Goal: Task Accomplishment & Management: Manage account settings

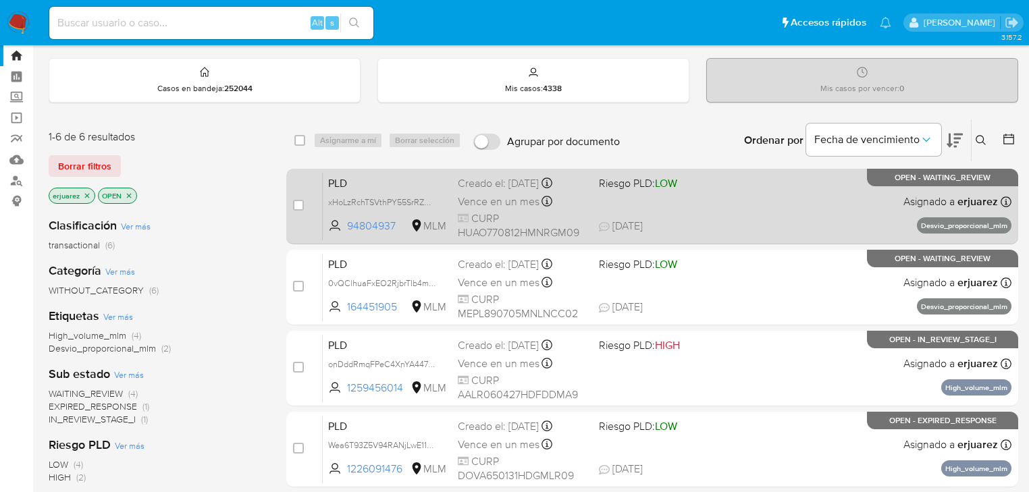
scroll to position [54, 0]
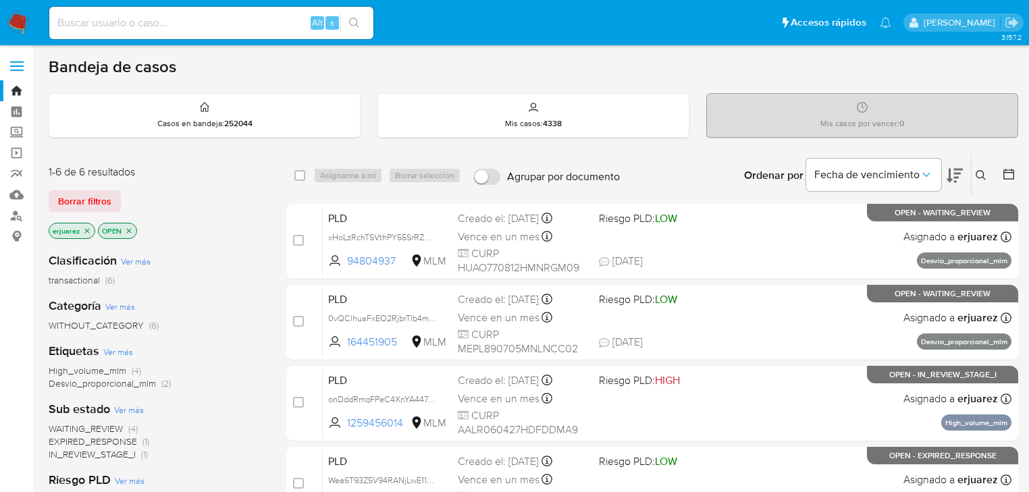
click at [113, 20] on input at bounding box center [211, 23] width 324 height 18
paste input "1346570046"
click at [370, 24] on input "1346570046" at bounding box center [211, 23] width 324 height 18
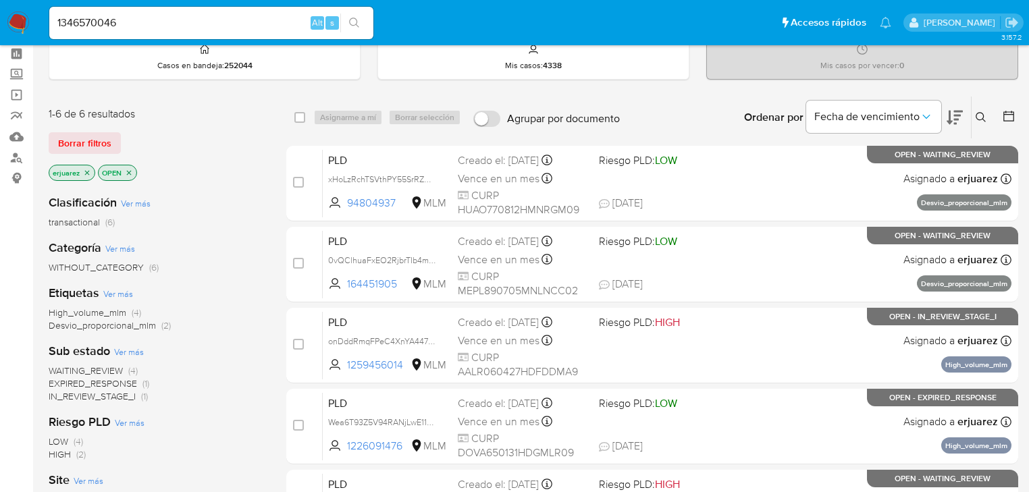
scroll to position [54, 0]
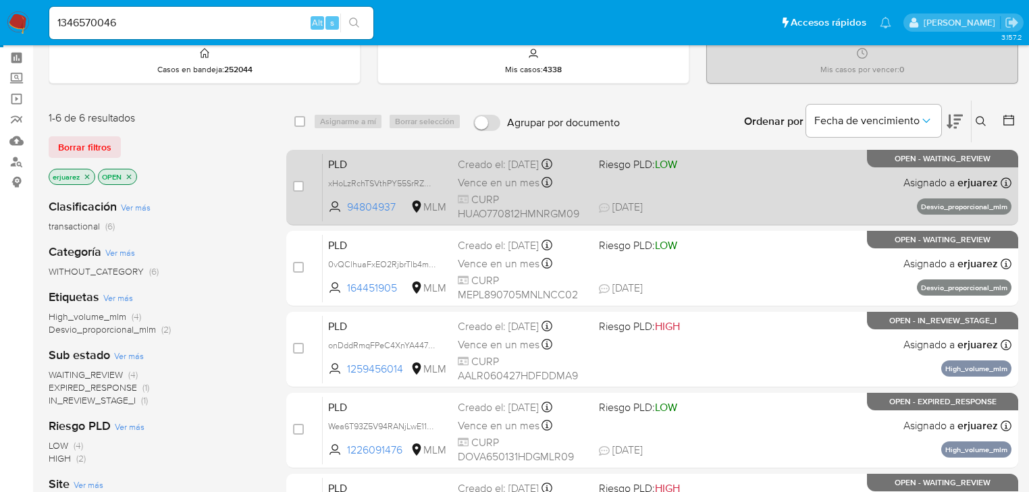
click at [673, 210] on span "03/09/2025 03/09/2025 23:01" at bounding box center [734, 207] width 271 height 15
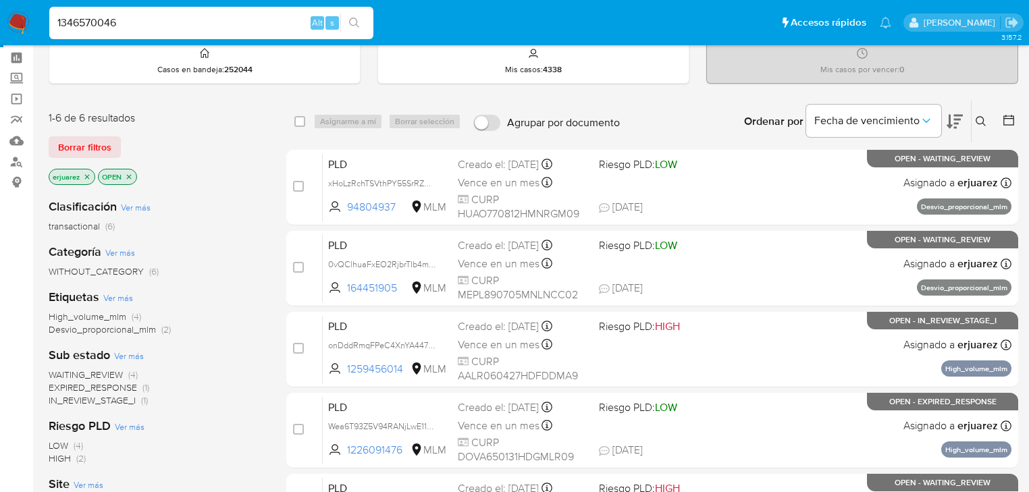
drag, startPoint x: 154, startPoint y: 30, endPoint x: -17, endPoint y: 7, distance: 172.4
click at [0, 7] on html "Pausado Ver notificaciones 1346570046 Alt s Accesos rápidos Presiona las siguie…" at bounding box center [514, 333] width 1029 height 774
paste input "52394481"
type input "152394481"
click at [353, 19] on icon "search-icon" at bounding box center [354, 23] width 11 height 11
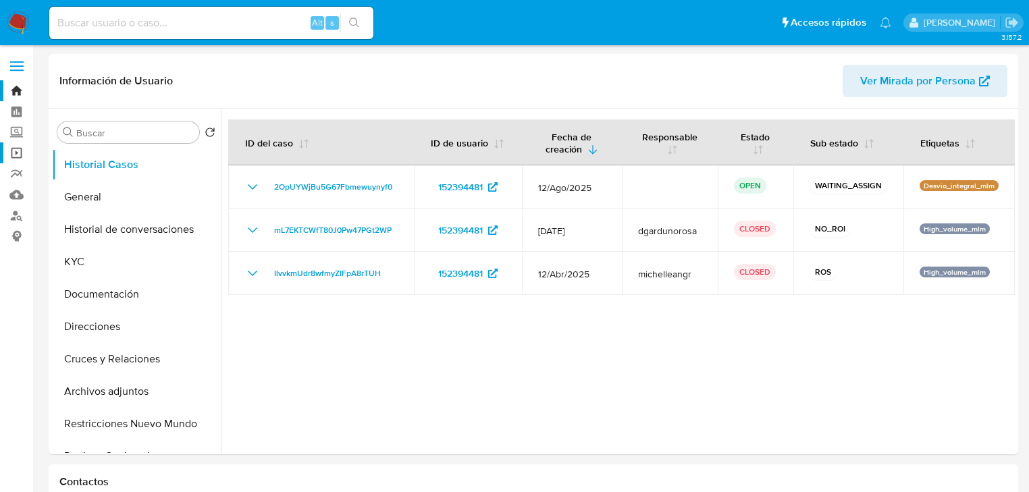
select select "10"
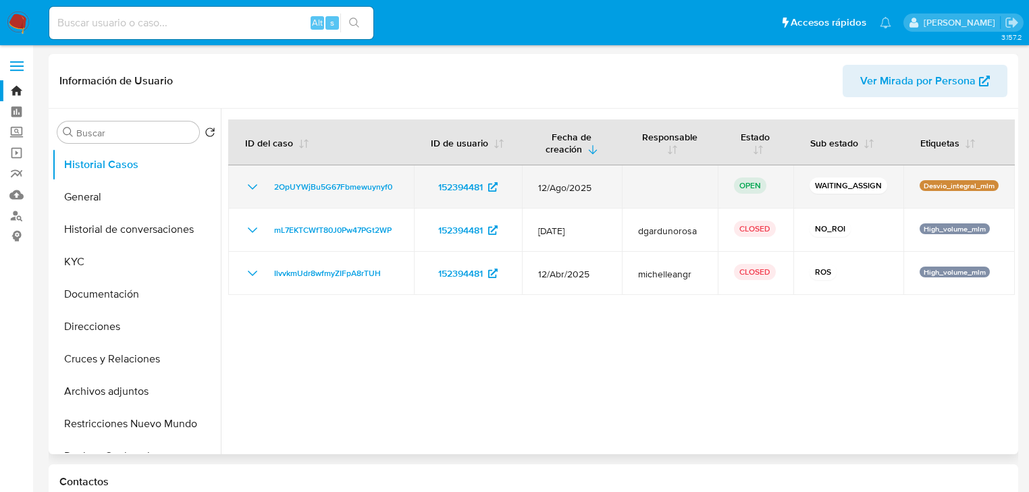
click at [351, 174] on td "2OpUYWjBu5G67Fbmewuynyf0" at bounding box center [321, 186] width 186 height 43
click at [348, 180] on span "2OpUYWjBu5G67Fbmewuynyf0" at bounding box center [333, 187] width 118 height 16
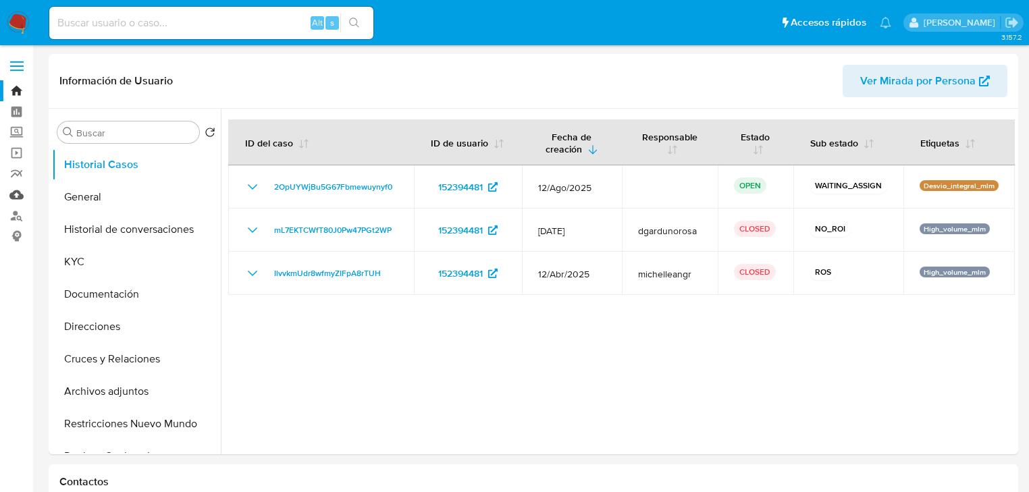
click at [18, 194] on link "Mulan" at bounding box center [80, 194] width 161 height 21
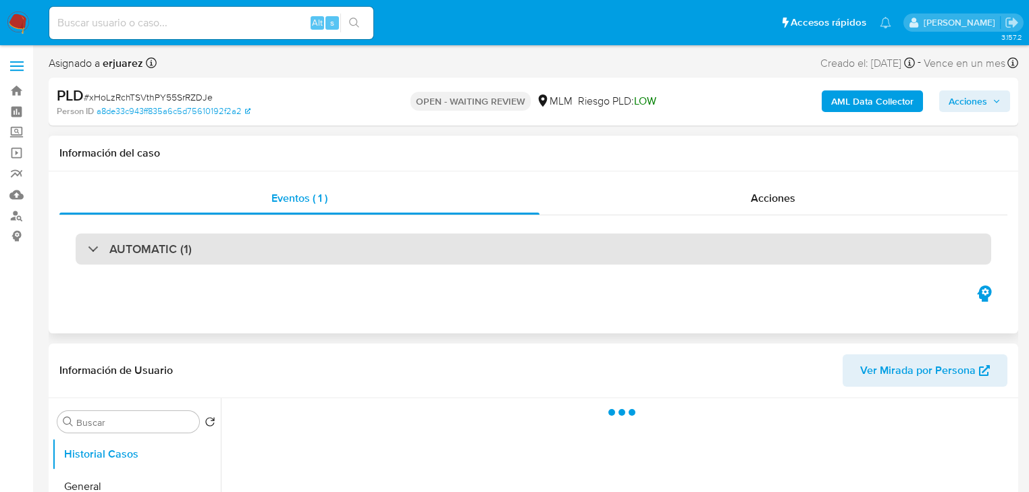
click at [134, 245] on h3 "AUTOMATIC (1)" at bounding box center [150, 249] width 82 height 15
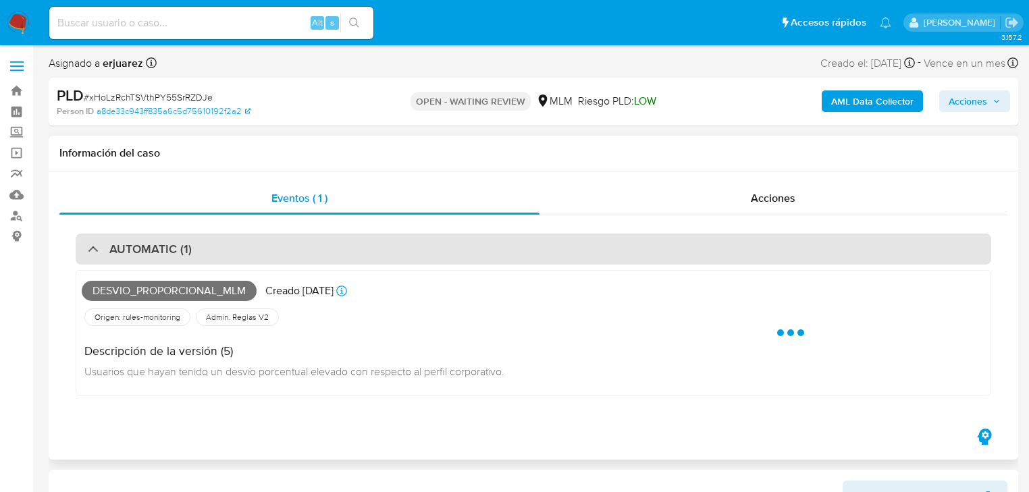
scroll to position [54, 0]
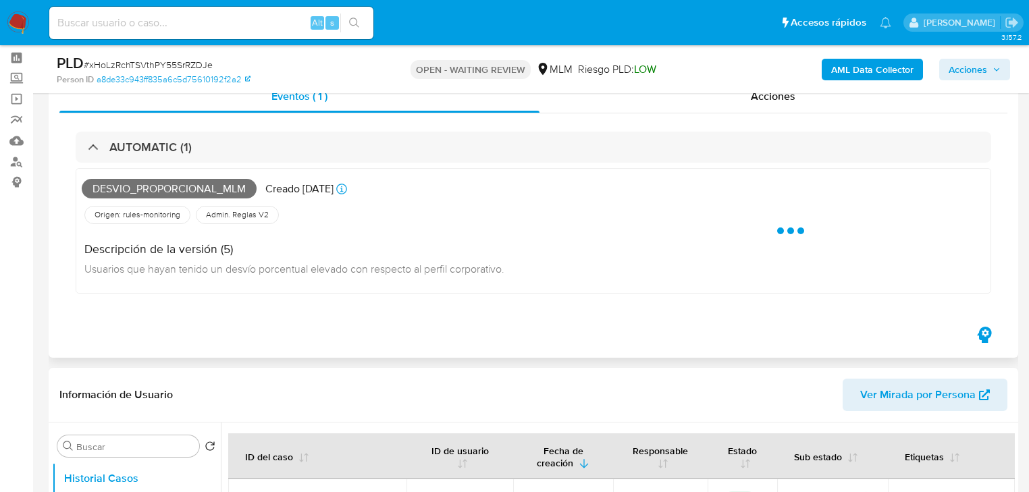
select select "10"
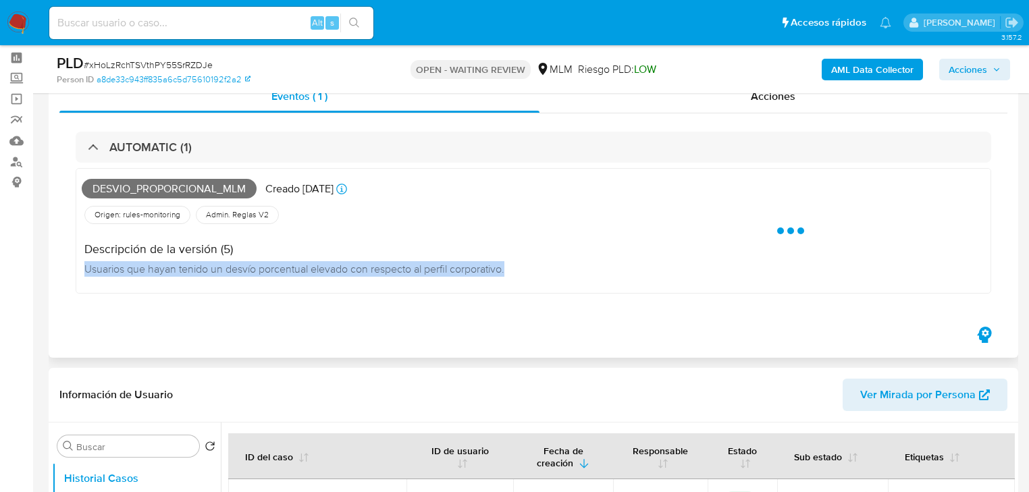
drag, startPoint x: 80, startPoint y: 270, endPoint x: 540, endPoint y: 286, distance: 460.1
click at [540, 286] on div "Desvio_proporcional_mlm Creado hace 23 días Creado: 12/08/2025 03:13:57 Origen:…" at bounding box center [534, 231] width 916 height 126
click at [129, 286] on div "Descripción de la versión (5) Usuarios que hayan tenido un desvío porcentual el…" at bounding box center [298, 257] width 433 height 61
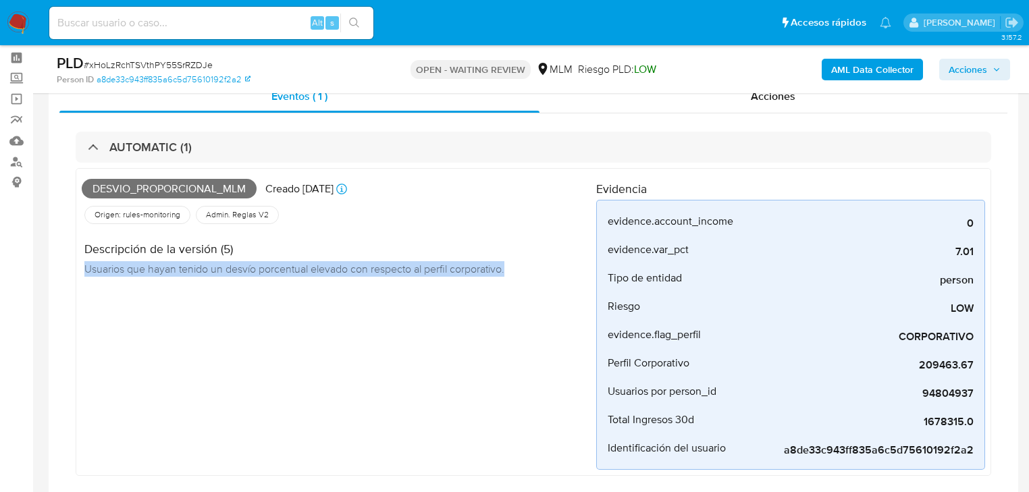
drag, startPoint x: 519, startPoint y: 271, endPoint x: 76, endPoint y: 273, distance: 443.6
click at [76, 273] on div "Desvio_proporcional_mlm Creado hace 23 días Creado: 12/08/2025 03:13:57 Origen:…" at bounding box center [534, 322] width 916 height 308
click at [111, 296] on div "Desvio_proporcional_mlm Creado hace 23 días Creado: 12/08/2025 03:13:57 Origen:…" at bounding box center [339, 322] width 515 height 296
drag, startPoint x: 90, startPoint y: 270, endPoint x: 545, endPoint y: 267, distance: 454.4
click at [545, 267] on div "Descripción de la versión (5) Usuarios que hayan tenido un desvío porcentual el…" at bounding box center [339, 257] width 515 height 61
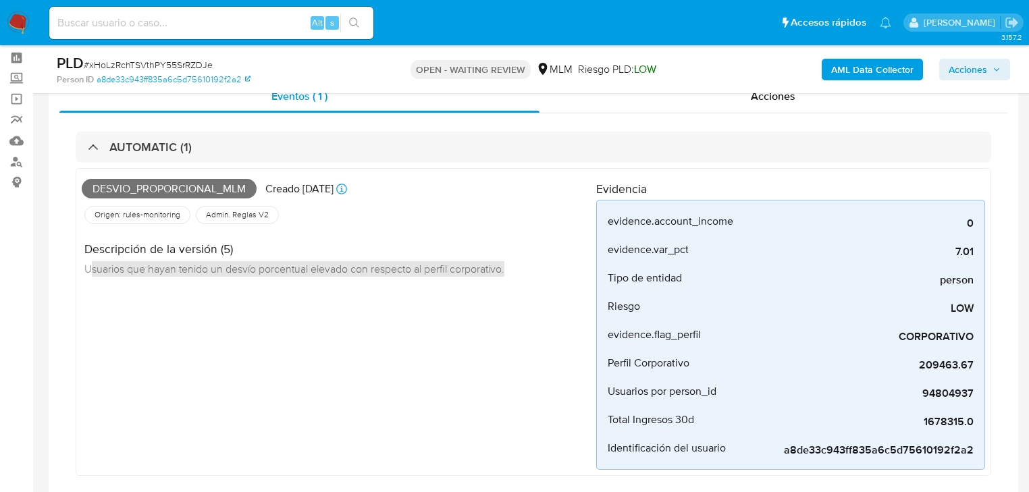
click at [142, 327] on div "Desvio_proporcional_mlm Creado hace 23 días Creado: 12/08/2025 03:13:57 Origen:…" at bounding box center [339, 322] width 515 height 296
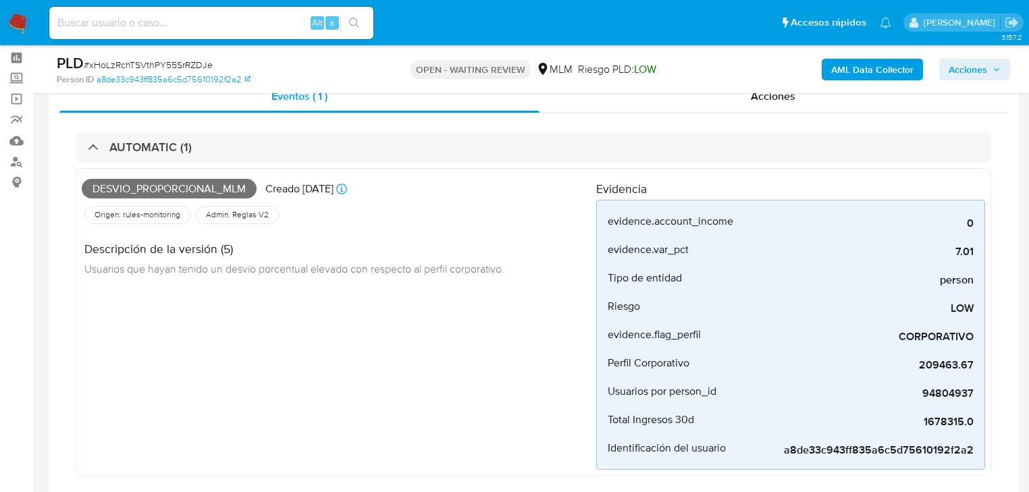
click at [325, 341] on div "Desvio_proporcional_mlm Creado hace 23 días Creado: 12/08/2025 03:13:57 Origen:…" at bounding box center [339, 322] width 515 height 296
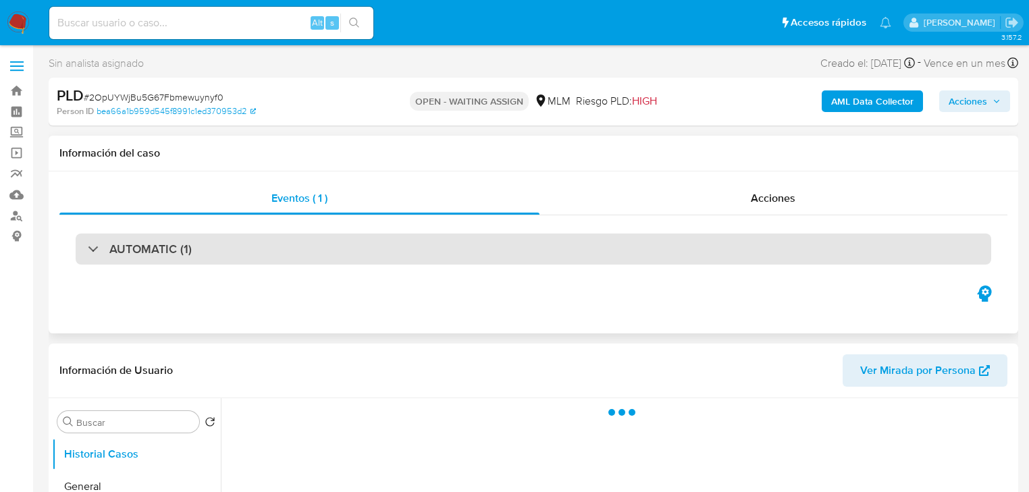
click at [178, 242] on h3 "AUTOMATIC (1)" at bounding box center [150, 249] width 82 height 15
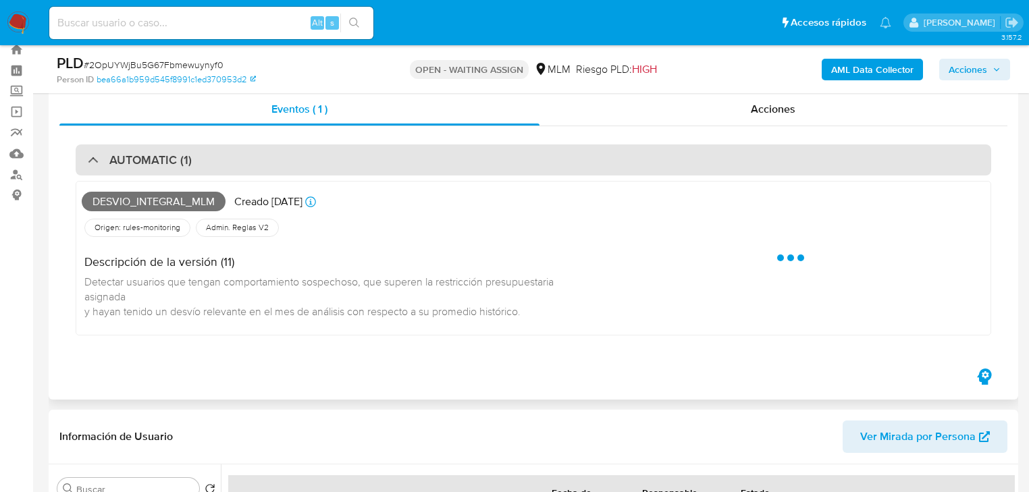
scroll to position [54, 0]
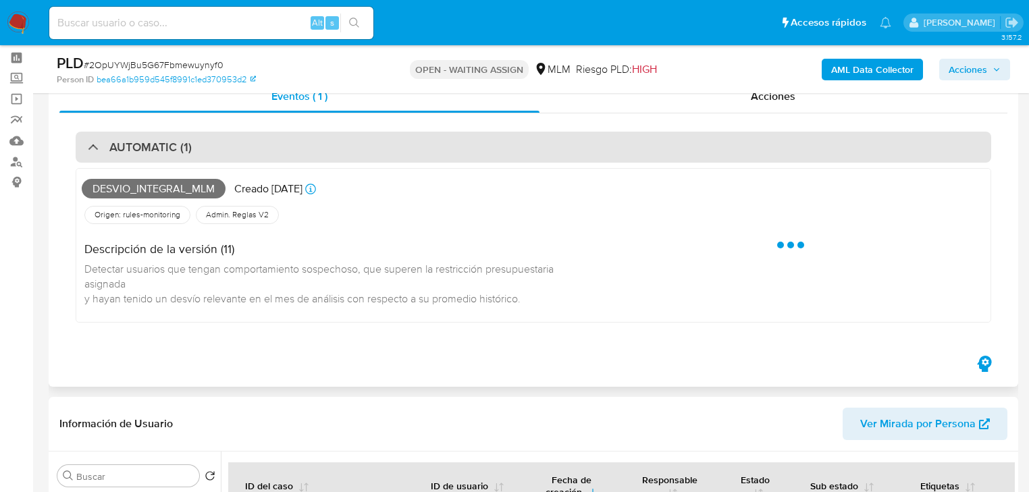
select select "10"
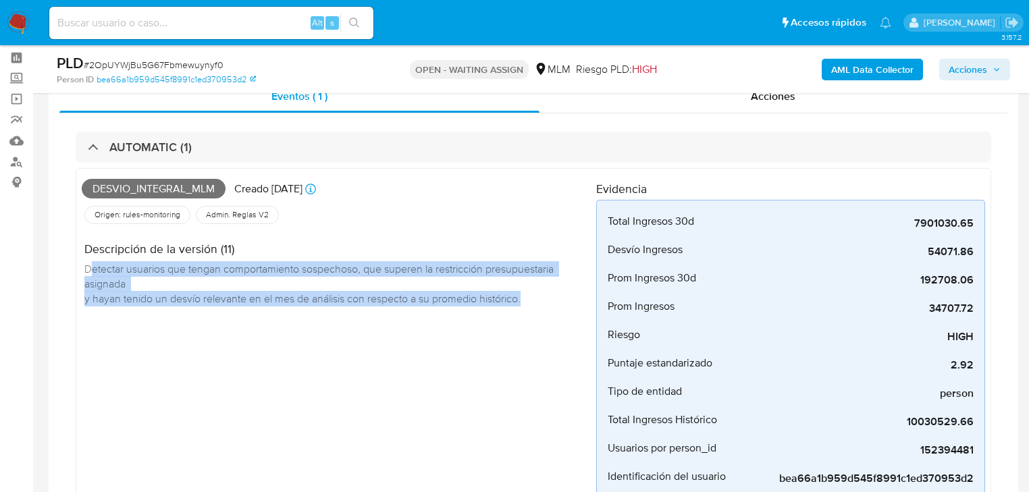
drag, startPoint x: 90, startPoint y: 268, endPoint x: 558, endPoint y: 324, distance: 470.6
click at [558, 324] on div "Desvio_integral_mlm Creado hace 23 días Creado: 12/08/2025 03:13:08 Origen: rul…" at bounding box center [339, 336] width 515 height 324
drag, startPoint x: 512, startPoint y: 343, endPoint x: 20, endPoint y: 388, distance: 494.3
click at [512, 343] on div "Desvio_integral_mlm Creado hace 23 días Creado: 12/08/2025 03:13:08 Origen: rul…" at bounding box center [339, 336] width 515 height 324
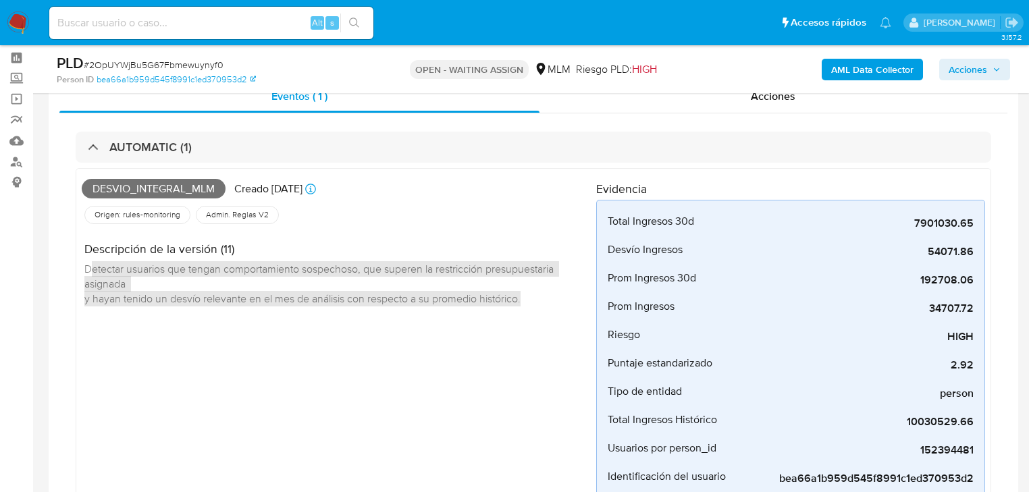
click at [18, 20] on img at bounding box center [18, 22] width 23 height 23
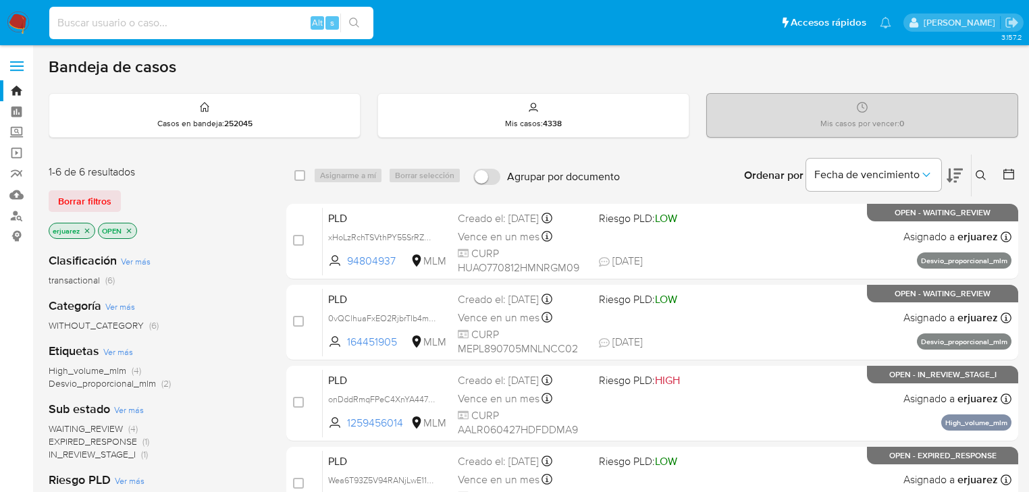
click at [111, 27] on input at bounding box center [211, 23] width 324 height 18
paste input "1346570046"
type input "1346570046"
click at [354, 19] on icon "search-icon" at bounding box center [354, 23] width 11 height 11
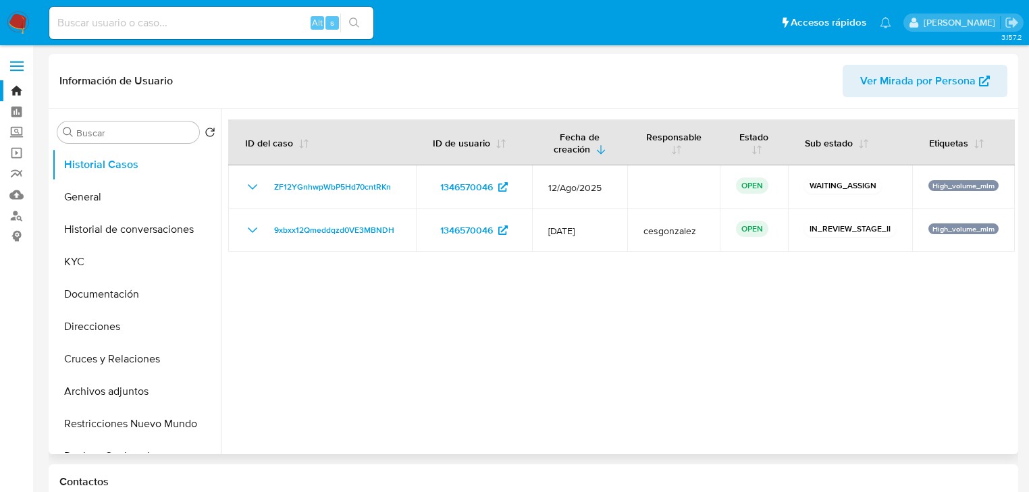
select select "10"
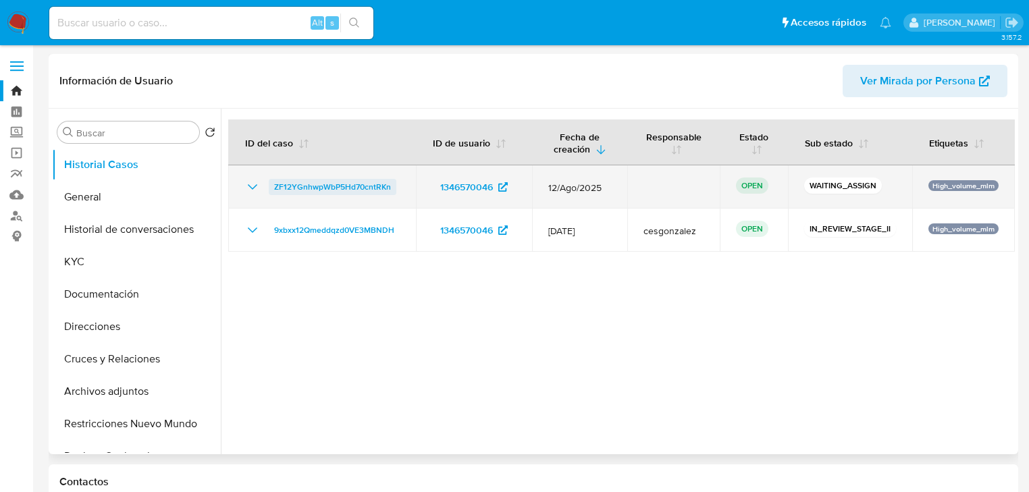
drag, startPoint x: 406, startPoint y: 184, endPoint x: 271, endPoint y: 186, distance: 135.1
click at [271, 186] on td "ZF12YGnhwpWbP5Hd70cntRKn" at bounding box center [322, 186] width 188 height 43
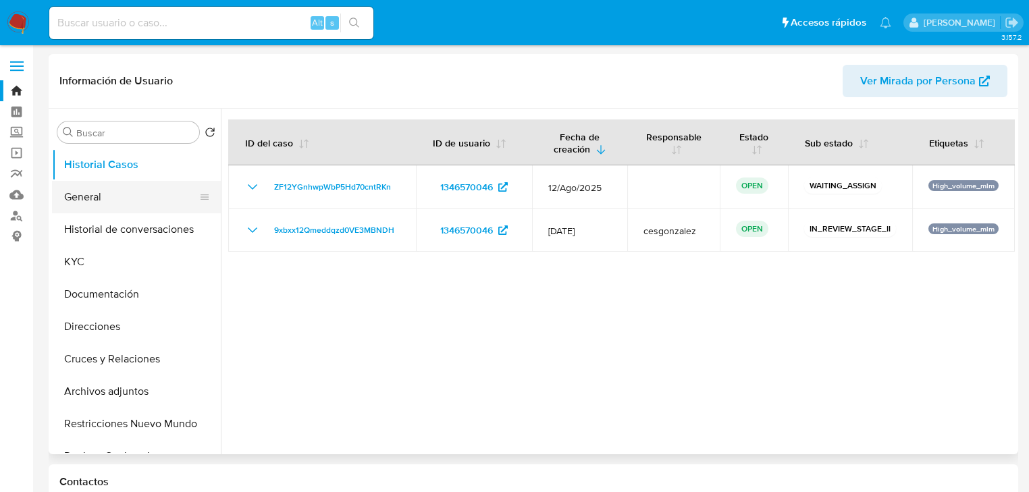
click at [100, 201] on button "General" at bounding box center [131, 197] width 158 height 32
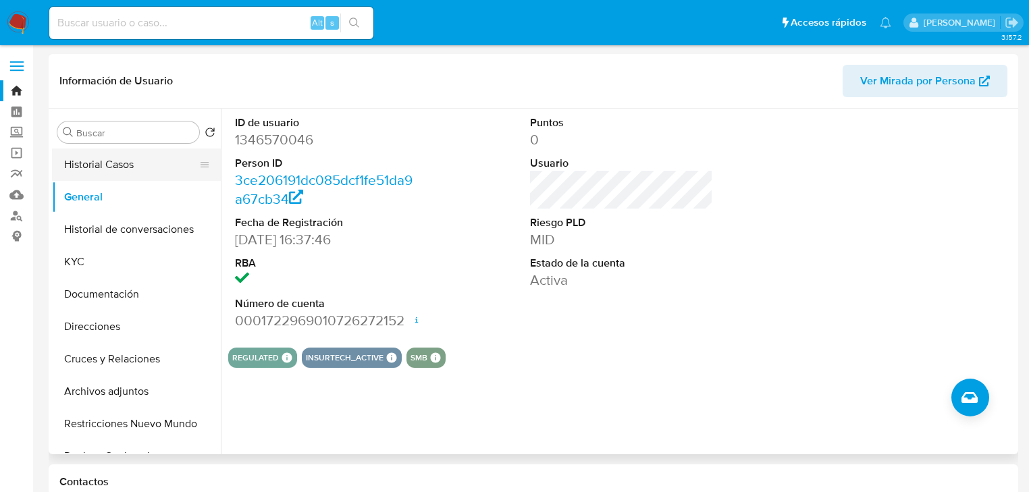
click at [149, 169] on button "Historial Casos" at bounding box center [131, 165] width 158 height 32
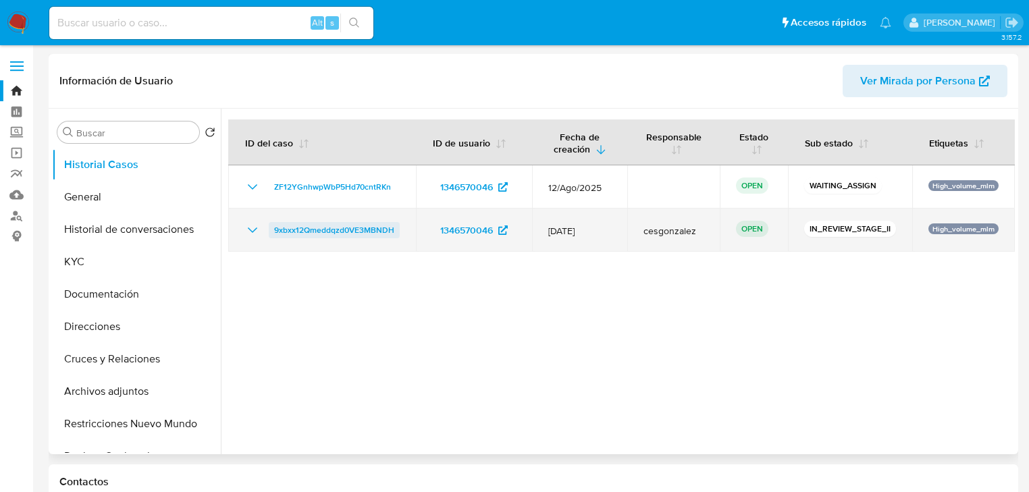
click at [344, 234] on span "9xbxx12Qmeddqzd0VE3MBNDH" at bounding box center [334, 230] width 120 height 16
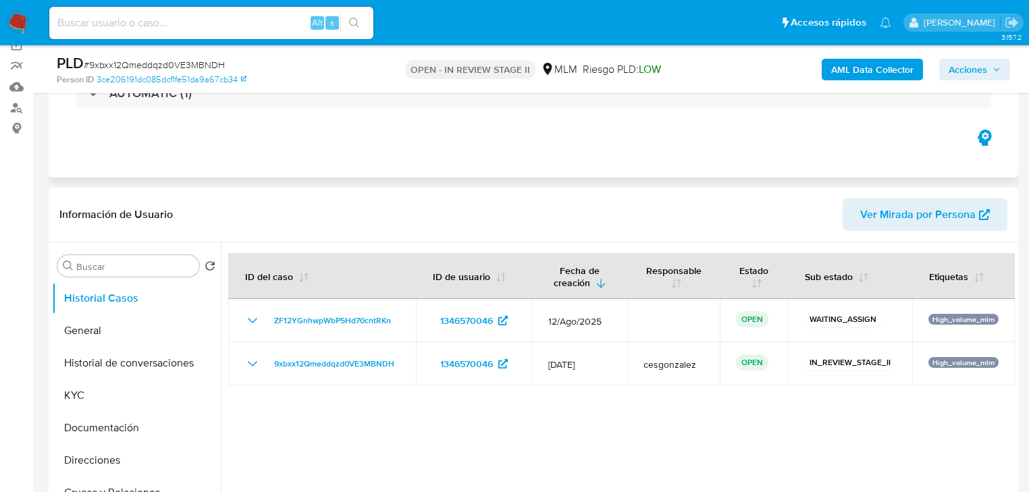
select select "10"
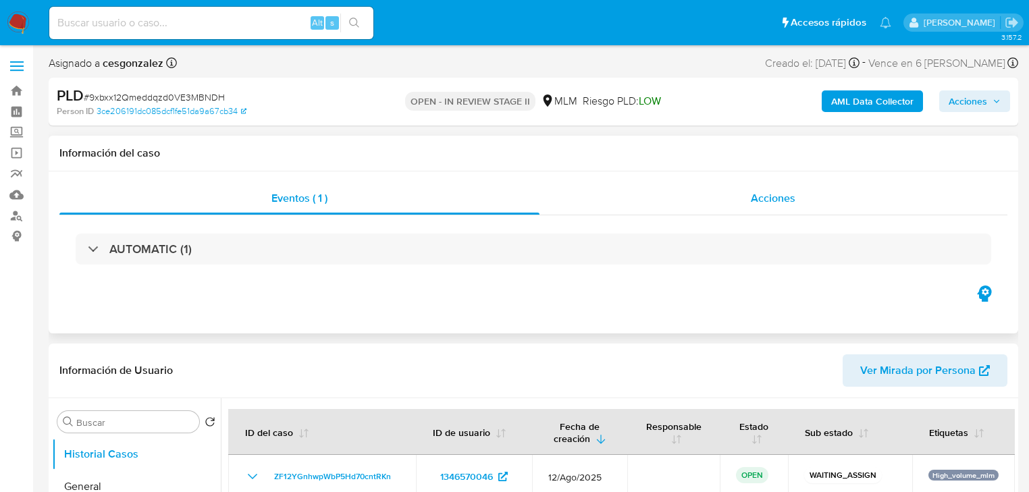
click at [731, 197] on div "Acciones" at bounding box center [773, 198] width 469 height 32
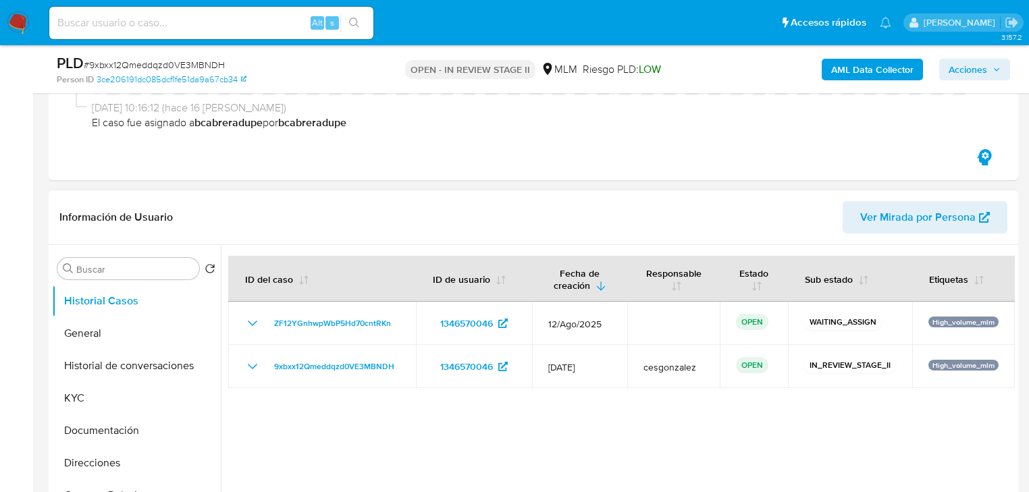
scroll to position [216, 0]
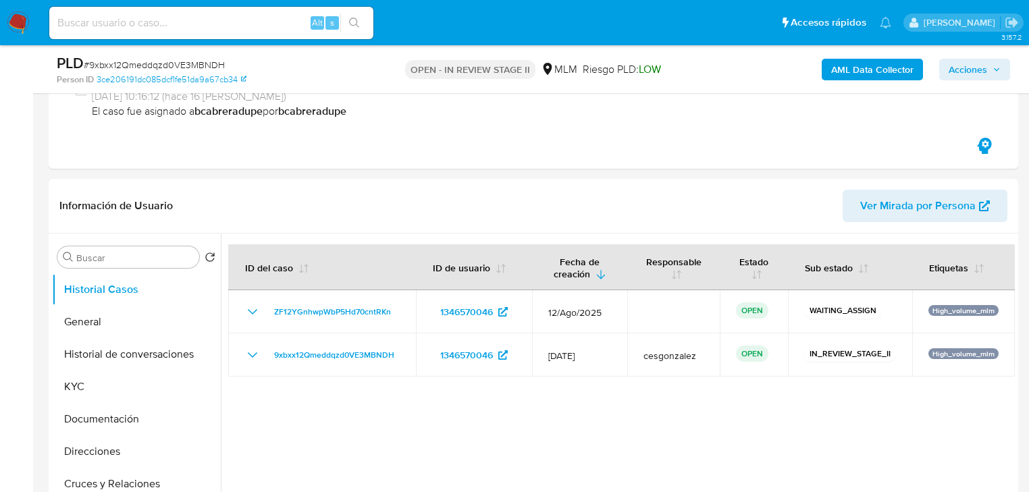
click at [124, 32] on div "Alt s" at bounding box center [211, 23] width 324 height 32
click at [128, 26] on input at bounding box center [211, 23] width 324 height 18
paste input "1460514633"
type input "1460514633"
click at [355, 18] on icon "search-icon" at bounding box center [354, 23] width 11 height 11
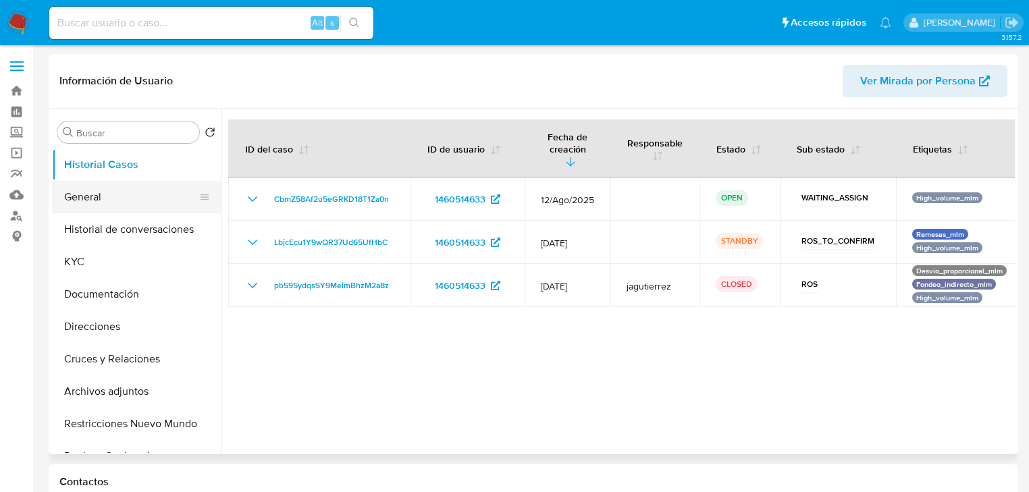
select select "10"
click at [127, 203] on button "General" at bounding box center [131, 197] width 158 height 32
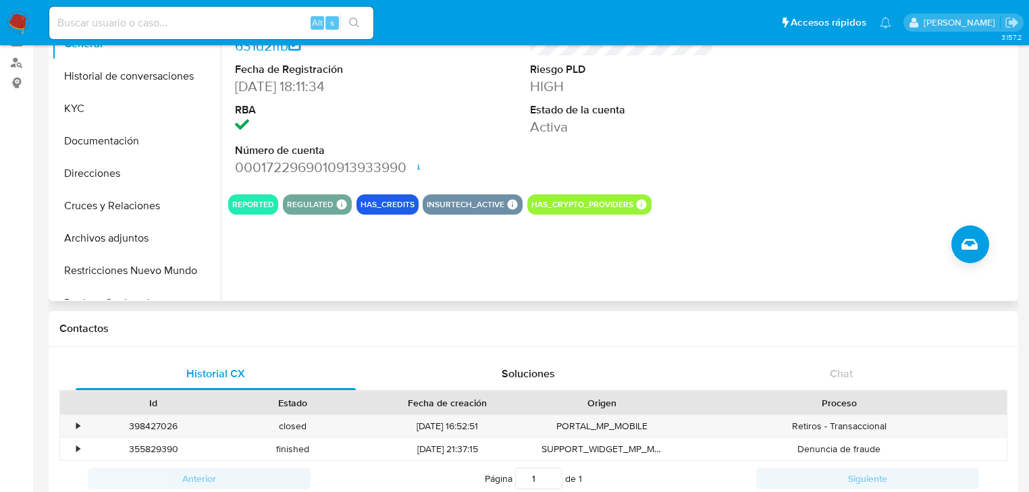
scroll to position [54, 0]
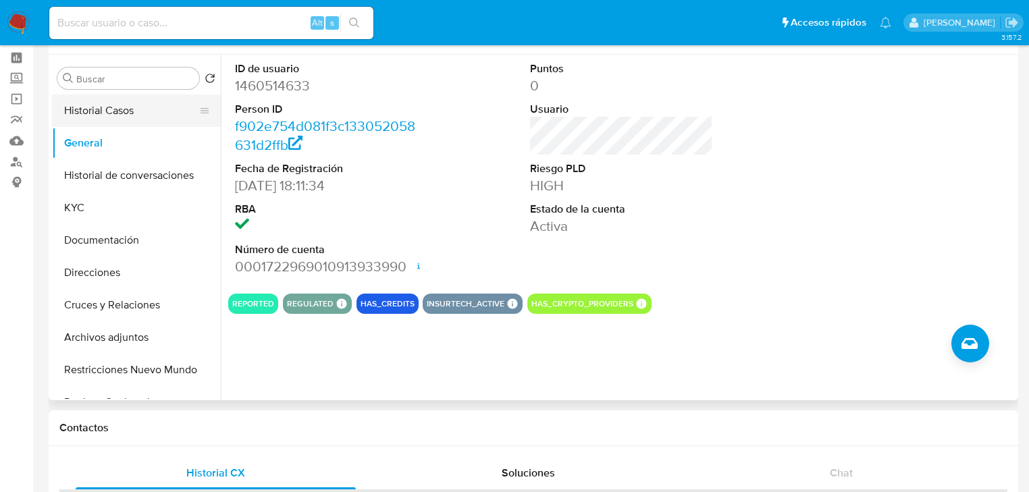
click at [126, 108] on button "Historial Casos" at bounding box center [131, 111] width 158 height 32
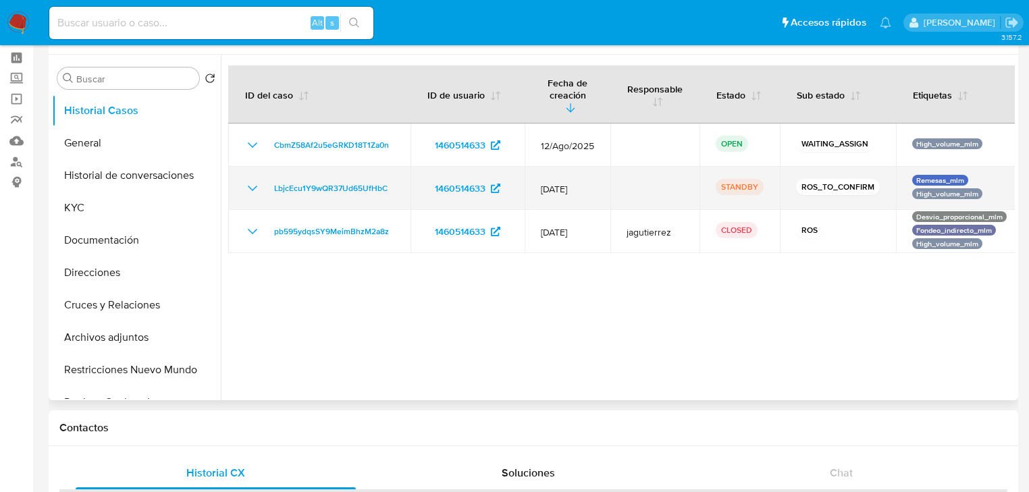
click at [250, 180] on icon "Mostrar/Ocultar" at bounding box center [252, 188] width 16 height 16
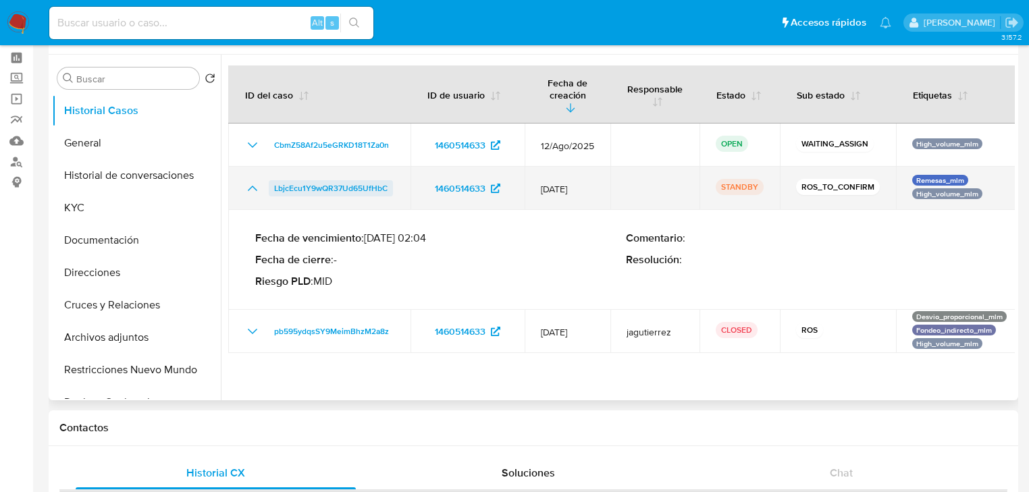
click at [351, 180] on span "LbjcEcu1Y9wQR37Ud65UfHbC" at bounding box center [330, 188] width 113 height 16
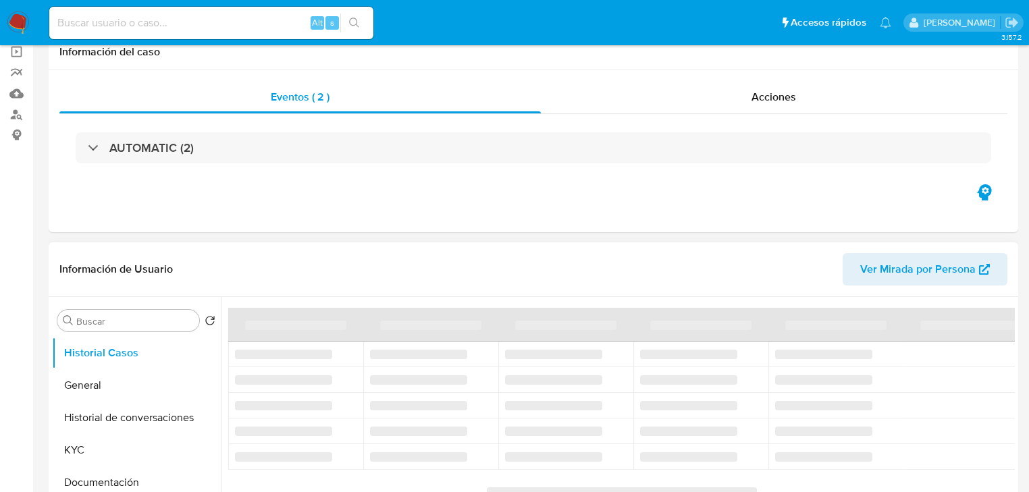
scroll to position [162, 0]
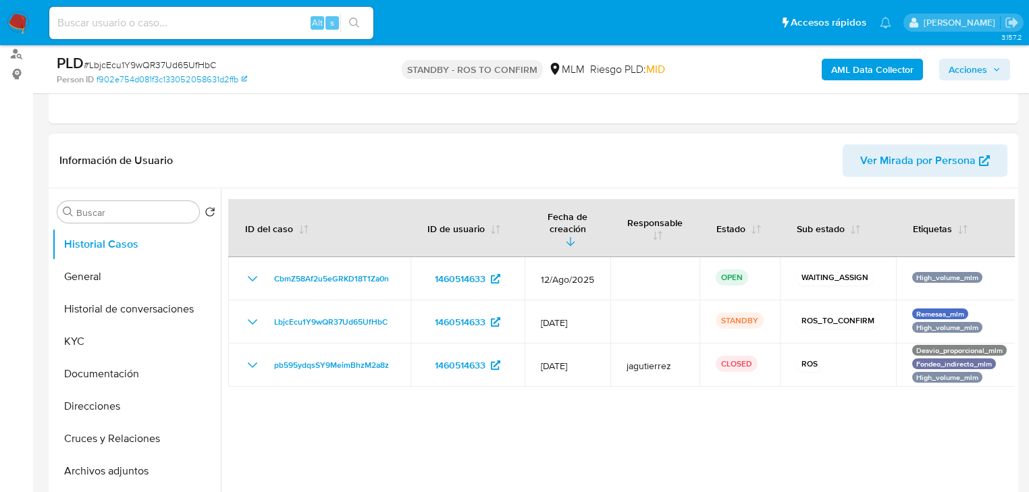
select select "10"
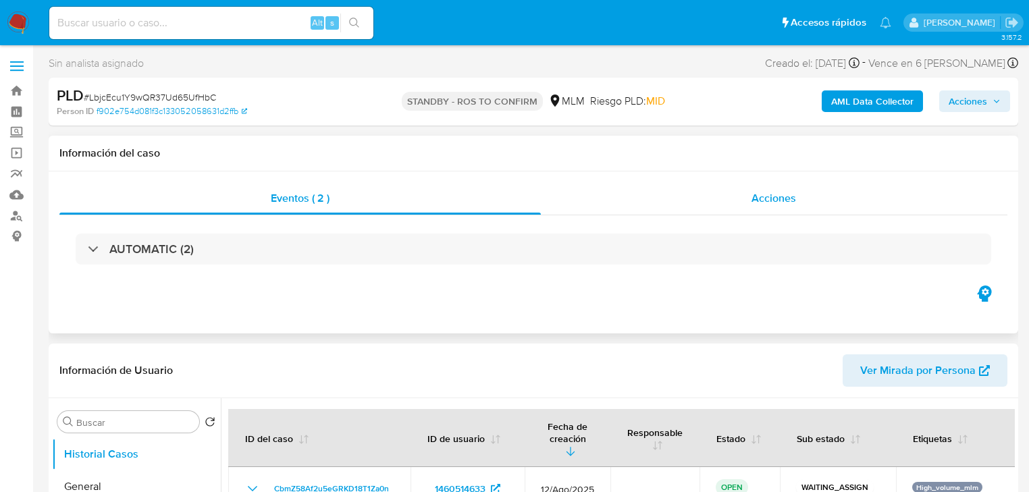
click at [735, 203] on div "Acciones" at bounding box center [774, 198] width 467 height 32
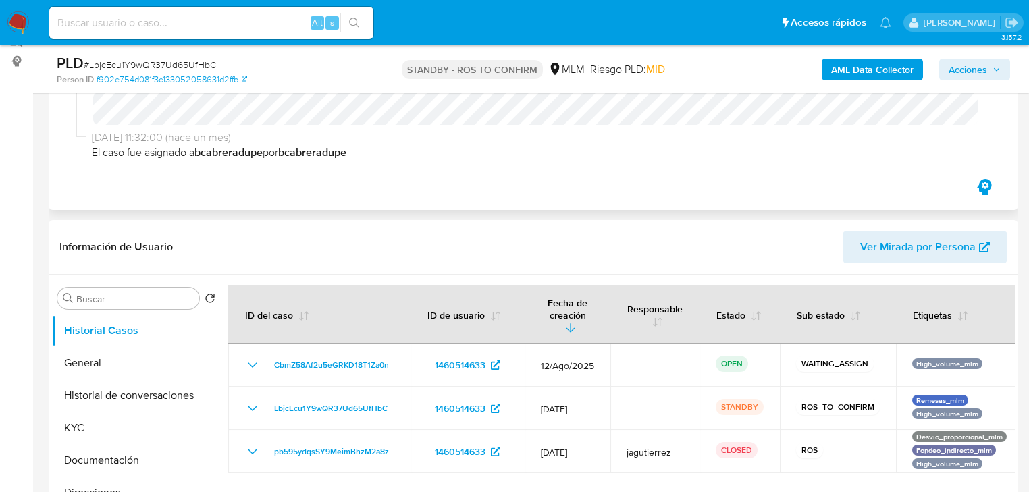
scroll to position [324, 0]
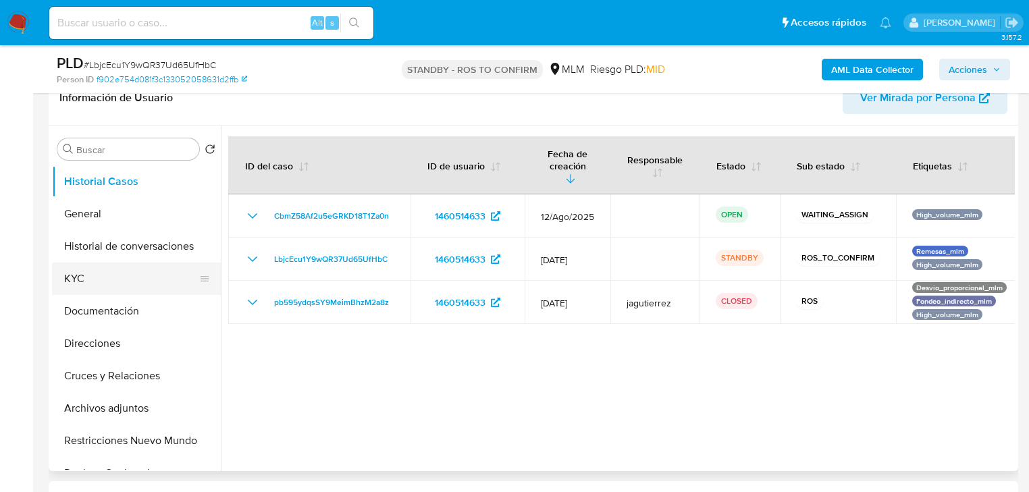
click at [103, 277] on button "KYC" at bounding box center [131, 279] width 158 height 32
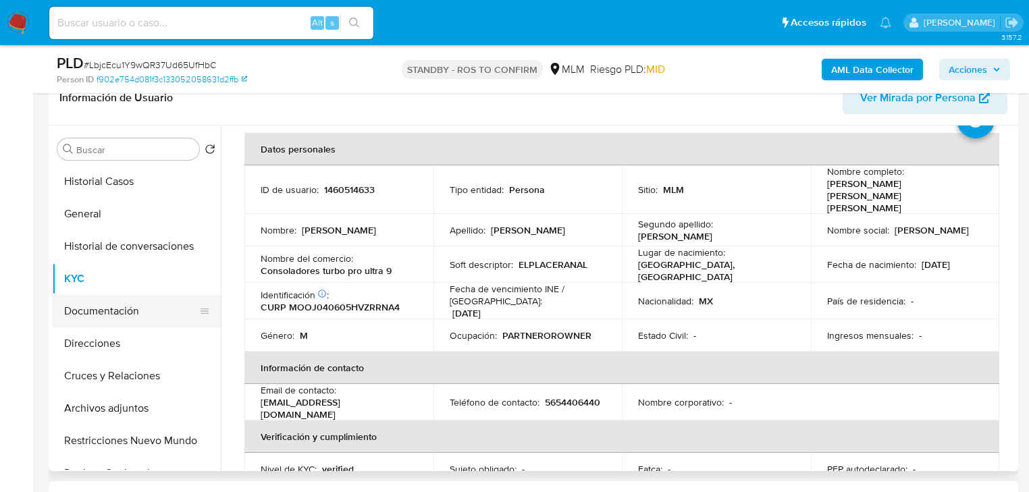
scroll to position [108, 0]
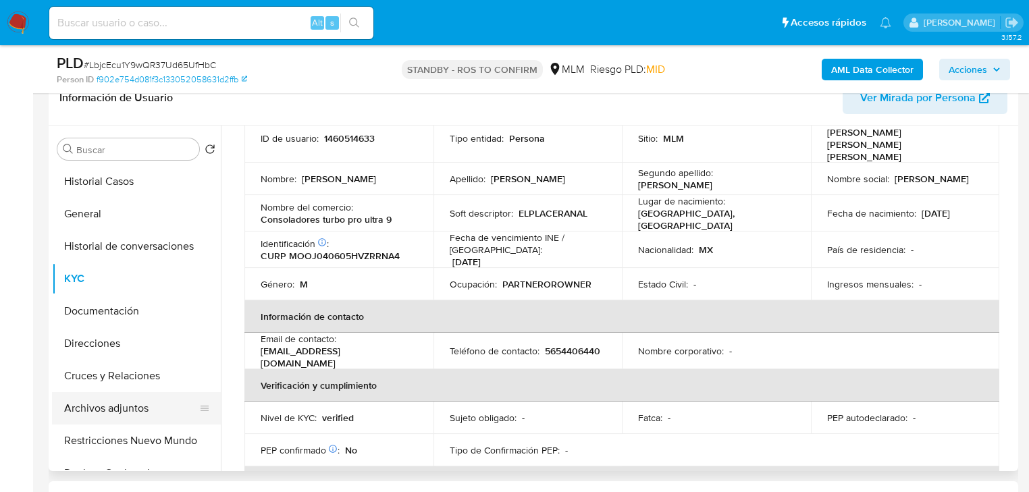
click at [105, 421] on button "Archivos adjuntos" at bounding box center [131, 408] width 158 height 32
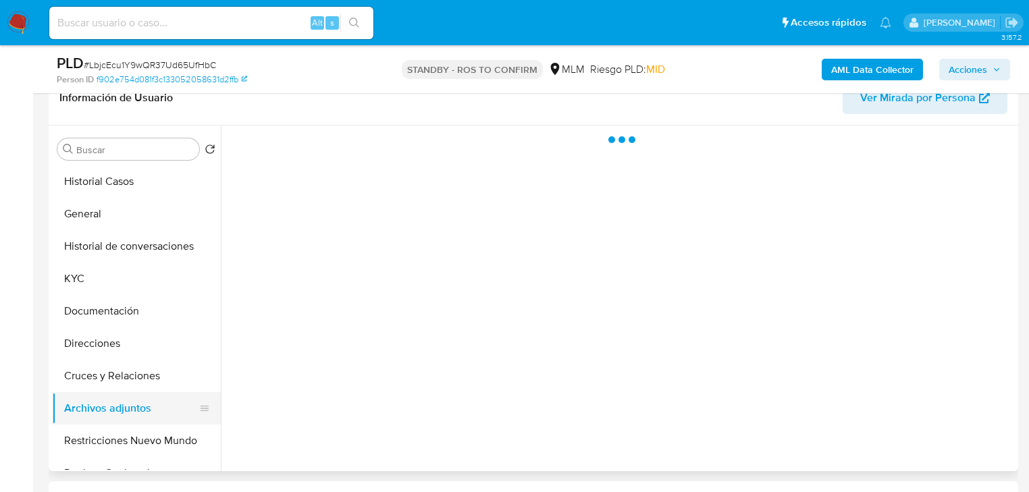
scroll to position [0, 0]
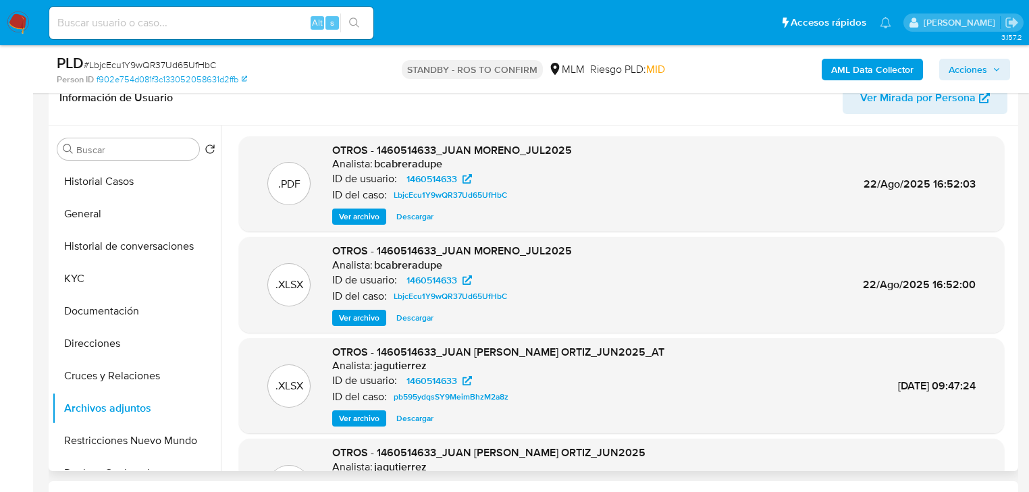
click at [407, 320] on span "Descargar" at bounding box center [414, 318] width 37 height 14
click at [415, 316] on span "Descargar" at bounding box center [414, 318] width 37 height 14
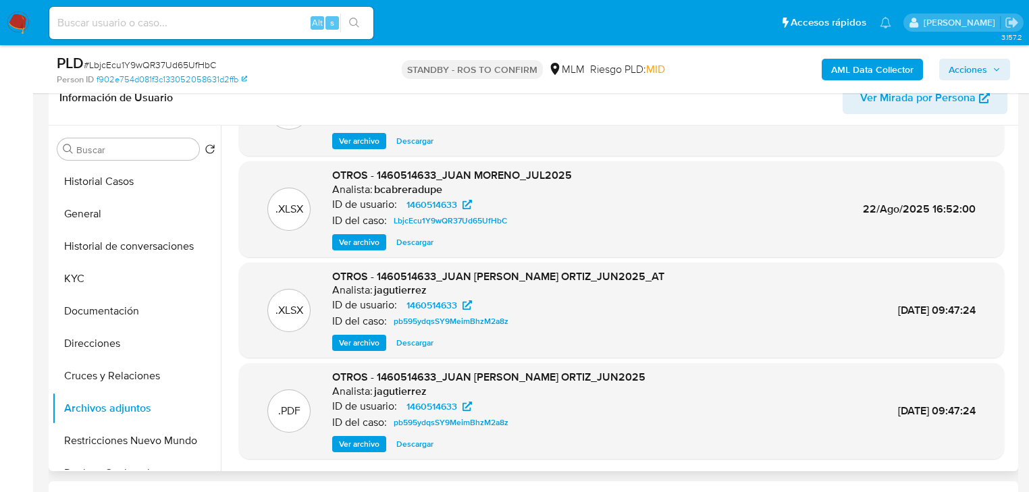
scroll to position [378, 0]
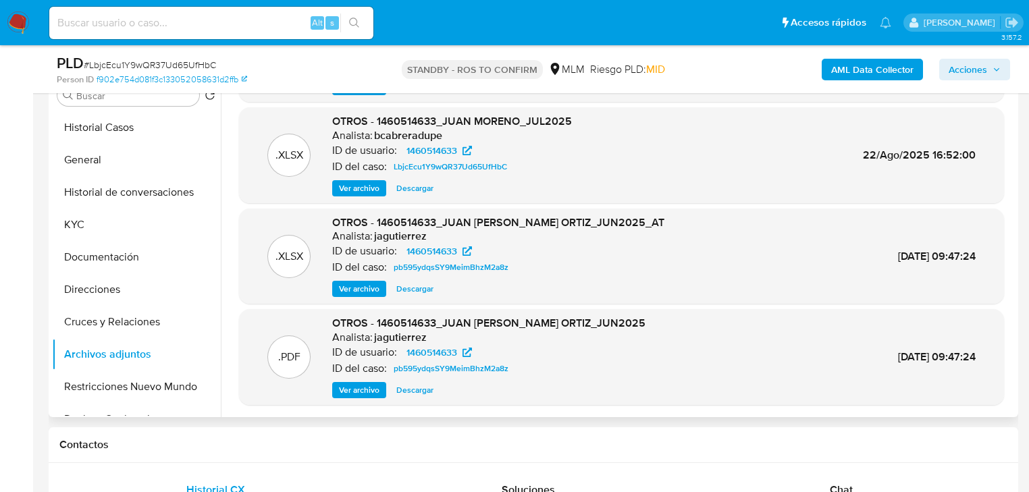
click at [346, 286] on span "Ver archivo" at bounding box center [359, 289] width 41 height 14
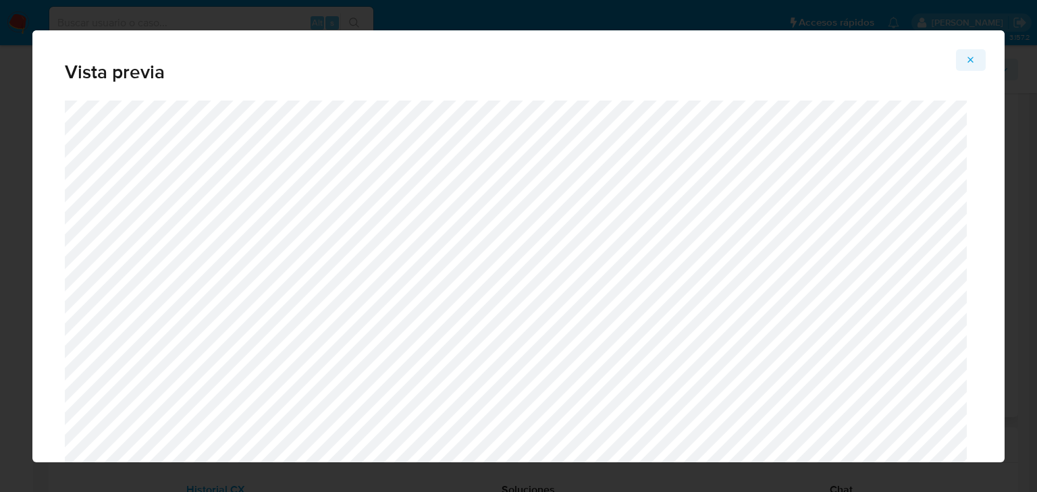
click at [972, 59] on icon "Attachment preview" at bounding box center [971, 60] width 6 height 6
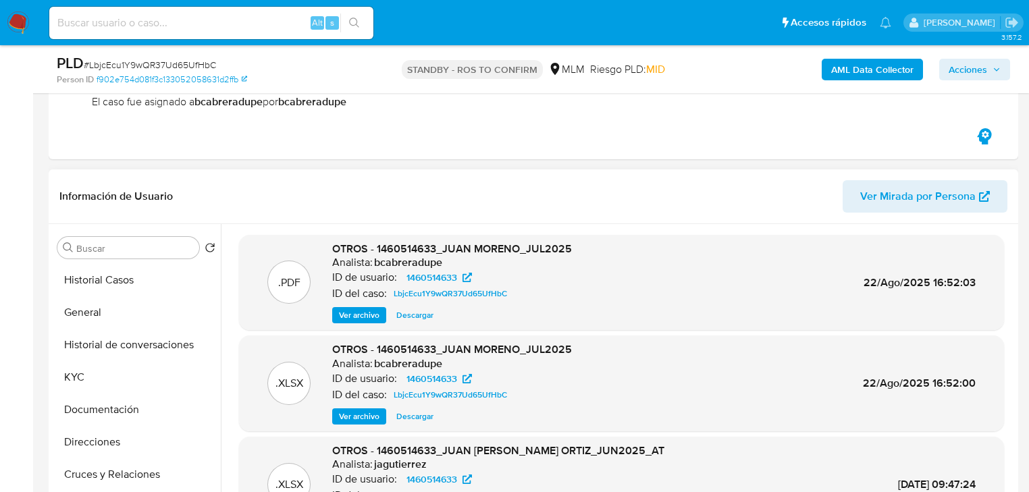
scroll to position [270, 0]
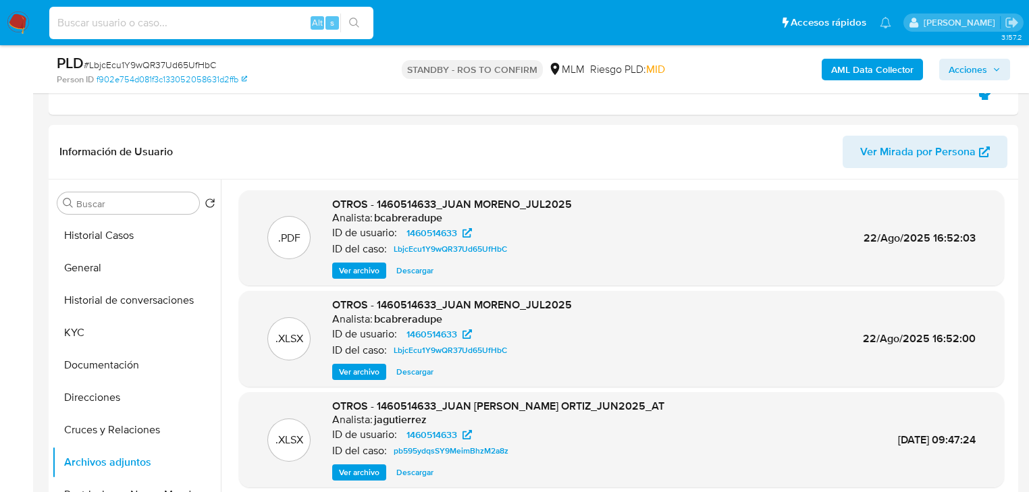
click at [179, 19] on input at bounding box center [211, 23] width 324 height 18
paste input "1346570046"
type input "1346570046"
click at [359, 21] on icon "search-icon" at bounding box center [354, 23] width 11 height 11
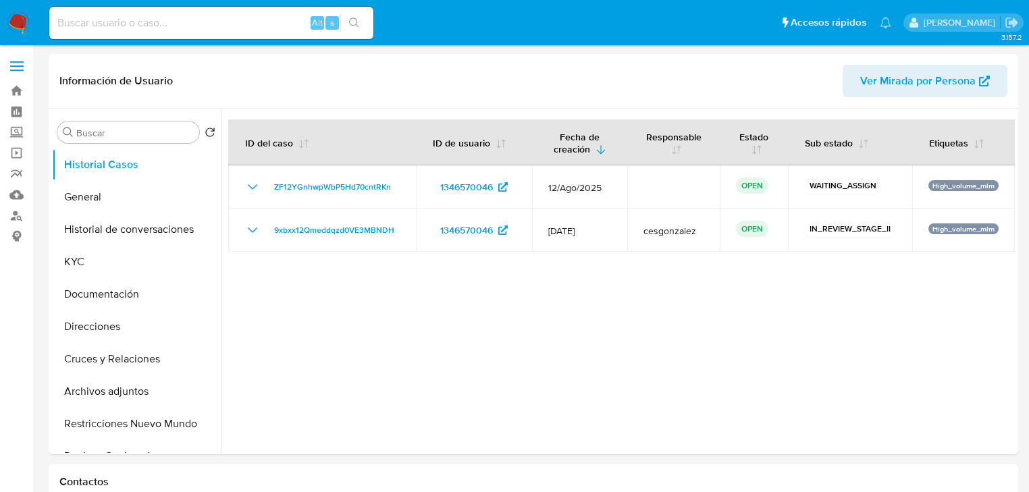
select select "10"
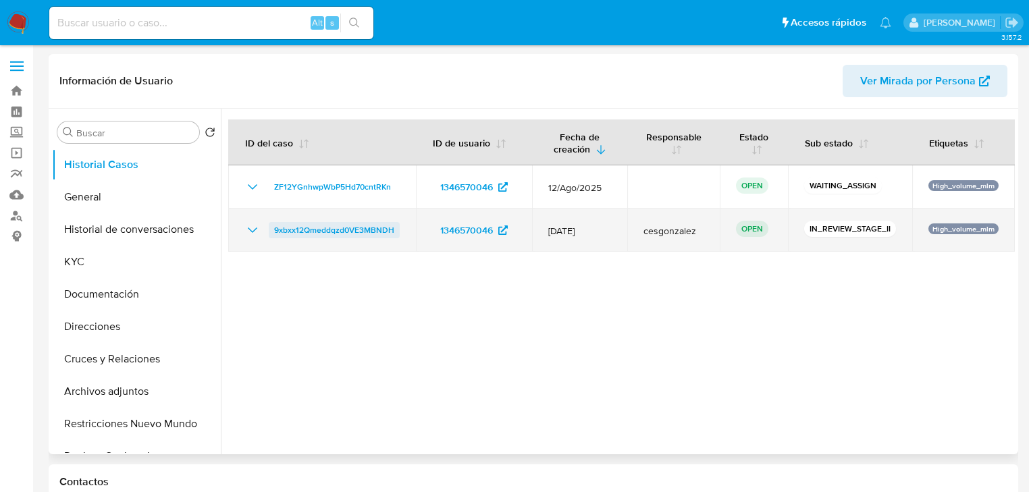
click at [307, 228] on span "9xbxx12Qmeddqzd0VE3MBNDH" at bounding box center [334, 230] width 120 height 16
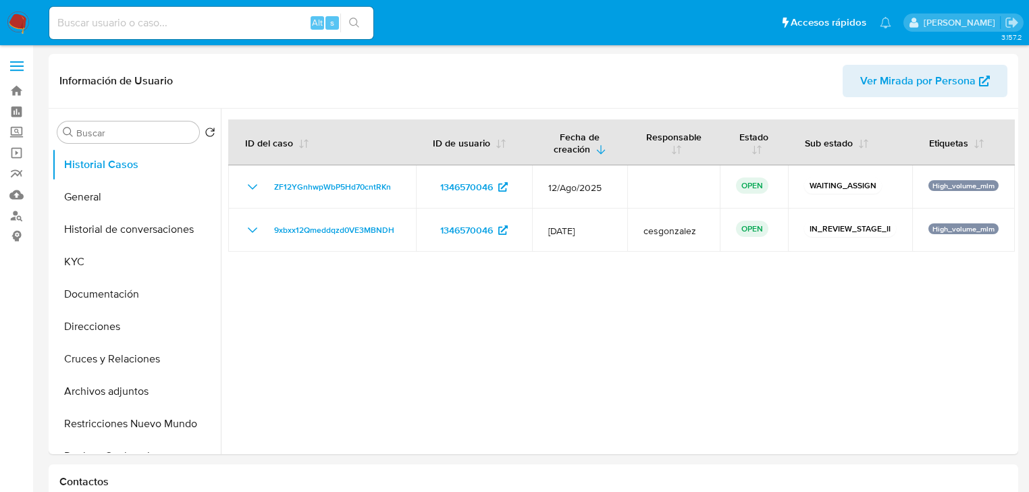
click at [20, 19] on img at bounding box center [18, 22] width 23 height 23
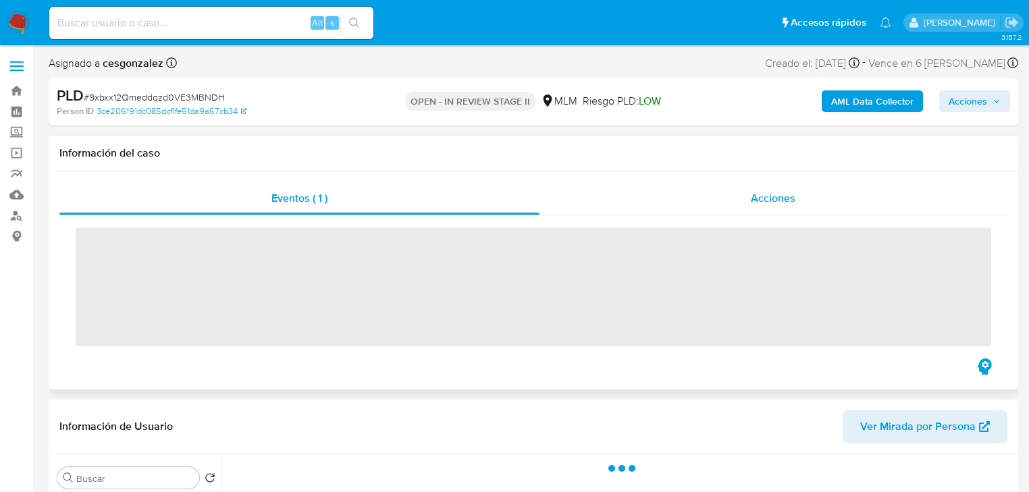
click at [745, 213] on div "Acciones" at bounding box center [773, 198] width 469 height 32
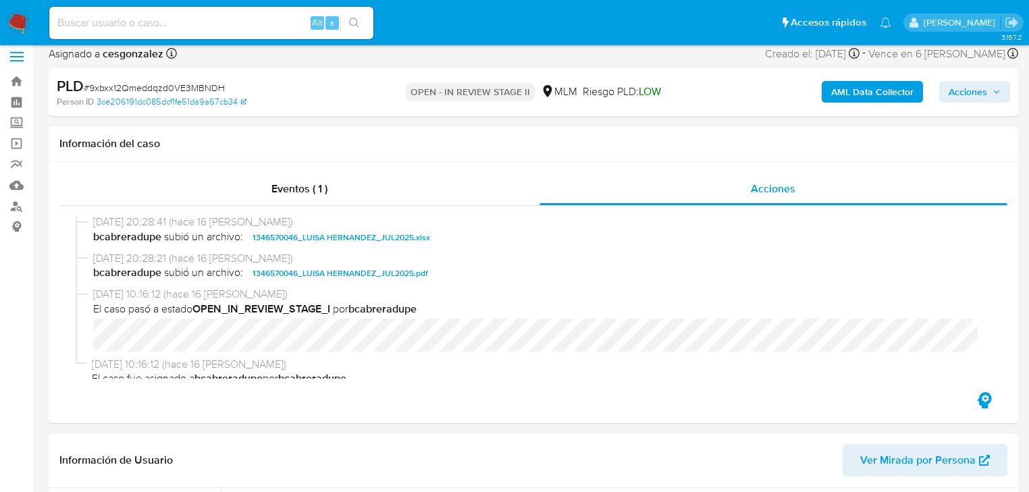
scroll to position [408, 0]
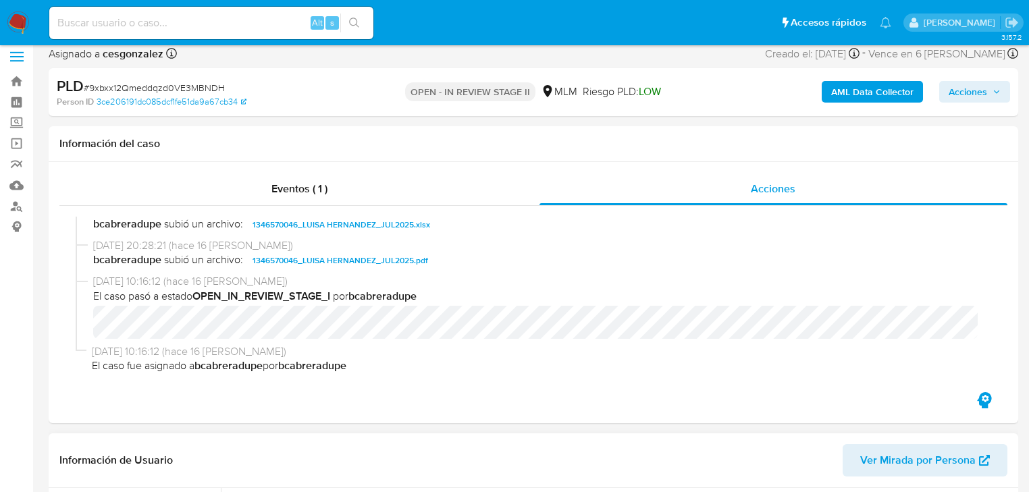
select select "10"
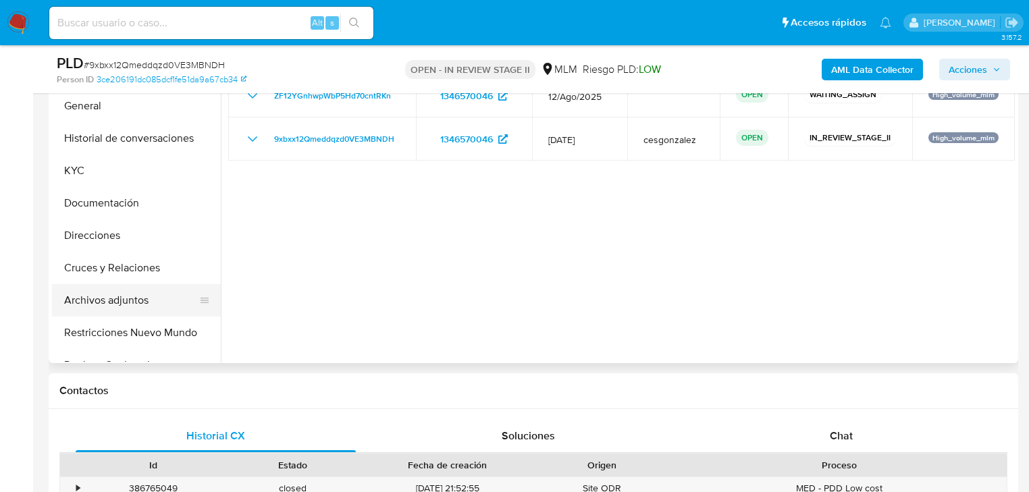
click at [138, 298] on button "Archivos adjuntos" at bounding box center [131, 300] width 158 height 32
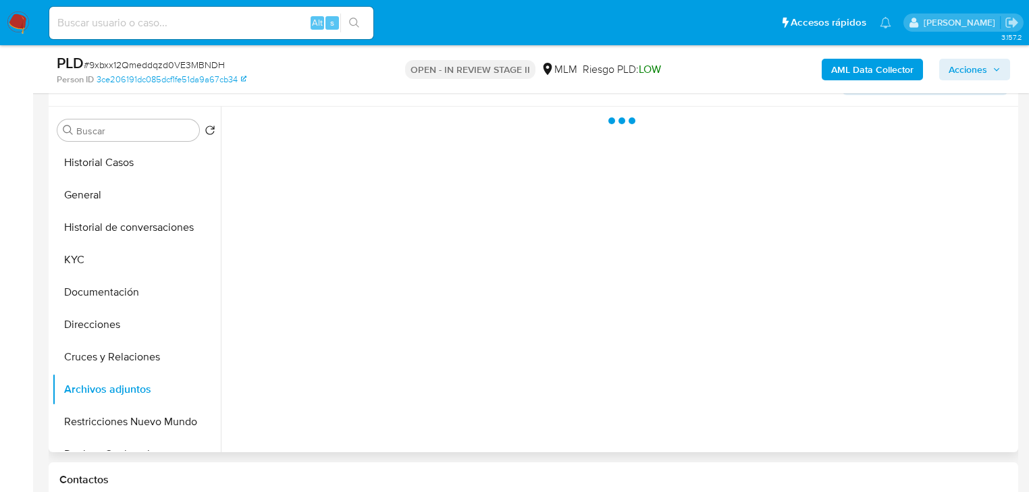
scroll to position [324, 0]
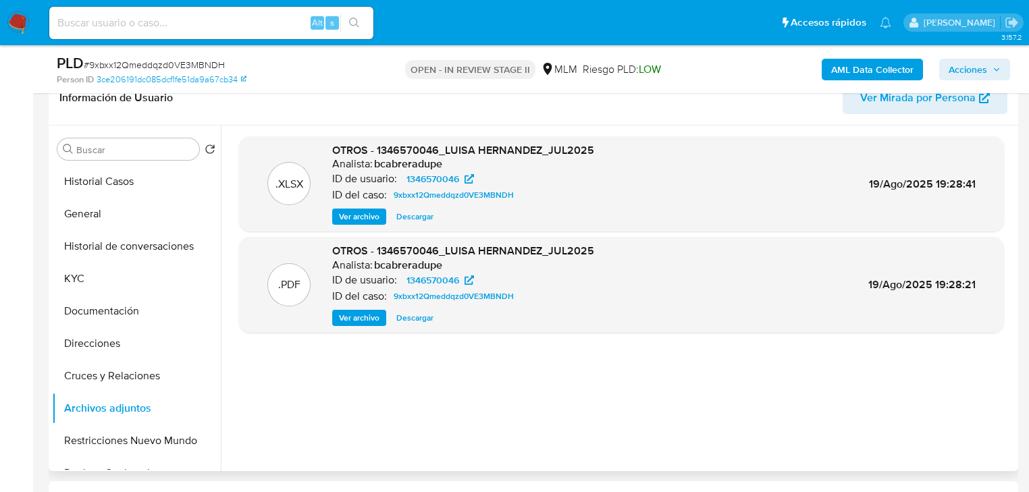
click at [411, 217] on span "Descargar" at bounding box center [414, 217] width 37 height 14
click at [104, 219] on button "General" at bounding box center [131, 214] width 158 height 32
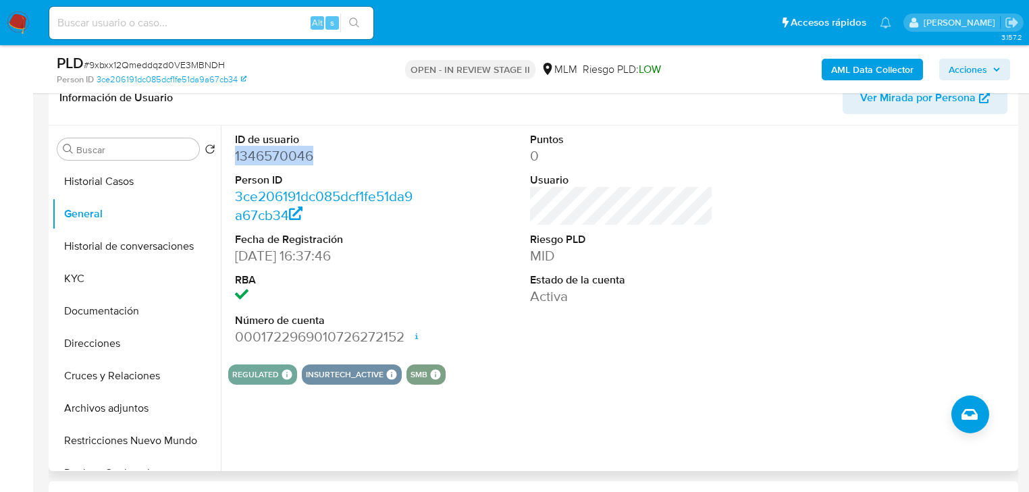
drag, startPoint x: 327, startPoint y: 157, endPoint x: 234, endPoint y: 159, distance: 93.2
click at [234, 159] on div "ID de usuario 1346570046 Person ID 3ce206191dc085dcf1fe51da9a67cb34 Fecha de Re…" at bounding box center [326, 240] width 196 height 228
copy dd "1346570046"
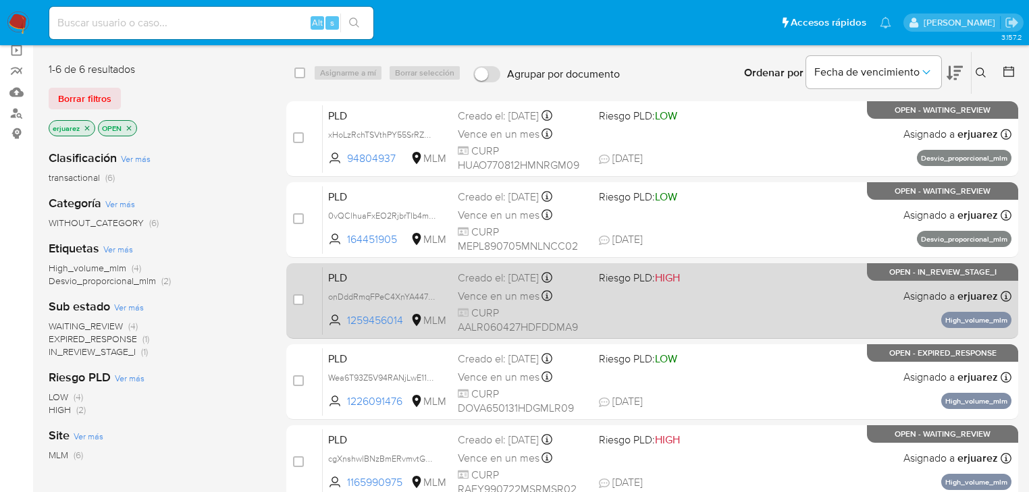
scroll to position [162, 0]
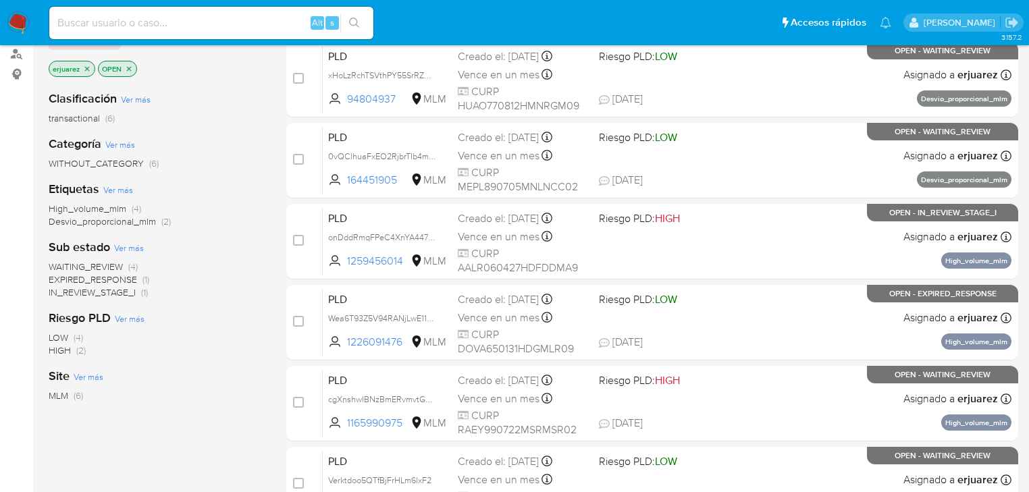
click at [257, 14] on input at bounding box center [211, 23] width 324 height 18
paste input "1460514633"
type input "1460514633"
click at [352, 16] on button "search-icon" at bounding box center [354, 23] width 28 height 19
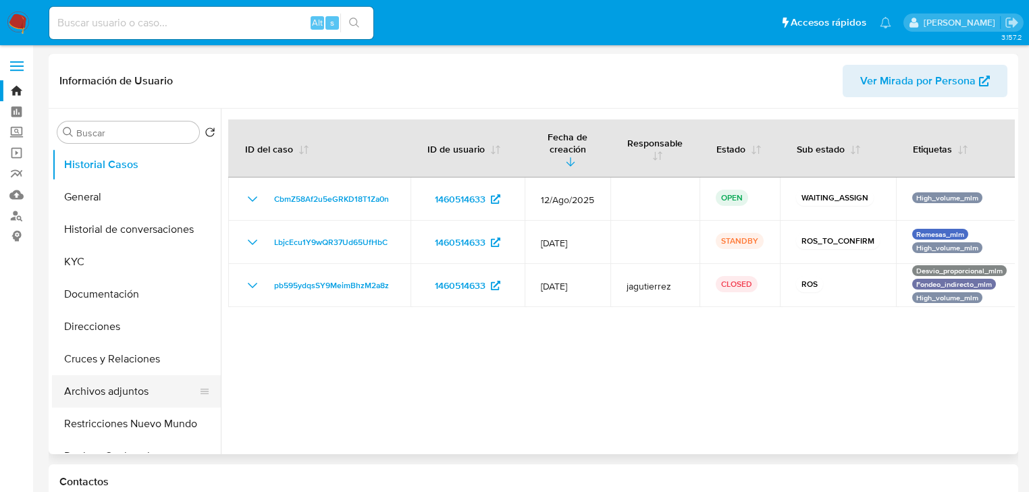
click at [78, 391] on button "Archivos adjuntos" at bounding box center [131, 391] width 158 height 32
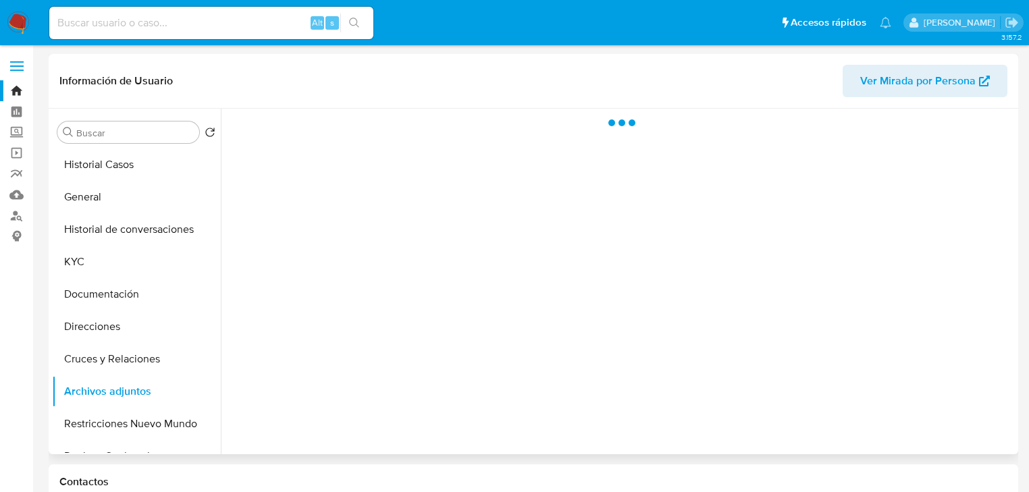
select select "10"
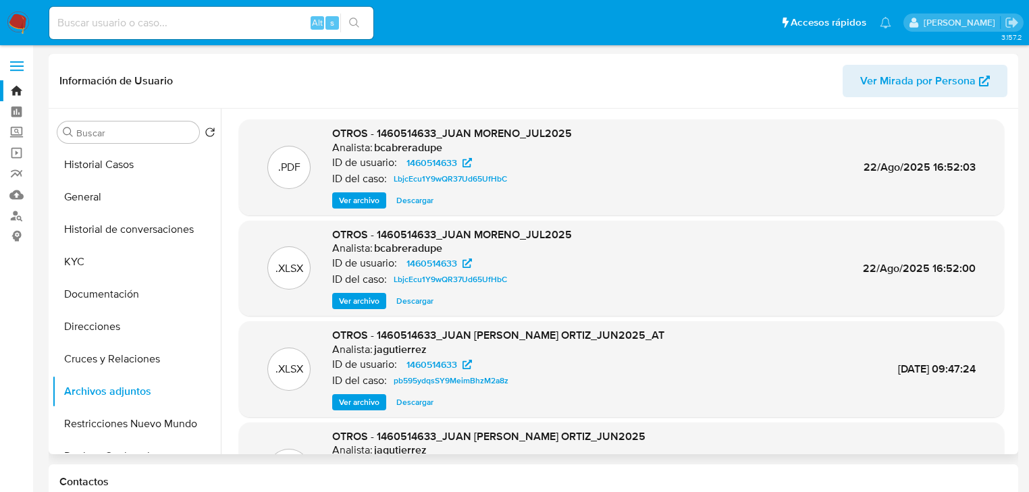
drag, startPoint x: 118, startPoint y: 165, endPoint x: 322, endPoint y: 368, distance: 287.4
click at [290, 368] on div "Buscar Volver al orden por defecto Historial Casos General Historial de convers…" at bounding box center [533, 282] width 963 height 346
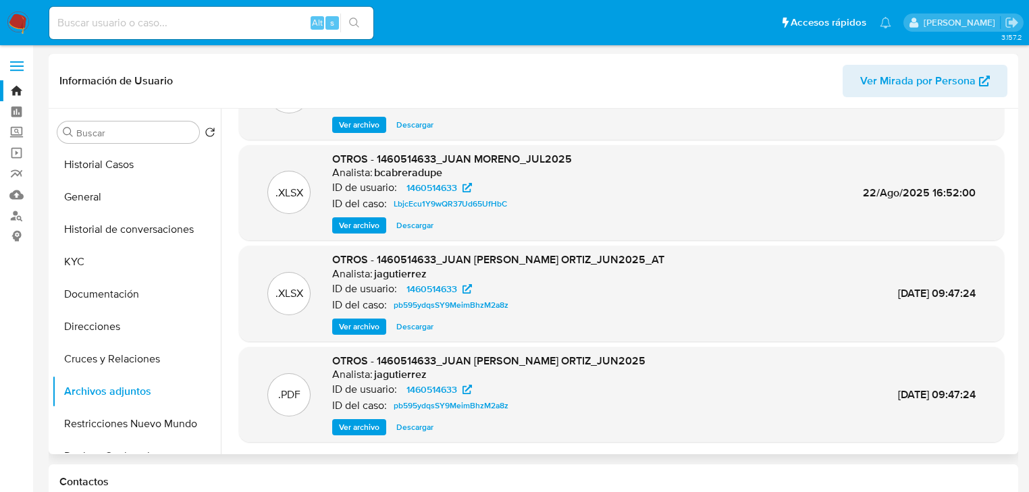
click at [407, 322] on span "Descargar" at bounding box center [414, 327] width 37 height 14
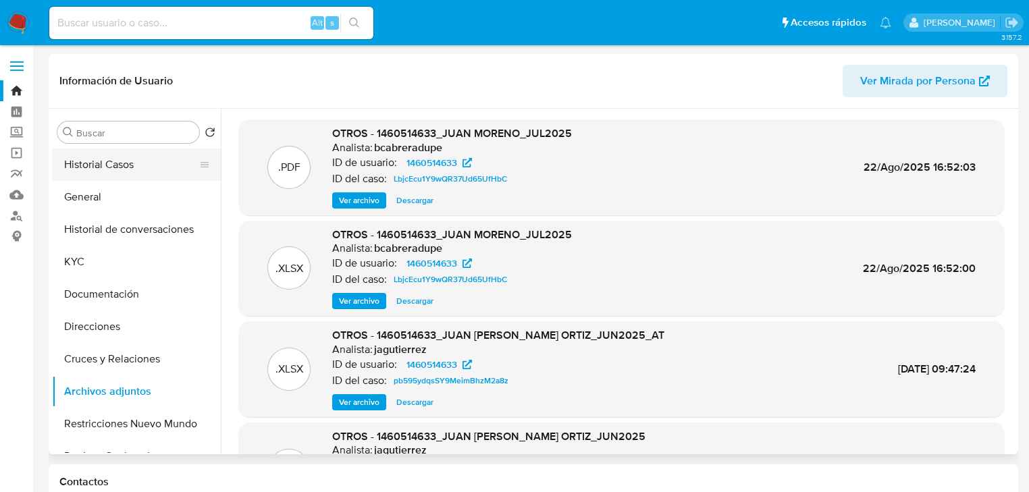
click at [95, 157] on button "Historial Casos" at bounding box center [131, 165] width 158 height 32
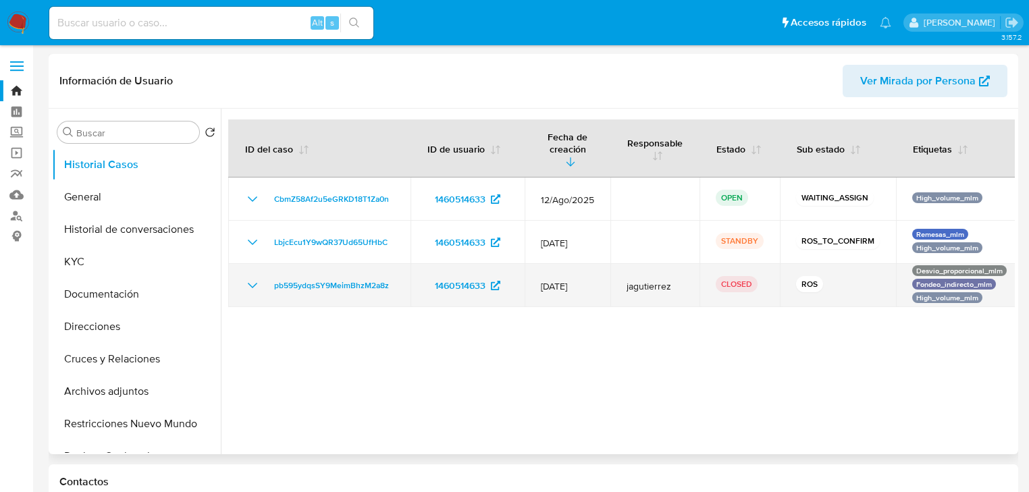
click at [245, 278] on icon "Mostrar/Ocultar" at bounding box center [252, 286] width 16 height 16
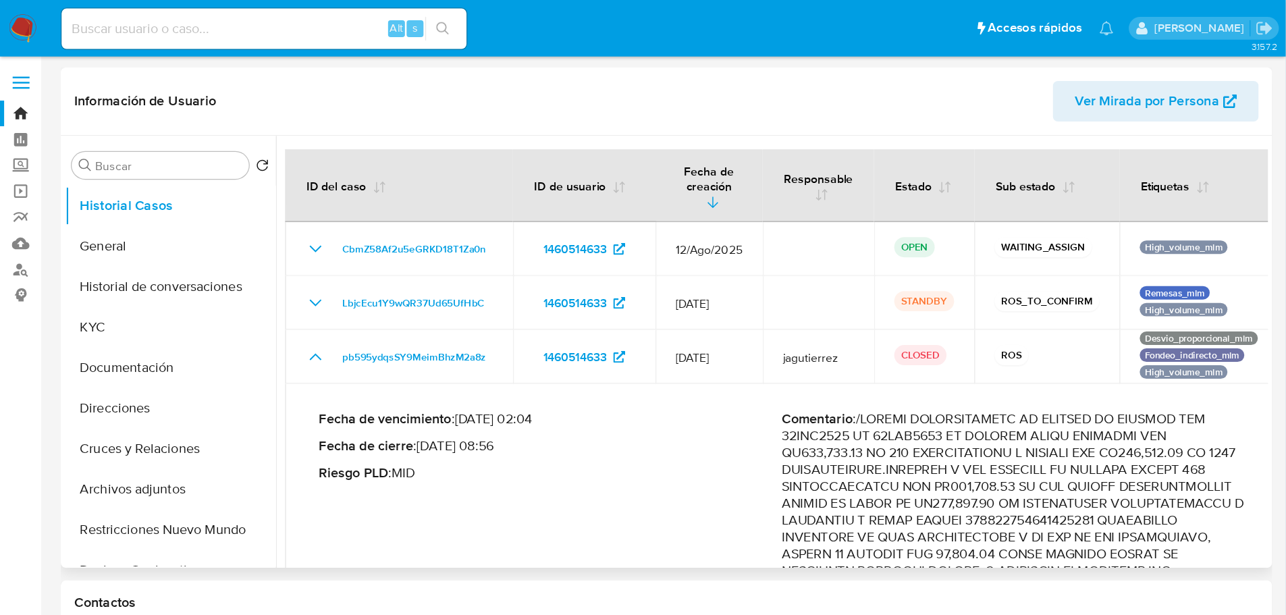
scroll to position [54, 0]
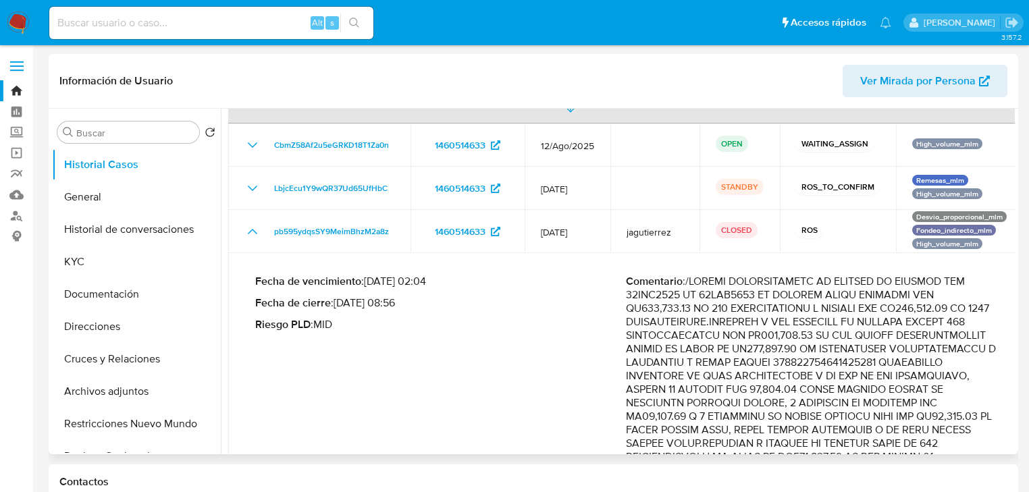
drag, startPoint x: 759, startPoint y: 296, endPoint x: 785, endPoint y: 310, distance: 29.3
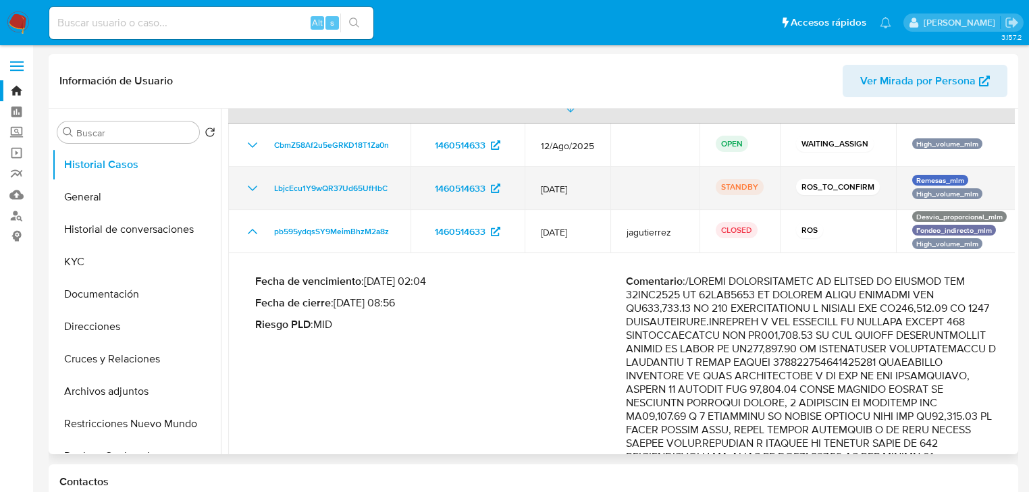
click at [254, 180] on icon "Mostrar/Ocultar" at bounding box center [252, 188] width 16 height 16
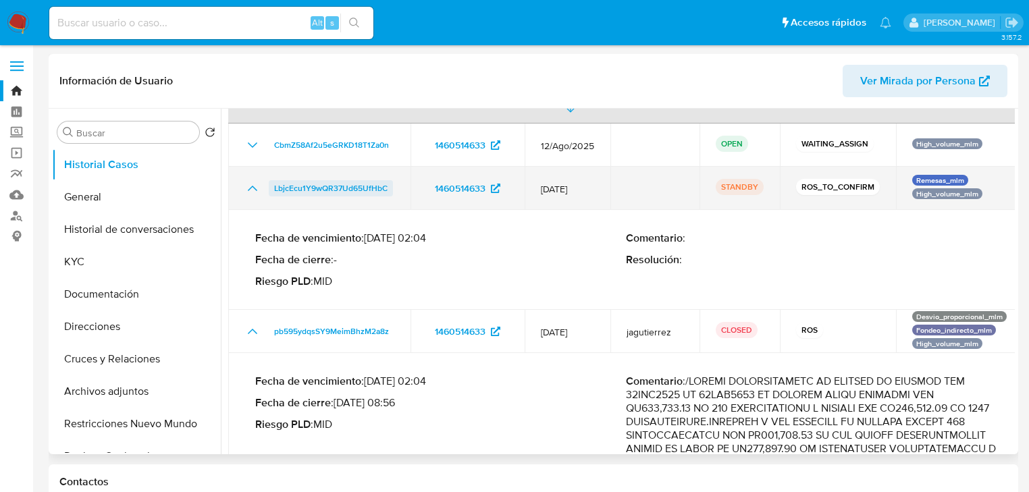
click at [321, 180] on span "LbjcEcu1Y9wQR37Ud65UfHbC" at bounding box center [330, 188] width 113 height 16
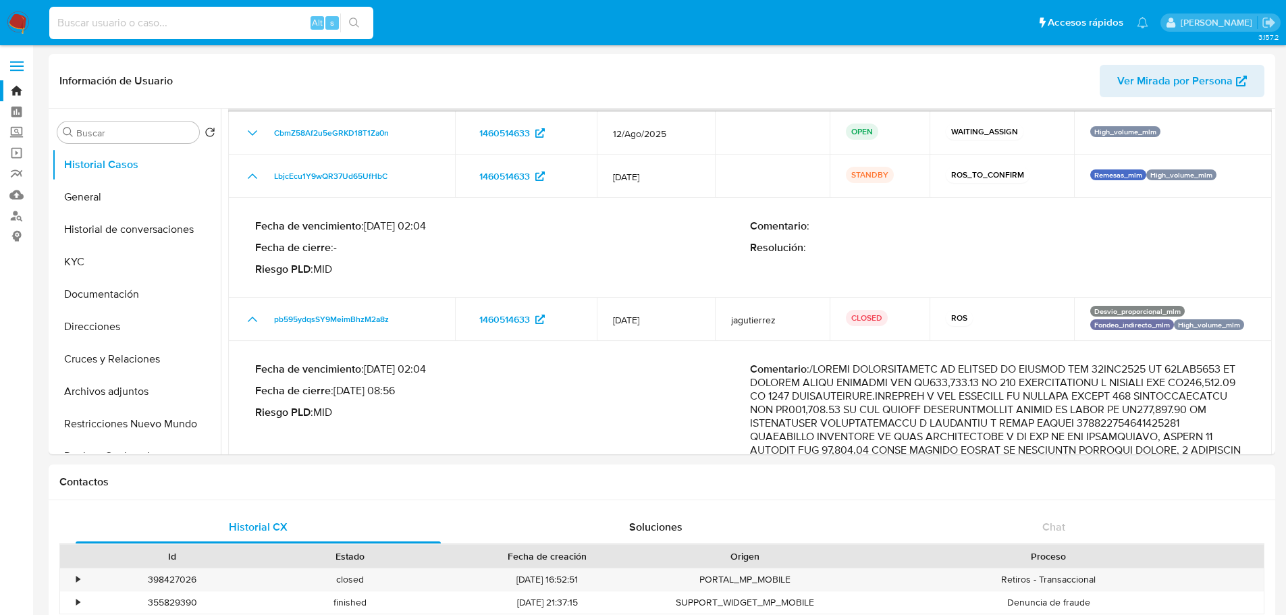
click at [182, 25] on input at bounding box center [211, 23] width 324 height 18
paste input "1941440394"
type input "1941440394"
click at [351, 24] on icon "search-icon" at bounding box center [354, 23] width 11 height 11
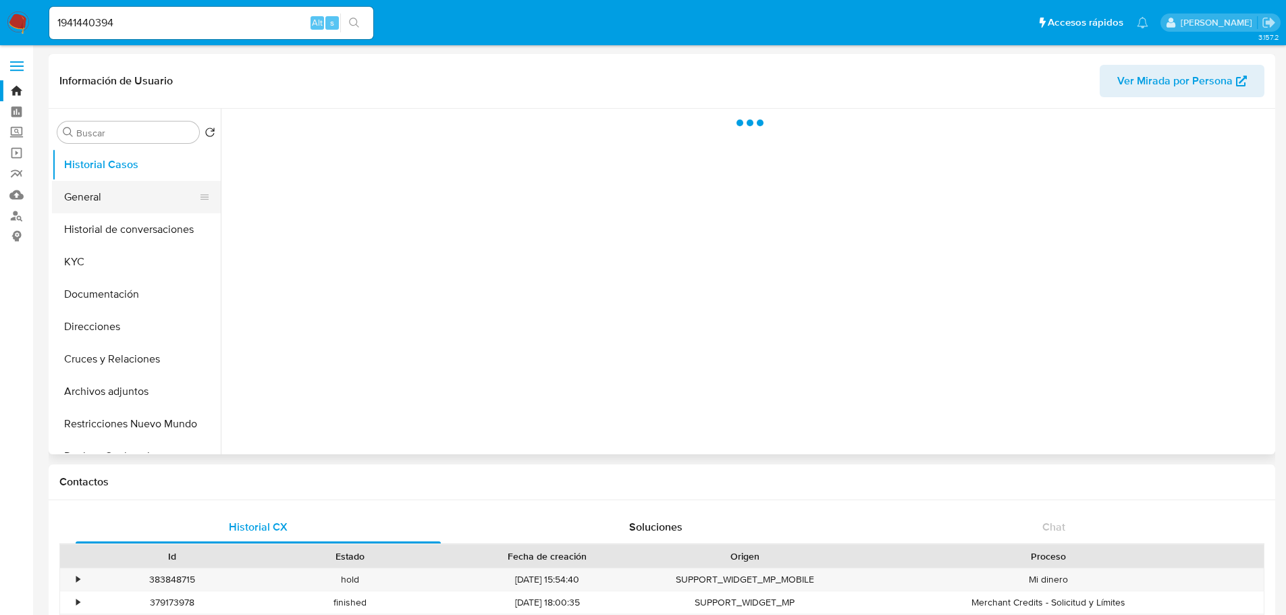
click at [118, 208] on button "General" at bounding box center [131, 197] width 158 height 32
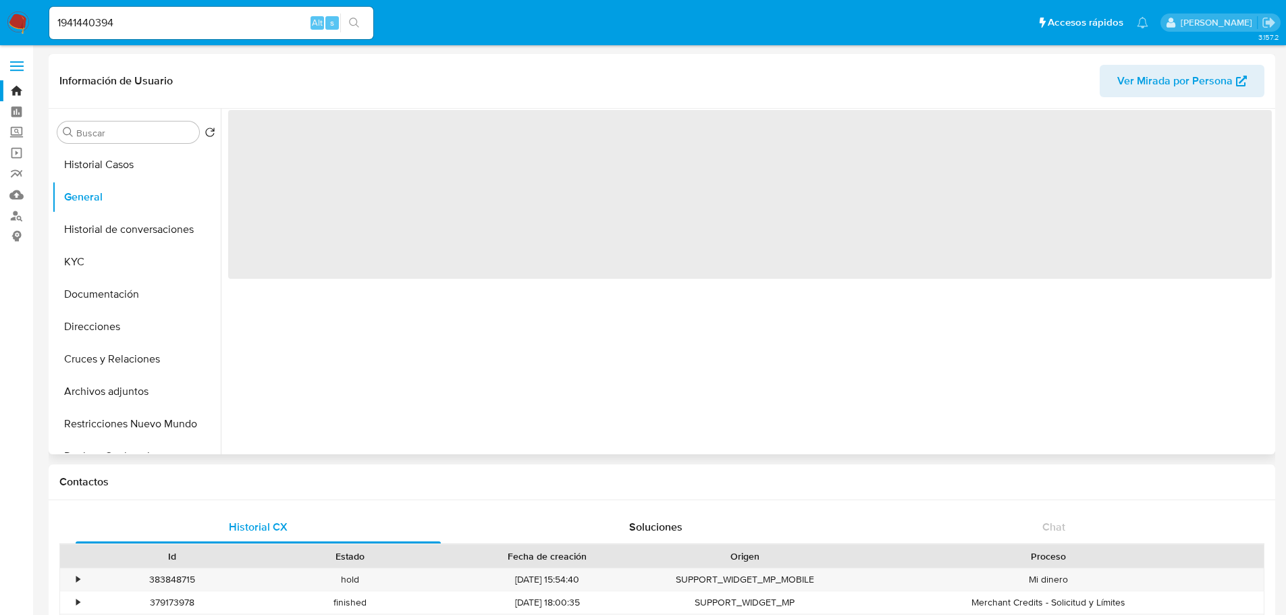
select select "10"
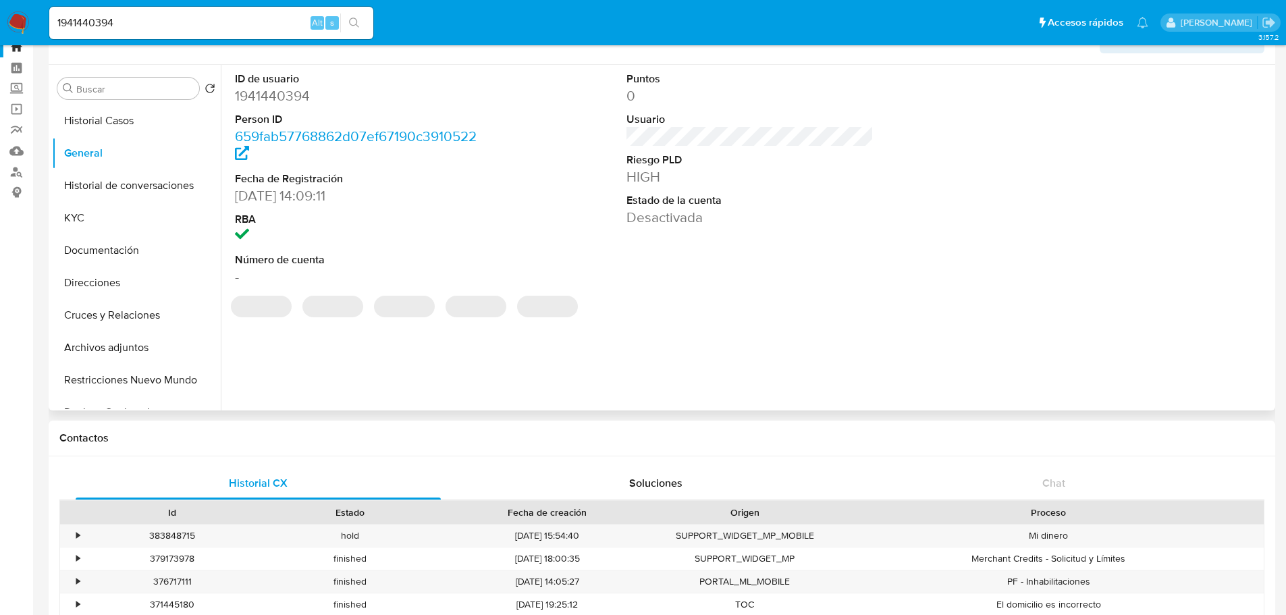
scroll to position [68, 0]
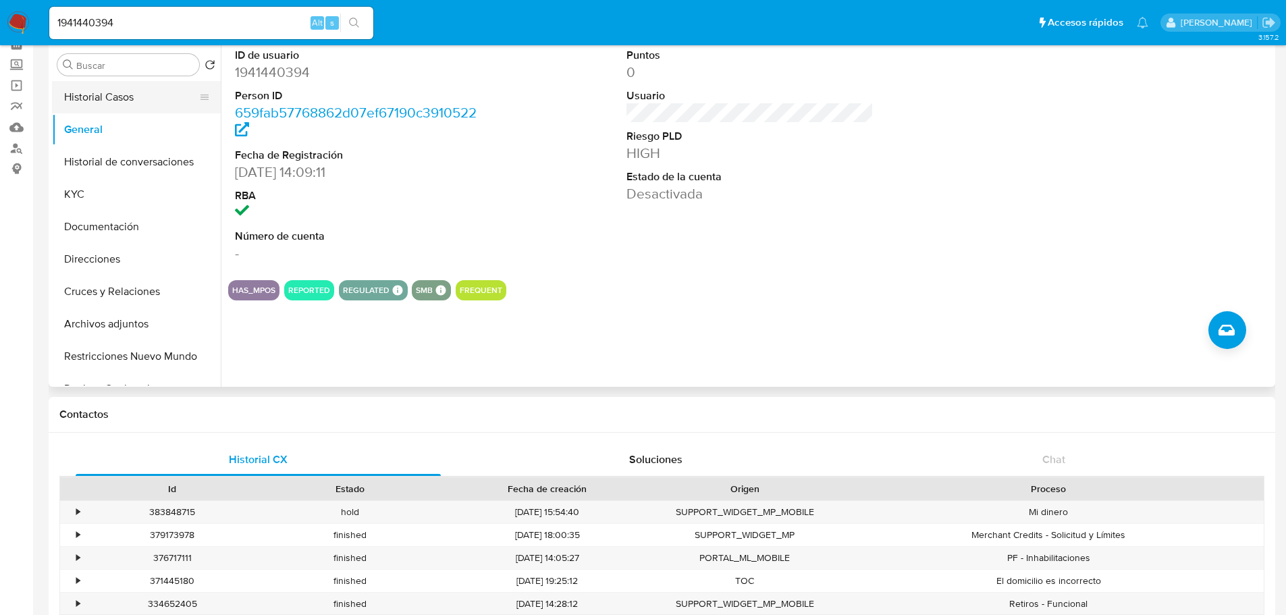
click at [110, 103] on button "Historial Casos" at bounding box center [131, 97] width 158 height 32
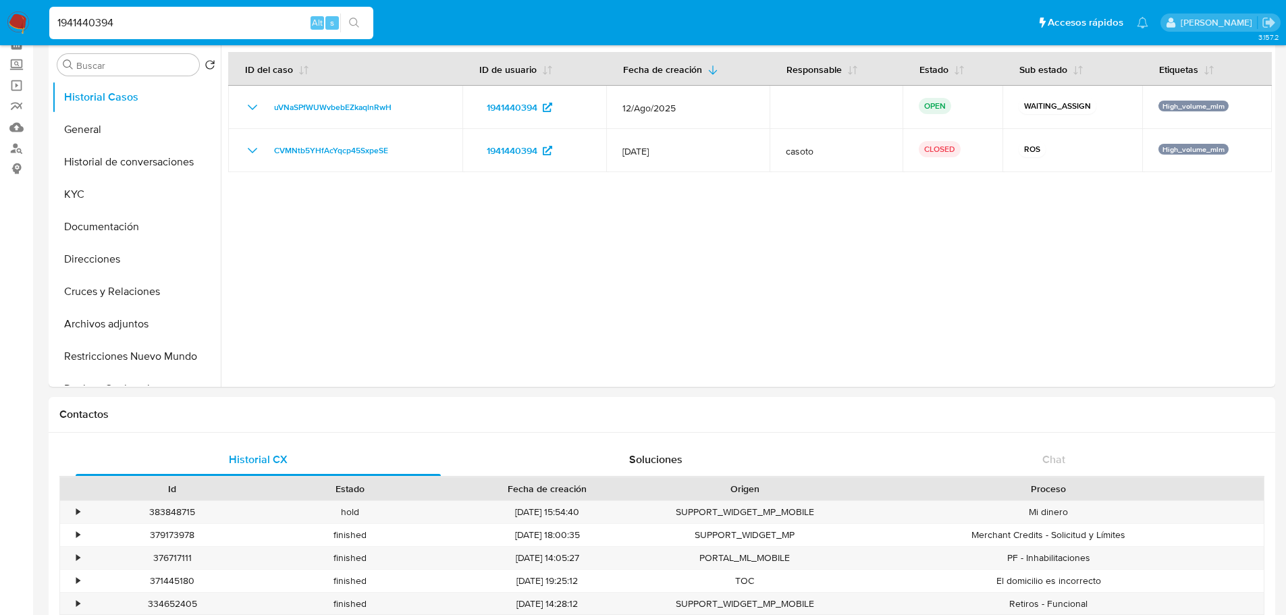
drag, startPoint x: 147, startPoint y: 26, endPoint x: -51, endPoint y: 21, distance: 198.6
paste input "639003308"
type input "1639003308"
click at [346, 20] on button "search-icon" at bounding box center [354, 23] width 28 height 19
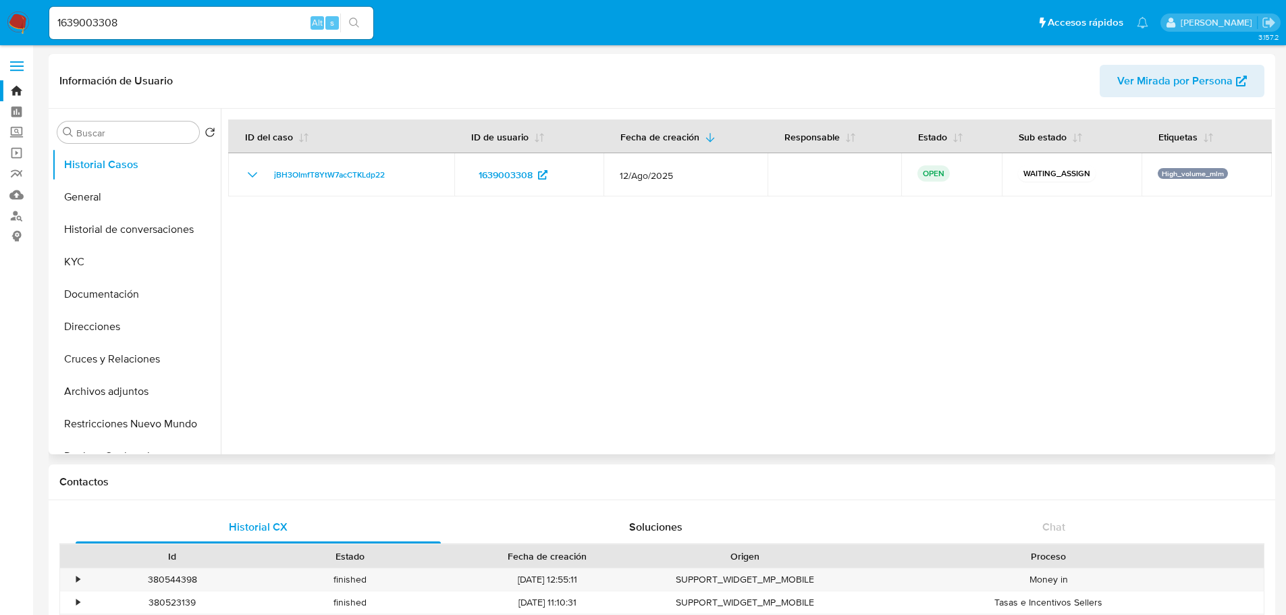
select select "10"
click at [95, 203] on button "General" at bounding box center [131, 197] width 158 height 32
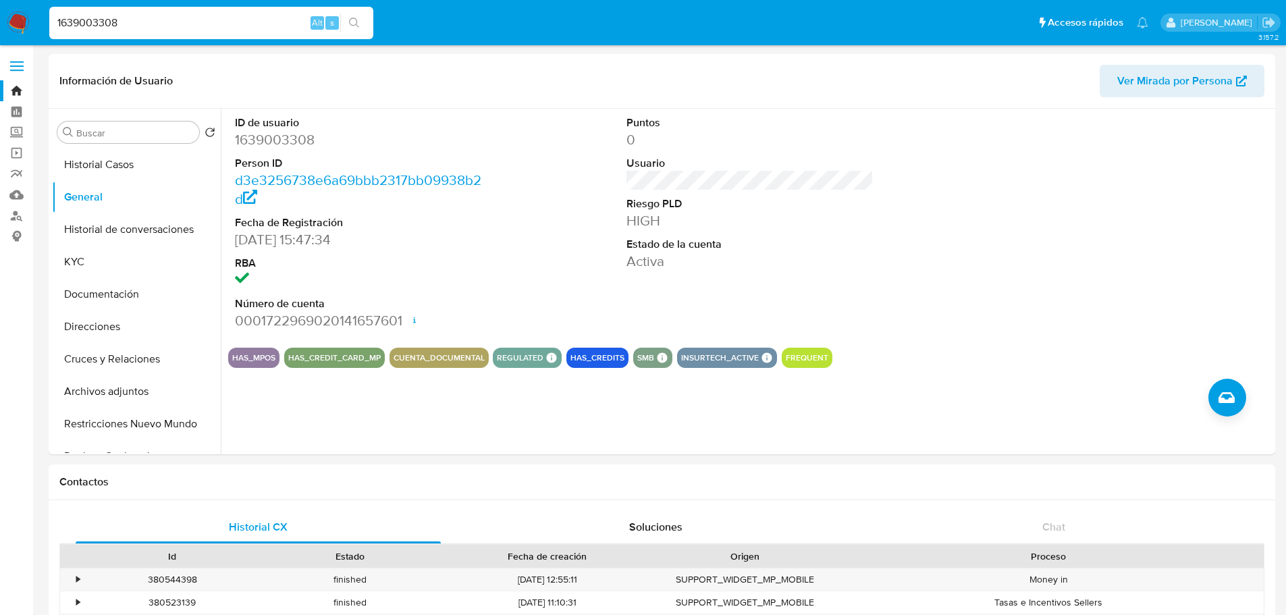
drag, startPoint x: 112, startPoint y: 16, endPoint x: -22, endPoint y: 13, distance: 134.4
paste input "2471854133"
type input "2471854133"
click at [354, 18] on icon "search-icon" at bounding box center [354, 23] width 11 height 11
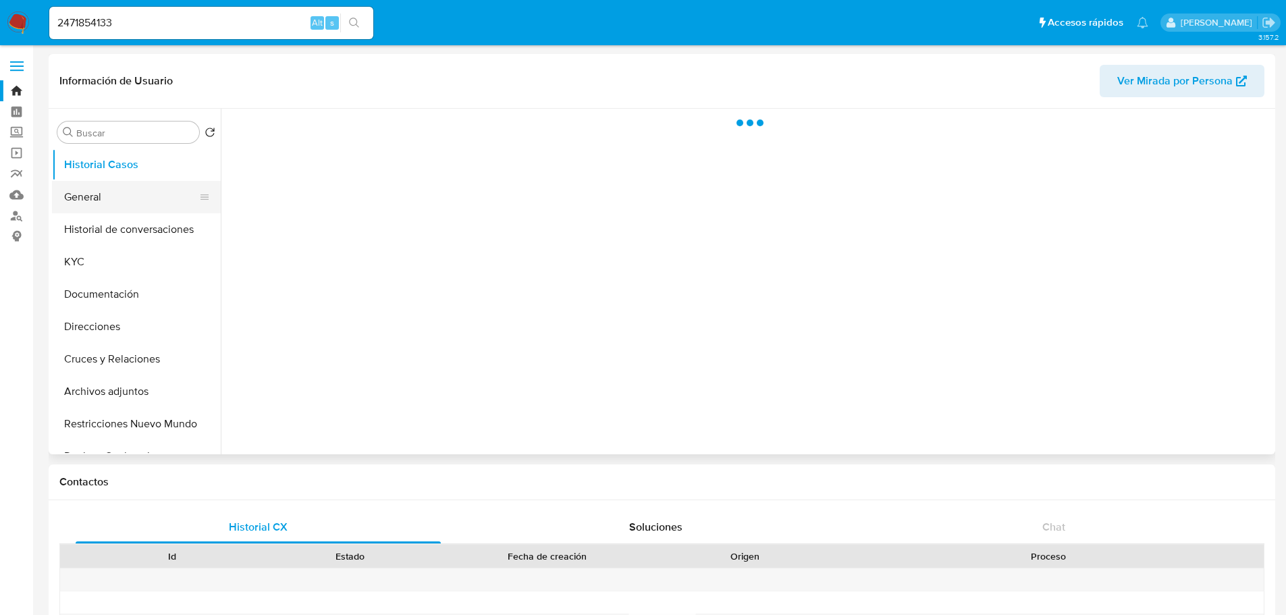
click at [102, 194] on button "General" at bounding box center [131, 197] width 158 height 32
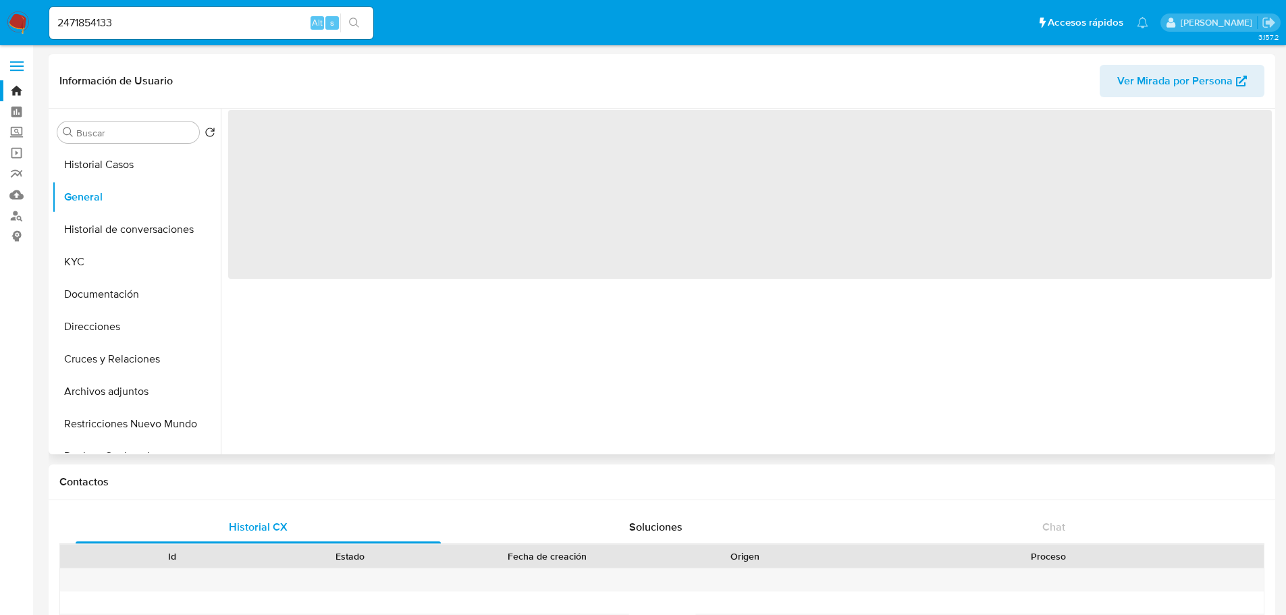
select select "10"
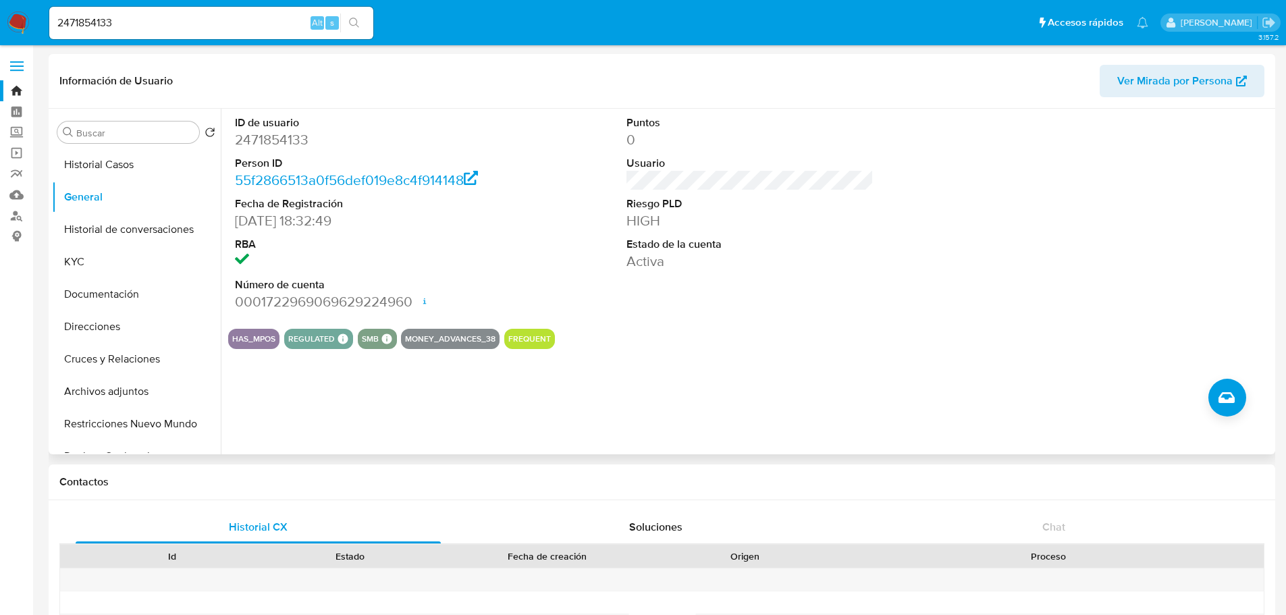
click at [22, 23] on img at bounding box center [18, 22] width 23 height 23
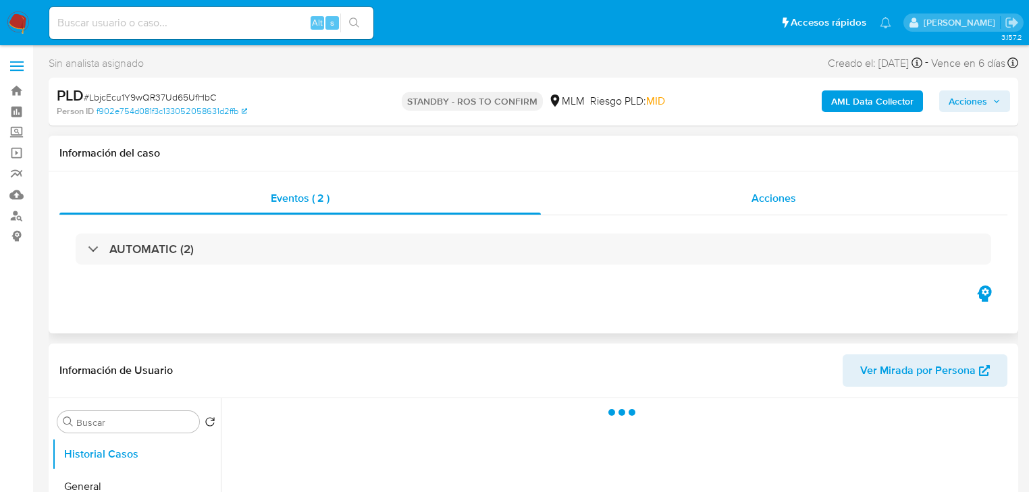
click at [691, 199] on div "Acciones" at bounding box center [774, 198] width 467 height 32
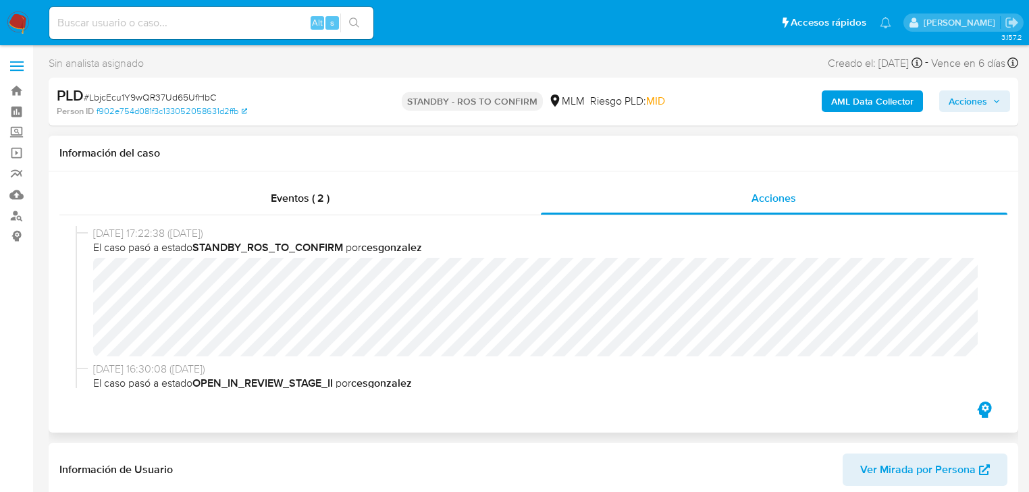
select select "10"
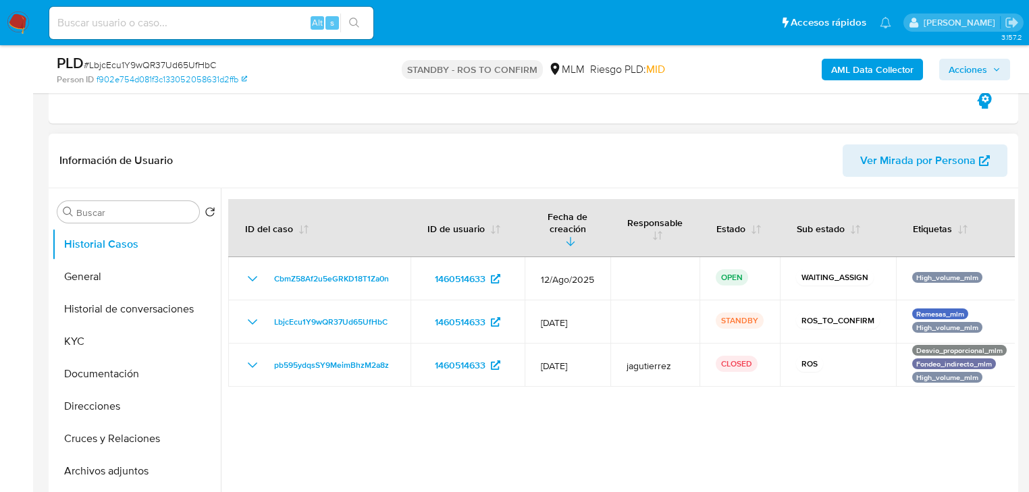
scroll to position [270, 0]
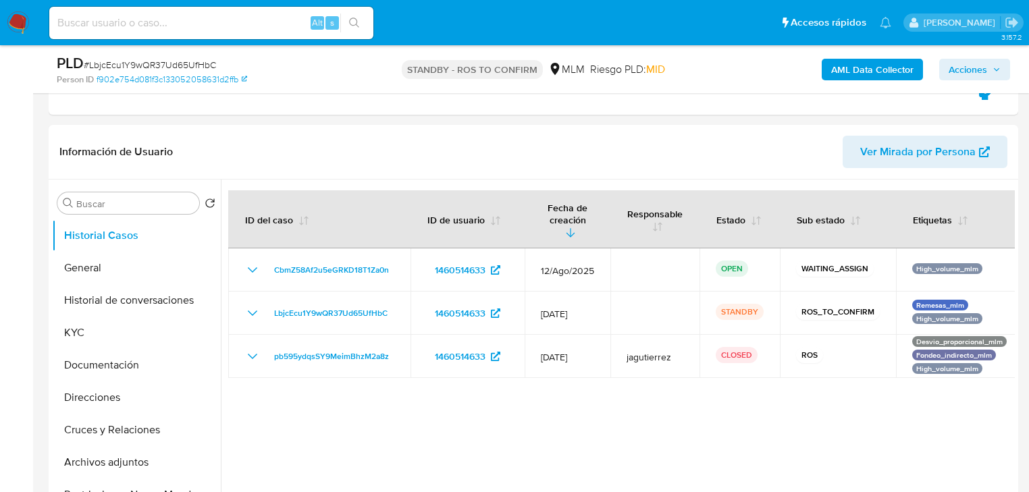
click at [184, 14] on input at bounding box center [211, 23] width 324 height 18
paste input "1639003308"
type input "1639003308"
click at [357, 24] on icon "search-icon" at bounding box center [354, 23] width 11 height 11
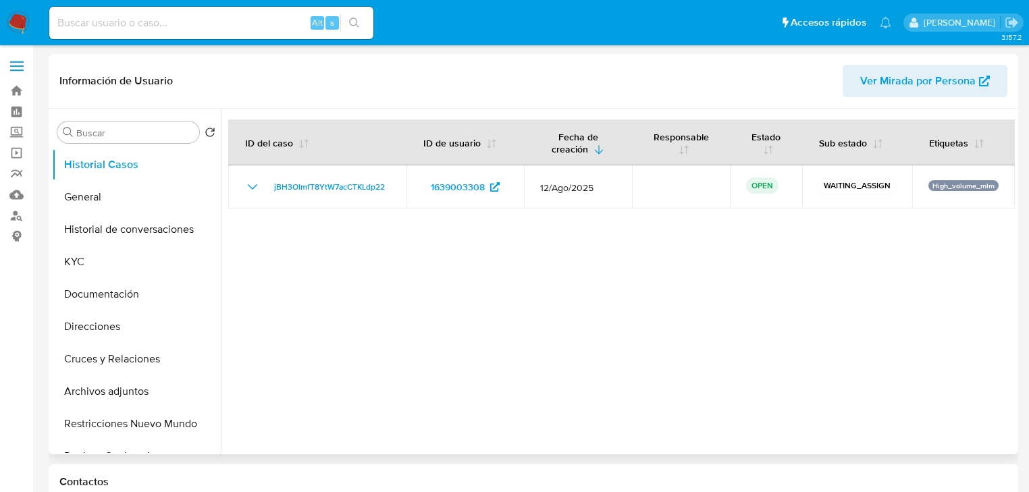
select select "10"
click at [227, 27] on input at bounding box center [211, 23] width 324 height 18
paste input "1941440394"
type input "1941440394"
click at [348, 19] on button "search-icon" at bounding box center [354, 23] width 28 height 19
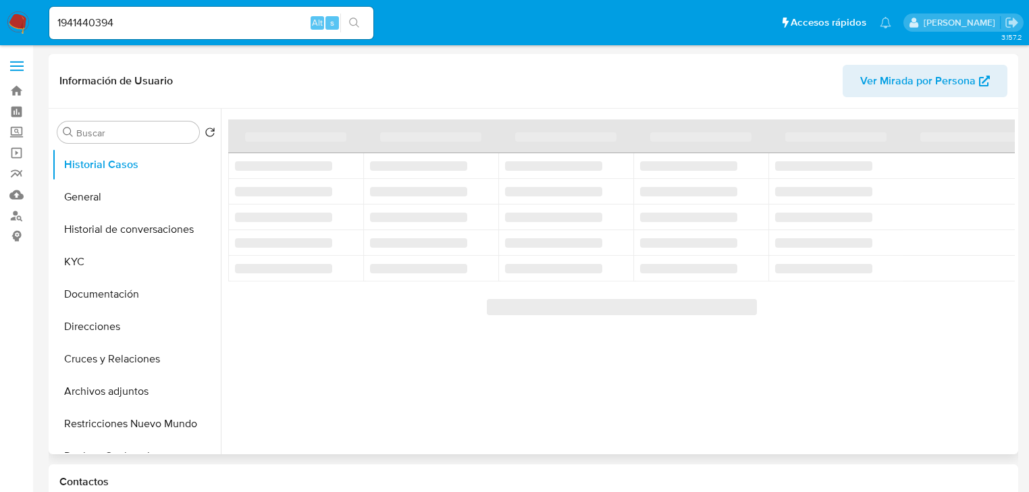
select select "10"
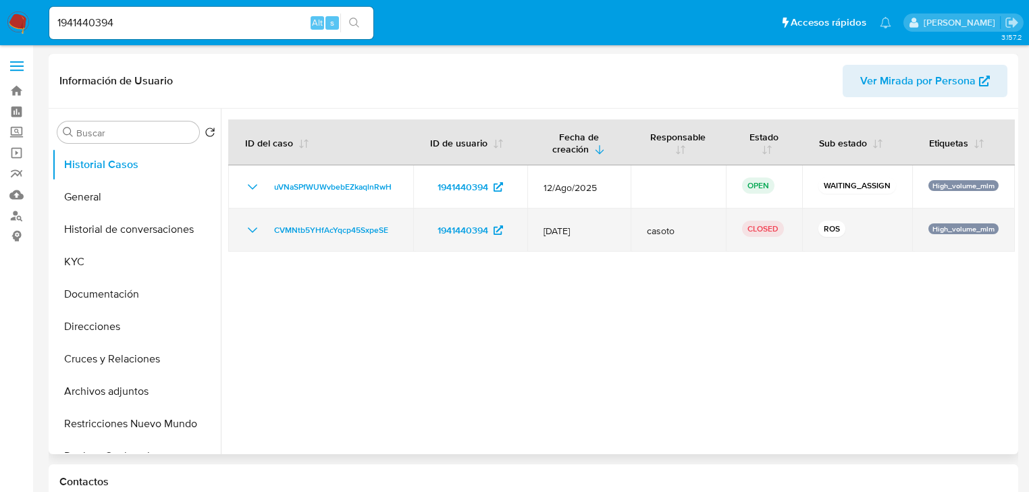
click at [256, 228] on icon "Mostrar/Ocultar" at bounding box center [252, 230] width 9 height 5
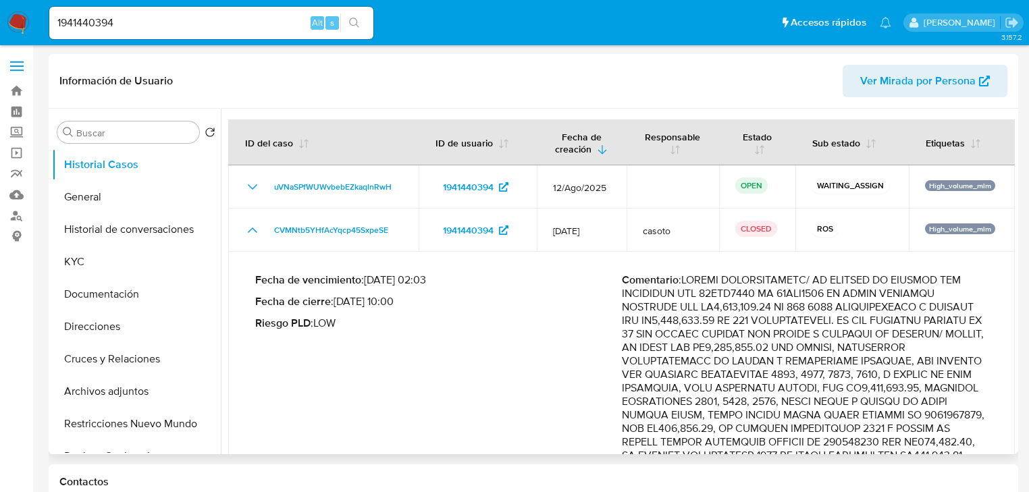
scroll to position [54, 0]
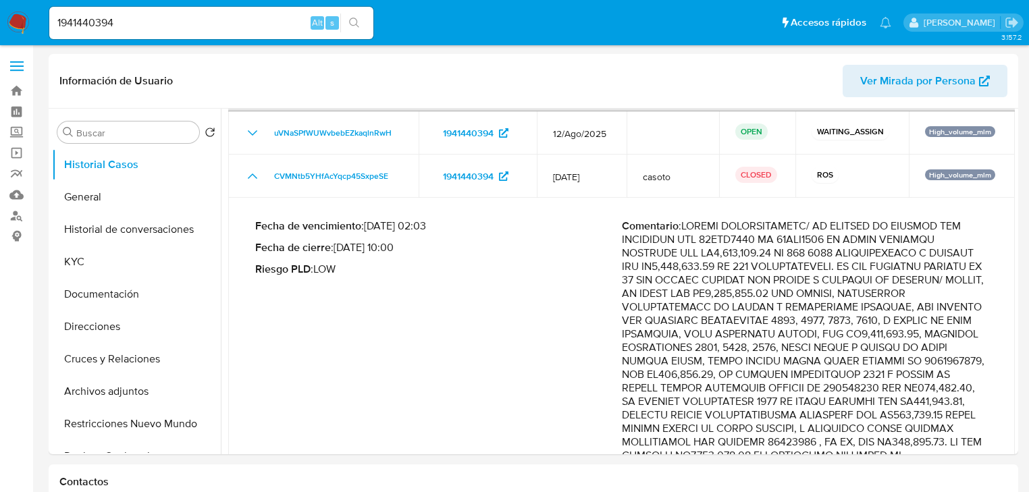
drag, startPoint x: 289, startPoint y: 239, endPoint x: 34, endPoint y: 246, distance: 254.6
click at [93, 257] on button "KYC" at bounding box center [131, 262] width 158 height 32
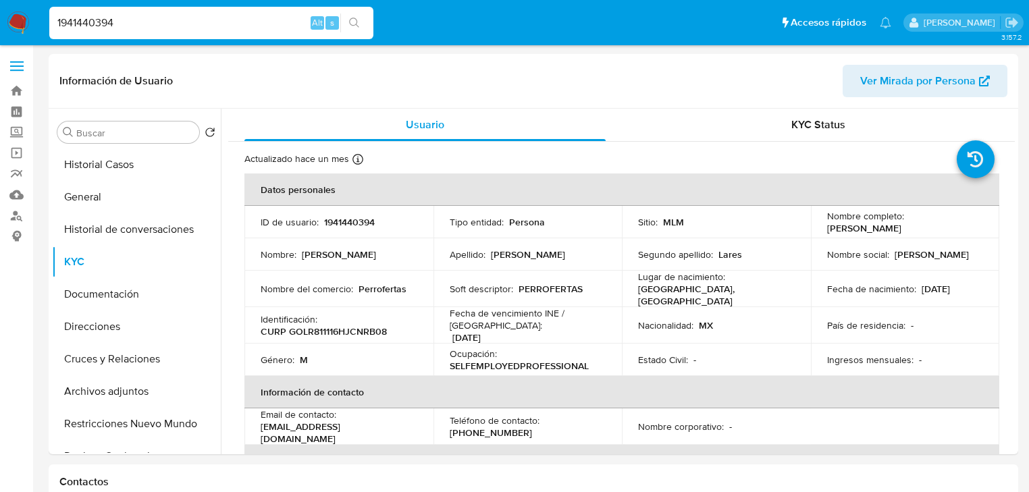
drag, startPoint x: 144, startPoint y: 21, endPoint x: -4, endPoint y: 20, distance: 147.9
paste input "2471854133"
type input "2471854133"
click at [346, 20] on button "search-icon" at bounding box center [354, 23] width 28 height 19
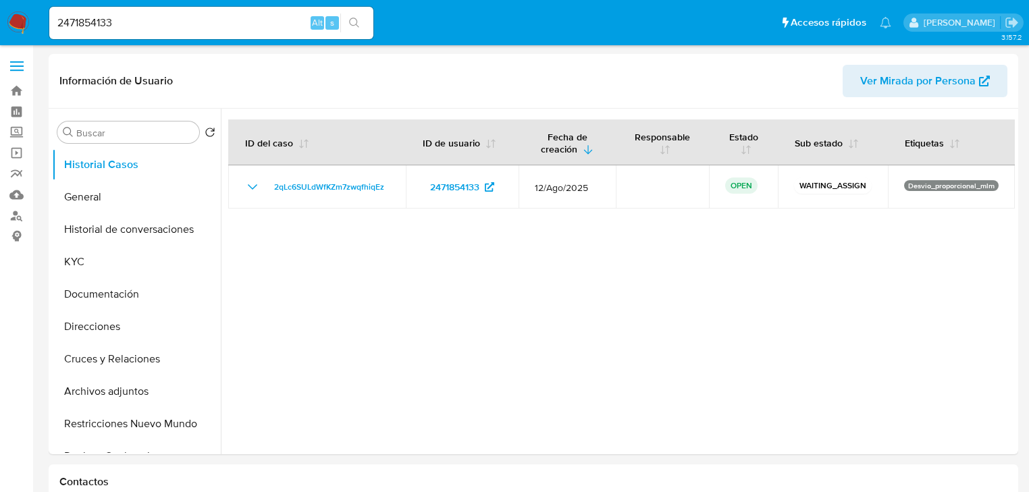
select select "10"
drag, startPoint x: 95, startPoint y: 176, endPoint x: 92, endPoint y: 195, distance: 19.8
click at [95, 181] on ul "Historial Casos General Historial de conversaciones KYC Documentación Direccion…" at bounding box center [136, 301] width 169 height 305
click at [92, 199] on button "General" at bounding box center [131, 197] width 158 height 32
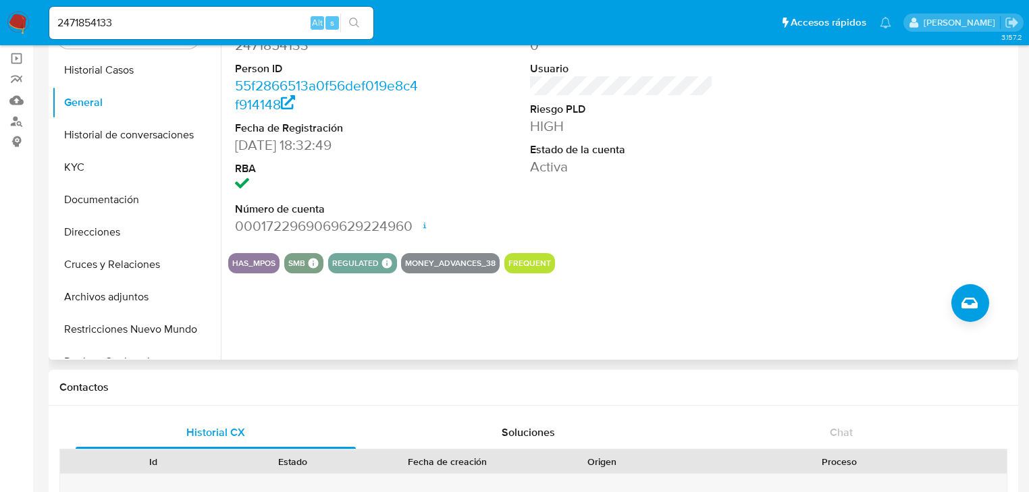
scroll to position [108, 0]
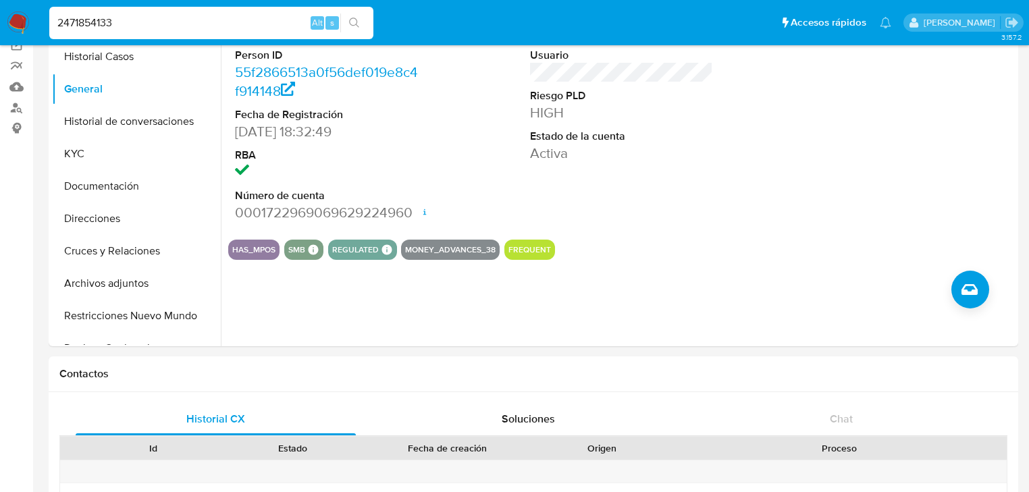
drag, startPoint x: 155, startPoint y: 24, endPoint x: -86, endPoint y: 24, distance: 241.7
paste input "1941440394"
type input "1941440394"
click at [357, 20] on icon "search-icon" at bounding box center [354, 23] width 10 height 10
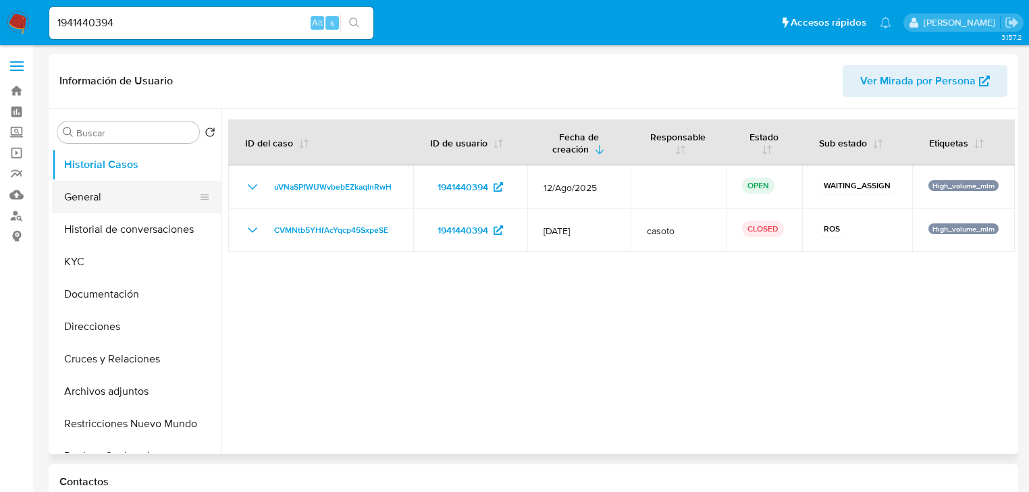
select select "10"
click at [105, 195] on button "General" at bounding box center [131, 197] width 158 height 32
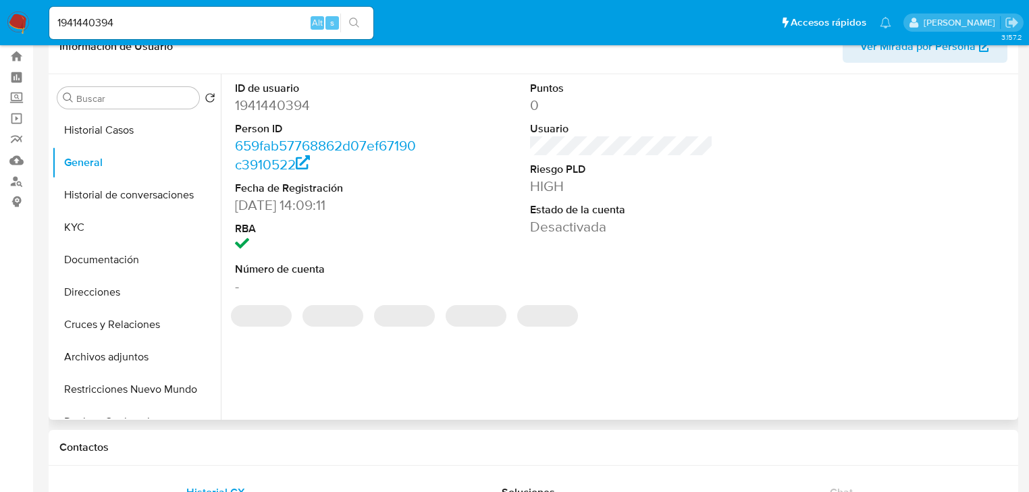
scroll to position [54, 0]
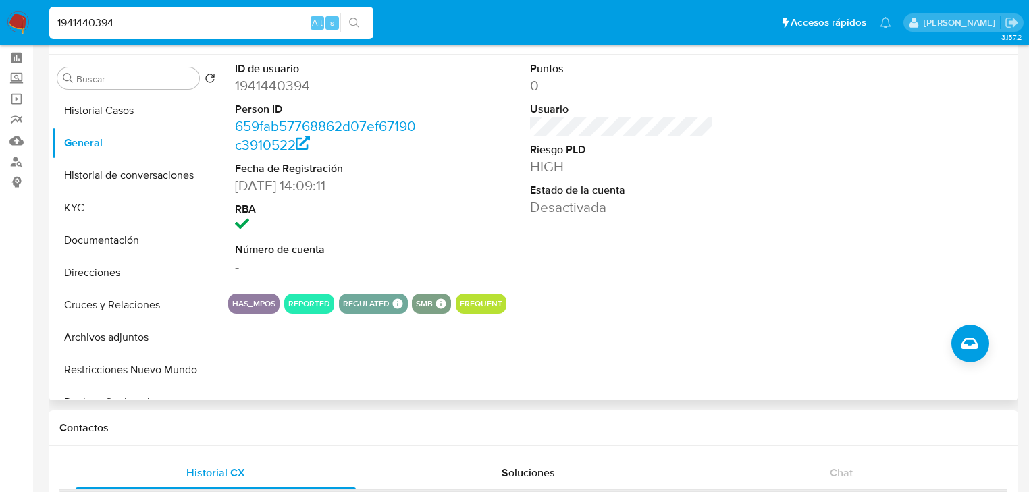
drag, startPoint x: 145, startPoint y: 22, endPoint x: 316, endPoint y: 11, distance: 171.2
paste input "2541846761"
type input "2541846761"
click at [357, 20] on icon "search-icon" at bounding box center [354, 23] width 10 height 10
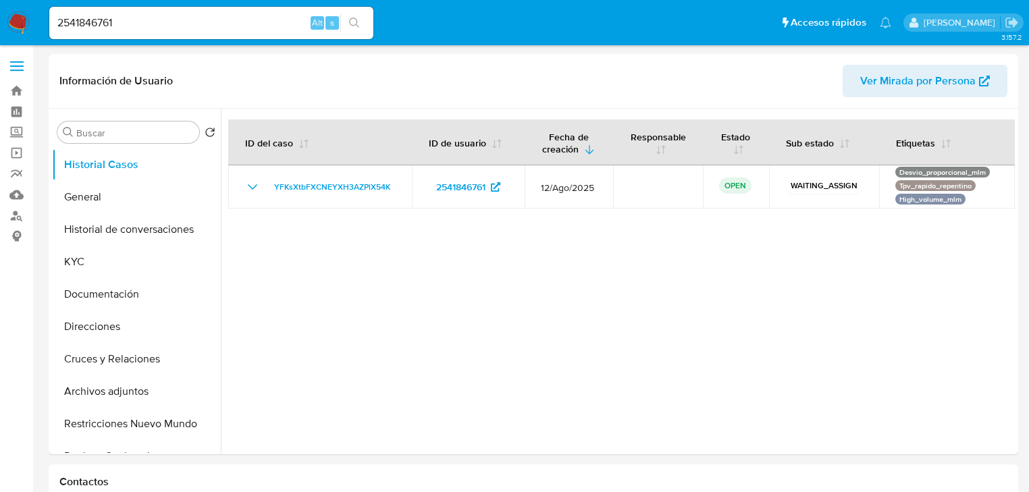
select select "10"
click at [89, 203] on button "General" at bounding box center [131, 197] width 158 height 32
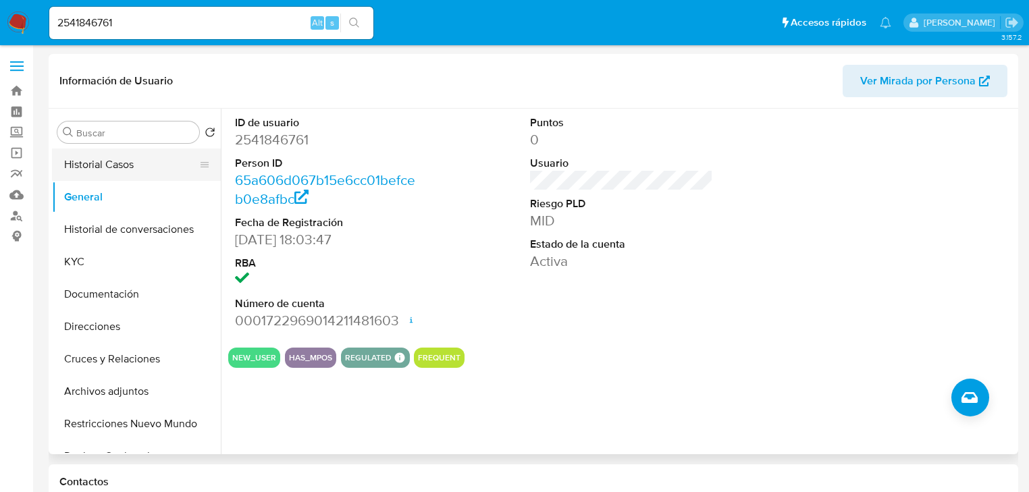
click at [158, 165] on button "Historial Casos" at bounding box center [131, 165] width 158 height 32
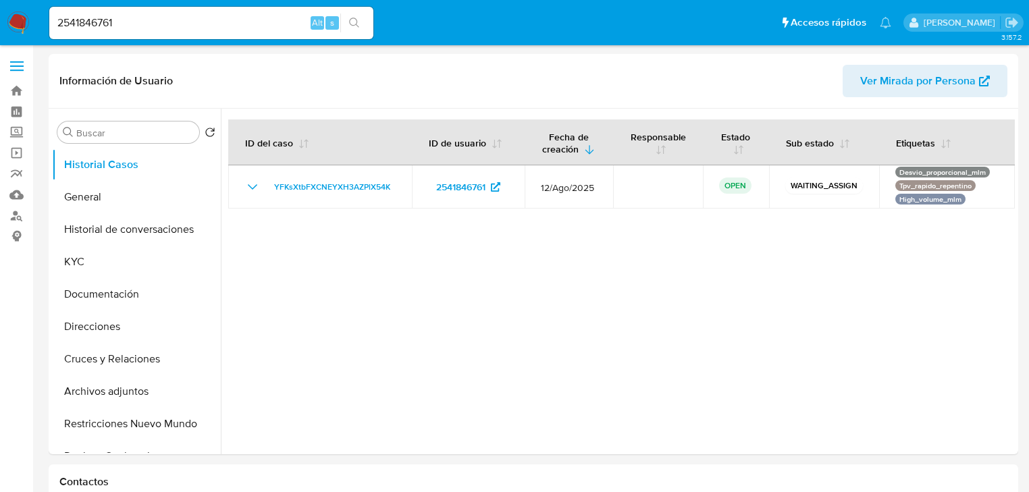
drag, startPoint x: 154, startPoint y: 19, endPoint x: -5, endPoint y: -1, distance: 160.0
paste input "378195072"
type input "2378195072"
click at [349, 19] on icon "search-icon" at bounding box center [354, 23] width 11 height 11
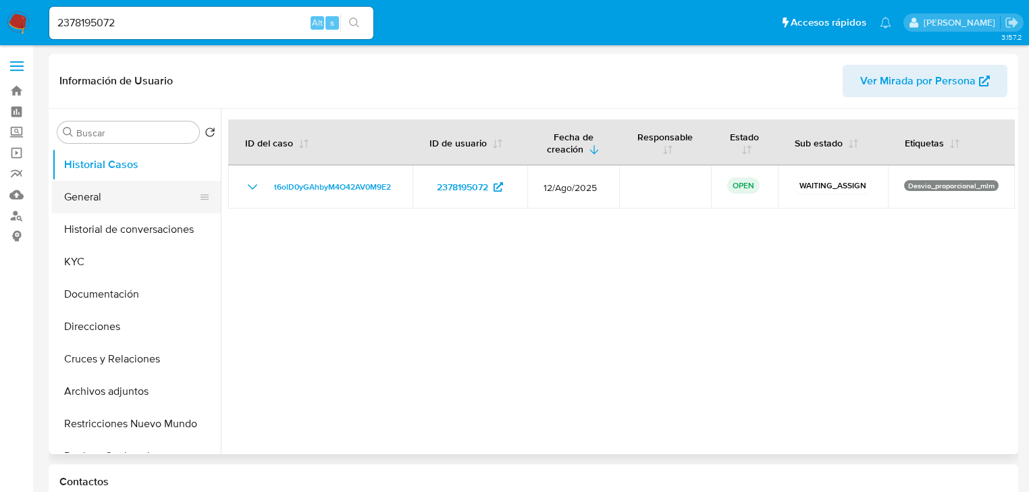
select select "10"
click at [103, 201] on button "General" at bounding box center [131, 197] width 158 height 32
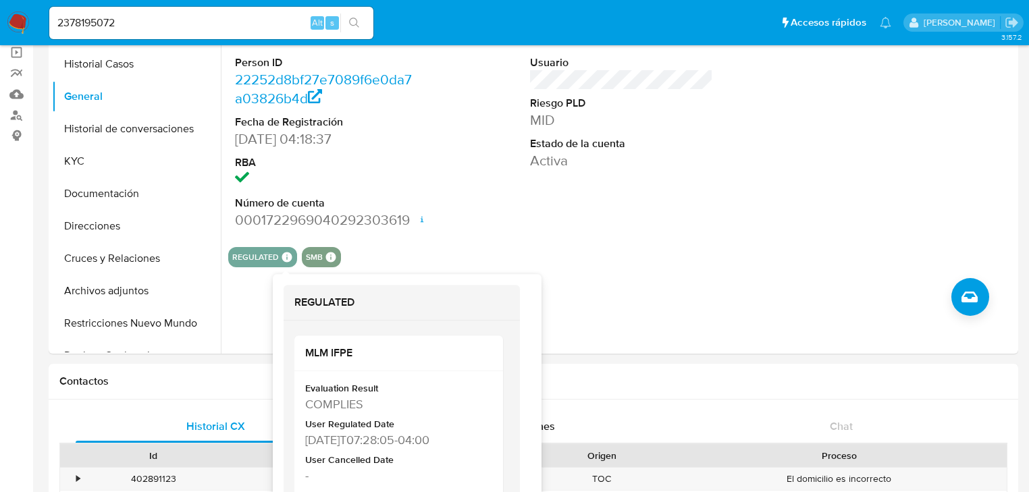
scroll to position [108, 0]
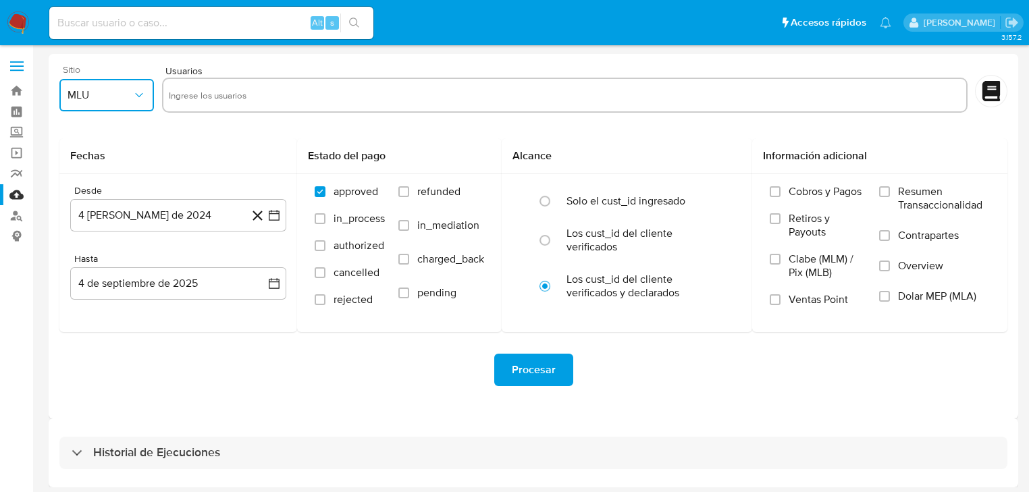
click at [132, 88] on span "MLU" at bounding box center [100, 95] width 65 height 14
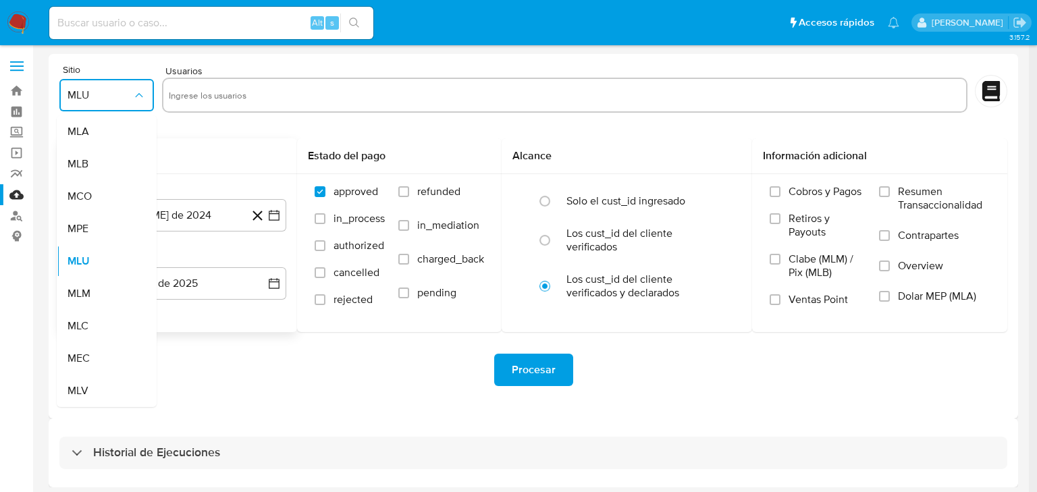
drag, startPoint x: 92, startPoint y: 291, endPoint x: 101, endPoint y: 265, distance: 27.8
click at [93, 287] on div "MLM" at bounding box center [103, 294] width 70 height 32
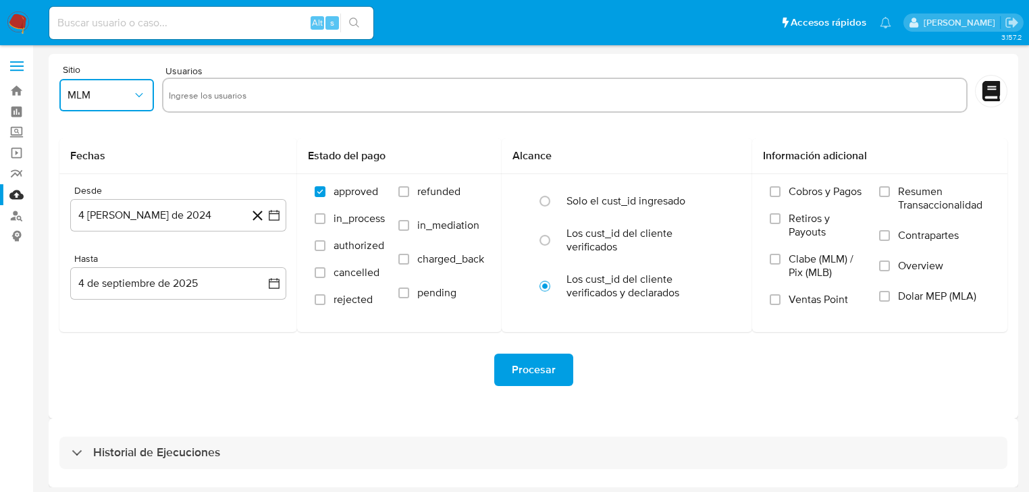
click at [193, 99] on input "text" at bounding box center [565, 95] width 792 height 22
type input "1346570046"
click at [273, 217] on icon "button" at bounding box center [274, 216] width 14 height 14
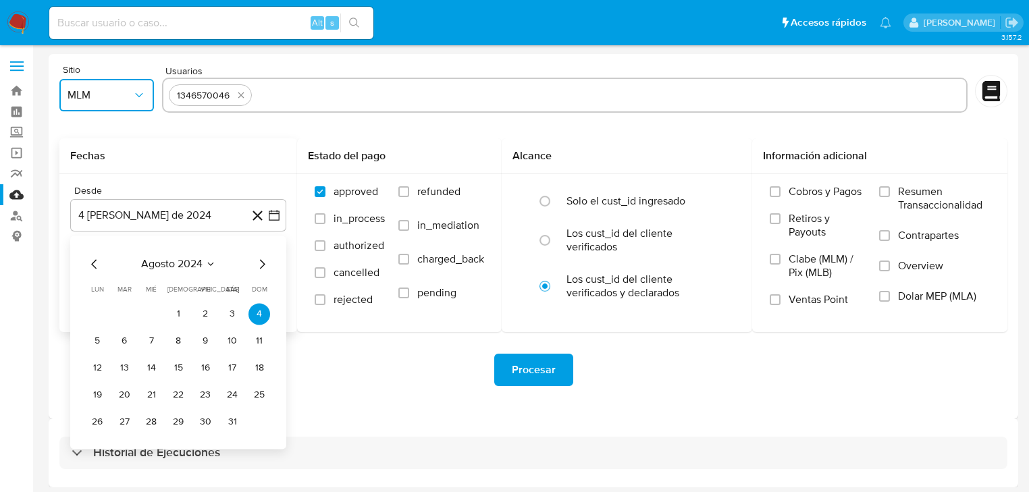
click at [265, 266] on icon "Mes siguiente" at bounding box center [262, 264] width 16 height 16
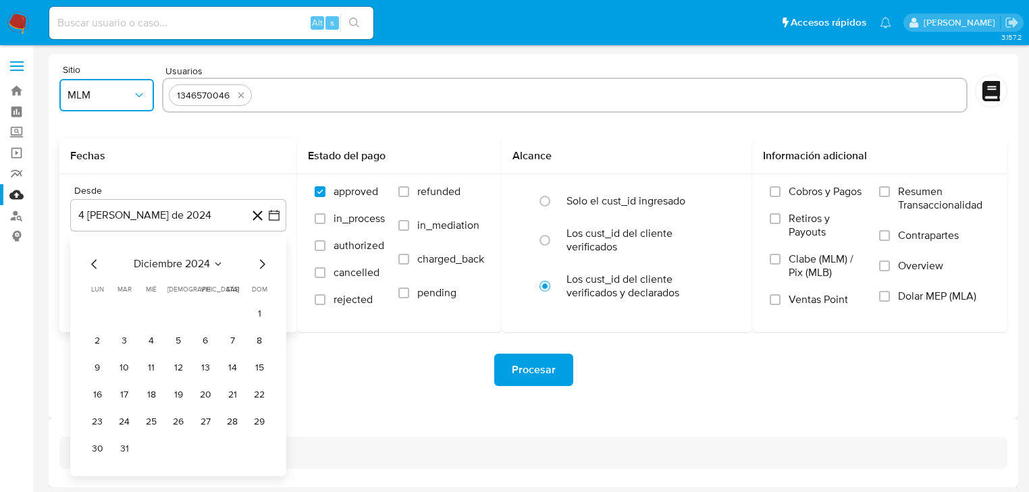
click at [265, 266] on icon "Mes siguiente" at bounding box center [262, 264] width 16 height 16
click at [265, 267] on icon "Mes siguiente" at bounding box center [262, 264] width 16 height 16
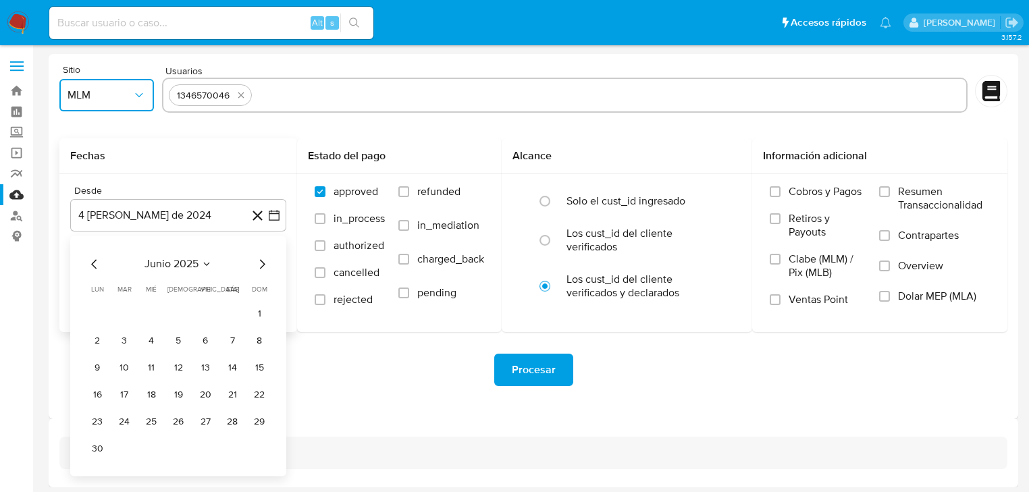
click at [265, 267] on icon "Mes siguiente" at bounding box center [262, 264] width 16 height 16
click at [202, 313] on button "1" at bounding box center [205, 314] width 22 height 22
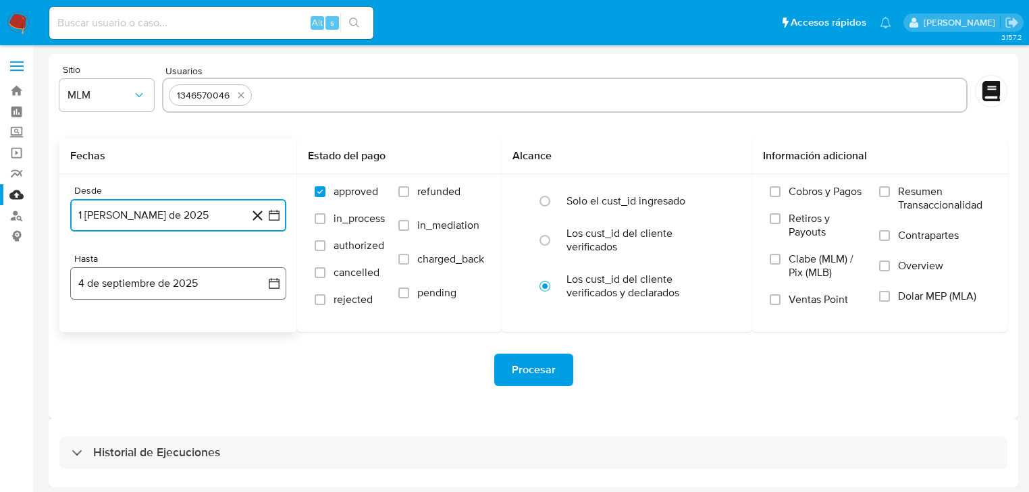
click at [280, 274] on button "4 de septiembre de 2025" at bounding box center [178, 283] width 216 height 32
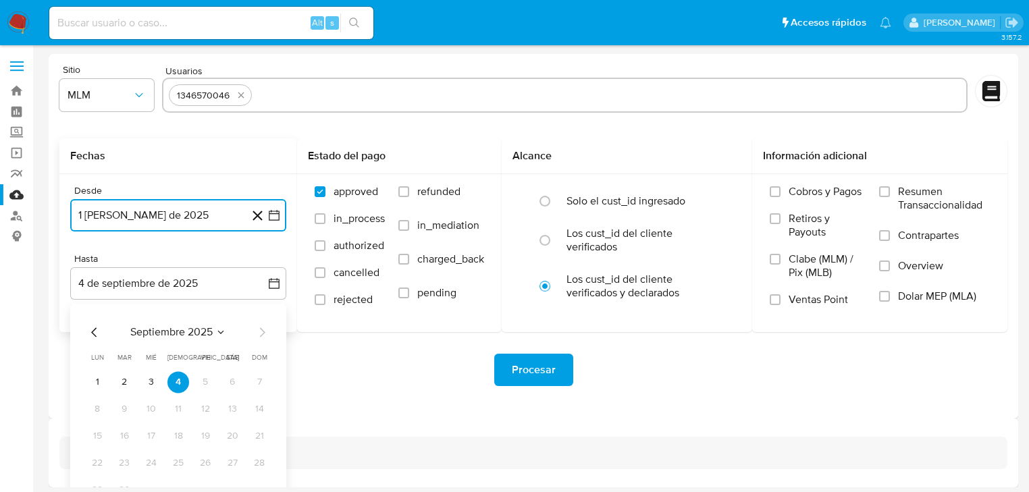
click at [92, 325] on icon "Mes anterior" at bounding box center [94, 332] width 16 height 16
click at [92, 327] on icon "Mes anterior" at bounding box center [94, 332] width 16 height 16
click at [261, 332] on icon "Mes siguiente" at bounding box center [262, 332] width 16 height 16
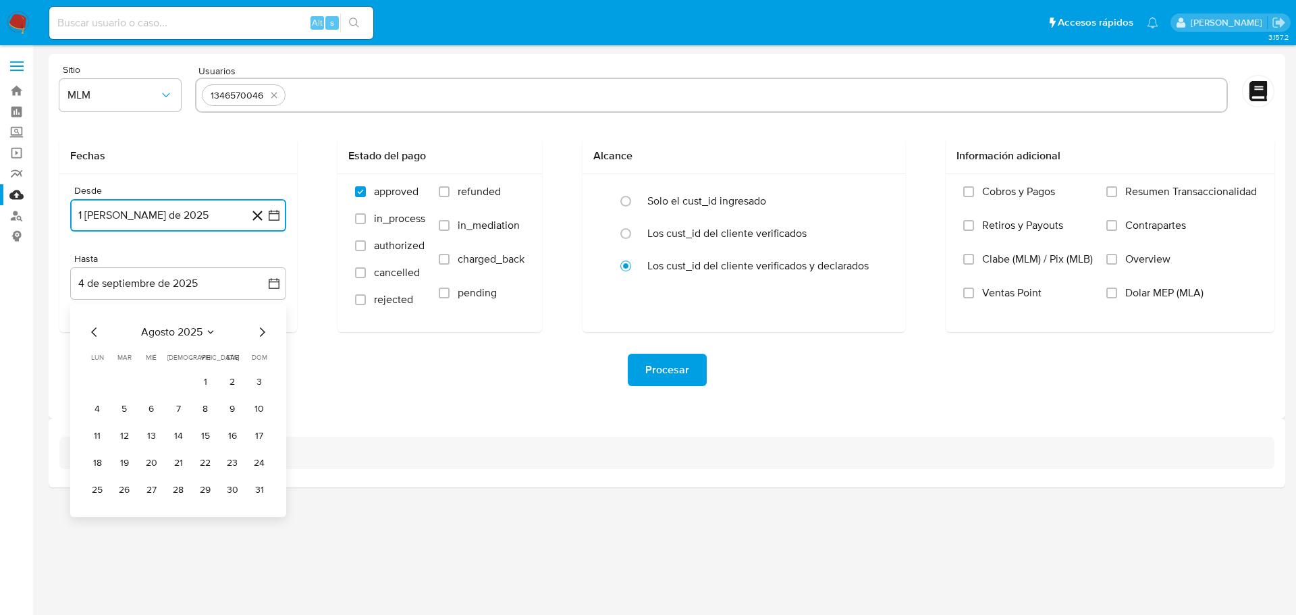
click at [262, 487] on button "31" at bounding box center [259, 490] width 22 height 22
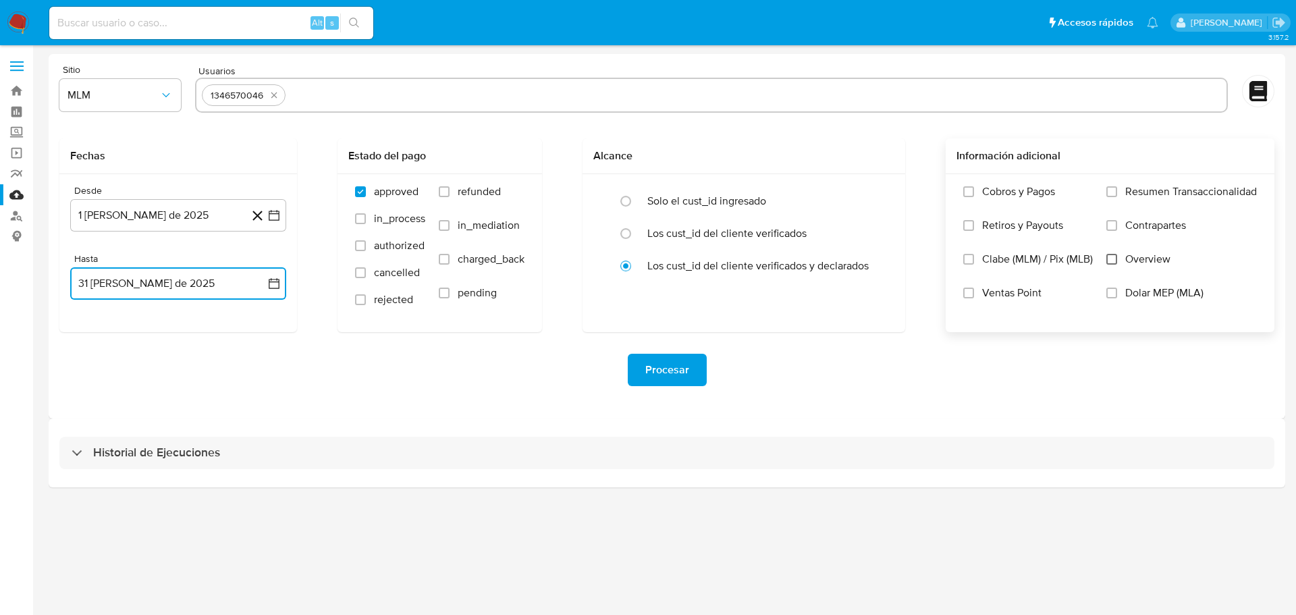
click at [1036, 257] on input "Overview" at bounding box center [1112, 259] width 11 height 11
click at [656, 377] on span "Procesar" at bounding box center [667, 370] width 44 height 30
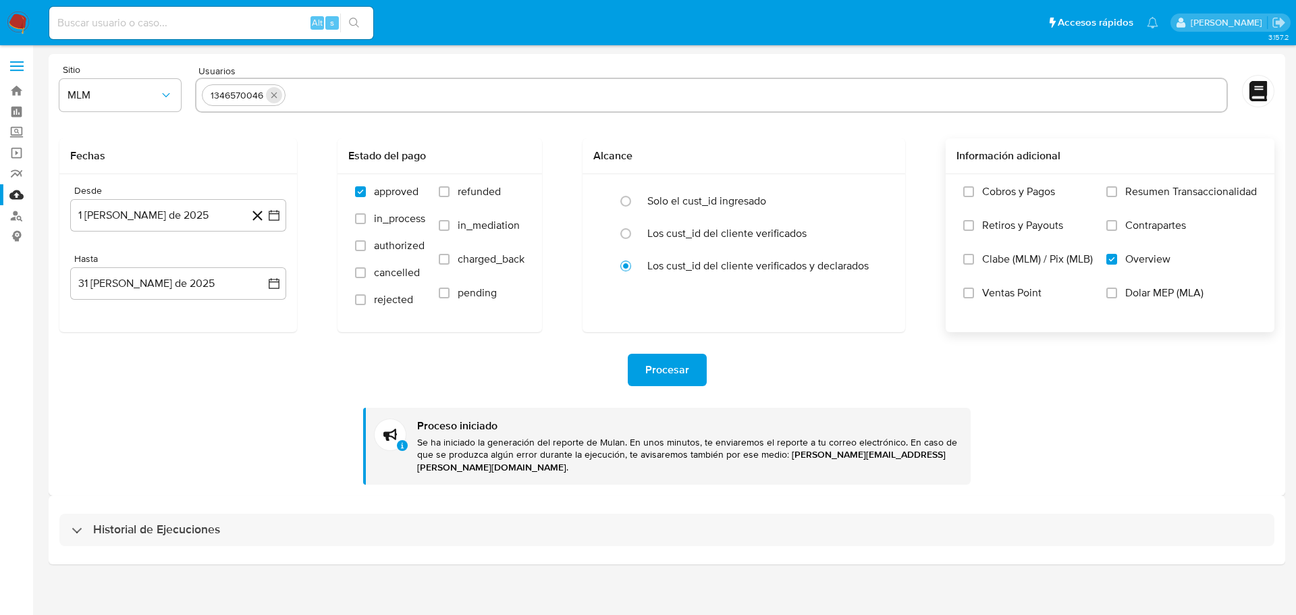
click at [271, 93] on icon "quitar 1346570046" at bounding box center [274, 95] width 11 height 11
click at [309, 105] on input "text" at bounding box center [712, 95] width 1020 height 22
paste input "1460514633"
type input "1460514633"
click at [269, 217] on icon "button" at bounding box center [274, 215] width 11 height 11
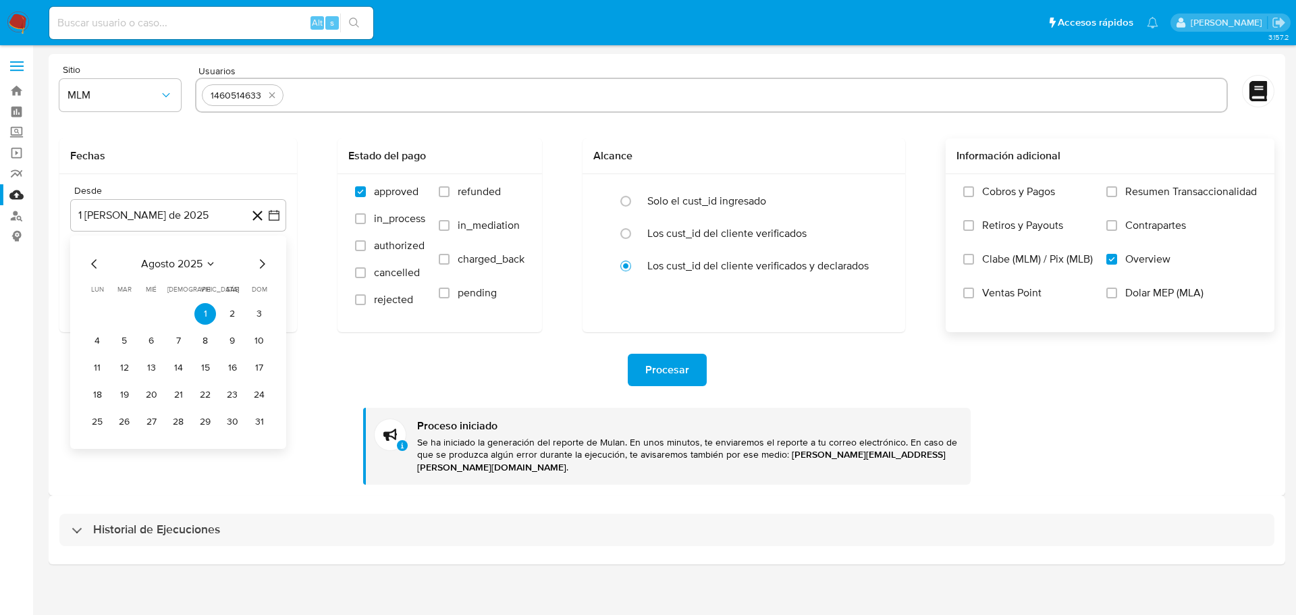
click at [265, 265] on icon "Mes siguiente" at bounding box center [262, 264] width 16 height 16
click at [84, 267] on div "septiembre 2025 septiembre 2025 lun lunes mar martes mié miércoles jue jueves v…" at bounding box center [178, 342] width 216 height 213
click at [89, 267] on icon "Mes anterior" at bounding box center [94, 264] width 16 height 16
click at [90, 267] on icon "Mes anterior" at bounding box center [94, 264] width 16 height 16
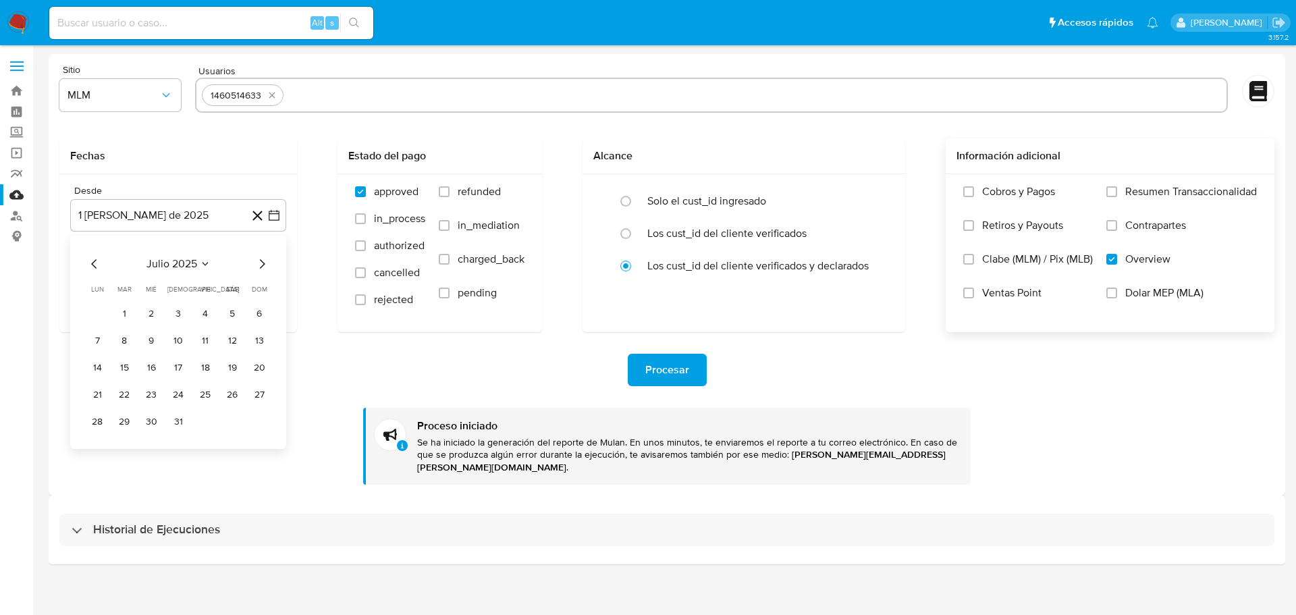
click at [90, 267] on icon "Mes anterior" at bounding box center [94, 264] width 16 height 16
click at [261, 261] on icon "Mes siguiente" at bounding box center [262, 263] width 5 height 9
click at [131, 316] on button "1" at bounding box center [124, 314] width 22 height 22
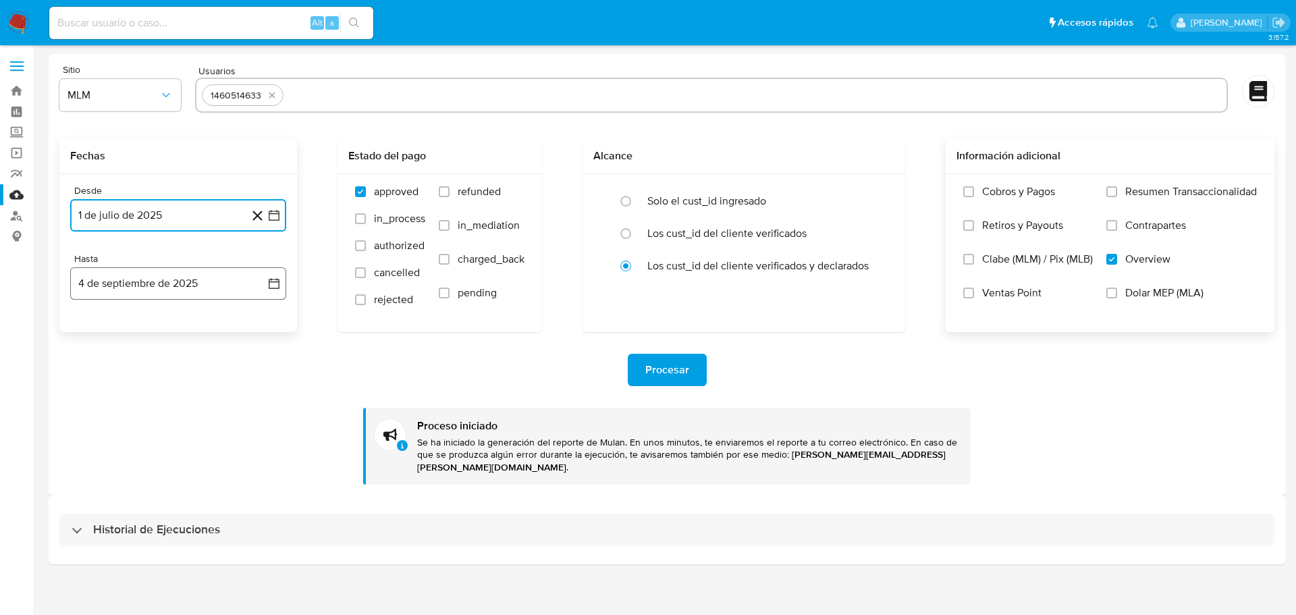
drag, startPoint x: 273, startPoint y: 283, endPoint x: 206, endPoint y: 299, distance: 68.8
click at [271, 283] on icon "button" at bounding box center [274, 284] width 14 height 14
click at [90, 327] on icon "Mes anterior" at bounding box center [94, 332] width 16 height 16
click at [267, 492] on button "31" at bounding box center [259, 490] width 22 height 22
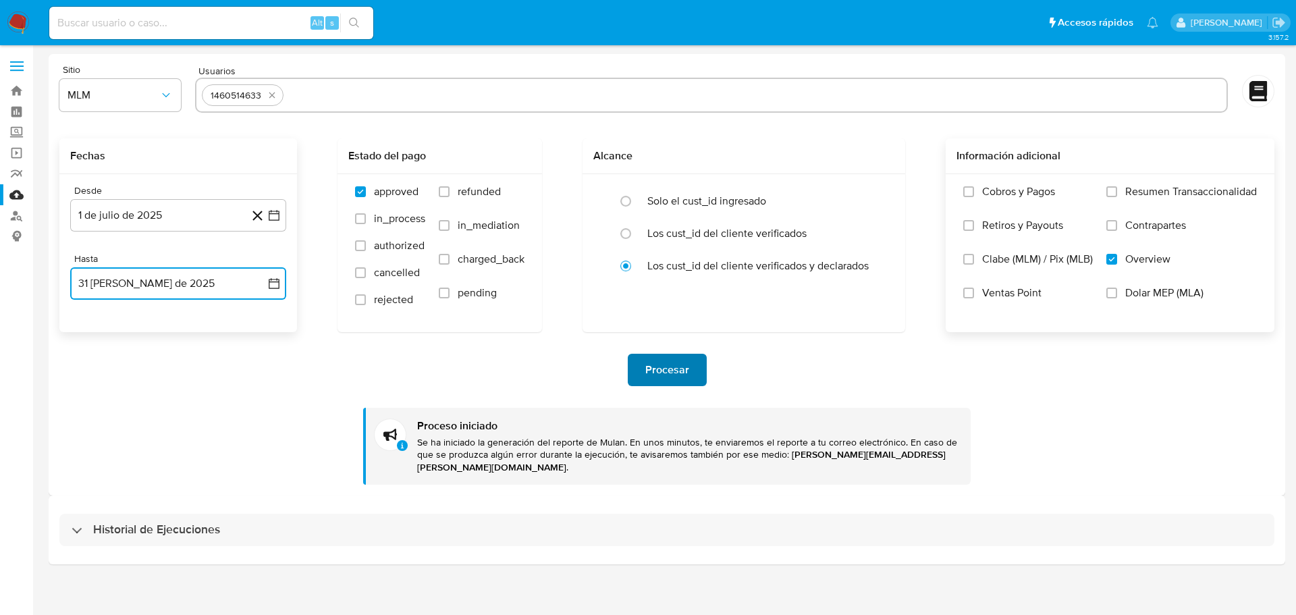
click at [660, 361] on span "Procesar" at bounding box center [667, 370] width 44 height 30
drag, startPoint x: 272, startPoint y: 98, endPoint x: 285, endPoint y: 96, distance: 13.0
click at [272, 98] on icon "quitar 1460514633" at bounding box center [272, 95] width 11 height 11
click at [325, 90] on input "text" at bounding box center [712, 95] width 1020 height 22
paste input "1639003308"
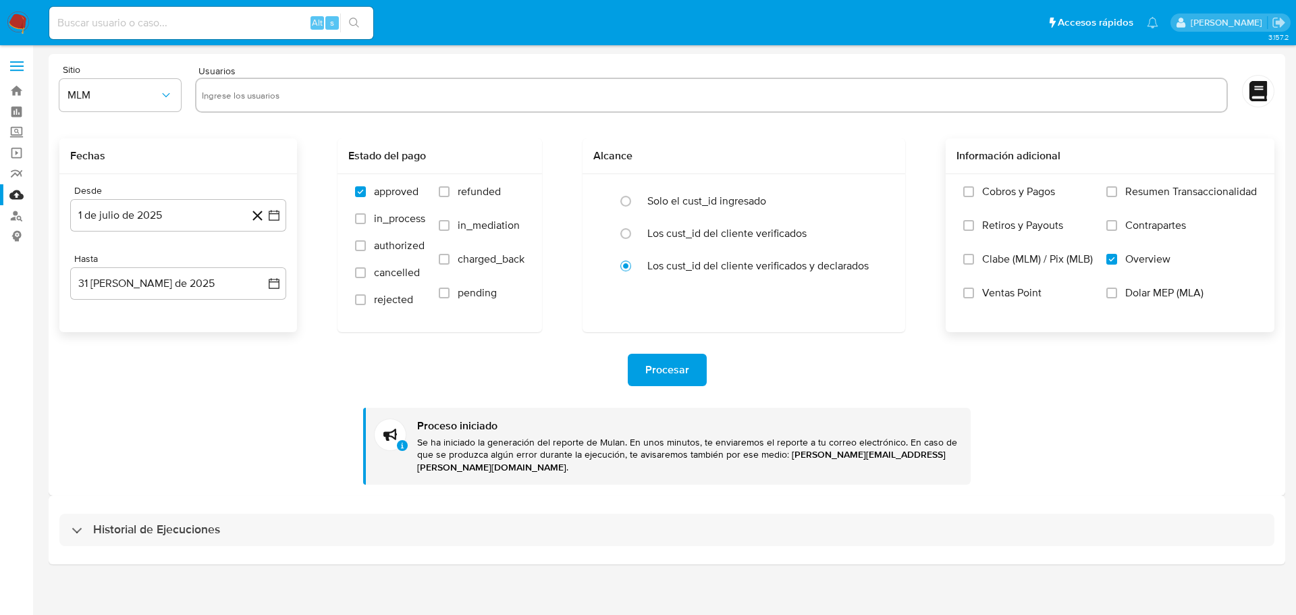
type input "1639003308"
click at [286, 217] on div "Desde 1 de julio de 2025 1-07-2025 Hasta 31 de agosto de 2025 31-08-2025" at bounding box center [178, 253] width 238 height 158
drag, startPoint x: 278, startPoint y: 222, endPoint x: 273, endPoint y: 229, distance: 7.9
click at [276, 222] on button "1 de julio de 2025" at bounding box center [178, 215] width 216 height 32
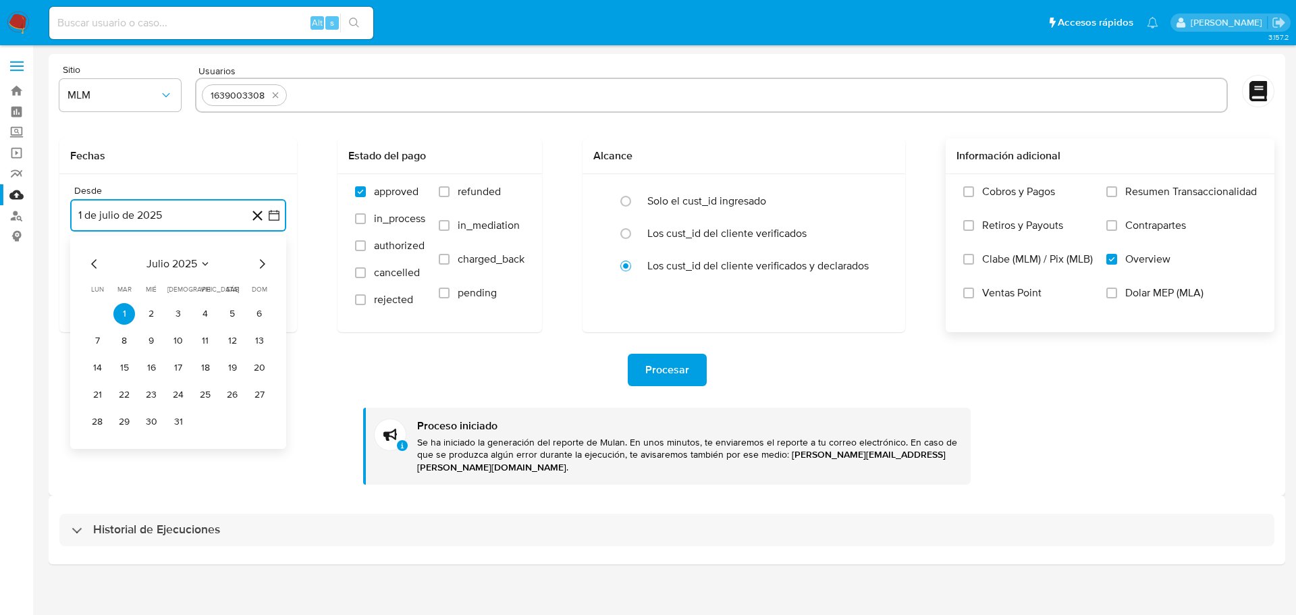
click at [260, 265] on icon "Mes siguiente" at bounding box center [262, 264] width 16 height 16
click at [90, 265] on icon "Mes anterior" at bounding box center [94, 264] width 16 height 16
click at [87, 265] on icon "Mes anterior" at bounding box center [94, 264] width 16 height 16
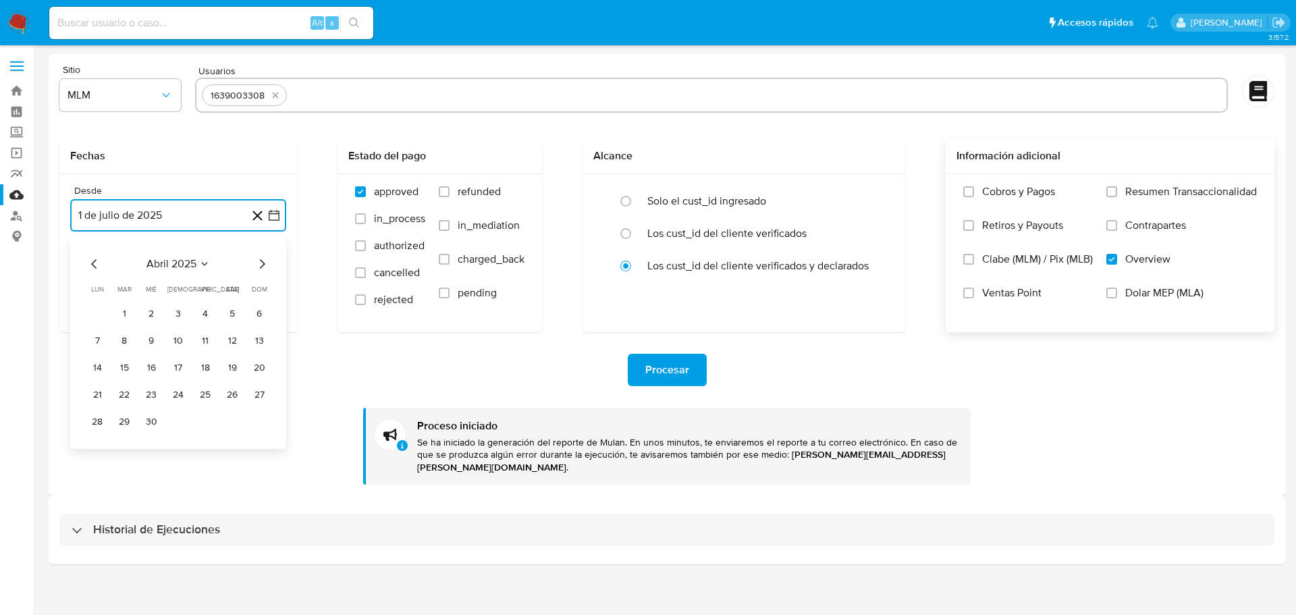
click at [87, 265] on icon "Mes anterior" at bounding box center [94, 264] width 16 height 16
click at [234, 314] on button "1" at bounding box center [232, 314] width 22 height 22
click at [282, 277] on button "4 de septiembre de 2025" at bounding box center [178, 283] width 216 height 32
click at [95, 332] on icon "Mes anterior" at bounding box center [94, 332] width 16 height 16
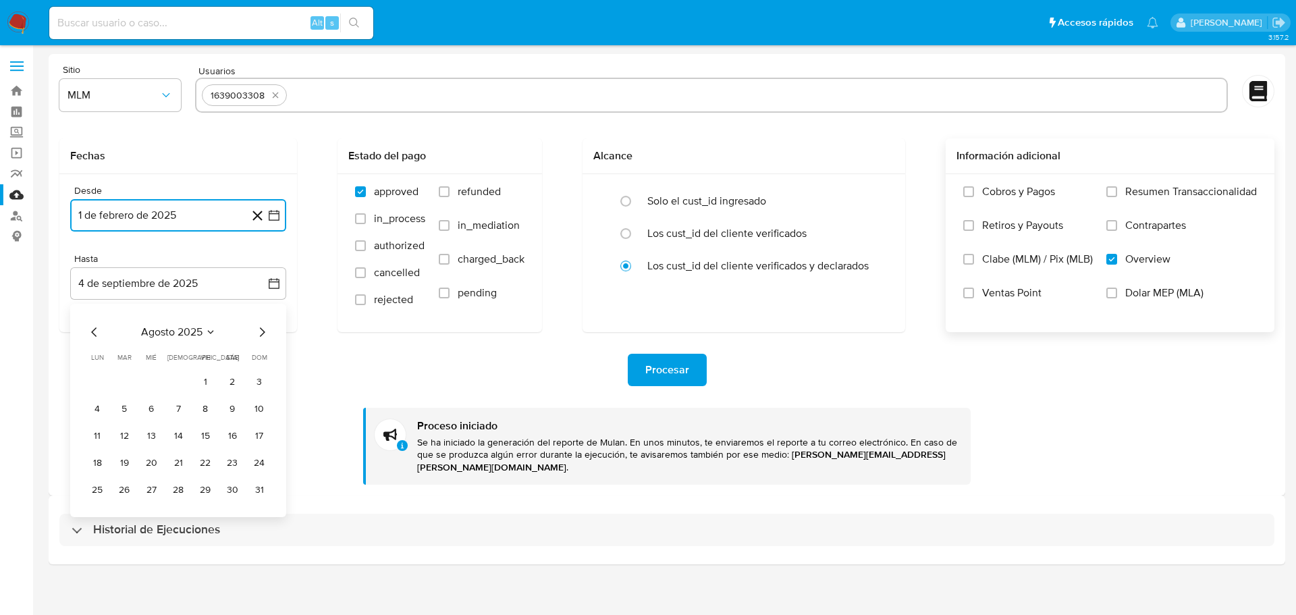
click at [92, 332] on icon "Mes anterior" at bounding box center [93, 331] width 5 height 9
click at [263, 334] on icon "Mes siguiente" at bounding box center [262, 332] width 16 height 16
click at [171, 491] on button "31" at bounding box center [178, 490] width 22 height 22
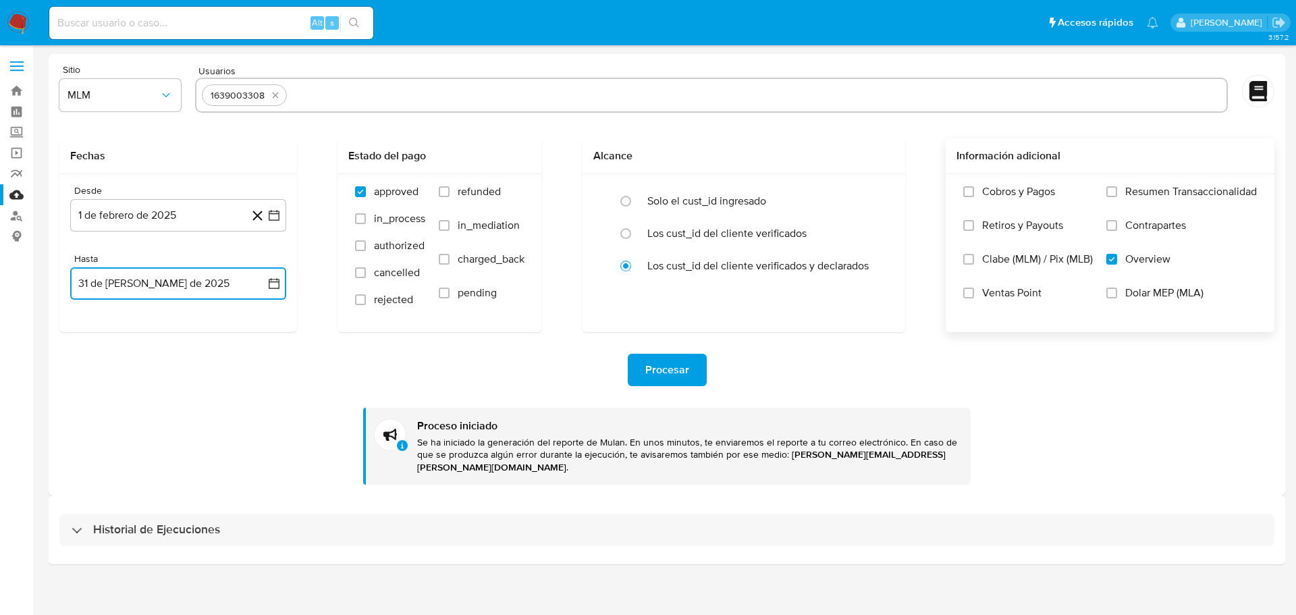
click at [352, 104] on input "text" at bounding box center [756, 95] width 929 height 22
type input "1941440394"
click at [641, 369] on button "Procesar" at bounding box center [667, 370] width 79 height 32
click at [270, 93] on icon "quitar 1639003308" at bounding box center [275, 95] width 11 height 11
click at [273, 92] on icon "quitar 1941440394" at bounding box center [272, 95] width 11 height 11
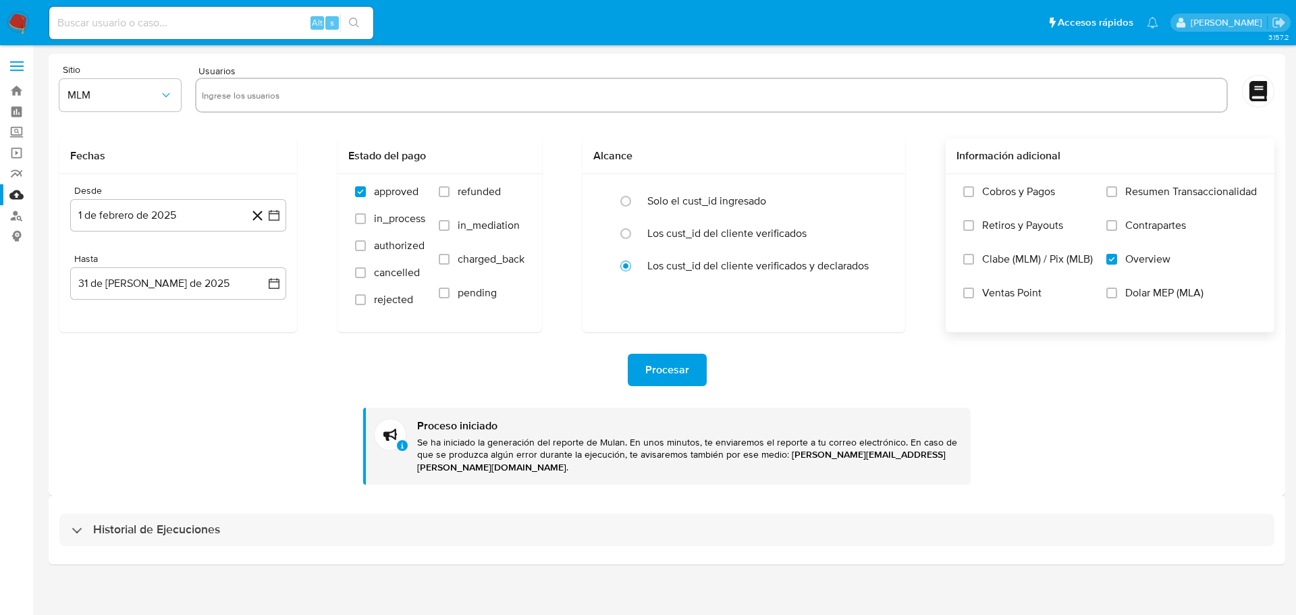
click at [211, 108] on div at bounding box center [711, 95] width 1033 height 35
click at [221, 100] on input "text" at bounding box center [712, 95] width 1020 height 22
paste input "2471854133"
type input "2471854133"
click at [276, 213] on icon "button" at bounding box center [274, 215] width 11 height 11
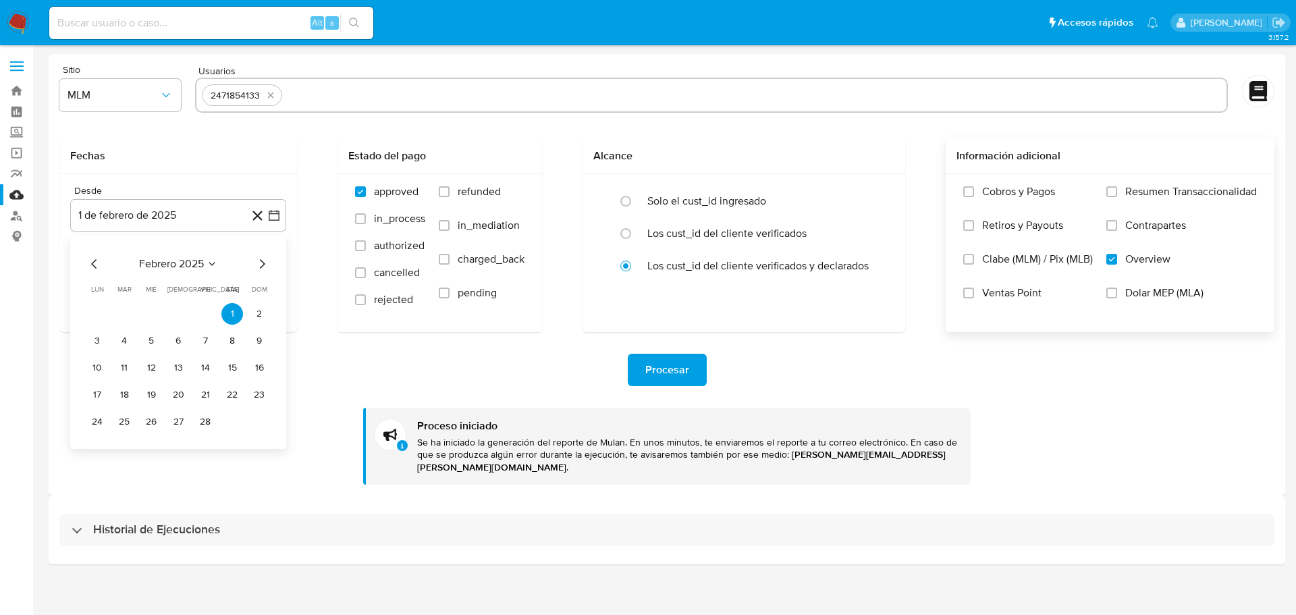
click at [263, 267] on icon "Mes siguiente" at bounding box center [262, 264] width 16 height 16
click at [99, 338] on button "2" at bounding box center [97, 341] width 22 height 22
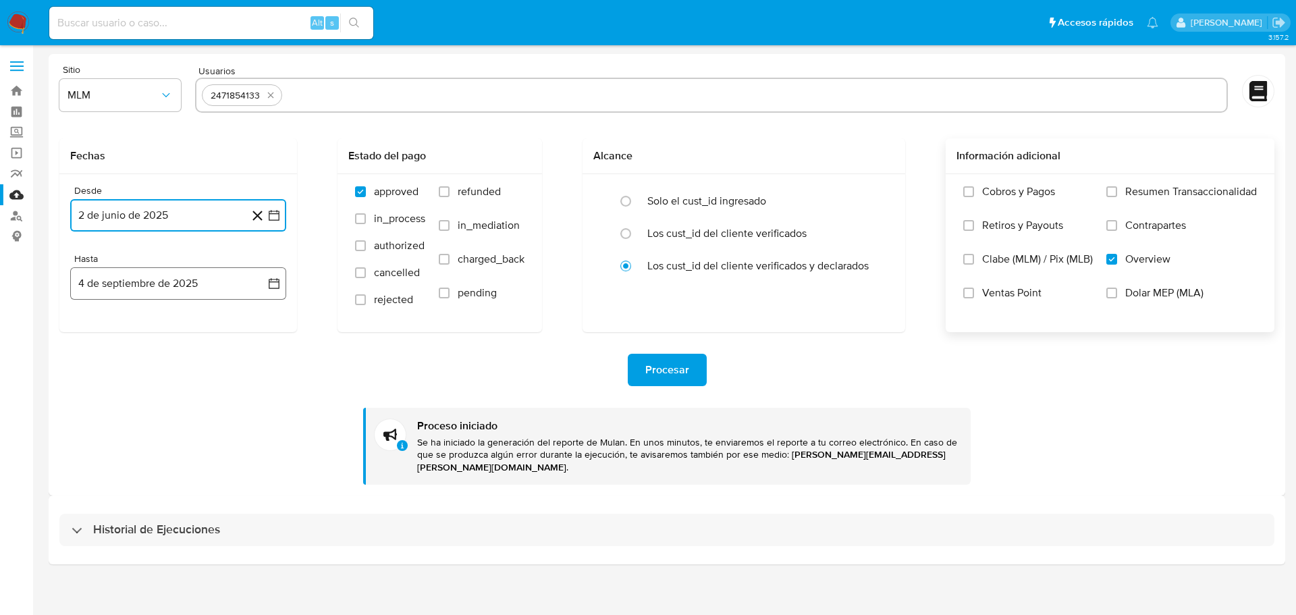
click at [269, 286] on icon "button" at bounding box center [274, 284] width 14 height 14
click at [97, 334] on icon "Mes anterior" at bounding box center [94, 332] width 16 height 16
drag, startPoint x: 257, startPoint y: 492, endPoint x: 267, endPoint y: 489, distance: 10.0
click at [259, 492] on button "31" at bounding box center [259, 490] width 22 height 22
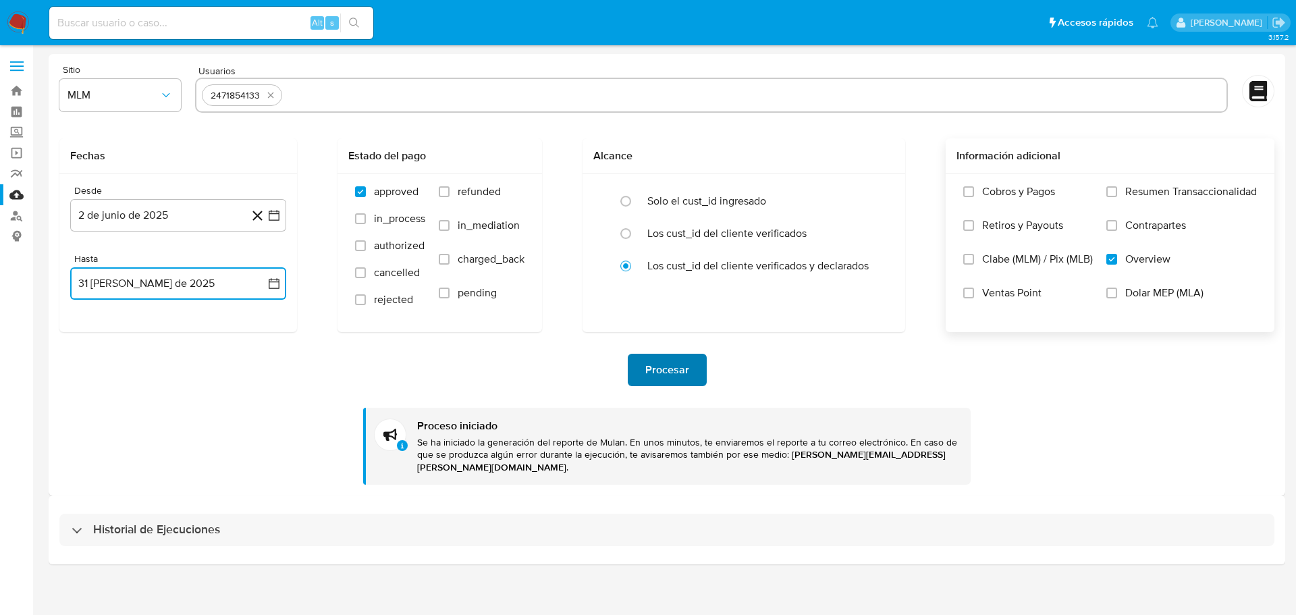
click at [673, 371] on span "Procesar" at bounding box center [667, 370] width 44 height 30
click at [270, 281] on icon "button" at bounding box center [274, 284] width 14 height 14
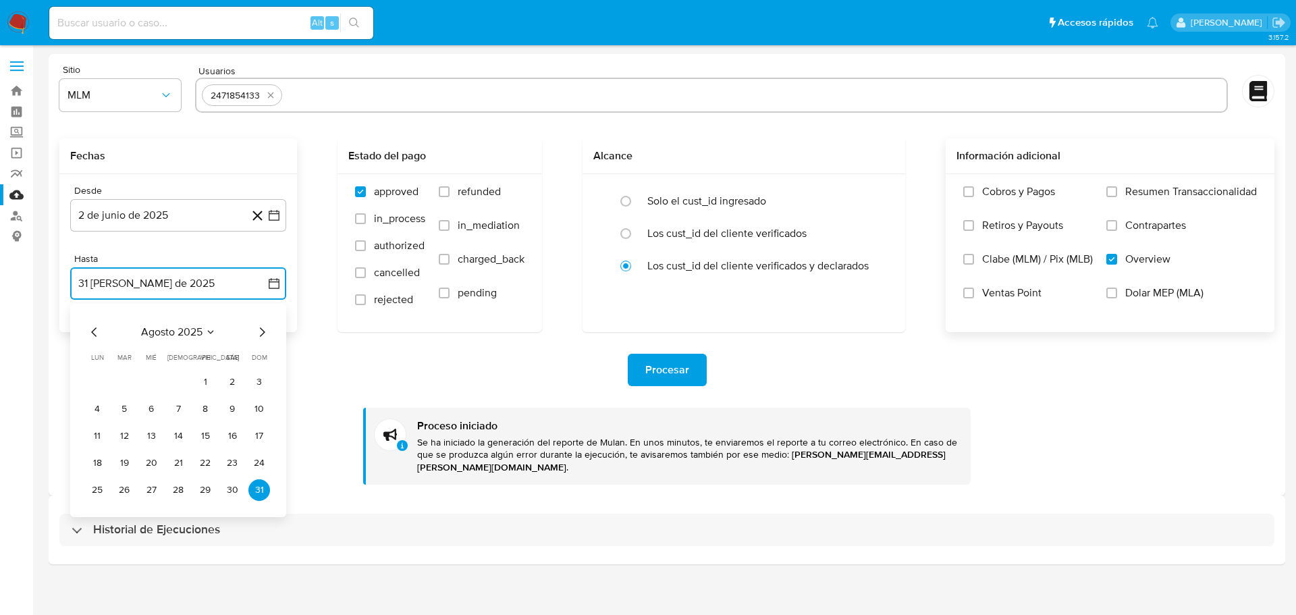
click at [89, 331] on icon "Mes anterior" at bounding box center [94, 332] width 16 height 16
click at [182, 487] on button "31" at bounding box center [178, 490] width 22 height 22
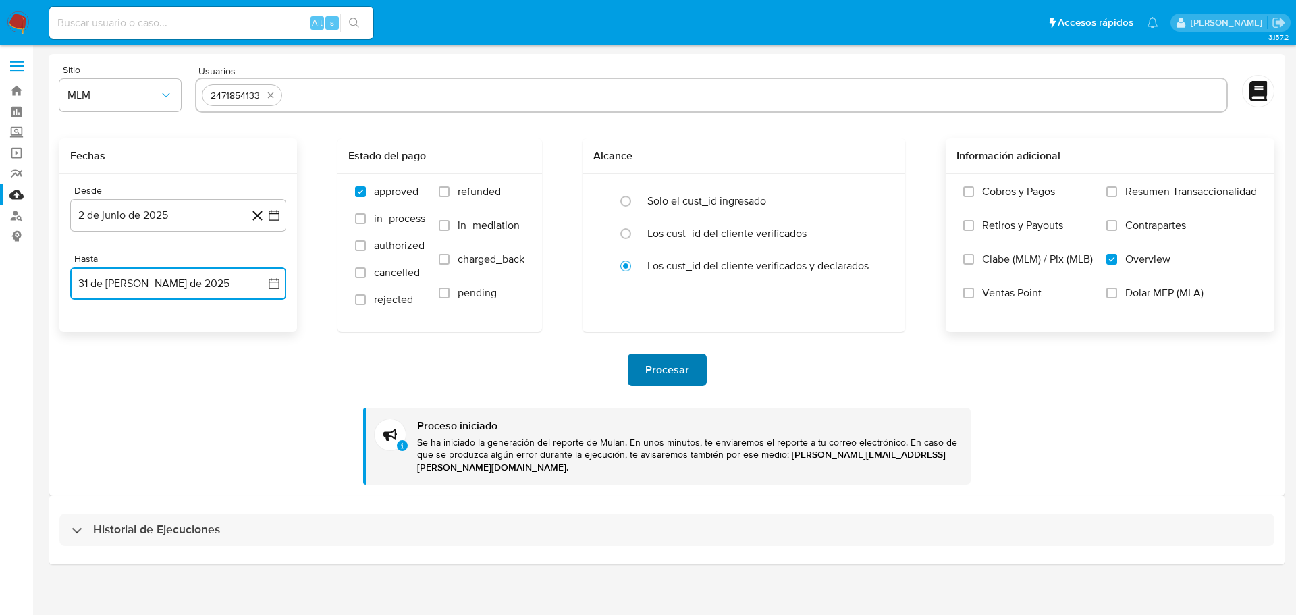
click at [668, 367] on span "Procesar" at bounding box center [667, 370] width 44 height 30
click at [273, 93] on icon "quitar 2471854133" at bounding box center [271, 96] width 6 height 6
click at [317, 100] on input "text" at bounding box center [712, 95] width 1020 height 22
paste input "2541846761"
type input "2541846761"
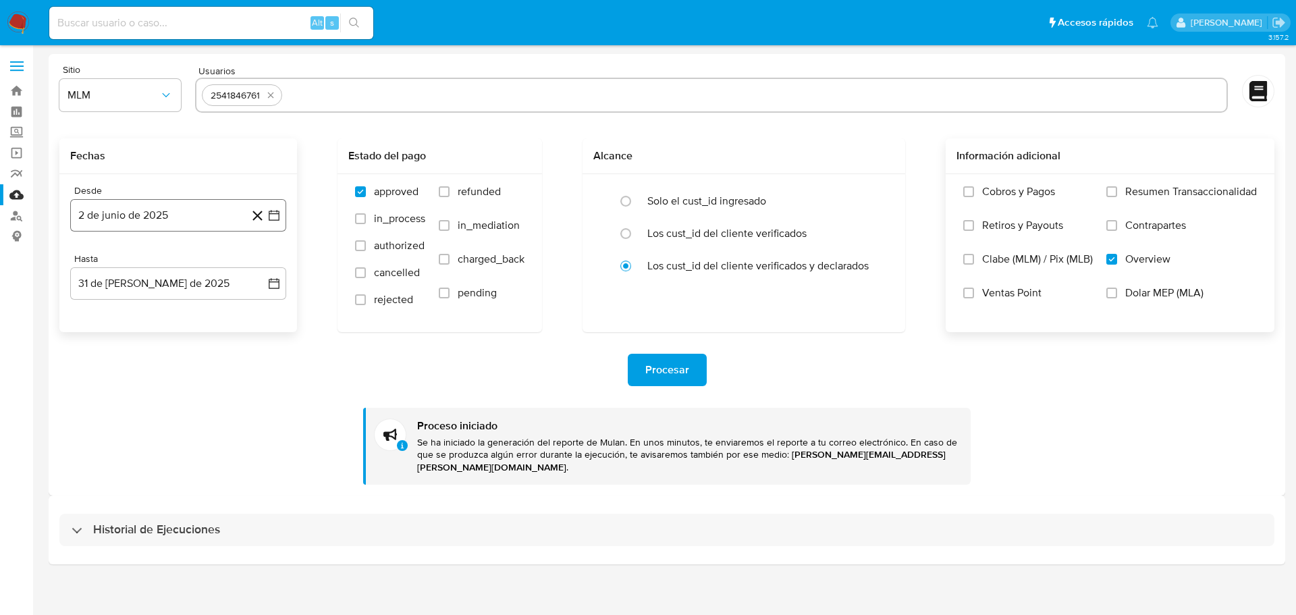
click at [270, 211] on icon "button" at bounding box center [274, 215] width 11 height 11
click at [265, 267] on icon "Mes siguiente" at bounding box center [262, 264] width 16 height 16
click at [128, 344] on button "8" at bounding box center [124, 341] width 22 height 22
drag, startPoint x: 276, startPoint y: 284, endPoint x: 257, endPoint y: 289, distance: 19.5
click at [276, 286] on icon "button" at bounding box center [274, 284] width 14 height 14
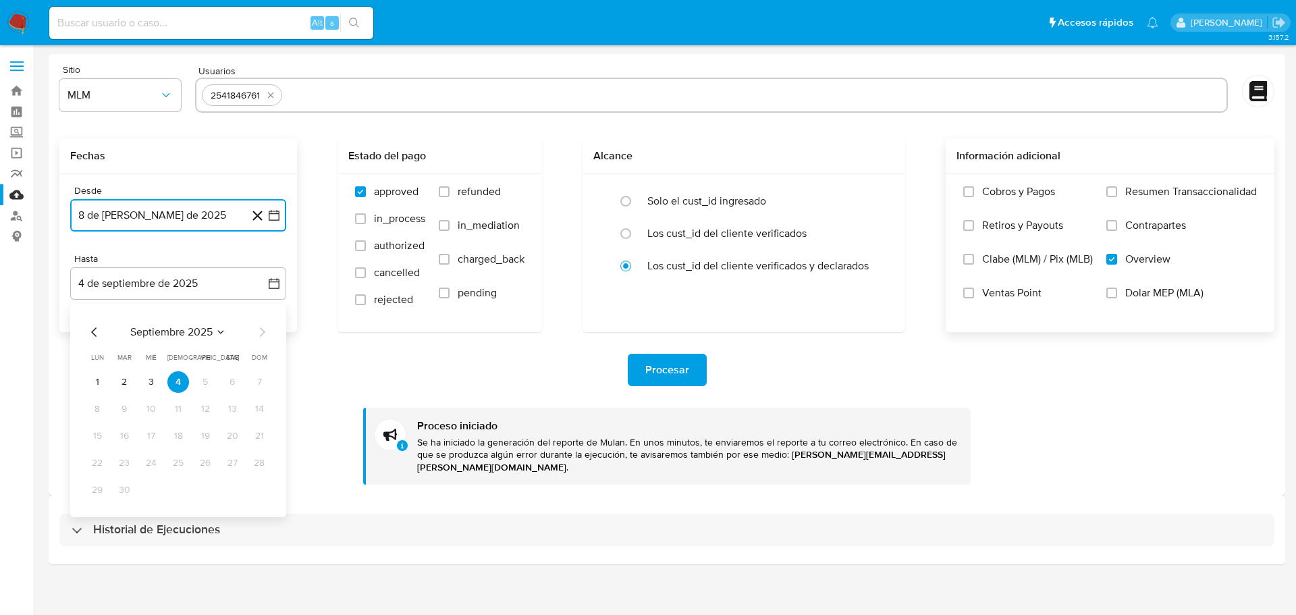
click at [95, 337] on icon "Mes anterior" at bounding box center [94, 332] width 16 height 16
click at [90, 335] on icon "Mes anterior" at bounding box center [94, 332] width 16 height 16
click at [173, 491] on button "31" at bounding box center [178, 490] width 22 height 22
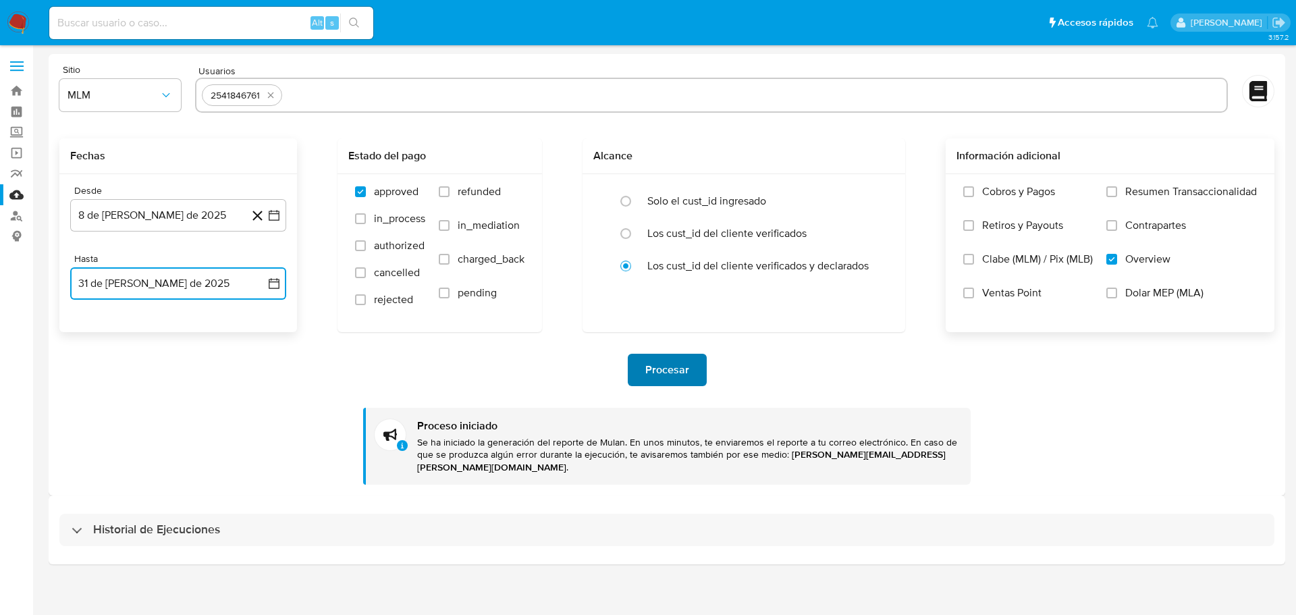
click at [665, 365] on span "Procesar" at bounding box center [667, 370] width 44 height 30
click at [273, 91] on icon "quitar 2541846761" at bounding box center [270, 95] width 11 height 11
click at [334, 107] on div at bounding box center [711, 95] width 1033 height 35
click at [335, 97] on input "text" at bounding box center [712, 95] width 1020 height 22
paste input "2378195072"
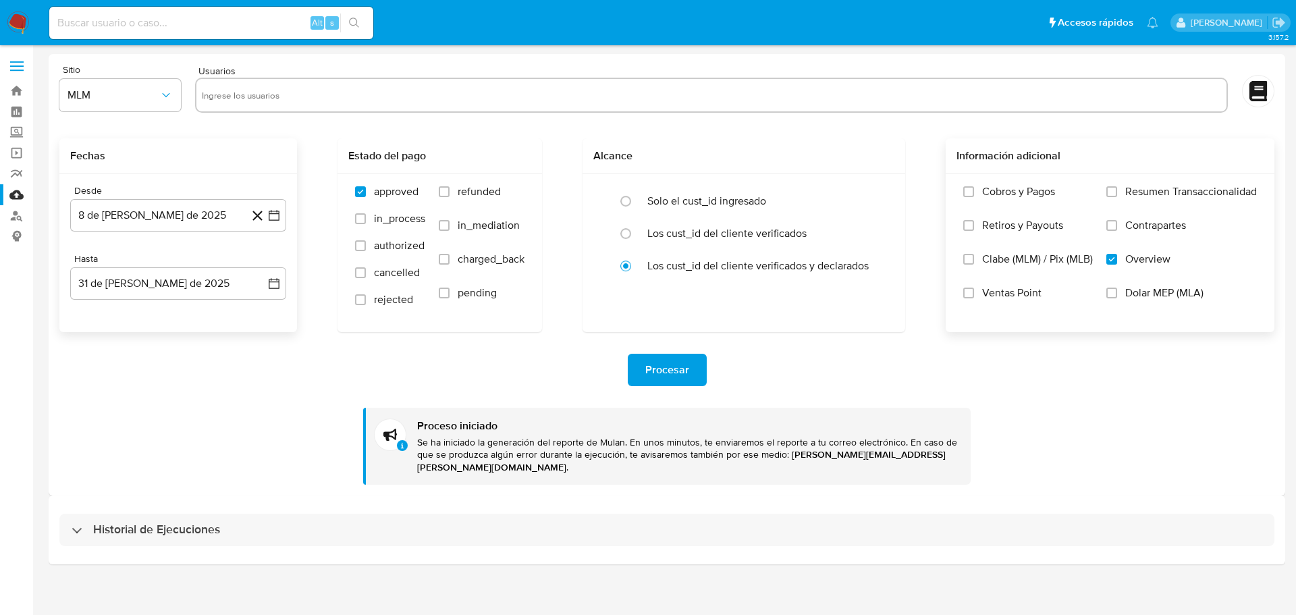
type input "2378195072"
click at [276, 216] on icon "button" at bounding box center [274, 216] width 14 height 14
click at [87, 263] on icon "Mes anterior" at bounding box center [94, 264] width 16 height 16
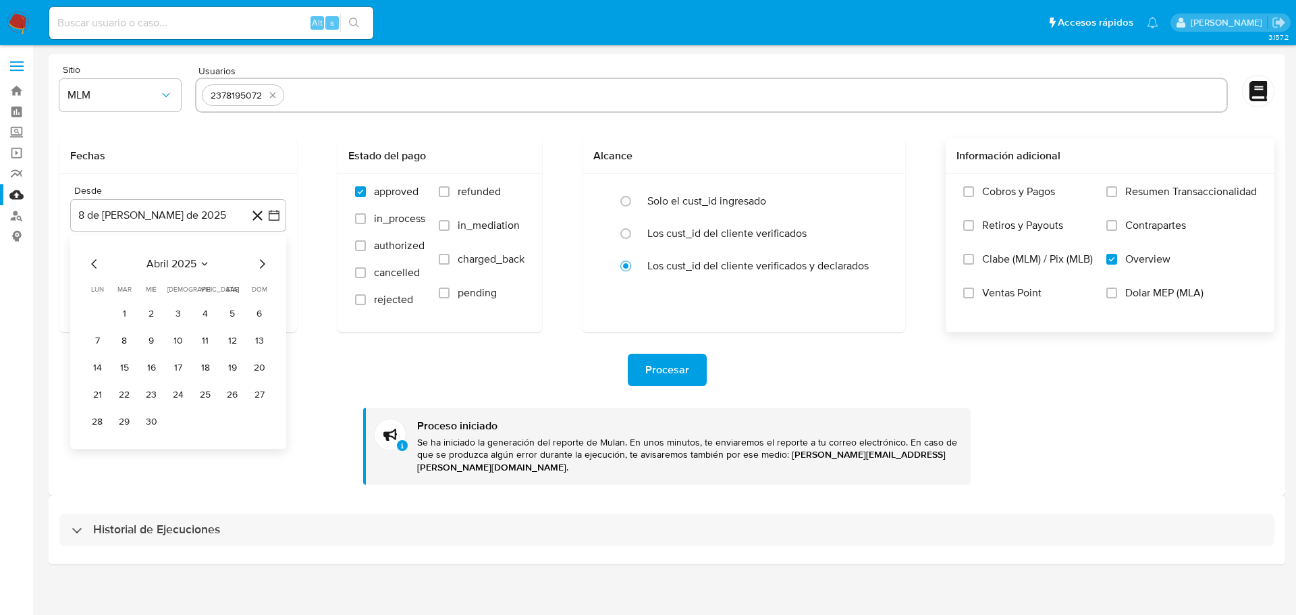
drag, startPoint x: 199, startPoint y: 340, endPoint x: 251, endPoint y: 294, distance: 69.8
click at [200, 340] on button "11" at bounding box center [205, 341] width 22 height 22
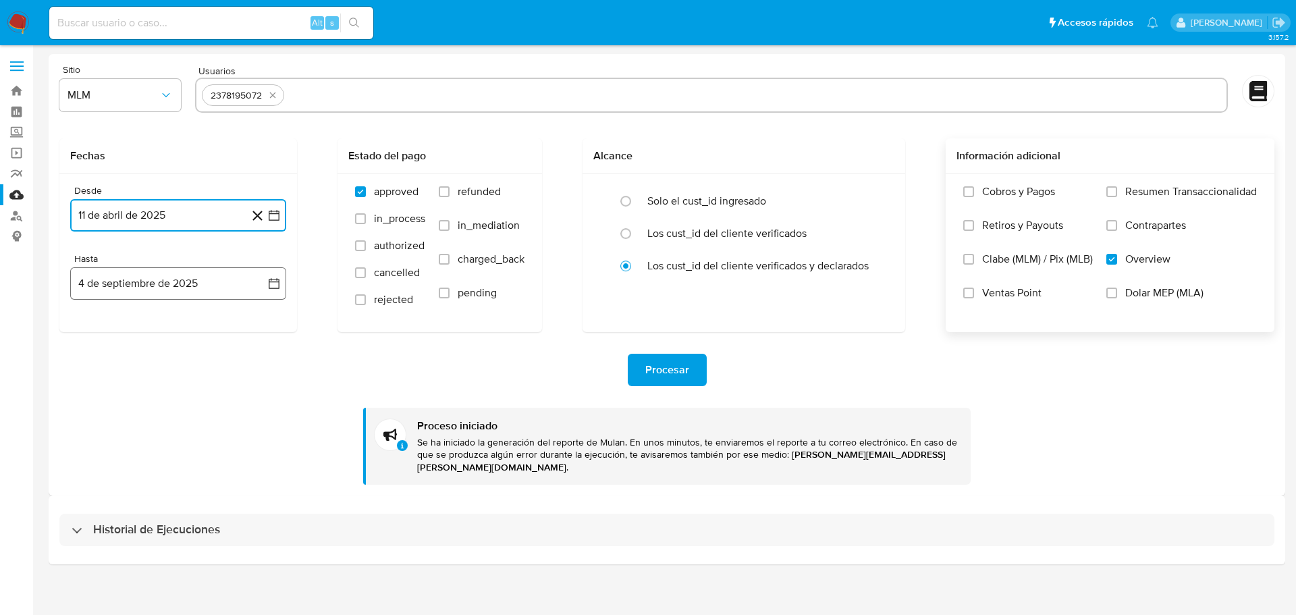
click at [271, 284] on icon "button" at bounding box center [274, 284] width 14 height 14
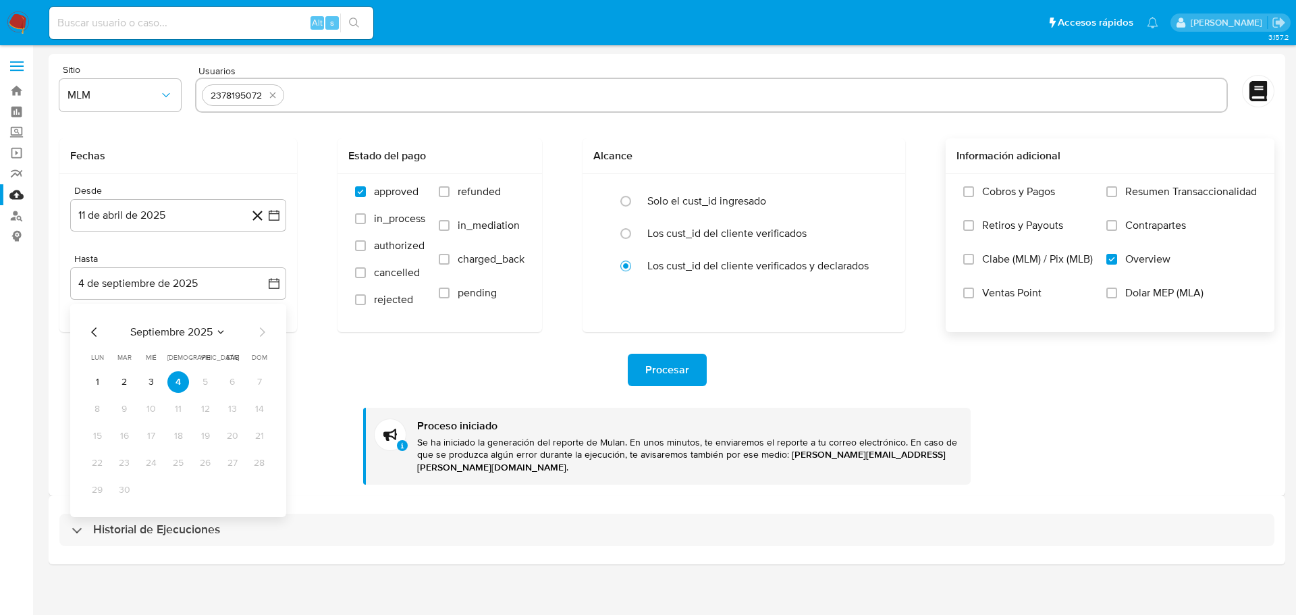
click at [93, 323] on div "septiembre 2025 septiembre 2025 lun lunes mar martes mié miércoles jue jueves v…" at bounding box center [178, 410] width 216 height 213
click at [93, 326] on icon "Mes anterior" at bounding box center [94, 332] width 16 height 16
click at [177, 492] on button "31" at bounding box center [178, 490] width 22 height 22
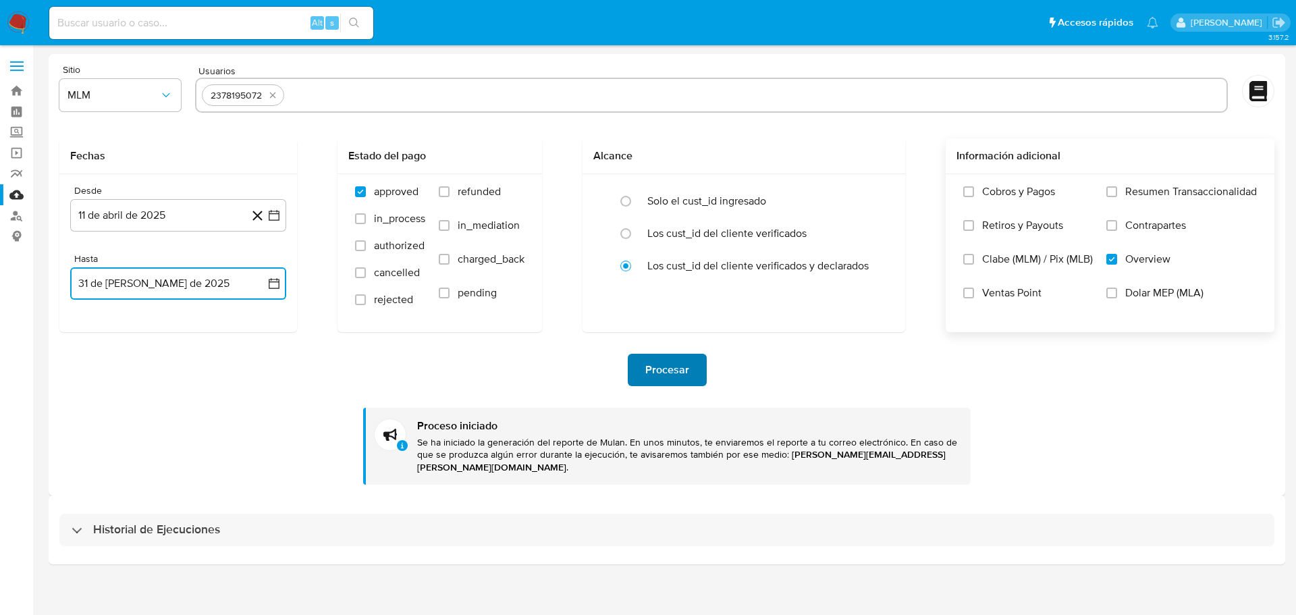
click at [648, 372] on span "Procesar" at bounding box center [667, 370] width 44 height 30
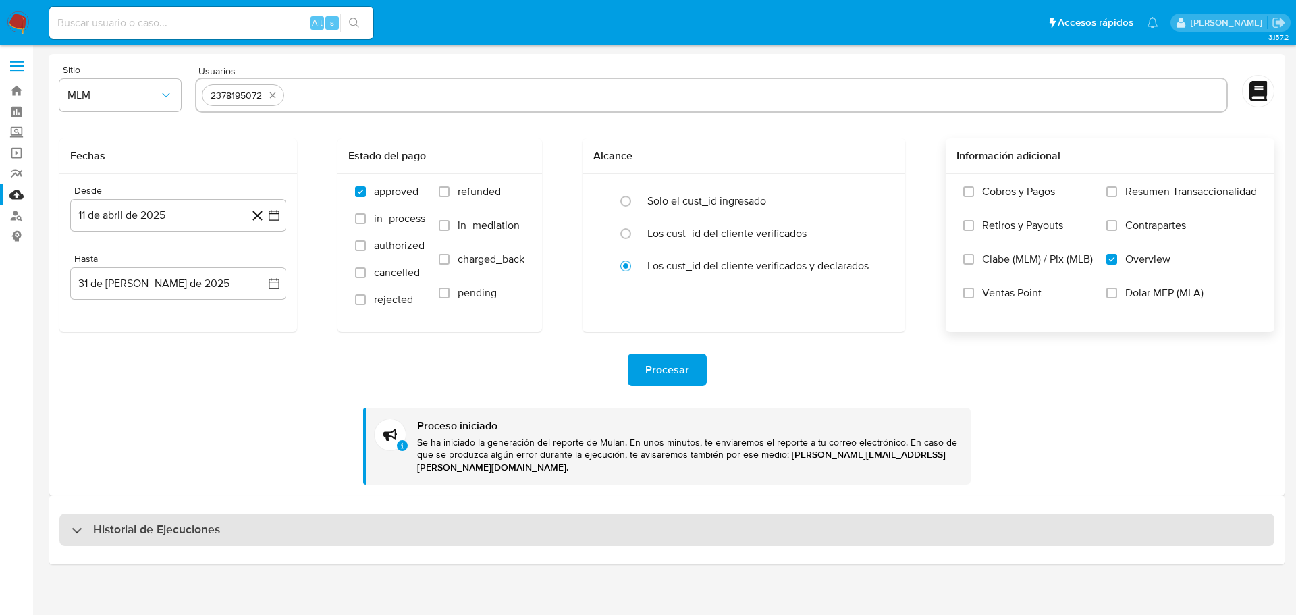
click at [203, 492] on h3 "Historial de Ejecuciones" at bounding box center [156, 530] width 127 height 16
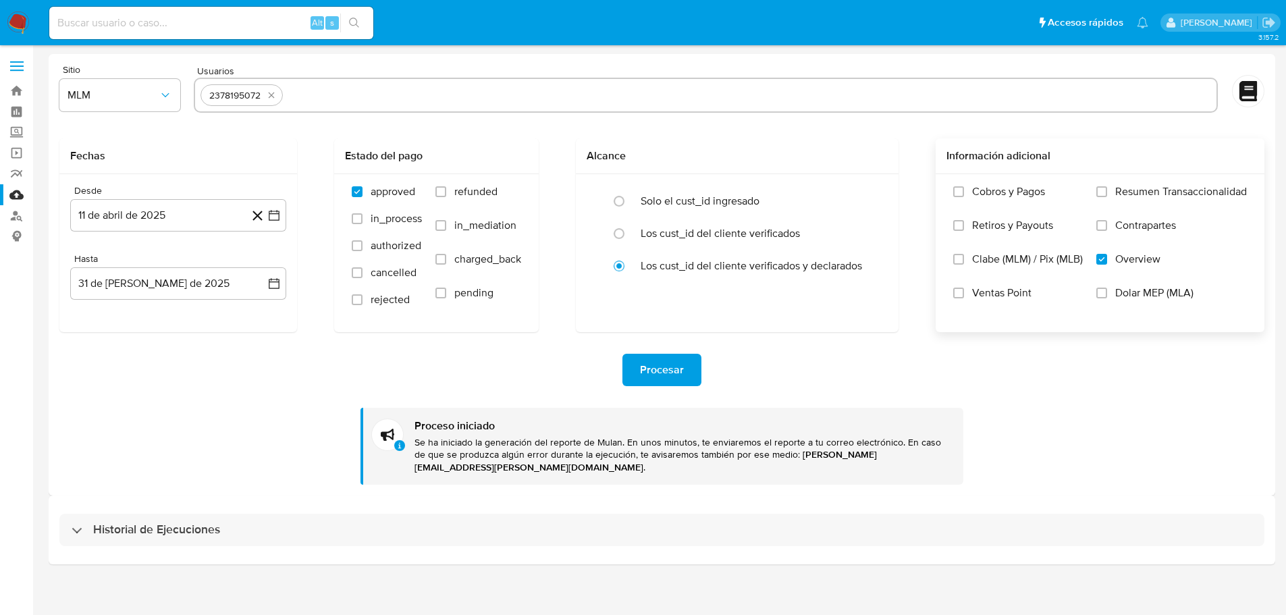
select select "10"
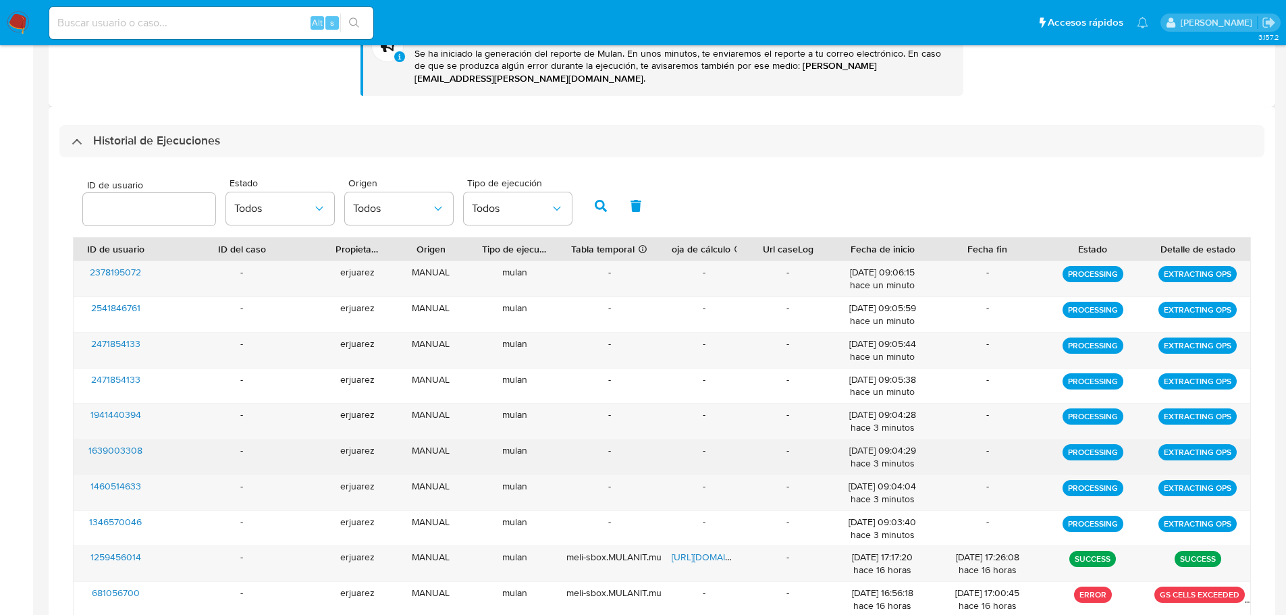
scroll to position [456, 0]
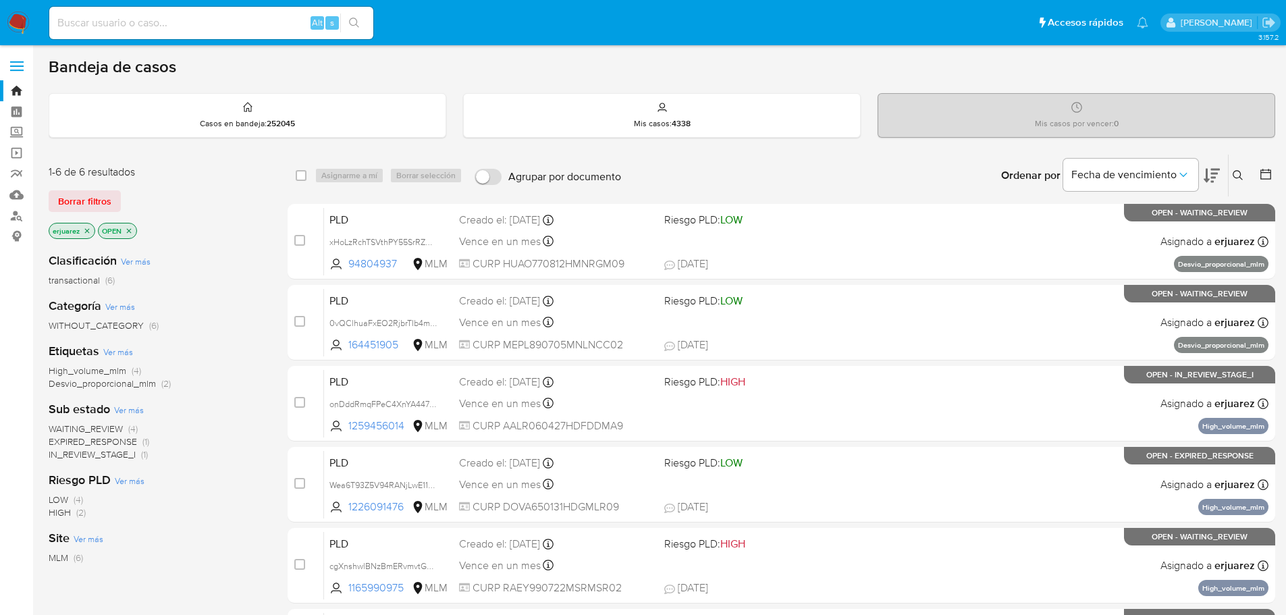
click at [163, 555] on div "MLM (6)" at bounding box center [157, 558] width 217 height 13
drag, startPoint x: 203, startPoint y: 1, endPoint x: 203, endPoint y: 9, distance: 8.1
click at [203, 8] on nav "Pausado Ver notificaciones Alt s Accesos rápidos Presiona las siguientes teclas…" at bounding box center [643, 22] width 1286 height 45
click at [202, 16] on input at bounding box center [211, 23] width 324 height 18
paste input "yMUW3XwCuwo5oHy7s6vlTKCO"
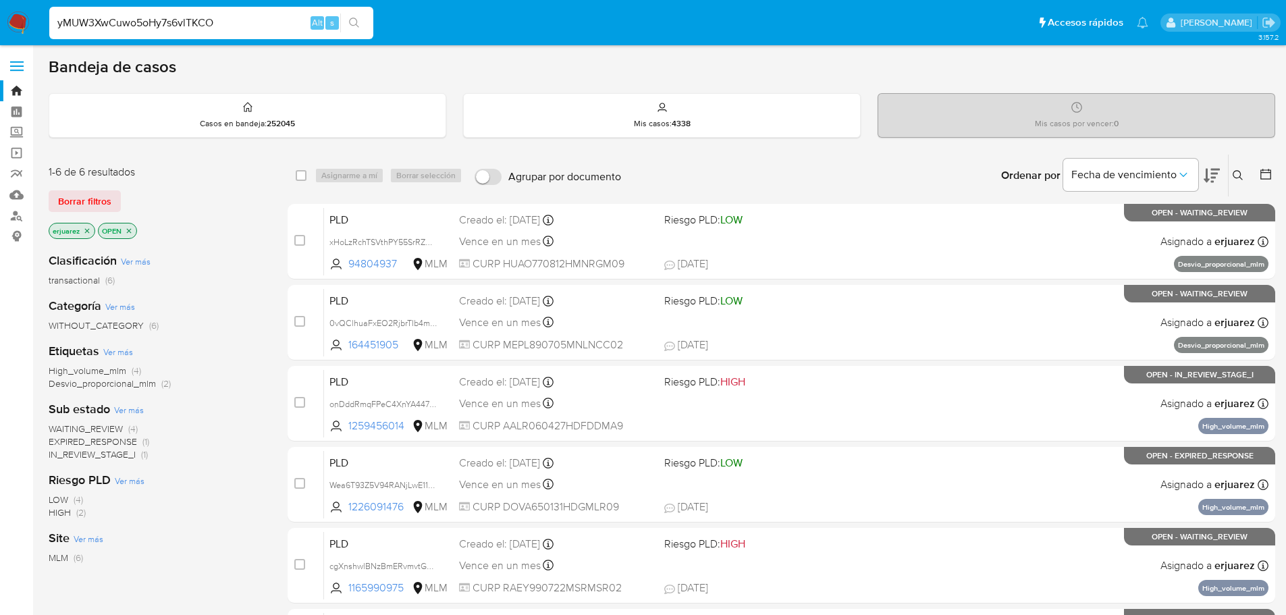
type input "yMUW3XwCuwo5oHy7s6vlTKCO"
drag, startPoint x: 360, startPoint y: 22, endPoint x: 38, endPoint y: 97, distance: 330.7
click at [357, 22] on icon "search-icon" at bounding box center [354, 23] width 11 height 11
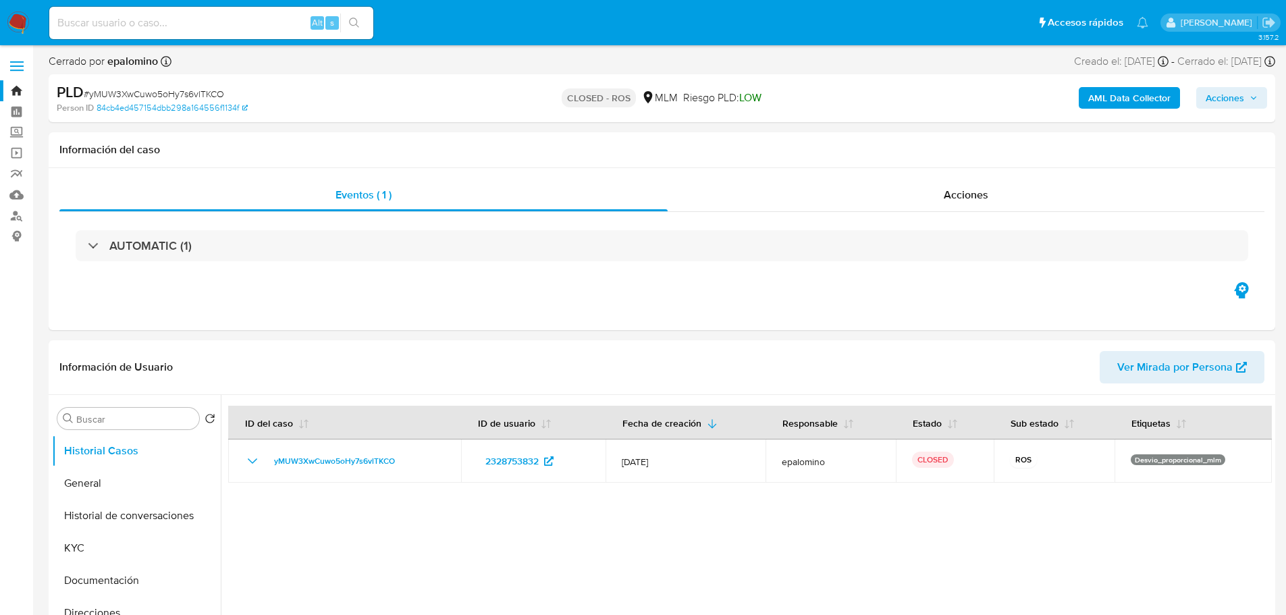
select select "10"
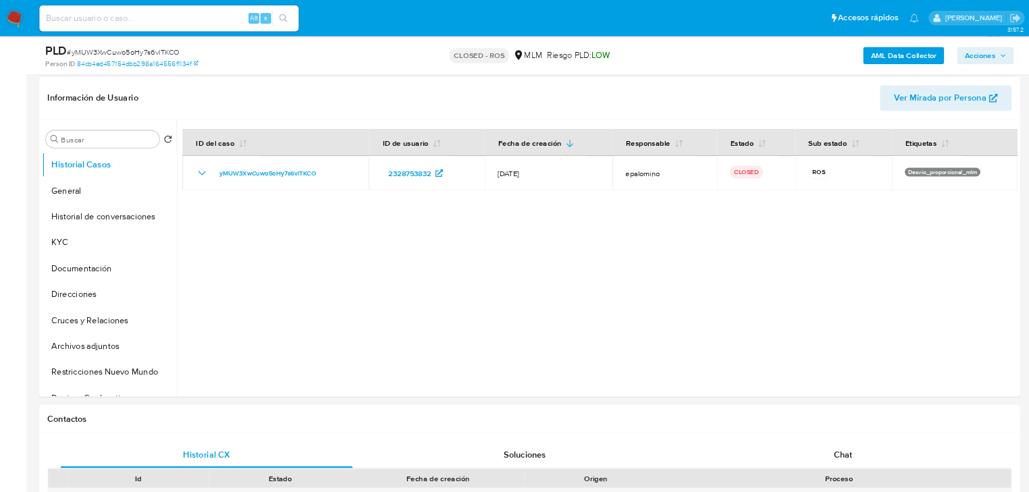
scroll to position [203, 0]
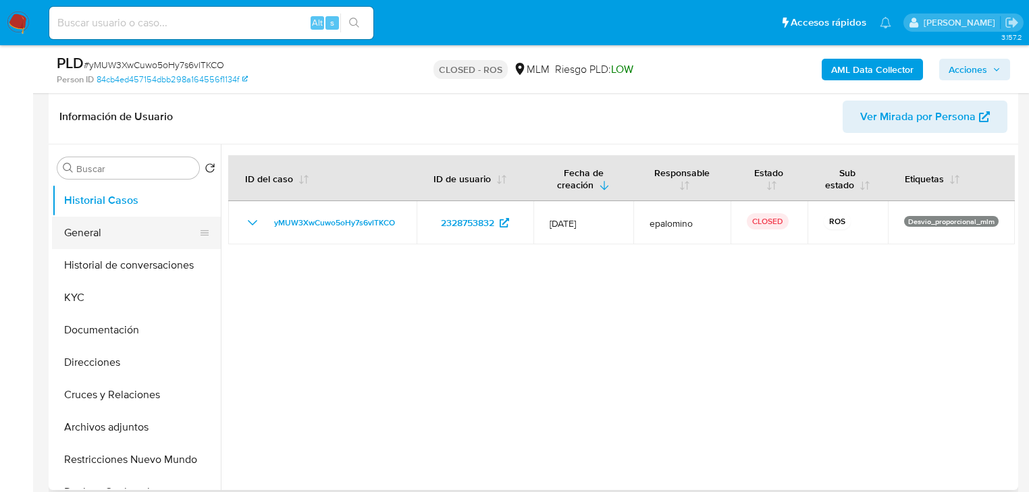
click at [111, 234] on button "General" at bounding box center [131, 233] width 158 height 32
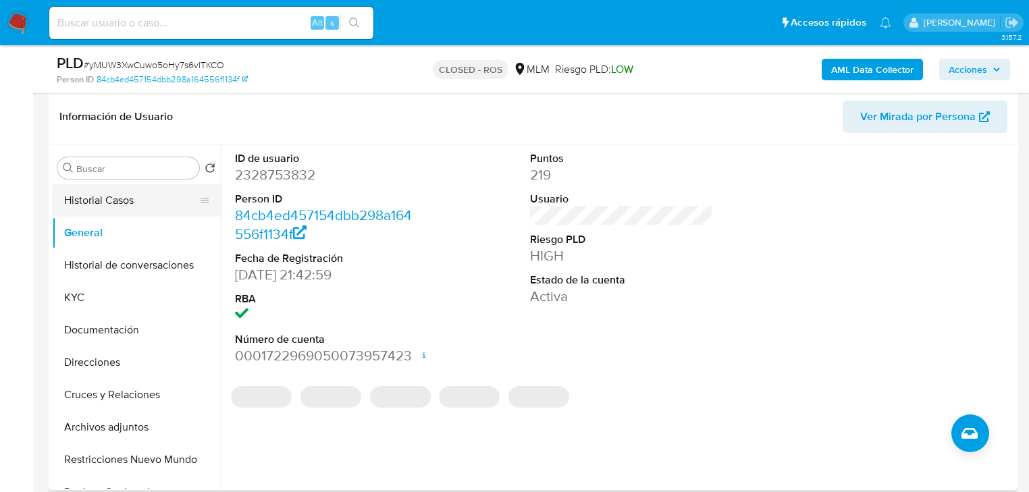
click at [151, 194] on button "Historial Casos" at bounding box center [131, 200] width 158 height 32
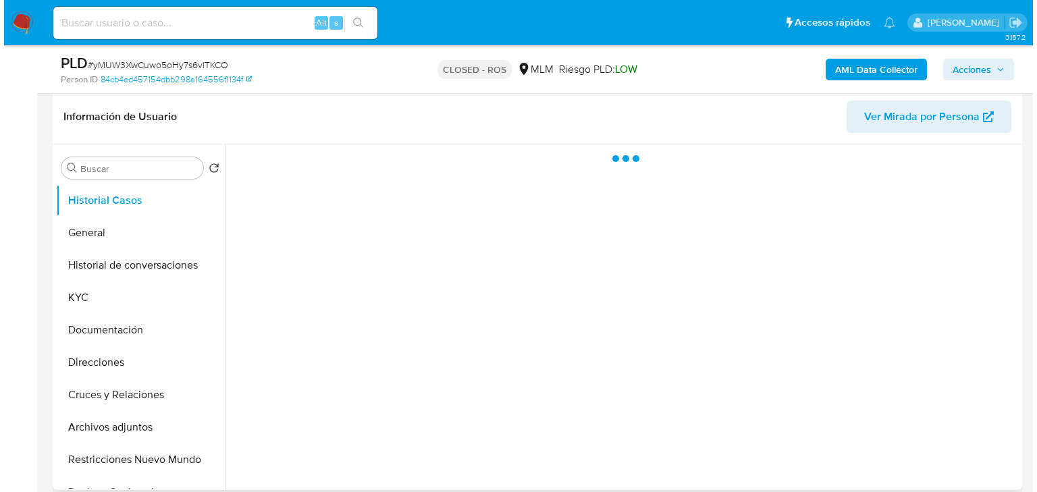
scroll to position [257, 0]
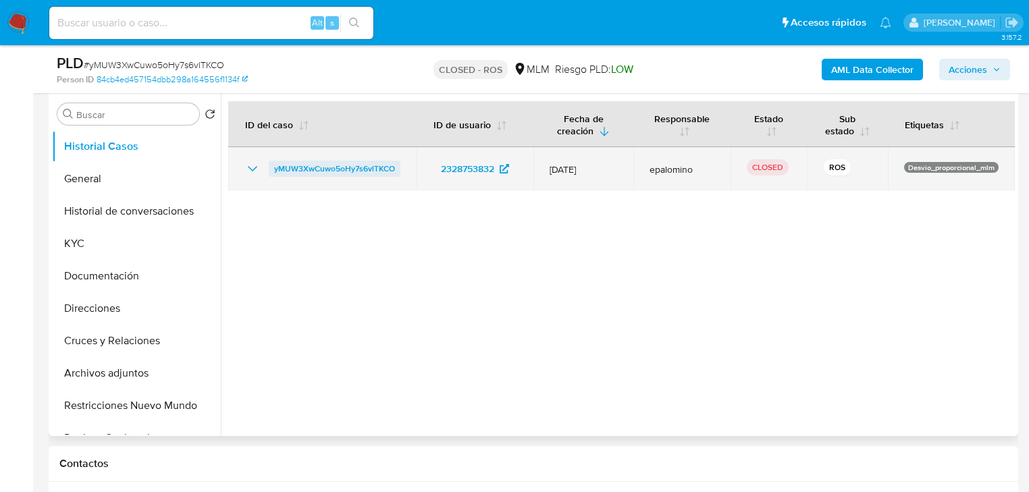
click at [343, 177] on span "yMUW3XwCuwo5oHy7s6vlTKCO" at bounding box center [334, 169] width 121 height 16
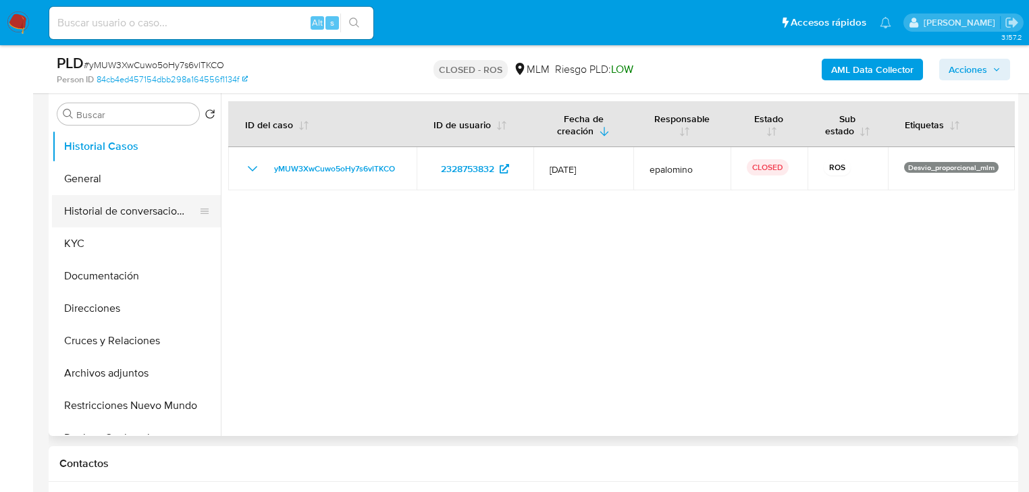
click at [165, 205] on button "Historial de conversaciones" at bounding box center [131, 211] width 158 height 32
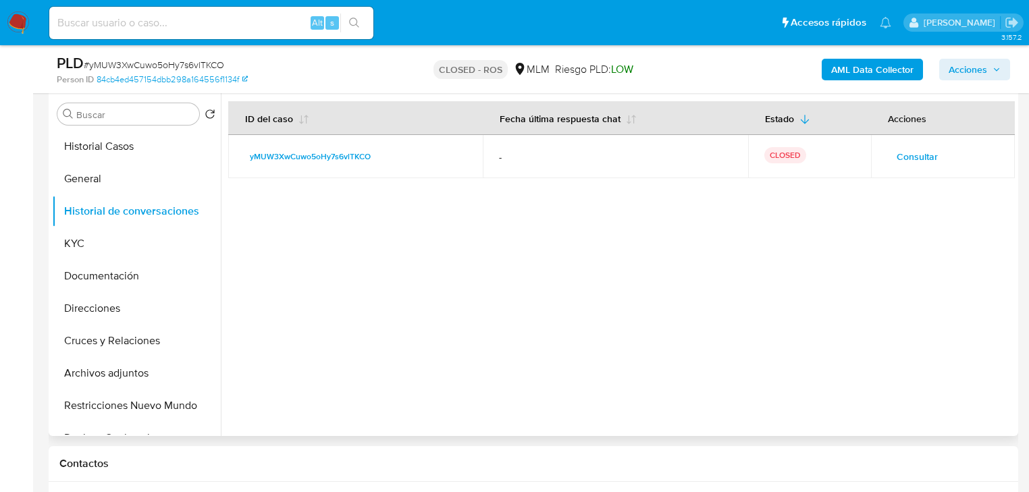
click at [902, 151] on span "Consultar" at bounding box center [917, 156] width 41 height 19
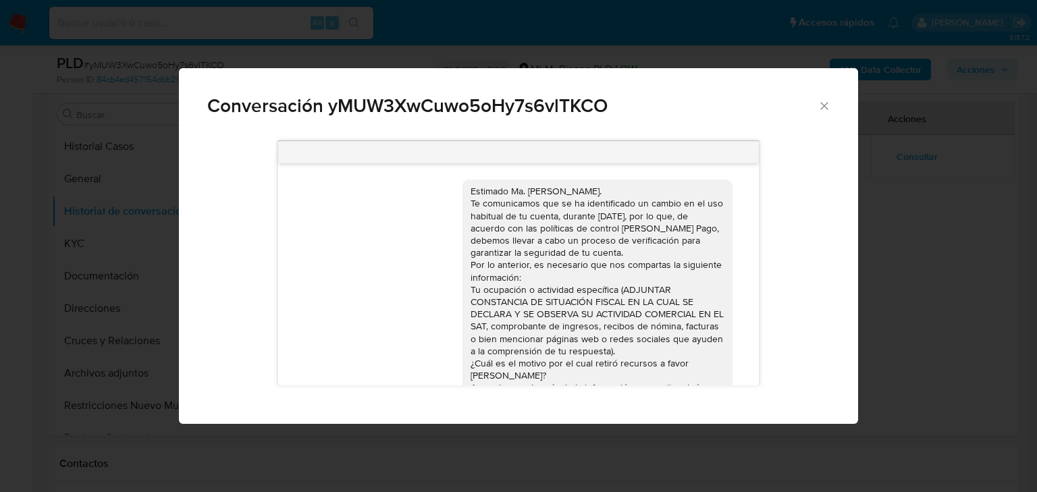
scroll to position [101, 0]
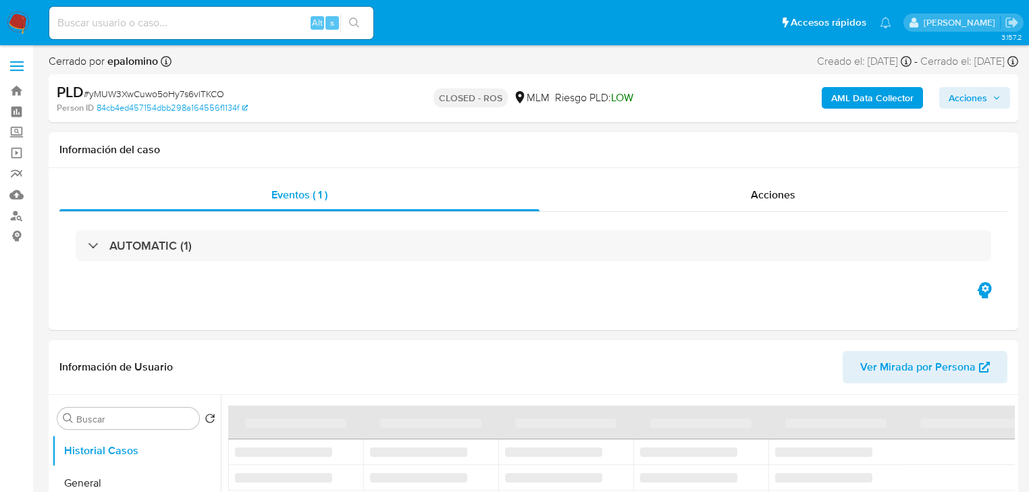
select select "10"
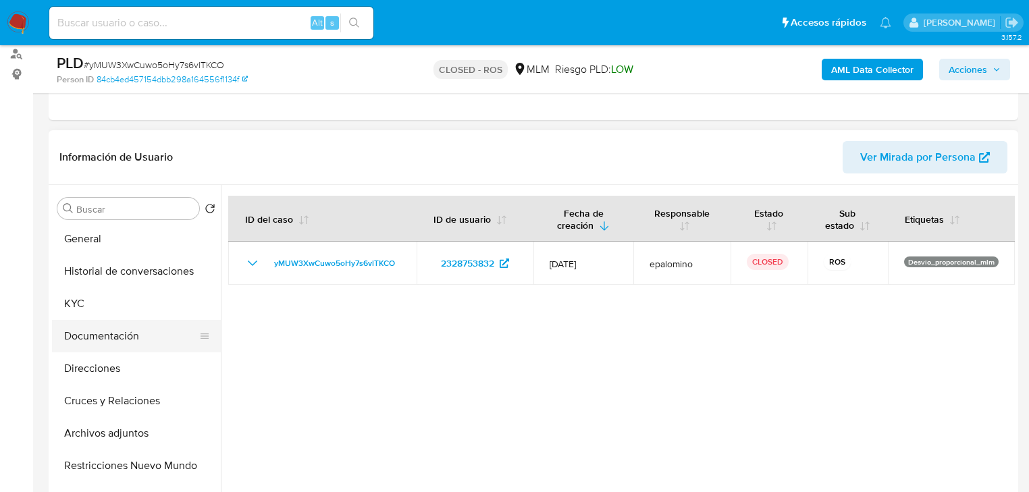
scroll to position [108, 0]
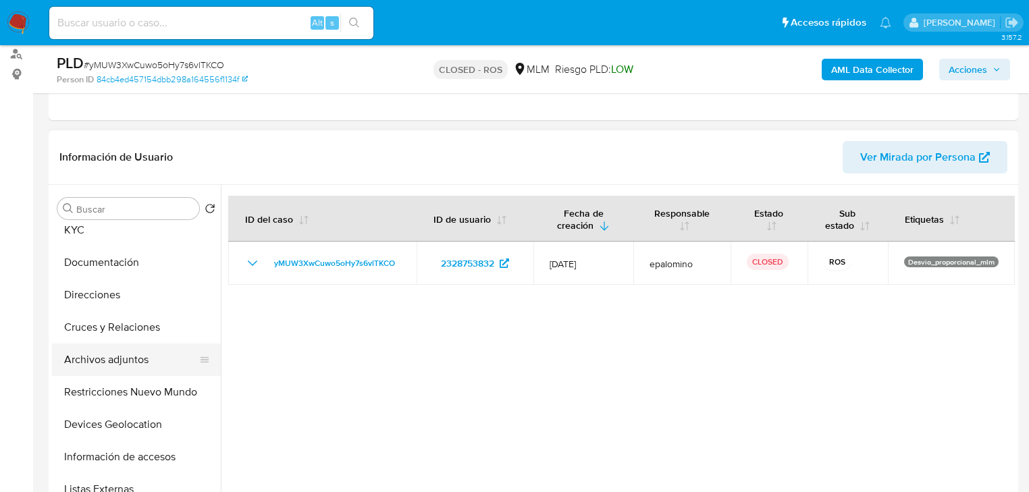
click at [143, 362] on button "Archivos adjuntos" at bounding box center [131, 360] width 158 height 32
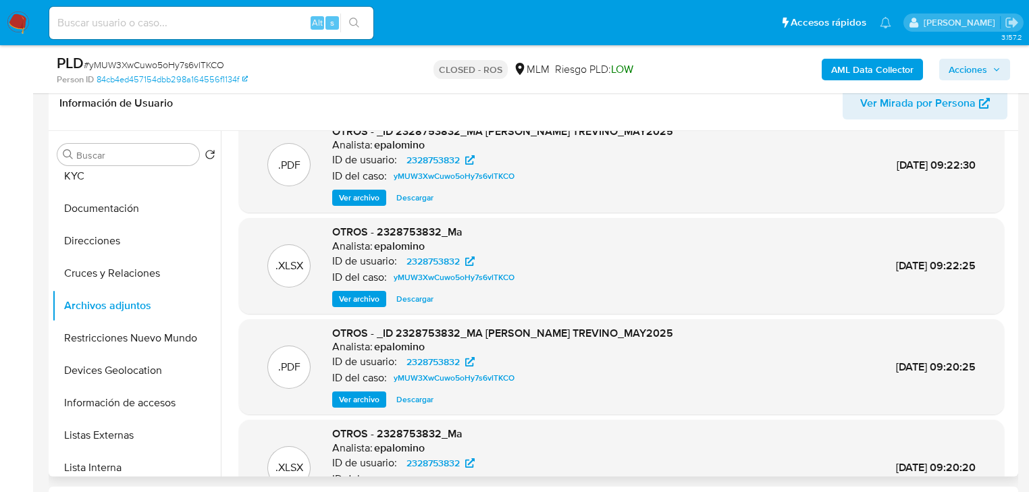
scroll to position [0, 0]
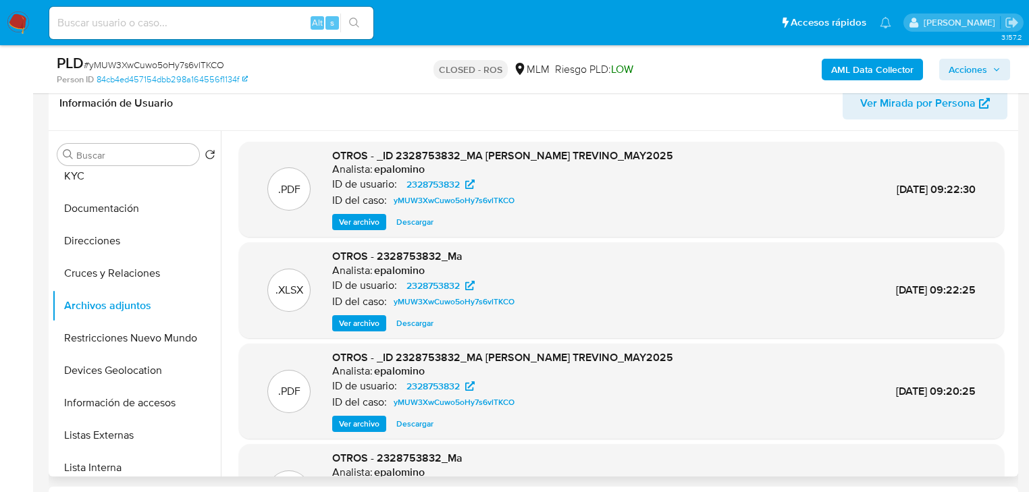
click at [365, 227] on span "Ver archivo" at bounding box center [359, 222] width 41 height 14
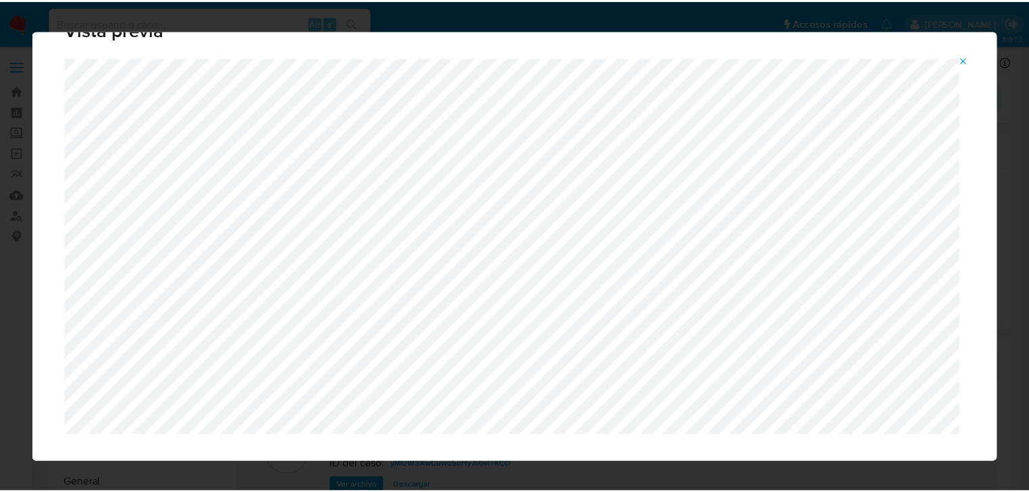
scroll to position [43, 0]
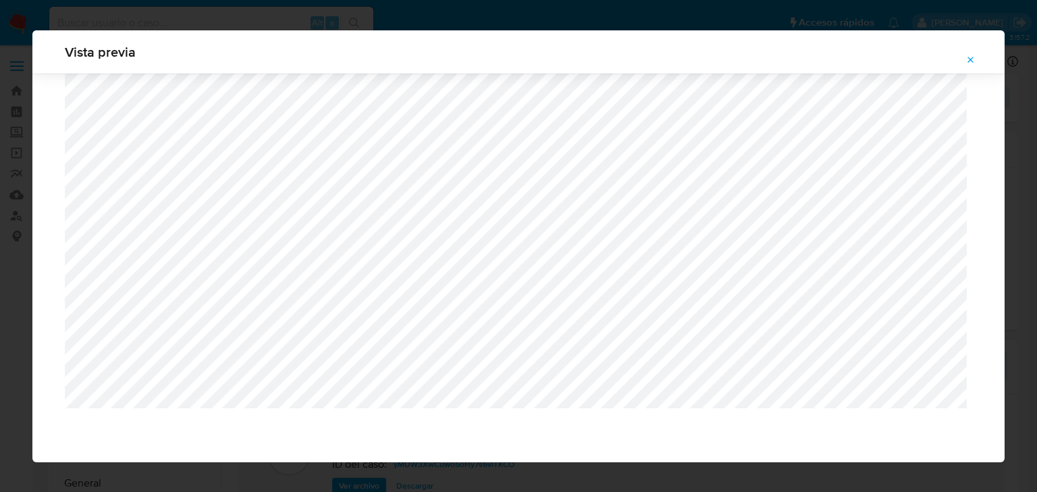
click at [976, 59] on icon "Attachment preview" at bounding box center [971, 60] width 11 height 11
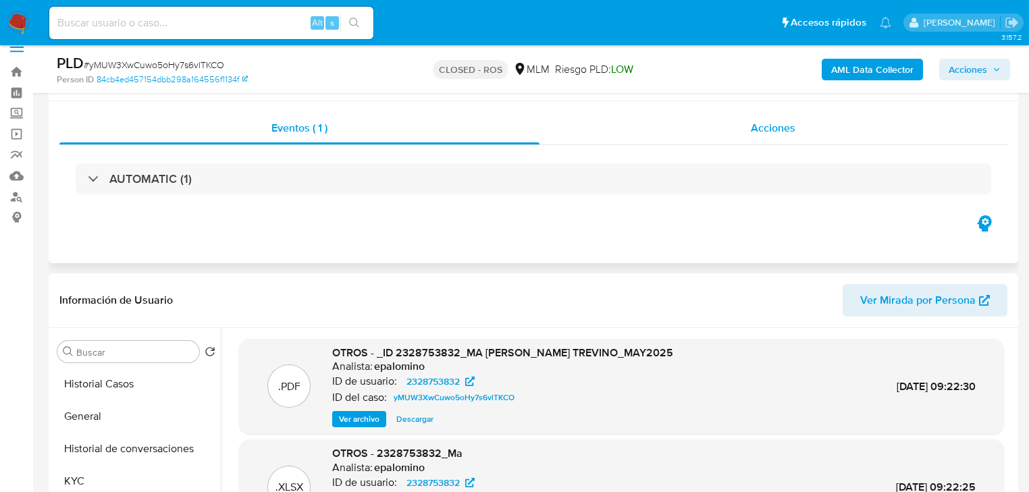
scroll to position [0, 0]
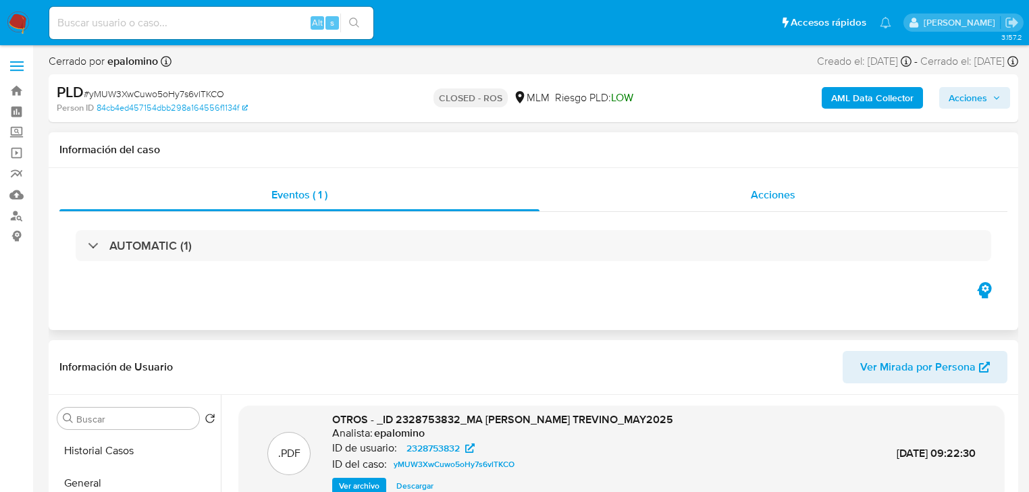
click at [777, 201] on span "Acciones" at bounding box center [773, 195] width 45 height 16
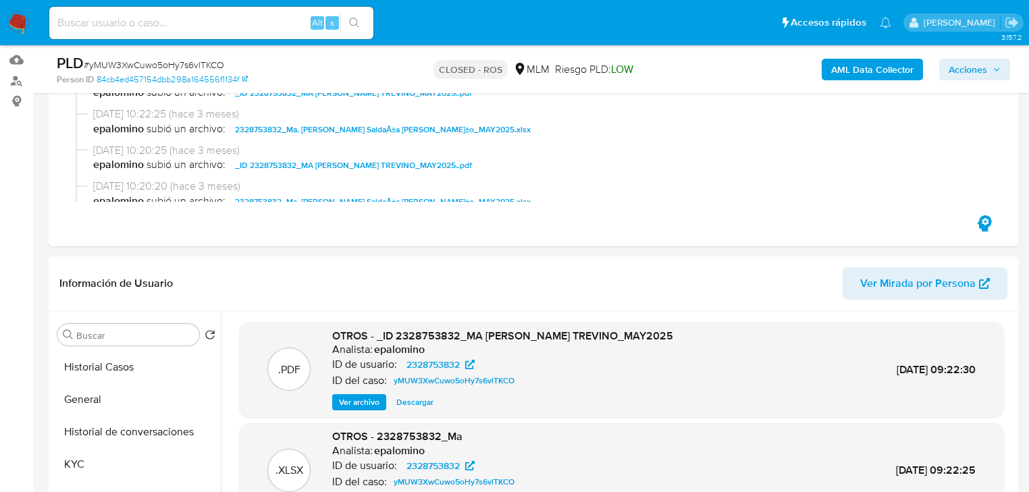
scroll to position [216, 0]
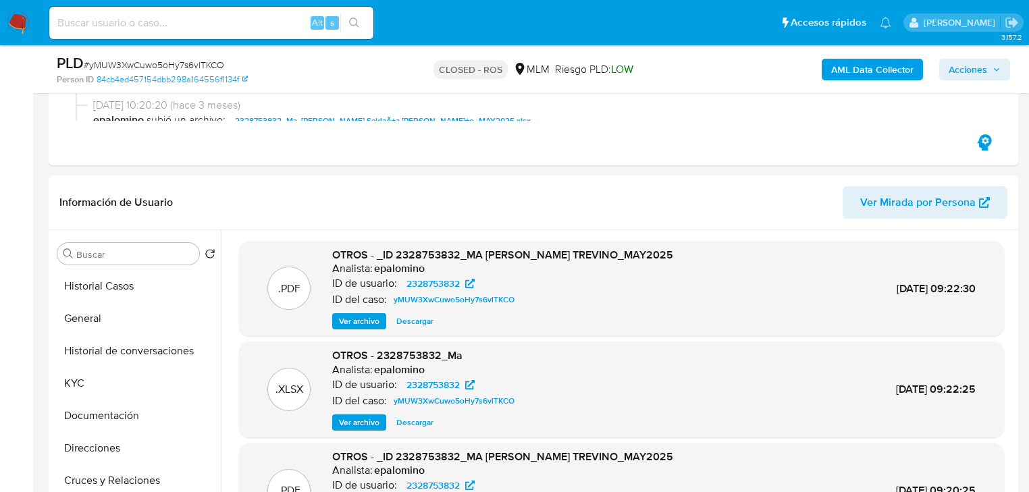
click at [367, 324] on span "Ver archivo" at bounding box center [359, 322] width 41 height 14
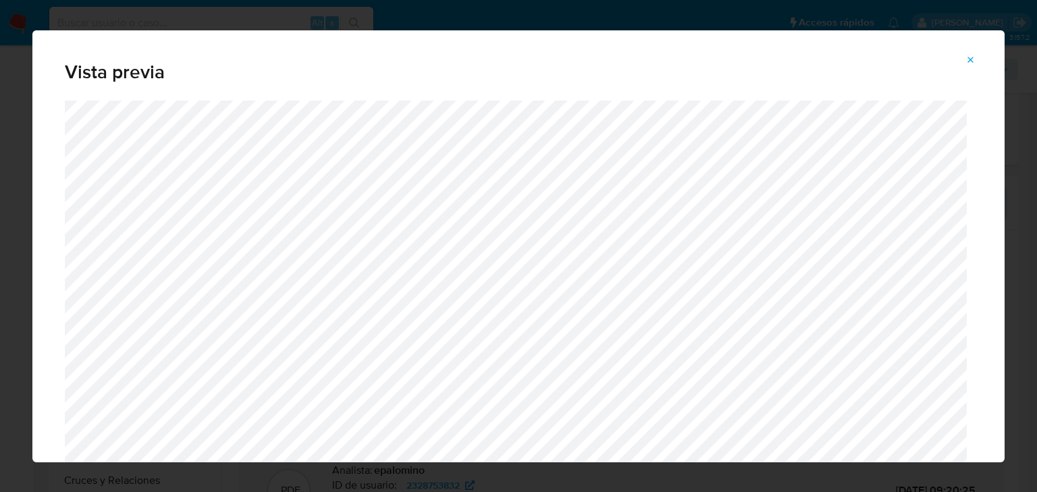
drag, startPoint x: 977, startPoint y: 59, endPoint x: 614, endPoint y: 46, distance: 363.5
click at [976, 59] on button "Attachment preview" at bounding box center [971, 60] width 30 height 22
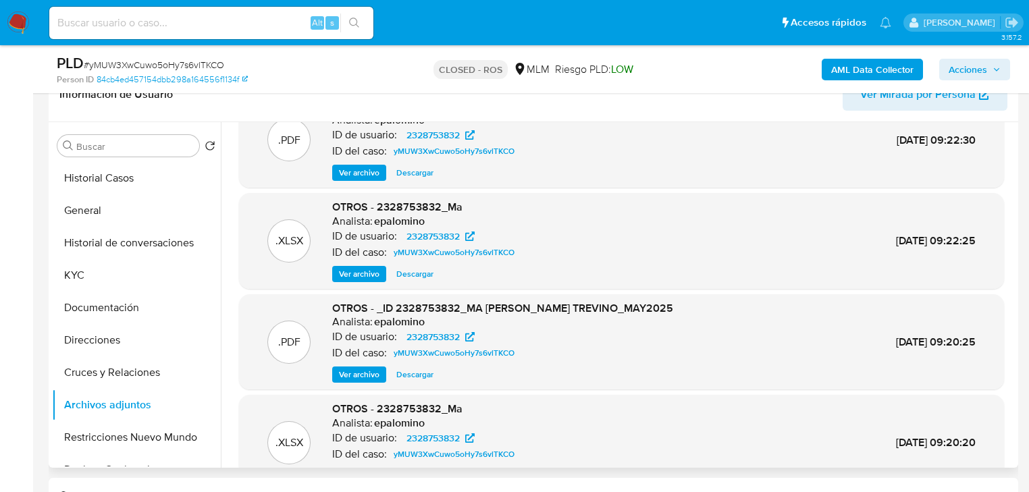
scroll to position [22, 0]
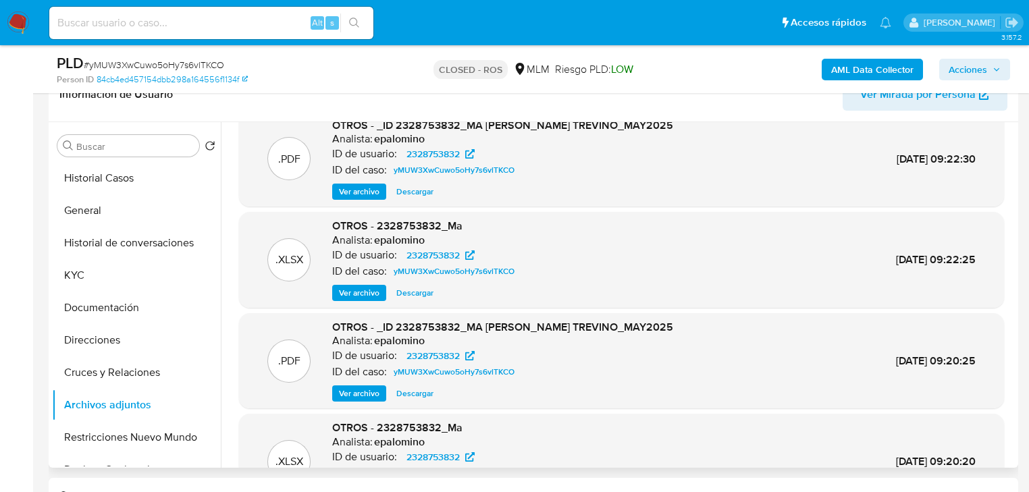
click at [352, 190] on span "Ver archivo" at bounding box center [359, 192] width 41 height 14
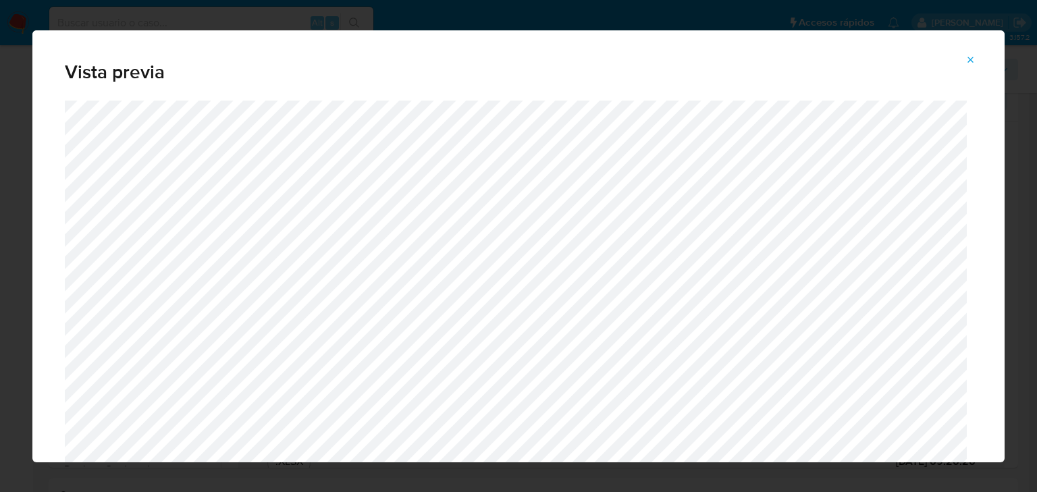
drag, startPoint x: 974, startPoint y: 59, endPoint x: 826, endPoint y: 174, distance: 187.3
click at [974, 59] on icon "Attachment preview" at bounding box center [971, 60] width 11 height 11
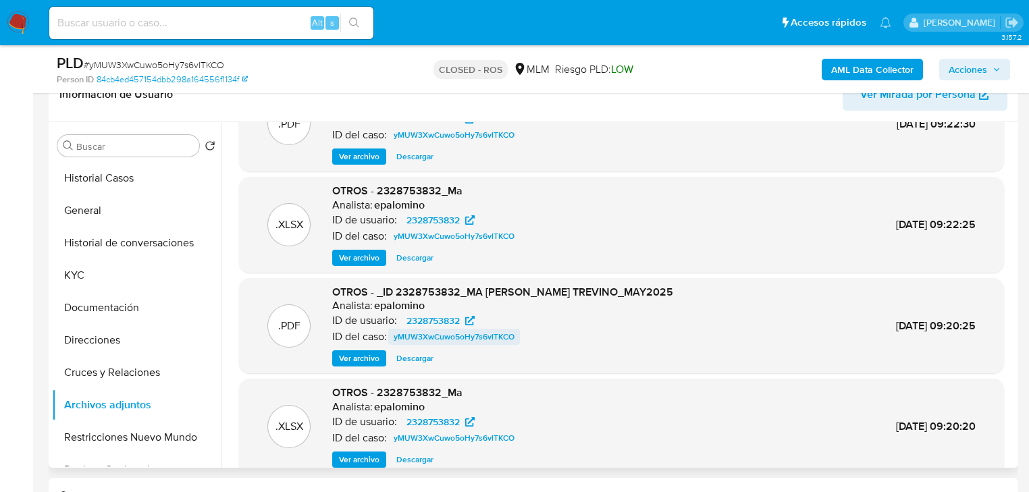
scroll to position [76, 0]
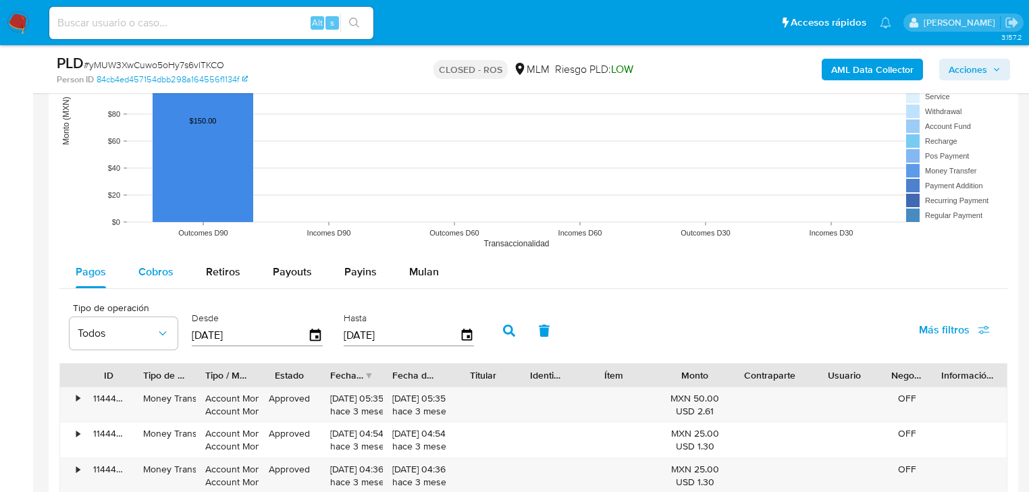
click at [151, 278] on span "Cobros" at bounding box center [155, 272] width 35 height 16
select select "10"
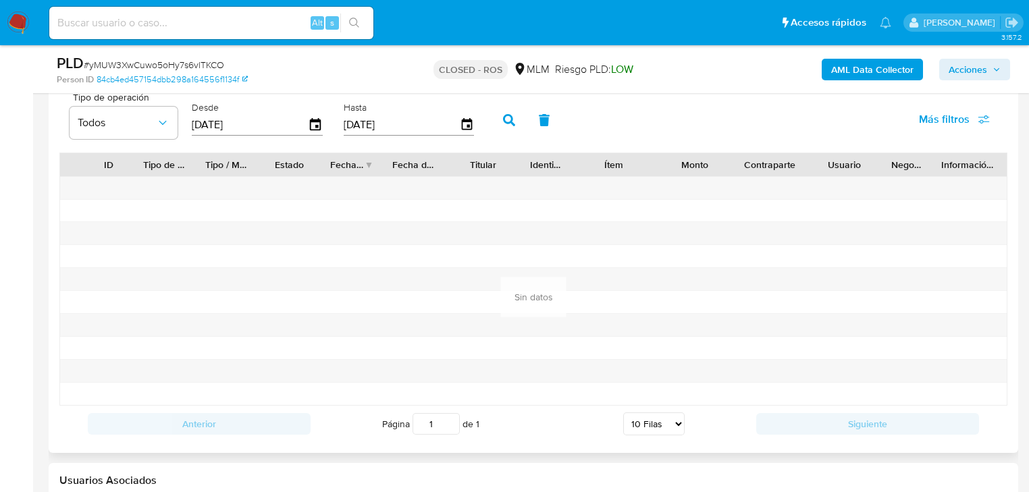
scroll to position [1512, 0]
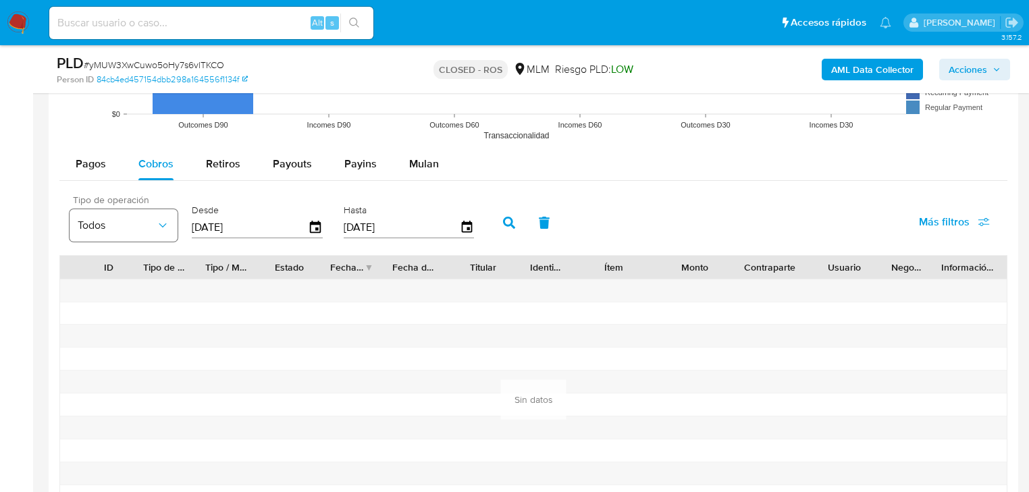
drag, startPoint x: 269, startPoint y: 221, endPoint x: 162, endPoint y: 221, distance: 106.7
click at [162, 221] on div "Tipo de operación Todos Desde 07/06/2025 Hasta 04/09/2025" at bounding box center [275, 221] width 425 height 54
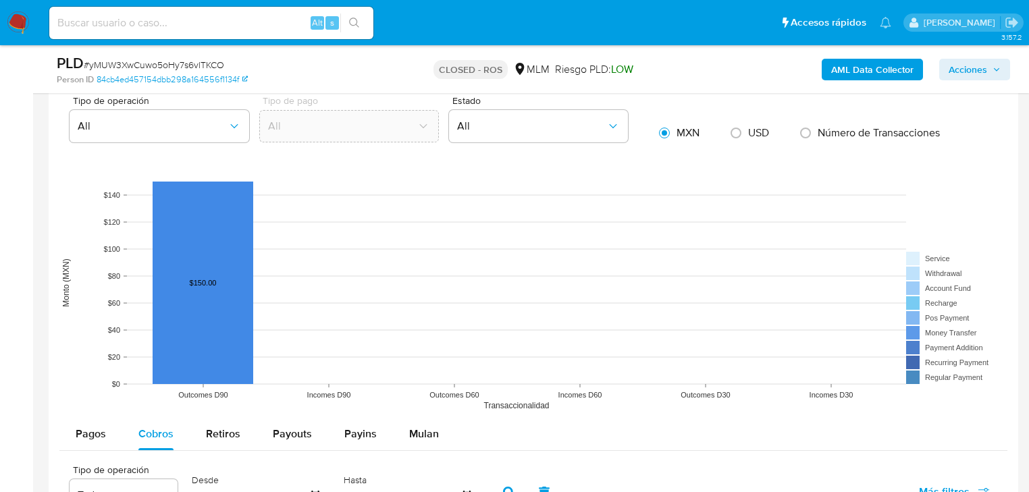
type input "0_/__/____"
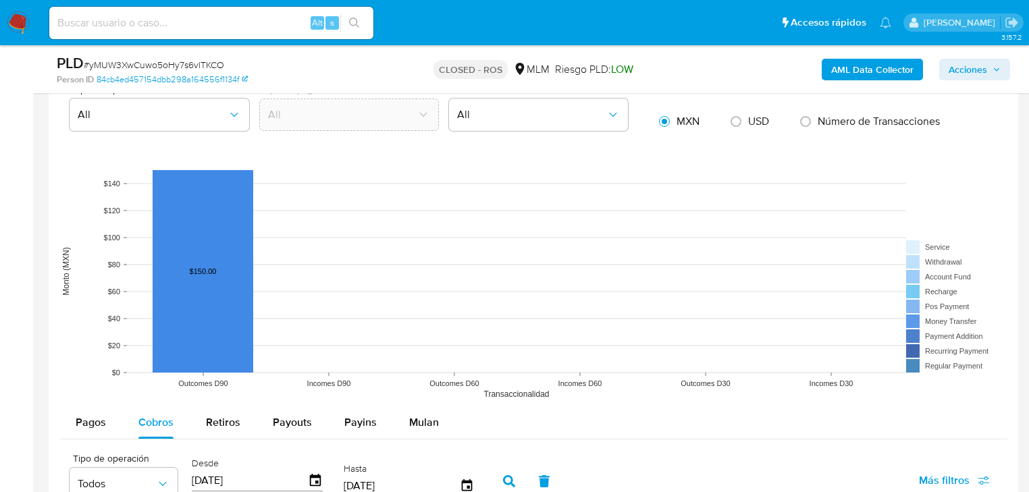
type input "01/01/202_"
type input "01/01/2025"
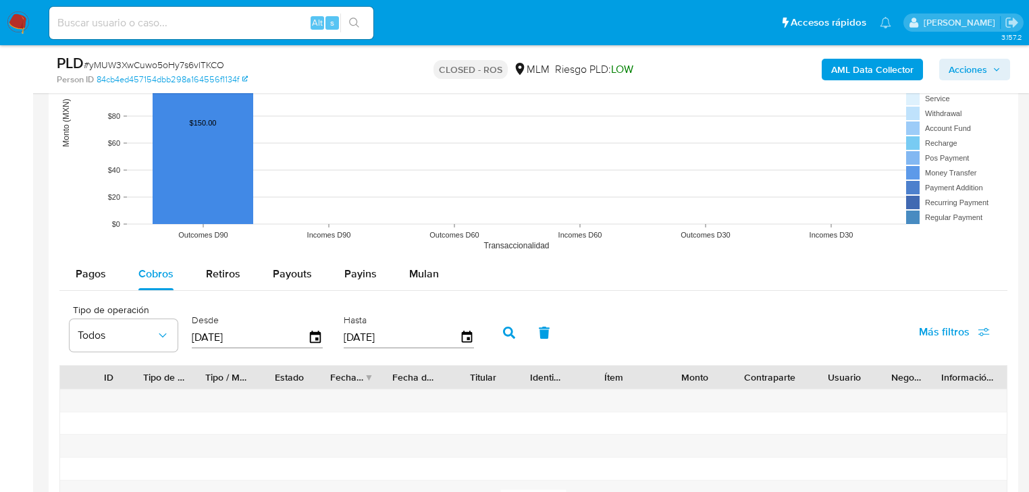
scroll to position [1578, 0]
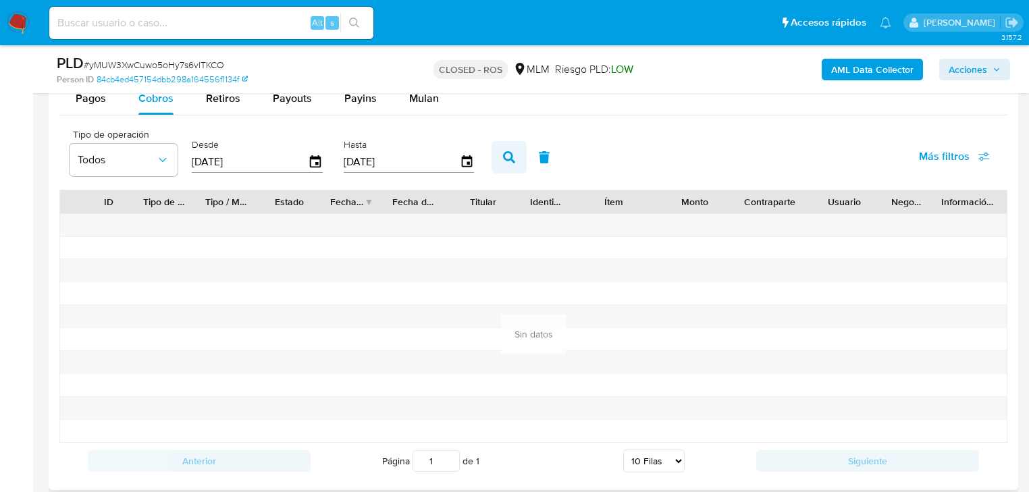
click at [508, 159] on icon "button" at bounding box center [509, 157] width 12 height 12
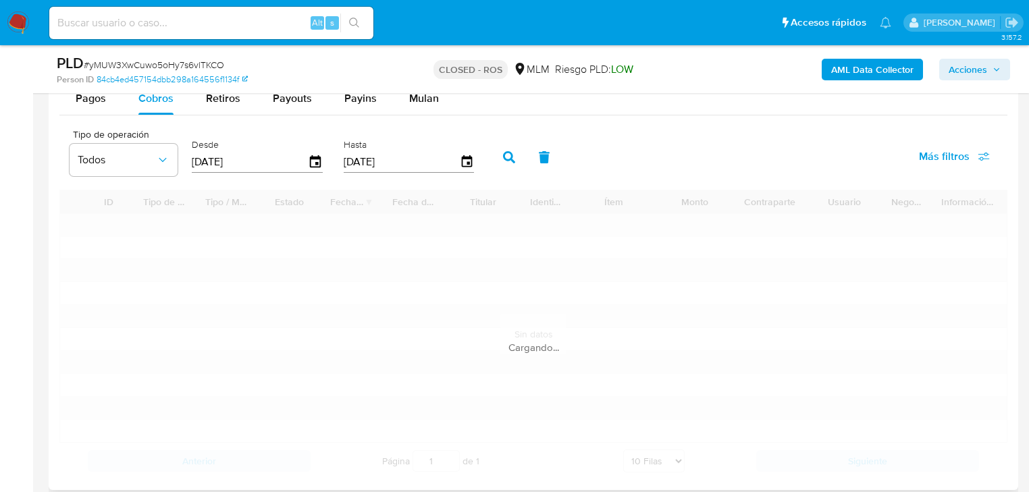
click at [505, 167] on button "button" at bounding box center [509, 157] width 35 height 32
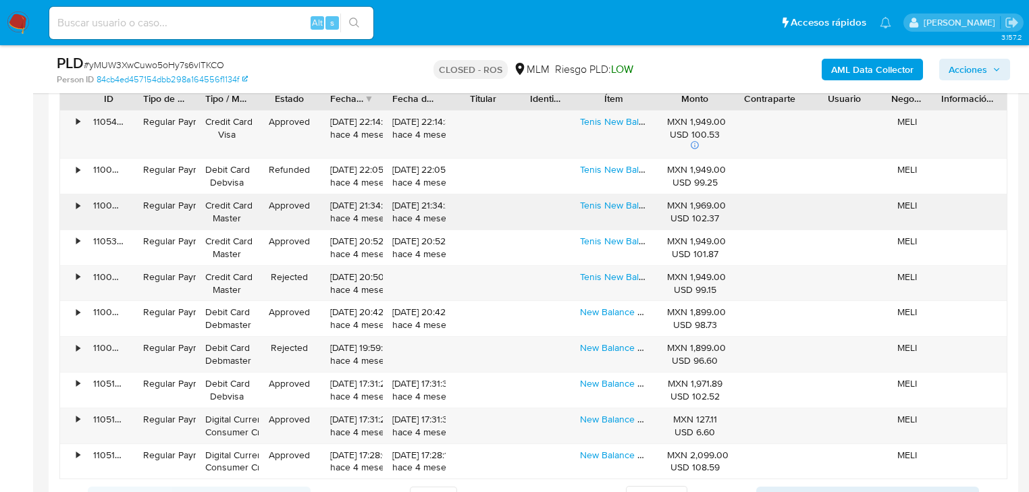
scroll to position [1686, 0]
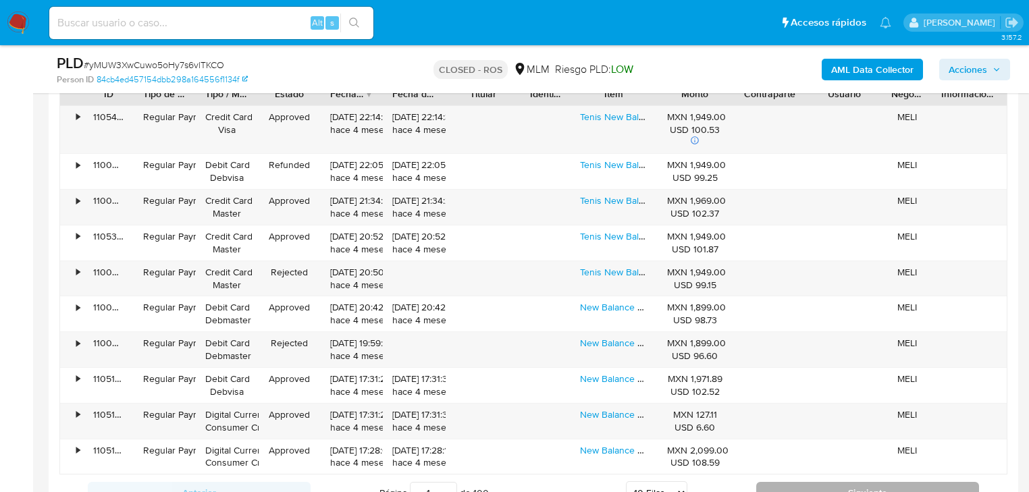
click at [805, 487] on button "Siguiente" at bounding box center [867, 493] width 223 height 22
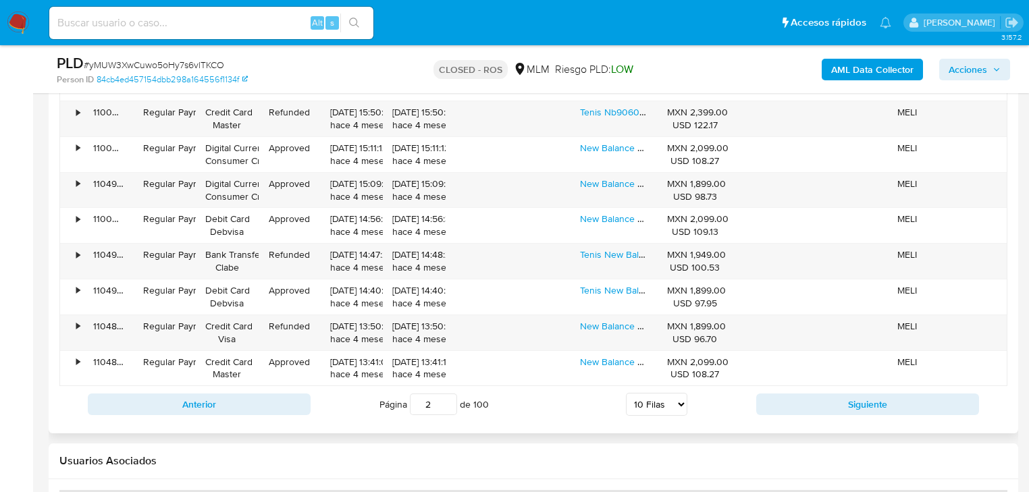
scroll to position [1794, 0]
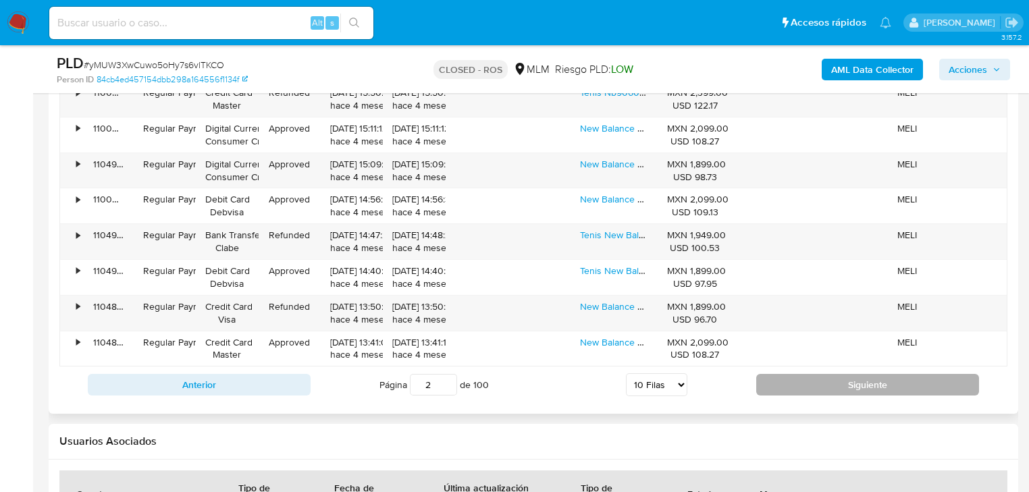
click at [808, 390] on button "Siguiente" at bounding box center [867, 385] width 223 height 22
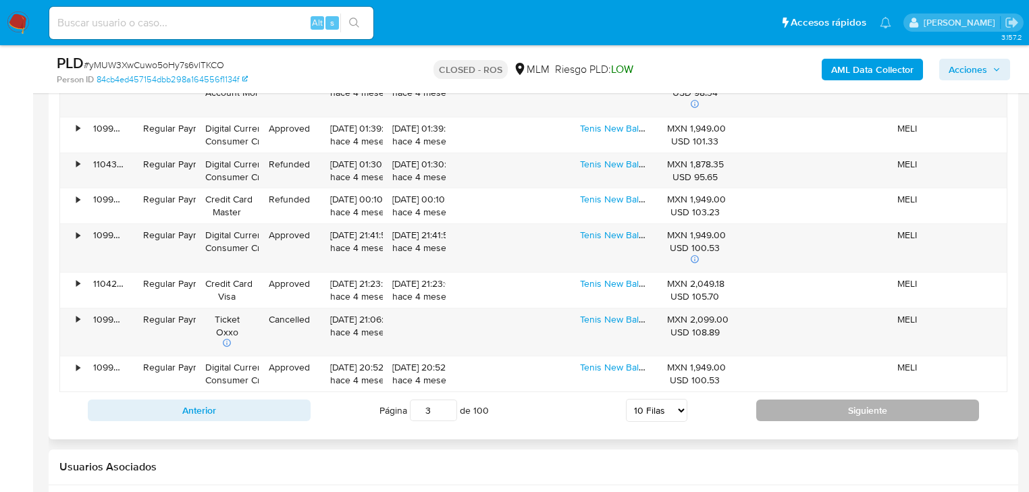
click at [798, 409] on button "Siguiente" at bounding box center [867, 411] width 223 height 22
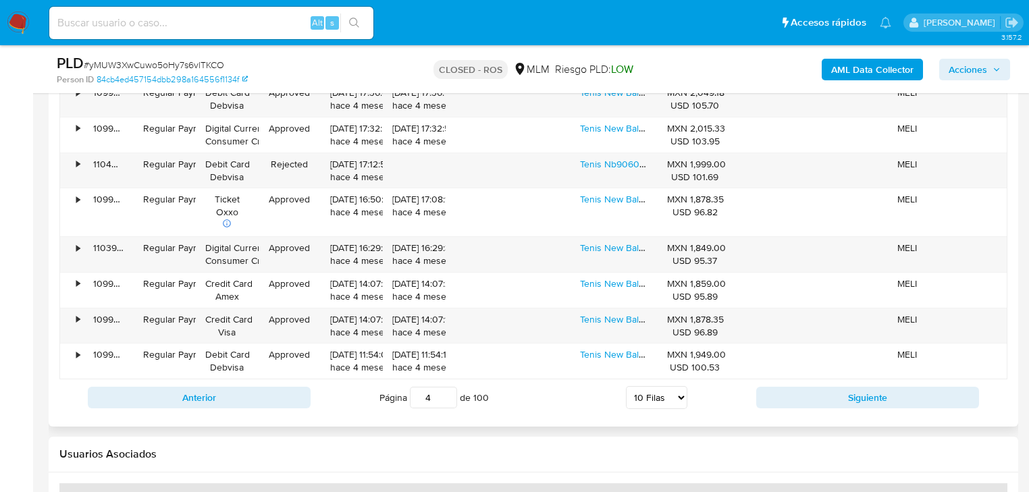
click at [797, 409] on div "Anterior Página 4 de 100 5 Filas 10 Filas 20 Filas 25 Filas 50 Filas 100 Filas …" at bounding box center [533, 397] width 948 height 36
click at [799, 402] on button "Siguiente" at bounding box center [867, 398] width 223 height 22
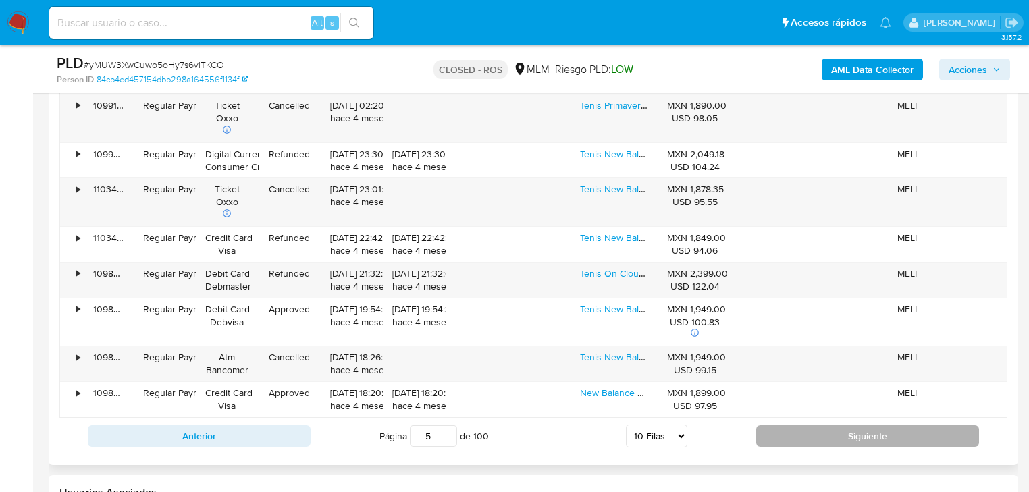
click at [786, 436] on button "Siguiente" at bounding box center [867, 436] width 223 height 22
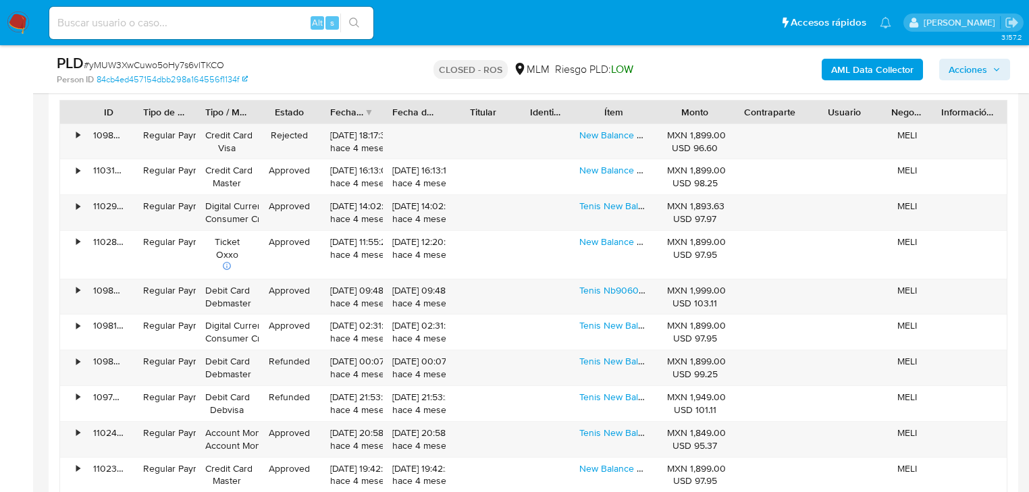
scroll to position [1524, 0]
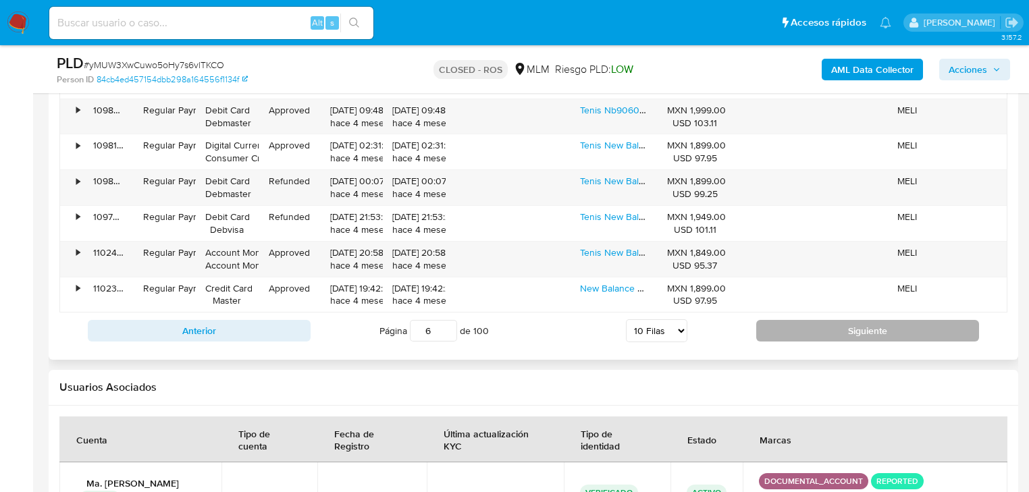
click at [830, 325] on button "Siguiente" at bounding box center [867, 331] width 223 height 22
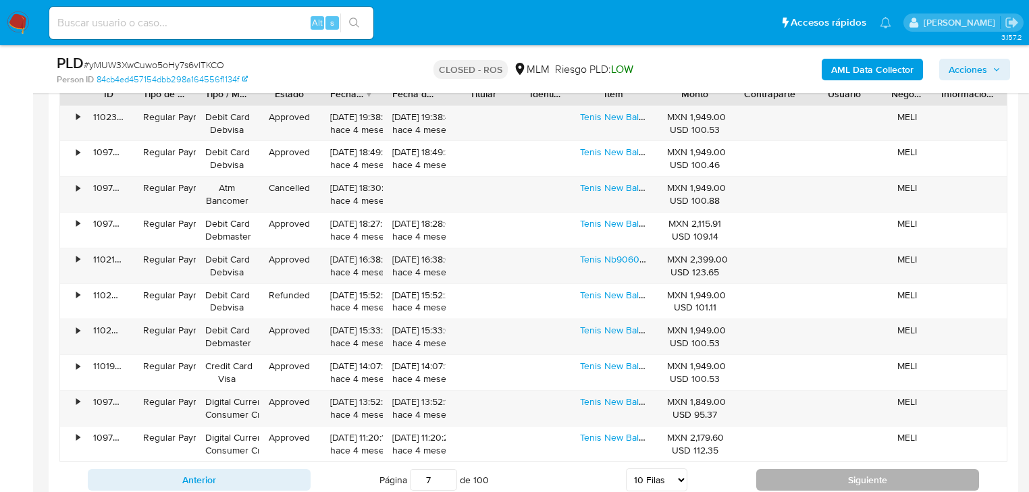
scroll to position [1794, 0]
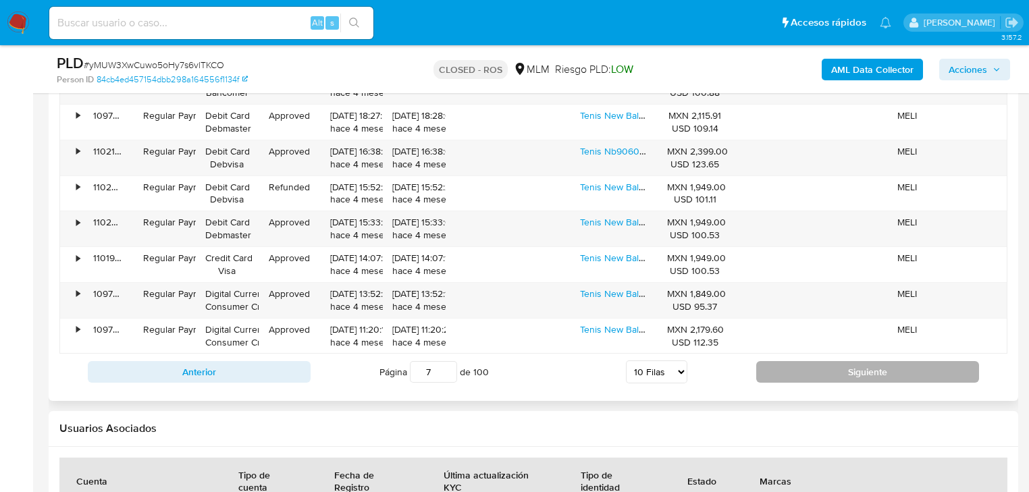
click at [824, 366] on button "Siguiente" at bounding box center [867, 372] width 223 height 22
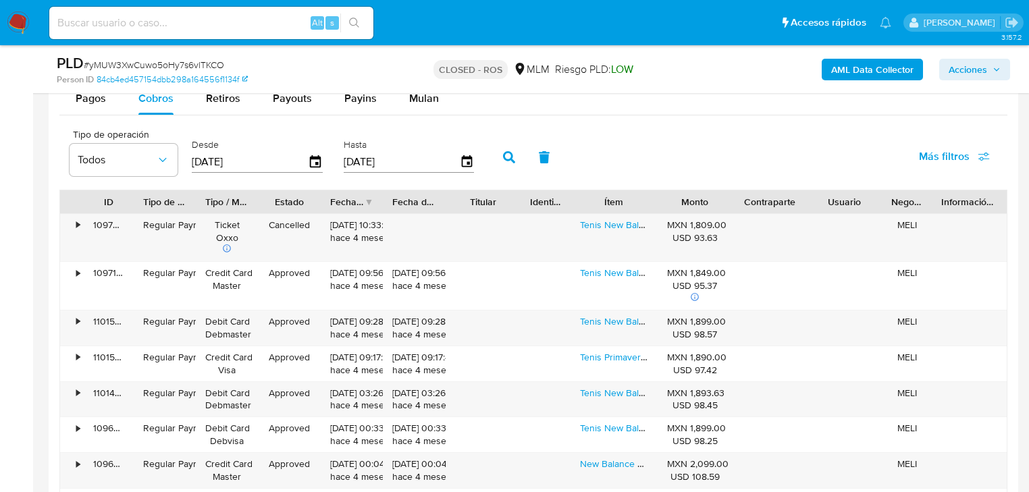
scroll to position [1848, 0]
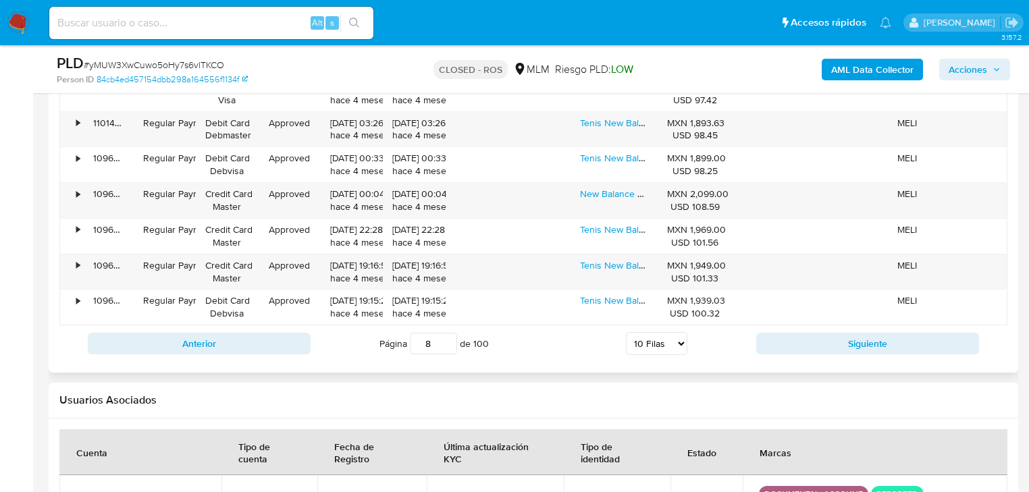
click at [824, 352] on div "Anterior Página 8 de 100 5 Filas 10 Filas 20 Filas 25 Filas 50 Filas 100 Filas …" at bounding box center [533, 343] width 948 height 36
click at [824, 346] on button "Siguiente" at bounding box center [867, 344] width 223 height 22
type input "9"
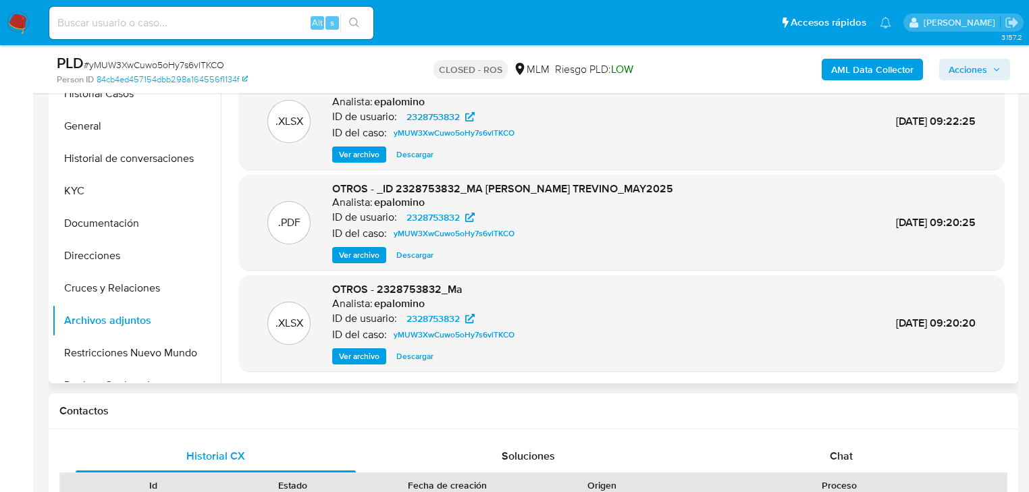
scroll to position [390, 0]
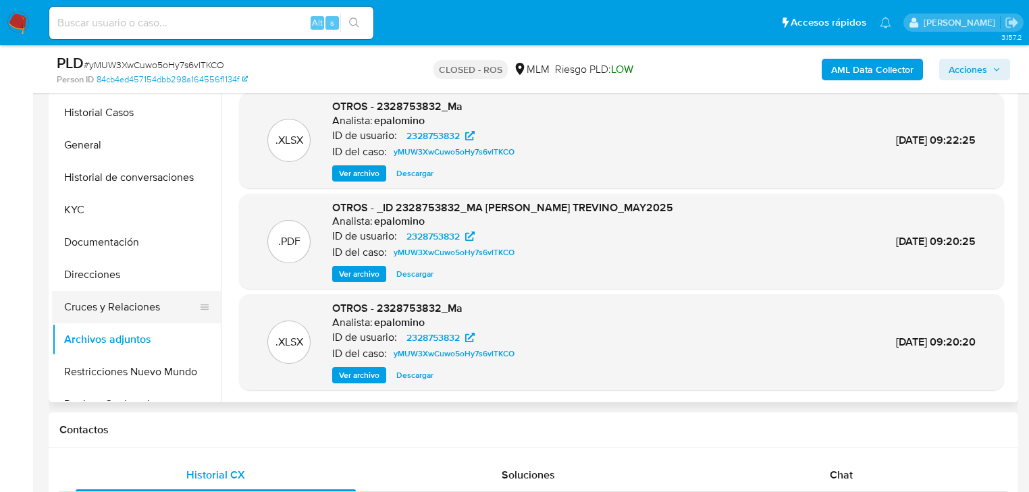
click at [103, 300] on button "Cruces y Relaciones" at bounding box center [131, 307] width 158 height 32
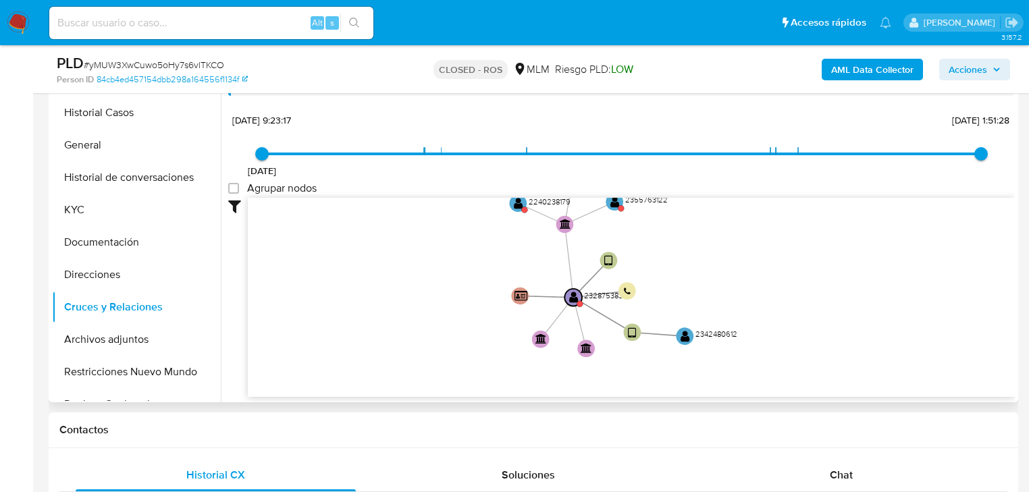
drag, startPoint x: 483, startPoint y: 232, endPoint x: 475, endPoint y: 257, distance: 25.8
click at [475, 257] on icon "device-67d38adf83e01449d5199dee  user-2328753832  2328753832 user-2342480612 …" at bounding box center [631, 296] width 767 height 196
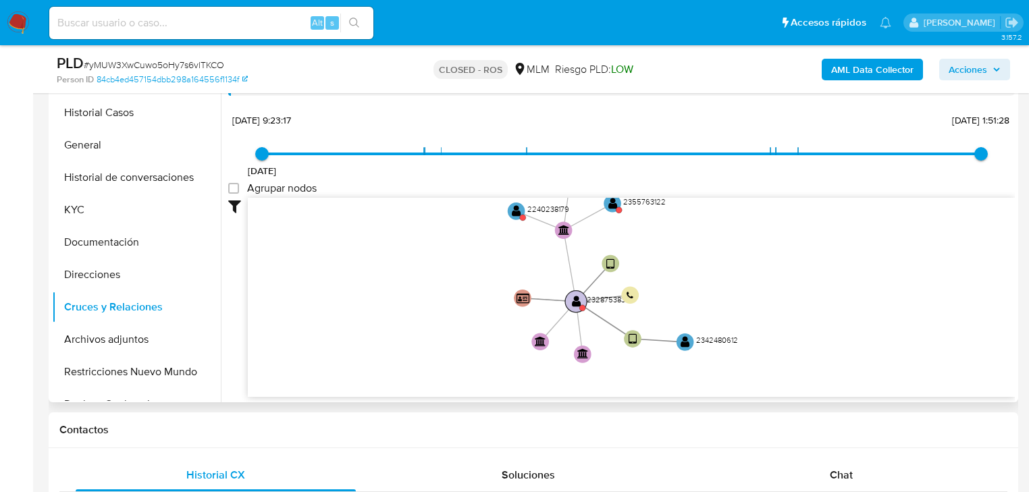
click at [578, 302] on text "" at bounding box center [576, 301] width 9 height 13
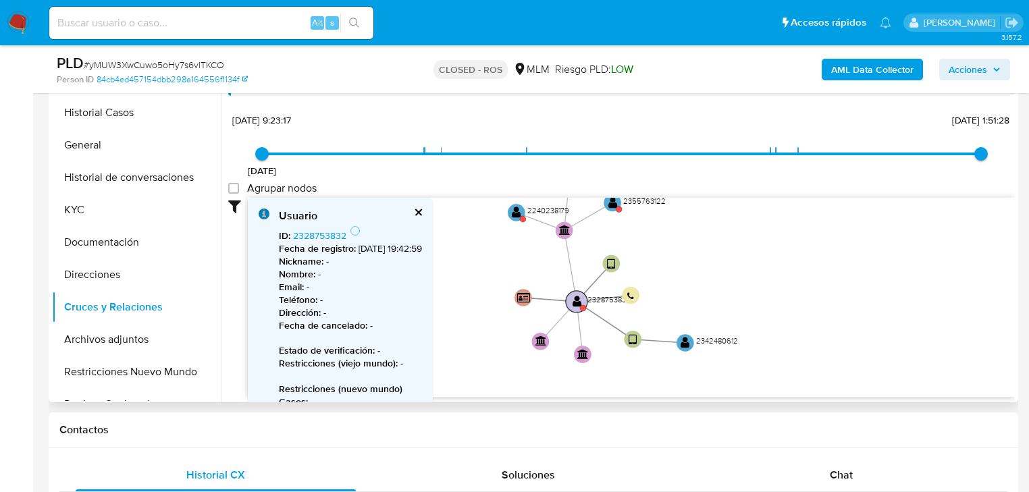
click at [578, 301] on text "" at bounding box center [577, 301] width 9 height 13
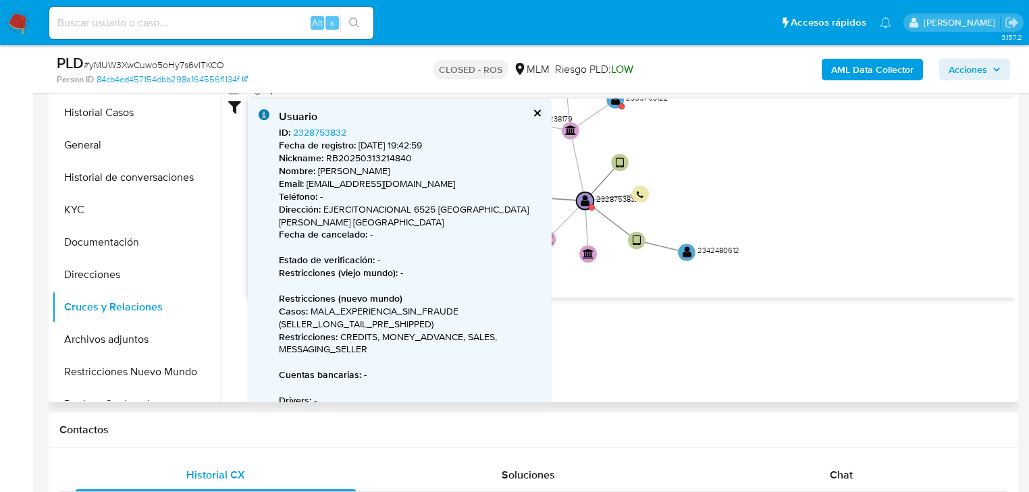
scroll to position [108, 0]
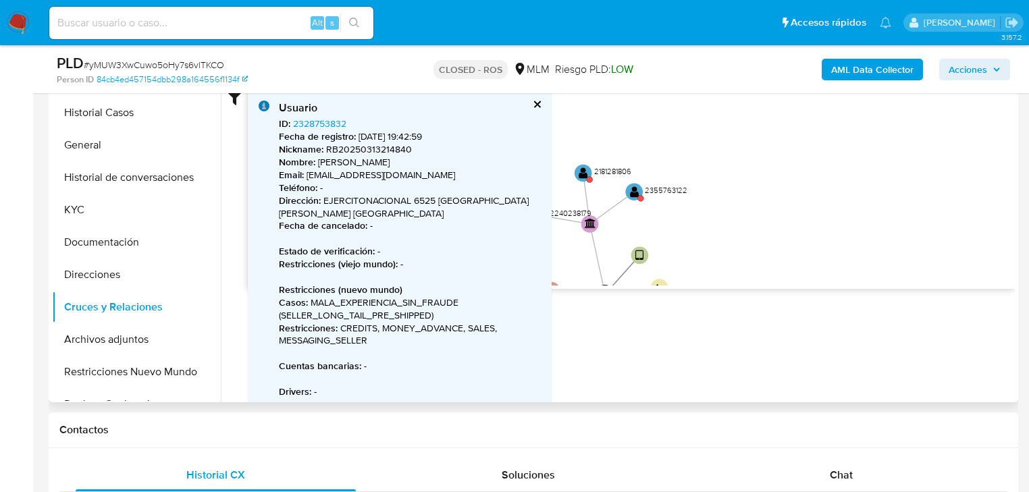
drag, startPoint x: 745, startPoint y: 188, endPoint x: 764, endPoint y: 293, distance: 106.4
click at [764, 293] on div "Accedé al Manual del usuario 16/2/2025 16/2/2025, 9:23:17 9/6/2025, 1:51:28 Agr…" at bounding box center [618, 230] width 794 height 346
click at [622, 180] on icon "device-67d38adf83e01449d5199dee  user-2328753832  2328753832 user-2342480612 …" at bounding box center [631, 188] width 767 height 196
click at [630, 188] on text "" at bounding box center [634, 194] width 9 height 13
click at [633, 190] on text "" at bounding box center [634, 194] width 9 height 13
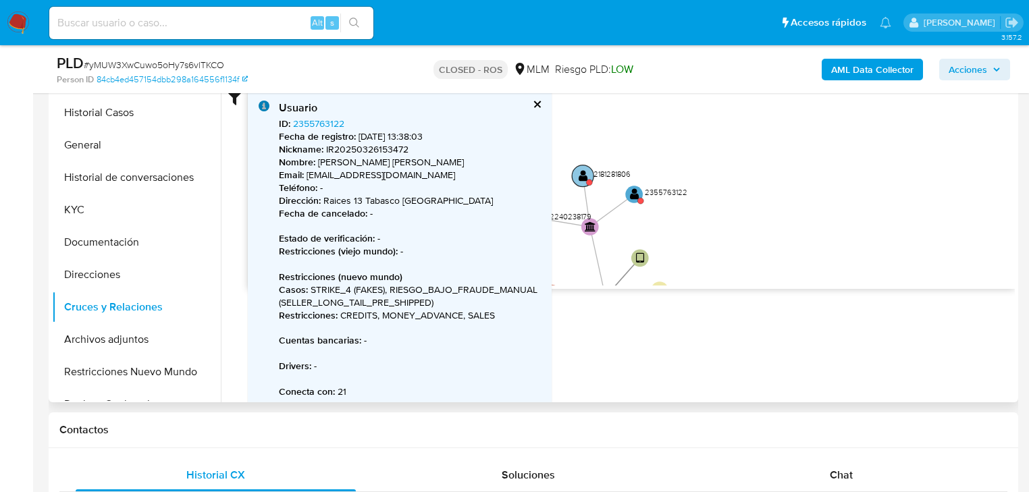
click at [591, 172] on circle at bounding box center [583, 176] width 22 height 22
type input "1620707605000"
type input "1756092793000"
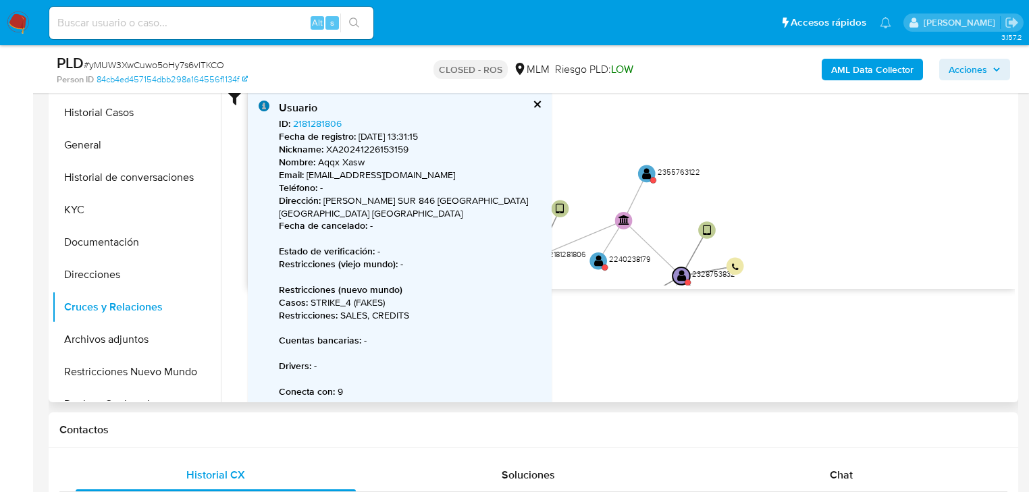
click at [537, 100] on button "cerrar" at bounding box center [536, 104] width 9 height 9
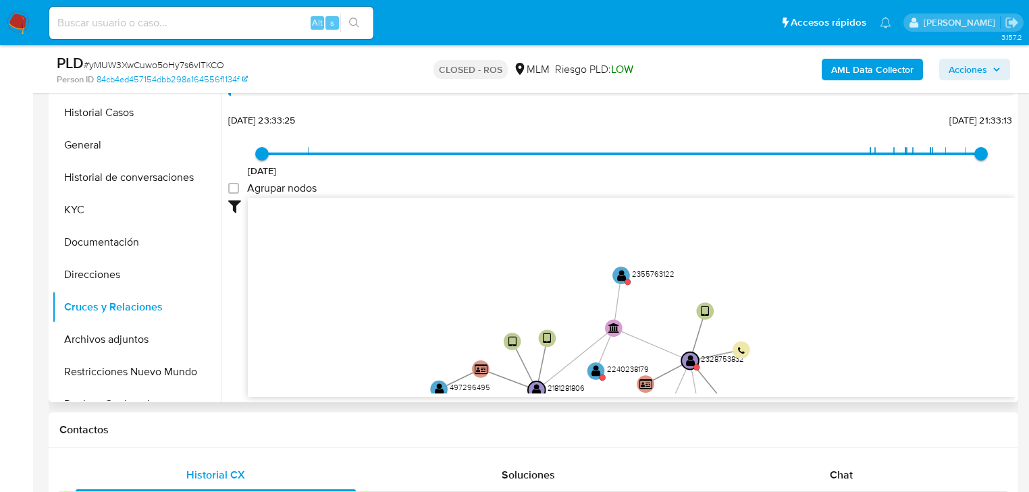
drag, startPoint x: 543, startPoint y: 254, endPoint x: 438, endPoint y: 145, distance: 151.4
click at [435, 132] on div "10/5/2021 10/5/2021, 23:33:25 24/8/2025, 21:33:13 Agrupar nodos Filtros Confian…" at bounding box center [621, 253] width 787 height 287
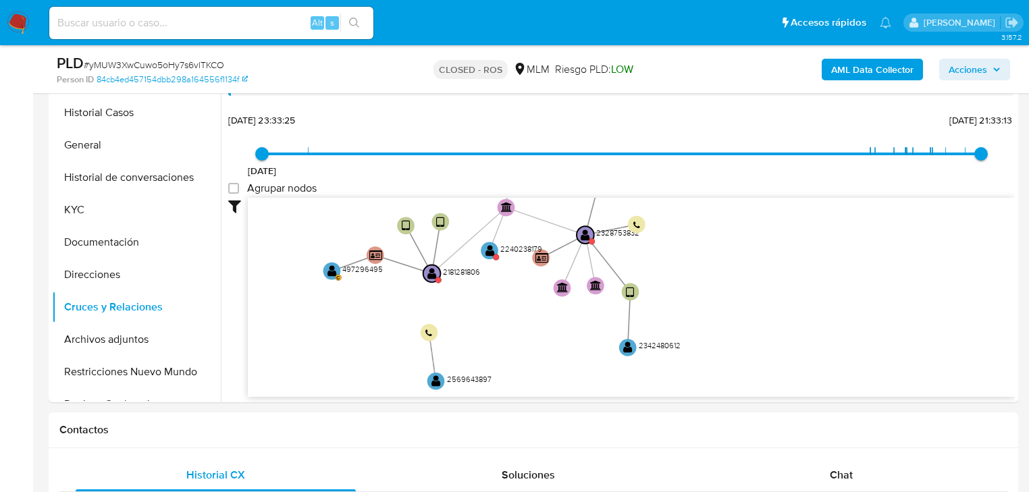
click at [493, 257] on icon "device-67d38adf83e01449d5199dee  user-2328753832  2328753832 user-2342480612 …" at bounding box center [631, 296] width 767 height 196
click at [490, 251] on text "" at bounding box center [489, 250] width 9 height 13
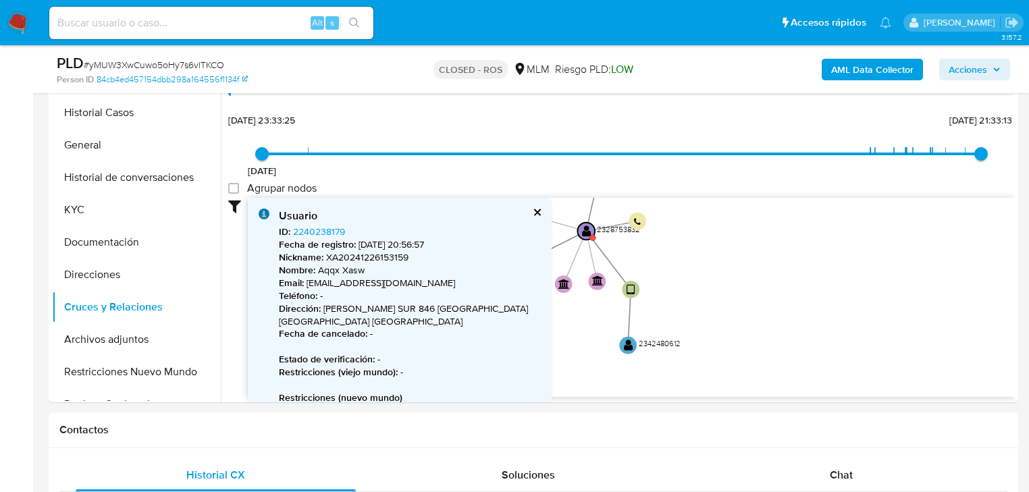
click at [529, 209] on div "Usuario" at bounding box center [410, 216] width 262 height 15
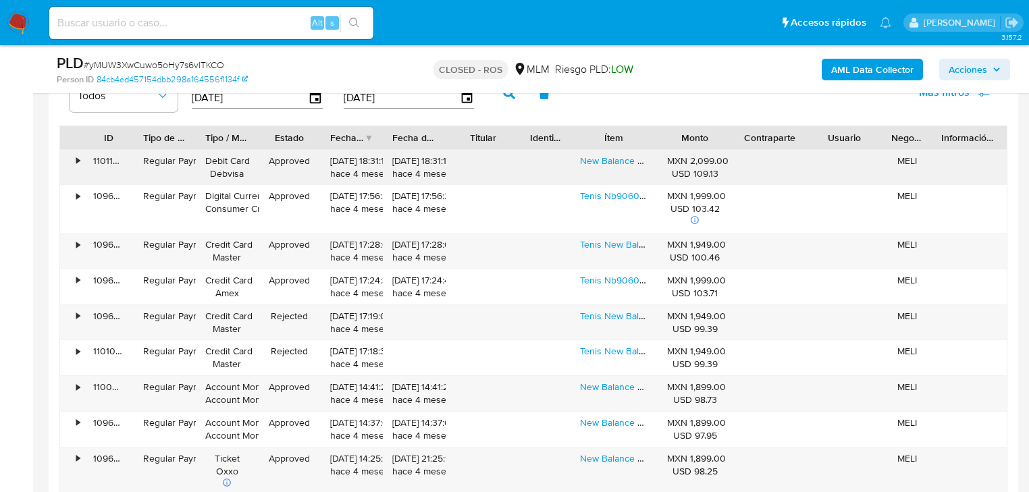
scroll to position [1740, 0]
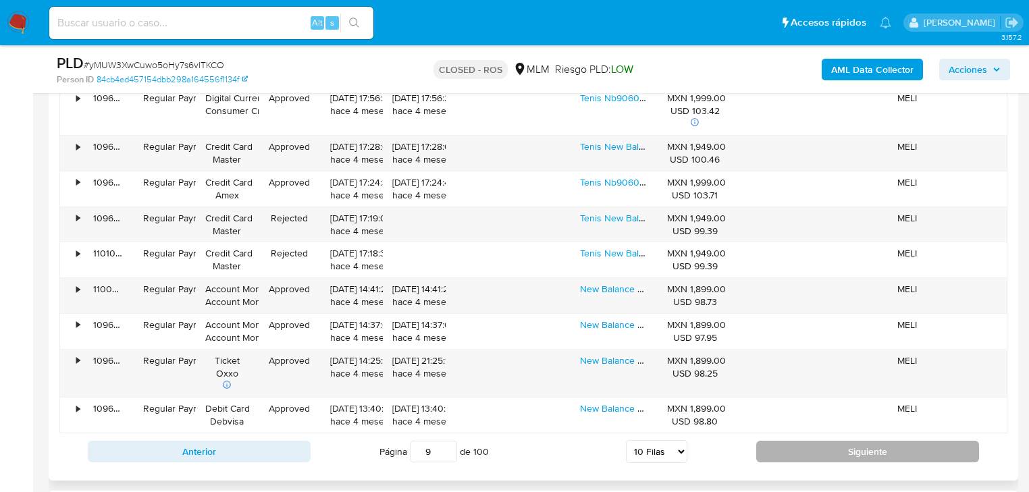
click at [768, 455] on button "Siguiente" at bounding box center [867, 452] width 223 height 22
type input "10"
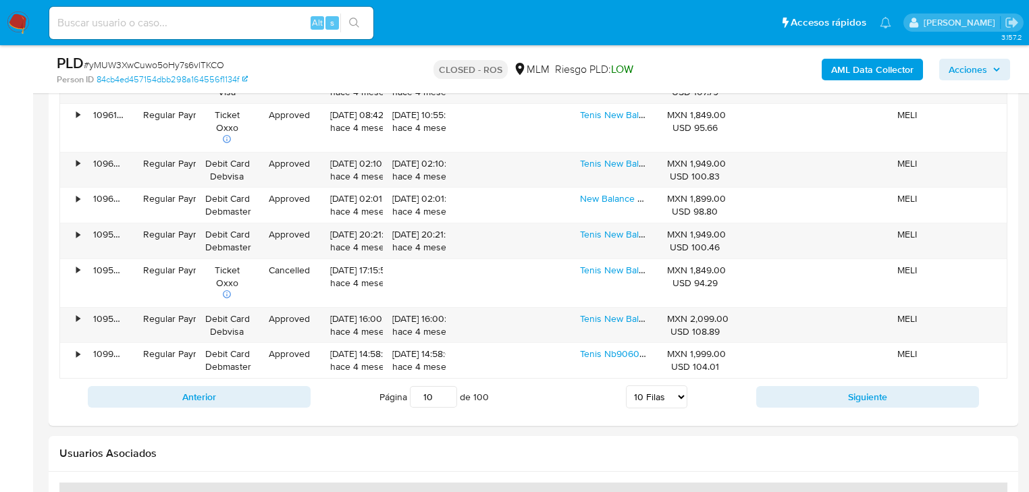
scroll to position [1794, 0]
click at [135, 17] on input at bounding box center [211, 23] width 324 height 18
paste input "FXB6IABzMoZanrfeXI16tIZF"
type input "FXB6IABzMoZanrfeXI16tIZF"
click at [357, 18] on icon "search-icon" at bounding box center [354, 23] width 11 height 11
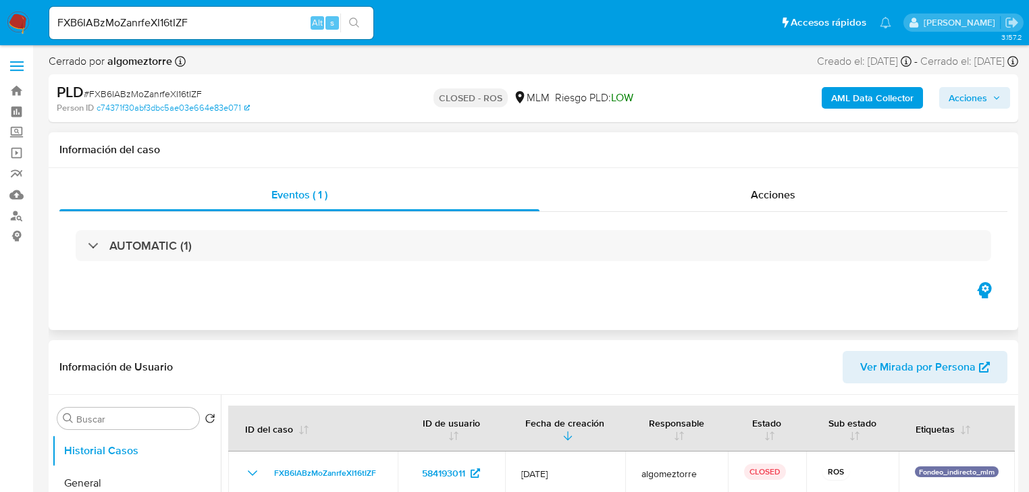
select select "10"
click at [757, 191] on span "Acciones" at bounding box center [773, 195] width 45 height 16
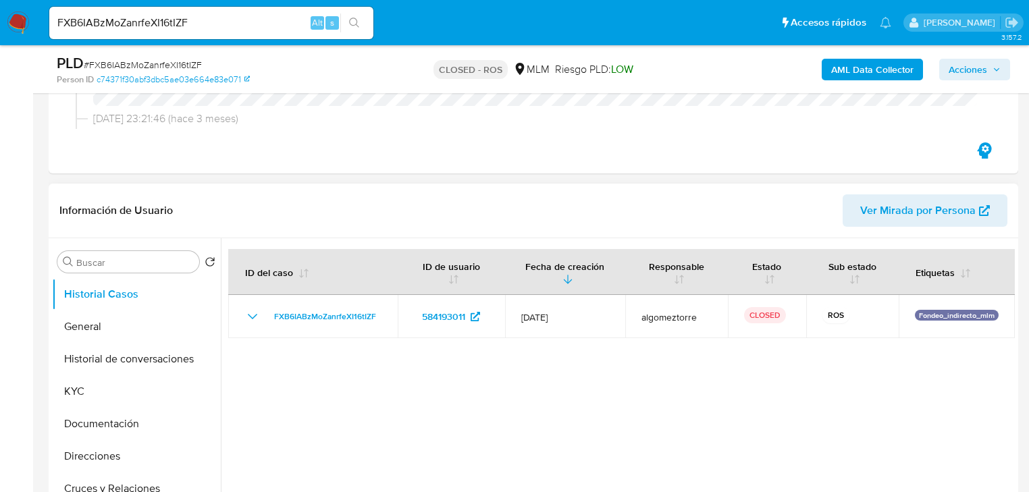
scroll to position [324, 0]
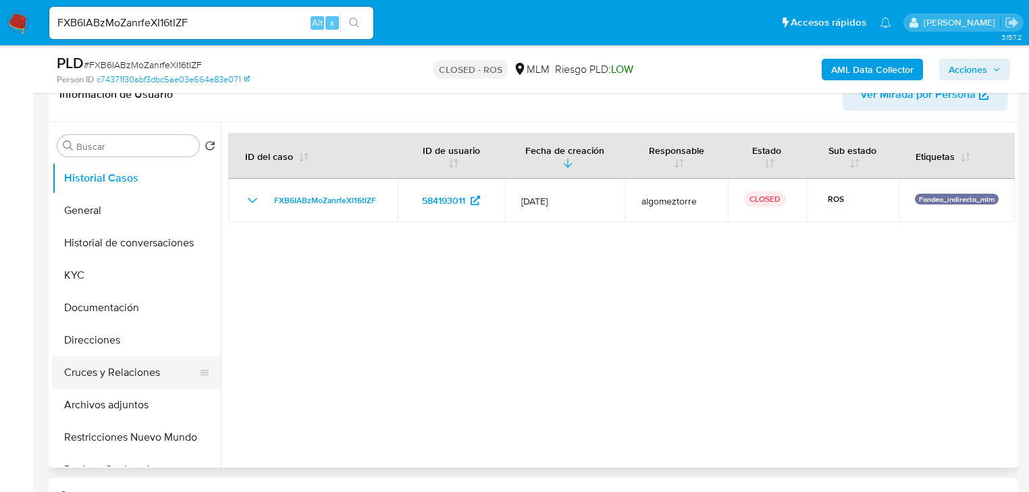
click at [129, 370] on button "Cruces y Relaciones" at bounding box center [131, 373] width 158 height 32
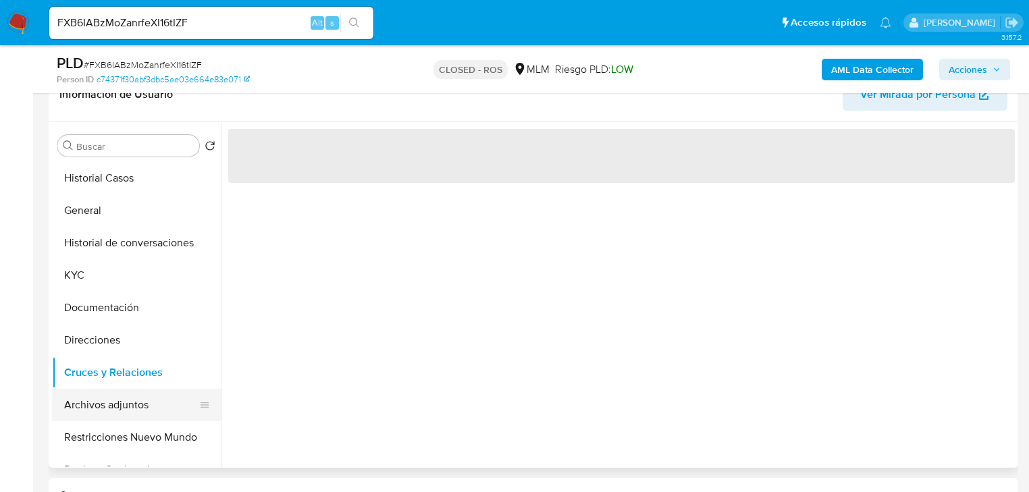
click at [133, 400] on button "Archivos adjuntos" at bounding box center [131, 405] width 158 height 32
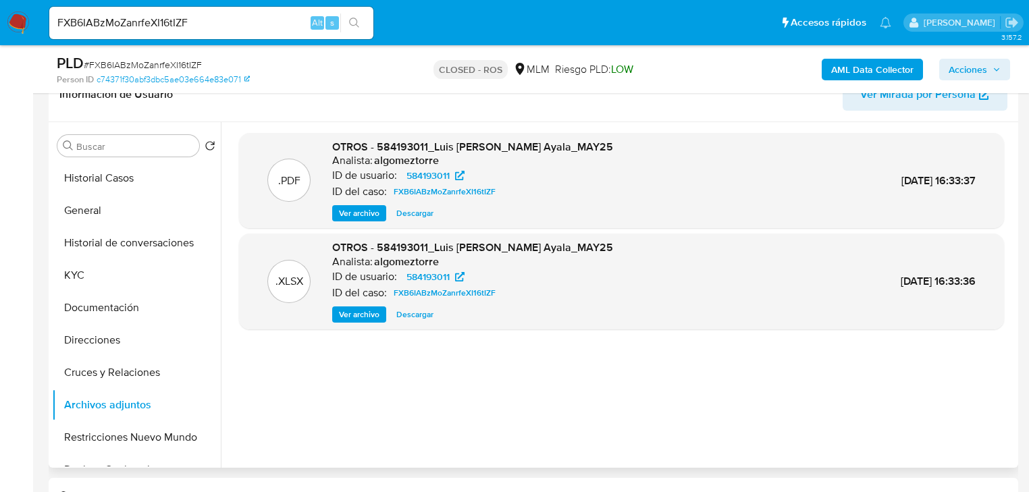
drag, startPoint x: 411, startPoint y: 214, endPoint x: 510, endPoint y: 231, distance: 100.7
click at [413, 215] on span "Descargar" at bounding box center [414, 214] width 37 height 14
click at [357, 215] on span "Ver archivo" at bounding box center [359, 214] width 41 height 14
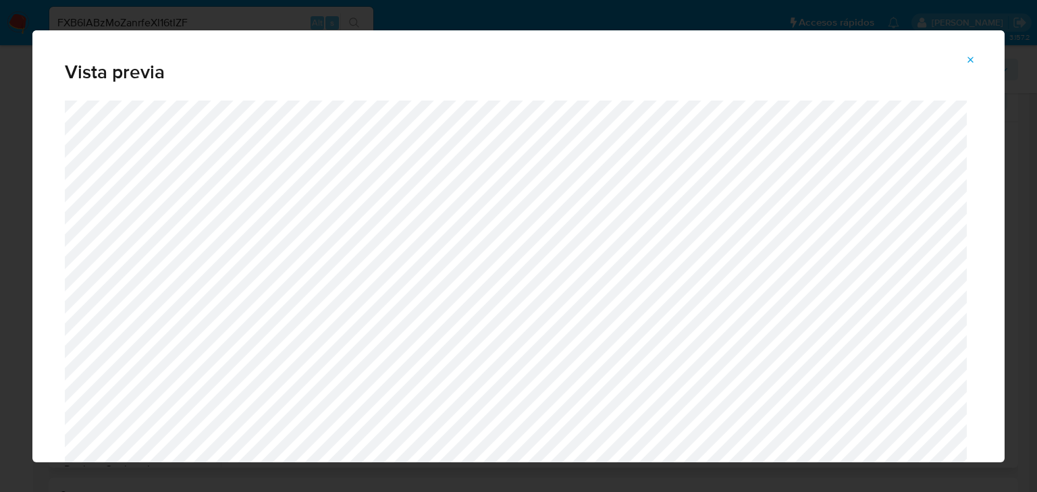
drag, startPoint x: 970, startPoint y: 62, endPoint x: 662, endPoint y: 0, distance: 314.1
click at [968, 62] on icon "Attachment preview" at bounding box center [971, 60] width 11 height 11
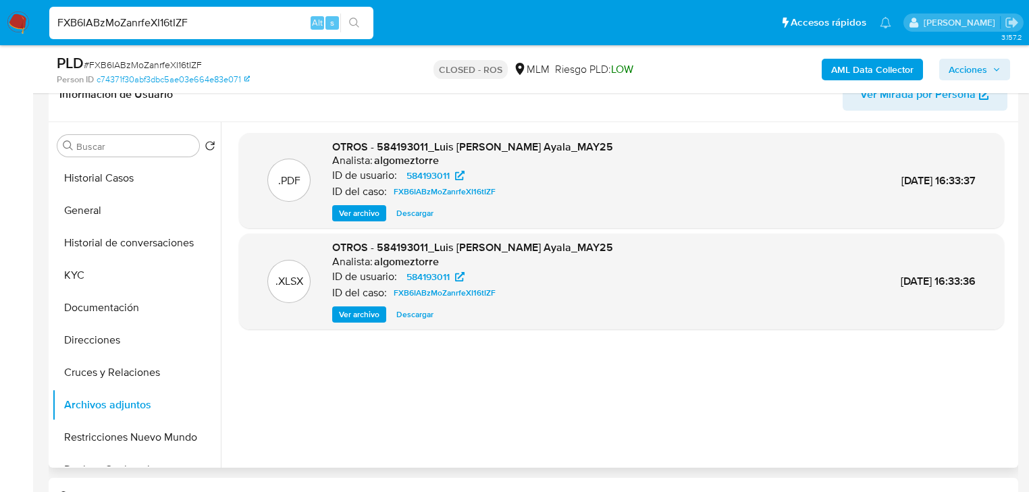
drag, startPoint x: -20, startPoint y: 24, endPoint x: -144, endPoint y: 4, distance: 125.1
paste input "AHqN4tUsnIcNjulEEAI5nO34"
type input "AHqN4tUsnIcNjulEEAI5nO34"
drag, startPoint x: 359, startPoint y: 19, endPoint x: 351, endPoint y: 19, distance: 8.1
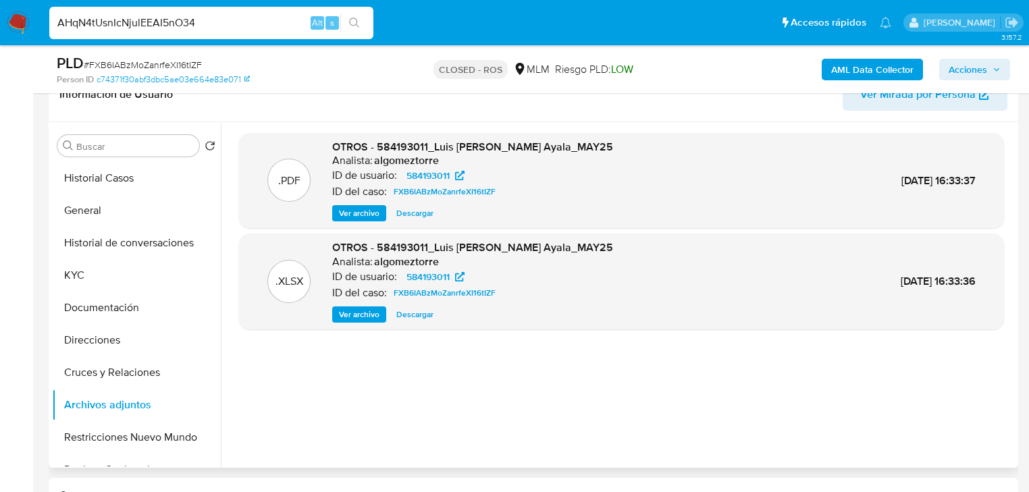
click at [354, 19] on icon "search-icon" at bounding box center [354, 23] width 11 height 11
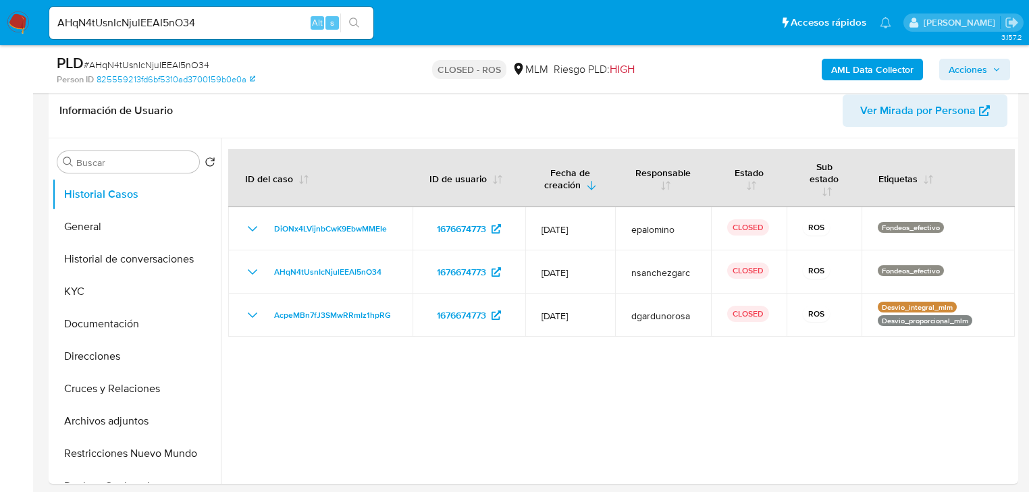
select select "10"
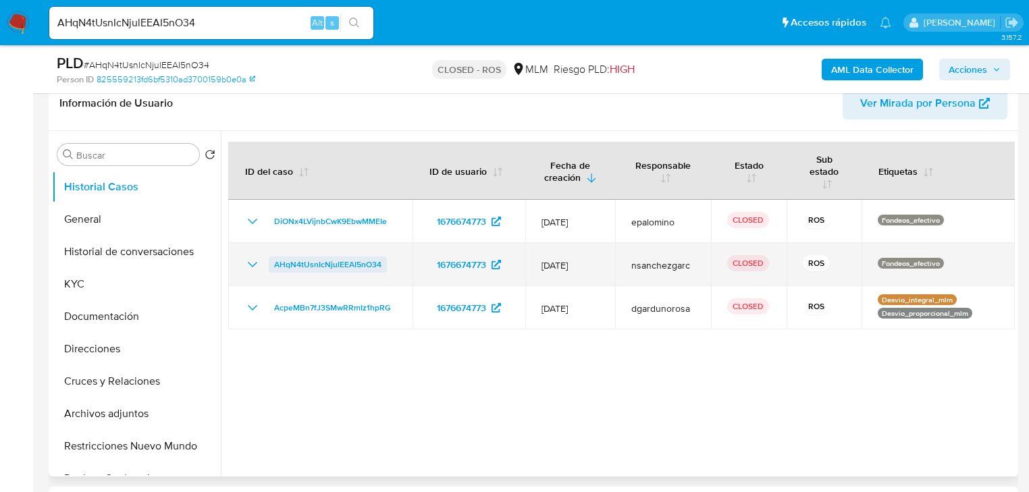
click at [294, 266] on span "AHqN4tUsnIcNjulEEAI5nO34" at bounding box center [327, 265] width 107 height 16
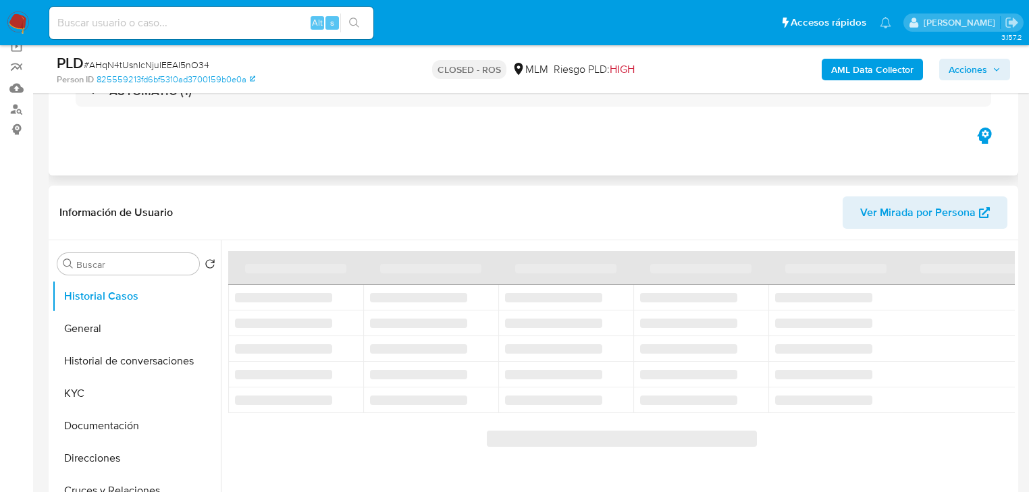
scroll to position [108, 0]
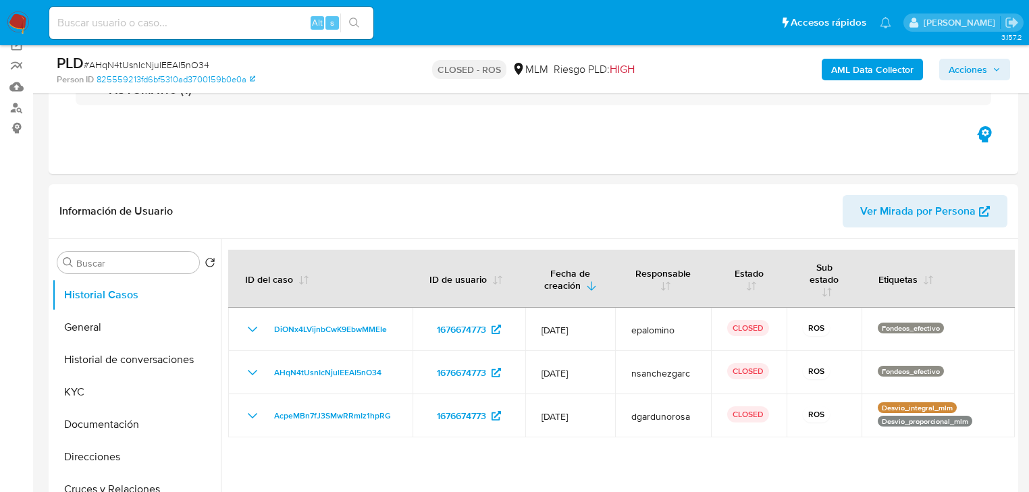
select select "10"
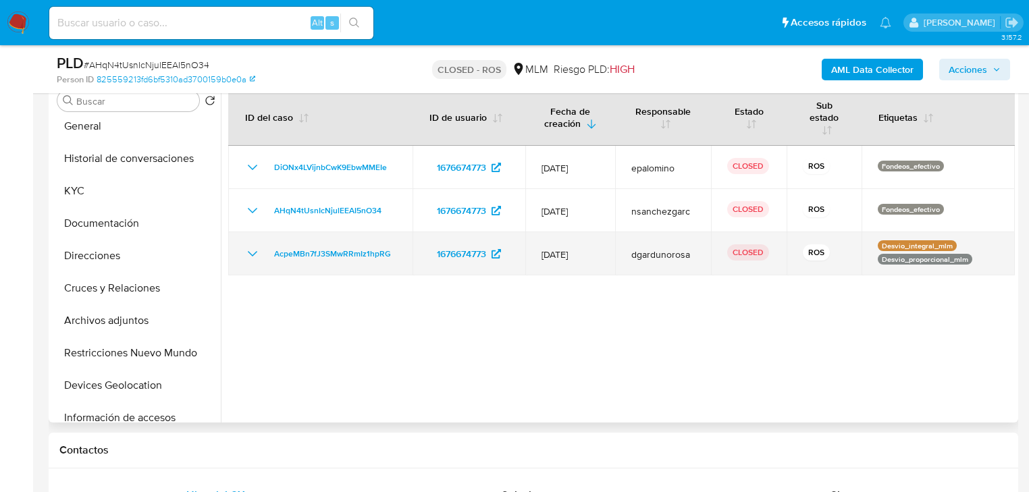
scroll to position [0, 0]
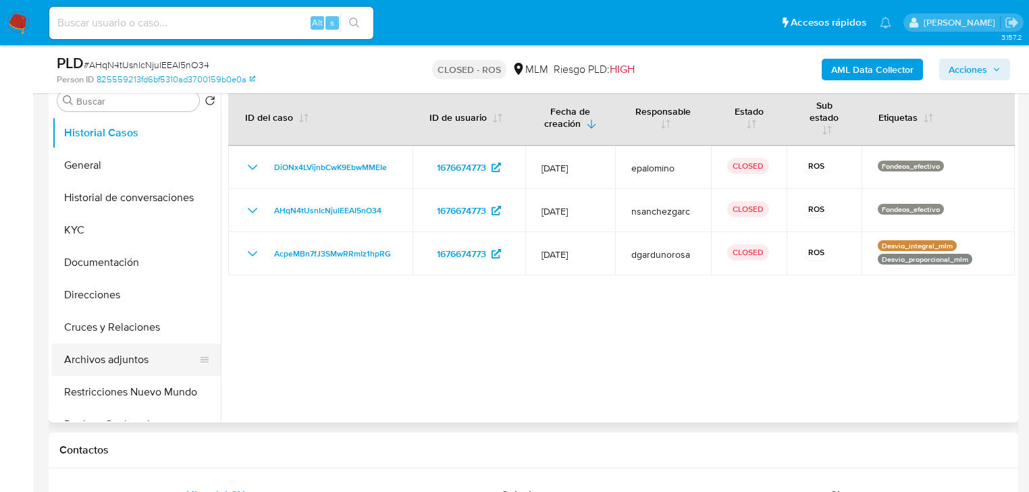
click at [124, 363] on button "Archivos adjuntos" at bounding box center [131, 360] width 158 height 32
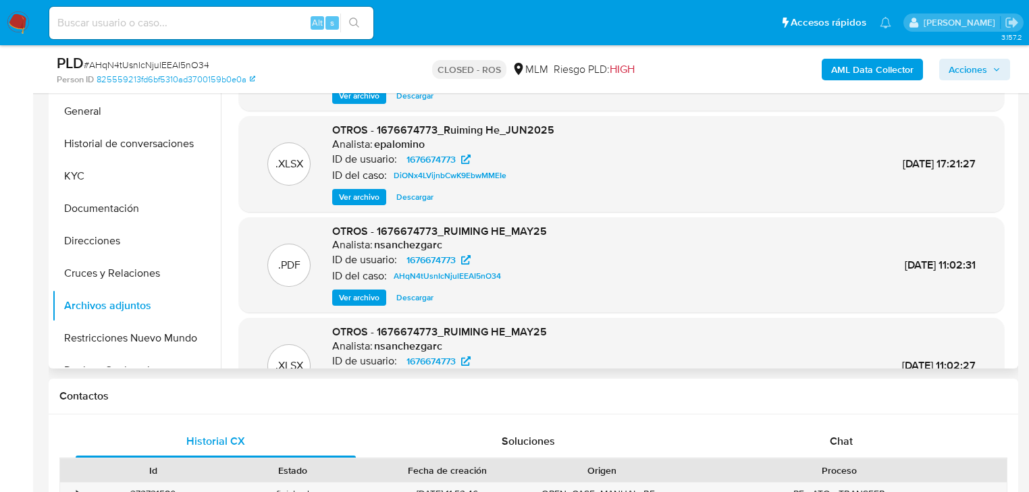
scroll to position [5, 0]
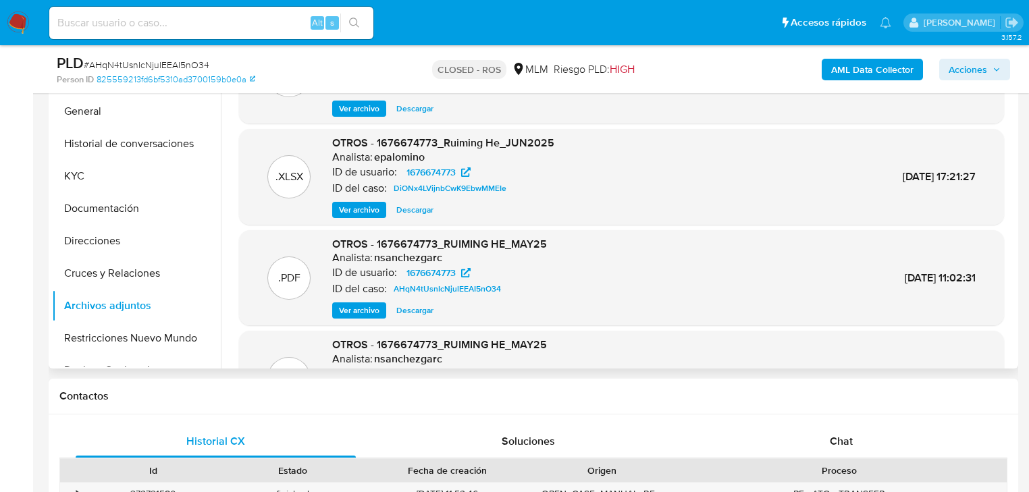
click at [363, 311] on span "Ver archivo" at bounding box center [359, 311] width 41 height 14
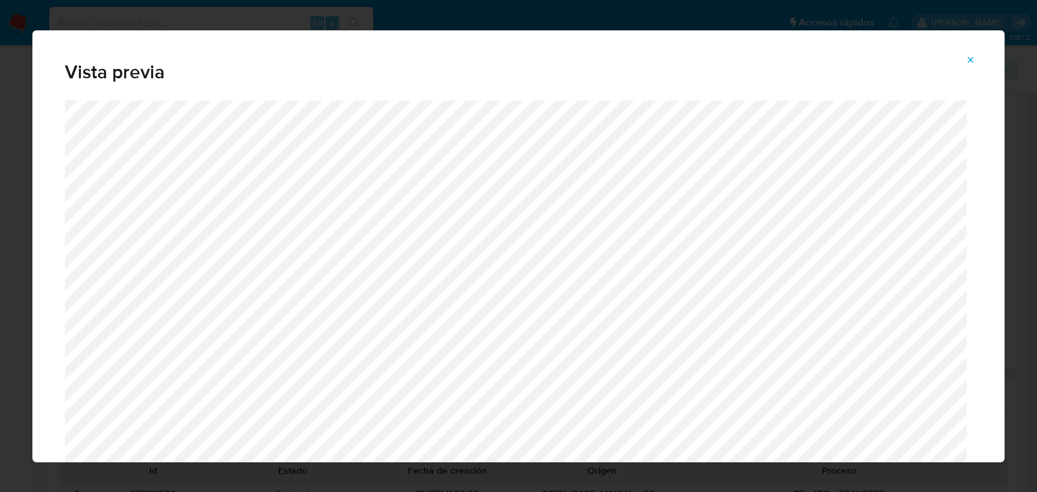
drag, startPoint x: 975, startPoint y: 59, endPoint x: 832, endPoint y: 11, distance: 151.2
click at [975, 59] on icon "Attachment preview" at bounding box center [971, 60] width 11 height 11
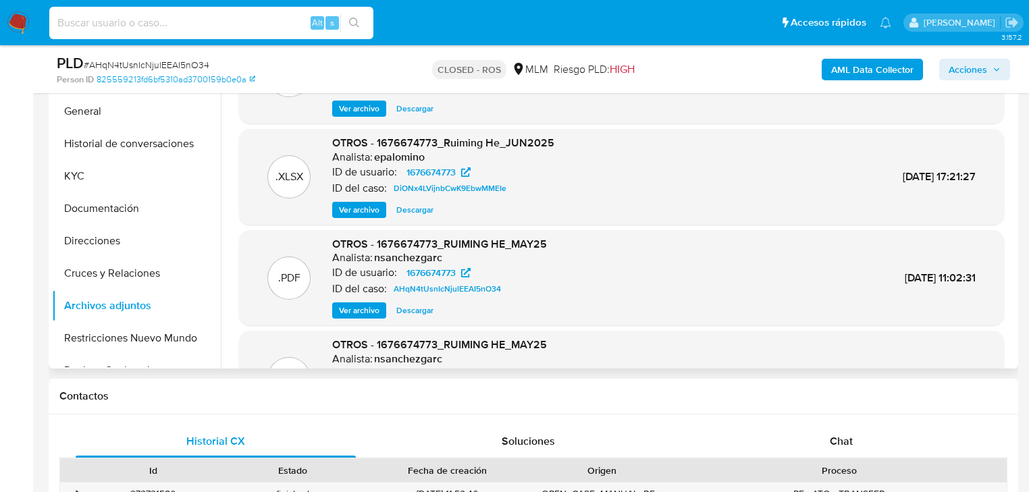
click at [172, 22] on input at bounding box center [211, 23] width 324 height 18
paste input "gWMlGeeaFhwNp3d0WjdqBZHE"
type input "gWMlGeeaFhwNp3d0WjdqBZHE"
drag, startPoint x: 354, startPoint y: 22, endPoint x: 36, endPoint y: 92, distance: 325.7
click at [350, 21] on icon "search-icon" at bounding box center [354, 23] width 11 height 11
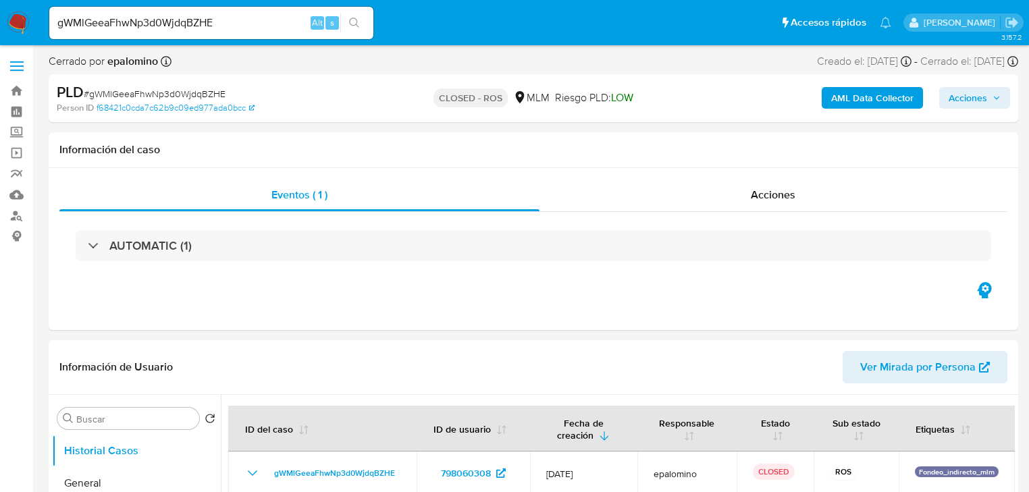
select select "10"
drag, startPoint x: 238, startPoint y: 24, endPoint x: -186, endPoint y: -22, distance: 427.1
click at [352, 19] on icon "search-icon" at bounding box center [354, 23] width 11 height 11
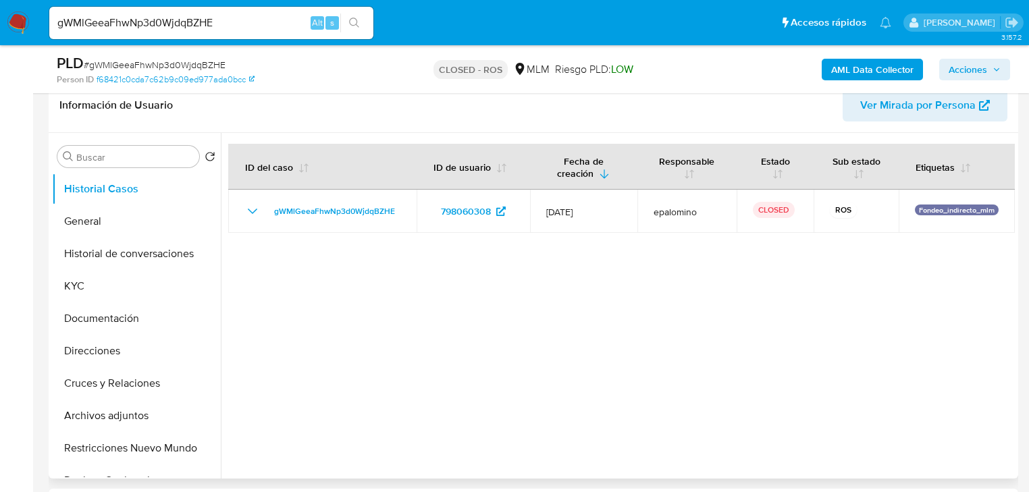
scroll to position [216, 0]
click at [354, 23] on icon "search-icon" at bounding box center [354, 23] width 11 height 11
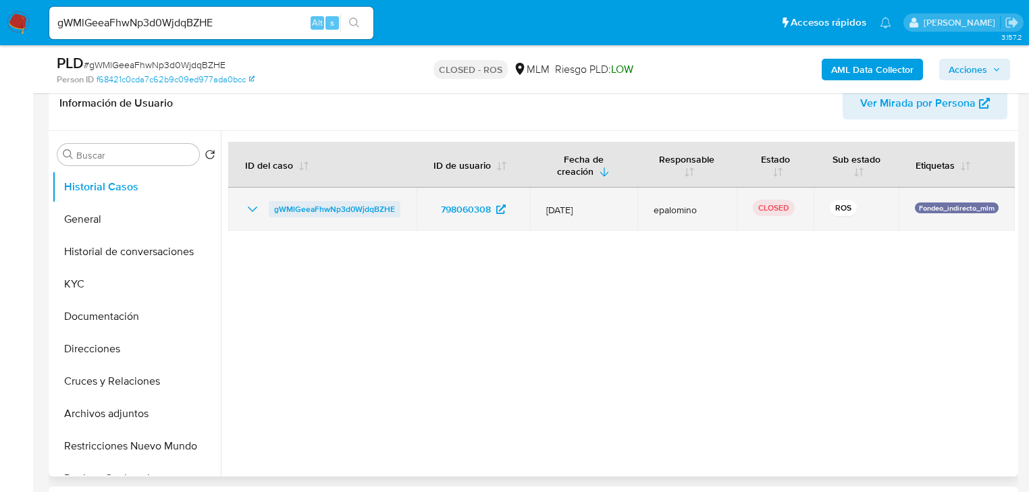
click at [344, 208] on span "gWMlGeeaFhwNp3d0WjdqBZHE" at bounding box center [334, 209] width 121 height 16
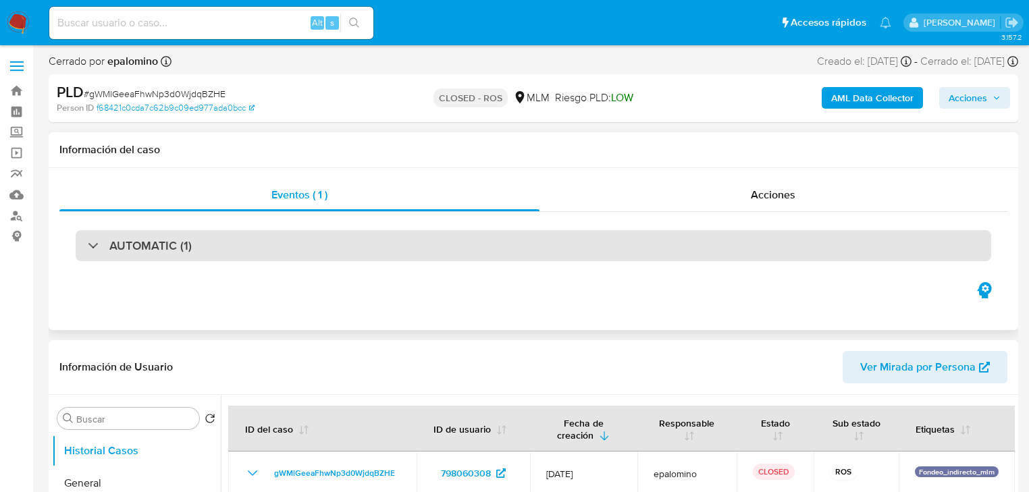
select select "10"
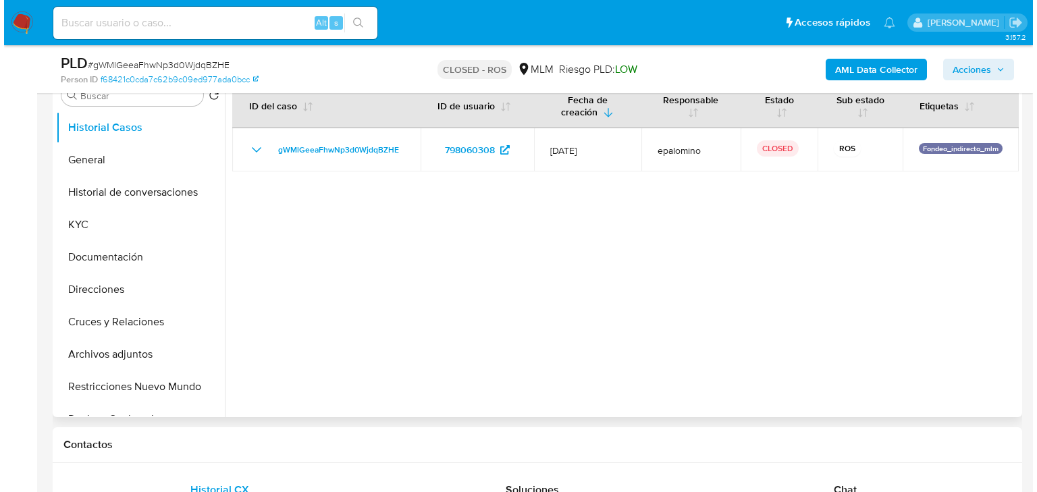
scroll to position [216, 0]
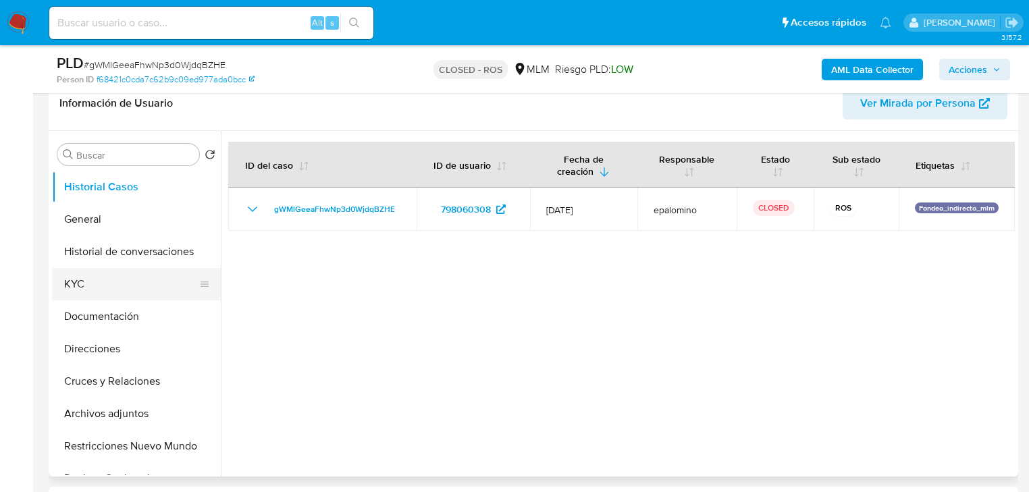
click at [101, 284] on button "KYC" at bounding box center [131, 284] width 158 height 32
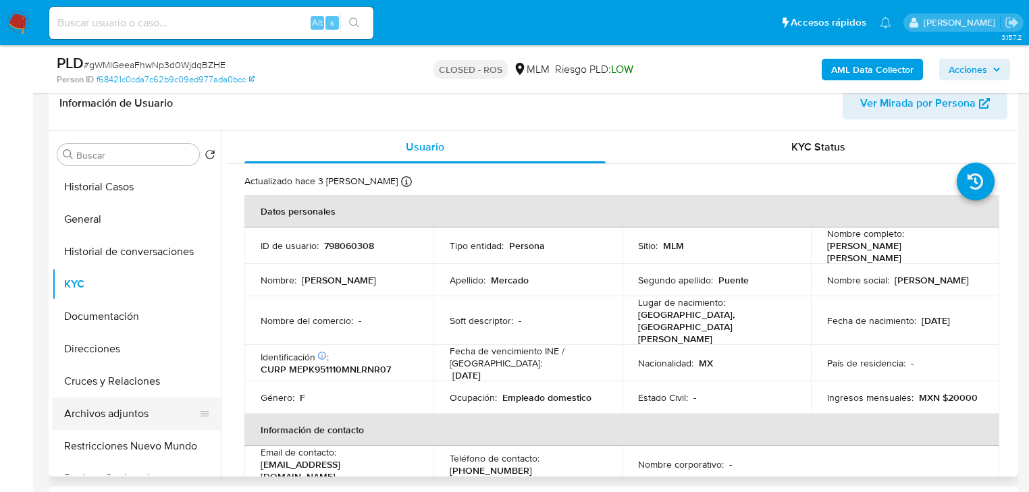
click at [110, 417] on button "Archivos adjuntos" at bounding box center [131, 414] width 158 height 32
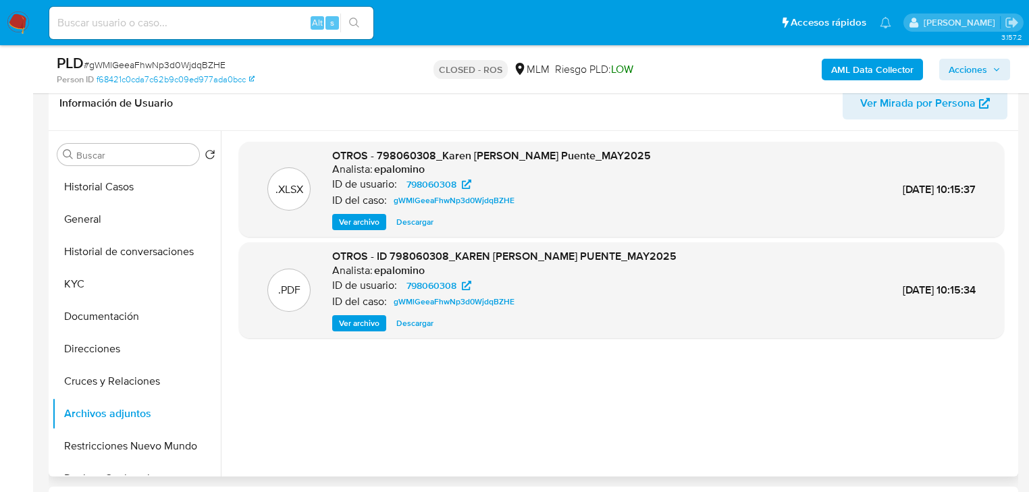
click at [361, 323] on span "Ver archivo" at bounding box center [359, 324] width 41 height 14
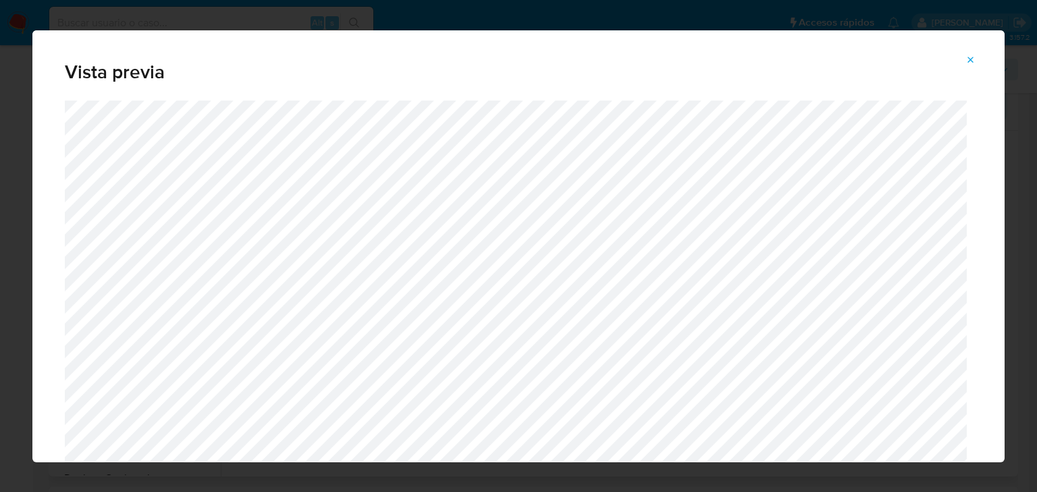
scroll to position [43, 0]
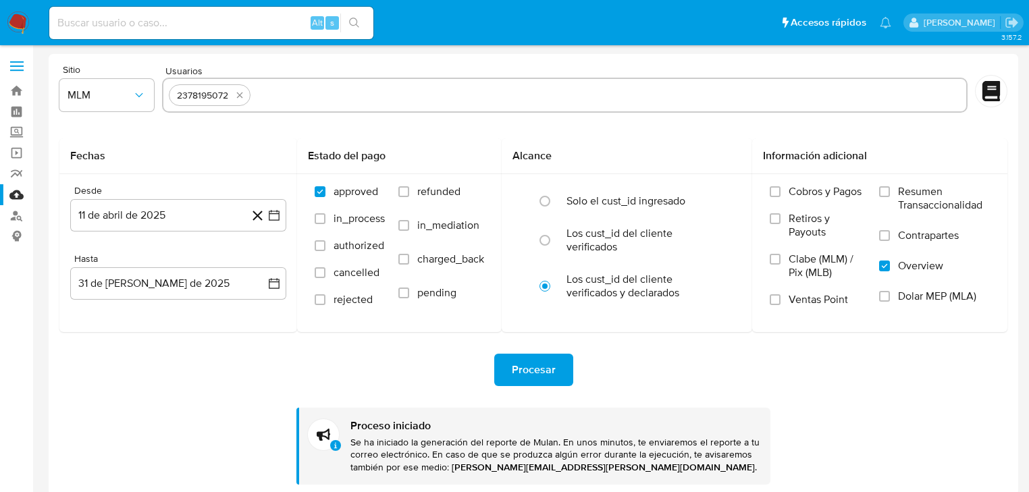
select select "10"
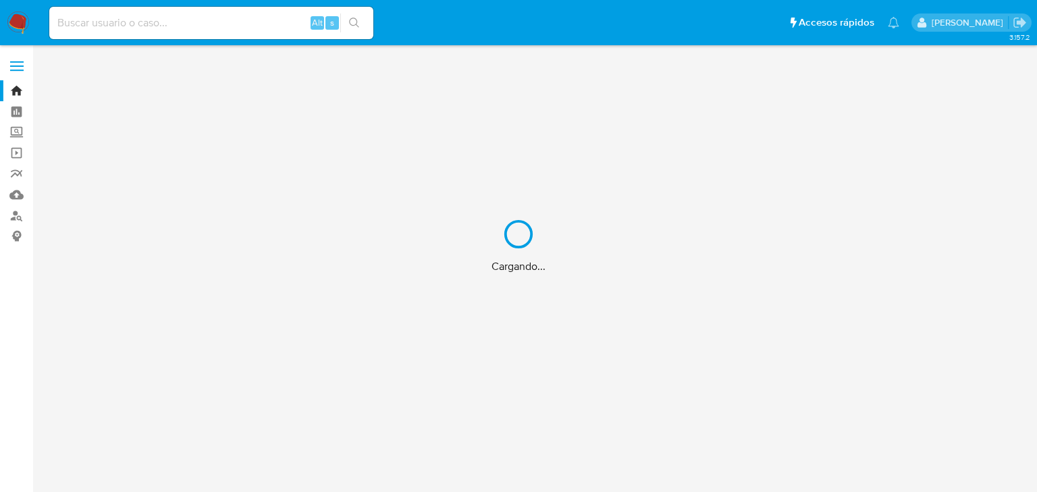
click at [157, 27] on div "Cargando..." at bounding box center [518, 246] width 1037 height 492
click at [157, 22] on div "Cargando..." at bounding box center [518, 246] width 1037 height 492
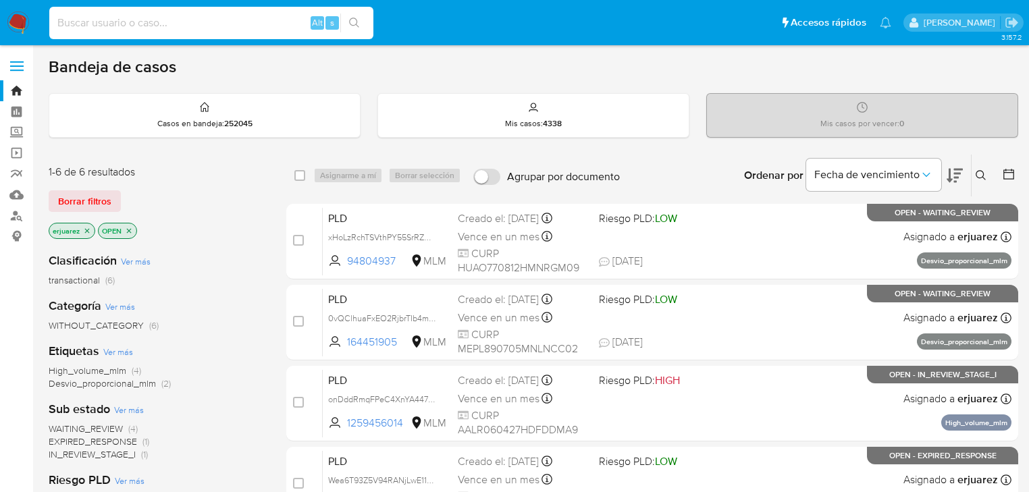
click at [157, 22] on input at bounding box center [211, 23] width 324 height 18
paste input "1316303448"
type input "1316303448"
click at [351, 22] on icon "search-icon" at bounding box center [354, 23] width 11 height 11
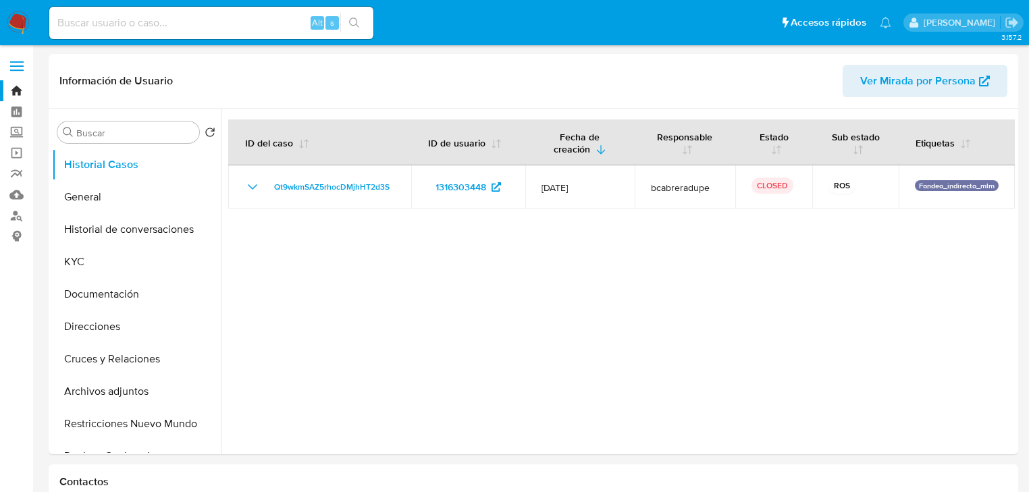
select select "10"
click at [602, 323] on div at bounding box center [618, 282] width 794 height 346
click at [544, 367] on div at bounding box center [618, 282] width 794 height 346
click at [129, 389] on button "Archivos adjuntos" at bounding box center [131, 391] width 158 height 32
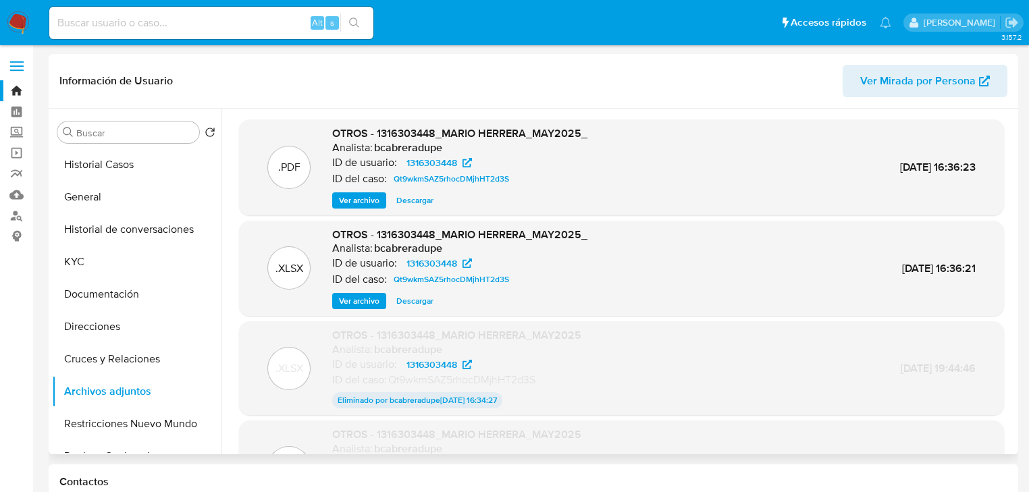
click at [367, 202] on span "Ver archivo" at bounding box center [359, 201] width 41 height 14
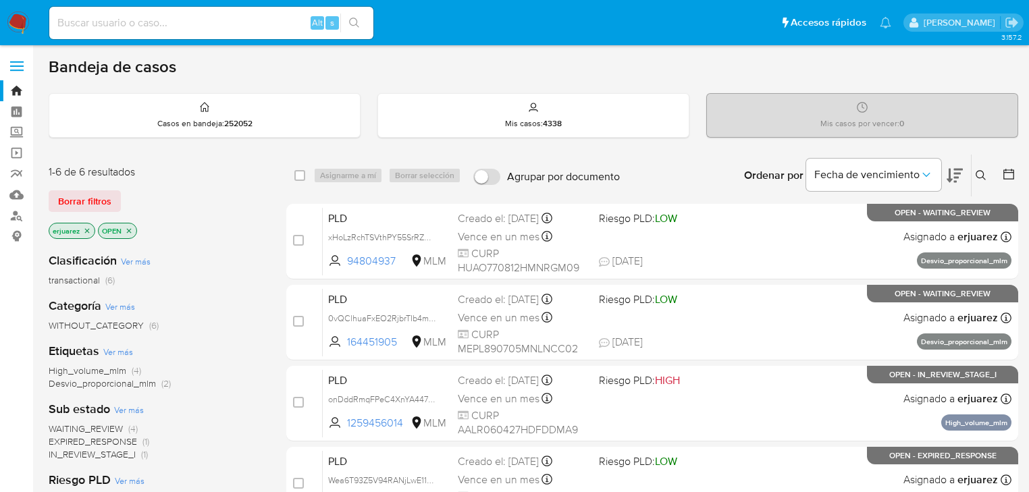
click at [129, 32] on div "Alt s" at bounding box center [211, 23] width 324 height 32
click at [134, 24] on input at bounding box center [211, 23] width 324 height 18
paste input "jI02ntnymVjV4fxXz1qrP0c7"
type input "jI02ntnymVjV4fxXz1qrP0c7"
click at [362, 23] on button "search-icon" at bounding box center [354, 23] width 28 height 19
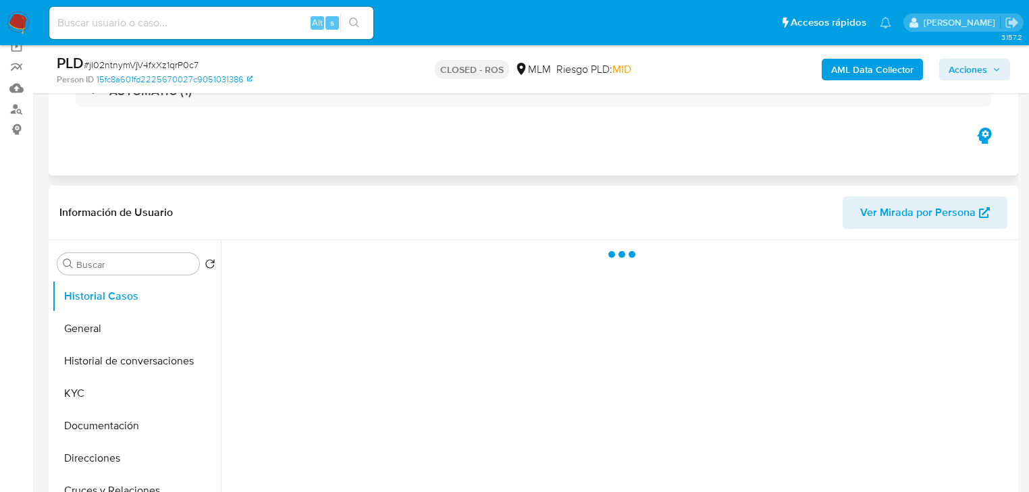
scroll to position [108, 0]
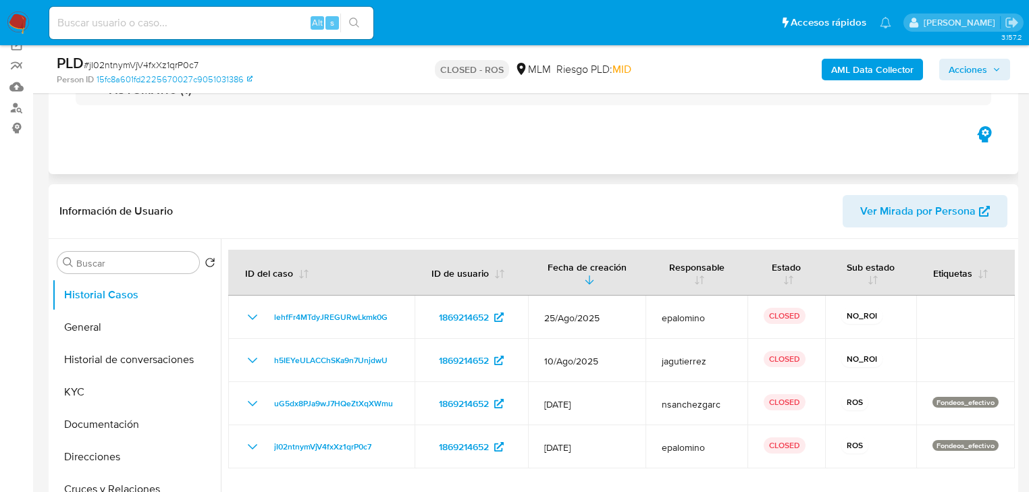
select select "10"
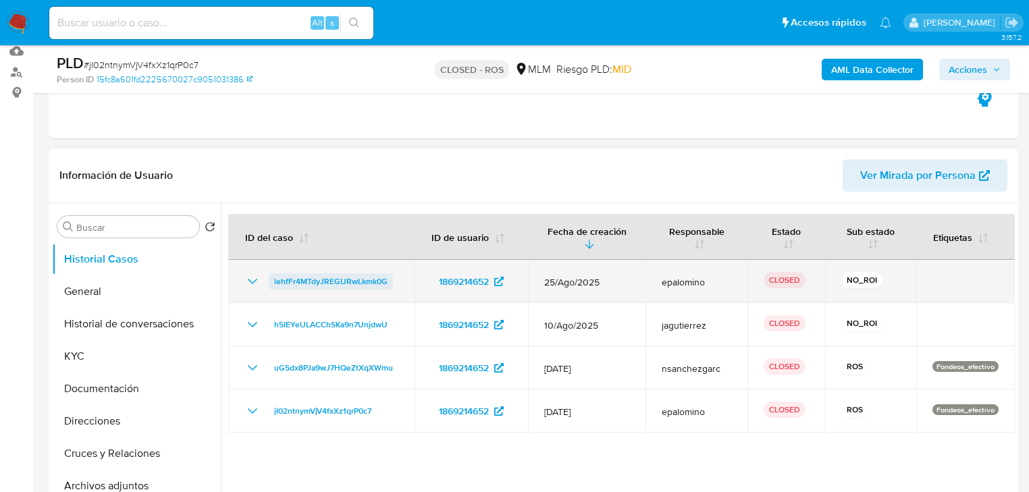
scroll to position [162, 0]
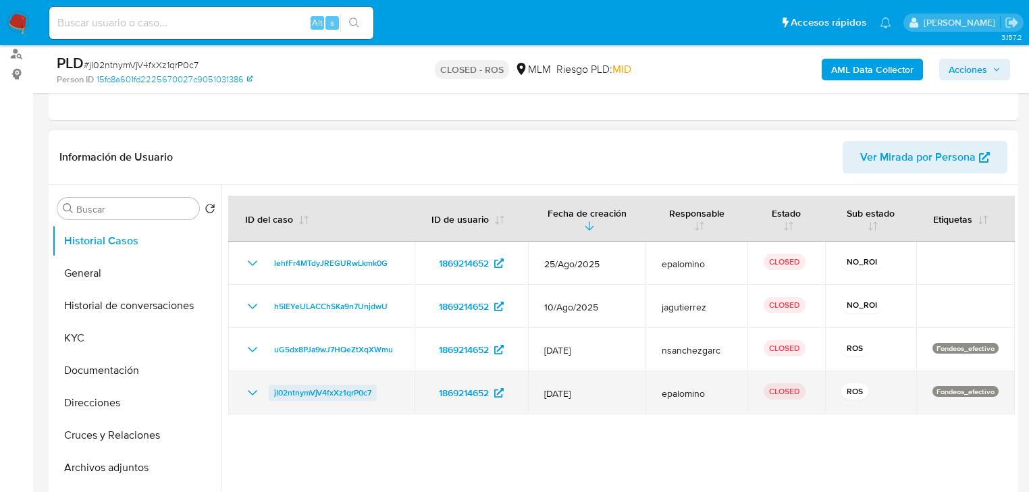
click at [305, 394] on span "jI02ntnymVjV4fxXz1qrP0c7" at bounding box center [322, 393] width 97 height 16
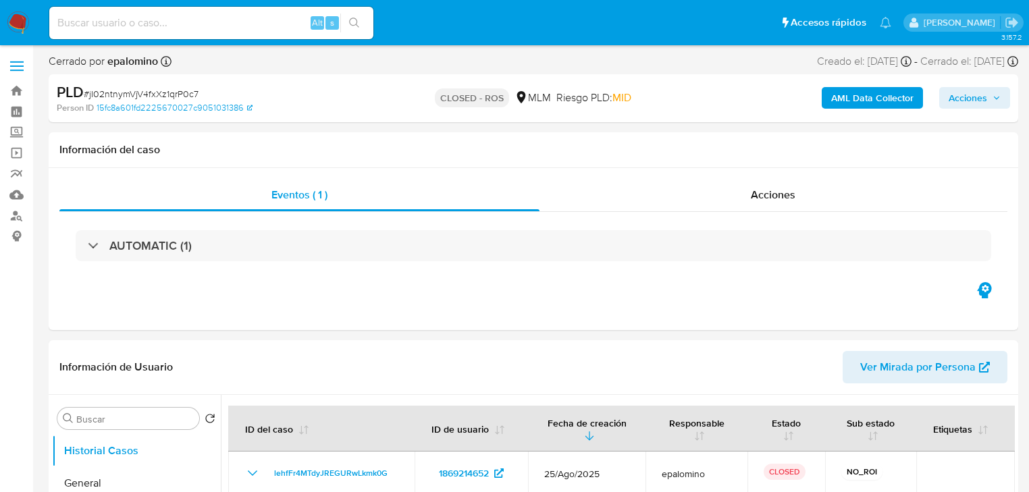
select select "10"
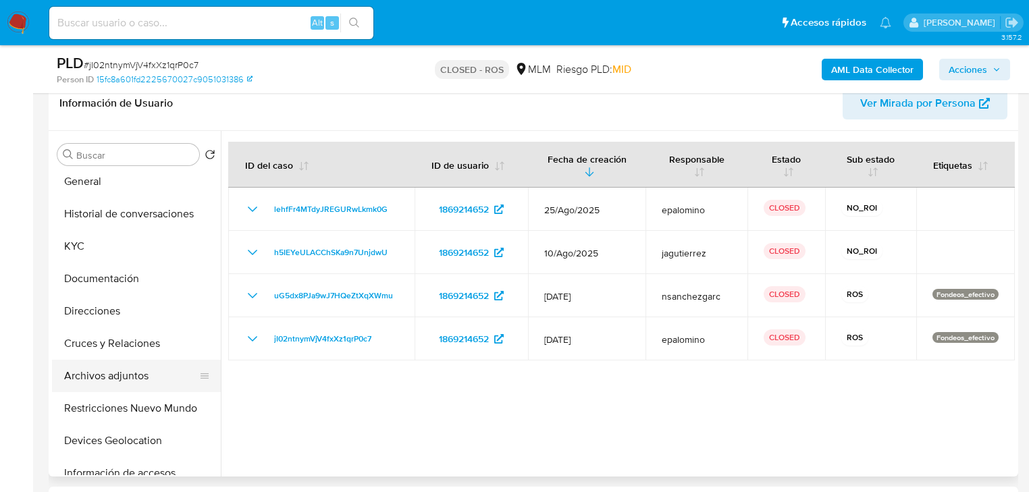
scroll to position [54, 0]
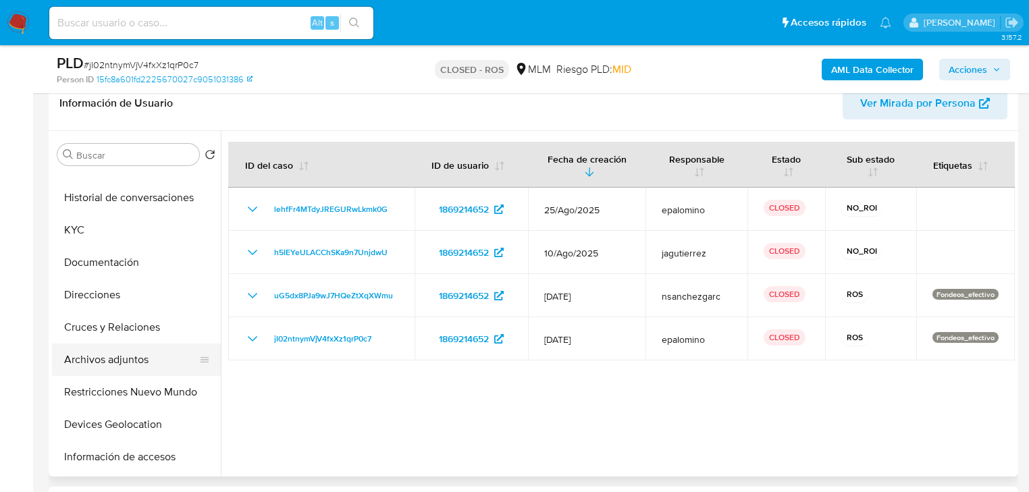
click at [120, 365] on button "Archivos adjuntos" at bounding box center [131, 360] width 158 height 32
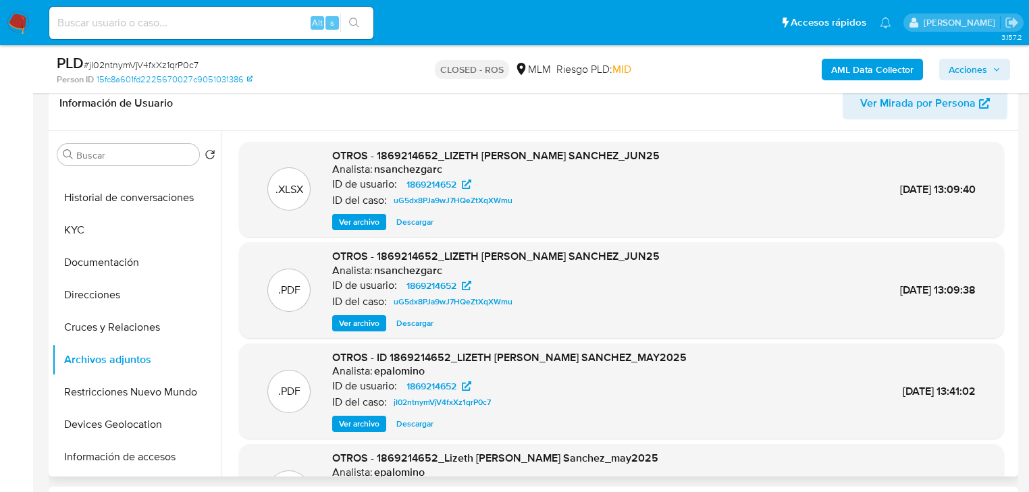
click at [356, 323] on span "Ver archivo" at bounding box center [359, 324] width 41 height 14
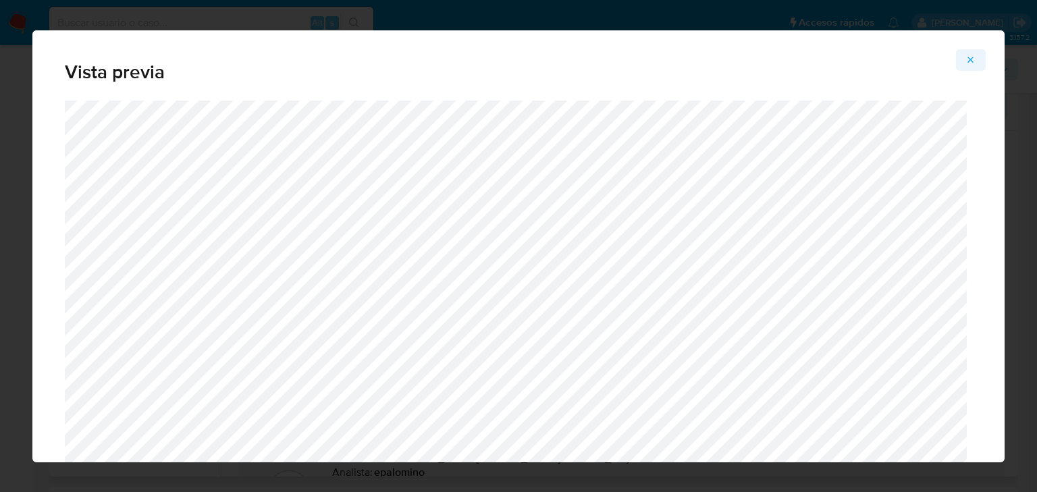
click at [973, 61] on icon "Attachment preview" at bounding box center [971, 60] width 11 height 11
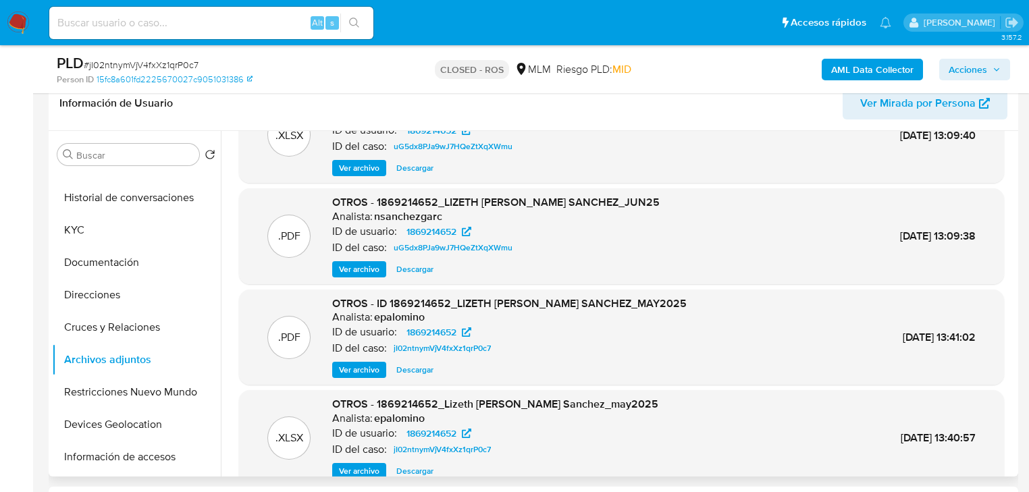
scroll to position [108, 0]
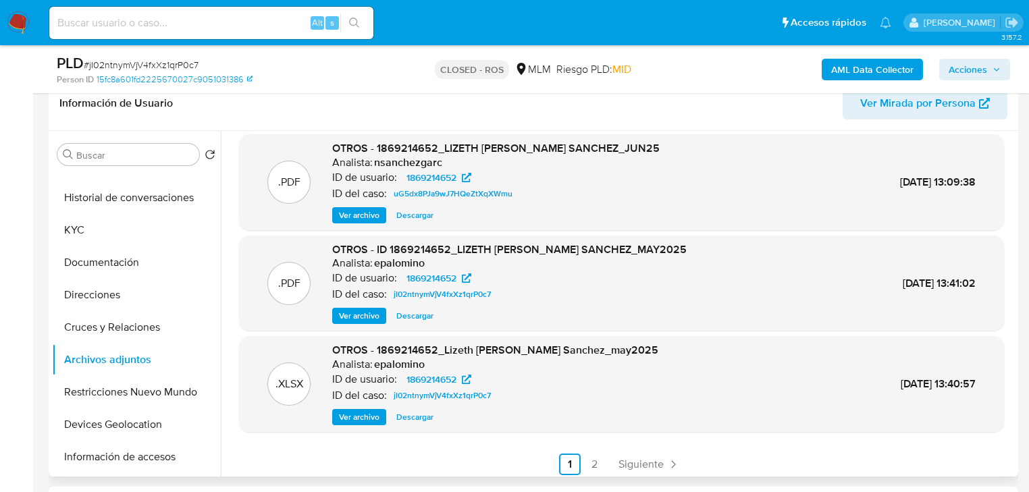
click at [353, 313] on span "Ver archivo" at bounding box center [359, 316] width 41 height 14
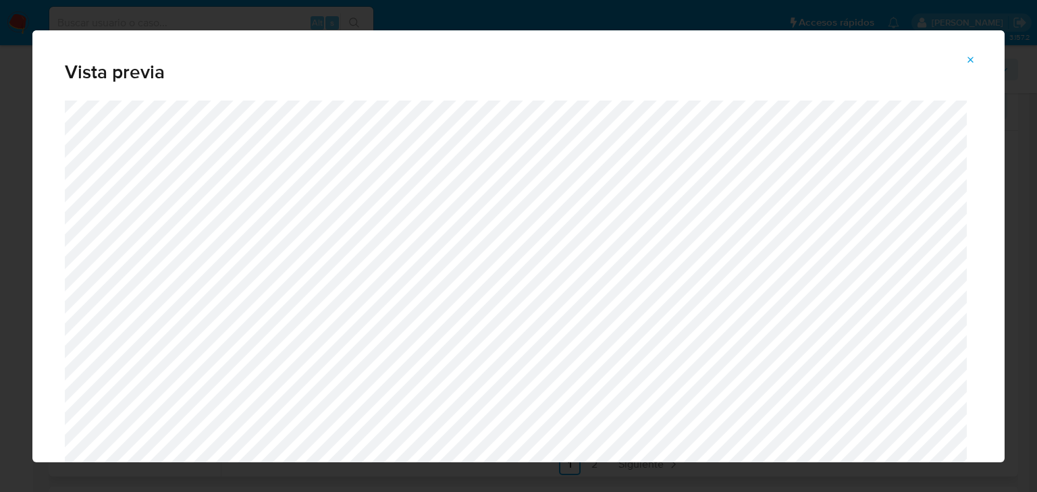
click at [972, 59] on icon "Attachment preview" at bounding box center [971, 60] width 6 height 6
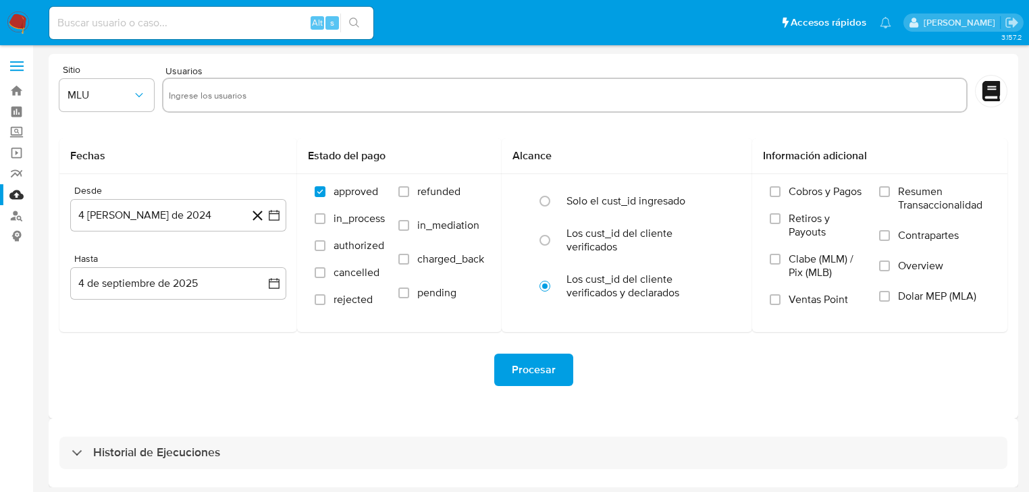
click at [19, 27] on img at bounding box center [18, 22] width 23 height 23
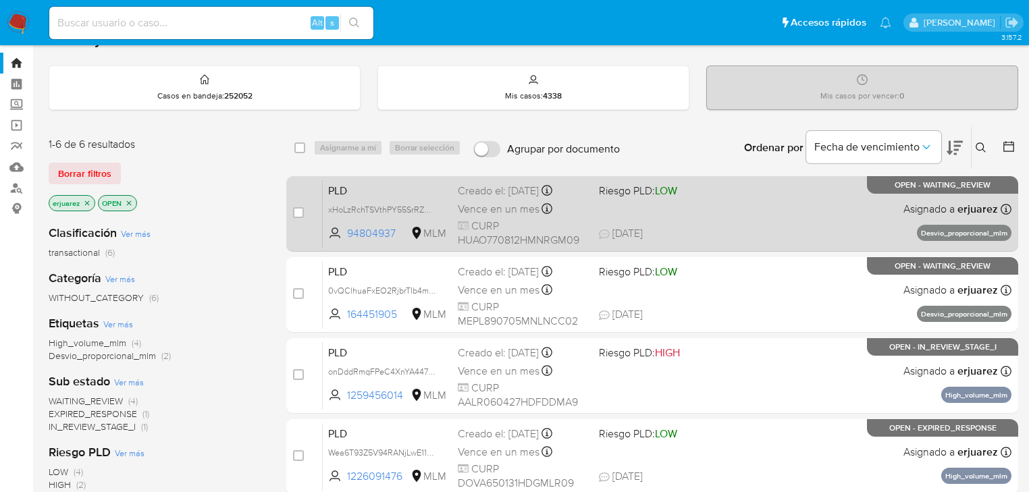
scroll to position [54, 0]
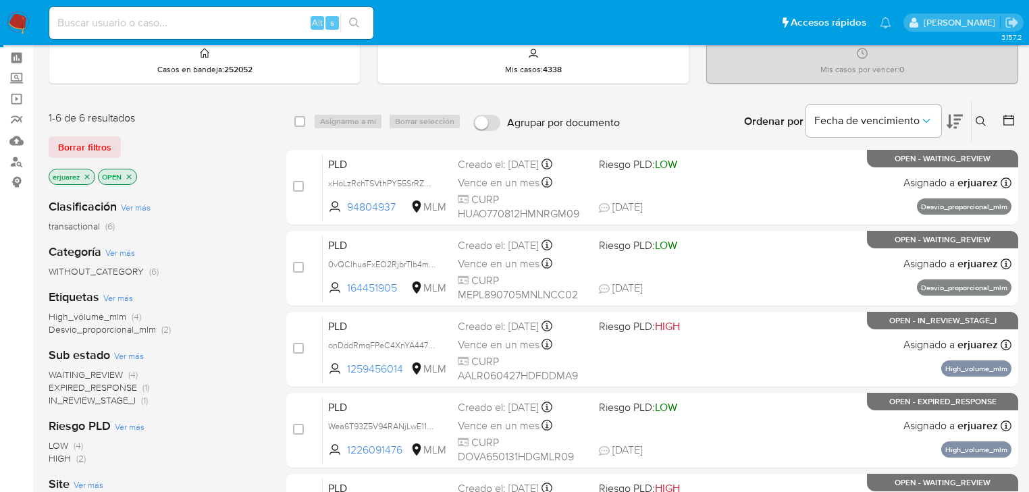
click at [212, 20] on input at bounding box center [211, 23] width 324 height 18
paste input "jI02ntnymVjV4fxXz1qrP0c7"
type input "jI02ntnymVjV4fxXz1qrP0c7"
click at [352, 25] on icon "search-icon" at bounding box center [354, 23] width 10 height 10
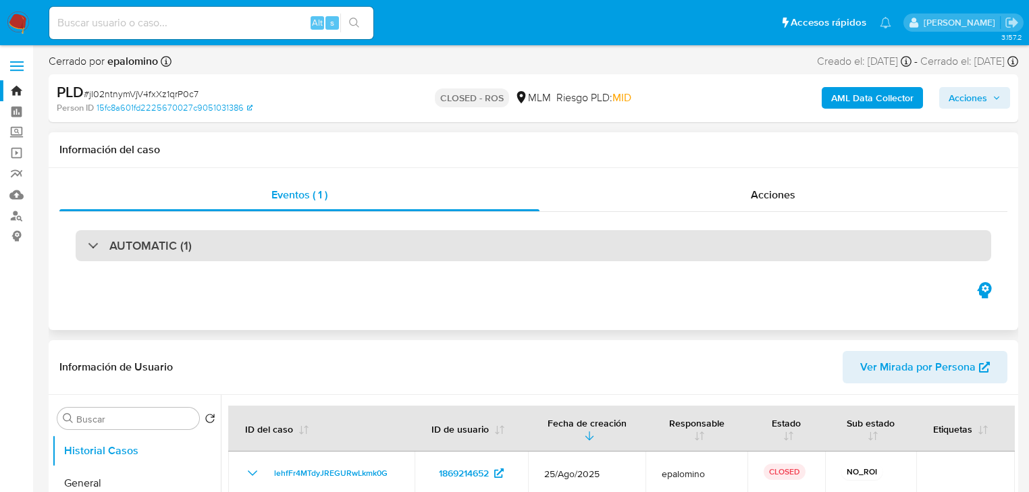
select select "10"
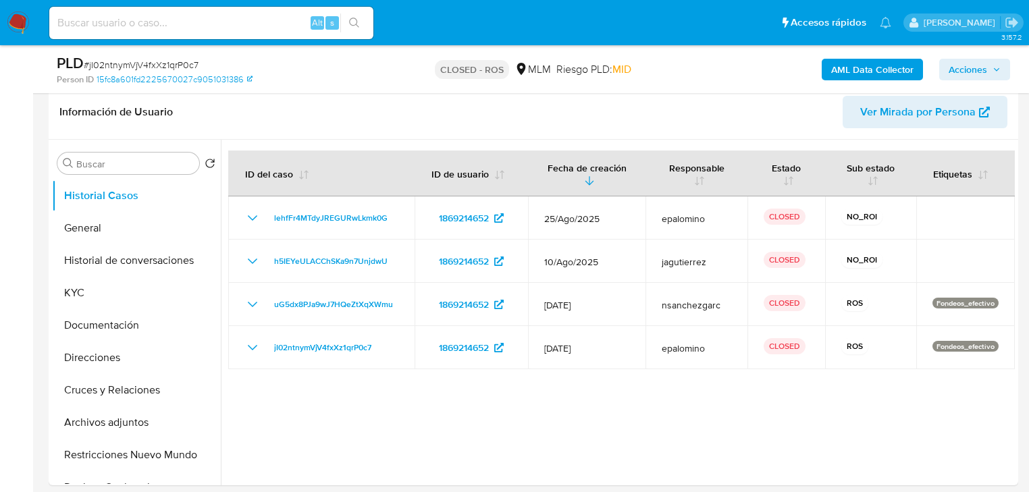
scroll to position [216, 0]
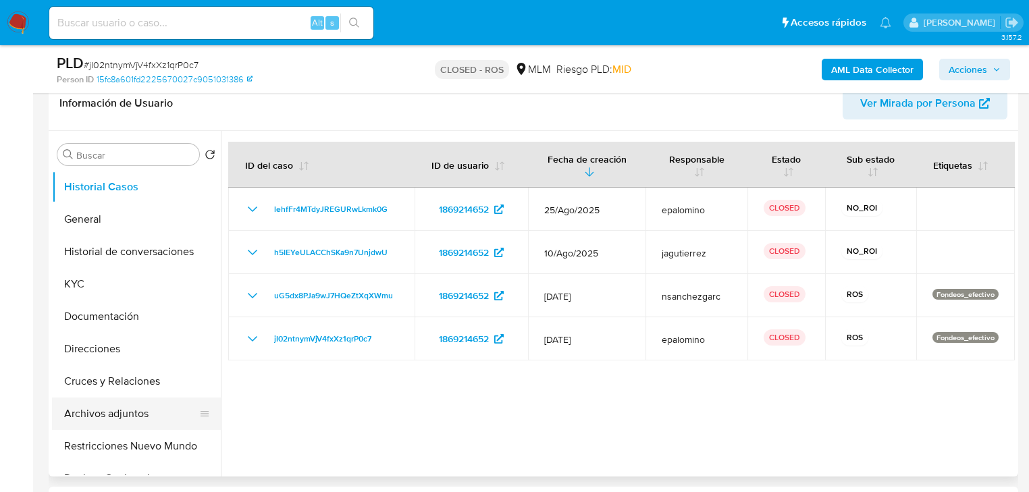
click at [133, 419] on button "Archivos adjuntos" at bounding box center [131, 414] width 158 height 32
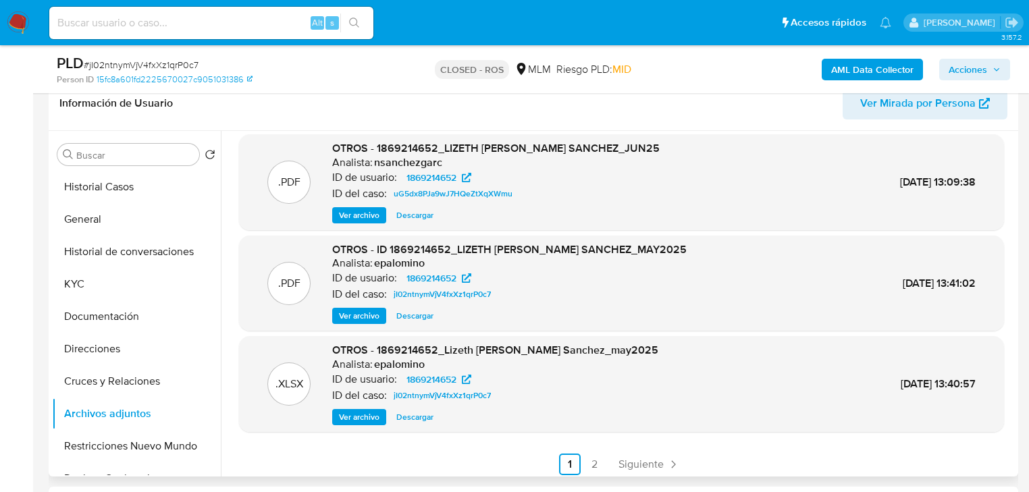
scroll to position [113, 0]
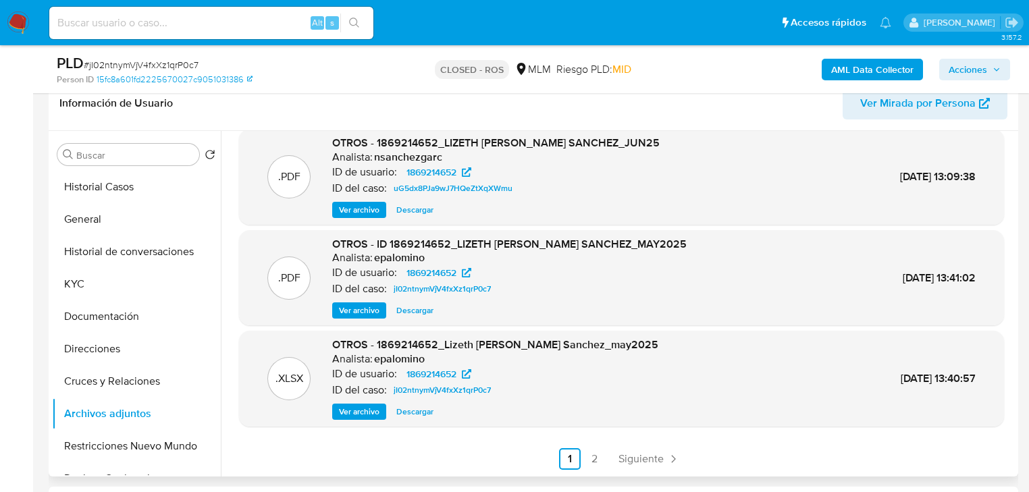
click at [362, 304] on span "Ver archivo" at bounding box center [359, 311] width 41 height 14
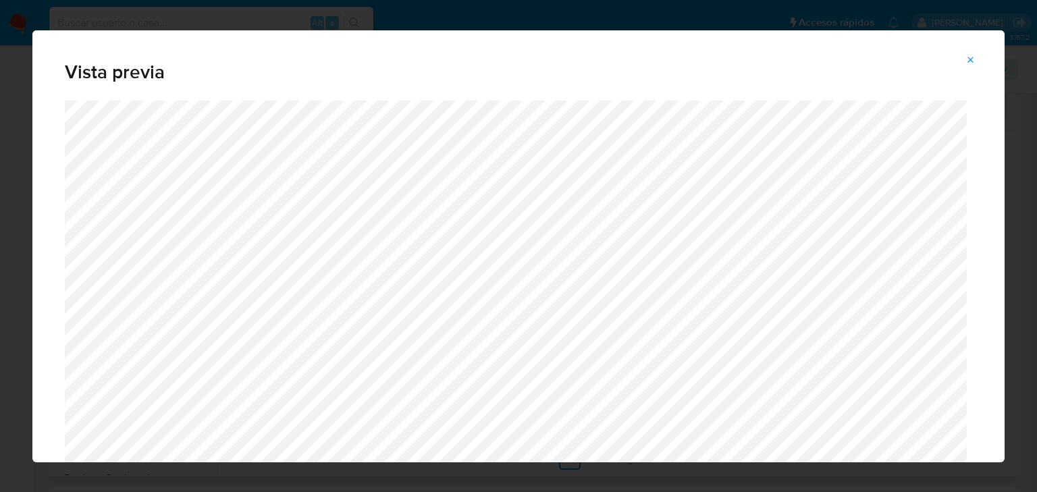
click at [971, 59] on icon "Attachment preview" at bounding box center [971, 60] width 11 height 11
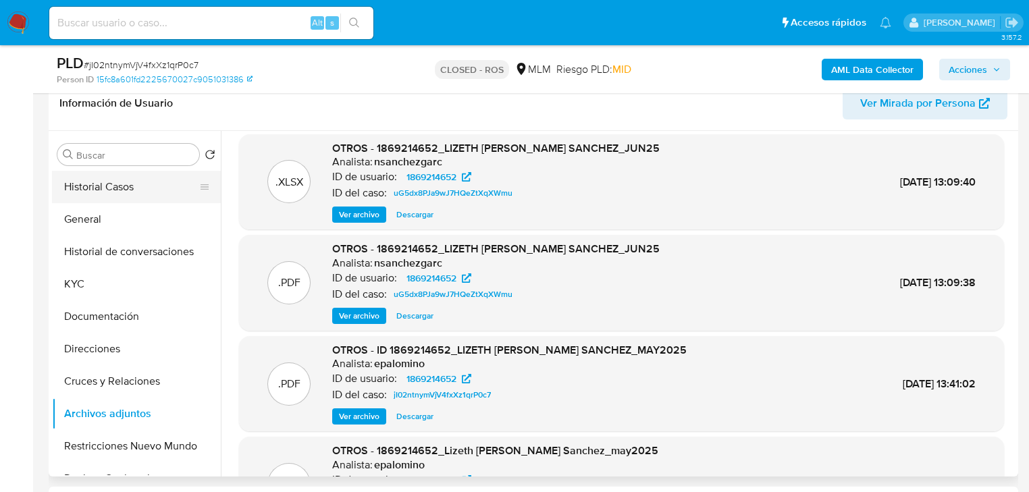
scroll to position [0, 0]
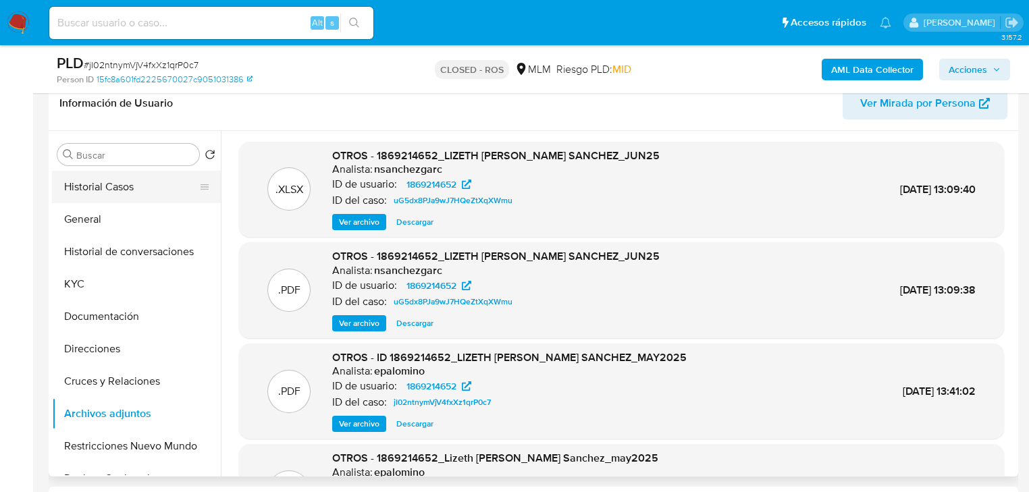
click at [107, 190] on button "Historial Casos" at bounding box center [131, 187] width 158 height 32
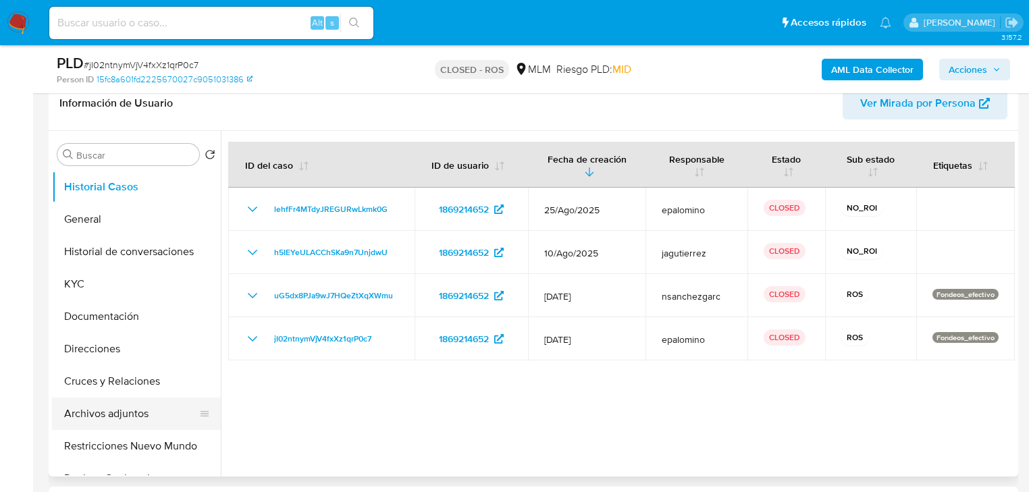
click at [150, 413] on button "Archivos adjuntos" at bounding box center [131, 414] width 158 height 32
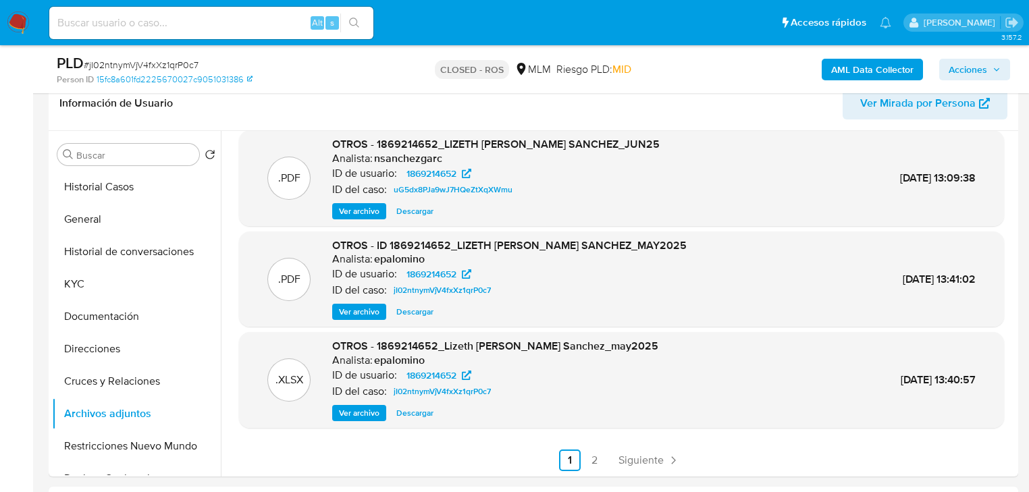
scroll to position [113, 0]
click at [589, 465] on link "2" at bounding box center [594, 459] width 22 height 22
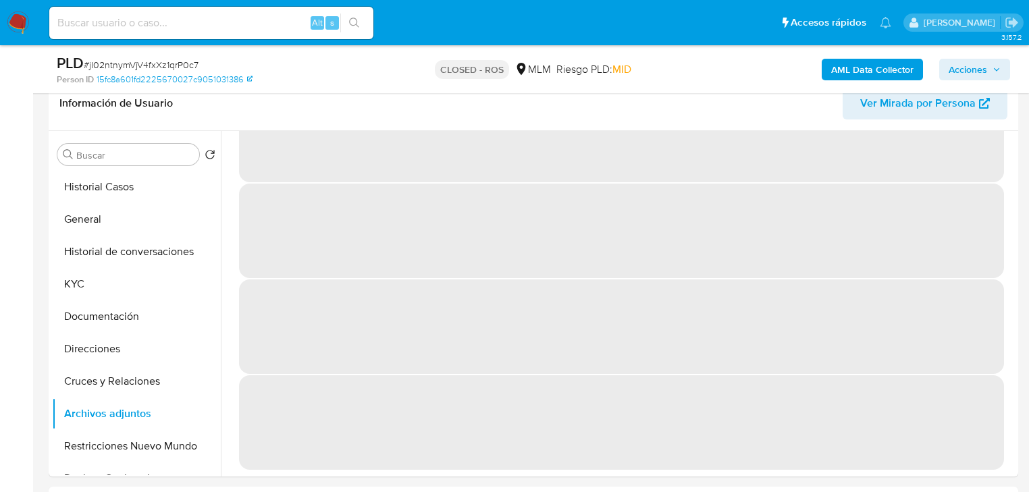
scroll to position [0, 0]
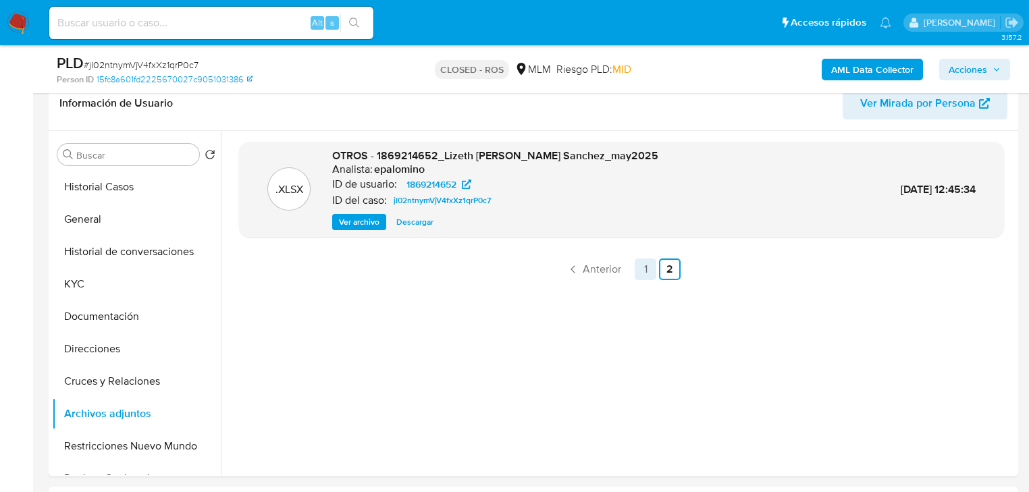
click at [643, 263] on link "1" at bounding box center [646, 270] width 22 height 22
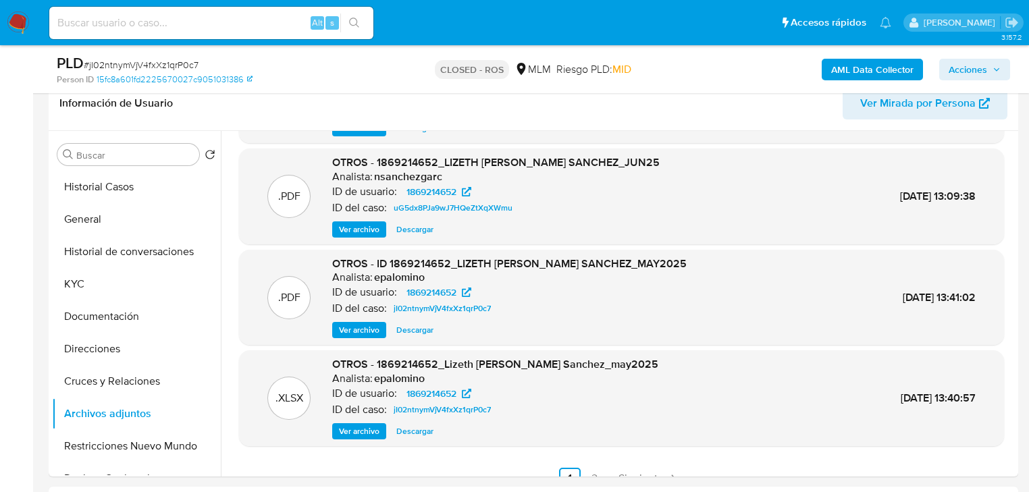
scroll to position [113, 0]
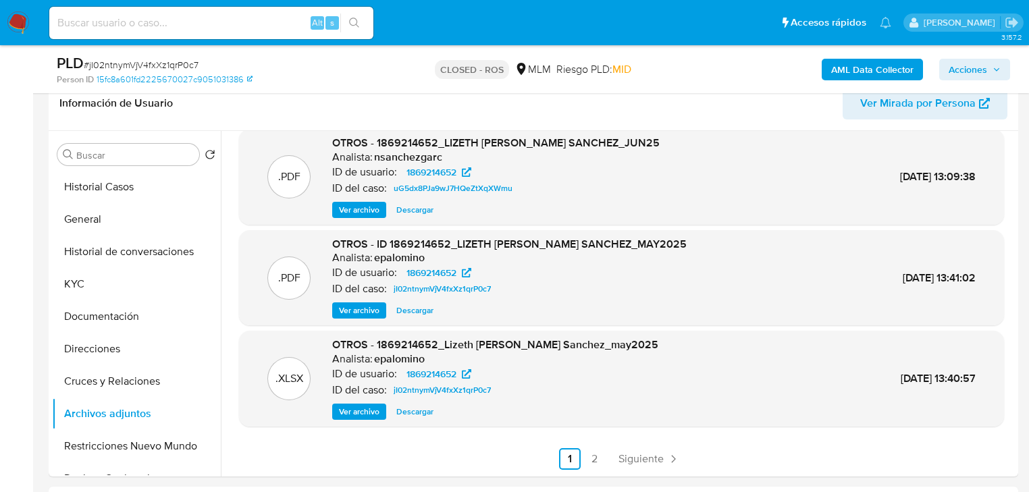
click at [17, 21] on img at bounding box center [18, 22] width 23 height 23
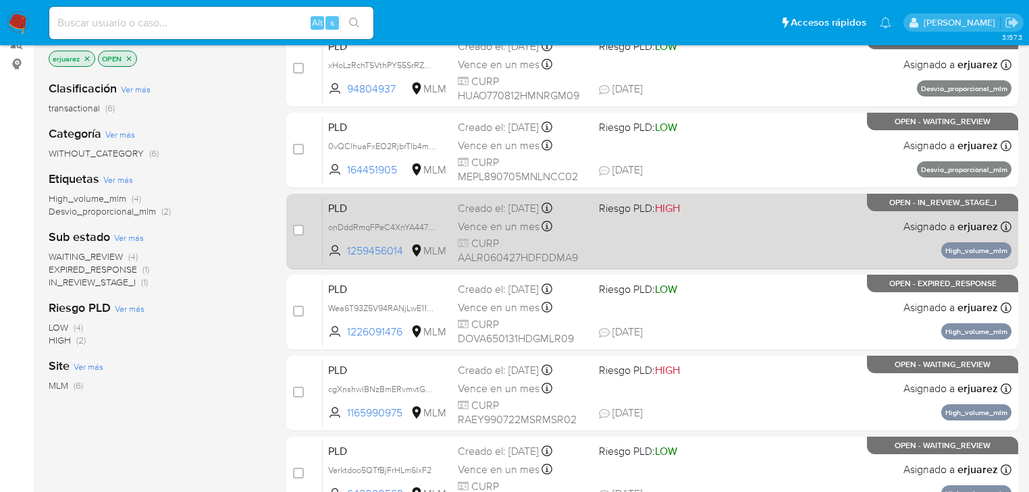
scroll to position [216, 0]
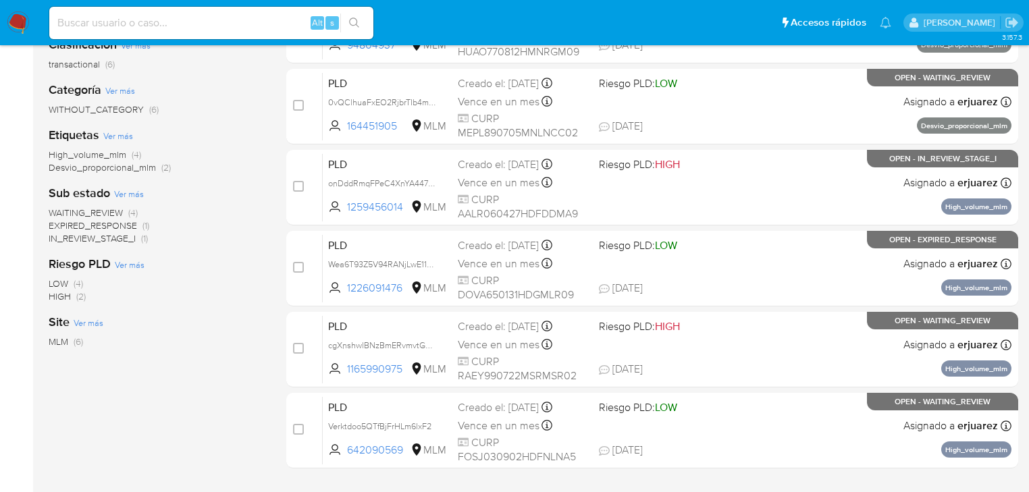
click at [267, 17] on input at bounding box center [211, 23] width 324 height 18
paste input "jI02ntnymVjV4fxXz1qrP0c7"
type input "jI02ntnymVjV4fxXz1qrP0c7"
click at [357, 20] on icon "search-icon" at bounding box center [354, 23] width 10 height 10
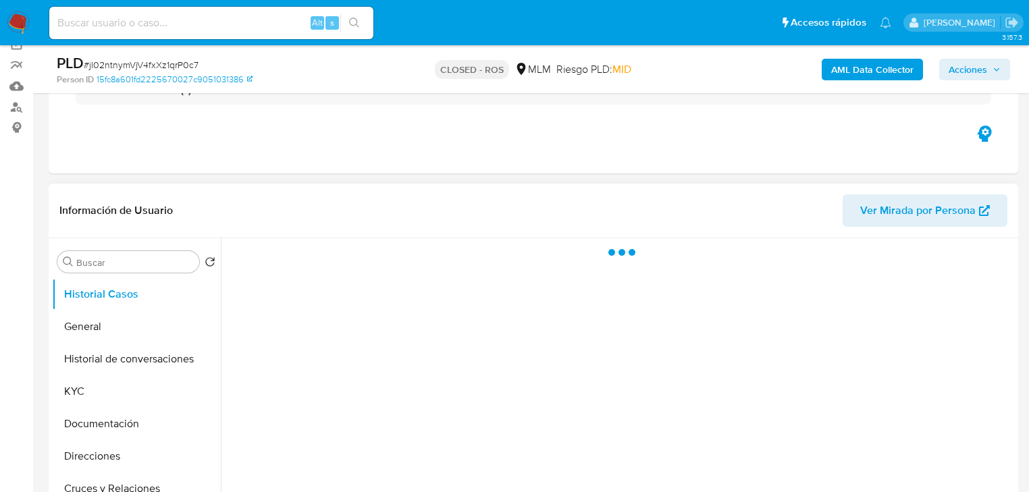
scroll to position [216, 0]
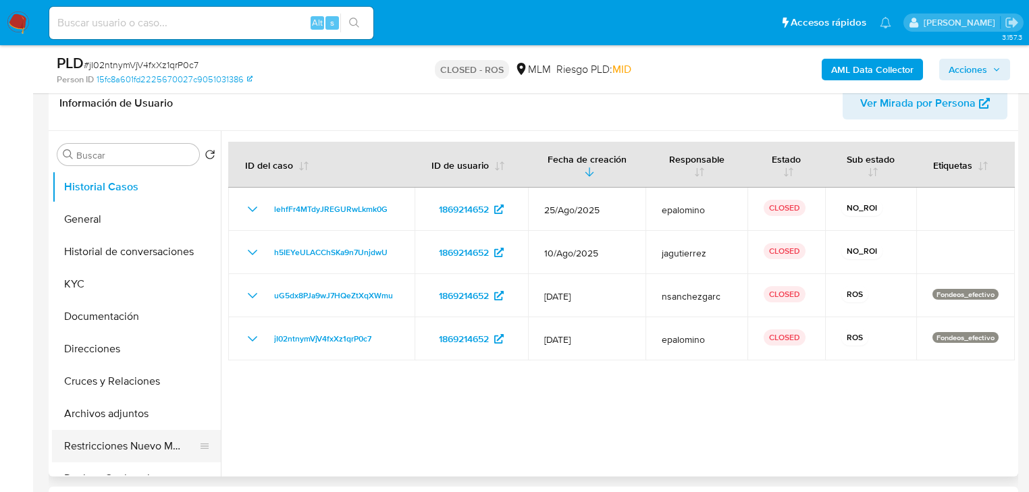
select select "10"
drag, startPoint x: 133, startPoint y: 410, endPoint x: 284, endPoint y: 379, distance: 153.6
click at [133, 410] on button "Archivos adjuntos" at bounding box center [136, 414] width 169 height 32
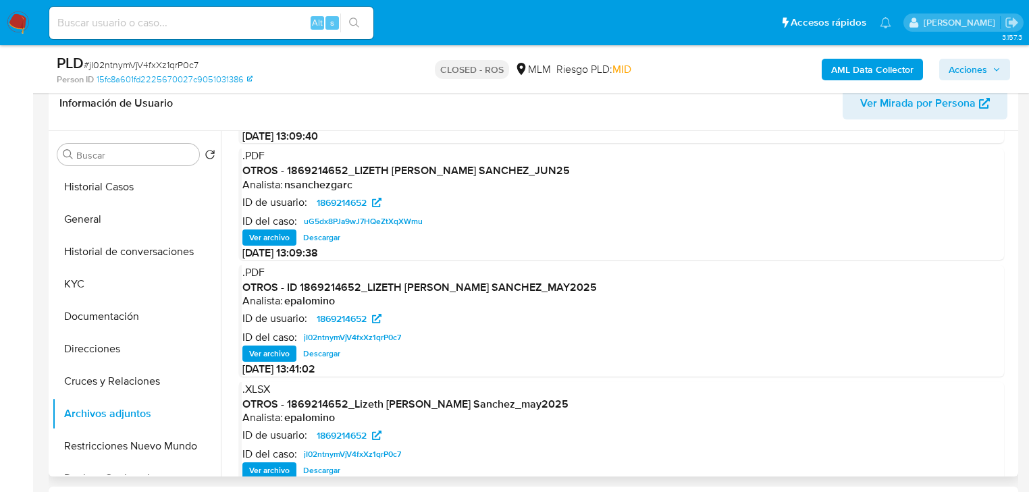
scroll to position [113, 0]
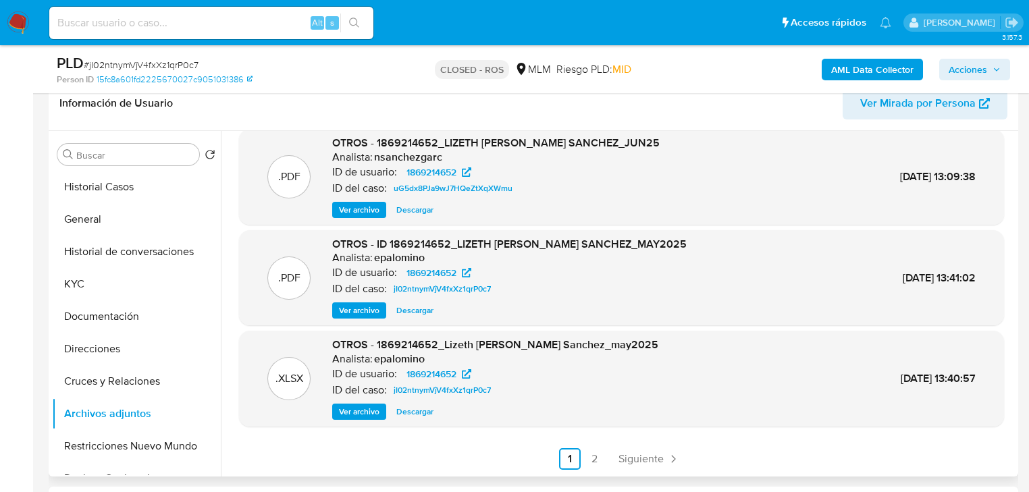
click at [365, 310] on span "Ver archivo" at bounding box center [359, 311] width 41 height 14
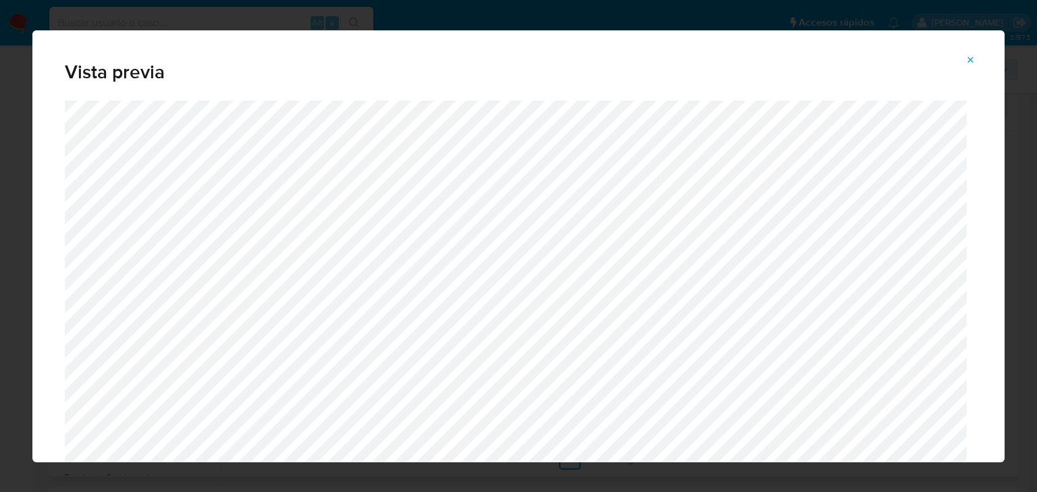
click at [970, 56] on icon "Attachment preview" at bounding box center [971, 60] width 11 height 11
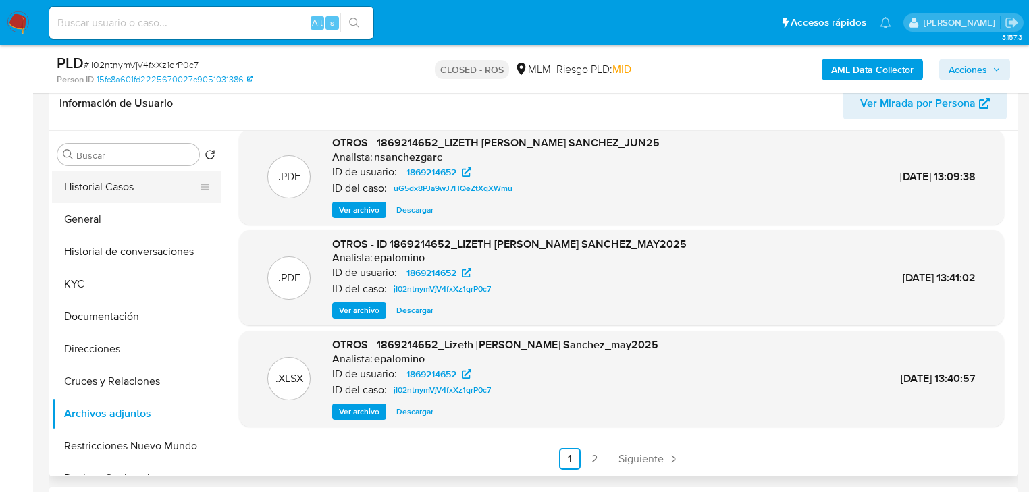
click at [101, 186] on button "Historial Casos" at bounding box center [131, 187] width 158 height 32
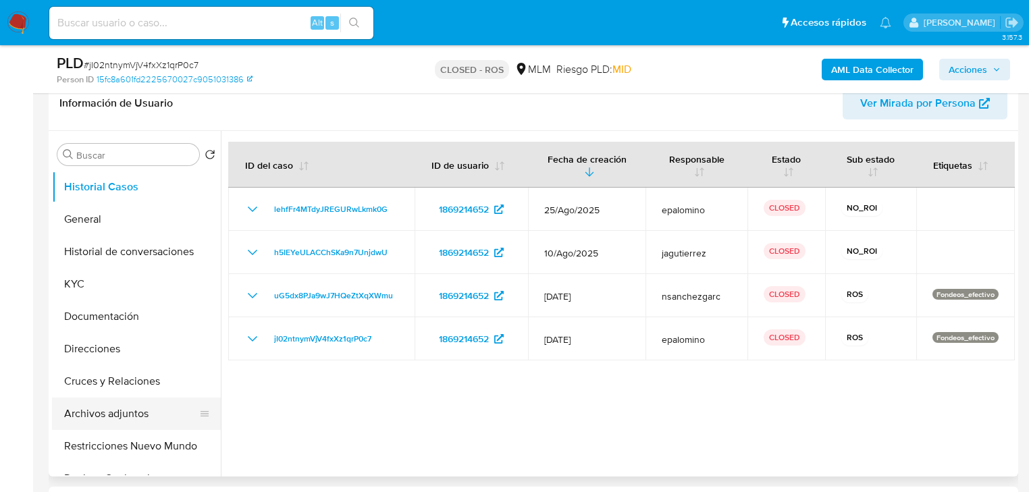
click at [138, 406] on button "Archivos adjuntos" at bounding box center [131, 414] width 158 height 32
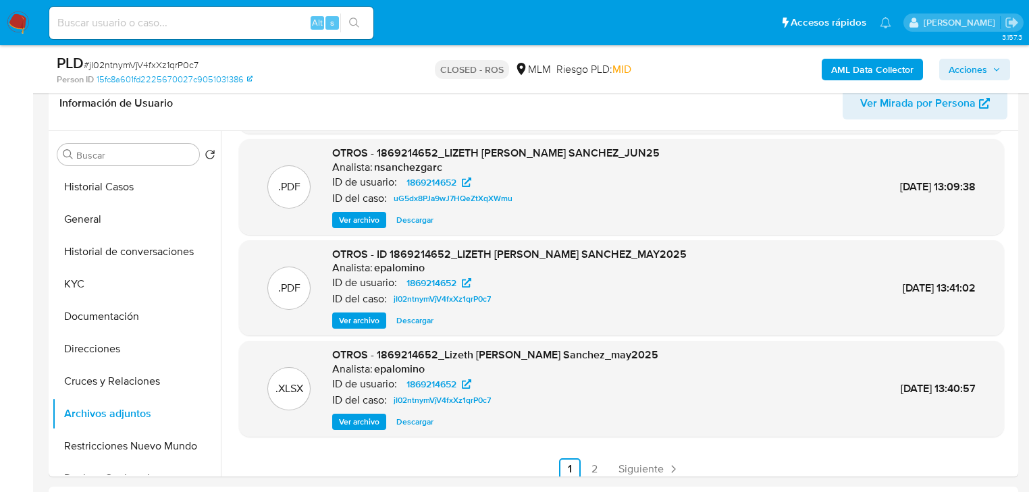
scroll to position [108, 0]
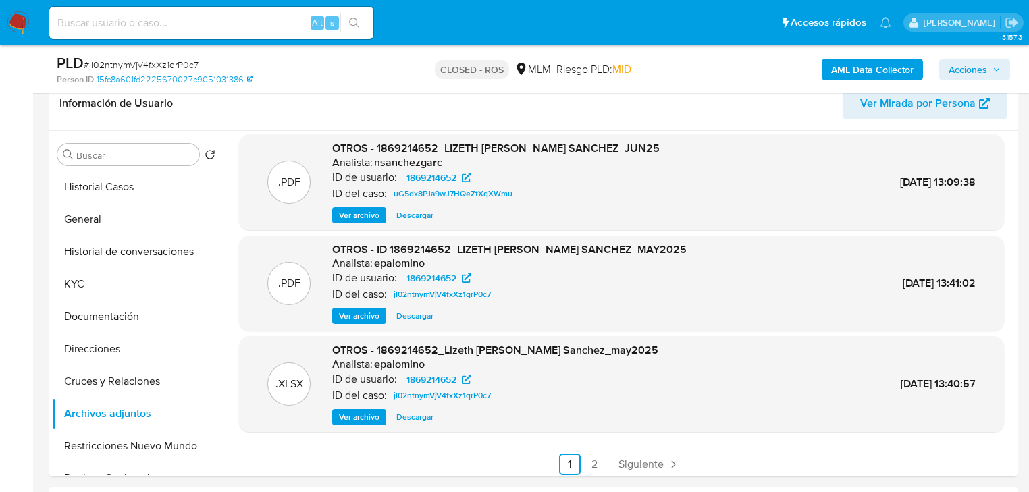
drag, startPoint x: 367, startPoint y: 311, endPoint x: 321, endPoint y: 319, distance: 46.6
click at [367, 312] on span "Ver archivo" at bounding box center [359, 316] width 41 height 14
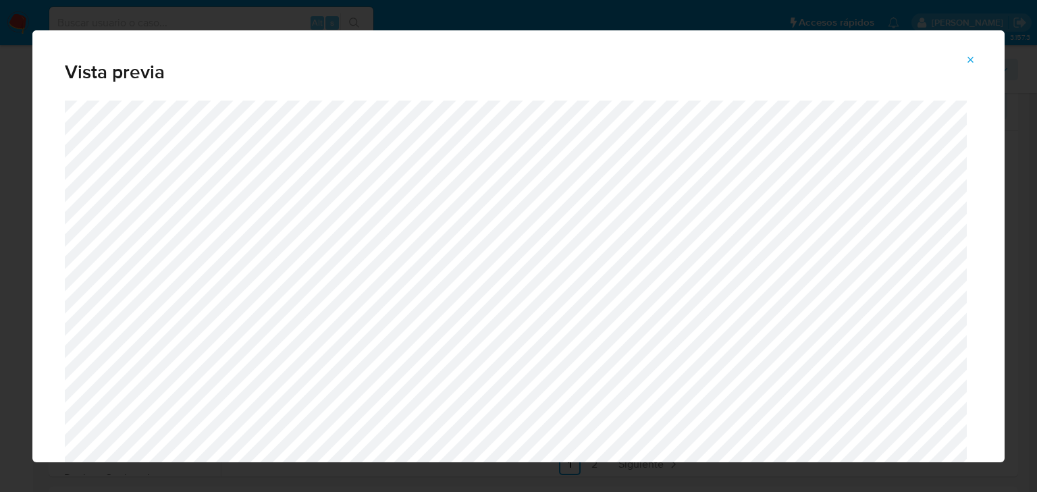
drag, startPoint x: 971, startPoint y: 59, endPoint x: 803, endPoint y: 2, distance: 177.0
click at [960, 57] on button "Attachment preview" at bounding box center [971, 60] width 30 height 22
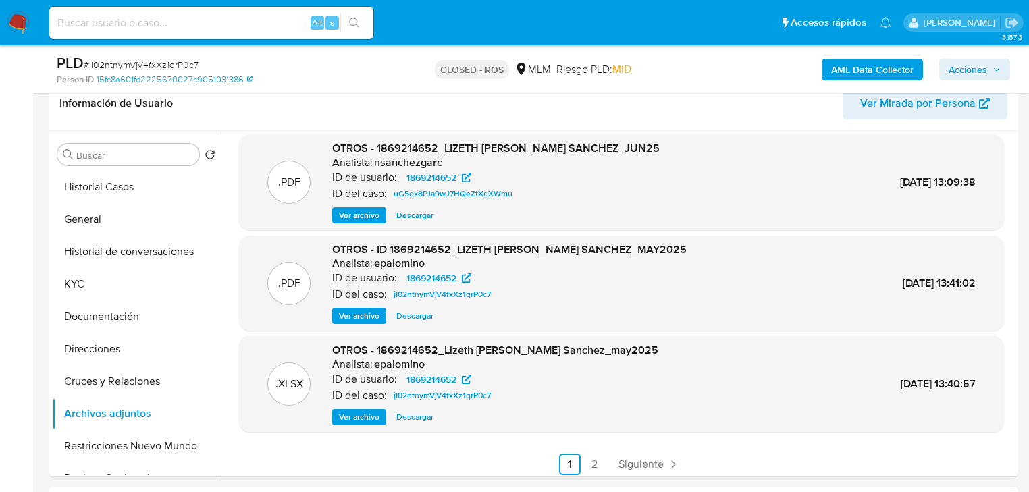
click at [18, 20] on img at bounding box center [18, 22] width 23 height 23
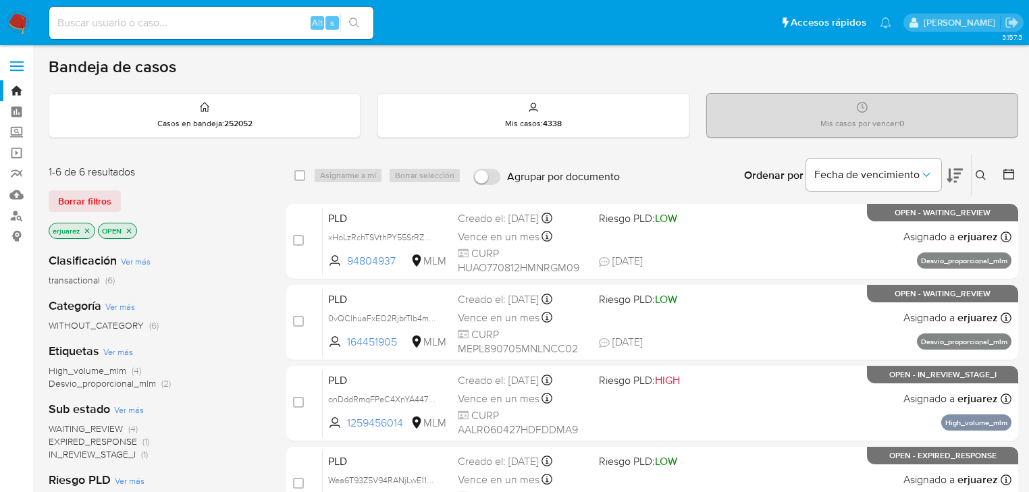
click at [19, 16] on img at bounding box center [18, 22] width 23 height 23
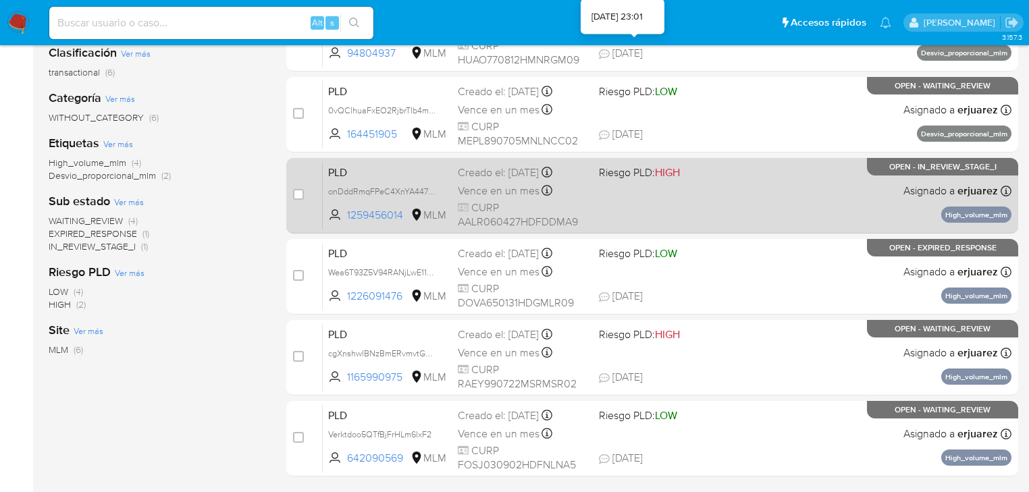
scroll to position [216, 0]
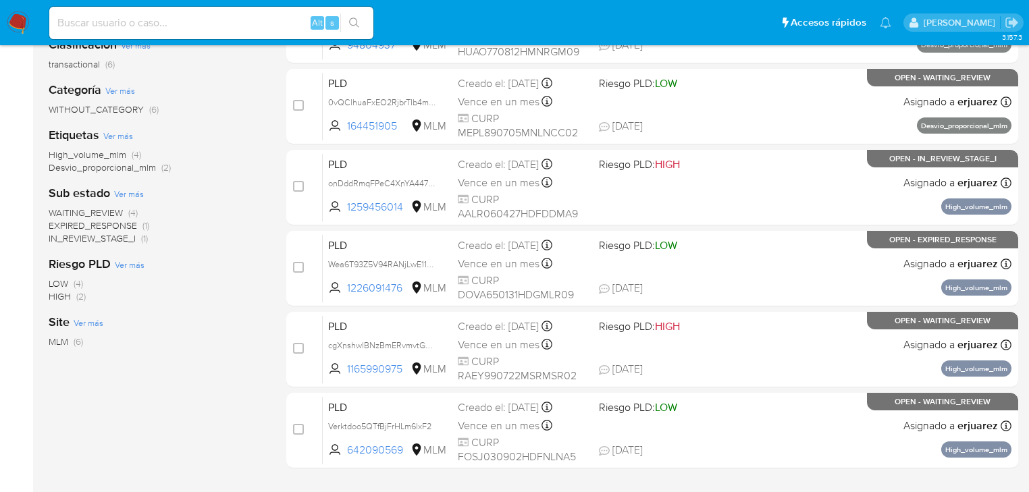
click at [110, 215] on span "WAITING_REVIEW" at bounding box center [86, 213] width 74 height 14
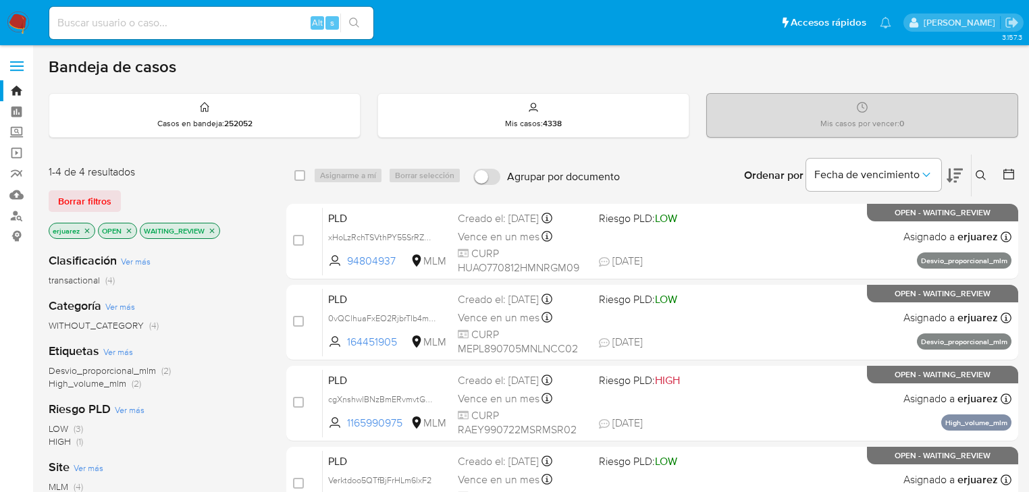
click at [215, 228] on p "WAITING_REVIEW" at bounding box center [179, 230] width 79 height 15
click at [211, 232] on icon "close-filter" at bounding box center [212, 231] width 8 height 8
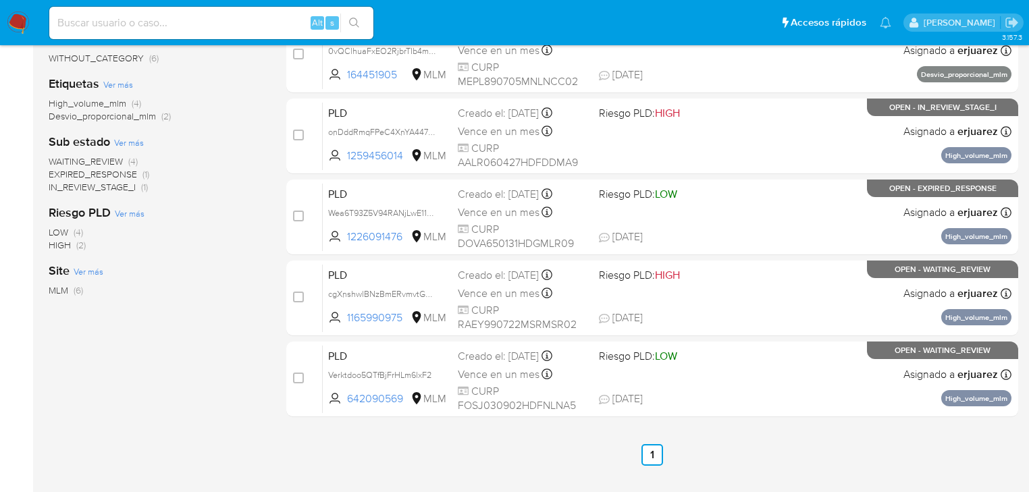
scroll to position [270, 0]
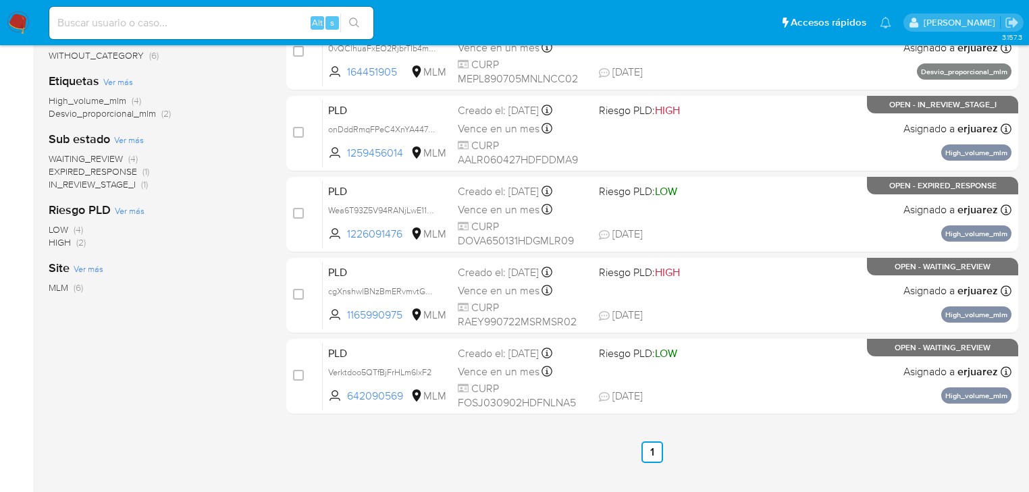
click at [128, 184] on span "IN_REVIEW_STAGE_I" at bounding box center [92, 185] width 87 height 14
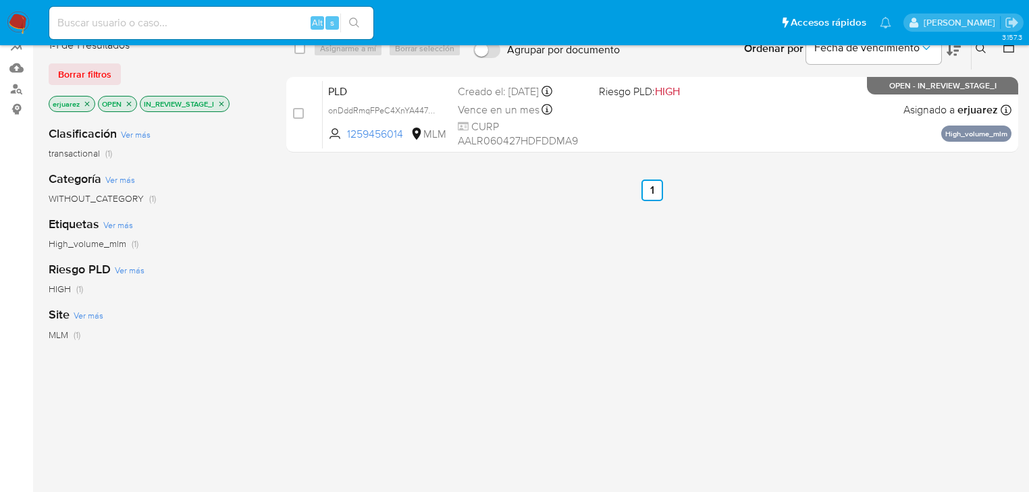
scroll to position [108, 0]
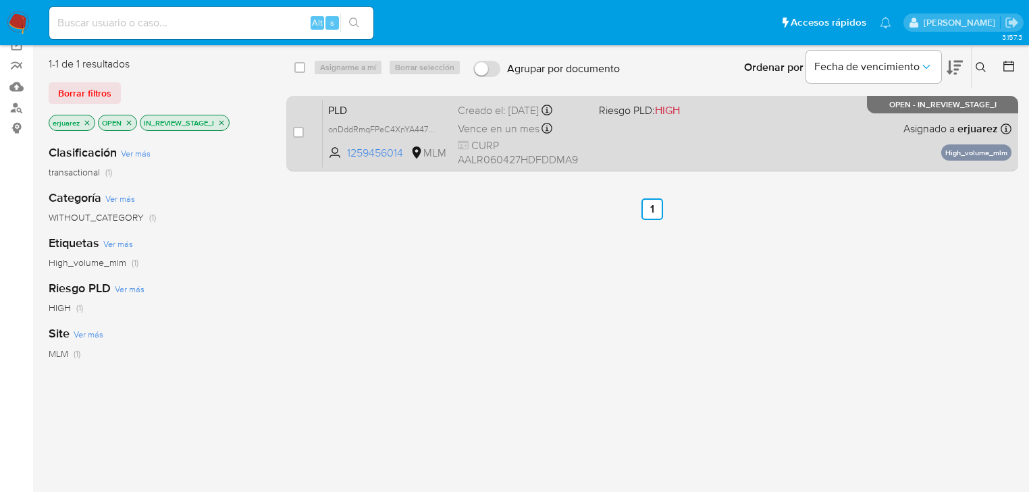
click at [673, 138] on div "PLD onDddRmqFPeC4XnYA447JL39 1259456014 MLM Riesgo PLD: HIGH Creado el: [DATE] …" at bounding box center [667, 133] width 689 height 68
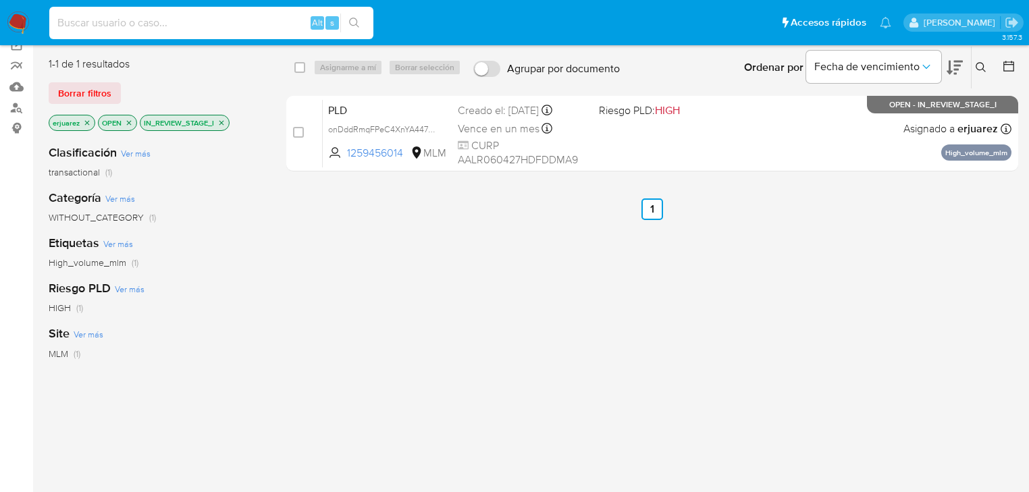
click at [110, 18] on input at bounding box center [211, 23] width 324 height 18
paste input "1259456014"
drag, startPoint x: 228, startPoint y: 22, endPoint x: 255, endPoint y: 56, distance: 43.2
click at [0, 0] on html "Pausado Ver notificaciones 1259456014 Alt s Accesos rápidos Presiona las siguie…" at bounding box center [514, 279] width 1029 height 774
paste input "460514633"
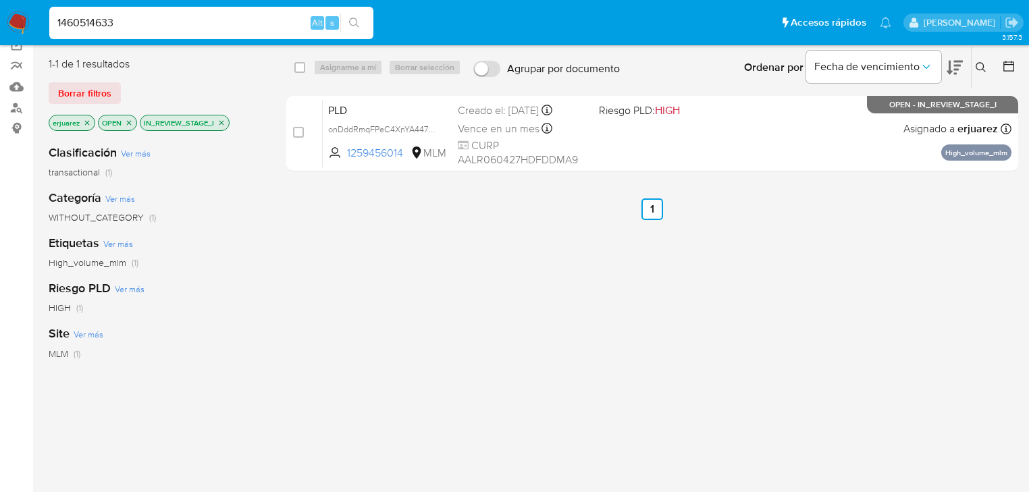
type input "1460514633"
click at [353, 20] on icon "search-icon" at bounding box center [354, 23] width 11 height 11
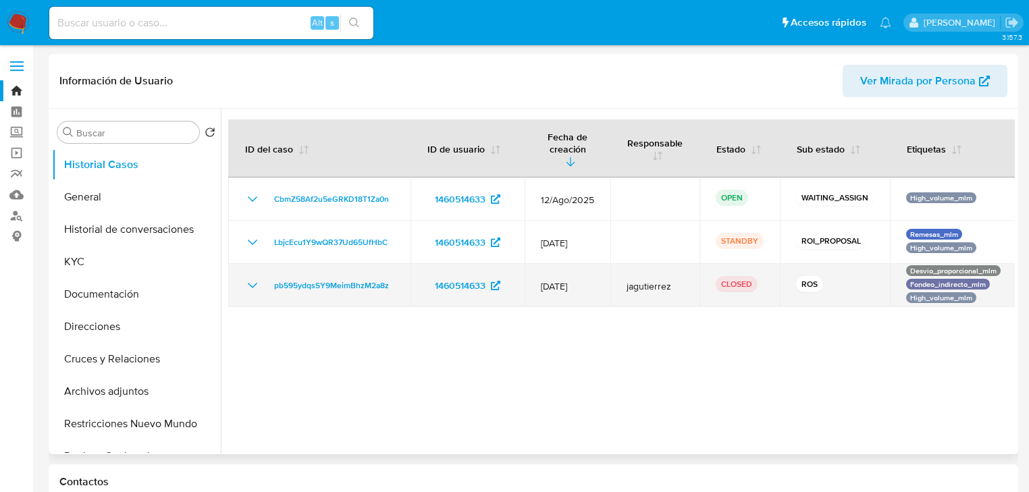
select select "10"
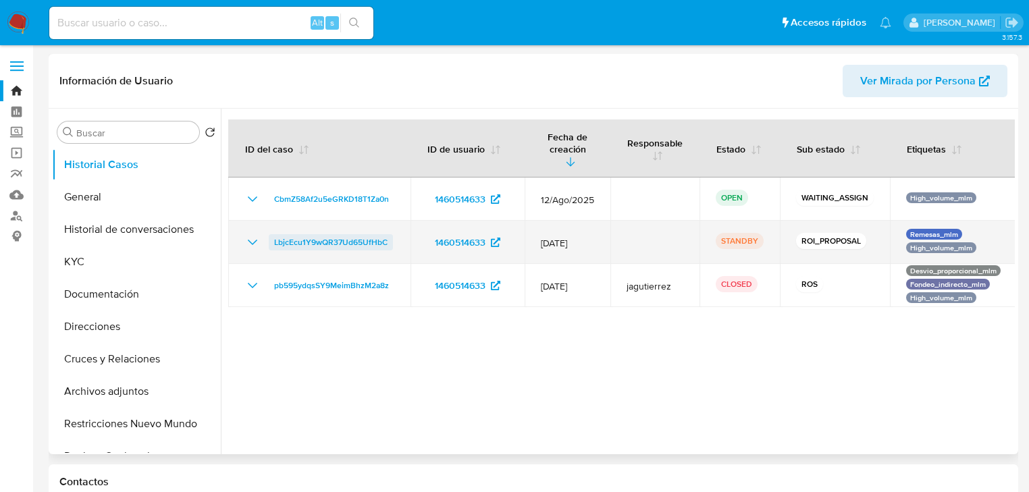
click at [361, 234] on span "LbjcEcu1Y9wQR37Ud65UfHbC" at bounding box center [330, 242] width 113 height 16
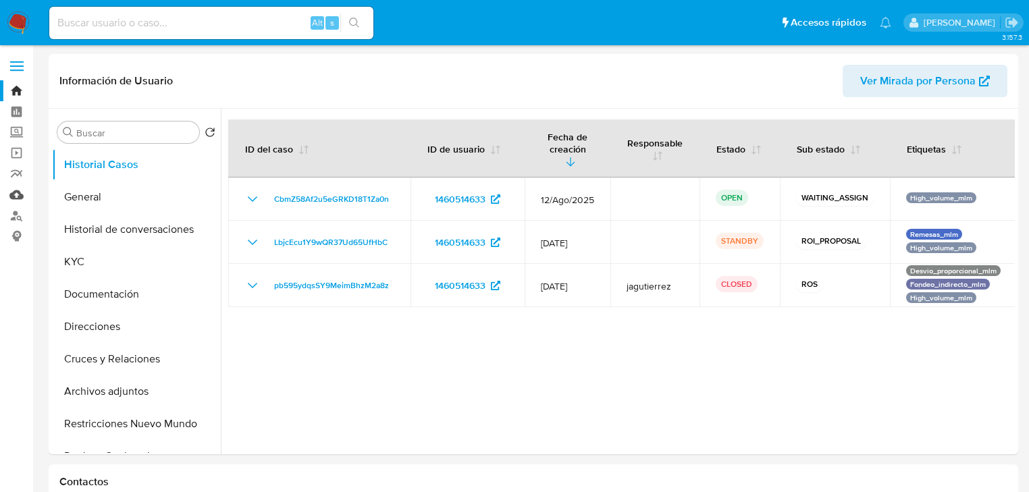
click at [16, 196] on link "Mulan" at bounding box center [80, 194] width 161 height 21
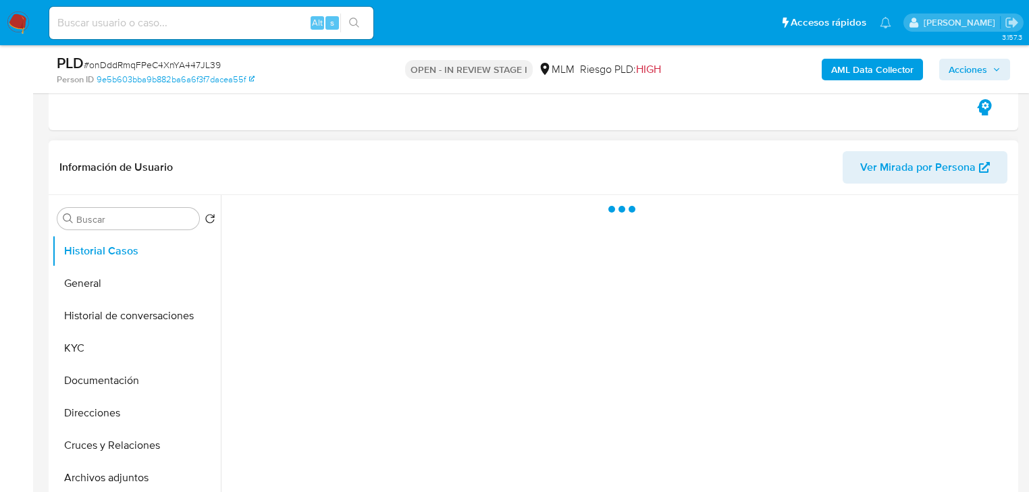
scroll to position [270, 0]
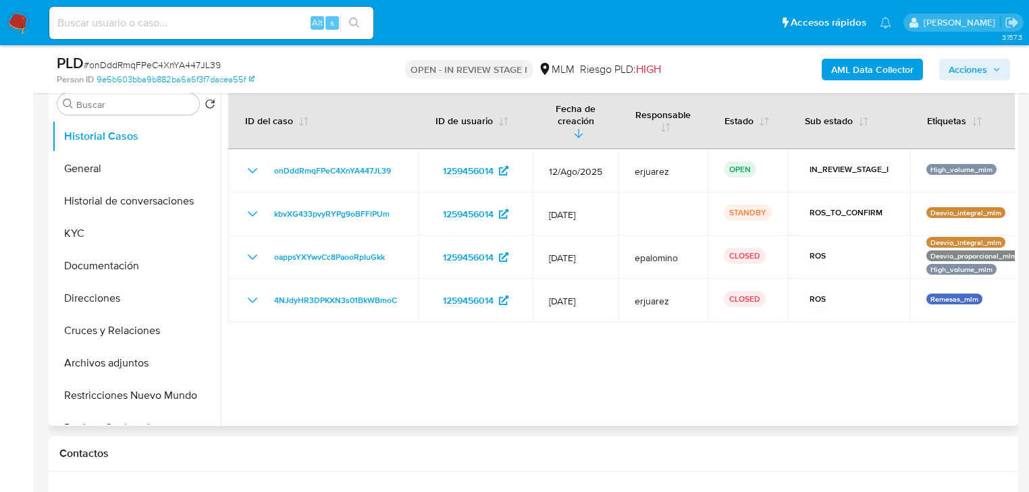
select select "10"
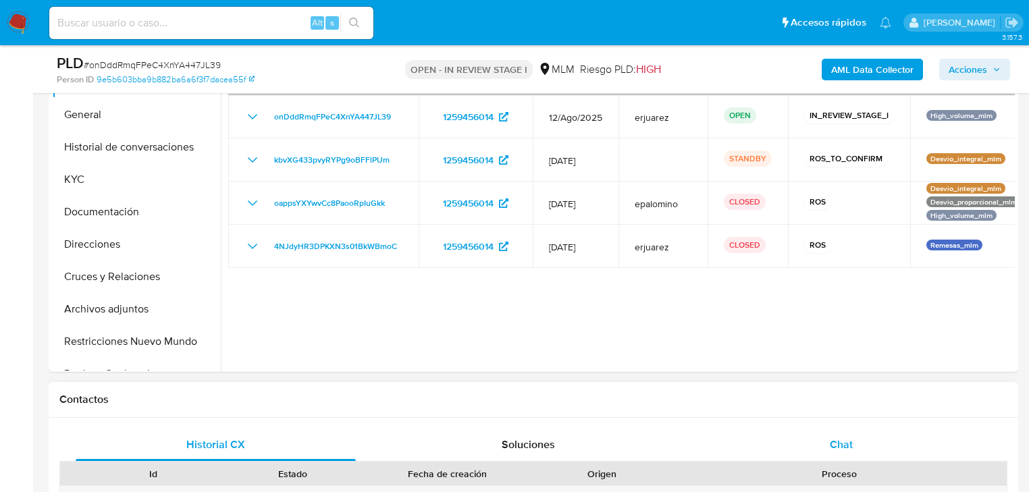
click at [843, 443] on span "Chat" at bounding box center [841, 445] width 23 height 16
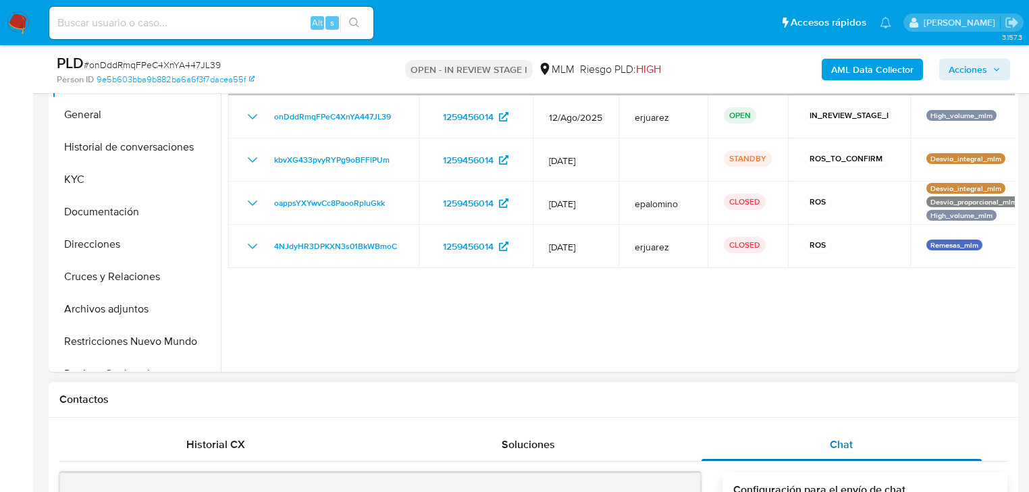
click at [840, 451] on span "Chat" at bounding box center [841, 445] width 23 height 16
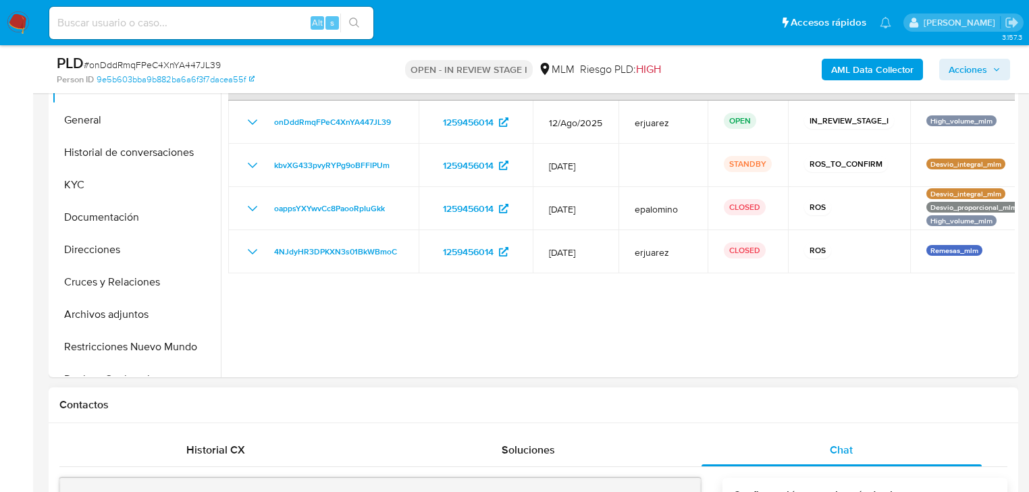
scroll to position [216, 0]
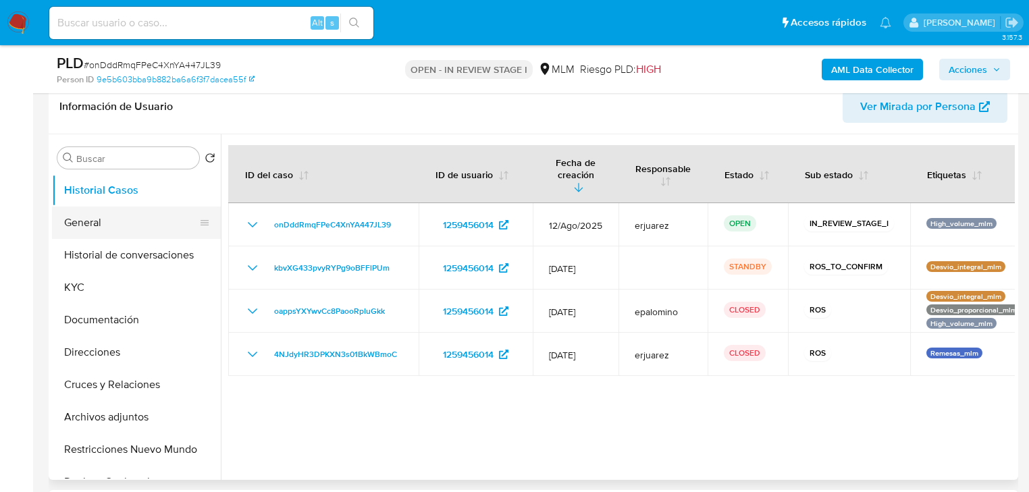
click at [76, 219] on button "General" at bounding box center [131, 223] width 158 height 32
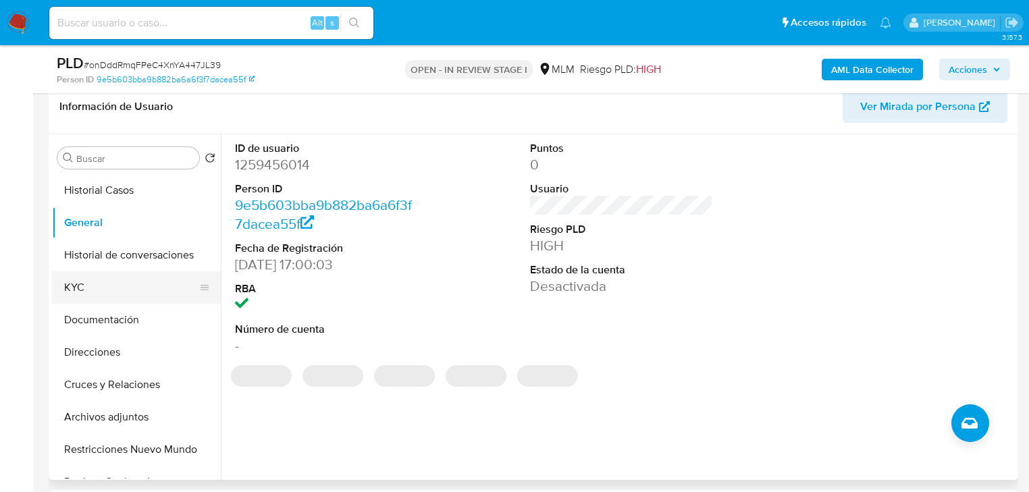
click at [79, 288] on button "KYC" at bounding box center [131, 287] width 158 height 32
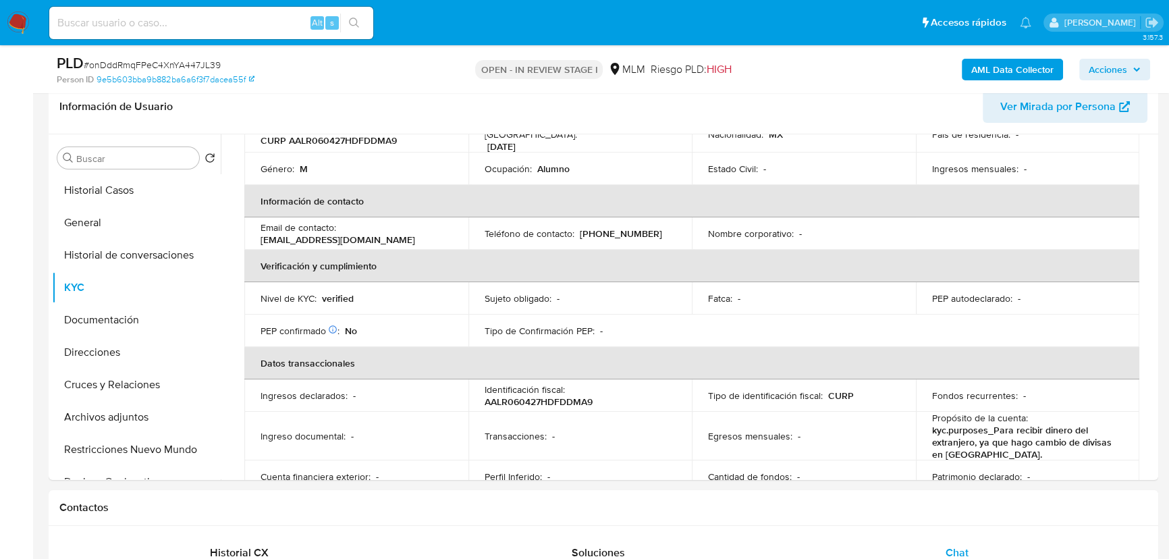
click at [20, 21] on img at bounding box center [18, 22] width 23 height 23
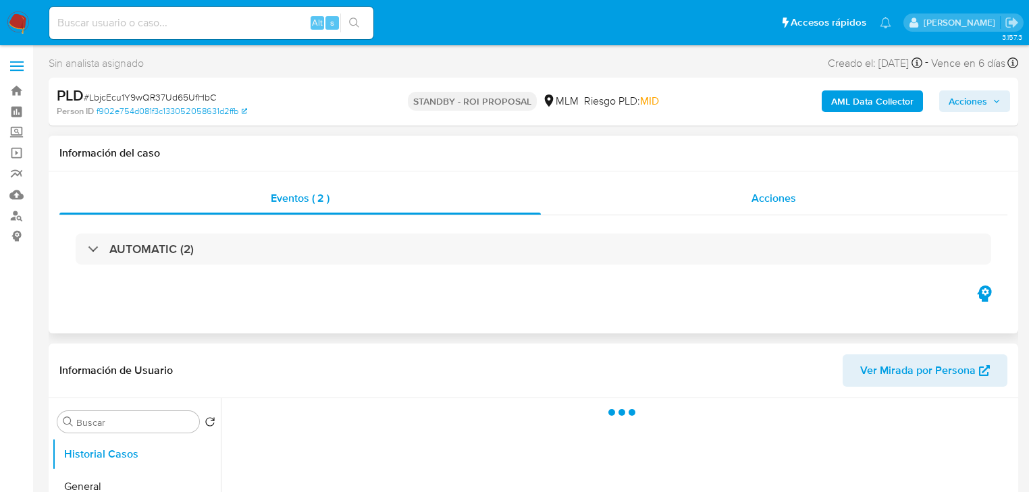
click at [726, 199] on div "Acciones" at bounding box center [774, 198] width 467 height 32
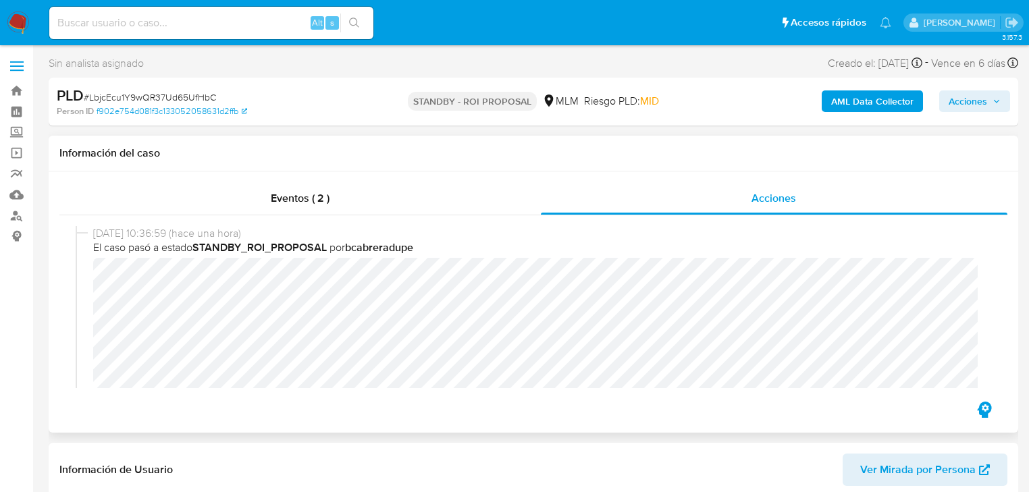
select select "10"
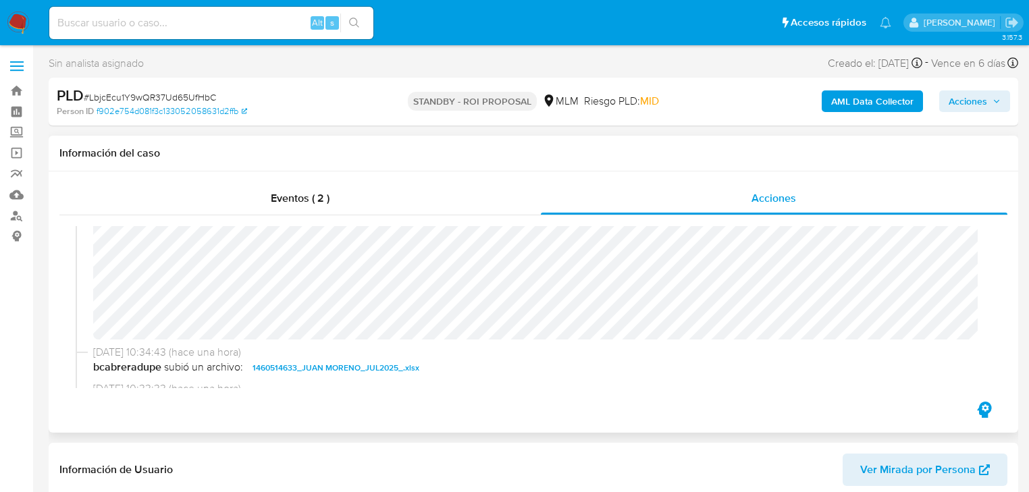
scroll to position [162, 0]
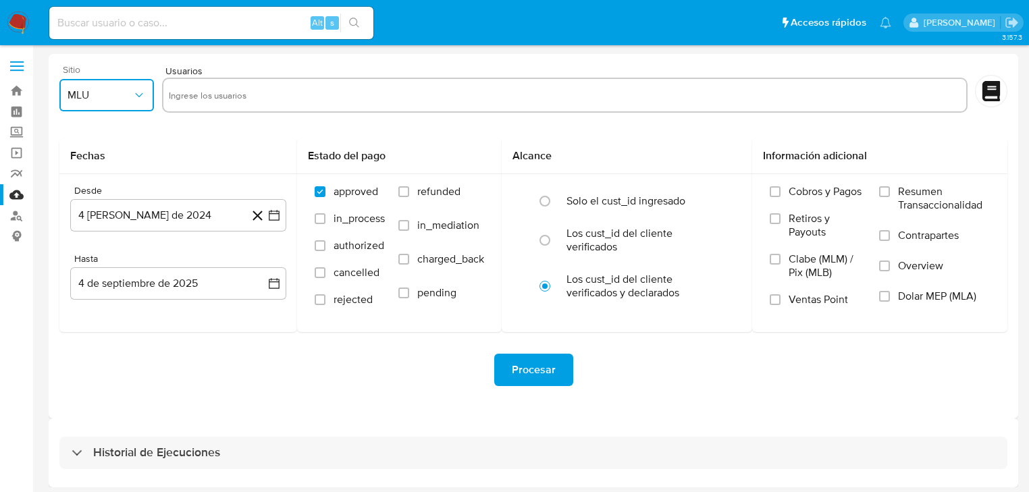
click at [108, 91] on span "MLU" at bounding box center [100, 95] width 65 height 14
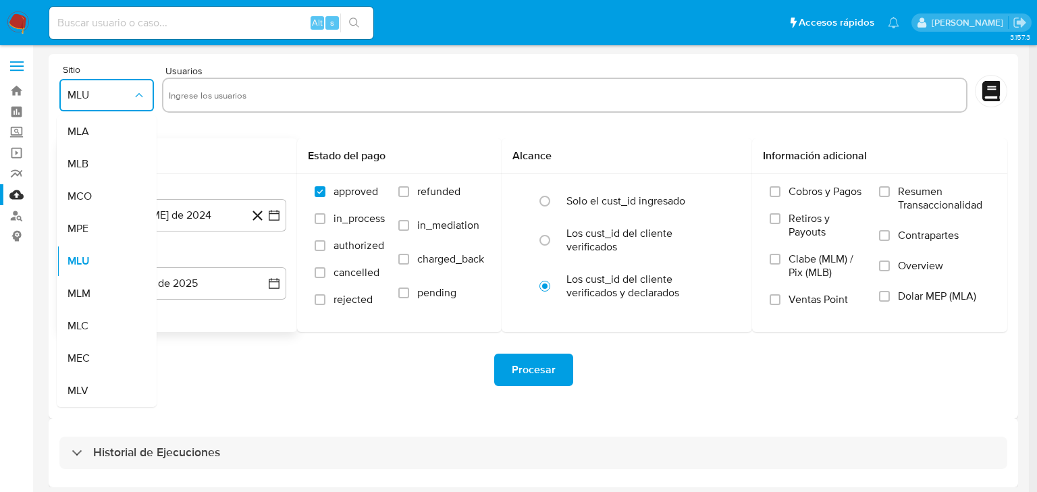
drag, startPoint x: 90, startPoint y: 302, endPoint x: 109, endPoint y: 256, distance: 50.3
click at [93, 295] on div "MLM" at bounding box center [103, 294] width 70 height 32
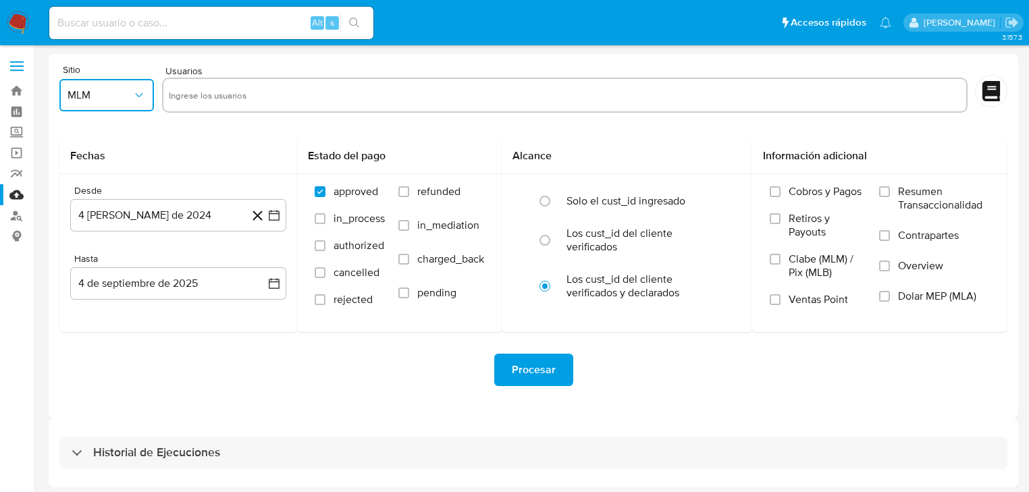
click at [236, 100] on input "text" at bounding box center [565, 95] width 792 height 22
type input "1460514633"
click at [271, 217] on icon "button" at bounding box center [274, 216] width 14 height 14
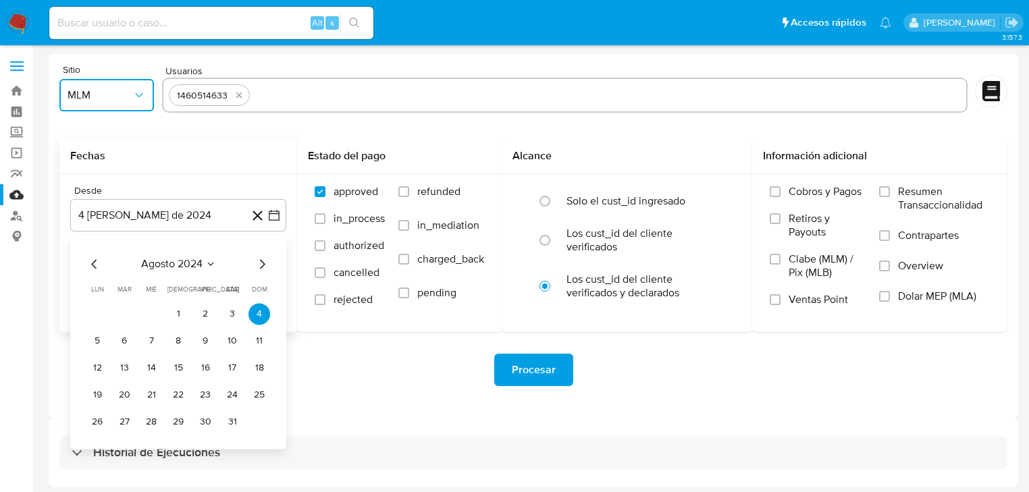
click at [263, 267] on icon "Mes siguiente" at bounding box center [262, 264] width 16 height 16
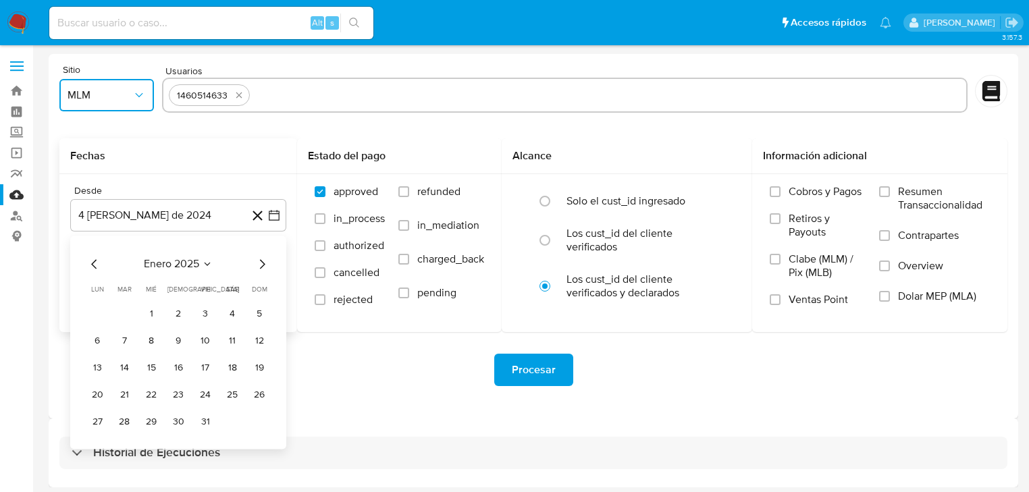
click at [263, 267] on icon "Mes siguiente" at bounding box center [262, 264] width 16 height 16
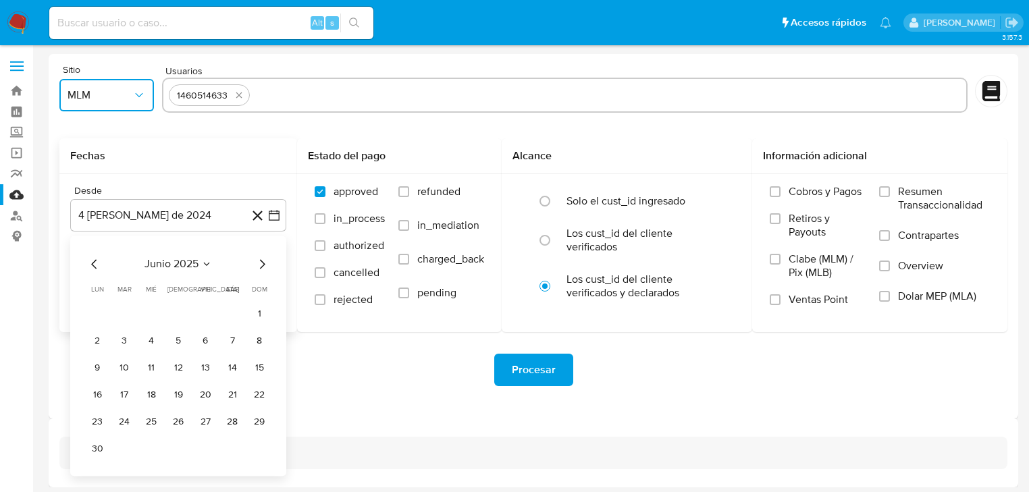
click at [263, 267] on icon "Mes siguiente" at bounding box center [262, 264] width 16 height 16
click at [201, 317] on button "1" at bounding box center [205, 314] width 22 height 22
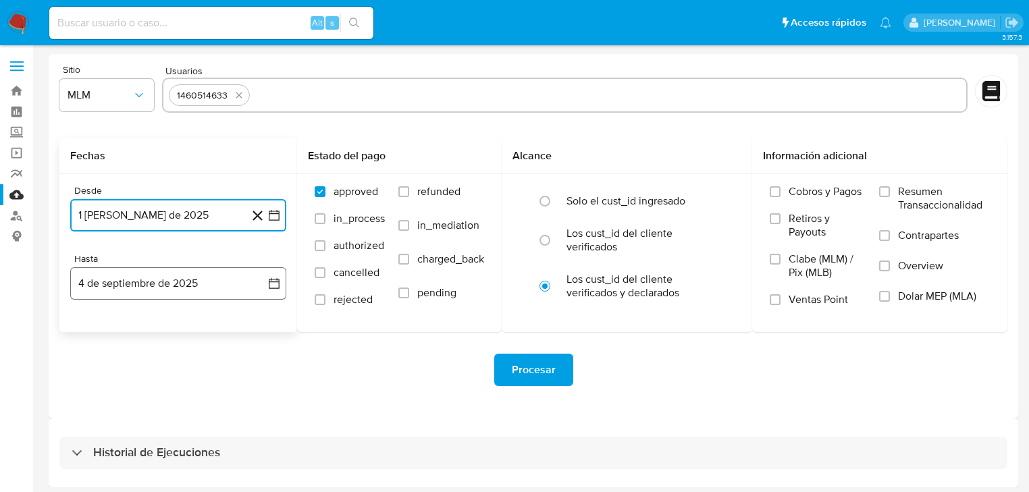
click at [267, 286] on icon "button" at bounding box center [274, 284] width 14 height 14
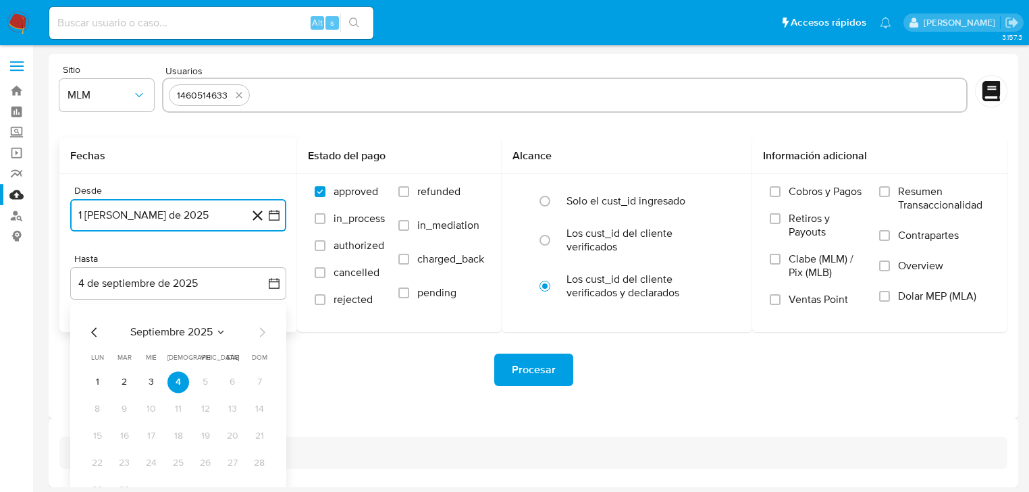
click at [94, 329] on icon "Mes anterior" at bounding box center [93, 331] width 5 height 9
click at [261, 334] on icon "Mes siguiente" at bounding box center [262, 332] width 16 height 16
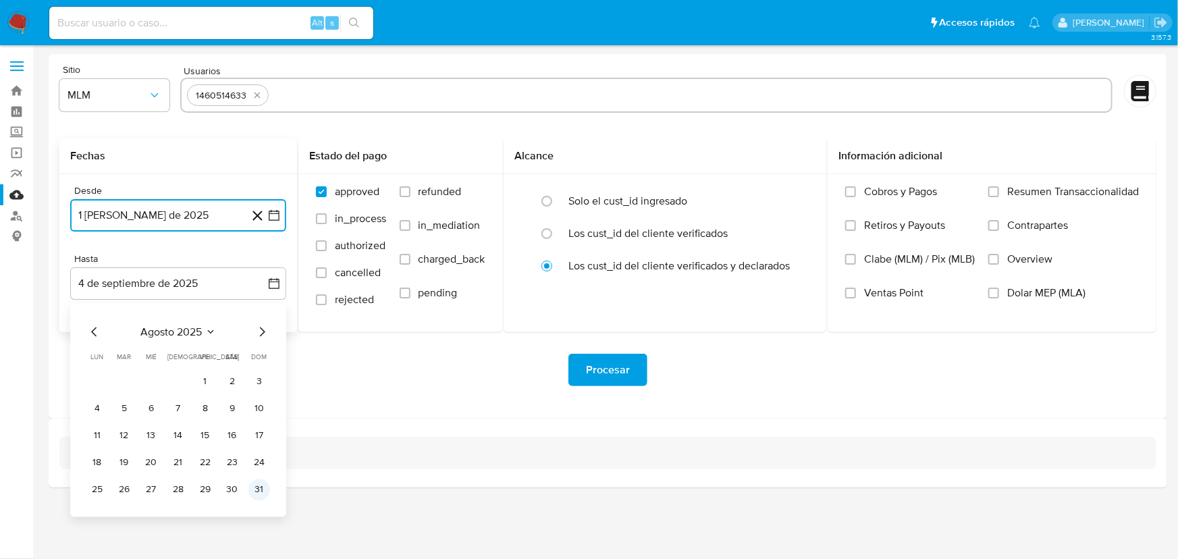
click at [259, 488] on button "31" at bounding box center [259, 490] width 22 height 22
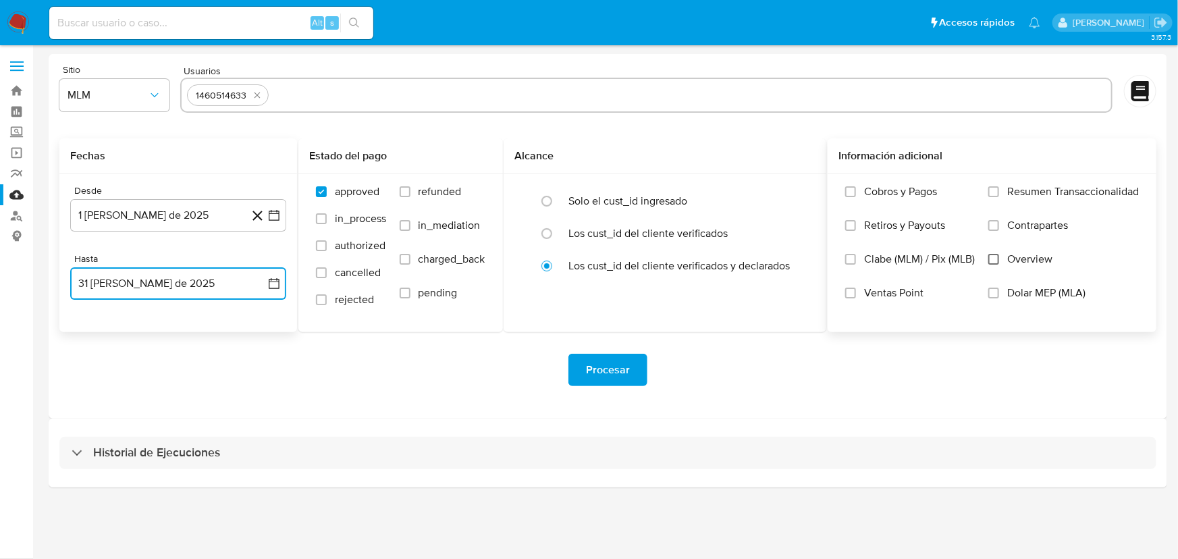
click at [996, 261] on input "Overview" at bounding box center [993, 259] width 11 height 11
click at [607, 373] on span "Procesar" at bounding box center [608, 370] width 44 height 30
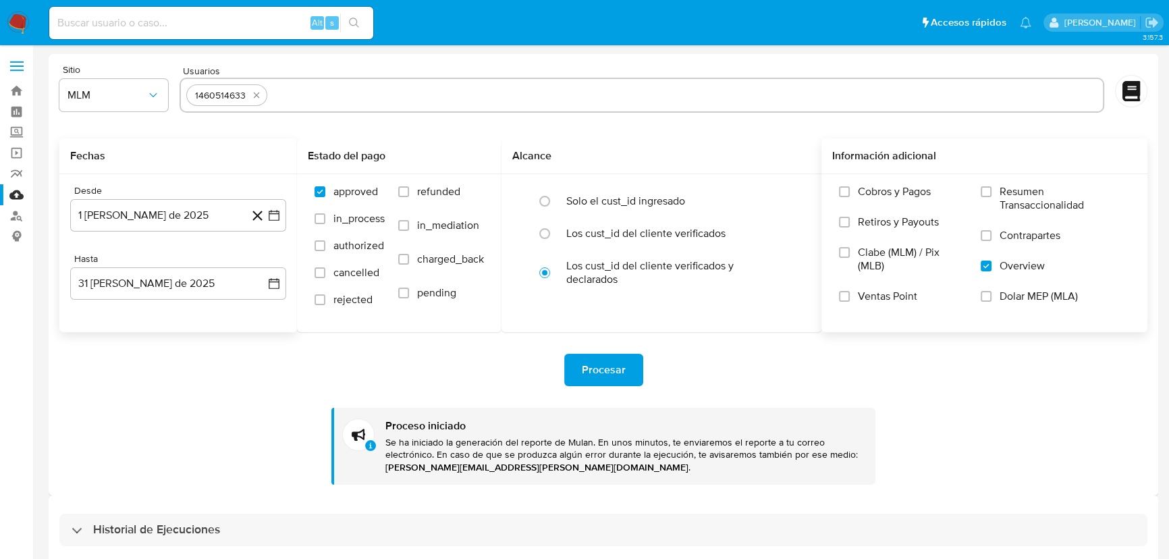
scroll to position [14, 0]
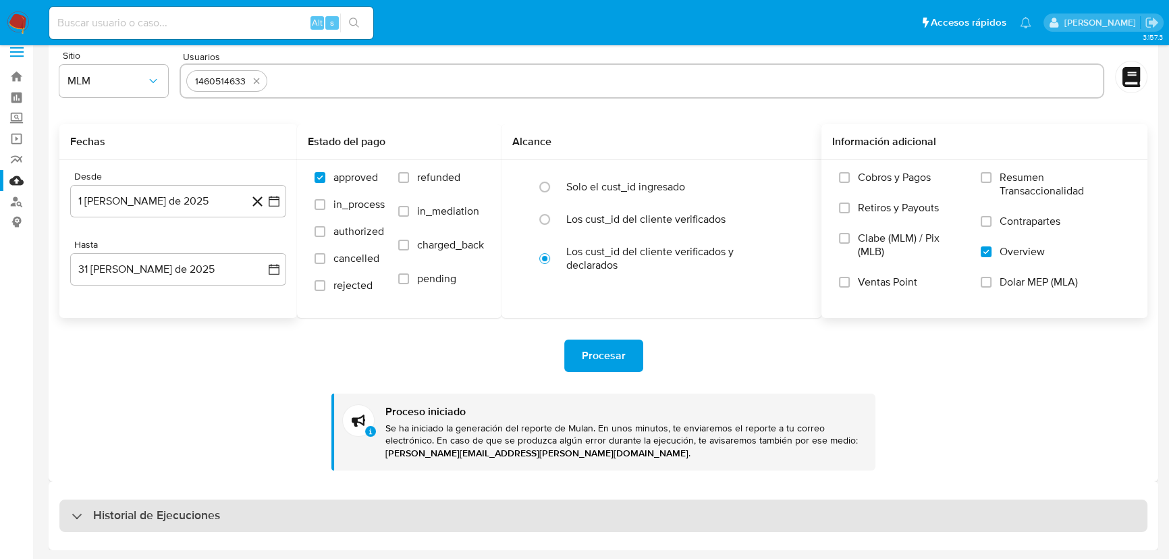
drag, startPoint x: 149, startPoint y: 510, endPoint x: 155, endPoint y: 493, distance: 17.9
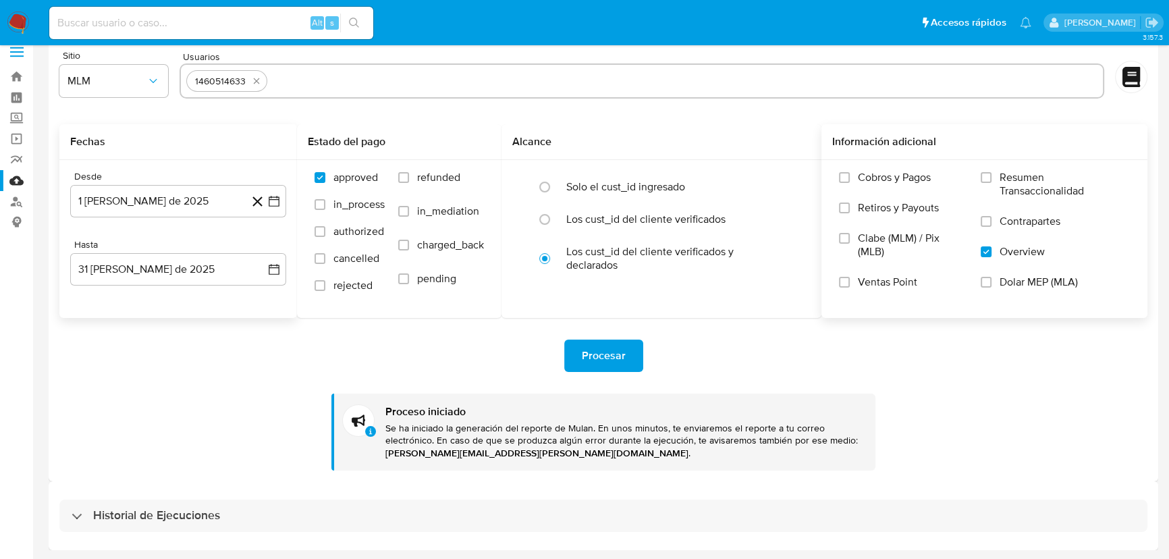
click at [149, 492] on h3 "Historial de Ejecuciones" at bounding box center [156, 516] width 127 height 16
select select "10"
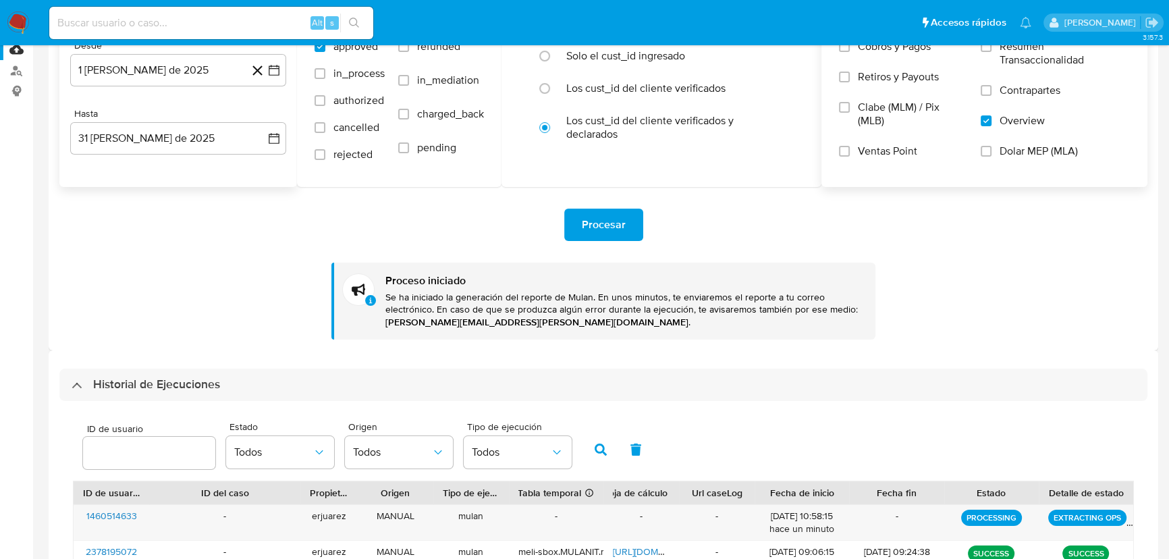
scroll to position [0, 0]
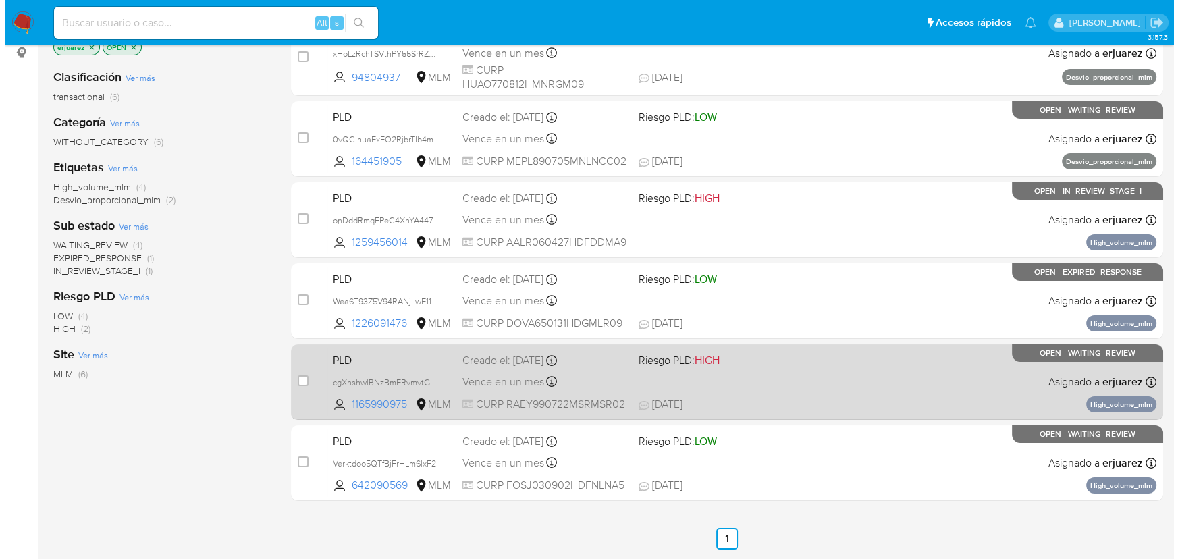
scroll to position [122, 0]
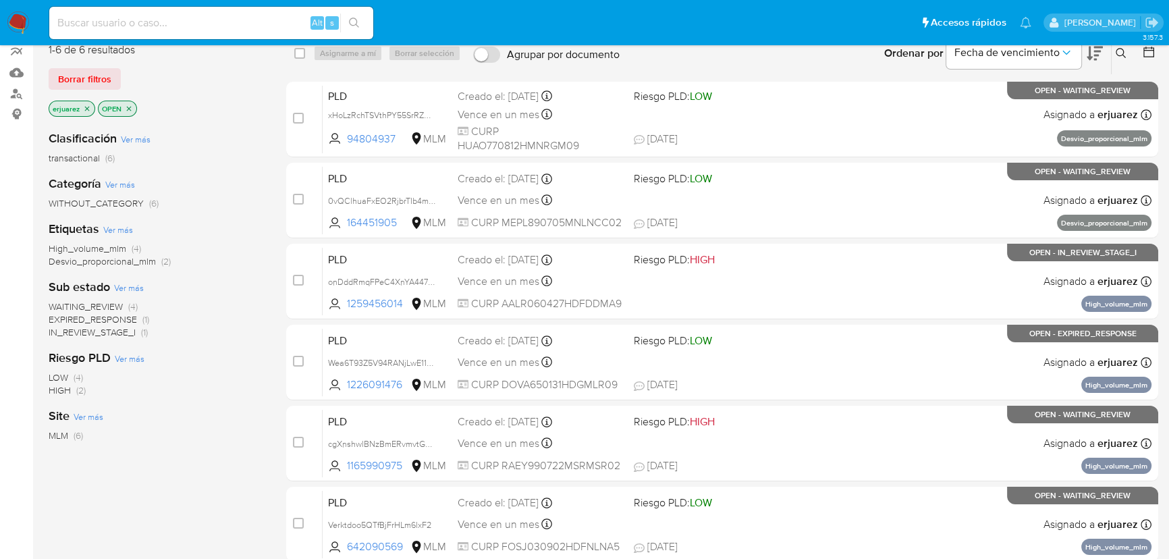
click at [123, 322] on span "EXPIRED_RESPONSE" at bounding box center [93, 320] width 88 height 14
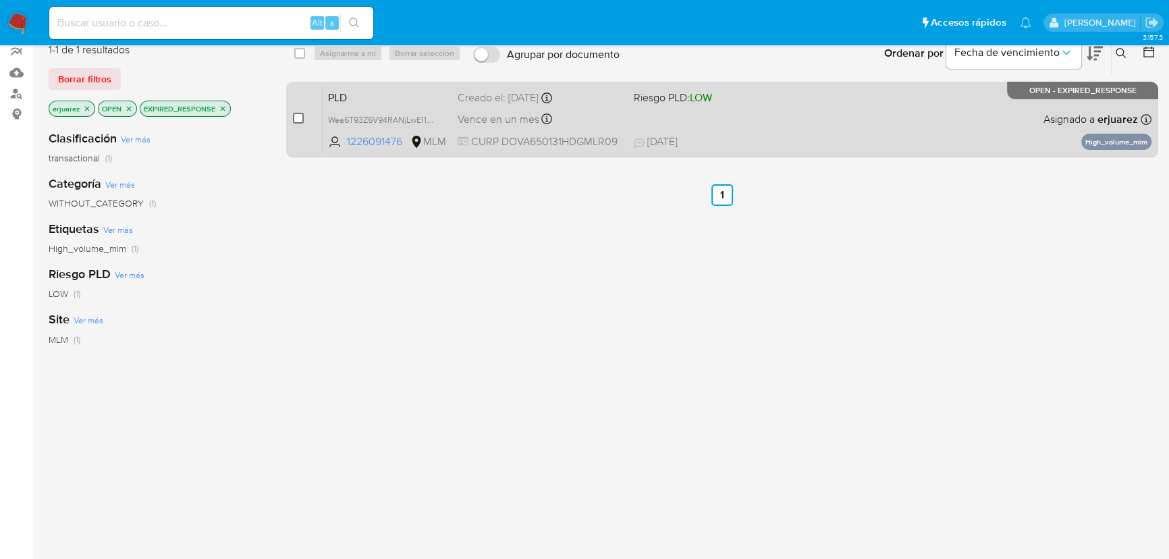
click at [303, 119] on div "case-item-checkbox No es posible asignar el caso" at bounding box center [308, 119] width 30 height 68
click at [303, 115] on div "case-item-checkbox No es posible asignar el caso" at bounding box center [308, 119] width 30 height 68
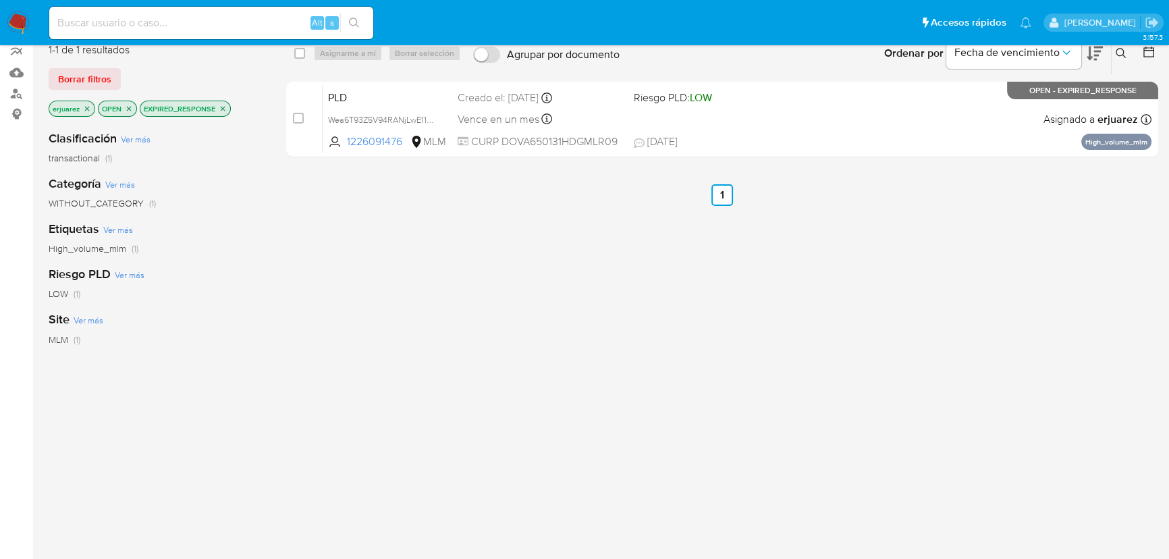
drag, startPoint x: 299, startPoint y: 120, endPoint x: 327, endPoint y: 62, distance: 64.3
click at [298, 120] on input "checkbox" at bounding box center [298, 118] width 11 height 11
checkbox input "true"
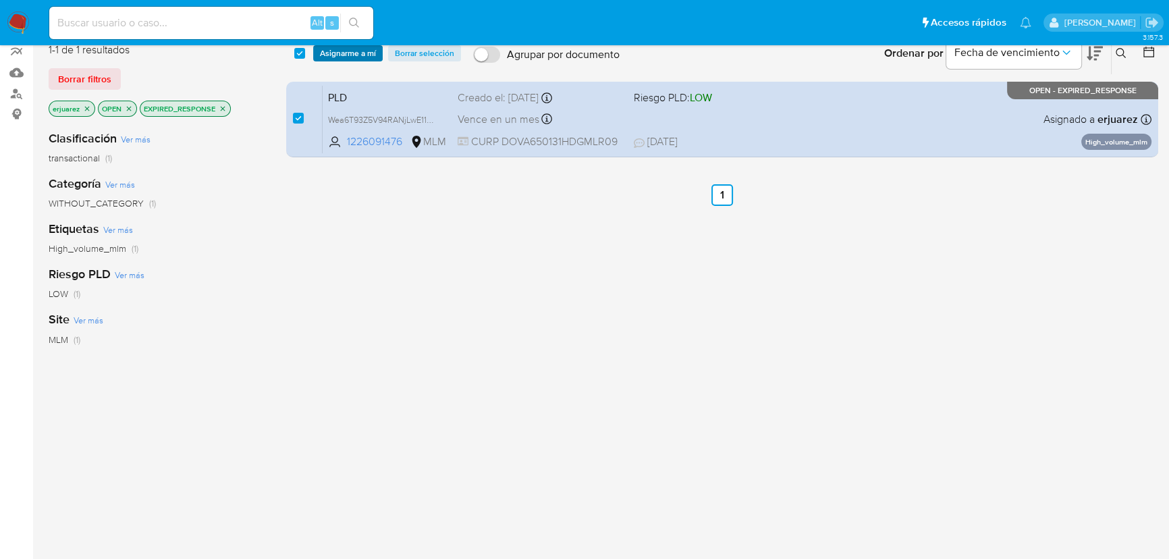
click at [329, 51] on span "Asignarme a mí" at bounding box center [348, 54] width 56 height 14
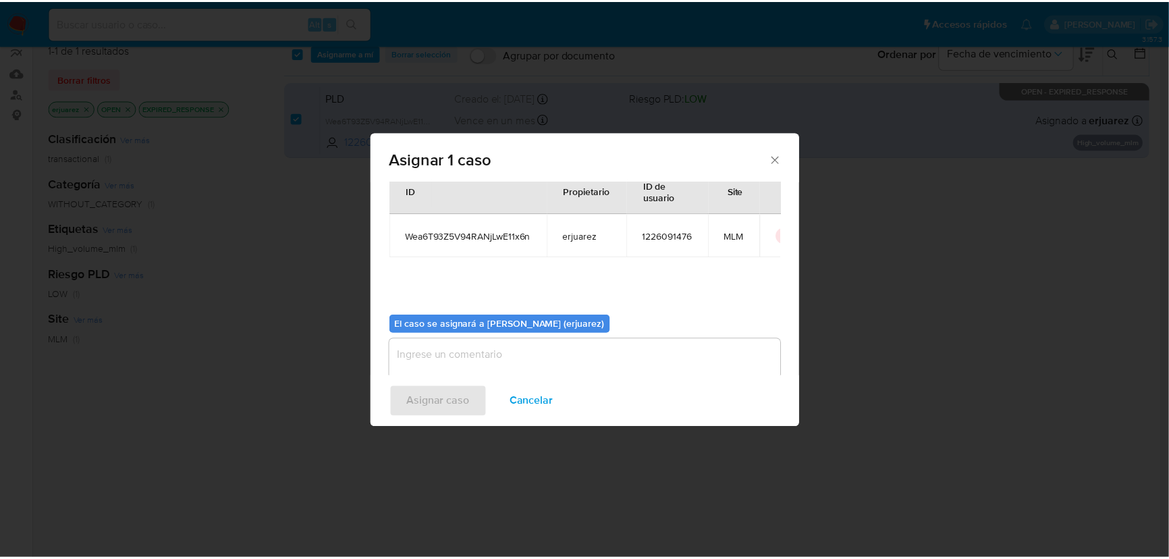
scroll to position [69, 0]
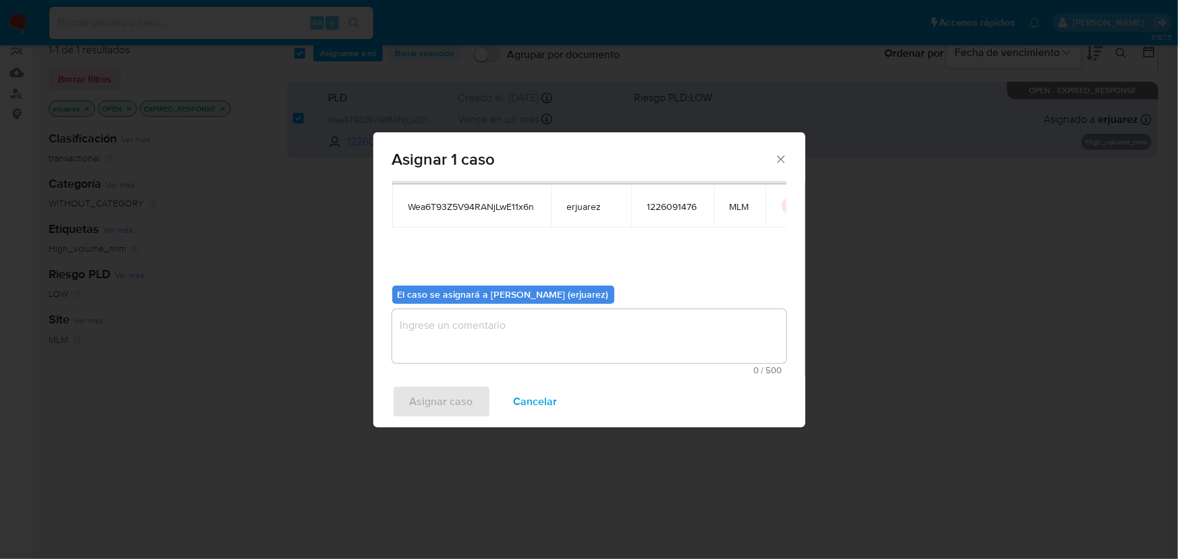
click at [481, 354] on textarea "assign-modal" at bounding box center [589, 336] width 394 height 54
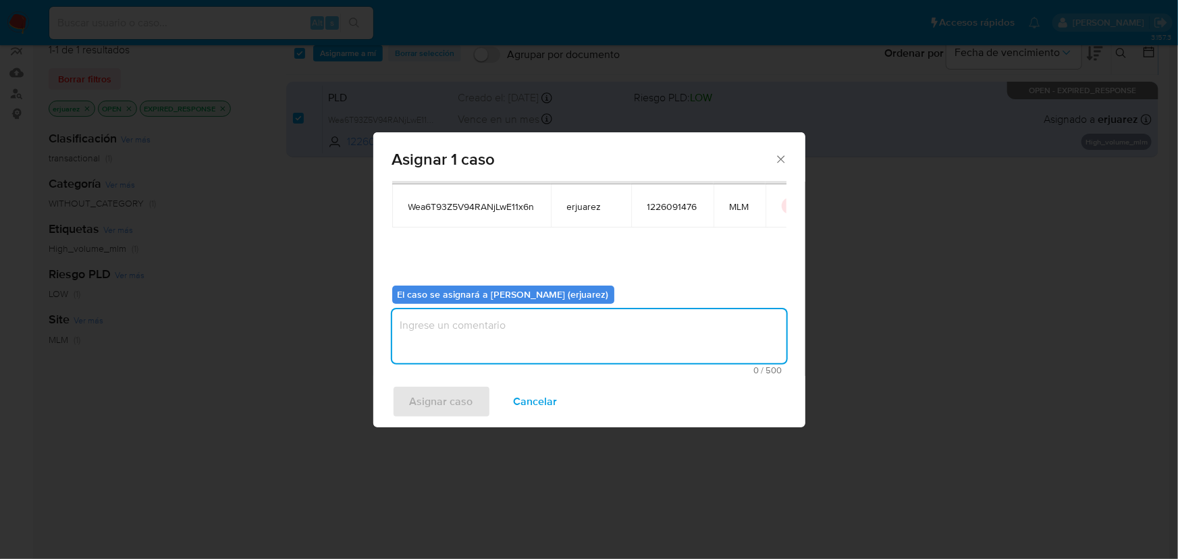
type textarea "e"
type textarea "EPJU"
click at [419, 406] on span "Asignar caso" at bounding box center [441, 402] width 63 height 30
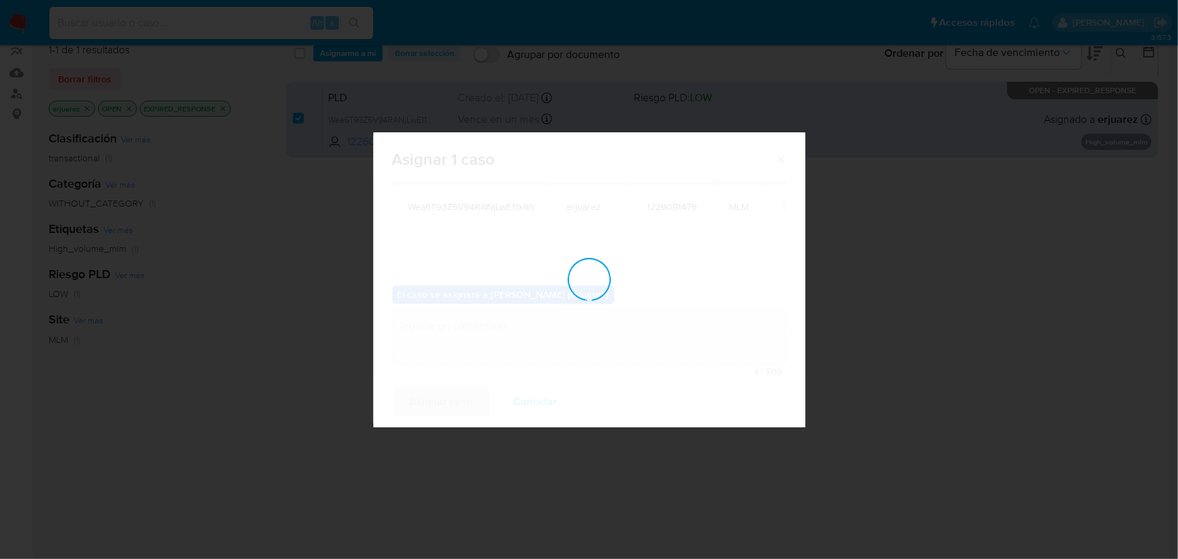
checkbox input "false"
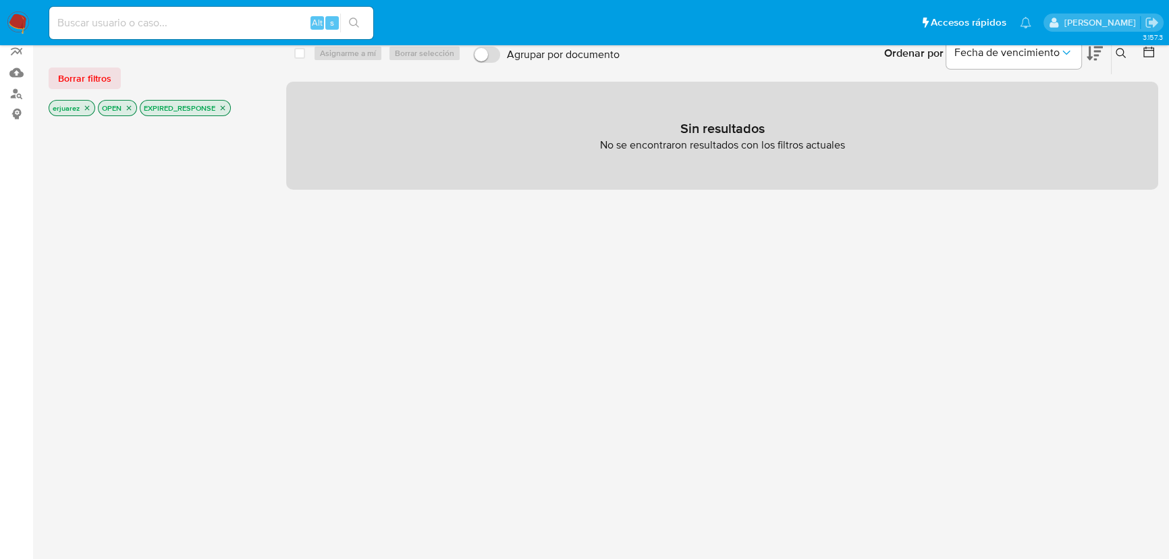
click at [226, 105] on icon "close-filter" at bounding box center [223, 108] width 8 height 8
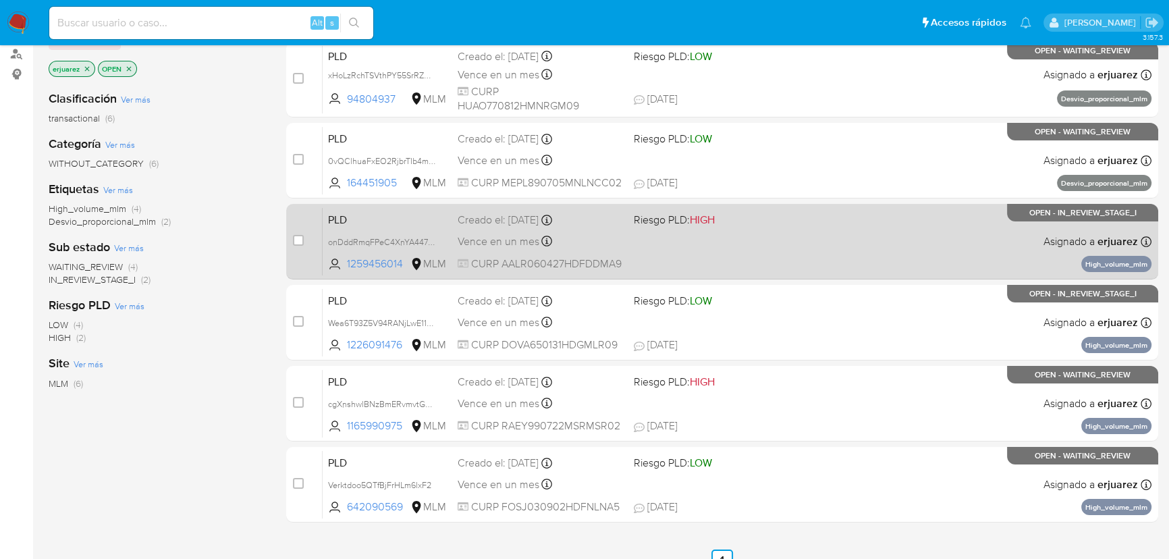
scroll to position [91, 0]
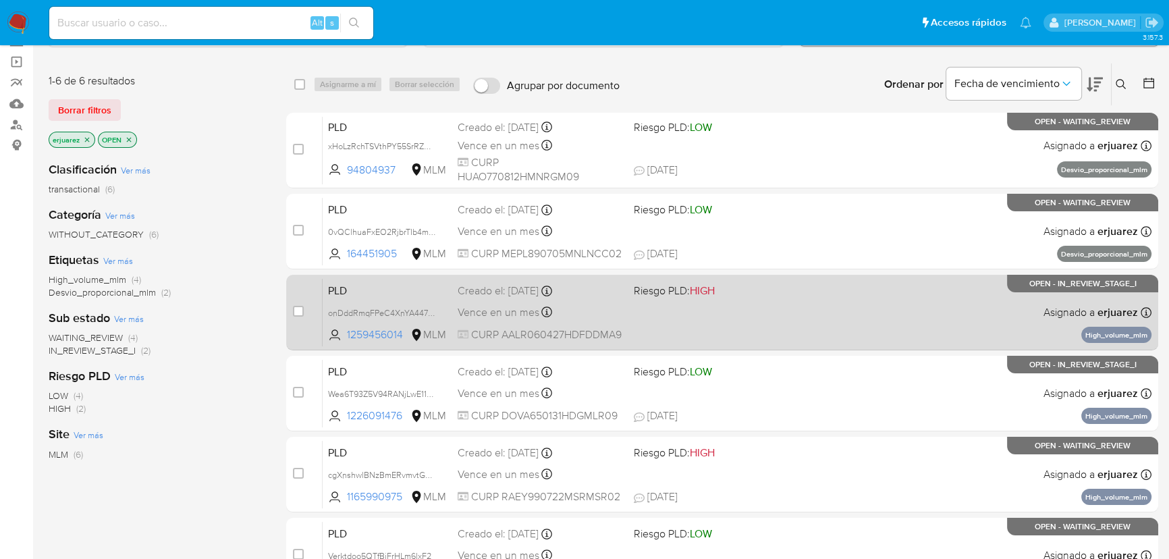
click at [715, 306] on div "PLD onDddRmqFPeC4XnYA447JL39 1259456014 MLM Riesgo PLD: HIGH Creado el: 12/08/2…" at bounding box center [737, 312] width 829 height 68
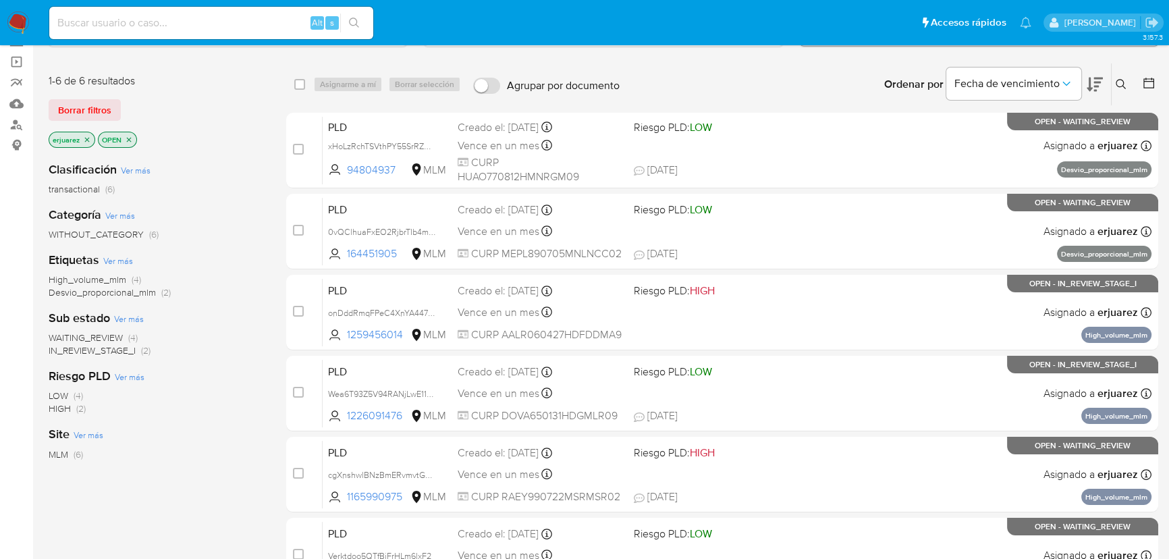
click at [124, 355] on span "IN_REVIEW_STAGE_I" at bounding box center [92, 351] width 87 height 14
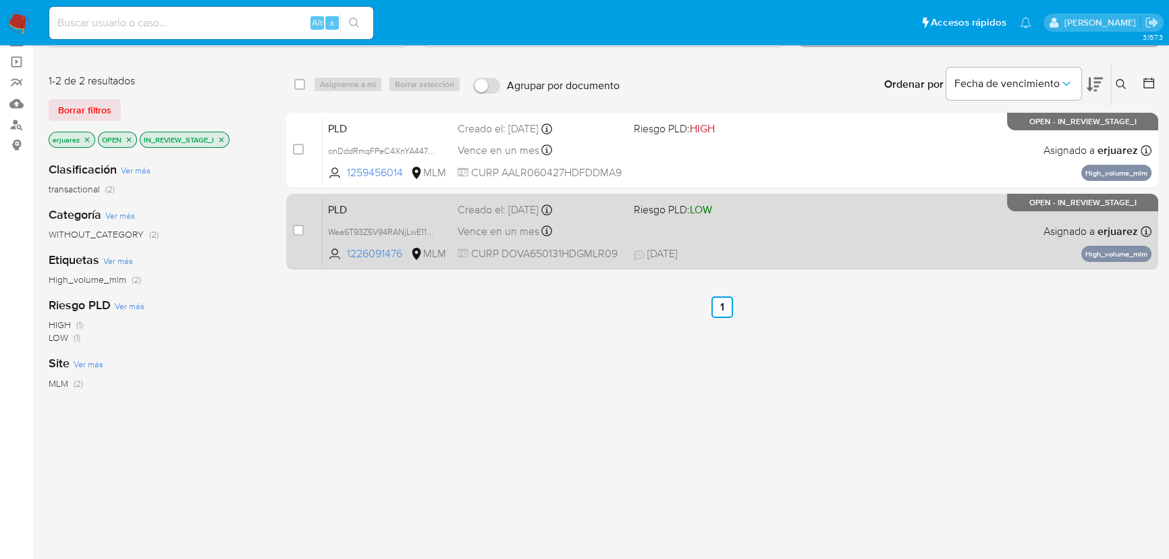
click at [596, 218] on div "PLD Wea6T93Z5V94RANjLwE11x6n 1226091476 MLM Riesgo PLD: LOW Creado el: 12/08/20…" at bounding box center [737, 231] width 829 height 68
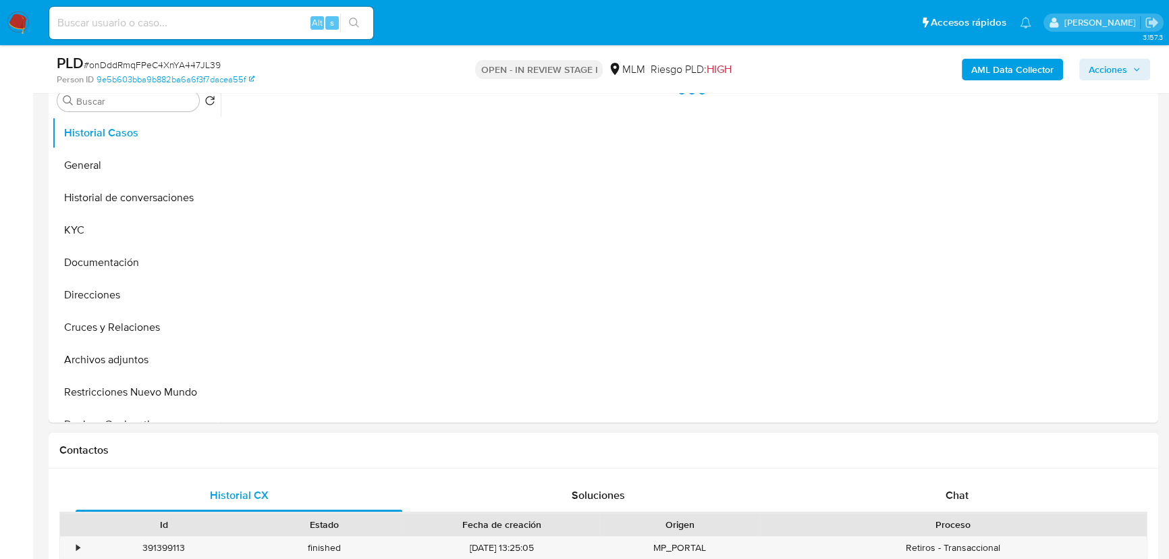
scroll to position [368, 0]
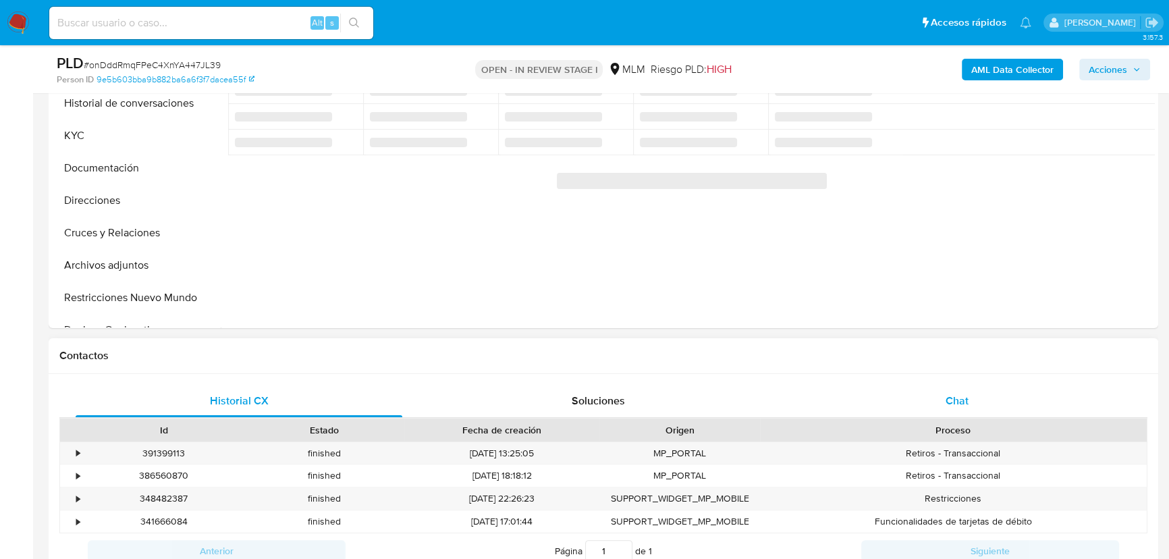
click at [965, 393] on span "Chat" at bounding box center [957, 401] width 23 height 16
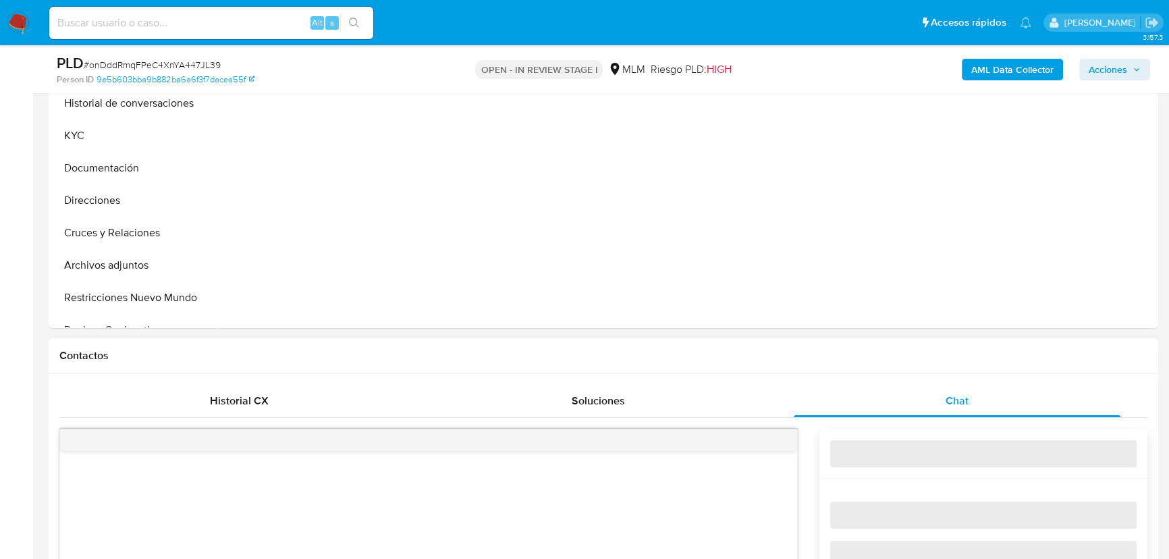
select select "10"
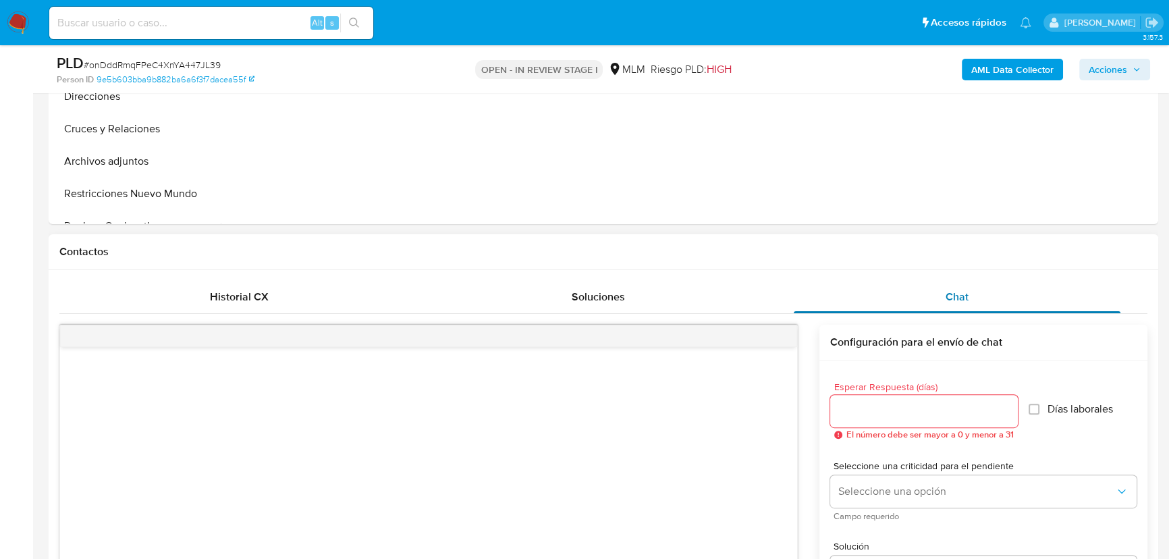
scroll to position [429, 0]
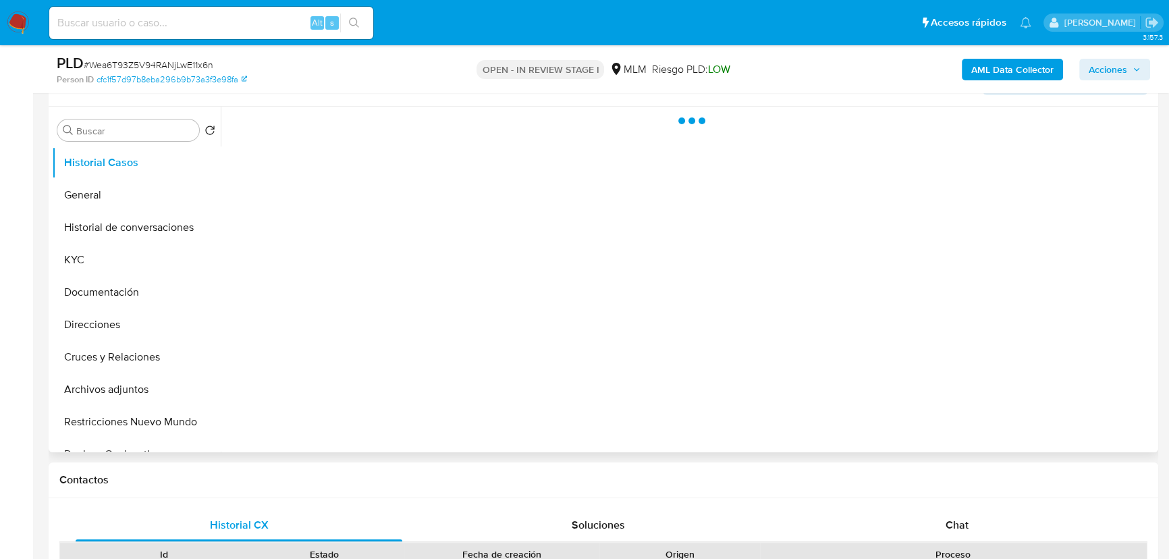
scroll to position [245, 0]
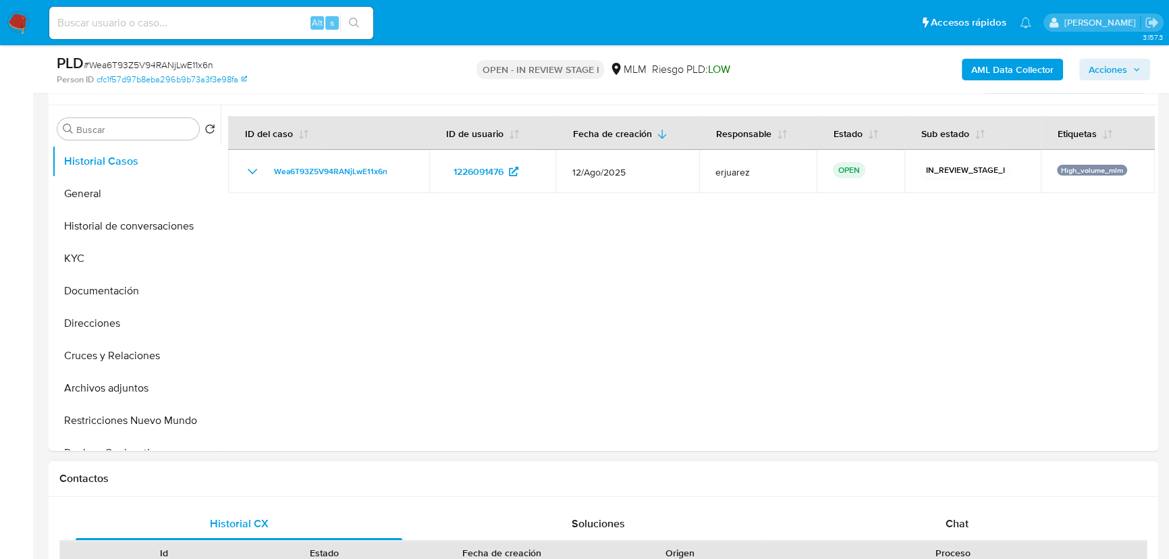
select select "10"
click at [954, 525] on span "Chat" at bounding box center [957, 524] width 23 height 16
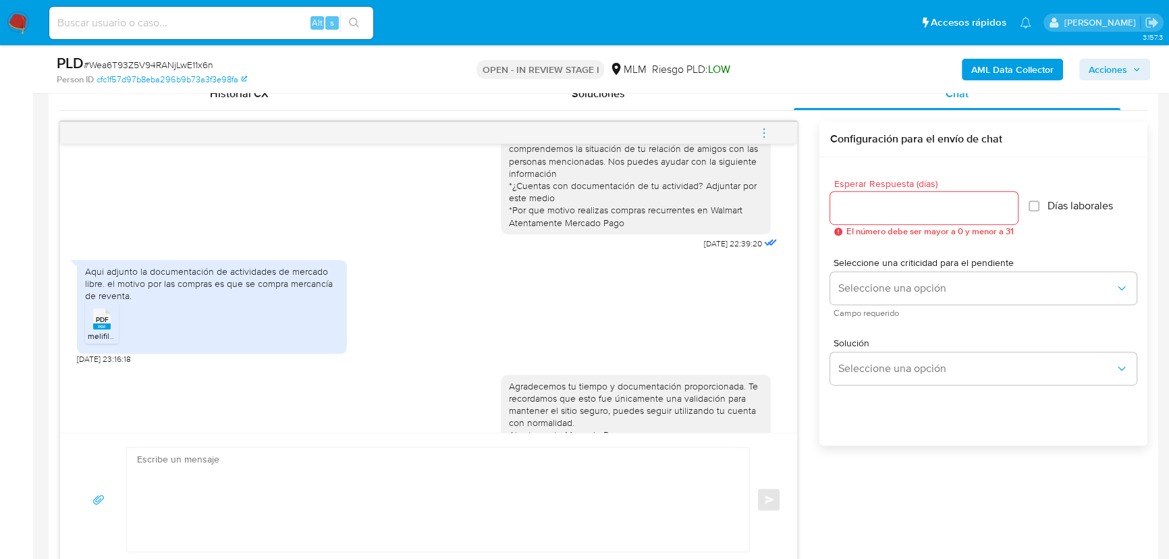
scroll to position [441, 0]
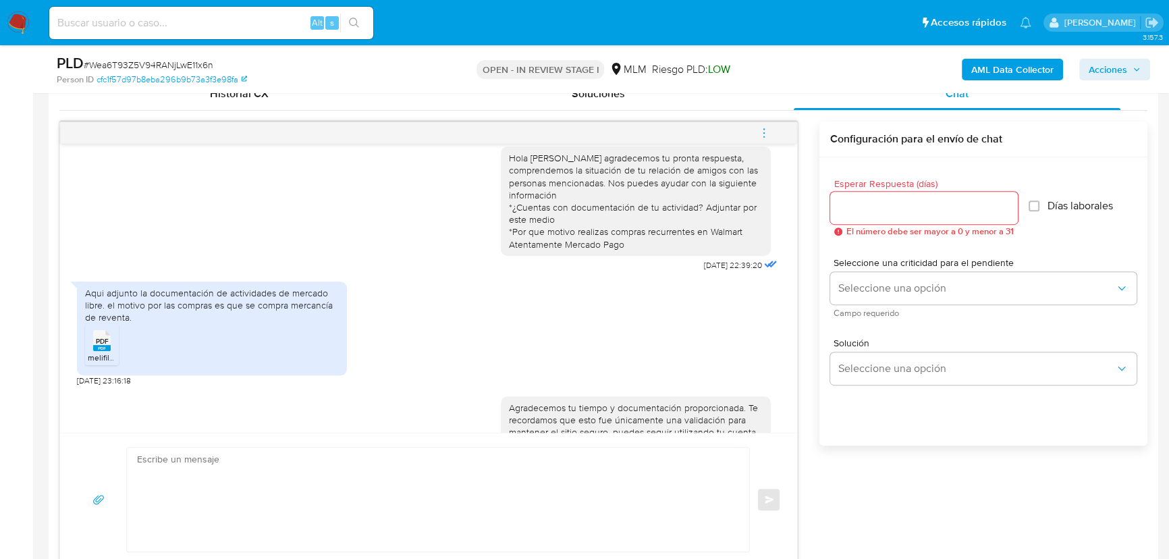
click at [108, 353] on span "melifile1791564521315829191.pdf" at bounding box center [146, 357] width 117 height 11
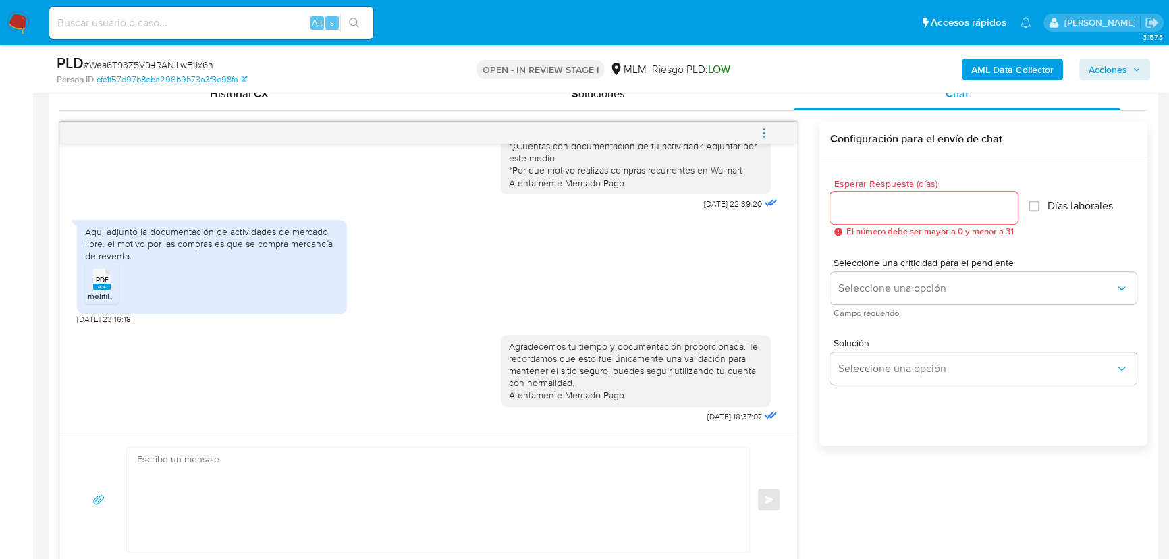
scroll to position [257, 0]
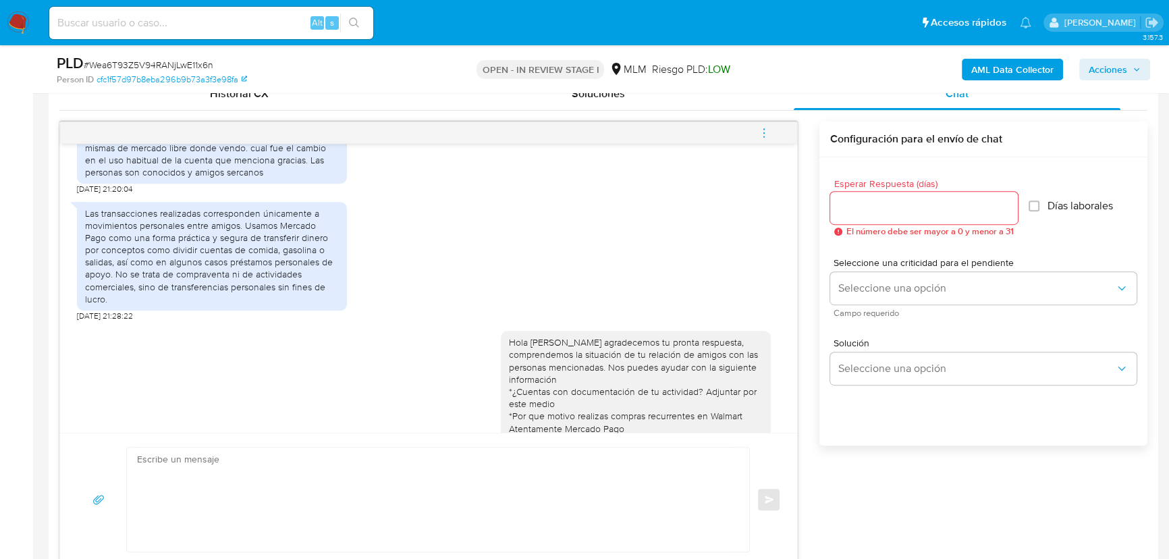
click at [764, 124] on span "menu-action" at bounding box center [764, 133] width 12 height 32
click at [680, 108] on li "Cerrar conversación" at bounding box center [673, 107] width 138 height 24
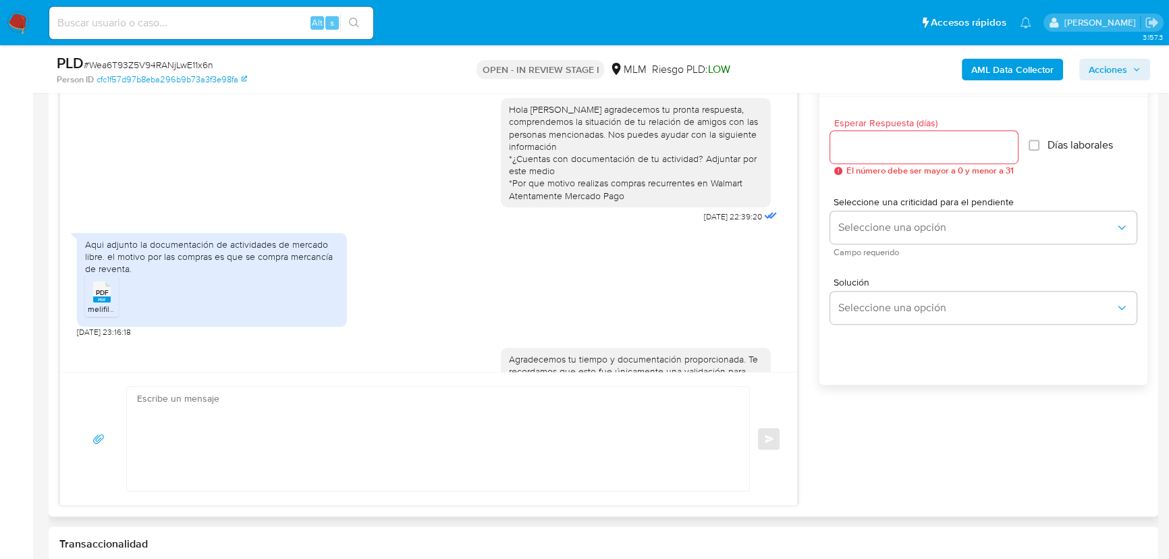
scroll to position [429, 0]
click at [96, 292] on span "PDF" at bounding box center [102, 292] width 13 height 9
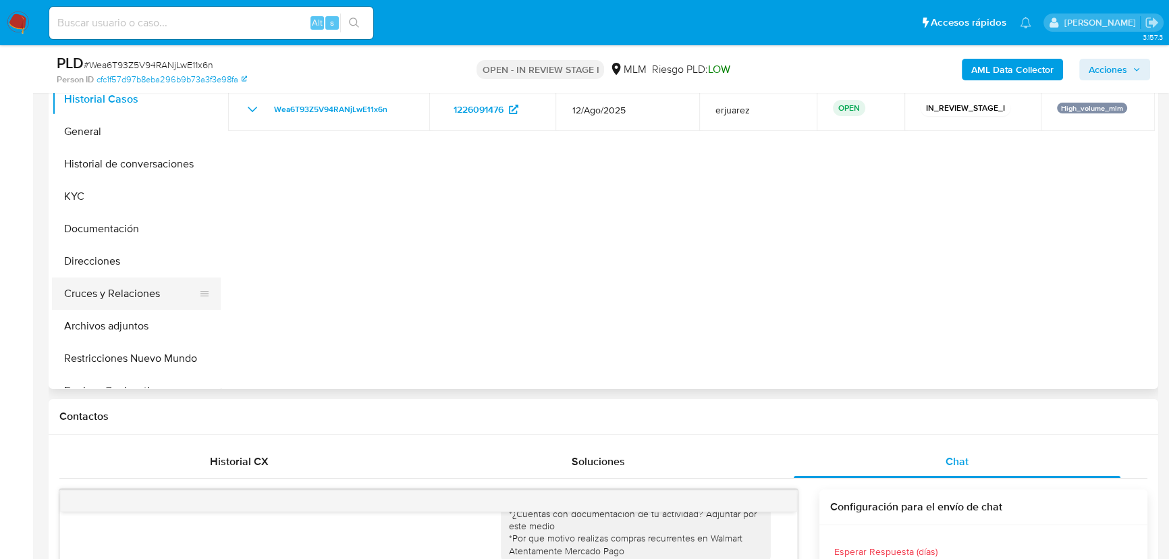
scroll to position [307, 0]
click at [105, 219] on button "Documentación" at bounding box center [131, 229] width 158 height 32
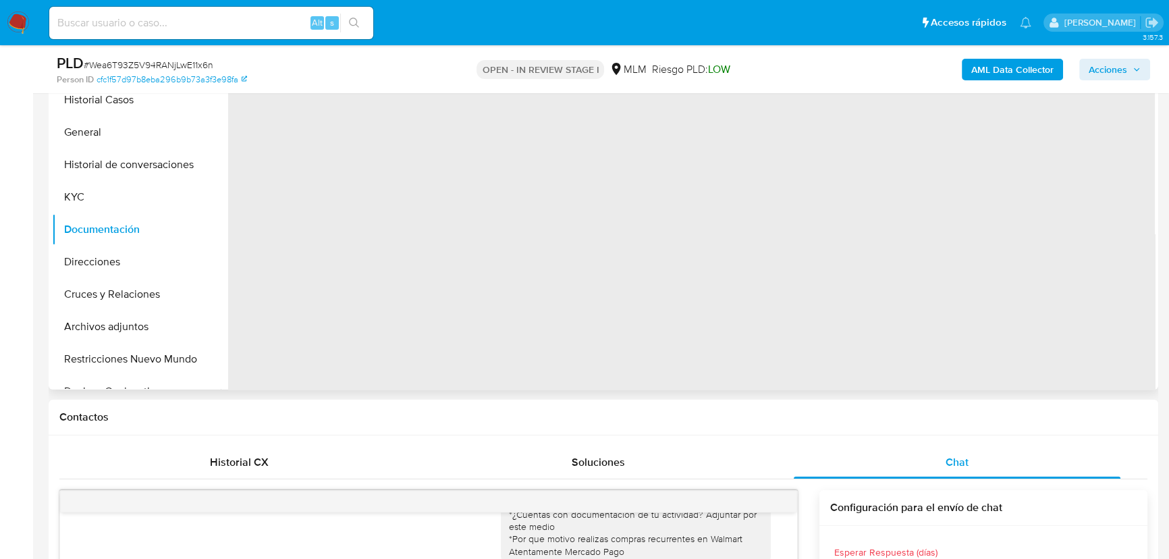
scroll to position [245, 0]
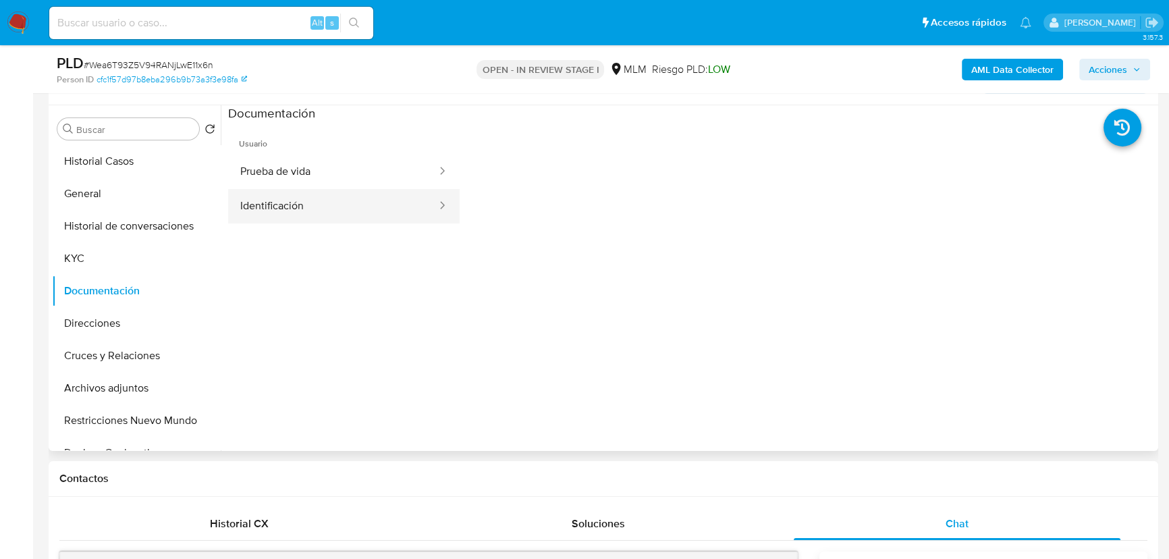
click at [285, 201] on button "Identificación" at bounding box center [333, 206] width 210 height 34
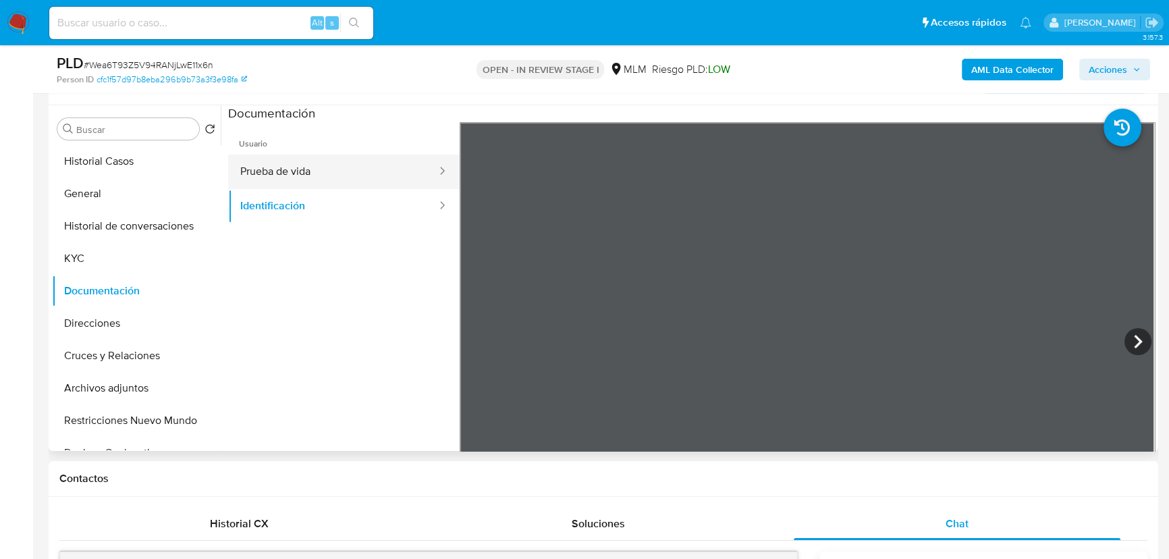
click at [303, 161] on button "Prueba de vida" at bounding box center [333, 172] width 210 height 34
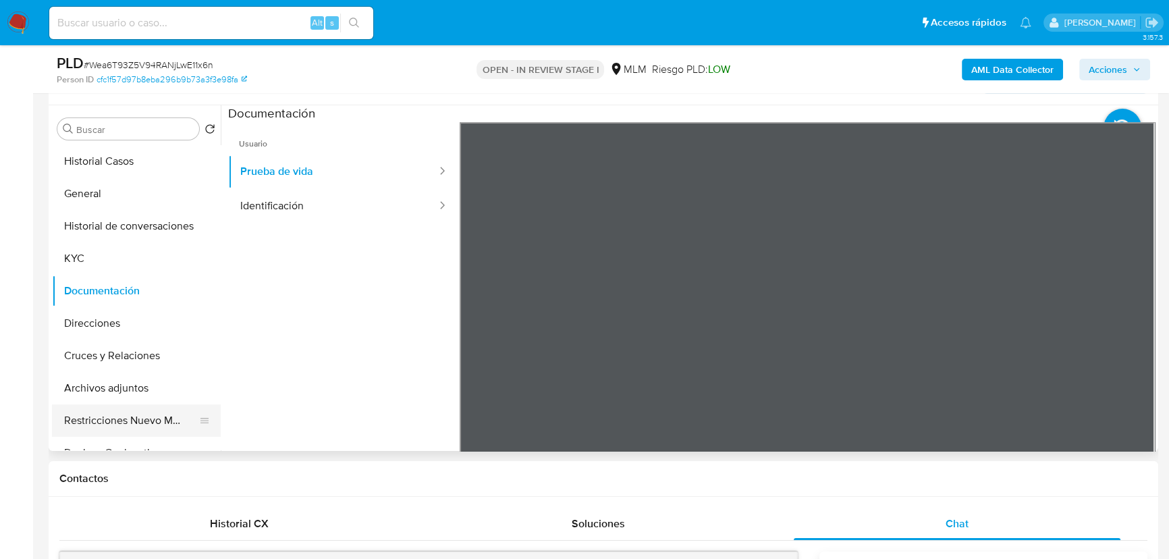
click at [112, 417] on button "Restricciones Nuevo Mundo" at bounding box center [131, 420] width 158 height 32
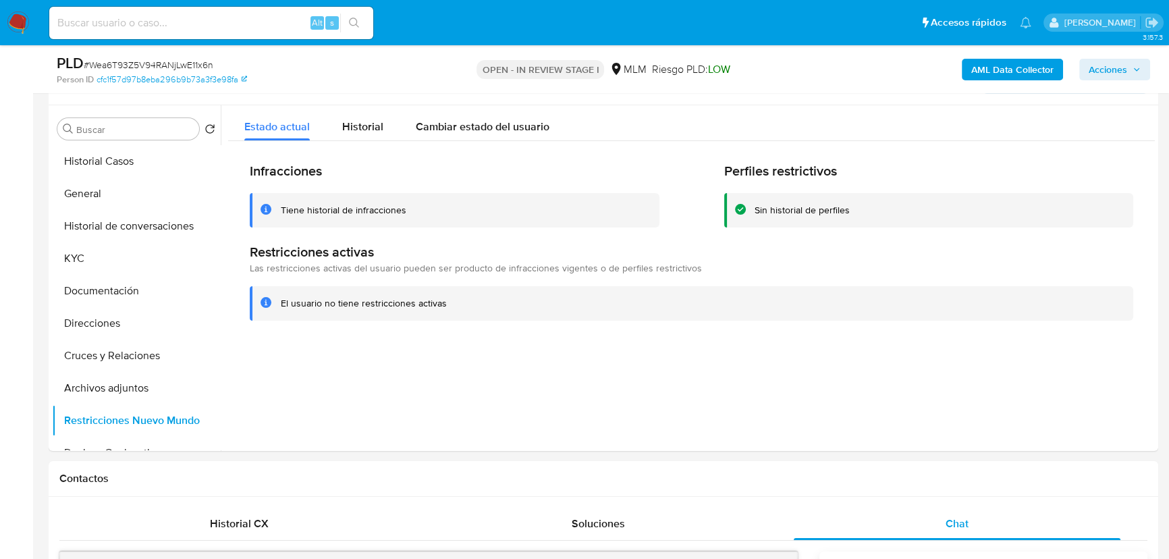
click at [26, 26] on img at bounding box center [18, 22] width 23 height 23
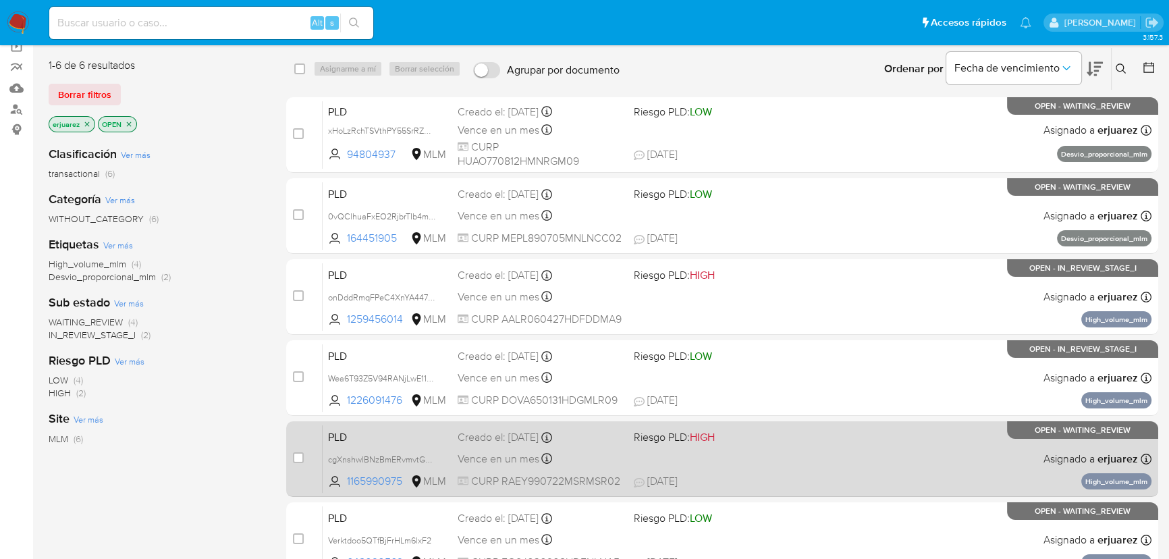
scroll to position [91, 0]
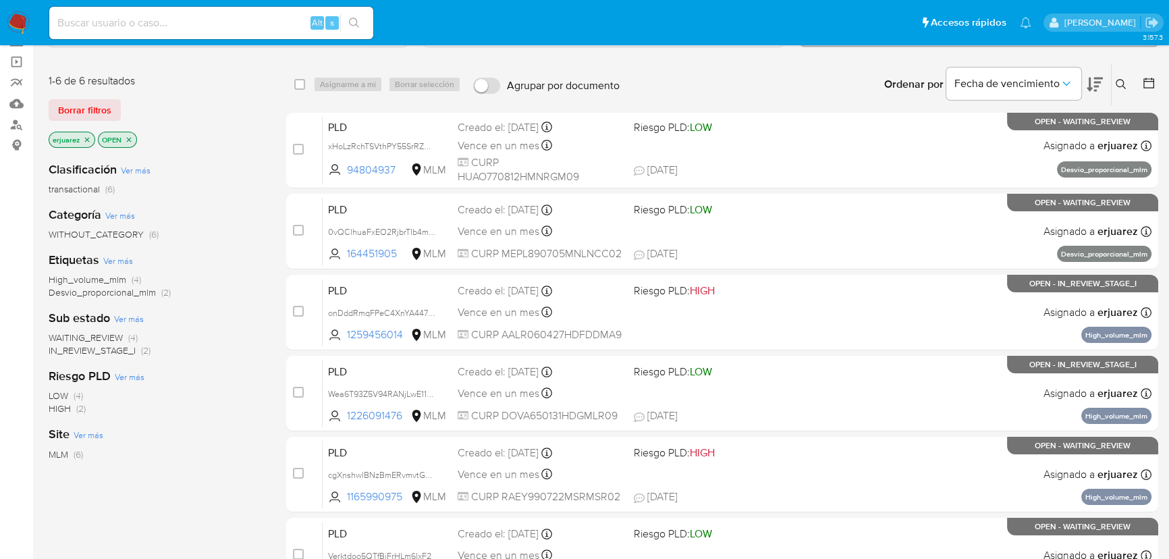
click at [125, 350] on span "IN_REVIEW_STAGE_I" at bounding box center [92, 351] width 87 height 14
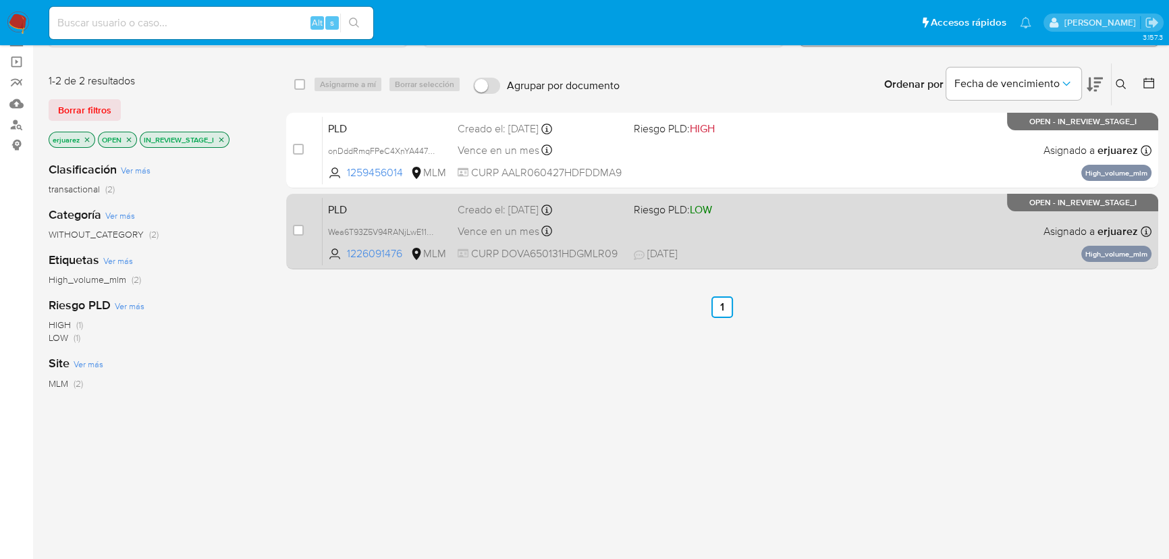
click at [597, 248] on span "CURP DOVA650131HDGMLR09" at bounding box center [540, 253] width 165 height 15
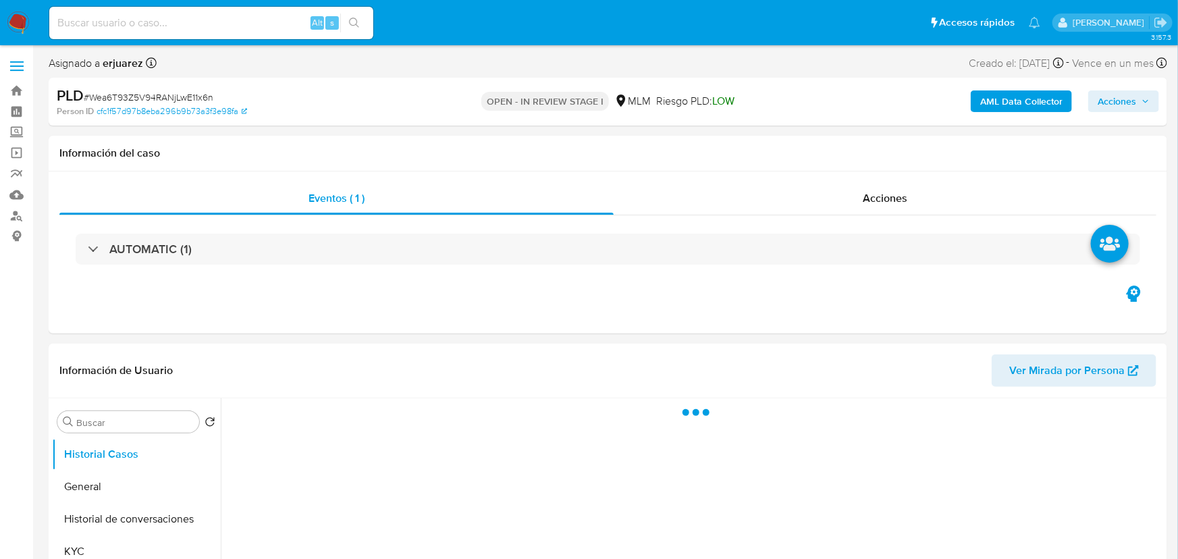
select select "10"
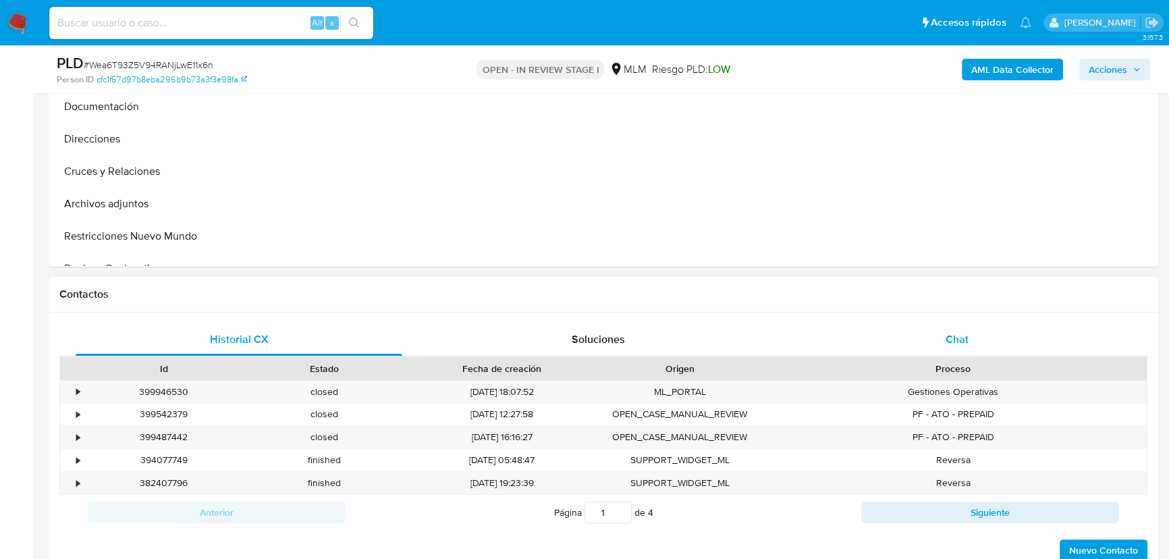
click at [916, 323] on div "Chat" at bounding box center [957, 339] width 327 height 32
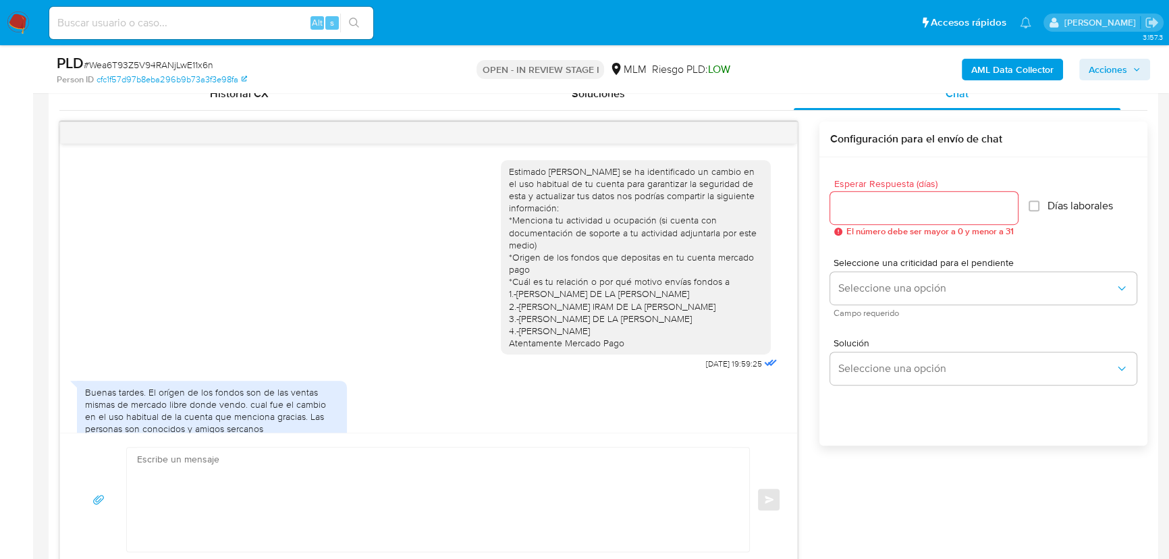
scroll to position [502, 0]
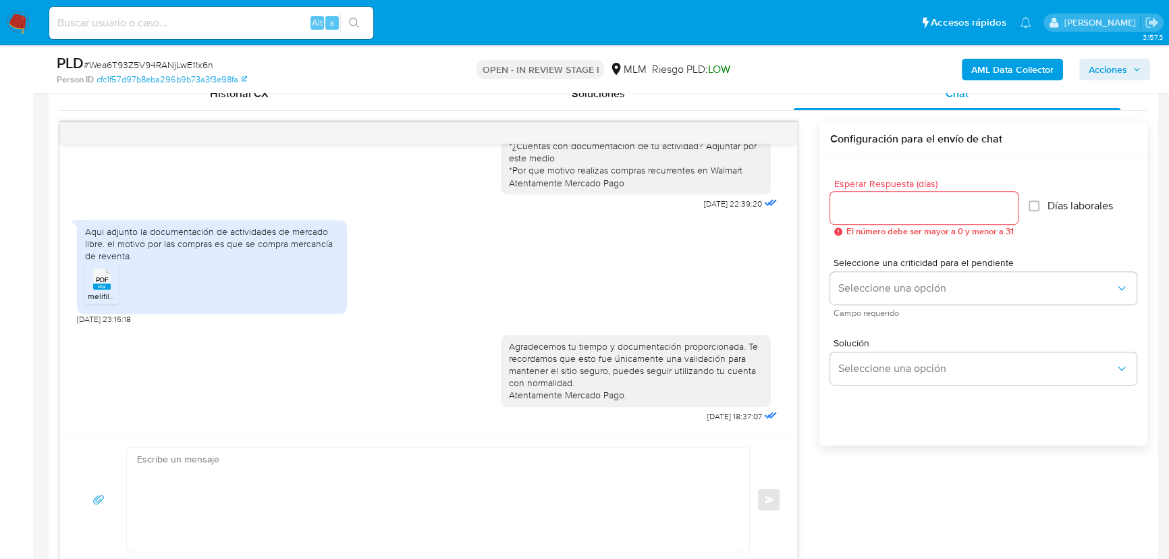
click at [780, 130] on div at bounding box center [428, 133] width 737 height 22
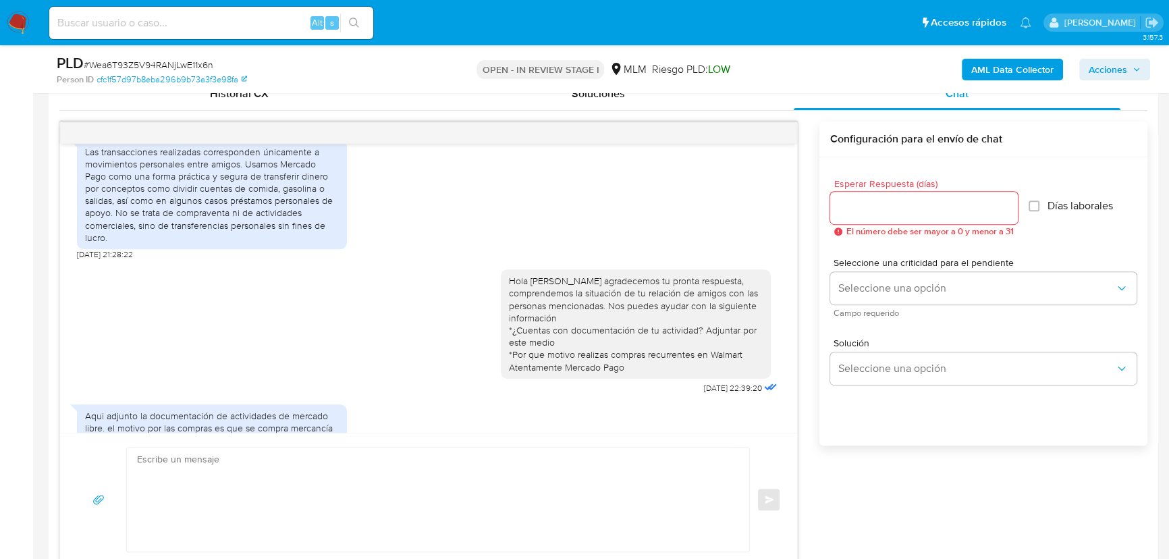
scroll to position [257, 0]
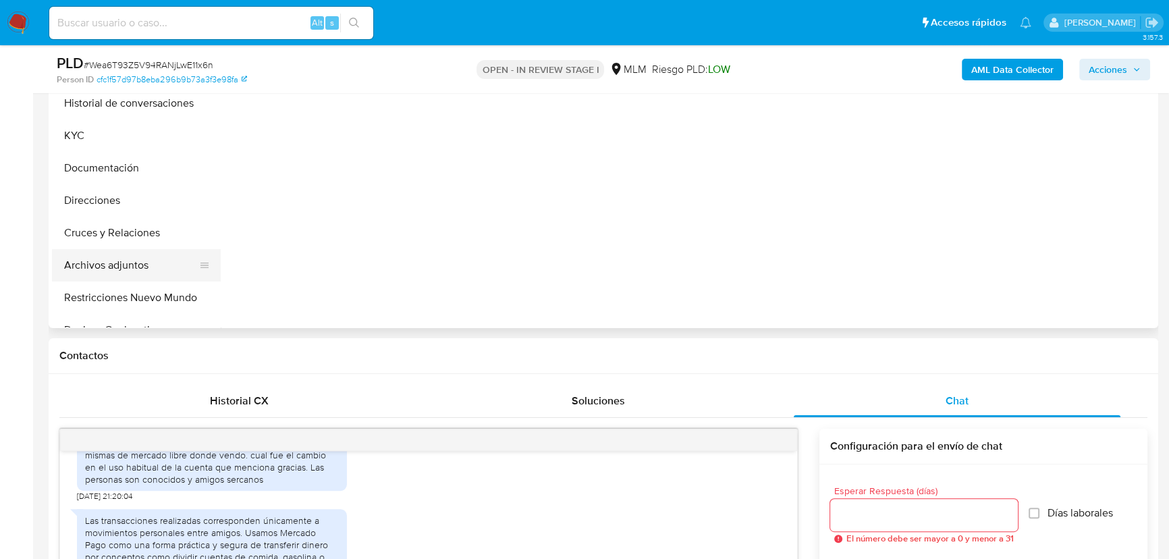
drag, startPoint x: 142, startPoint y: 265, endPoint x: 172, endPoint y: 257, distance: 30.8
click at [142, 264] on button "Archivos adjuntos" at bounding box center [131, 265] width 158 height 32
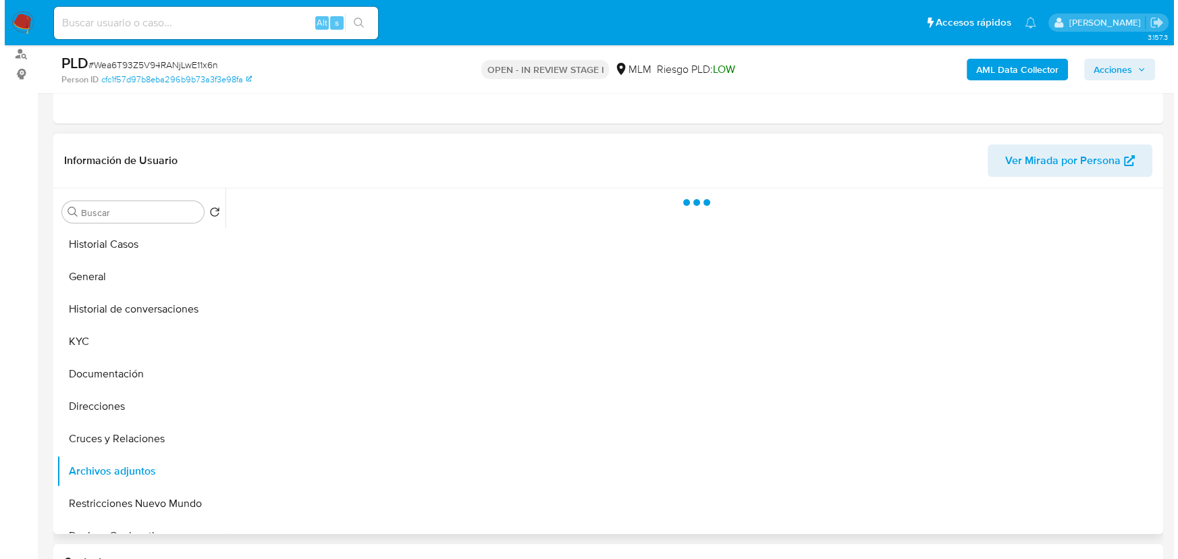
scroll to position [184, 0]
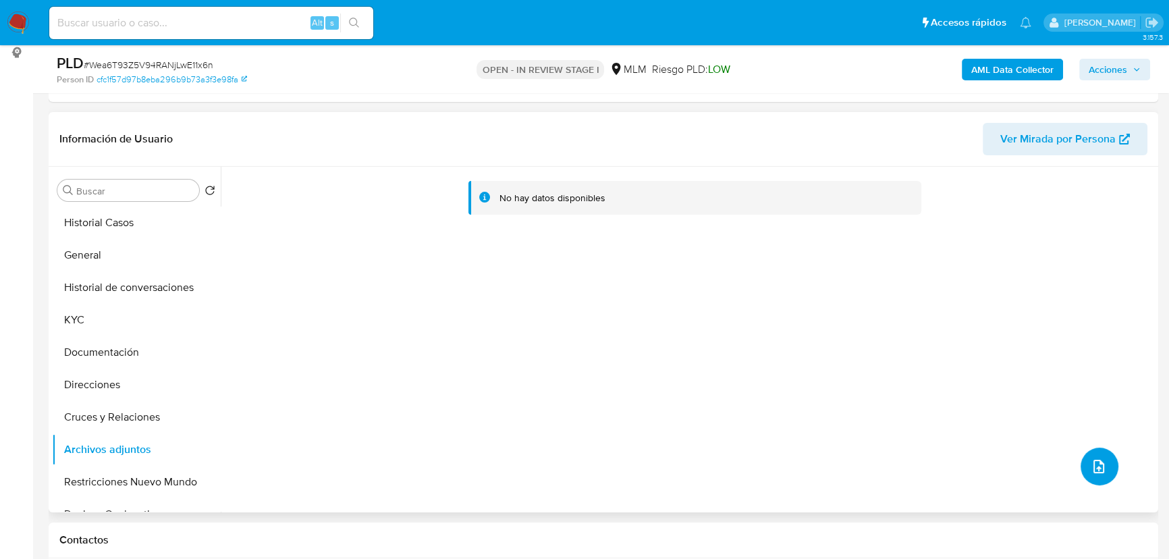
click at [1091, 458] on icon "upload-file" at bounding box center [1099, 466] width 16 height 16
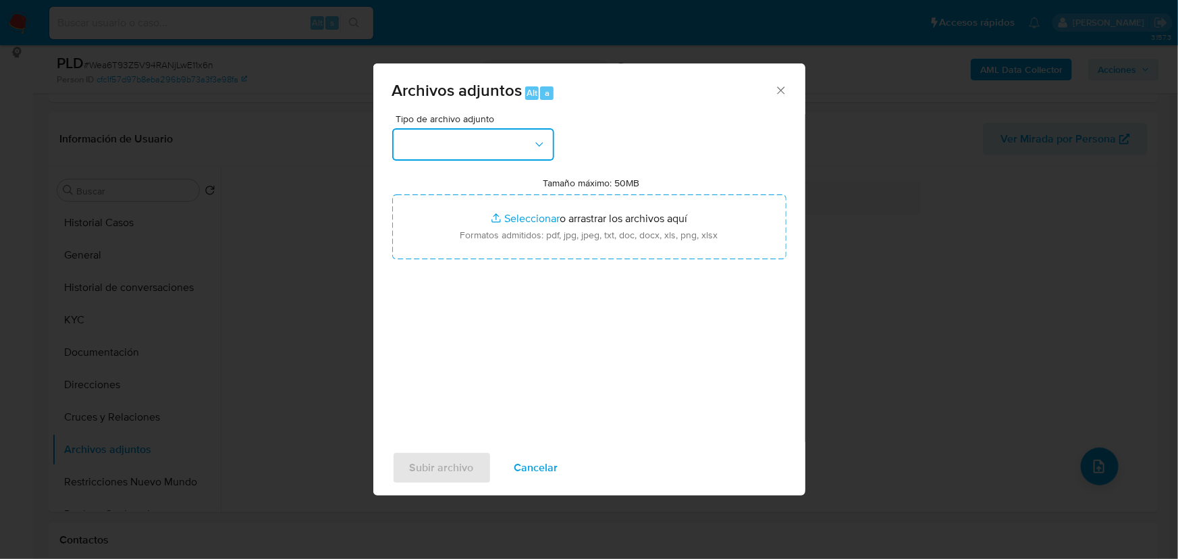
drag, startPoint x: 448, startPoint y: 141, endPoint x: 452, endPoint y: 157, distance: 16.7
click at [448, 142] on button "button" at bounding box center [473, 144] width 162 height 32
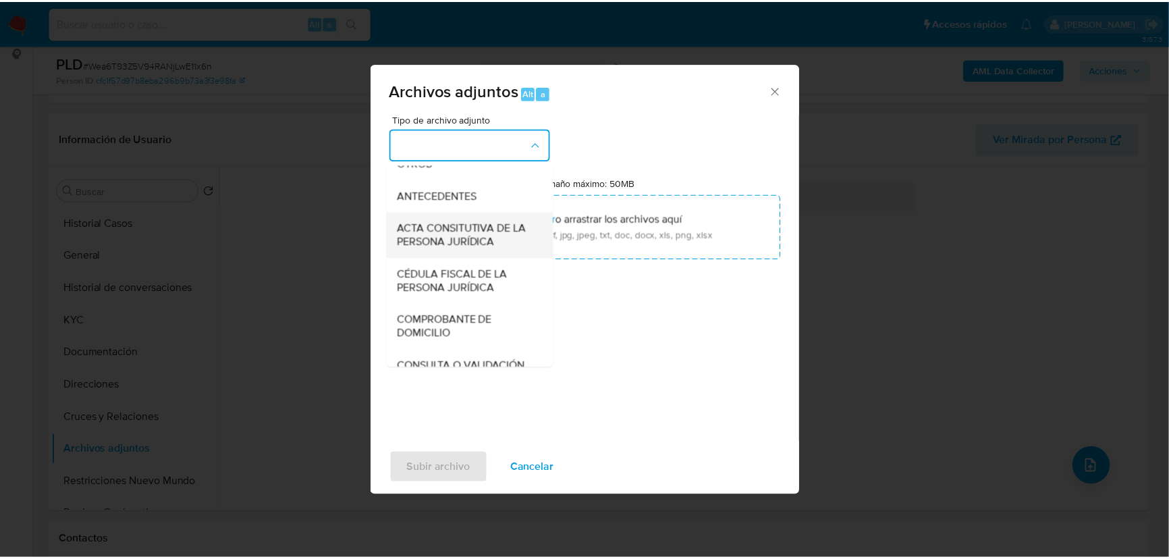
scroll to position [245, 0]
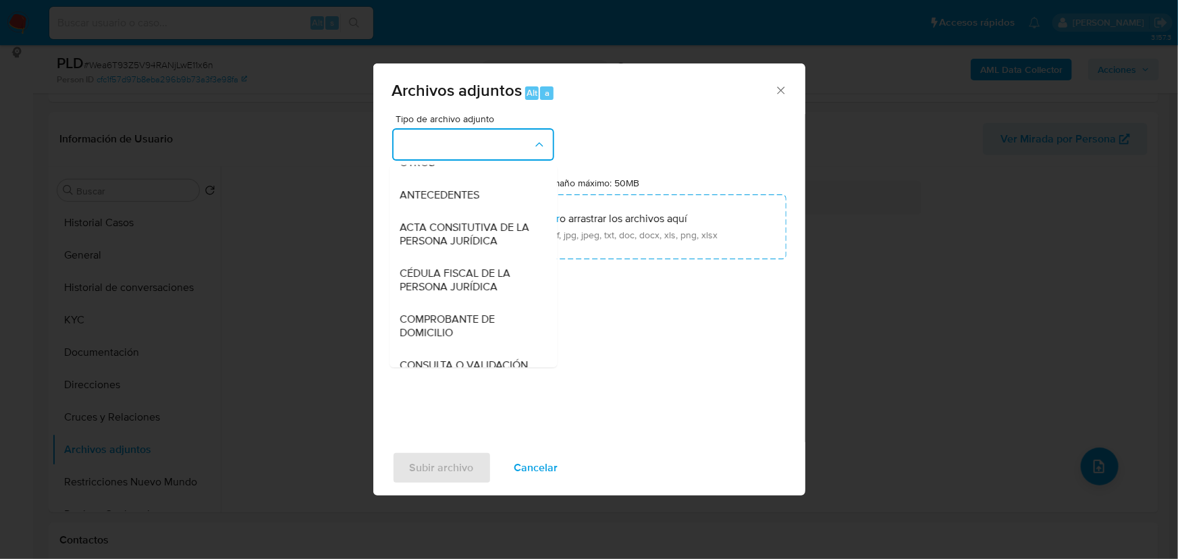
click at [413, 169] on span "OTROS" at bounding box center [417, 163] width 35 height 14
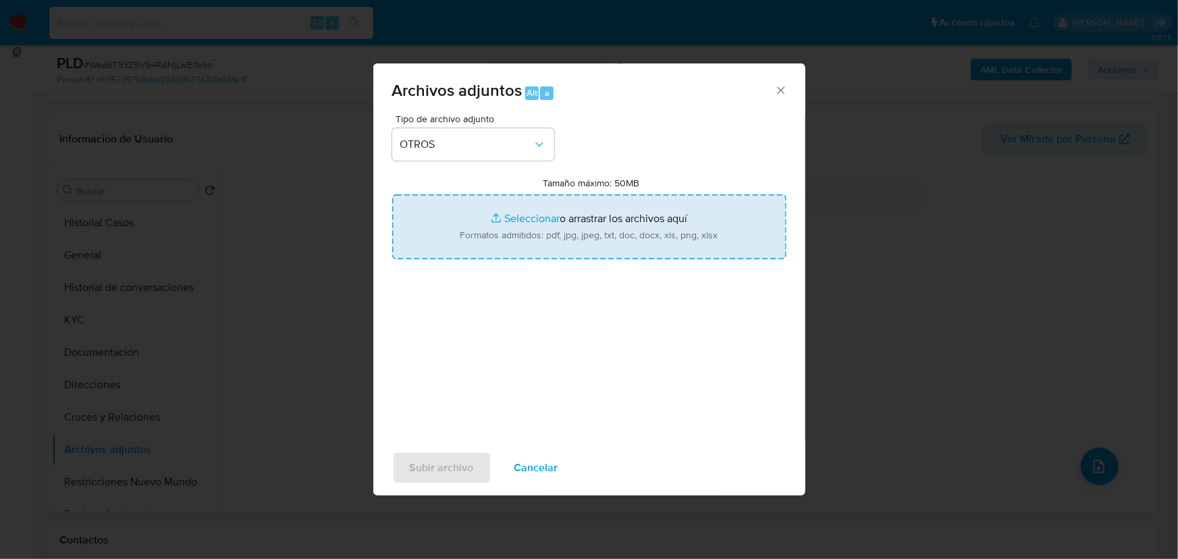
click at [504, 217] on input "Tamaño máximo: 50MB Seleccionar archivos" at bounding box center [589, 226] width 394 height 65
type input "C:\fakepath\1226091476_Arnulfo Dominguez Villa_Ago25.pdf"
click at [521, 219] on input "Tamaño máximo: 50MB Seleccionar archivos" at bounding box center [589, 226] width 394 height 65
type input "C:\fakepath\1226091476_Arnulfo Dominguez Villa_Ago25.xlsx"
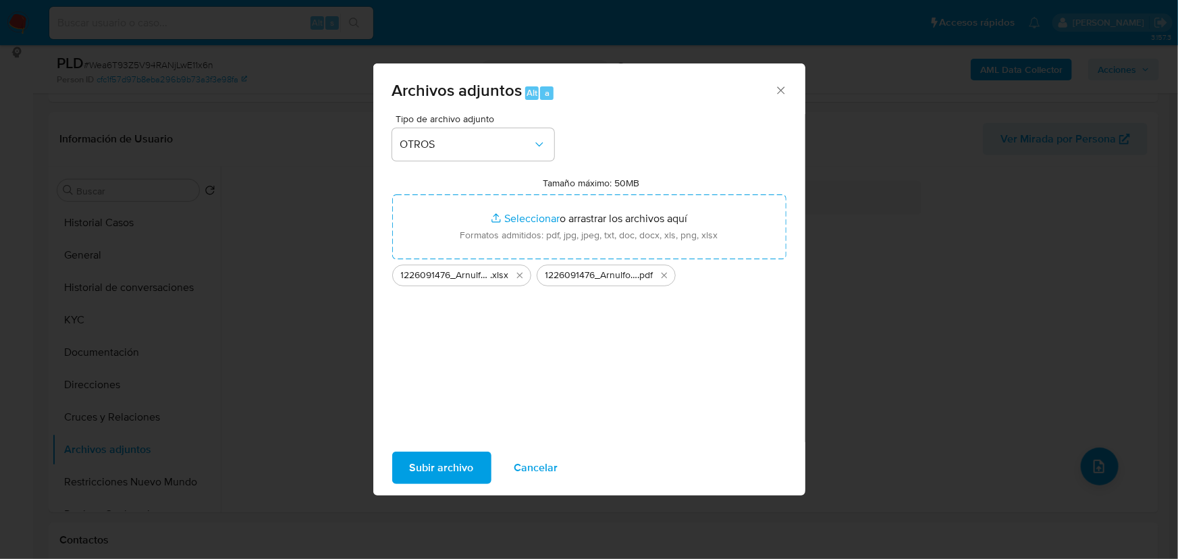
click at [463, 461] on span "Subir archivo" at bounding box center [442, 468] width 64 height 30
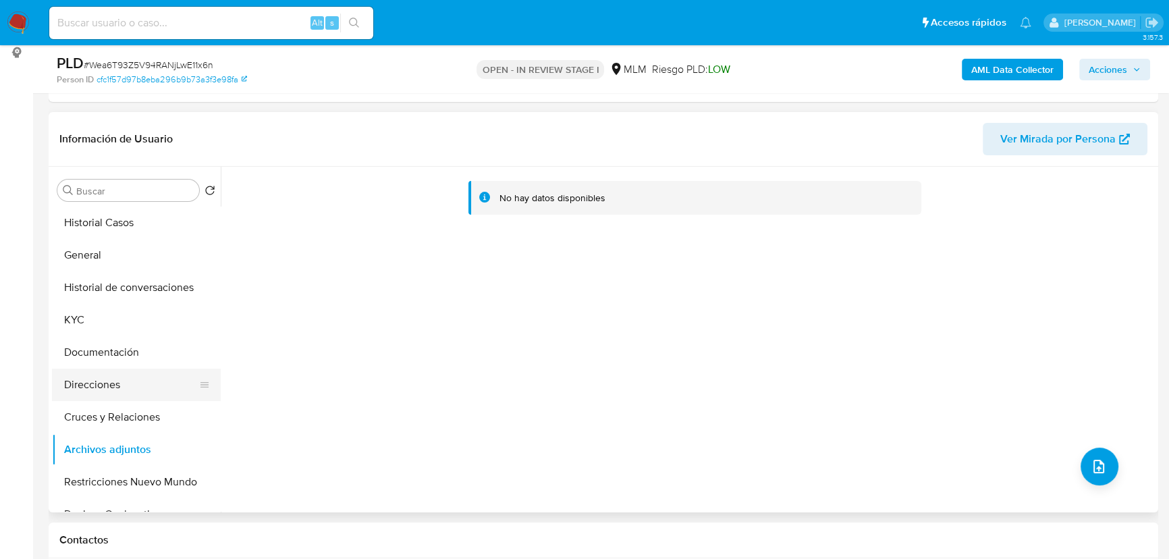
click at [140, 375] on button "Direcciones" at bounding box center [131, 385] width 158 height 32
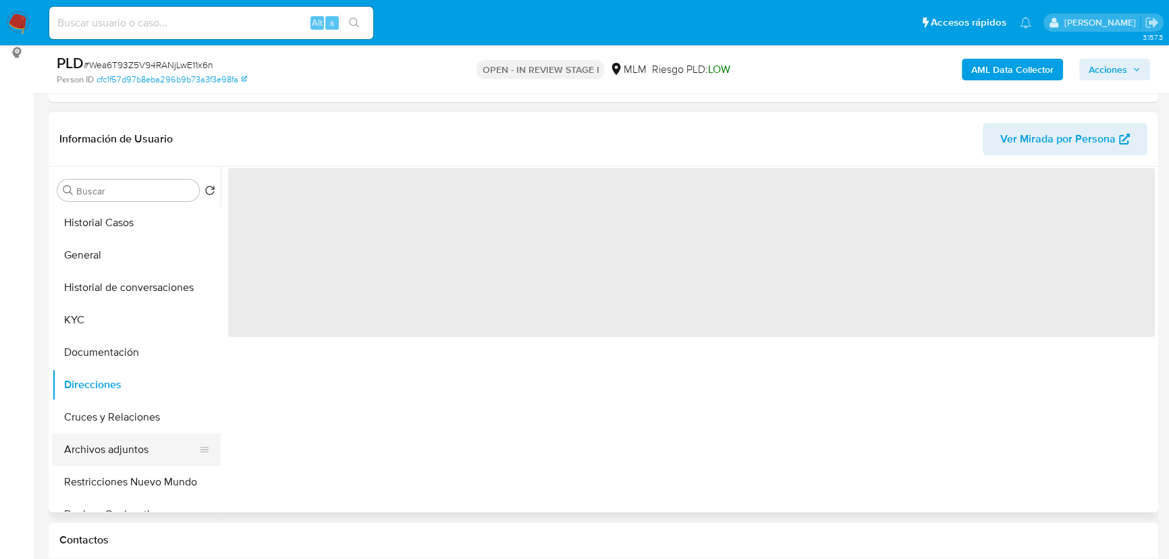
click at [114, 450] on button "Archivos adjuntos" at bounding box center [131, 449] width 158 height 32
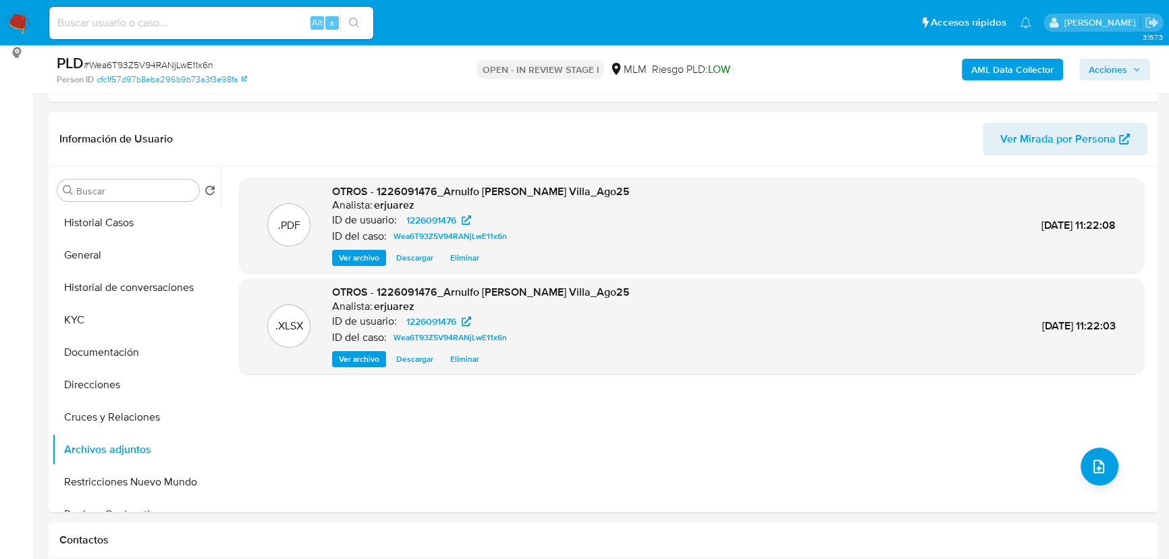
click at [1102, 69] on span "Acciones" at bounding box center [1108, 70] width 38 height 22
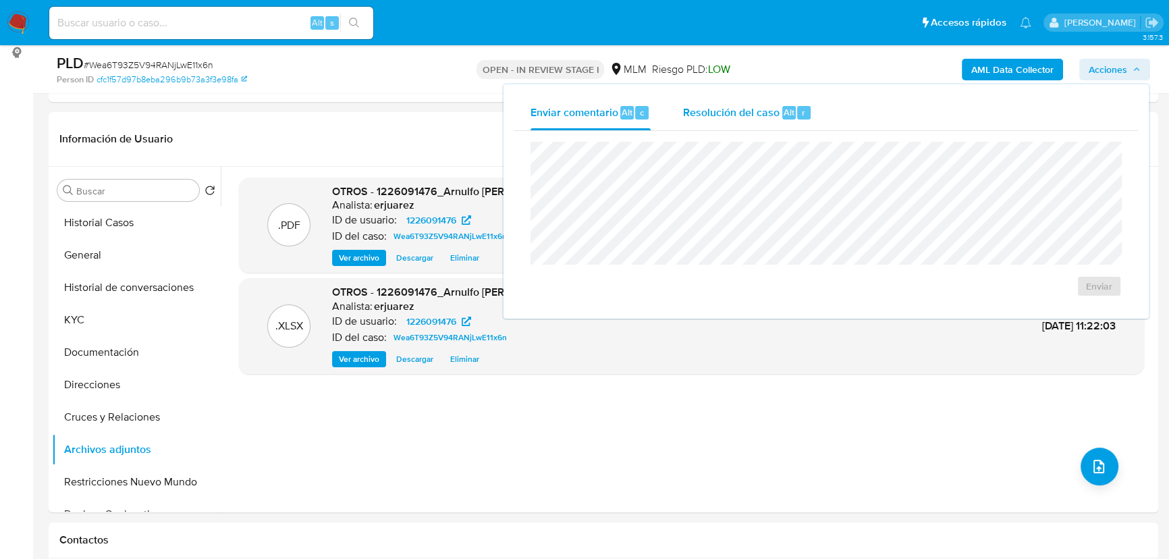
click at [756, 113] on span "Resolución del caso" at bounding box center [731, 112] width 97 height 16
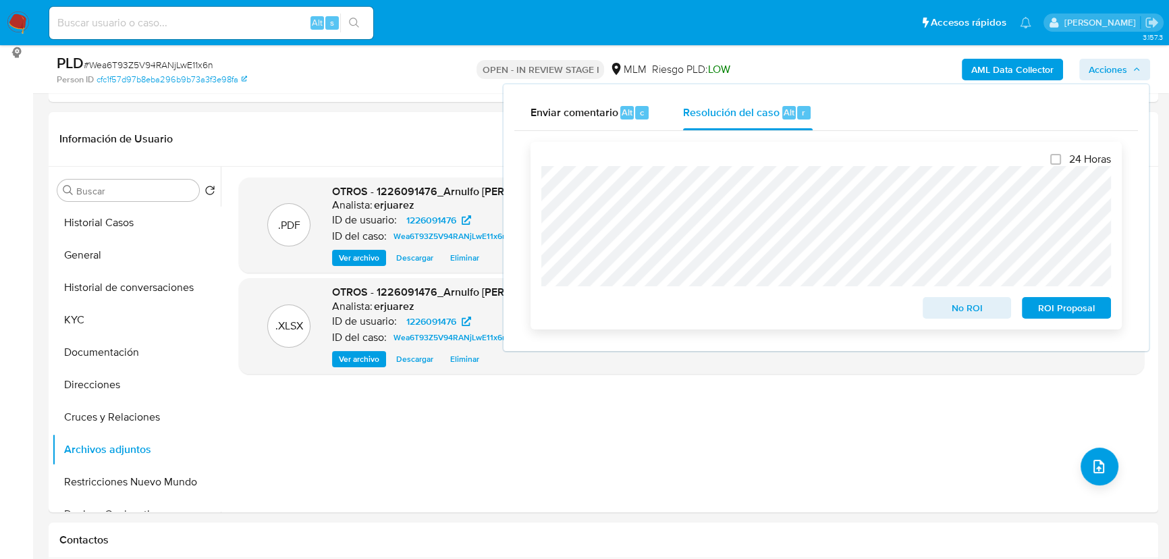
click at [972, 311] on span "No ROI" at bounding box center [967, 307] width 70 height 19
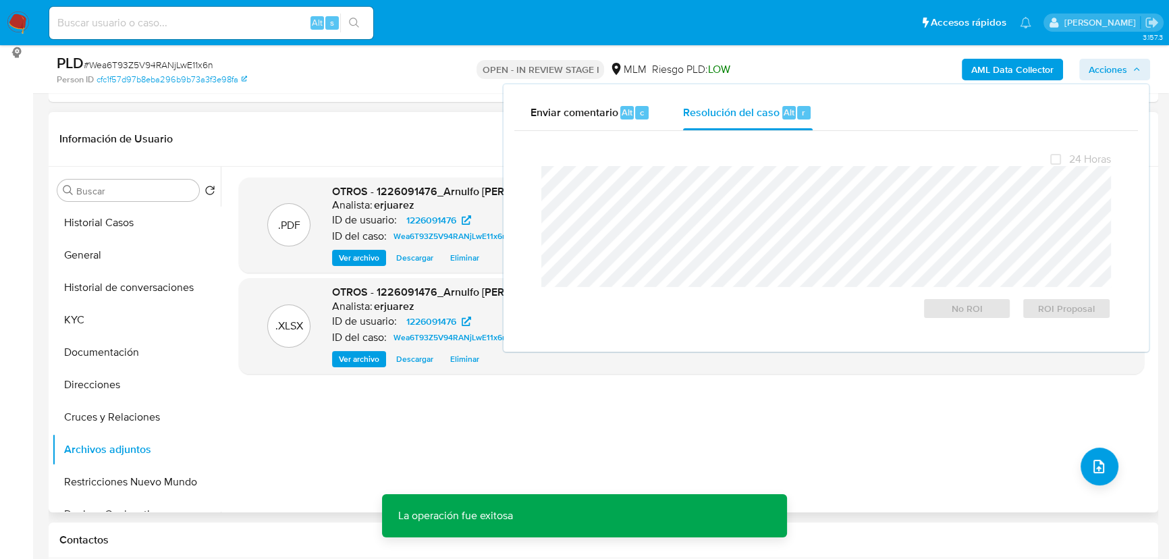
click at [562, 419] on div ".PDF OTROS - 1226091476_Arnulfo Dominguez Villa_Ago25 Analista: erjuarez ID de …" at bounding box center [691, 340] width 905 height 324
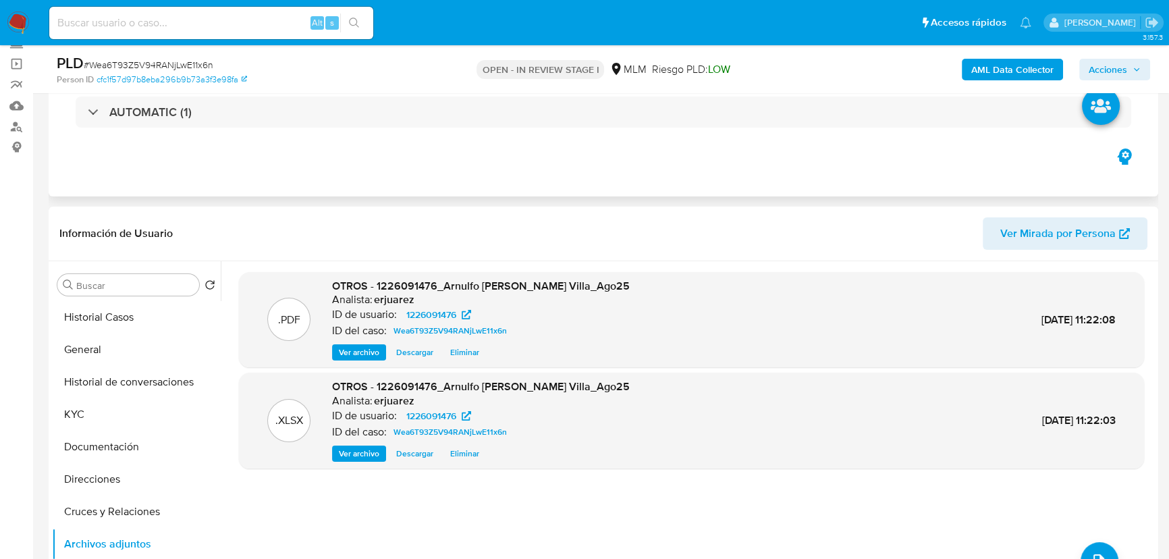
scroll to position [0, 0]
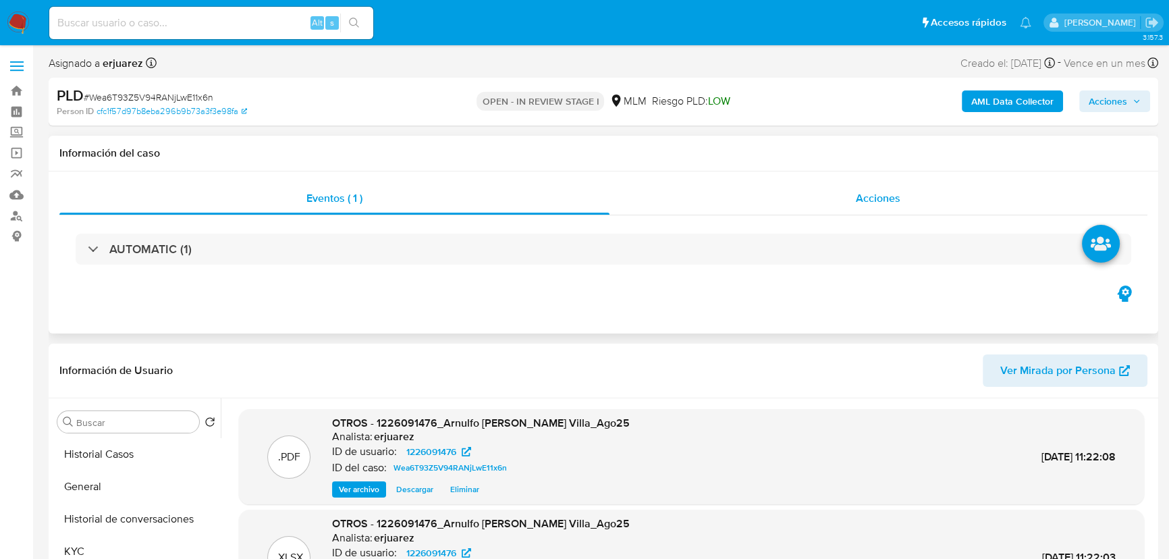
click at [801, 206] on div "Acciones" at bounding box center [879, 198] width 539 height 32
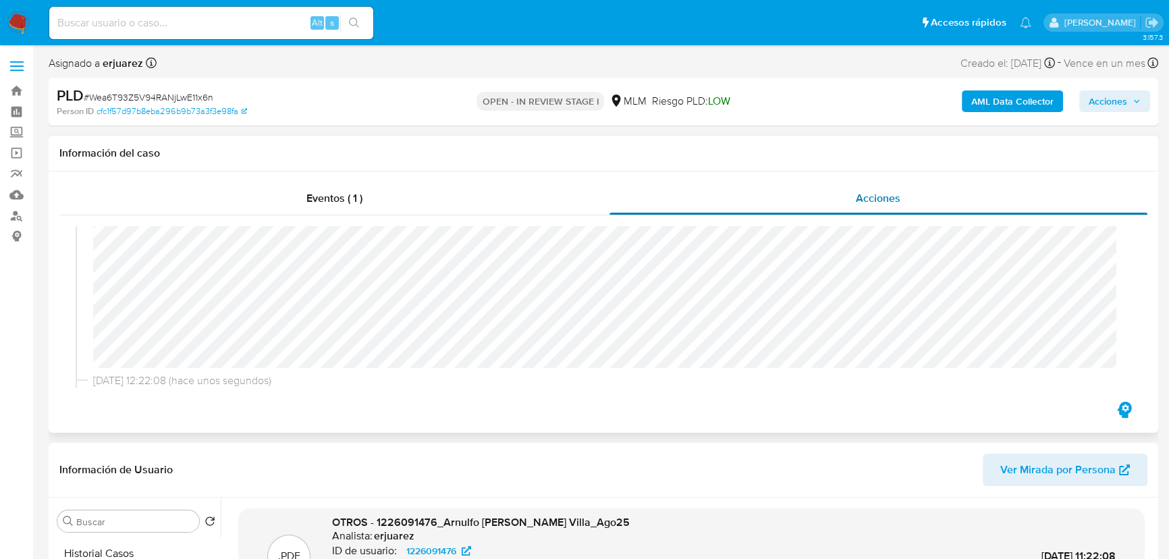
scroll to position [122, 0]
click at [17, 16] on img at bounding box center [18, 22] width 23 height 23
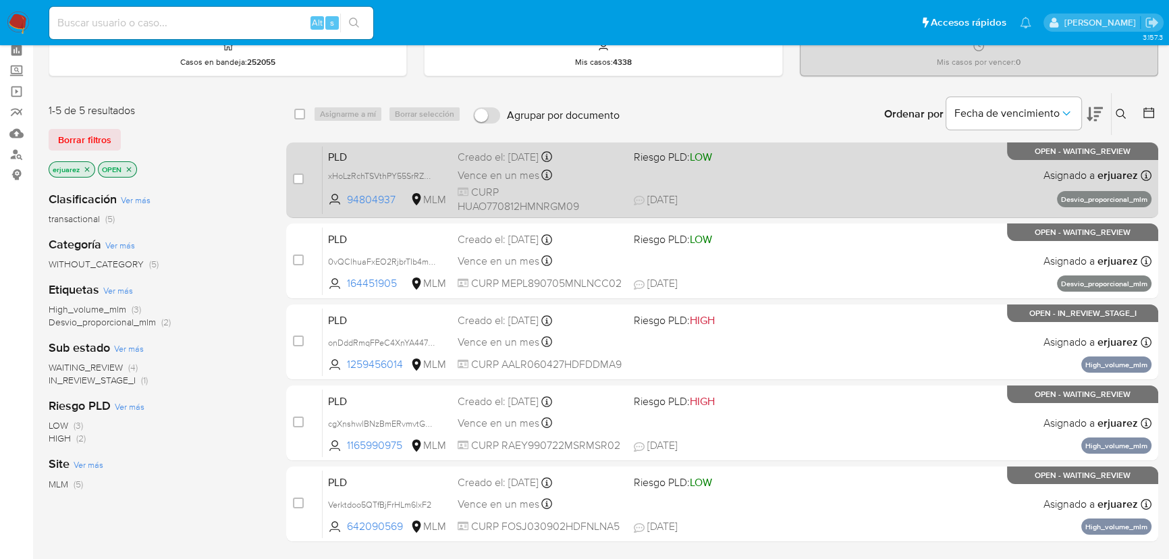
scroll to position [61, 0]
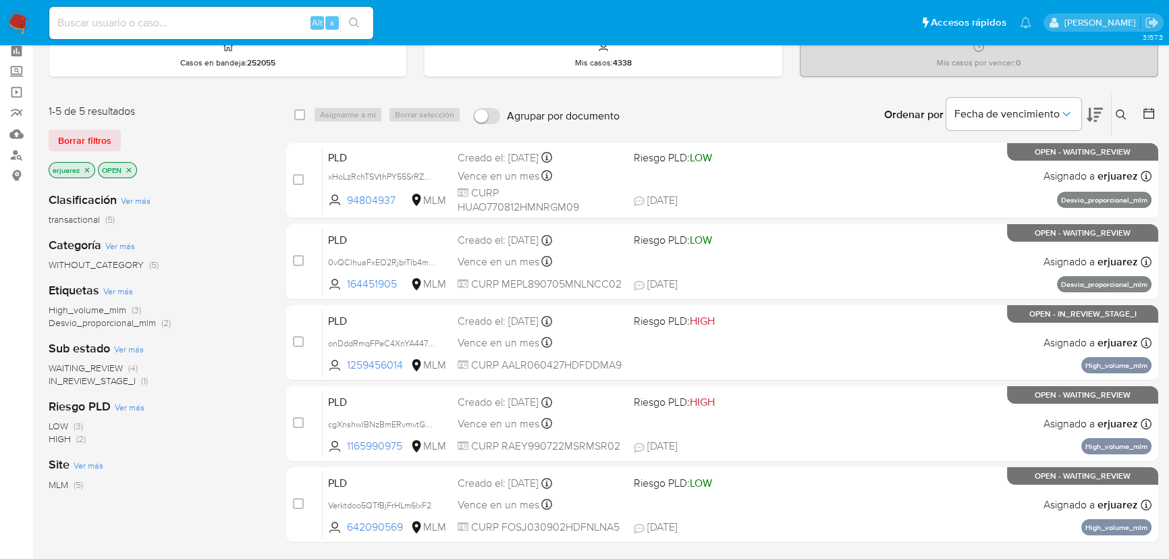
click at [105, 367] on span "WAITING_REVIEW" at bounding box center [86, 368] width 74 height 14
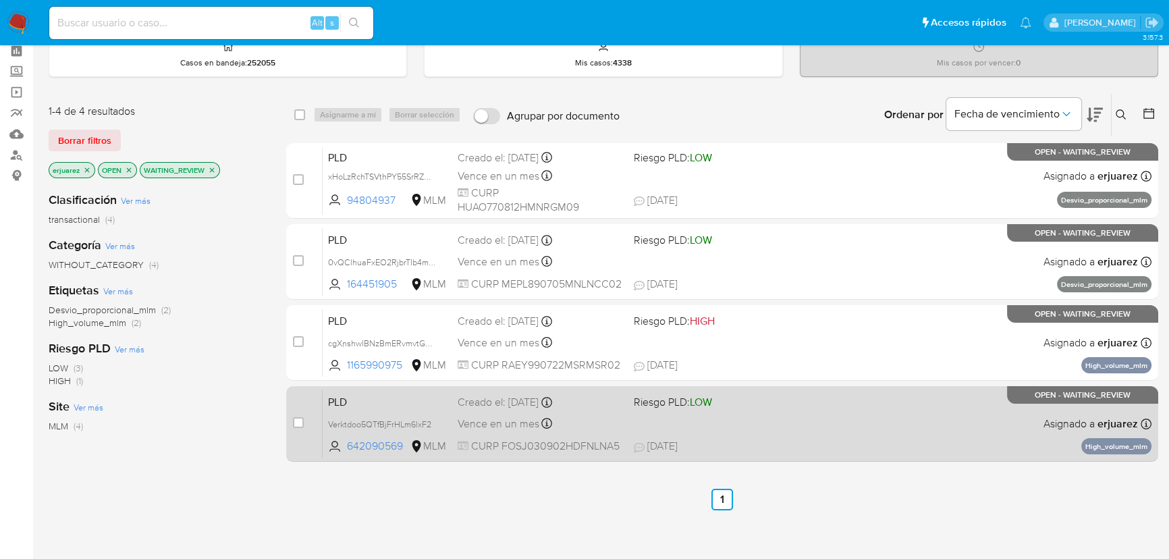
click at [792, 417] on div "PLD Verktdoo5QTfBjFrHLm6lxF2 642090569 MLM Riesgo PLD: LOW Creado el: 12/08/202…" at bounding box center [737, 424] width 829 height 68
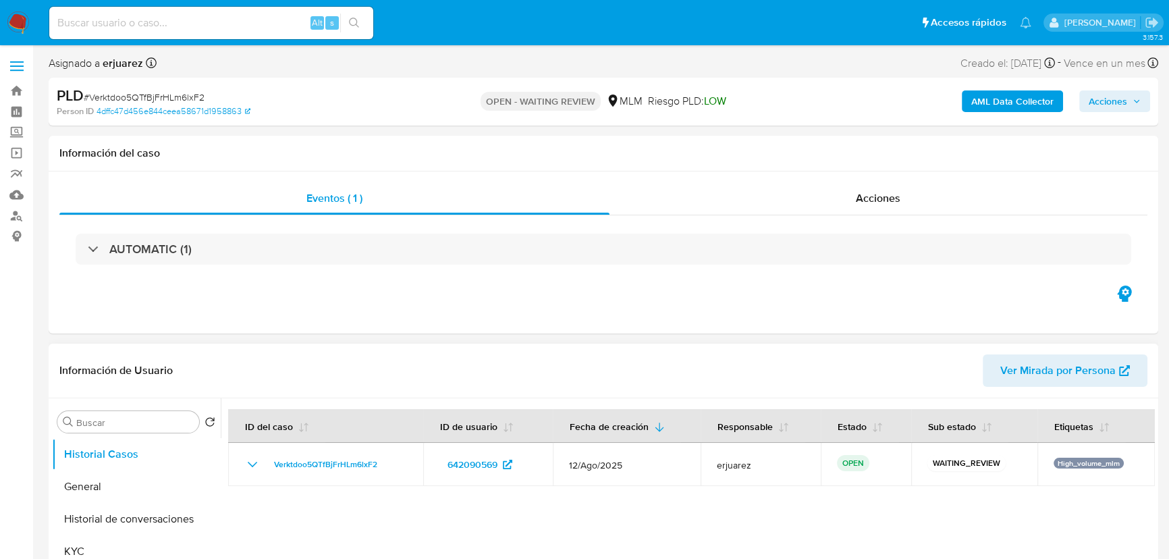
select select "10"
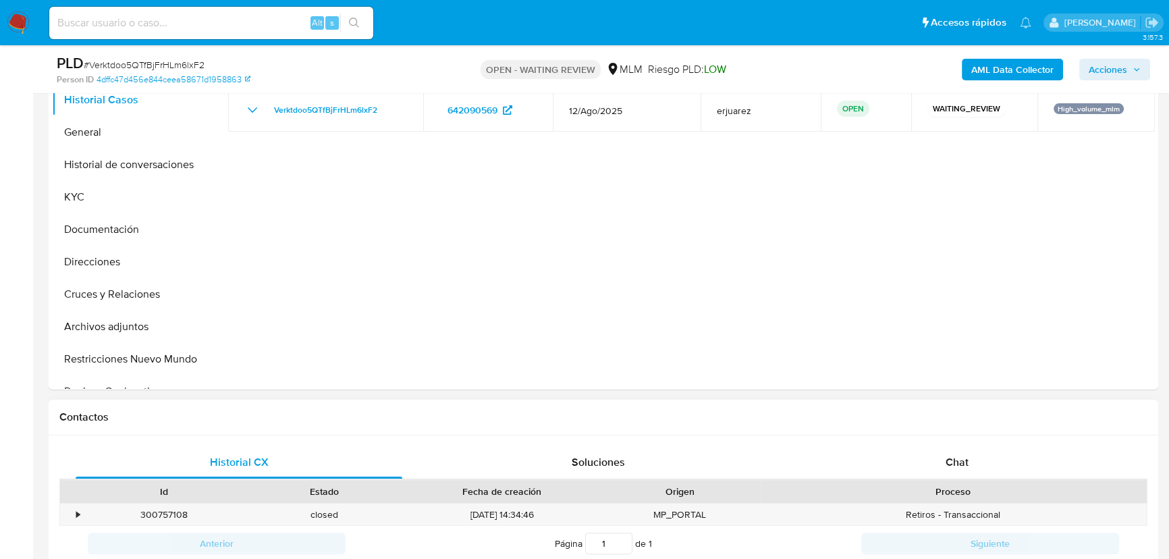
click at [932, 441] on div "Historial CX Soluciones Chat Id Estado Fecha de creación Origen Proceso • 30075…" at bounding box center [604, 504] width 1110 height 137
click at [941, 454] on div "Chat" at bounding box center [957, 462] width 327 height 32
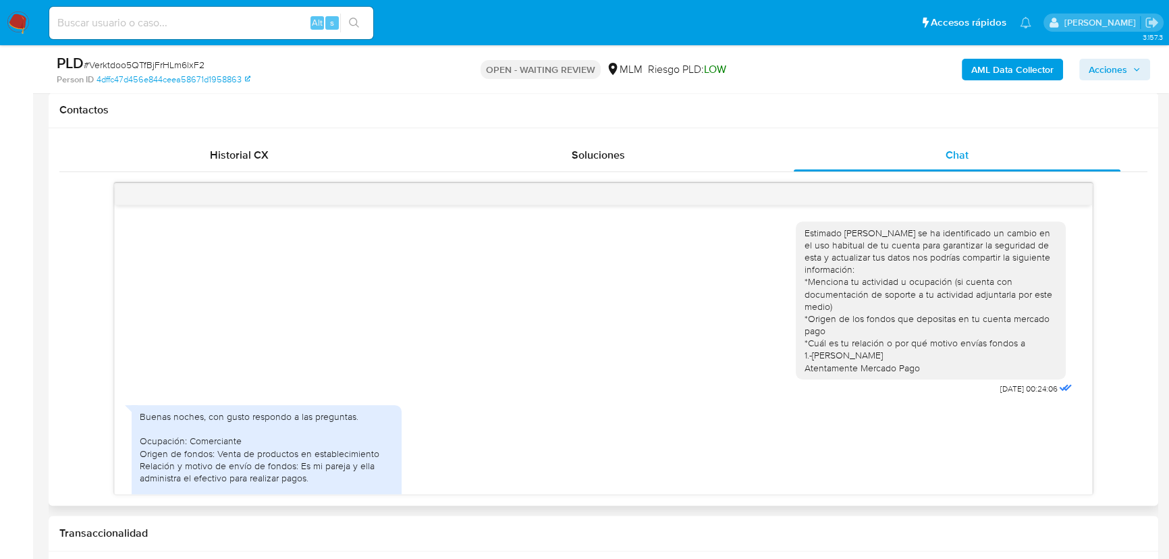
scroll to position [566, 0]
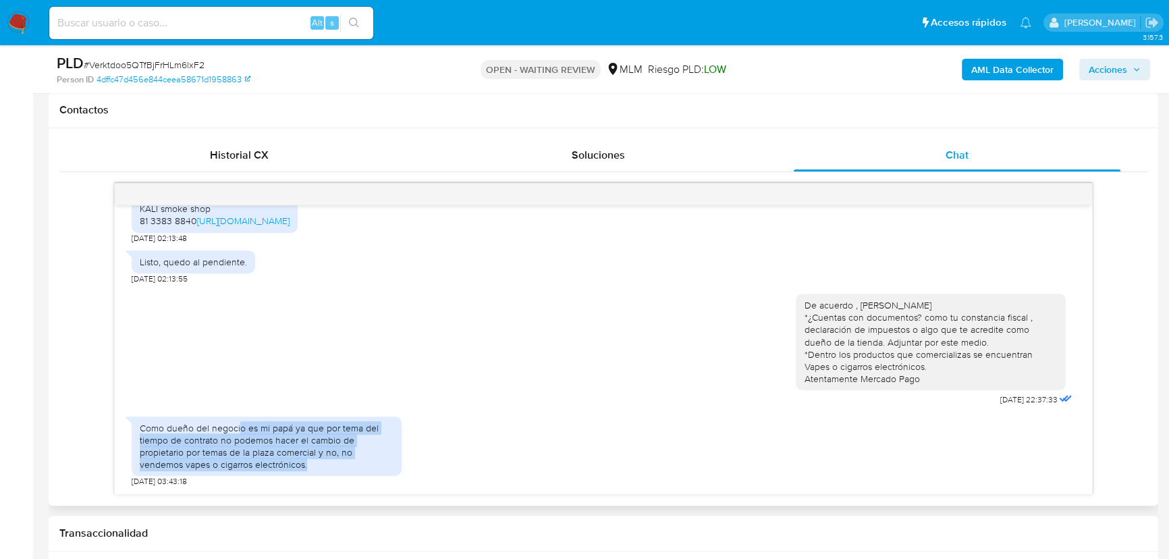
drag, startPoint x: 239, startPoint y: 432, endPoint x: 377, endPoint y: 464, distance: 142.0
click at [377, 464] on div "Como dueño del negocio es mi papá ya que por tema del tiempo de contrato no pod…" at bounding box center [267, 446] width 254 height 49
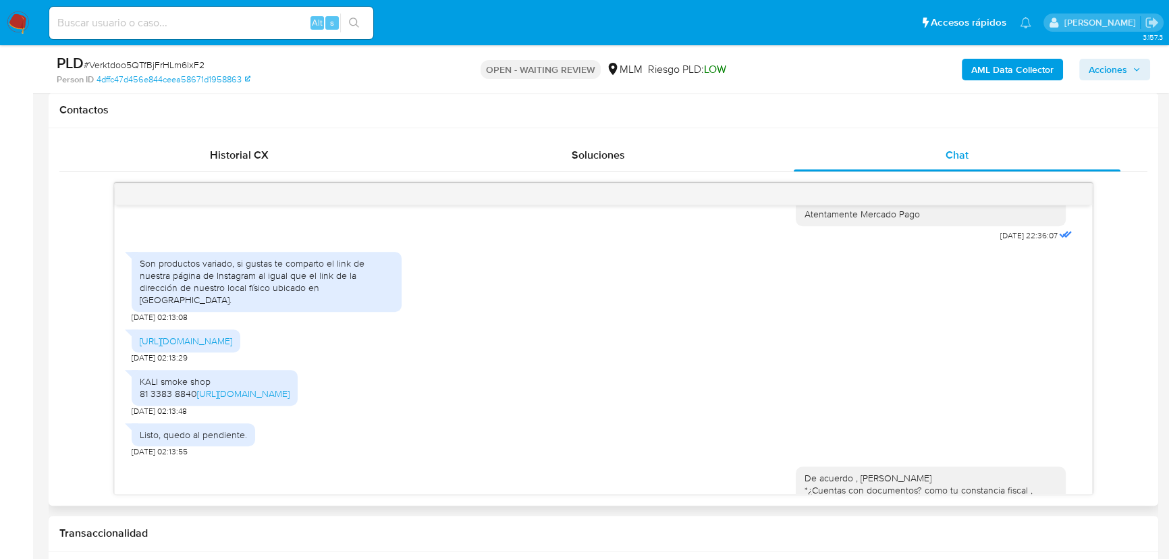
scroll to position [321, 0]
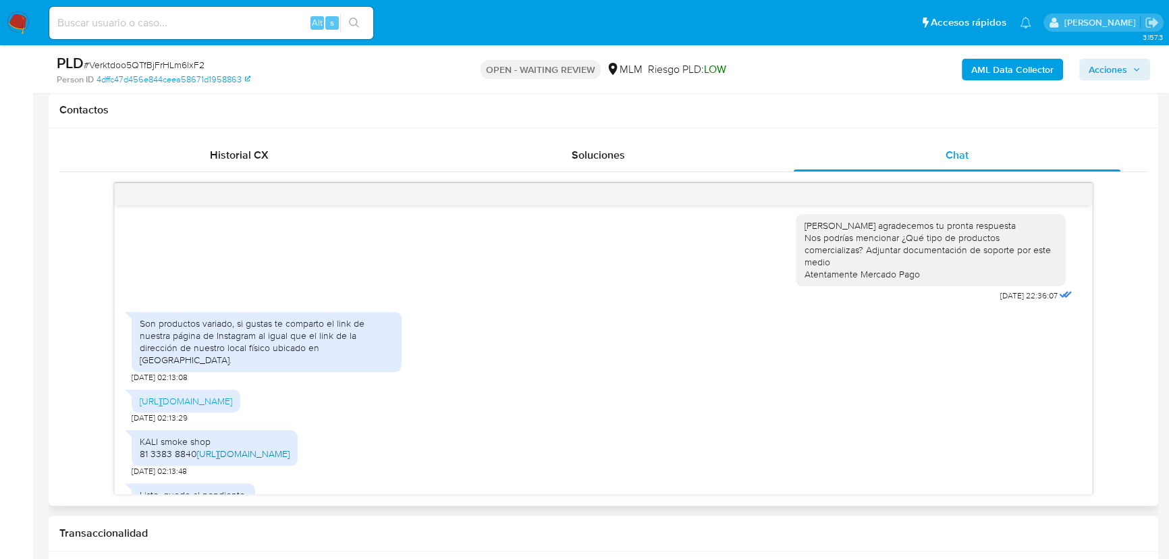
click at [245, 460] on link "[URL][DOMAIN_NAME]" at bounding box center [243, 454] width 93 height 14
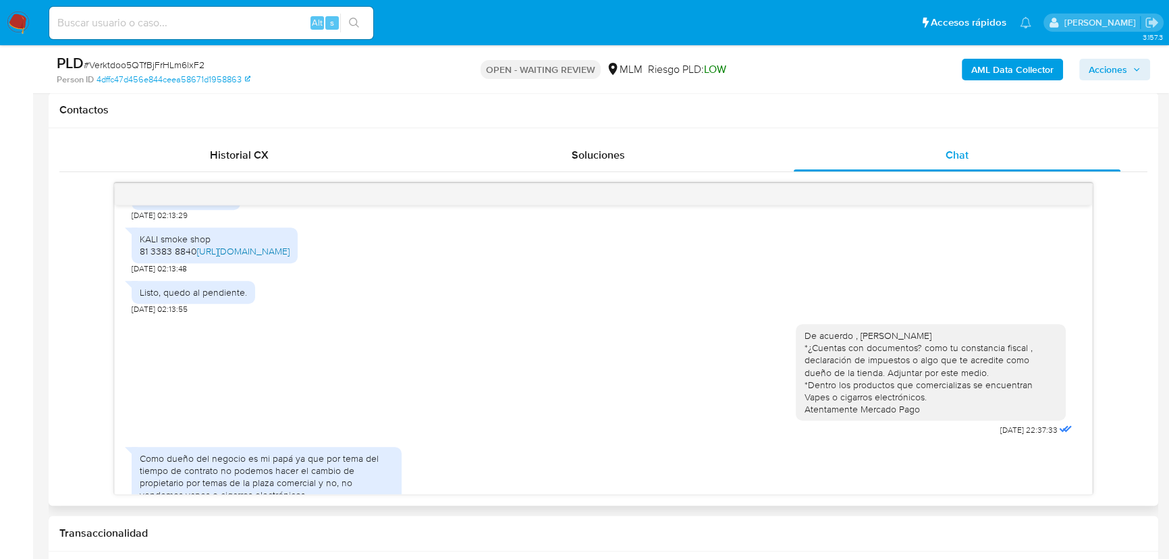
scroll to position [566, 0]
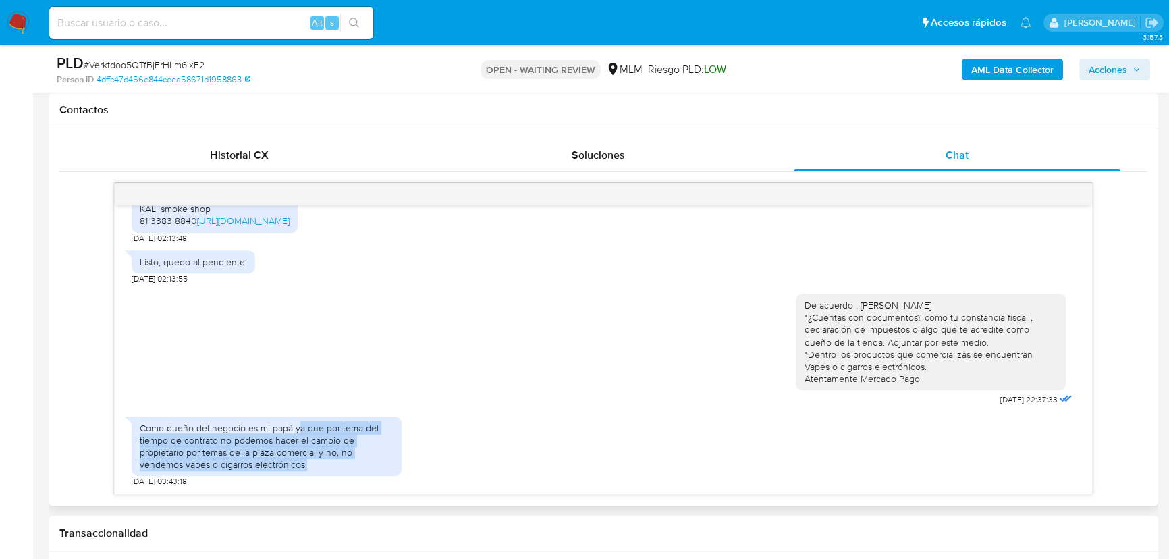
drag, startPoint x: 298, startPoint y: 431, endPoint x: 389, endPoint y: 433, distance: 90.5
click at [377, 466] on div "Como dueño del negocio es mi papá ya que por tema del tiempo de contrato no pod…" at bounding box center [267, 446] width 254 height 49
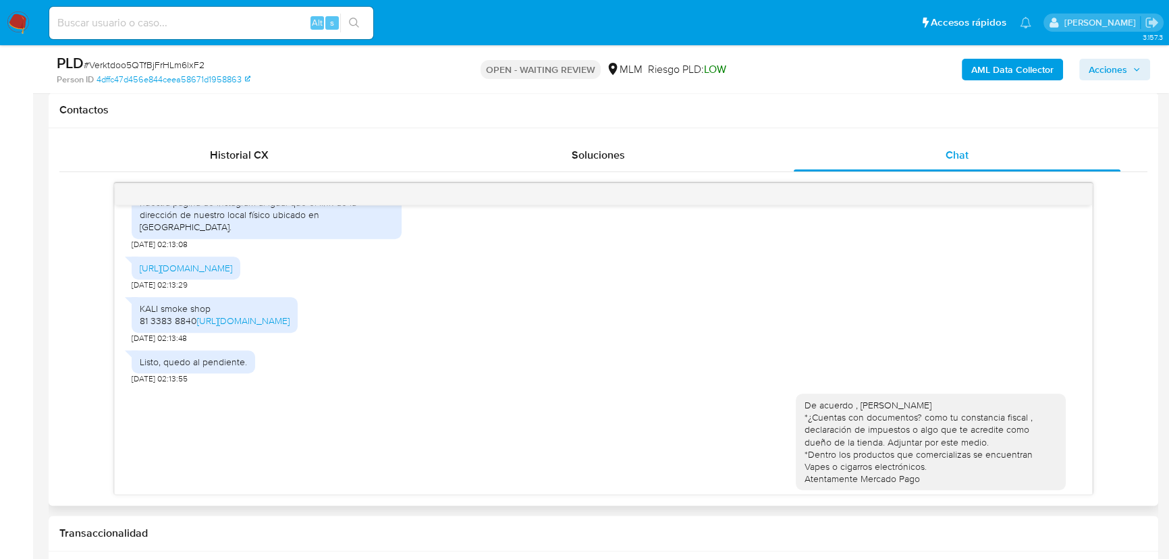
scroll to position [444, 0]
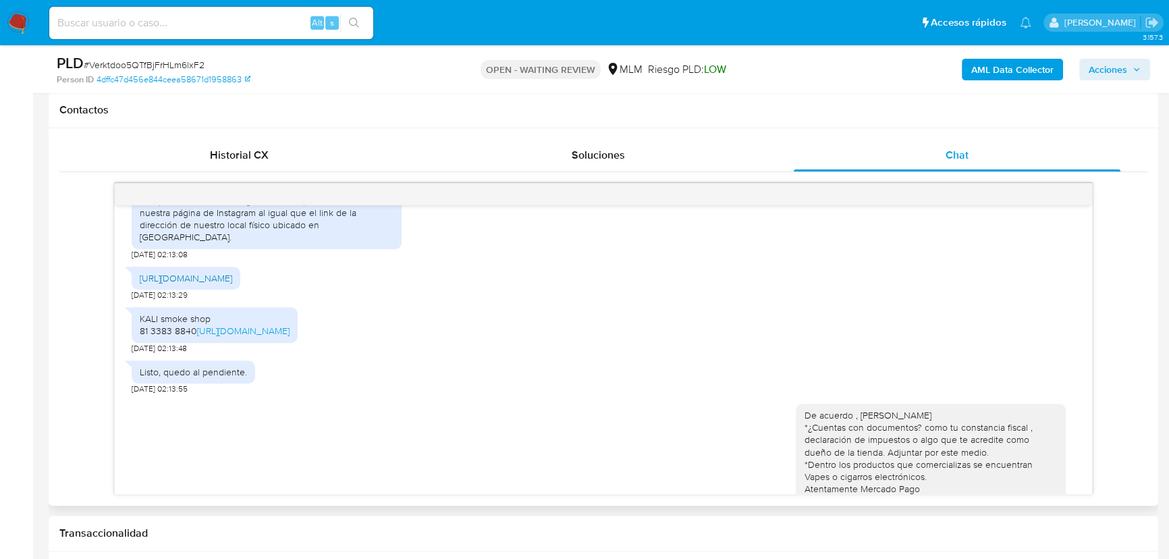
click at [232, 276] on link "https://www.instagram.com/kalishopmty?igsh=aHBqcW0wZWg0NDU0&utm_source=qr" at bounding box center [186, 278] width 93 height 14
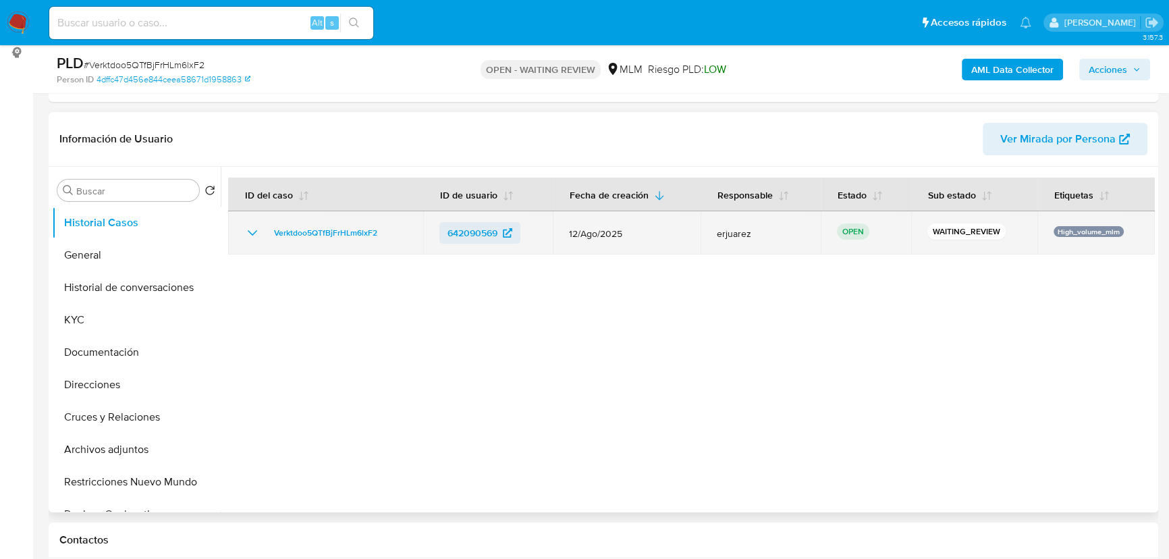
scroll to position [0, 0]
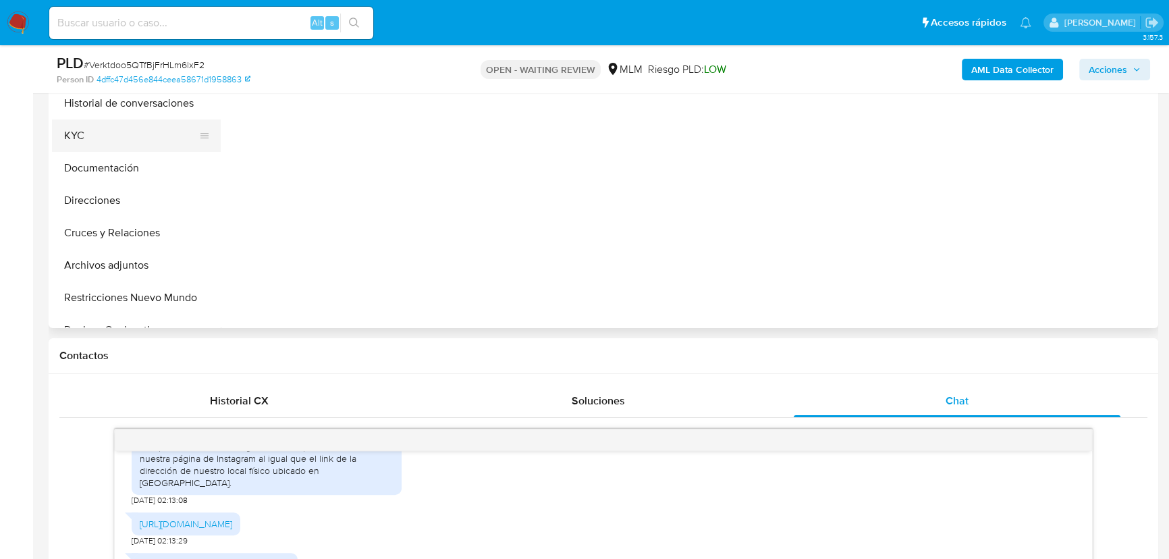
click at [88, 140] on button "KYC" at bounding box center [131, 136] width 158 height 32
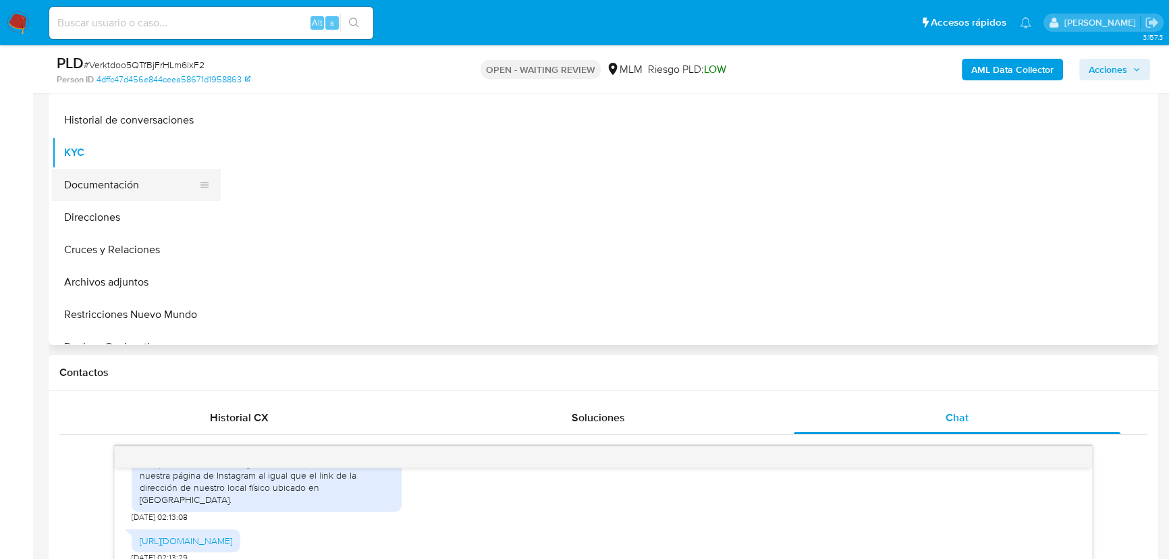
scroll to position [184, 0]
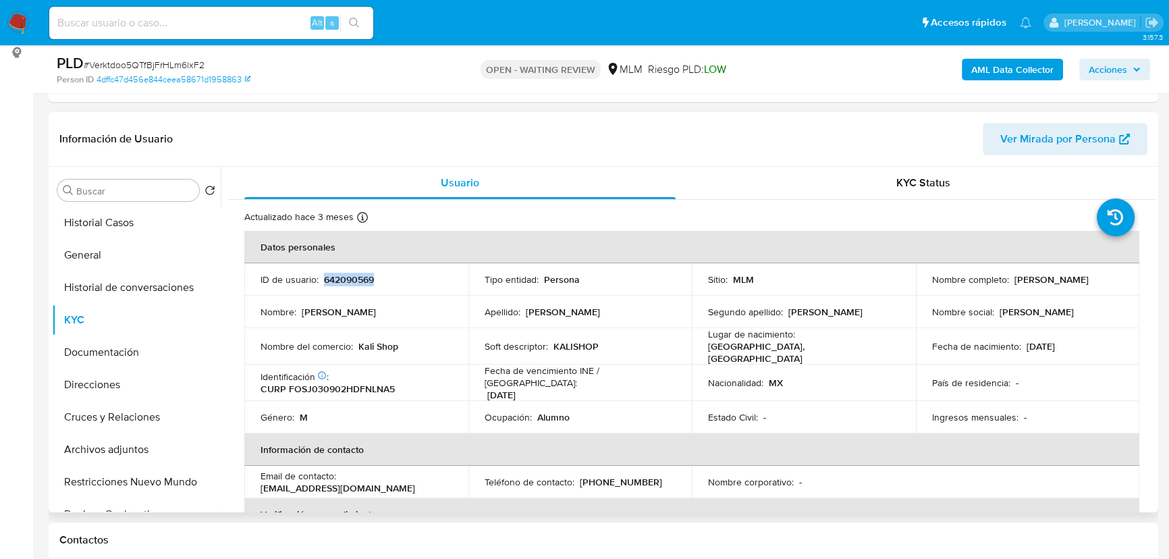
drag, startPoint x: 323, startPoint y: 280, endPoint x: 393, endPoint y: 280, distance: 70.2
click at [393, 280] on div "ID de usuario : 642090569" at bounding box center [357, 279] width 192 height 12
copy p "642090569"
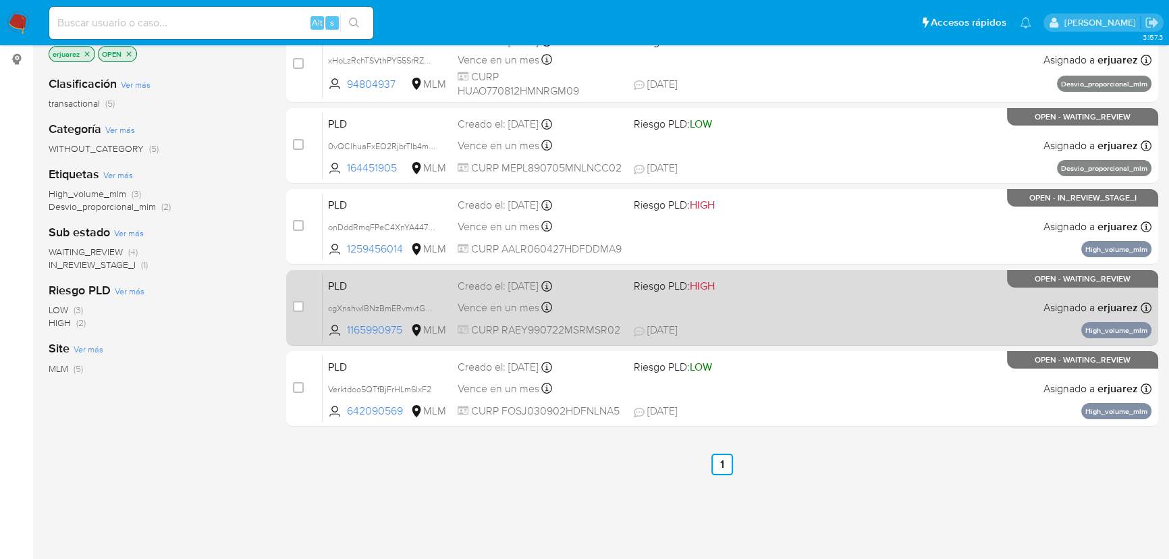
scroll to position [184, 0]
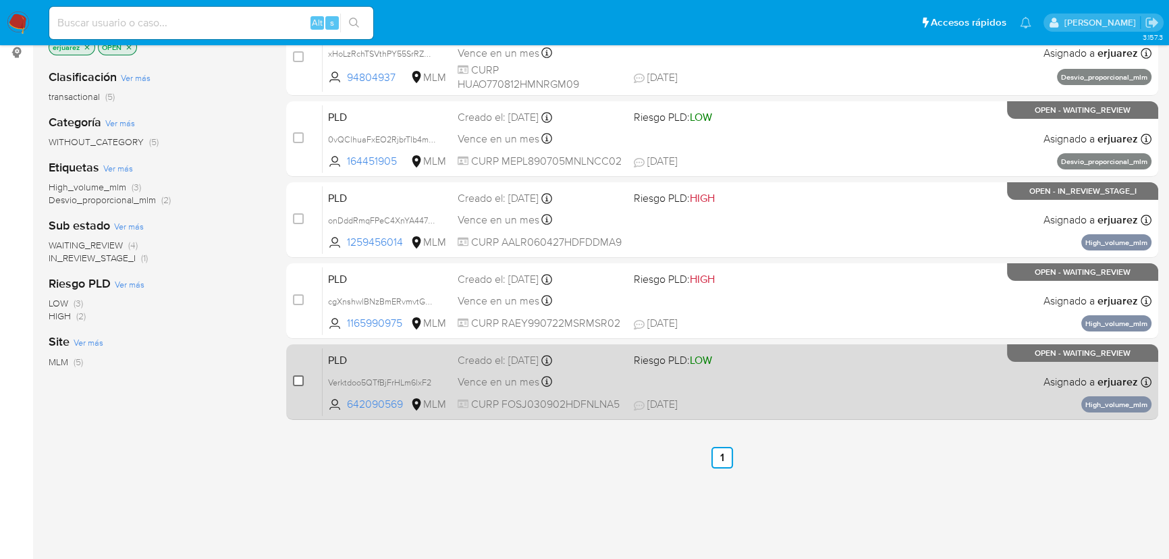
click at [296, 381] on input "checkbox" at bounding box center [298, 380] width 11 height 11
checkbox input "true"
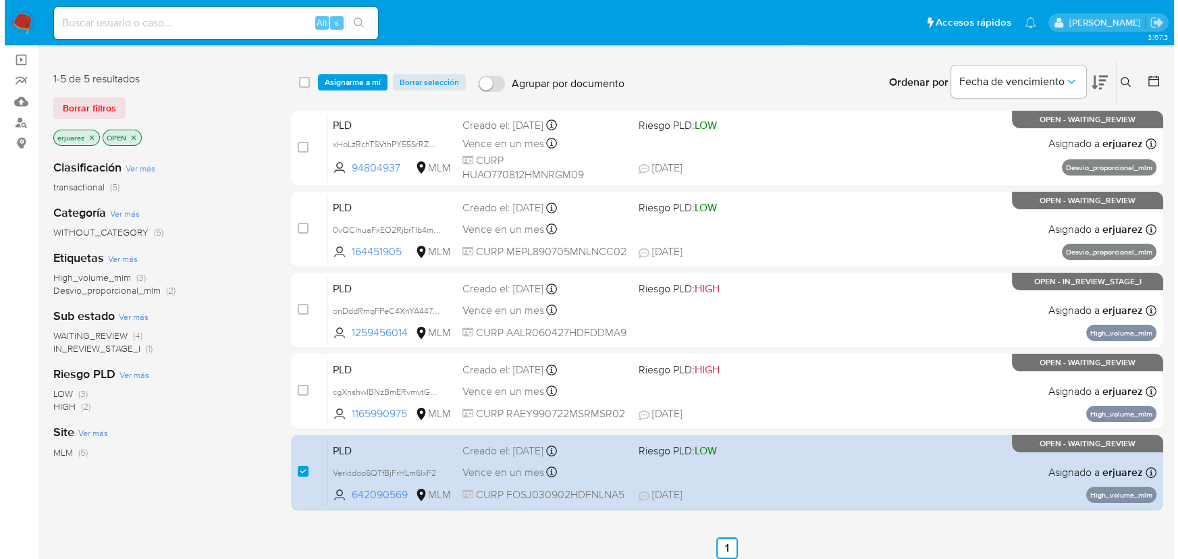
scroll to position [0, 0]
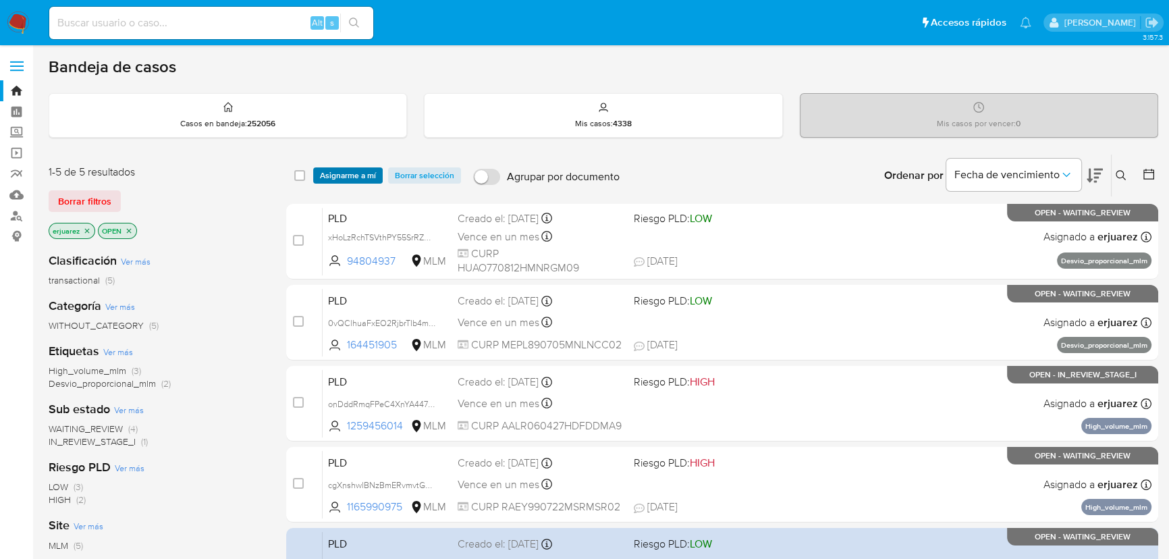
click at [348, 180] on span "Asignarme a mí" at bounding box center [348, 176] width 56 height 14
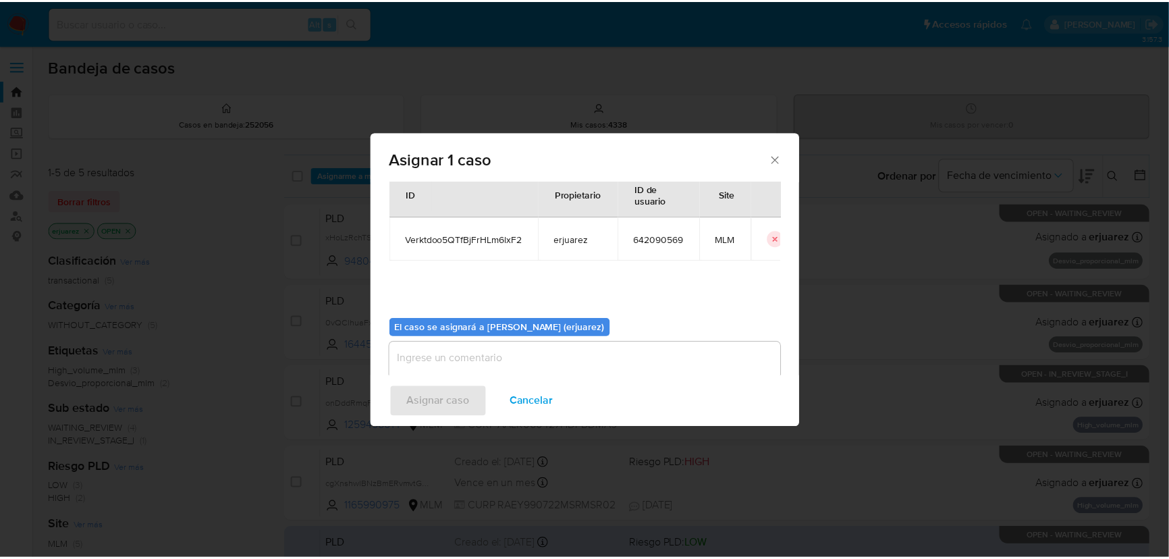
scroll to position [69, 0]
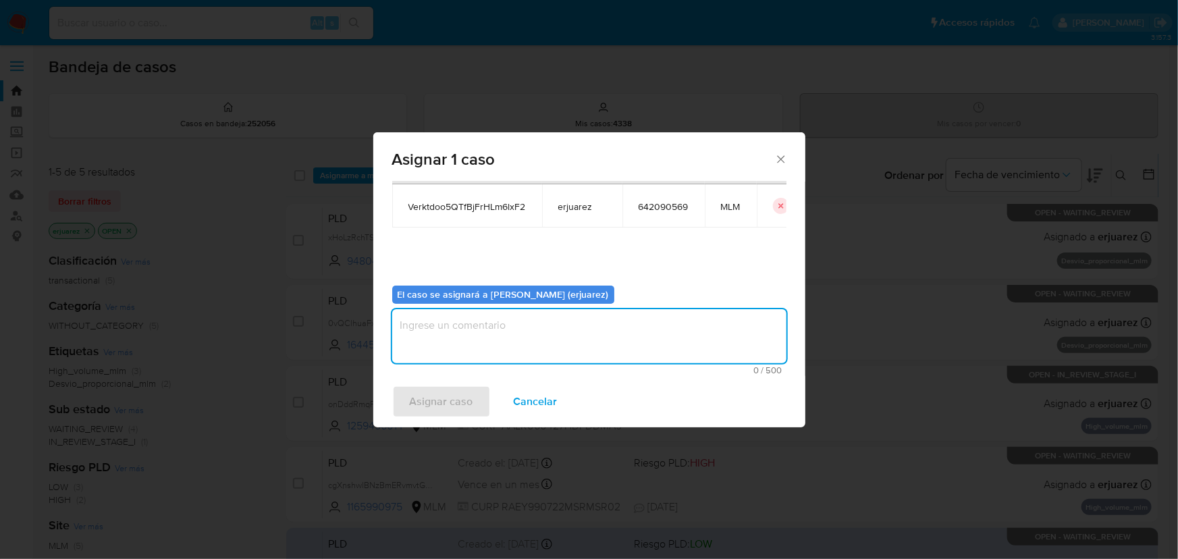
type textarea "e"
click at [471, 332] on textarea "e" at bounding box center [589, 336] width 394 height 54
type textarea "EPJU"
drag, startPoint x: 431, startPoint y: 398, endPoint x: 986, endPoint y: 517, distance: 568.3
click at [439, 399] on span "Asignar caso" at bounding box center [441, 402] width 63 height 30
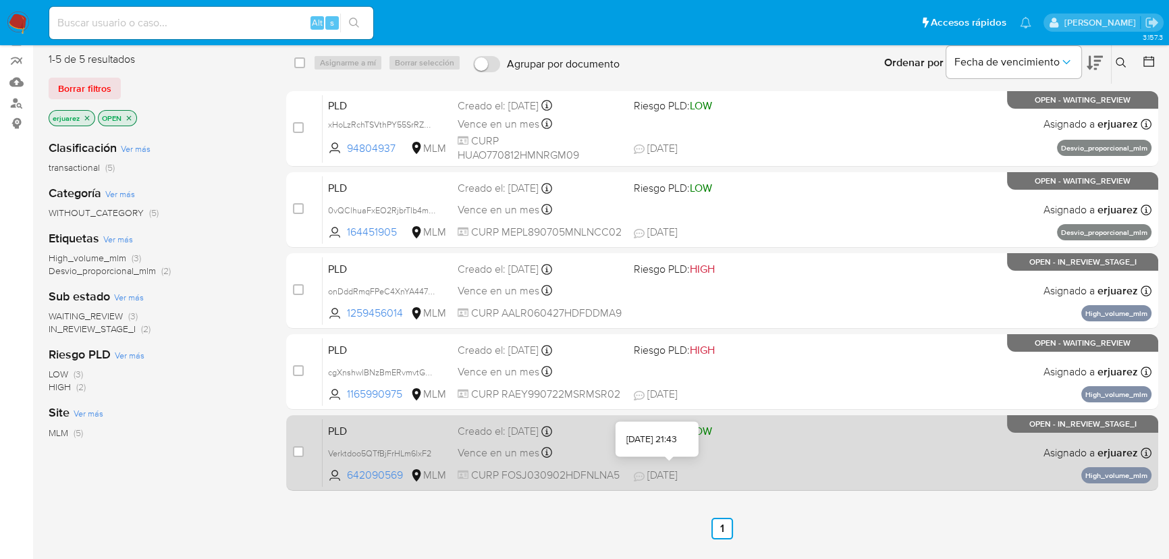
scroll to position [91, 0]
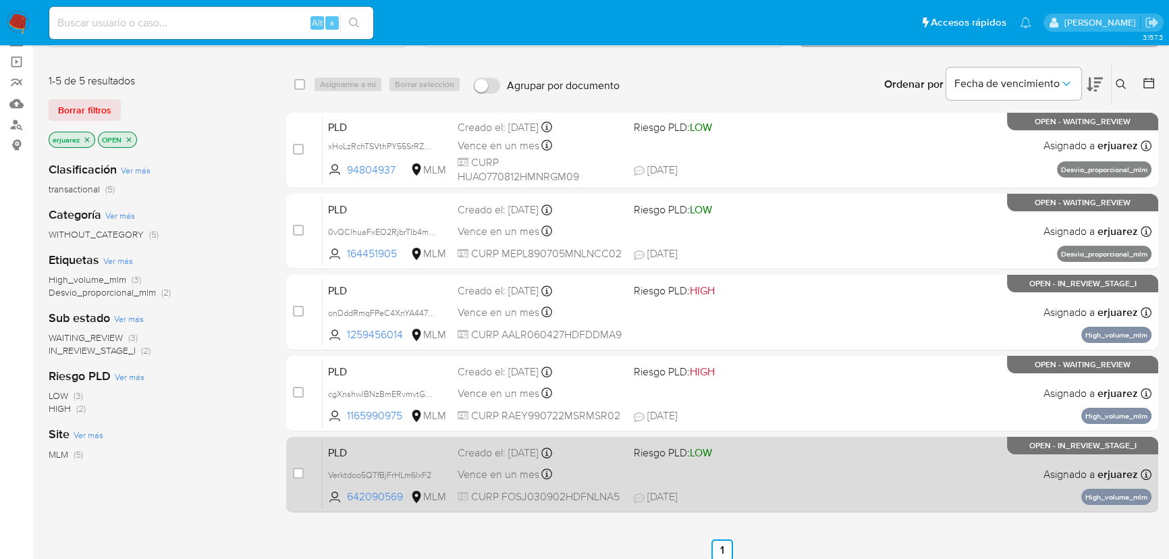
click at [541, 491] on span "CURP FOSJ030902HDFNLNA5" at bounding box center [540, 497] width 165 height 15
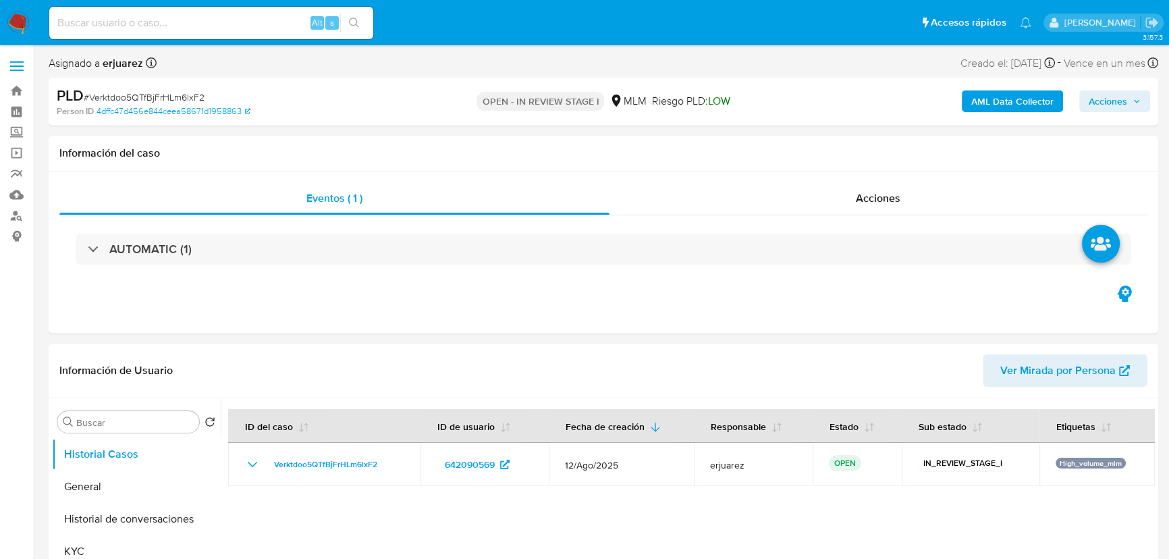
select select "10"
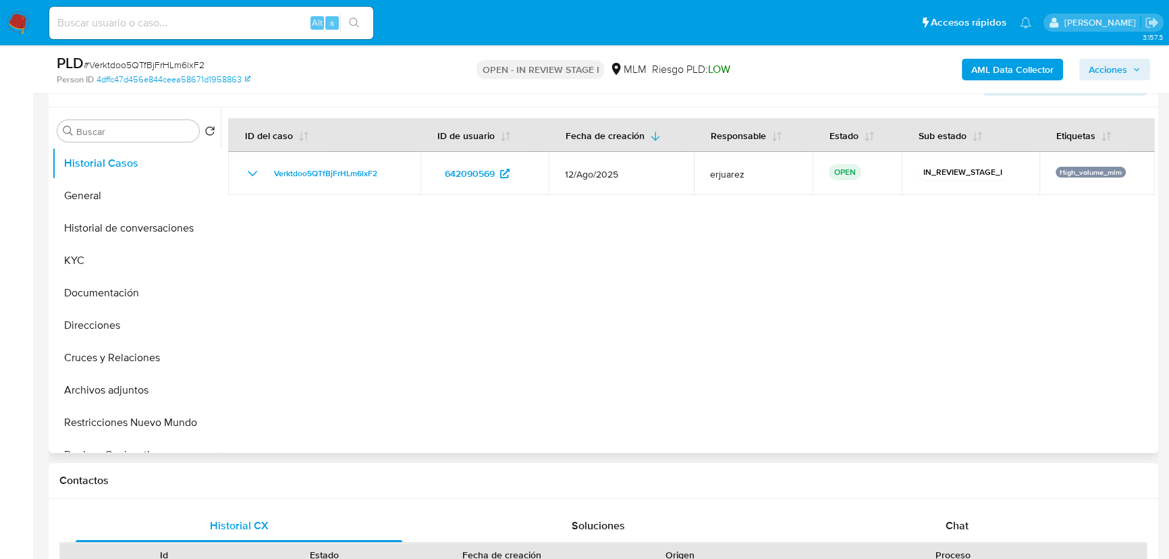
scroll to position [245, 0]
click at [118, 201] on button "General" at bounding box center [131, 194] width 158 height 32
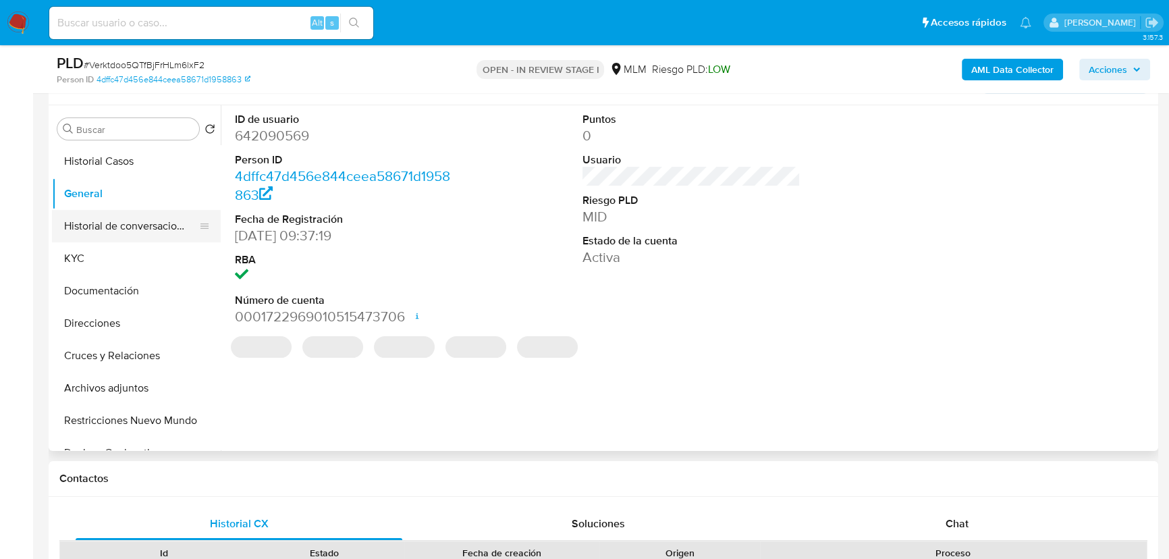
click at [184, 229] on button "Historial de conversaciones" at bounding box center [131, 226] width 158 height 32
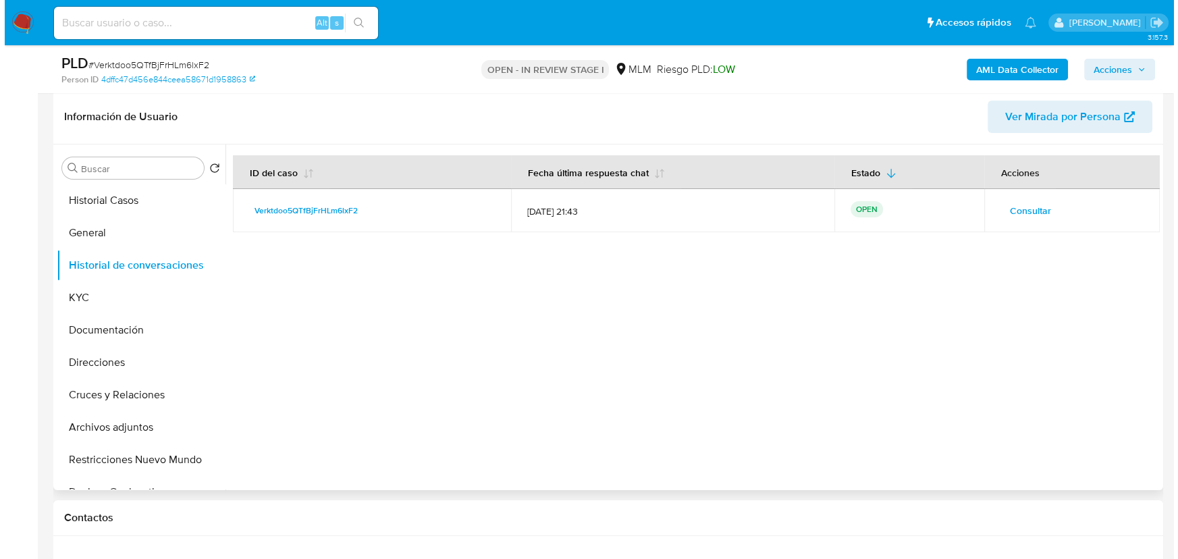
scroll to position [184, 0]
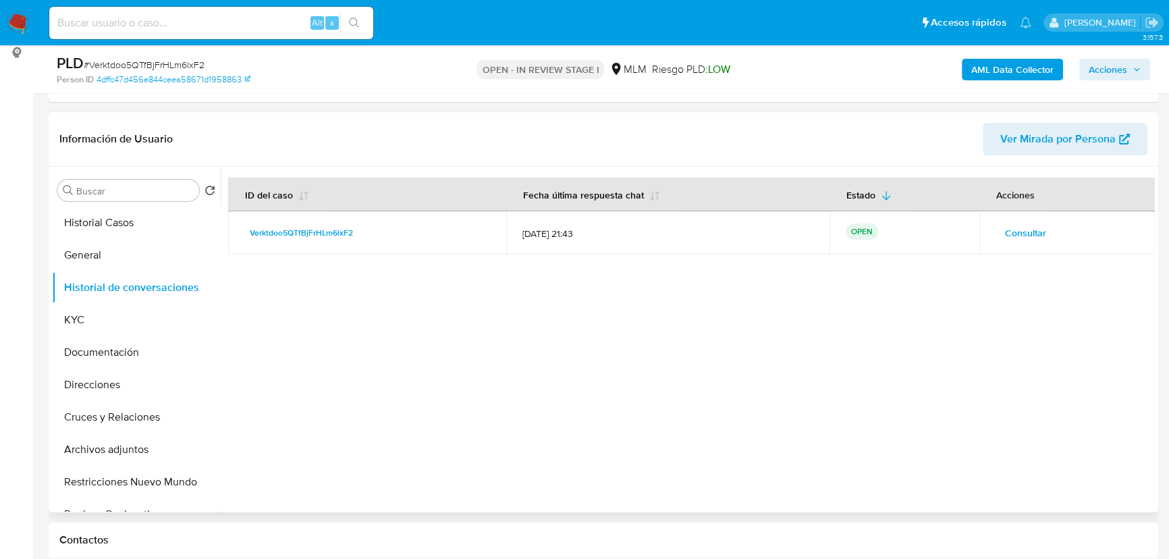
click at [1017, 230] on span "Consultar" at bounding box center [1025, 232] width 41 height 19
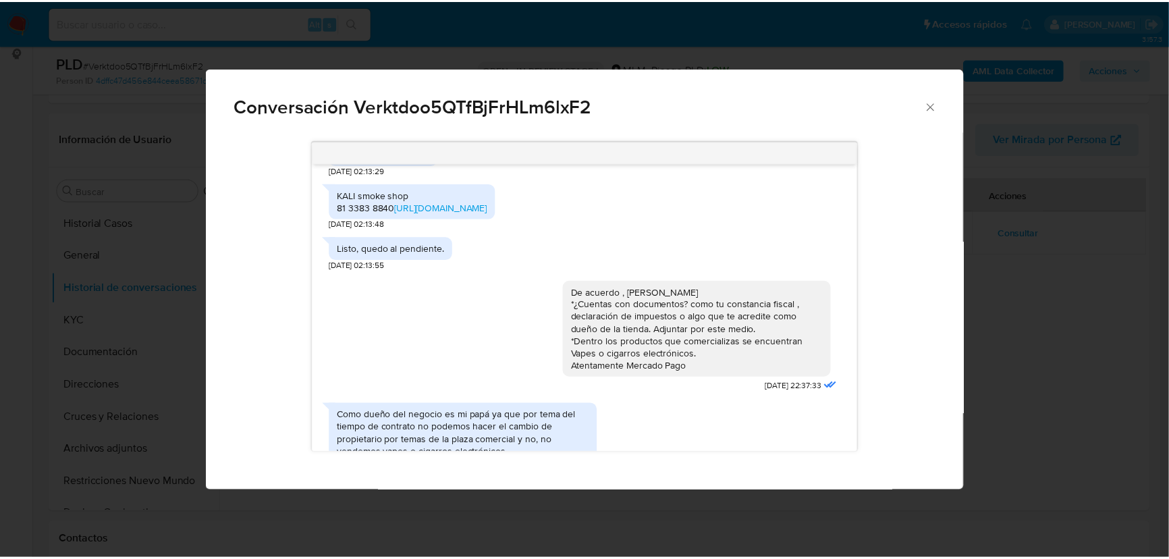
scroll to position [508, 0]
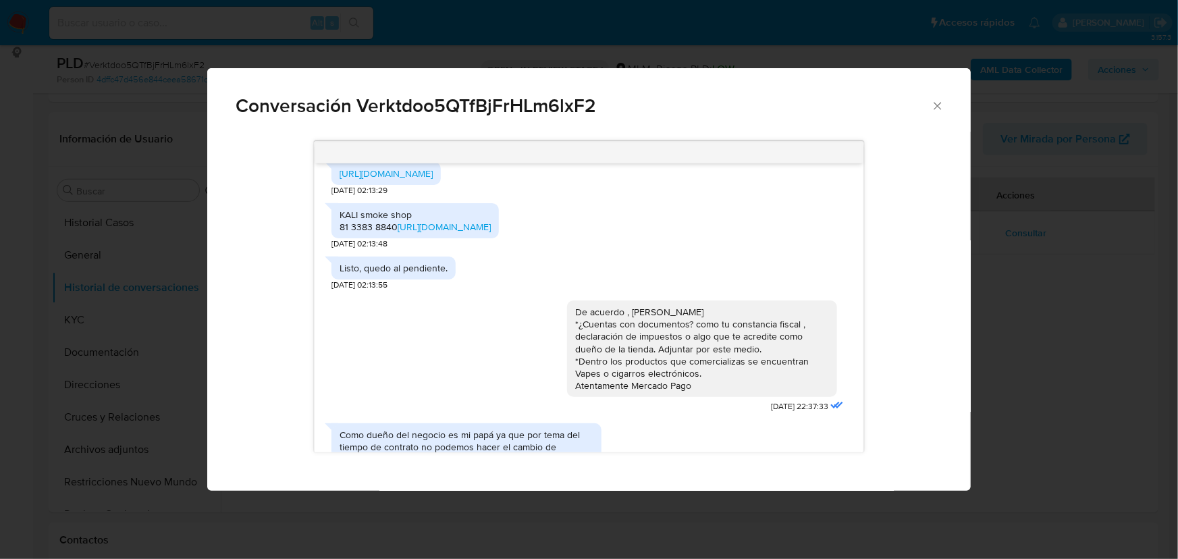
click at [932, 109] on icon "Cerrar" at bounding box center [938, 106] width 14 height 14
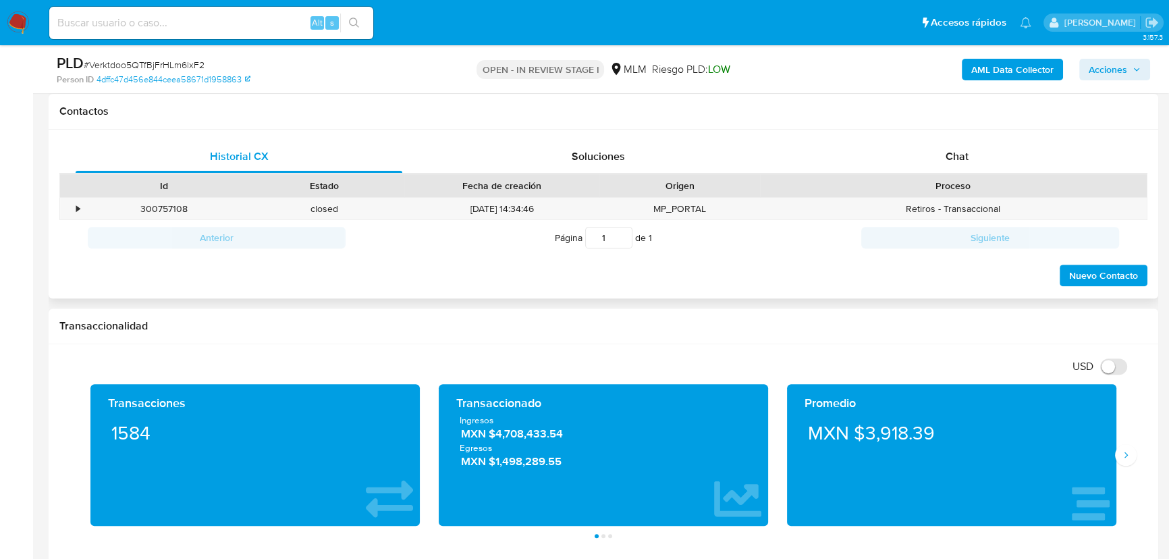
scroll to position [614, 0]
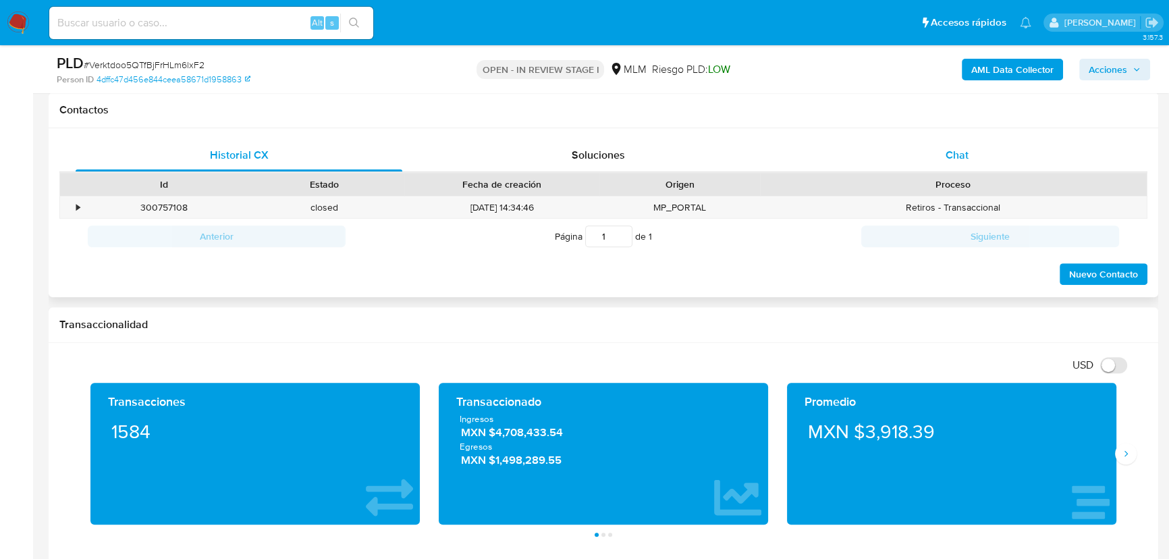
click at [952, 153] on span "Chat" at bounding box center [957, 155] width 23 height 16
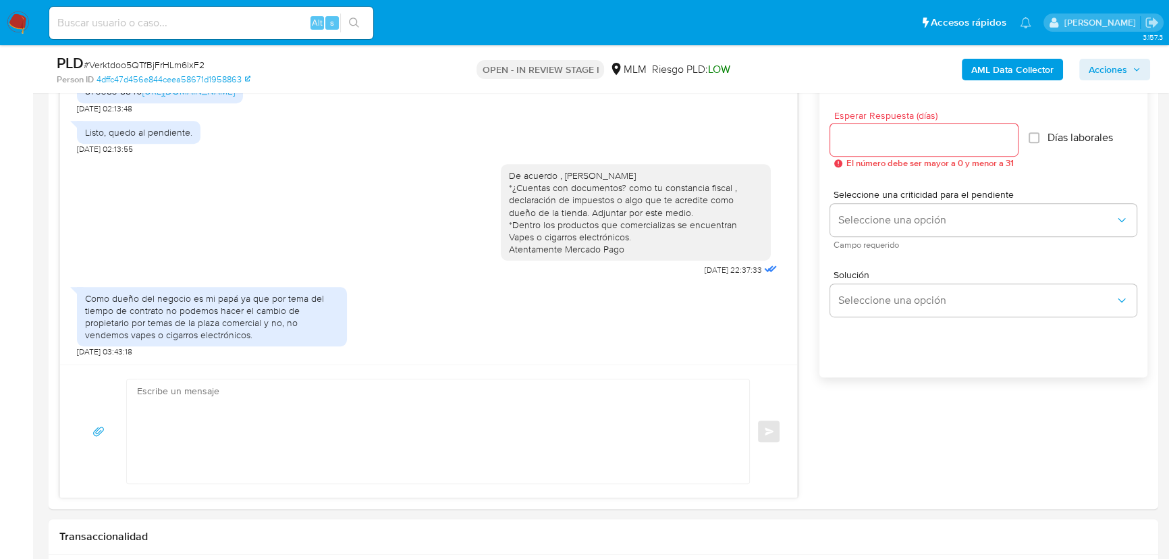
scroll to position [736, 0]
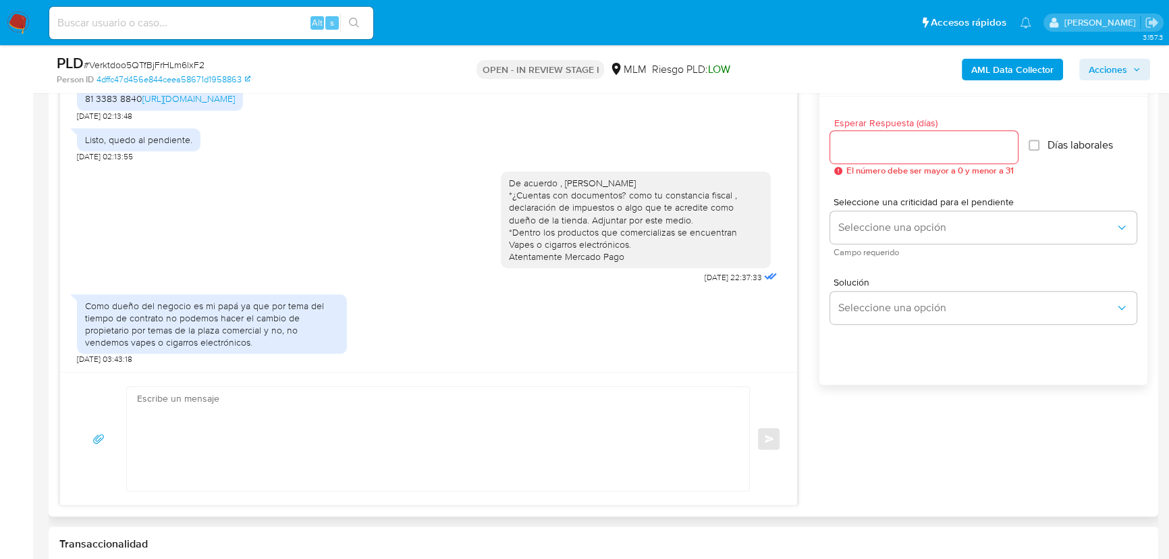
click at [240, 429] on textarea at bounding box center [435, 439] width 596 height 104
drag, startPoint x: 241, startPoint y: 412, endPoint x: 95, endPoint y: 365, distance: 153.7
click at [92, 365] on div "Estimado Jonathan se ha identificado un cambio en el uso habitual de tu cuenta …" at bounding box center [428, 283] width 739 height 445
type textarea "Agradecemos tu tiempo e información proporcionada. Atentamente Mercado Pago."
drag, startPoint x: 284, startPoint y: 436, endPoint x: 82, endPoint y: 383, distance: 208.8
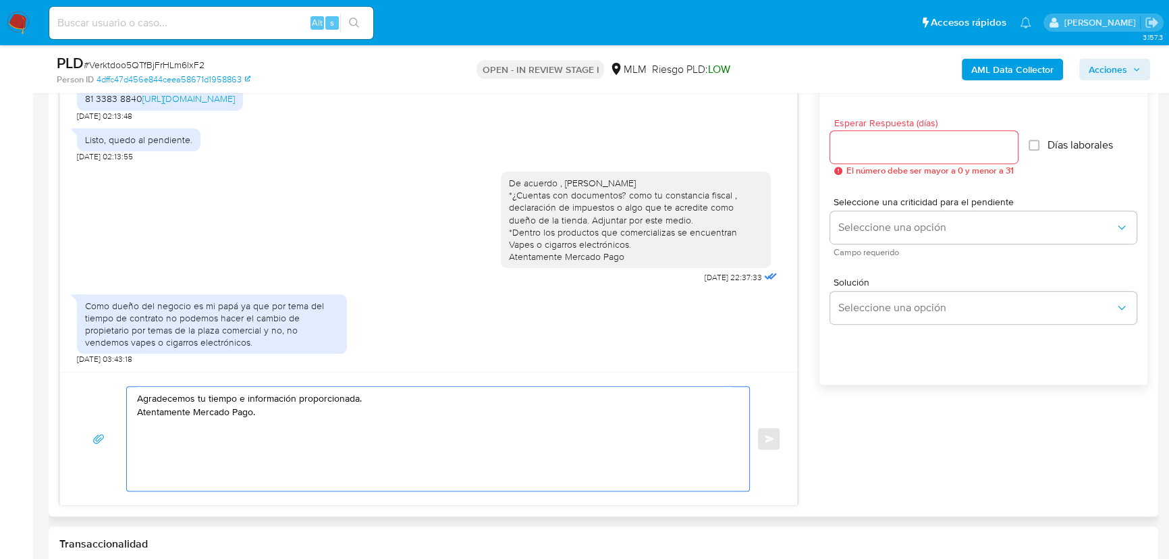
click at [82, 383] on div "Agradecemos tu tiempo e información proporcionada. Atentamente Mercado Pago. En…" at bounding box center [428, 438] width 737 height 133
click at [894, 150] on input "Esperar Respuesta (días)" at bounding box center [925, 147] width 188 height 18
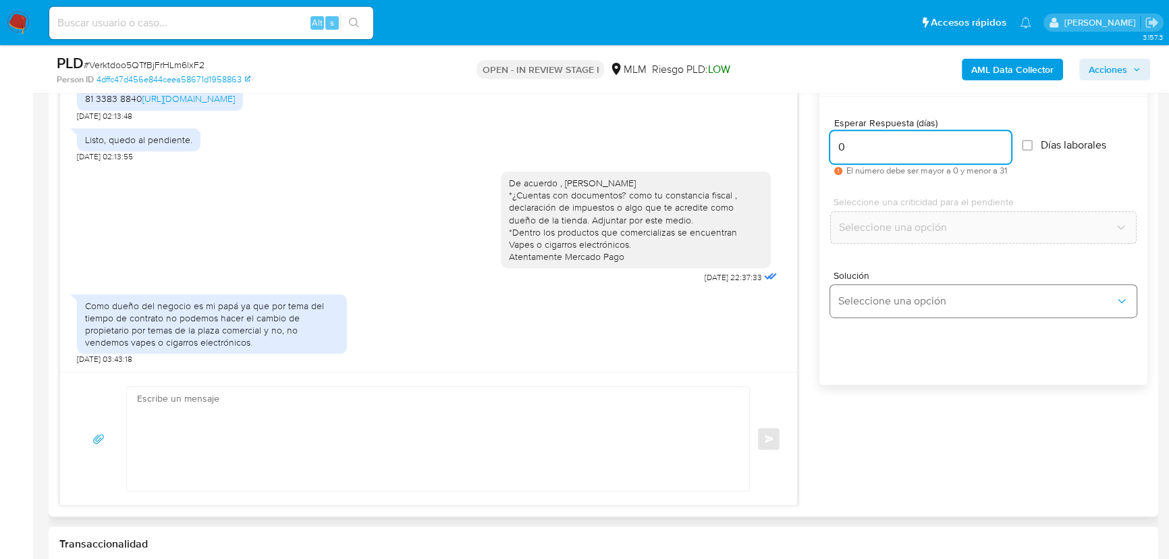
type input "0"
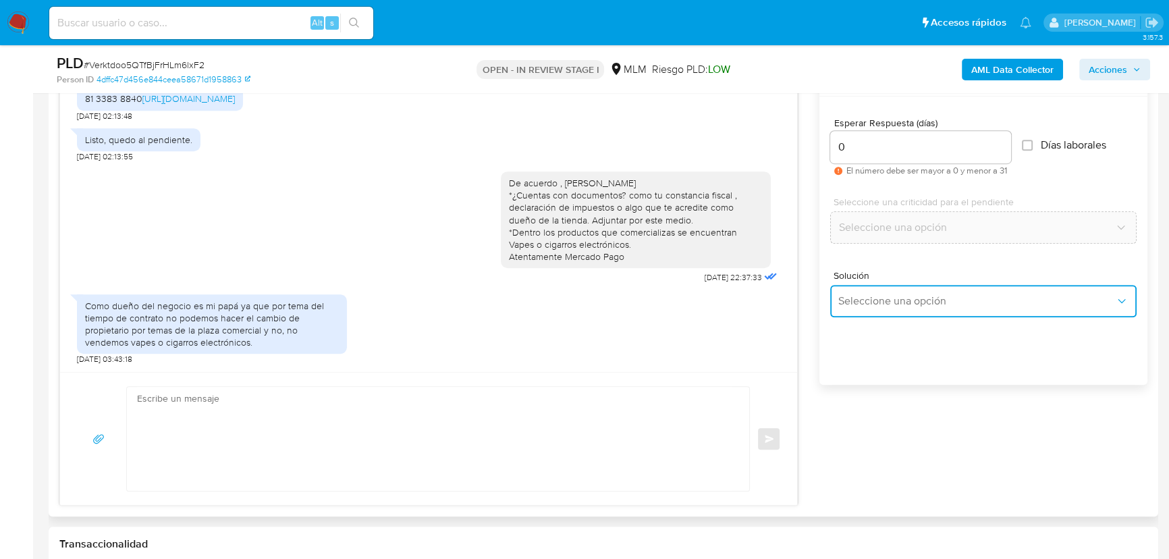
click at [858, 293] on button "Seleccione una opción" at bounding box center [984, 301] width 307 height 32
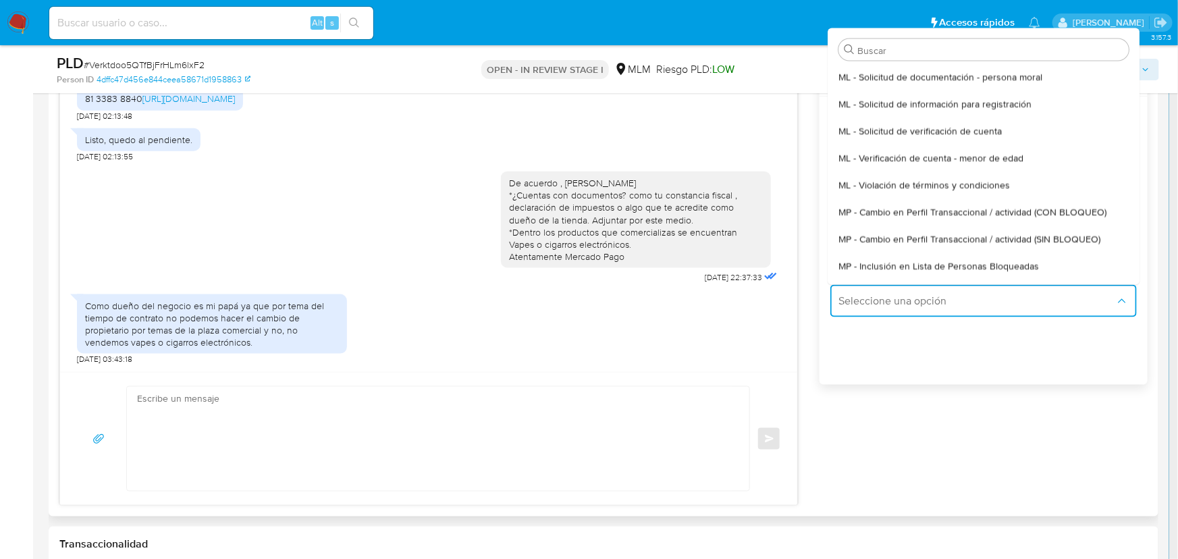
drag, startPoint x: 986, startPoint y: 234, endPoint x: 203, endPoint y: 321, distance: 788.1
click at [986, 234] on span "MP - Cambio en Perfil Transaccional / actividad (SIN BLOQUEO)" at bounding box center [970, 238] width 262 height 12
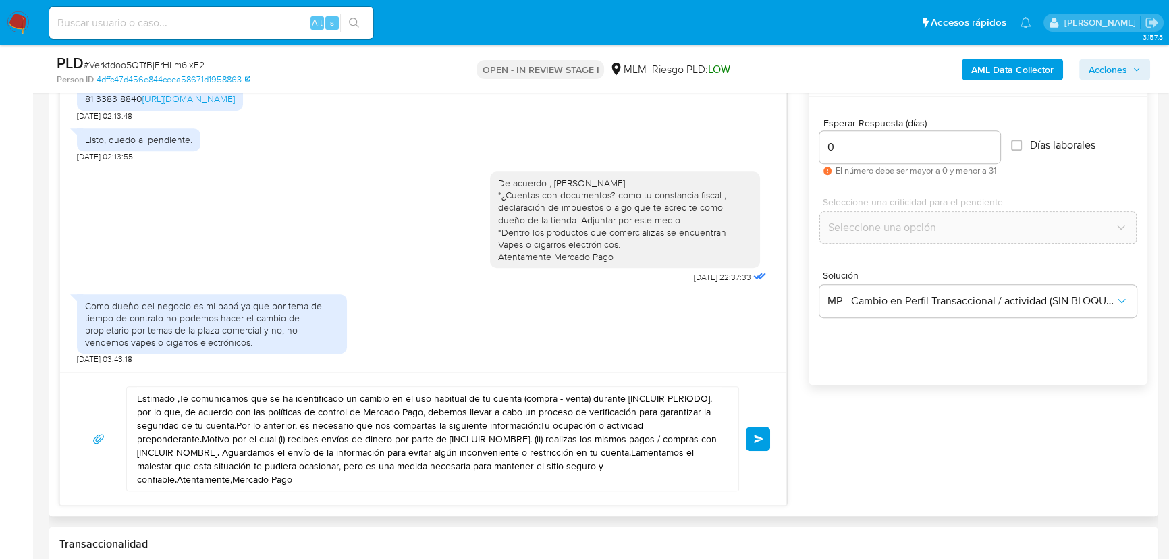
drag, startPoint x: 298, startPoint y: 490, endPoint x: 303, endPoint y: 477, distance: 13.0
click at [294, 481] on div "Estimado ,Te comunicamos que se ha identificado un cambio en el uso habitual de…" at bounding box center [423, 438] width 727 height 133
drag, startPoint x: 303, startPoint y: 477, endPoint x: 477, endPoint y: 454, distance: 175.7
paste textarea "Agradecemos tu tiempo e información proporcionada. Atentamente Mercado Pago."
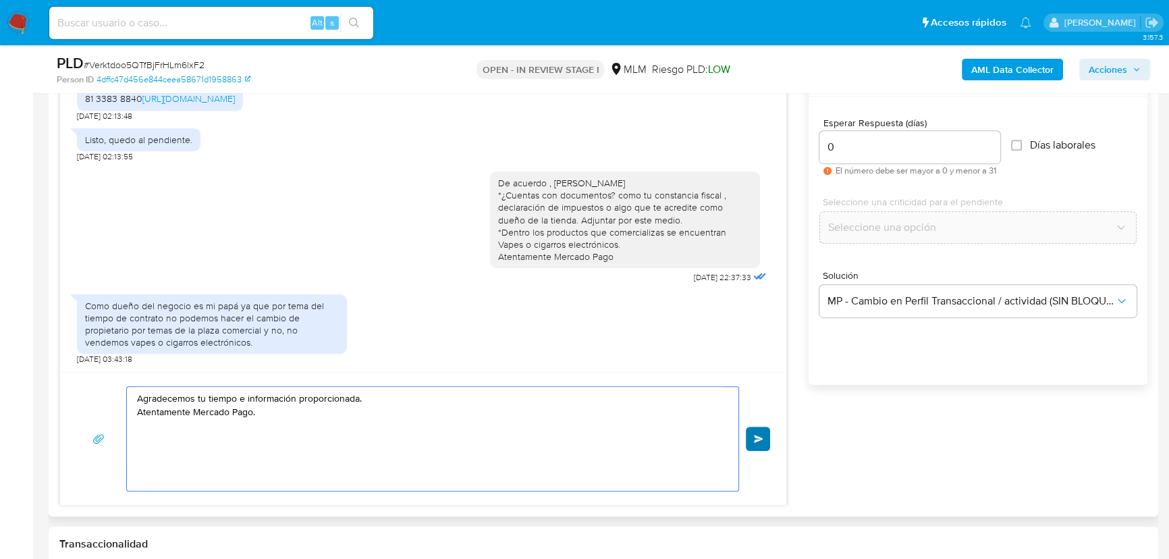
type textarea "Agradecemos tu tiempo e información proporcionada. Atentamente Mercado Pago."
click at [760, 435] on span "Enviar" at bounding box center [758, 439] width 9 height 8
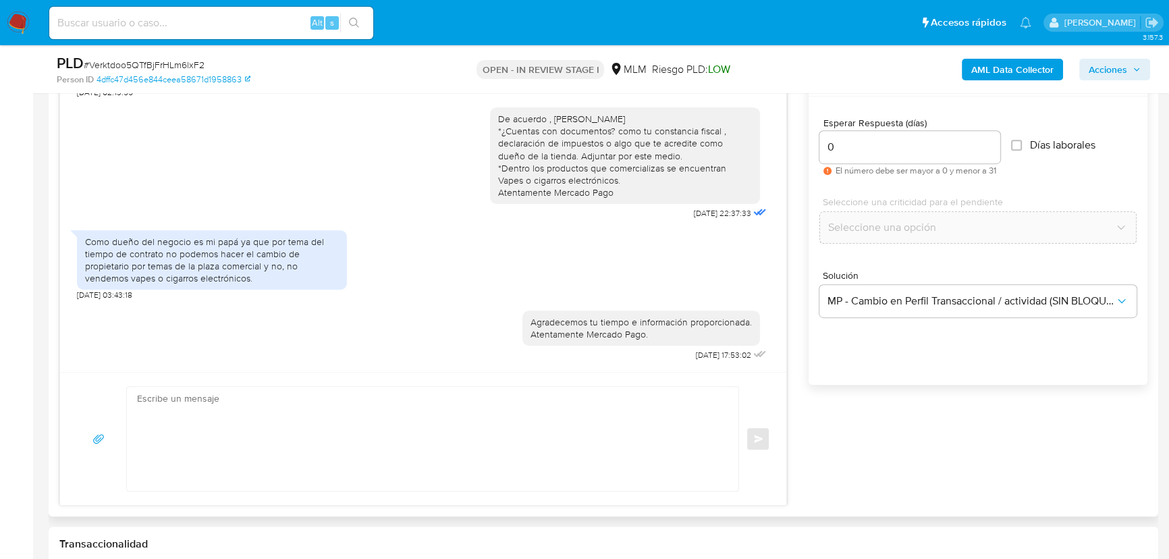
scroll to position [385, 0]
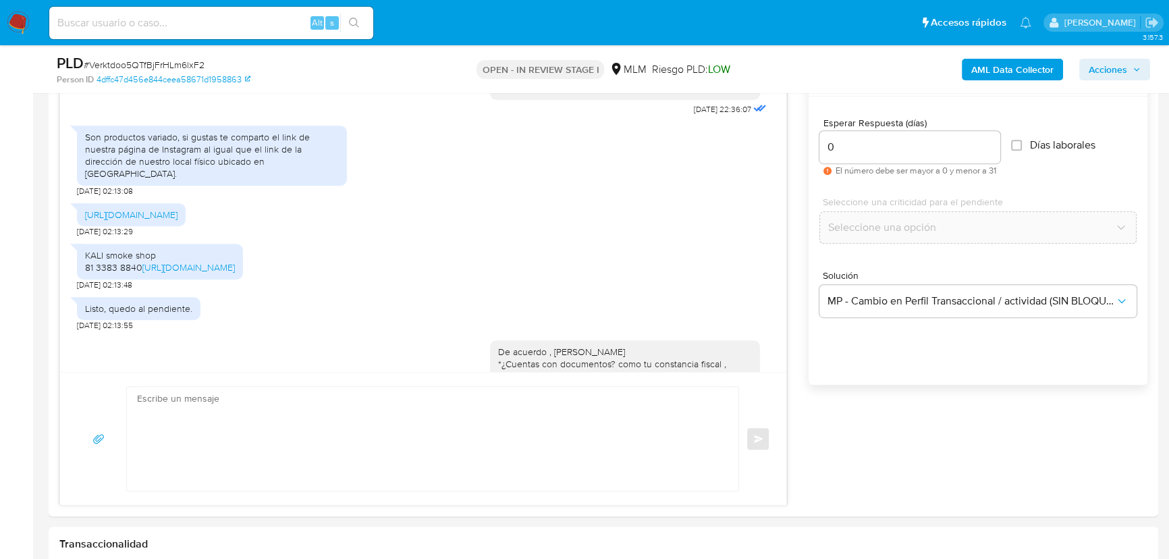
click at [16, 22] on img at bounding box center [18, 22] width 23 height 23
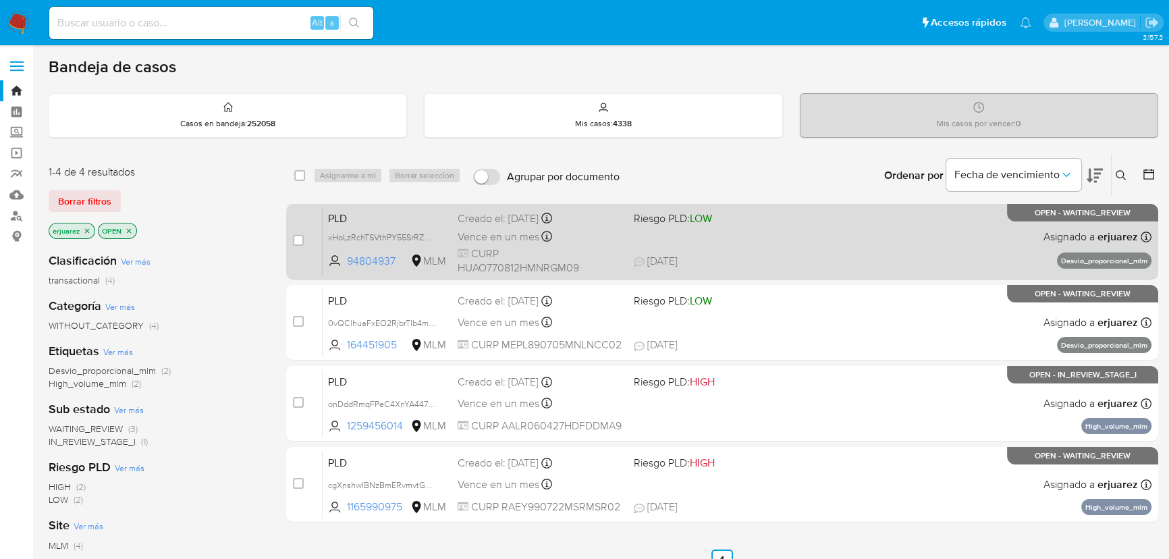
click at [688, 250] on div "PLD xHoLzRchTSVthPY55SrRZDJe 94804937 MLM Riesgo PLD: LOW Creado el: [DATE] Cre…" at bounding box center [737, 241] width 829 height 68
click at [614, 257] on span "CURP HUAO770812HMNRGM09" at bounding box center [540, 260] width 165 height 29
click at [298, 235] on input "checkbox" at bounding box center [298, 240] width 11 height 11
checkbox input "true"
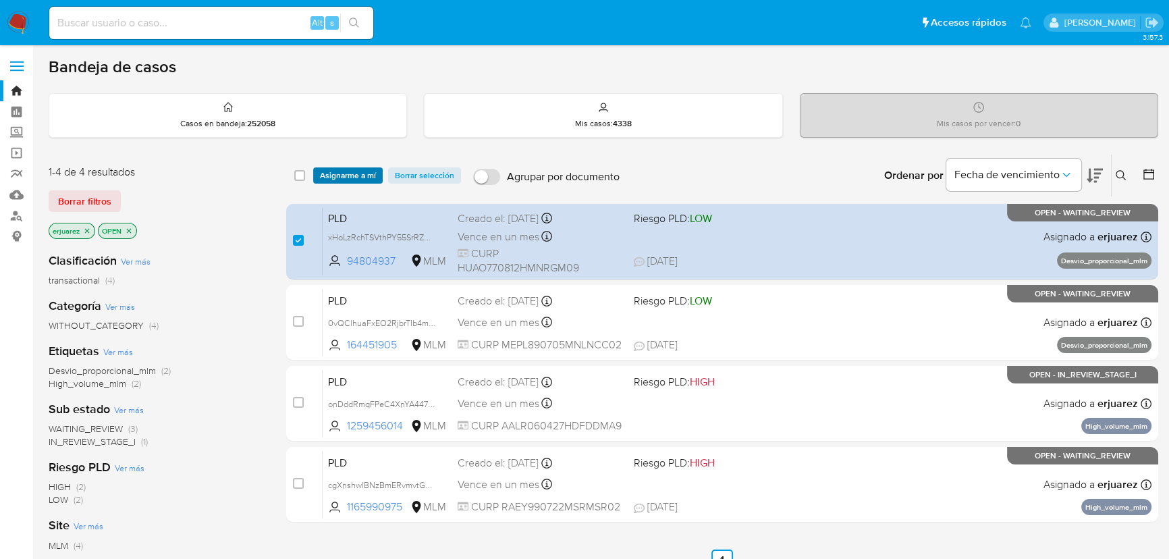
click at [338, 182] on span "Asignarme a mí" at bounding box center [348, 176] width 56 height 14
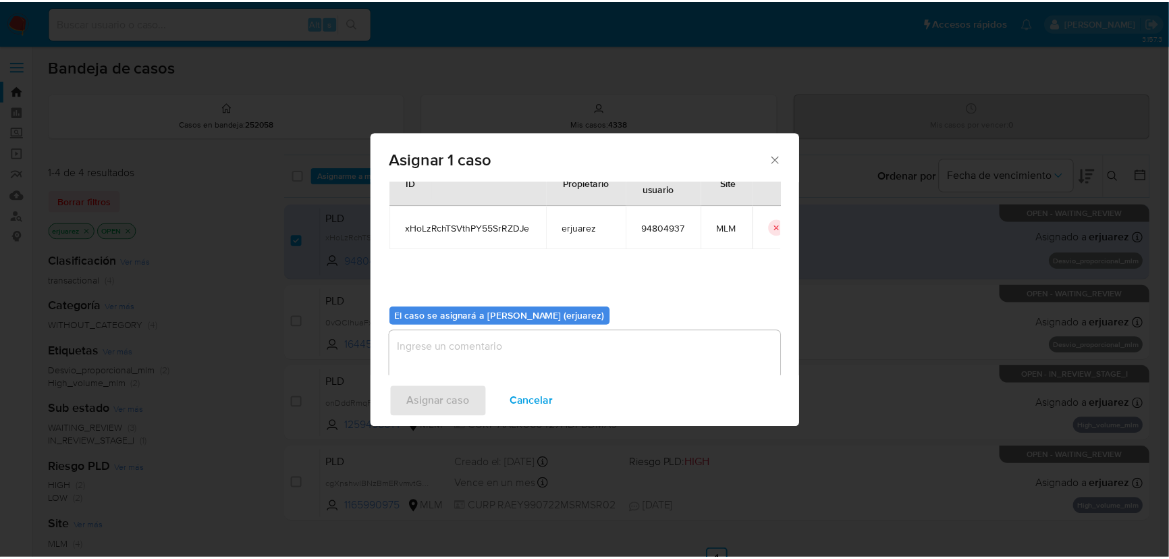
scroll to position [69, 0]
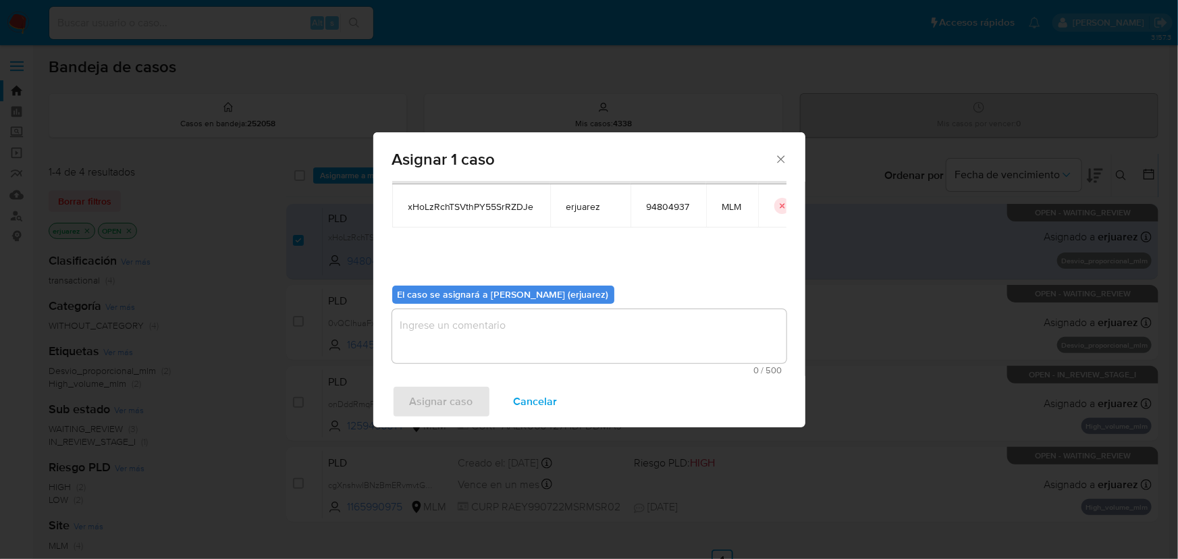
click at [459, 322] on textarea "assign-modal" at bounding box center [589, 336] width 394 height 54
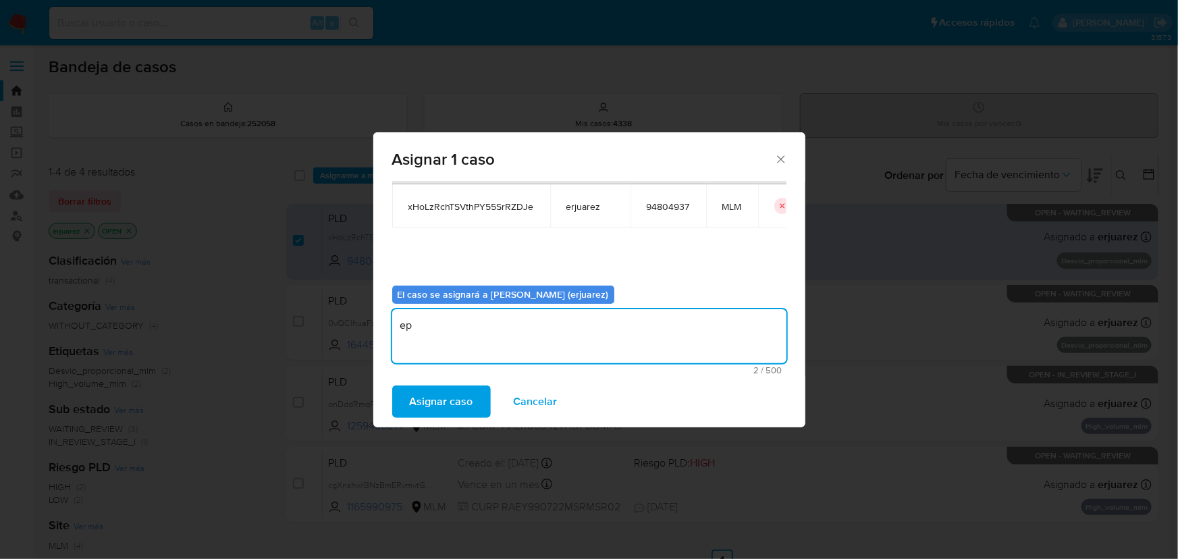
type textarea "e"
type textarea "EPJU"
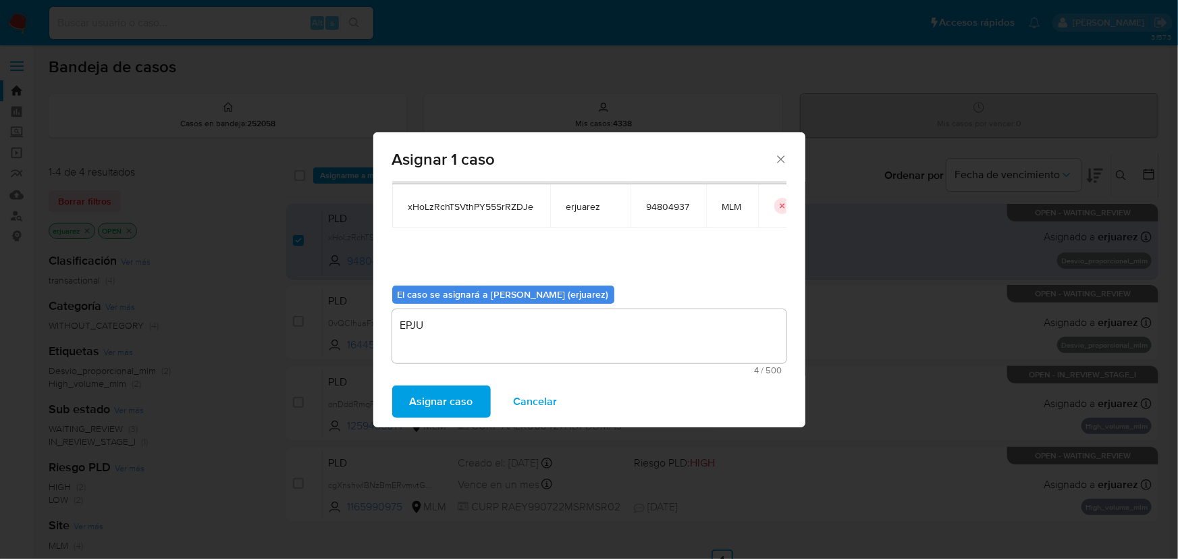
click at [462, 411] on span "Asignar caso" at bounding box center [441, 402] width 63 height 30
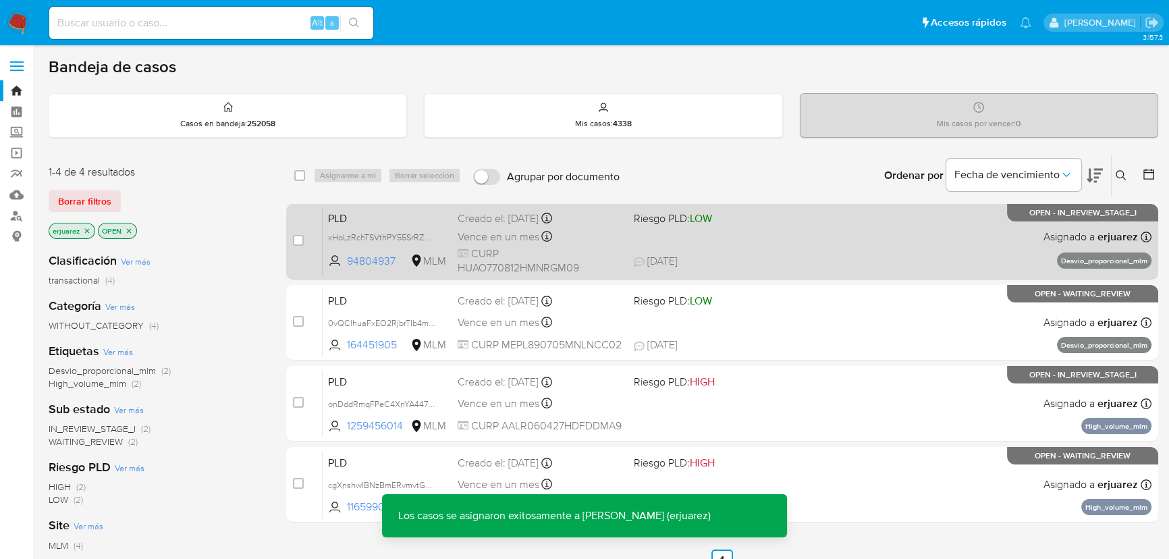
click at [819, 242] on div "PLD xHoLzRchTSVthPY55SrRZDJe 94804937 MLM Riesgo PLD: LOW Creado el: 12/08/2025…" at bounding box center [737, 241] width 829 height 68
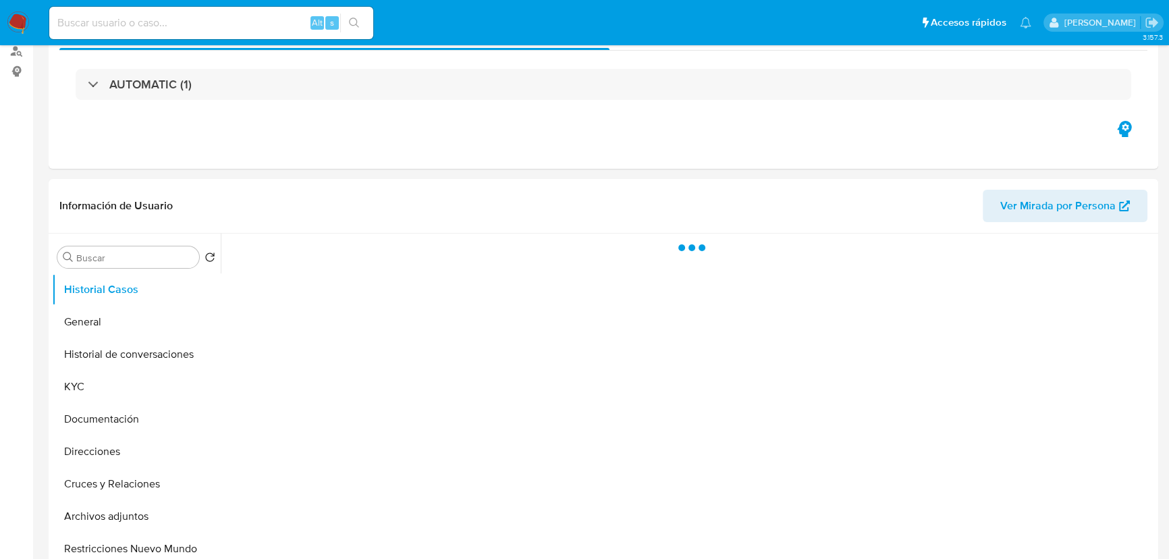
scroll to position [368, 0]
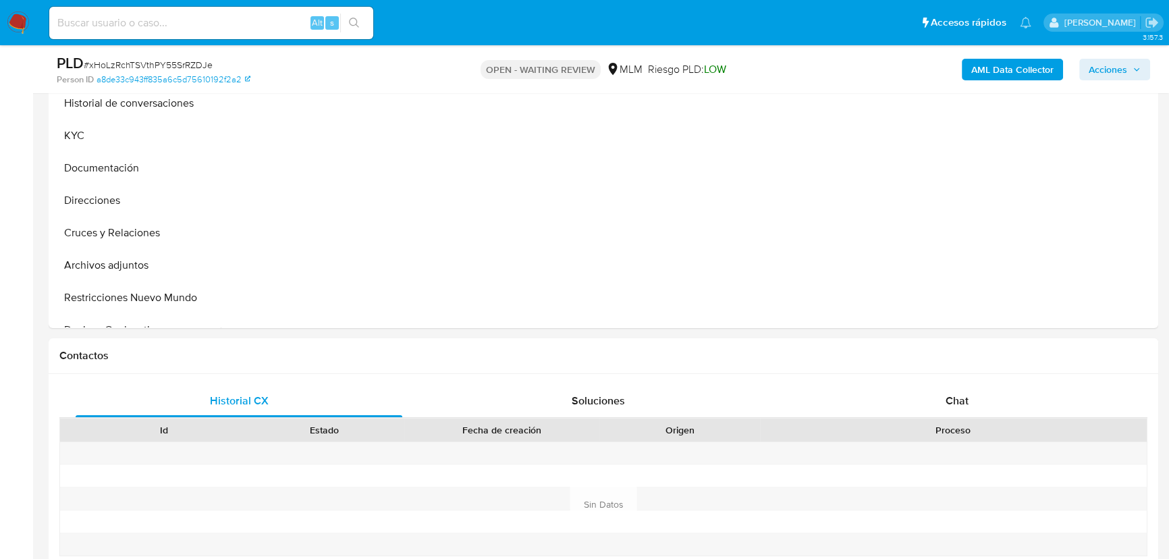
select select "10"
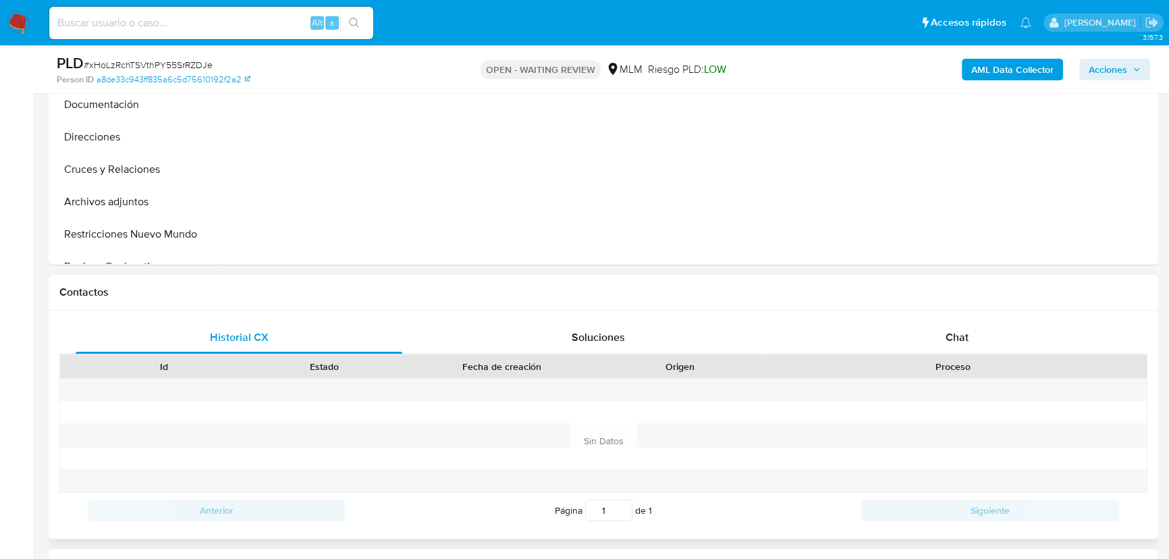
scroll to position [491, 0]
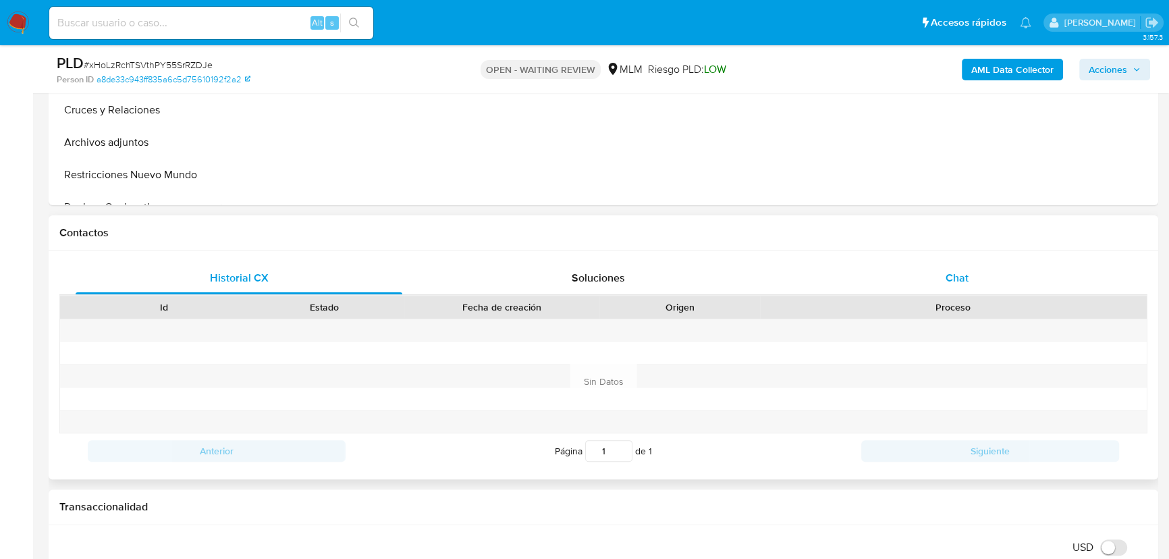
click at [943, 290] on div "Chat" at bounding box center [957, 278] width 327 height 32
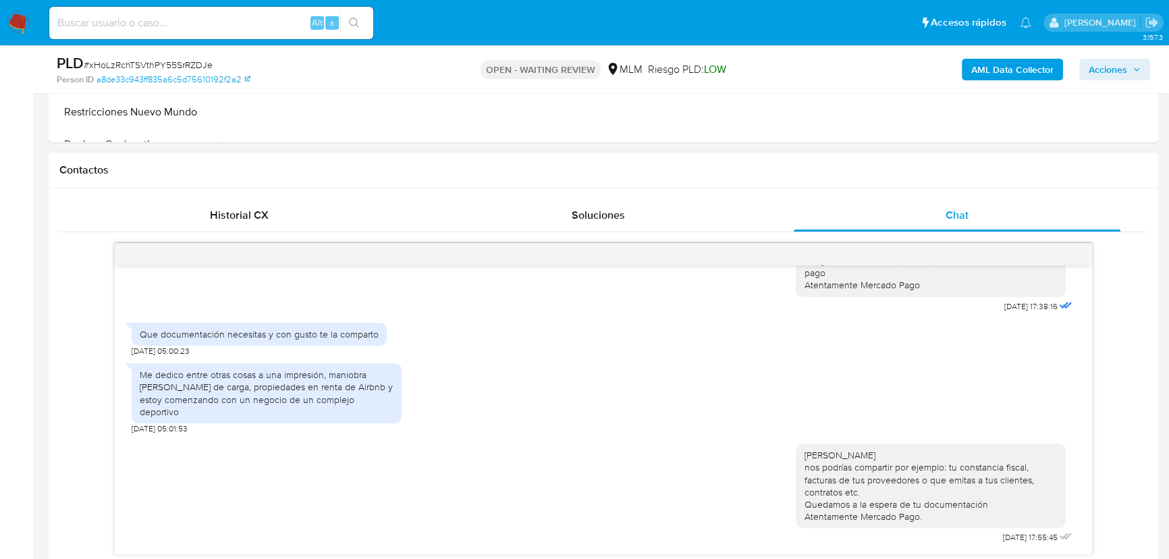
scroll to position [614, 0]
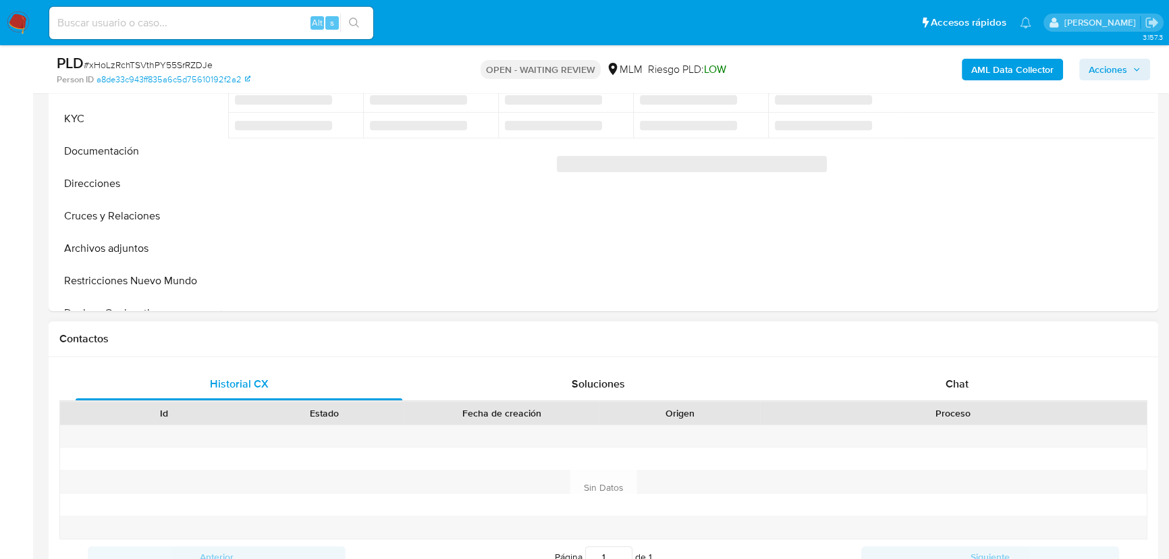
scroll to position [491, 0]
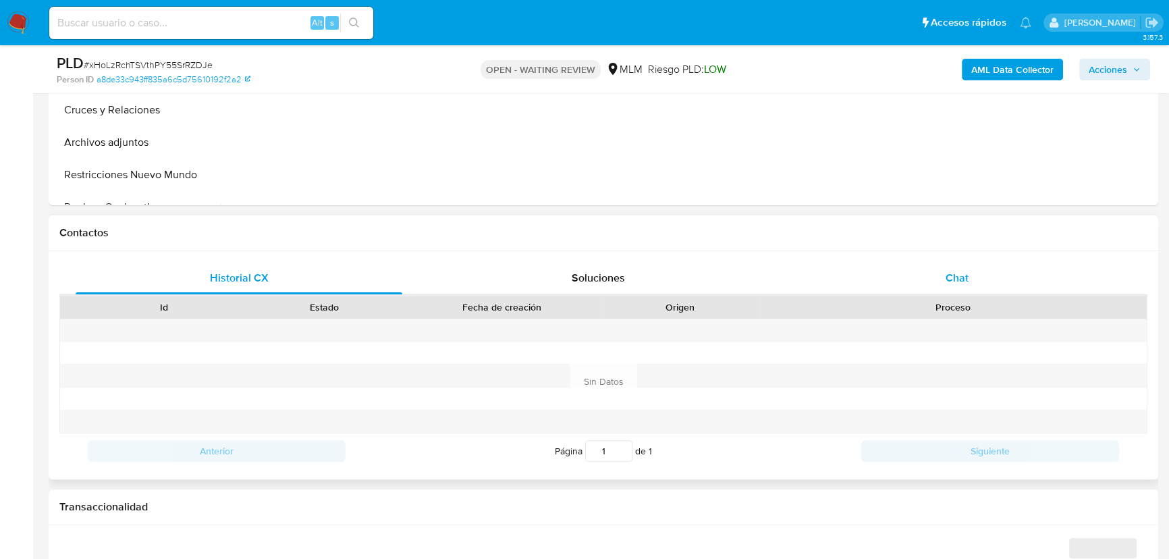
select select "10"
click at [959, 277] on span "Chat" at bounding box center [957, 278] width 23 height 16
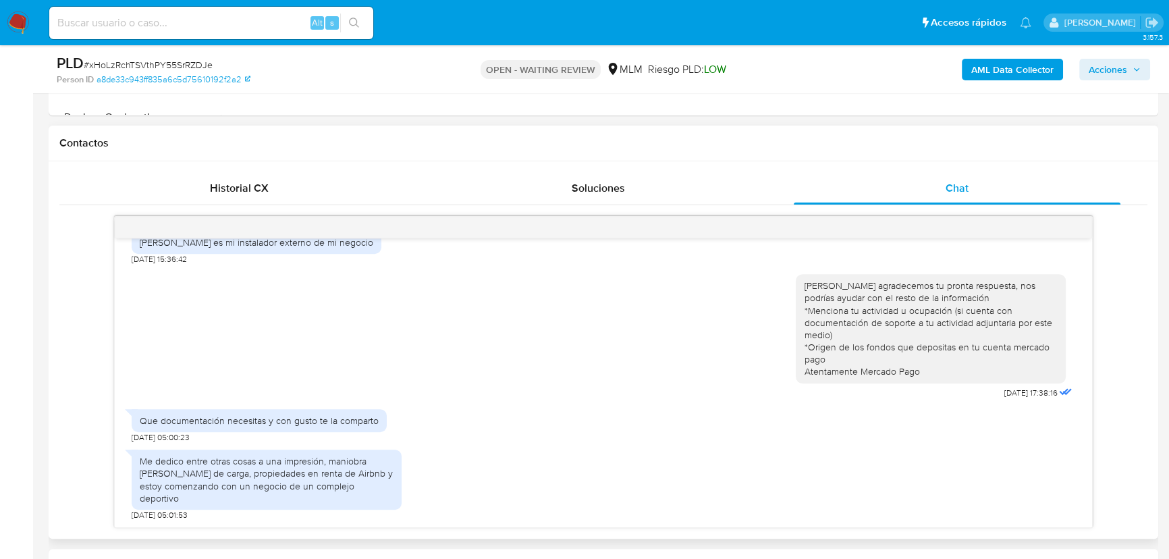
scroll to position [614, 0]
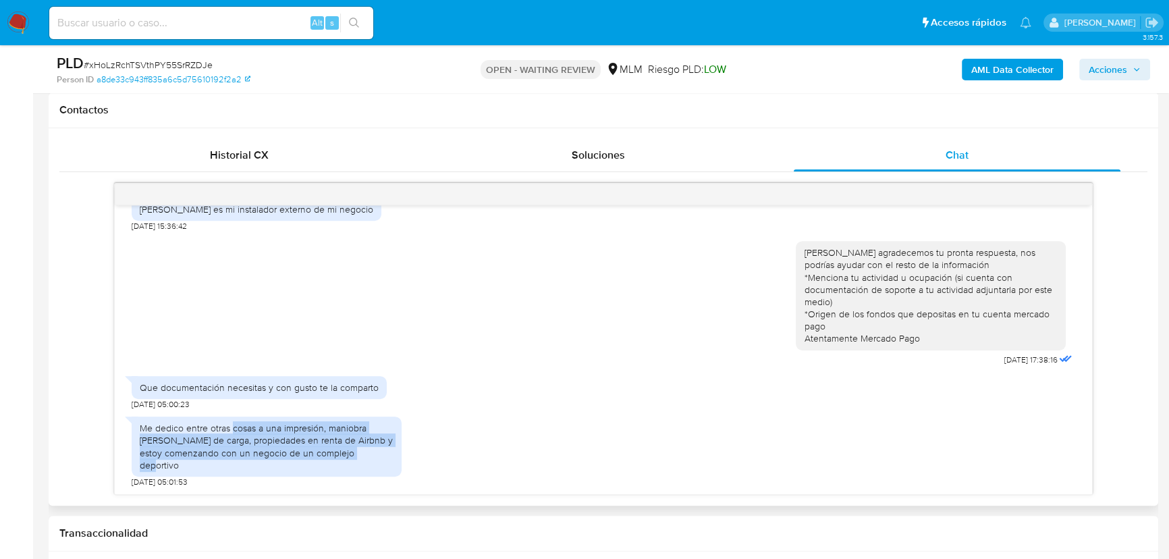
drag, startPoint x: 230, startPoint y: 441, endPoint x: 375, endPoint y: 467, distance: 147.4
click at [375, 467] on div "Me dedico entre otras cosas a una impresión, maniobra [PERSON_NAME] de carga, p…" at bounding box center [267, 446] width 254 height 49
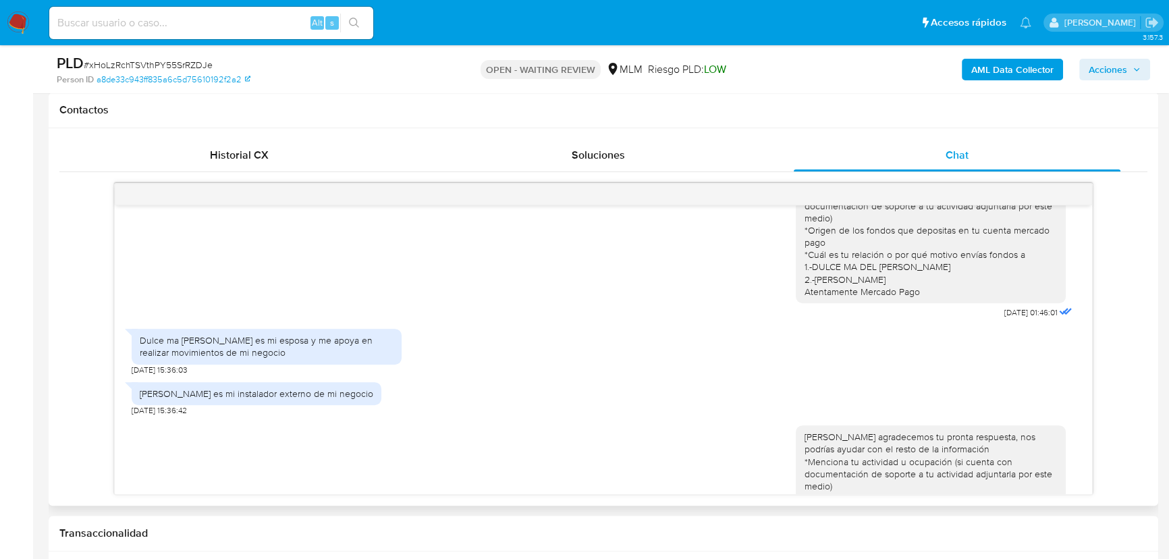
scroll to position [273, 0]
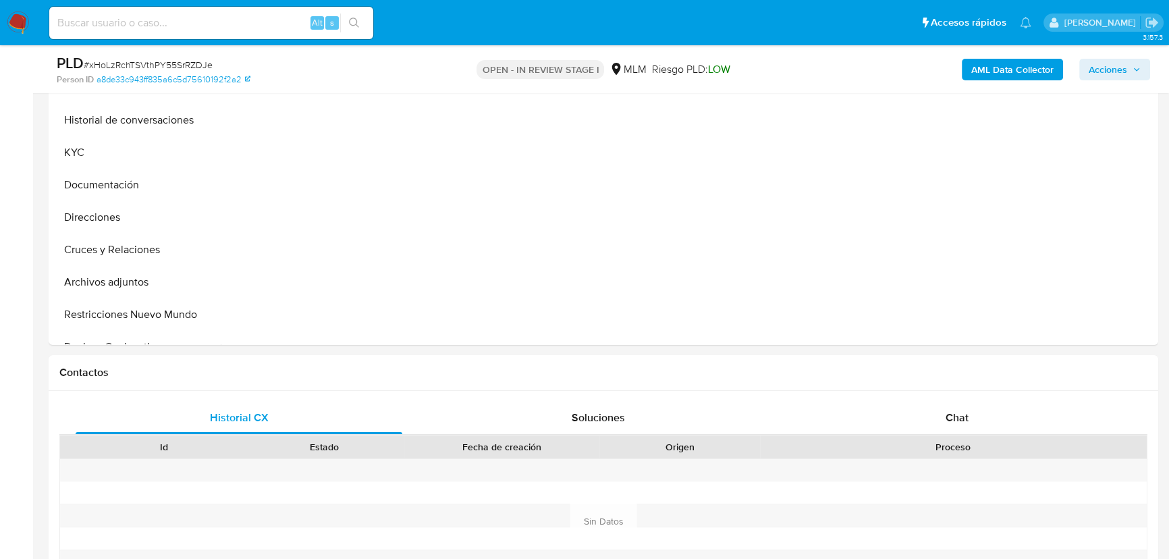
scroll to position [368, 0]
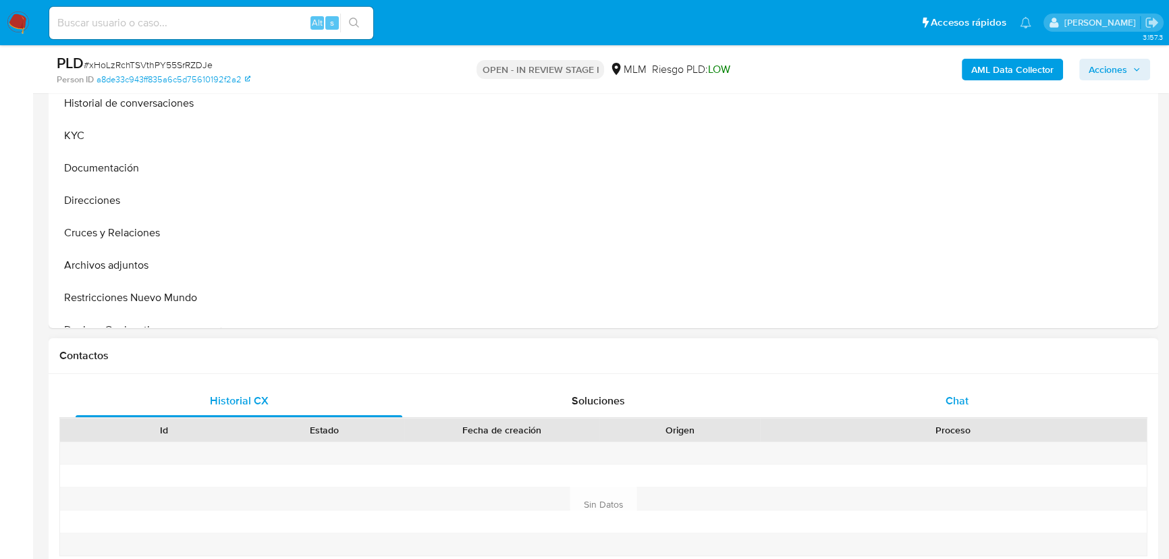
click at [964, 398] on span "Chat" at bounding box center [957, 401] width 23 height 16
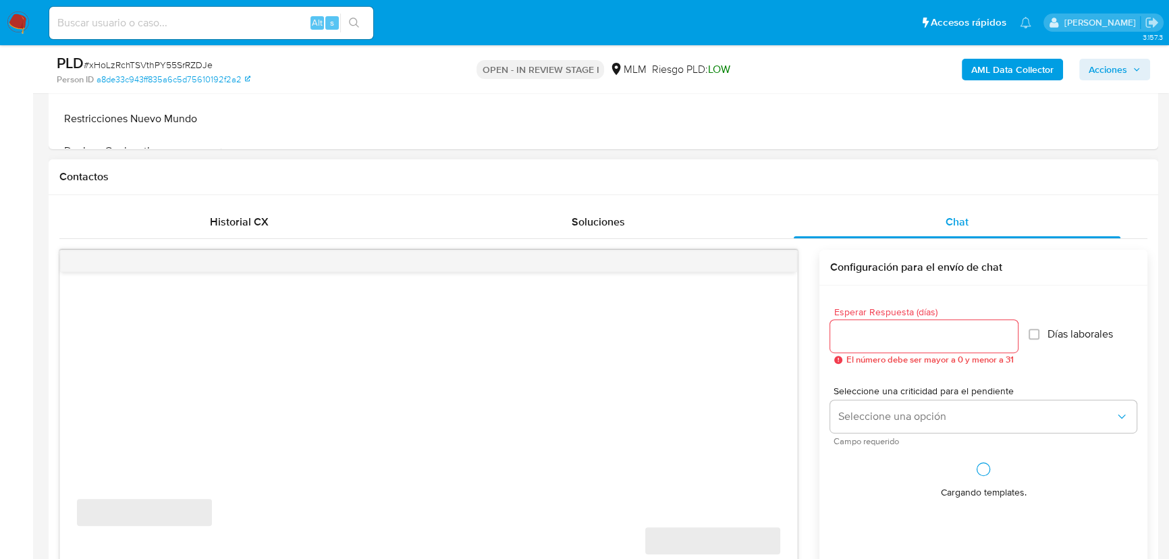
select select "10"
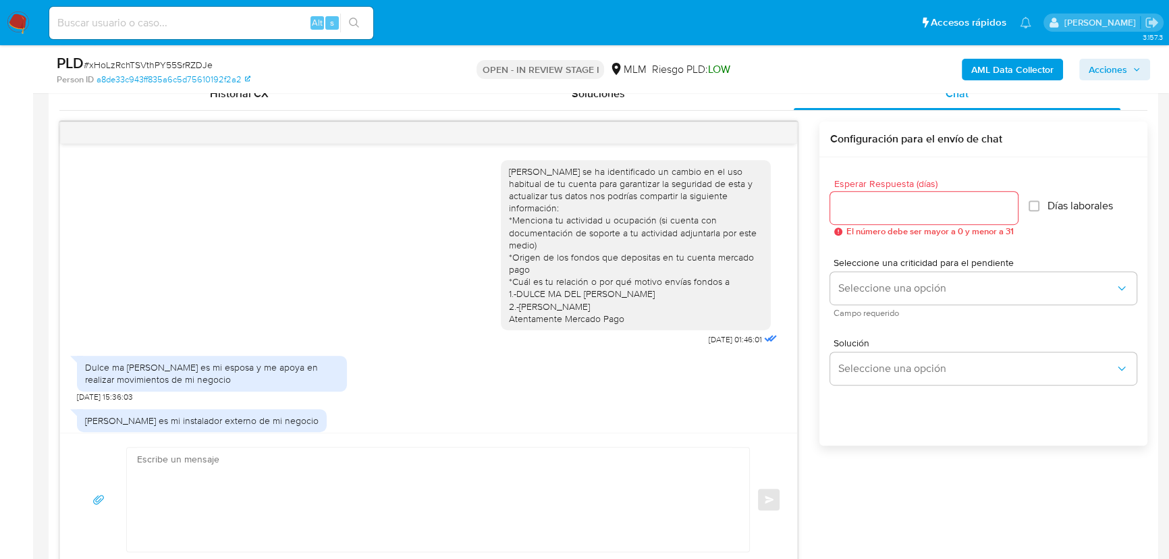
scroll to position [273, 0]
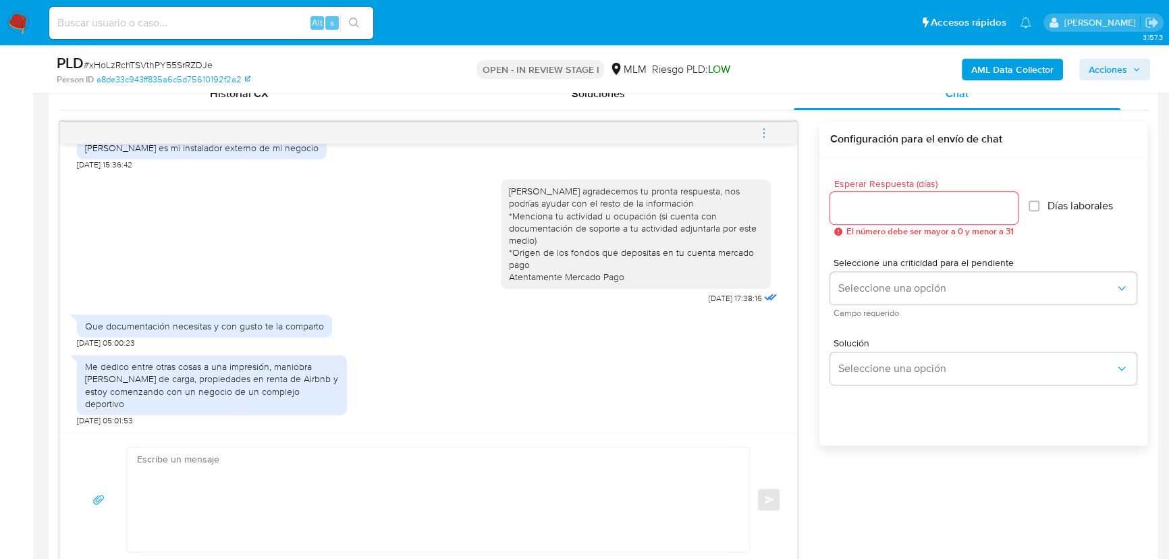
click at [264, 455] on textarea at bounding box center [435, 500] width 596 height 104
type textarea "h"
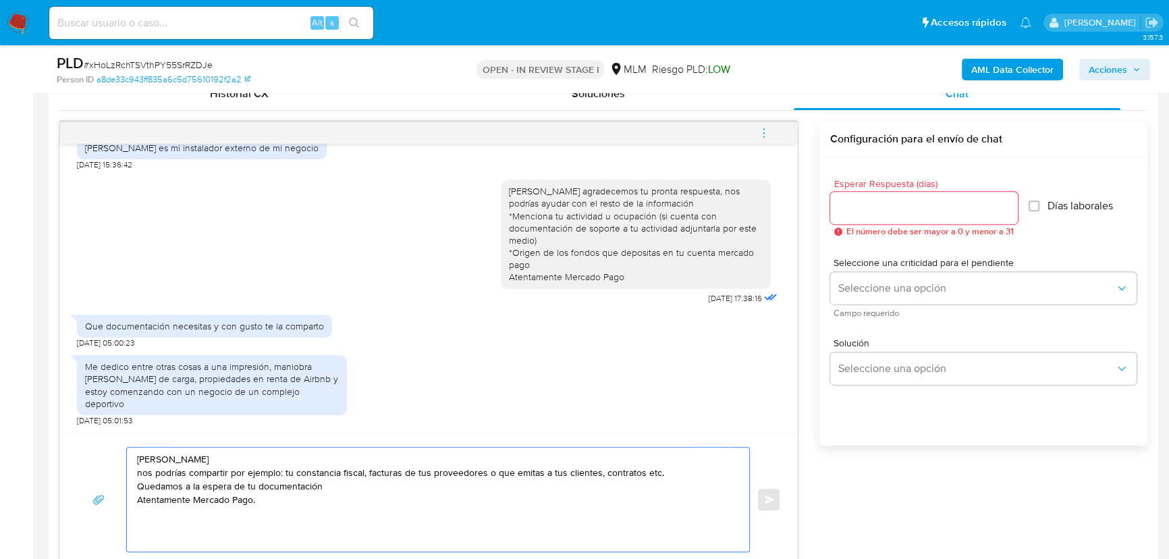
type textarea "Hola Omar nos podrías compartir por ejemplo: tu constancia fiscal, facturas de …"
drag, startPoint x: 332, startPoint y: 513, endPoint x: 88, endPoint y: 442, distance: 254.0
click at [88, 442] on div "Hola Omar nos podrías compartir por ejemplo: tu constancia fiscal, facturas de …" at bounding box center [428, 499] width 737 height 133
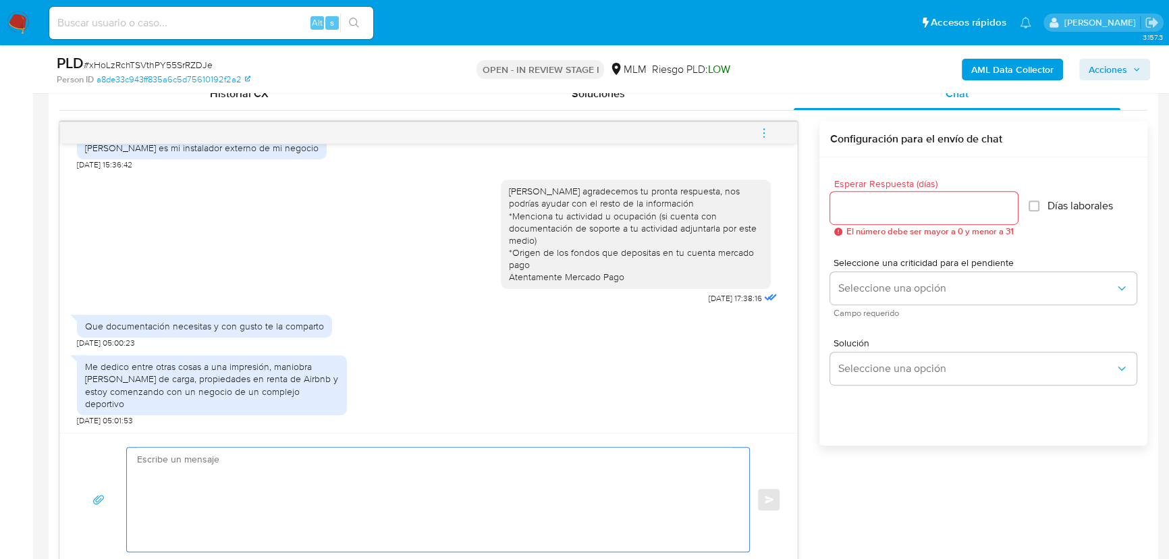
click at [860, 211] on input "Esperar Respuesta (días)" at bounding box center [925, 208] width 188 height 18
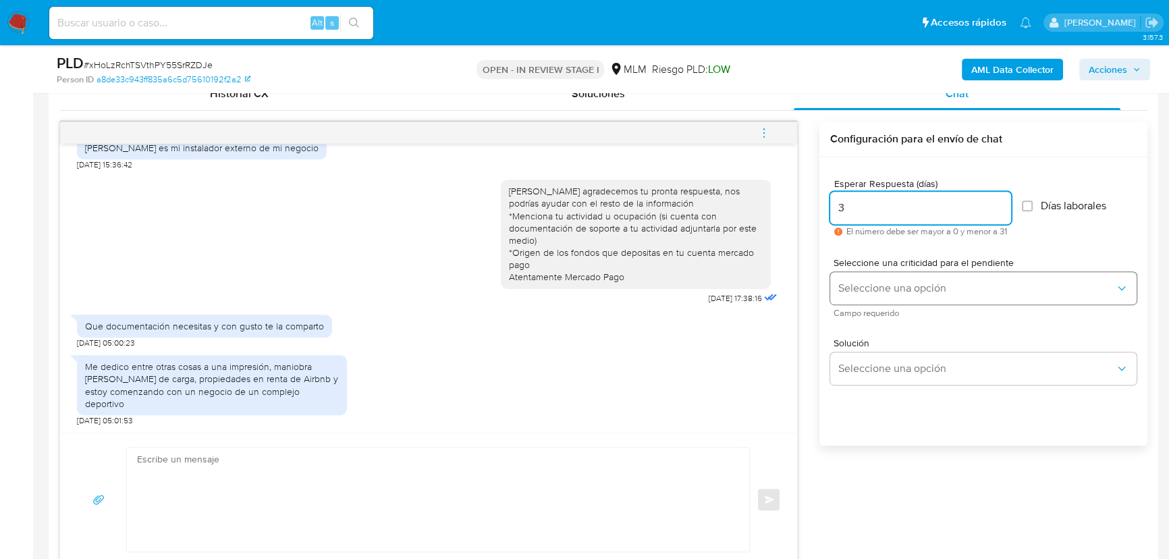
type input "3"
click at [864, 296] on button "Seleccione una opción" at bounding box center [984, 288] width 307 height 32
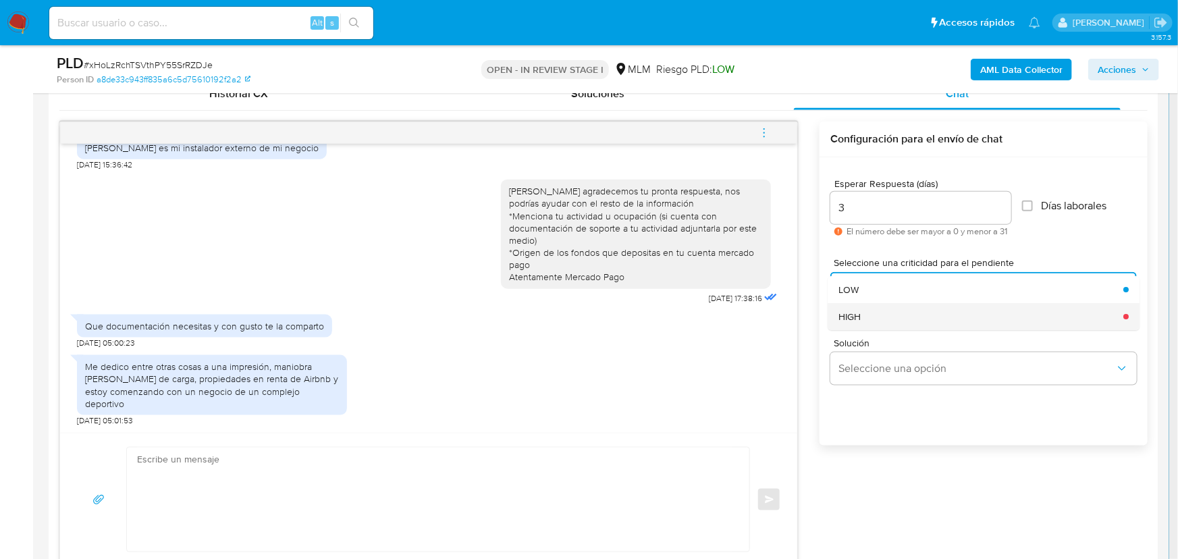
click at [860, 314] on span "HIGH" at bounding box center [850, 317] width 22 height 12
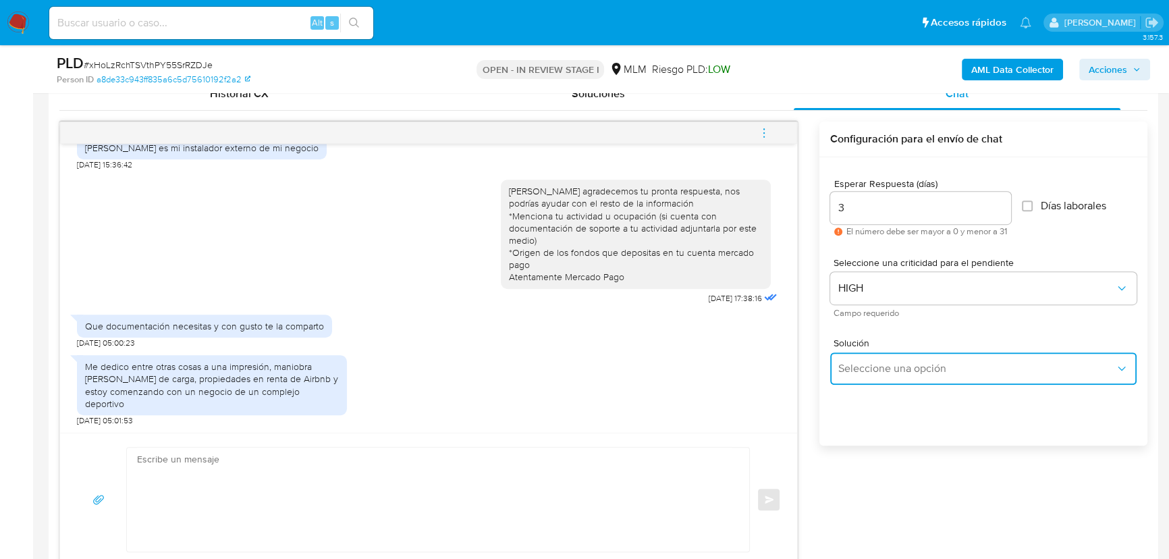
click at [885, 371] on span "Seleccione una opción" at bounding box center [977, 369] width 277 height 14
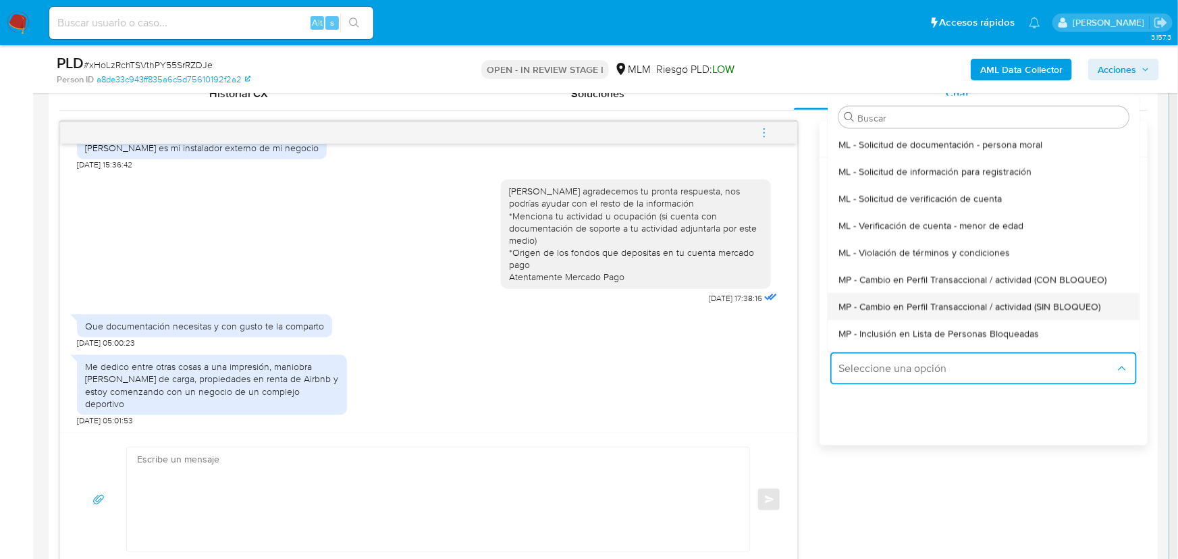
click at [1033, 303] on span "MP - Cambio en Perfil Transaccional / actividad (SIN BLOQUEO)" at bounding box center [970, 306] width 262 height 12
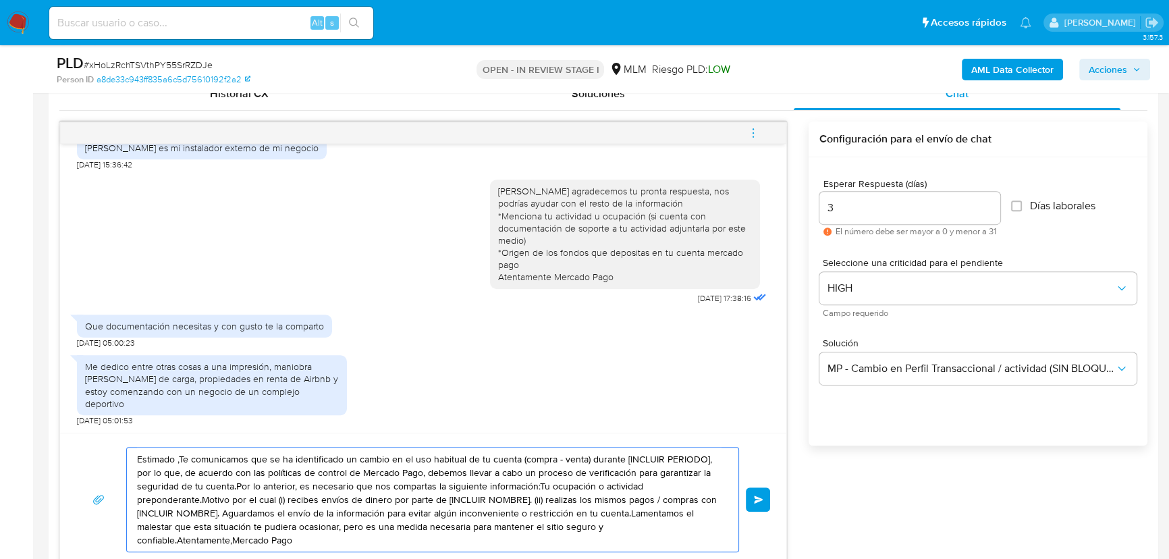
drag, startPoint x: 302, startPoint y: 537, endPoint x: 71, endPoint y: 424, distance: 257.6
click at [71, 424] on div "Estimado Omar se ha identificado un cambio en el uso habitual de tu cuenta para…" at bounding box center [423, 344] width 728 height 445
paste textarea "Hola Omar nos podrías compartir por ejemplo: tu constancia fiscal, facturas de …"
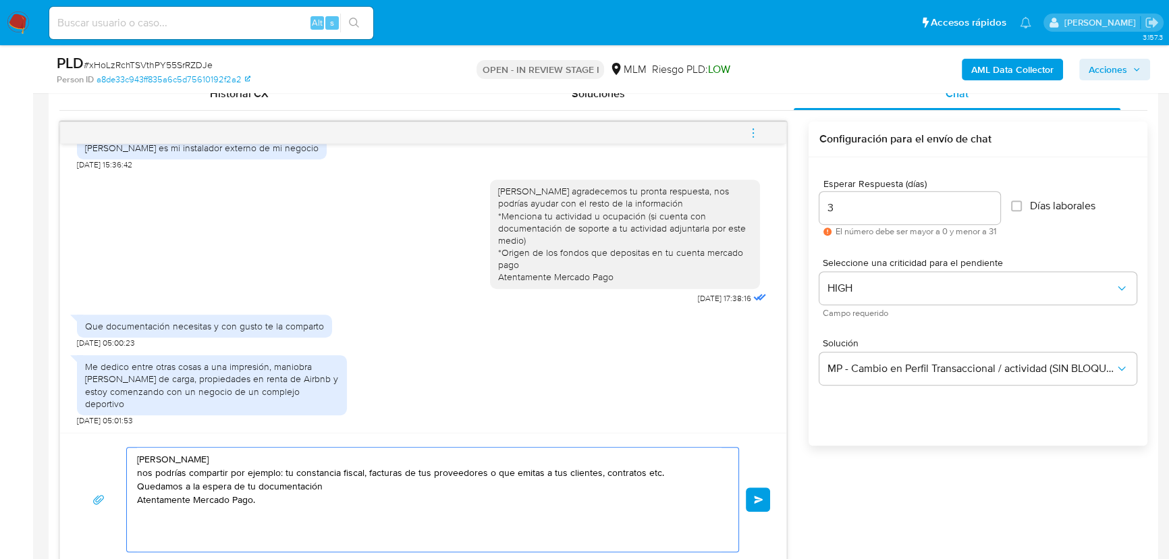
click at [581, 512] on textarea "Hola Omar nos podrías compartir por ejemplo: tu constancia fiscal, facturas de …" at bounding box center [429, 500] width 585 height 104
click at [654, 467] on textarea "Hola Omar nos podrías compartir por ejemplo: tu constancia fiscal, facturas de …" at bounding box center [429, 500] width 585 height 104
click at [664, 475] on textarea "Hola Omar nos podrías compartir por ejemplo: tu constancia fiscal, facturas de …" at bounding box center [429, 500] width 585 height 104
type textarea "Hola Omar nos podrías compartir por ejemplo: tu constancia fiscal, facturas de …"
click at [758, 504] on button "Enviar" at bounding box center [758, 499] width 24 height 24
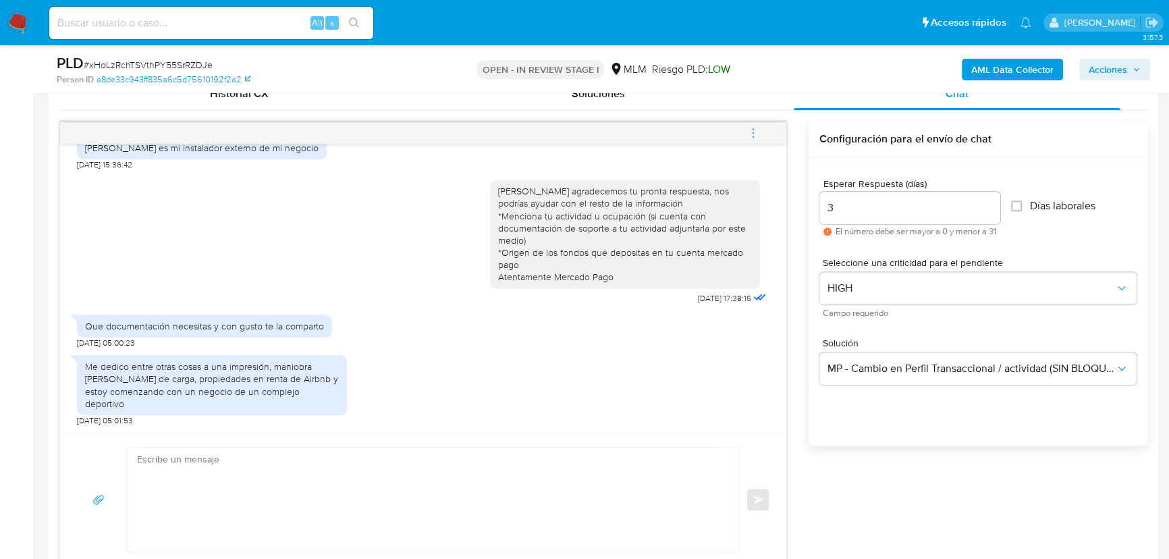
scroll to position [386, 0]
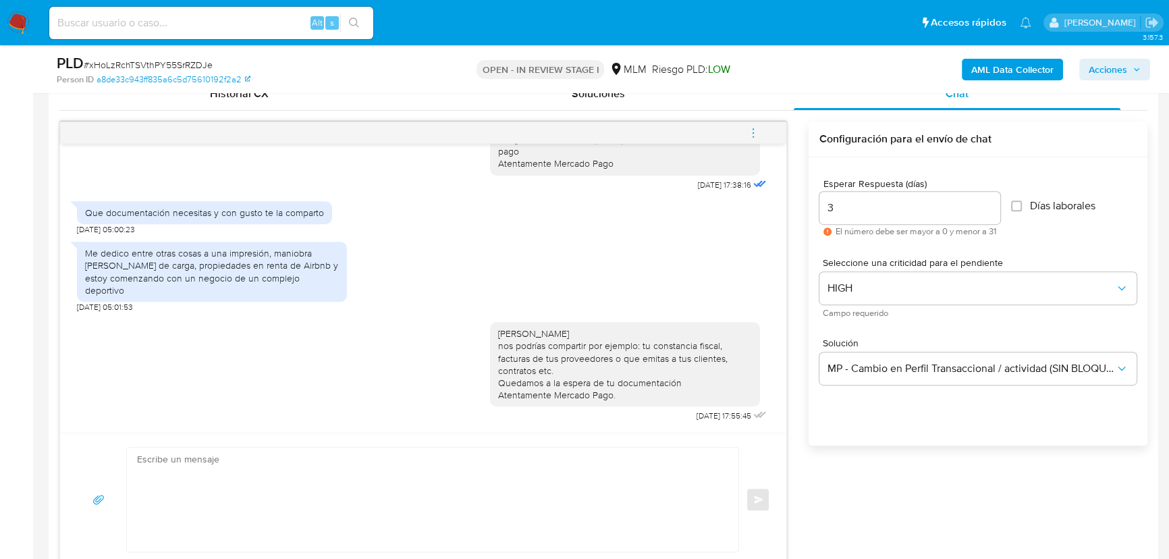
click at [14, 18] on img at bounding box center [18, 22] width 23 height 23
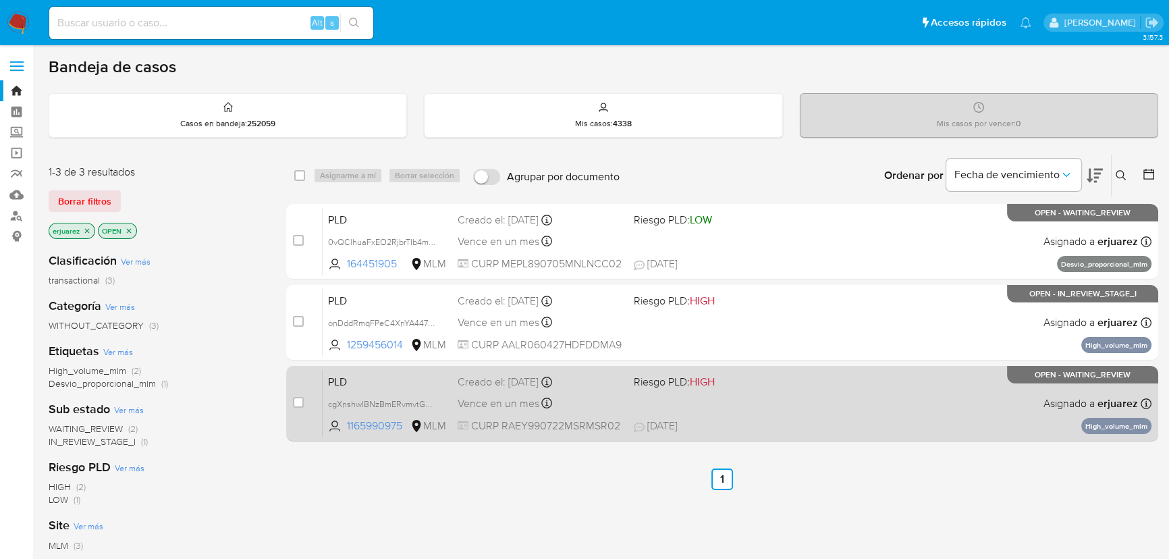
click at [644, 433] on div "PLD cgXnshwlBNzBmERvmvtG2eUD 1165990975 MLM Riesgo PLD: HIGH Creado el: [DATE] …" at bounding box center [737, 403] width 829 height 68
click at [298, 398] on input "checkbox" at bounding box center [298, 402] width 11 height 11
checkbox input "true"
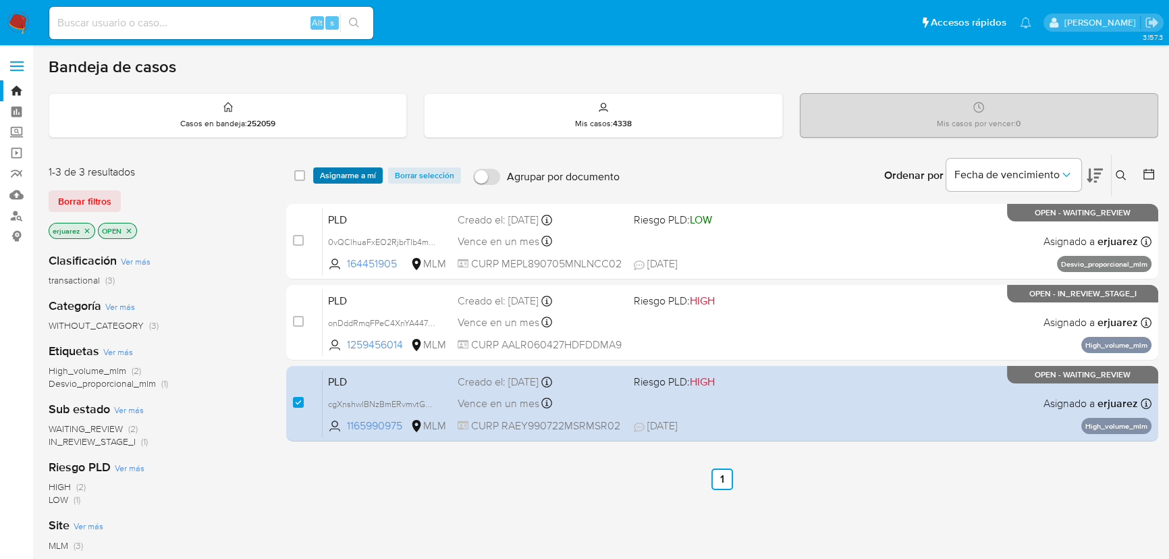
click at [337, 173] on span "Asignarme a mí" at bounding box center [348, 176] width 56 height 14
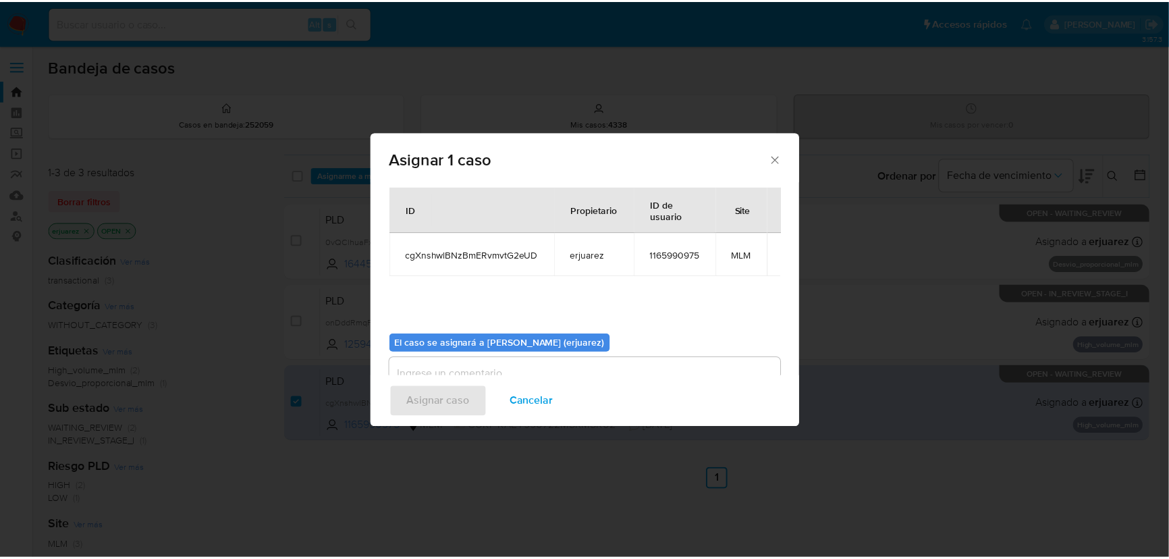
scroll to position [69, 0]
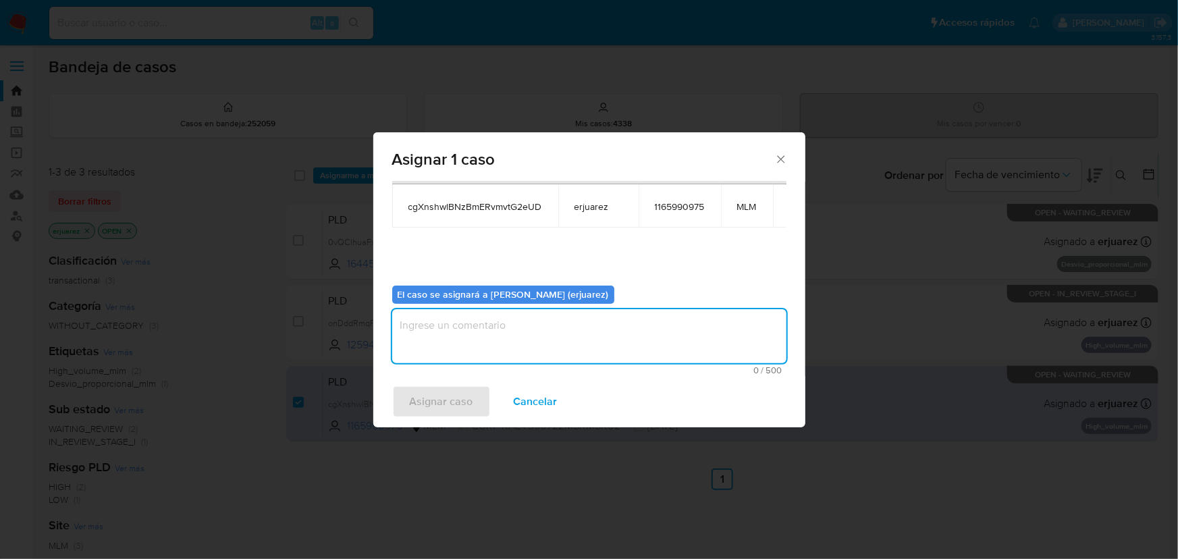
drag, startPoint x: 452, startPoint y: 352, endPoint x: 467, endPoint y: 348, distance: 15.2
click at [454, 352] on textarea "assign-modal" at bounding box center [589, 336] width 394 height 54
type textarea "e"
type textarea "EPJU"
drag, startPoint x: 468, startPoint y: 401, endPoint x: 477, endPoint y: 402, distance: 9.5
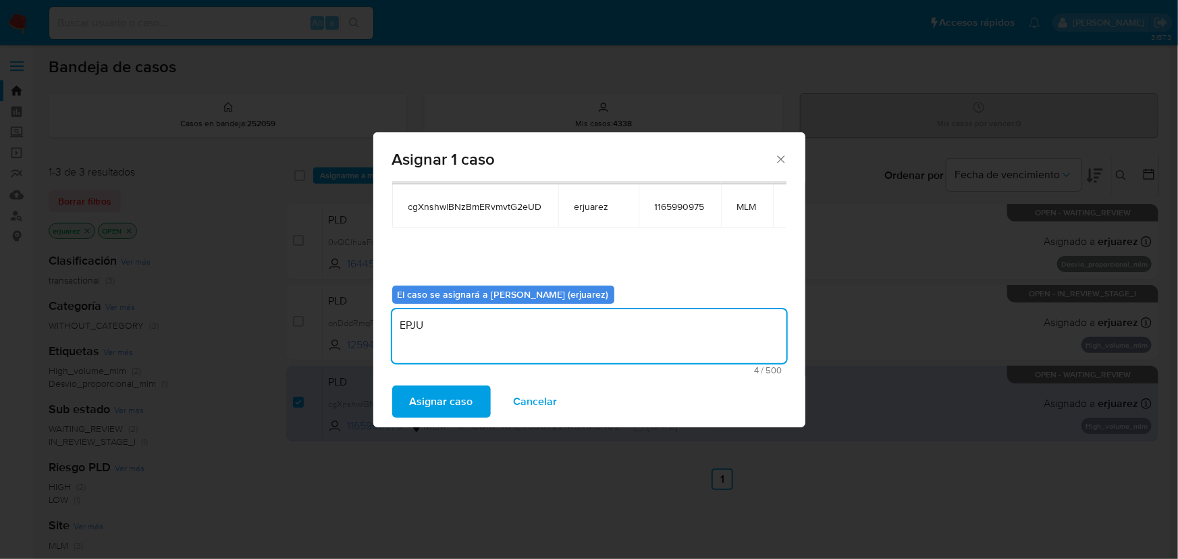
click at [477, 402] on button "Asignar caso" at bounding box center [441, 402] width 99 height 32
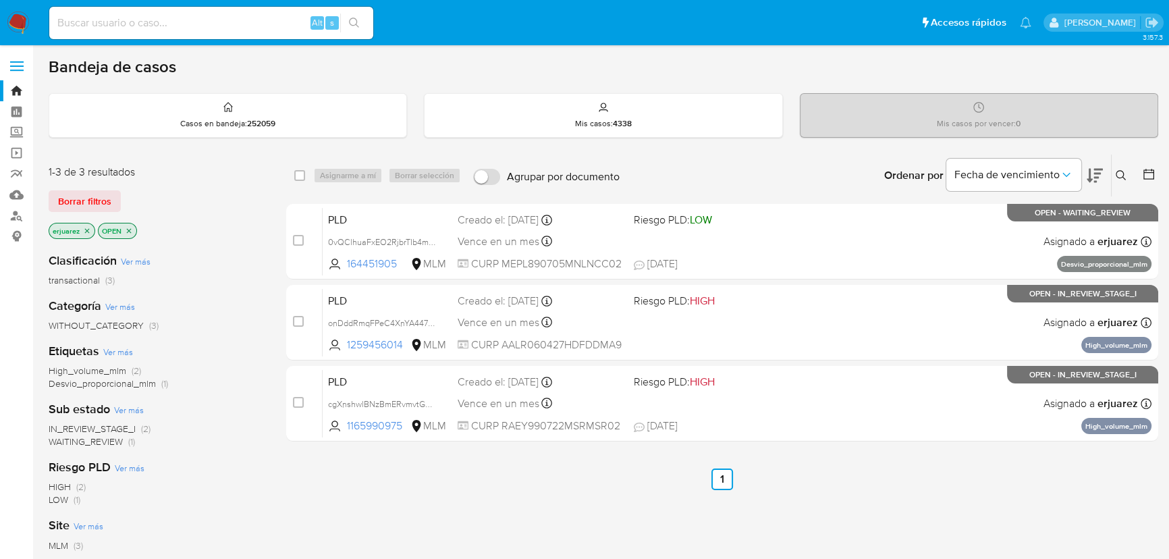
click at [14, 20] on img at bounding box center [18, 22] width 23 height 23
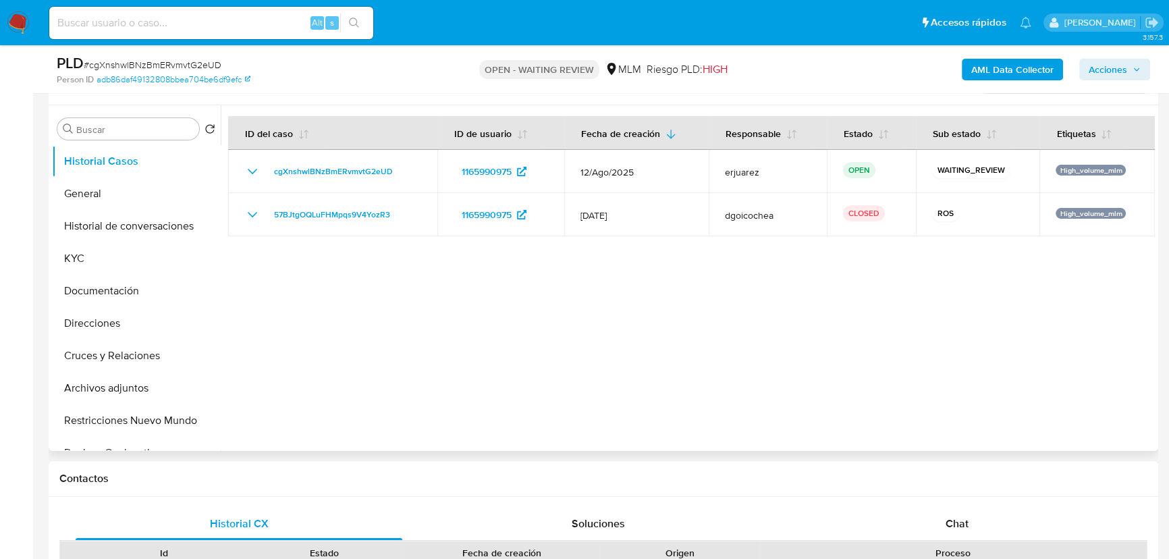
select select "10"
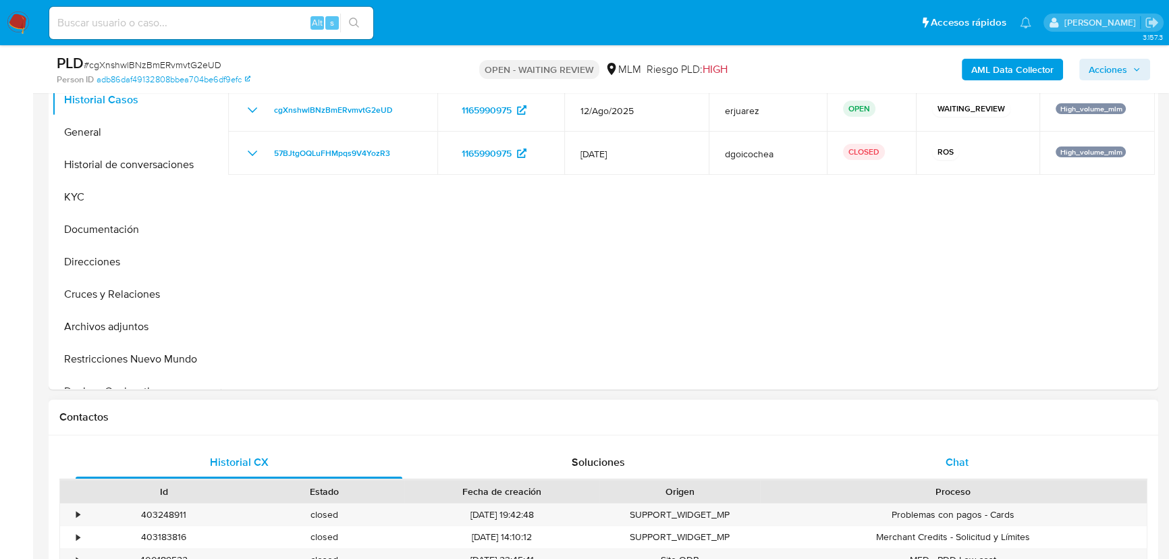
click at [947, 456] on span "Chat" at bounding box center [957, 462] width 23 height 16
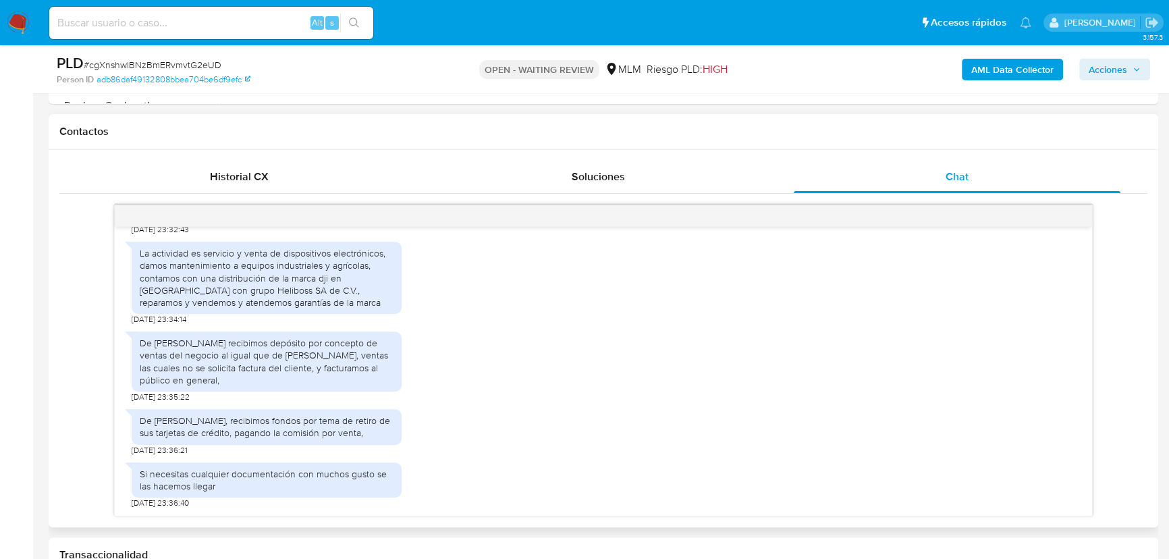
scroll to position [614, 0]
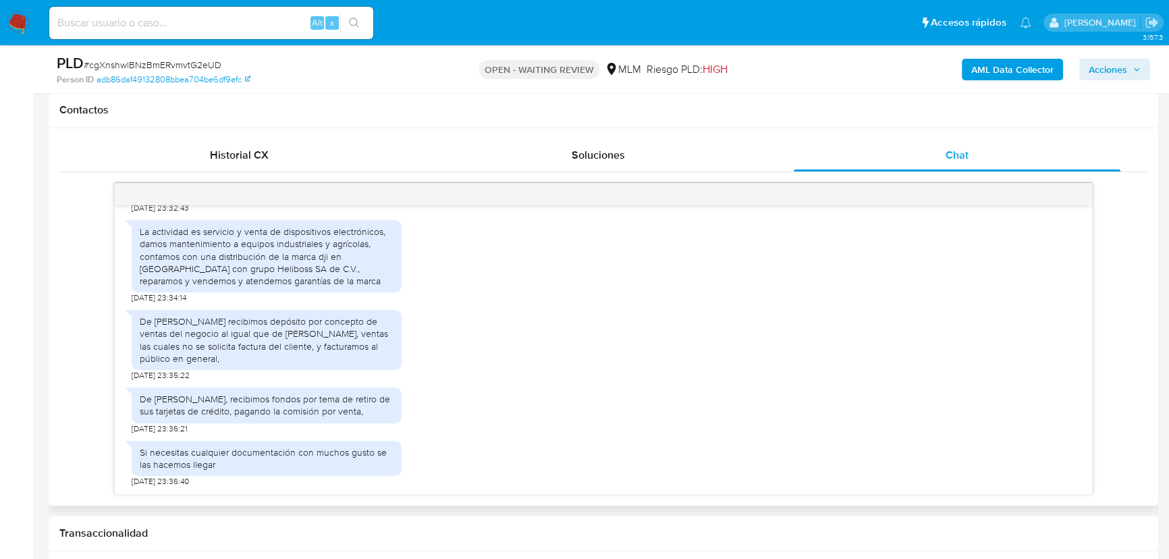
click at [223, 472] on div "Si necesitas cualquier documentación con muchos gusto se las hacemos llegar" at bounding box center [267, 458] width 270 height 35
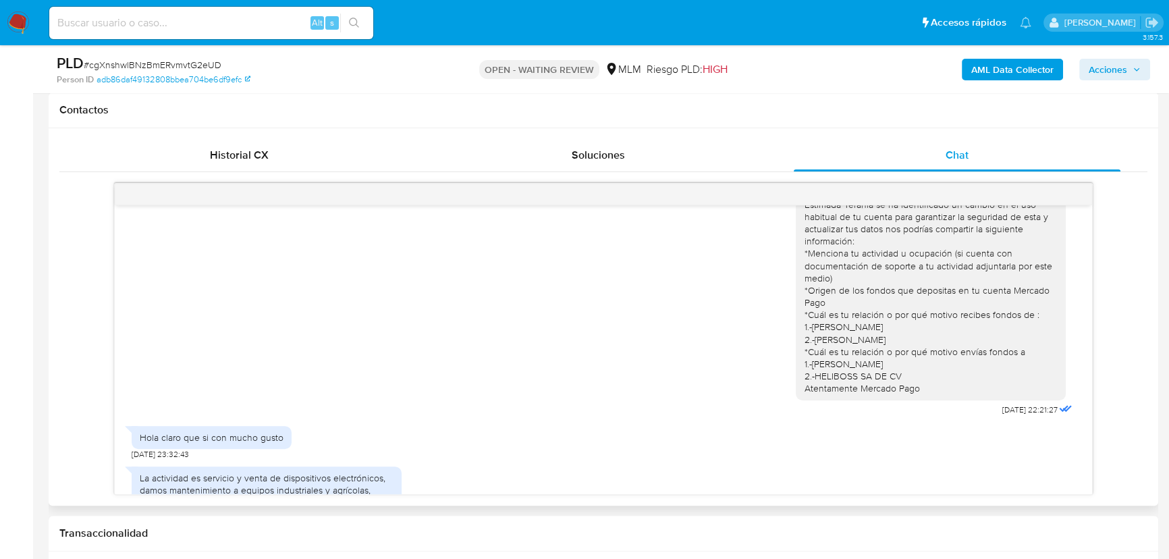
scroll to position [0, 0]
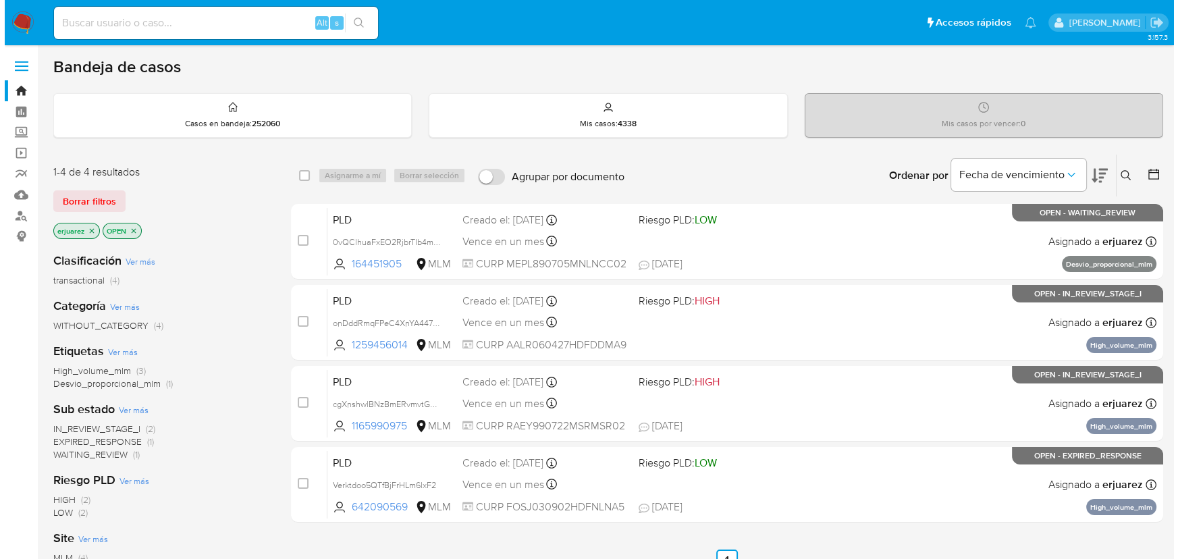
scroll to position [61, 0]
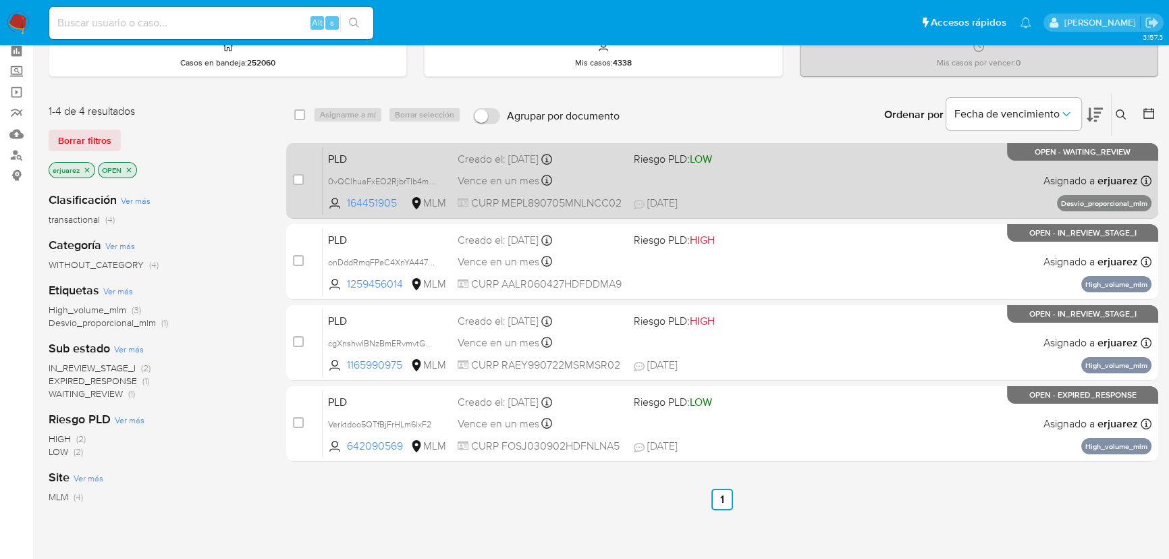
click at [721, 172] on div "PLD 0vQClhuaFxEO2RjbrTIb4muL 164451905 MLM Riesgo PLD: LOW Creado el: 12/08/202…" at bounding box center [737, 181] width 829 height 68
click at [291, 184] on div "case-item-checkbox No es posible asignar el caso PLD 0vQClhuaFxEO2RjbrTIb4muL 1…" at bounding box center [722, 181] width 872 height 76
click at [298, 176] on input "checkbox" at bounding box center [298, 179] width 11 height 11
checkbox input "true"
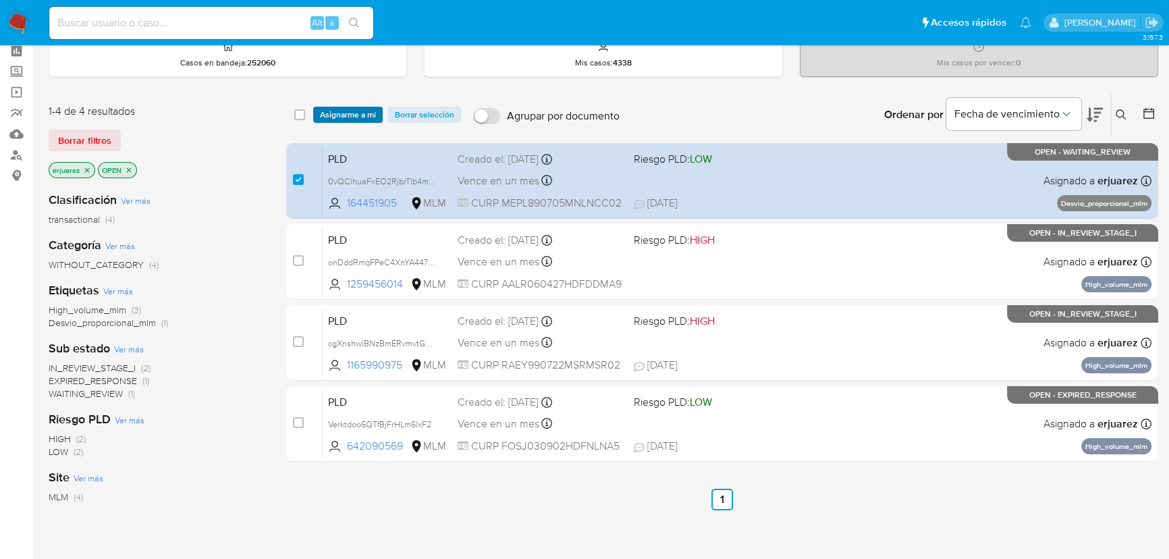
click at [347, 120] on span "Asignarme a mí" at bounding box center [348, 115] width 56 height 14
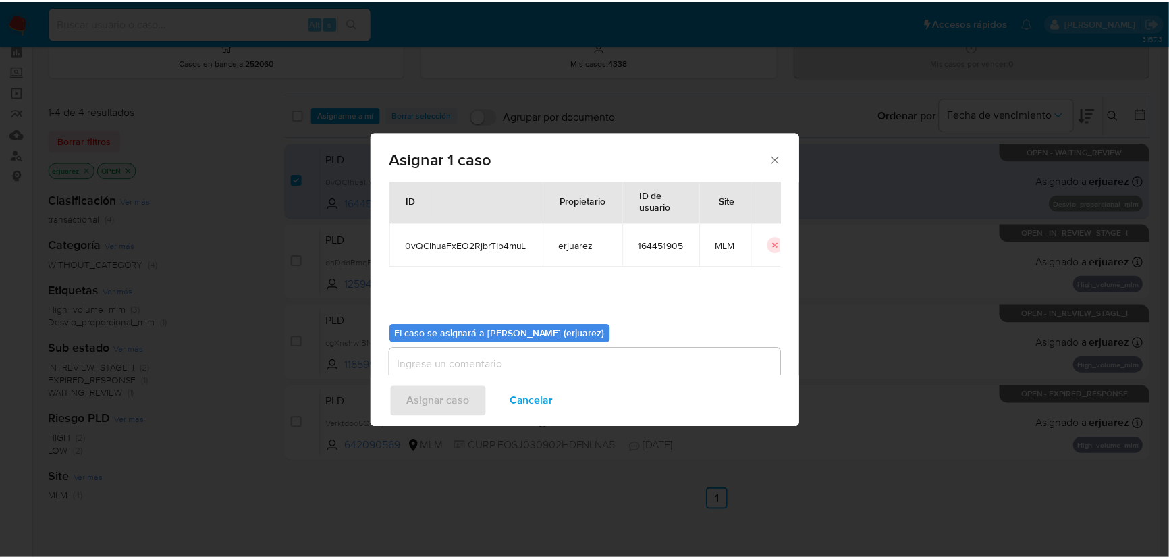
scroll to position [69, 0]
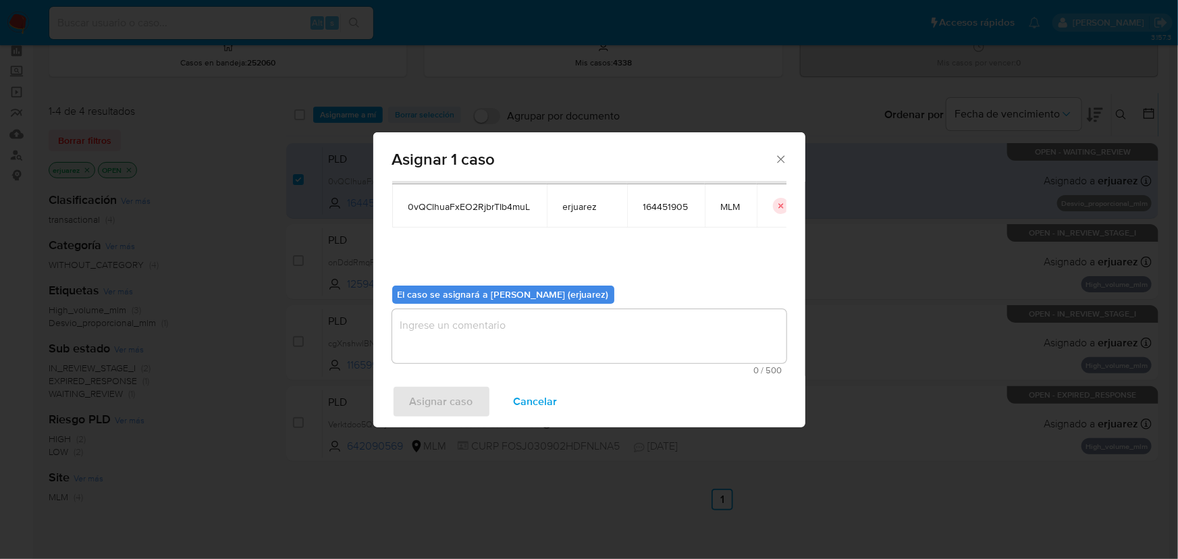
type textarea "e"
click at [463, 336] on textarea "e" at bounding box center [589, 336] width 394 height 54
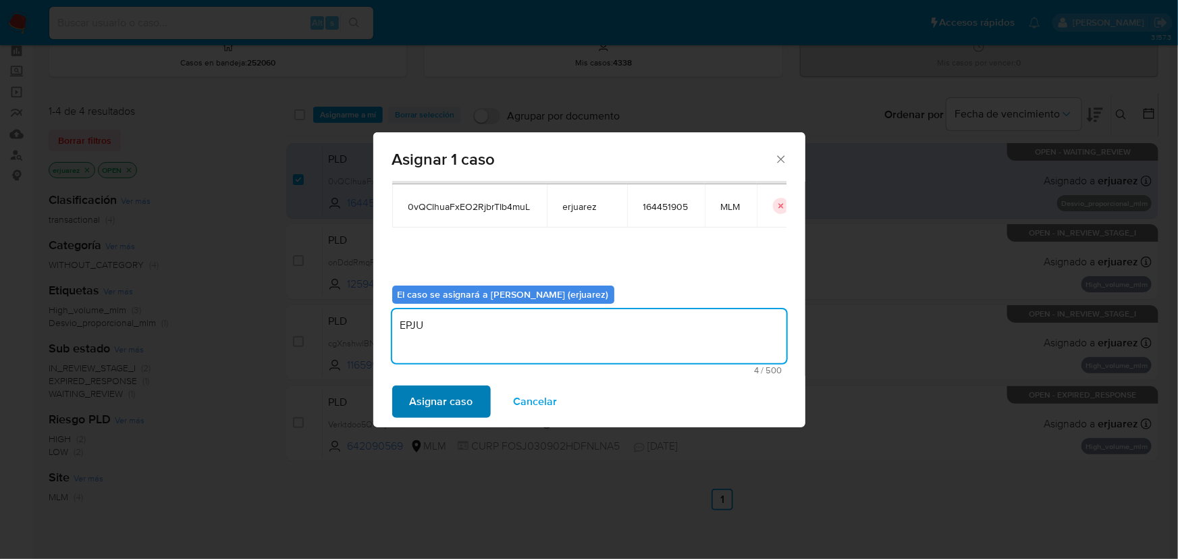
type textarea "EPJU"
click at [463, 400] on span "Asignar caso" at bounding box center [441, 402] width 63 height 30
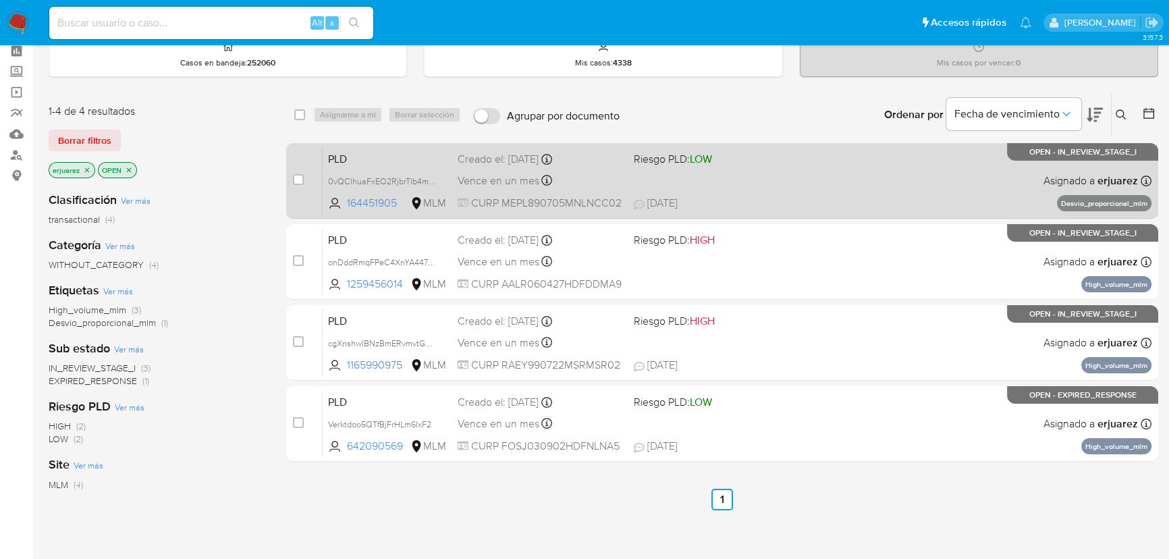
click at [883, 174] on div "PLD 0vQClhuaFxEO2RjbrTIb4muL 164451905 MLM Riesgo PLD: LOW Creado el: 12/08/202…" at bounding box center [737, 181] width 829 height 68
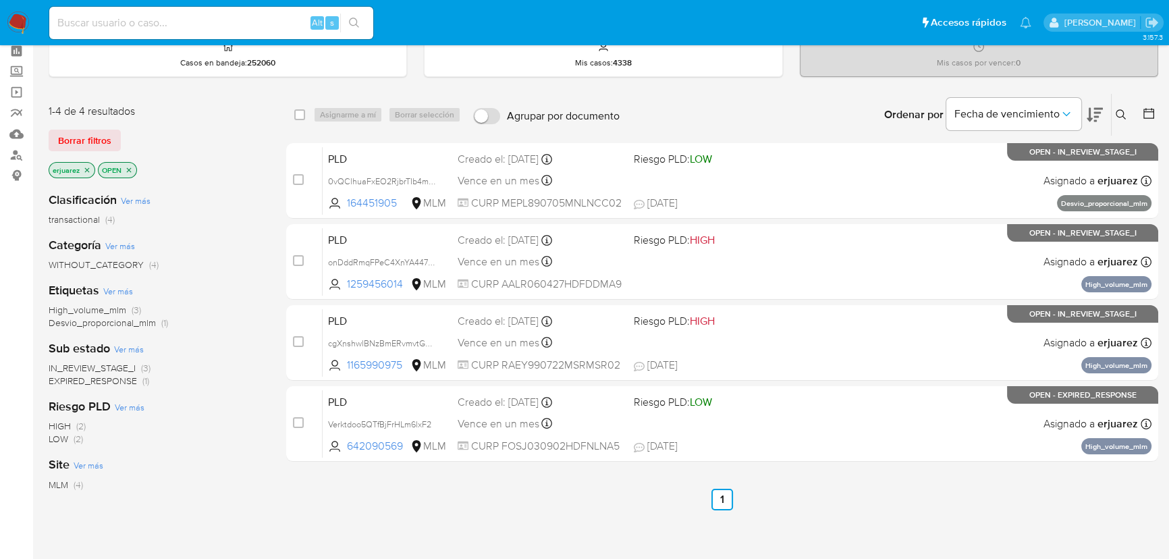
click at [7, 22] on img at bounding box center [18, 22] width 23 height 23
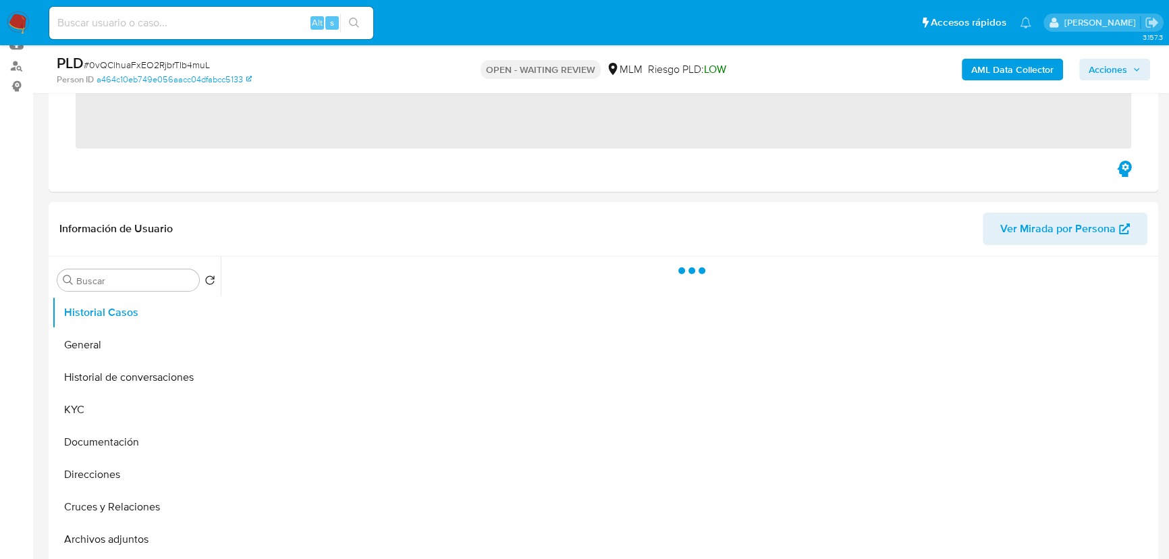
scroll to position [368, 0]
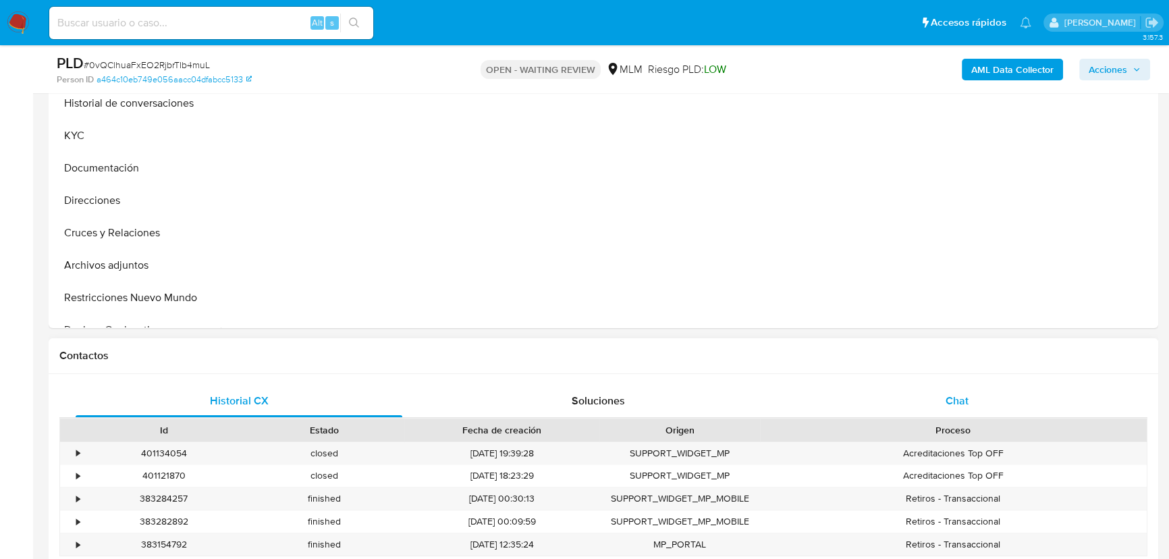
click at [950, 394] on span "Chat" at bounding box center [957, 401] width 23 height 16
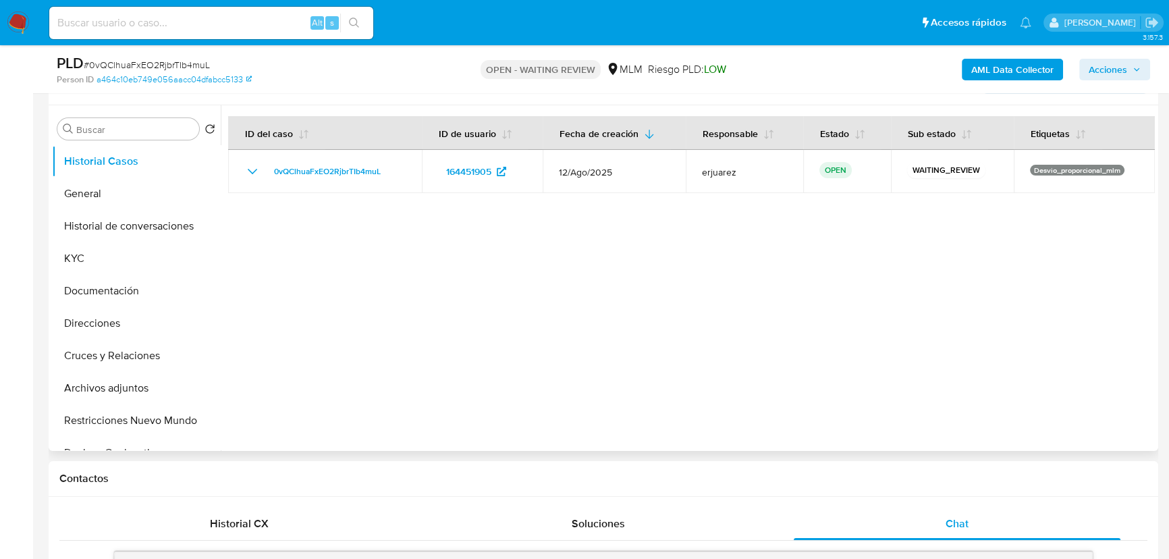
select select "10"
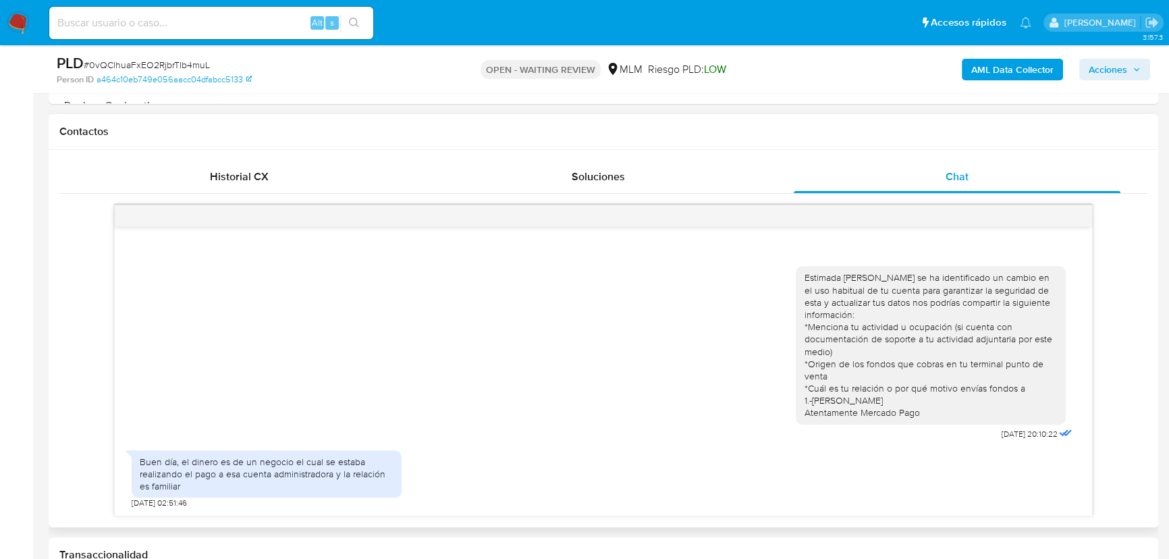
scroll to position [614, 0]
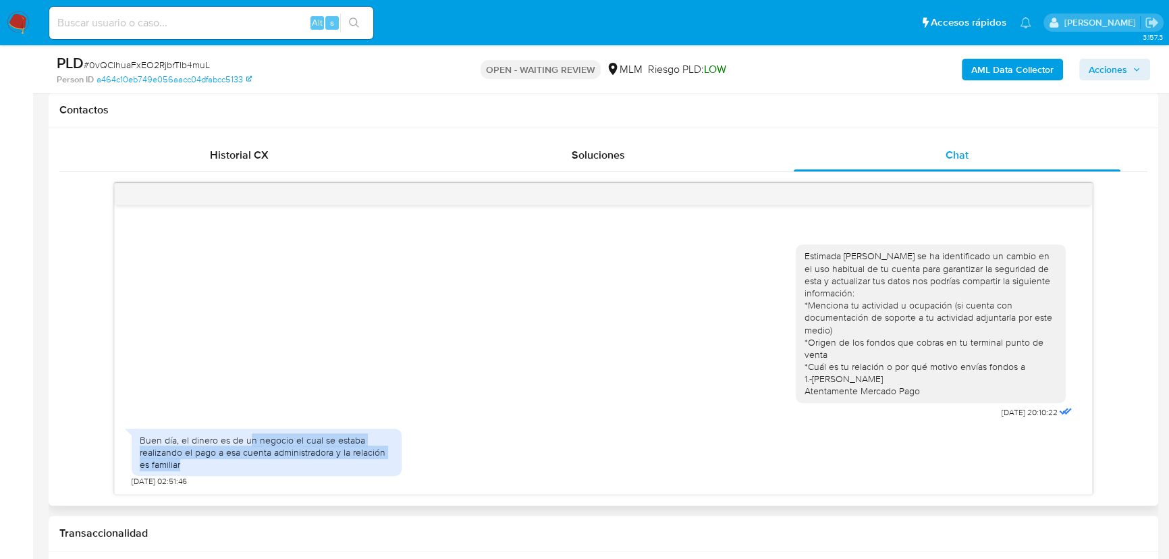
drag, startPoint x: 251, startPoint y: 444, endPoint x: 386, endPoint y: 469, distance: 137.3
click at [386, 469] on div "Buen día, el dinero es de un negocio el cual se estaba realizando el pago a esa…" at bounding box center [267, 452] width 254 height 37
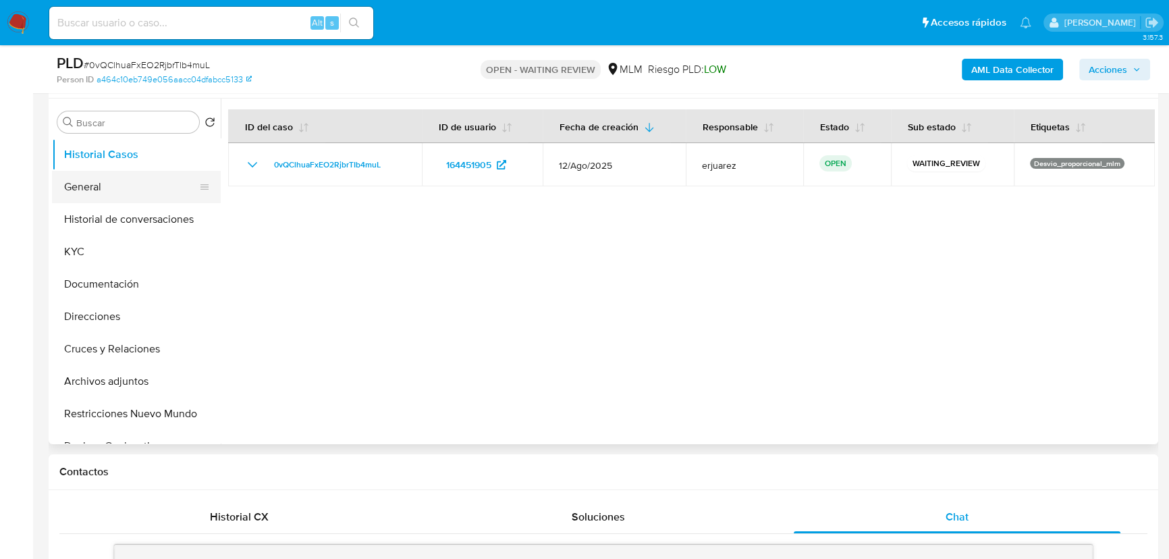
scroll to position [184, 0]
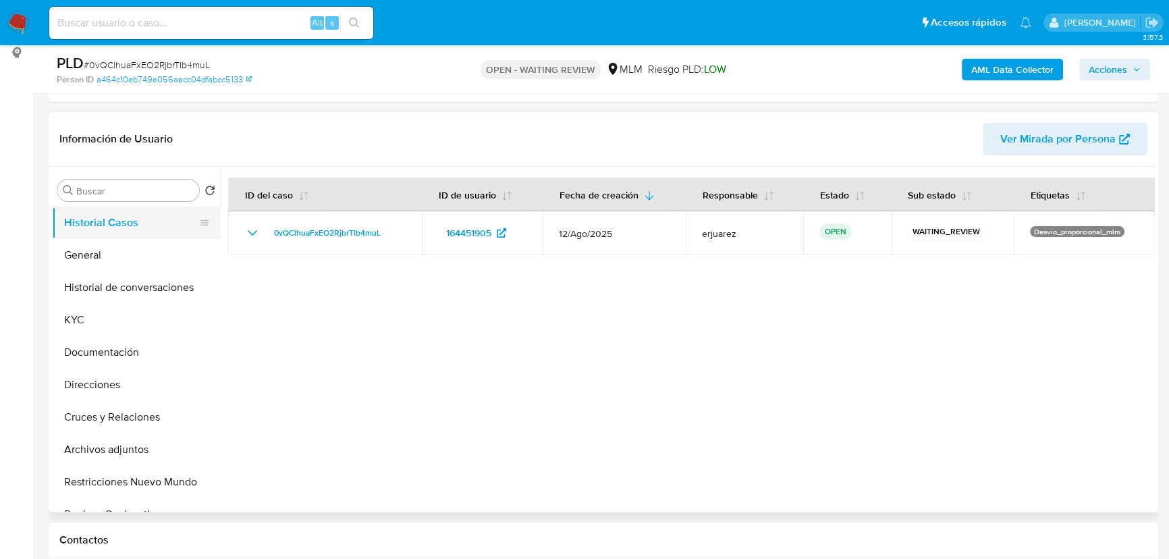
drag, startPoint x: 108, startPoint y: 261, endPoint x: 211, endPoint y: 211, distance: 114.5
click at [114, 259] on button "General" at bounding box center [136, 255] width 169 height 32
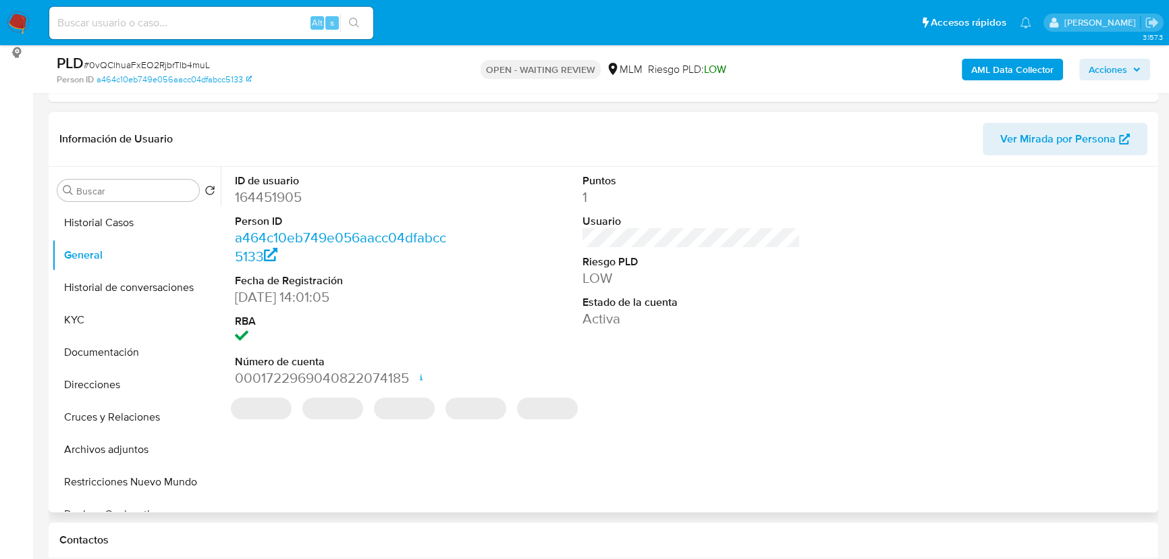
drag, startPoint x: 349, startPoint y: 190, endPoint x: 337, endPoint y: 194, distance: 12.8
click at [340, 193] on dd "164451905" at bounding box center [344, 197] width 218 height 19
drag, startPoint x: 284, startPoint y: 201, endPoint x: 230, endPoint y: 201, distance: 54.0
click at [230, 201] on div "ID de usuario 164451905 Person ID a464c10eb749e056aacc04dfabcc5133 Fecha de Reg…" at bounding box center [344, 281] width 232 height 228
copy dd "164451905"
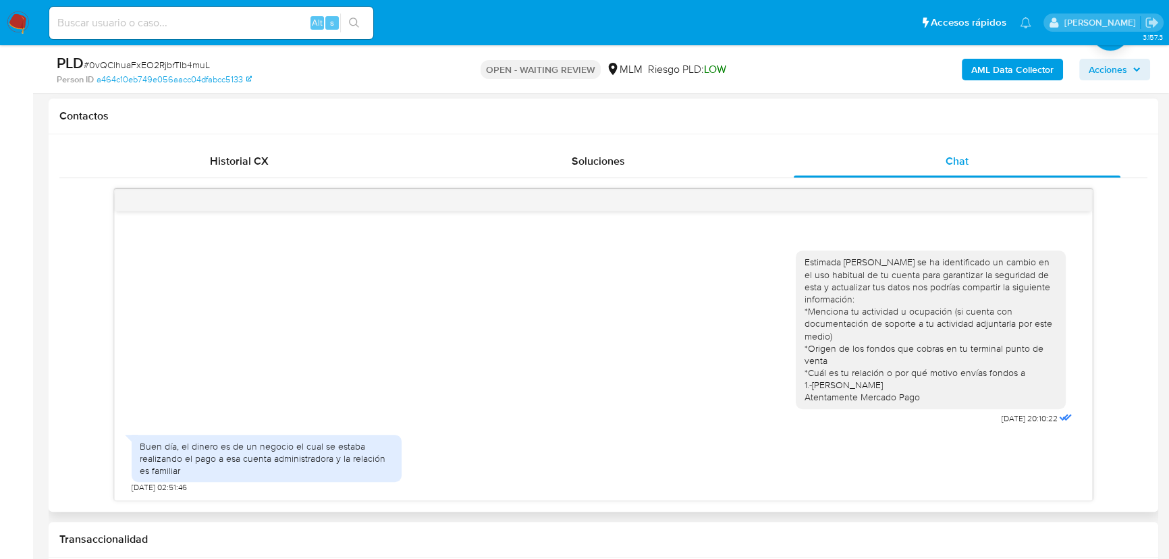
scroll to position [797, 0]
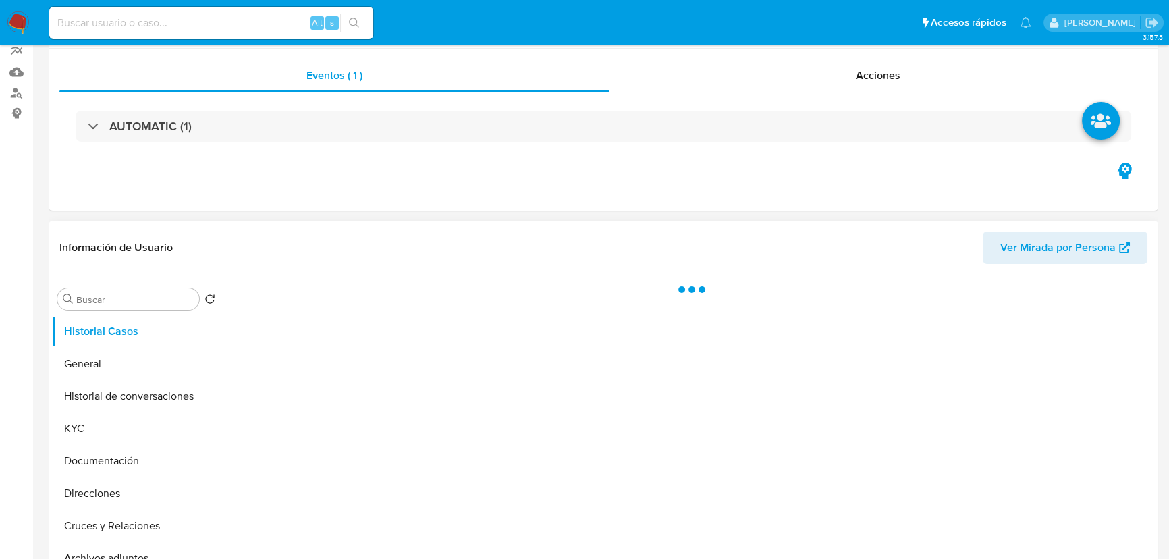
scroll to position [307, 0]
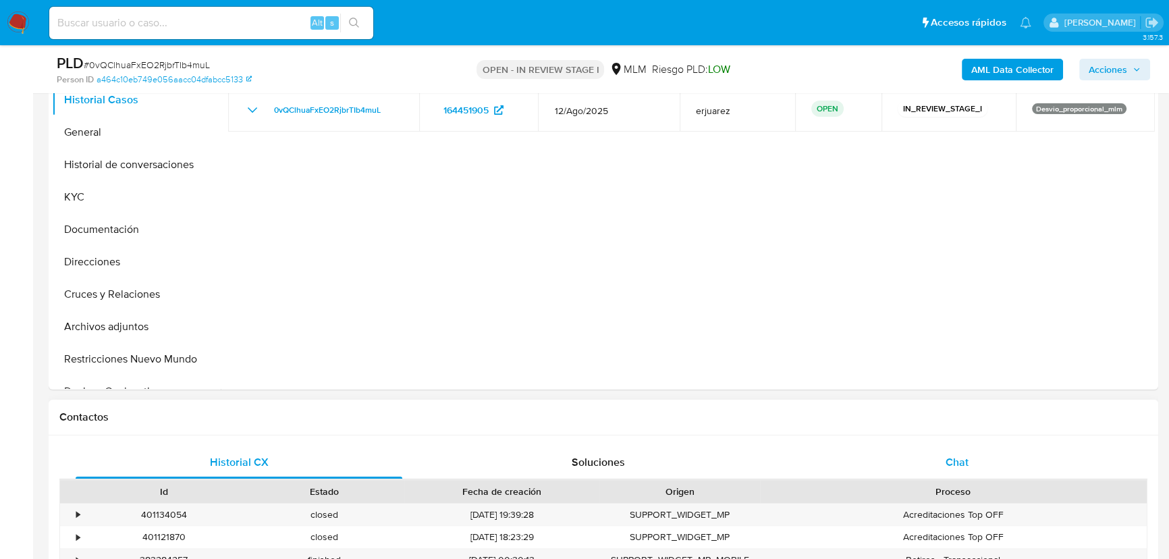
drag, startPoint x: 936, startPoint y: 446, endPoint x: 933, endPoint y: 454, distance: 8.5
click at [935, 448] on div "Chat" at bounding box center [957, 462] width 327 height 32
select select "10"
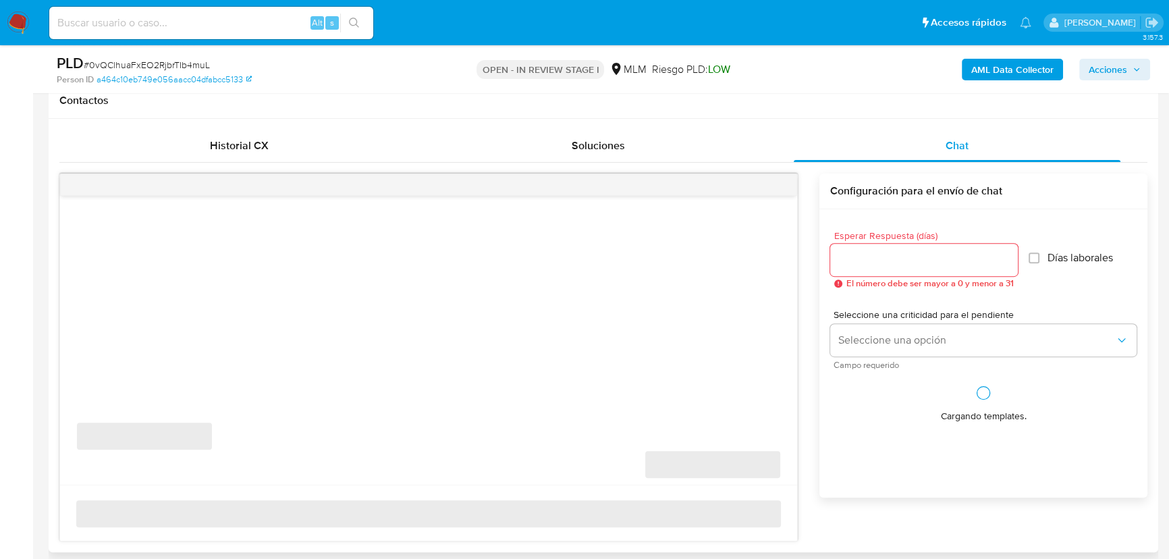
scroll to position [675, 0]
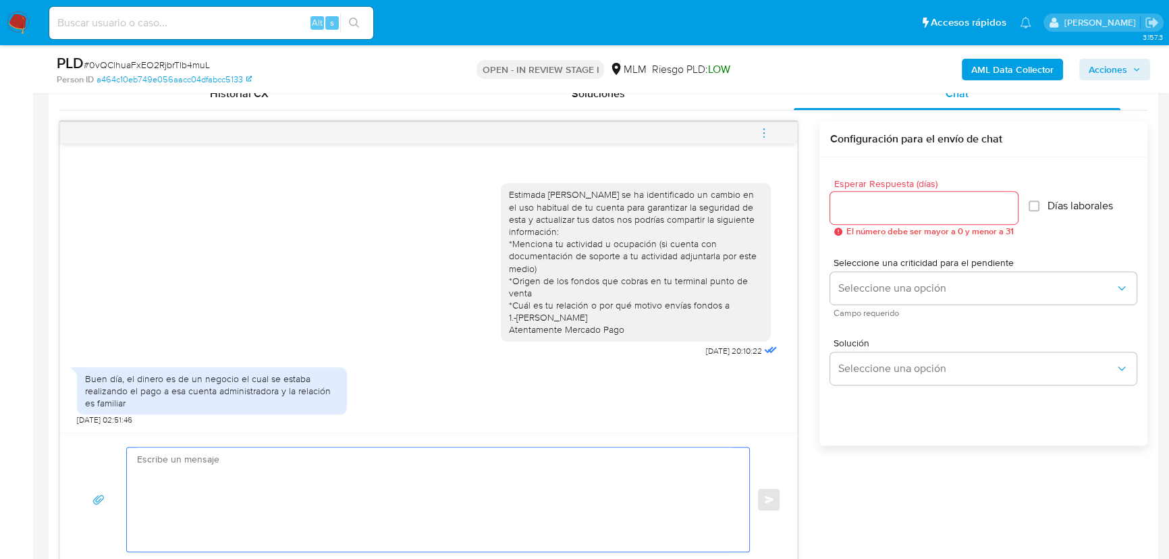
click at [344, 477] on textarea at bounding box center [435, 500] width 596 height 104
type textarea "h"
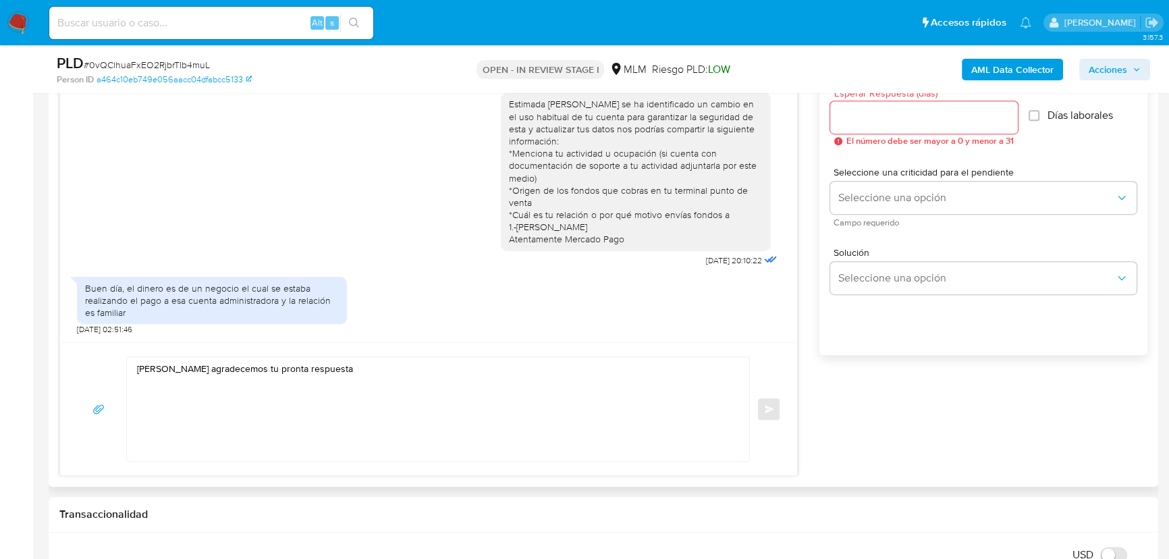
scroll to position [858, 0]
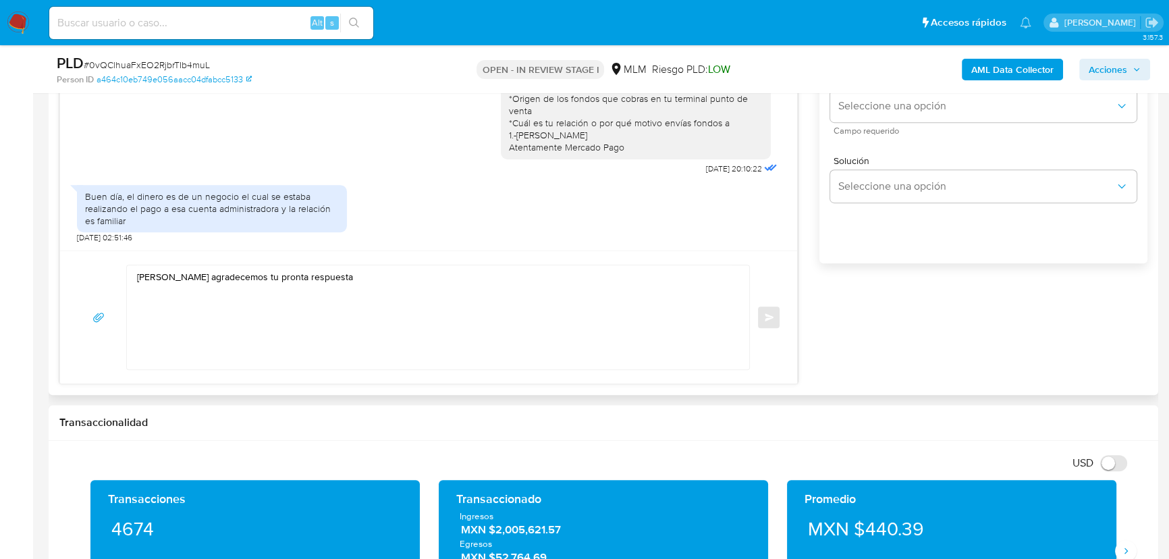
click at [251, 302] on textarea "[PERSON_NAME] agradecemos tu pronta respuesta" at bounding box center [435, 317] width 596 height 104
click at [248, 290] on textarea "[PERSON_NAME] agradecemos tu pronta respuesta *Nos puedes mencionar" at bounding box center [435, 317] width 596 height 104
click at [343, 290] on textarea "[PERSON_NAME] agradecemos tu pronta respuesta *Nos puedes mencionar ¿Que tipo d…" at bounding box center [435, 317] width 596 height 104
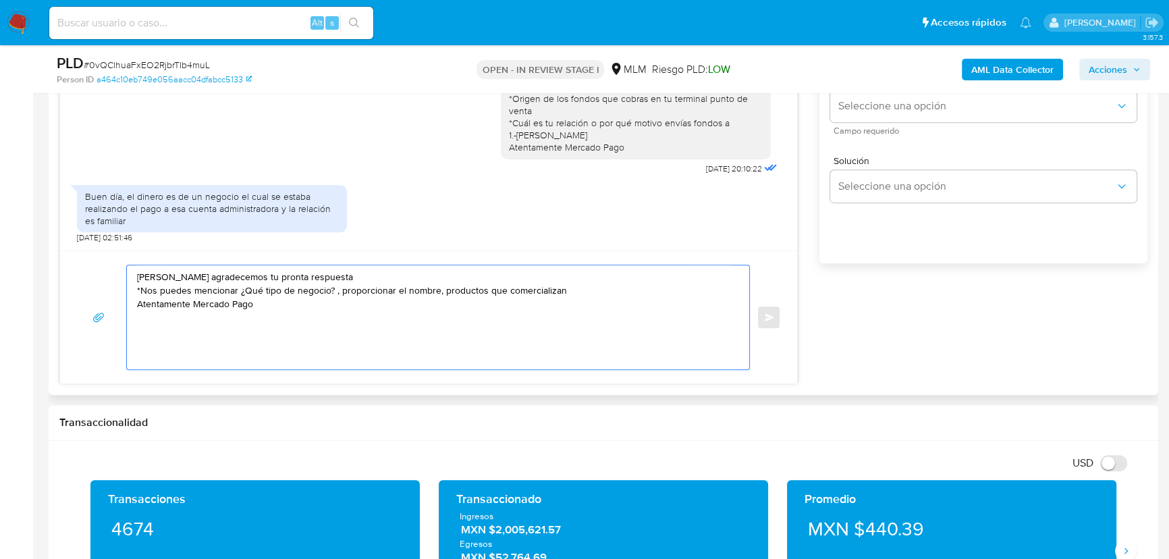
click at [574, 292] on textarea "[PERSON_NAME] agradecemos tu pronta respuesta *Nos puedes mencionar ¿Qué tipo d…" at bounding box center [435, 317] width 596 height 104
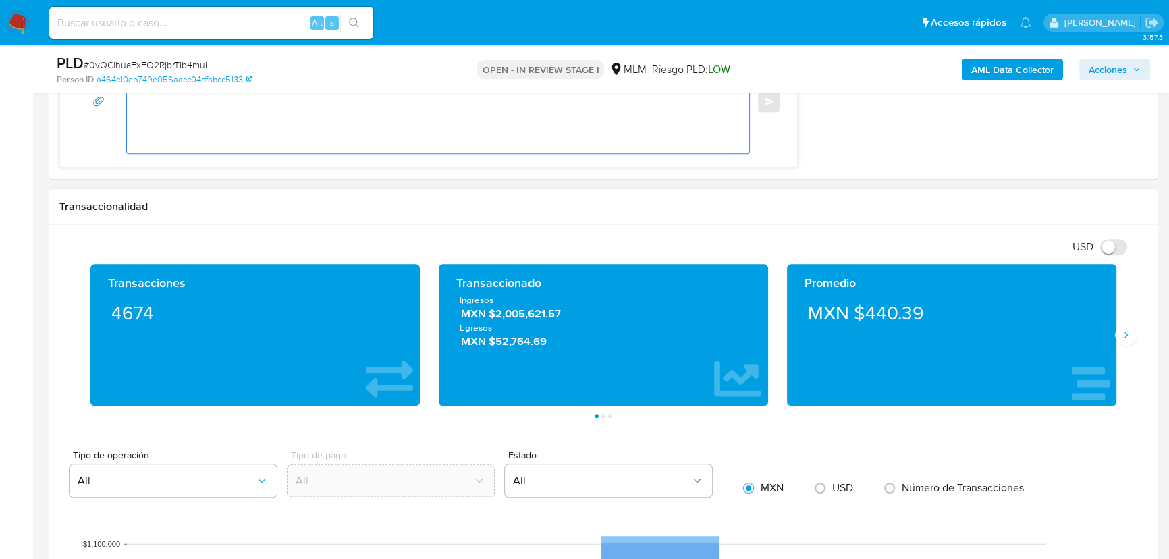
scroll to position [1041, 0]
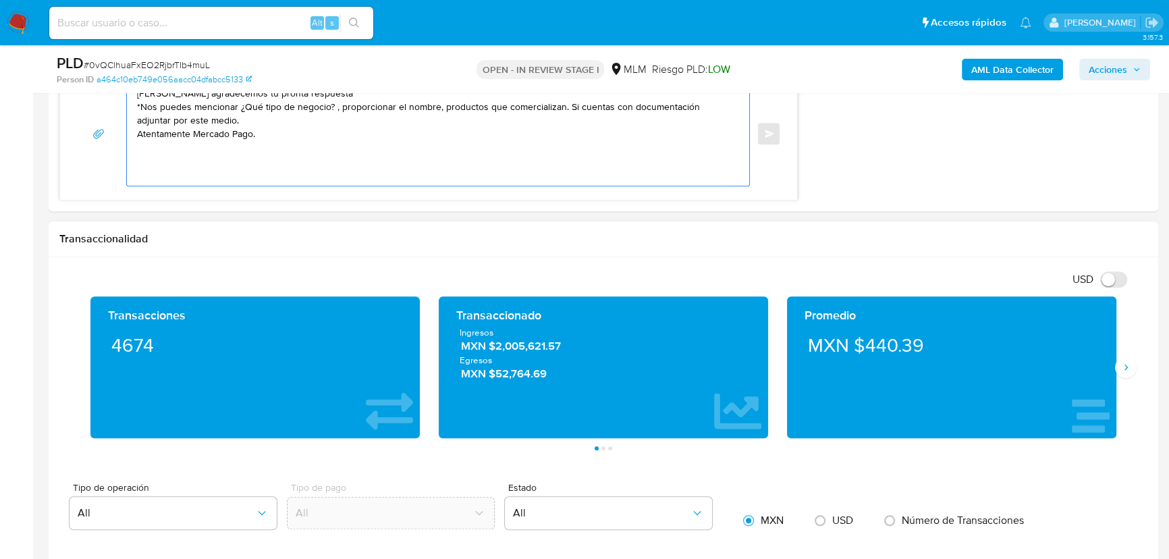
type textarea "[PERSON_NAME] agradecemos tu pronta respuesta *Nos puedes mencionar ¿Qué tipo d…"
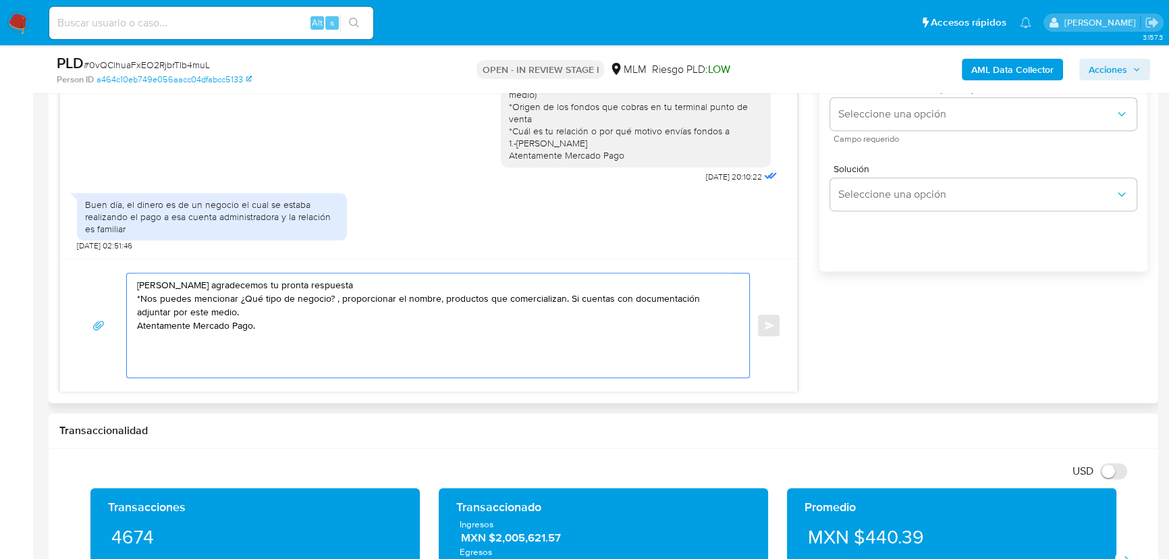
scroll to position [796, 0]
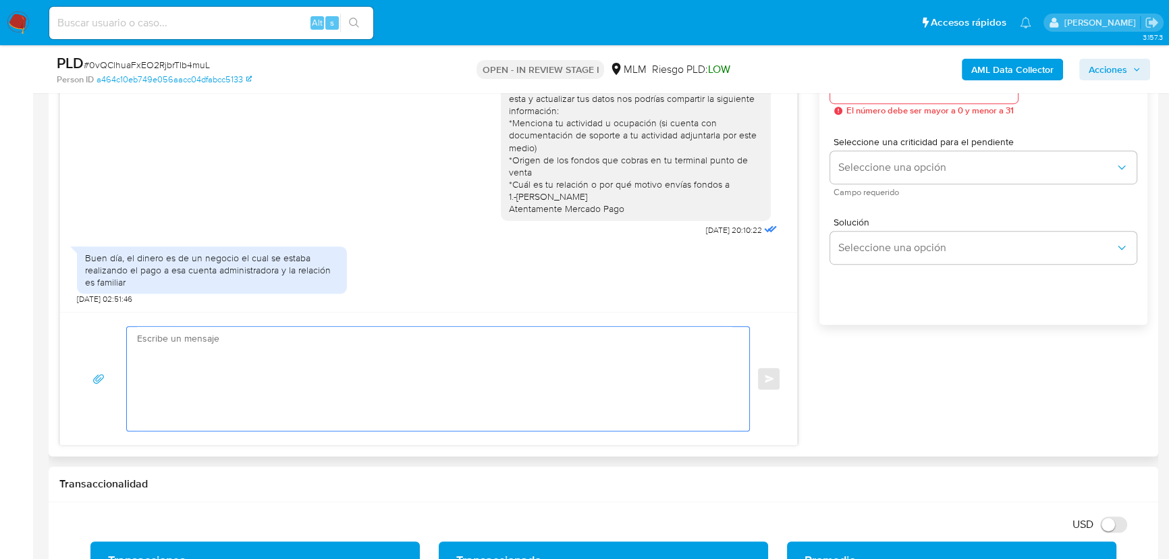
drag, startPoint x: 305, startPoint y: 388, endPoint x: 113, endPoint y: 334, distance: 199.0
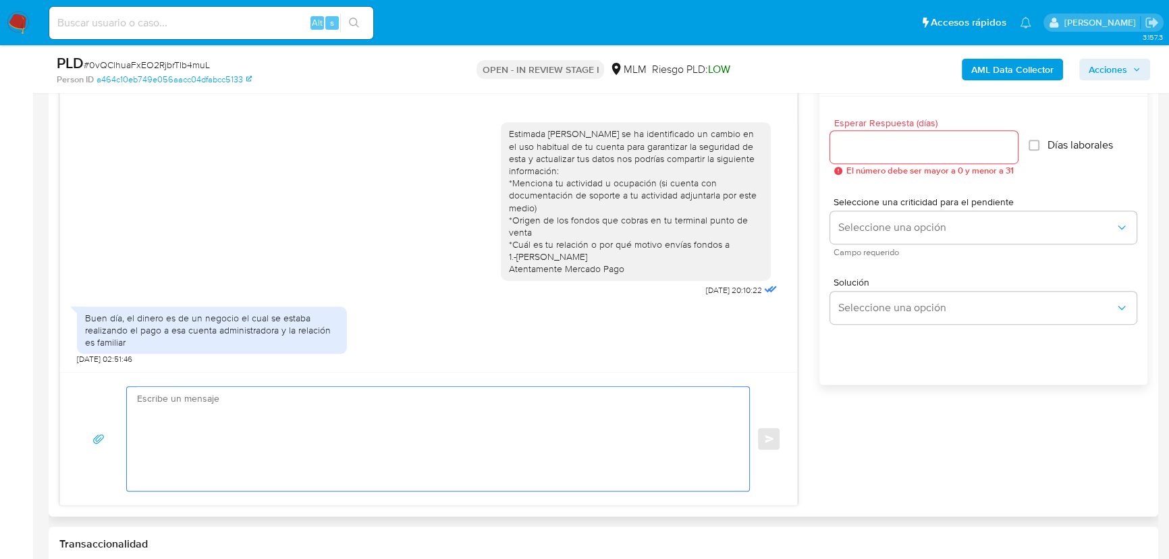
scroll to position [735, 0]
click at [844, 135] on div at bounding box center [925, 148] width 188 height 32
click at [850, 145] on input "Esperar Respuesta (días)" at bounding box center [925, 149] width 188 height 18
click at [858, 152] on input "Esperar Respuesta (días)" at bounding box center [925, 149] width 188 height 18
type input "4"
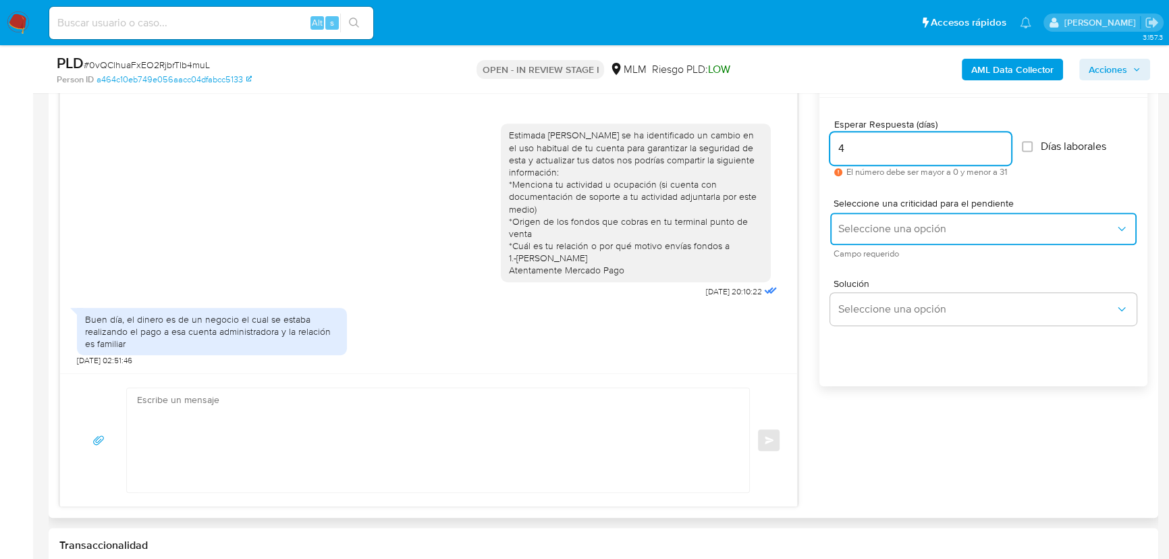
drag, startPoint x: 853, startPoint y: 236, endPoint x: 861, endPoint y: 242, distance: 9.6
click at [861, 242] on button "Seleccione una opción" at bounding box center [984, 229] width 307 height 32
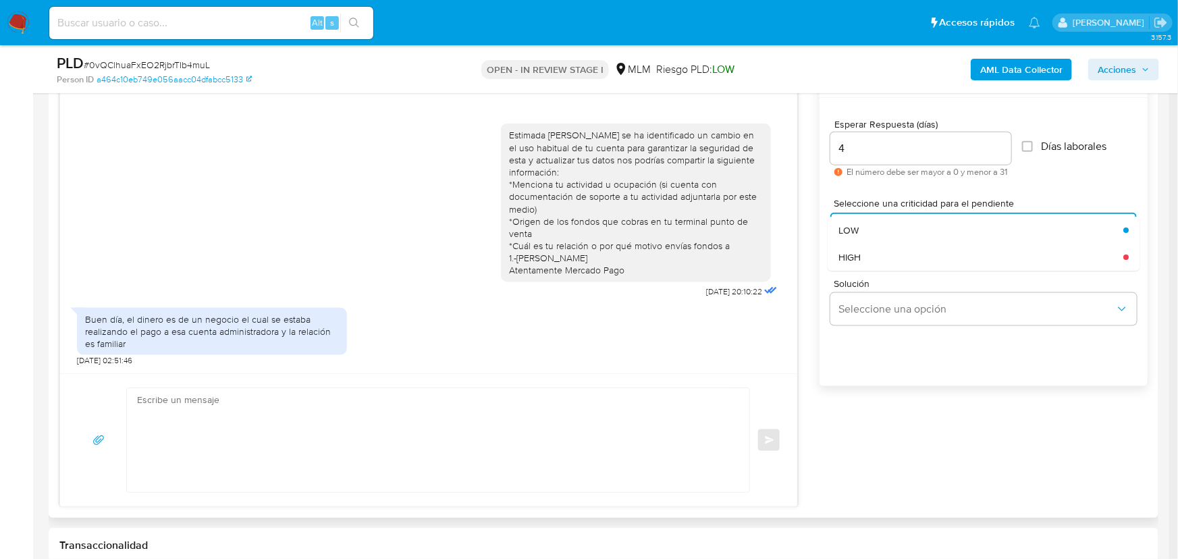
click at [847, 263] on div "HIGH" at bounding box center [977, 257] width 277 height 27
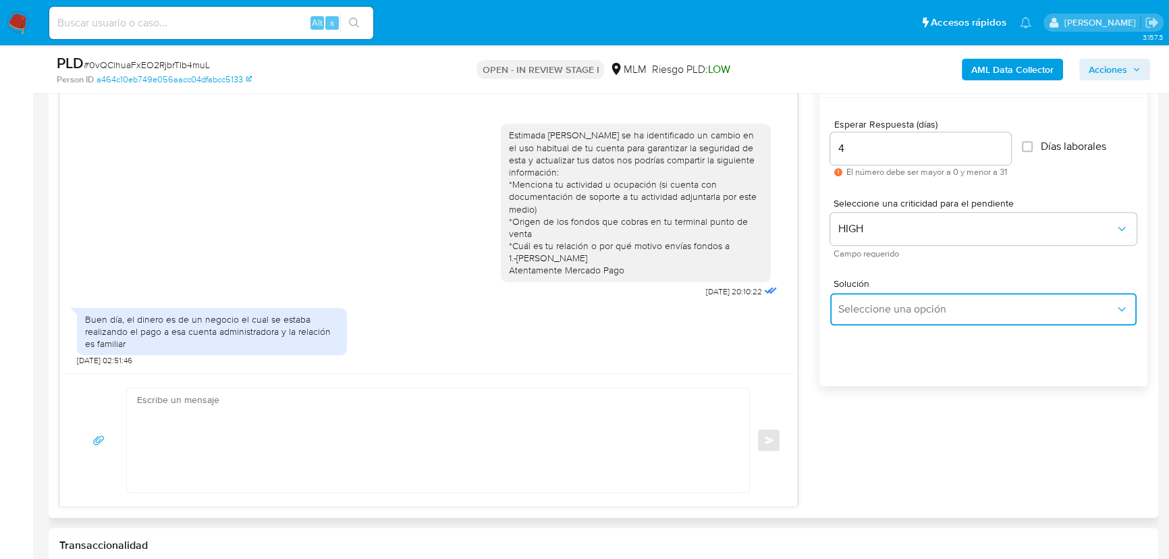
click at [902, 310] on span "Seleccione una opción" at bounding box center [977, 309] width 277 height 14
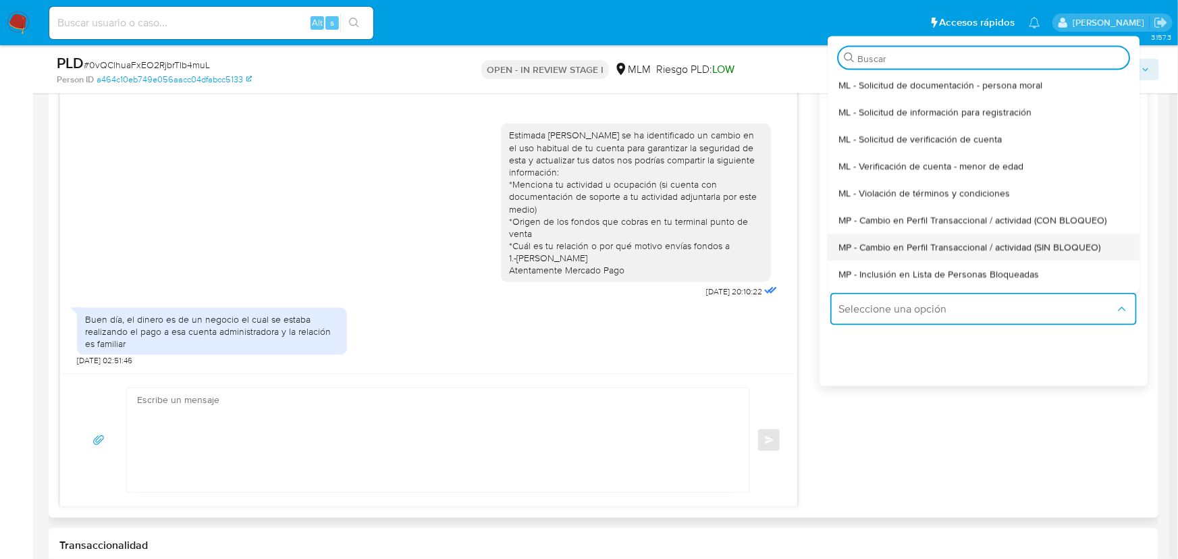
click at [961, 248] on span "MP - Cambio en Perfil Transaccional / actividad (SIN BLOQUEO)" at bounding box center [970, 246] width 262 height 12
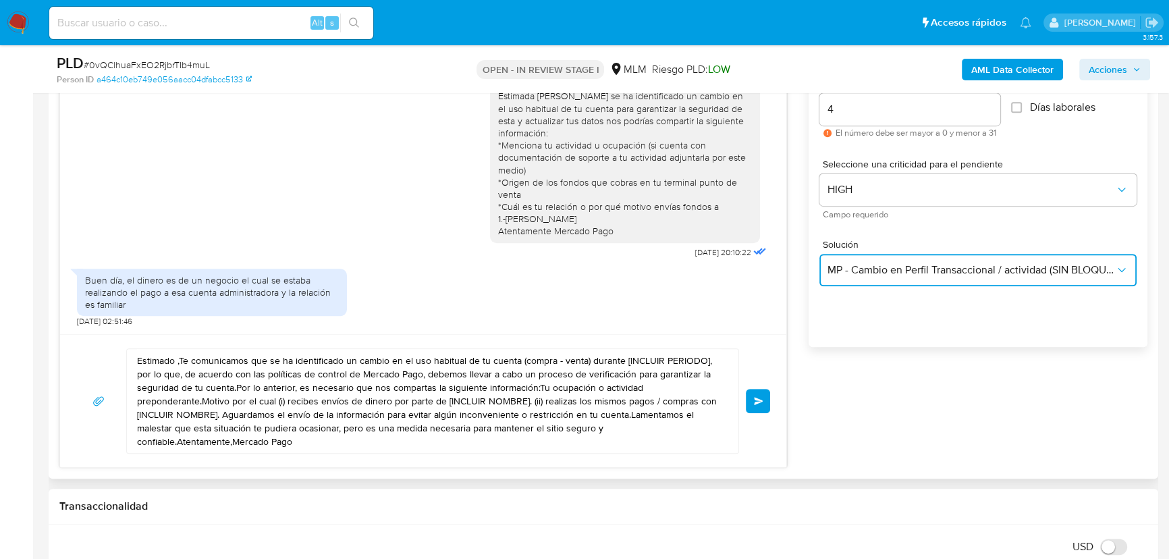
scroll to position [796, 0]
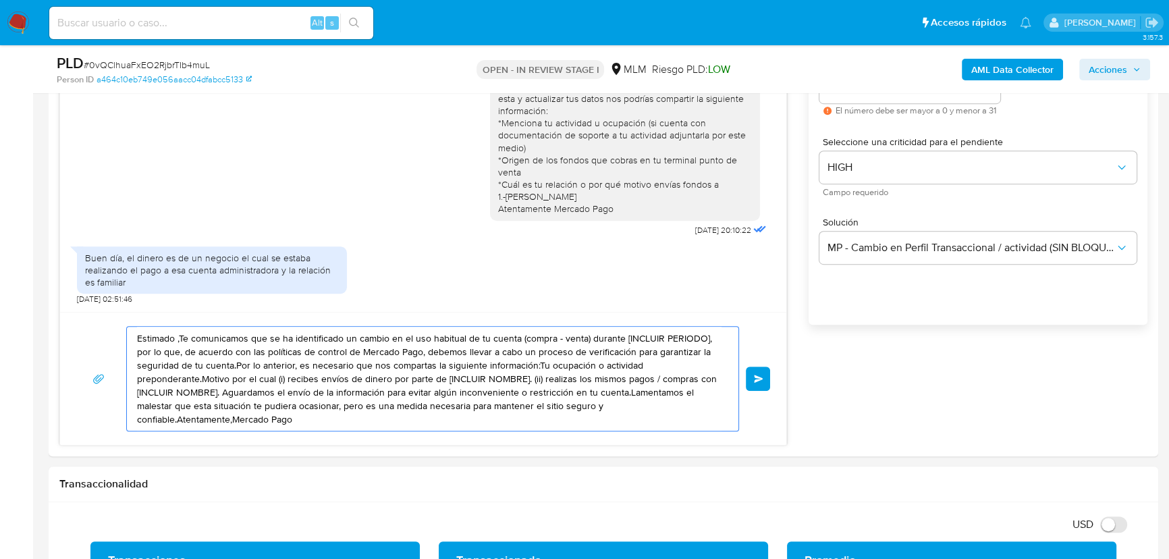
drag, startPoint x: 315, startPoint y: 419, endPoint x: -119, endPoint y: 257, distance: 463.4
paste textarea "[PERSON_NAME] agradecemos tu pronta respuesta *Nos puedes mencionar ¿Qué tipo d…"
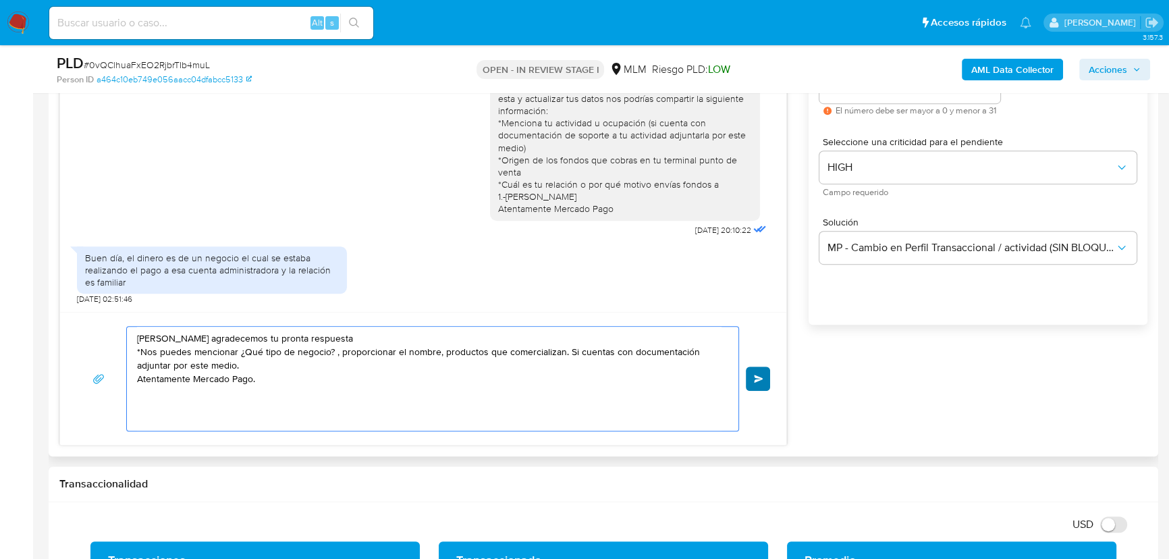
type textarea "[PERSON_NAME] agradecemos tu pronta respuesta *Nos puedes mencionar ¿Qué tipo d…"
click at [761, 378] on span "Enviar" at bounding box center [758, 379] width 9 height 8
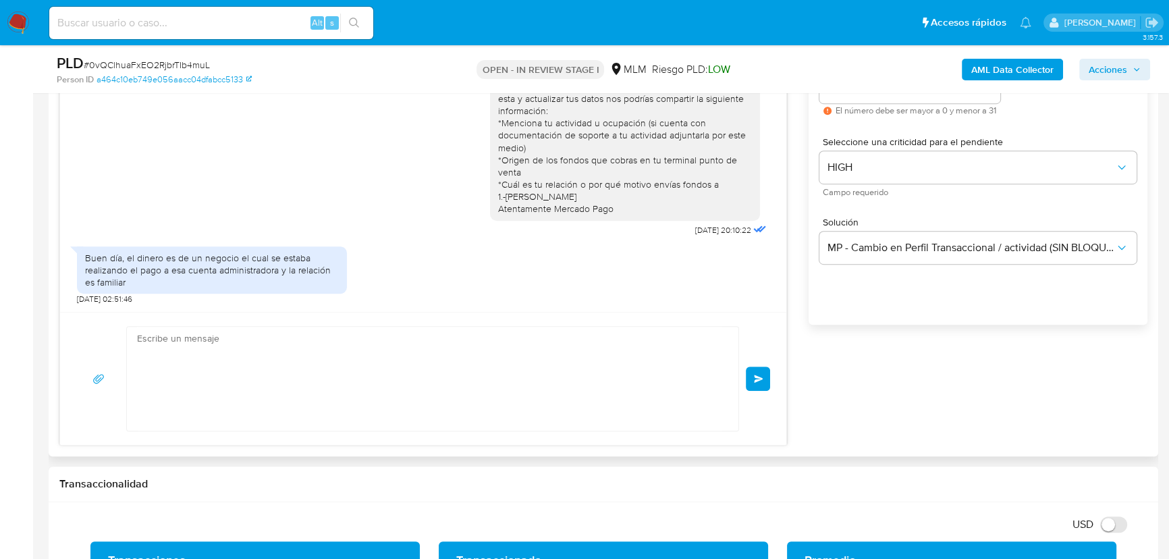
scroll to position [77, 0]
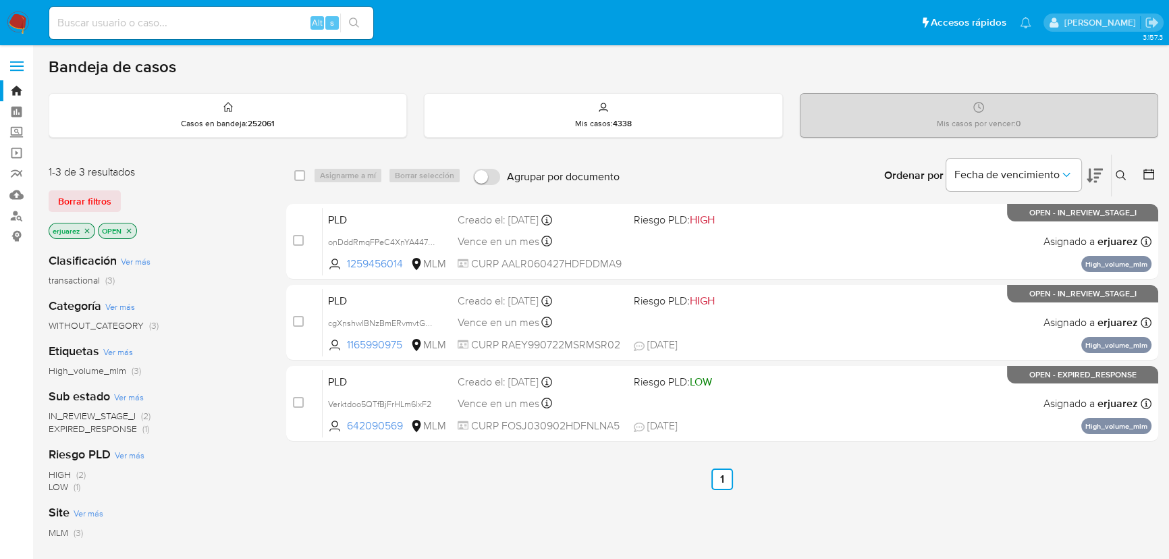
drag, startPoint x: 780, startPoint y: 313, endPoint x: 685, endPoint y: 471, distance: 183.9
click at [696, 471] on div "select-all-cases-checkbox Asignarme a mí Borrar selección Agrupar por documento…" at bounding box center [722, 460] width 872 height 612
click at [619, 471] on ul "Anterior 1 Siguiente" at bounding box center [722, 480] width 872 height 22
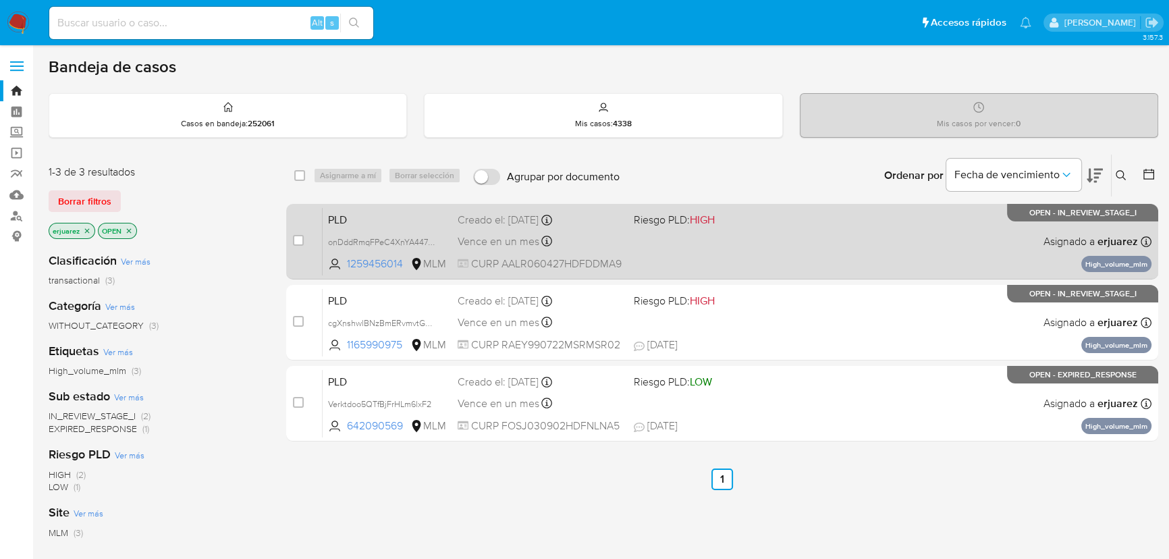
click at [518, 246] on span "Vence en un mes" at bounding box center [499, 241] width 82 height 15
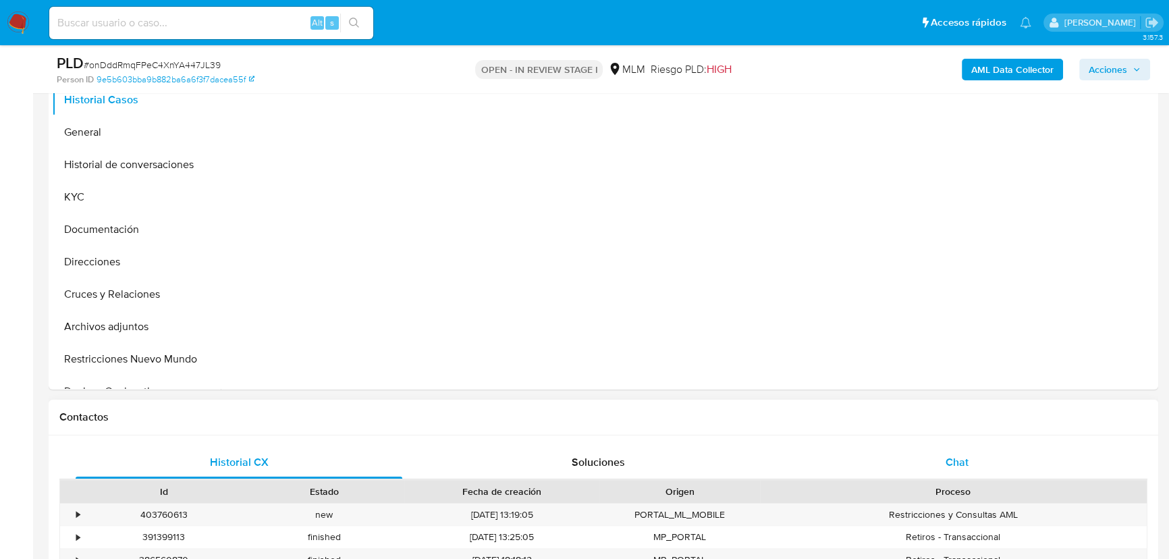
drag, startPoint x: 959, startPoint y: 448, endPoint x: 849, endPoint y: 386, distance: 125.8
click at [958, 448] on div "Chat" at bounding box center [957, 462] width 327 height 32
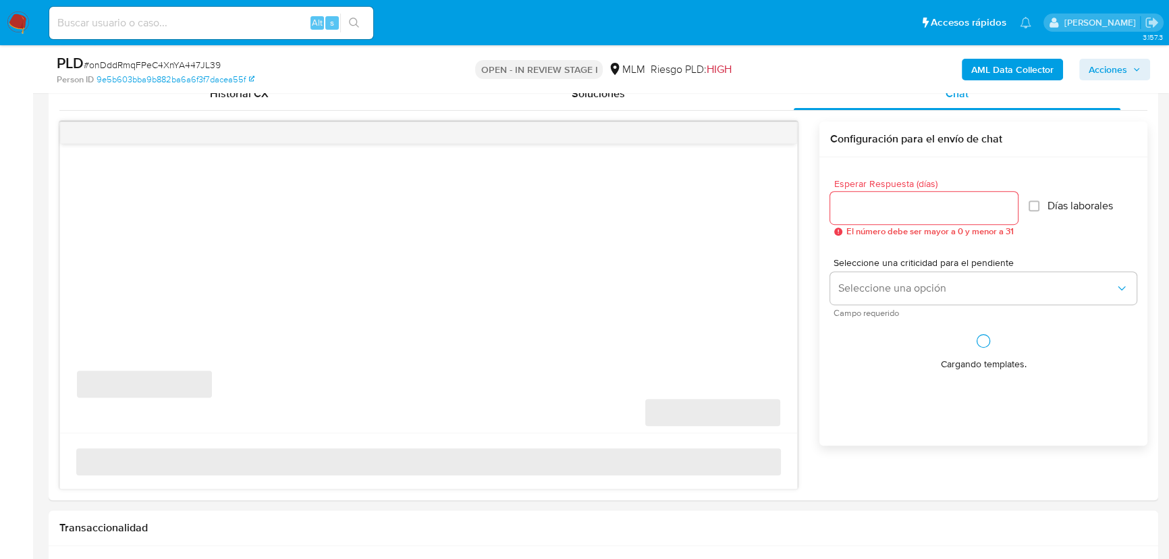
select select "10"
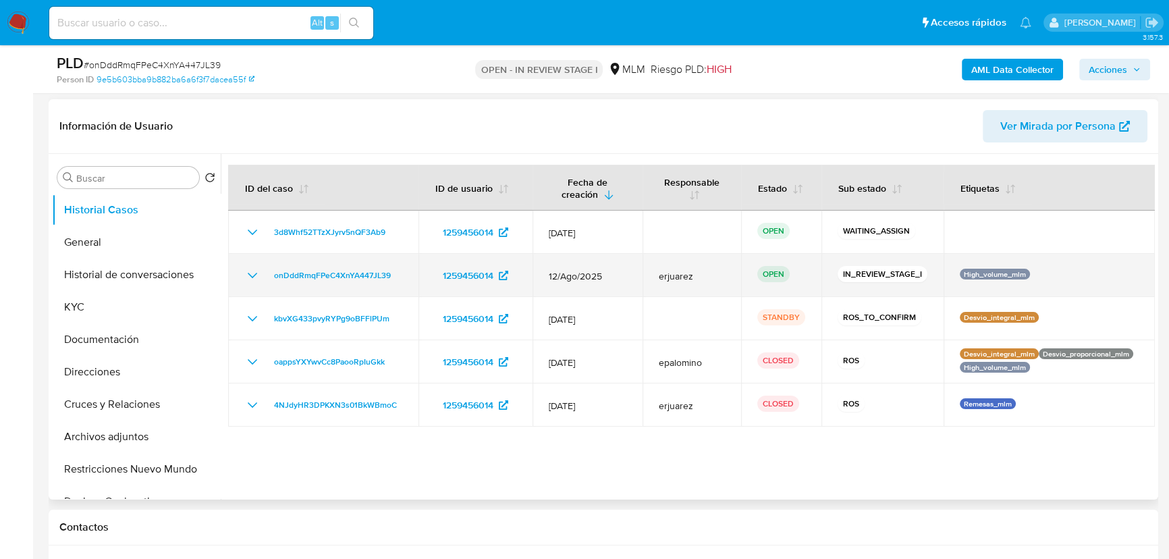
scroll to position [184, 0]
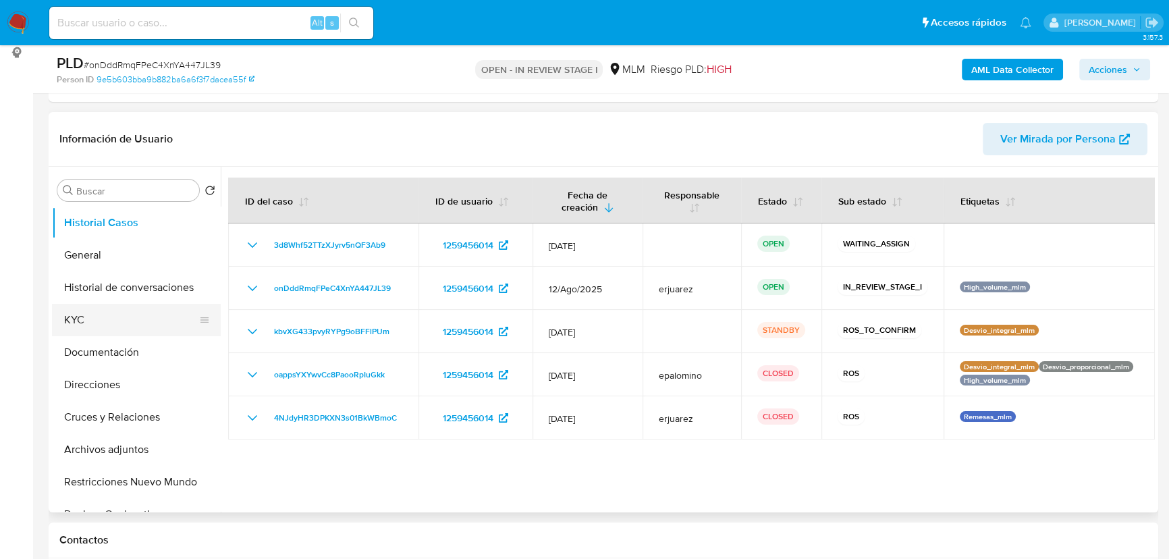
click at [95, 311] on button "KYC" at bounding box center [131, 320] width 158 height 32
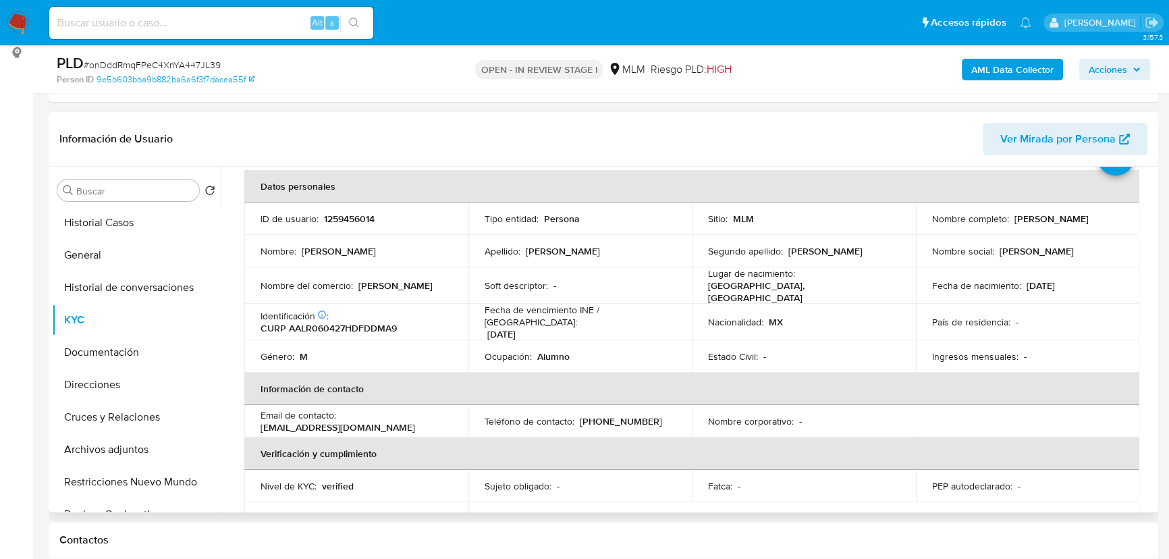
scroll to position [0, 0]
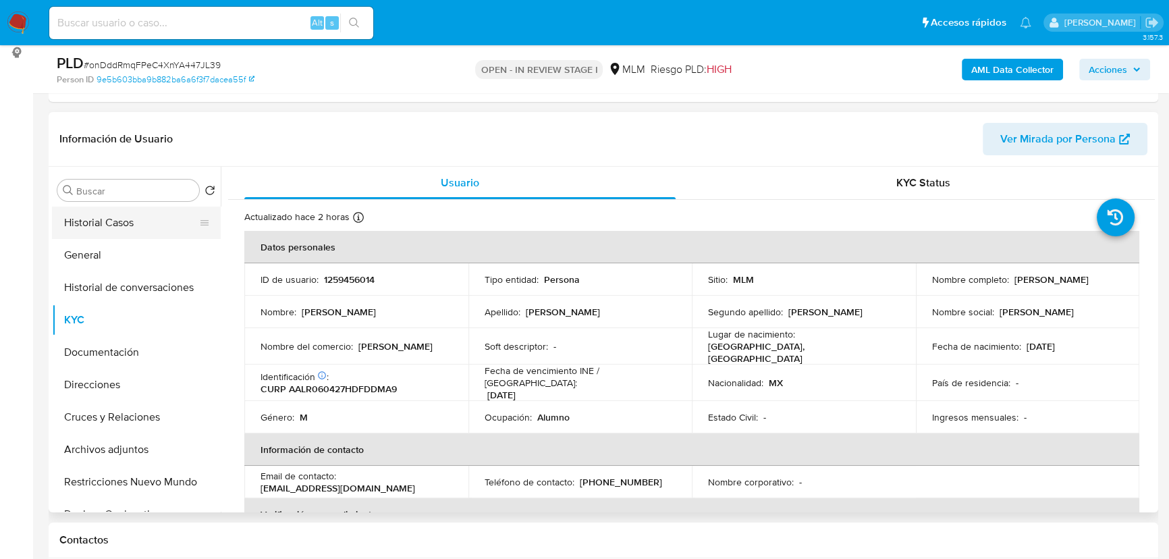
click at [131, 215] on button "Historial Casos" at bounding box center [131, 223] width 158 height 32
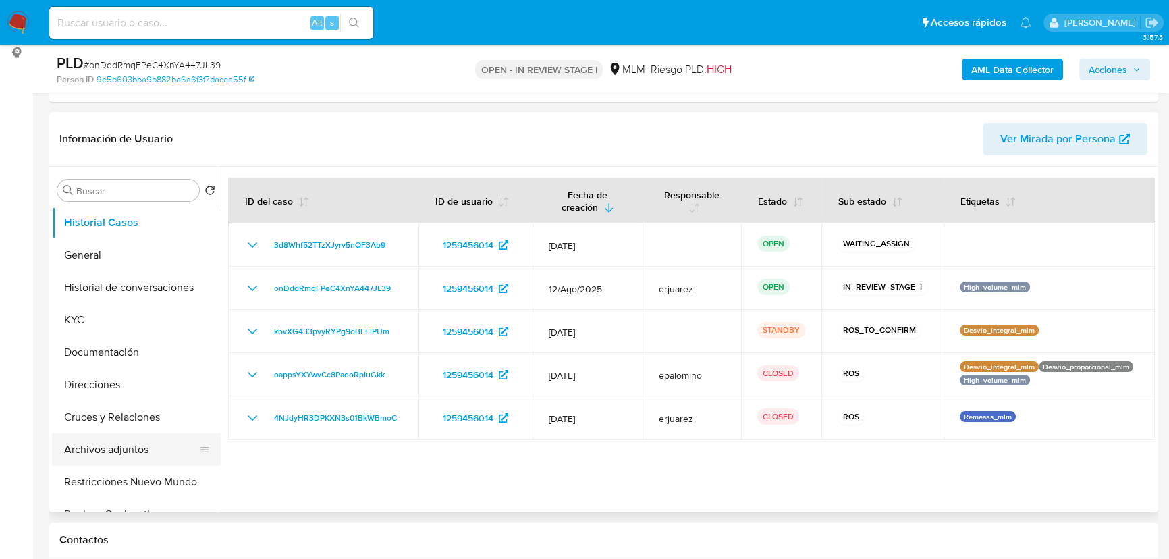
click at [113, 448] on button "Archivos adjuntos" at bounding box center [131, 449] width 158 height 32
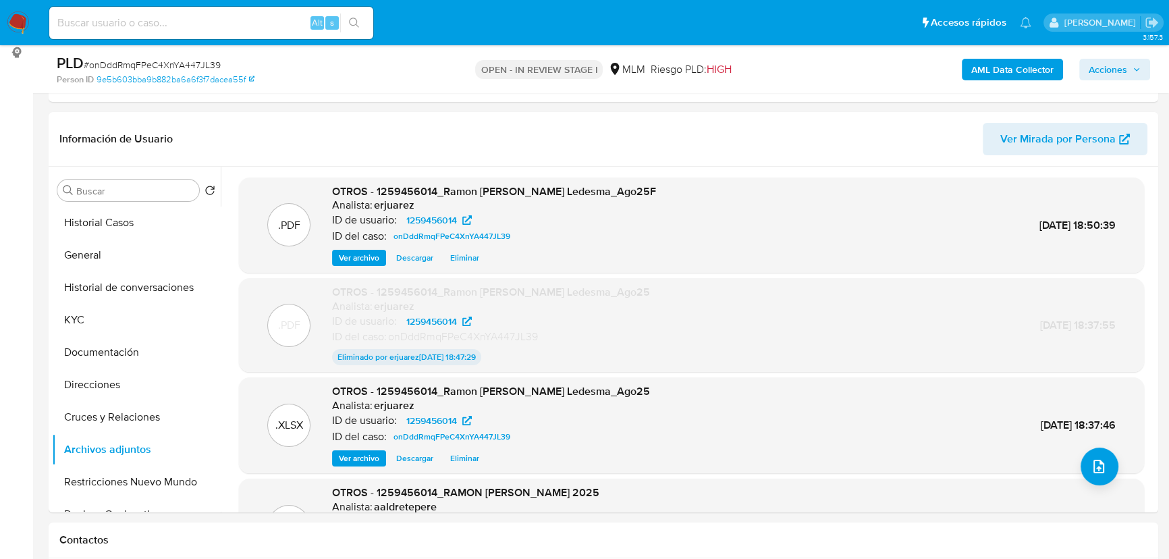
click at [1118, 65] on span "Acciones" at bounding box center [1108, 70] width 38 height 22
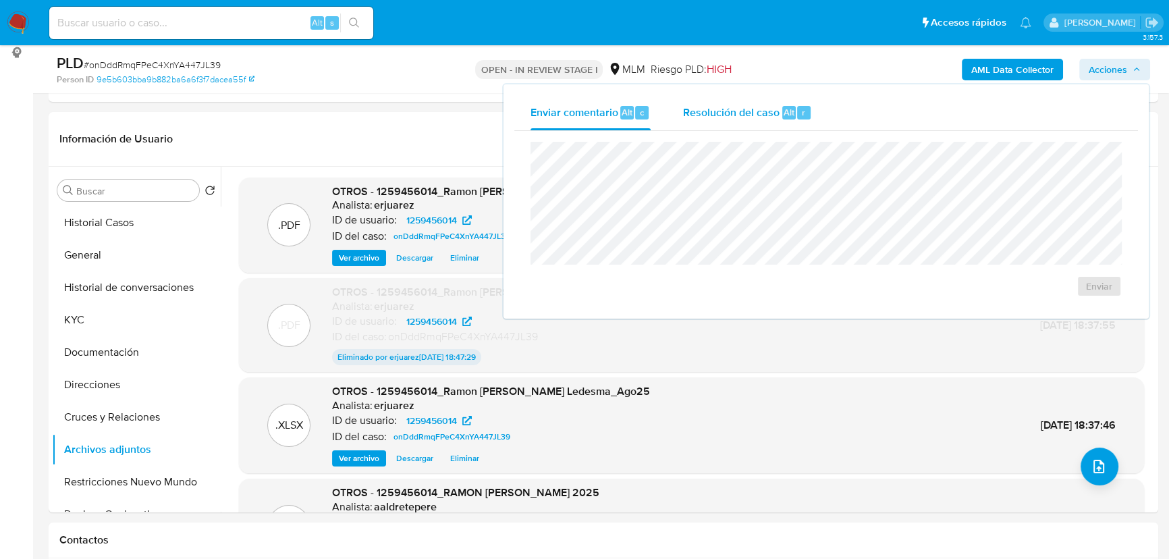
click at [740, 108] on span "Resolución del caso" at bounding box center [731, 112] width 97 height 16
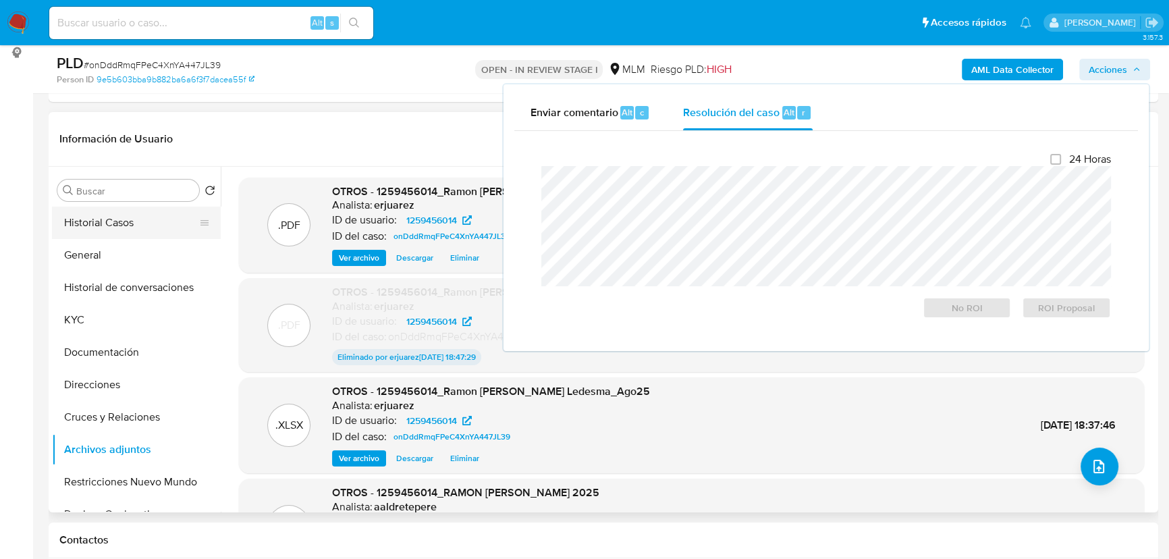
click at [118, 217] on button "Historial Casos" at bounding box center [131, 223] width 158 height 32
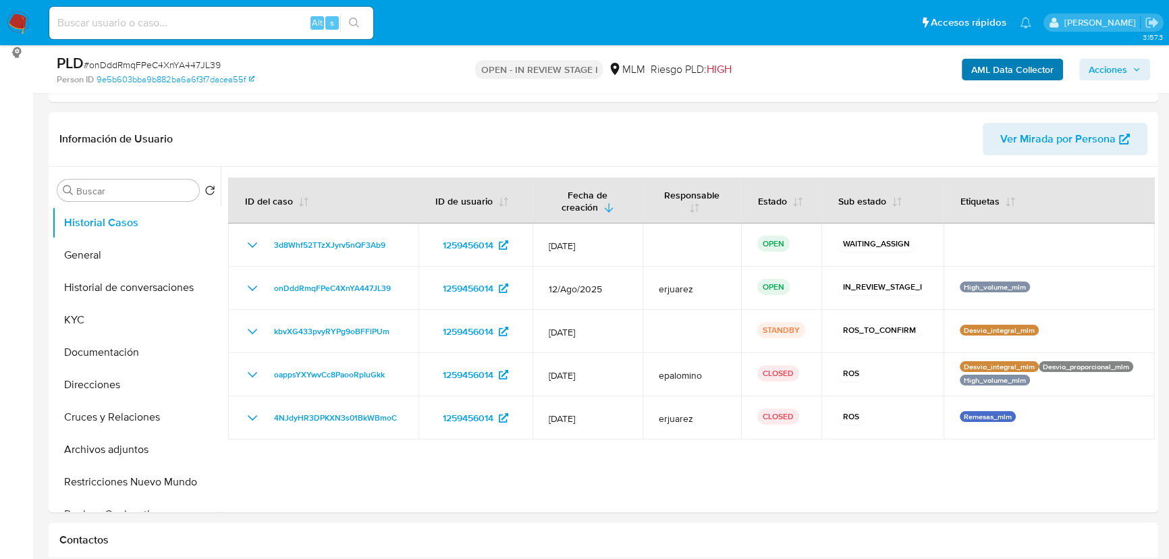
drag, startPoint x: 1119, startPoint y: 65, endPoint x: 999, endPoint y: 78, distance: 120.2
click at [1119, 65] on span "Acciones" at bounding box center [1108, 70] width 38 height 22
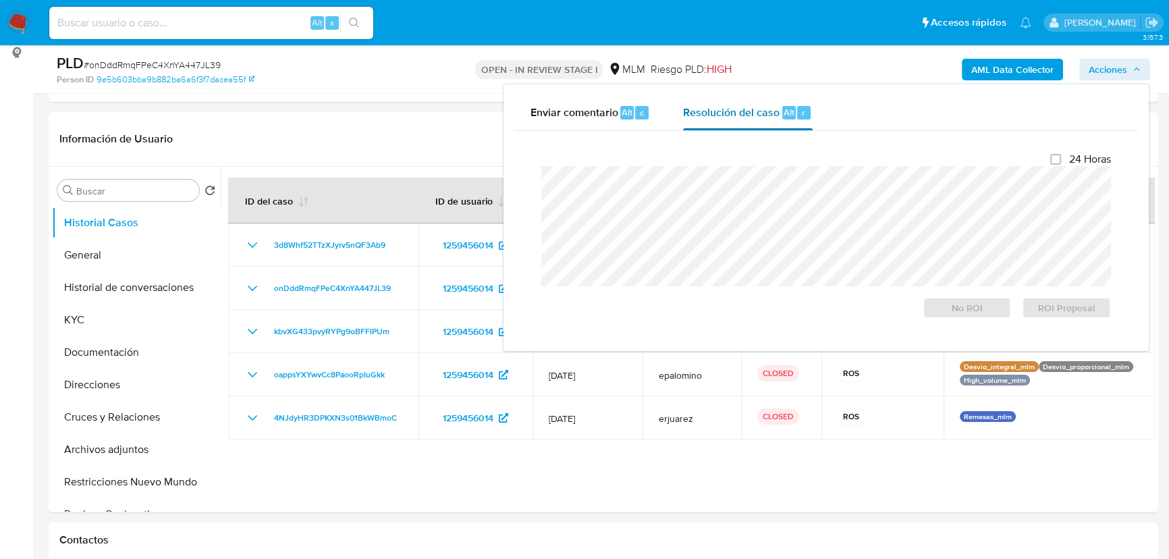
click at [764, 113] on span "Resolución del caso" at bounding box center [731, 112] width 97 height 16
click at [112, 452] on button "Archivos adjuntos" at bounding box center [131, 449] width 158 height 32
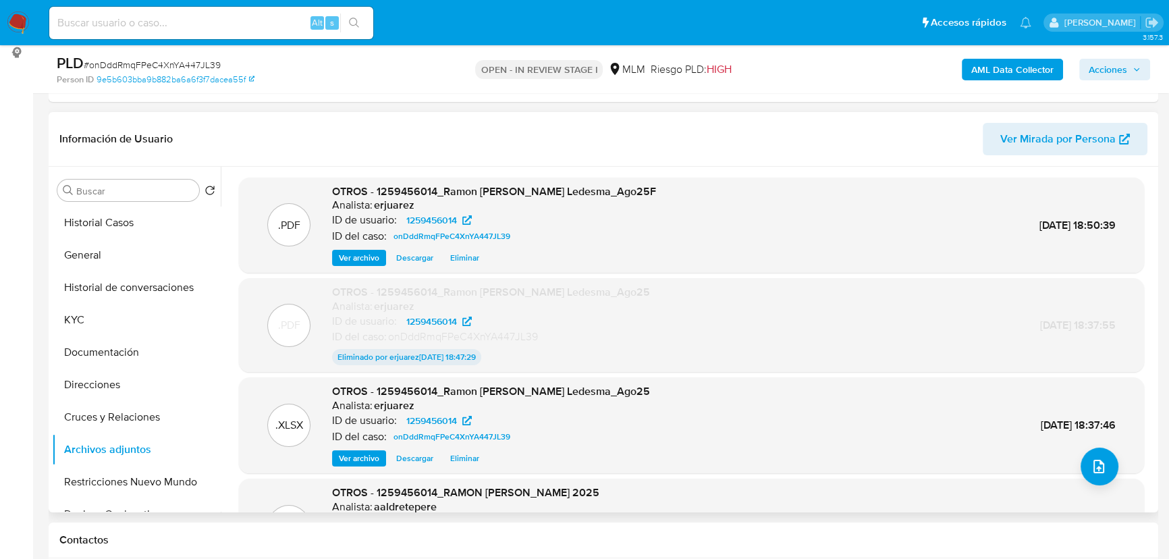
click at [365, 259] on span "Ver archivo" at bounding box center [359, 258] width 41 height 14
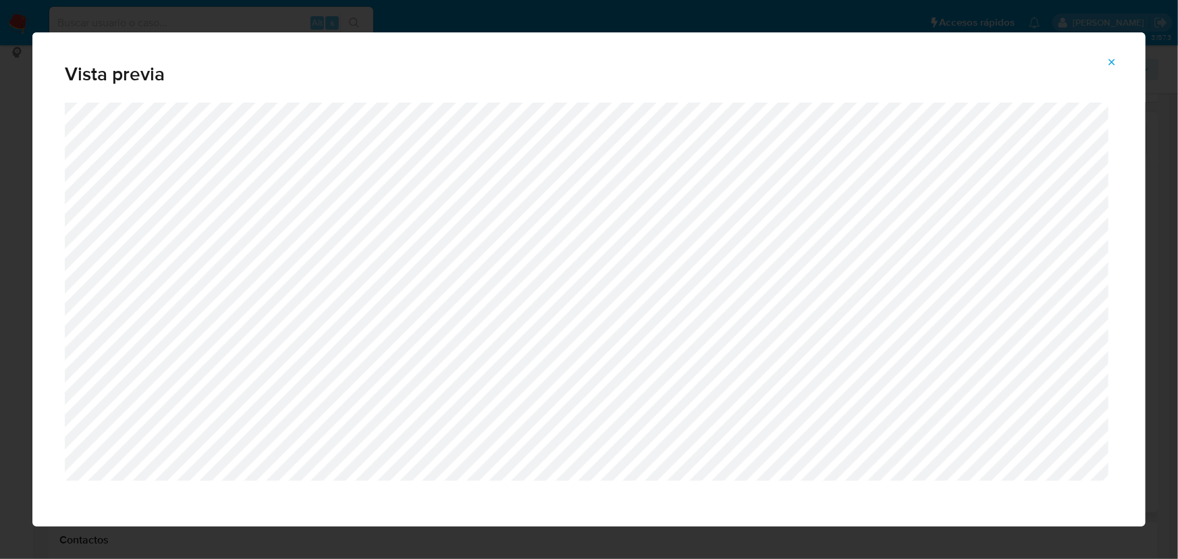
click at [1111, 59] on icon "Attachment preview" at bounding box center [1112, 62] width 11 height 11
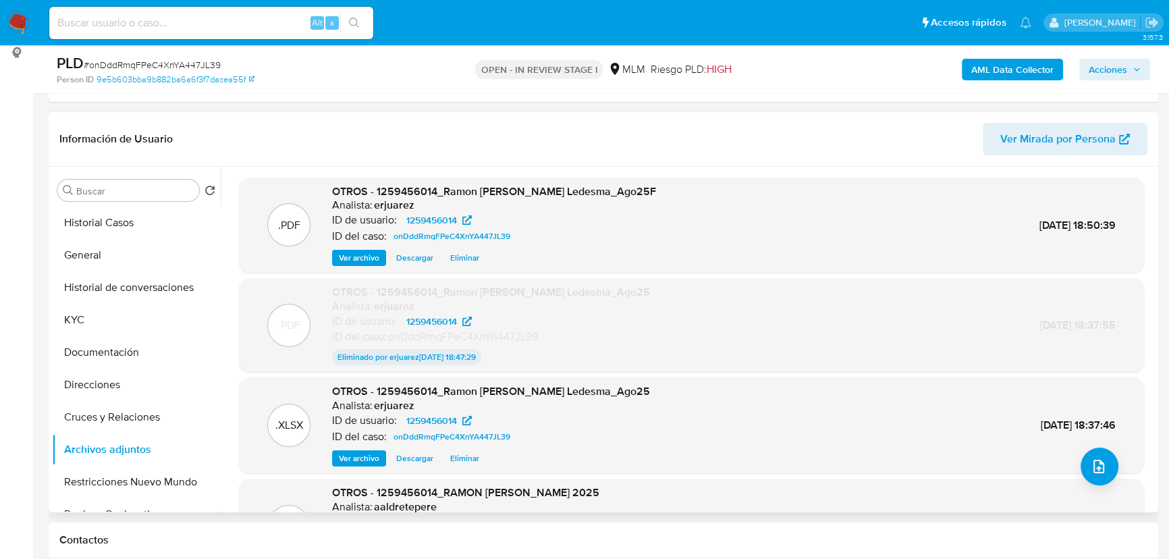
click at [462, 259] on span "Eliminar" at bounding box center [464, 258] width 29 height 14
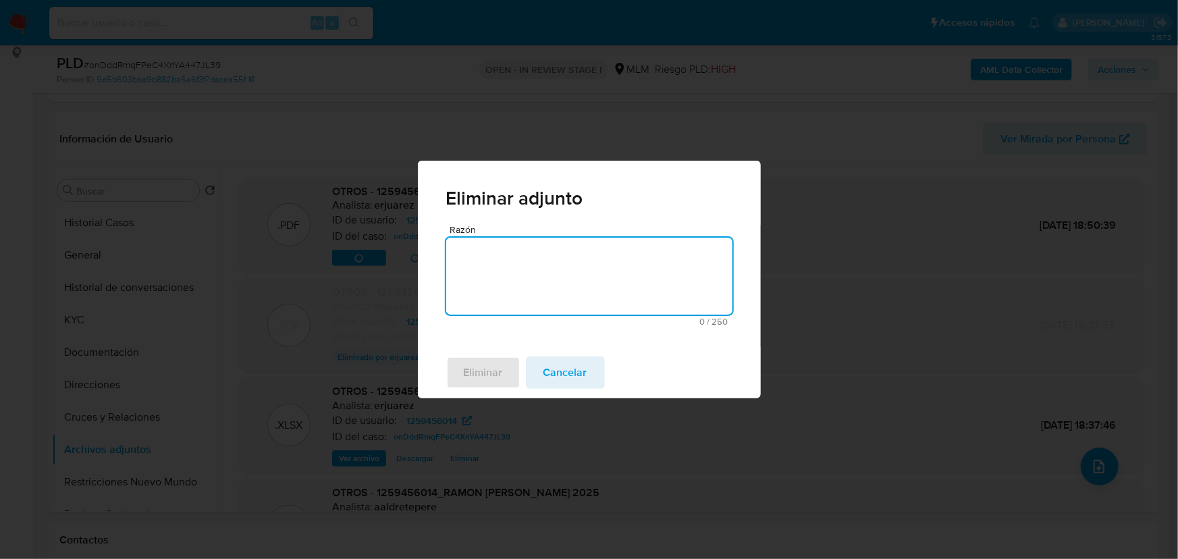
click at [542, 275] on textarea "Razón" at bounding box center [589, 276] width 286 height 77
type textarea "se corrige narrativa"
click at [490, 374] on span "Eliminar" at bounding box center [483, 373] width 39 height 30
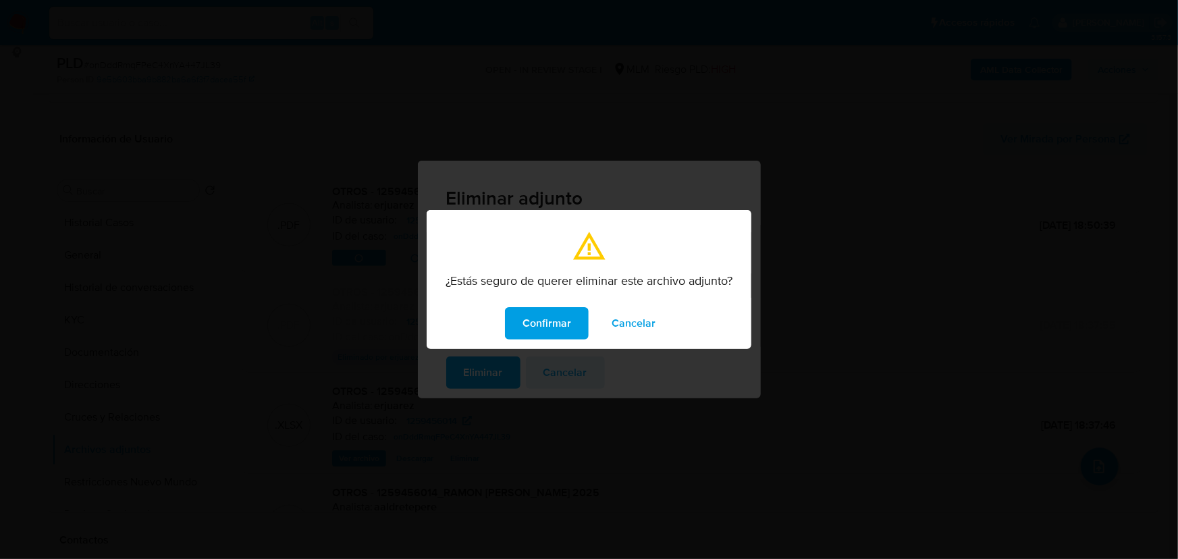
click at [643, 320] on span "Cancelar" at bounding box center [634, 324] width 44 height 30
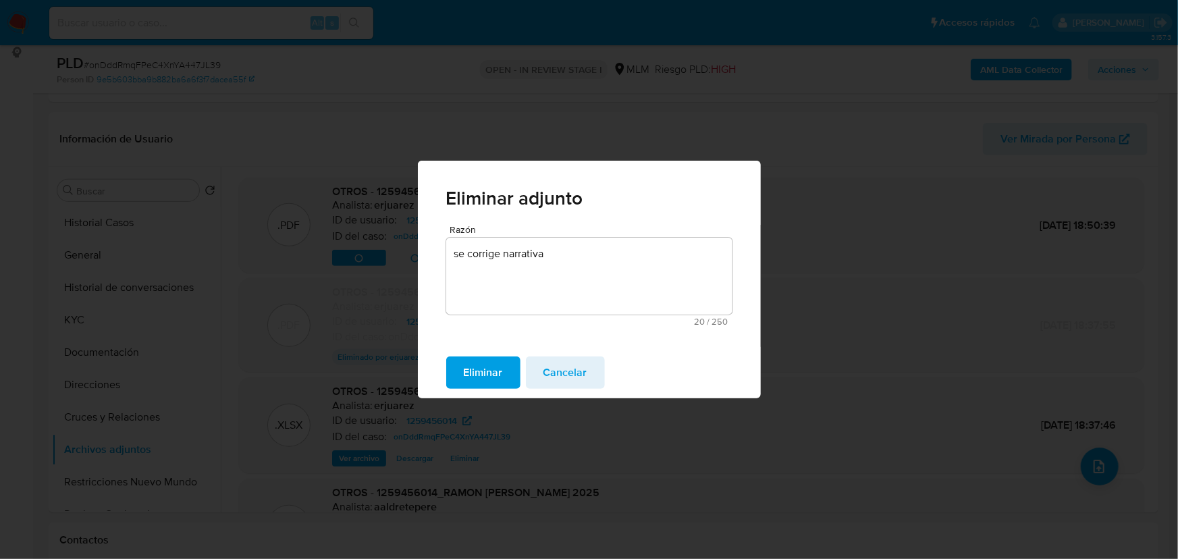
click at [568, 365] on span "Cancelar" at bounding box center [566, 373] width 44 height 30
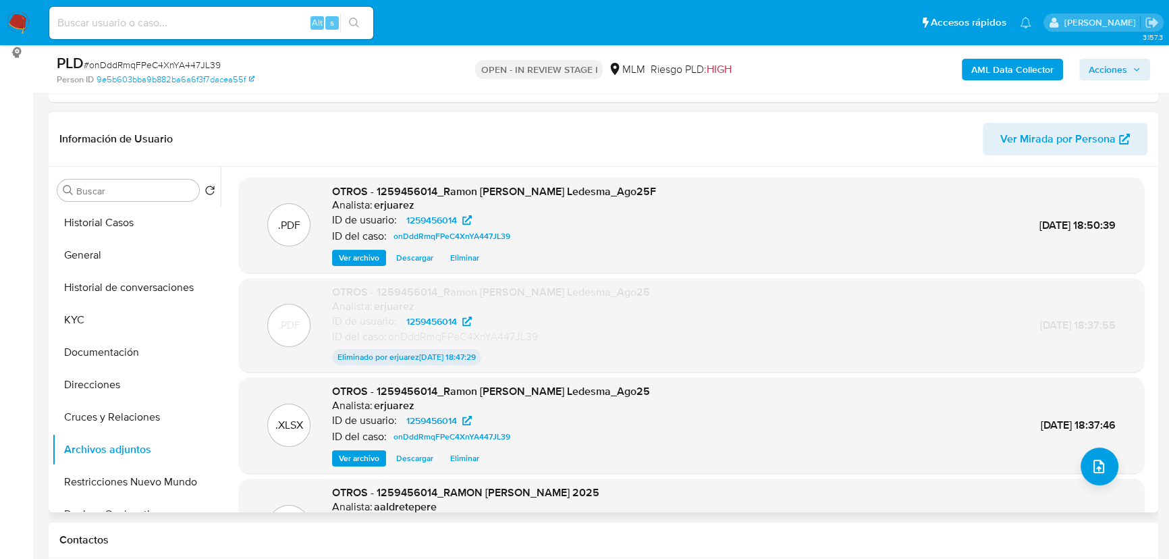
click at [365, 257] on span "Ver archivo" at bounding box center [359, 258] width 41 height 14
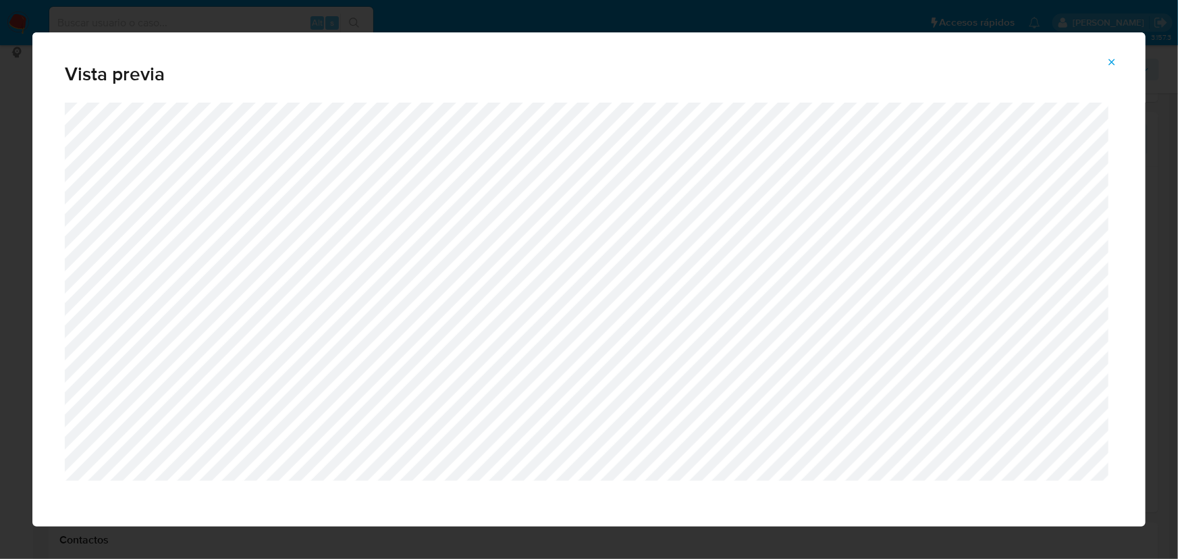
click at [1115, 61] on icon "Attachment preview" at bounding box center [1112, 62] width 11 height 11
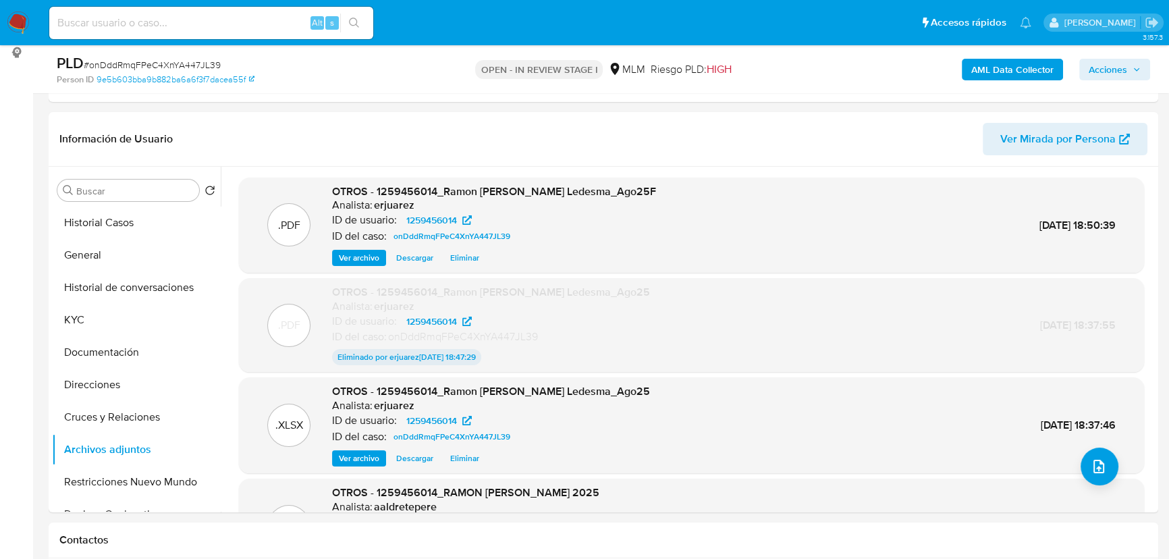
click at [1109, 70] on span "Acciones" at bounding box center [1108, 70] width 38 height 22
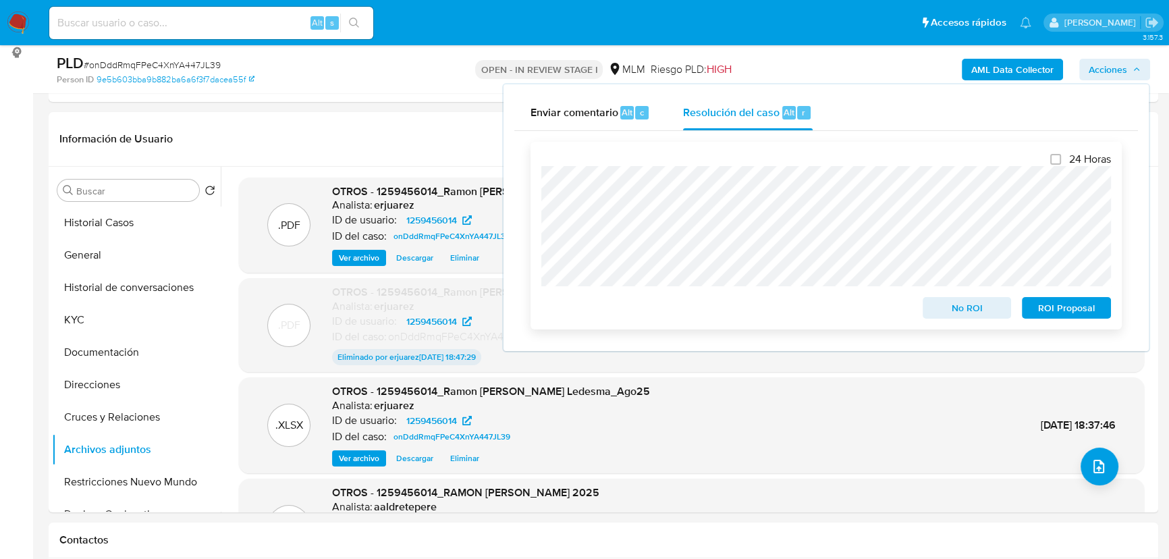
click at [539, 234] on div "24 Horas No ROI ROI Proposal" at bounding box center [826, 236] width 591 height 188
click at [1049, 311] on span "ROI Proposal" at bounding box center [1067, 307] width 70 height 19
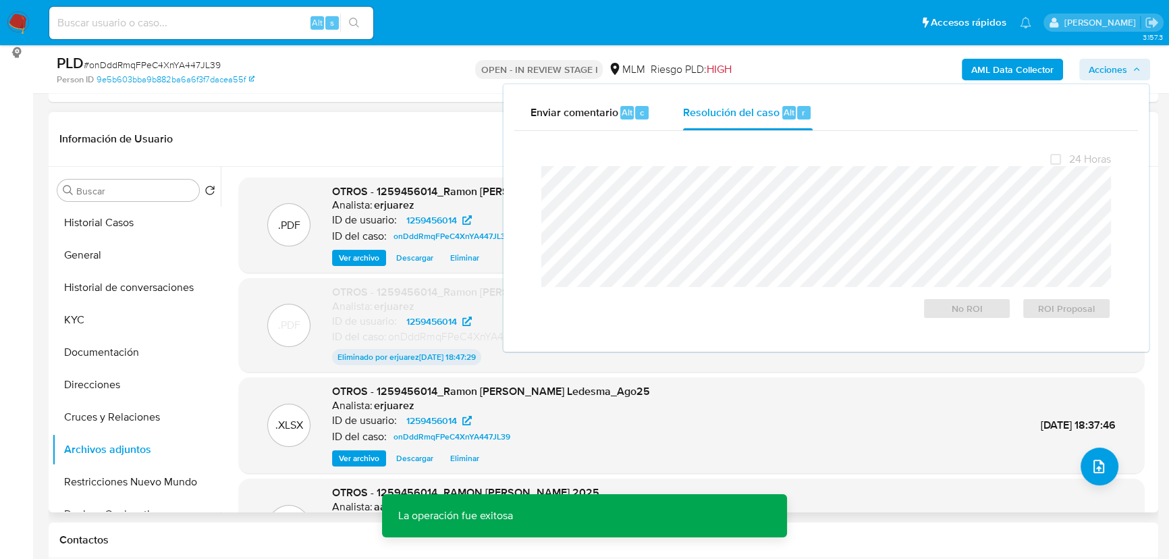
click at [221, 287] on div ".PDF OTROS - 1259456014_Ramon Emilio Adame Ledesma_Ago25F Analista: erjuarez ID…" at bounding box center [688, 340] width 934 height 346
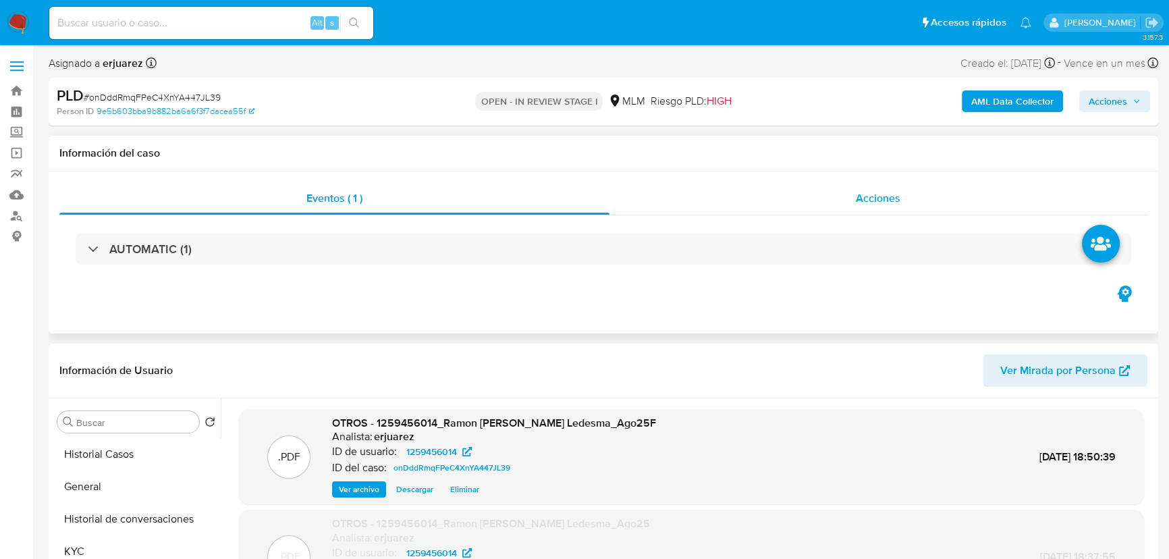
click at [720, 207] on div "Acciones" at bounding box center [879, 198] width 539 height 32
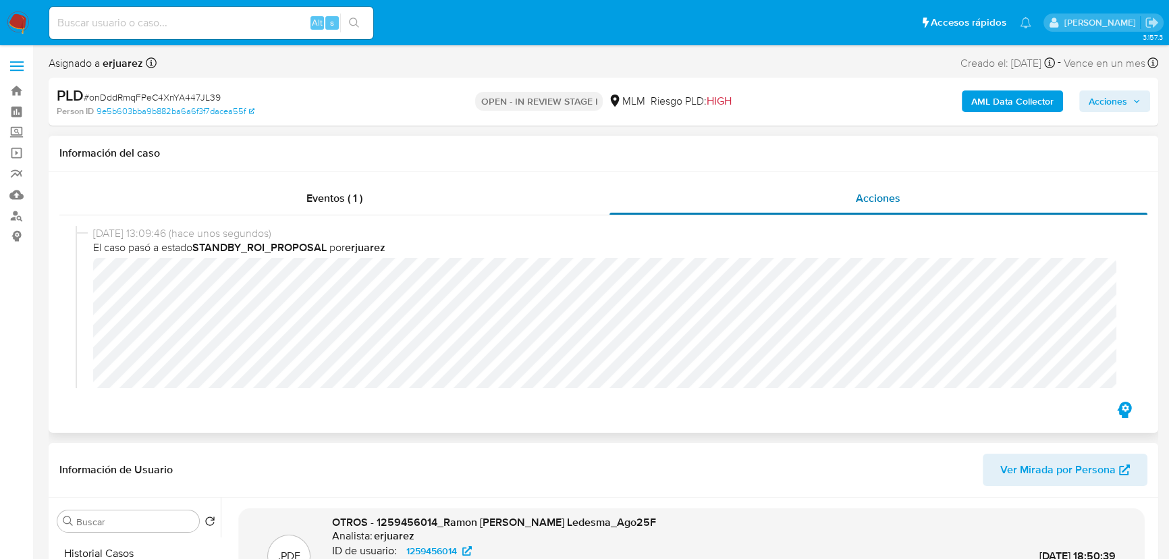
drag, startPoint x: 329, startPoint y: 213, endPoint x: 771, endPoint y: 209, distance: 441.6
click at [330, 213] on div "Eventos ( 1 )" at bounding box center [334, 198] width 550 height 32
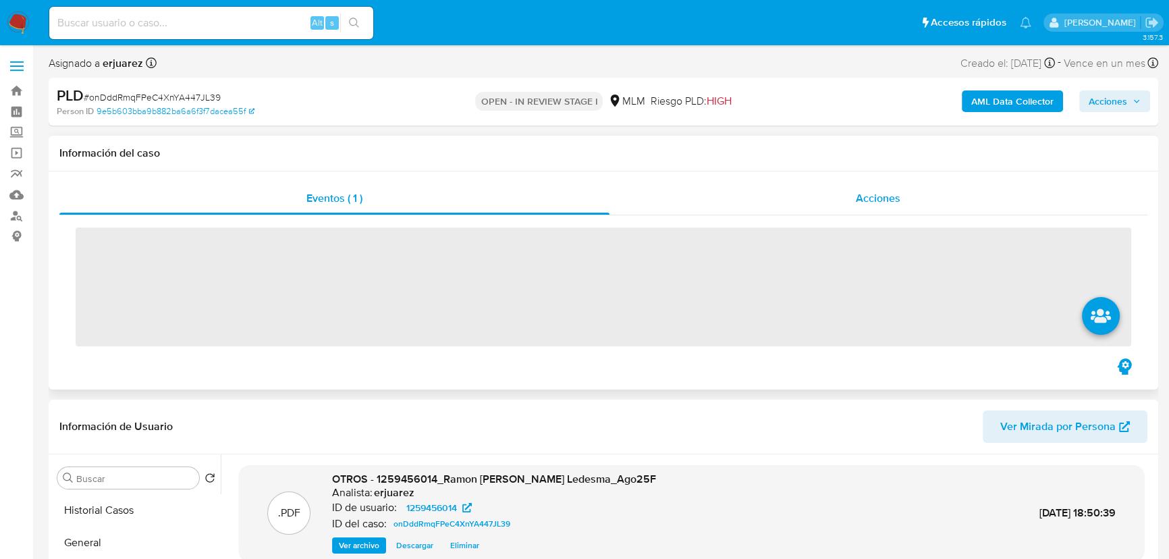
click at [794, 207] on div "Acciones" at bounding box center [879, 198] width 539 height 32
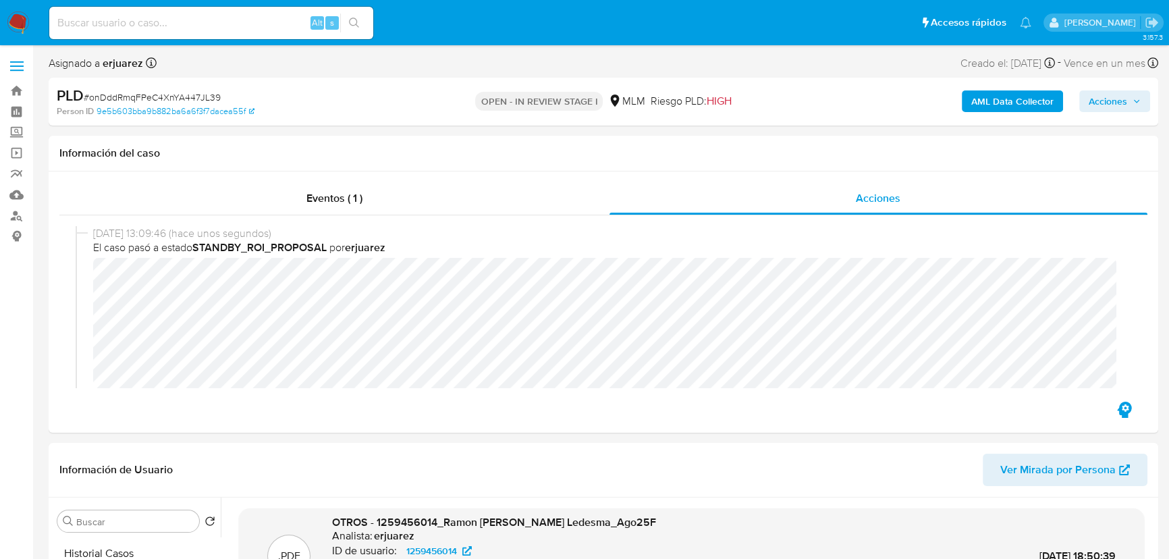
click at [10, 18] on img at bounding box center [18, 22] width 23 height 23
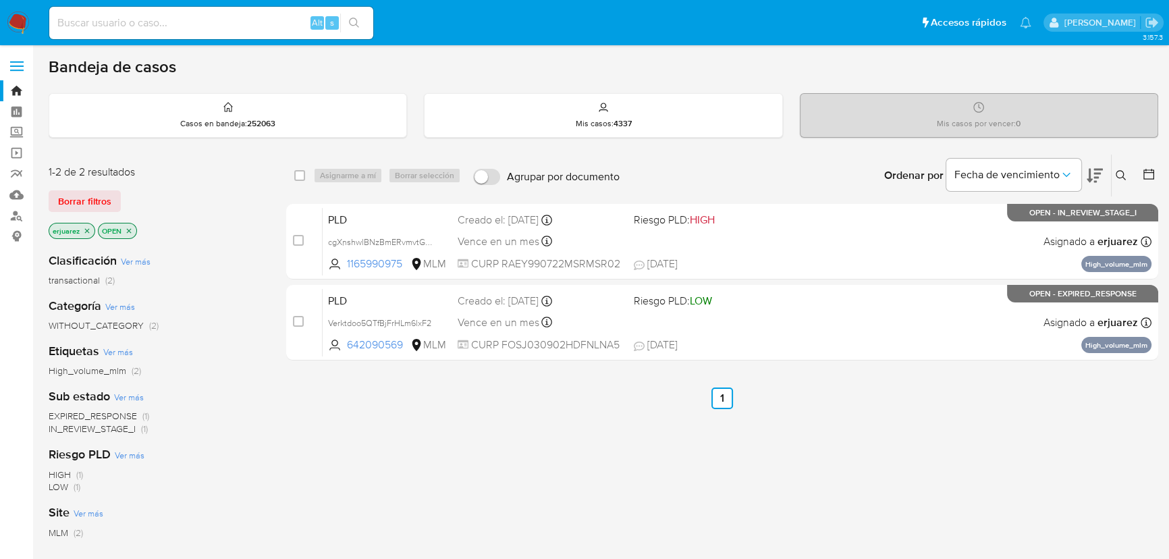
click at [352, 21] on icon "search-icon" at bounding box center [354, 23] width 11 height 11
click at [174, 22] on input at bounding box center [211, 23] width 324 height 18
click at [354, 20] on icon "search-icon" at bounding box center [354, 23] width 11 height 11
click at [88, 230] on icon "close-filter" at bounding box center [87, 231] width 8 height 8
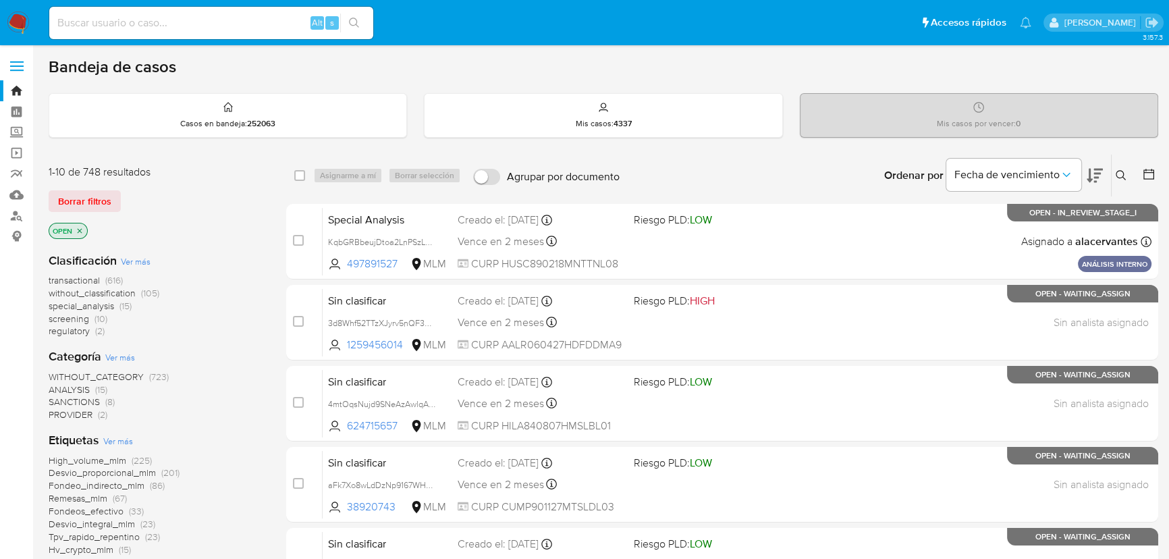
click at [1122, 172] on icon at bounding box center [1121, 175] width 11 height 11
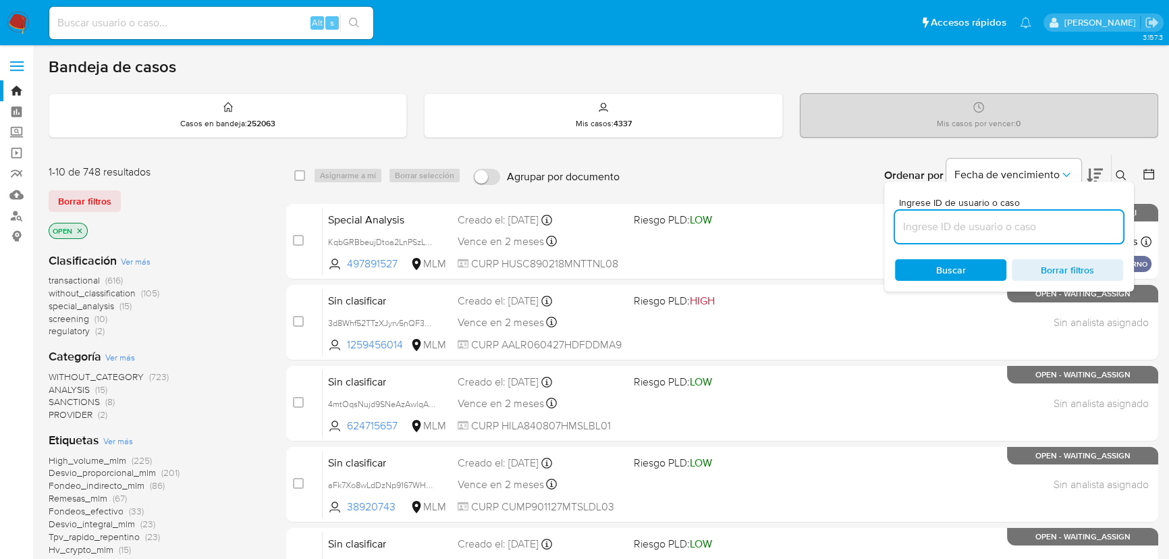
click at [952, 225] on input at bounding box center [1009, 227] width 228 height 18
type input "2305731042"
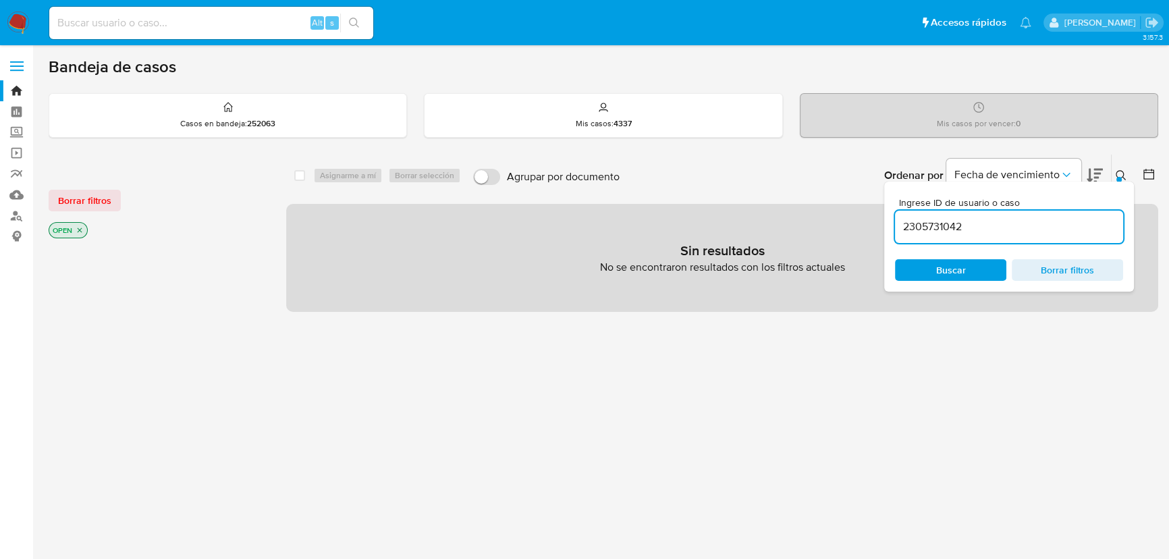
click at [78, 232] on icon "close-filter" at bounding box center [80, 230] width 8 height 8
click at [215, 20] on input at bounding box center [211, 23] width 324 height 18
paste input "2305731042"
type input "2305731042"
click at [360, 14] on button "search-icon" at bounding box center [354, 23] width 28 height 19
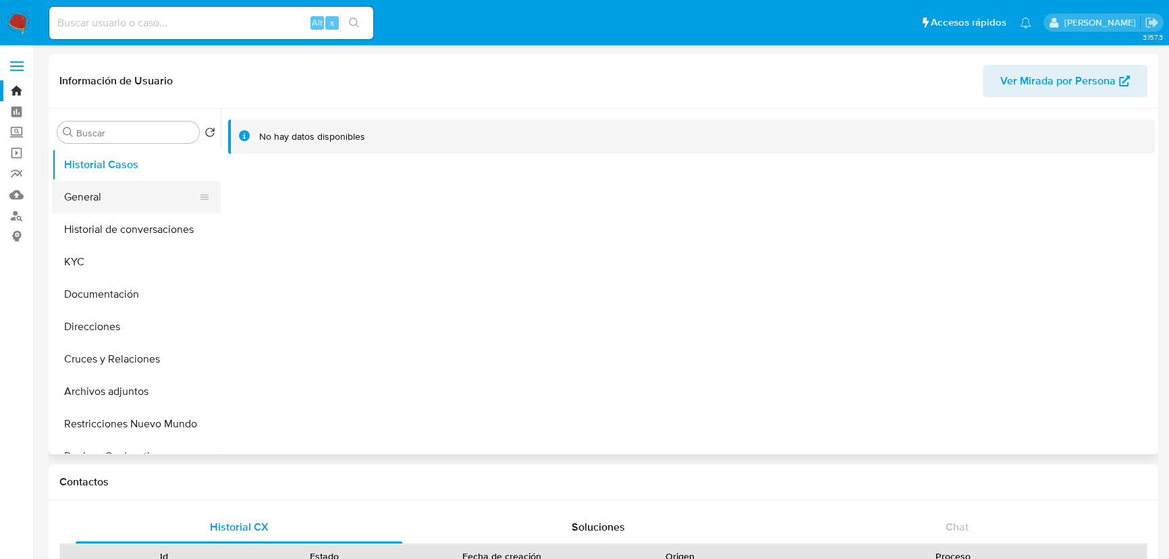
select select "10"
click at [122, 207] on button "General" at bounding box center [131, 197] width 158 height 32
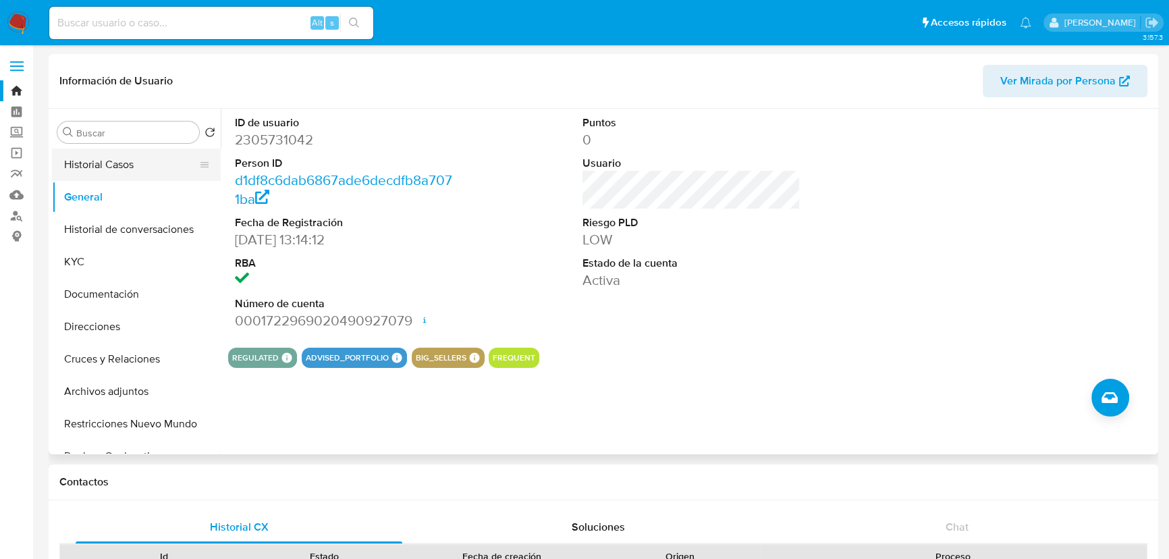
click at [128, 151] on button "Historial Casos" at bounding box center [131, 165] width 158 height 32
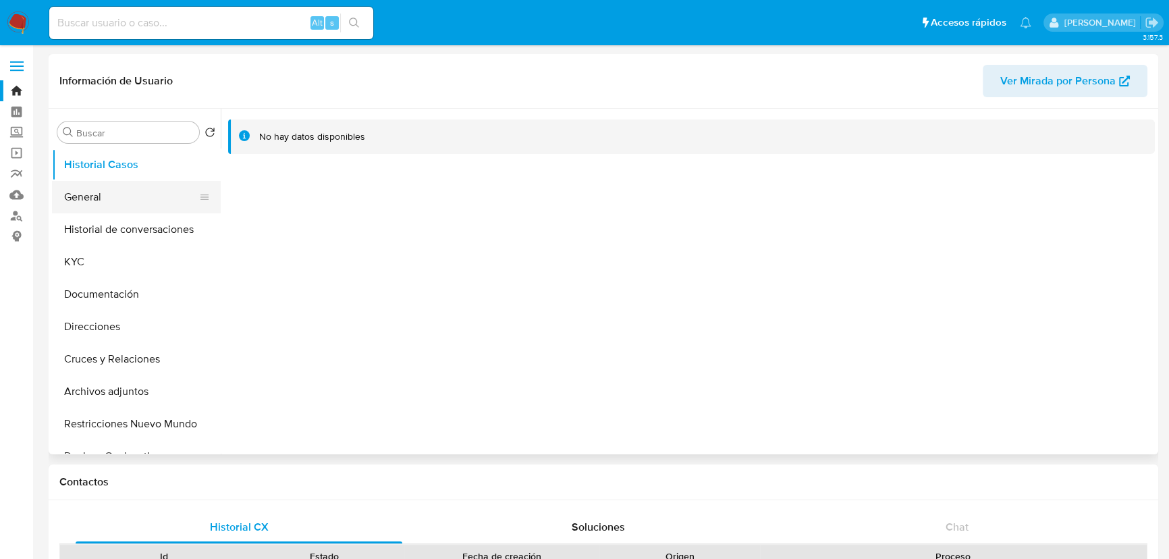
click at [117, 200] on button "General" at bounding box center [131, 197] width 158 height 32
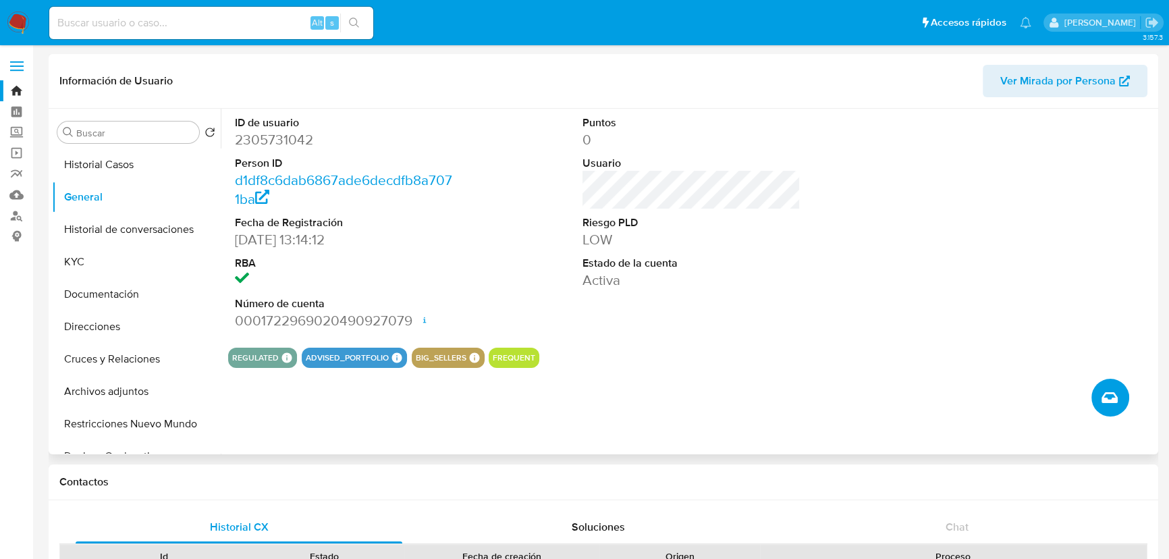
click at [1114, 404] on icon "Crear caso manual" at bounding box center [1110, 398] width 16 height 16
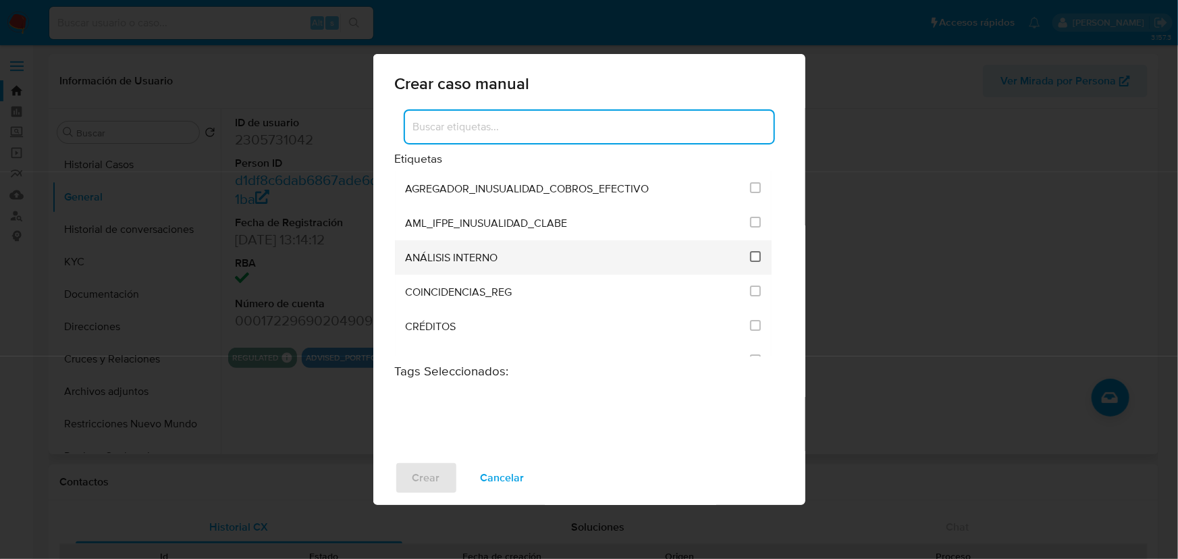
click at [751, 254] on input "1888" at bounding box center [755, 256] width 11 height 11
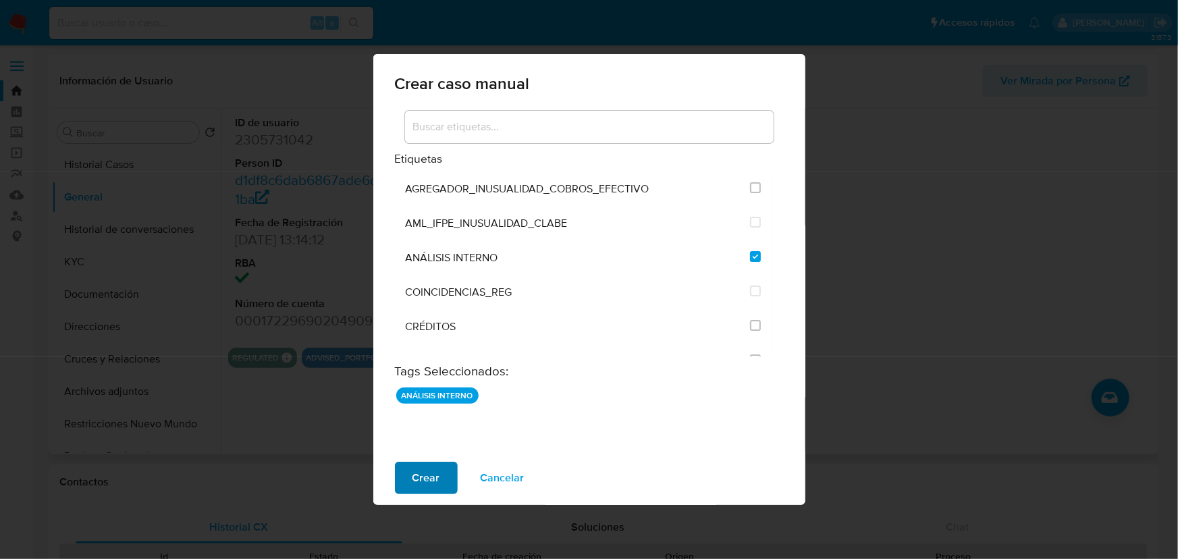
click at [429, 479] on span "Crear" at bounding box center [427, 478] width 28 height 30
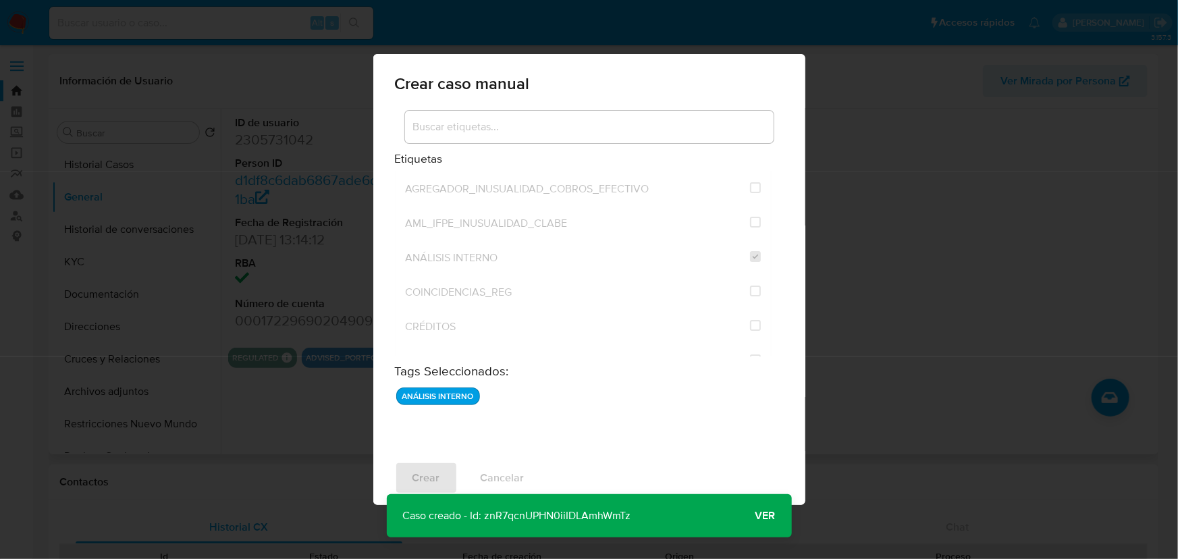
drag, startPoint x: 652, startPoint y: 517, endPoint x: 485, endPoint y: 524, distance: 166.9
click at [485, 524] on div "Caso creado - Id: znR7qcnUPHN0iiIDLAmhWmTz Caso creado - Id: znR7qcnUPHN0iiIDLA…" at bounding box center [589, 515] width 405 height 43
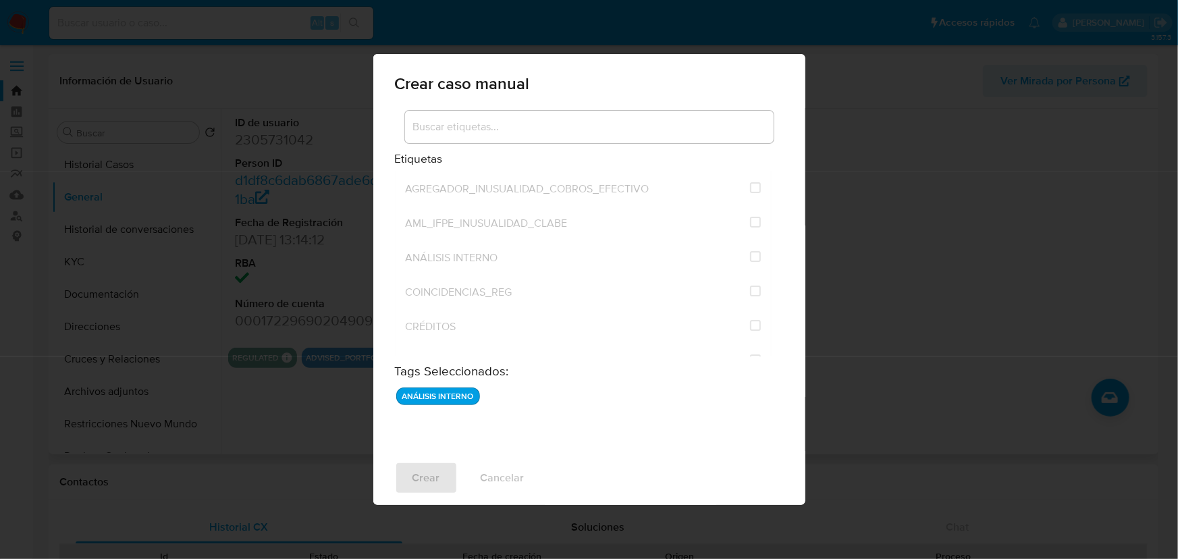
checkbox input "false"
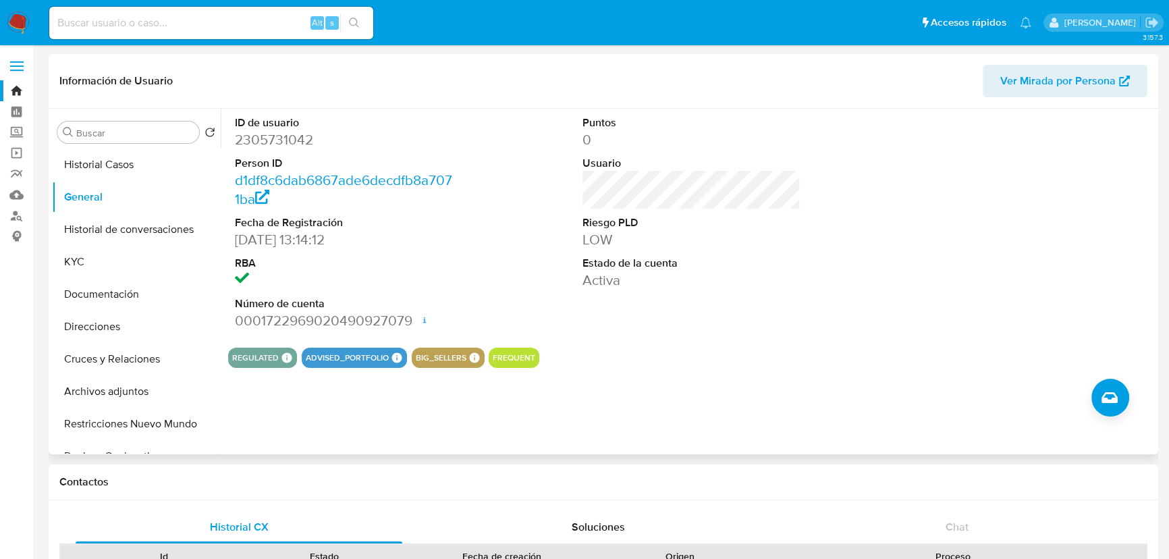
click at [822, 364] on div "REGULATED REGULATED MLM IFPE Evaluation Result COMPLIES User Regulated Date 202…" at bounding box center [691, 358] width 927 height 20
click at [20, 25] on img at bounding box center [18, 22] width 23 height 23
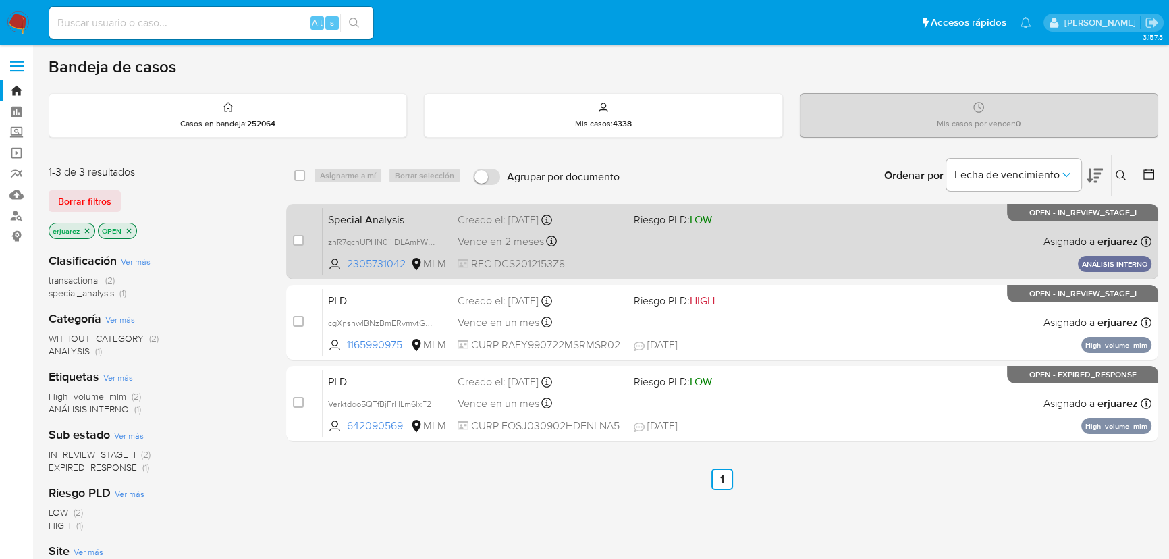
click at [733, 241] on div "Special Analysis znR7qcnUPHN0iiIDLAmhWmTz 2305731042 MLM Riesgo PLD: LOW Creado…" at bounding box center [737, 241] width 829 height 68
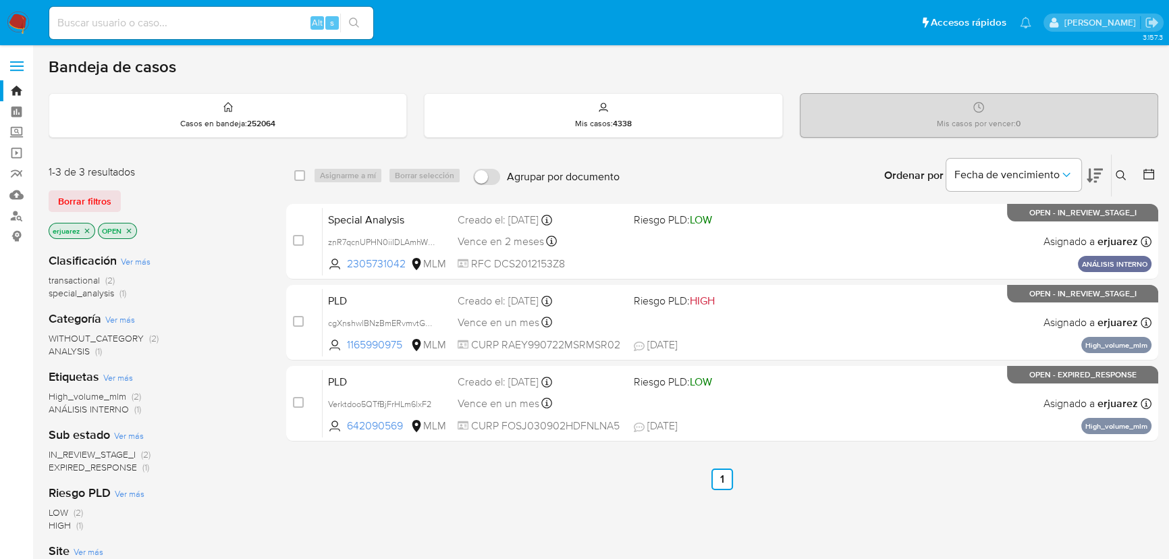
click at [84, 230] on icon "close-filter" at bounding box center [87, 231] width 8 height 8
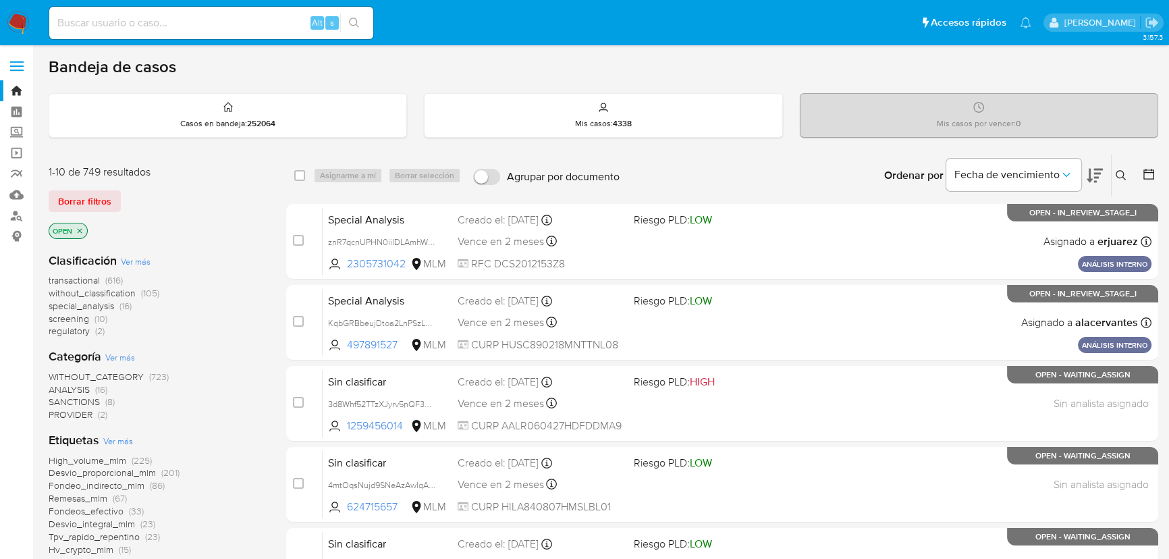
click at [1129, 172] on button at bounding box center [1123, 175] width 22 height 16
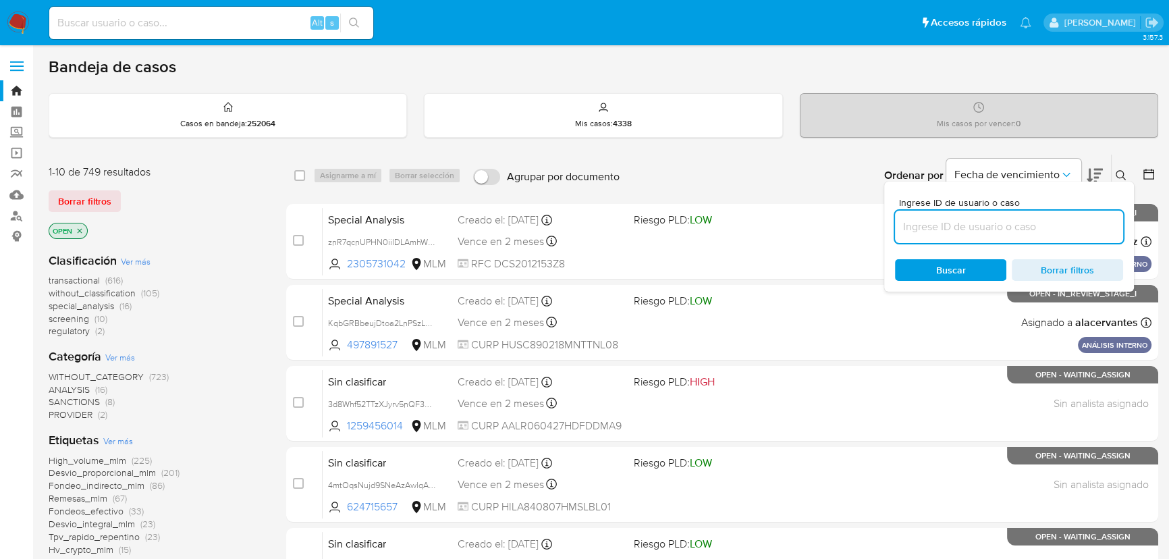
click at [951, 226] on input at bounding box center [1009, 227] width 228 height 18
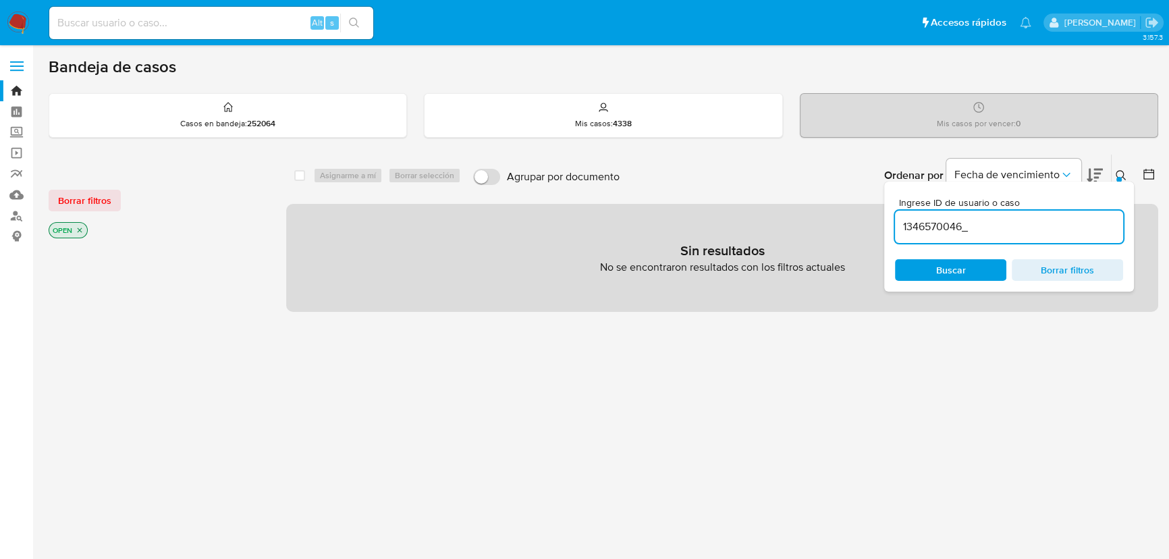
click at [980, 228] on input "1346570046_" at bounding box center [1009, 227] width 228 height 18
type input "1346570046"
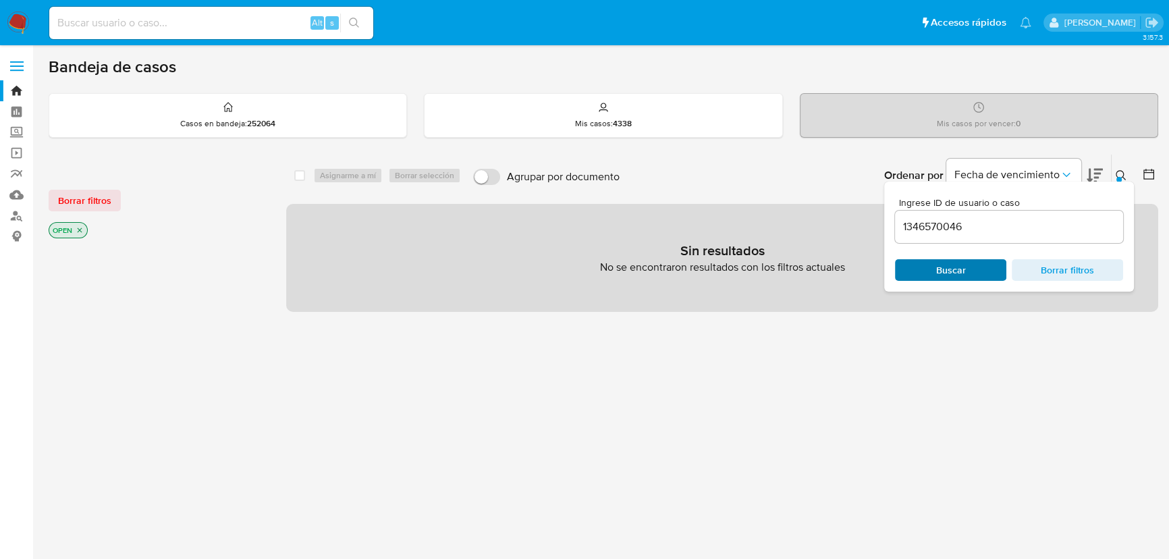
click at [949, 274] on span "Buscar" at bounding box center [952, 270] width 30 height 22
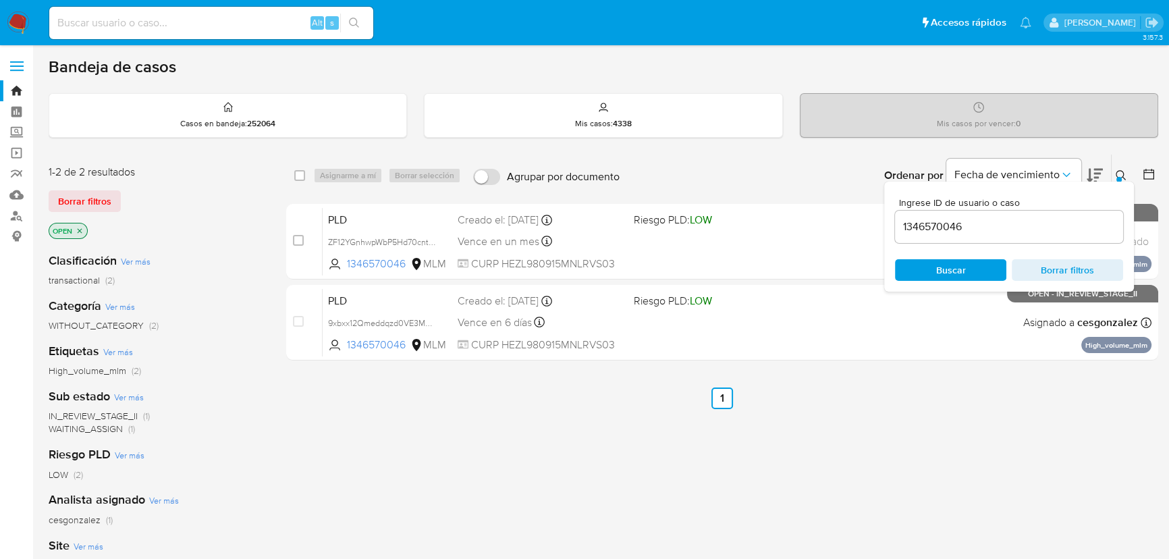
click at [949, 275] on span "Buscar" at bounding box center [952, 270] width 30 height 22
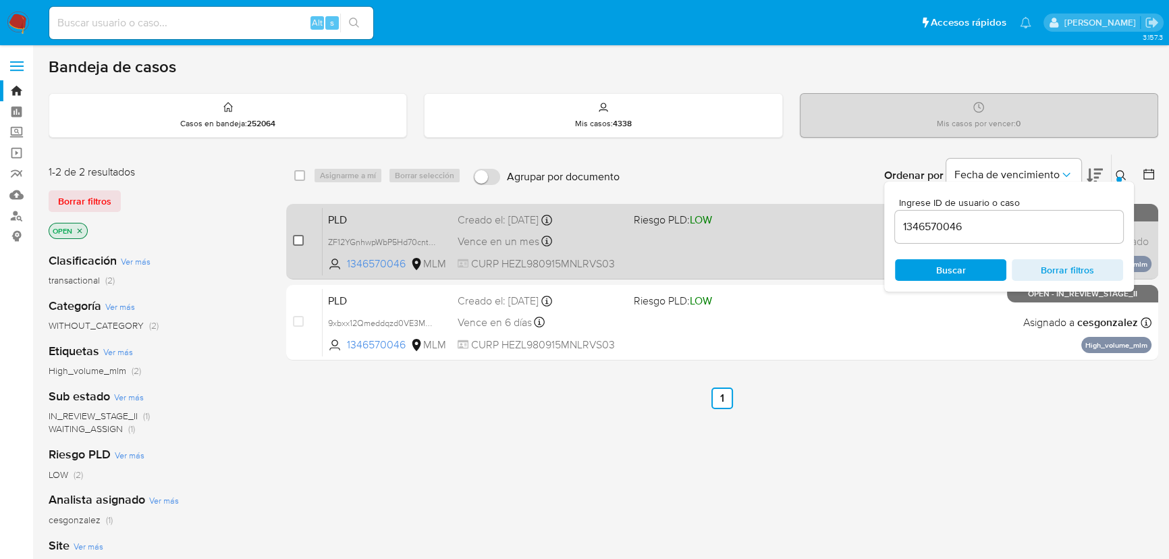
click at [298, 235] on input "checkbox" at bounding box center [298, 240] width 11 height 11
checkbox input "true"
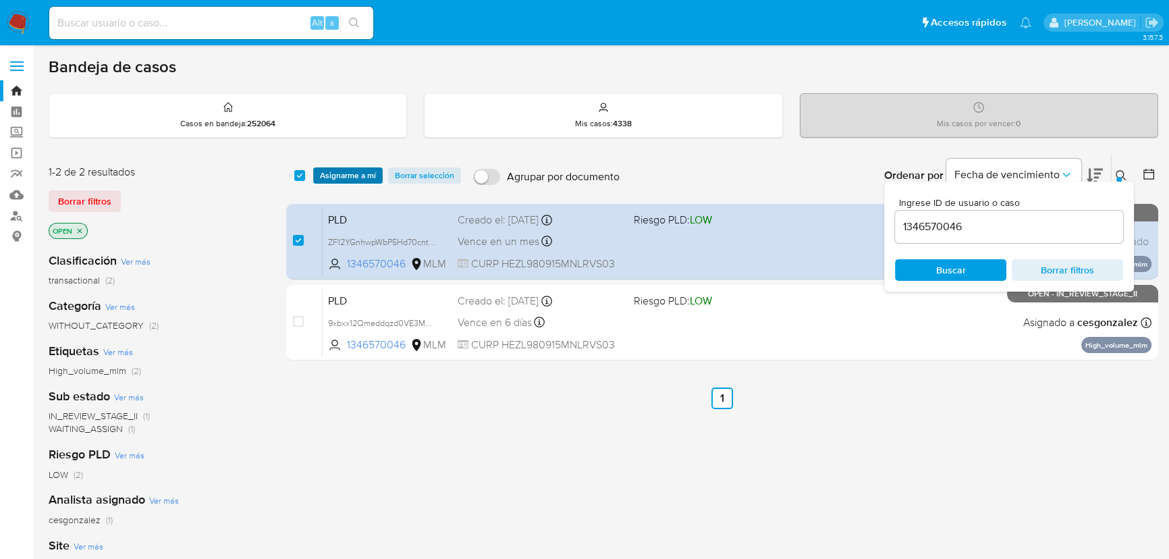
click at [367, 175] on span "Asignarme a mí" at bounding box center [348, 176] width 56 height 14
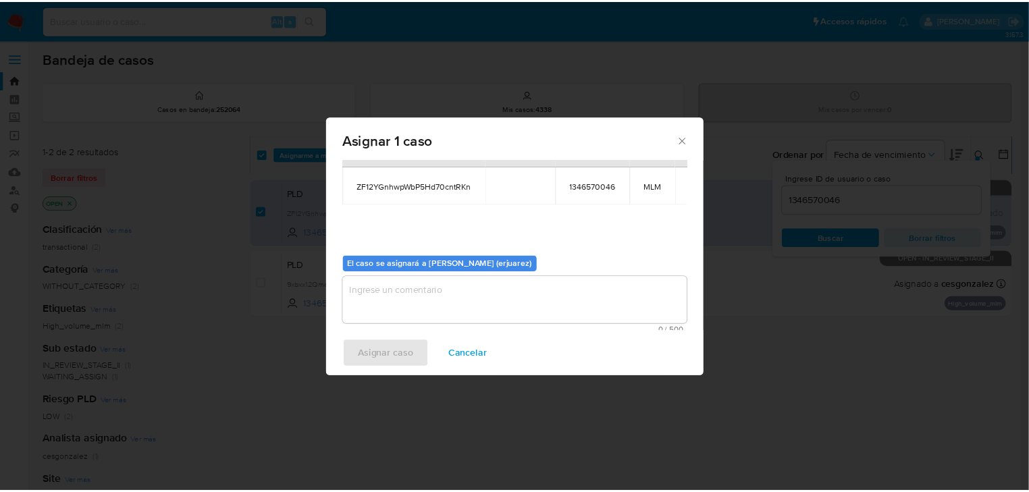
scroll to position [69, 0]
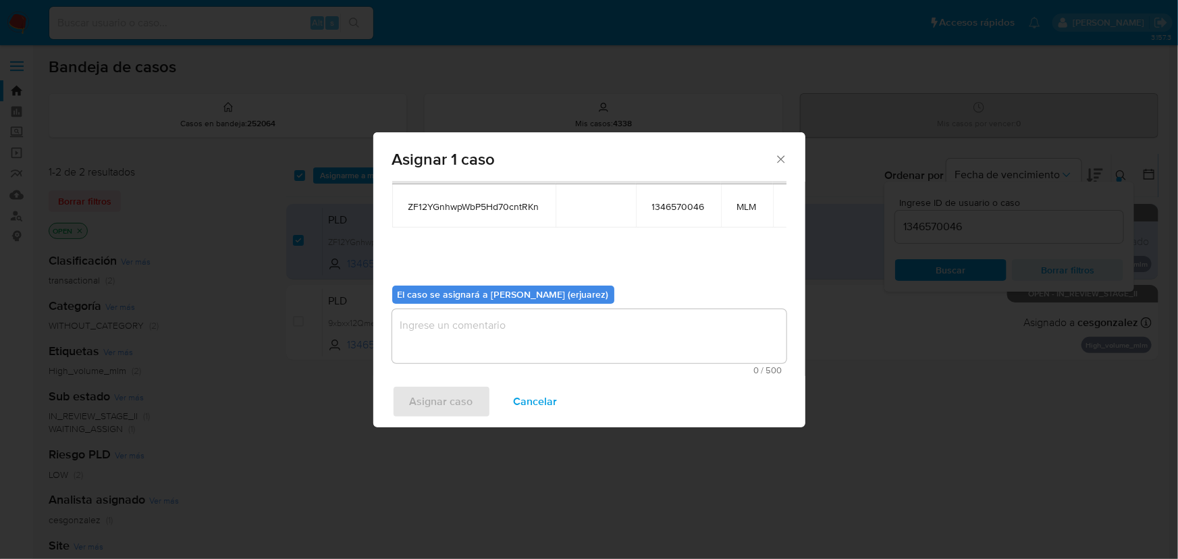
click at [456, 329] on textarea "assign-modal" at bounding box center [589, 336] width 394 height 54
type textarea "D"
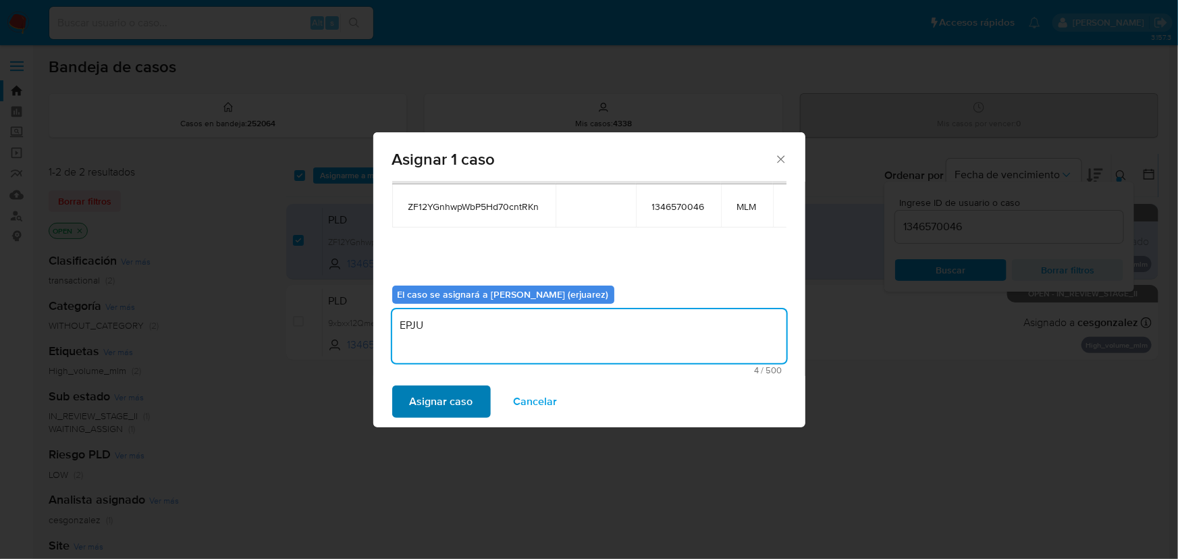
type textarea "EPJU"
click at [450, 397] on span "Asignar caso" at bounding box center [441, 402] width 63 height 30
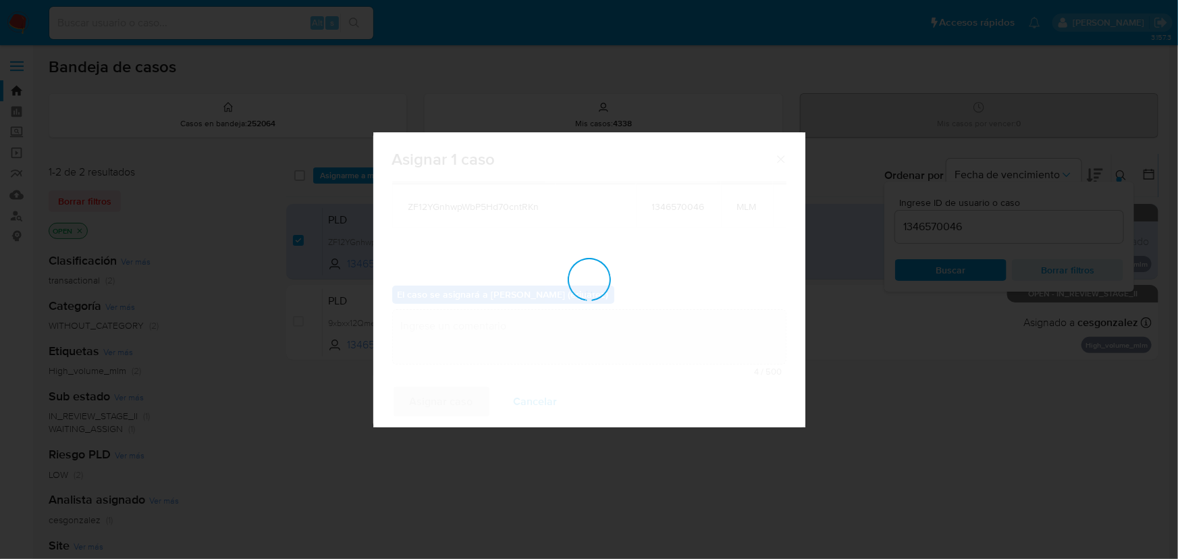
checkbox input "false"
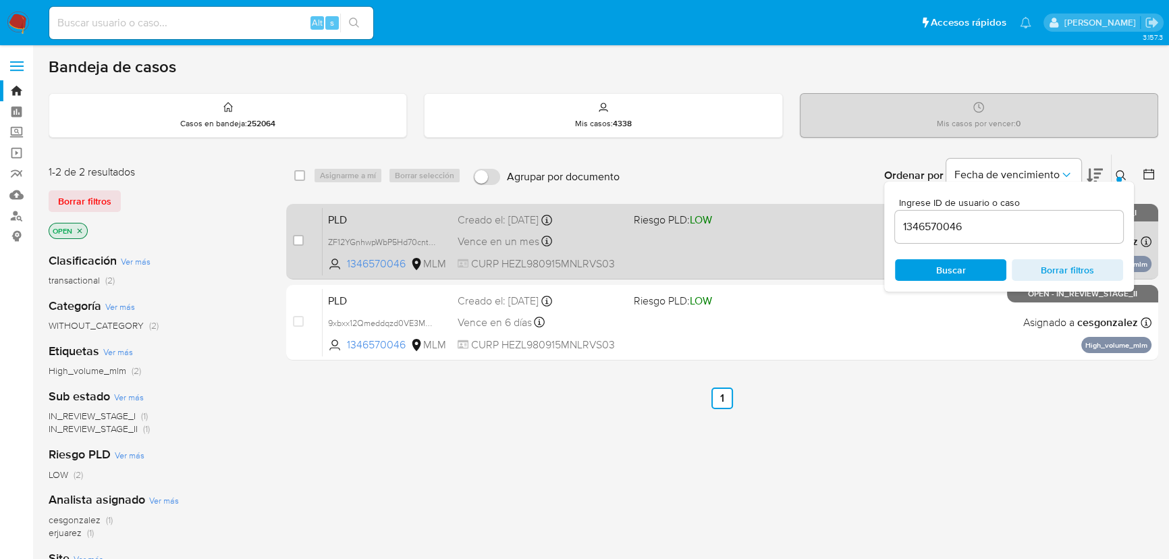
click at [702, 238] on div "PLD ZF12YGnhwpWbP5Hd70cntRKn 1346570046 MLM Riesgo PLD: LOW Creado el: 12/08/20…" at bounding box center [737, 241] width 829 height 68
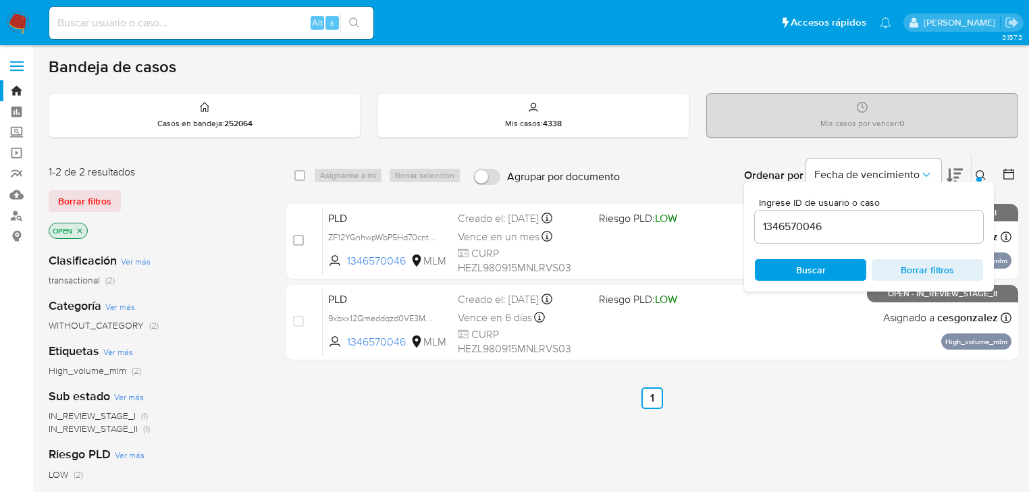
click at [980, 170] on icon at bounding box center [981, 175] width 11 height 11
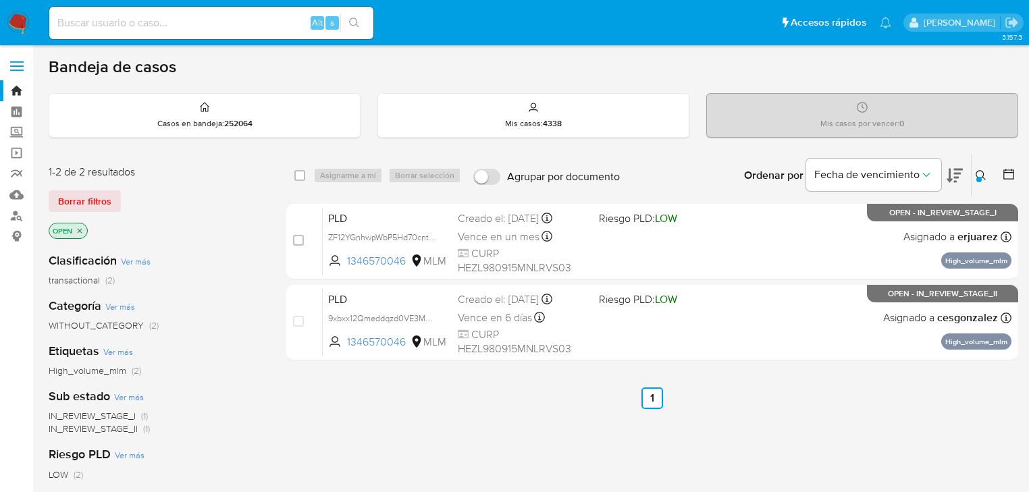
click at [20, 24] on img at bounding box center [18, 22] width 23 height 23
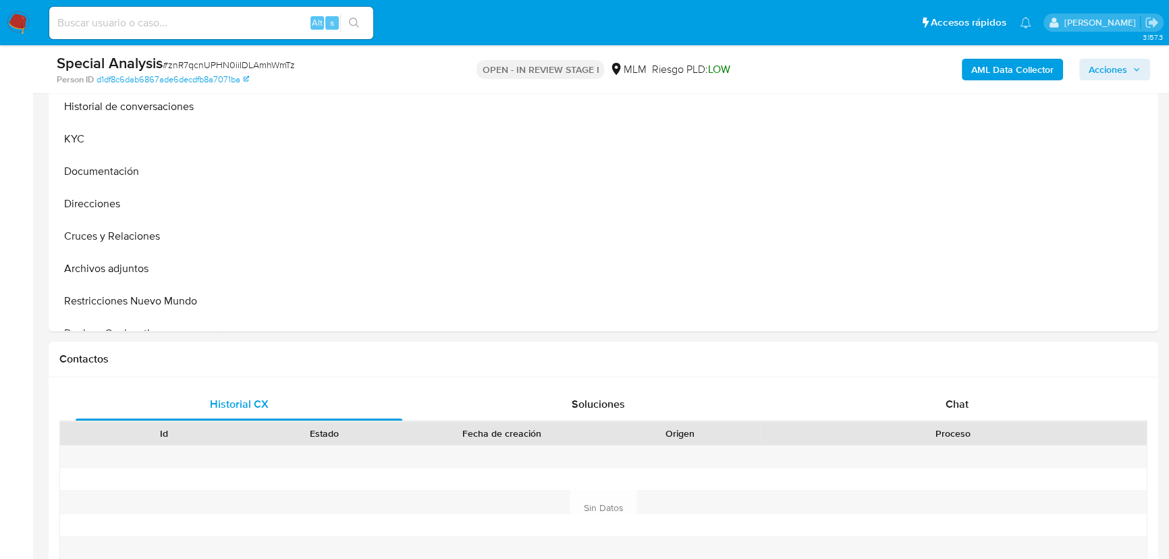
scroll to position [245, 0]
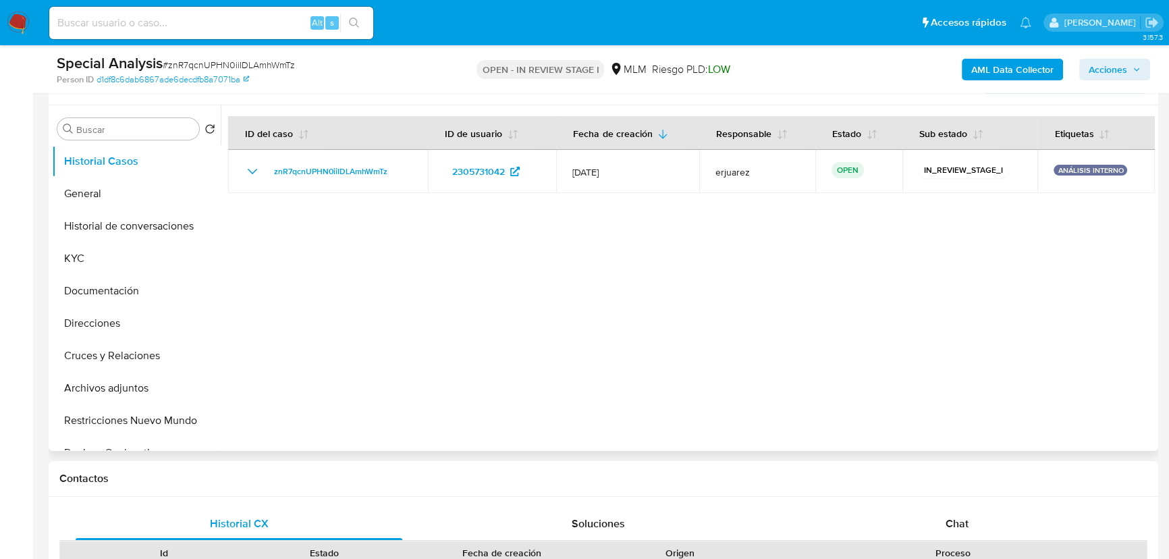
drag, startPoint x: 109, startPoint y: 392, endPoint x: 246, endPoint y: 397, distance: 137.2
click at [109, 392] on button "Archivos adjuntos" at bounding box center [136, 388] width 169 height 32
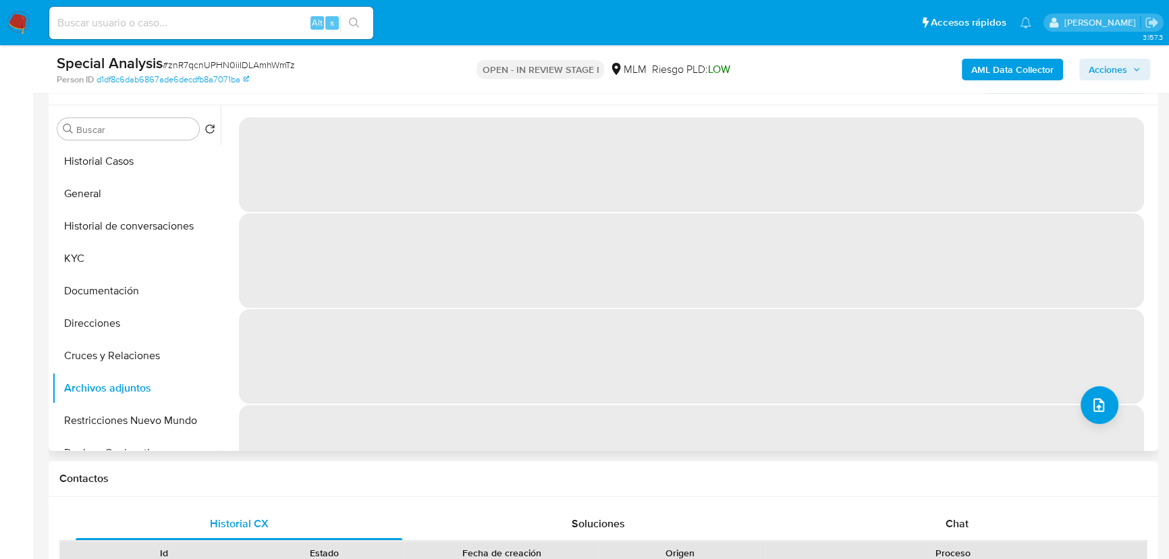
select select "10"
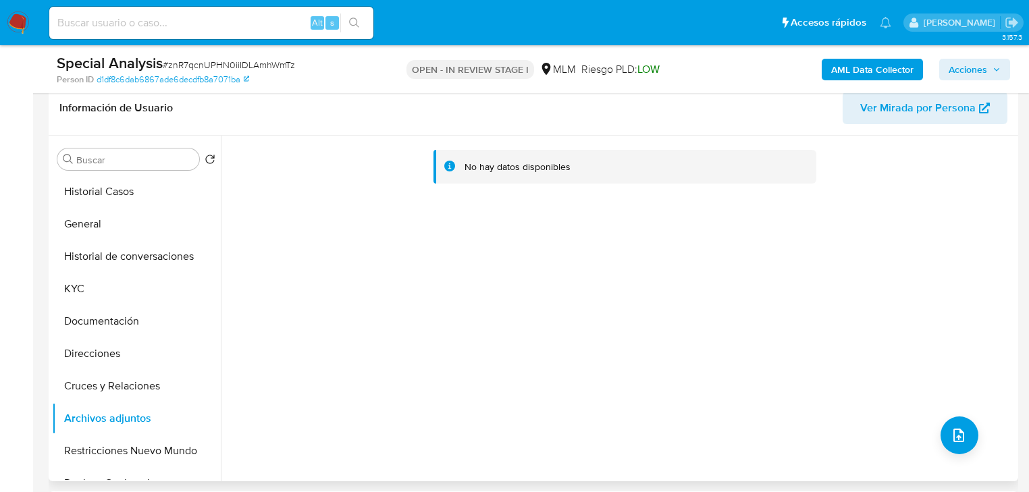
scroll to position [216, 0]
drag, startPoint x: 84, startPoint y: 288, endPoint x: 169, endPoint y: 21, distance: 280.8
click at [84, 288] on button "KYC" at bounding box center [136, 287] width 169 height 32
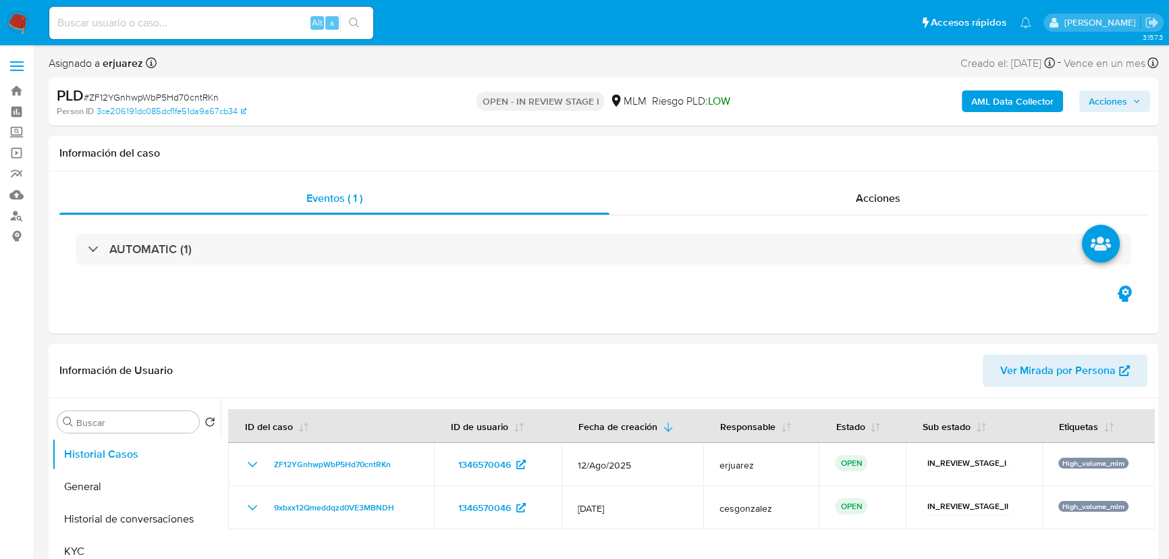
select select "10"
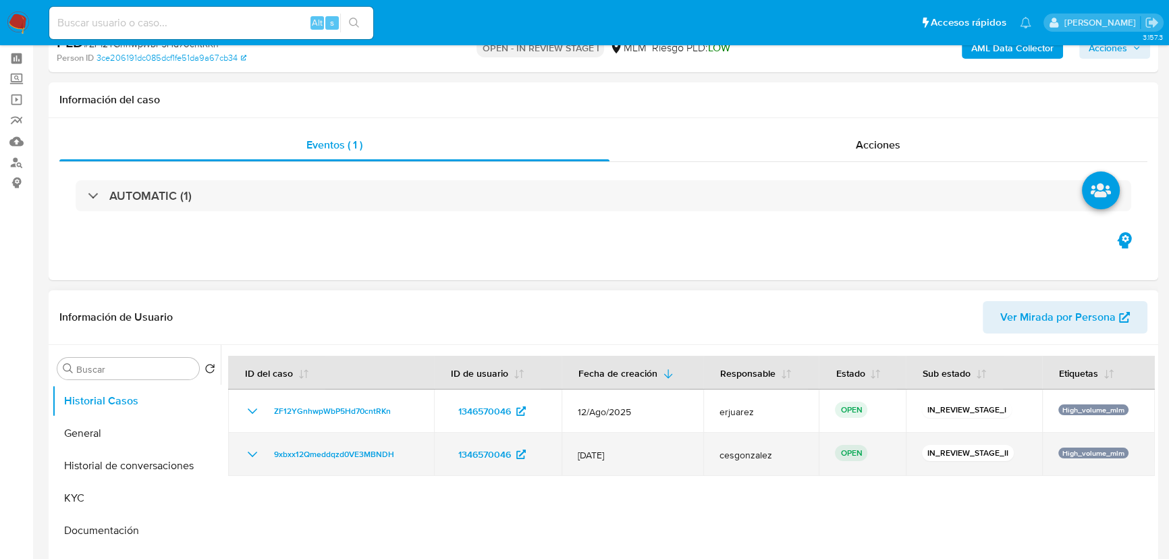
scroll to position [122, 0]
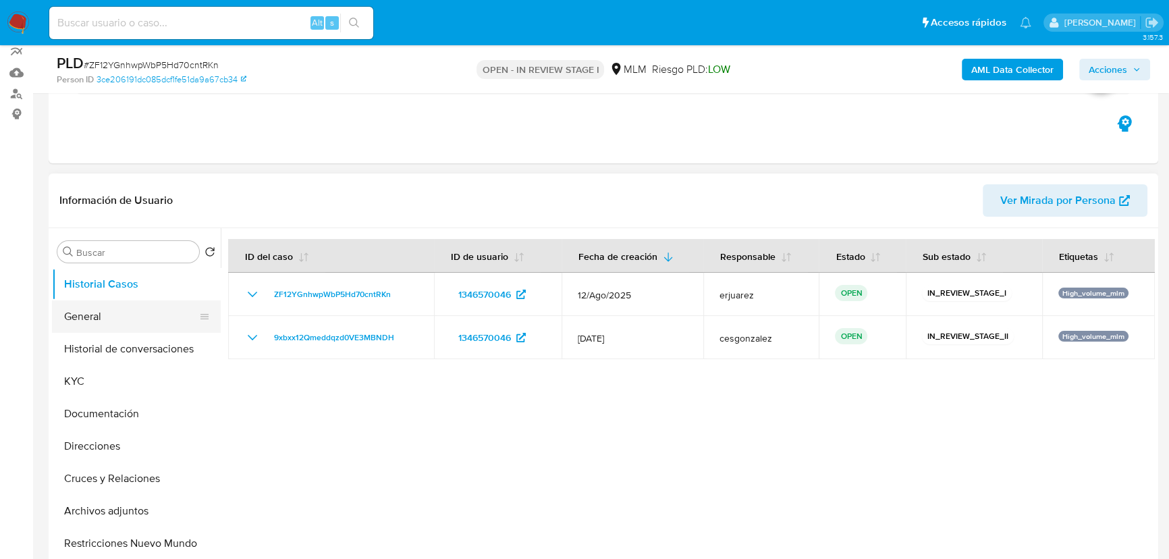
click at [117, 317] on button "General" at bounding box center [131, 316] width 158 height 32
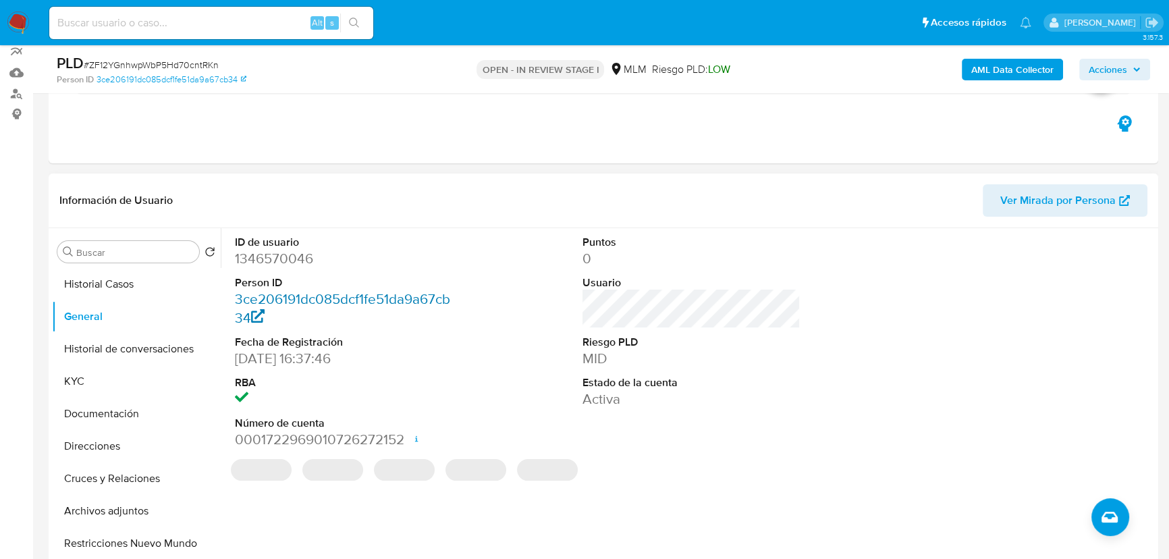
scroll to position [184, 0]
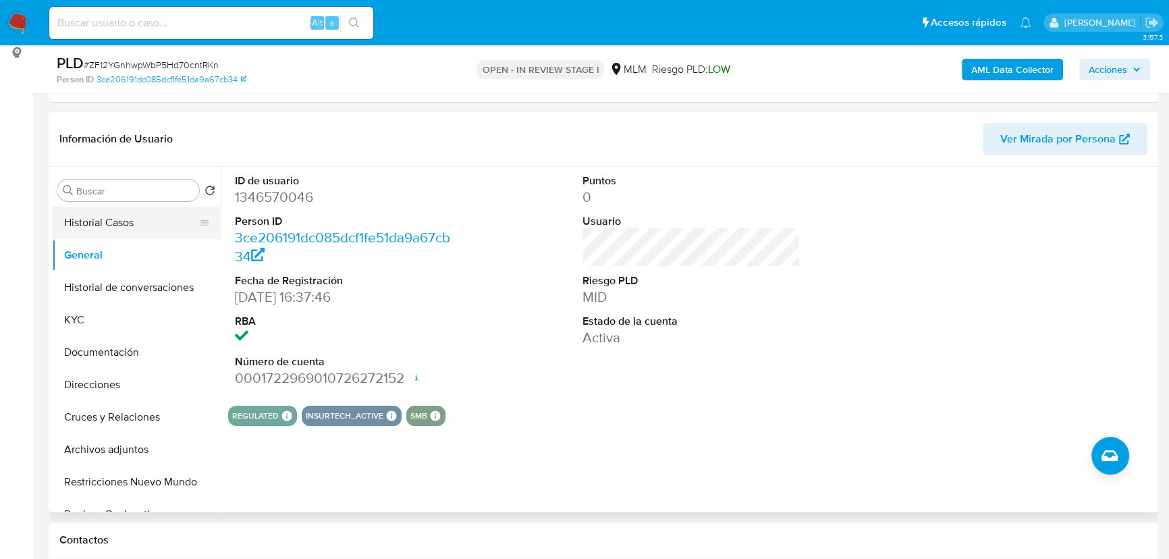
click at [138, 228] on button "Historial Casos" at bounding box center [131, 223] width 158 height 32
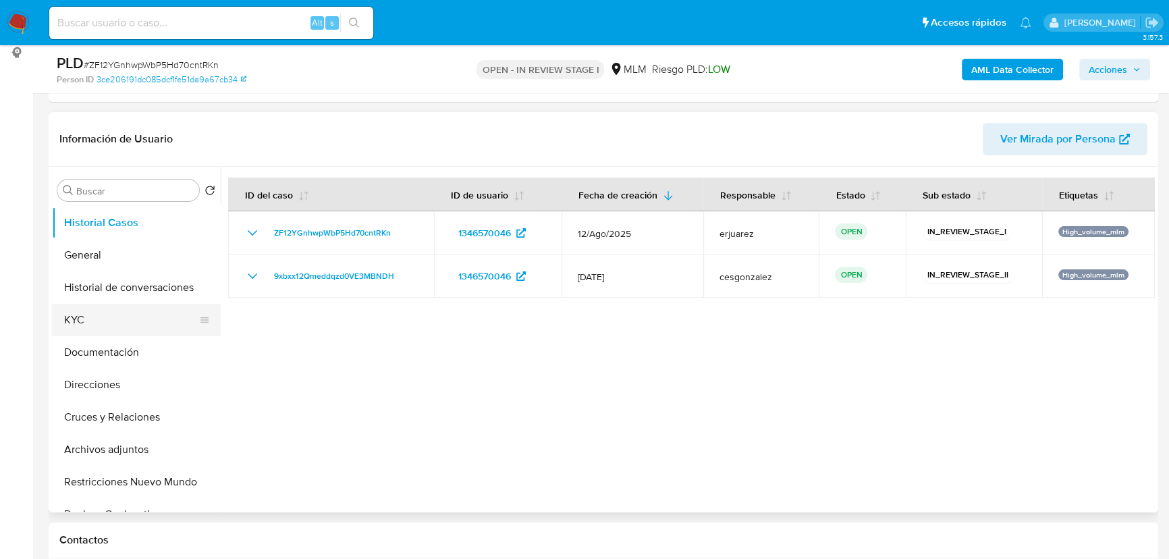
click at [84, 316] on button "KYC" at bounding box center [131, 320] width 158 height 32
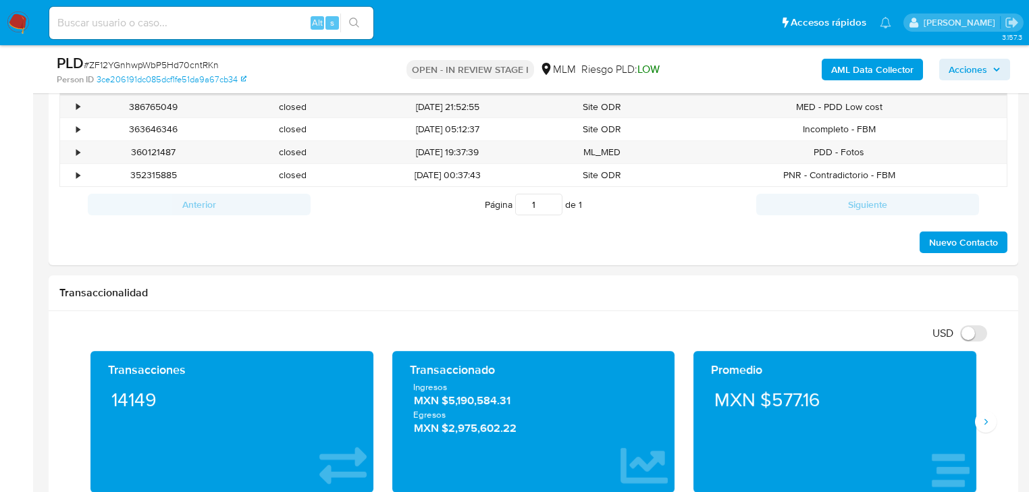
scroll to position [832, 0]
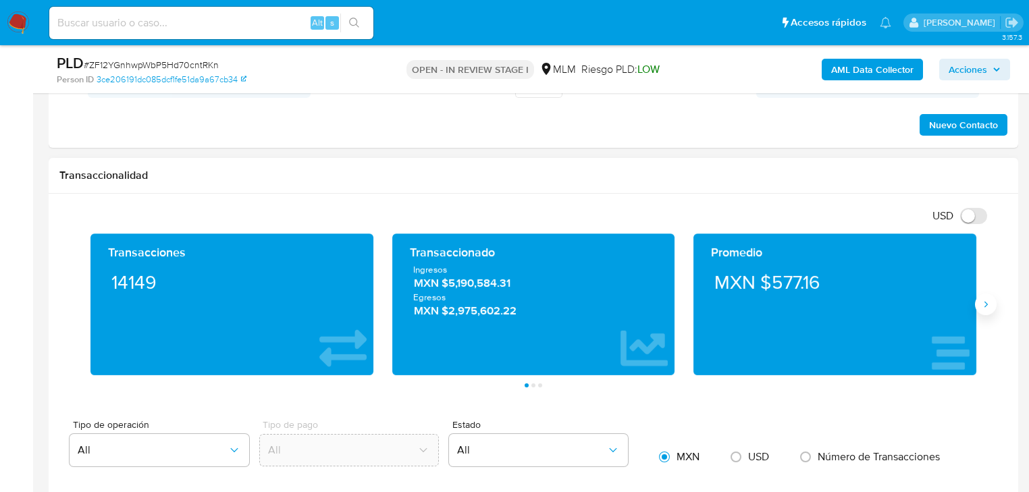
click at [984, 300] on icon "Siguiente" at bounding box center [985, 304] width 11 height 11
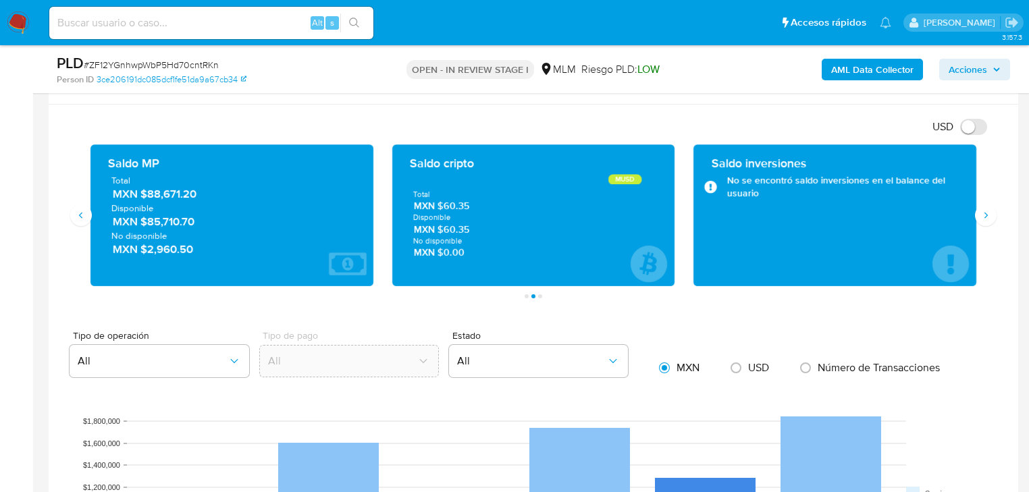
scroll to position [940, 0]
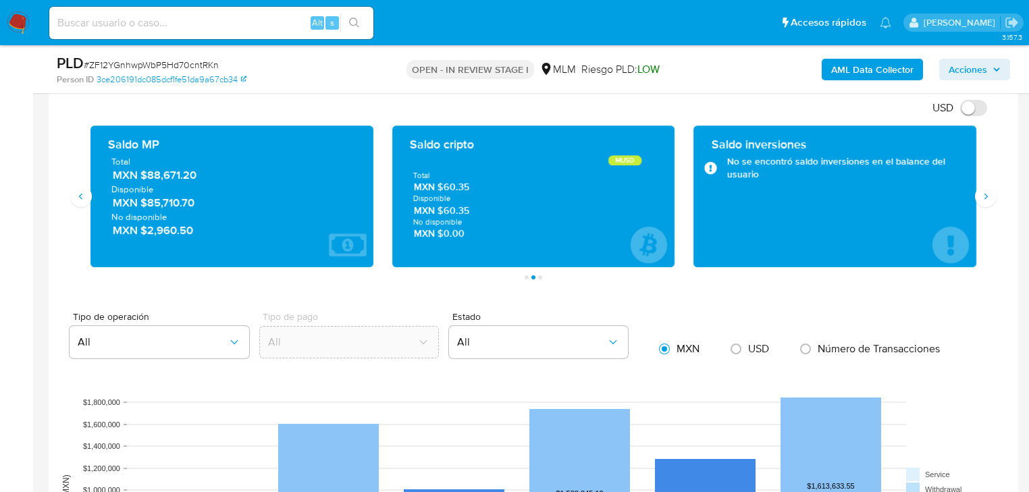
click at [647, 105] on div "USD Cambiar entre moneda local y dolar" at bounding box center [528, 108] width 938 height 22
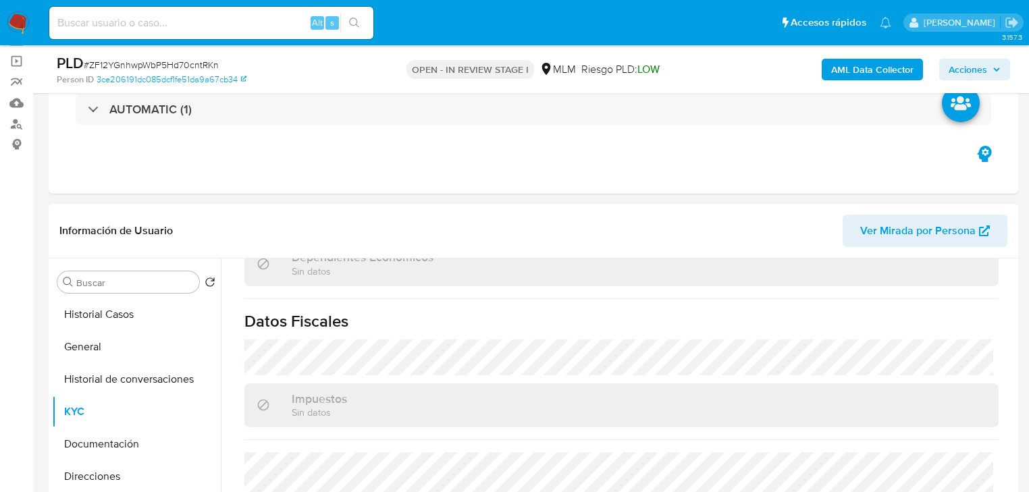
scroll to position [0, 0]
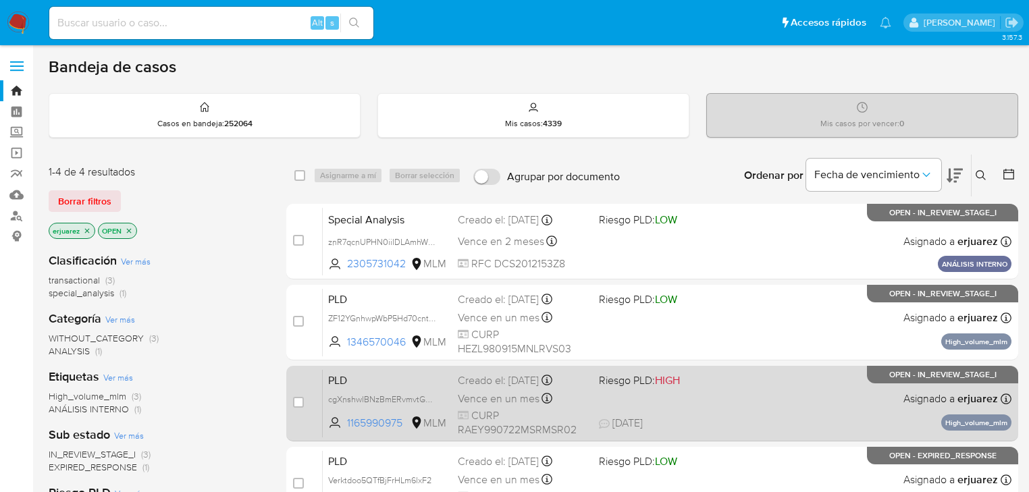
drag, startPoint x: 625, startPoint y: 427, endPoint x: 643, endPoint y: 402, distance: 30.0
click at [643, 403] on div "PLD cgXnshwlBNzBmERvmvtG2eUD 1165990975 MLM Riesgo PLD: HIGH Creado el: [DATE] …" at bounding box center [667, 403] width 689 height 68
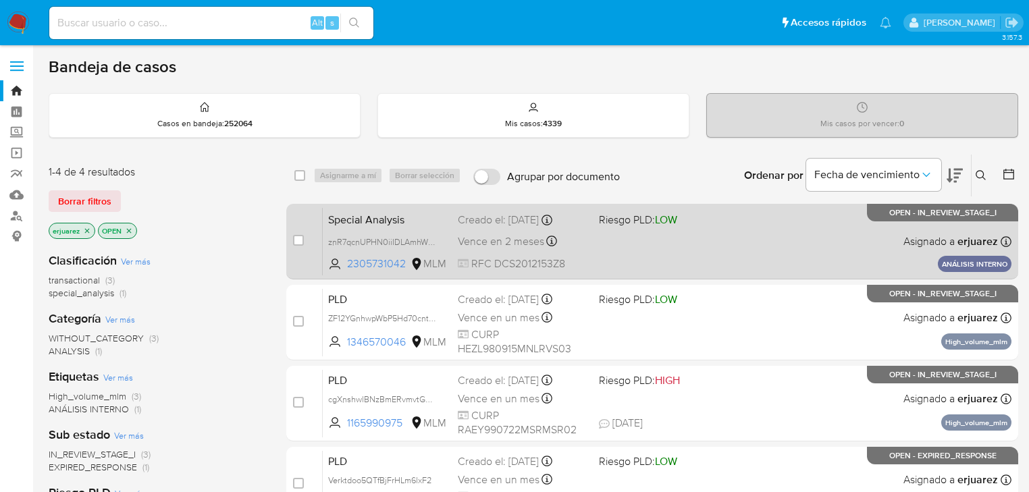
click at [761, 233] on div "Special Analysis znR7qcnUPHN0iiIDLAmhWmTz 2305731042 MLM Riesgo PLD: LOW Creado…" at bounding box center [667, 241] width 689 height 68
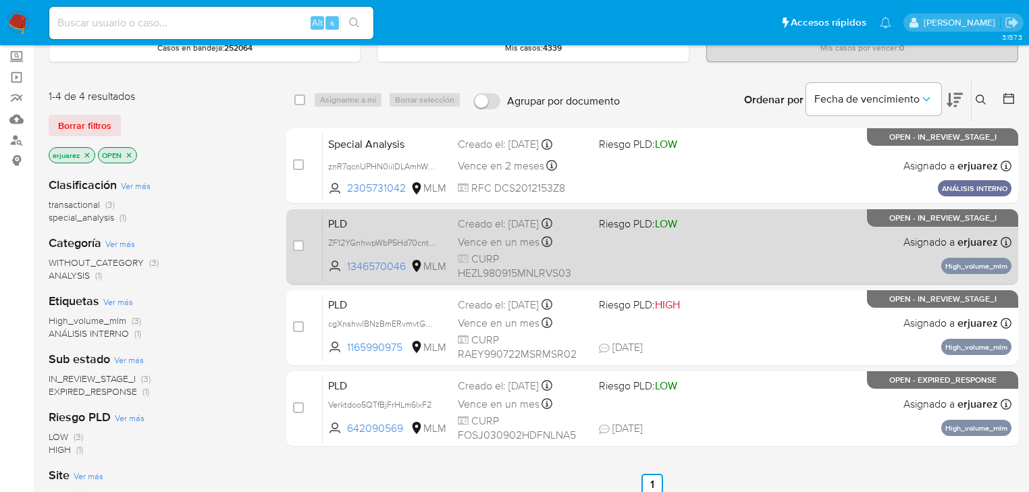
scroll to position [108, 0]
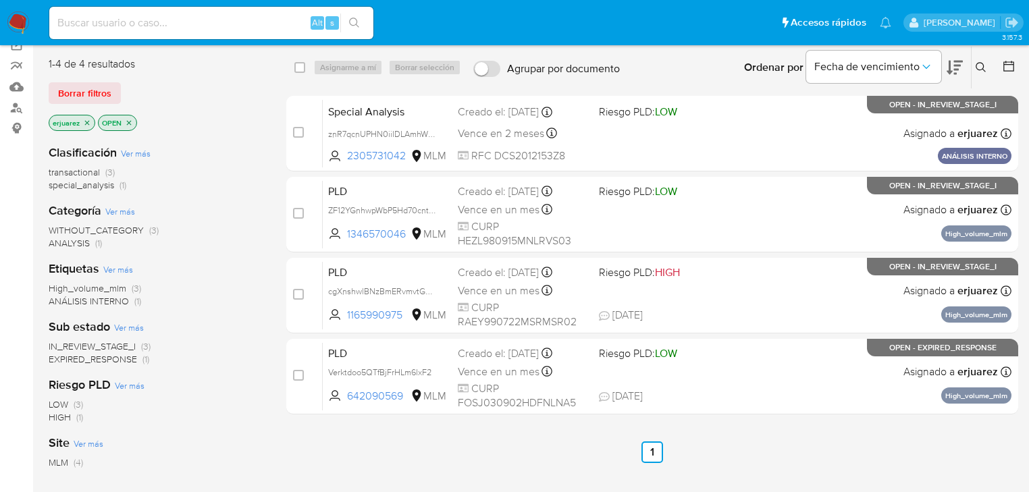
click at [15, 26] on img at bounding box center [18, 22] width 23 height 23
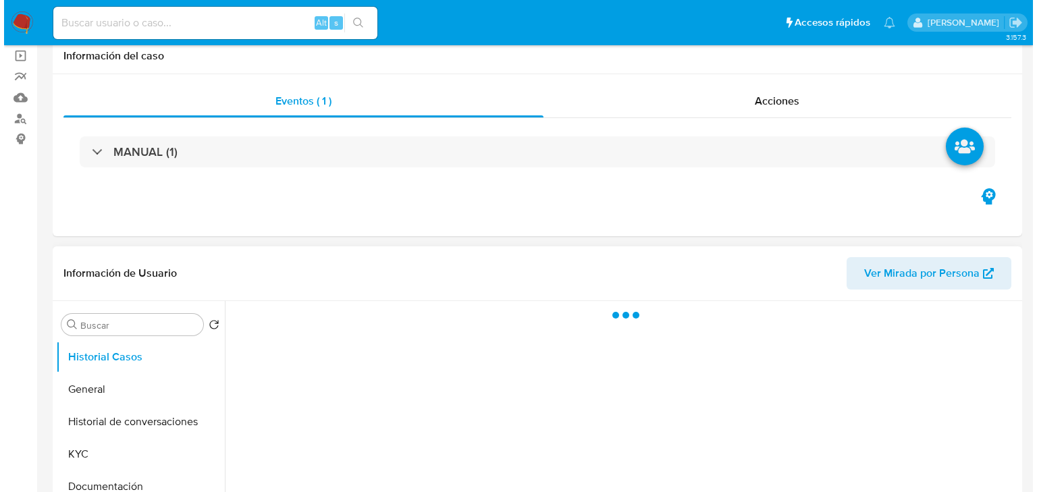
scroll to position [270, 0]
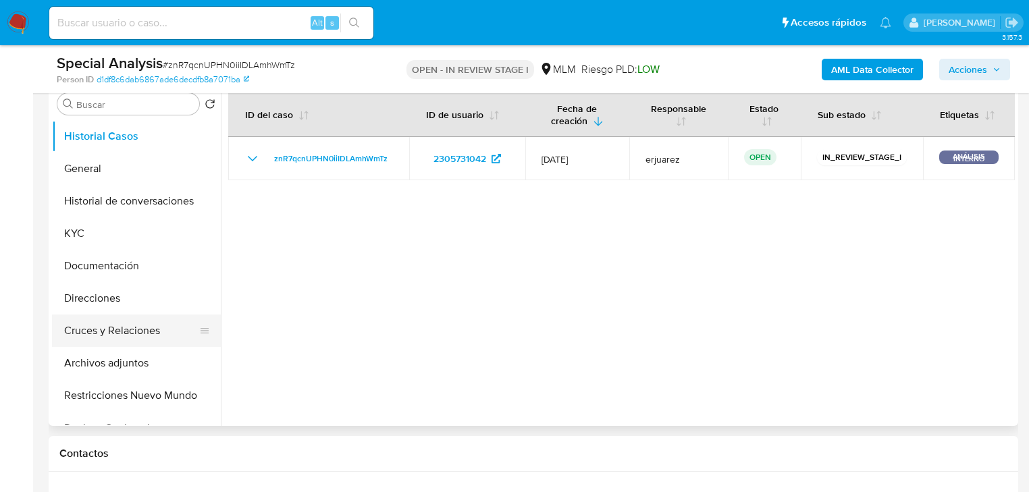
select select "10"
click at [127, 366] on button "Archivos adjuntos" at bounding box center [131, 363] width 158 height 32
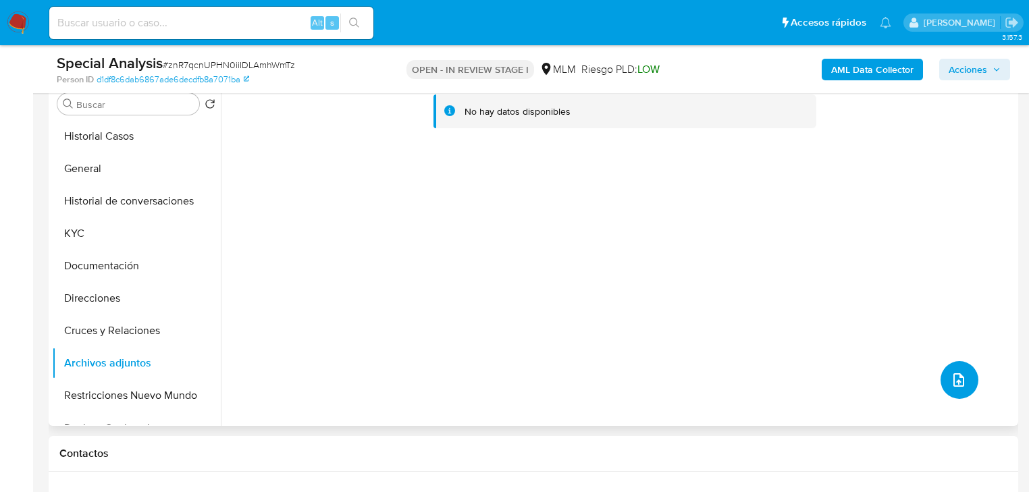
click at [959, 384] on icon "upload-file" at bounding box center [959, 380] width 16 height 16
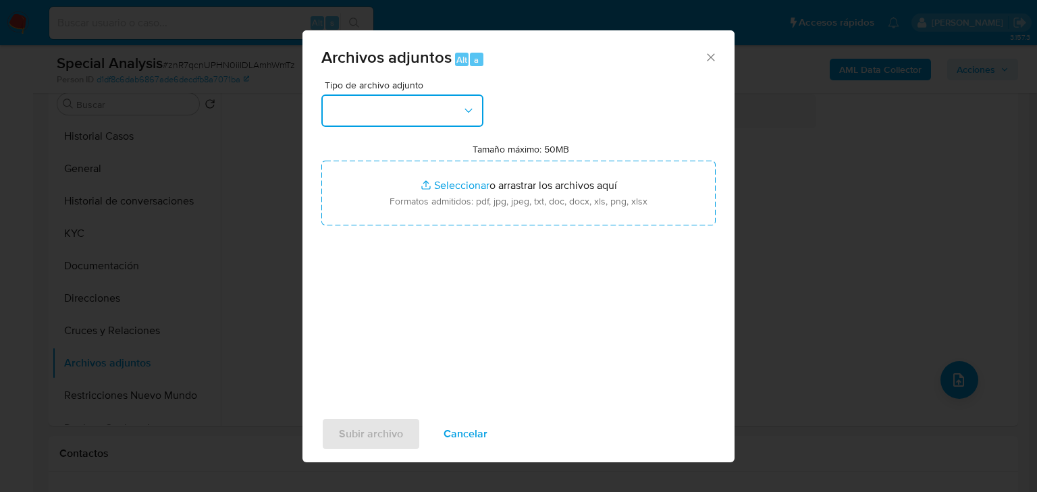
click at [421, 115] on button "button" at bounding box center [402, 111] width 162 height 32
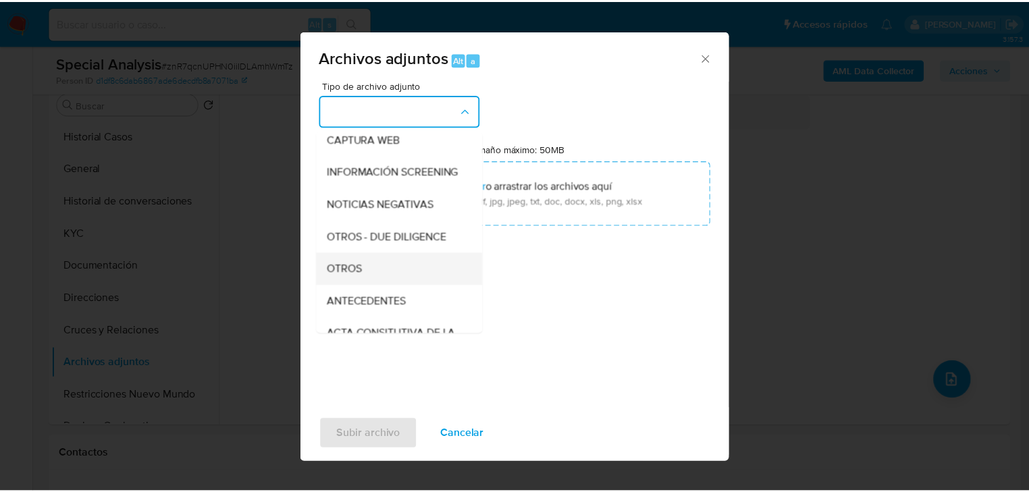
scroll to position [108, 0]
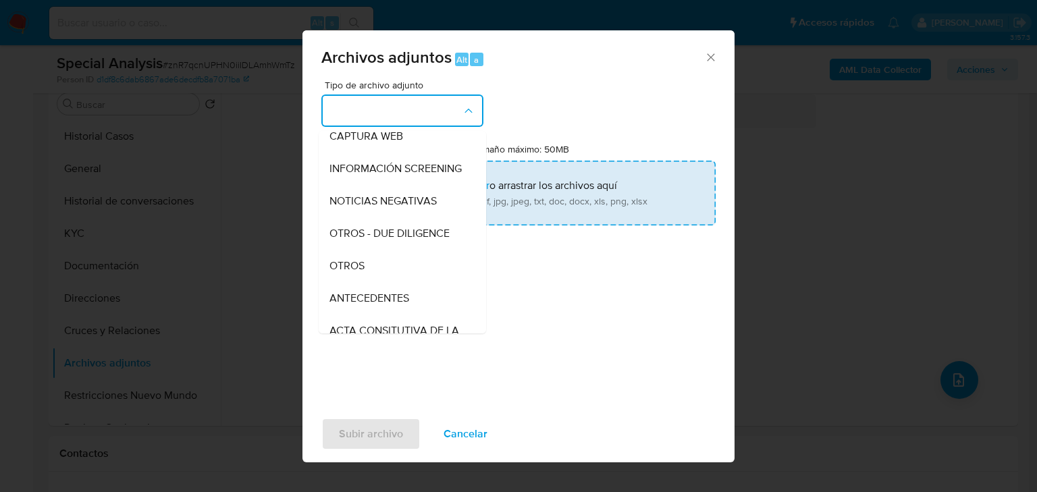
drag, startPoint x: 364, startPoint y: 273, endPoint x: 469, endPoint y: 180, distance: 140.2
click at [364, 273] on span "OTROS" at bounding box center [346, 266] width 35 height 14
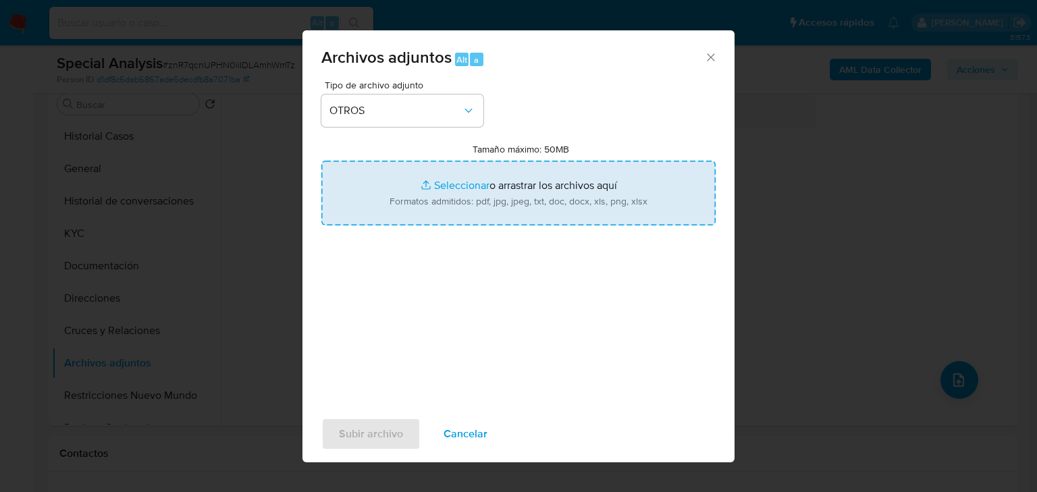
click at [469, 180] on input "Tamaño máximo: 50MB Seleccionar archivos" at bounding box center [518, 193] width 394 height 65
type input "C:\fakepath\2305731042_DEVANTE COMERCIALIZADORA DE SUMINISTROS_Ago25.xlsx"
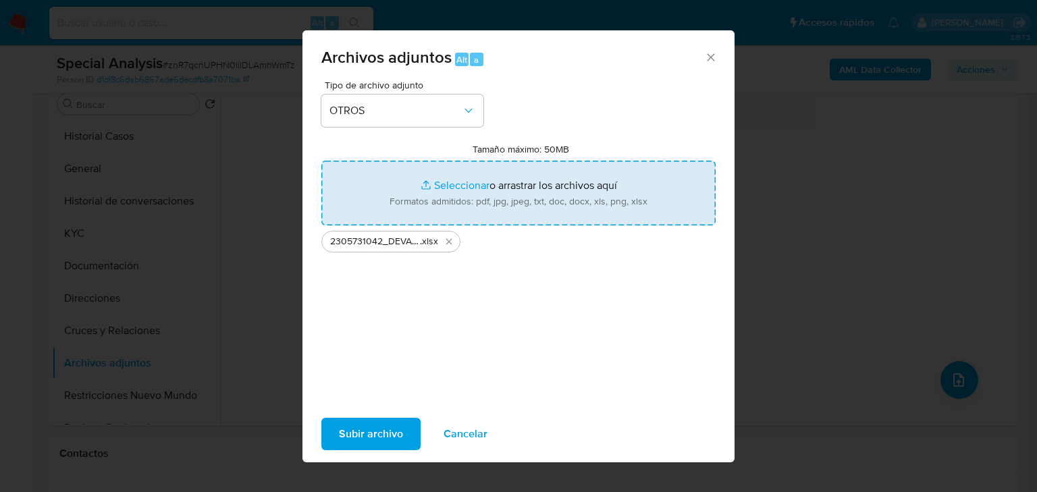
drag, startPoint x: 469, startPoint y: 180, endPoint x: 450, endPoint y: 184, distance: 19.9
click at [450, 184] on input "Tamaño máximo: 50MB Seleccionar archivos" at bounding box center [518, 193] width 394 height 65
type input "C:\fakepath\2305731042_DEVANTE COMERCIALIZADORA DE SUMINISTROS_Ago25.pdf"
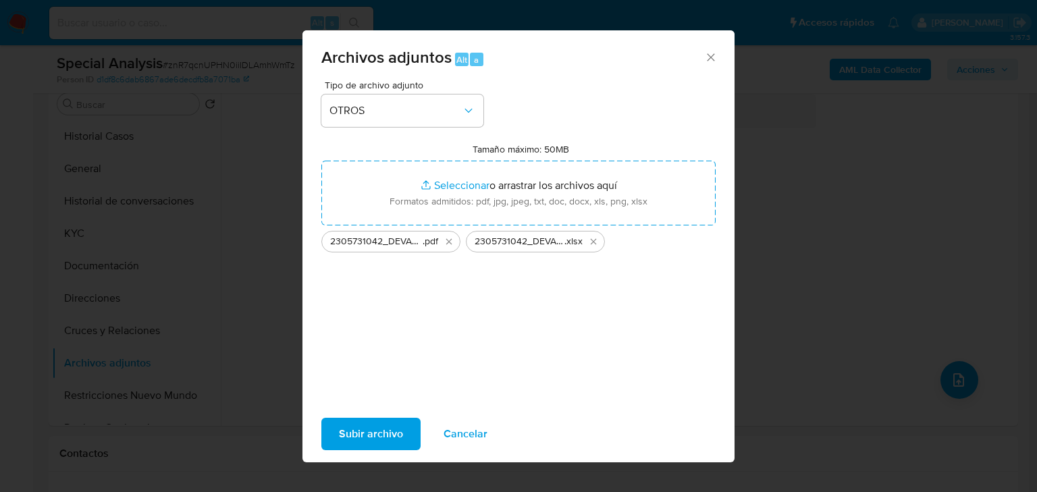
drag, startPoint x: 450, startPoint y: 184, endPoint x: 347, endPoint y: 431, distance: 267.6
click at [347, 431] on span "Subir archivo" at bounding box center [371, 434] width 64 height 30
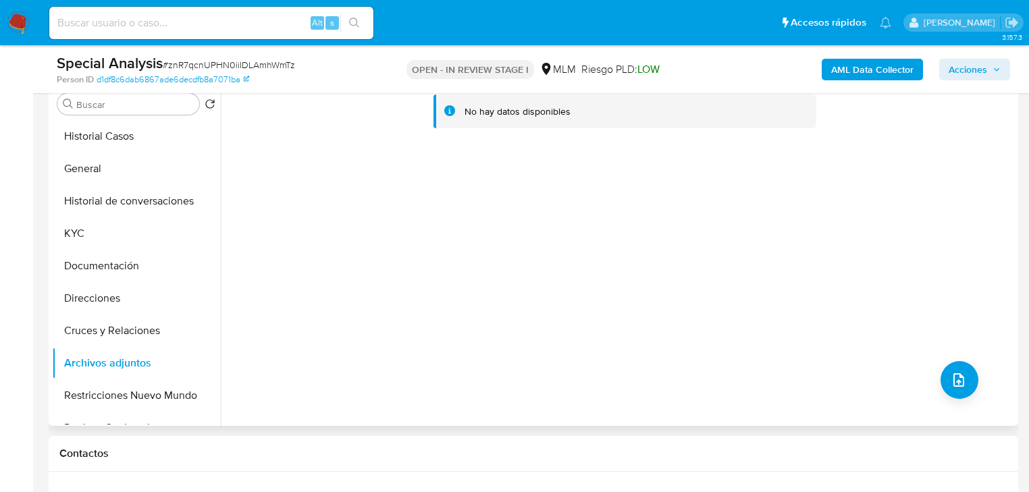
click at [803, 248] on div "No hay datos disponibles" at bounding box center [618, 253] width 794 height 346
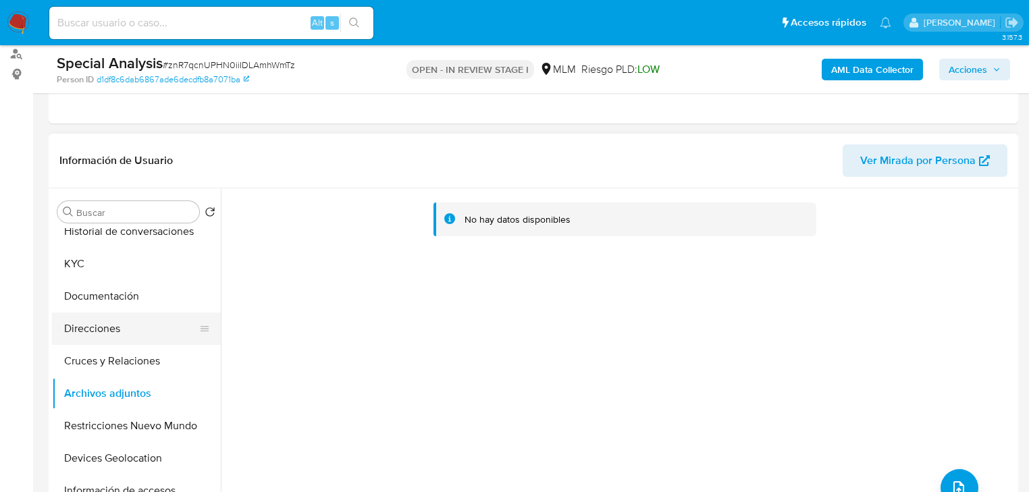
scroll to position [162, 0]
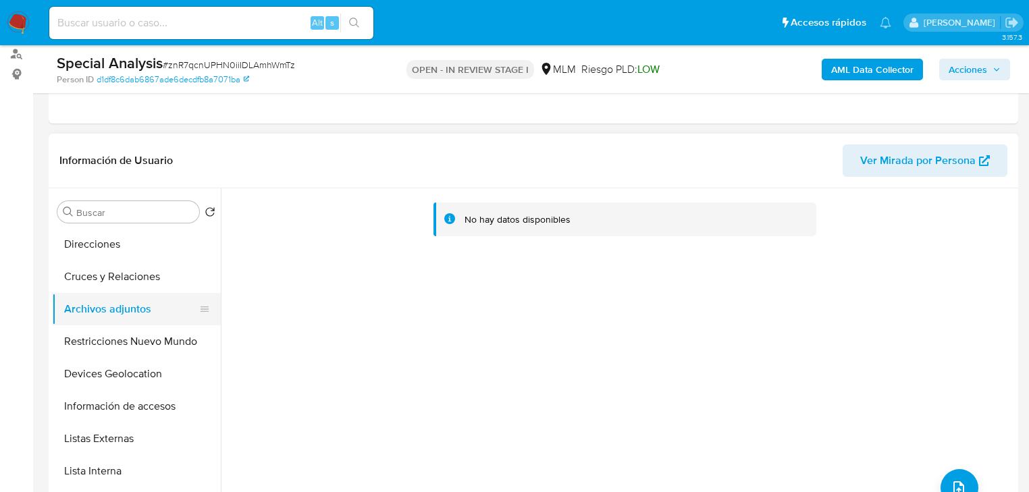
drag, startPoint x: 89, startPoint y: 246, endPoint x: 105, endPoint y: 302, distance: 58.3
click at [89, 248] on button "Direcciones" at bounding box center [136, 244] width 169 height 32
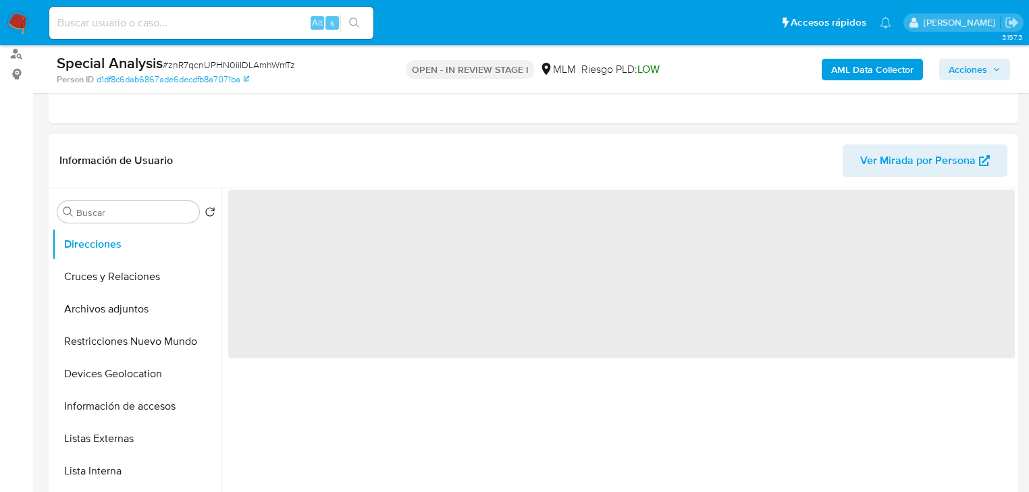
drag, startPoint x: 105, startPoint y: 302, endPoint x: 549, endPoint y: 221, distance: 451.1
click at [107, 302] on button "Archivos adjuntos" at bounding box center [136, 309] width 169 height 32
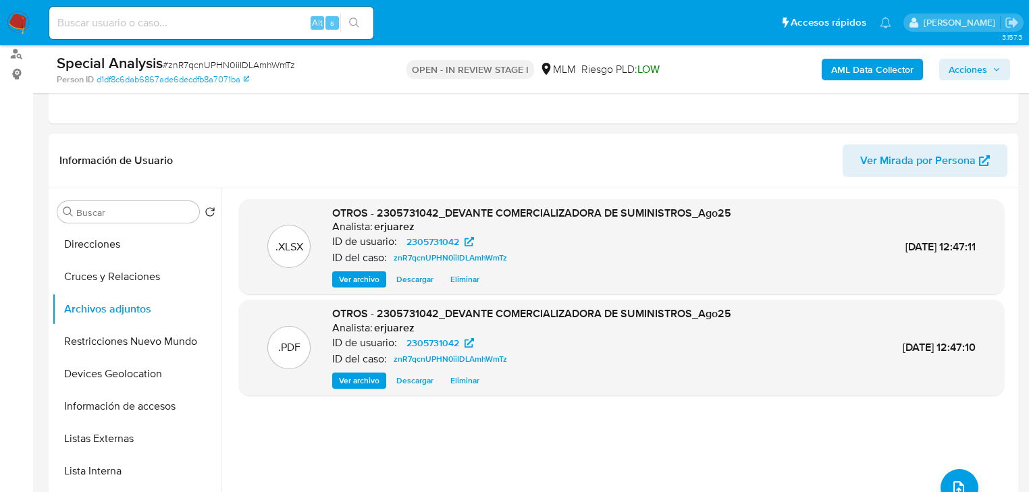
drag, startPoint x: 975, startPoint y: 69, endPoint x: 691, endPoint y: 70, distance: 283.6
click at [975, 68] on span "Acciones" at bounding box center [968, 70] width 38 height 22
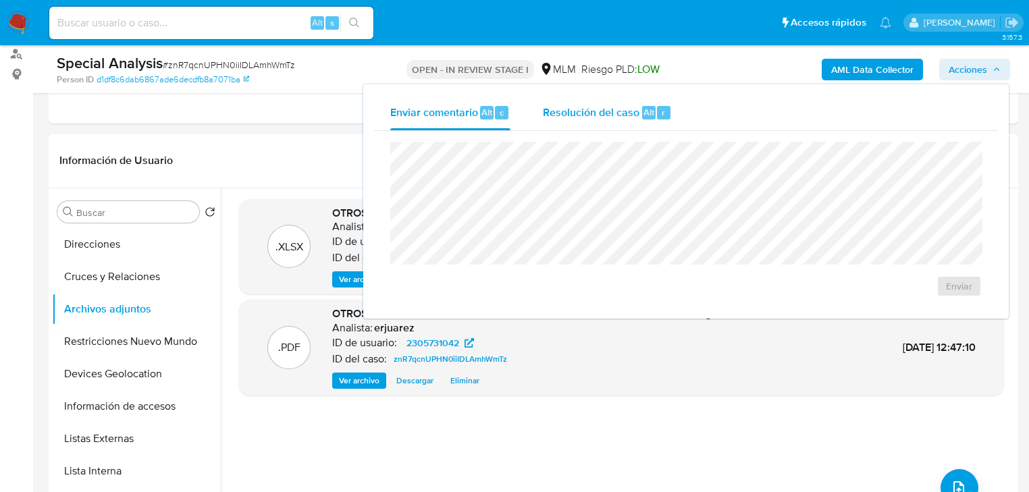
click at [608, 114] on span "Resolución del caso" at bounding box center [591, 112] width 97 height 16
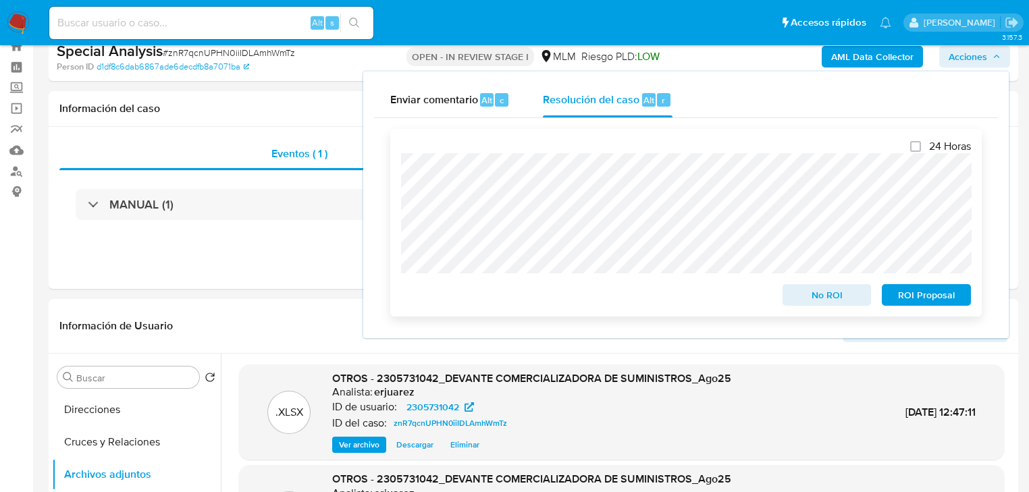
scroll to position [0, 0]
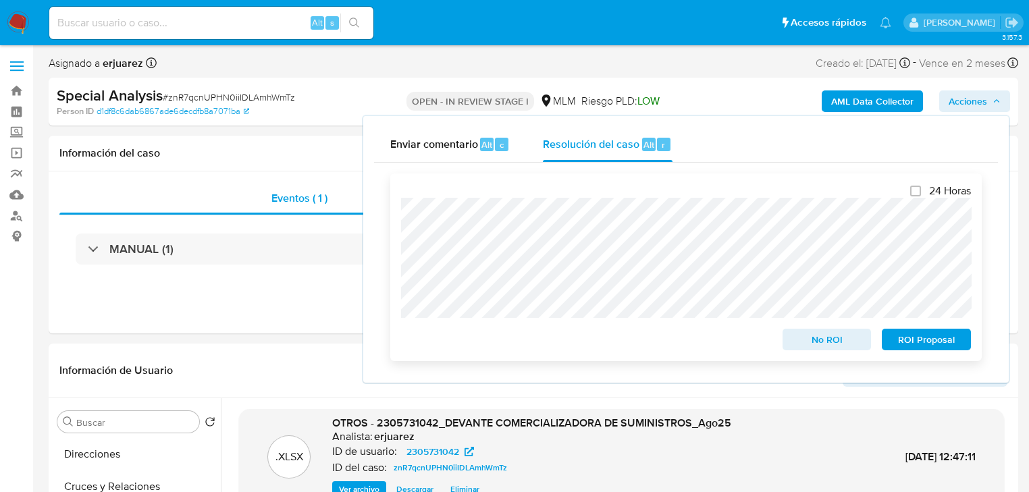
click at [932, 342] on span "ROI Proposal" at bounding box center [926, 339] width 70 height 19
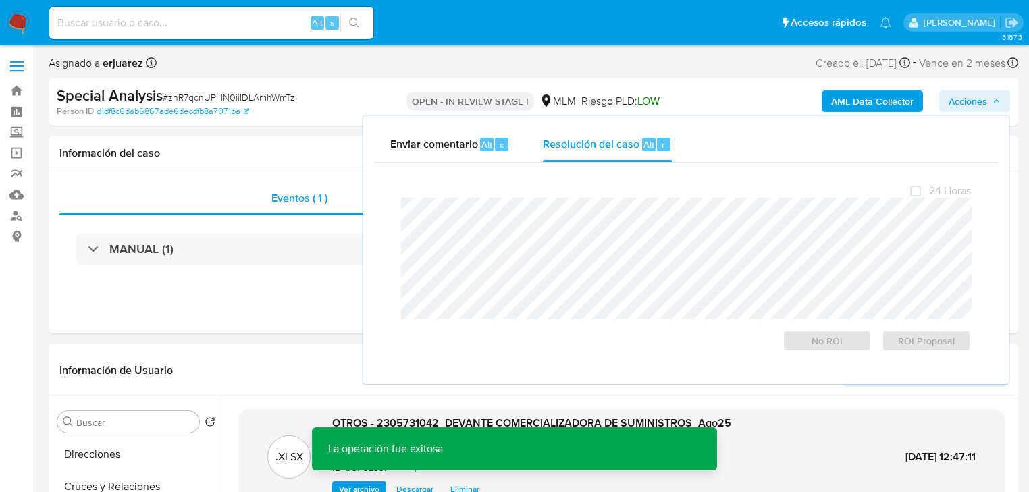
drag, startPoint x: 255, startPoint y: 343, endPoint x: 260, endPoint y: 338, distance: 7.6
click at [256, 344] on div "Información de Usuario Ver Mirada por Persona" at bounding box center [534, 371] width 970 height 55
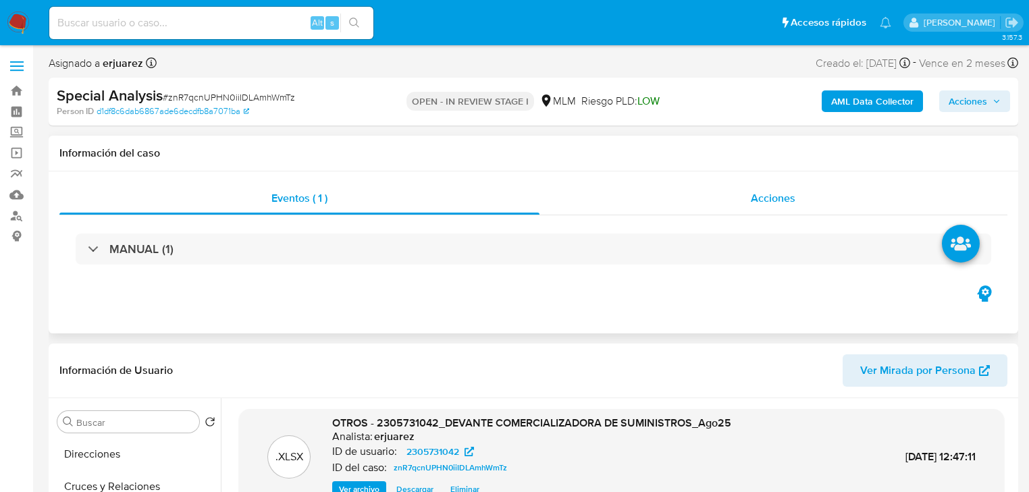
click at [635, 214] on div "Acciones" at bounding box center [773, 198] width 469 height 32
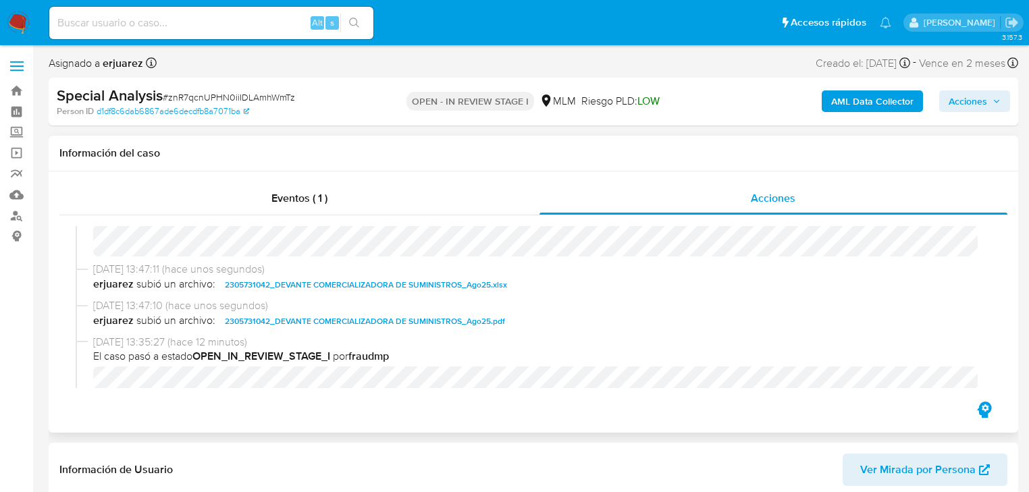
scroll to position [270, 0]
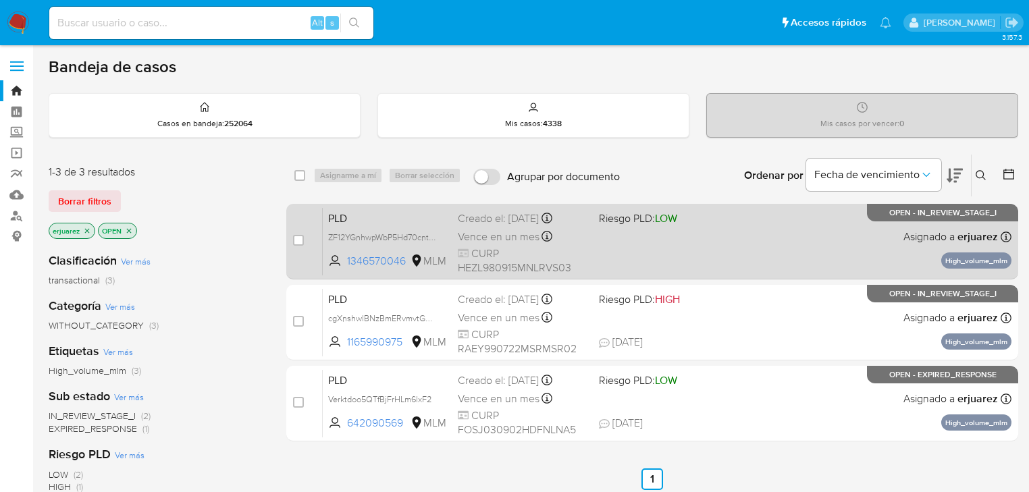
click at [667, 255] on div "PLD ZF12YGnhwpWbP5Hd70cntRKn 1346570046 MLM Riesgo PLD: LOW Creado el: 12/08/20…" at bounding box center [667, 241] width 689 height 68
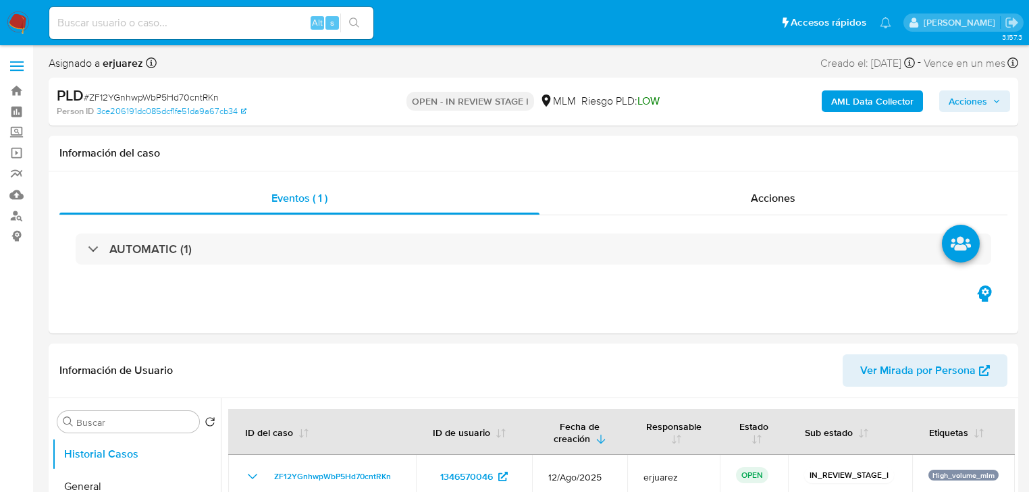
select select "10"
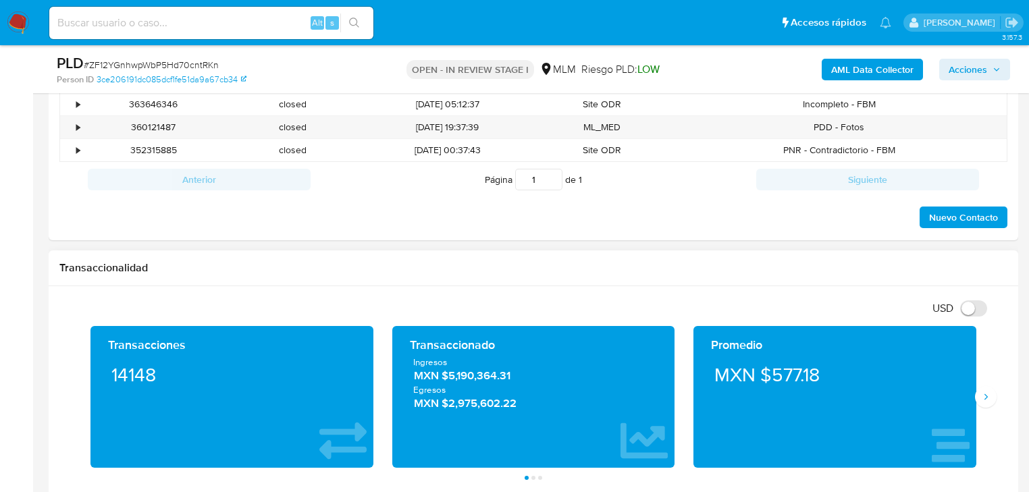
scroll to position [864, 0]
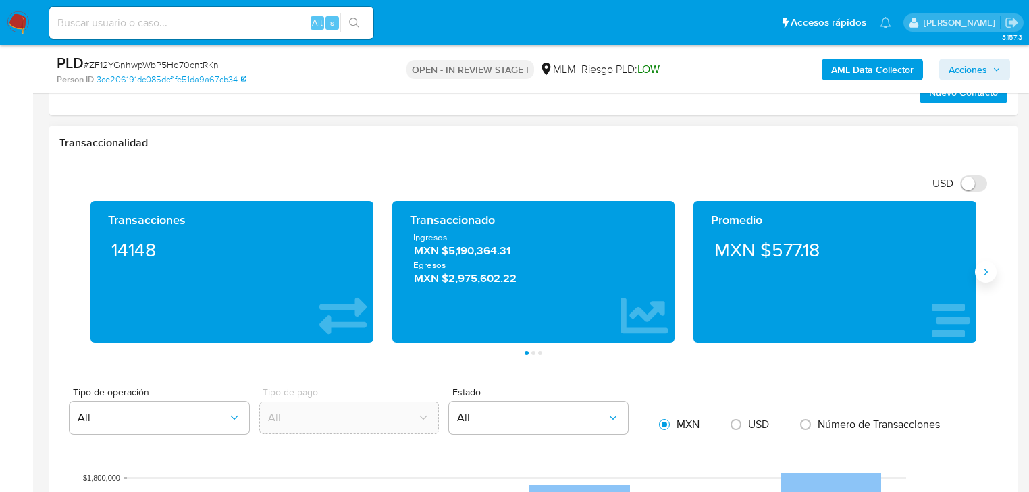
click at [985, 278] on button "Siguiente" at bounding box center [986, 272] width 22 height 22
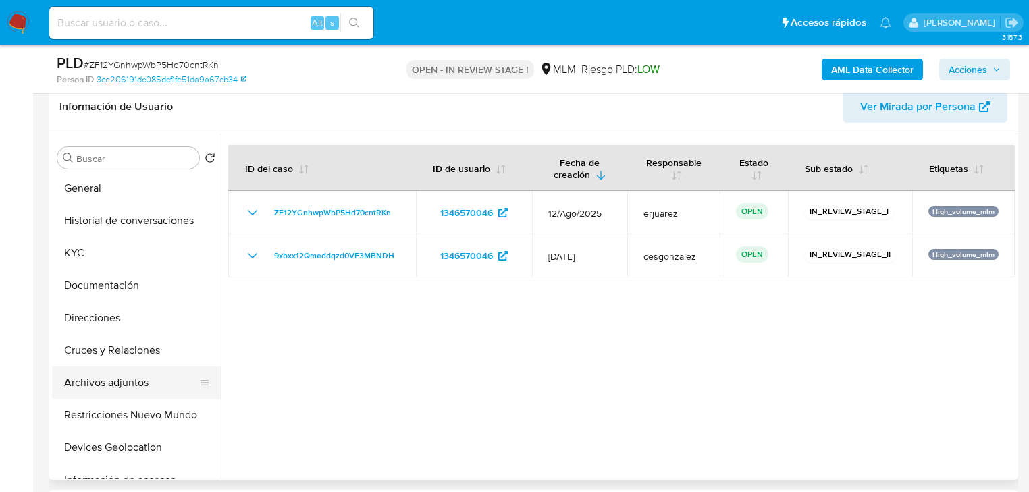
scroll to position [54, 0]
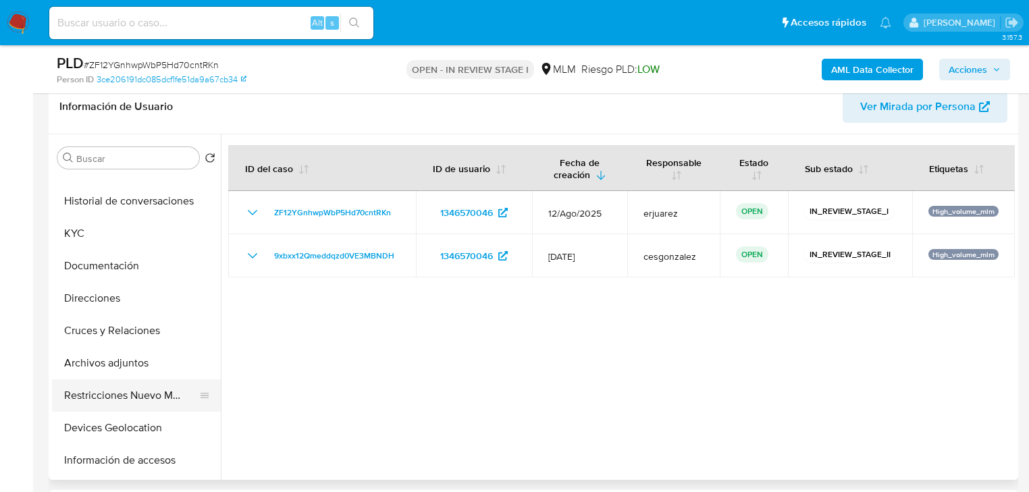
click at [135, 402] on button "Restricciones Nuevo Mundo" at bounding box center [131, 395] width 158 height 32
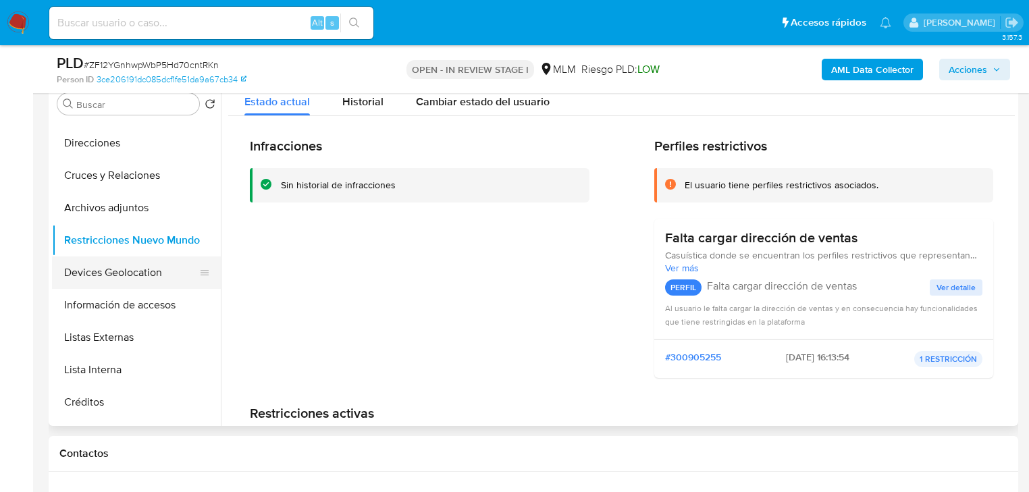
scroll to position [162, 0]
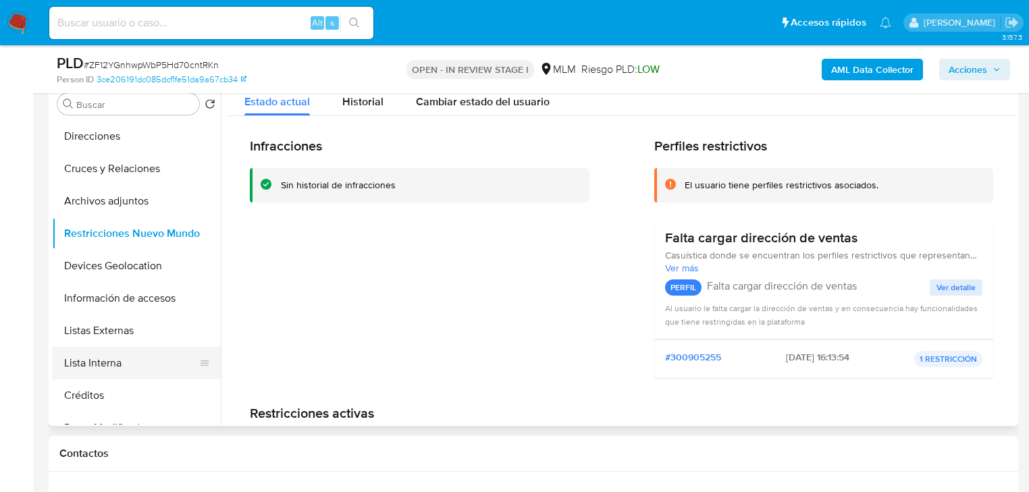
click at [115, 359] on button "Lista Interna" at bounding box center [131, 363] width 158 height 32
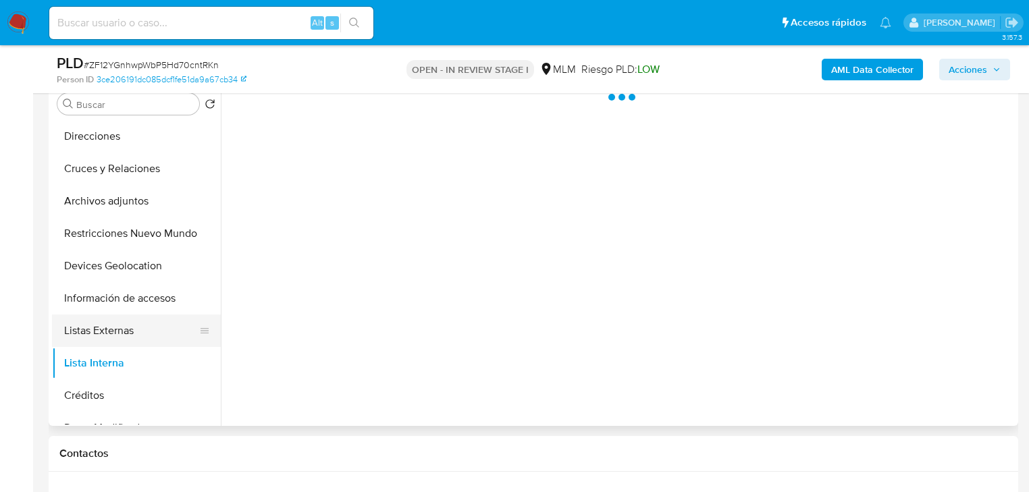
click at [122, 317] on button "Listas Externas" at bounding box center [131, 331] width 158 height 32
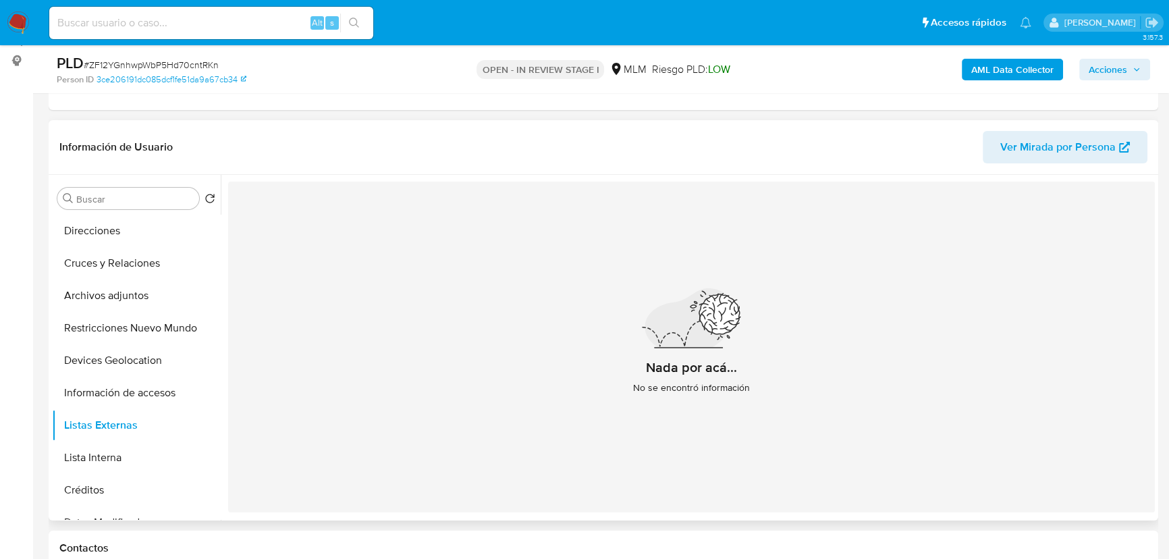
scroll to position [155, 0]
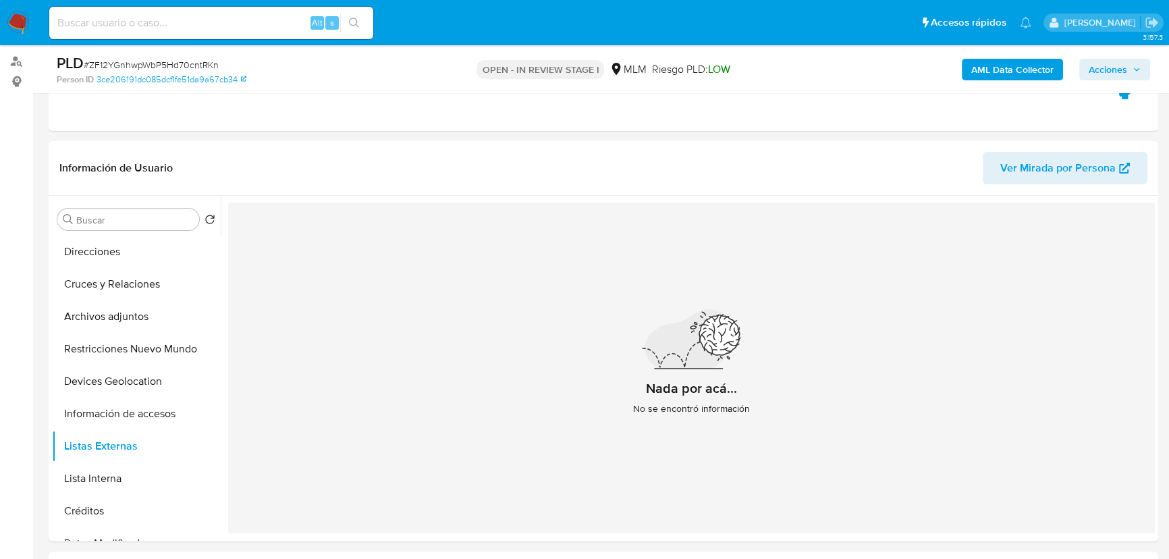
drag, startPoint x: 128, startPoint y: 386, endPoint x: 38, endPoint y: 355, distance: 94.8
click at [128, 386] on button "Devices Geolocation" at bounding box center [136, 381] width 169 height 32
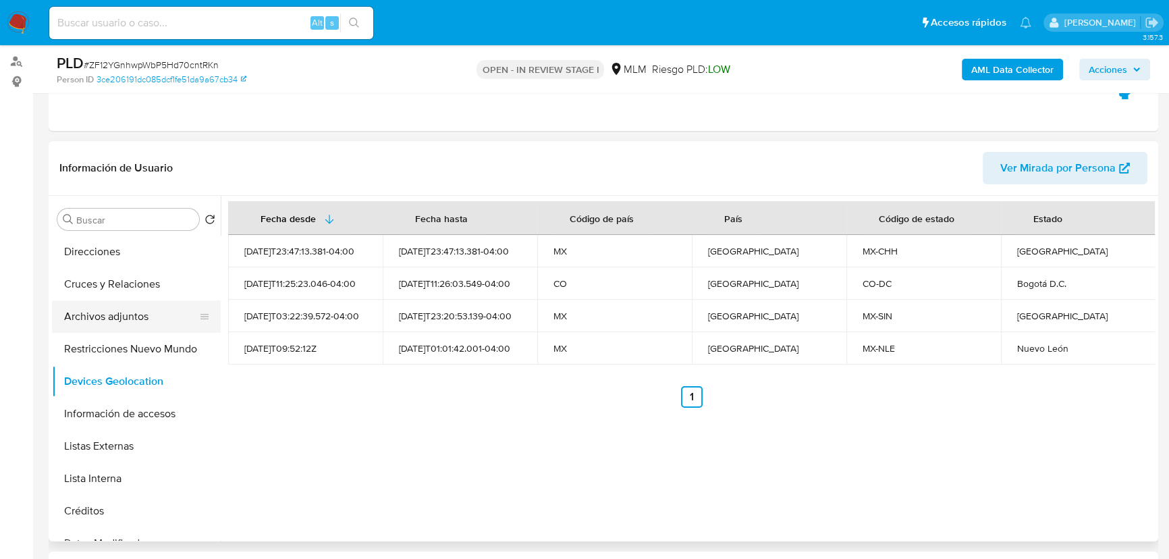
scroll to position [0, 0]
drag, startPoint x: 85, startPoint y: 346, endPoint x: 168, endPoint y: 329, distance: 84.7
click at [87, 345] on button "KYC" at bounding box center [136, 349] width 169 height 32
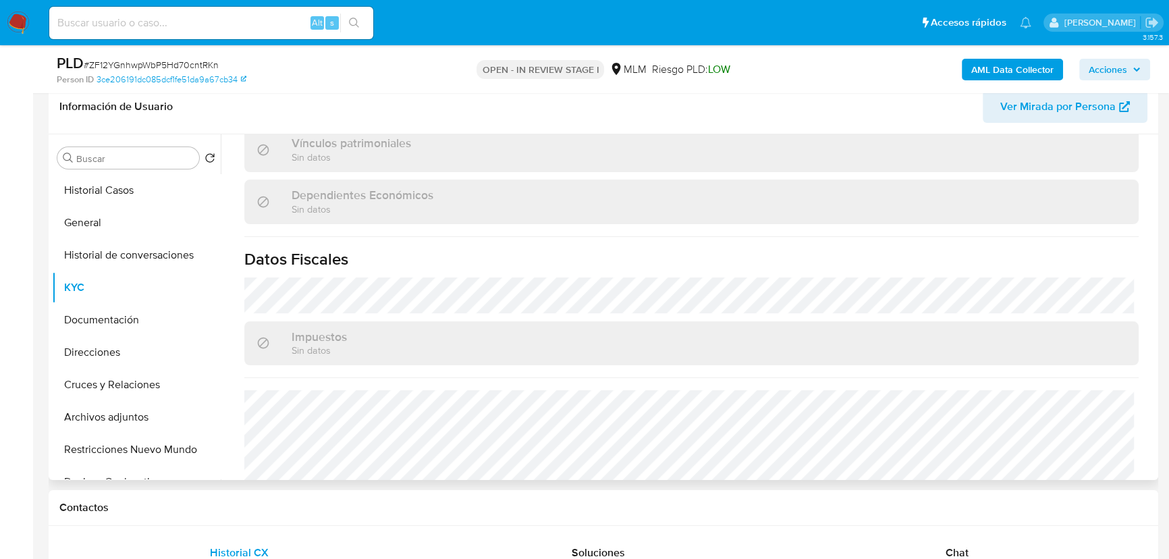
scroll to position [848, 0]
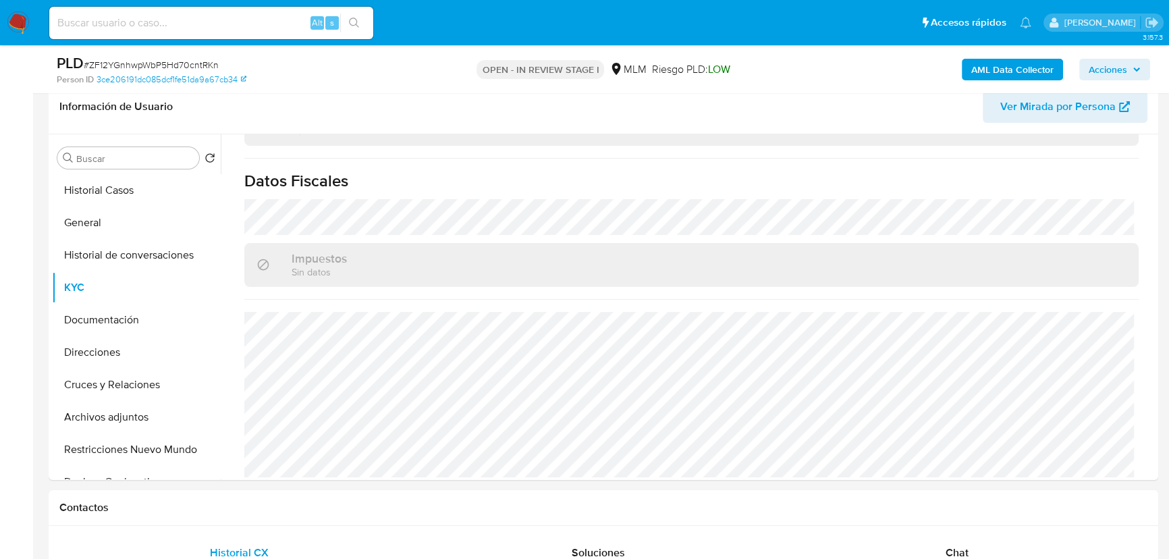
drag, startPoint x: 18, startPoint y: 26, endPoint x: 86, endPoint y: 5, distance: 72.0
click at [18, 25] on img at bounding box center [18, 22] width 23 height 23
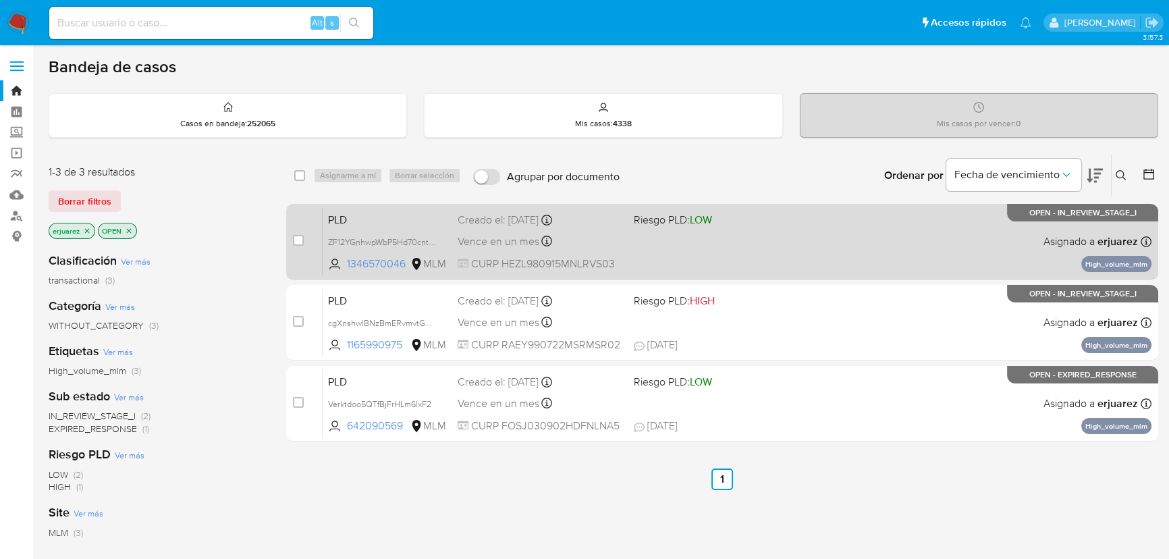
click at [774, 233] on div "PLD ZF12YGnhwpWbP5Hd70cntRKn 1346570046 MLM Riesgo PLD: LOW Creado el: [DATE] C…" at bounding box center [737, 241] width 829 height 68
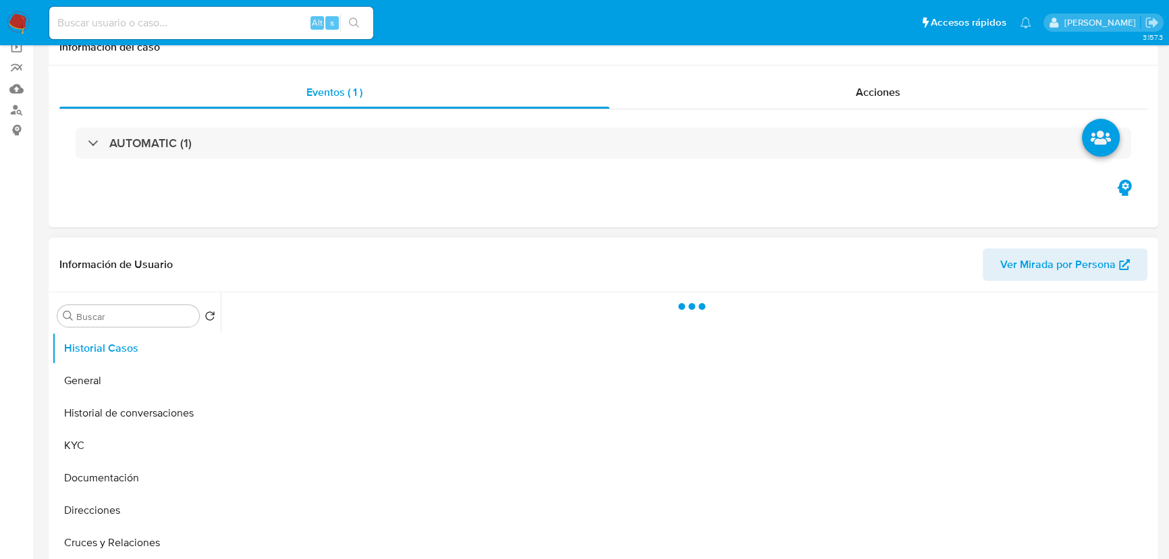
scroll to position [368, 0]
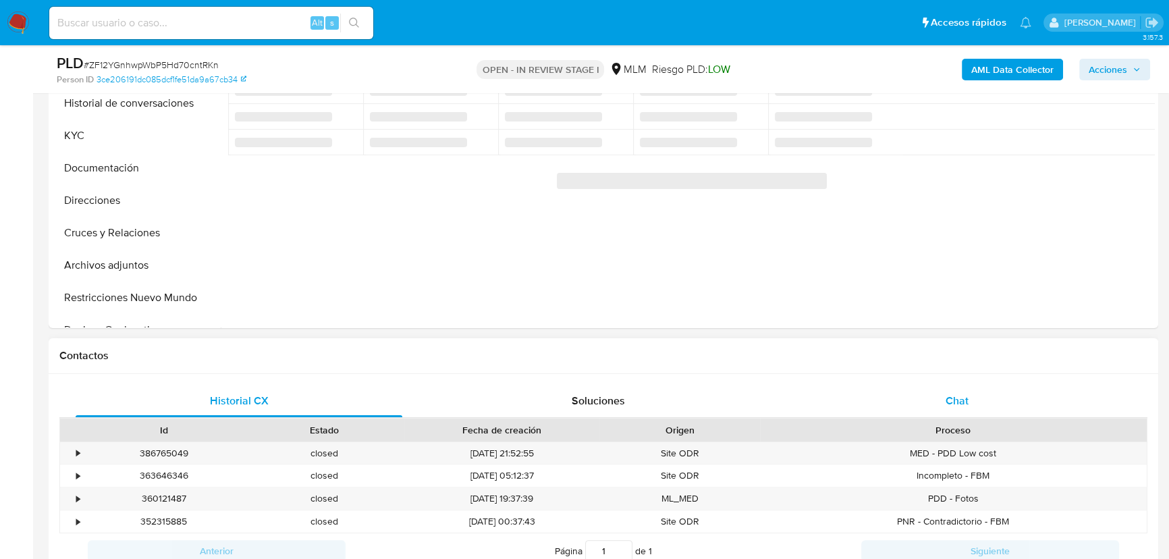
click at [936, 400] on div "Chat" at bounding box center [957, 401] width 327 height 32
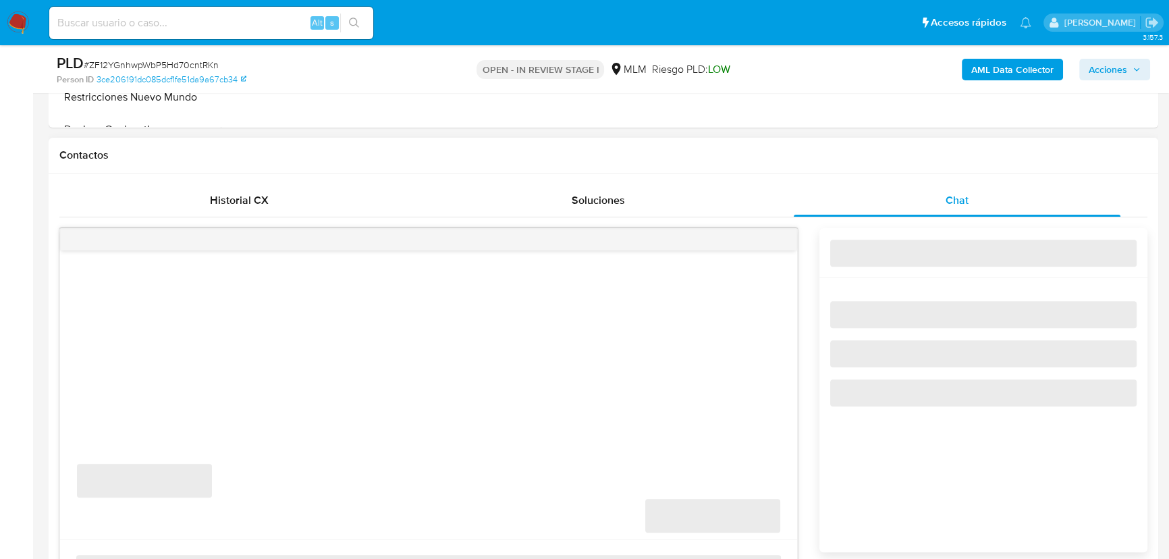
scroll to position [736, 0]
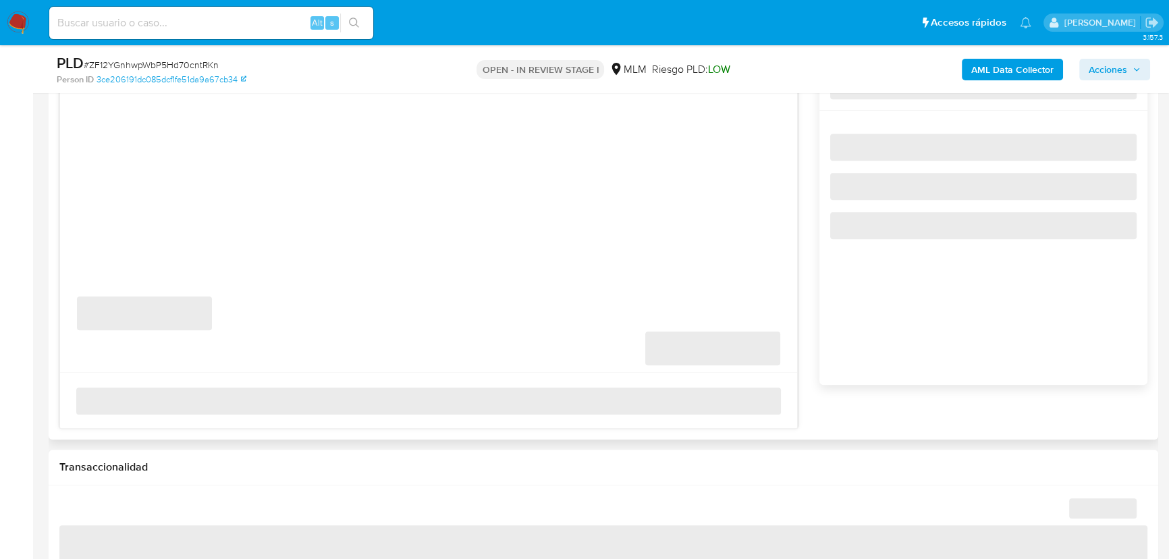
select select "10"
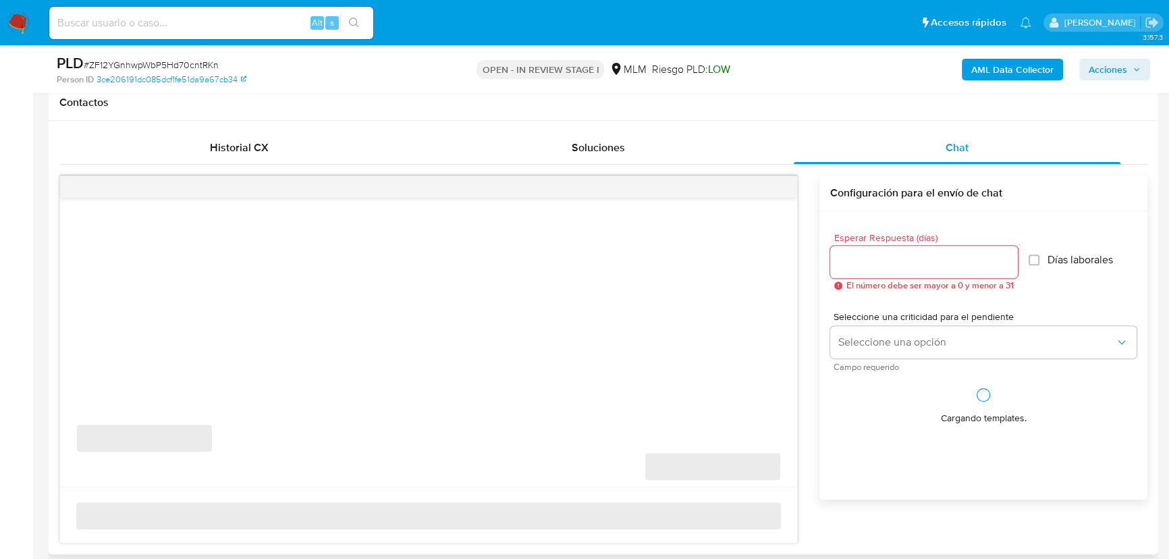
scroll to position [614, 0]
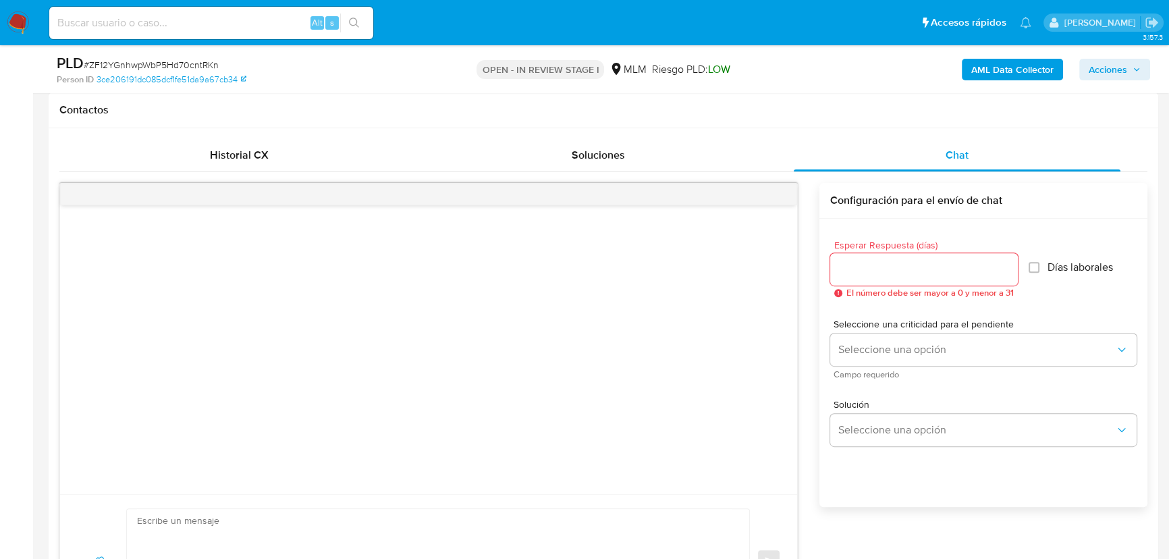
click at [761, 344] on div at bounding box center [428, 349] width 737 height 289
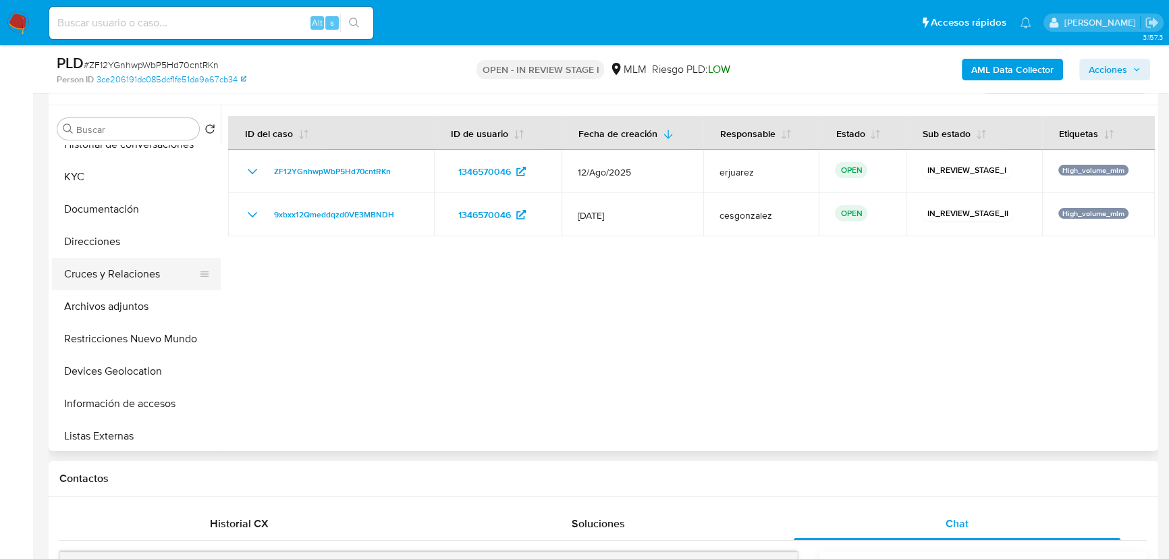
scroll to position [184, 0]
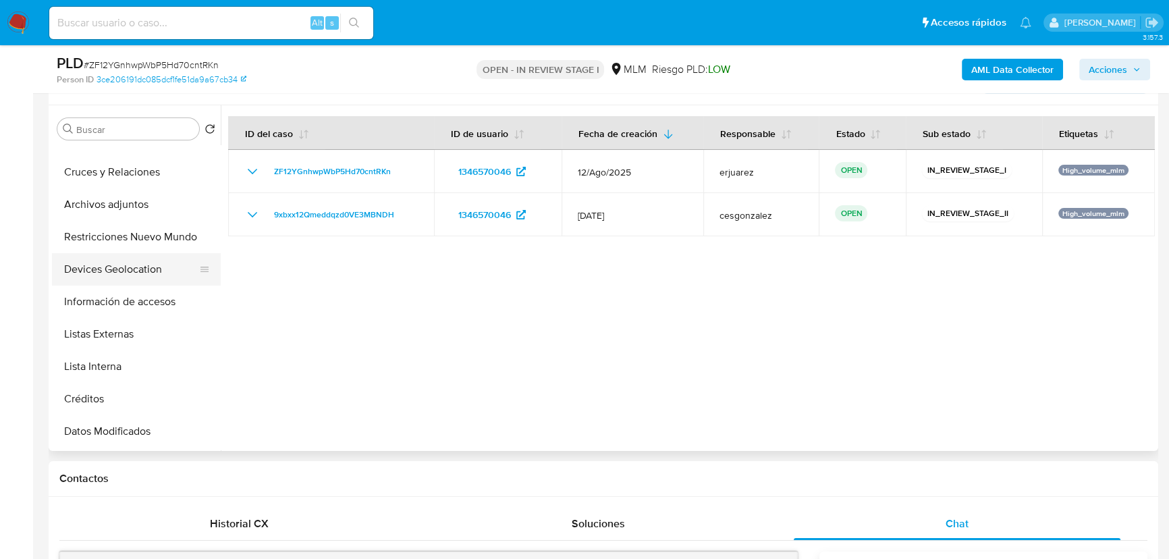
click at [112, 277] on button "Devices Geolocation" at bounding box center [131, 269] width 158 height 32
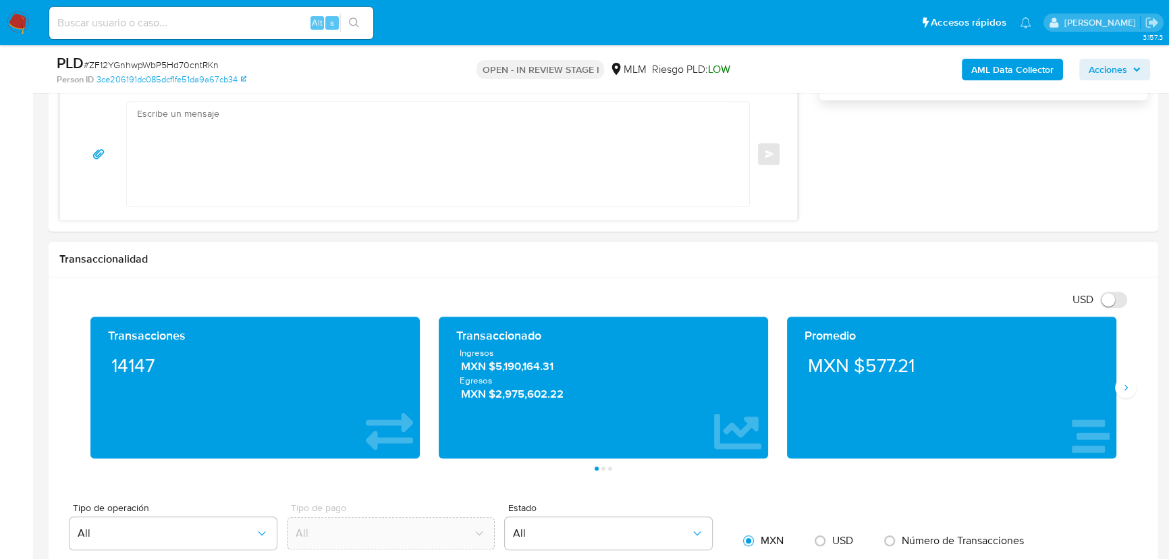
scroll to position [1043, 0]
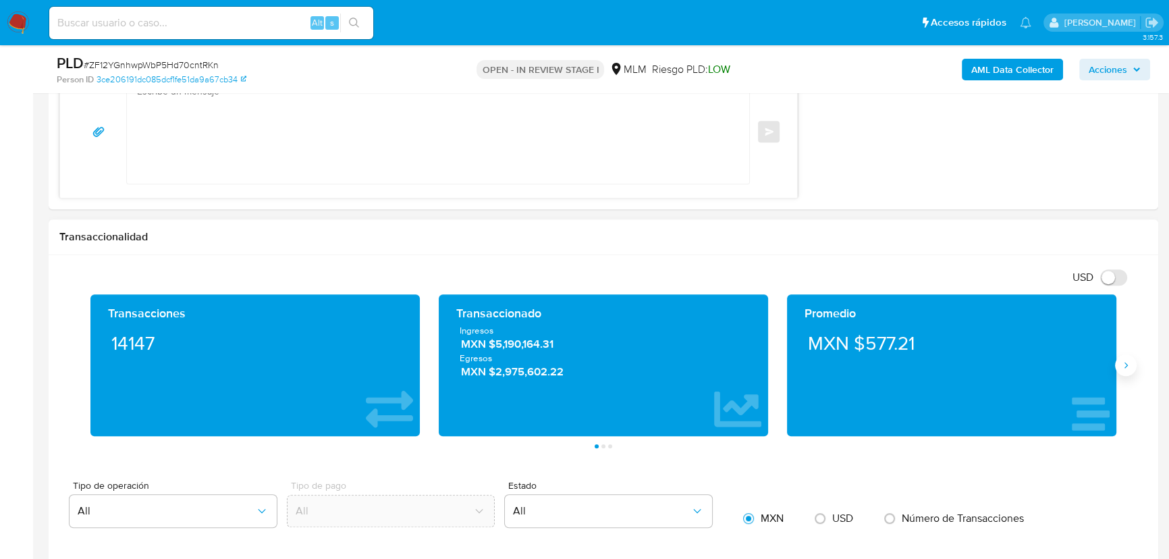
click at [1123, 363] on icon "Siguiente" at bounding box center [1126, 365] width 11 height 11
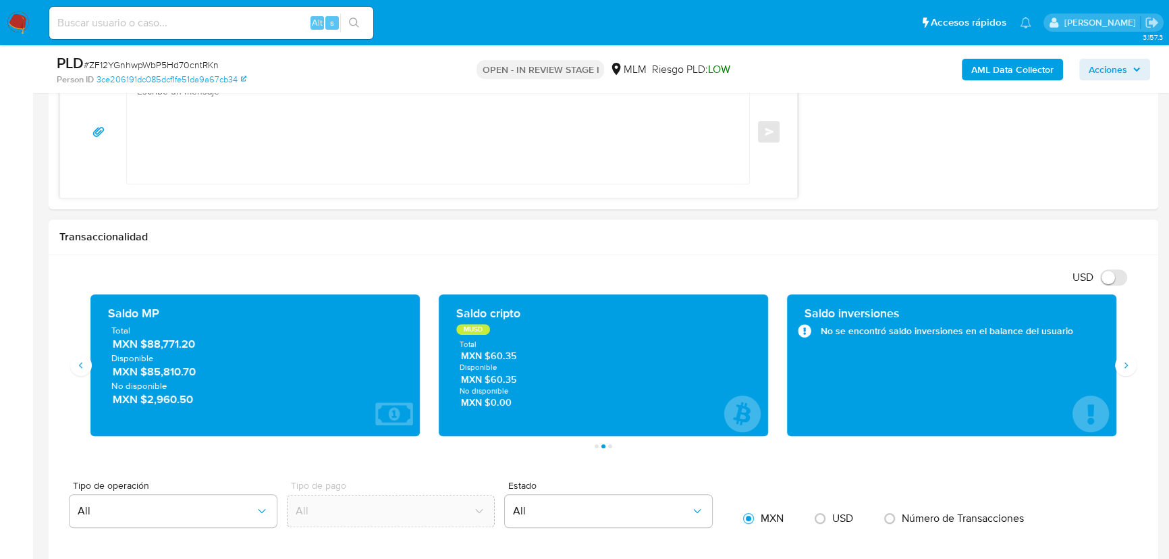
drag, startPoint x: 147, startPoint y: 344, endPoint x: 225, endPoint y: 344, distance: 77.6
click at [225, 344] on span "MXN $88,771.20" at bounding box center [256, 345] width 286 height 16
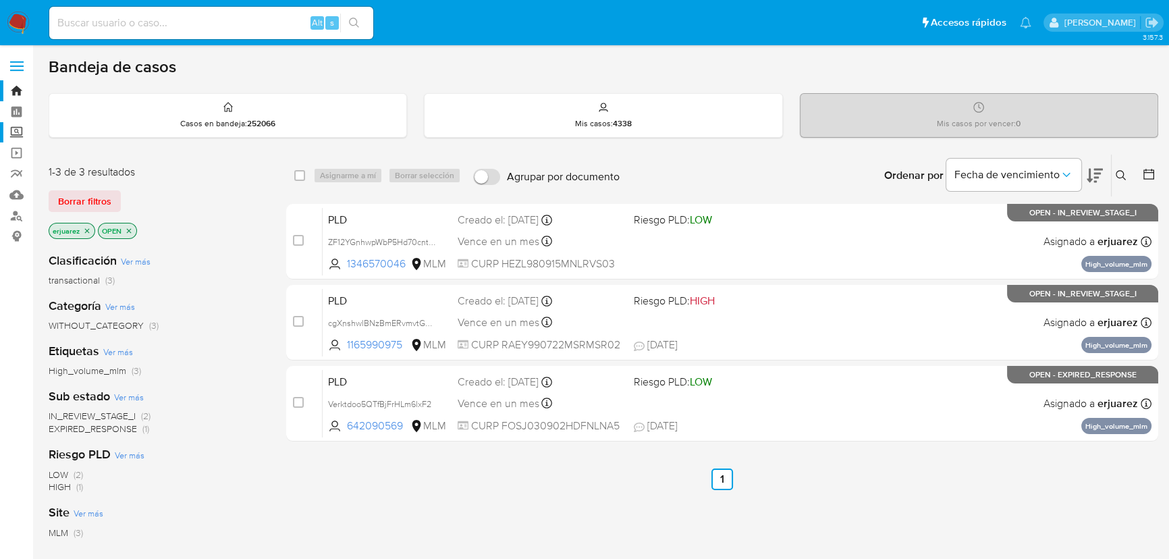
click at [11, 138] on label "Screening" at bounding box center [80, 132] width 161 height 21
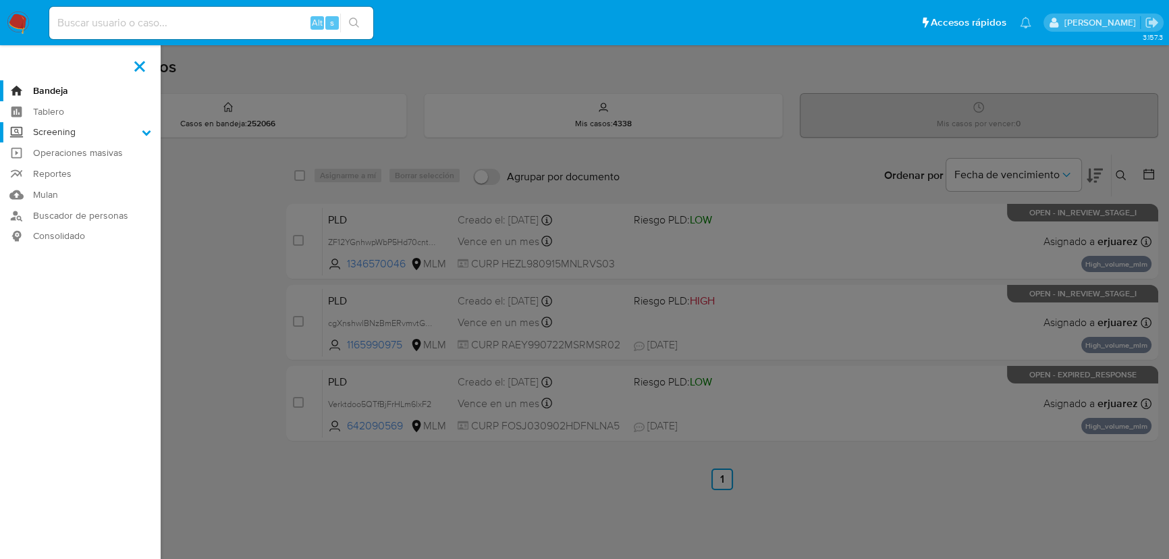
click at [0, 0] on input "Screening" at bounding box center [0, 0] width 0 height 0
click at [86, 188] on link "Herramientas" at bounding box center [80, 185] width 161 height 17
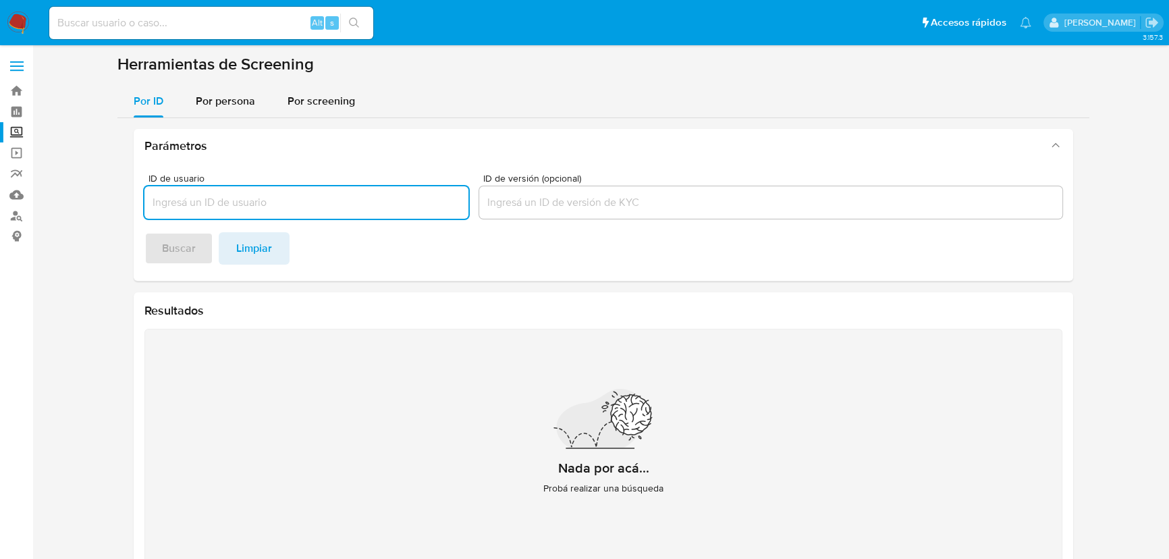
drag, startPoint x: 234, startPoint y: 104, endPoint x: 214, endPoint y: 128, distance: 30.7
click at [233, 103] on span "Por persona" at bounding box center [225, 101] width 59 height 16
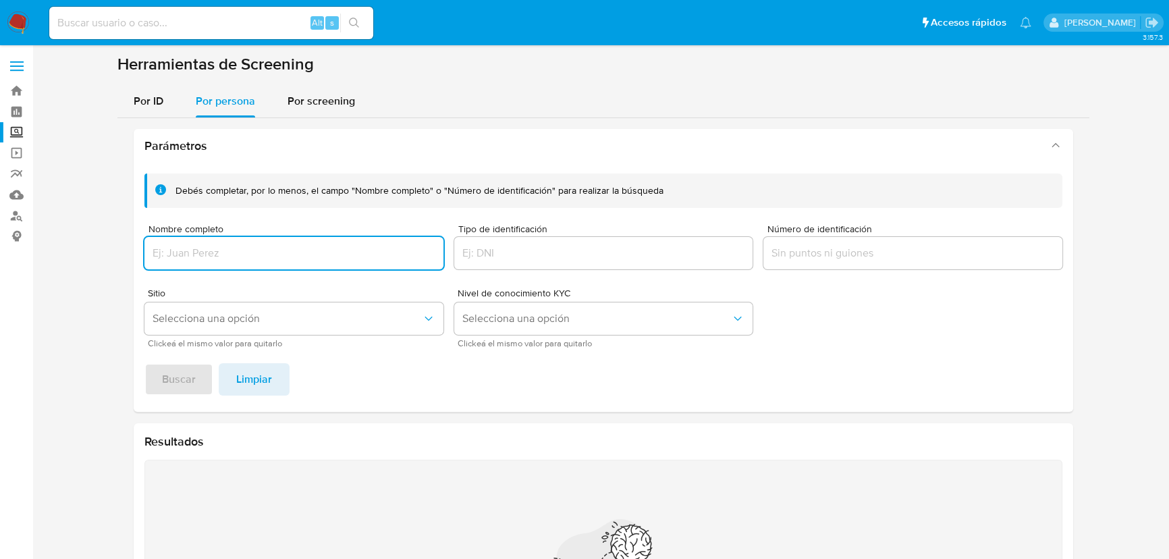
click at [178, 257] on input "Nombre completo" at bounding box center [293, 253] width 299 height 18
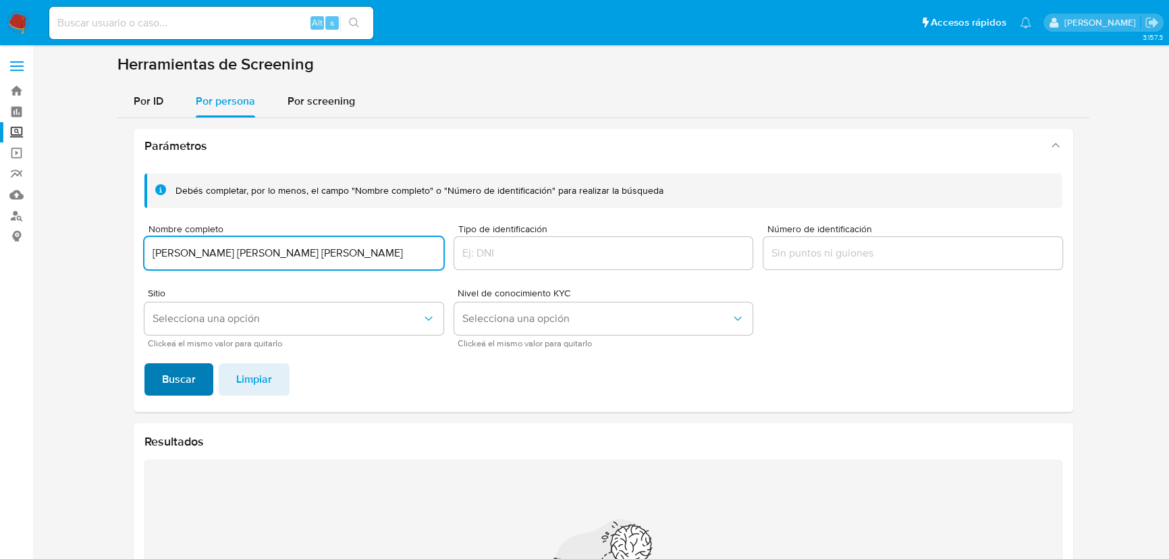
type input "MAURICIO RAFAEL VALDEZ RANGEL"
click at [178, 371] on span "Buscar" at bounding box center [179, 380] width 34 height 30
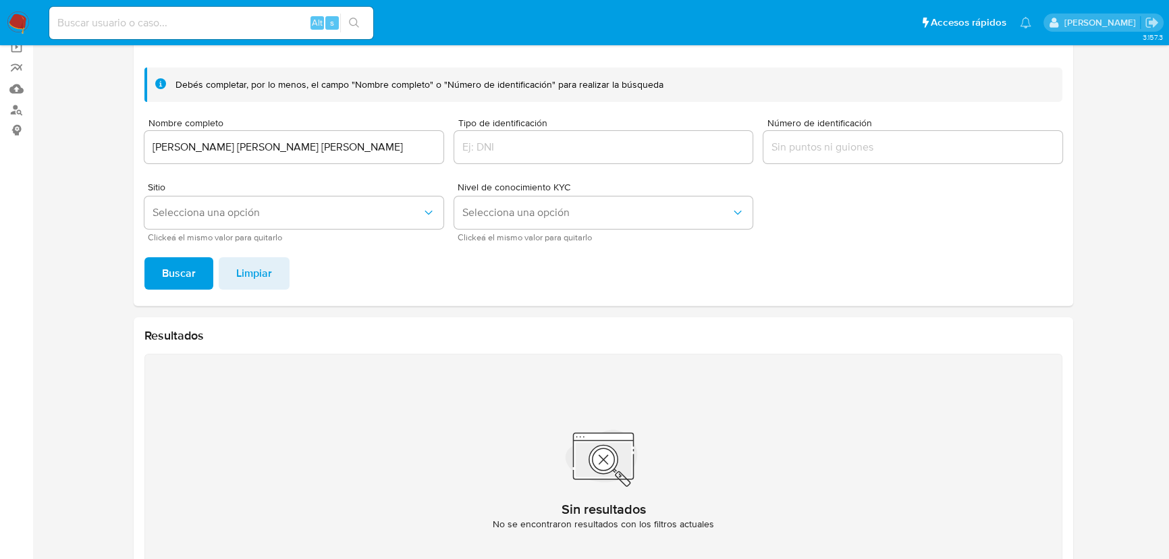
scroll to position [105, 0]
click at [166, 31] on input at bounding box center [211, 23] width 324 height 18
paste input "1855707250"
type input "1855707250"
click at [357, 24] on button "search-icon" at bounding box center [354, 23] width 28 height 19
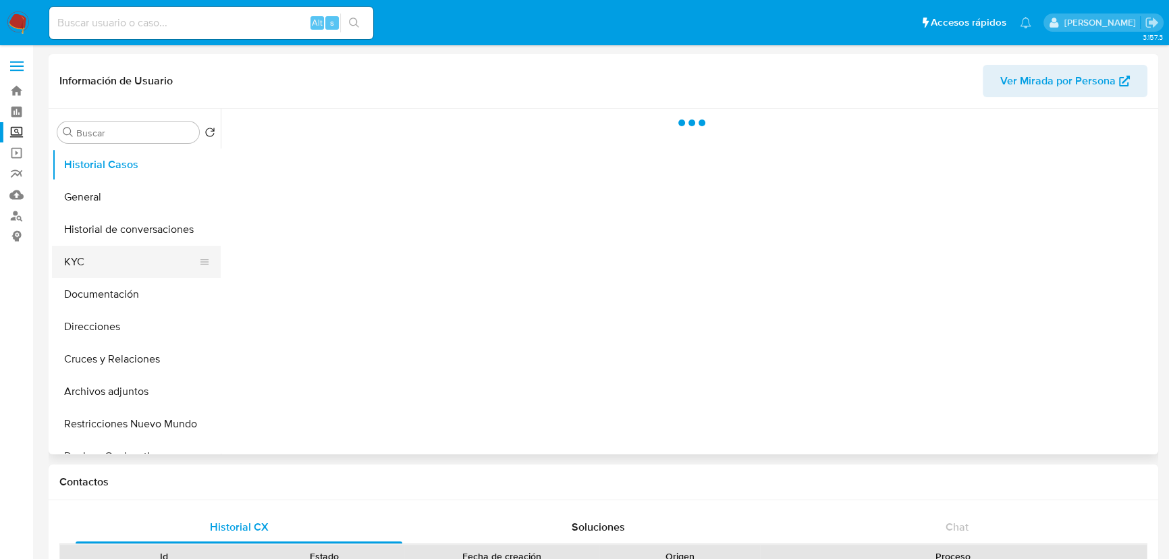
click at [80, 268] on button "KYC" at bounding box center [131, 262] width 158 height 32
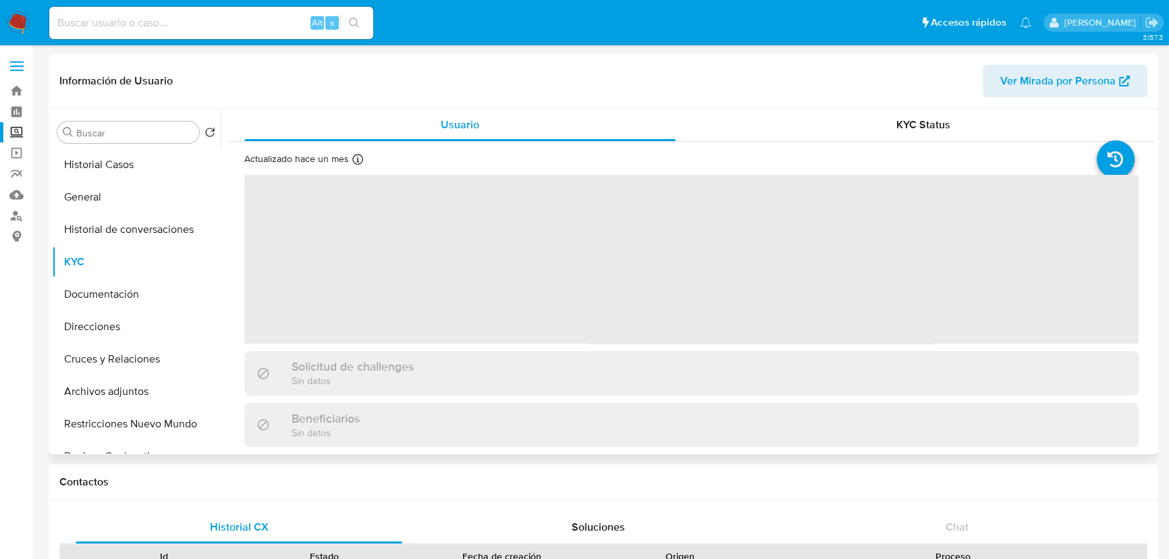
select select "10"
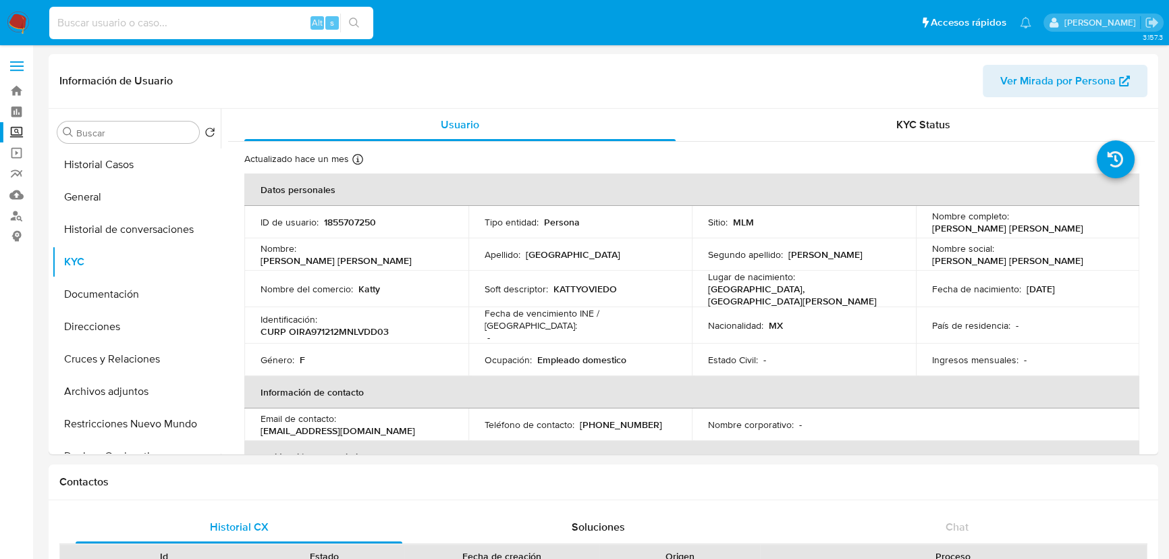
click at [130, 31] on input at bounding box center [211, 23] width 324 height 18
paste input "186170217"
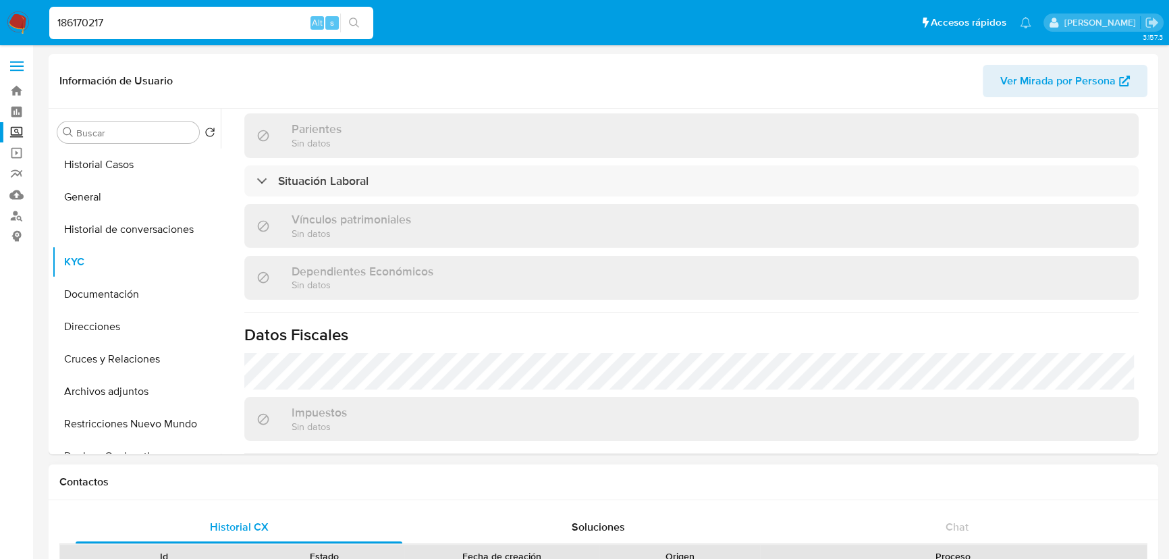
scroll to position [848, 0]
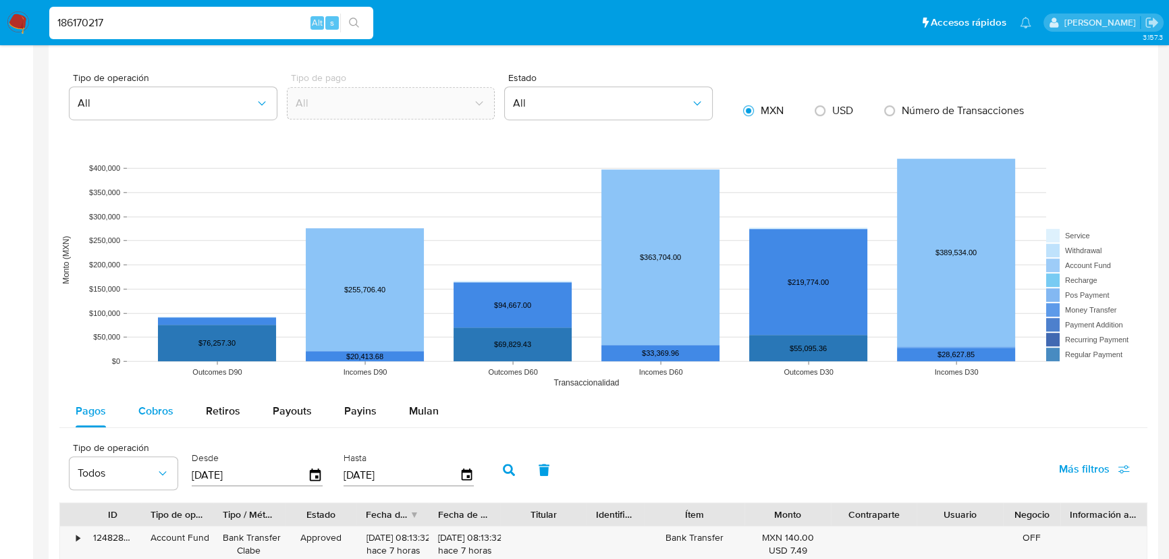
type input "186170217"
click at [155, 412] on span "Cobros" at bounding box center [155, 411] width 35 height 16
select select "10"
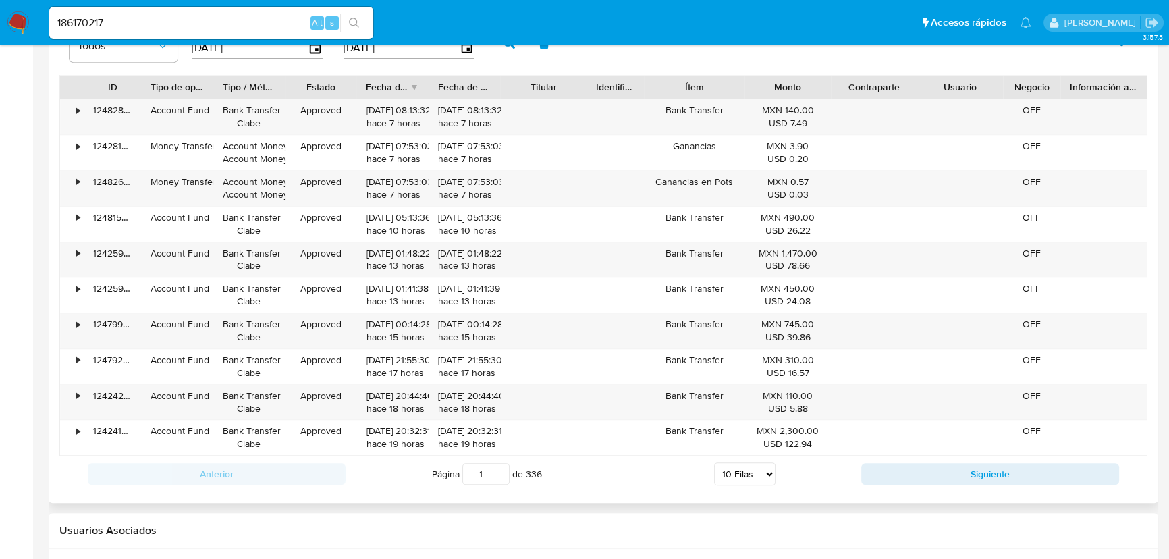
scroll to position [1289, 0]
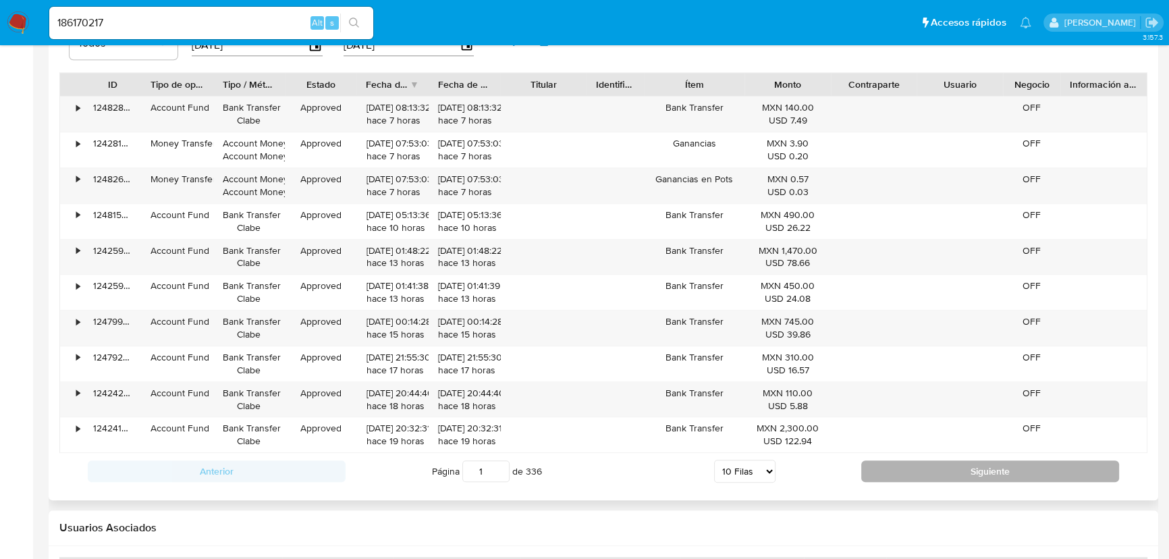
click at [926, 468] on button "Siguiente" at bounding box center [991, 471] width 258 height 22
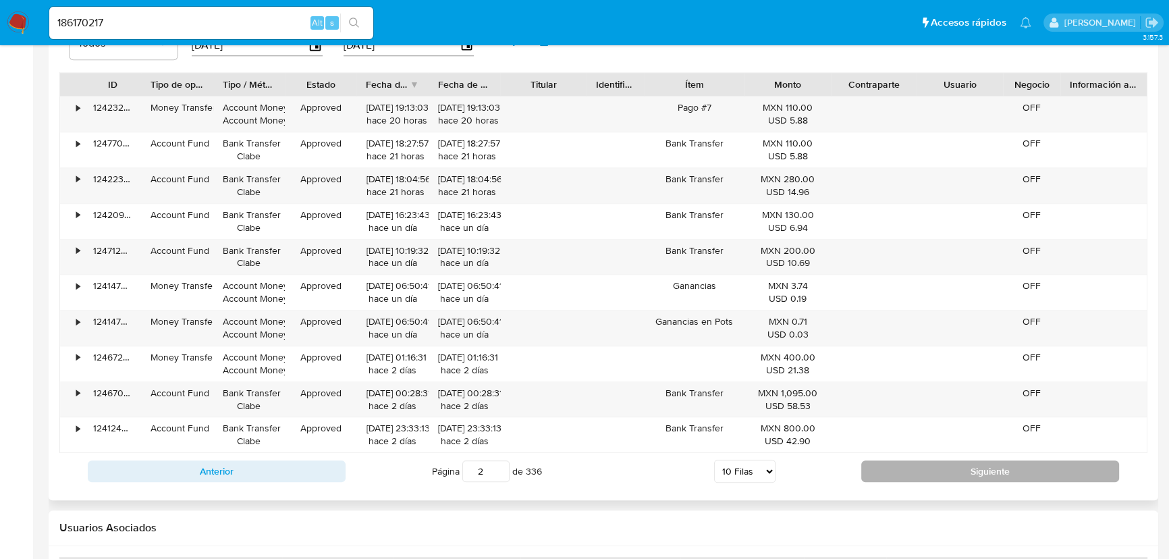
click at [925, 468] on button "Siguiente" at bounding box center [991, 471] width 258 height 22
type input "5"
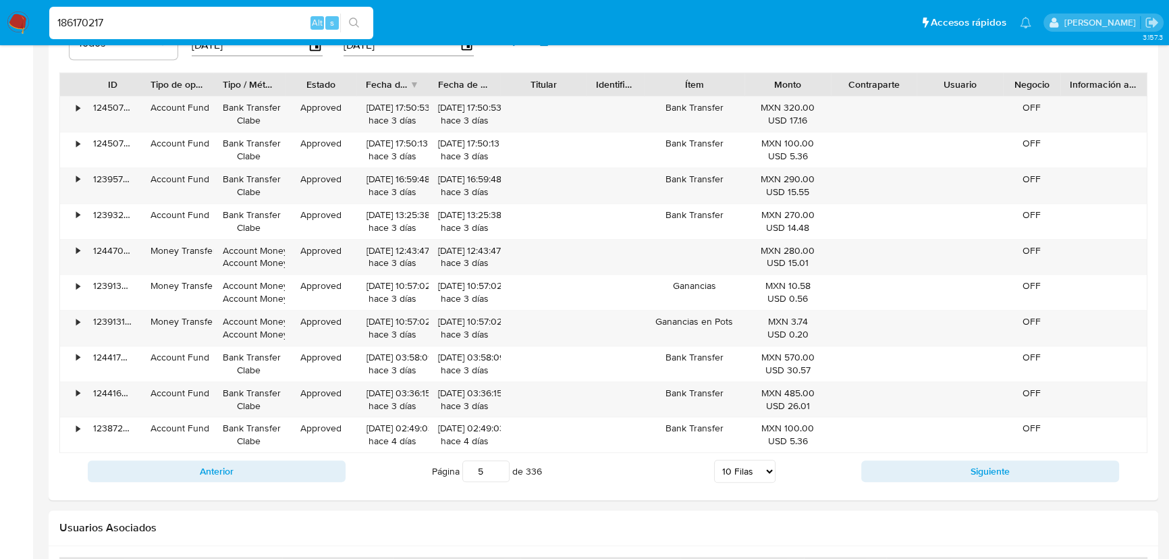
drag, startPoint x: 188, startPoint y: 27, endPoint x: 90, endPoint y: 43, distance: 98.5
click at [365, 24] on button "search-icon" at bounding box center [354, 23] width 28 height 19
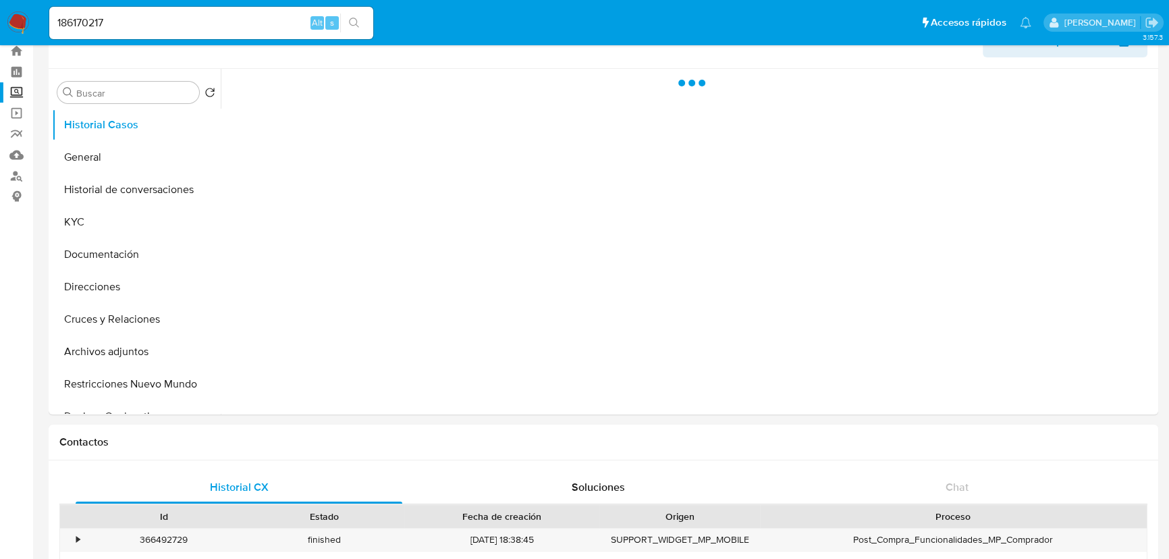
scroll to position [61, 0]
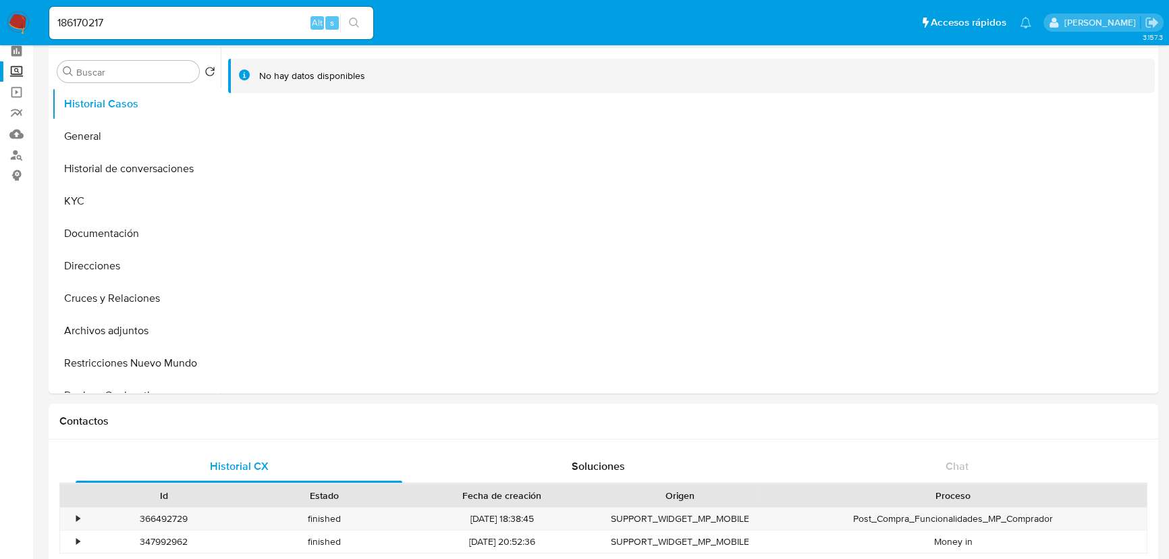
select select "10"
drag, startPoint x: 133, startPoint y: 22, endPoint x: 4, endPoint y: 9, distance: 129.6
click at [4, 9] on nav "Pausado Ver notificaciones 186170217 Alt s Accesos rápidos Presiona las siguien…" at bounding box center [584, 22] width 1169 height 45
paste input "55707250"
type input "1855707250"
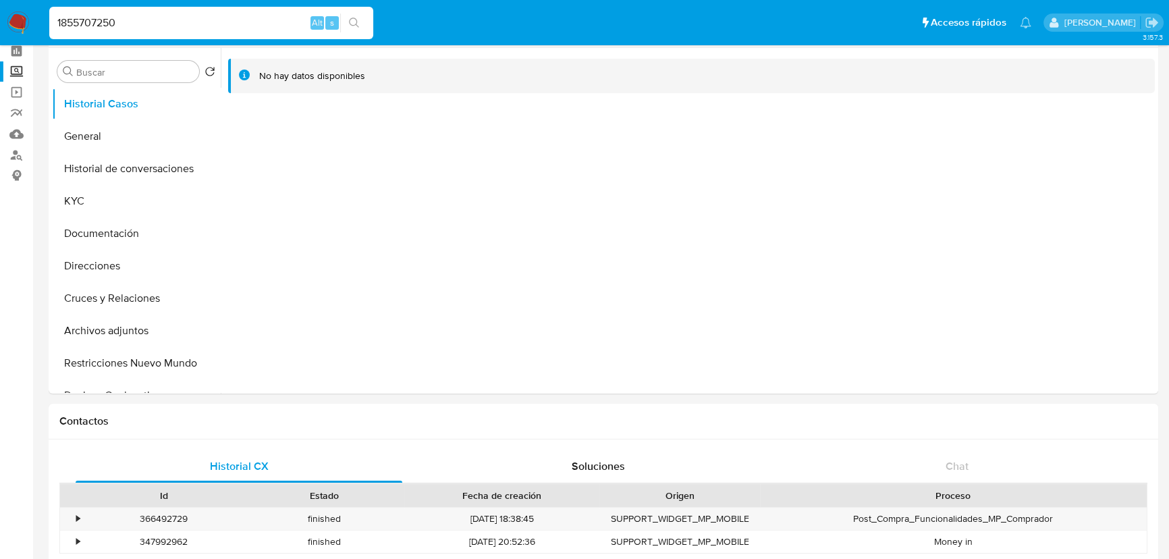
click at [352, 26] on icon "search-icon" at bounding box center [354, 23] width 11 height 11
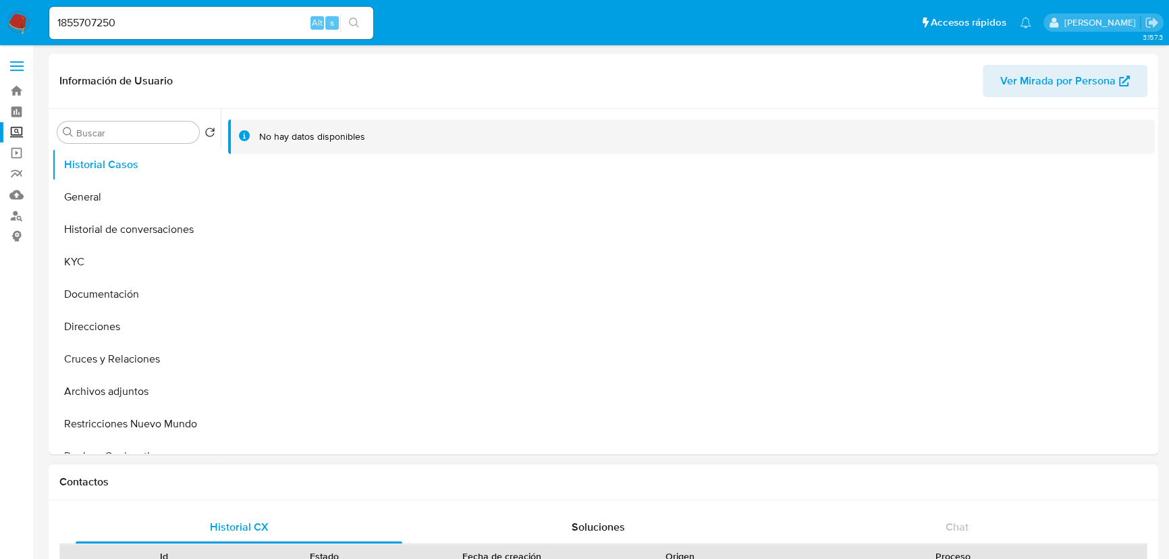
select select "10"
click at [741, 358] on div at bounding box center [688, 282] width 934 height 346
click at [72, 195] on button "General" at bounding box center [131, 197] width 158 height 32
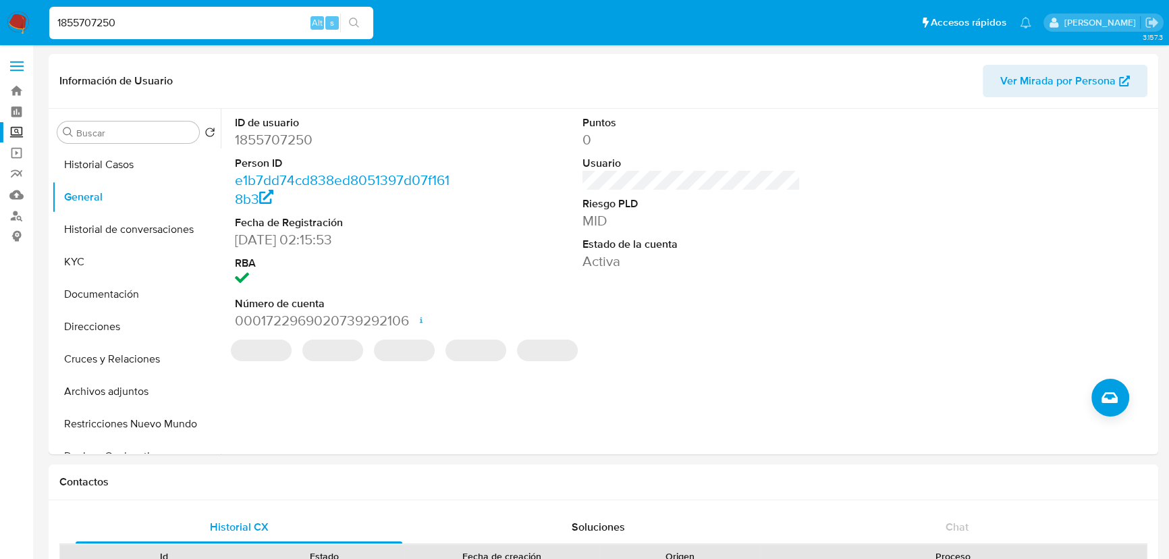
drag, startPoint x: 128, startPoint y: 21, endPoint x: 255, endPoint y: 43, distance: 128.2
paste input "6170217"
type input "186170217"
click at [360, 16] on button "search-icon" at bounding box center [354, 23] width 28 height 19
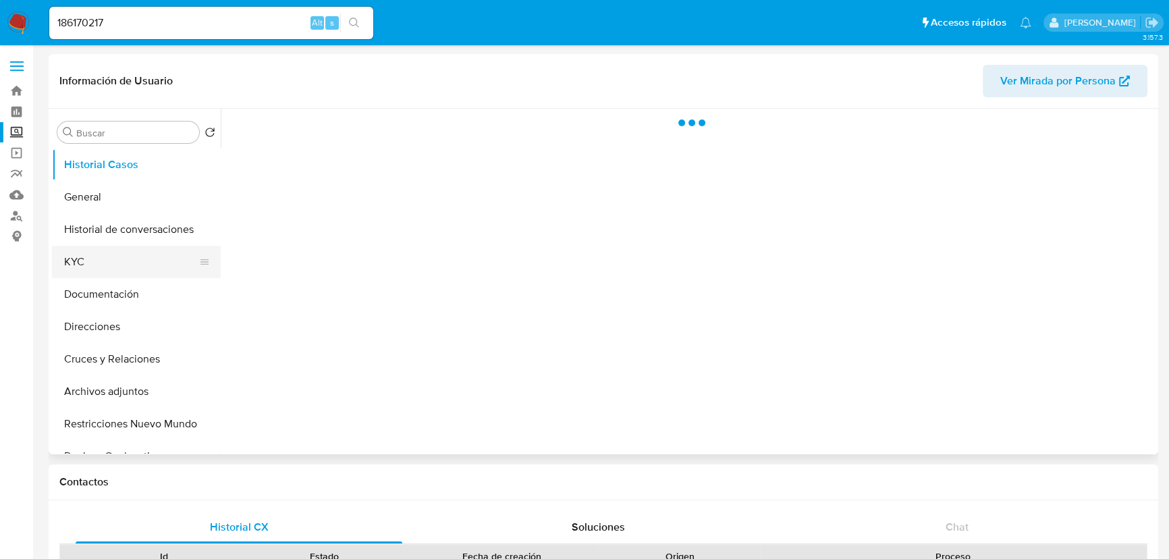
click at [99, 249] on button "KYC" at bounding box center [131, 262] width 158 height 32
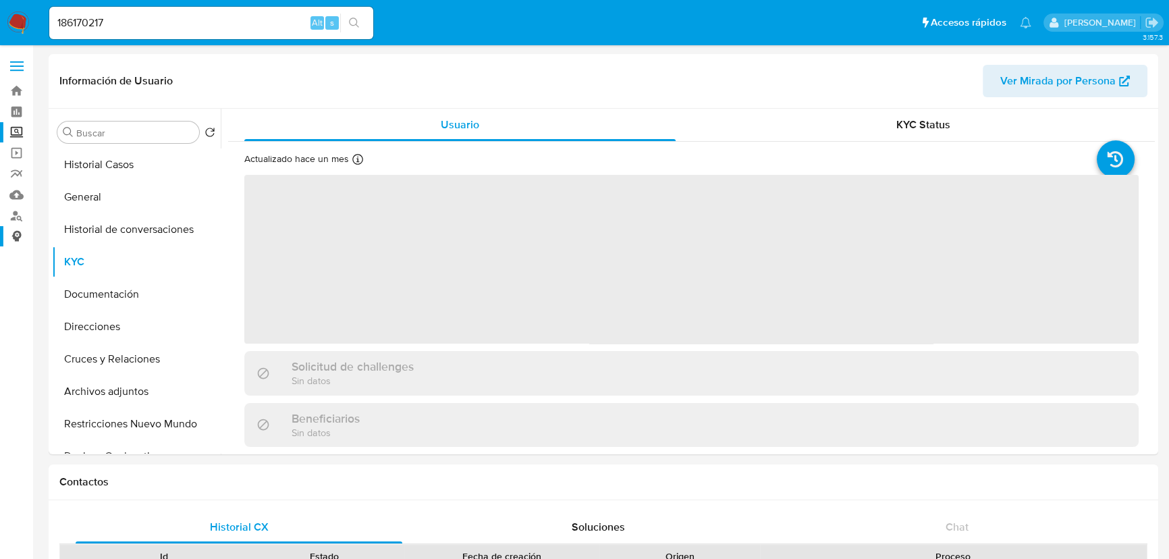
select select "10"
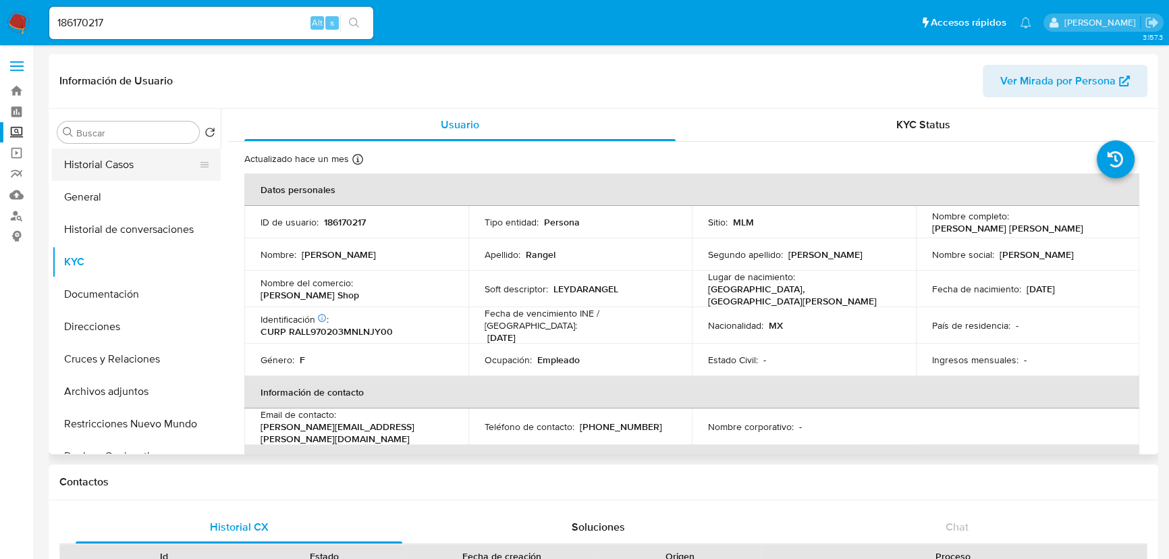
click at [104, 182] on button "General" at bounding box center [136, 197] width 169 height 32
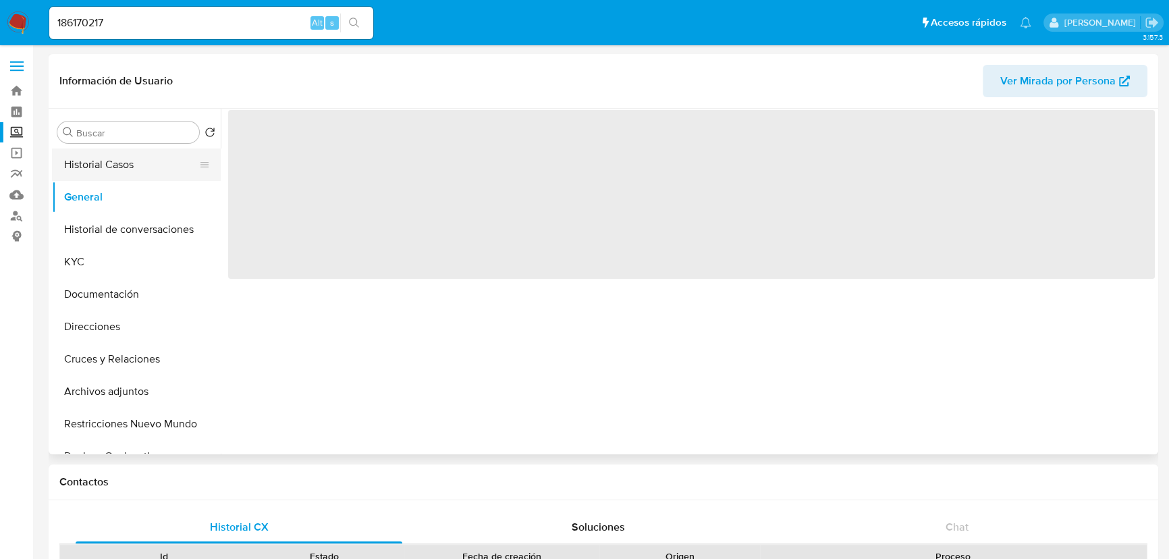
click at [113, 163] on button "Historial Casos" at bounding box center [131, 165] width 158 height 32
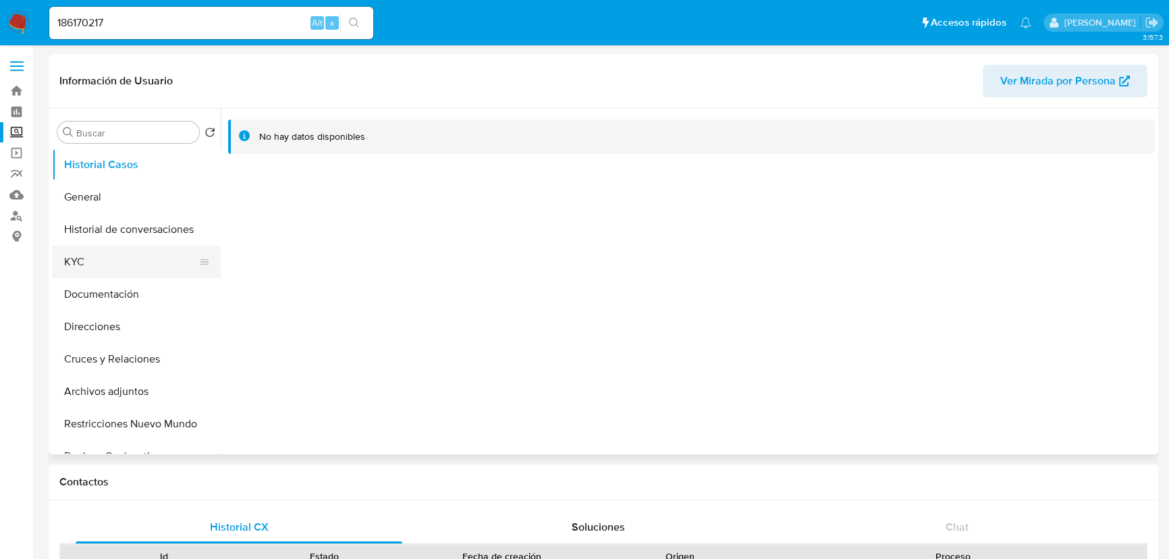
click at [76, 264] on button "KYC" at bounding box center [131, 262] width 158 height 32
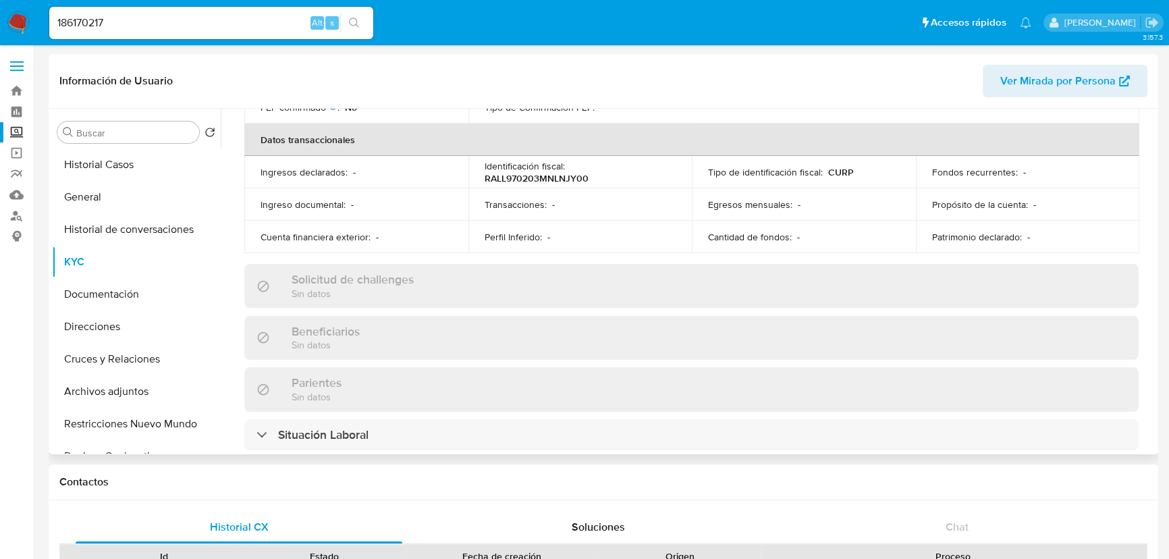
scroll to position [50, 0]
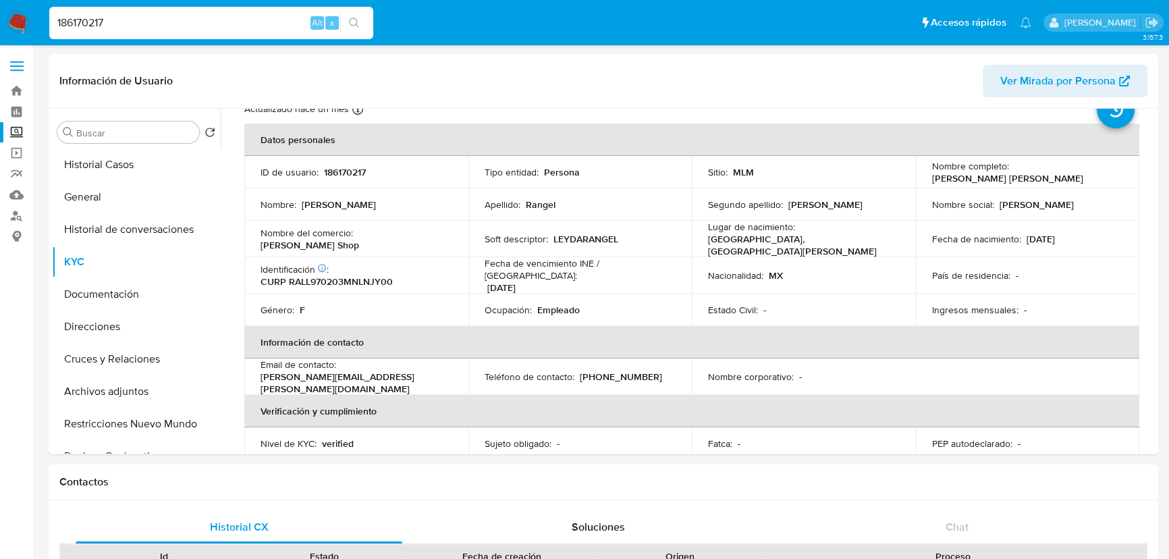
drag, startPoint x: 135, startPoint y: 21, endPoint x: 28, endPoint y: 20, distance: 106.7
click at [20, 20] on nav "Pausado Ver notificaciones 186170217 Alt s Accesos rápidos Presiona las siguien…" at bounding box center [584, 22] width 1169 height 45
paste input "100867355"
type input "1100867355"
click at [346, 21] on button "search-icon" at bounding box center [354, 23] width 28 height 19
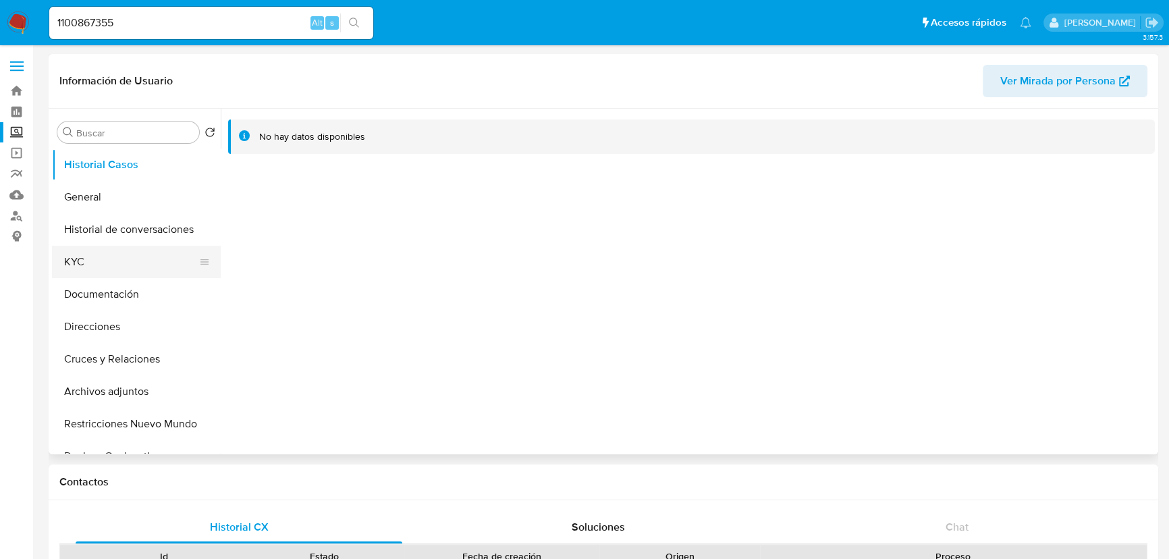
select select "10"
click at [122, 270] on button "KYC" at bounding box center [131, 262] width 158 height 32
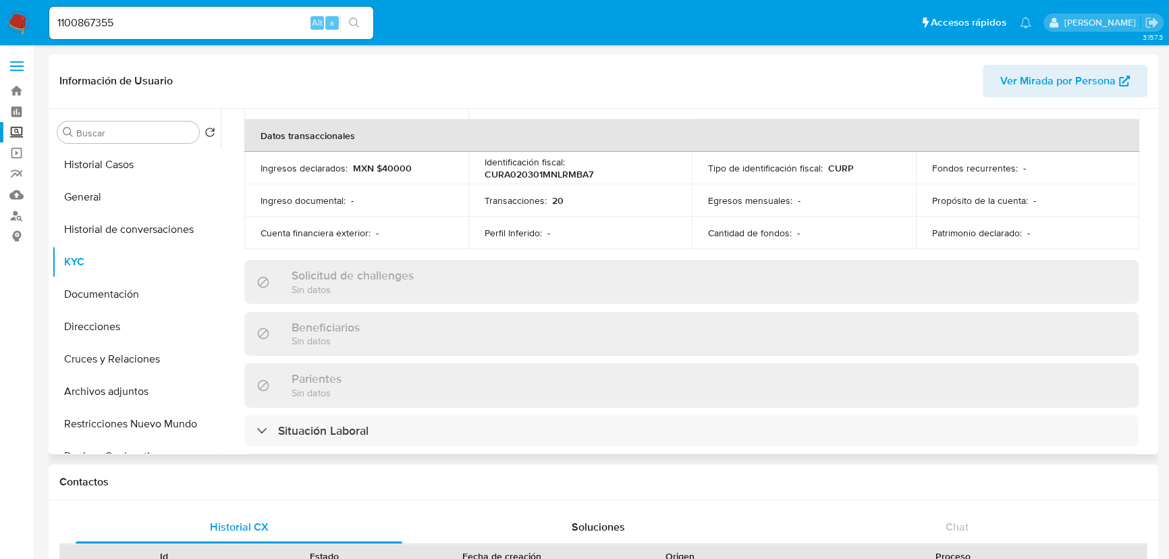
scroll to position [50, 0]
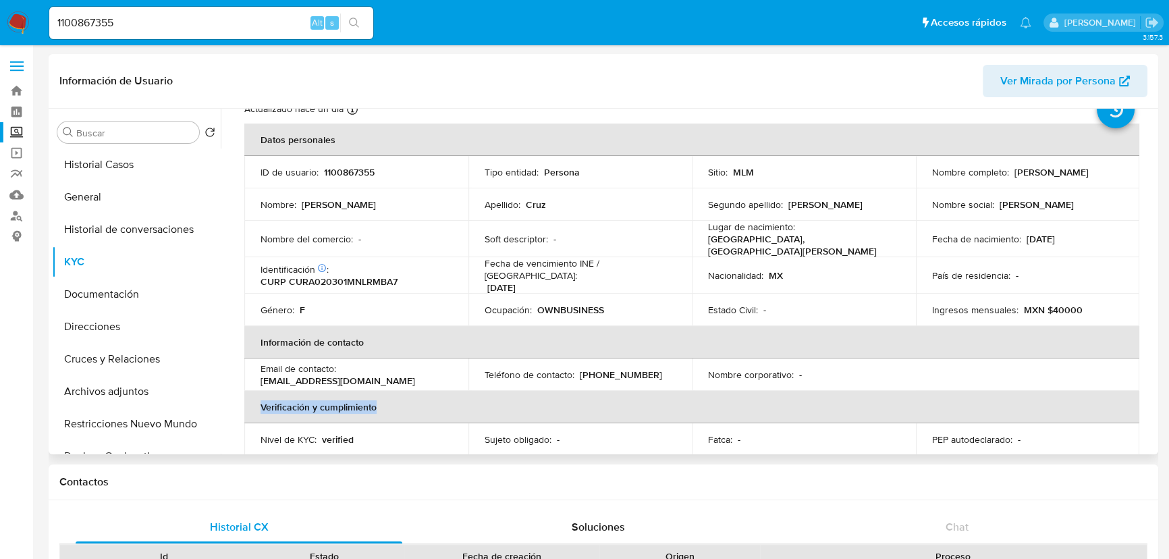
click at [991, 380] on table "Datos personales ID de usuario : 1100867355 Tipo entidad : Persona Sitio : MLM …" at bounding box center [691, 371] width 895 height 494
drag, startPoint x: 124, startPoint y: 307, endPoint x: 128, endPoint y: 296, distance: 11.5
click at [124, 306] on button "Documentación" at bounding box center [131, 294] width 158 height 32
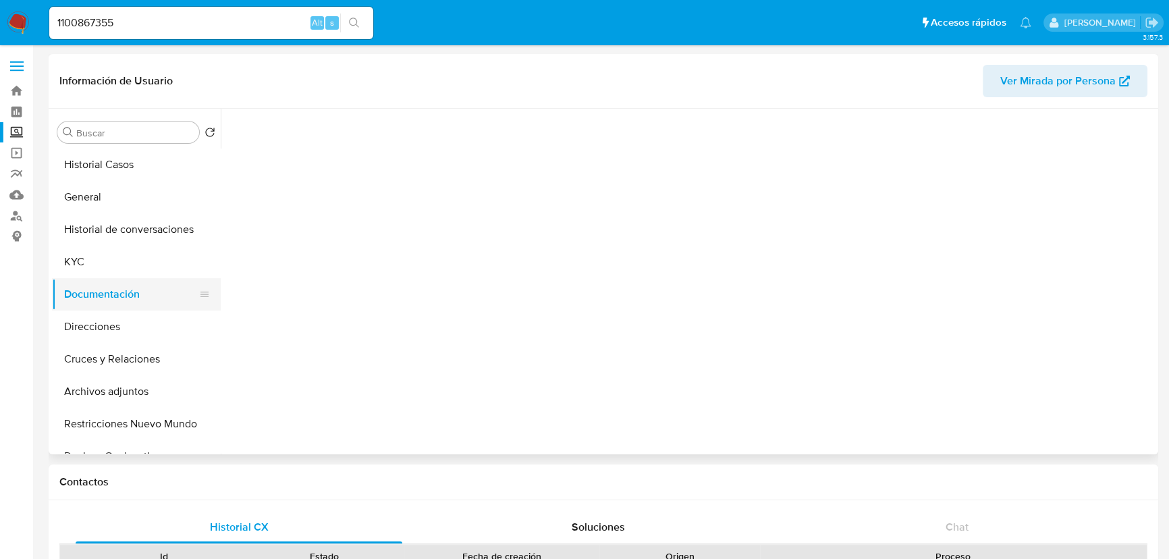
scroll to position [0, 0]
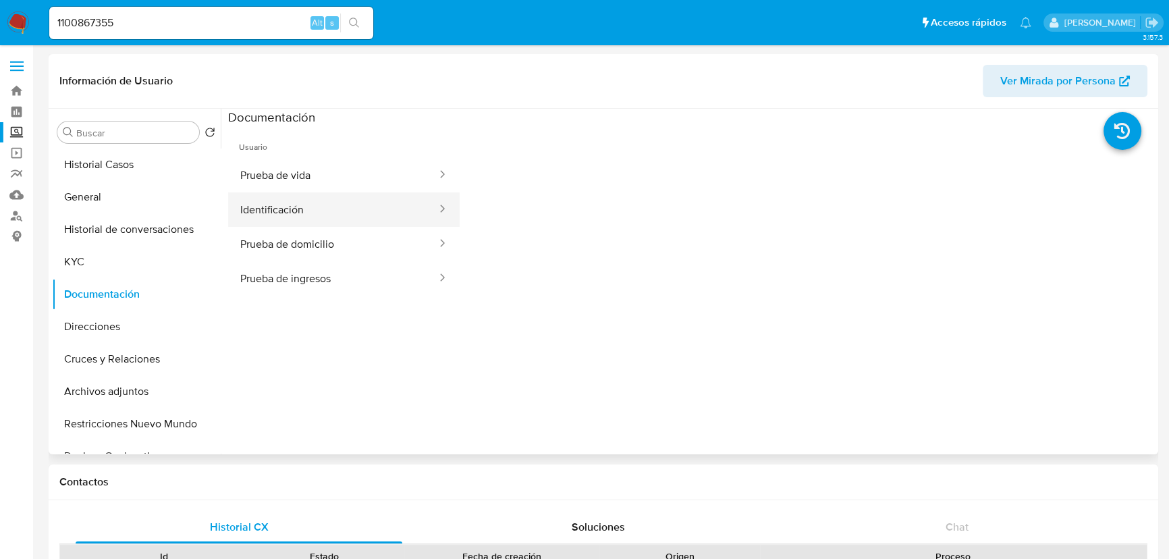
click at [251, 206] on button "Identificación" at bounding box center [333, 209] width 210 height 34
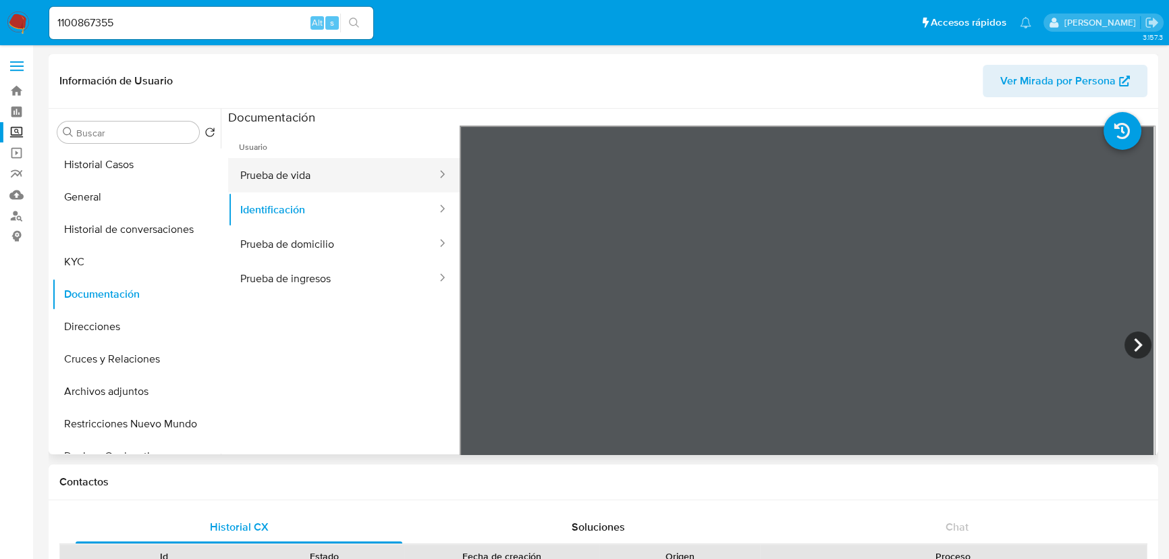
drag, startPoint x: 291, startPoint y: 176, endPoint x: 408, endPoint y: 184, distance: 117.7
click at [294, 176] on button "Prueba de vida" at bounding box center [333, 175] width 210 height 34
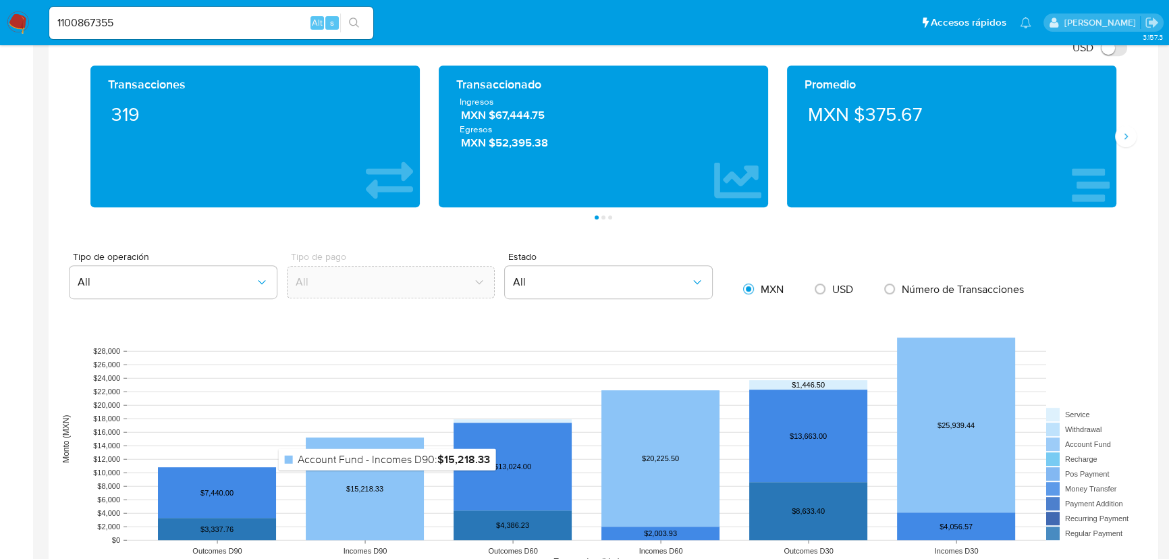
scroll to position [1105, 0]
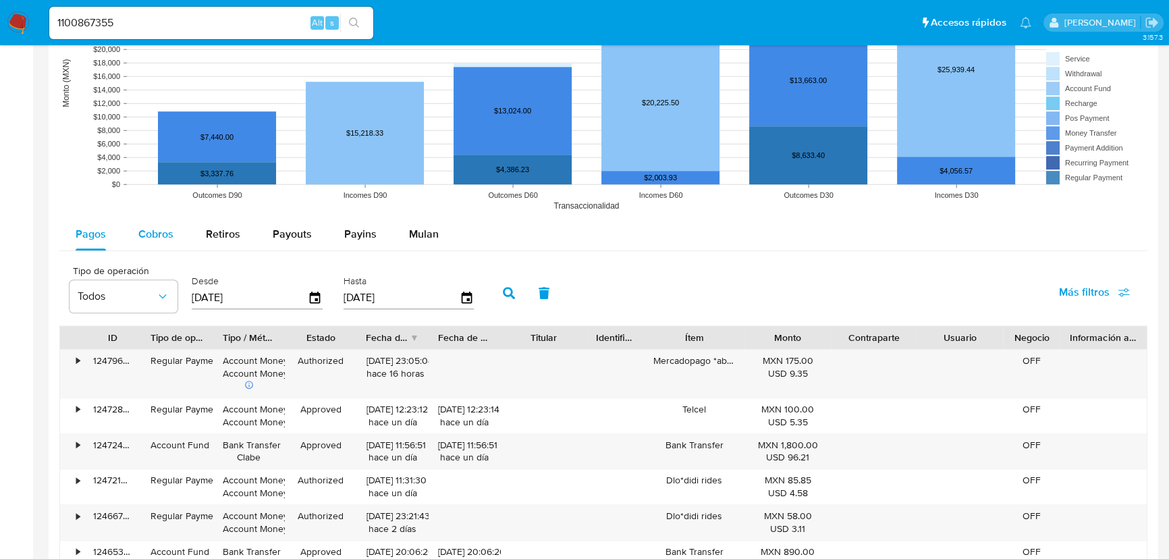
click at [159, 238] on span "Cobros" at bounding box center [155, 234] width 35 height 16
select select "10"
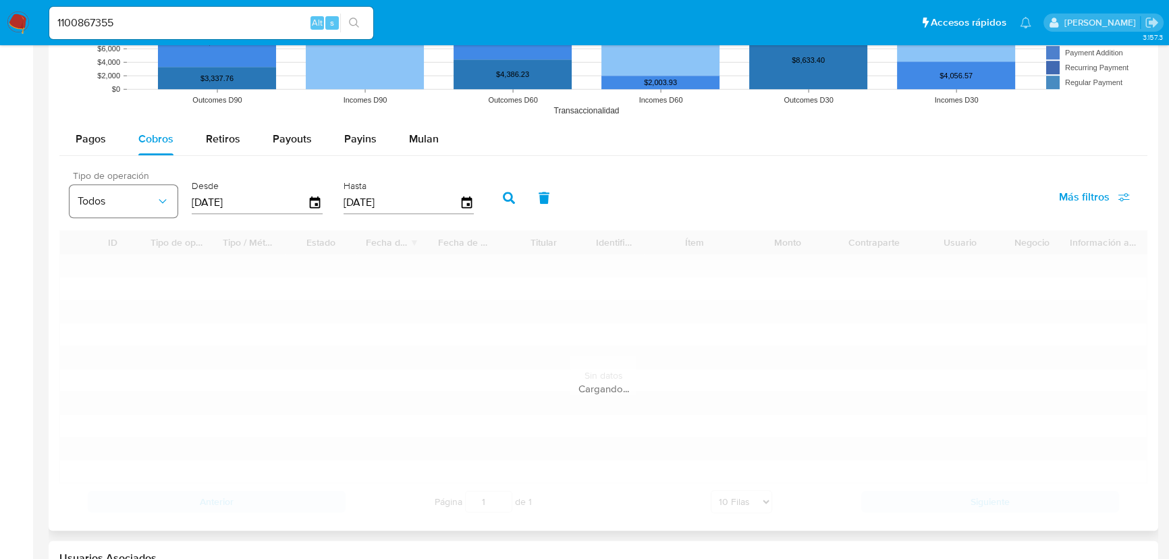
scroll to position [1422, 0]
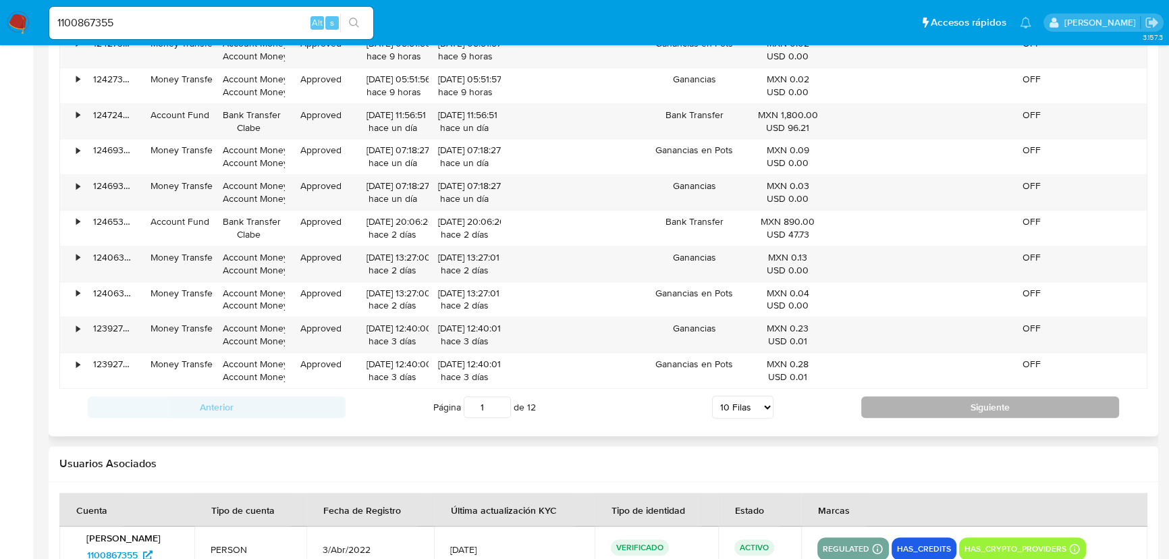
click at [928, 416] on button "Siguiente" at bounding box center [991, 407] width 258 height 22
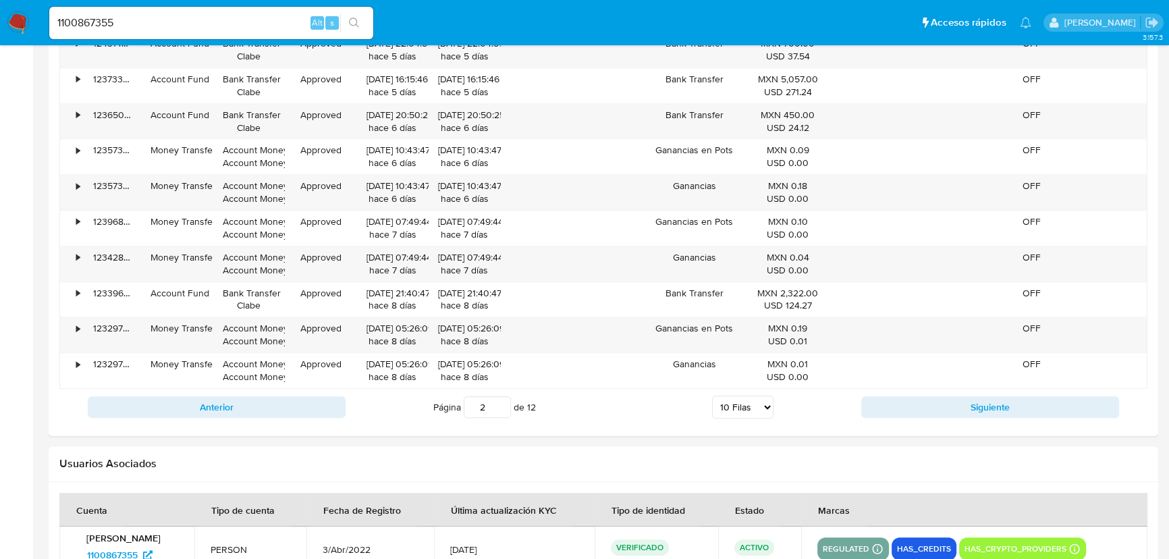
click at [928, 423] on div "Anterior Página 2 de 12 5 Filas 10 Filas 20 Filas 25 Filas 50 Filas 100 Filas S…" at bounding box center [603, 407] width 1088 height 36
click at [929, 424] on div "Anterior Página 2 de 12 5 Filas 10 Filas 20 Filas 25 Filas 50 Filas 100 Filas S…" at bounding box center [603, 407] width 1088 height 36
drag, startPoint x: 934, startPoint y: 440, endPoint x: 932, endPoint y: 413, distance: 27.1
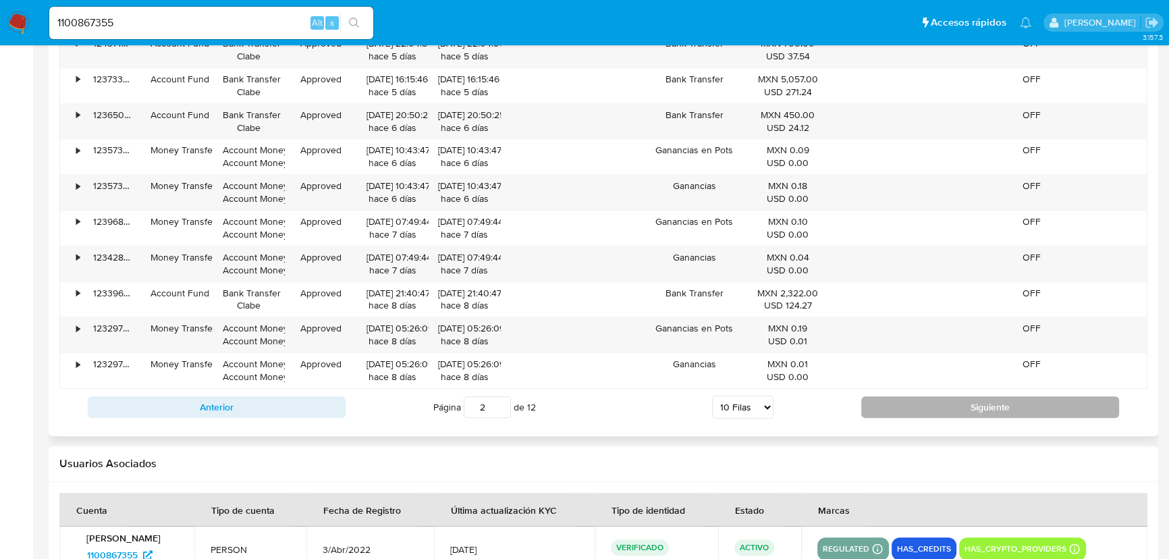
click at [932, 412] on button "Siguiente" at bounding box center [991, 407] width 258 height 22
type input "4"
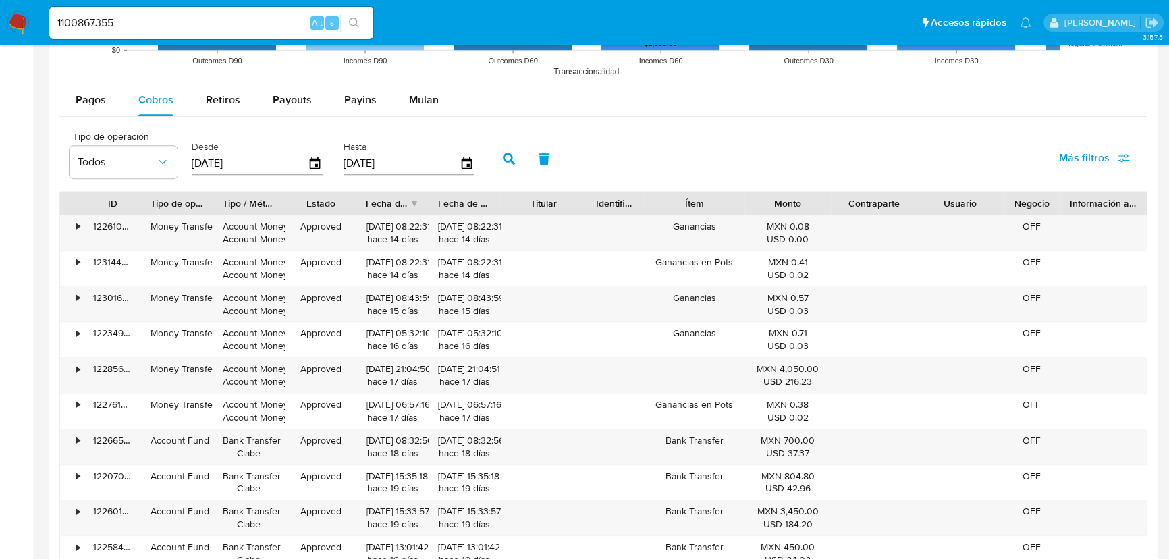
scroll to position [1238, 0]
drag, startPoint x: 132, startPoint y: 26, endPoint x: -53, endPoint y: 12, distance: 184.8
paste input "855707250"
type input "1855707250"
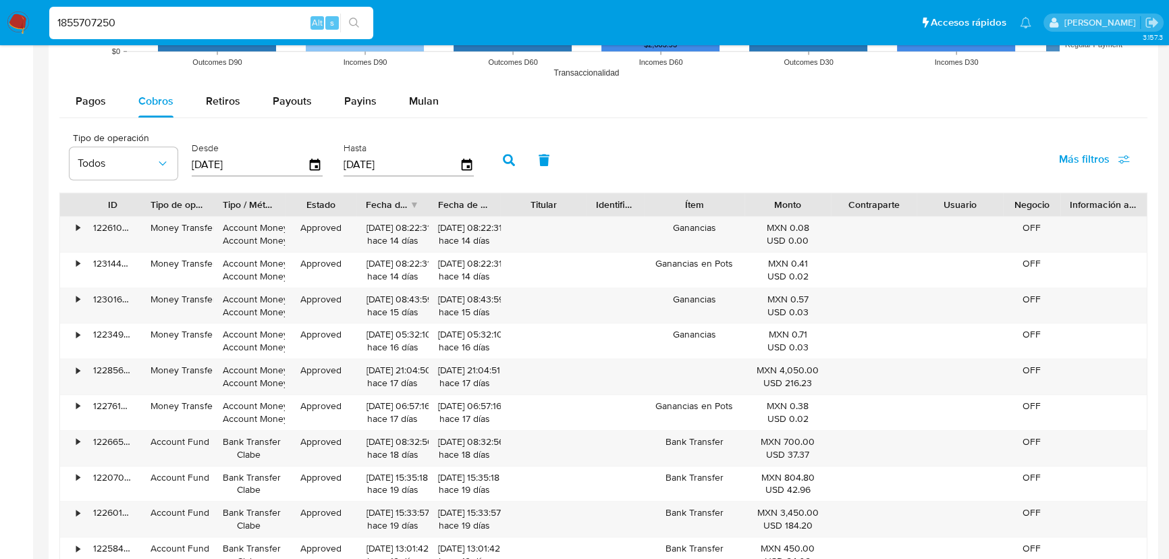
click at [359, 21] on icon "search-icon" at bounding box center [354, 23] width 11 height 11
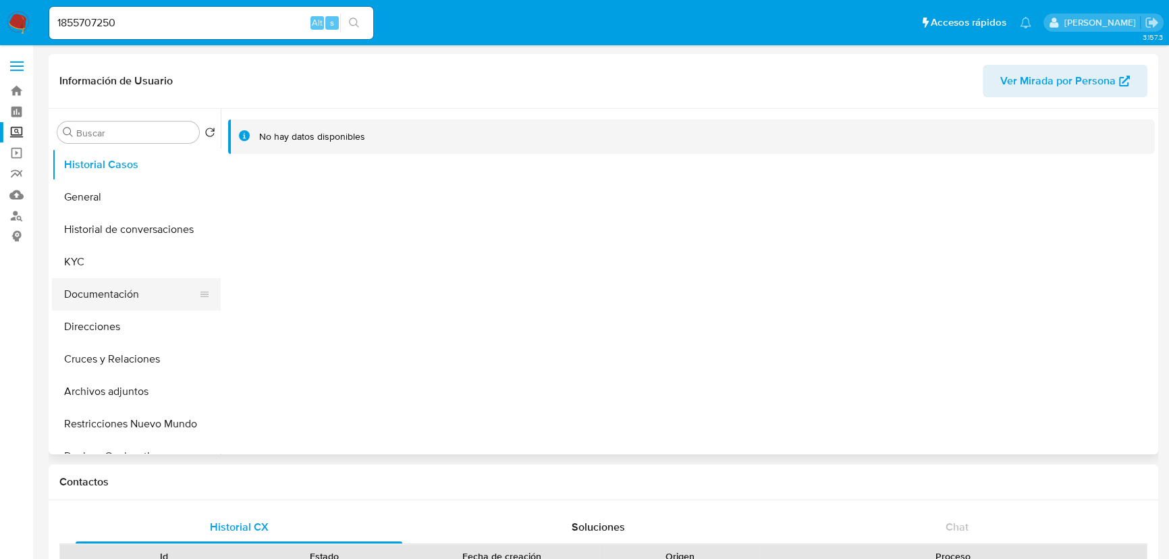
click at [105, 294] on button "Documentación" at bounding box center [131, 294] width 158 height 32
select select "10"
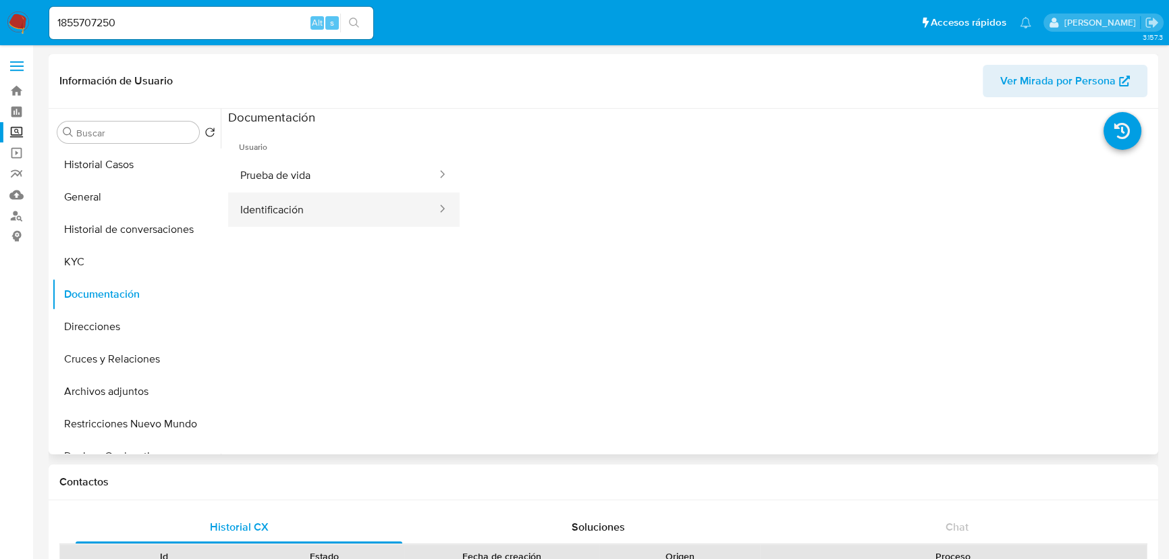
click at [287, 216] on button "Identificación" at bounding box center [333, 209] width 210 height 34
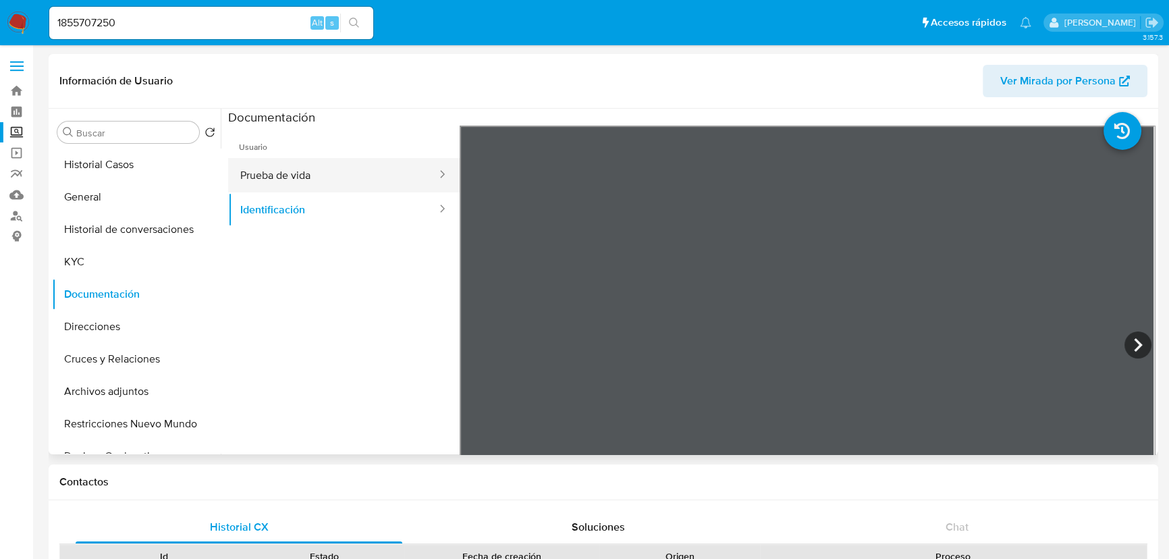
click at [316, 168] on button "Prueba de vida" at bounding box center [333, 175] width 210 height 34
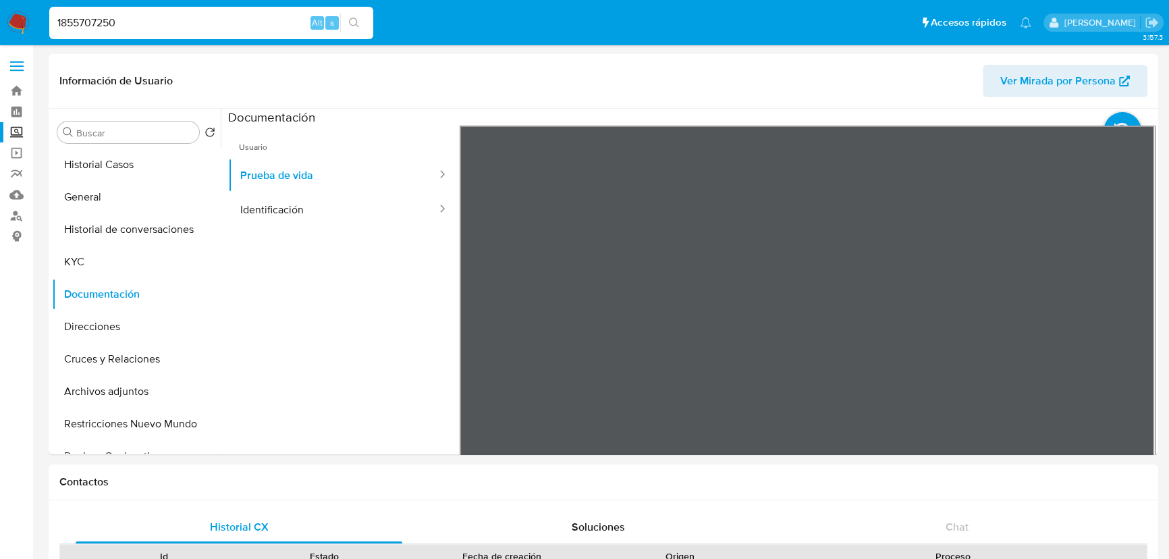
drag, startPoint x: 104, startPoint y: 22, endPoint x: 29, endPoint y: 22, distance: 74.9
click at [28, 22] on nav "Pausado Ver notificaciones 1855707250 Alt s Accesos rápidos Presiona las siguie…" at bounding box center [584, 22] width 1169 height 45
paste input "6170217"
type input "186170217"
click at [362, 21] on button "search-icon" at bounding box center [354, 23] width 28 height 19
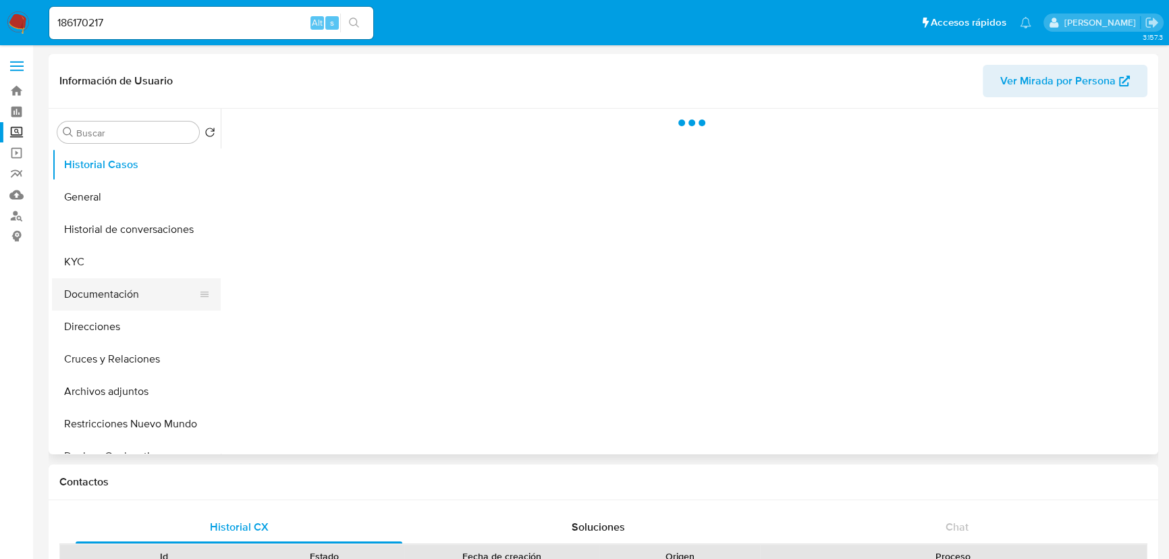
click at [123, 293] on button "Documentación" at bounding box center [131, 294] width 158 height 32
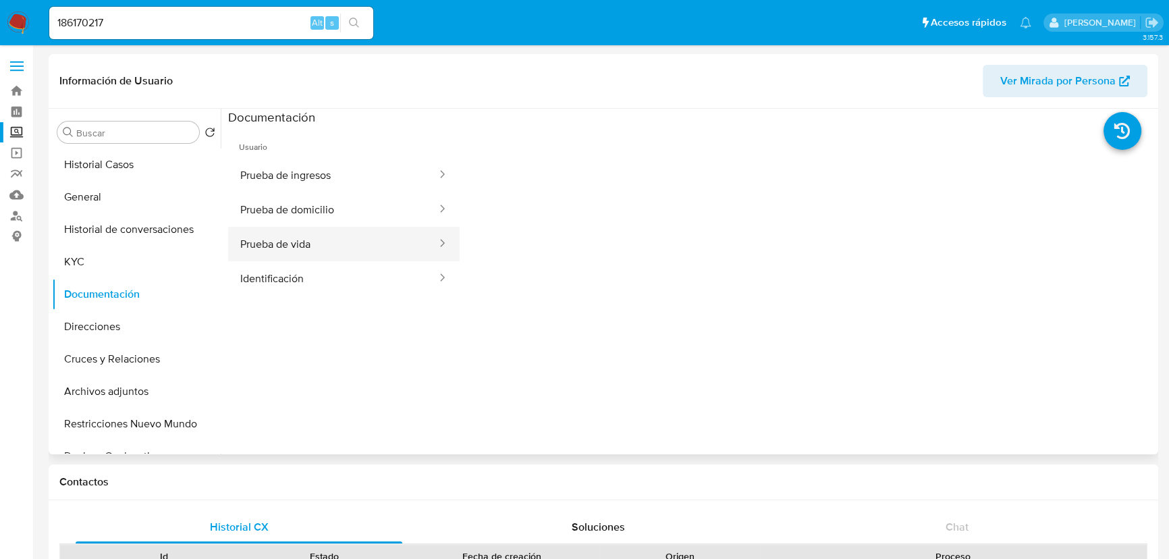
click at [288, 238] on button "Prueba de vida" at bounding box center [333, 244] width 210 height 34
select select "10"
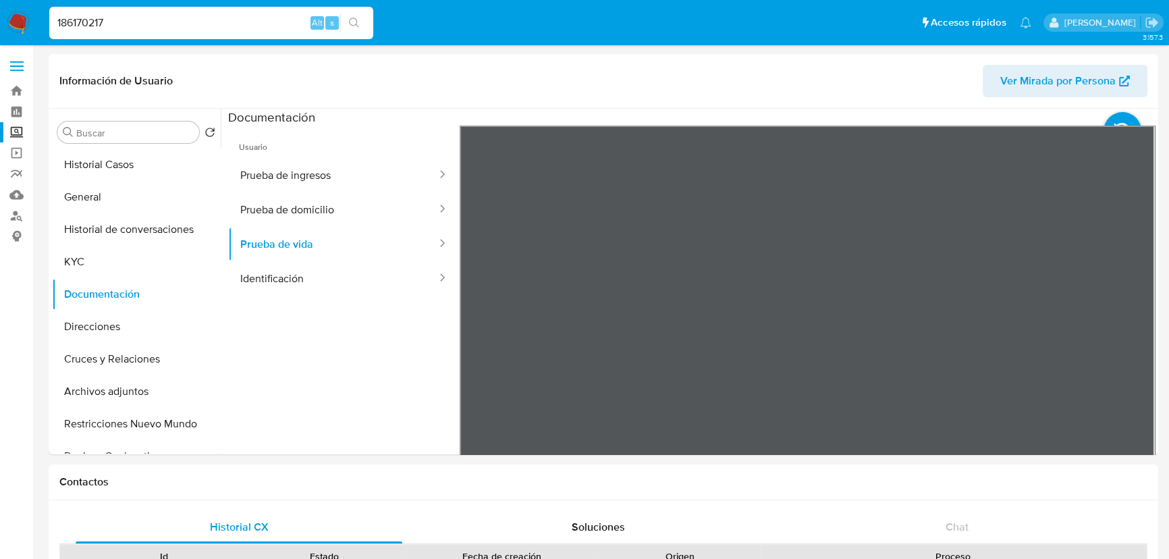
drag, startPoint x: 158, startPoint y: 24, endPoint x: -13, endPoint y: 32, distance: 171.0
paste input "2242426685"
type input "2242426685"
click at [358, 22] on button "search-icon" at bounding box center [354, 23] width 28 height 19
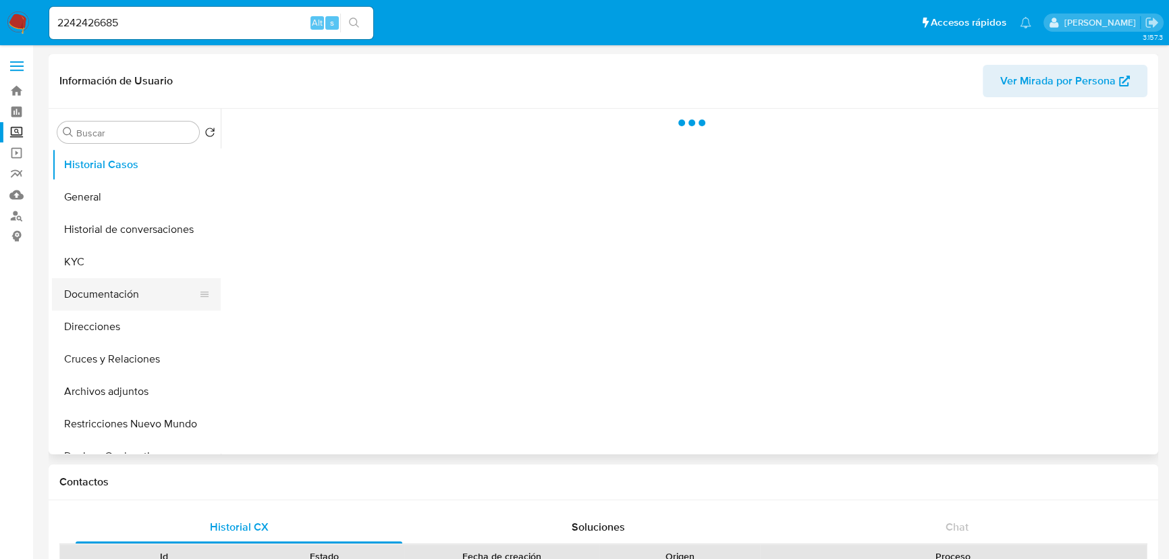
click at [105, 305] on button "Documentación" at bounding box center [131, 294] width 158 height 32
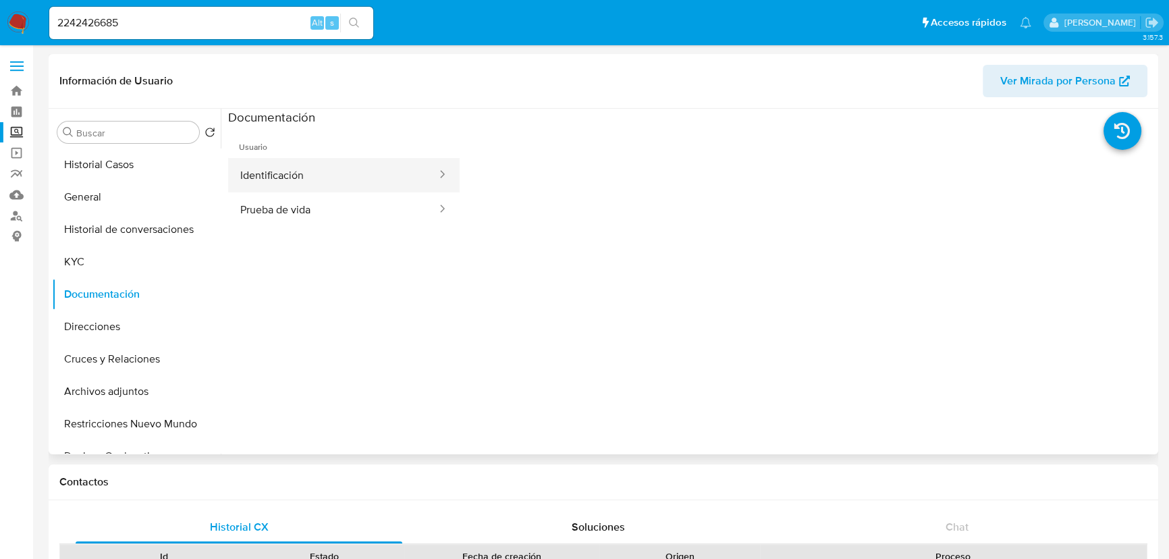
click at [251, 176] on button "Identificación" at bounding box center [333, 175] width 210 height 34
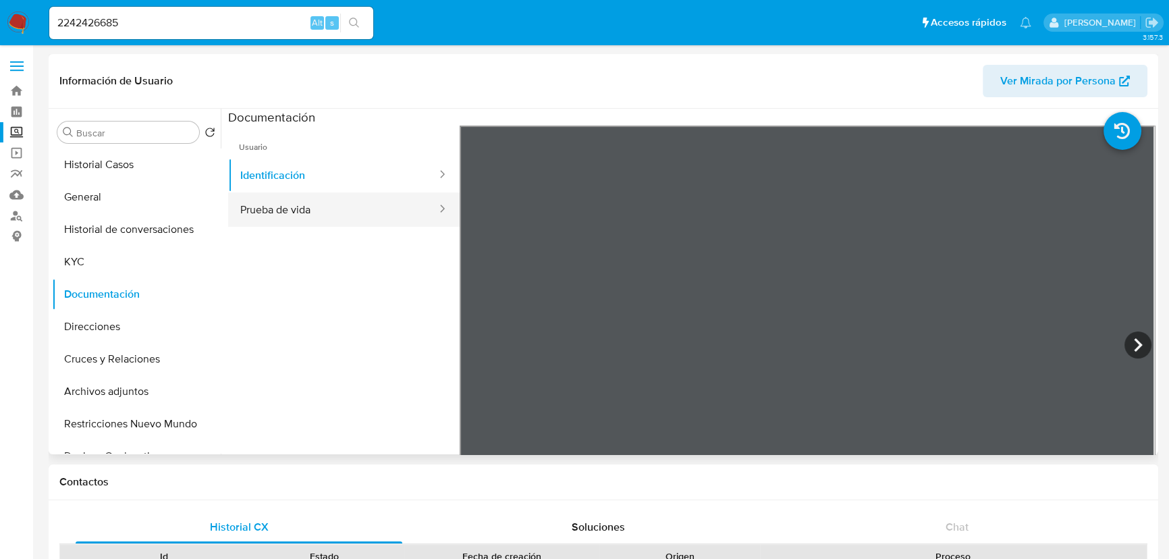
select select "10"
drag, startPoint x: 280, startPoint y: 211, endPoint x: 402, endPoint y: 237, distance: 125.0
click at [279, 211] on button "Prueba de vida" at bounding box center [333, 209] width 210 height 34
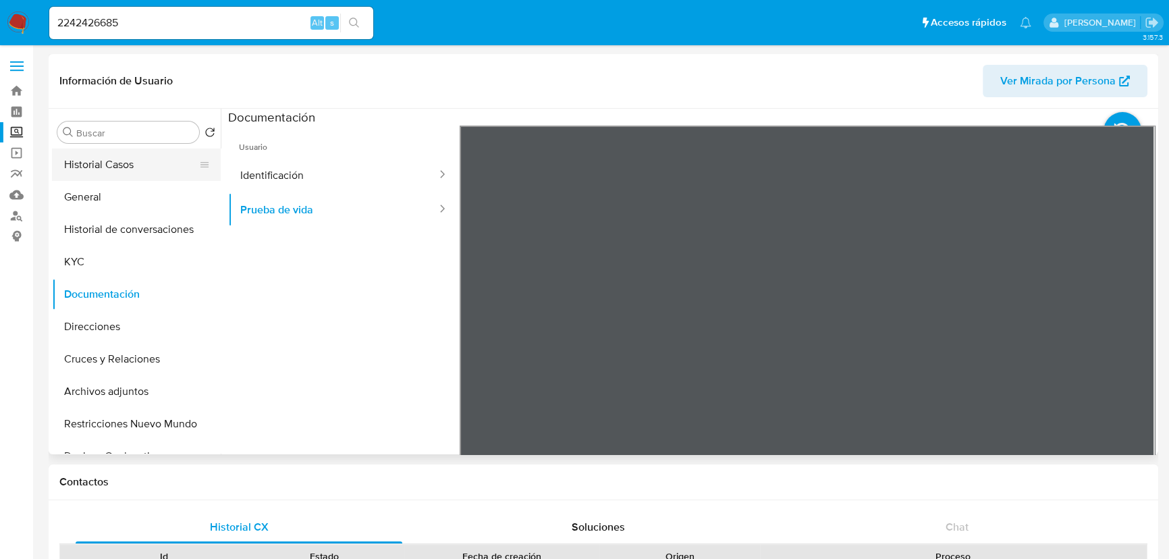
click at [146, 169] on button "Historial Casos" at bounding box center [131, 165] width 158 height 32
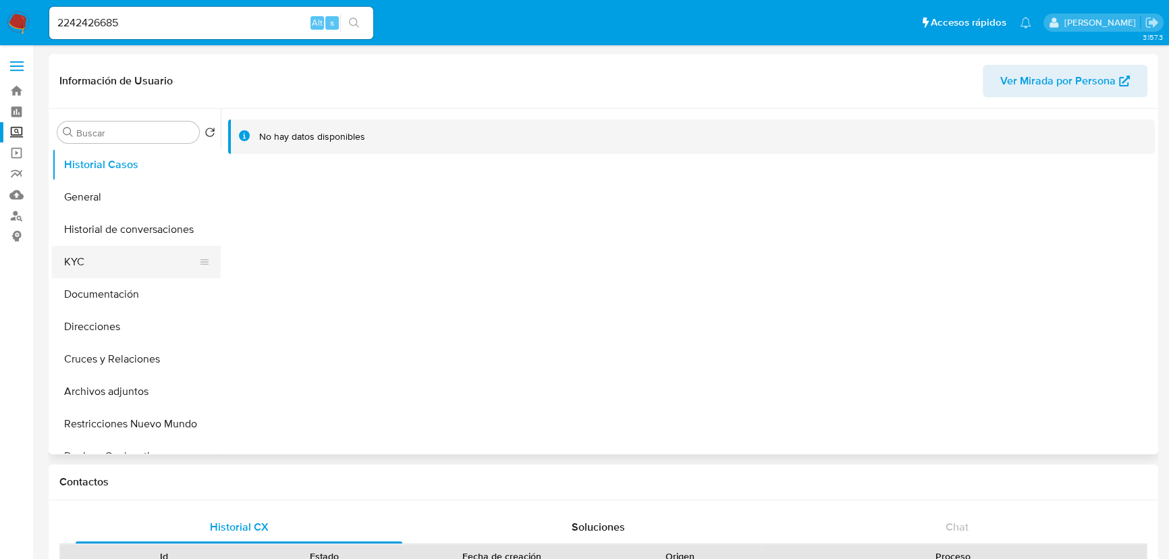
click at [87, 265] on button "KYC" at bounding box center [131, 262] width 158 height 32
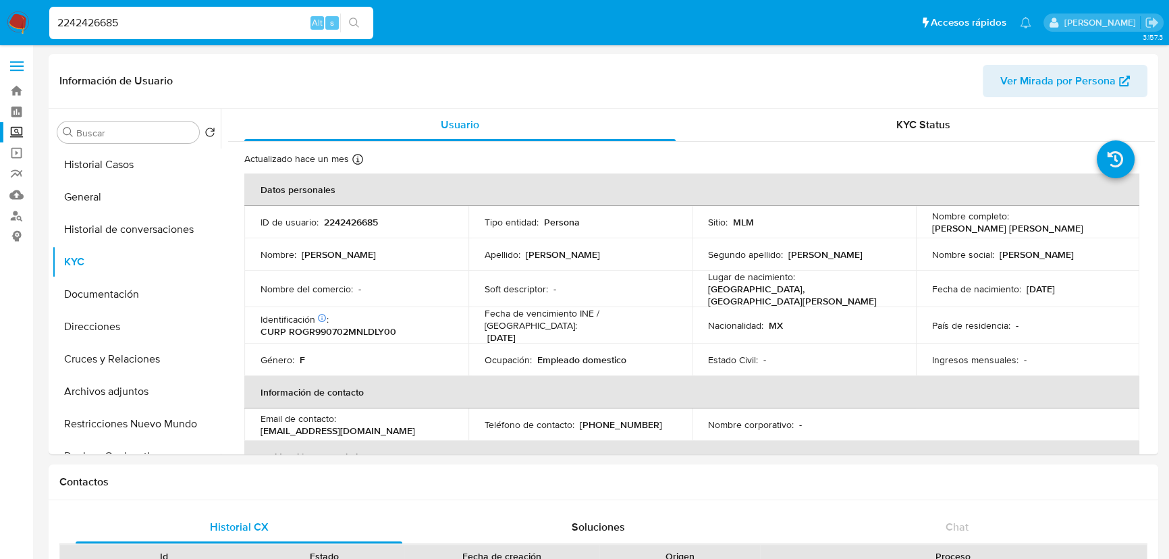
drag, startPoint x: 128, startPoint y: 24, endPoint x: -85, endPoint y: 17, distance: 213.5
paste input "164842331"
type input "164842331"
click at [358, 27] on icon "search-icon" at bounding box center [354, 23] width 11 height 11
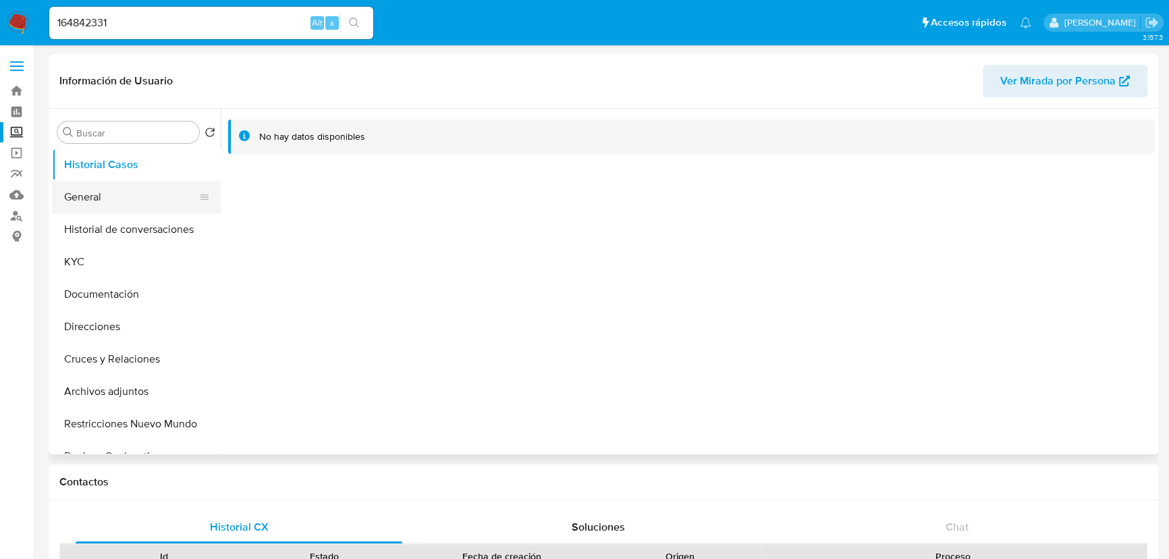
click at [101, 197] on button "General" at bounding box center [131, 197] width 158 height 32
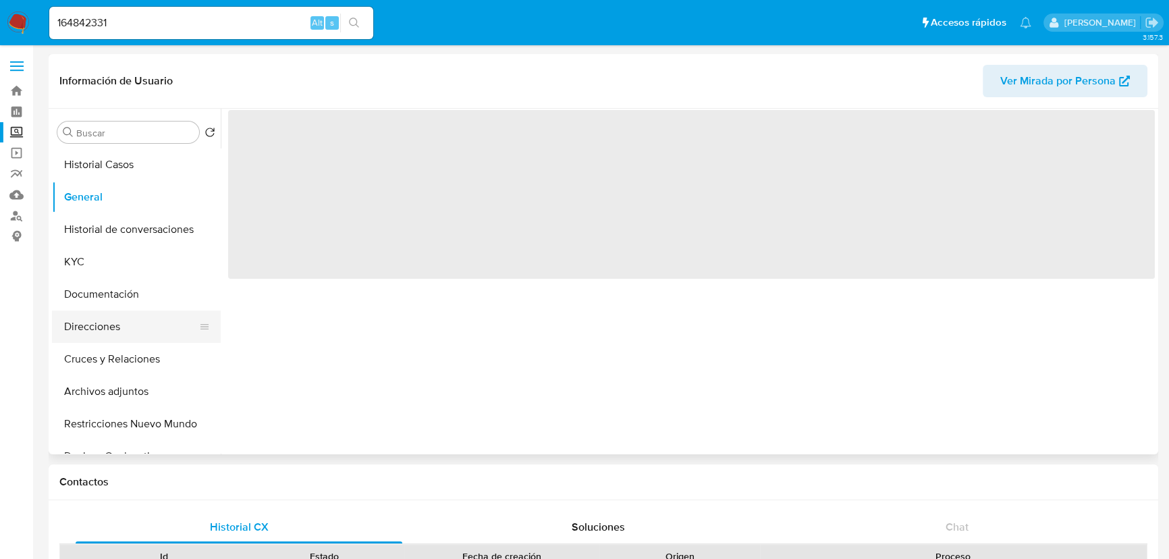
select select "10"
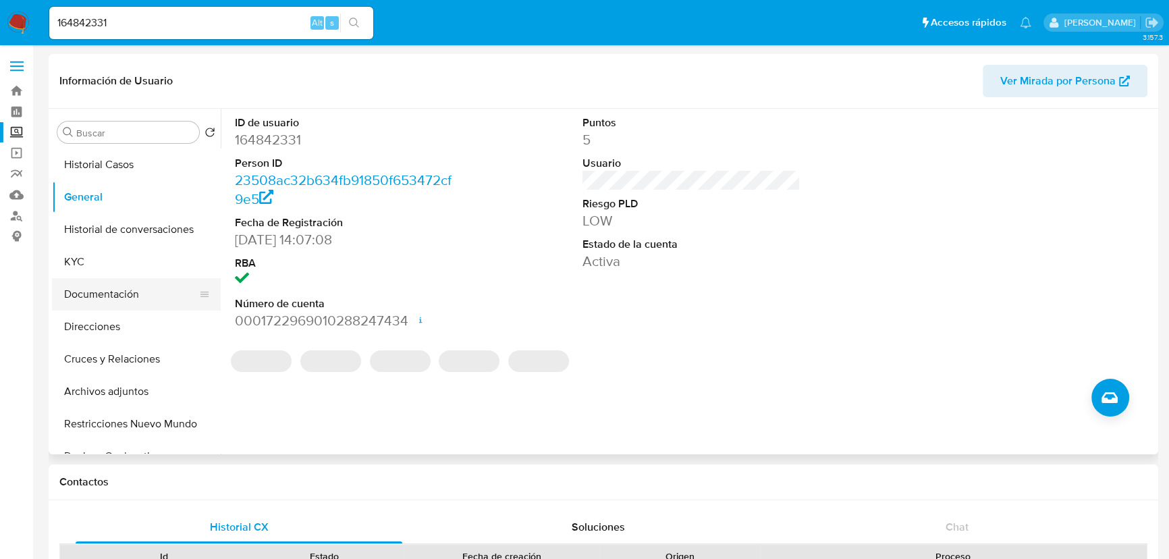
click at [70, 284] on button "Documentación" at bounding box center [131, 294] width 158 height 32
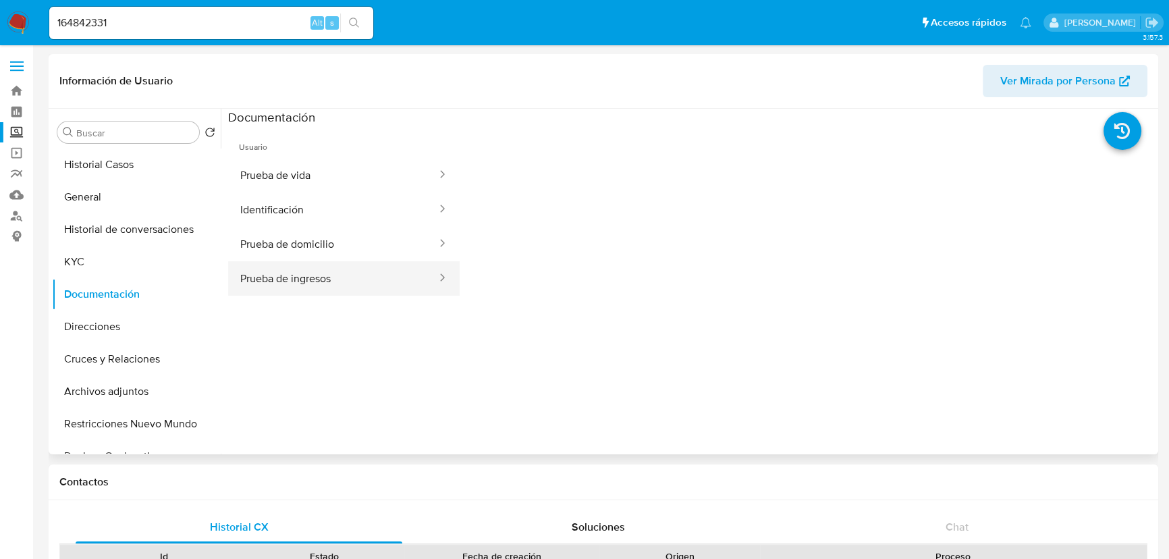
click at [244, 277] on button "Prueba de ingresos" at bounding box center [333, 278] width 210 height 34
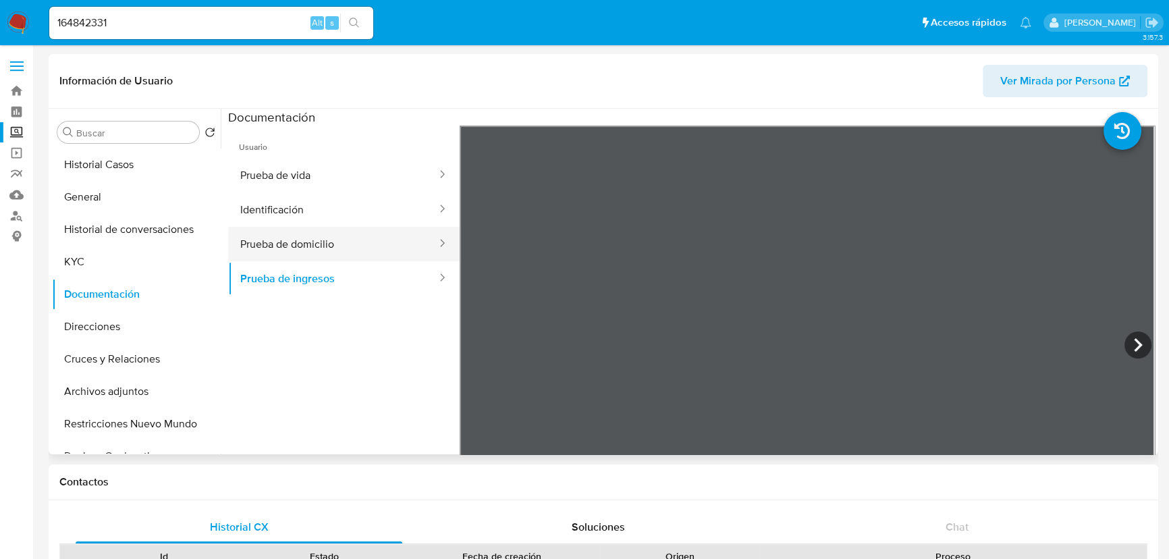
click at [258, 240] on button "Prueba de domicilio" at bounding box center [333, 244] width 210 height 34
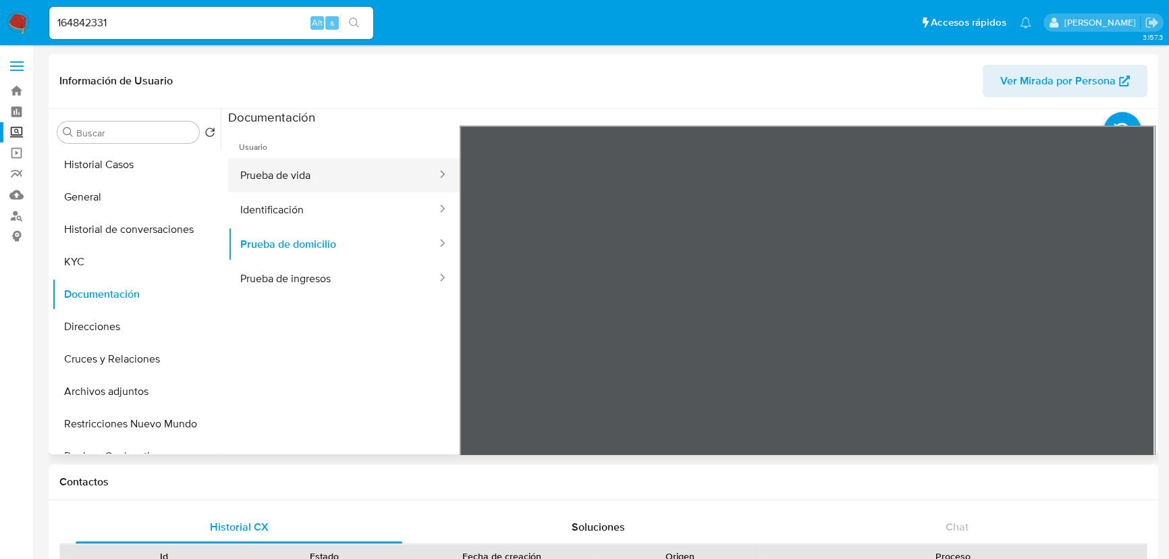
click at [286, 171] on button "Prueba de vida" at bounding box center [333, 175] width 210 height 34
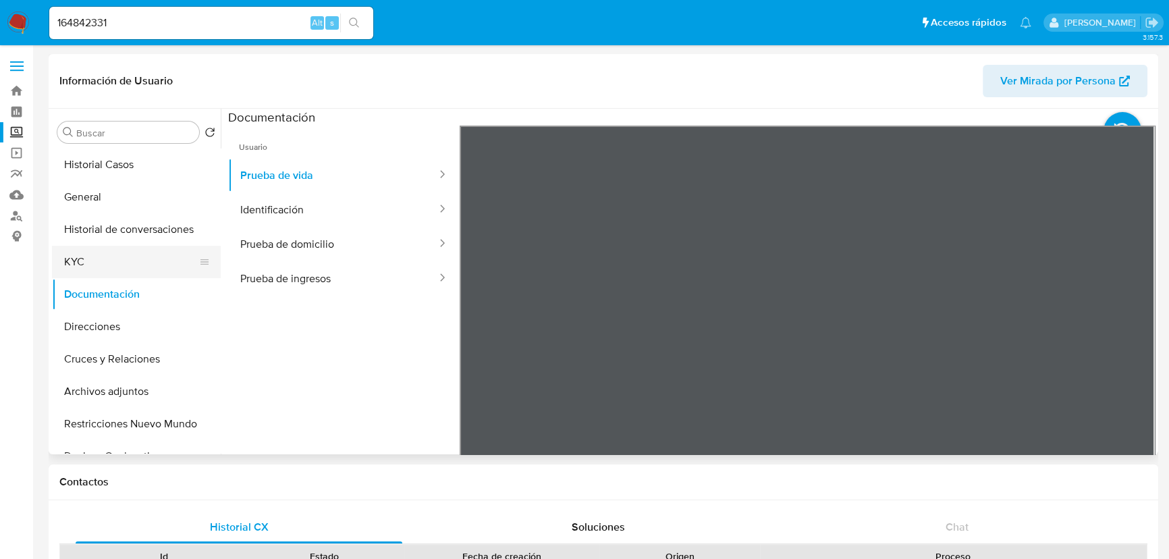
click at [68, 265] on button "KYC" at bounding box center [131, 262] width 158 height 32
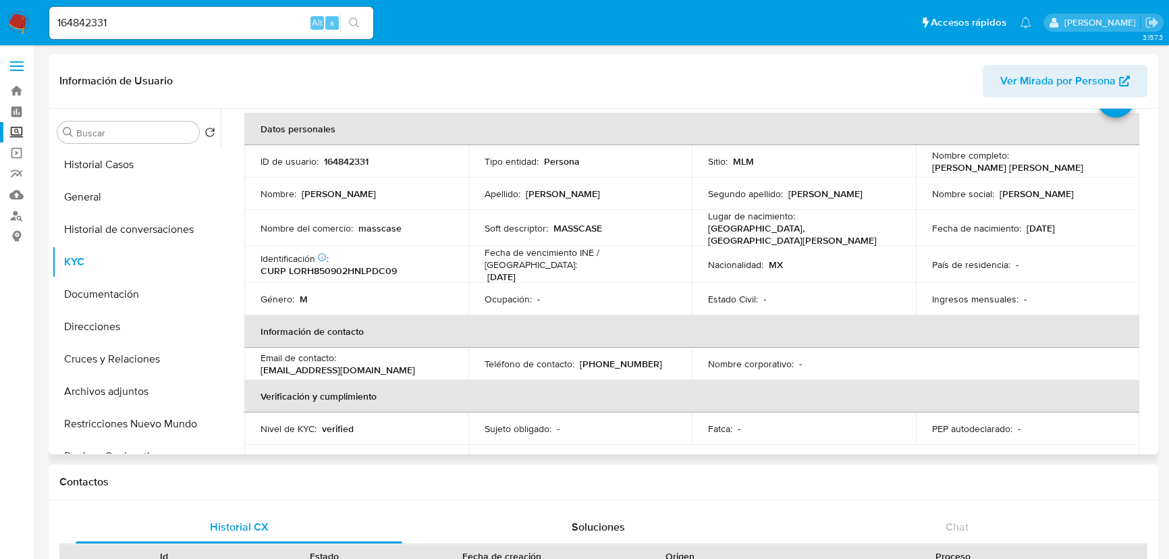
scroll to position [50, 0]
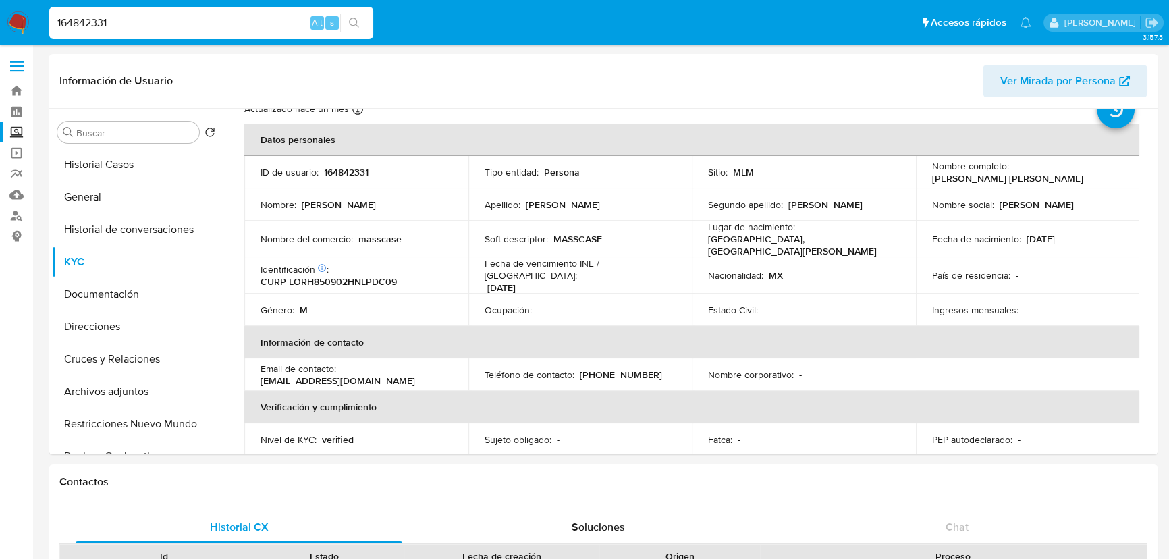
drag, startPoint x: 142, startPoint y: 28, endPoint x: 3, endPoint y: 27, distance: 139.1
click at [3, 27] on nav "Pausado Ver notificaciones 164842331 Alt s Accesos rápidos Presiona las siguien…" at bounding box center [584, 22] width 1169 height 45
paste input "211297215"
type input "1211297215"
click at [351, 20] on icon "search-icon" at bounding box center [354, 23] width 11 height 11
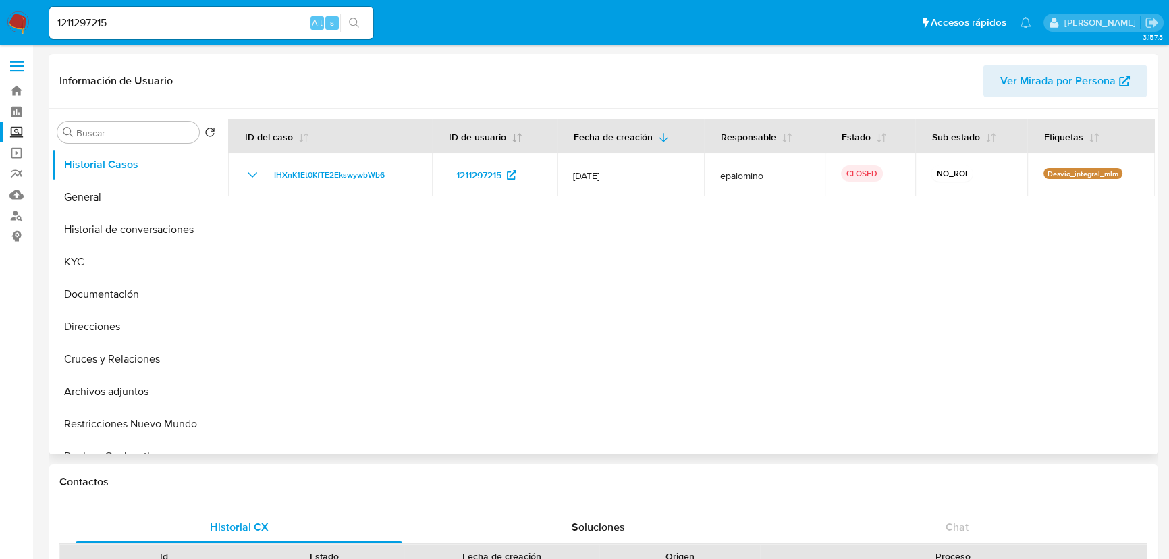
select select "10"
click at [113, 262] on button "KYC" at bounding box center [131, 262] width 158 height 32
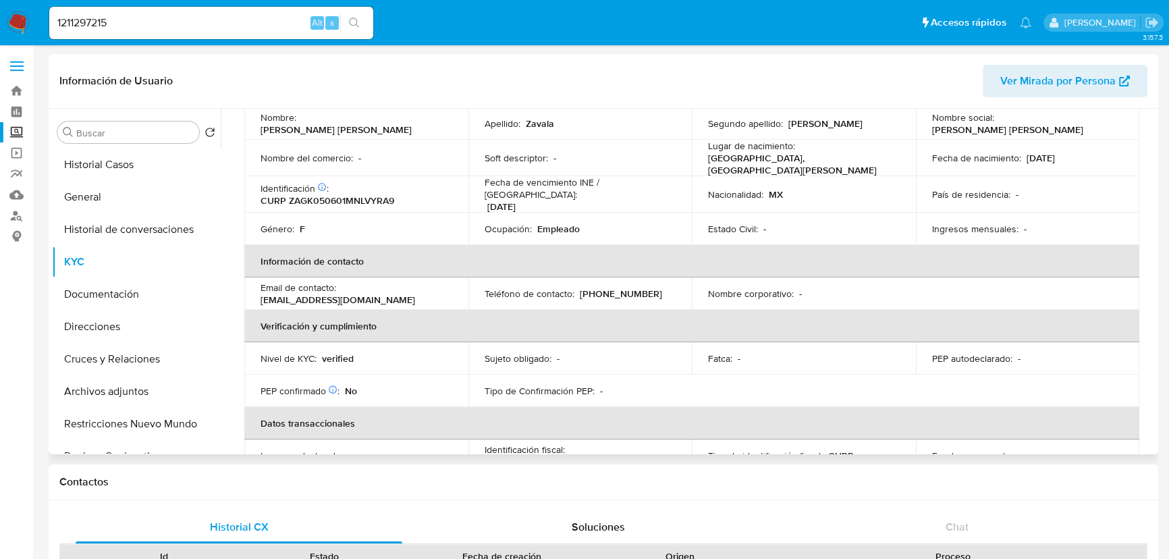
scroll to position [111, 0]
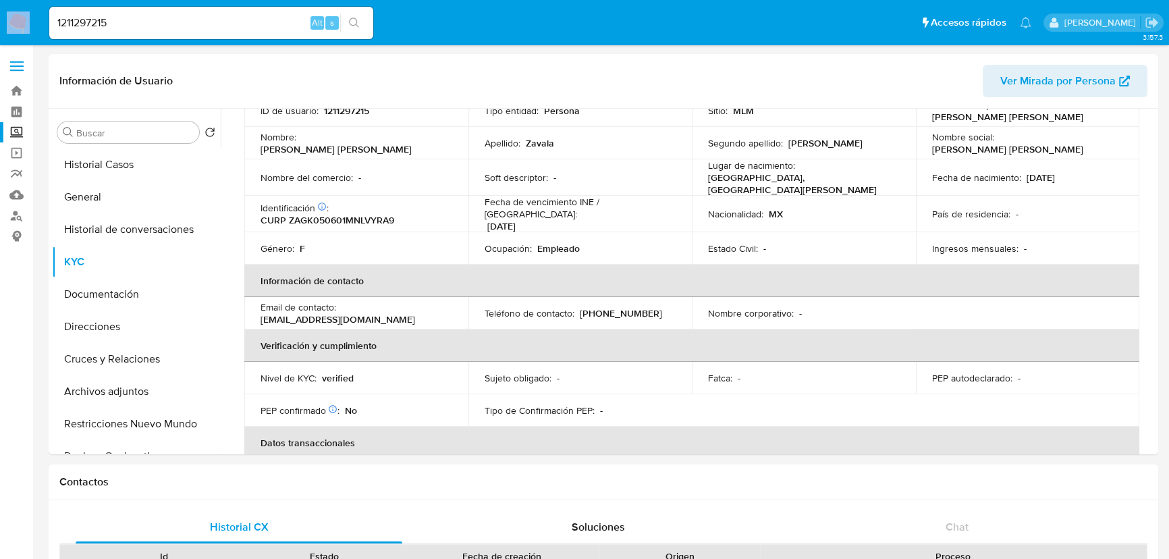
drag, startPoint x: 161, startPoint y: 5, endPoint x: 5, endPoint y: 10, distance: 156.1
click at [5, 8] on nav "Pausado Ver notificaciones 1211297215 Alt s Accesos rápidos Presiona las siguie…" at bounding box center [584, 22] width 1169 height 45
drag, startPoint x: 108, startPoint y: 14, endPoint x: 1, endPoint y: 14, distance: 106.7
click at [2, 14] on nav "Pausado Ver notificaciones 1211297215 Alt s Accesos rápidos Presiona las siguie…" at bounding box center [584, 22] width 1169 height 45
paste input "216122794"
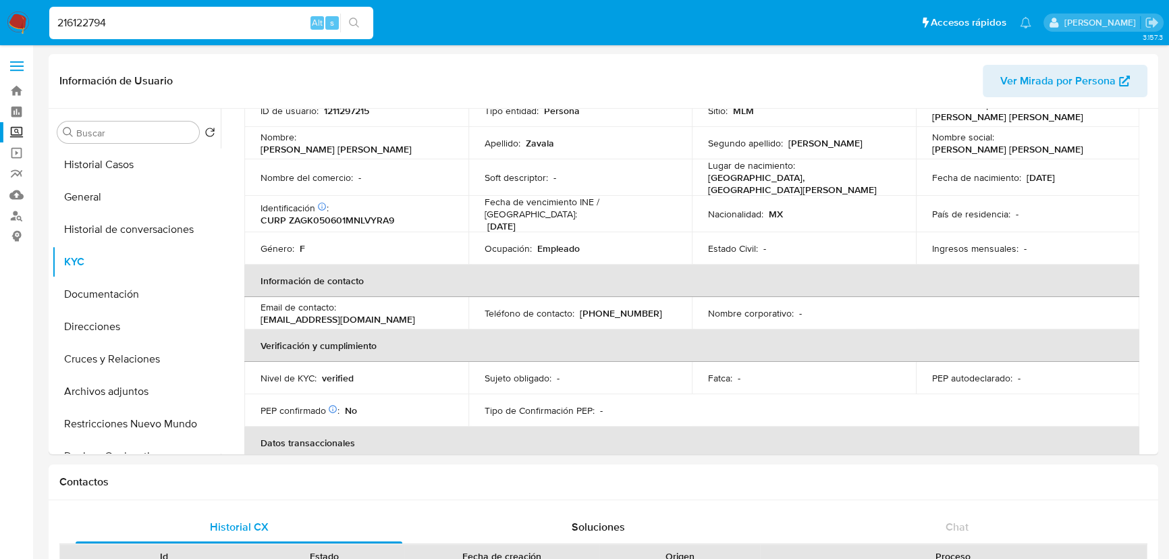
type input "216122794"
click at [352, 18] on icon "search-icon" at bounding box center [354, 23] width 10 height 10
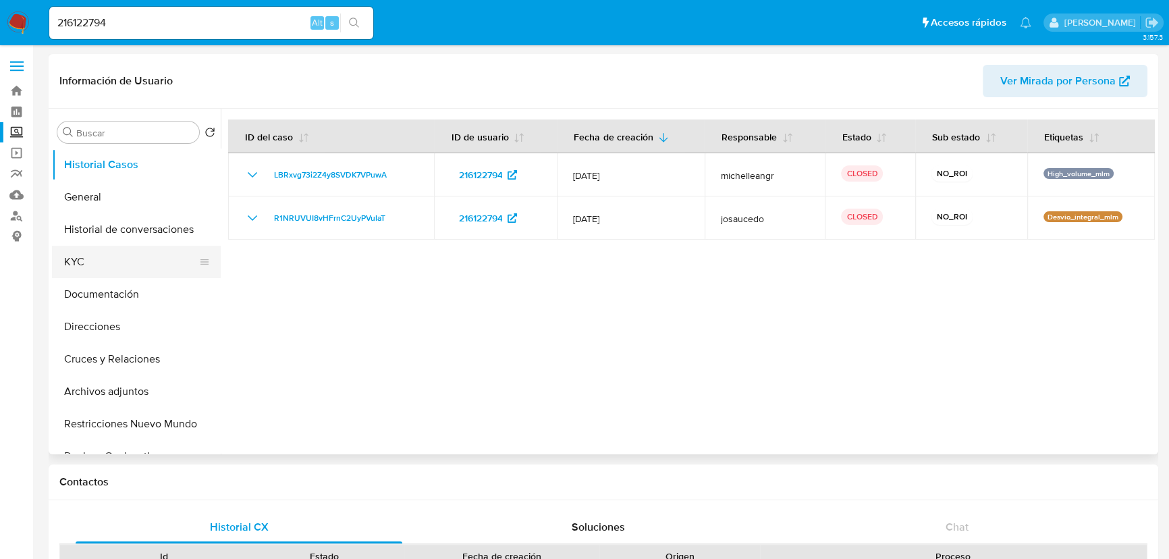
select select "10"
click at [97, 269] on button "KYC" at bounding box center [131, 262] width 158 height 32
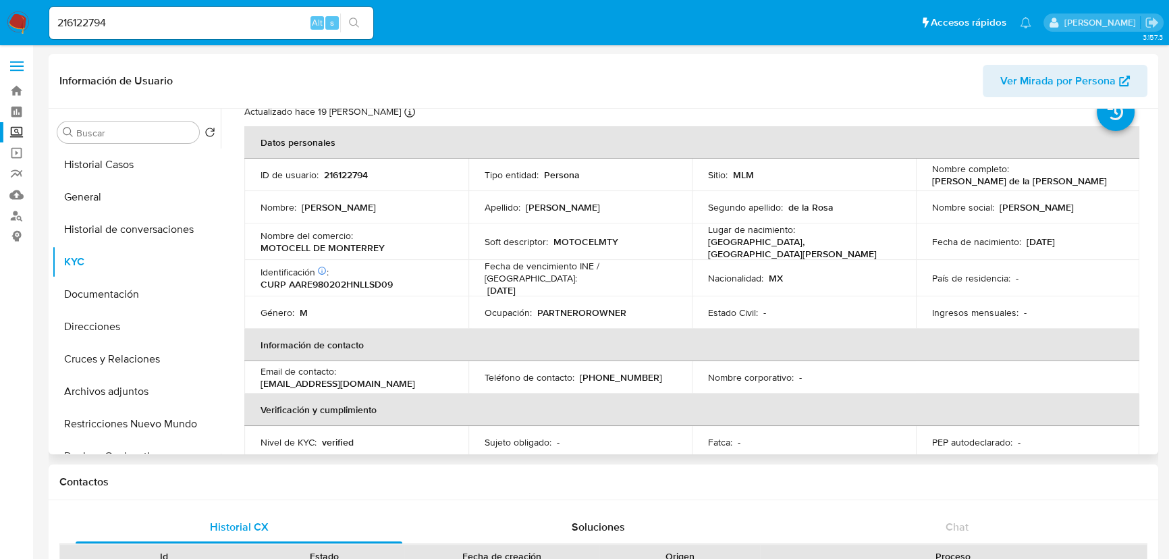
scroll to position [41, 0]
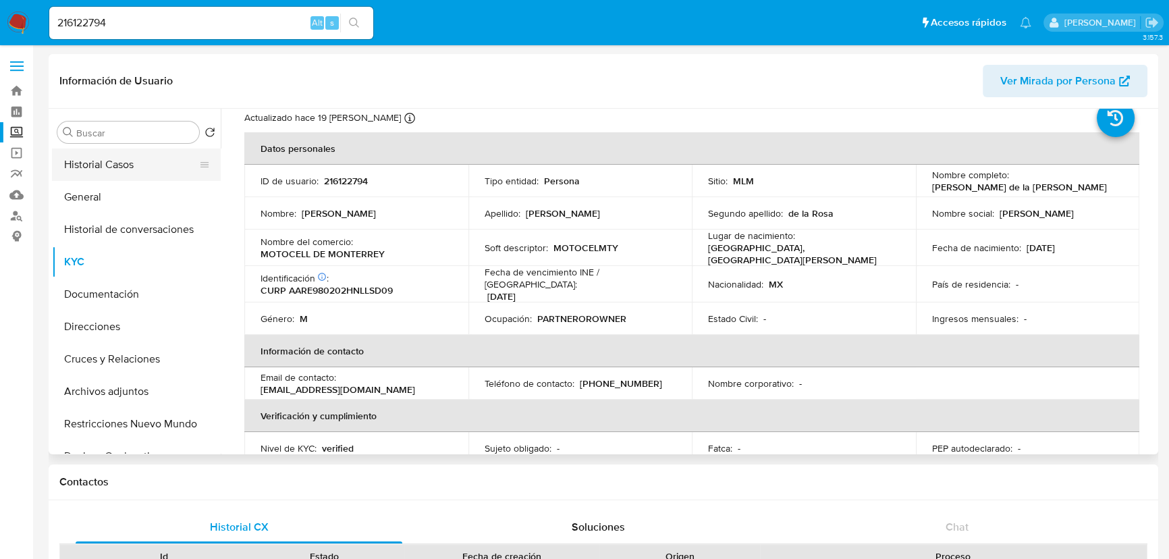
click at [117, 164] on button "Historial Casos" at bounding box center [131, 165] width 158 height 32
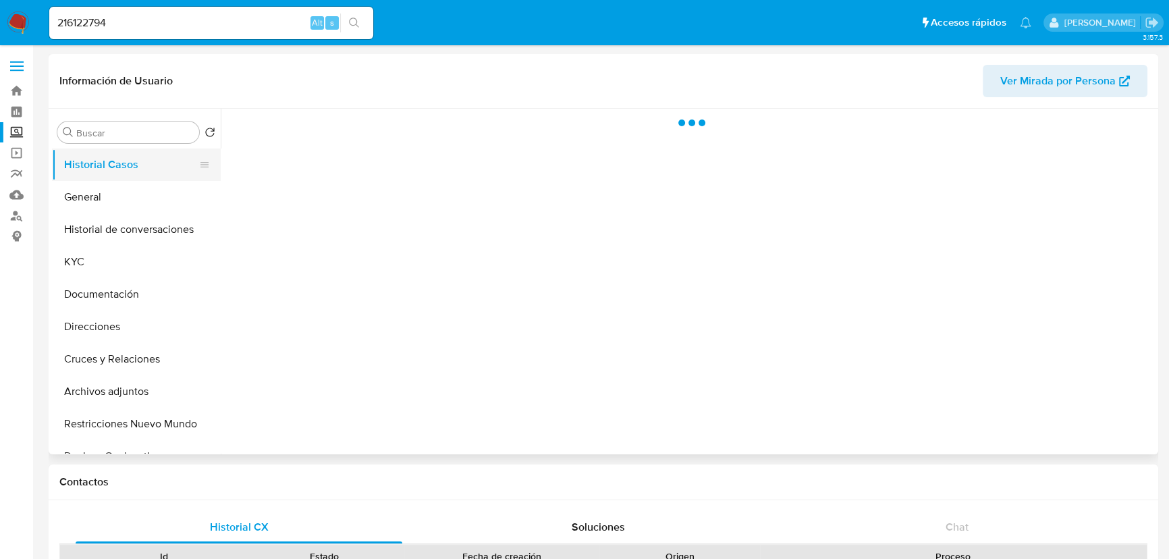
scroll to position [0, 0]
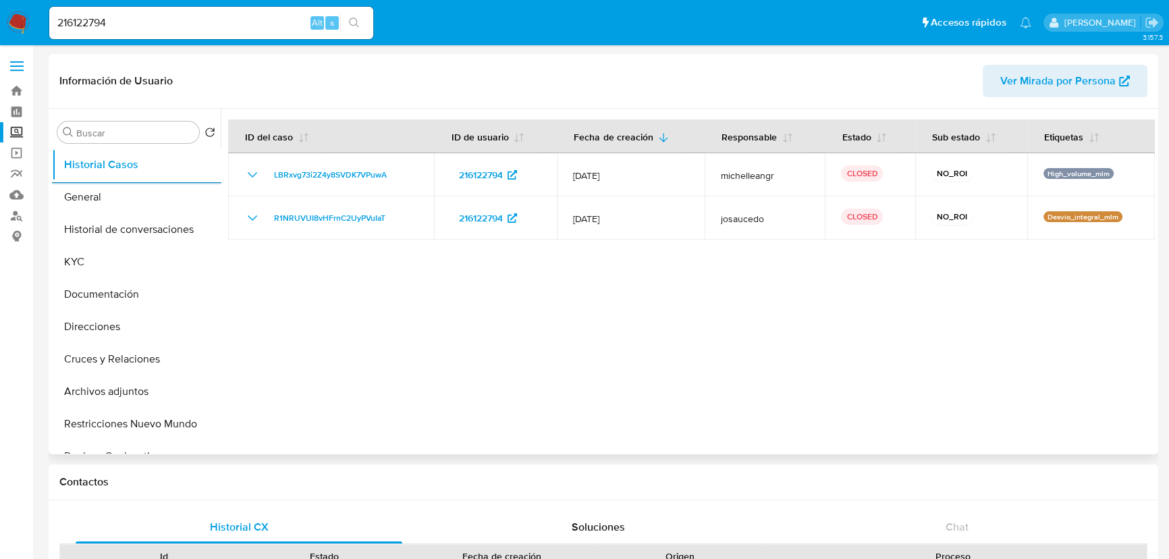
click at [52, 149] on button "Historial Casos" at bounding box center [136, 165] width 169 height 32
drag, startPoint x: 172, startPoint y: 27, endPoint x: 49, endPoint y: 41, distance: 124.4
paste input "1413834955."
type input "1413834955"
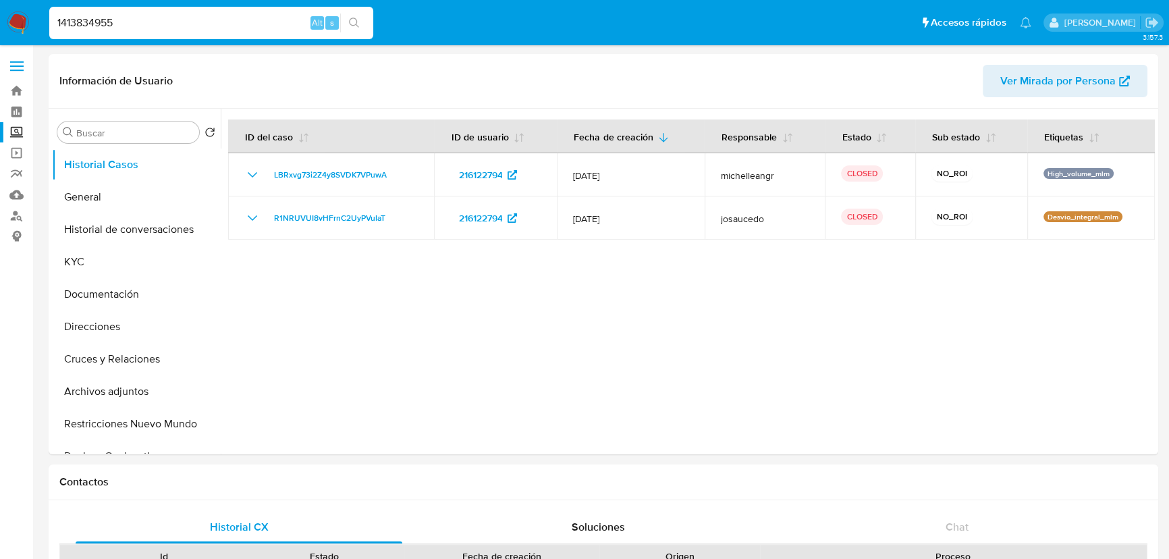
click at [357, 22] on icon "search-icon" at bounding box center [354, 23] width 11 height 11
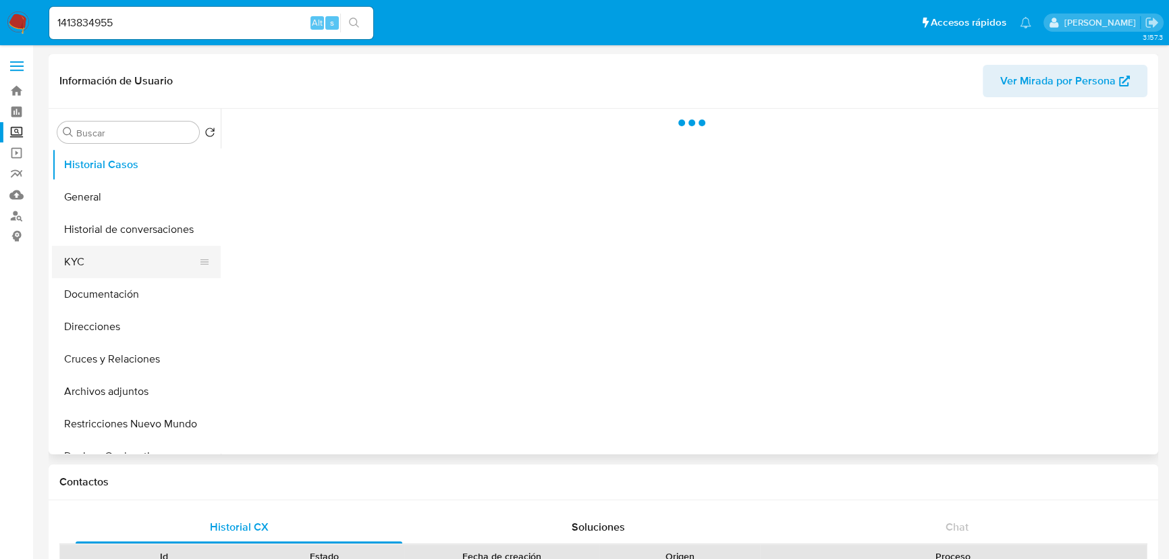
drag, startPoint x: 70, startPoint y: 243, endPoint x: 72, endPoint y: 250, distance: 7.0
click at [70, 243] on button "Historial de conversaciones" at bounding box center [136, 229] width 169 height 32
drag, startPoint x: 72, startPoint y: 250, endPoint x: 142, endPoint y: 248, distance: 70.3
click at [73, 249] on button "KYC" at bounding box center [131, 262] width 158 height 32
select select "10"
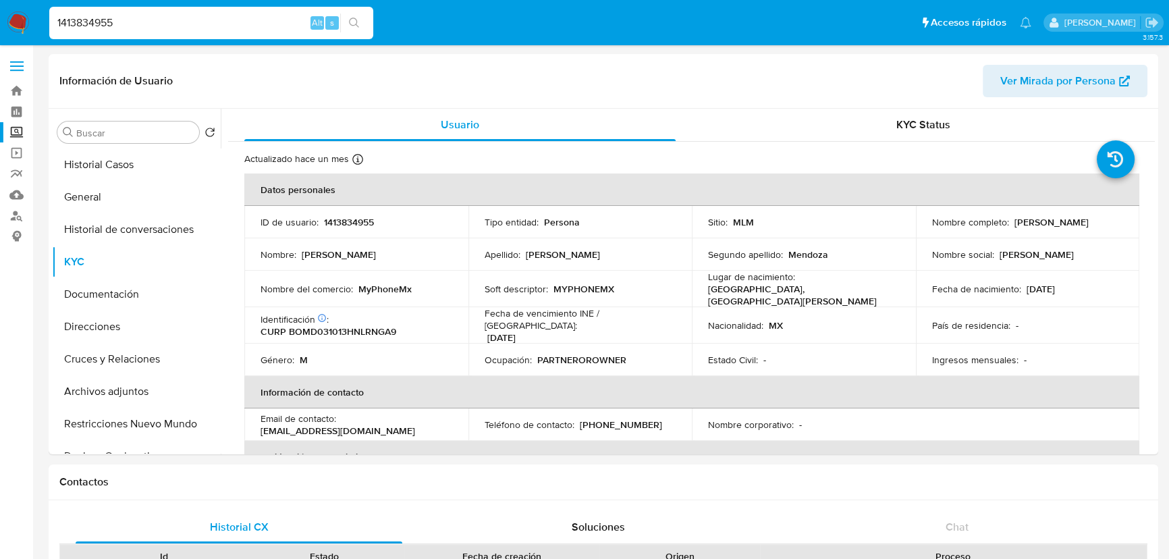
drag, startPoint x: 120, startPoint y: 27, endPoint x: -7, endPoint y: 22, distance: 127.7
paste input "346570046"
type input "1346570046"
click at [355, 20] on icon "search-icon" at bounding box center [354, 23] width 11 height 11
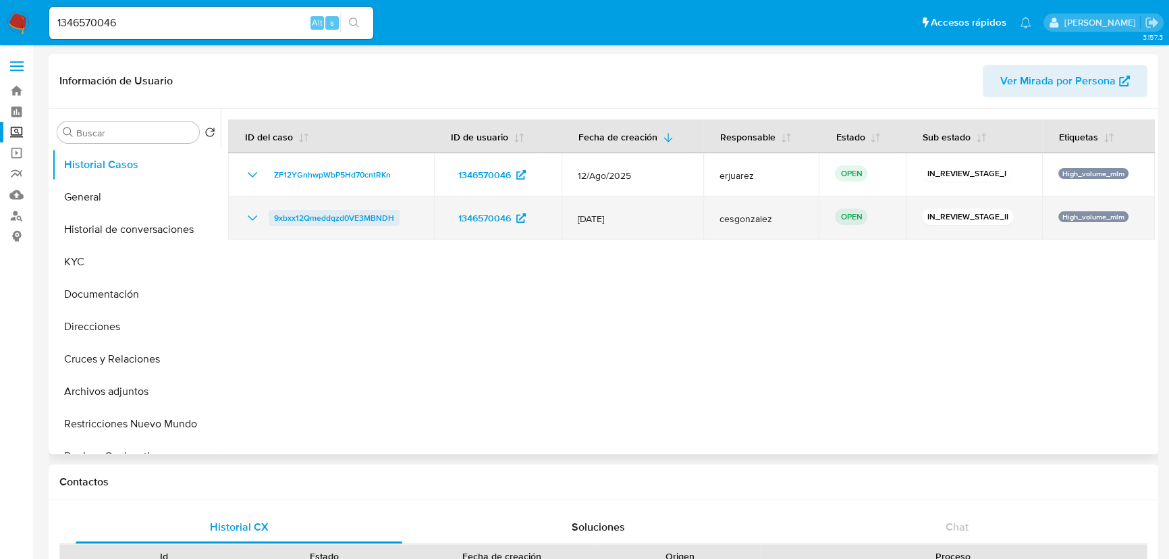
select select "10"
click at [323, 215] on span "9xbxx12Qmeddqzd0VE3MBNDH" at bounding box center [334, 218] width 120 height 16
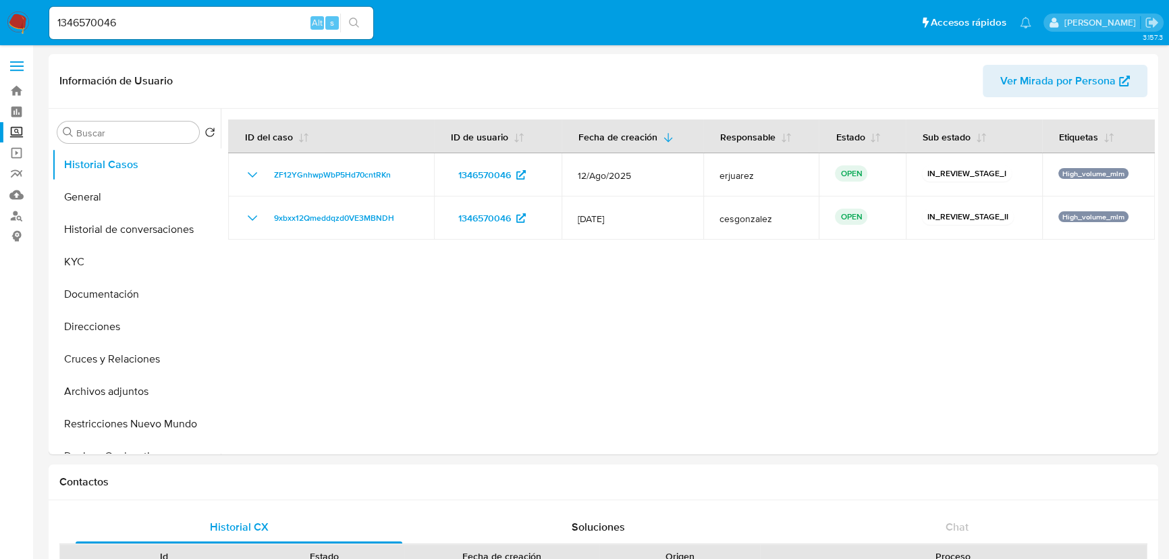
drag, startPoint x: 14, startPoint y: 135, endPoint x: 25, endPoint y: 137, distance: 11.0
click at [14, 135] on label "Screening" at bounding box center [80, 132] width 161 height 21
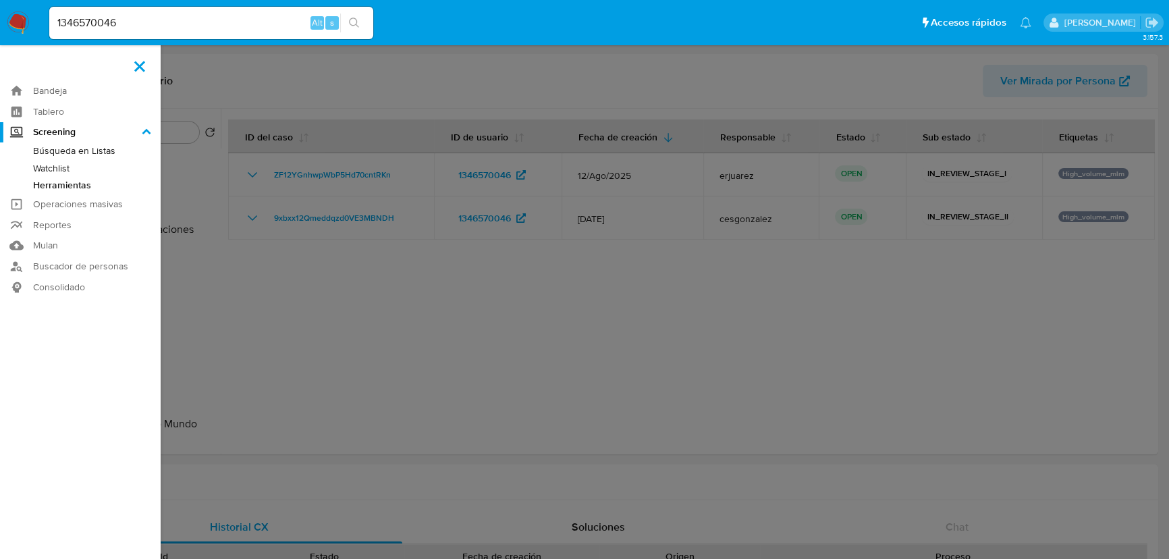
click at [0, 0] on input "Screening" at bounding box center [0, 0] width 0 height 0
click at [75, 175] on link "Watchlist" at bounding box center [80, 168] width 161 height 17
drag, startPoint x: 74, startPoint y: 179, endPoint x: 20, endPoint y: 182, distance: 54.1
click at [74, 180] on link "Herramientas" at bounding box center [80, 185] width 161 height 17
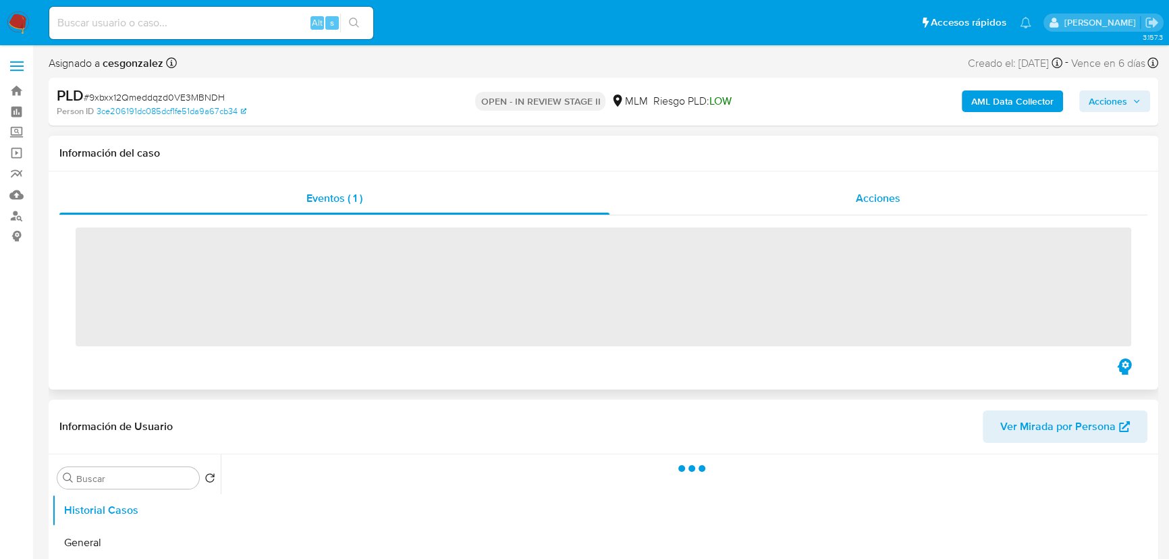
click at [770, 196] on div "Acciones" at bounding box center [879, 198] width 539 height 32
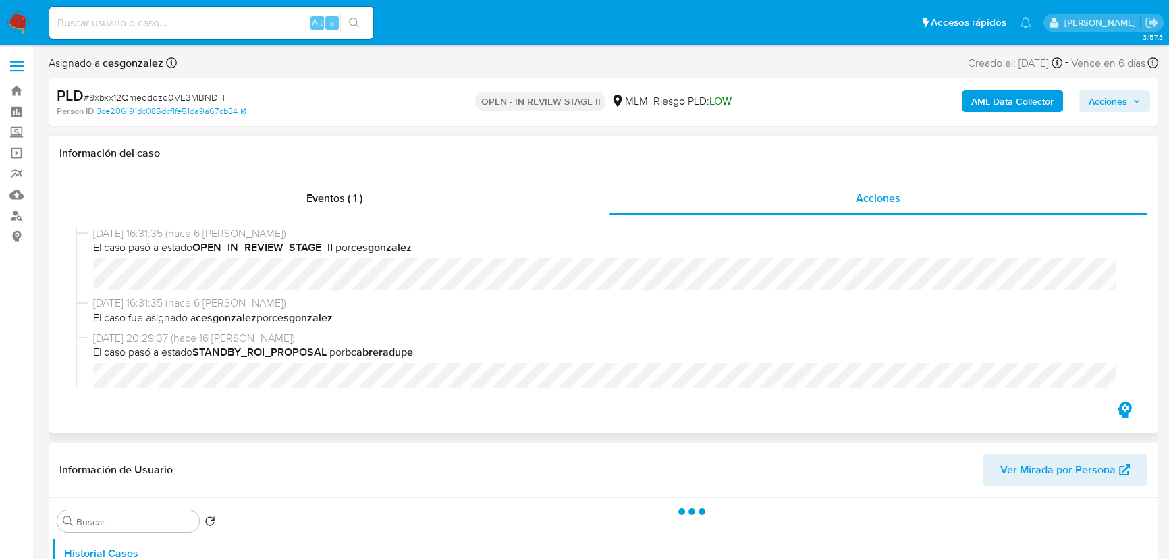
select select "10"
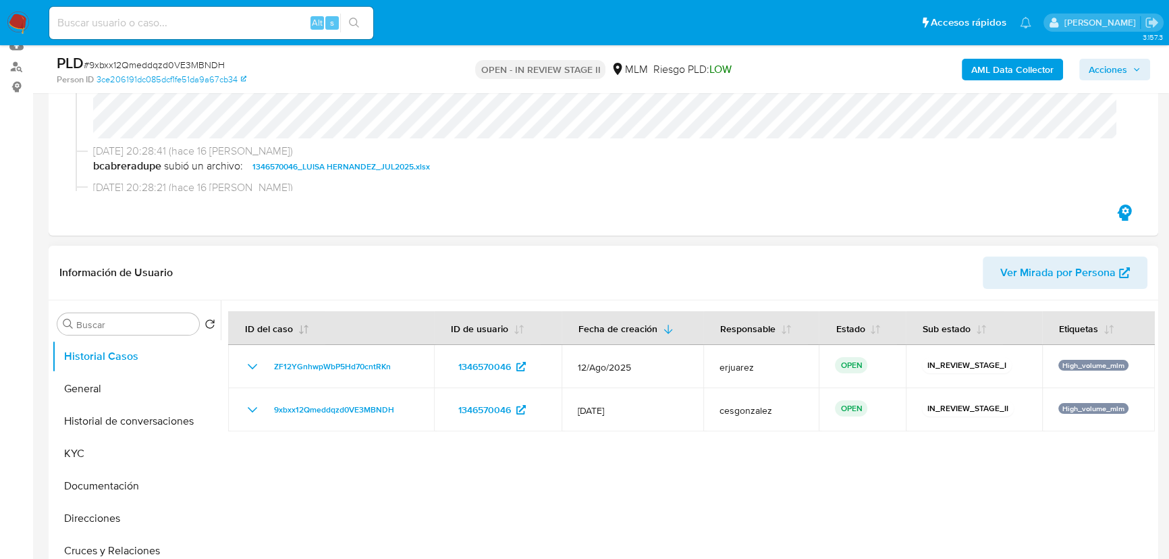
scroll to position [184, 0]
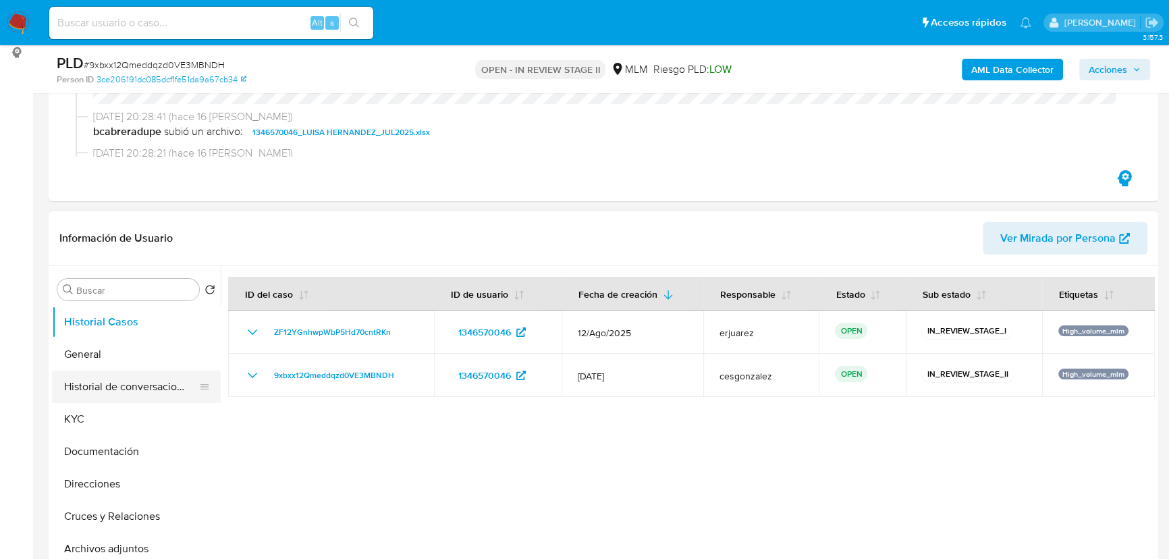
click at [159, 386] on button "Historial de conversaciones" at bounding box center [131, 387] width 158 height 32
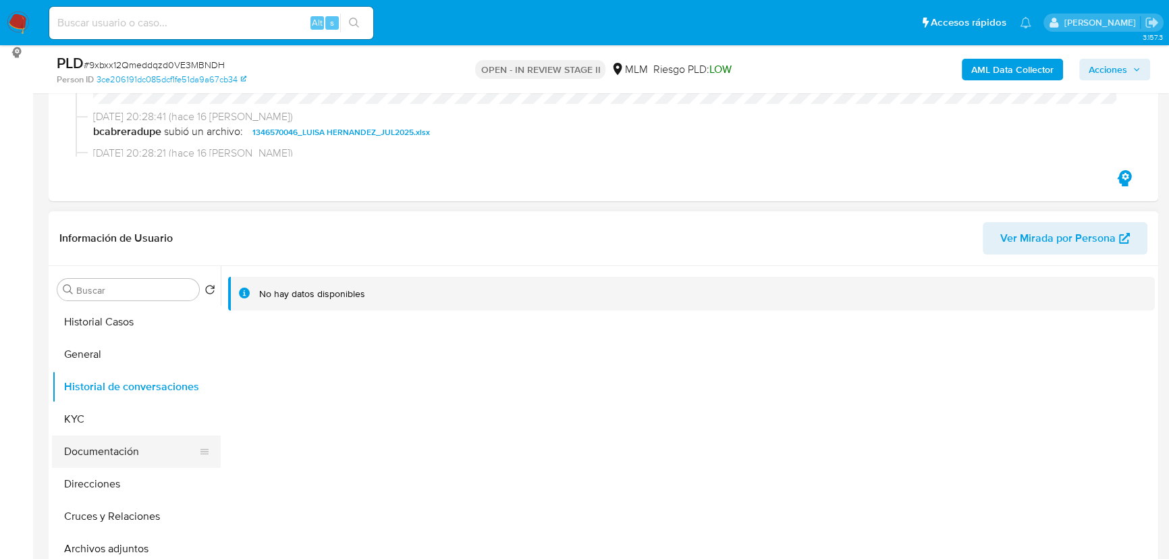
click at [101, 451] on button "Documentación" at bounding box center [131, 452] width 158 height 32
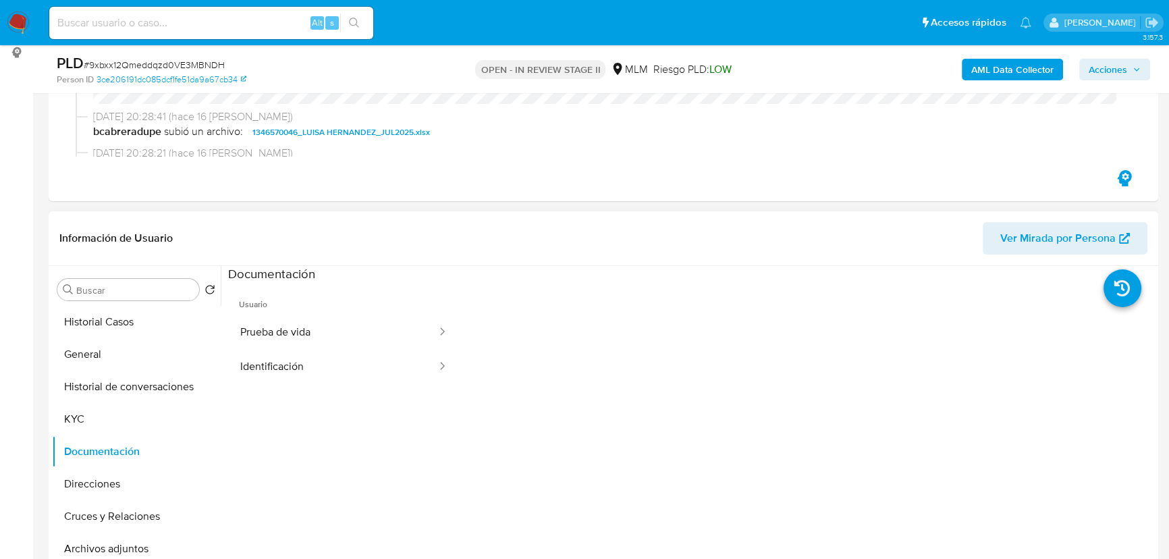
click at [284, 332] on button "Prueba de vida" at bounding box center [333, 332] width 210 height 34
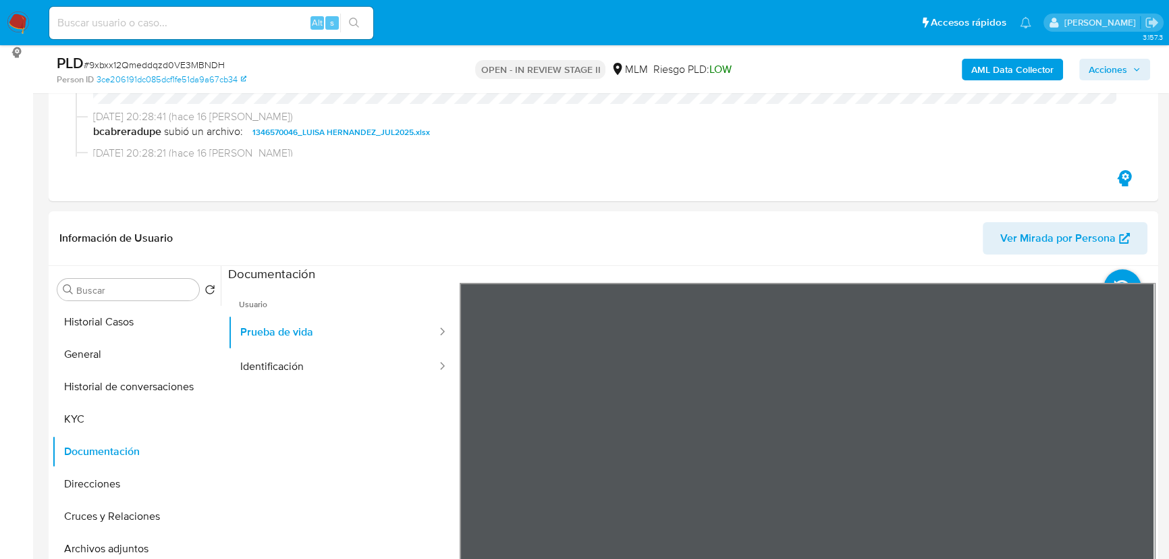
click at [309, 366] on button "Identificación" at bounding box center [333, 367] width 210 height 34
click at [88, 518] on button "Cruces y Relaciones" at bounding box center [131, 516] width 158 height 32
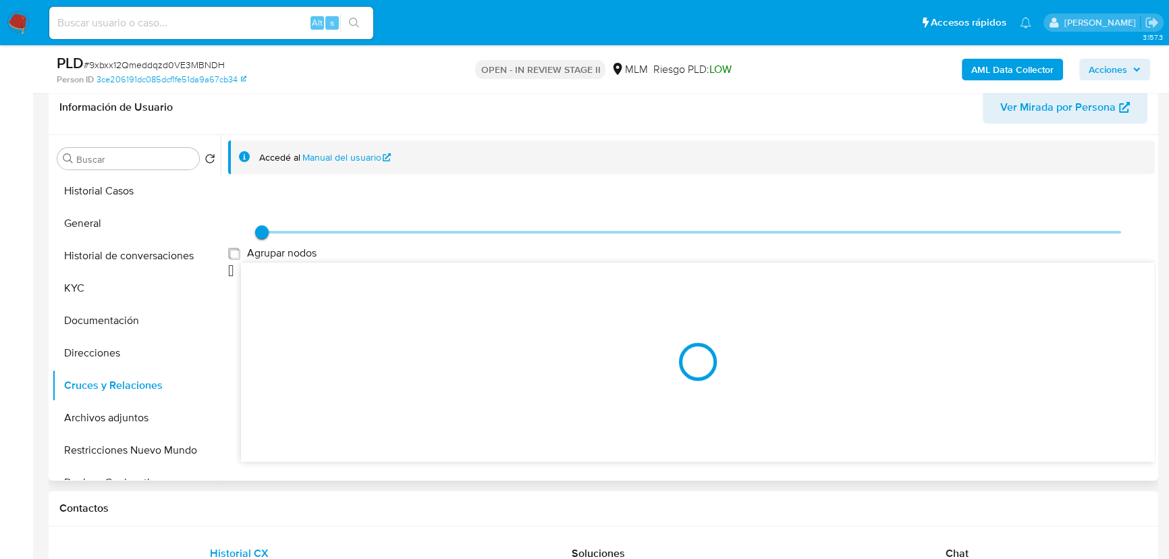
scroll to position [307, 0]
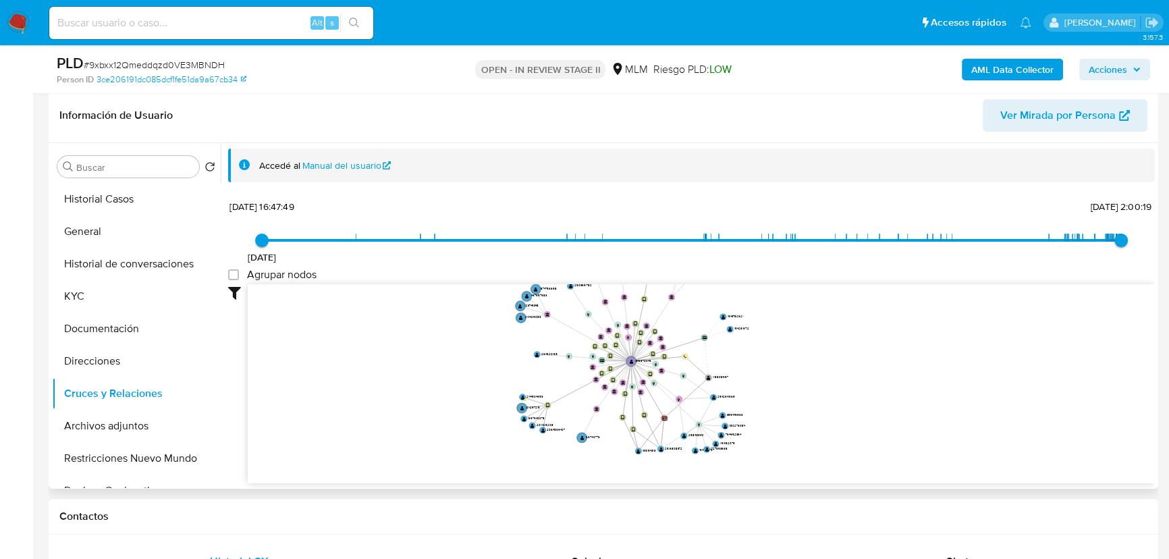
drag, startPoint x: 500, startPoint y: 337, endPoint x: 500, endPoint y: 312, distance: 25.0
click at [498, 313] on icon "user-1346570046  1346570046 device-65516a34d88990ea15f0dcee  device-654f4a487…" at bounding box center [701, 382] width 907 height 196
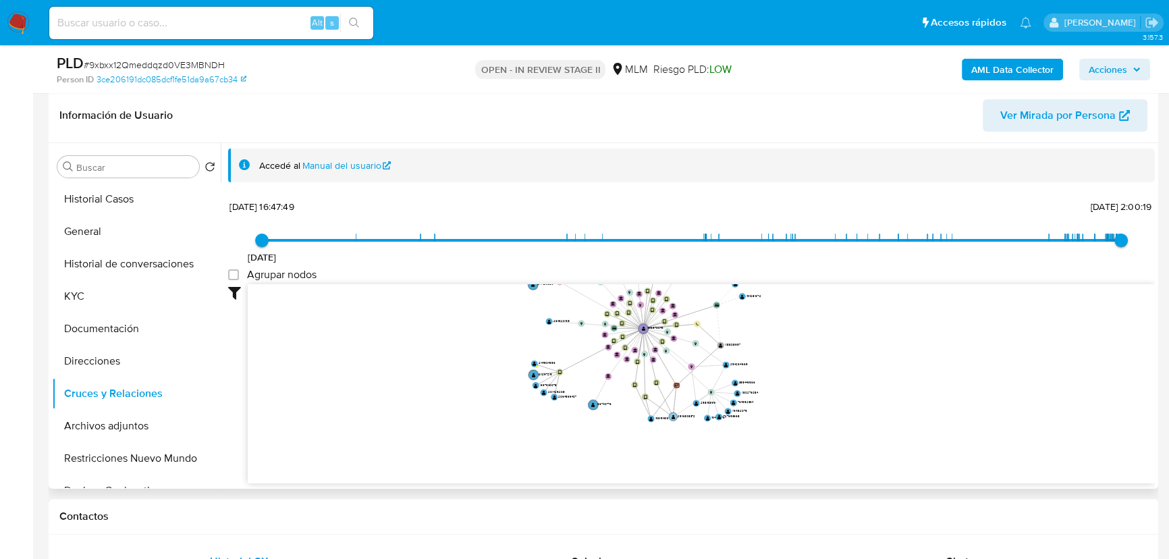
click at [670, 417] on circle at bounding box center [673, 417] width 9 height 9
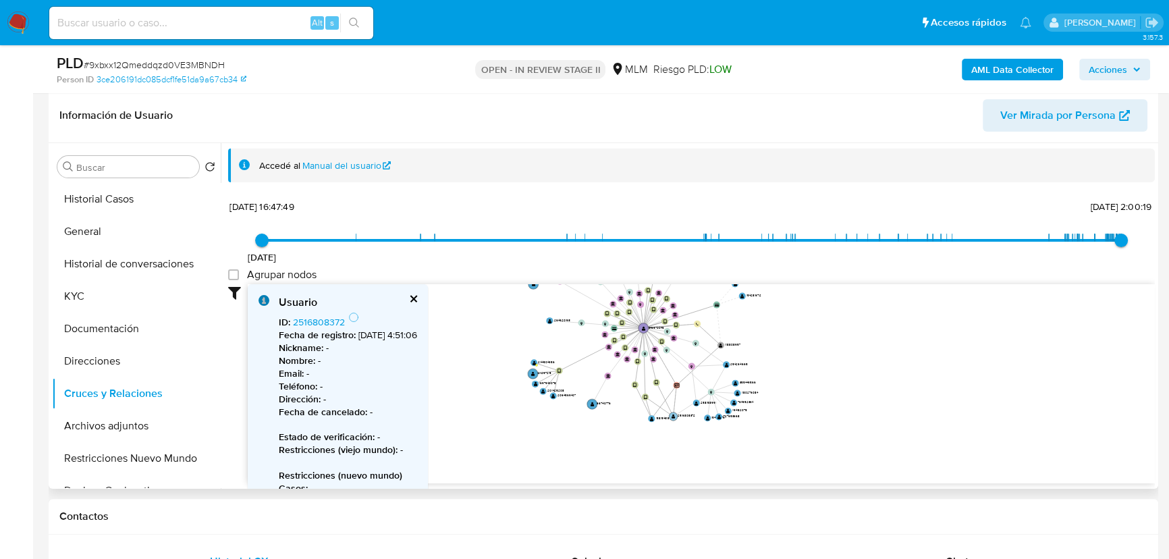
click at [670, 417] on circle at bounding box center [673, 416] width 9 height 9
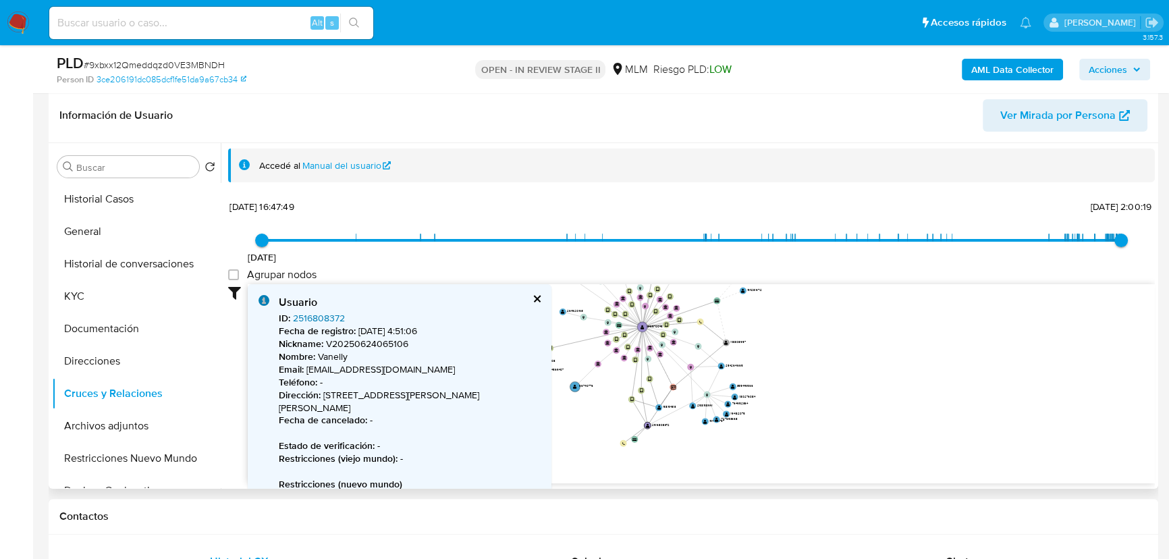
click at [309, 314] on link "2516808372" at bounding box center [319, 318] width 52 height 14
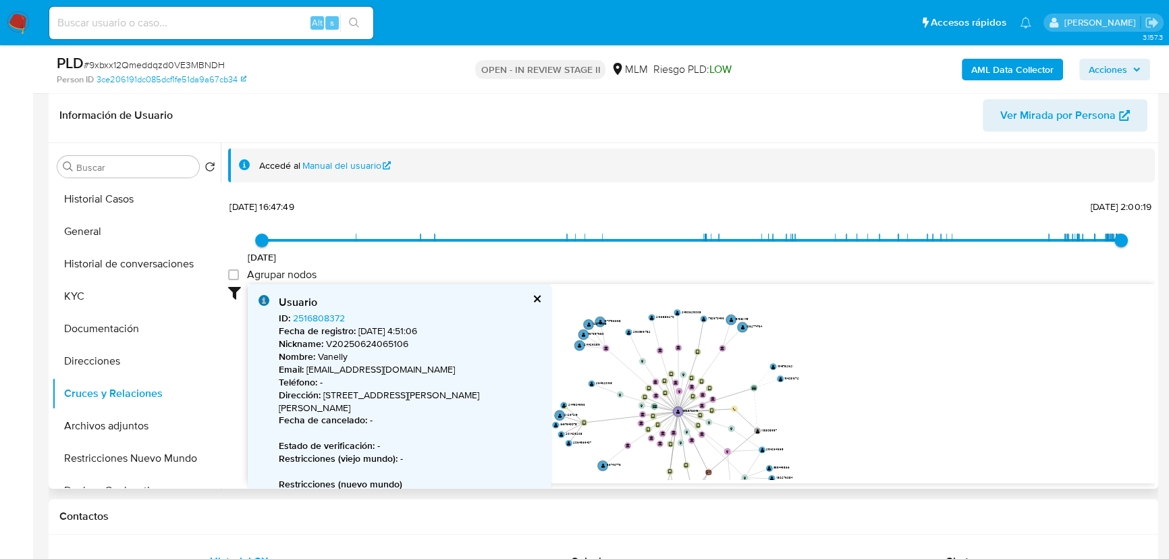
drag, startPoint x: 794, startPoint y: 342, endPoint x: 826, endPoint y: 415, distance: 80.4
click at [831, 417] on icon "user-1346570046  1346570046 device-65516a34d88990ea15f0dcee  device-654f4a487…" at bounding box center [701, 382] width 907 height 196
click at [532, 301] on button "cerrar" at bounding box center [536, 298] width 9 height 9
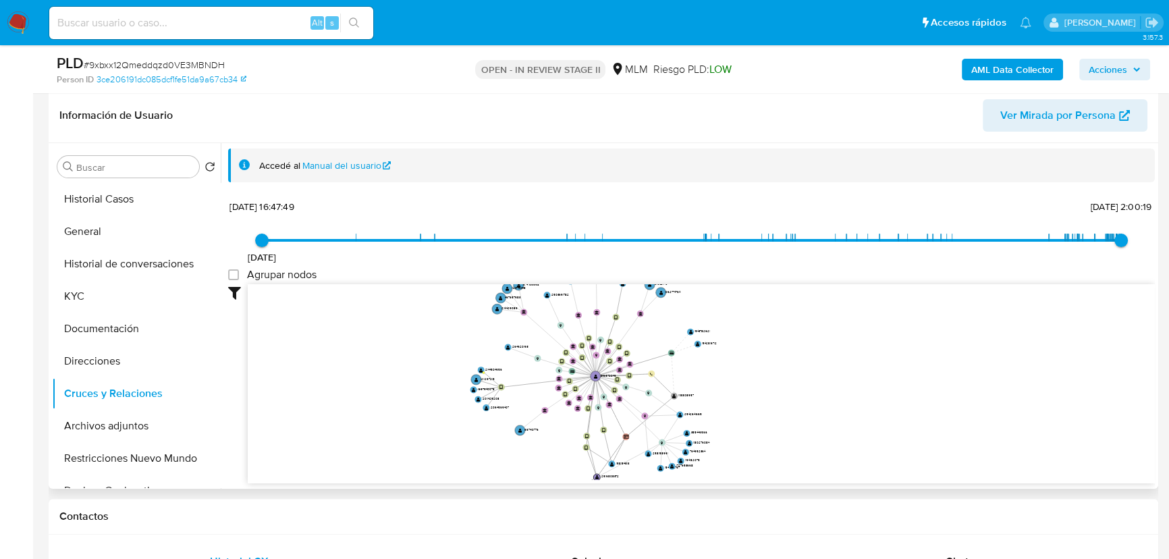
drag, startPoint x: 498, startPoint y: 356, endPoint x: 416, endPoint y: 302, distance: 97.6
click at [416, 304] on icon "user-1346570046  1346570046 device-65516a34d88990ea15f0dcee  device-654f4a487…" at bounding box center [701, 382] width 907 height 196
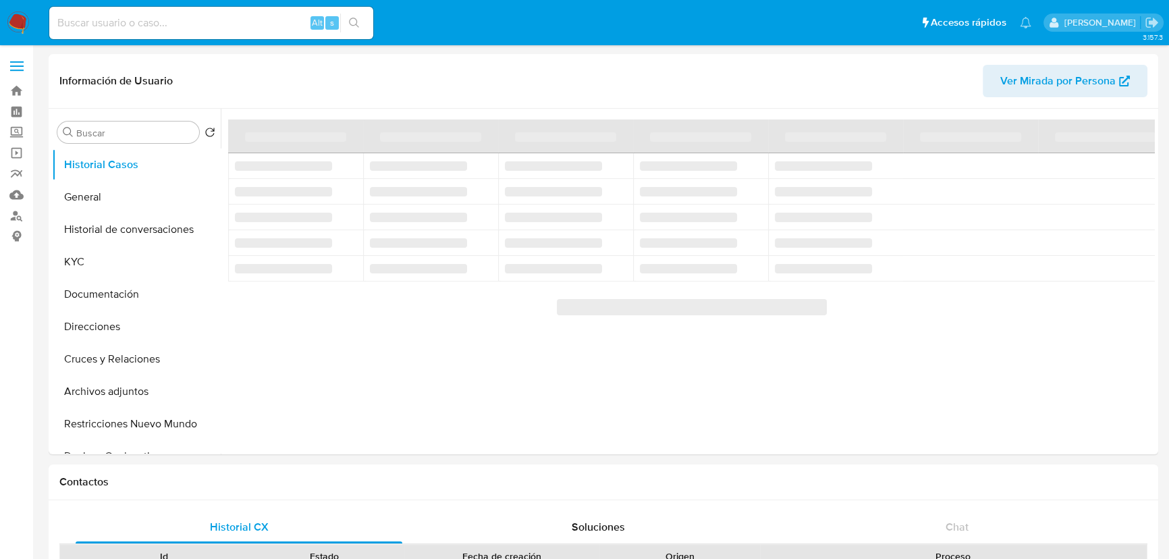
select select "10"
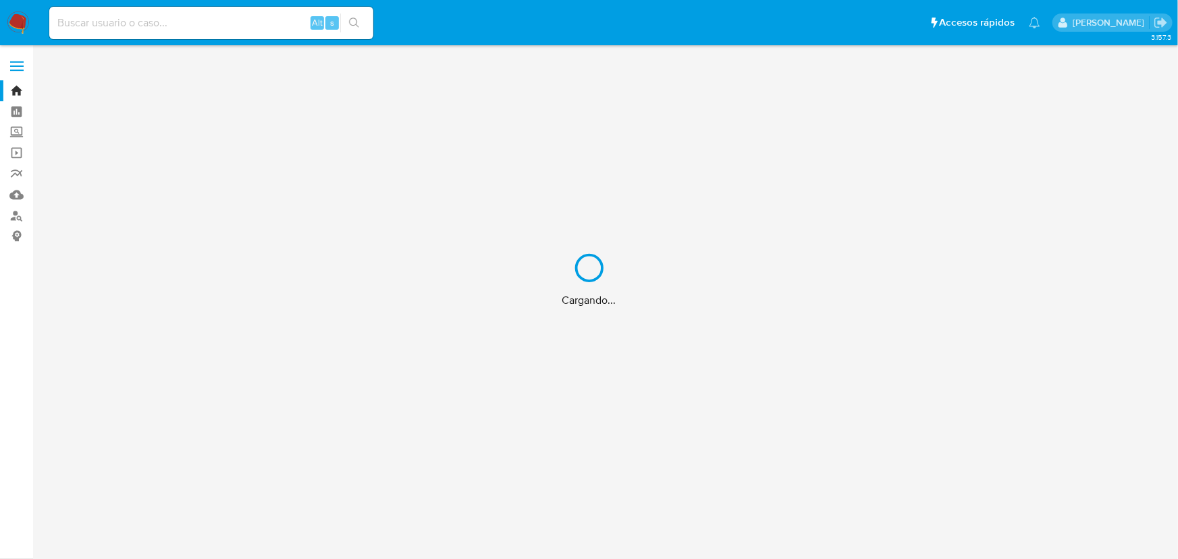
click at [11, 129] on div "Cargando..." at bounding box center [589, 279] width 1178 height 559
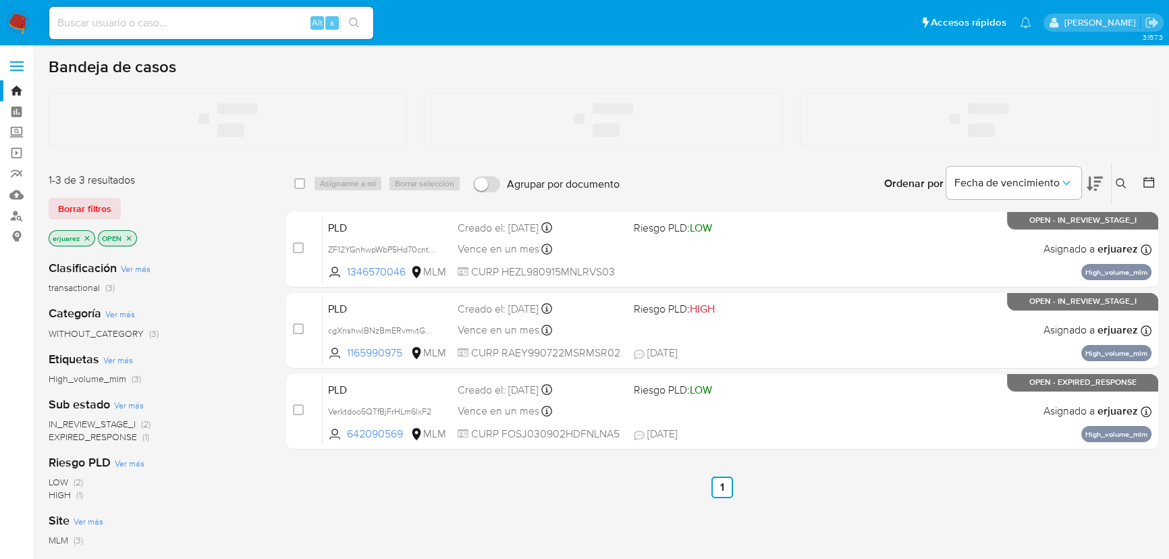
click at [19, 135] on label "Screening" at bounding box center [80, 132] width 161 height 21
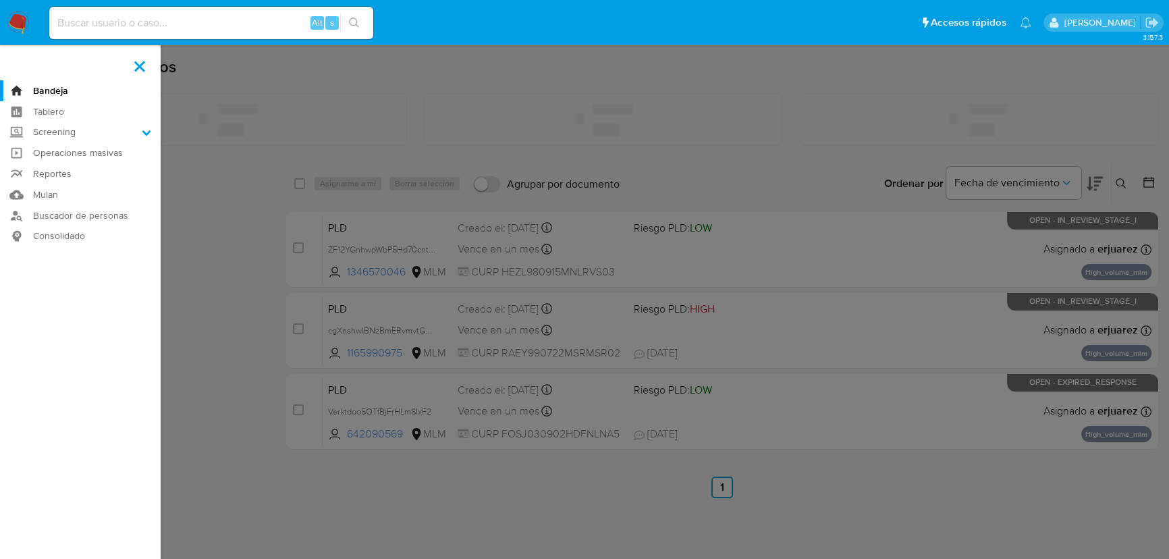
click at [0, 0] on input "Screening" at bounding box center [0, 0] width 0 height 0
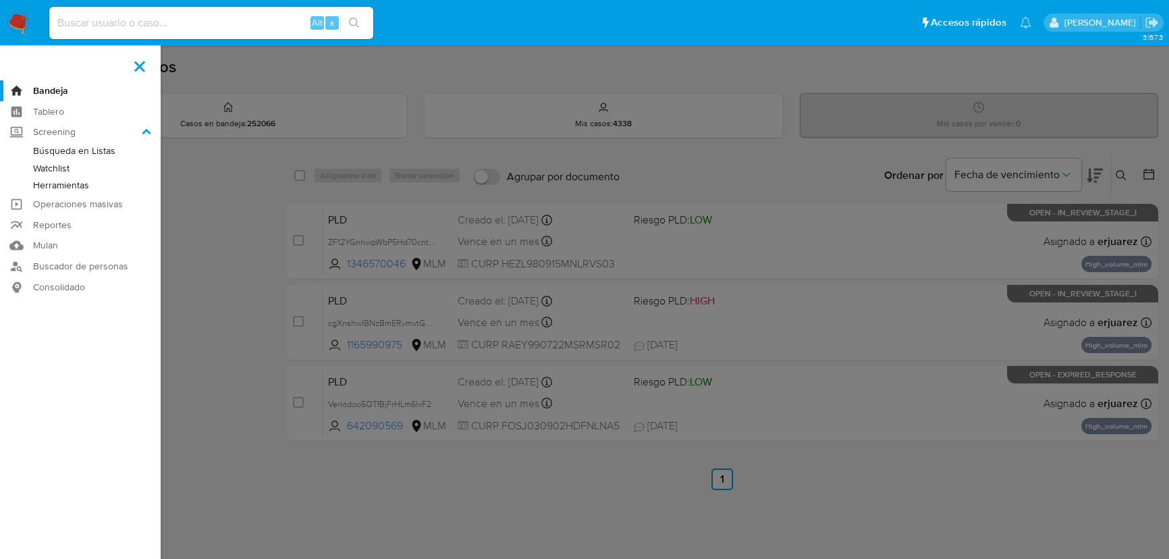
click at [65, 192] on link "Herramientas" at bounding box center [80, 185] width 161 height 17
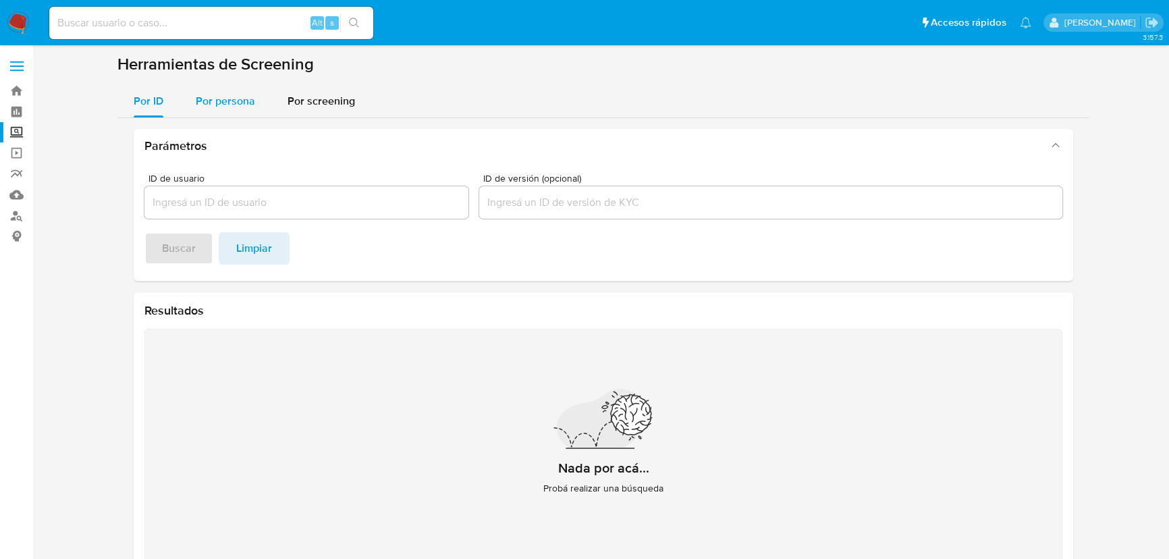
click at [236, 103] on span "Por persona" at bounding box center [225, 101] width 59 height 16
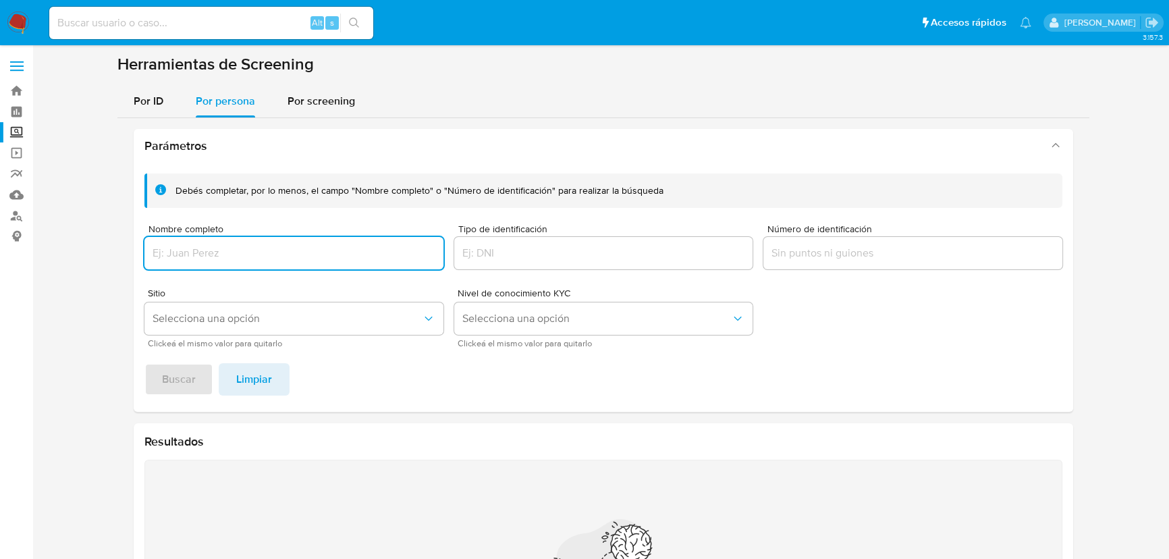
click at [182, 250] on input "Nombre completo" at bounding box center [293, 253] width 299 height 18
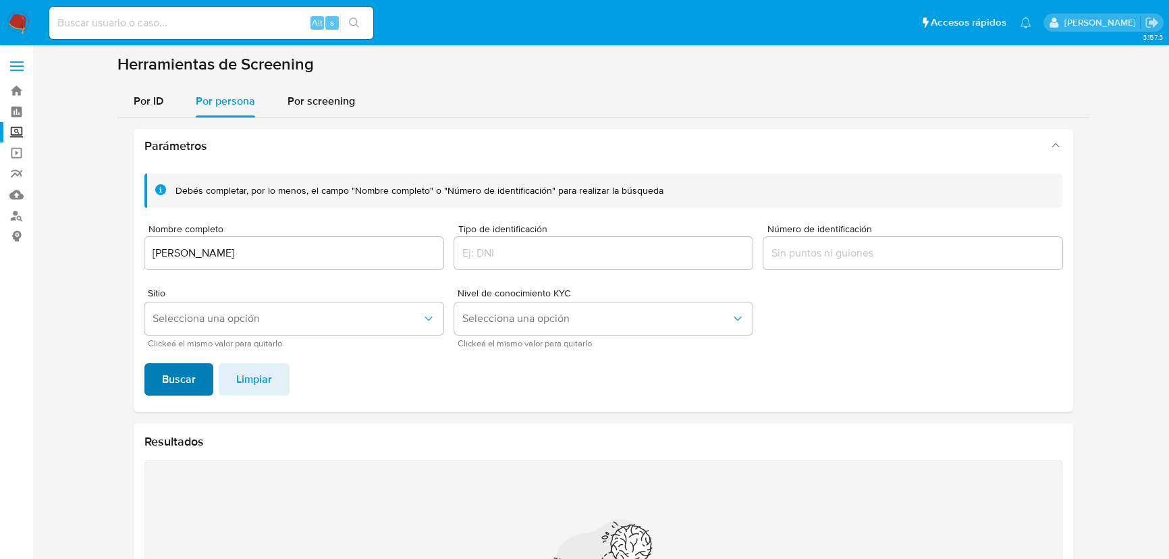
click at [163, 378] on span "Buscar" at bounding box center [179, 380] width 34 height 30
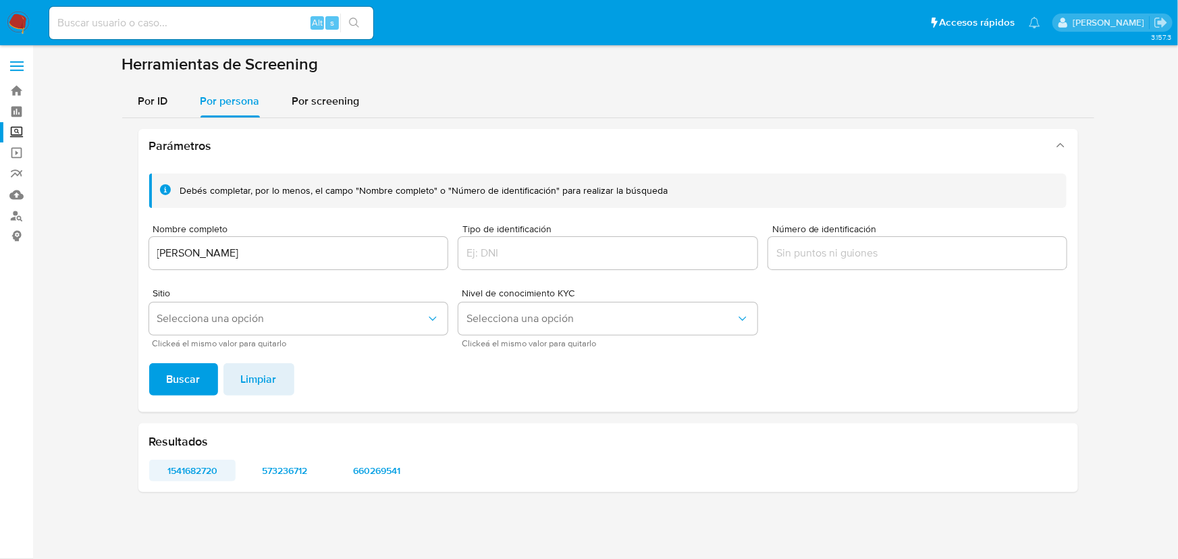
click at [182, 471] on span "1541682720" at bounding box center [193, 470] width 68 height 19
click at [296, 473] on span "573236712" at bounding box center [285, 470] width 68 height 19
drag, startPoint x: 350, startPoint y: 263, endPoint x: 76, endPoint y: 217, distance: 277.3
click at [75, 217] on section at bounding box center [608, 278] width 1119 height 449
drag, startPoint x: 355, startPoint y: 270, endPoint x: 350, endPoint y: 258, distance: 13.0
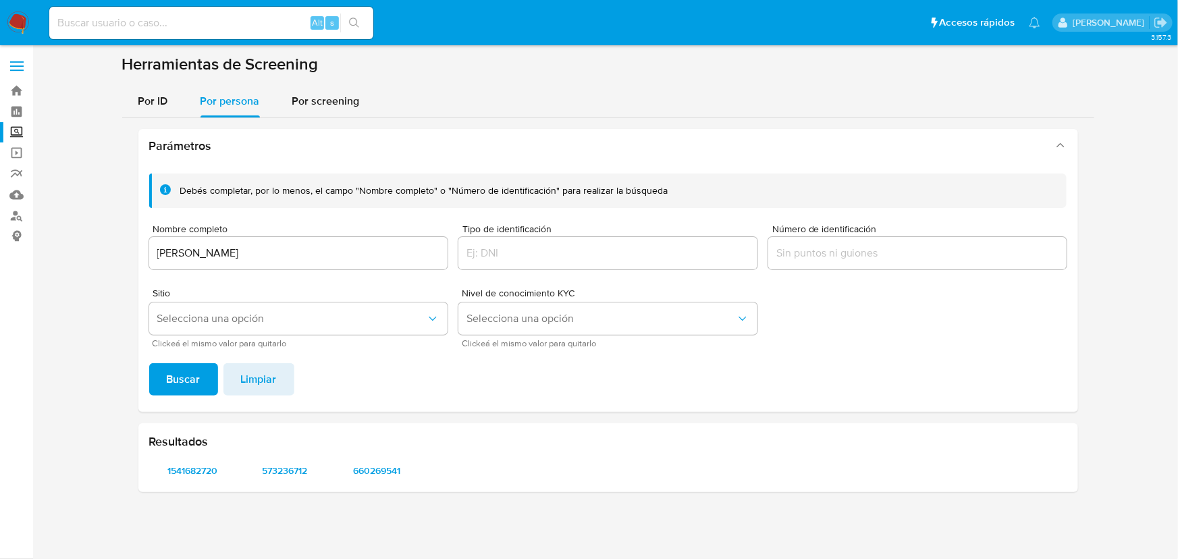
click at [354, 269] on div "Nombre completo ANA PATRICIA LOPEZ ESQUIVEL" at bounding box center [298, 248] width 299 height 48
click at [350, 258] on input "ANA PATRICIA LOPEZ ESQUIVEL" at bounding box center [298, 253] width 299 height 18
drag, startPoint x: 351, startPoint y: 251, endPoint x: 151, endPoint y: 336, distance: 218.1
click at [111, 257] on section at bounding box center [608, 278] width 1119 height 449
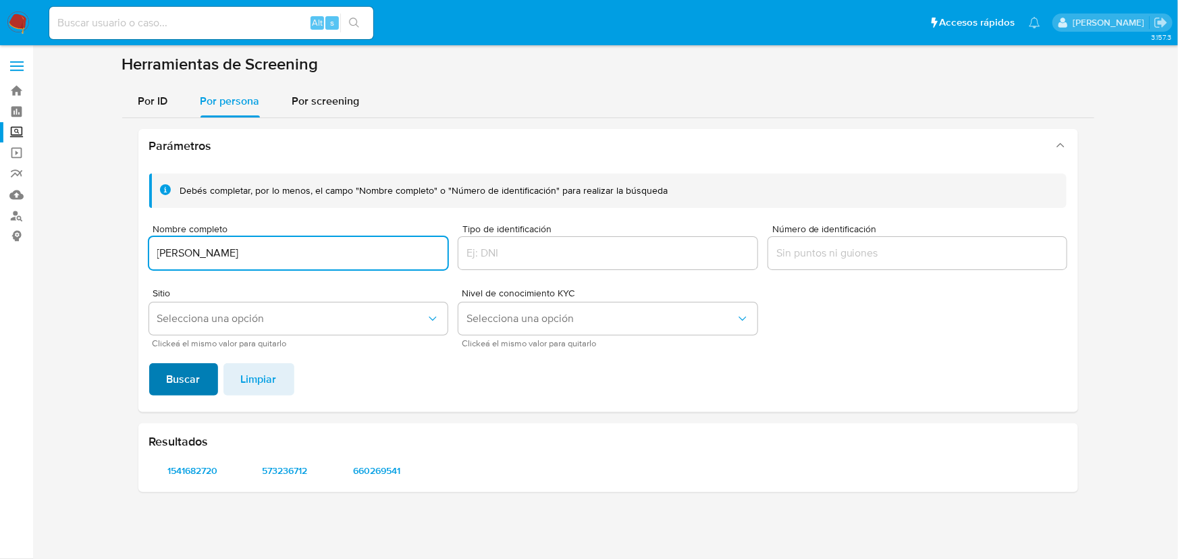
type input "GUSTAVO ADOLFO RODRIGUEZ HERNANDEZ"
click at [172, 371] on span "Buscar" at bounding box center [184, 380] width 34 height 30
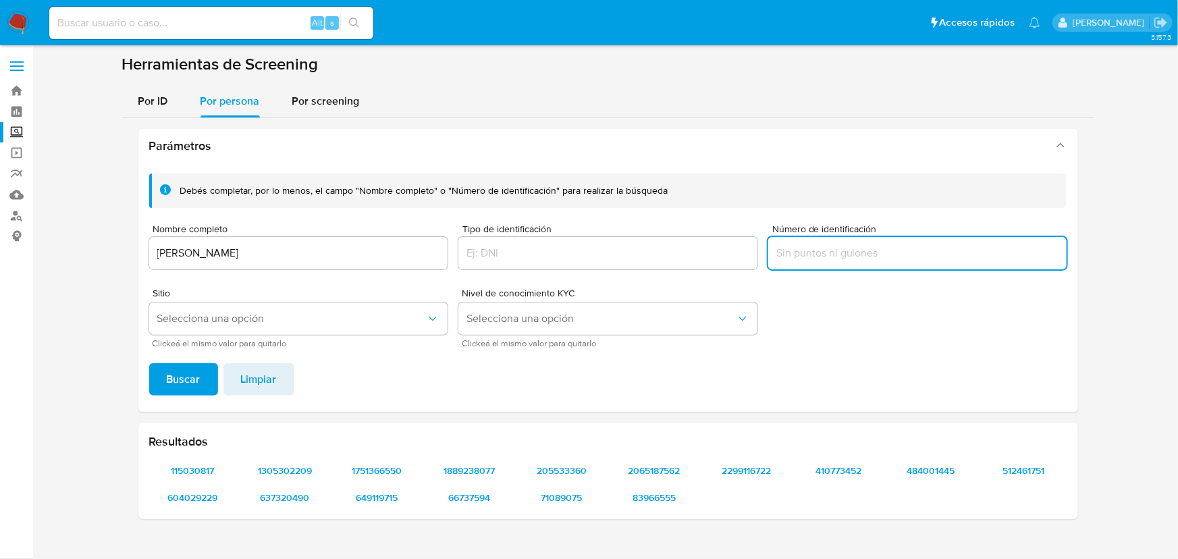
click at [825, 247] on input "Número de identificación" at bounding box center [917, 253] width 299 height 18
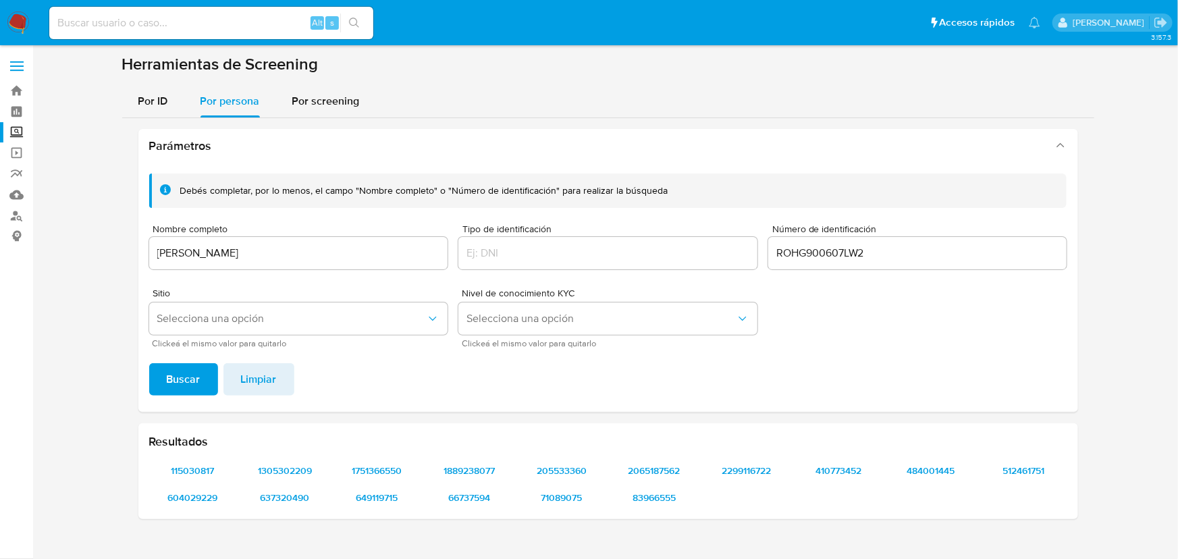
click at [176, 385] on span "Buscar" at bounding box center [184, 380] width 34 height 30
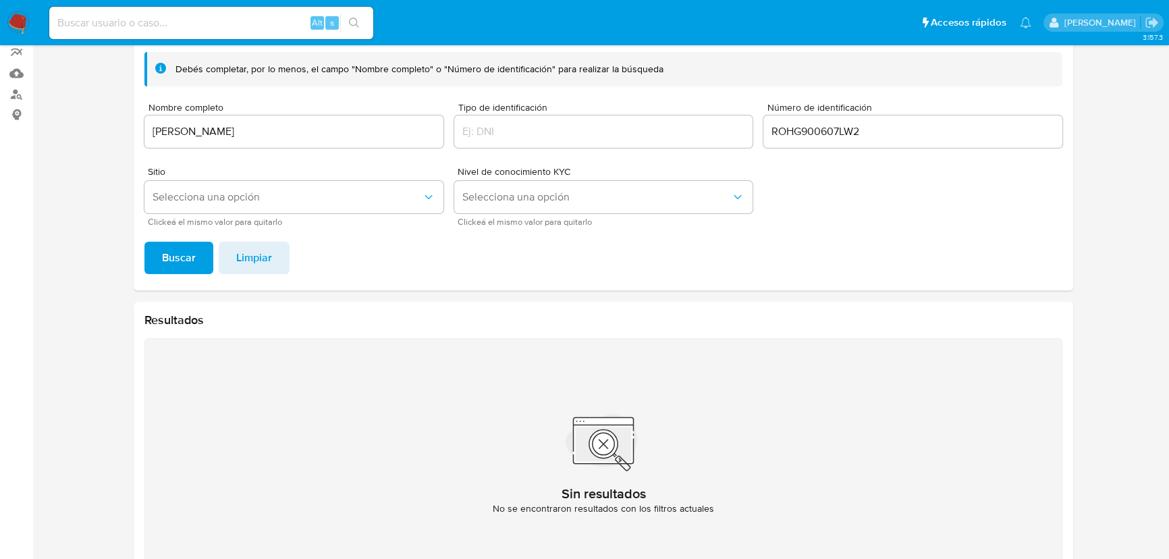
scroll to position [122, 0]
click at [169, 256] on span "Buscar" at bounding box center [179, 257] width 34 height 30
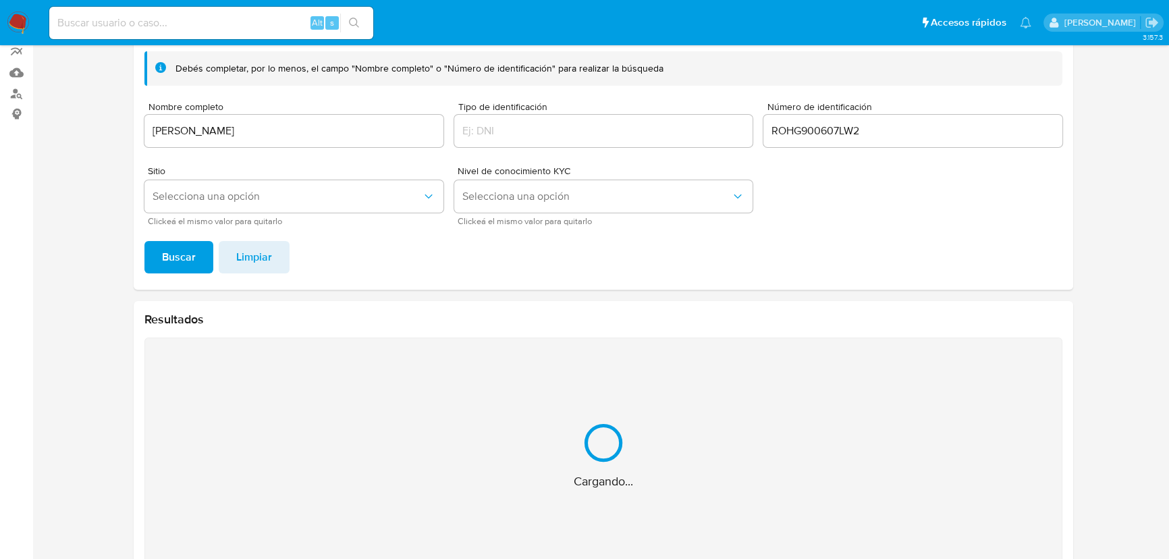
scroll to position [167, 0]
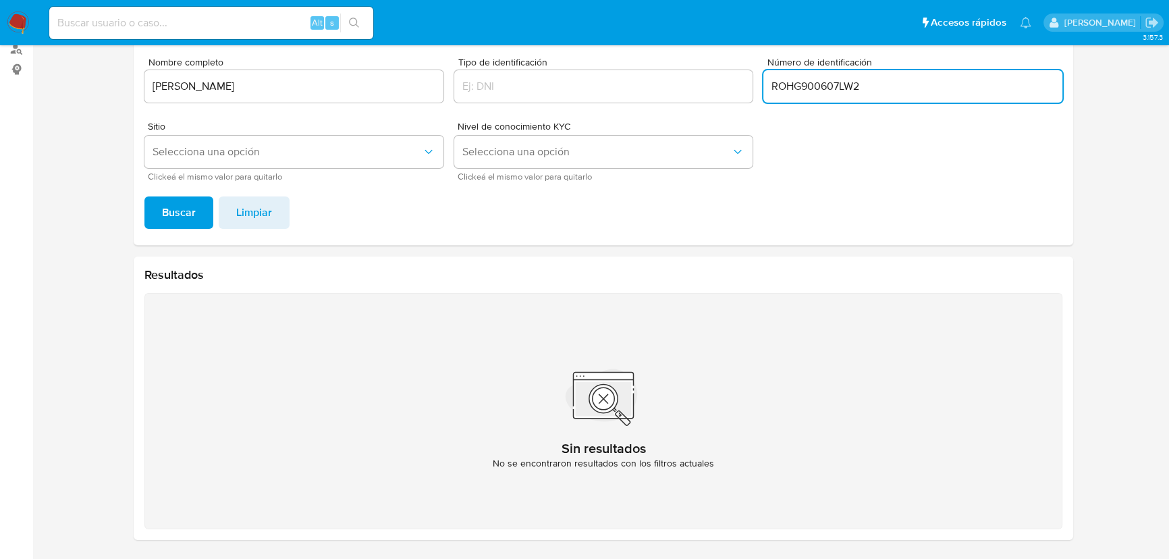
drag, startPoint x: 875, startPoint y: 88, endPoint x: 839, endPoint y: 91, distance: 36.6
click at [839, 91] on input "ROHG900607LW2" at bounding box center [913, 87] width 299 height 18
type input "ROHG900607"
click at [144, 196] on button "Buscar" at bounding box center [178, 212] width 69 height 32
drag, startPoint x: 876, startPoint y: 88, endPoint x: 653, endPoint y: 88, distance: 222.8
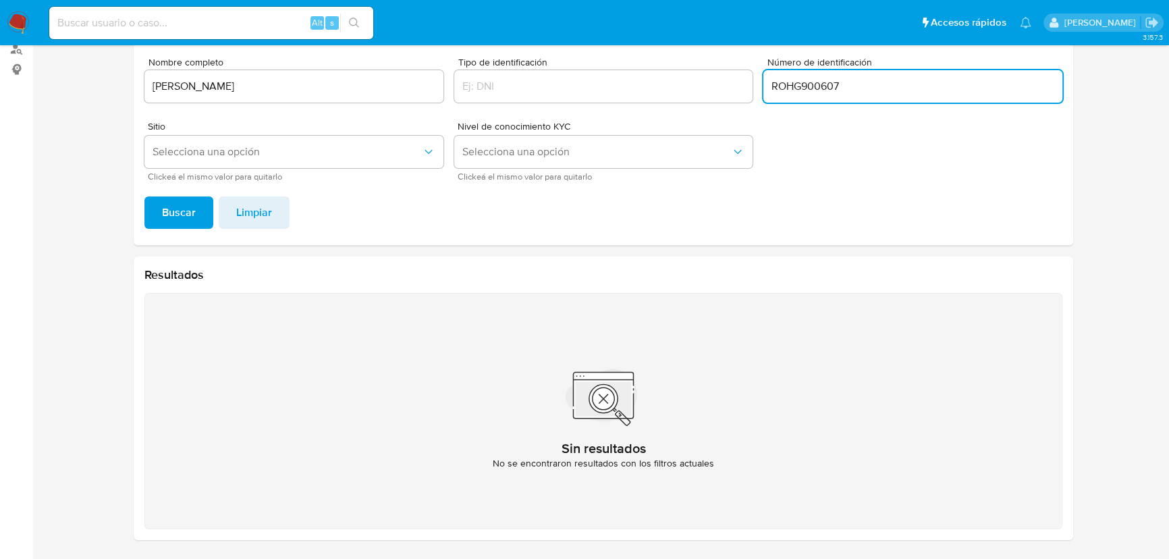
click at [653, 88] on div "Debés completar, por lo menos, el campo "Nombre completo" o "Número de identifi…" at bounding box center [603, 94] width 918 height 174
click at [563, 158] on button "Selecciona una opción" at bounding box center [603, 152] width 299 height 32
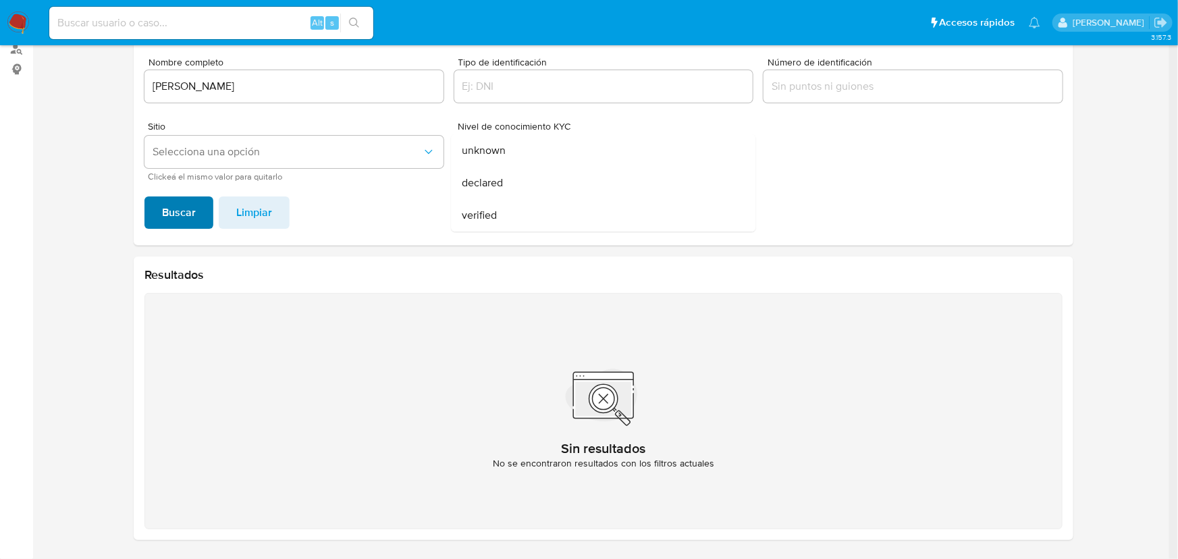
click at [166, 219] on span "Buscar" at bounding box center [179, 213] width 34 height 30
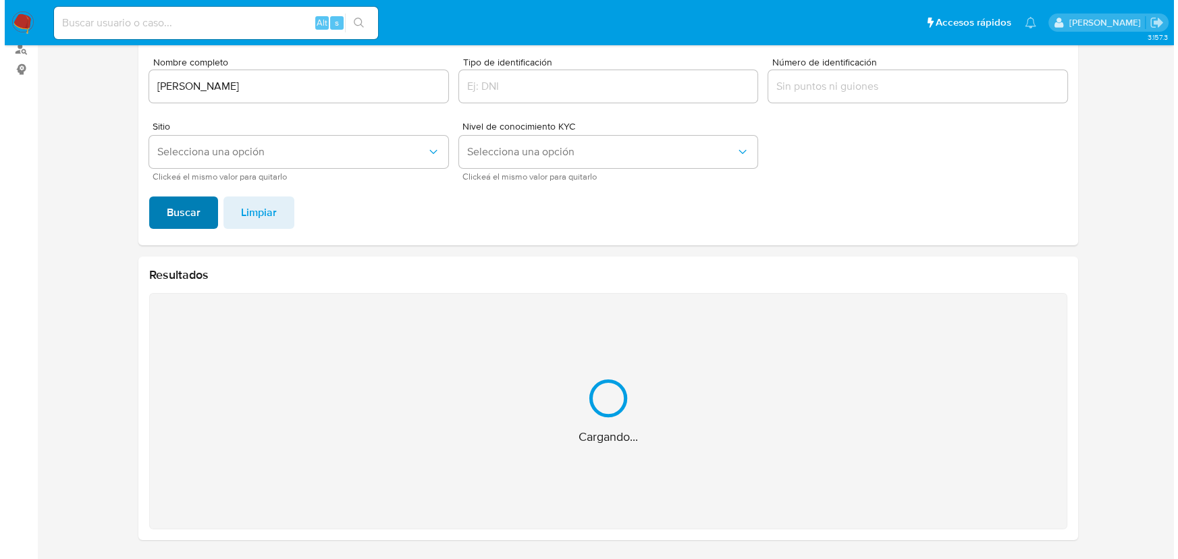
scroll to position [0, 0]
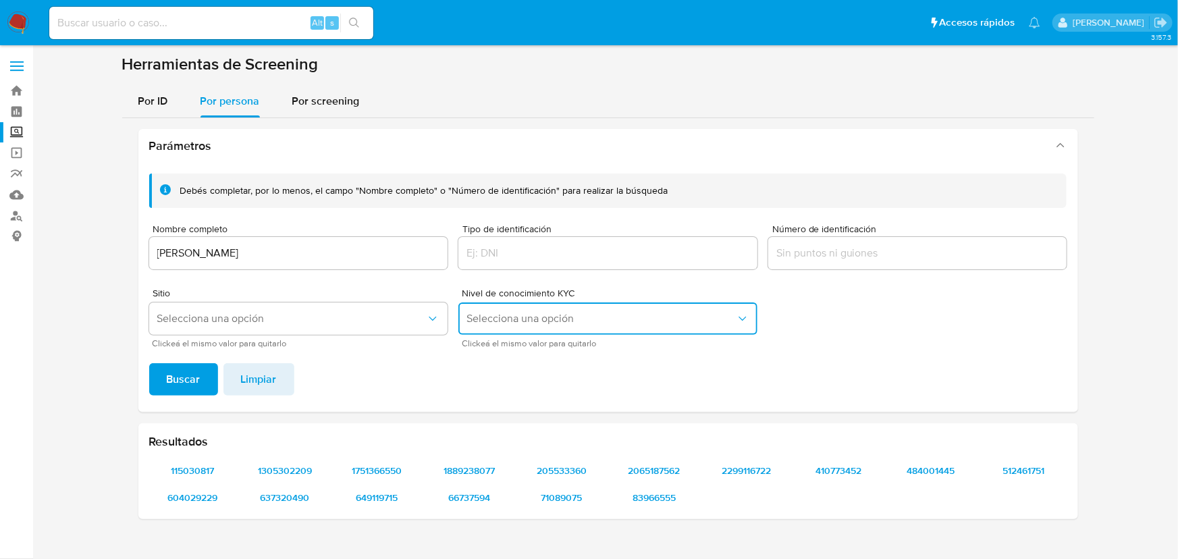
click at [520, 319] on span "Selecciona una opción" at bounding box center [601, 319] width 269 height 14
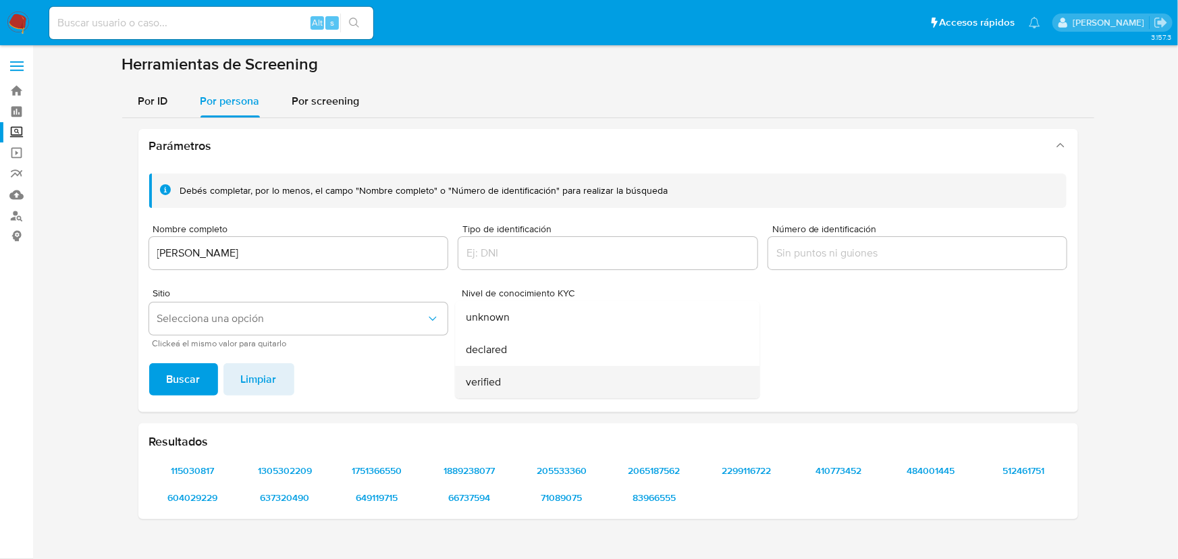
click at [533, 376] on div "verified" at bounding box center [604, 382] width 275 height 32
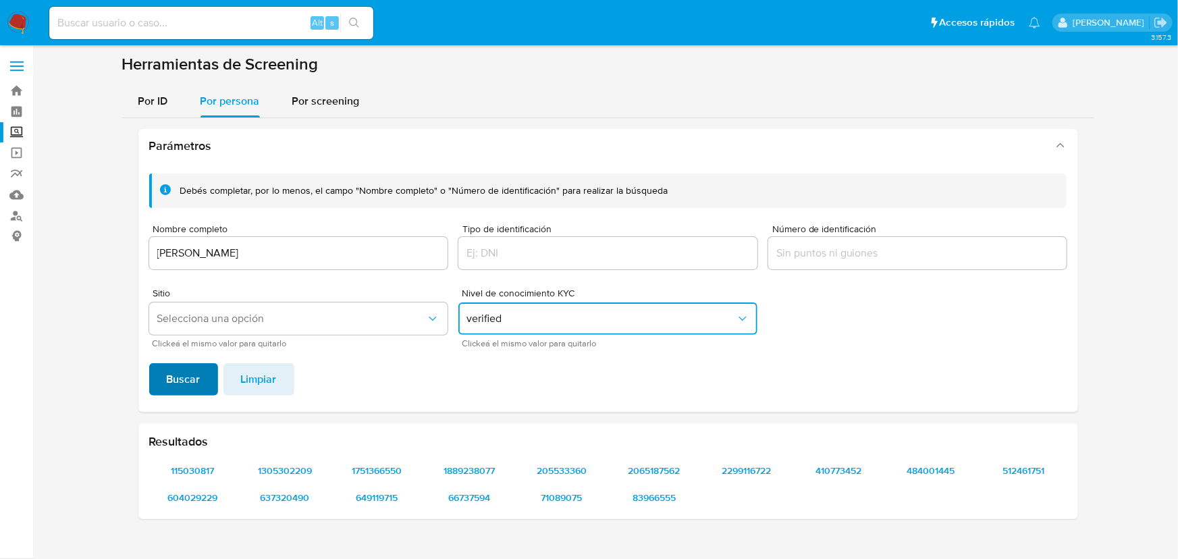
click at [185, 371] on span "Buscar" at bounding box center [184, 380] width 34 height 30
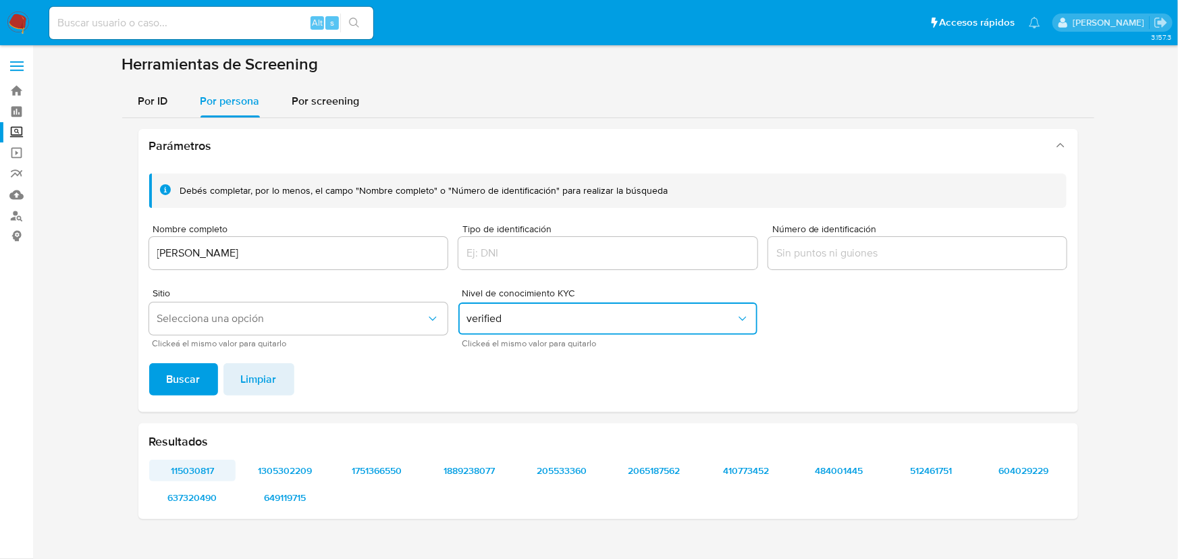
click at [180, 466] on span "115030817" at bounding box center [193, 470] width 68 height 19
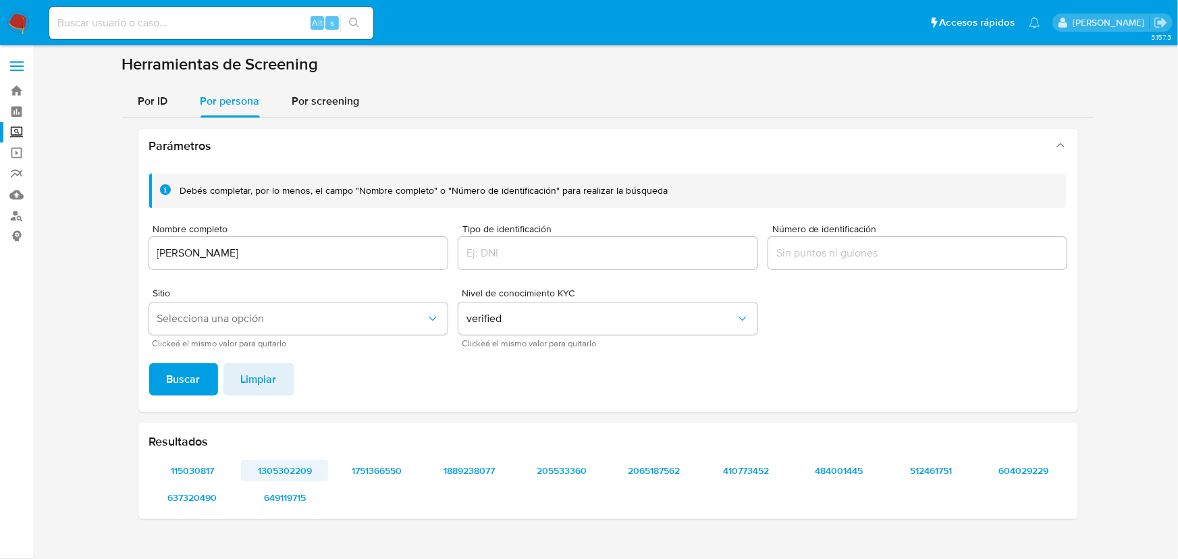
click at [277, 473] on span "1305302209" at bounding box center [285, 470] width 68 height 19
click at [381, 470] on span "1751366550" at bounding box center [377, 470] width 68 height 19
click at [473, 473] on span "1889238077" at bounding box center [470, 470] width 68 height 19
click at [554, 473] on span "205533360" at bounding box center [562, 470] width 68 height 19
click at [631, 470] on span "2065187562" at bounding box center [655, 470] width 68 height 19
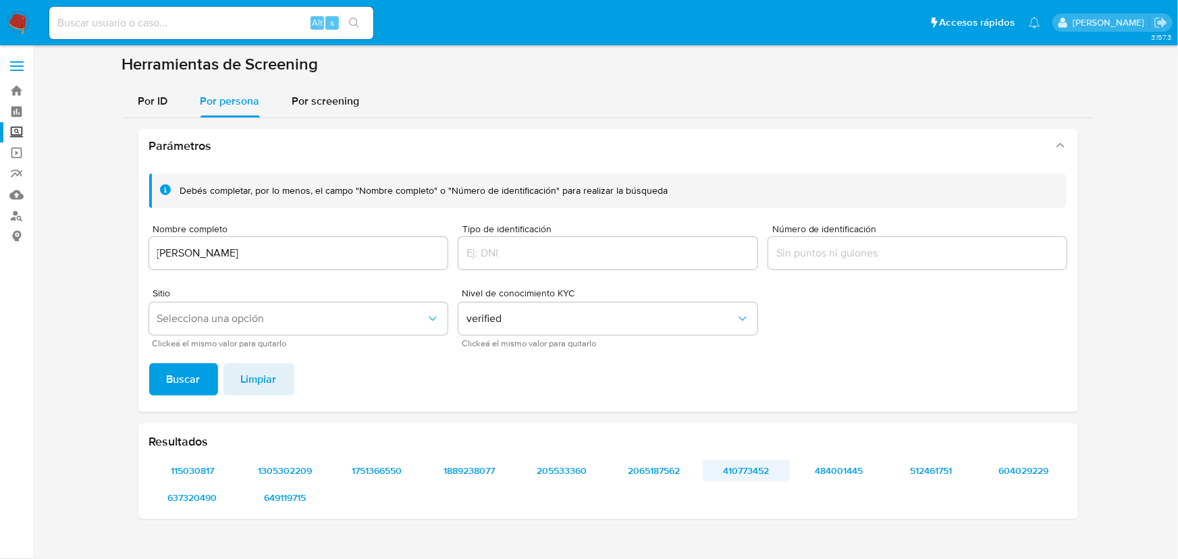
click at [727, 472] on span "410773452" at bounding box center [746, 470] width 68 height 19
click at [920, 471] on span "512461751" at bounding box center [931, 470] width 68 height 19
click at [997, 469] on span "604029229" at bounding box center [1024, 470] width 68 height 19
click at [196, 497] on span "637320490" at bounding box center [193, 497] width 68 height 19
click at [271, 501] on span "649119715" at bounding box center [285, 497] width 68 height 19
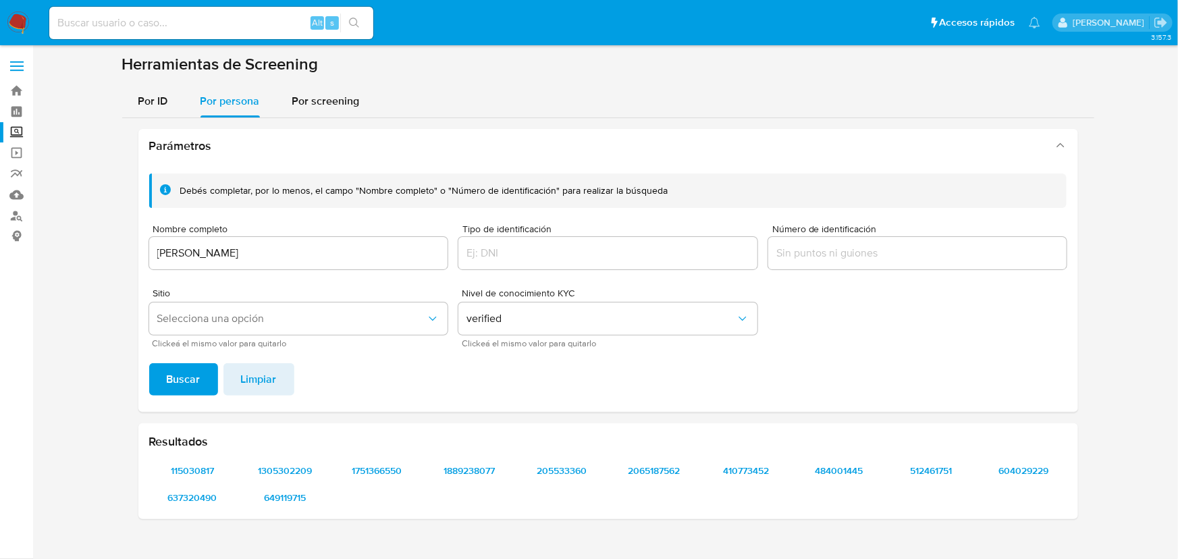
click at [20, 23] on img at bounding box center [18, 22] width 23 height 23
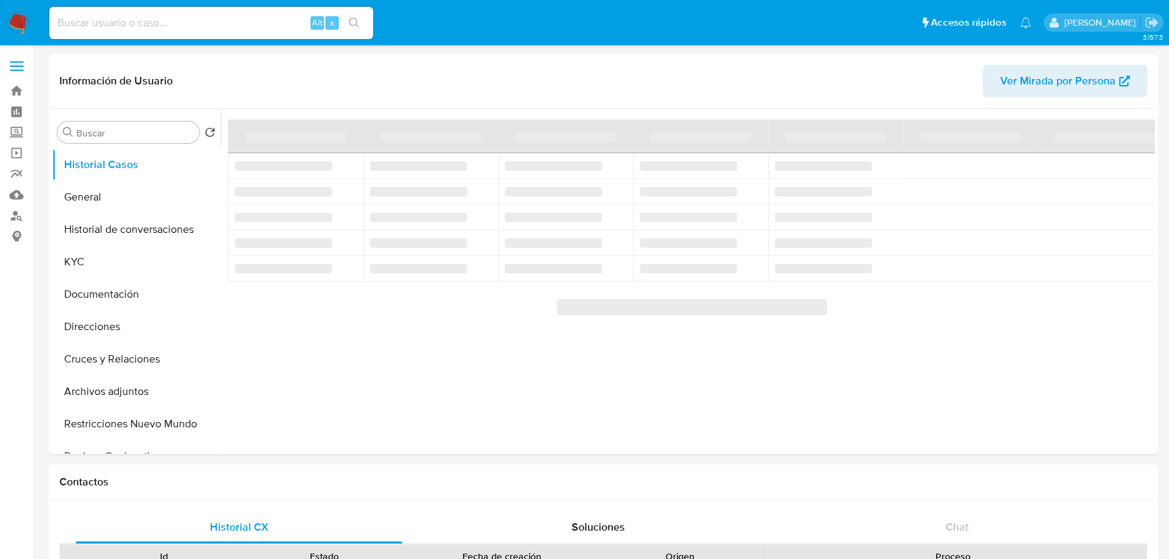
select select "10"
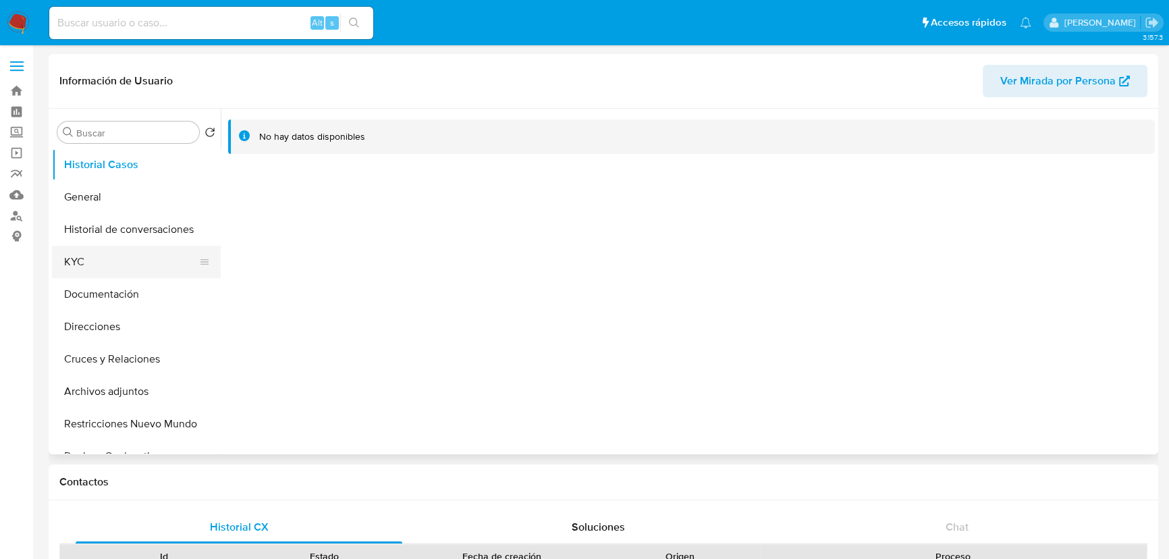
click at [93, 248] on button "KYC" at bounding box center [131, 262] width 158 height 32
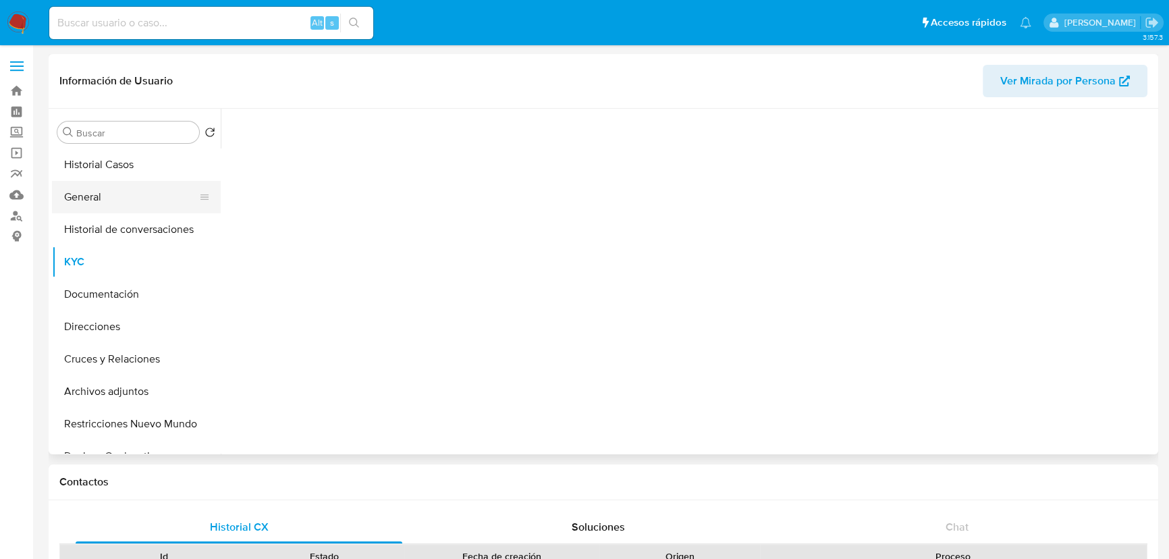
click at [99, 189] on button "General" at bounding box center [131, 197] width 158 height 32
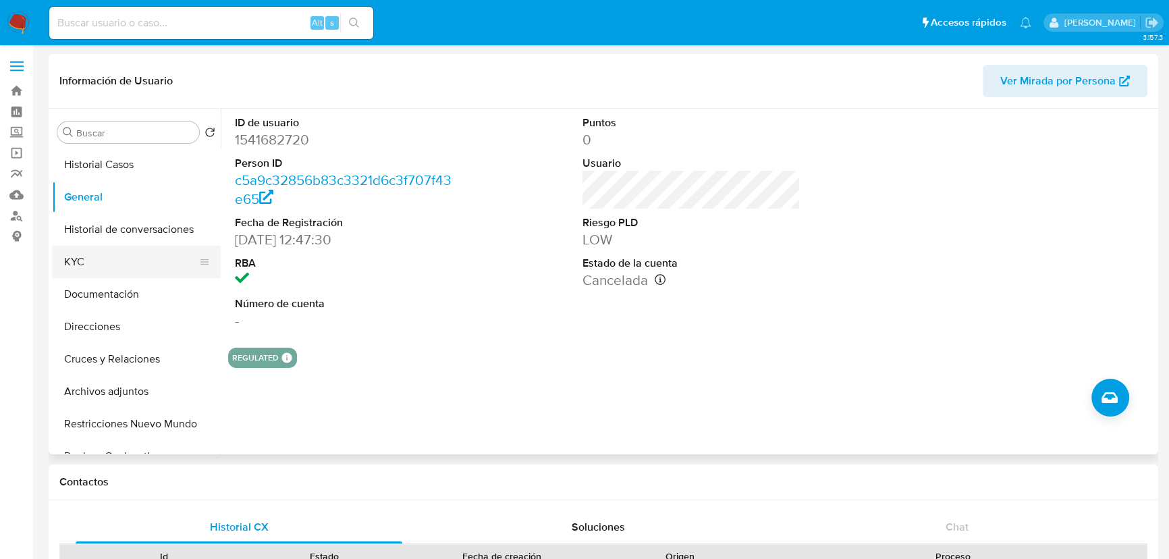
click at [91, 269] on button "KYC" at bounding box center [131, 262] width 158 height 32
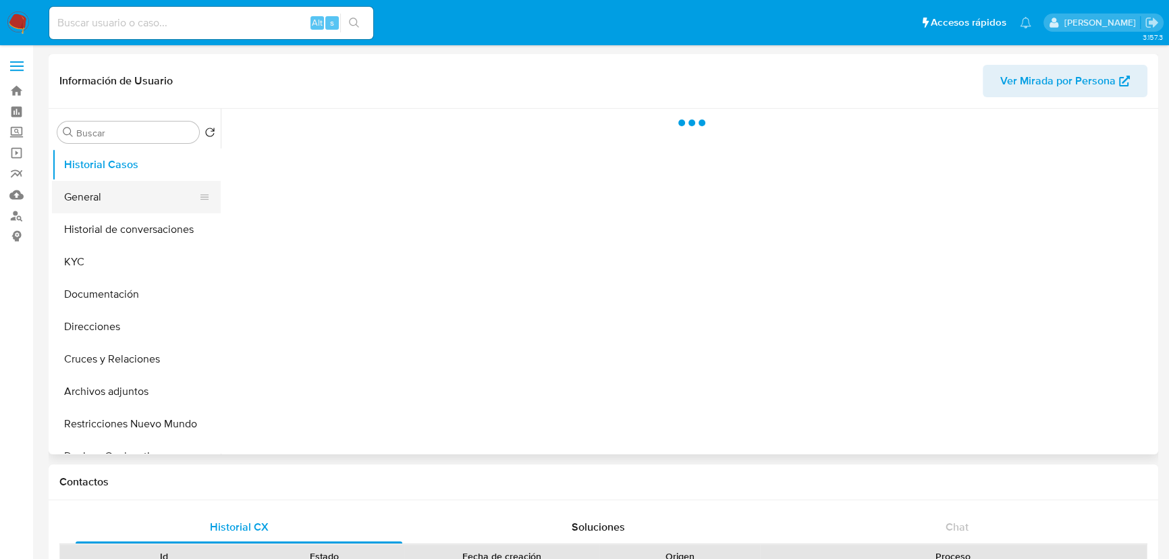
click at [92, 182] on button "General" at bounding box center [131, 197] width 158 height 32
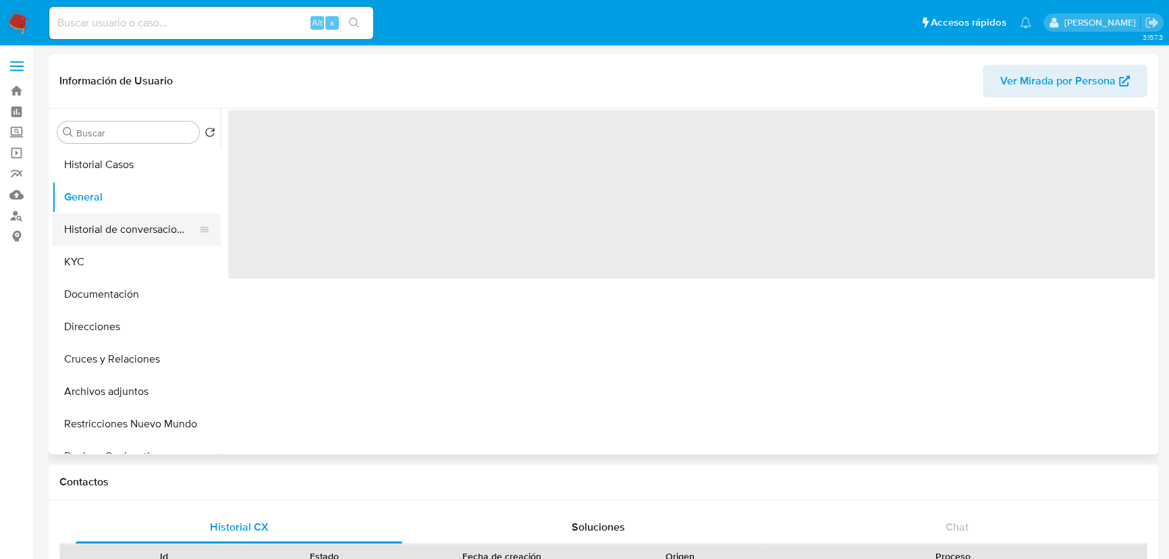
select select "10"
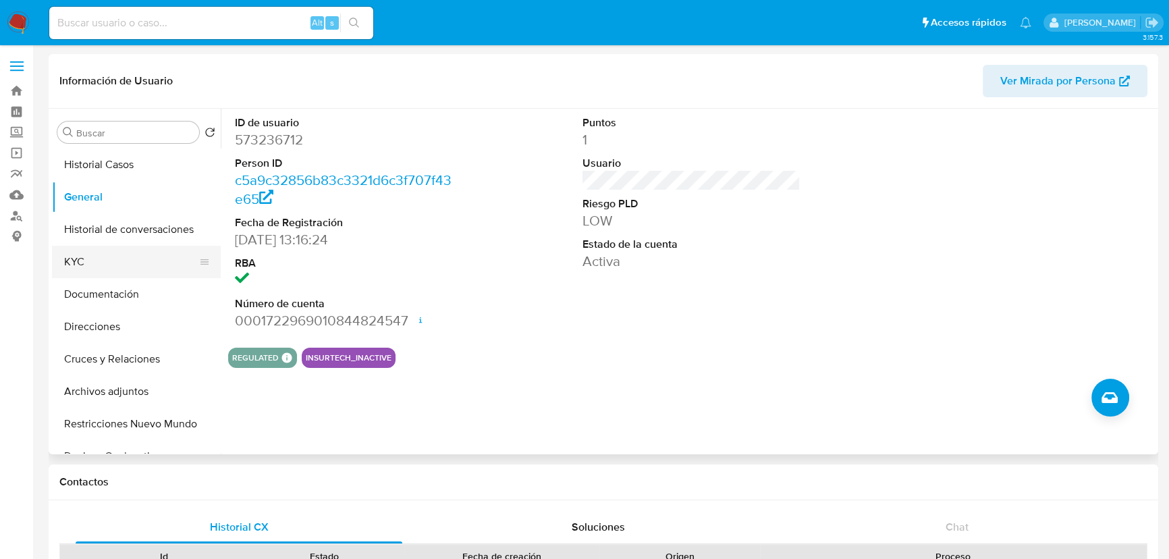
click at [89, 266] on button "KYC" at bounding box center [131, 262] width 158 height 32
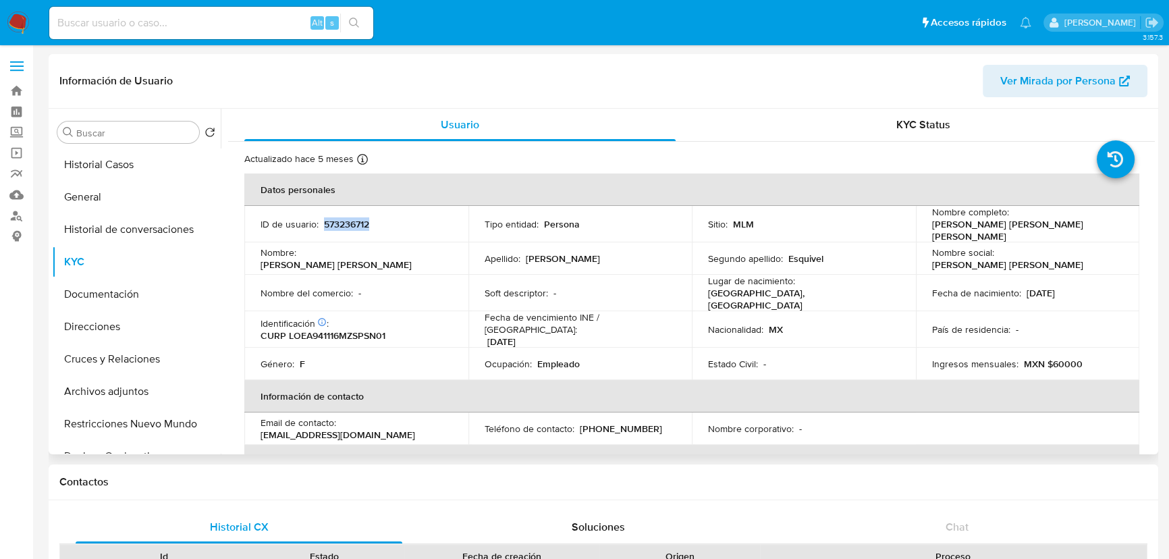
drag, startPoint x: 323, startPoint y: 219, endPoint x: 918, endPoint y: 240, distance: 594.6
click at [436, 222] on div "ID de usuario : 573236712" at bounding box center [357, 224] width 192 height 12
copy p "573236712"
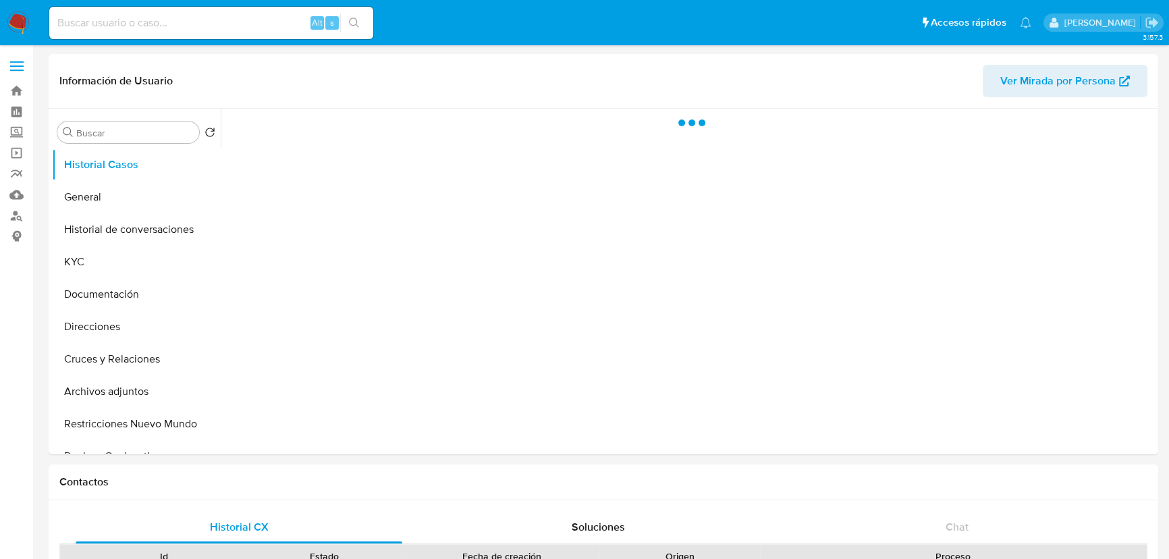
select select "10"
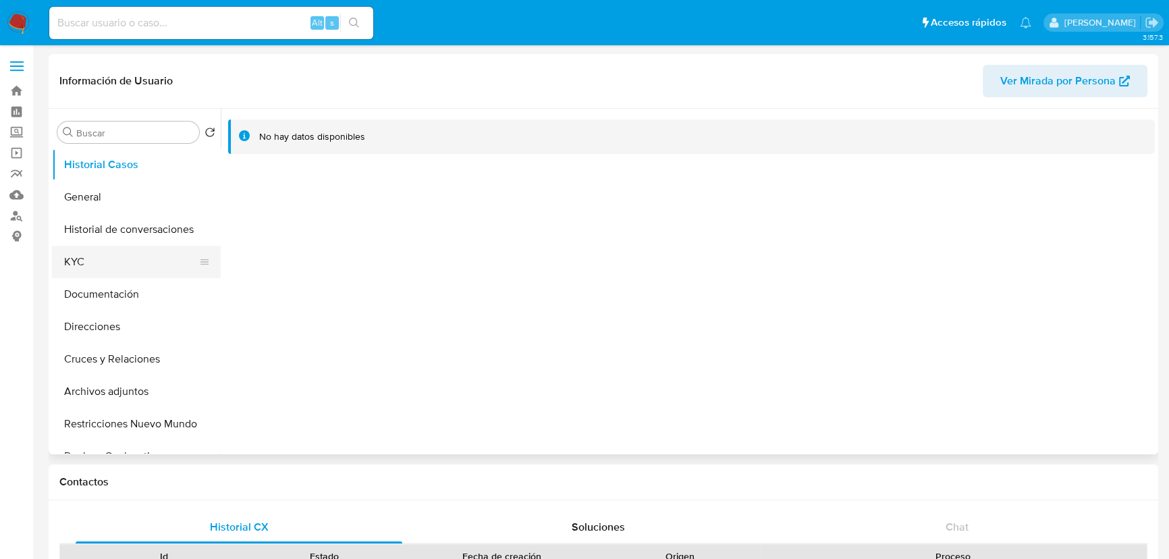
click at [98, 265] on button "KYC" at bounding box center [131, 262] width 158 height 32
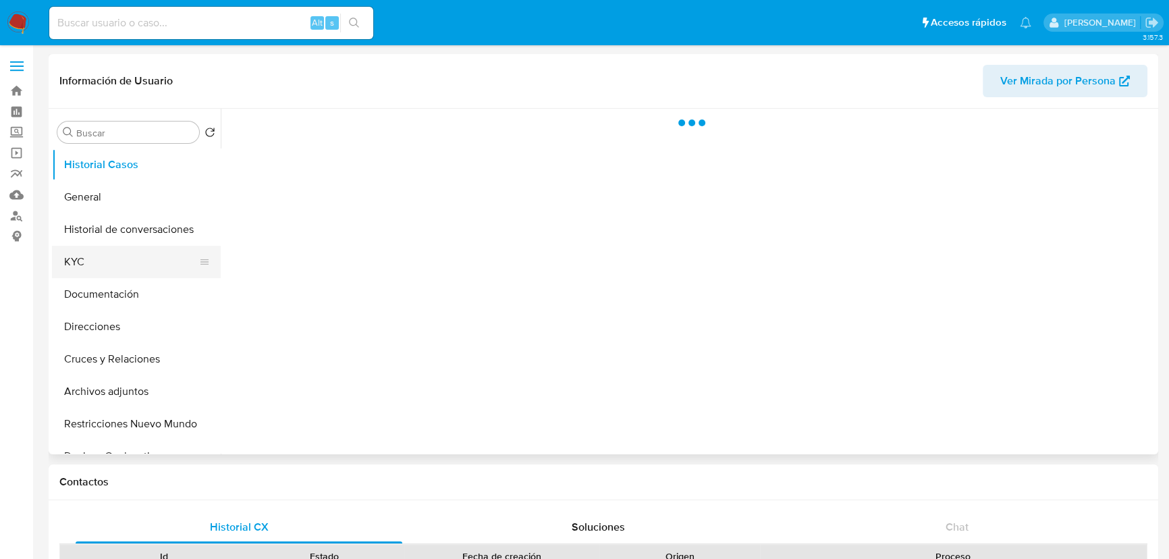
click at [93, 257] on button "KYC" at bounding box center [131, 262] width 158 height 32
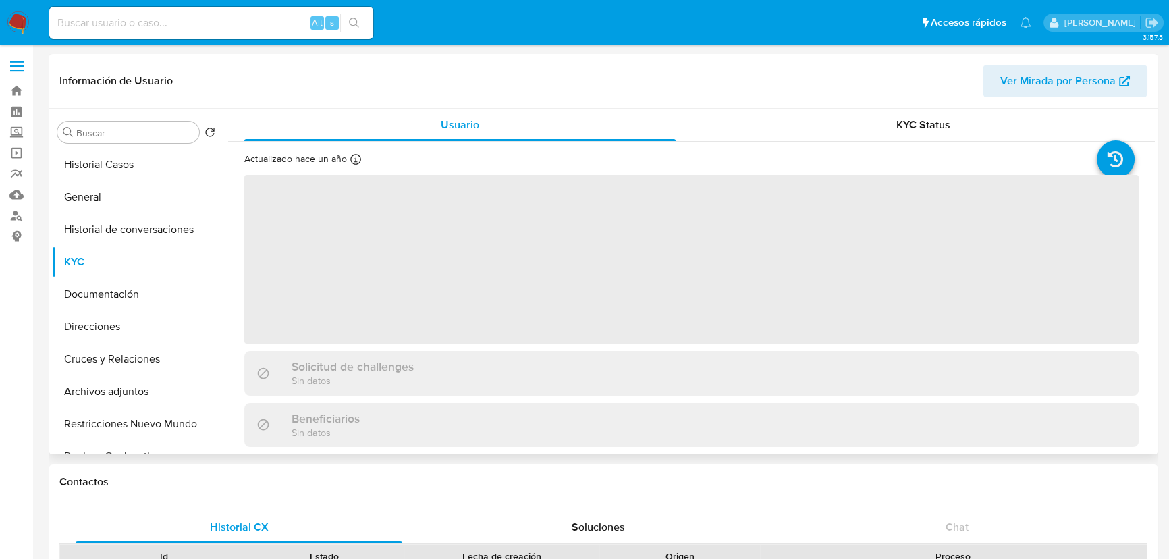
select select "10"
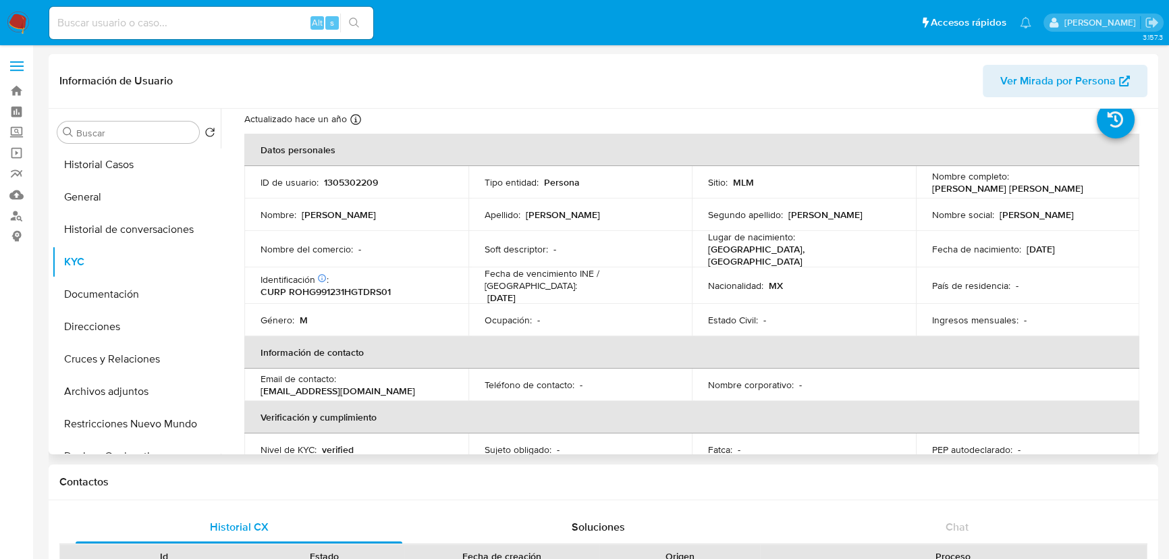
scroll to position [61, 0]
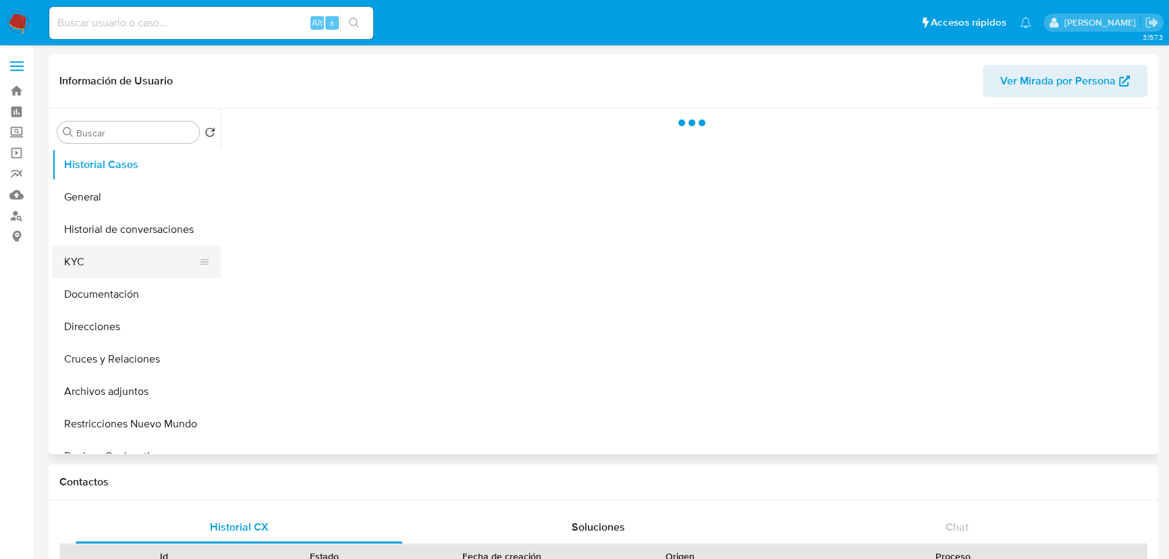
click at [91, 261] on button "KYC" at bounding box center [131, 262] width 158 height 32
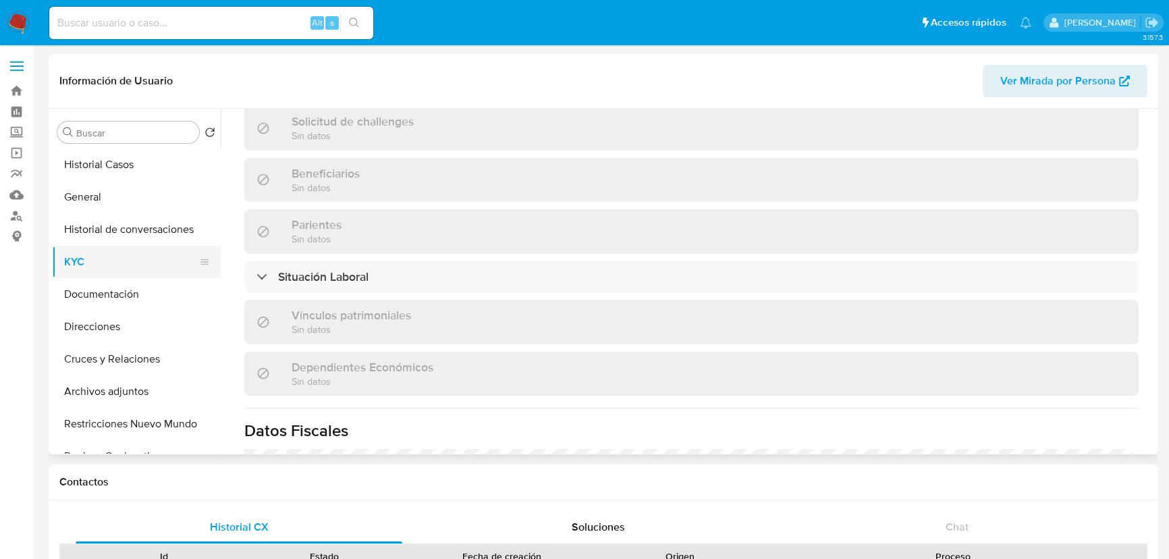
select select "10"
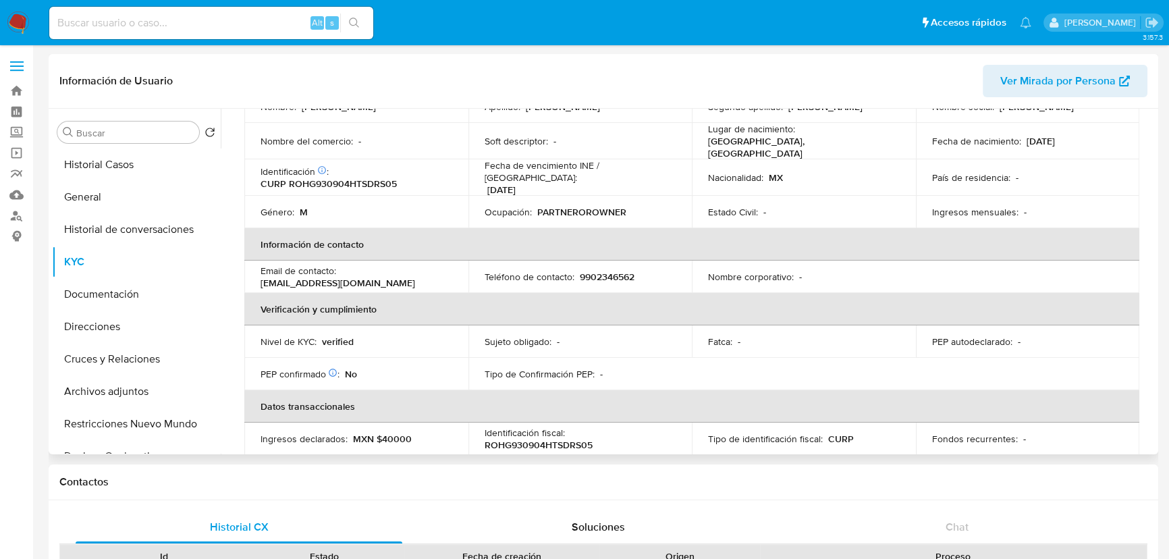
scroll to position [74, 0]
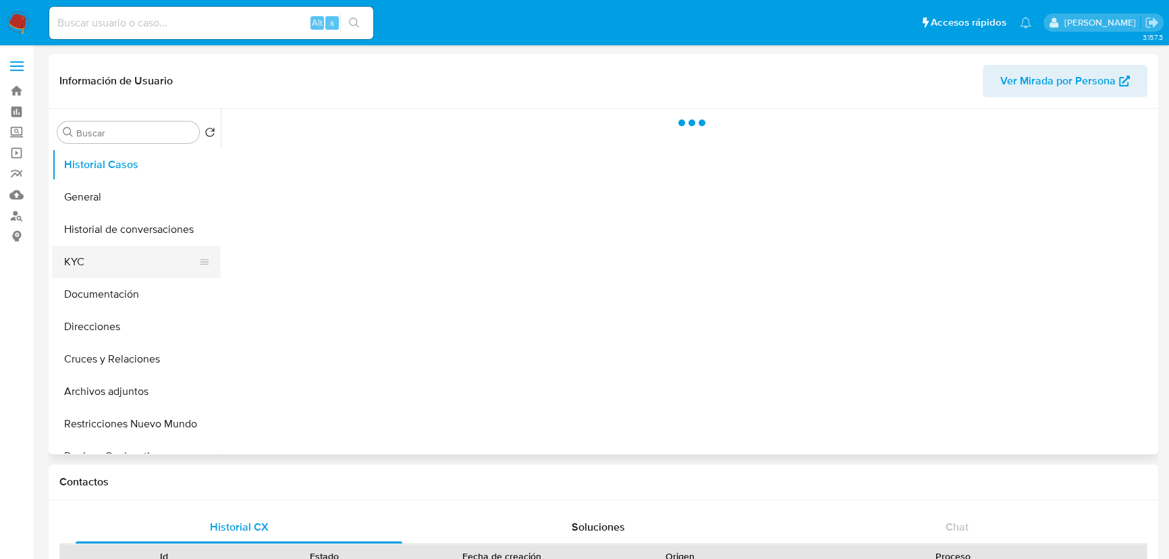
click at [68, 270] on button "KYC" at bounding box center [131, 262] width 158 height 32
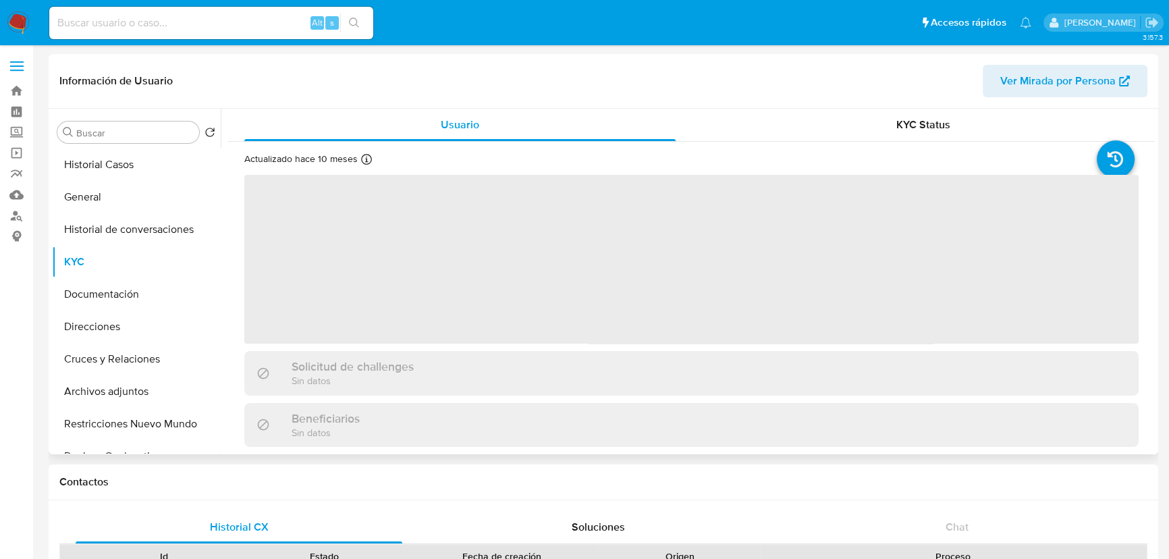
select select "10"
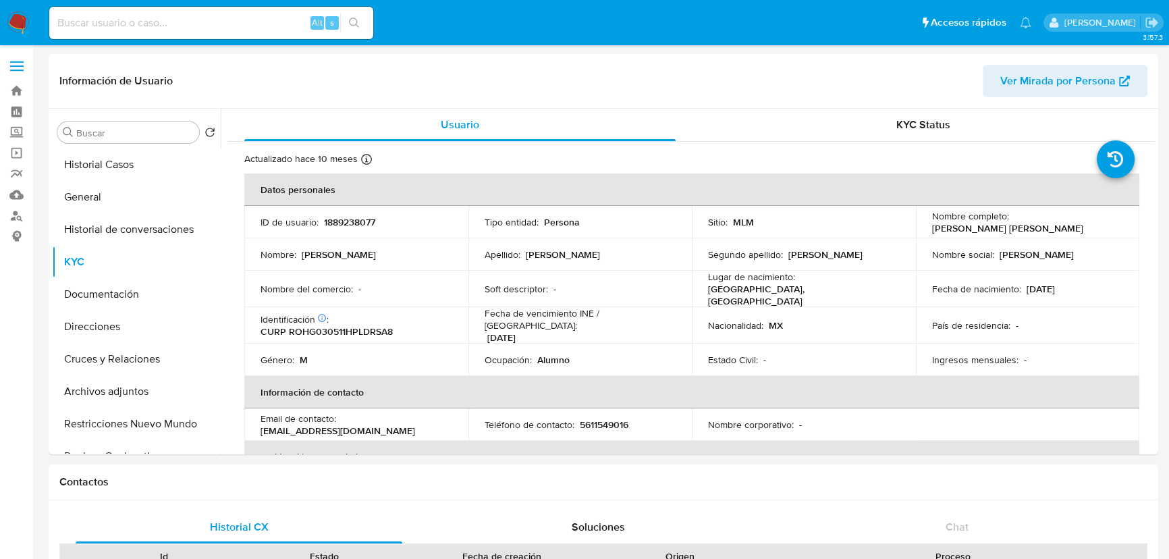
drag, startPoint x: 92, startPoint y: 168, endPoint x: 128, endPoint y: 16, distance: 156.1
click at [93, 167] on button "Historial Casos" at bounding box center [136, 165] width 169 height 32
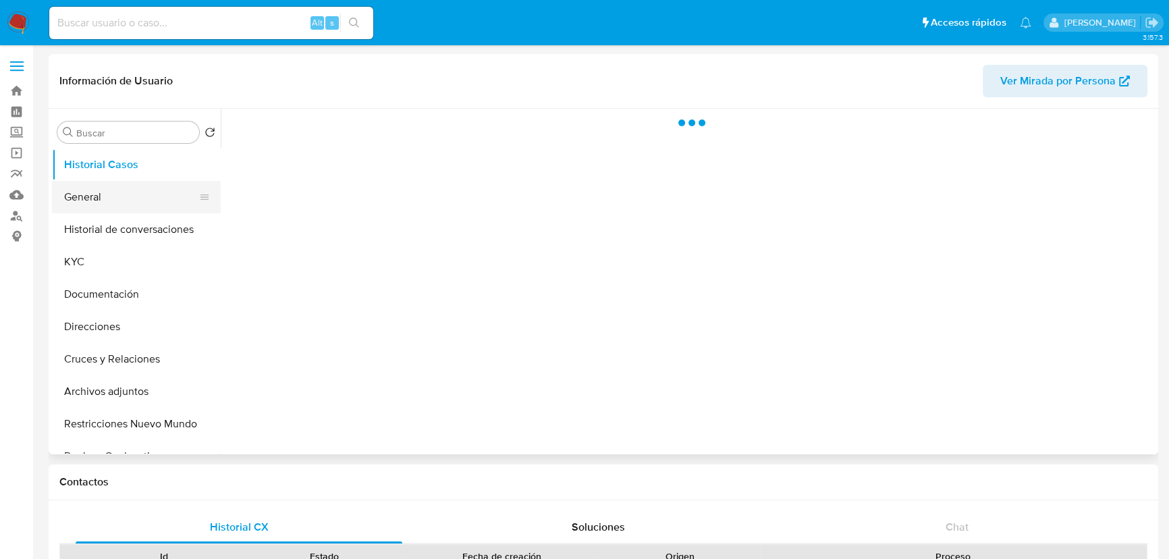
click at [101, 189] on button "General" at bounding box center [131, 197] width 158 height 32
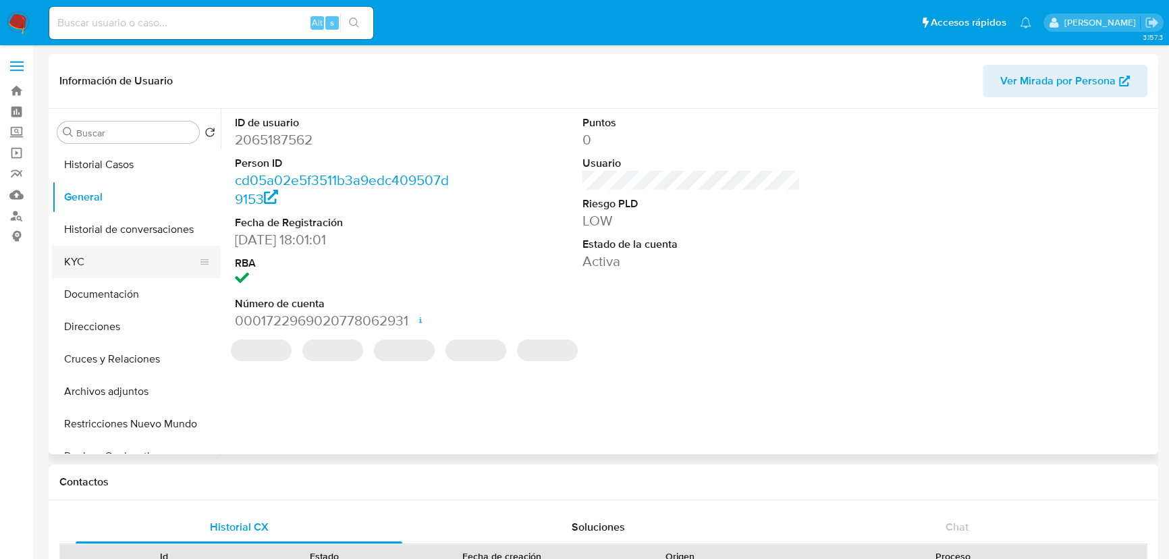
select select "10"
click at [80, 261] on button "KYC" at bounding box center [131, 262] width 158 height 32
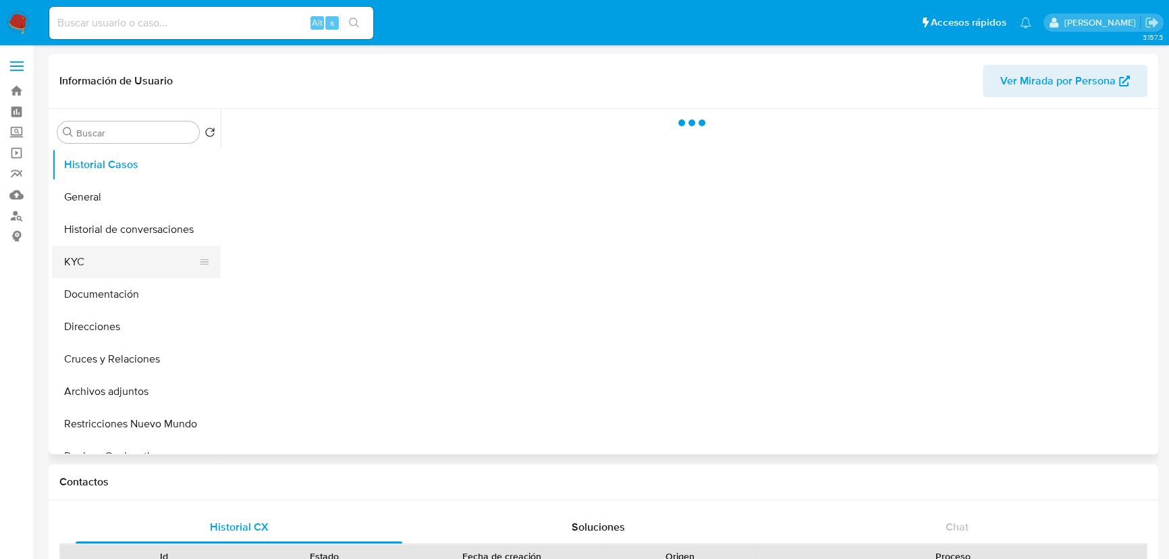
click at [72, 257] on button "KYC" at bounding box center [131, 262] width 158 height 32
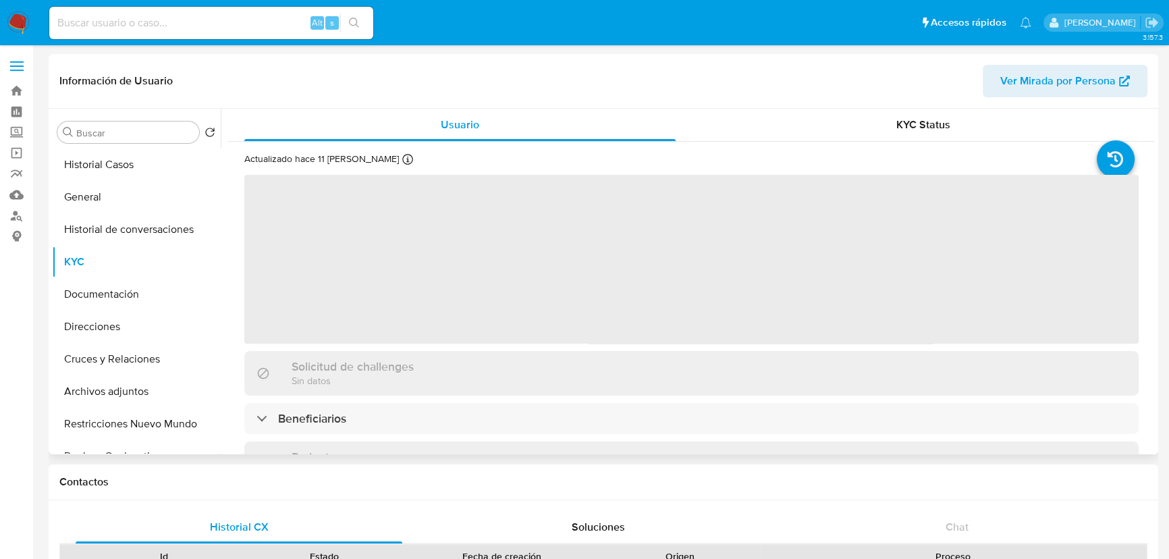
select select "10"
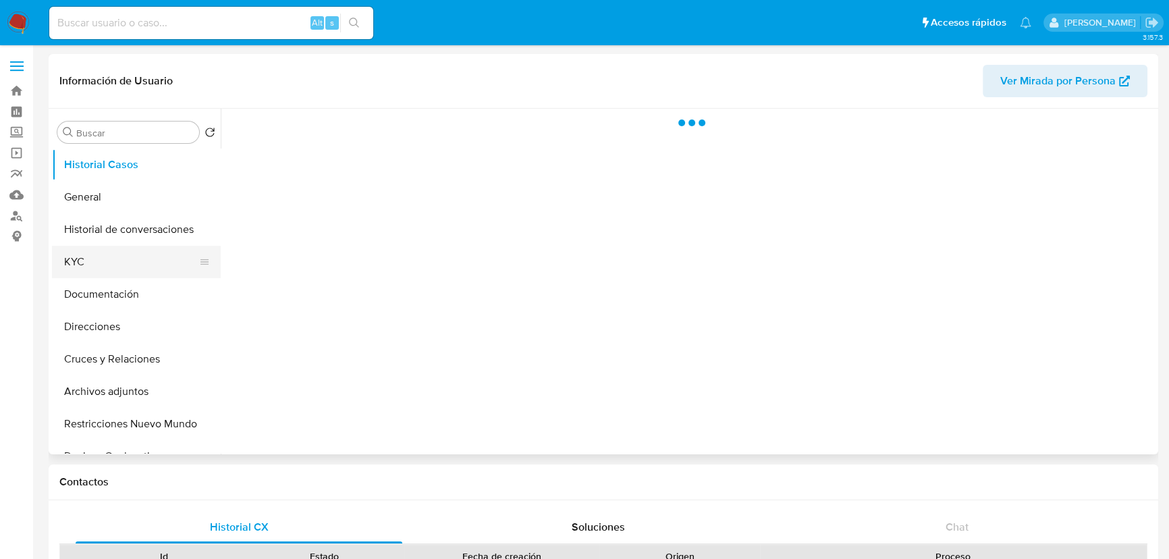
click at [68, 246] on button "KYC" at bounding box center [131, 262] width 158 height 32
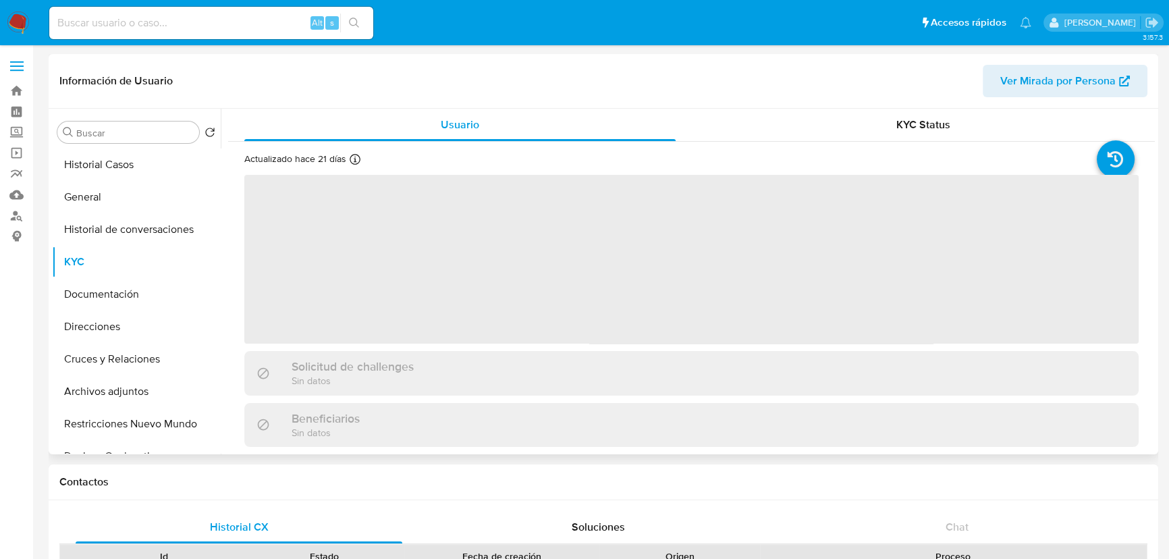
select select "10"
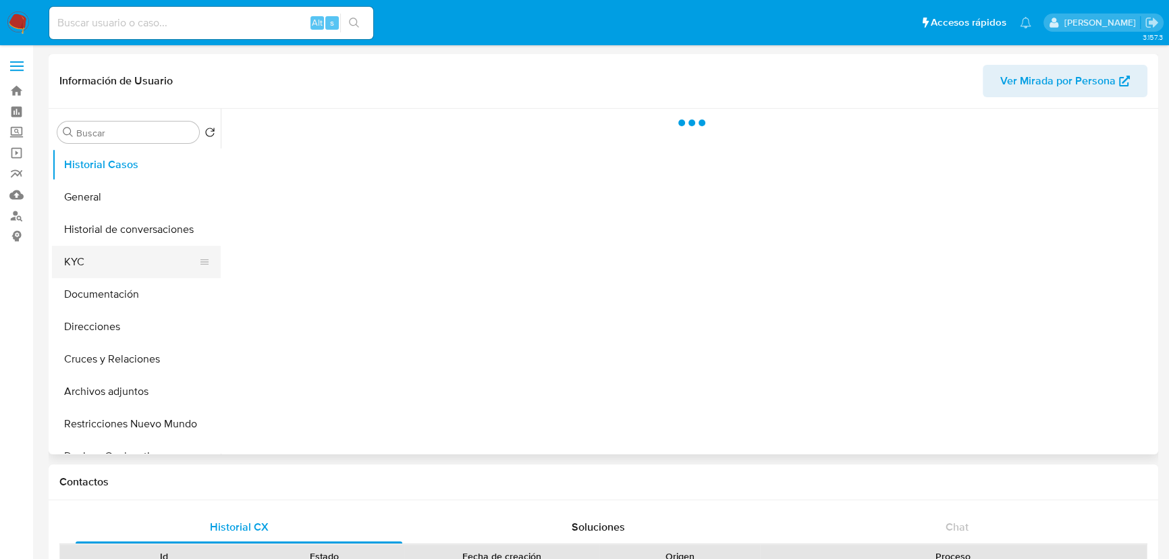
click at [80, 274] on button "KYC" at bounding box center [131, 262] width 158 height 32
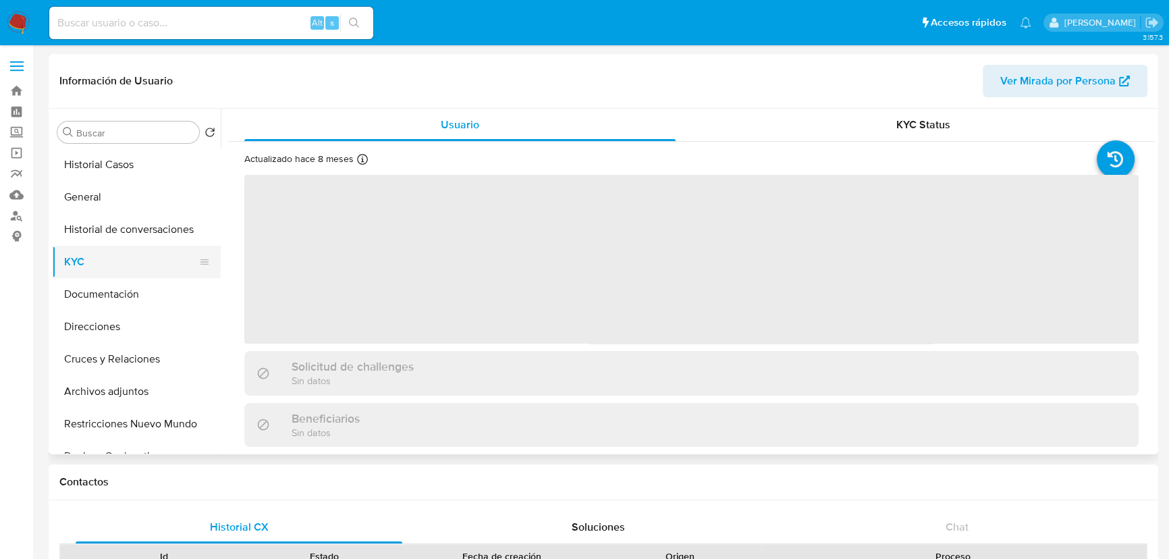
select select "10"
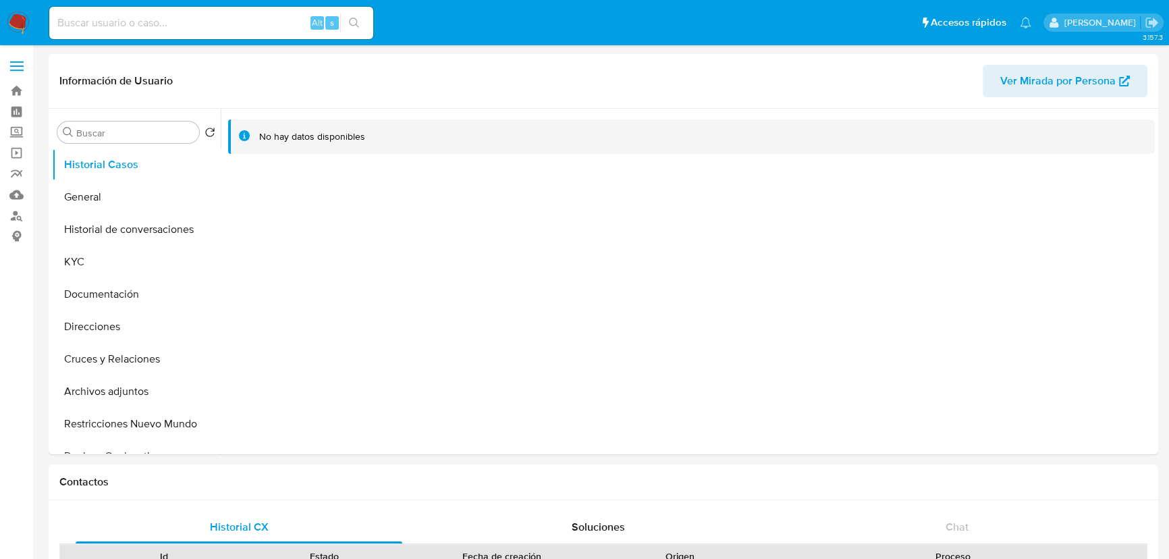
select select "10"
click at [117, 204] on button "General" at bounding box center [131, 197] width 158 height 32
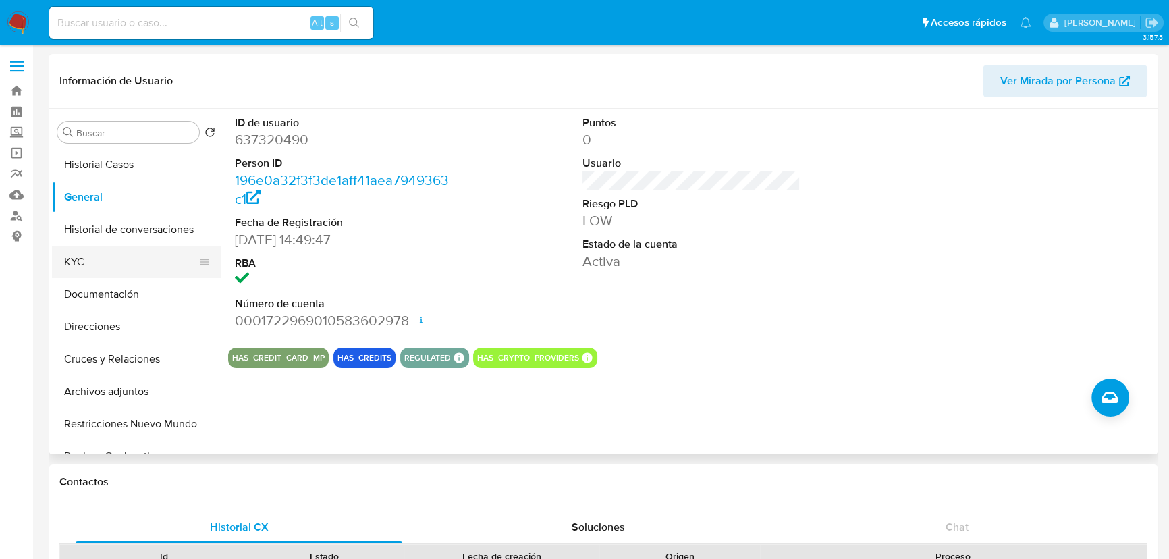
click at [95, 258] on button "KYC" at bounding box center [131, 262] width 158 height 32
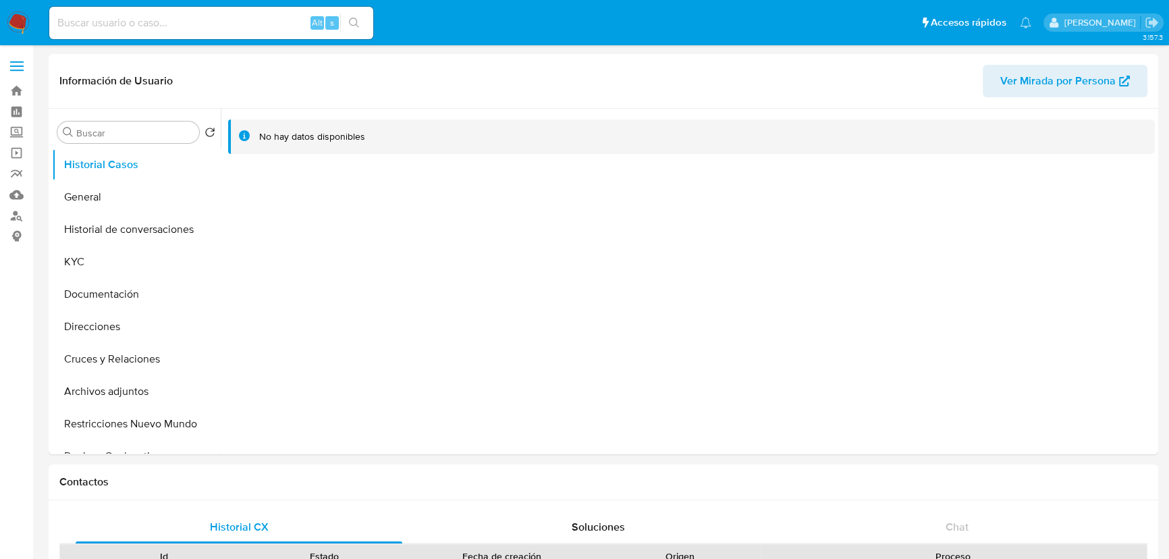
select select "10"
click at [138, 194] on button "General" at bounding box center [131, 197] width 158 height 32
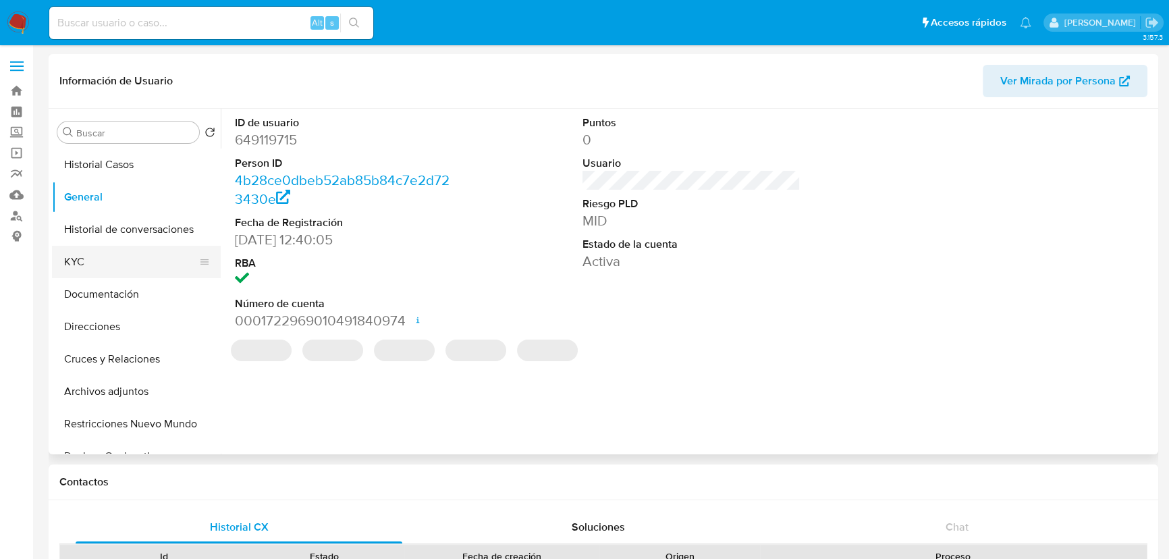
click at [103, 263] on button "KYC" at bounding box center [131, 262] width 158 height 32
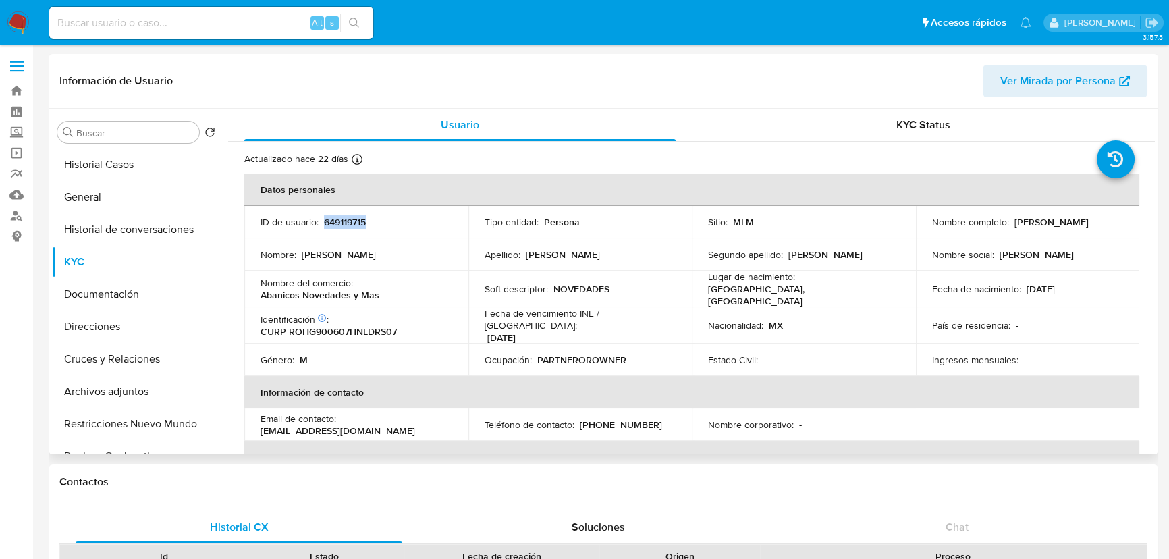
drag, startPoint x: 323, startPoint y: 223, endPoint x: 392, endPoint y: 216, distance: 69.3
click at [392, 216] on div "ID de usuario : 649119715" at bounding box center [357, 222] width 192 height 12
copy p "649119715"
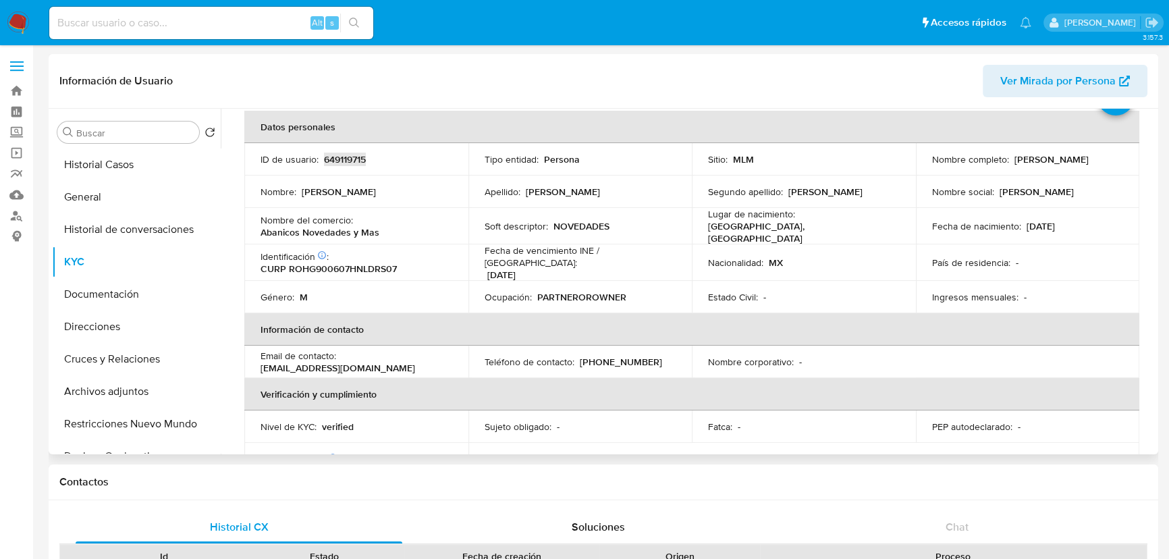
scroll to position [61, 0]
click at [914, 335] on th "Información de contacto" at bounding box center [691, 331] width 895 height 32
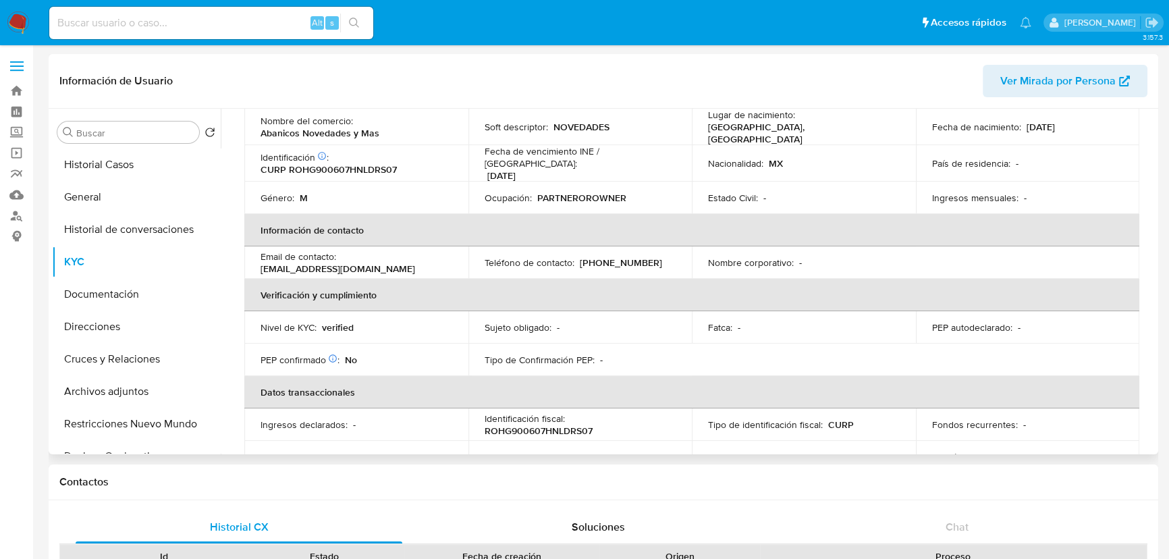
scroll to position [368, 0]
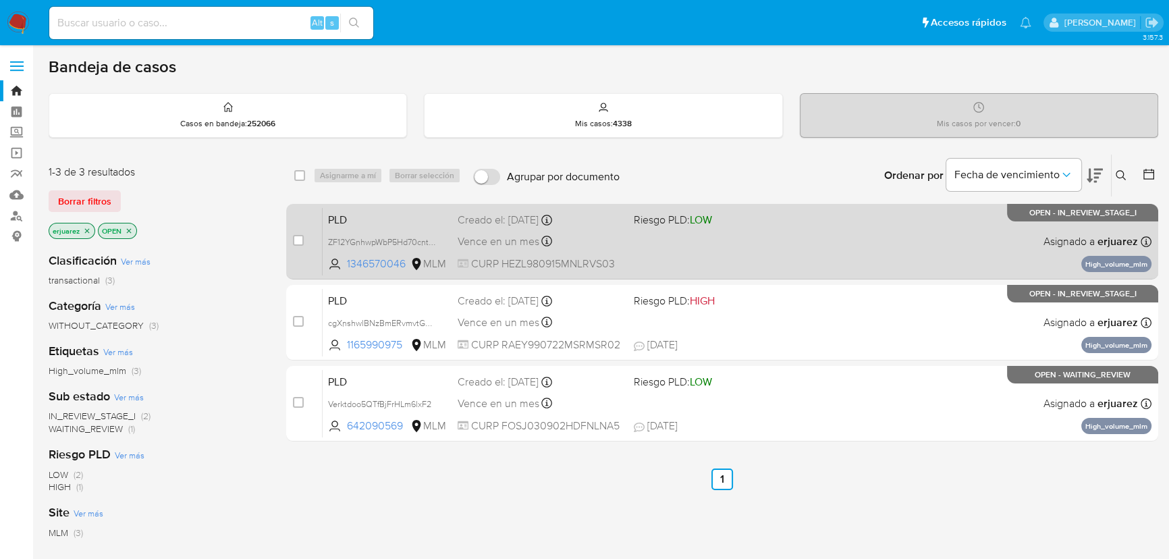
click at [753, 243] on div "PLD ZF12YGnhwpWbP5Hd70cntRKn 1346570046 MLM Riesgo PLD: LOW Creado el: [DATE] C…" at bounding box center [737, 241] width 829 height 68
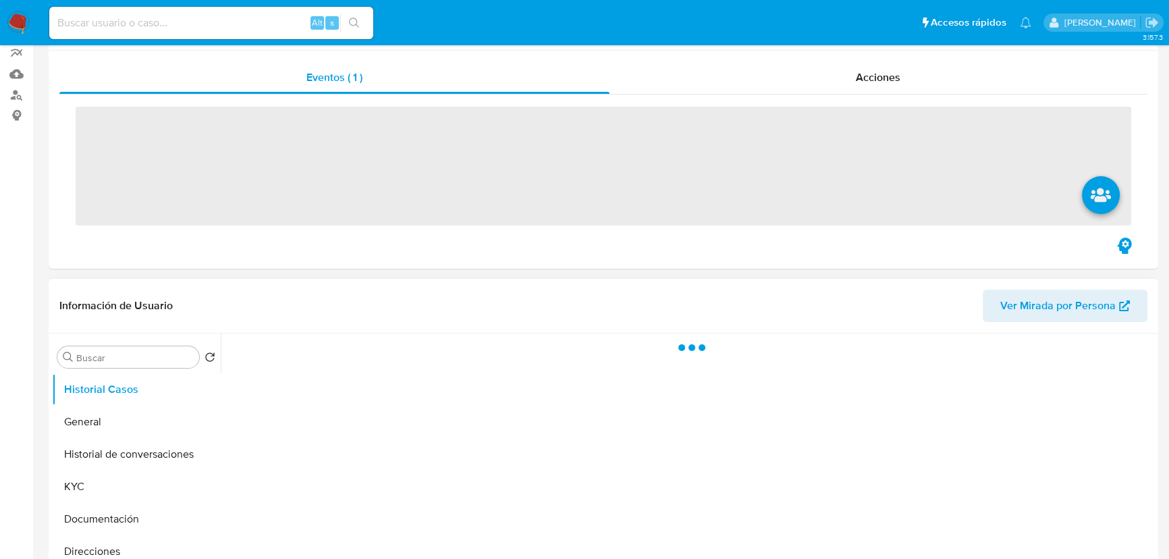
scroll to position [307, 0]
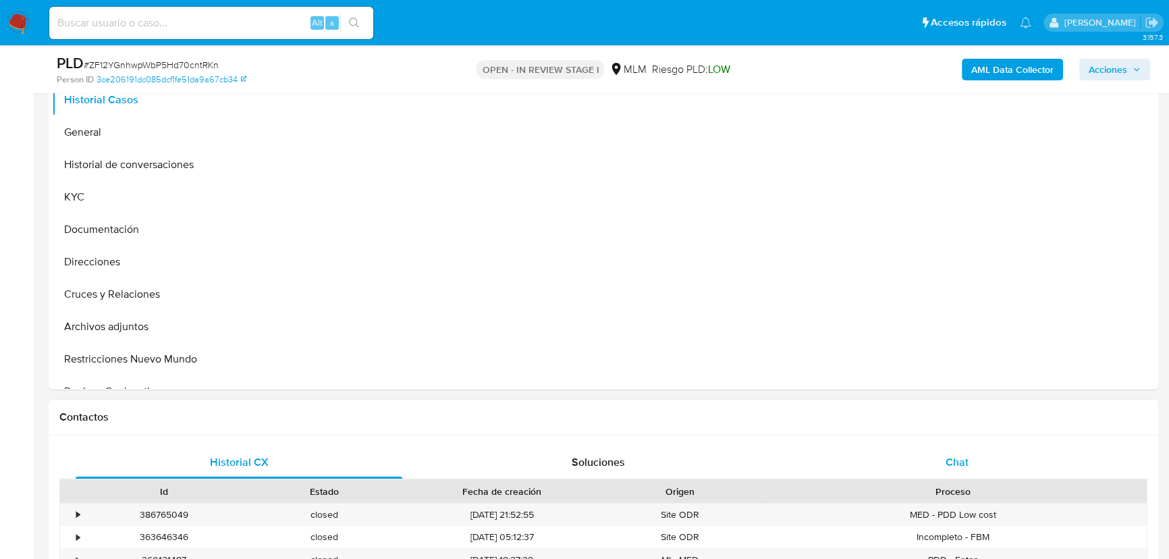
click at [951, 467] on span "Chat" at bounding box center [957, 462] width 23 height 16
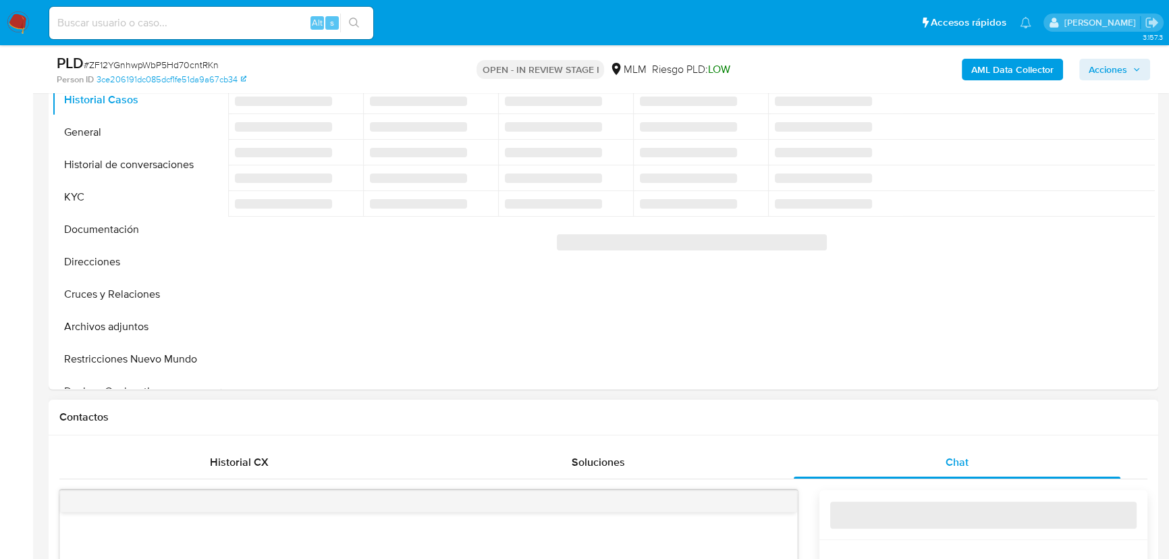
scroll to position [675, 0]
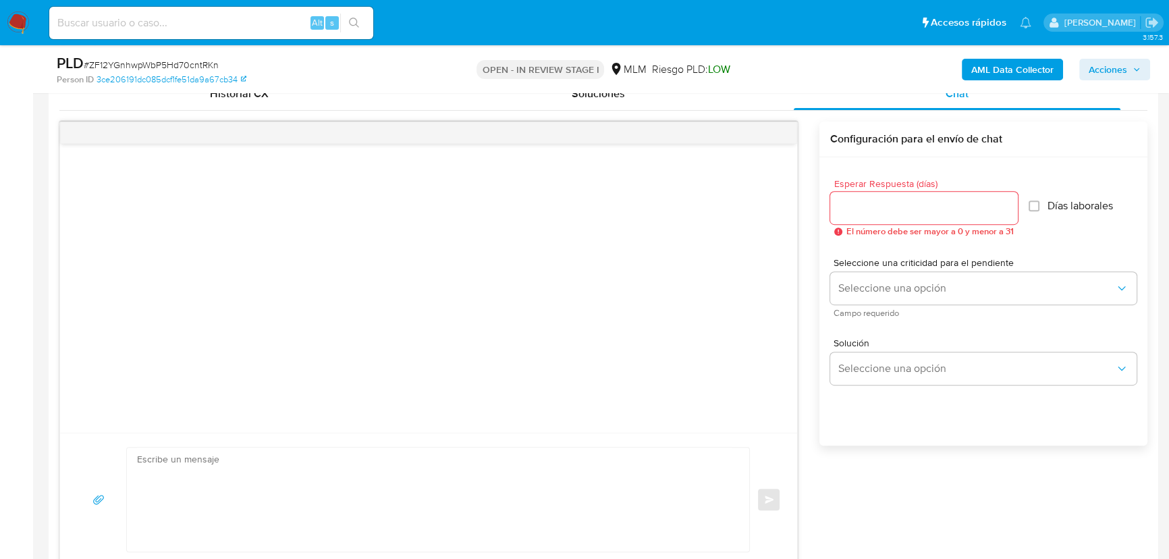
select select "10"
click at [906, 209] on input "Esperar Respuesta (días)" at bounding box center [925, 208] width 188 height 18
type input "5"
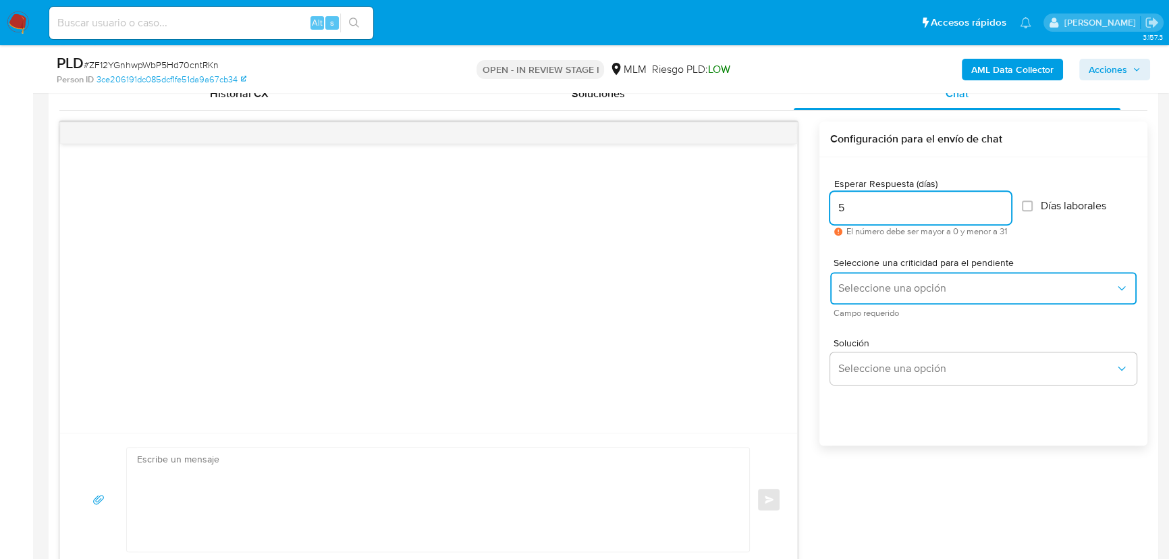
click at [872, 286] on span "Seleccione una opción" at bounding box center [977, 289] width 277 height 14
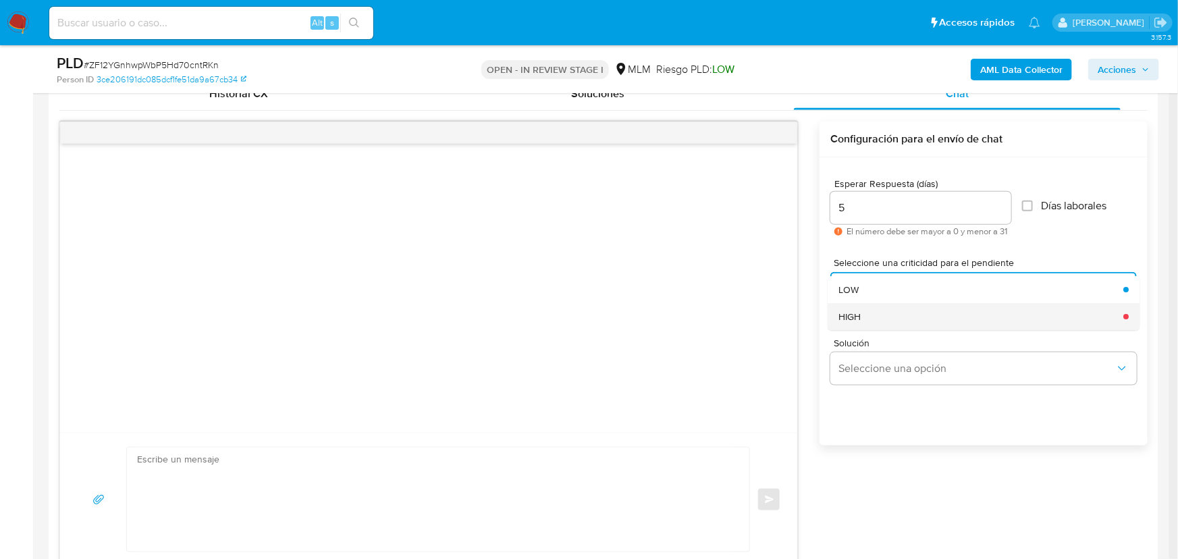
click at [876, 316] on div "HIGH" at bounding box center [977, 316] width 277 height 27
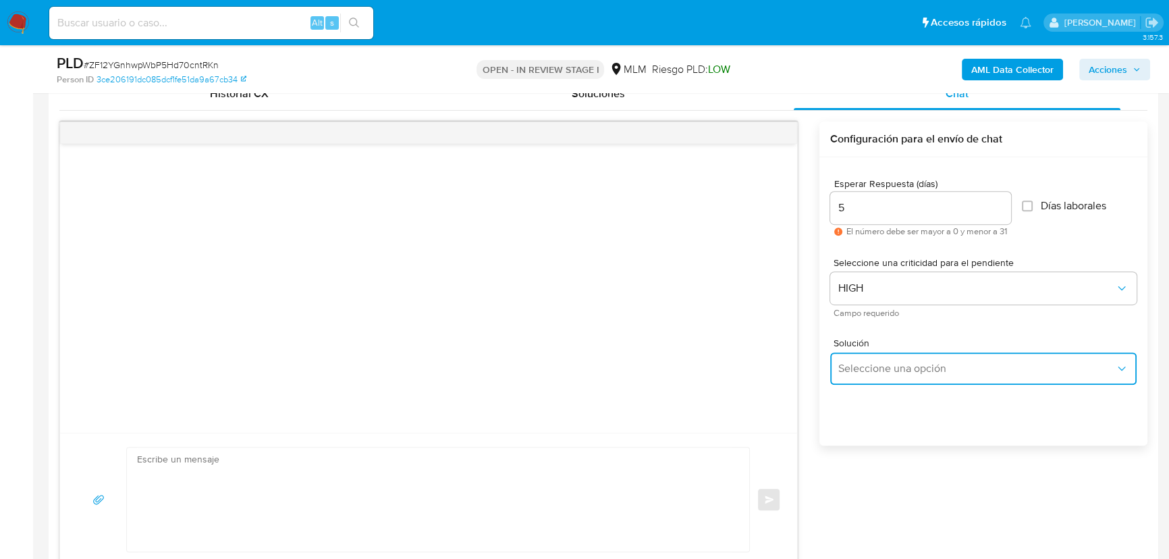
drag, startPoint x: 893, startPoint y: 371, endPoint x: 917, endPoint y: 368, distance: 23.9
click at [895, 371] on span "Seleccione una opción" at bounding box center [977, 369] width 277 height 14
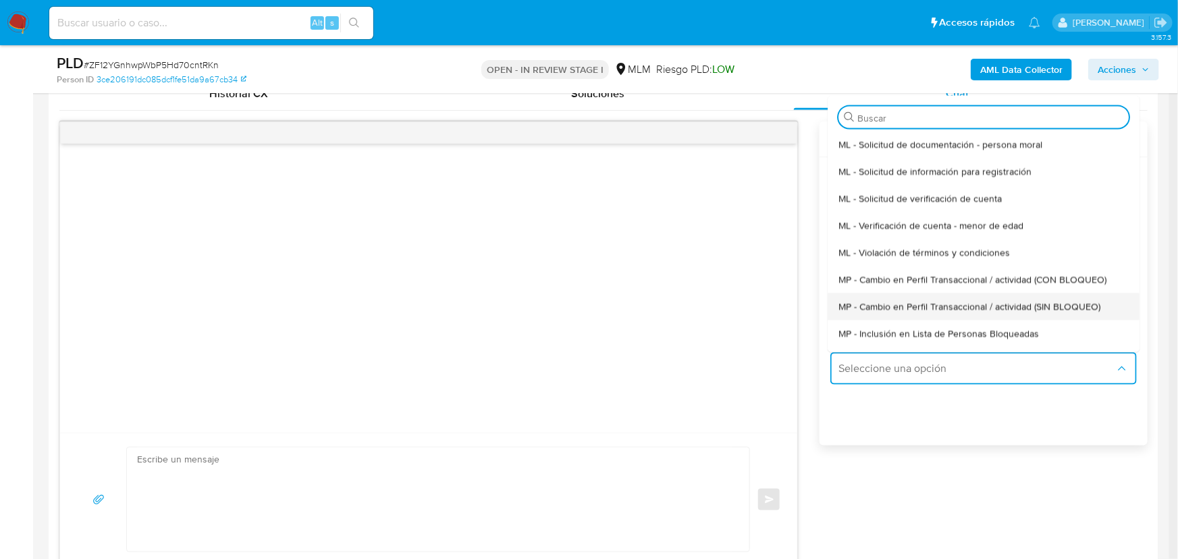
drag, startPoint x: 1051, startPoint y: 309, endPoint x: 406, endPoint y: 319, distance: 645.6
click at [1049, 309] on span "MP - Cambio en Perfil Transaccional / actividad (SIN BLOQUEO)" at bounding box center [970, 306] width 262 height 12
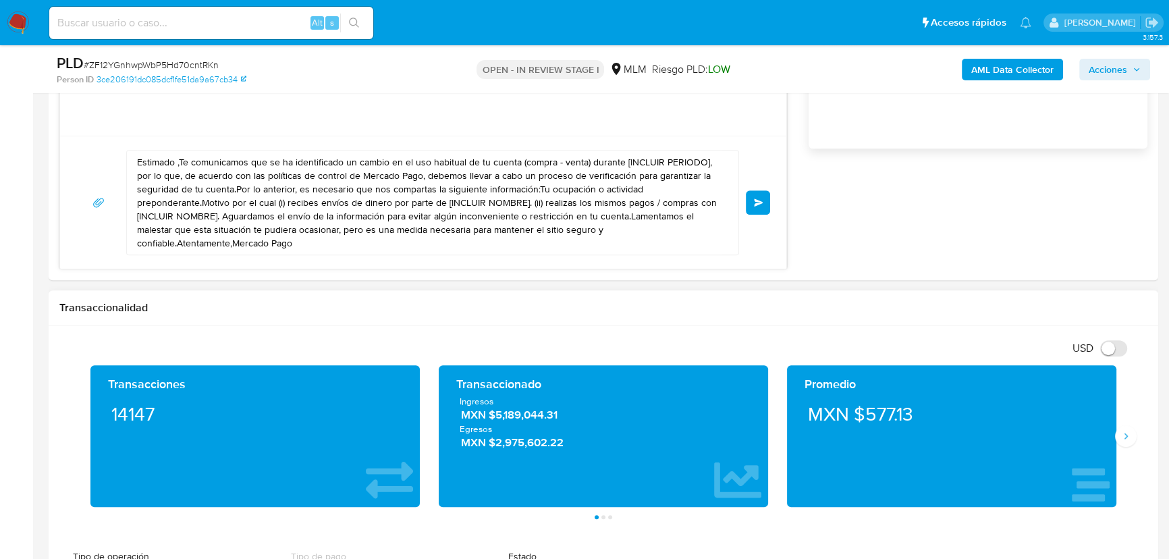
scroll to position [982, 0]
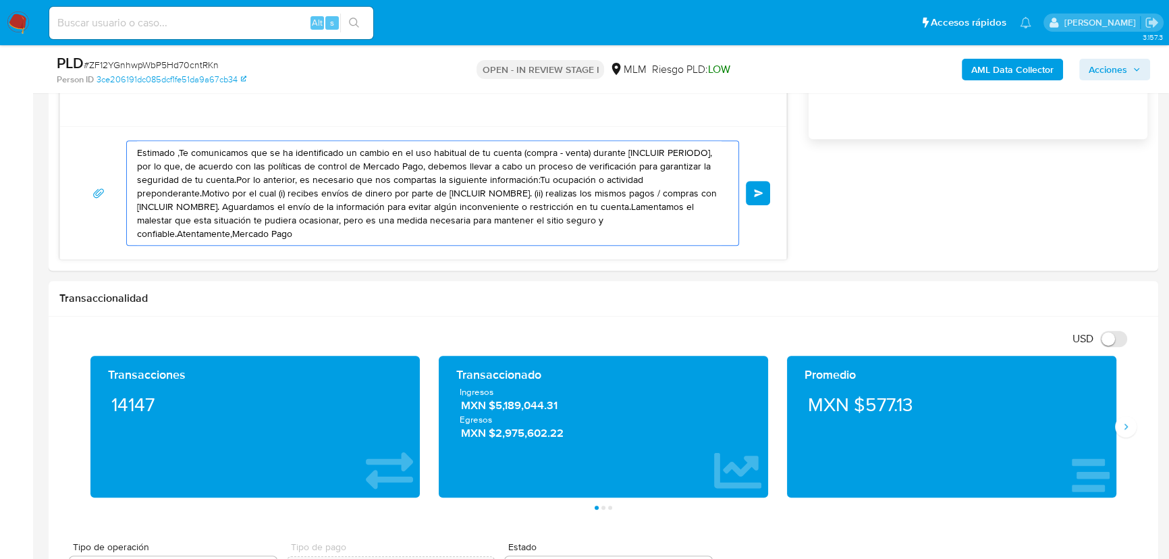
drag, startPoint x: 309, startPoint y: 240, endPoint x: 232, endPoint y: 142, distance: 125.1
click at [16, 99] on section "Bandeja Tablero Screening Búsqueda en Listas Watchlist Herramientas Operaciones…" at bounding box center [584, 557] width 1169 height 3079
paste textarea "a Luisa se ha identificado un cambio en el uso habitual de tu cuenta para garan…"
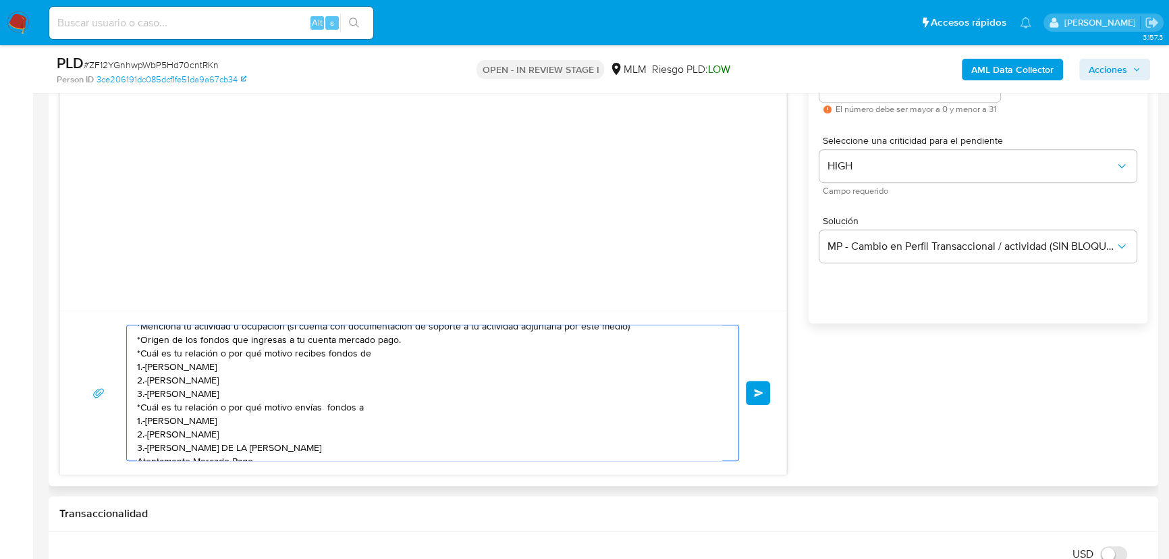
scroll to position [49, 0]
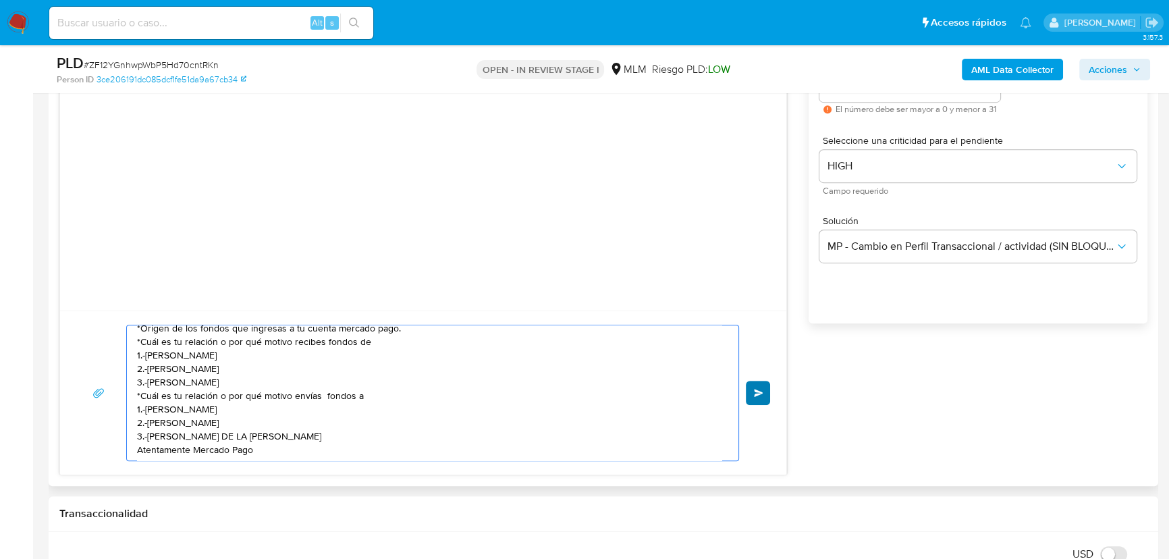
type textarea "Estimada Luisa se ha identificado un cambio en el uso habitual de tu cuenta par…"
drag, startPoint x: 759, startPoint y: 392, endPoint x: 102, endPoint y: 227, distance: 677.5
click at [758, 392] on span "Enviar" at bounding box center [758, 393] width 9 height 8
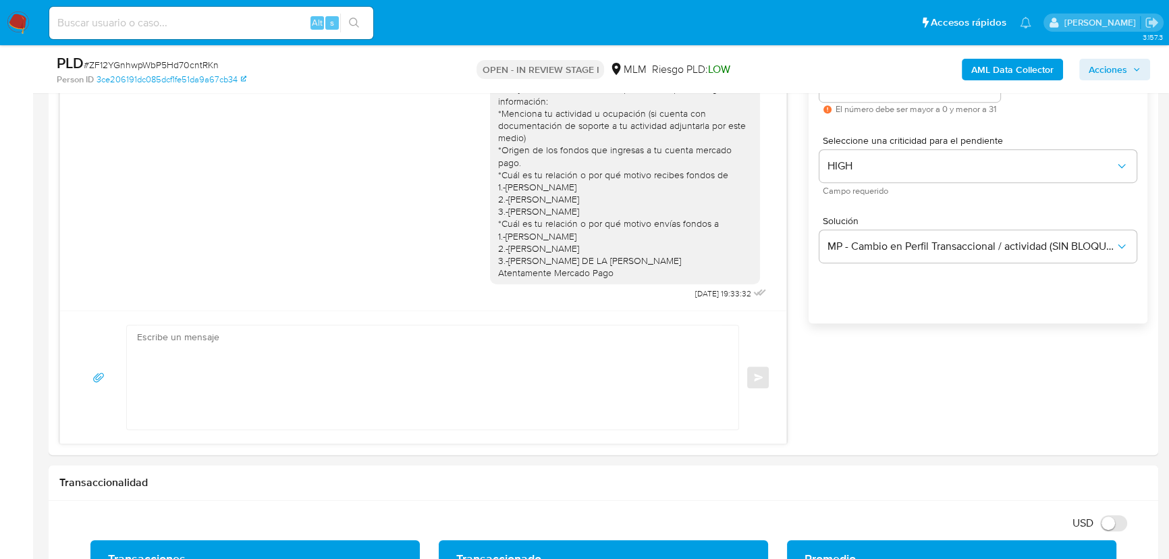
scroll to position [0, 0]
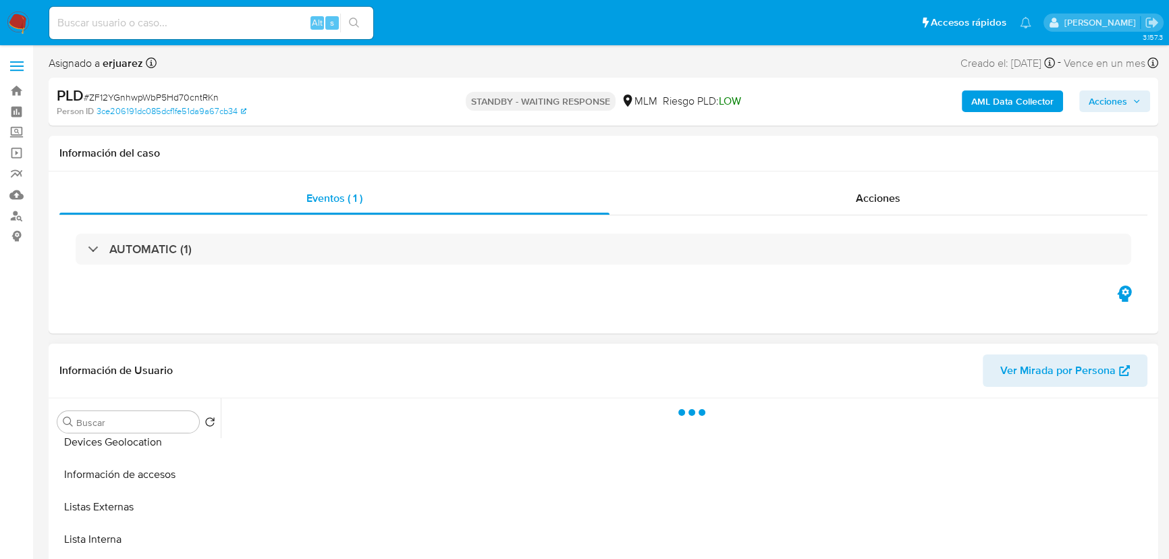
scroll to position [307, 0]
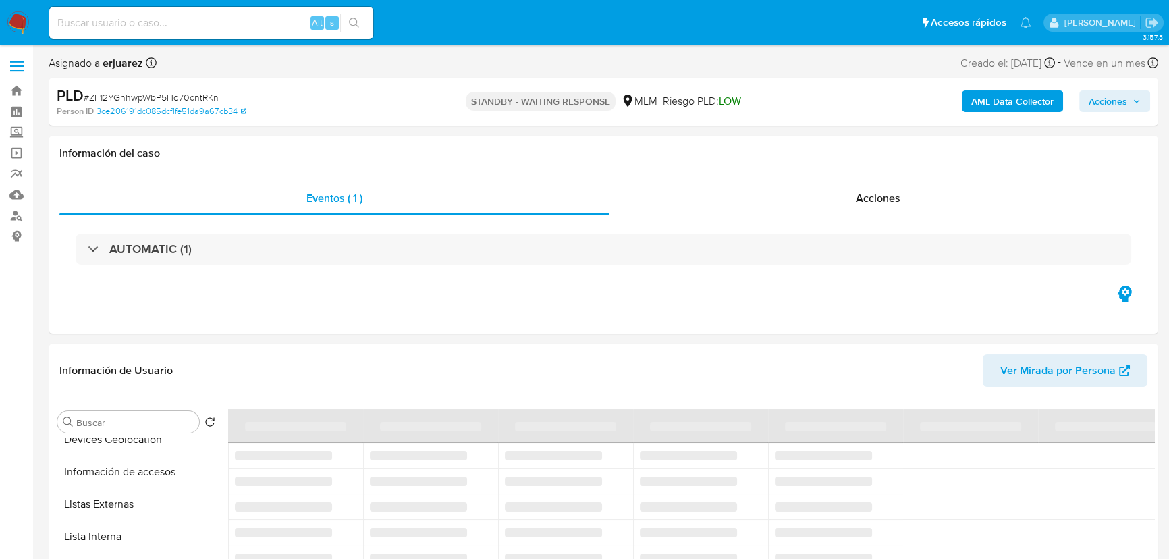
select select "10"
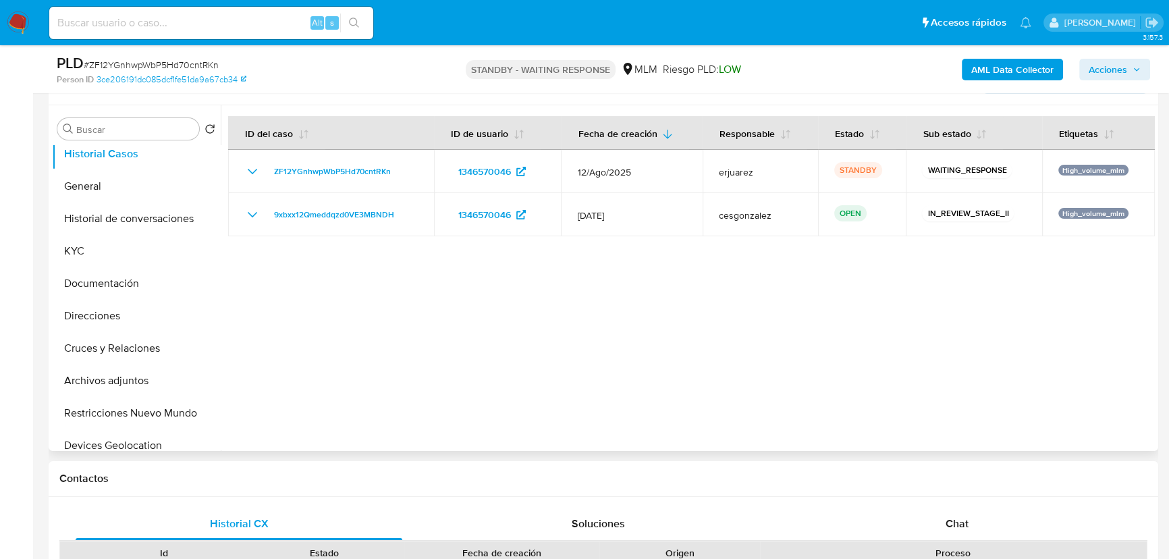
scroll to position [0, 0]
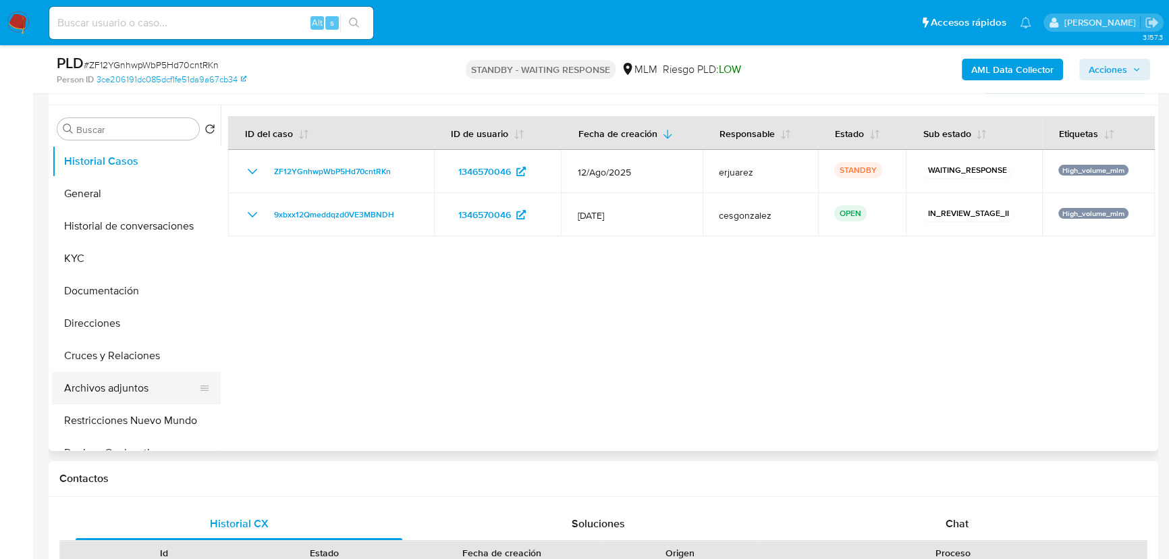
click at [153, 391] on button "Archivos adjuntos" at bounding box center [131, 388] width 158 height 32
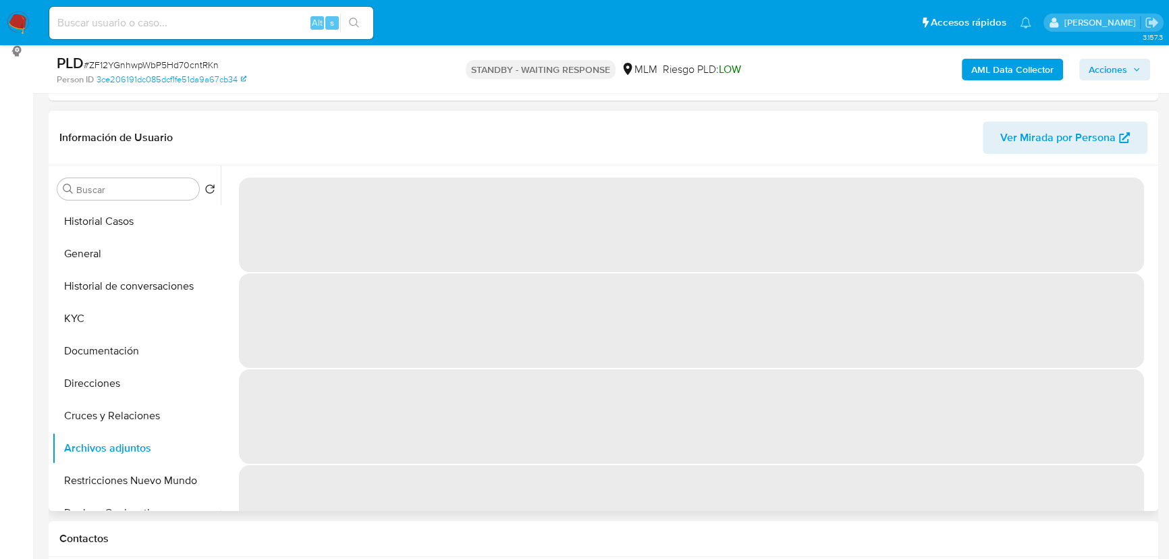
scroll to position [184, 0]
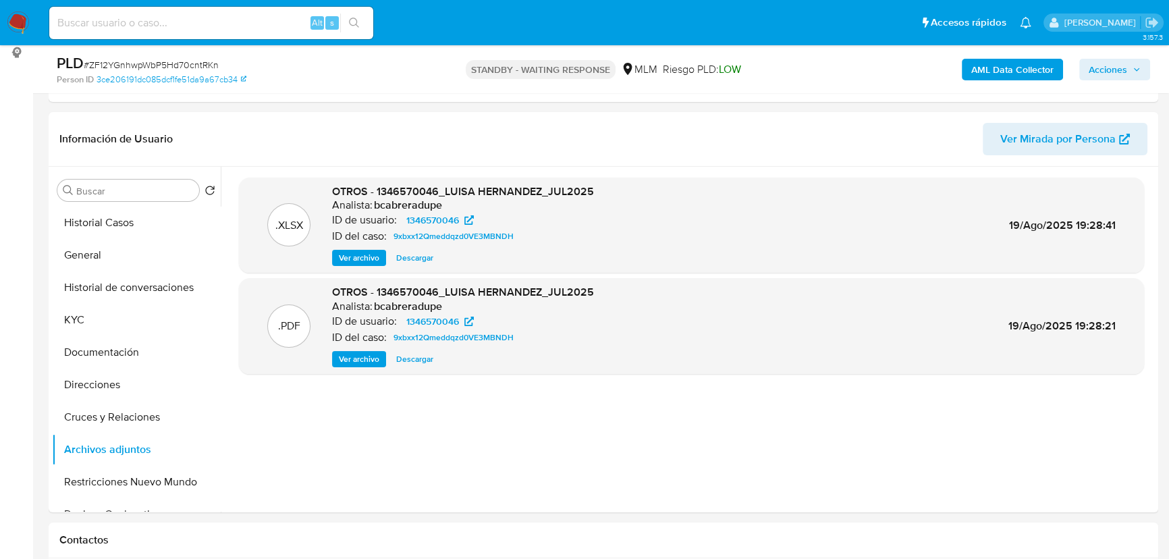
drag, startPoint x: 417, startPoint y: 259, endPoint x: 1016, endPoint y: 20, distance: 644.8
click at [800, 328] on div ".XLSX OTROS - 1346570046_LUISA HERNANDEZ_JUL2025 Analista: bcabreradupe ID de u…" at bounding box center [691, 340] width 905 height 324
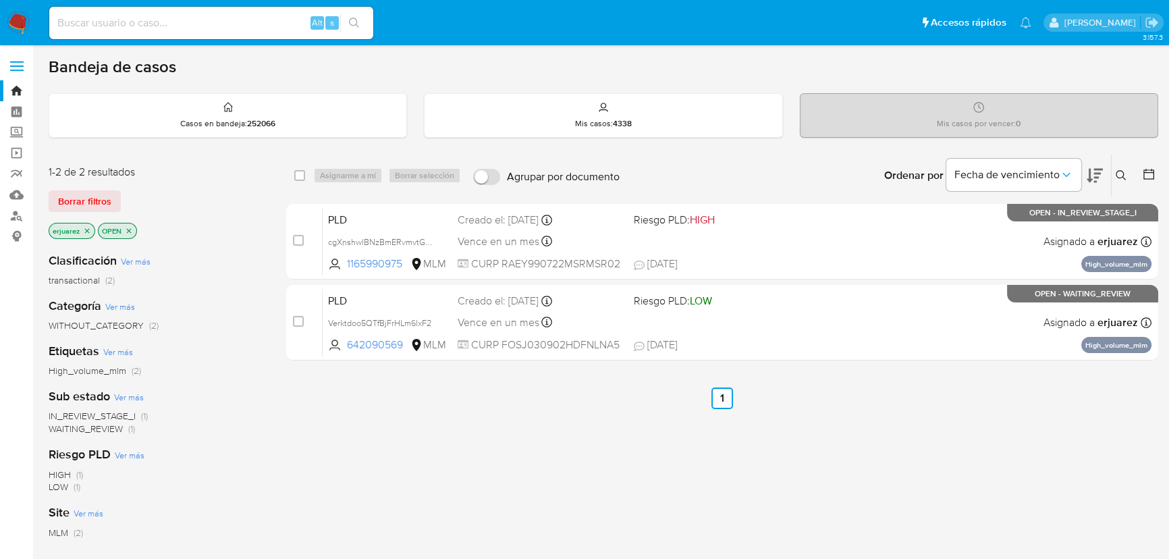
click at [182, 16] on div "Alt s" at bounding box center [211, 23] width 324 height 32
click at [186, 18] on input at bounding box center [211, 23] width 324 height 18
paste input "1346570046"
type input "1346570046"
click at [341, 16] on button "search-icon" at bounding box center [354, 23] width 28 height 19
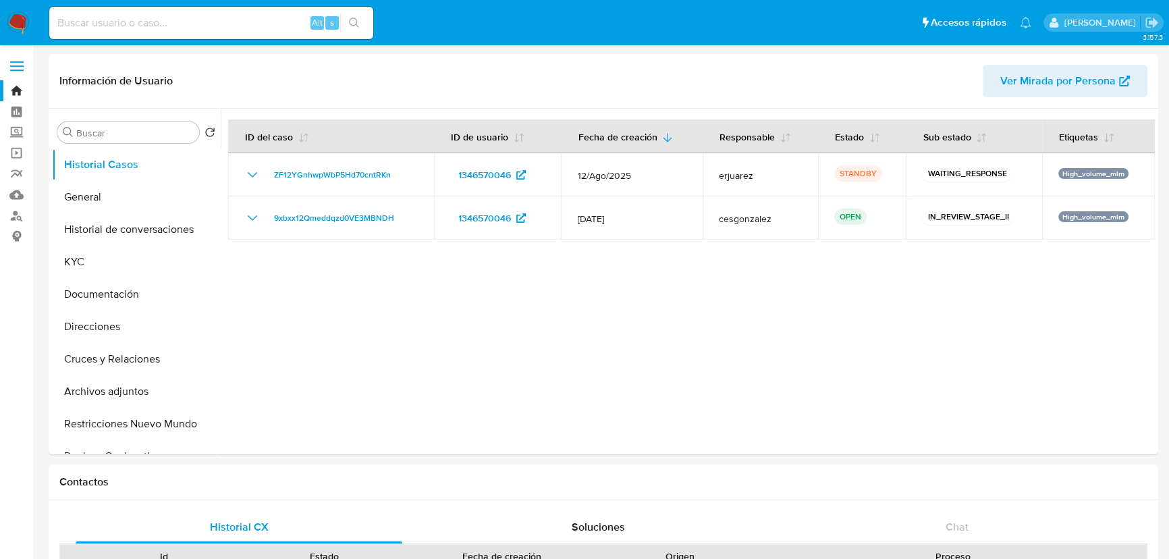
select select "10"
click at [698, 369] on div at bounding box center [688, 282] width 934 height 346
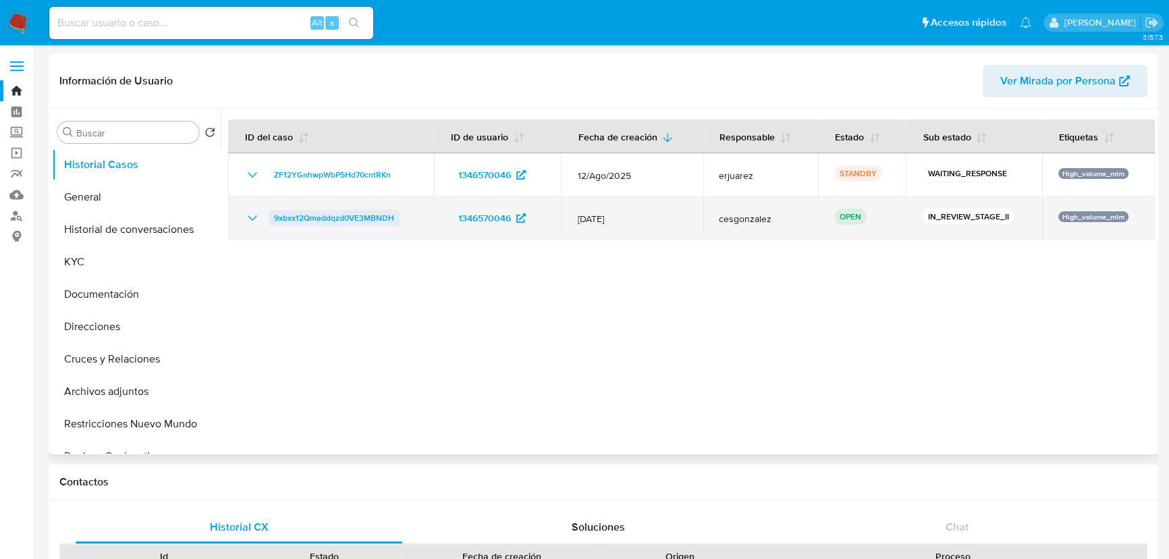
click at [317, 217] on span "9xbxx12Qmeddqzd0VE3MBNDH" at bounding box center [334, 218] width 120 height 16
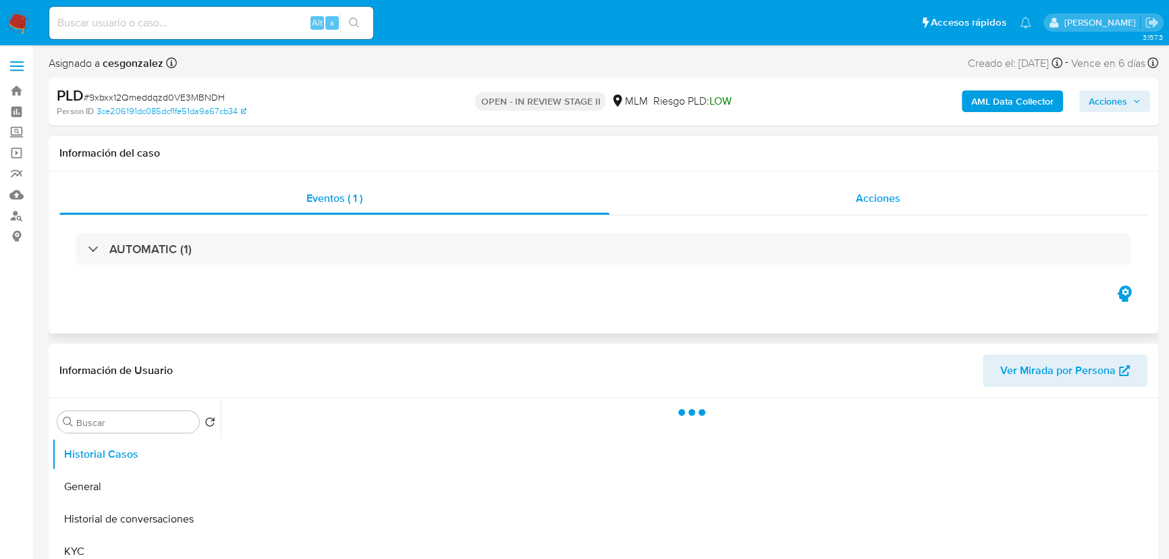
click at [829, 212] on div "Acciones" at bounding box center [879, 198] width 539 height 32
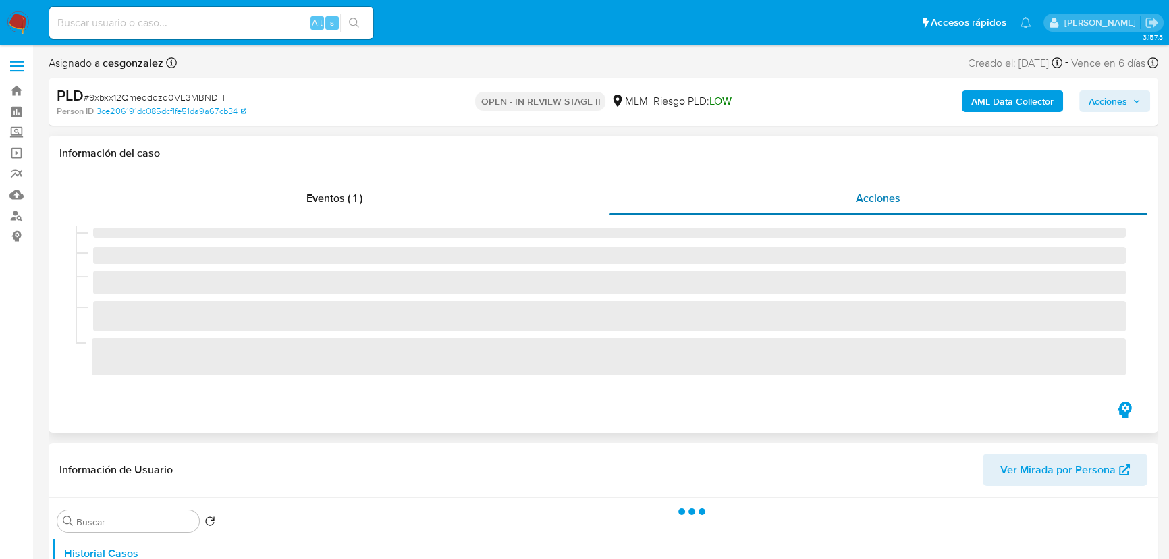
click at [830, 203] on div "Acciones" at bounding box center [879, 198] width 539 height 32
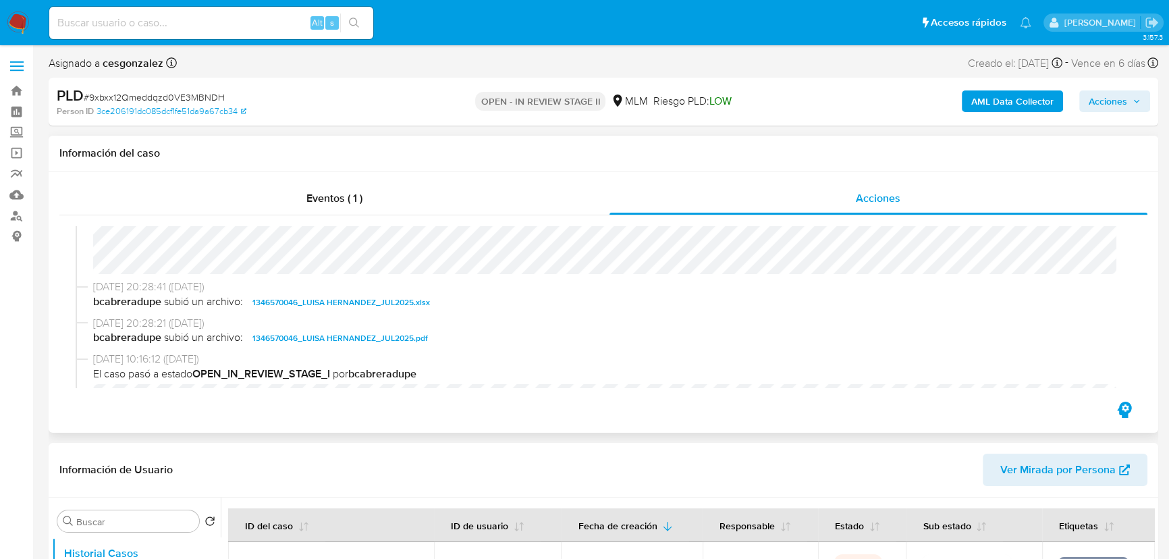
select select "10"
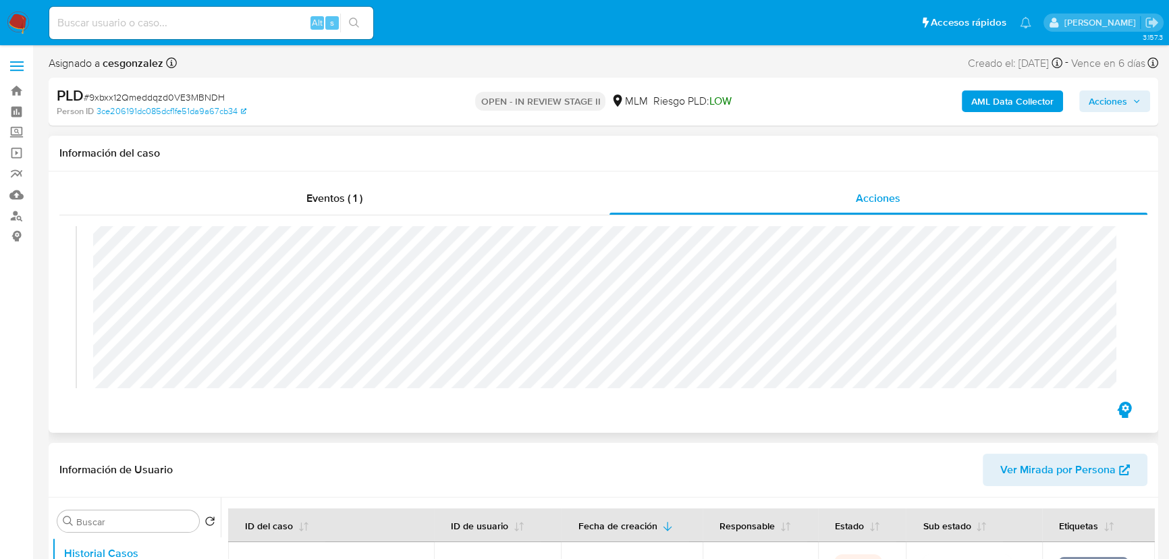
scroll to position [129, 0]
click at [781, 400] on div "Eventos ( 1 ) Acciones 29/08/2025 16:31:35 (hace 6 días) El caso pasó a estado …" at bounding box center [604, 302] width 1110 height 261
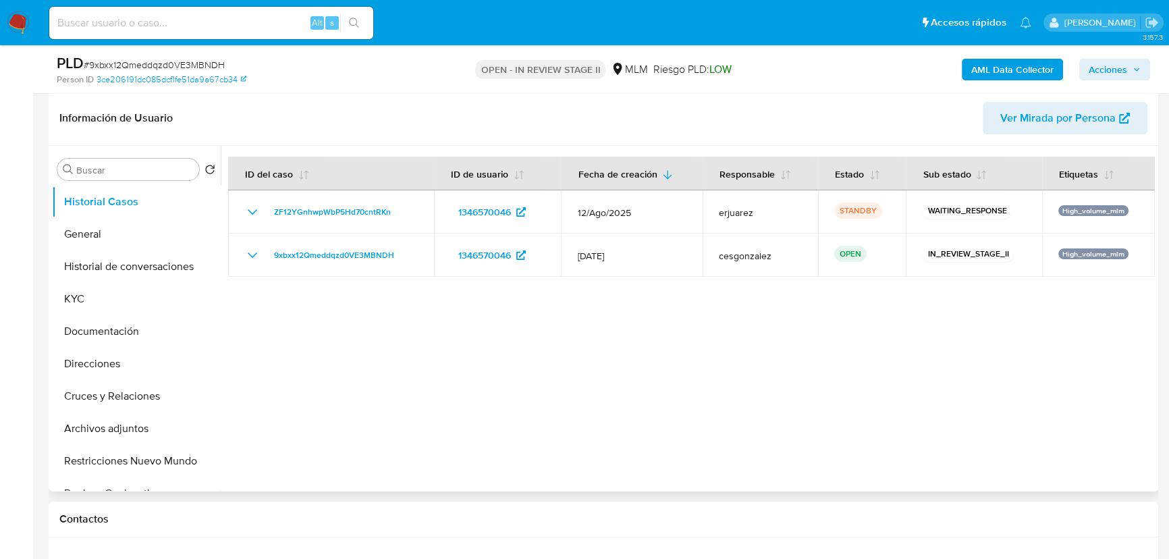
scroll to position [307, 0]
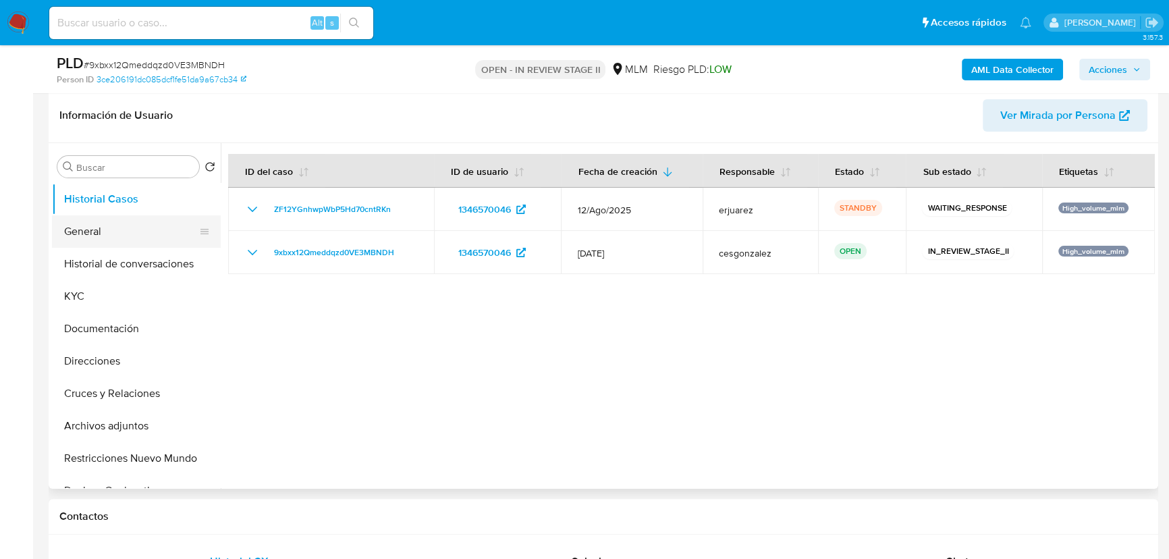
click at [95, 226] on button "General" at bounding box center [131, 231] width 158 height 32
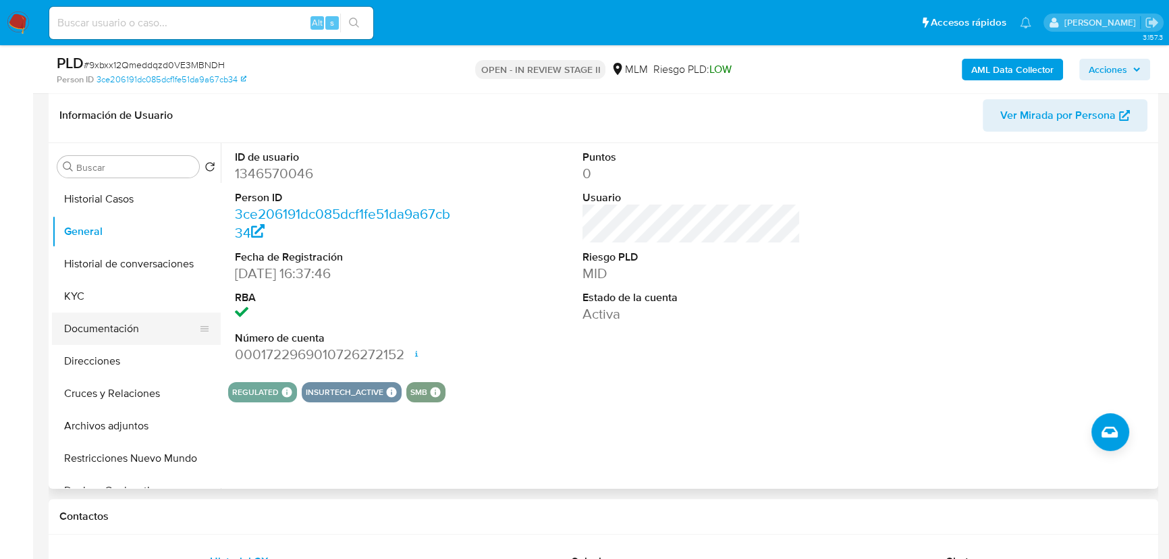
click at [126, 334] on button "Documentación" at bounding box center [131, 329] width 158 height 32
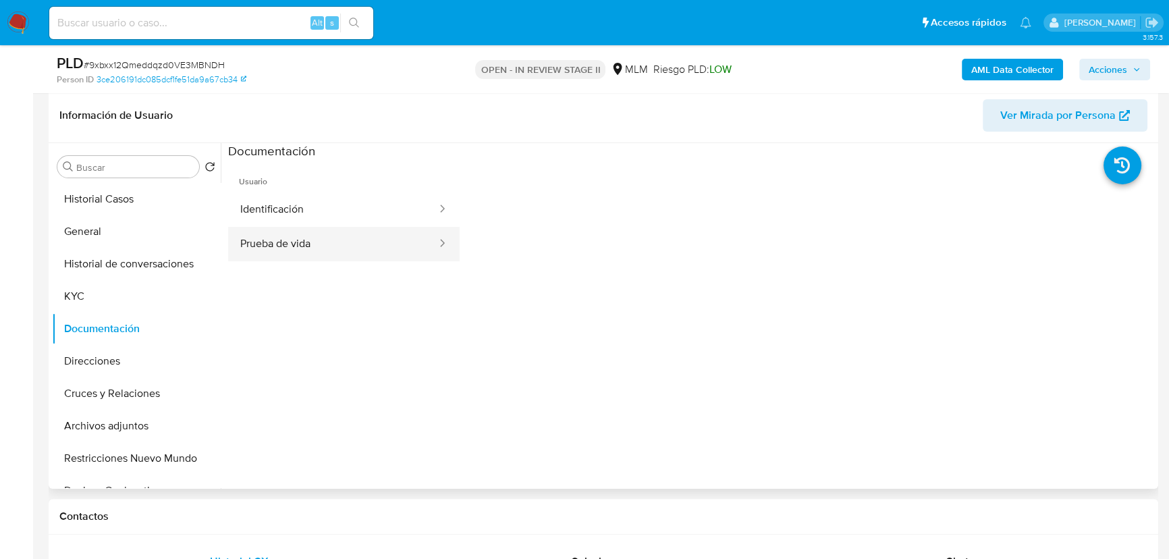
click at [325, 244] on button "Prueba de vida" at bounding box center [333, 244] width 210 height 34
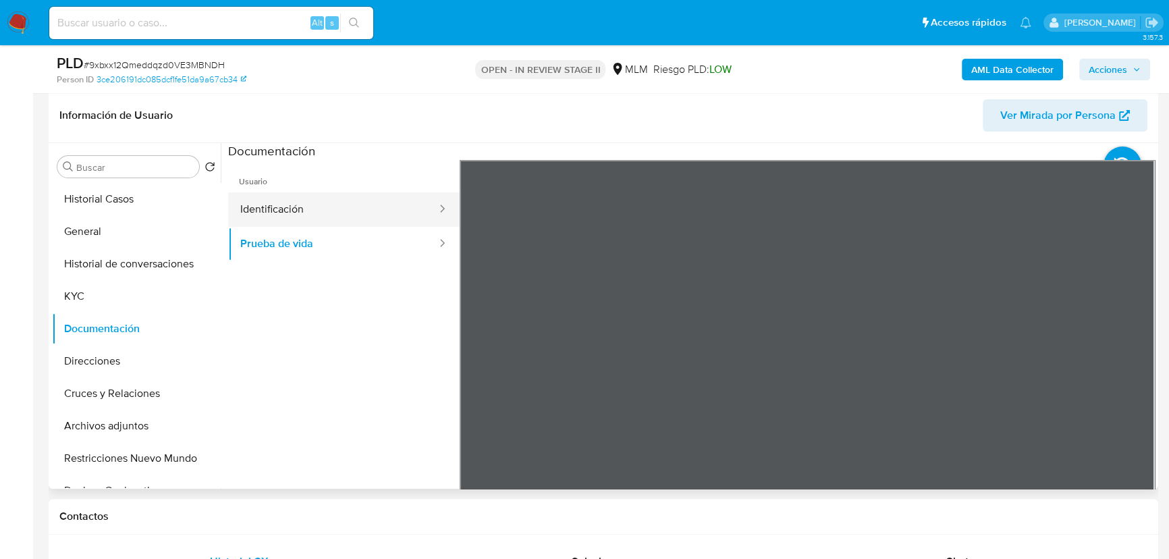
click at [305, 203] on button "Identificación" at bounding box center [333, 209] width 210 height 34
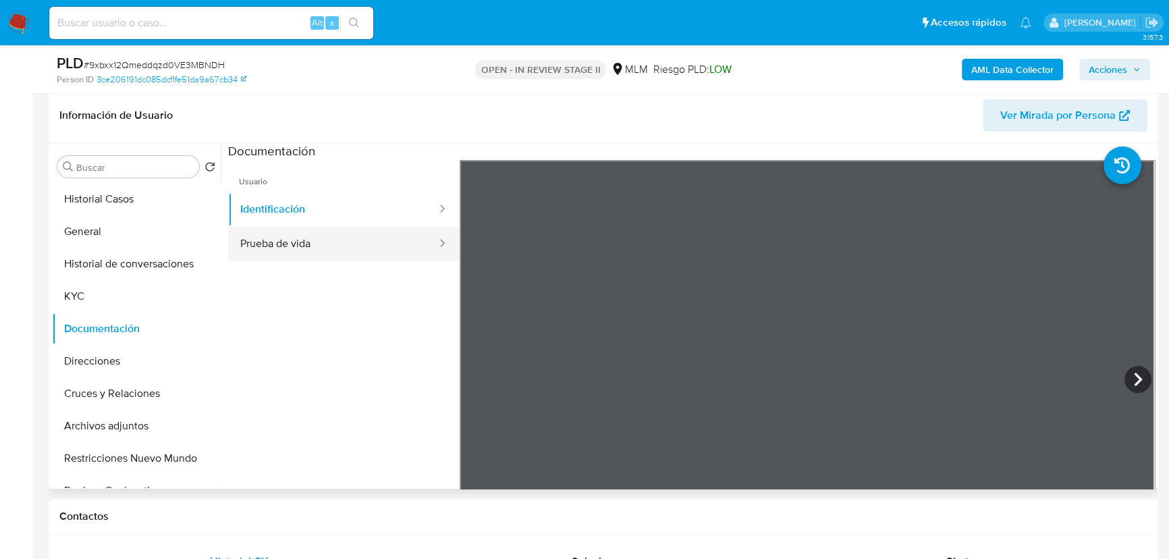
click at [291, 243] on button "Prueba de vida" at bounding box center [333, 244] width 210 height 34
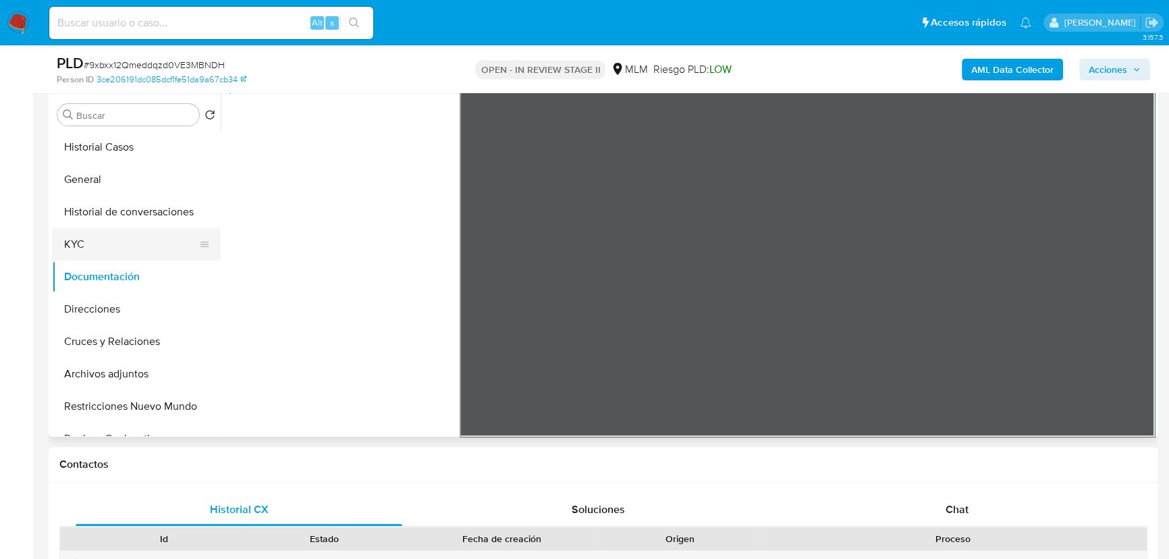
scroll to position [245, 0]
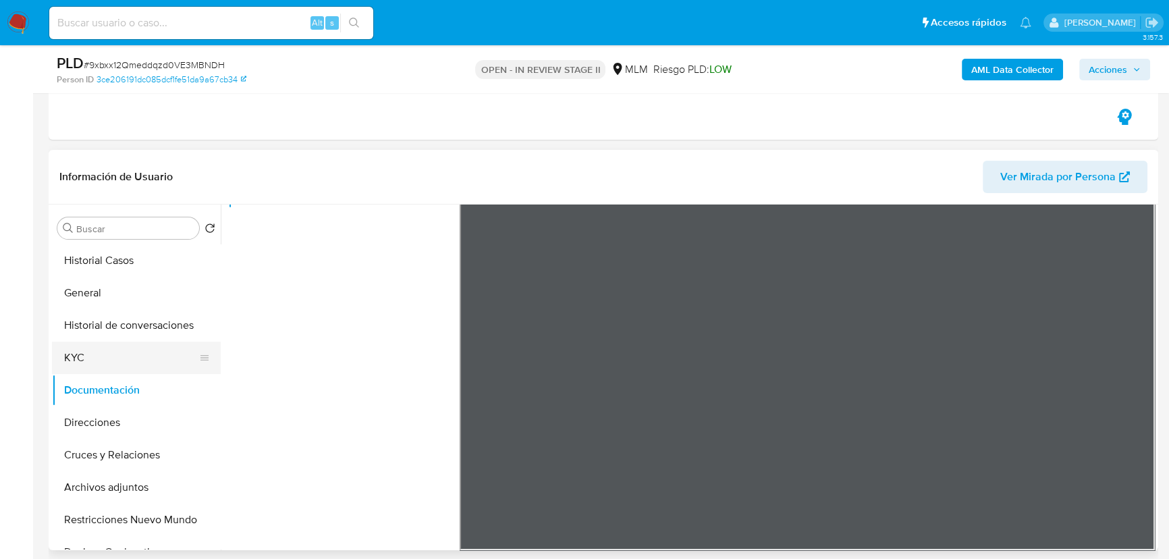
click at [65, 350] on button "KYC" at bounding box center [131, 358] width 158 height 32
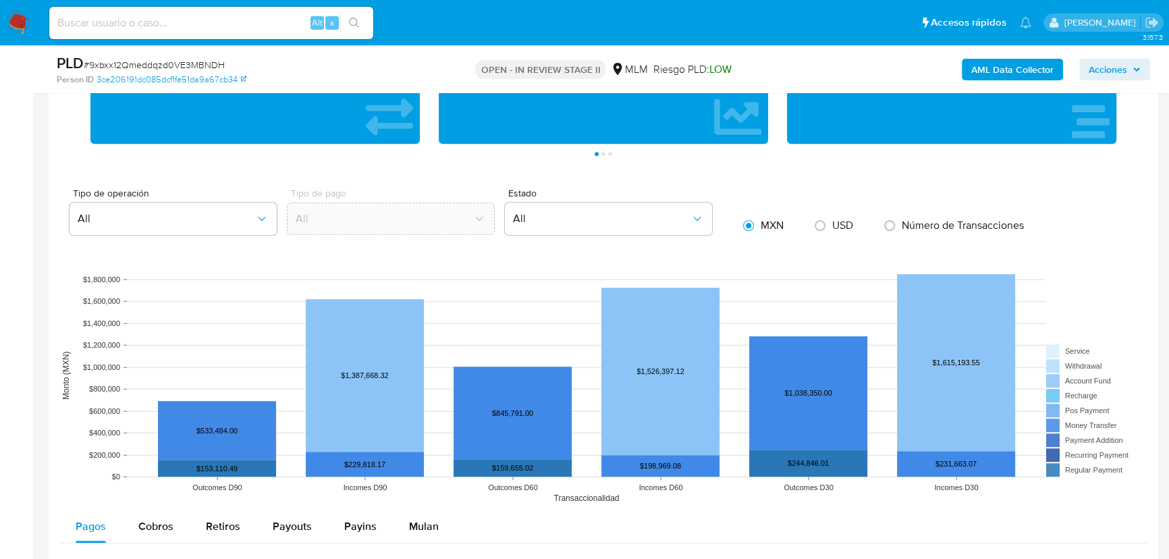
scroll to position [920, 0]
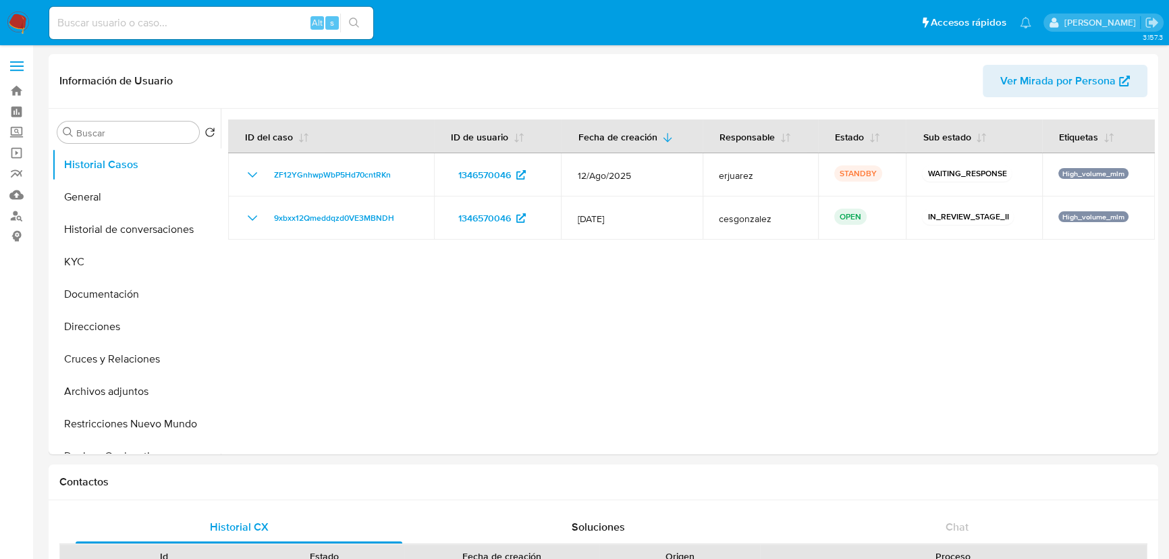
select select "10"
click at [616, 373] on div at bounding box center [688, 282] width 934 height 346
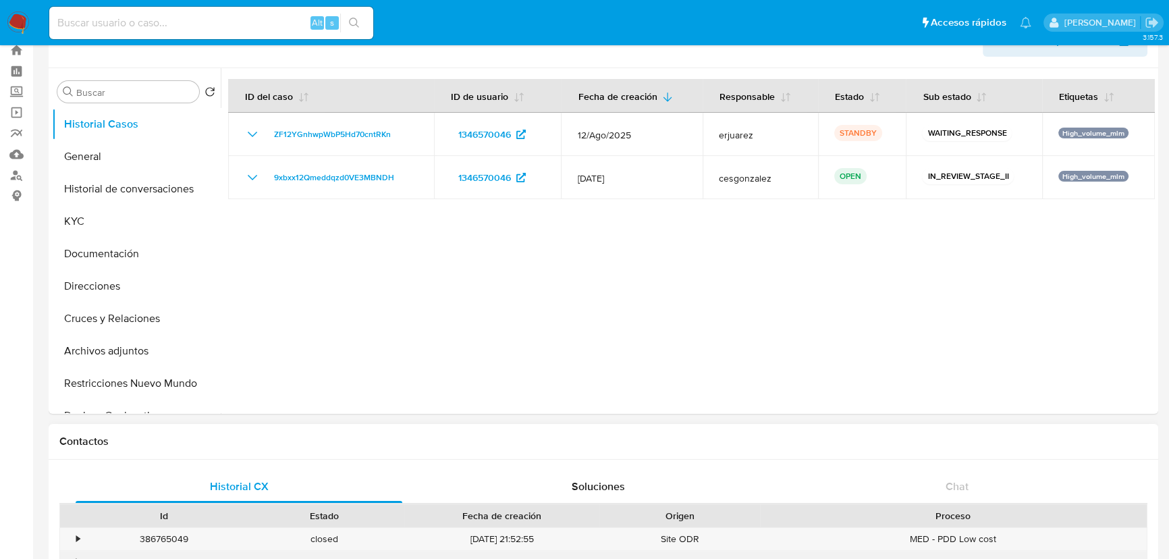
scroll to position [61, 0]
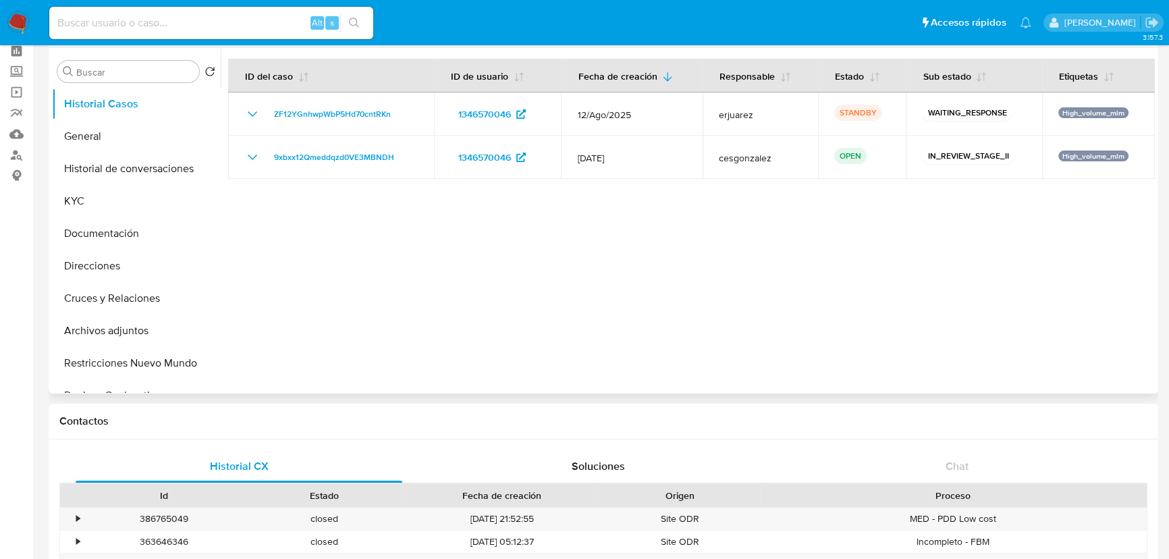
drag, startPoint x: 939, startPoint y: 238, endPoint x: 932, endPoint y: 239, distance: 6.8
click at [939, 238] on div at bounding box center [688, 221] width 934 height 346
click at [122, 229] on button "Documentación" at bounding box center [131, 233] width 158 height 32
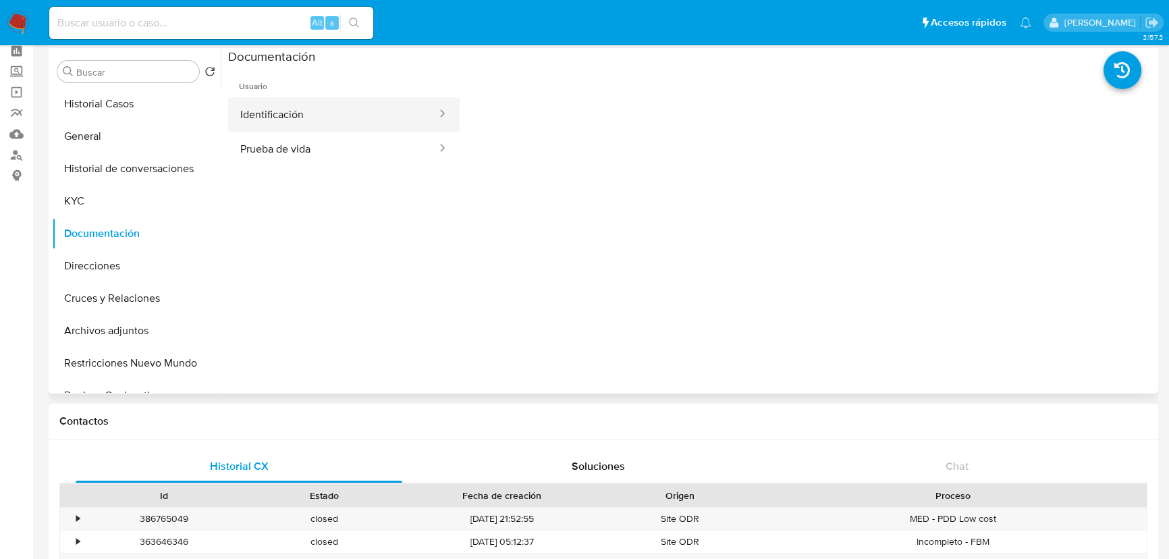
click at [288, 103] on button "Identificación" at bounding box center [333, 114] width 210 height 34
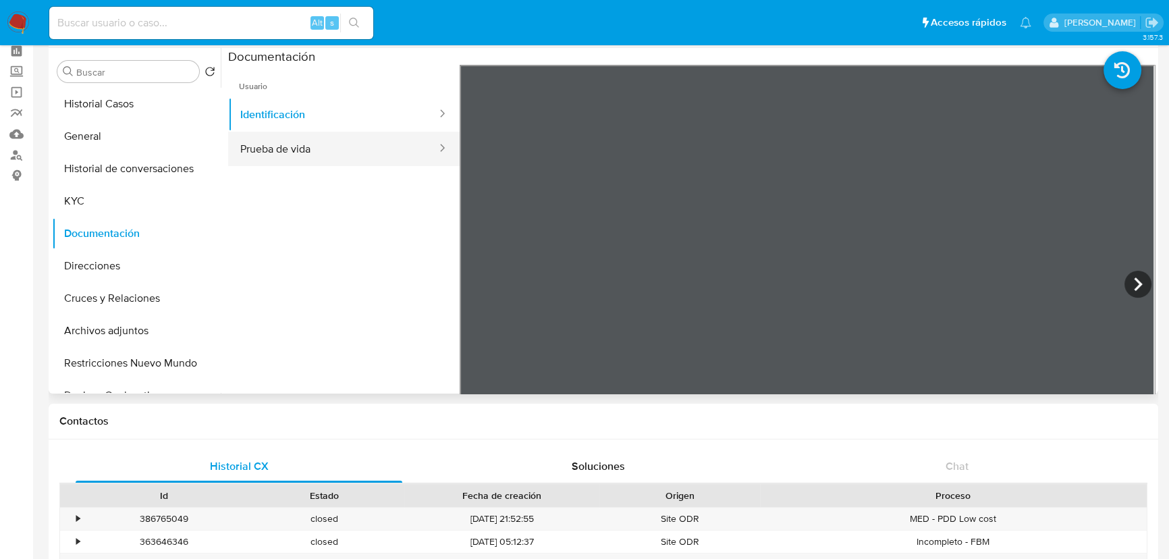
click at [293, 154] on button "Prueba de vida" at bounding box center [333, 149] width 210 height 34
click at [23, 25] on img at bounding box center [18, 22] width 23 height 23
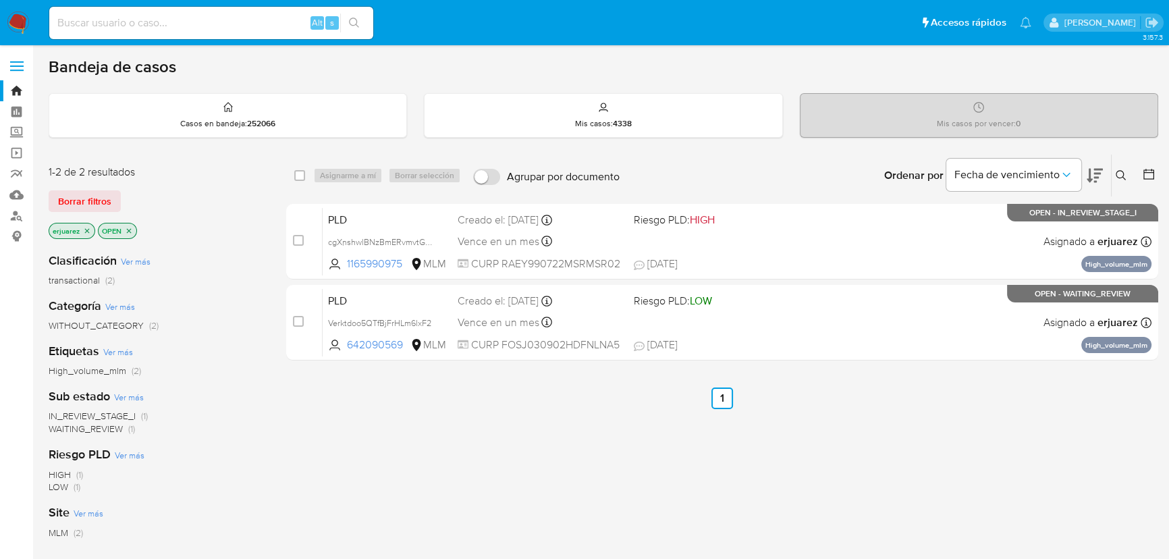
click at [911, 418] on div "select-all-cases-checkbox Asignarme a mí Borrar selección Agrupar por documento…" at bounding box center [722, 460] width 872 height 612
drag, startPoint x: 612, startPoint y: 498, endPoint x: 594, endPoint y: 498, distance: 17.6
click at [612, 498] on div "select-all-cases-checkbox Asignarme a mí Borrar selección Agrupar por documento…" at bounding box center [722, 460] width 872 height 612
click at [740, 475] on div "select-all-cases-checkbox Asignarme a mí Borrar selección Agrupar por documento…" at bounding box center [722, 460] width 872 height 612
click at [90, 228] on icon "close-filter" at bounding box center [87, 231] width 8 height 8
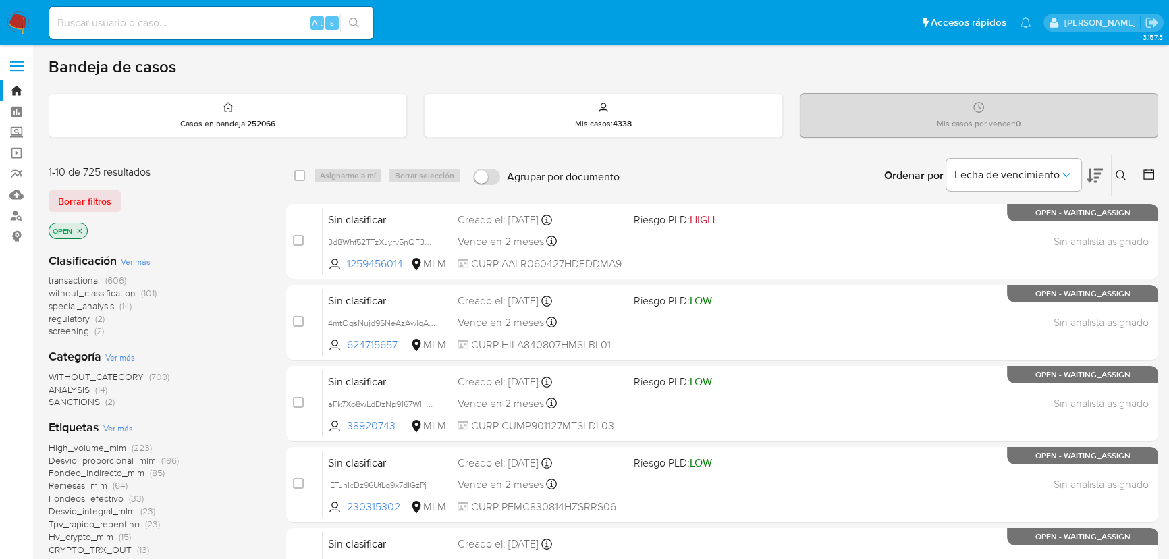
drag, startPoint x: 1121, startPoint y: 173, endPoint x: 1107, endPoint y: 178, distance: 14.5
click at [1118, 173] on icon at bounding box center [1121, 175] width 11 height 11
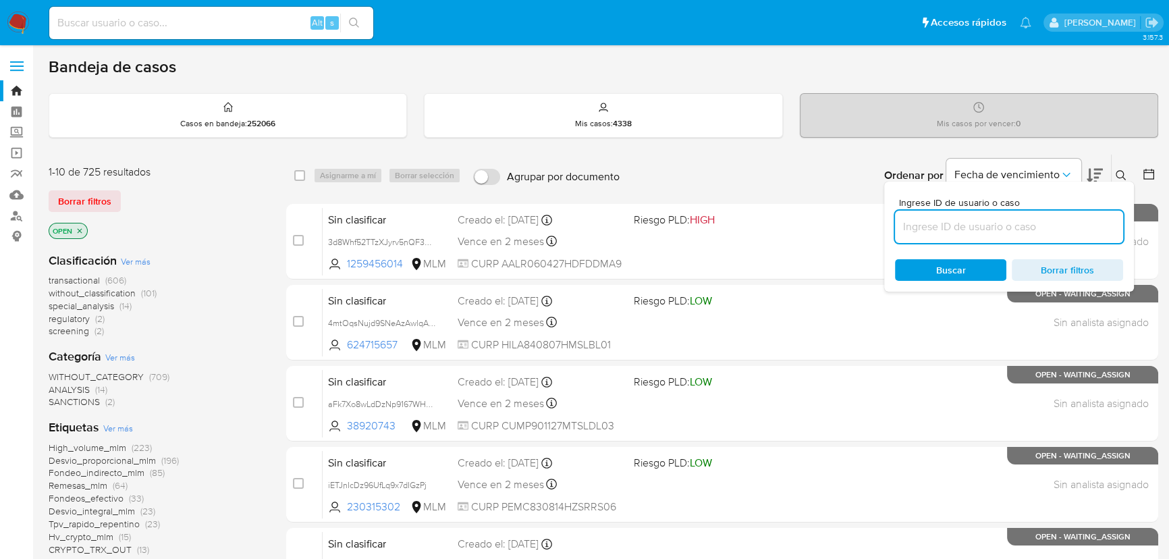
click at [978, 227] on input at bounding box center [1009, 227] width 228 height 18
type input "1460514633"
click at [930, 269] on span "Buscar" at bounding box center [951, 270] width 93 height 19
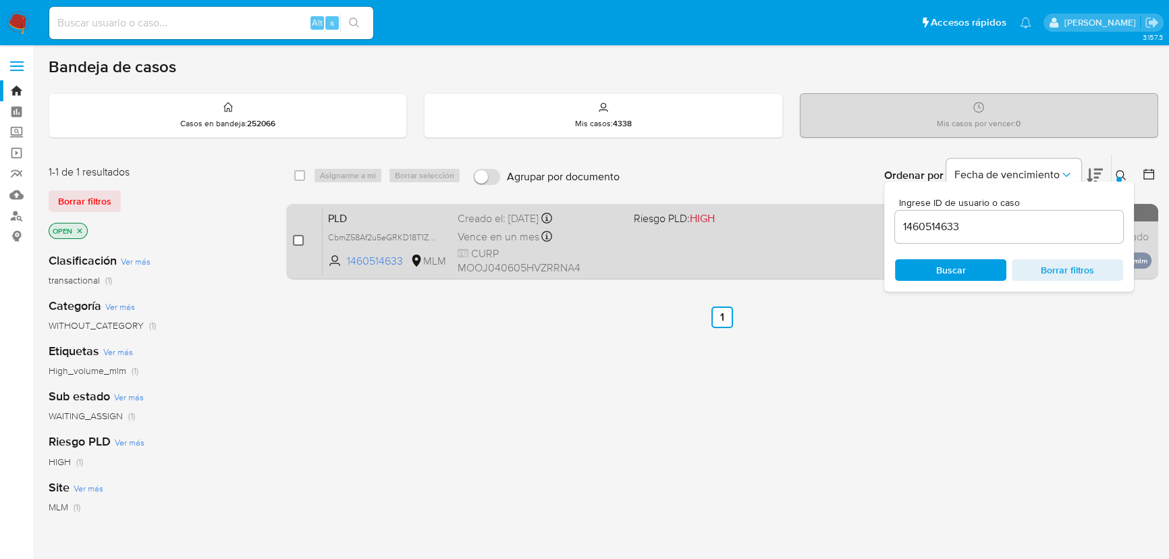
click at [302, 237] on input "checkbox" at bounding box center [298, 240] width 11 height 11
checkbox input "true"
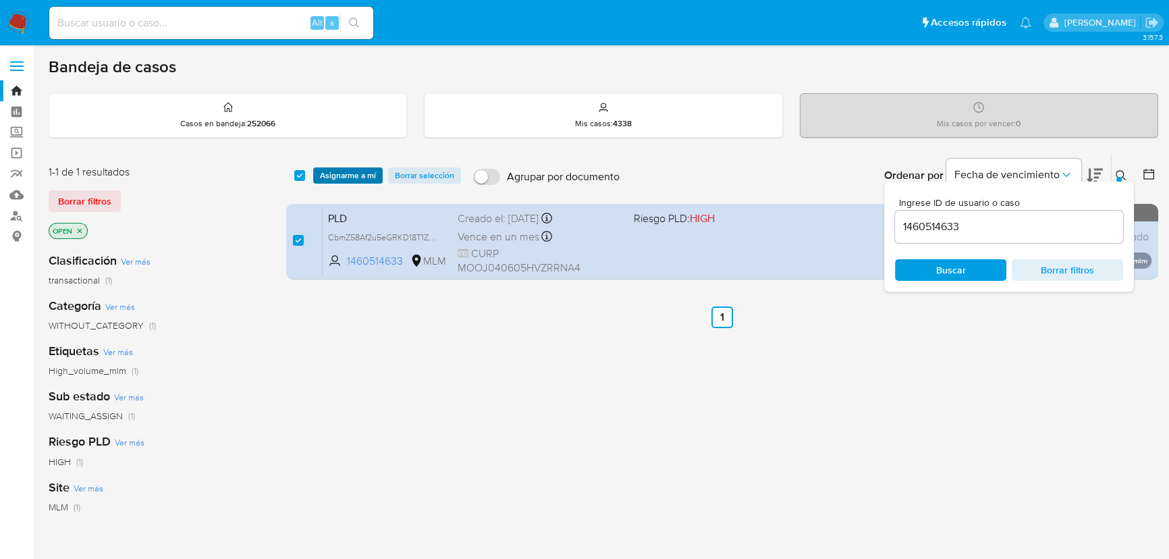
click at [342, 170] on span "Asignarme a mí" at bounding box center [348, 176] width 56 height 14
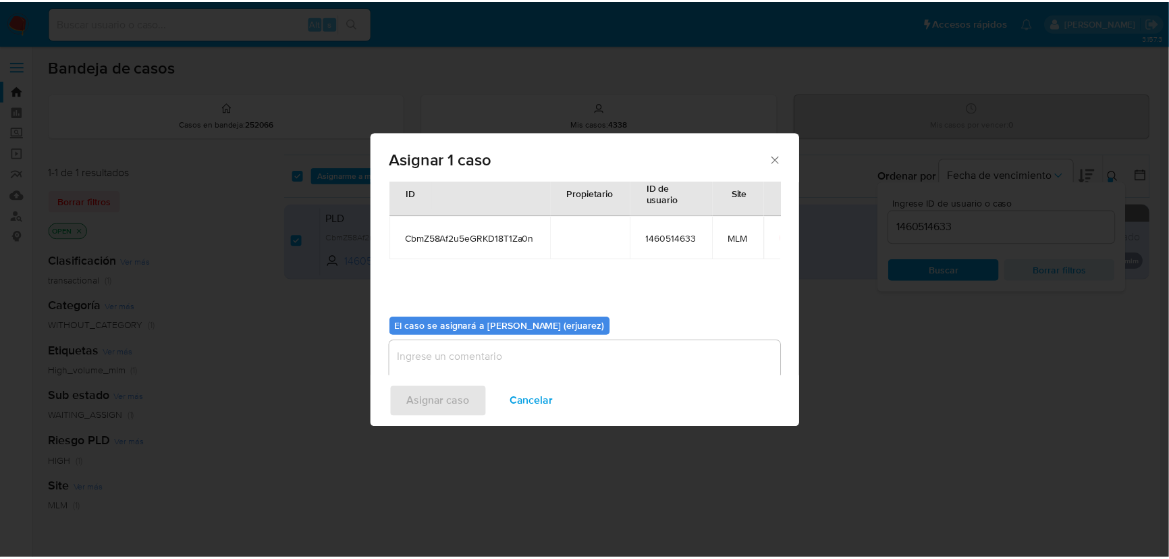
scroll to position [69, 0]
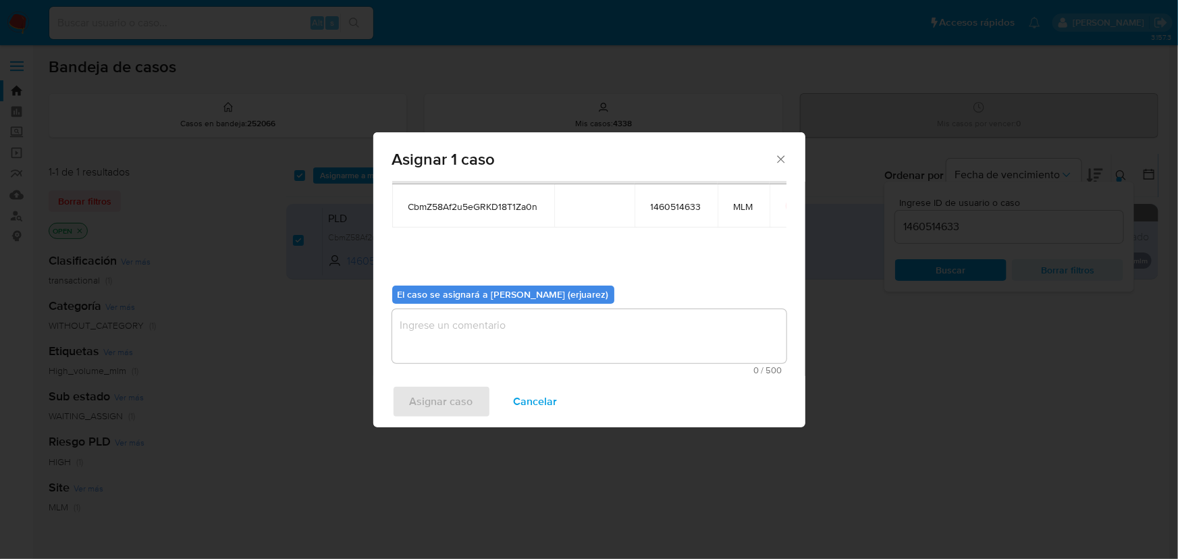
click at [444, 338] on textarea "assign-modal" at bounding box center [589, 336] width 394 height 54
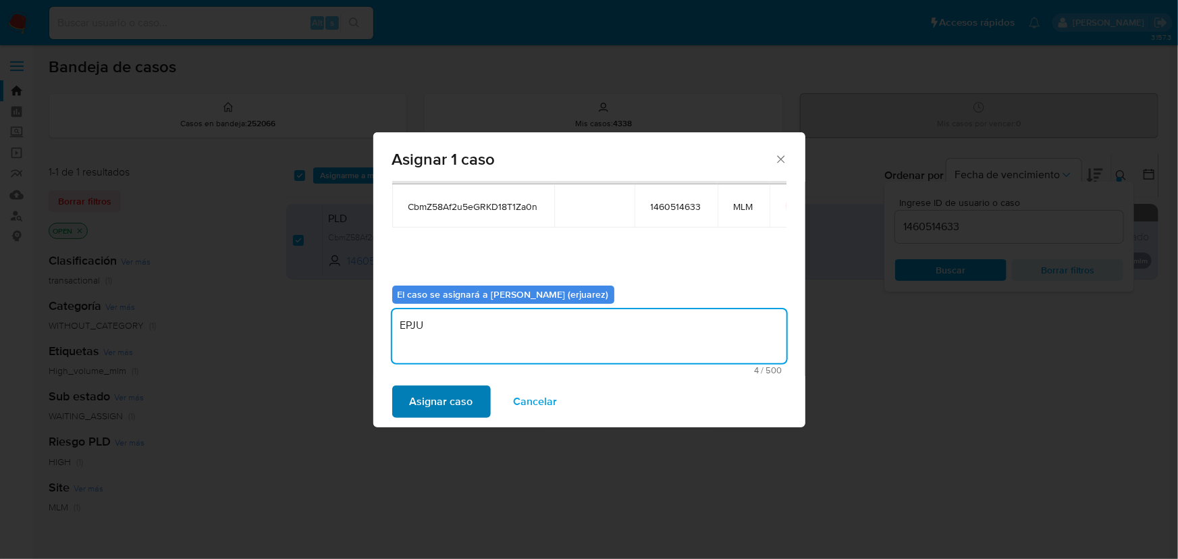
type textarea "EPJU"
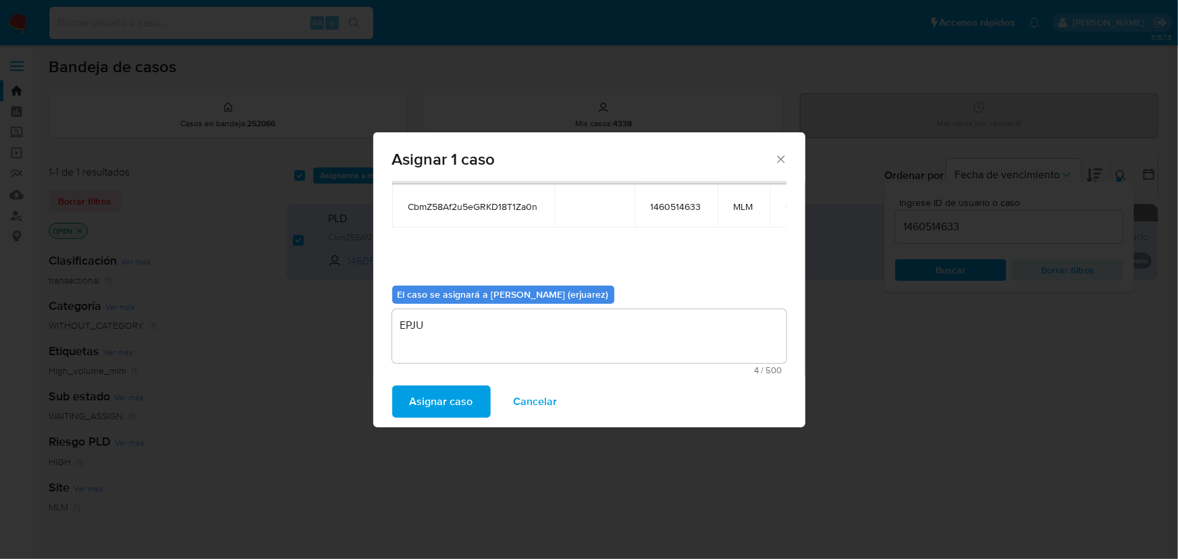
click at [432, 404] on span "Asignar caso" at bounding box center [441, 402] width 63 height 30
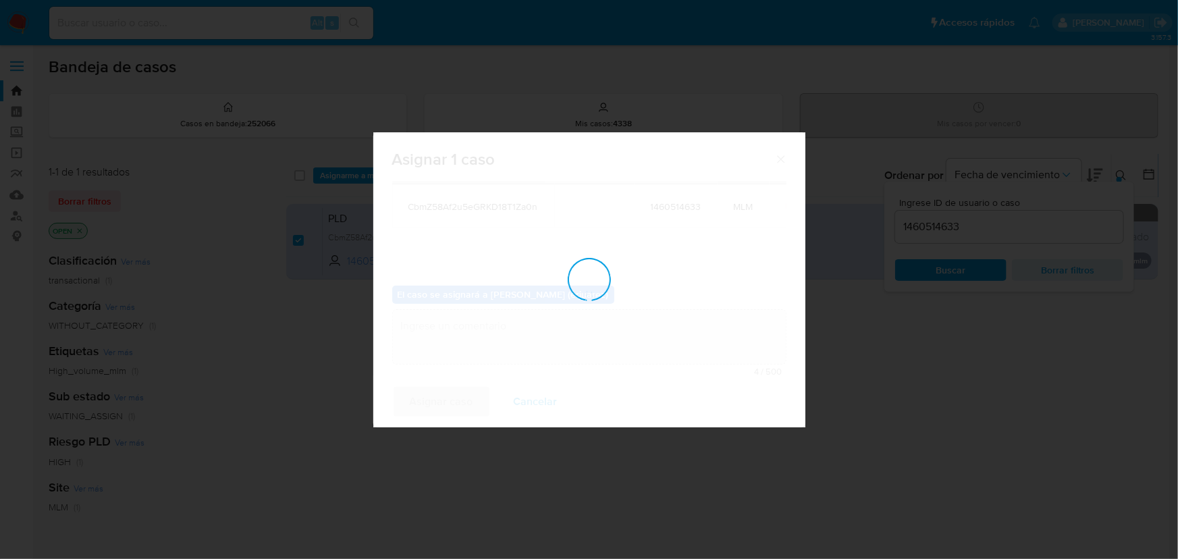
checkbox input "false"
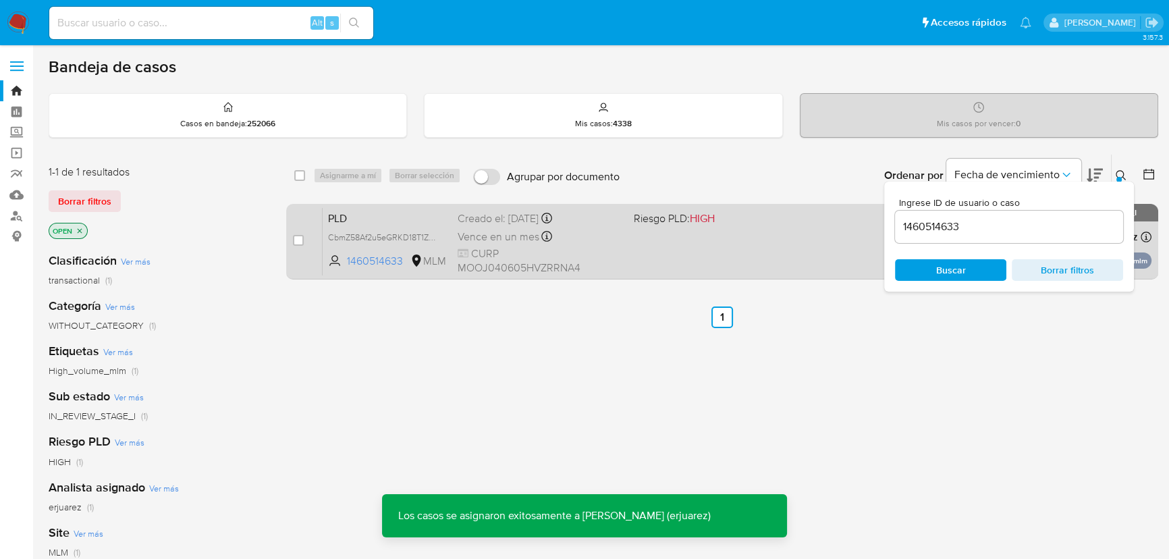
click at [660, 252] on div "PLD CbmZ58Af2u5eGRKD18T1Za0n 1460514633 MLM Riesgo PLD: HIGH Creado el: 12/08/2…" at bounding box center [737, 241] width 829 height 68
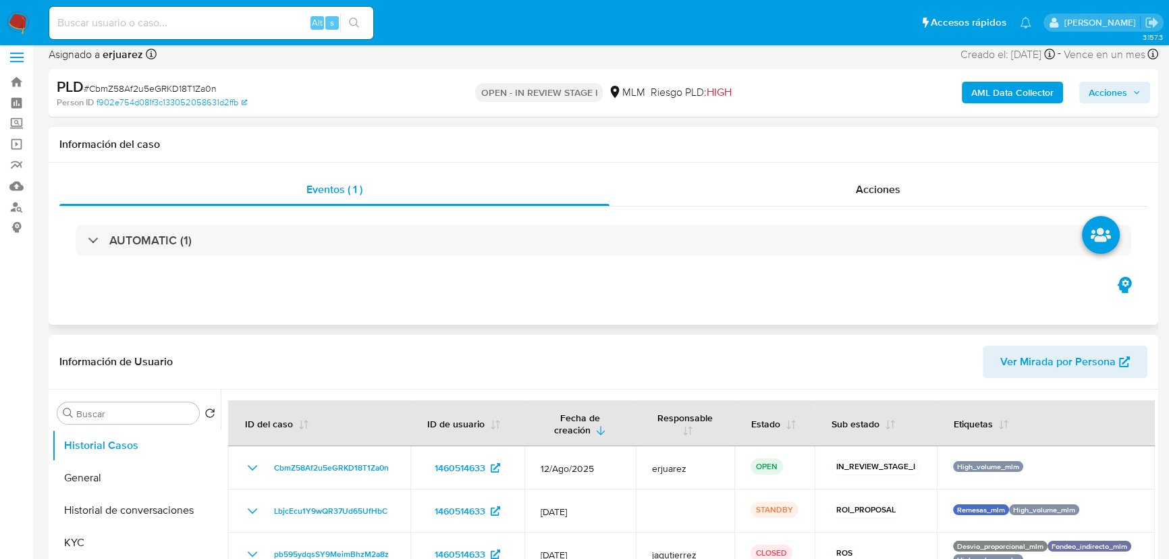
select select "10"
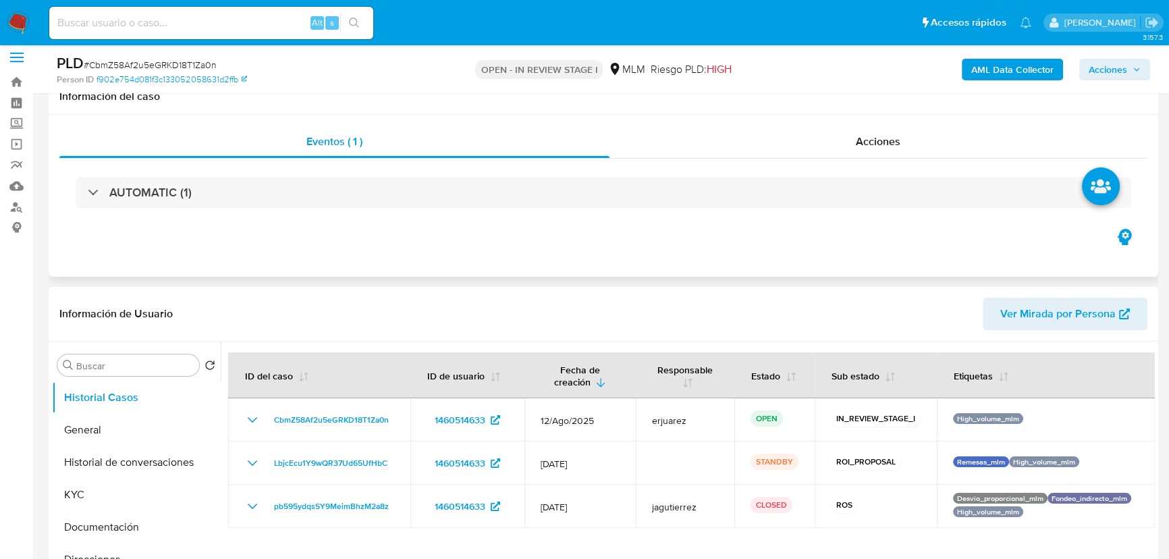
scroll to position [245, 0]
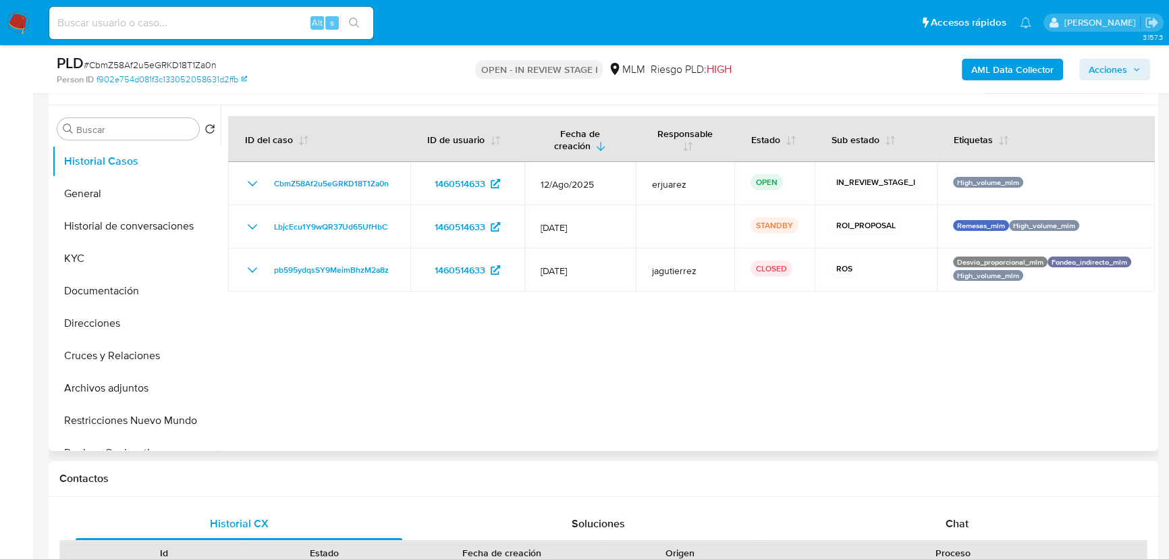
click at [889, 355] on div at bounding box center [688, 278] width 934 height 346
click at [396, 397] on div at bounding box center [688, 278] width 934 height 346
drag, startPoint x: 405, startPoint y: 176, endPoint x: 43, endPoint y: 226, distance: 365.3
click at [249, 179] on td "CbmZ58Af2u5eGRKD18T1Za0n" at bounding box center [319, 183] width 182 height 43
drag, startPoint x: 898, startPoint y: 413, endPoint x: 976, endPoint y: 396, distance: 80.3
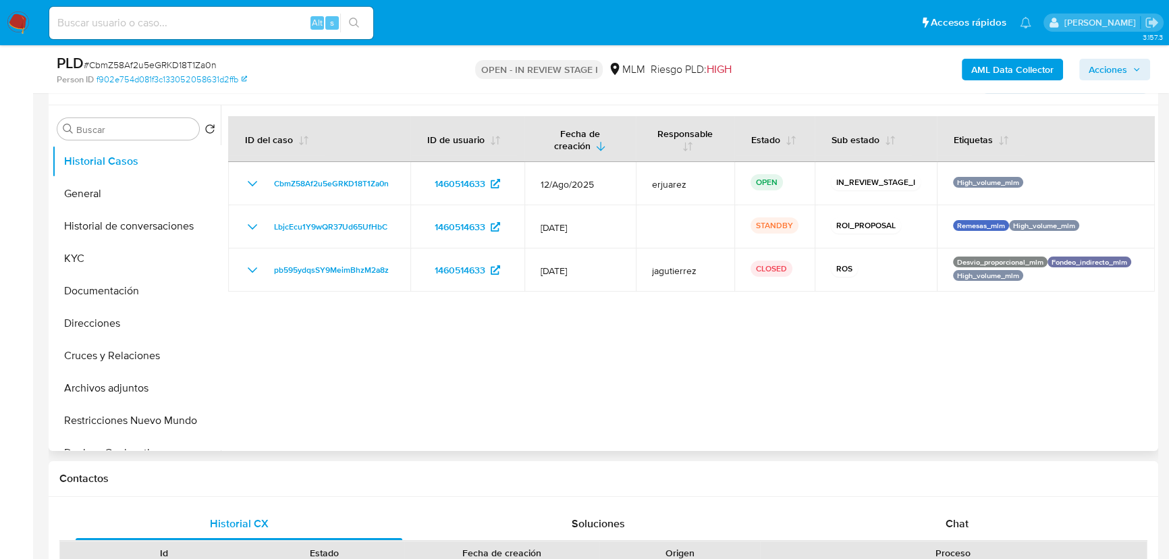
click at [898, 413] on div at bounding box center [688, 278] width 934 height 346
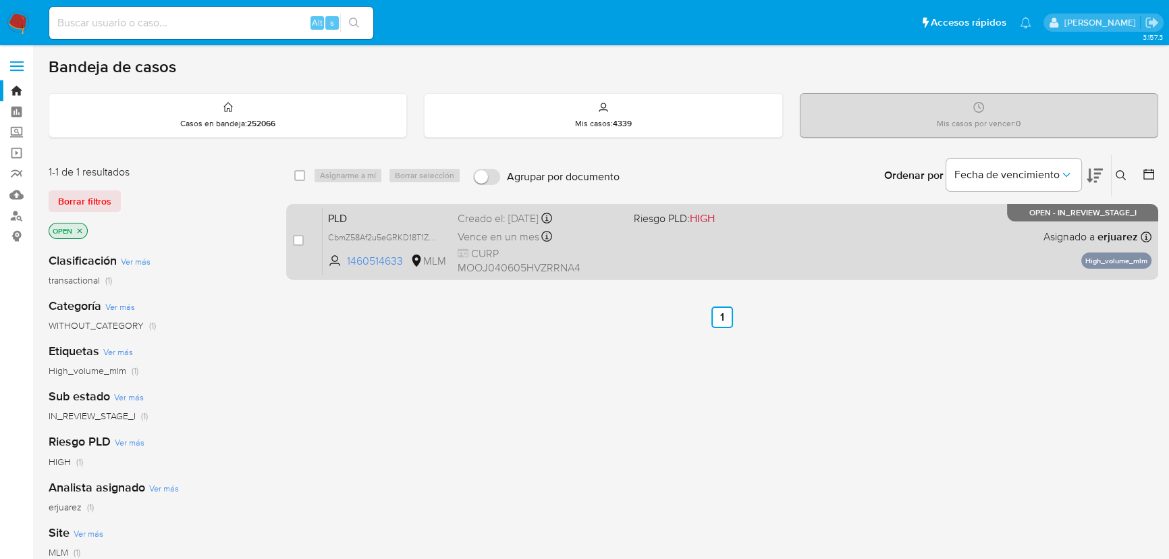
click at [862, 269] on div "PLD CbmZ58Af2u5eGRKD18T1Za0n 1460514633 MLM Riesgo PLD: HIGH Creado el: [DATE] …" at bounding box center [737, 241] width 829 height 68
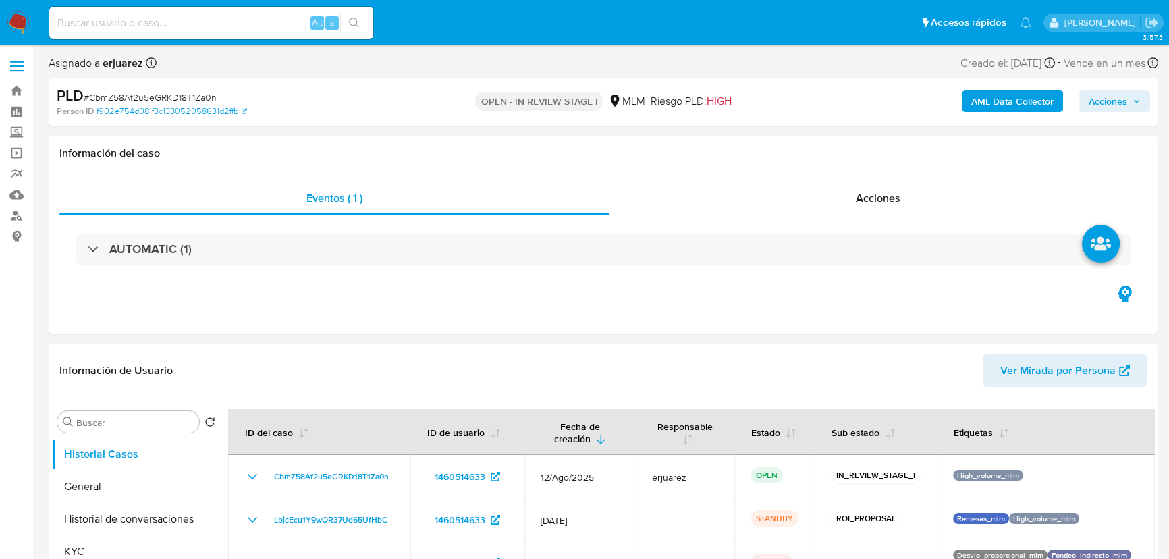
select select "10"
click at [361, 323] on div "Eventos ( 1 ) Acciones AUTOMATIC (1)" at bounding box center [604, 253] width 1110 height 162
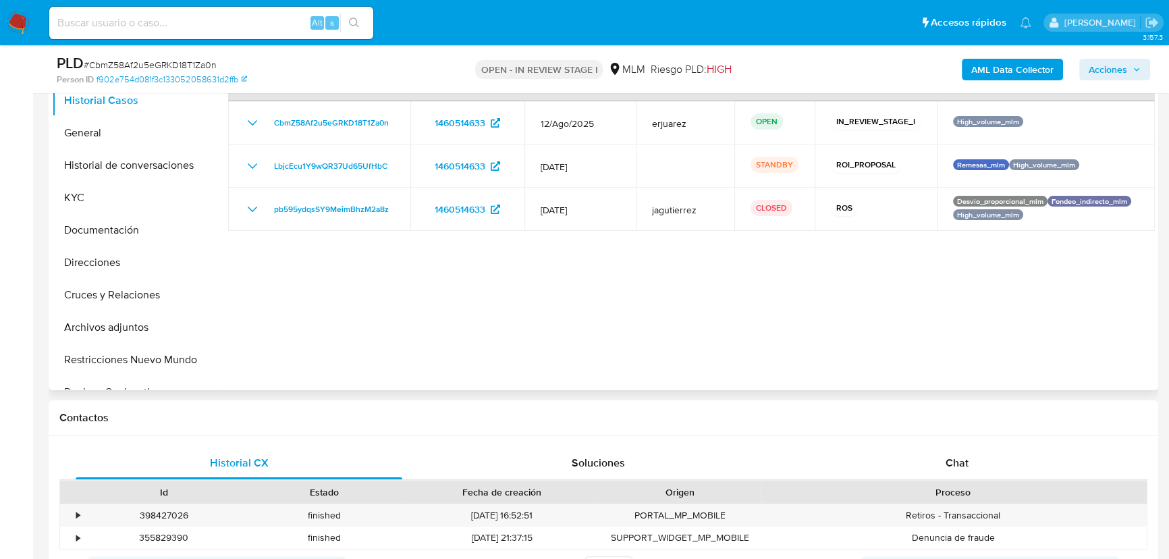
scroll to position [307, 0]
drag, startPoint x: 80, startPoint y: 201, endPoint x: 189, endPoint y: 183, distance: 110.2
click at [82, 201] on button "KYC" at bounding box center [131, 197] width 158 height 32
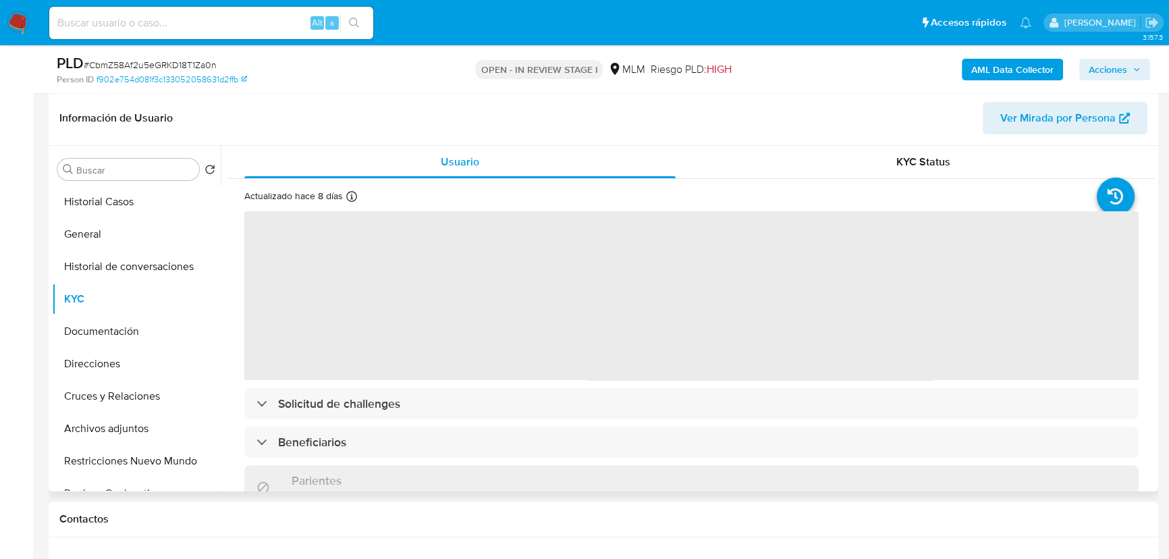
scroll to position [184, 0]
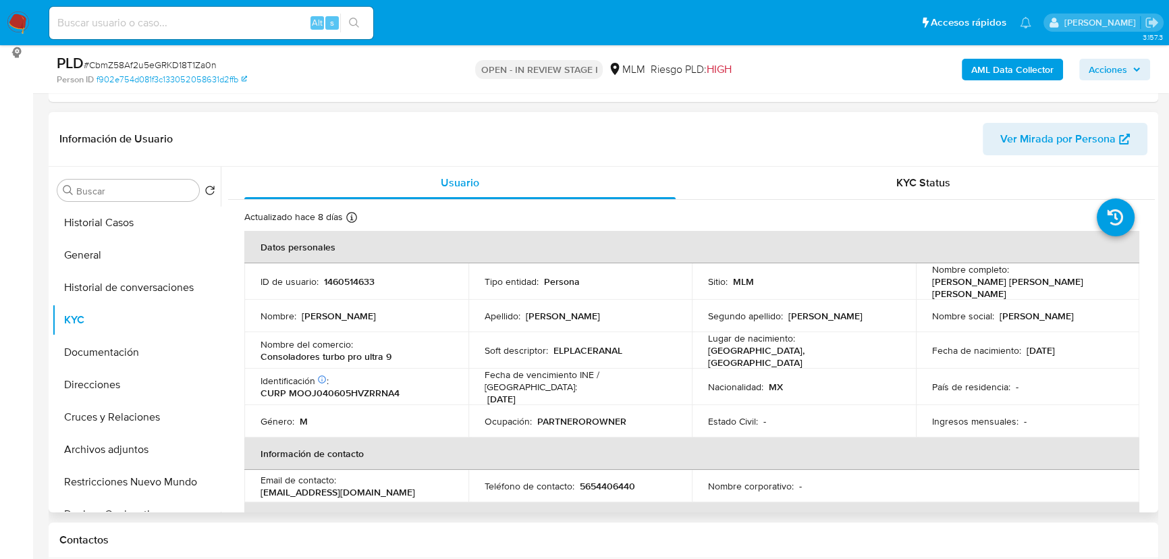
drag, startPoint x: 844, startPoint y: 140, endPoint x: 836, endPoint y: 142, distance: 8.5
click at [844, 140] on header "Información de Usuario Ver Mirada por Persona" at bounding box center [603, 139] width 1088 height 32
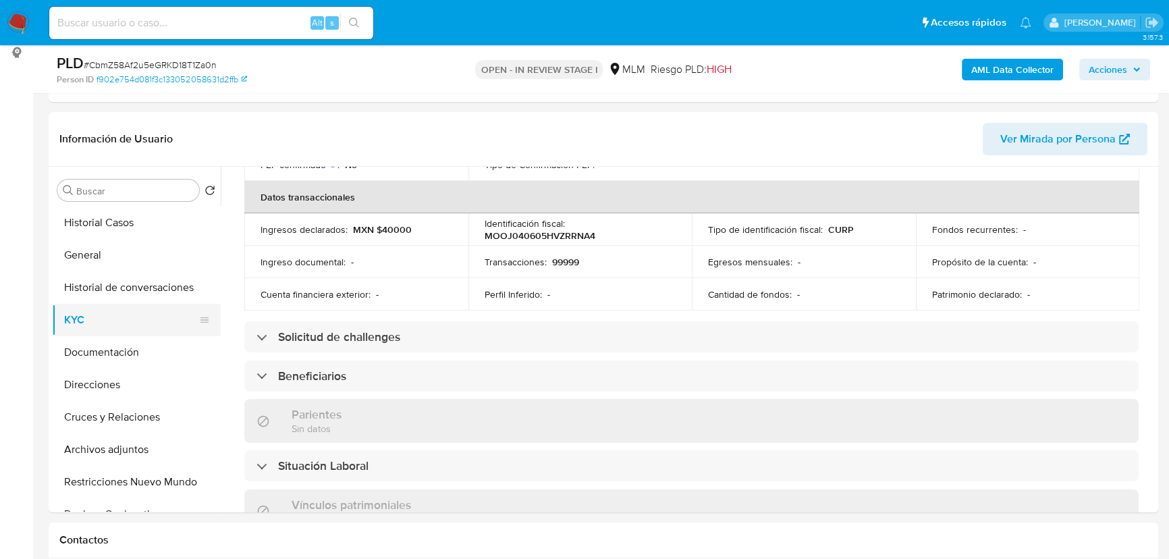
scroll to position [552, 0]
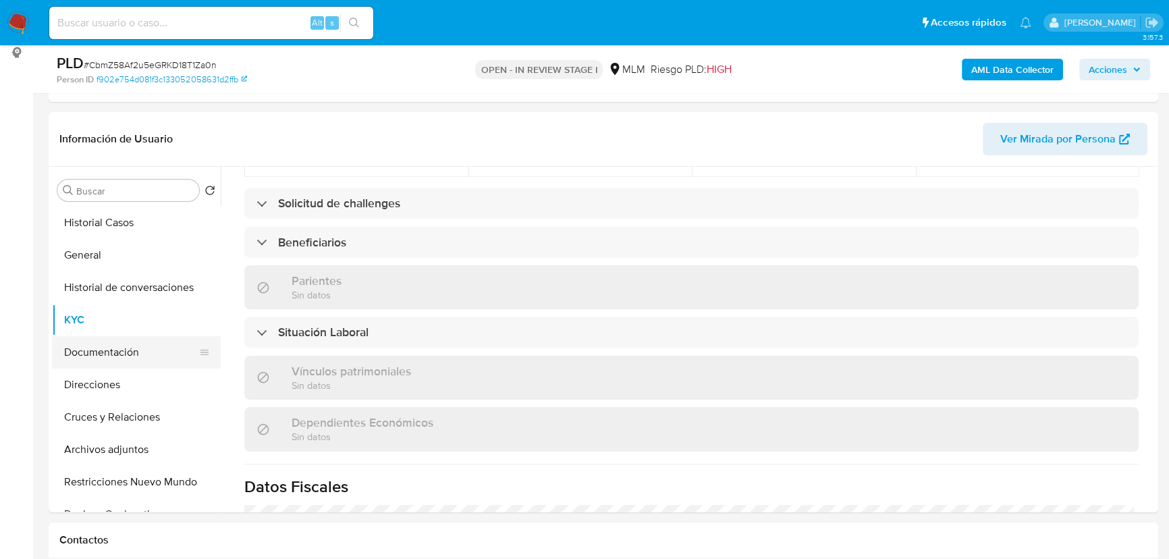
drag, startPoint x: 128, startPoint y: 344, endPoint x: 439, endPoint y: 265, distance: 321.1
click at [129, 344] on button "Documentación" at bounding box center [136, 352] width 169 height 32
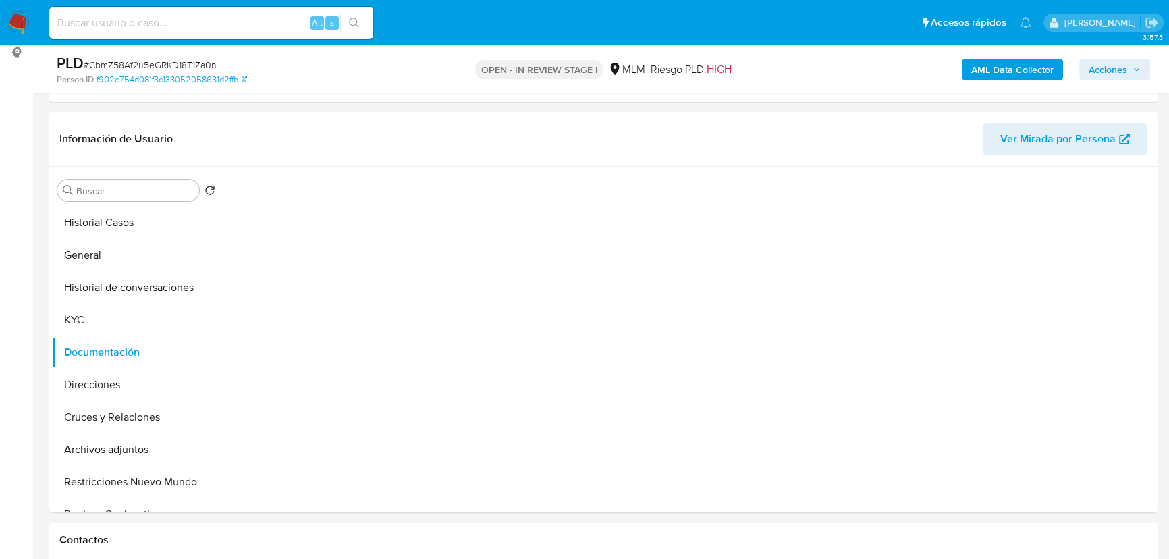
scroll to position [0, 0]
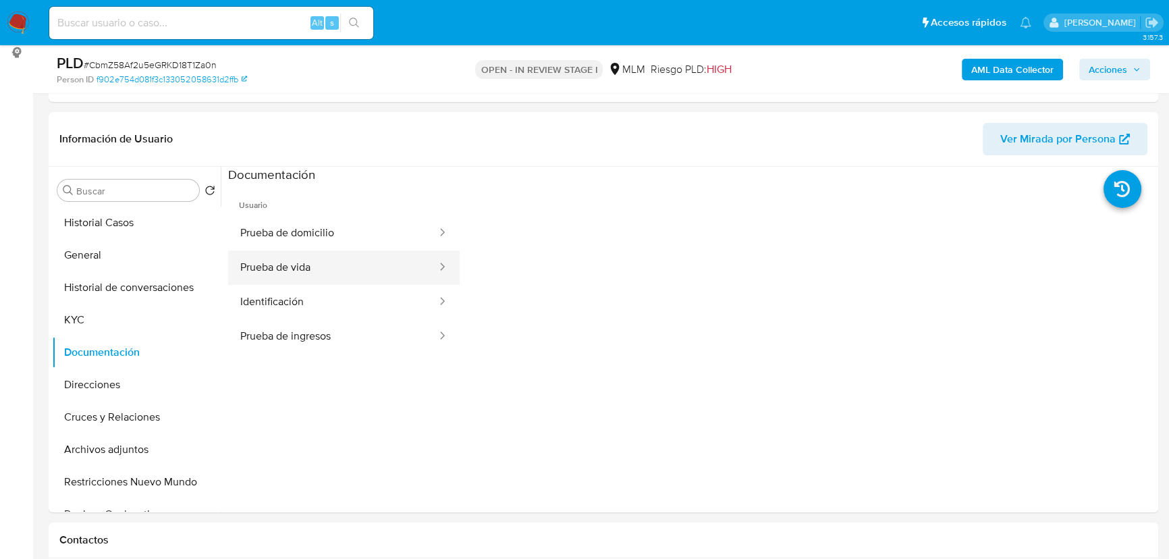
click at [311, 267] on button "Prueba de vida" at bounding box center [333, 268] width 210 height 34
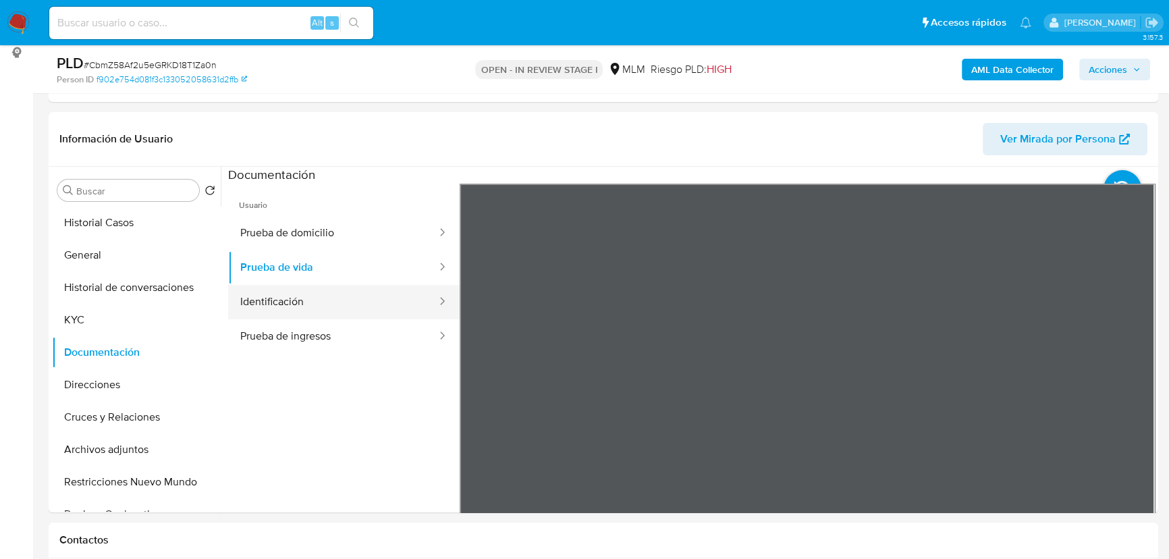
click at [290, 302] on button "Identificación" at bounding box center [333, 302] width 210 height 34
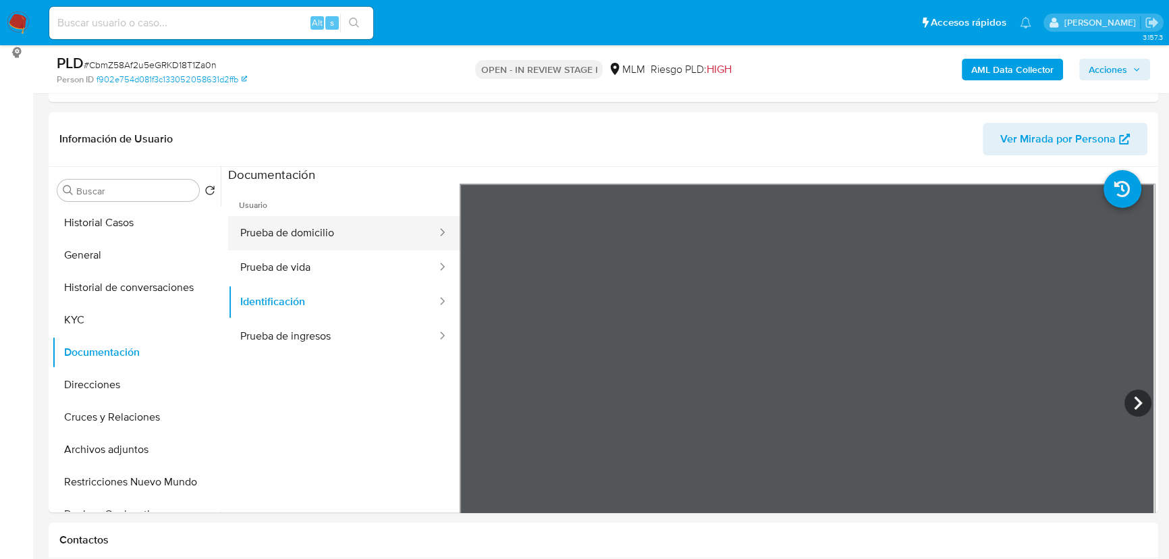
click at [294, 217] on button "Prueba de domicilio" at bounding box center [333, 233] width 210 height 34
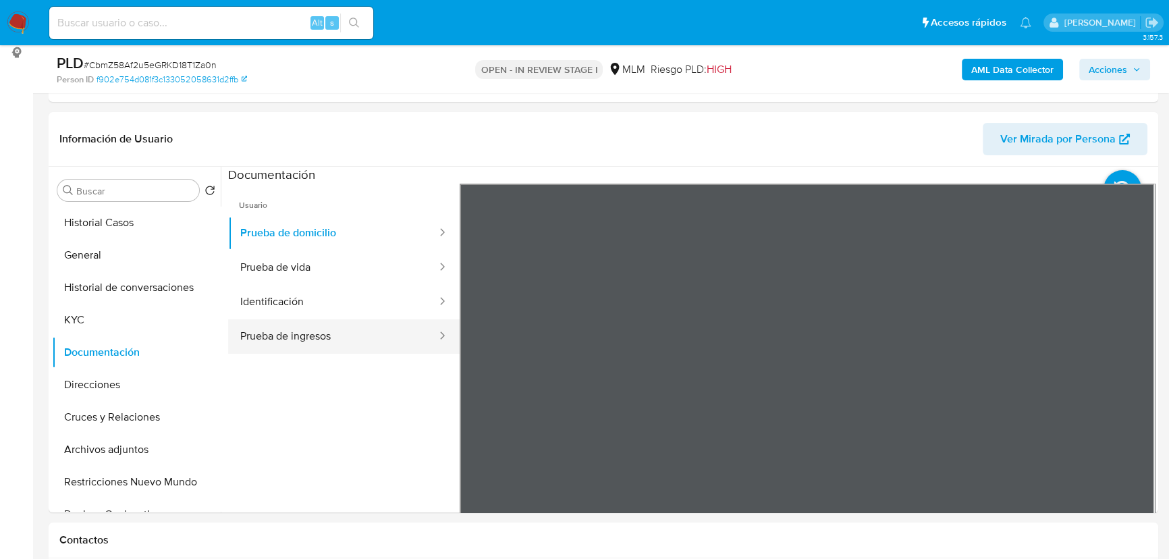
click at [299, 343] on button "Prueba de ingresos" at bounding box center [333, 336] width 210 height 34
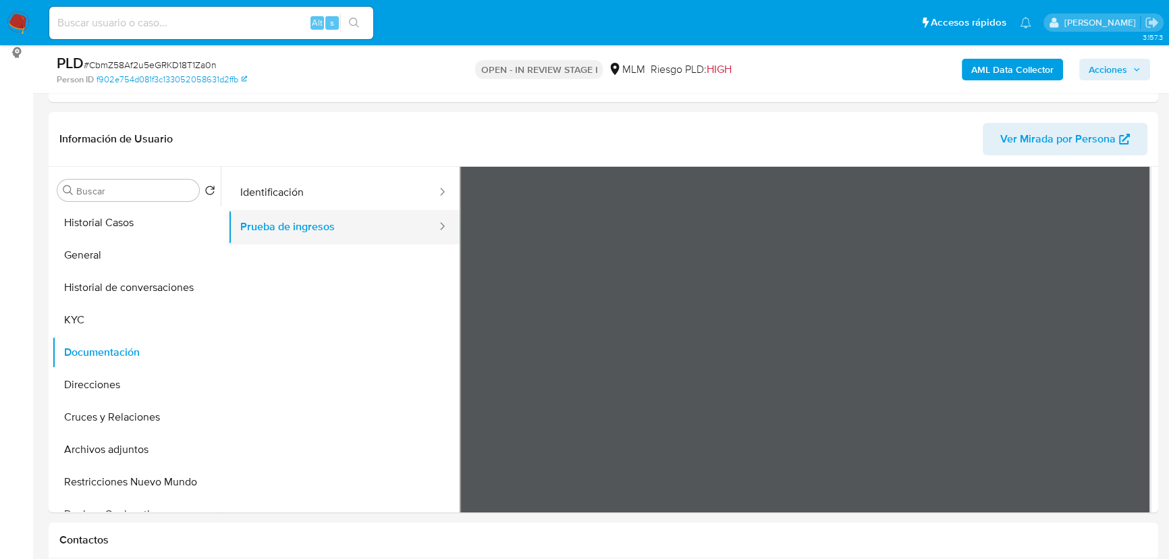
scroll to position [117, 0]
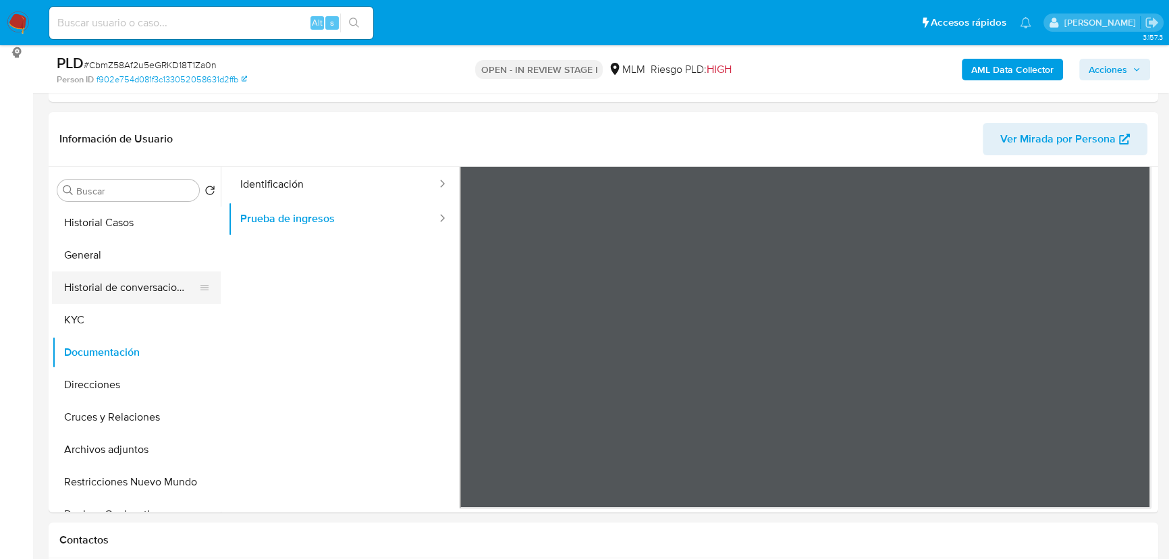
drag, startPoint x: 130, startPoint y: 281, endPoint x: 560, endPoint y: 243, distance: 431.8
click at [132, 280] on button "Historial de conversaciones" at bounding box center [136, 287] width 169 height 32
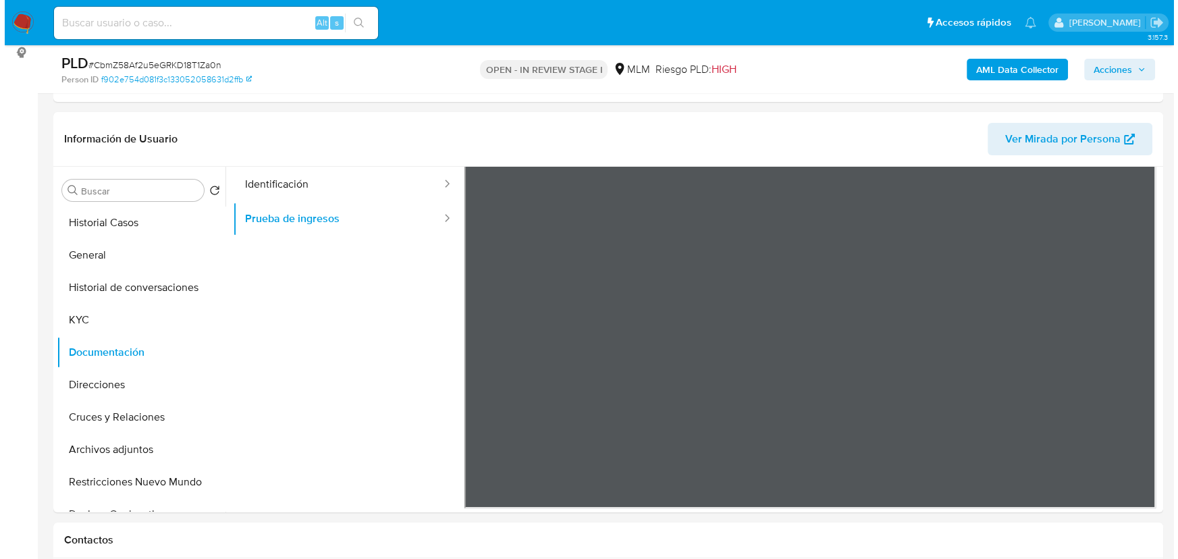
scroll to position [0, 0]
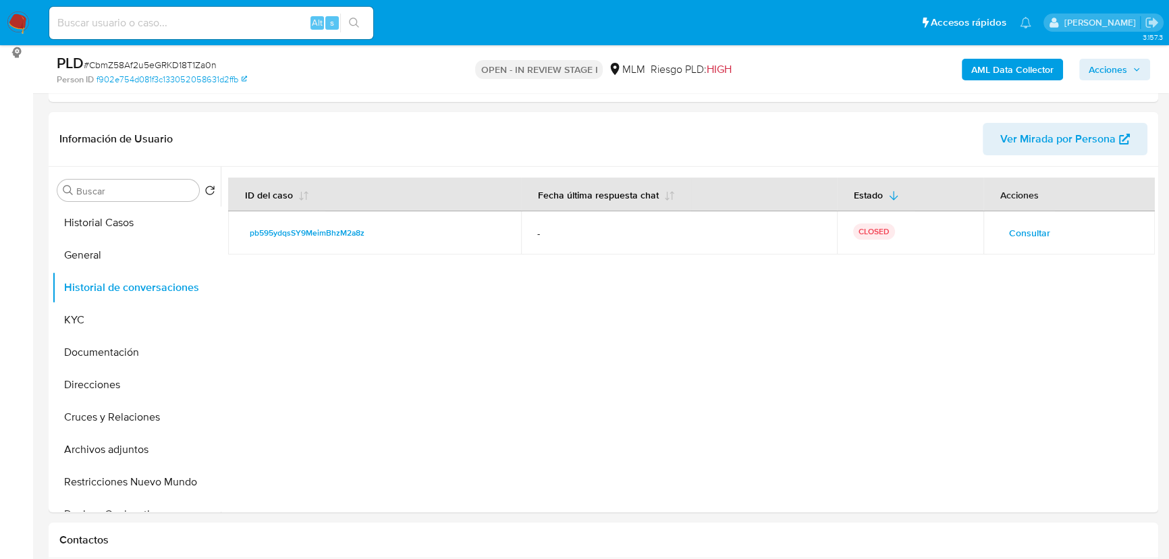
click at [1019, 223] on span "Consultar" at bounding box center [1029, 232] width 41 height 19
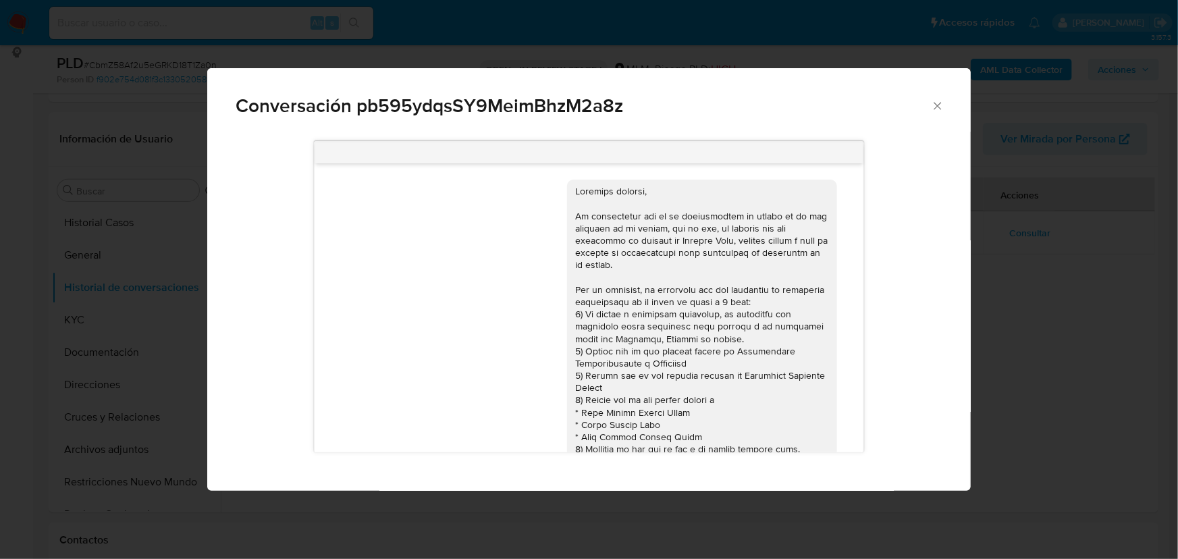
click at [1132, 328] on div "Conversación pb595ydqsSY9MeimBhzM2a8z [DATE] 17:08:25" at bounding box center [589, 279] width 1178 height 559
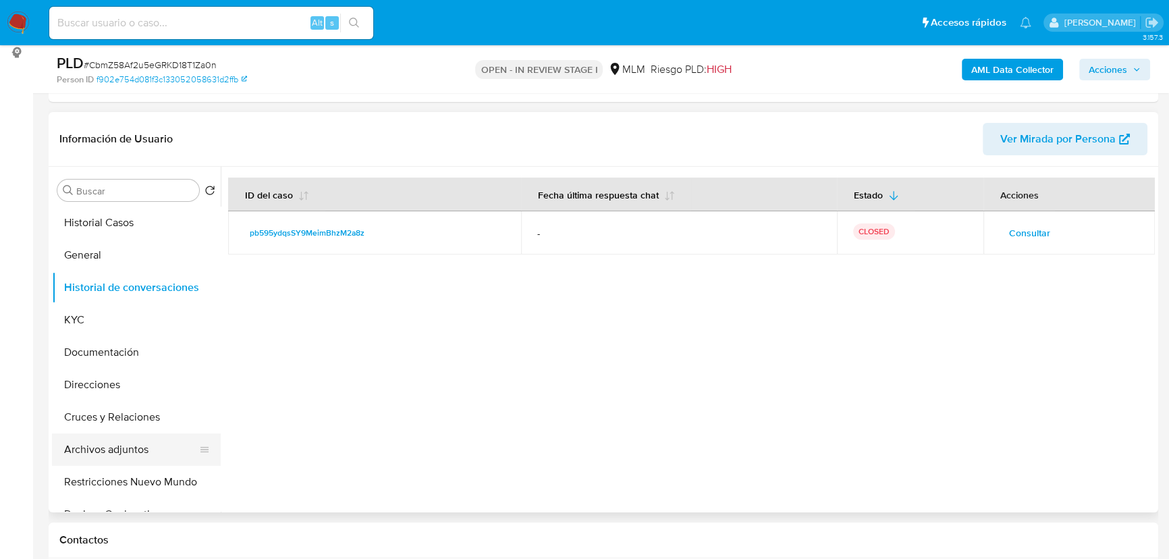
click at [142, 443] on button "Archivos adjuntos" at bounding box center [131, 449] width 158 height 32
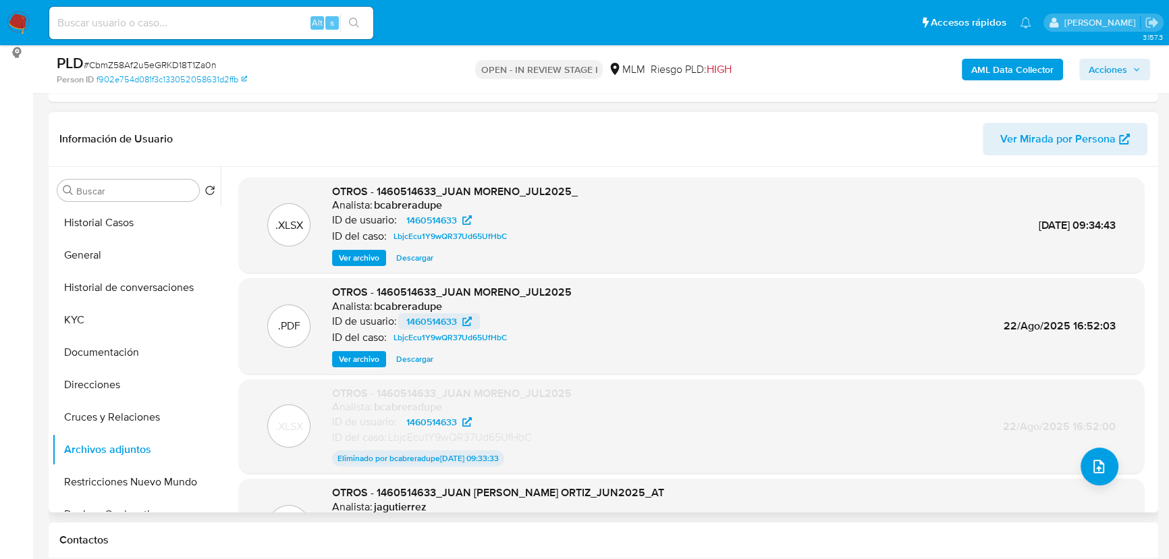
drag, startPoint x: 88, startPoint y: 321, endPoint x: 402, endPoint y: 313, distance: 314.7
click at [410, 328] on div "Buscar Volver al orden por defecto Historial Casos General Historial de convers…" at bounding box center [603, 340] width 1103 height 346
click at [411, 259] on span "Descargar" at bounding box center [414, 258] width 37 height 14
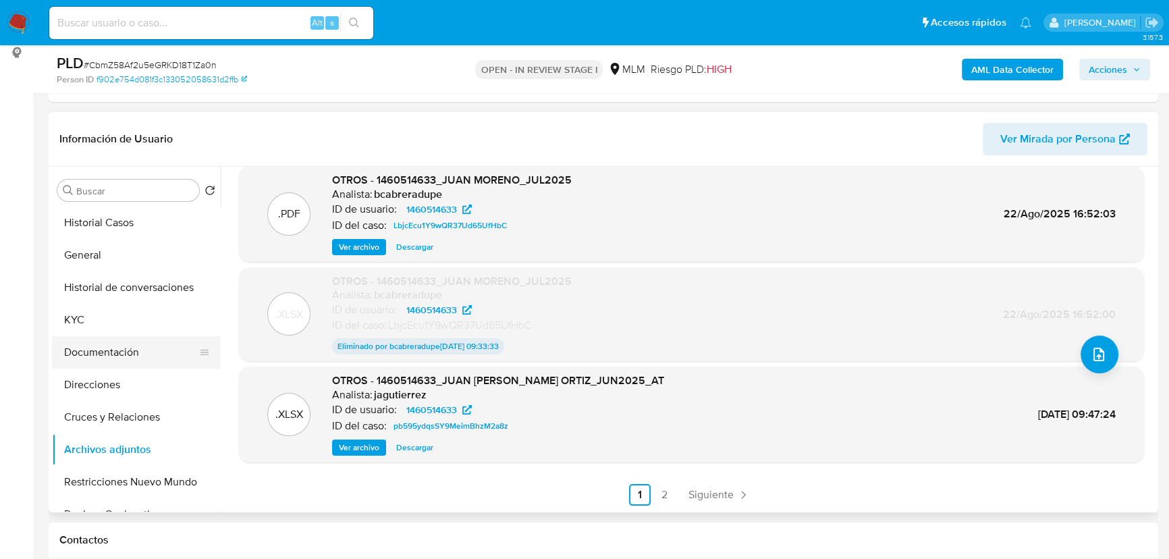
scroll to position [51, 0]
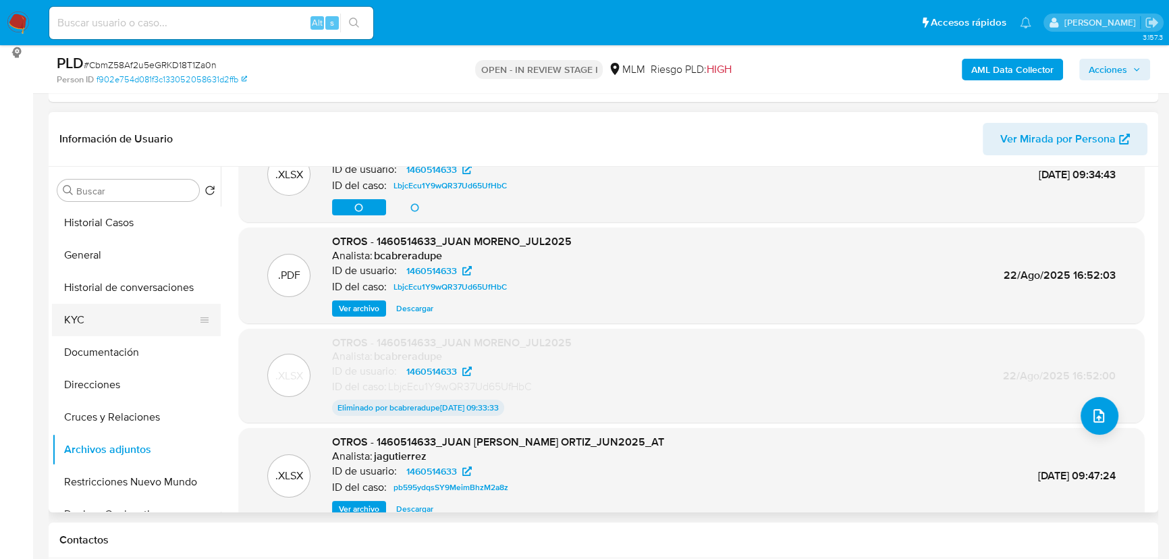
click at [85, 323] on button "KYC" at bounding box center [131, 320] width 158 height 32
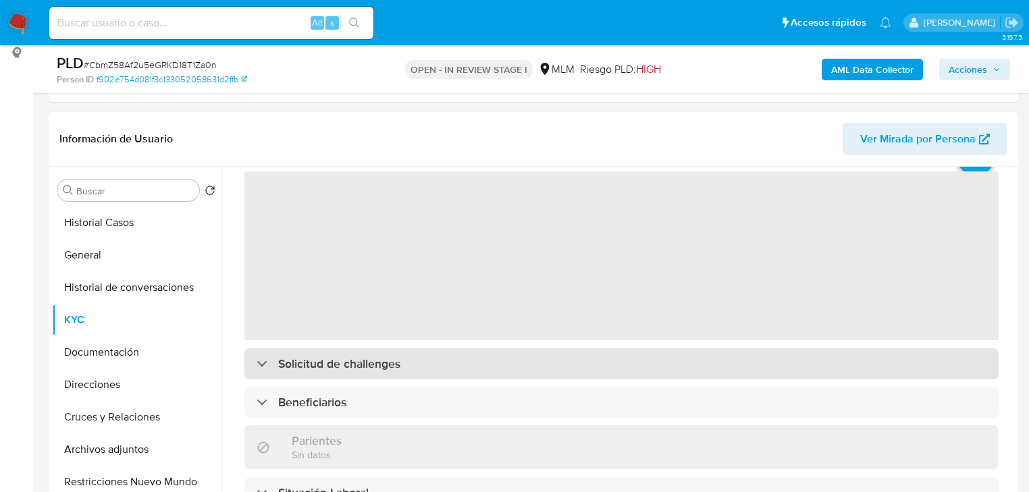
scroll to position [61, 0]
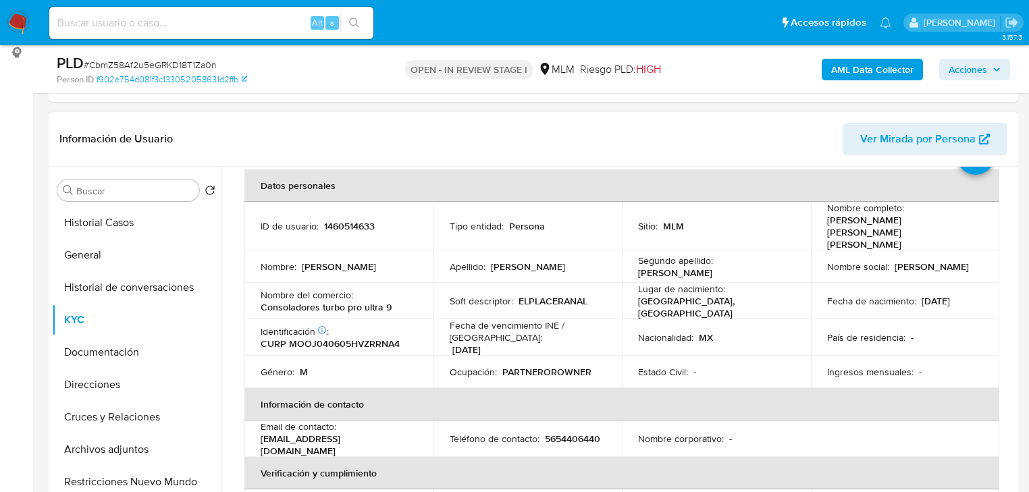
click at [680, 138] on header "Información de Usuario Ver Mirada por Persona" at bounding box center [533, 139] width 948 height 32
drag, startPoint x: 109, startPoint y: 219, endPoint x: 246, endPoint y: 231, distance: 137.5
click at [109, 219] on button "Historial Casos" at bounding box center [131, 223] width 158 height 32
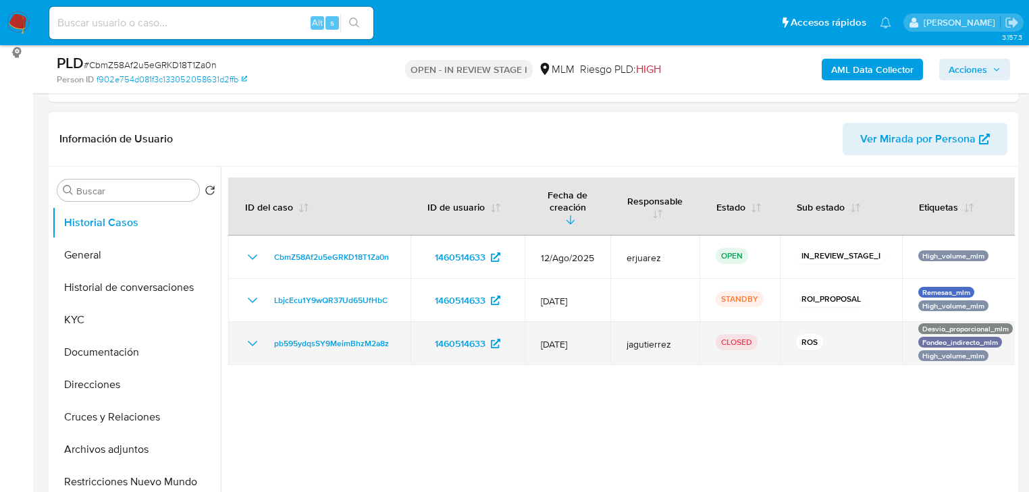
click at [254, 341] on icon "Mostrar/Ocultar" at bounding box center [252, 343] width 9 height 5
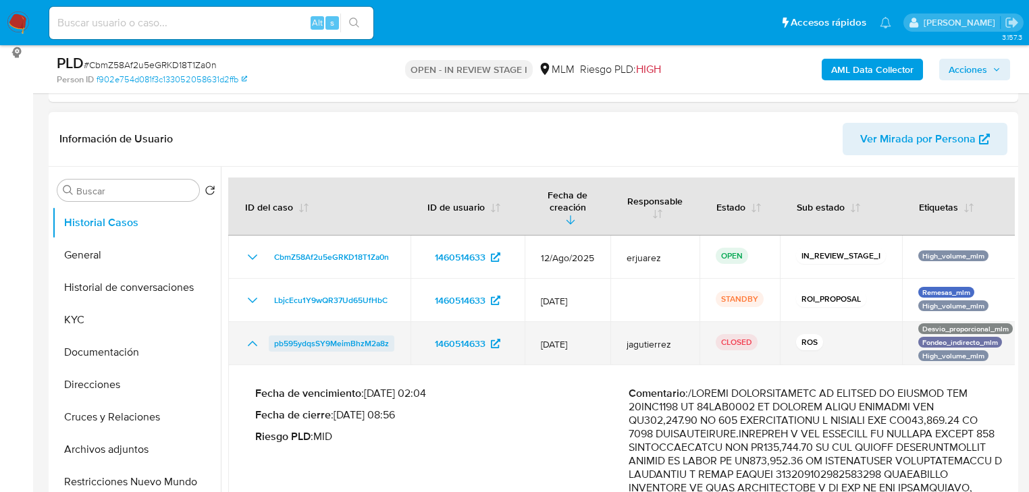
click at [296, 336] on span "pb595ydqsSY9MeimBhzM2a8z" at bounding box center [331, 344] width 115 height 16
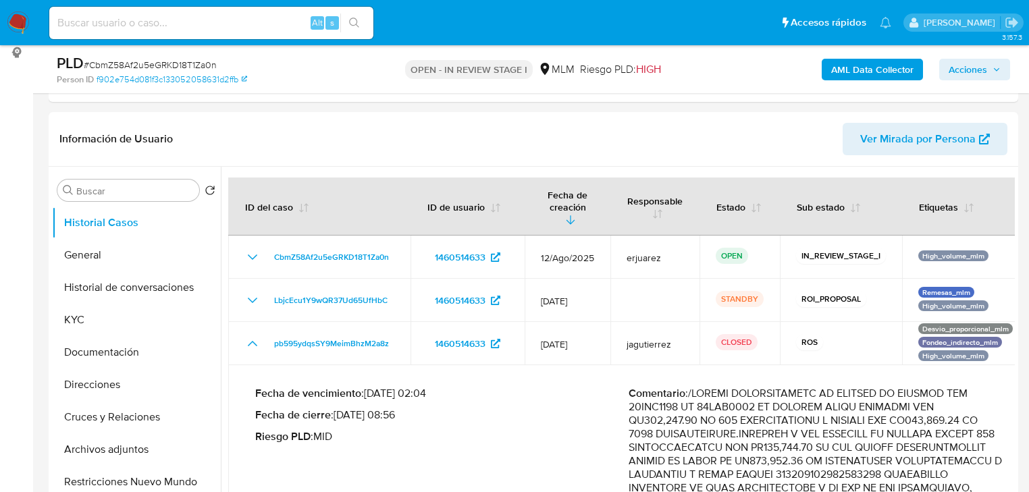
click at [128, 28] on input at bounding box center [211, 23] width 324 height 18
paste input "2419137909"
type input "2419137909"
click at [351, 22] on icon "search-icon" at bounding box center [354, 23] width 11 height 11
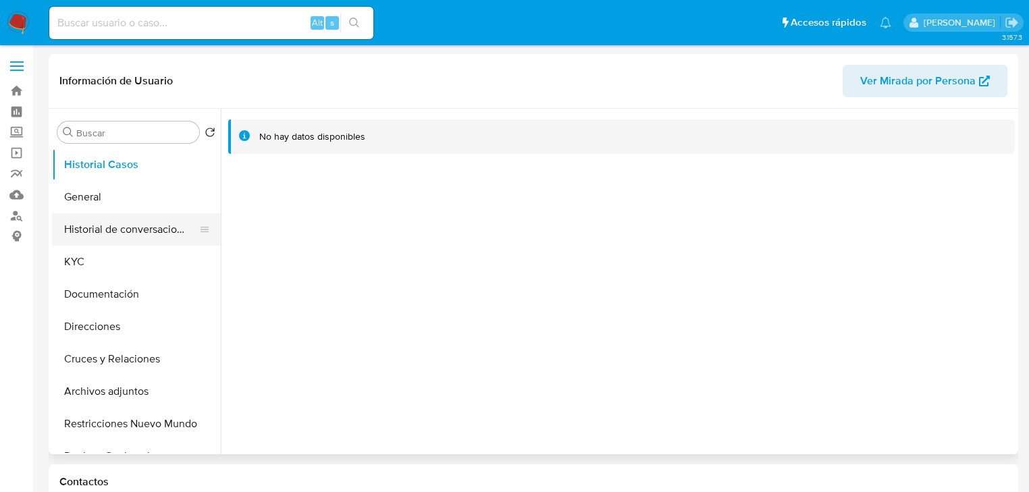
select select "10"
click at [120, 205] on button "General" at bounding box center [131, 197] width 158 height 32
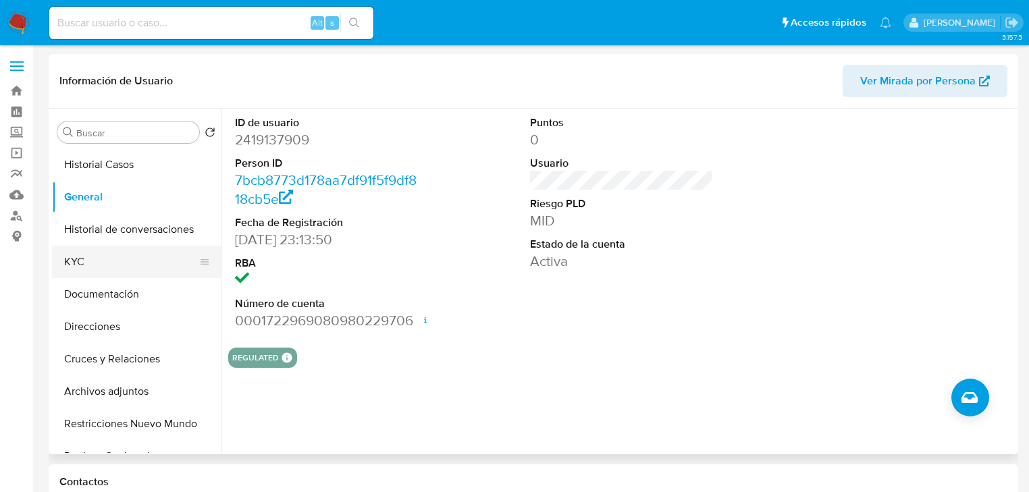
click at [92, 257] on button "KYC" at bounding box center [131, 262] width 158 height 32
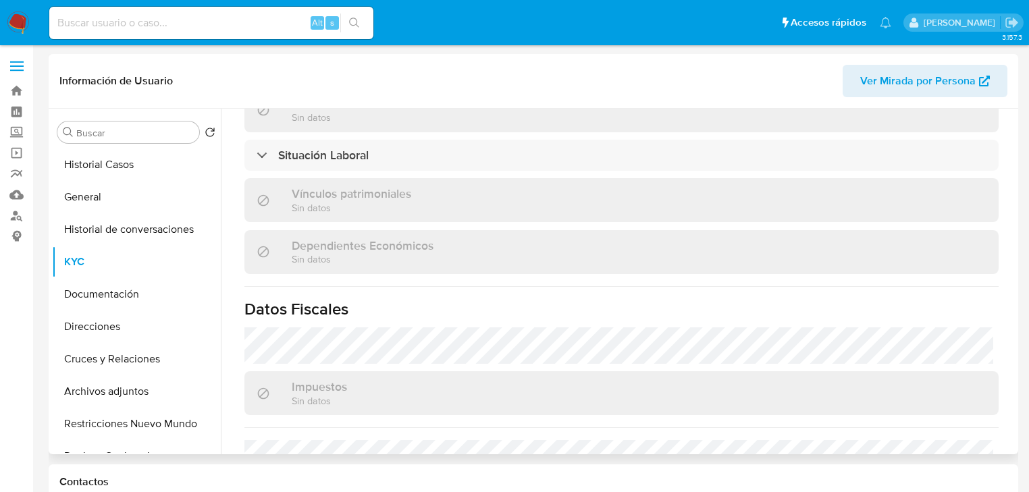
scroll to position [853, 0]
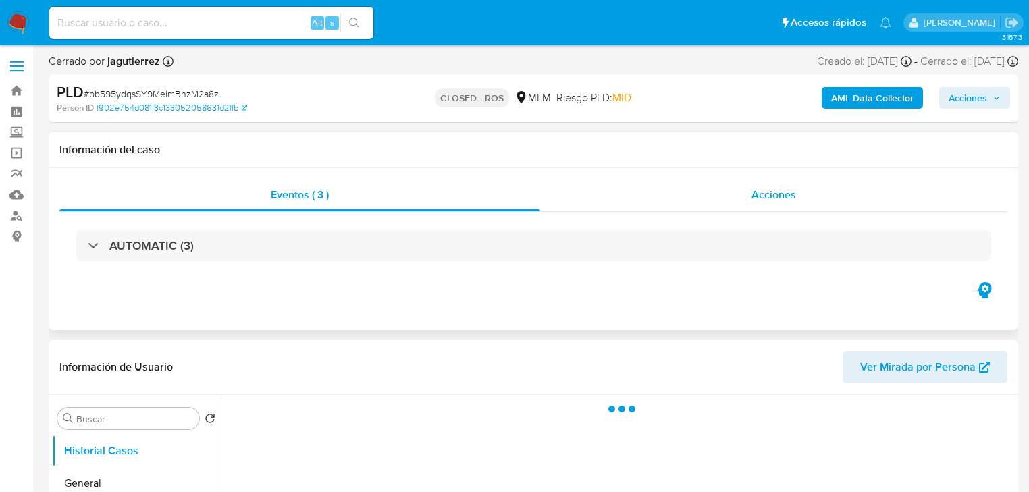
click at [722, 206] on div "Acciones" at bounding box center [773, 195] width 467 height 32
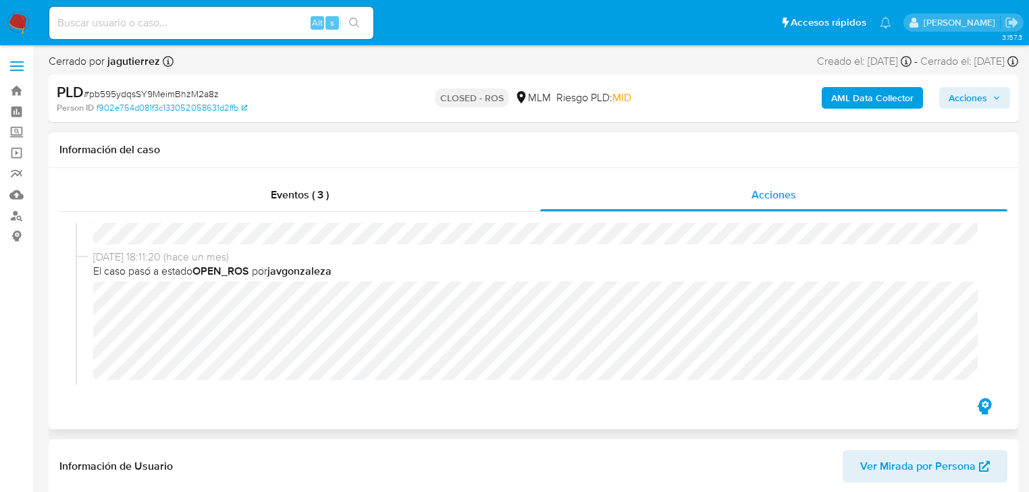
select select "10"
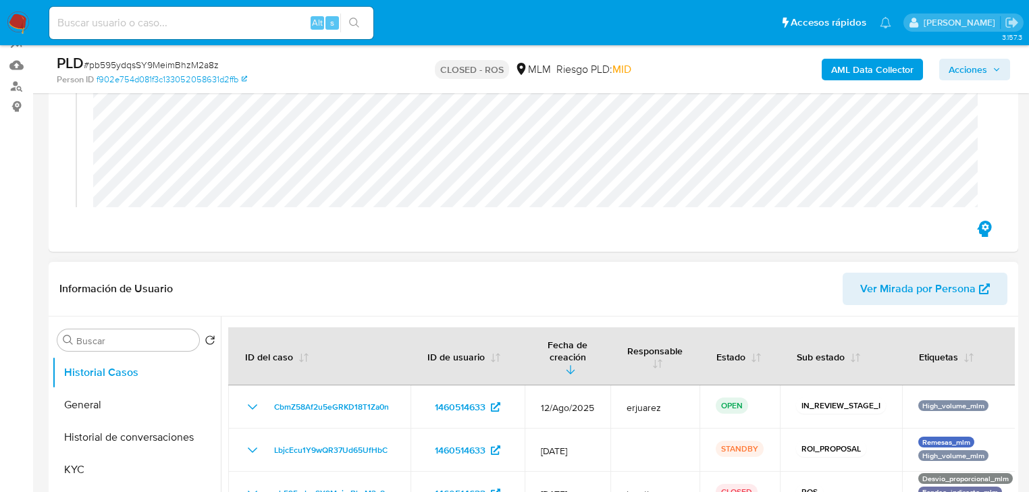
scroll to position [324, 0]
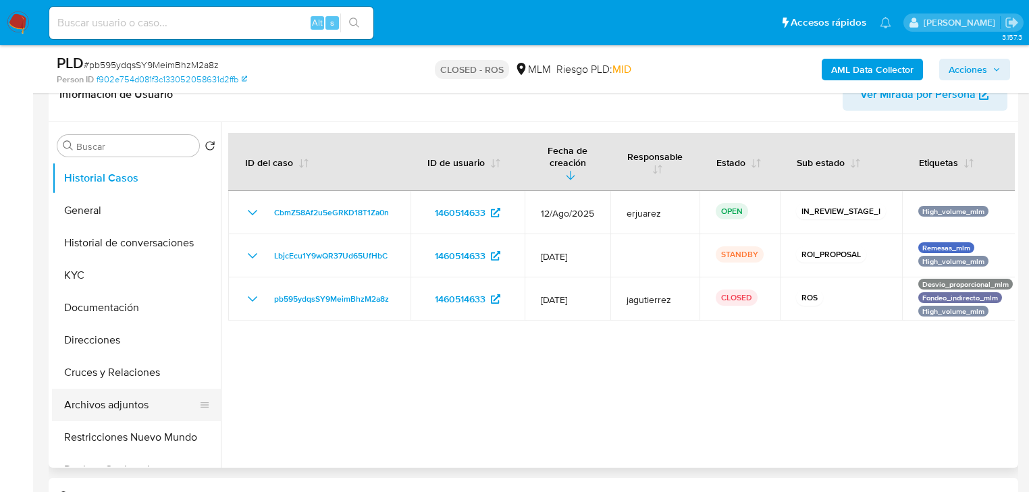
click at [126, 404] on button "Archivos adjuntos" at bounding box center [131, 405] width 158 height 32
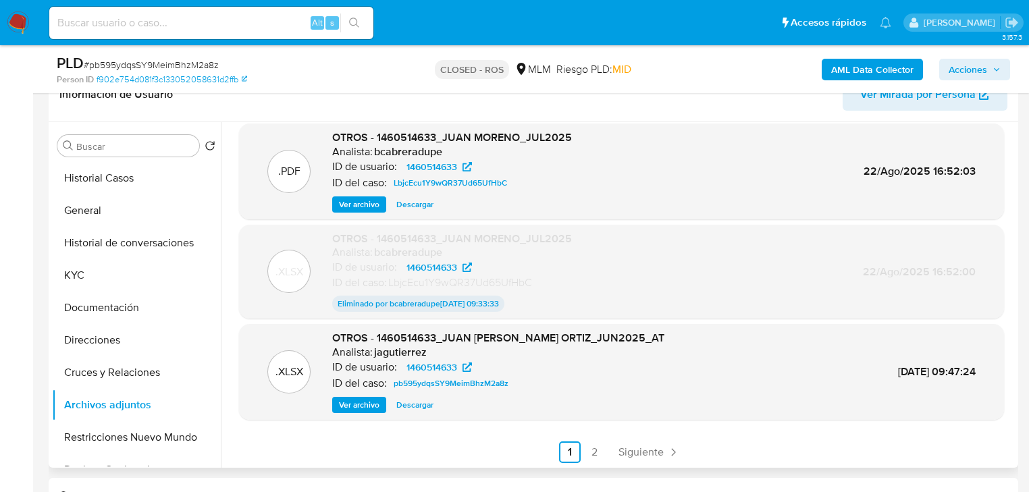
scroll to position [112, 0]
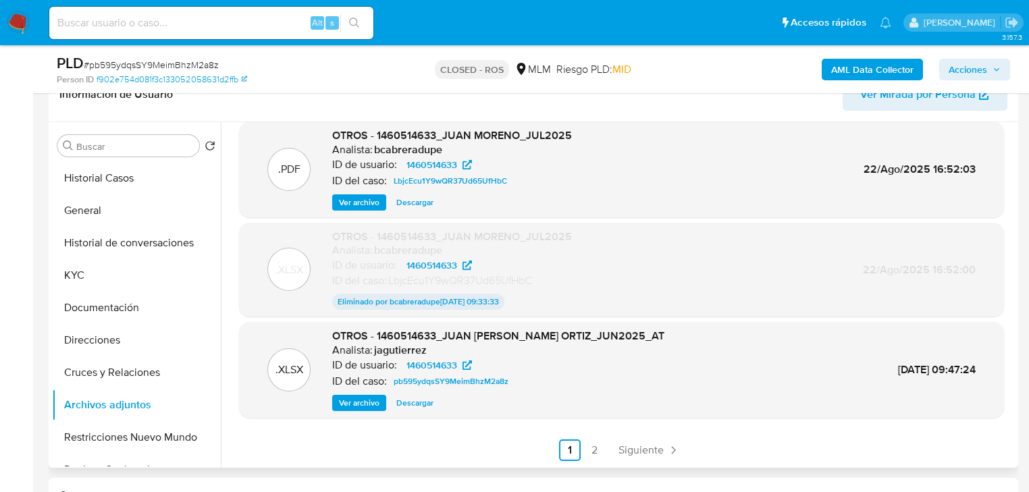
click at [606, 447] on ul "Anterior 1 2 Siguiente" at bounding box center [621, 451] width 765 height 22
click at [640, 452] on span "Siguiente" at bounding box center [640, 450] width 45 height 11
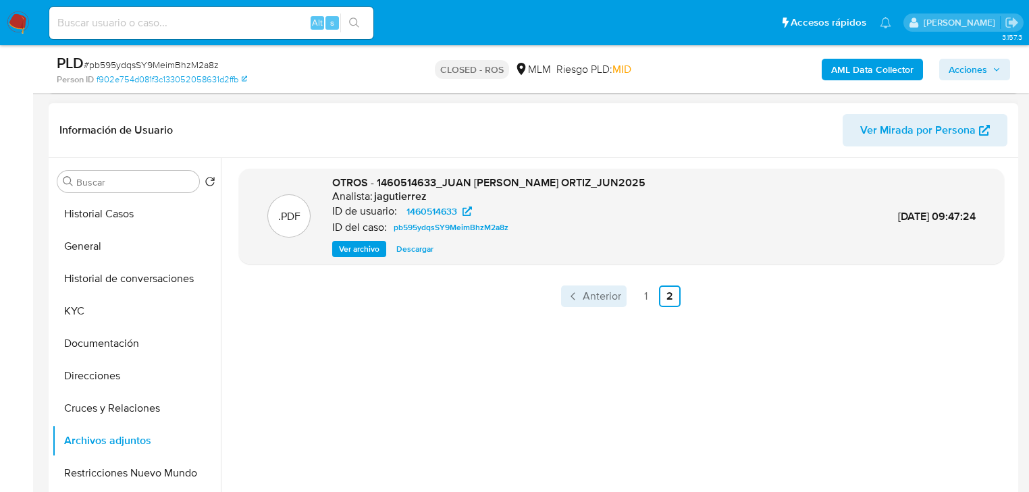
scroll to position [270, 0]
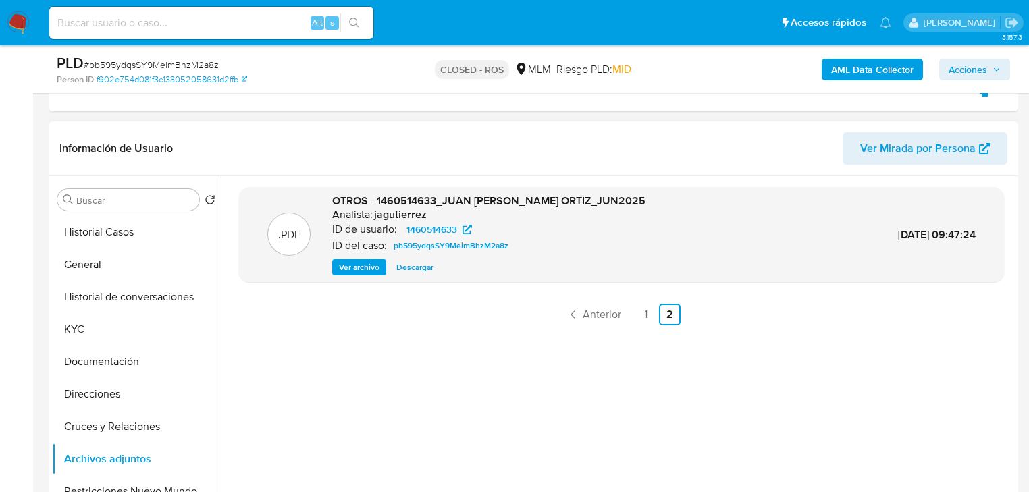
click at [353, 270] on span "Ver archivo" at bounding box center [359, 268] width 41 height 14
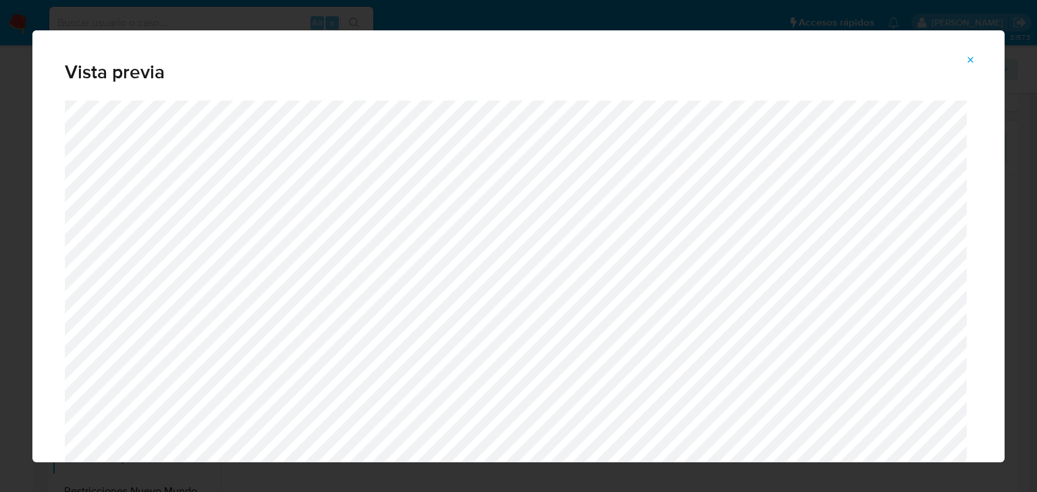
click at [971, 65] on icon "Attachment preview" at bounding box center [971, 60] width 11 height 11
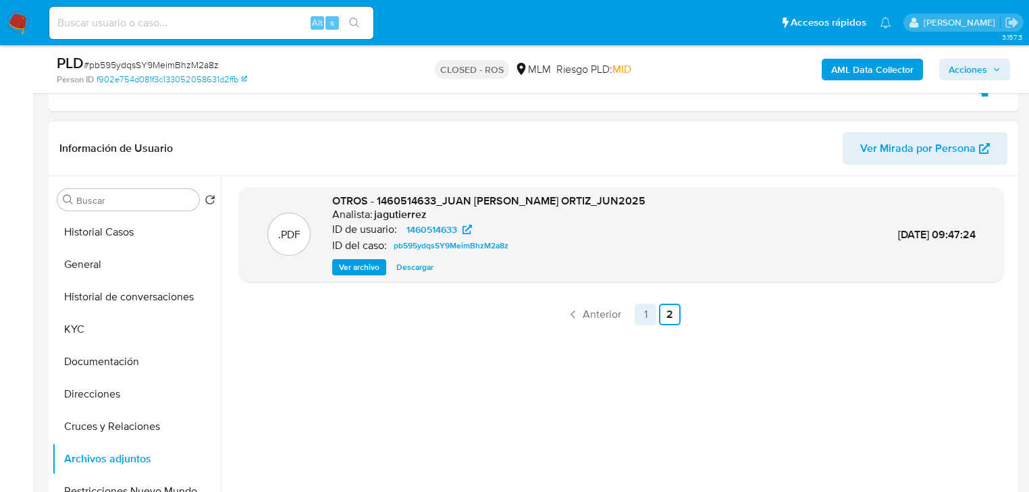
click at [641, 316] on link "1" at bounding box center [646, 315] width 22 height 22
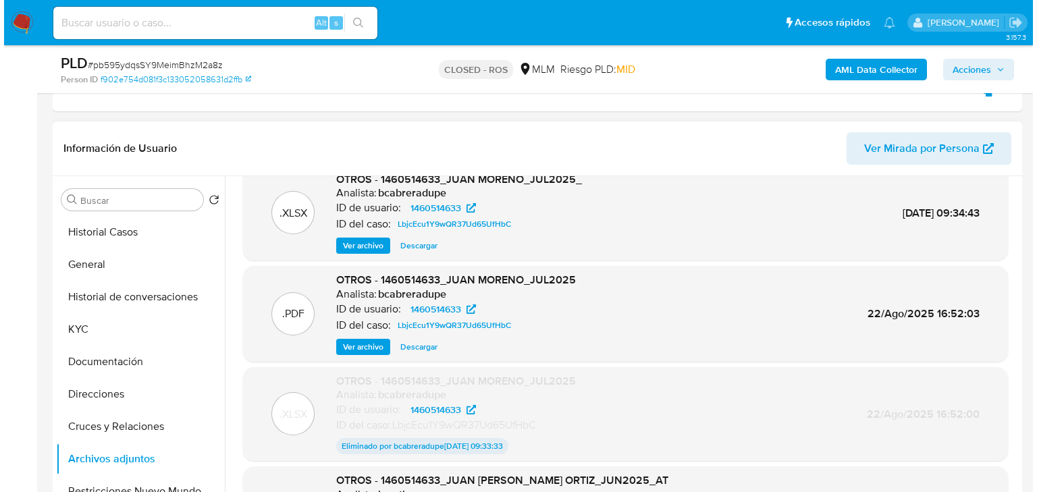
scroll to position [0, 0]
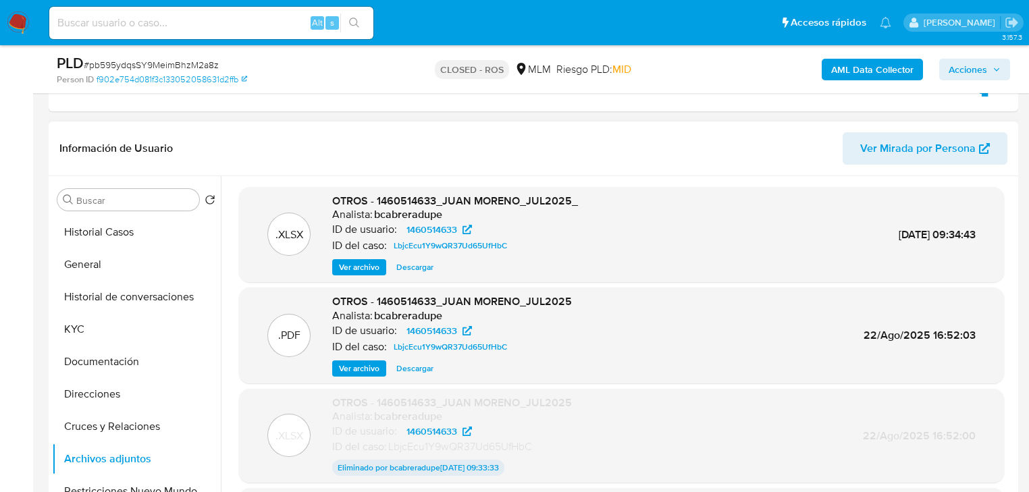
click at [349, 369] on span "Ver archivo" at bounding box center [359, 369] width 41 height 14
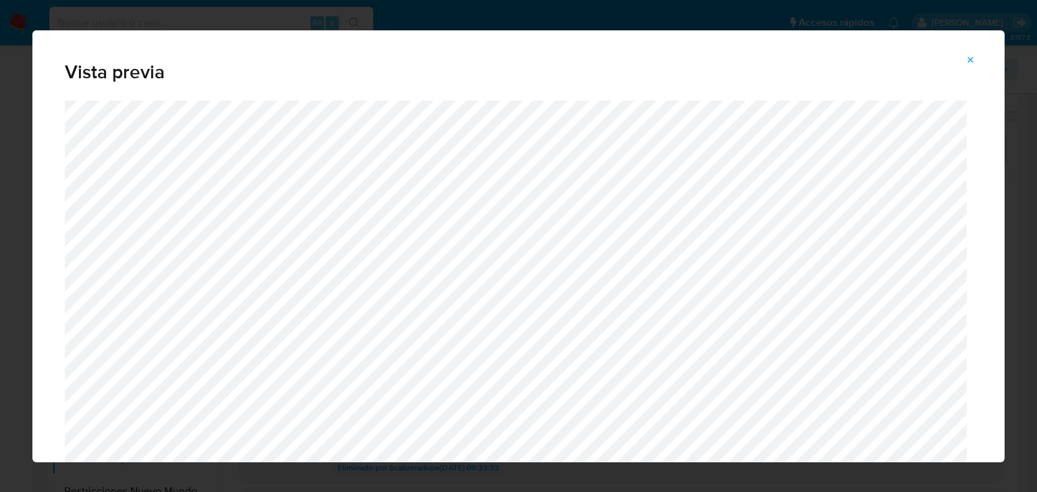
drag, startPoint x: 974, startPoint y: 59, endPoint x: 907, endPoint y: 61, distance: 66.9
click at [974, 59] on icon "Attachment preview" at bounding box center [971, 60] width 11 height 11
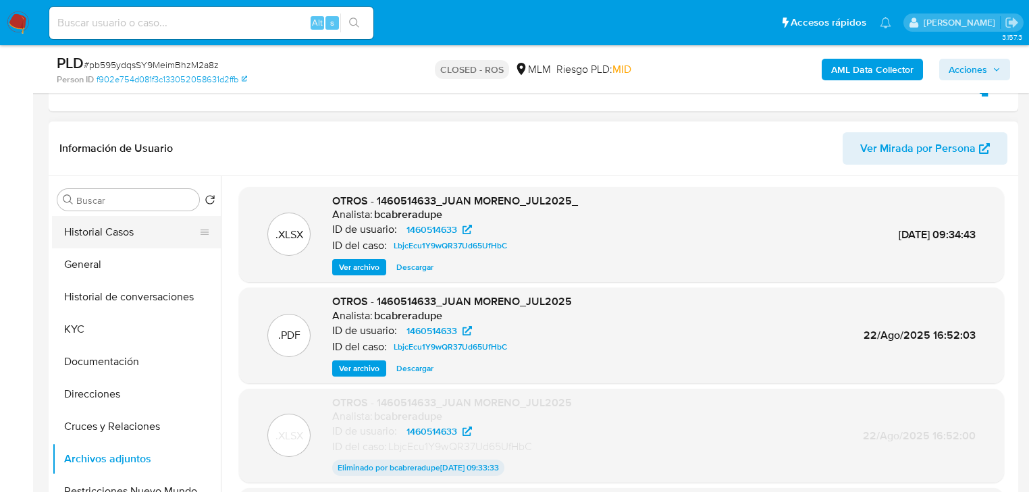
click at [93, 234] on button "Historial Casos" at bounding box center [131, 232] width 158 height 32
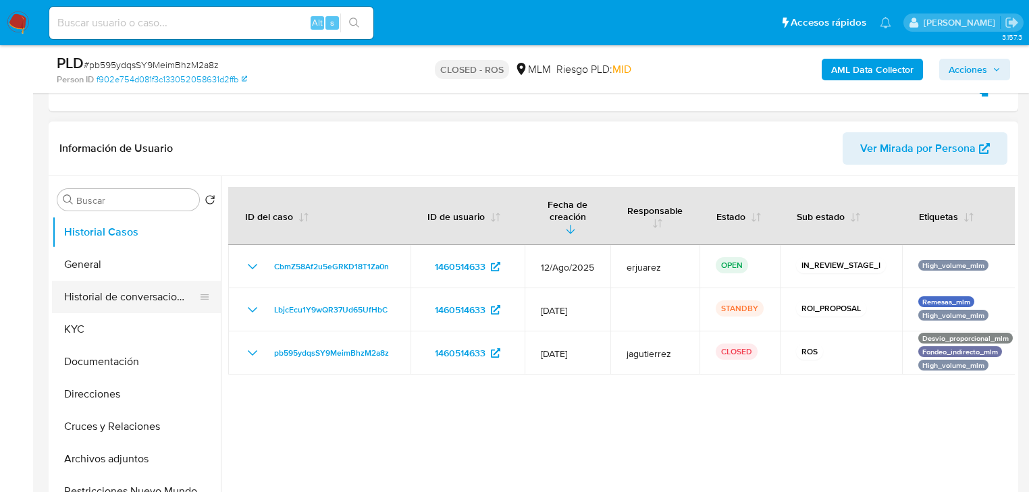
click at [151, 297] on button "Historial de conversaciones" at bounding box center [131, 297] width 158 height 32
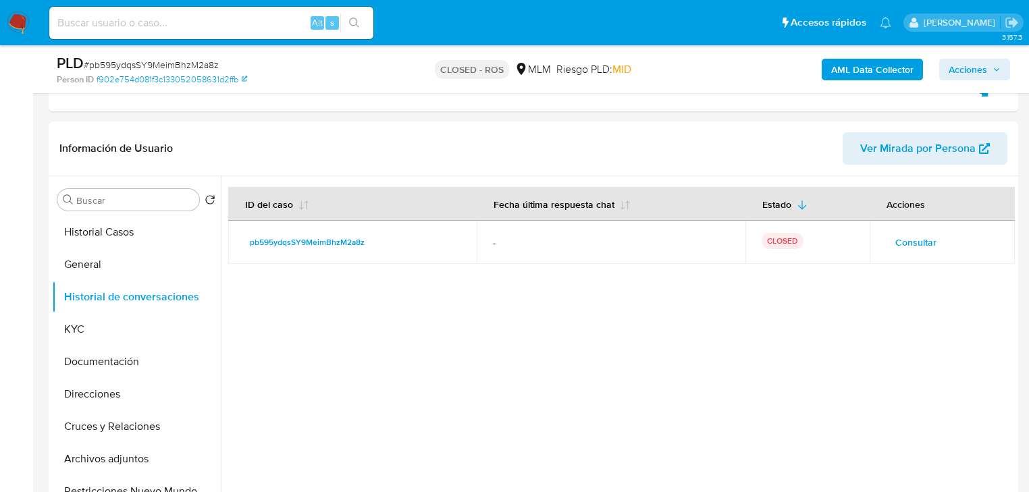
click at [924, 240] on span "Consultar" at bounding box center [915, 242] width 41 height 19
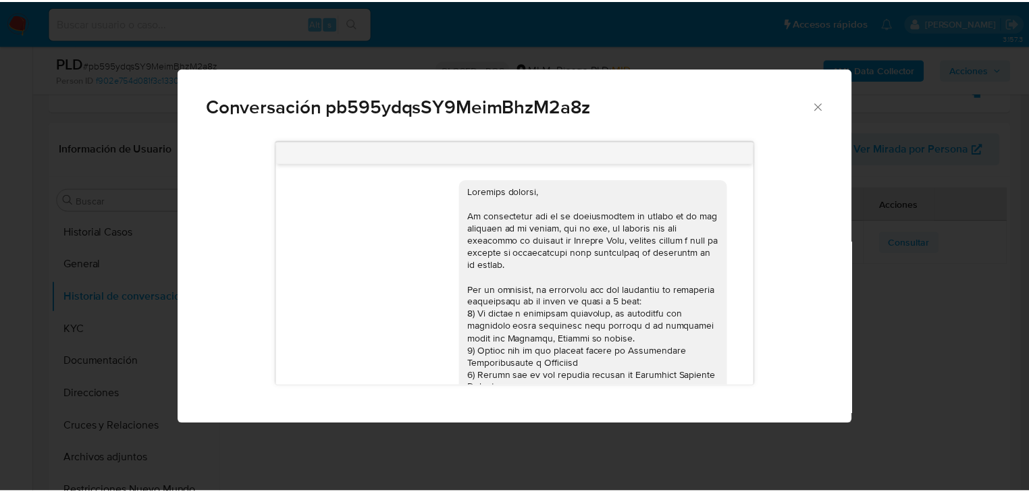
scroll to position [211, 0]
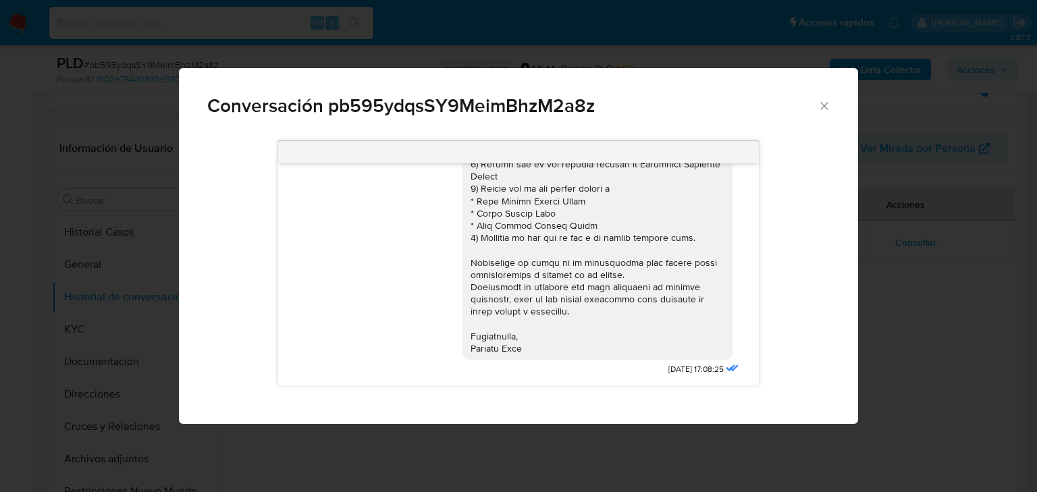
click at [987, 250] on div "Conversación pb595ydqsSY9MeimBhzM2a8z [DATE] 17:08:25" at bounding box center [518, 246] width 1037 height 492
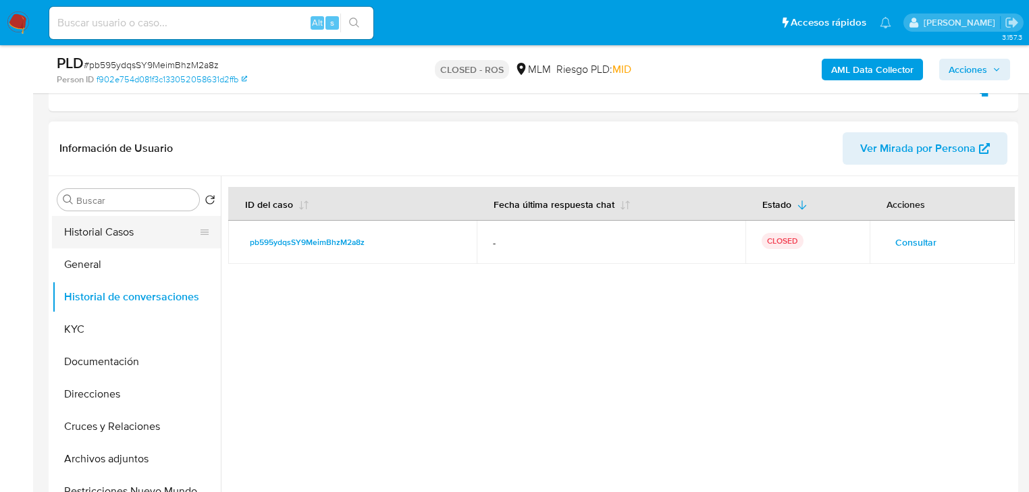
click at [128, 230] on button "Historial Casos" at bounding box center [131, 232] width 158 height 32
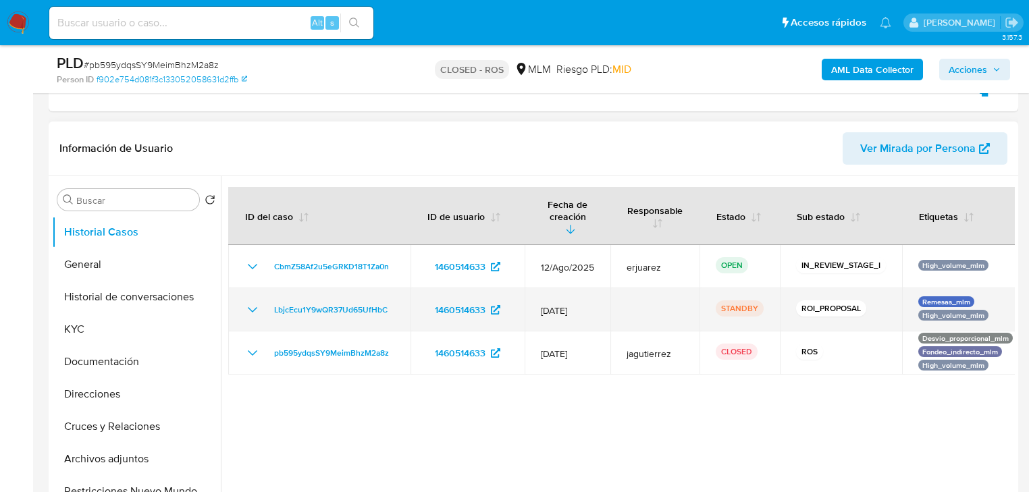
click at [257, 302] on icon "Mostrar/Ocultar" at bounding box center [252, 310] width 16 height 16
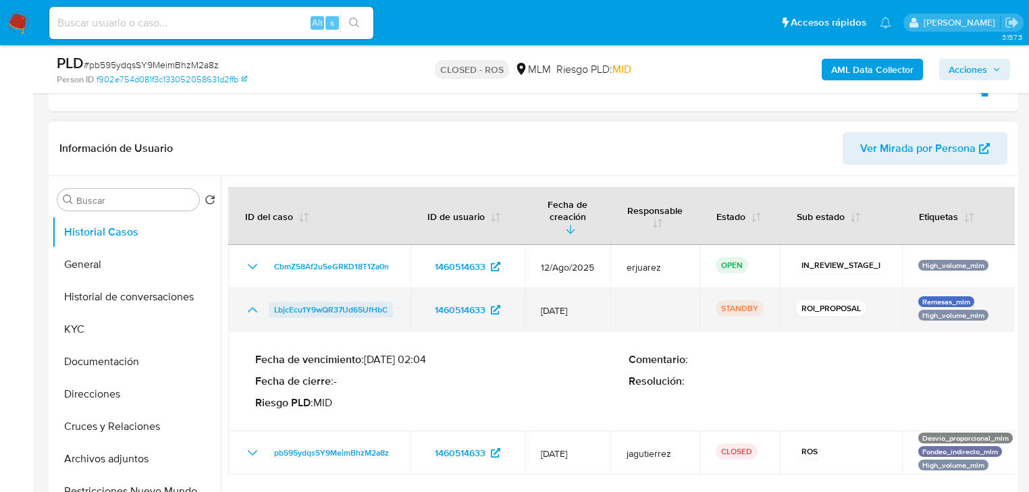
click at [307, 302] on span "LbjcEcu1Y9wQR37Ud65UfHbC" at bounding box center [330, 310] width 113 height 16
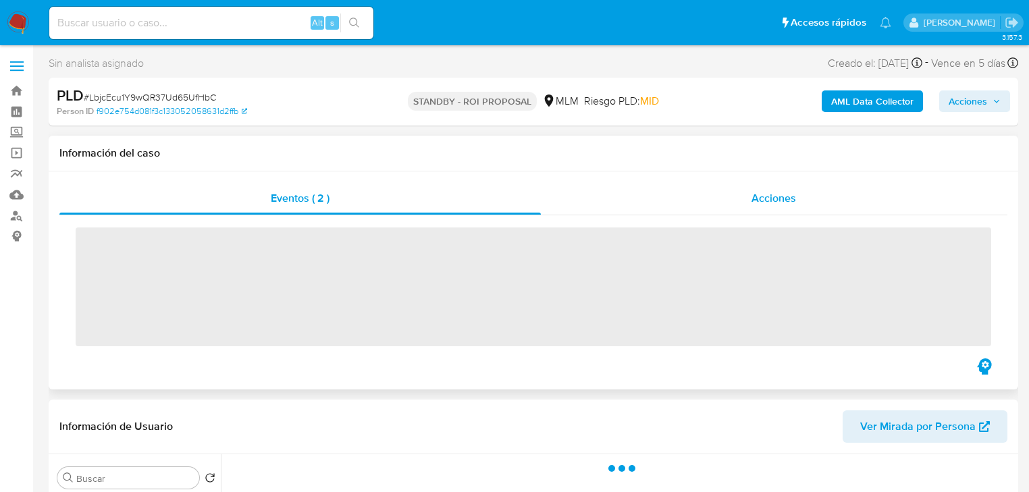
click at [685, 203] on div "Acciones" at bounding box center [774, 198] width 467 height 32
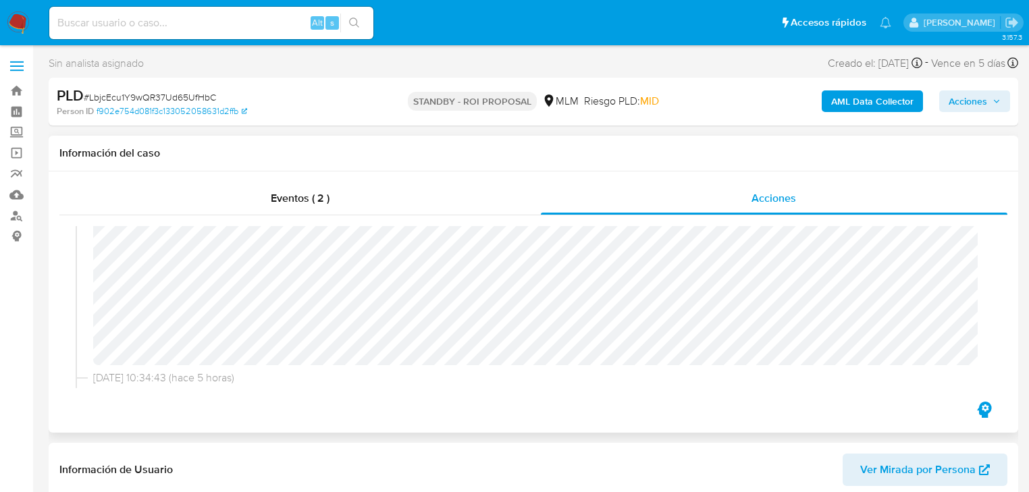
scroll to position [54, 0]
select select "10"
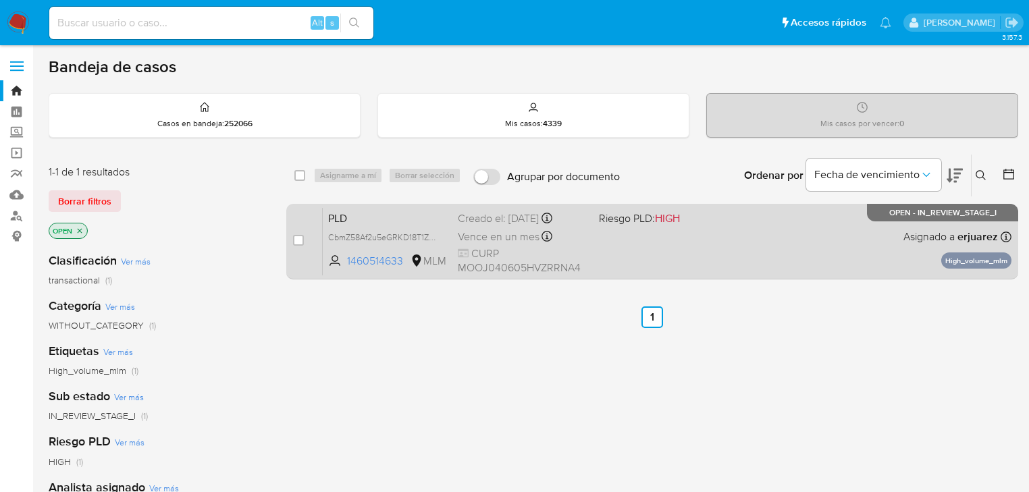
click at [639, 252] on div "PLD CbmZ58Af2u5eGRKD18T1Za0n 1460514633 MLM Riesgo PLD: HIGH Creado el: [DATE] …" at bounding box center [667, 241] width 689 height 68
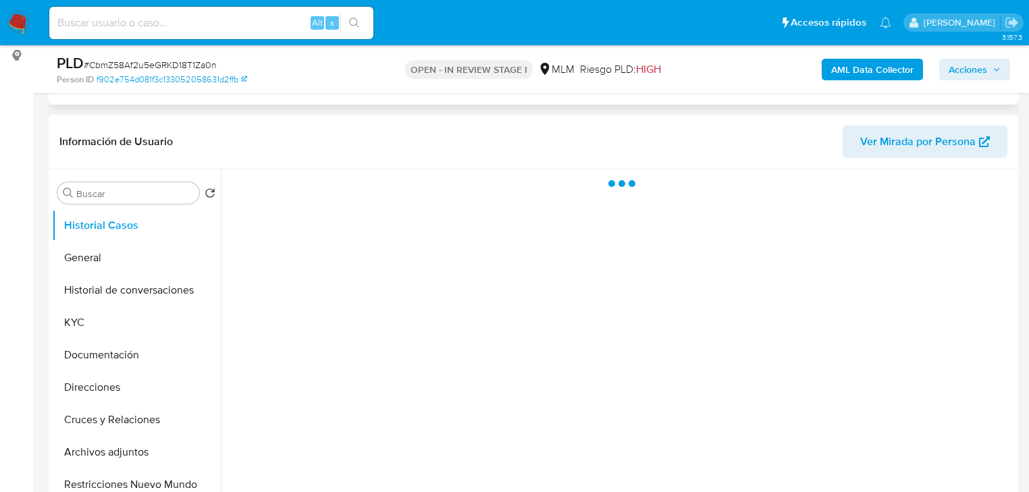
scroll to position [162, 0]
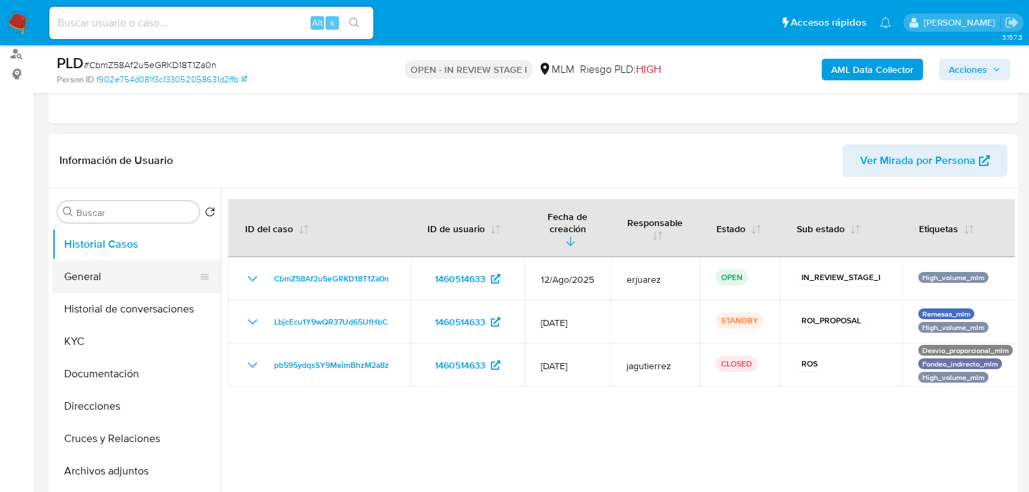
drag, startPoint x: 92, startPoint y: 283, endPoint x: 113, endPoint y: 270, distance: 24.5
click at [93, 282] on button "General" at bounding box center [131, 277] width 158 height 32
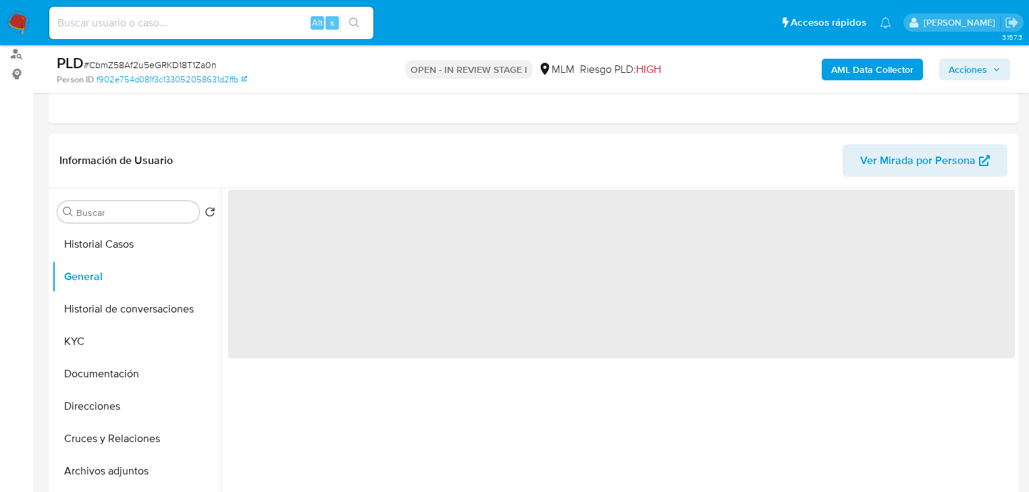
select select "10"
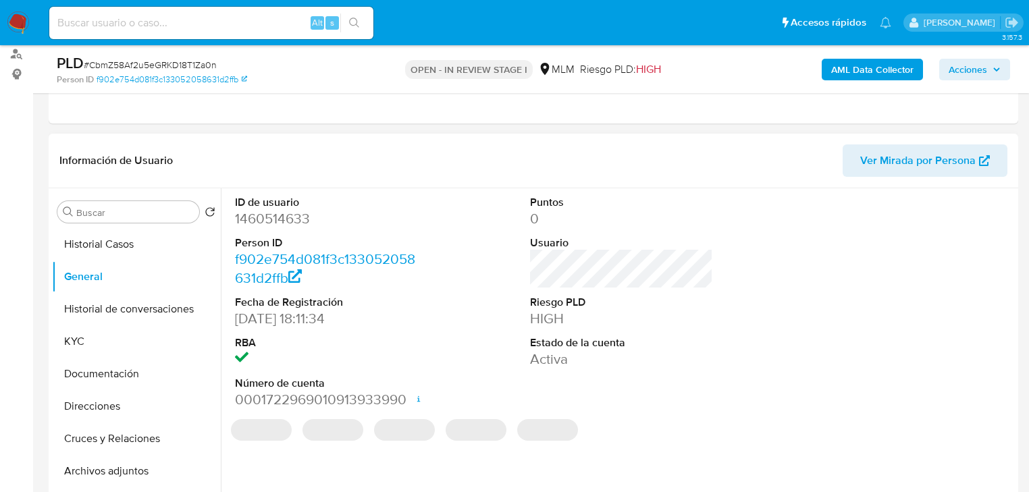
scroll to position [216, 0]
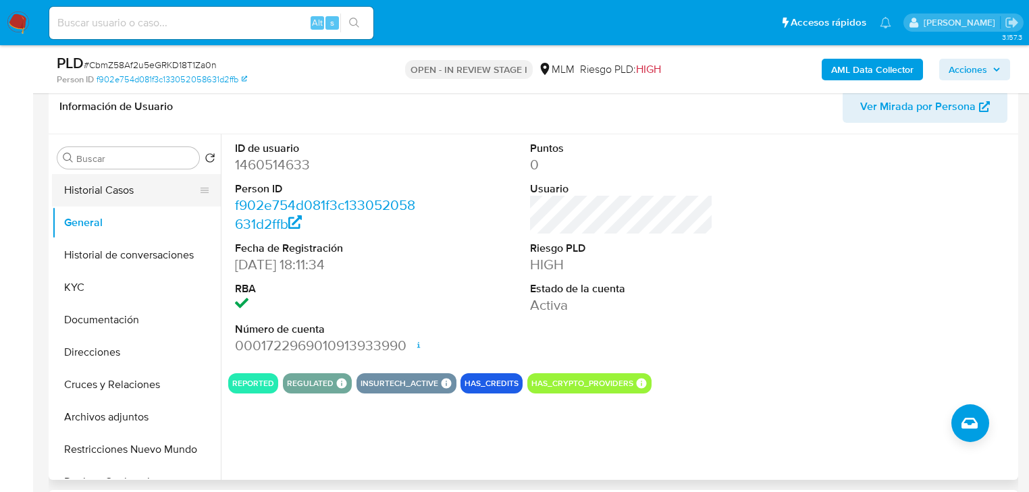
click at [91, 196] on button "Historial Casos" at bounding box center [131, 190] width 158 height 32
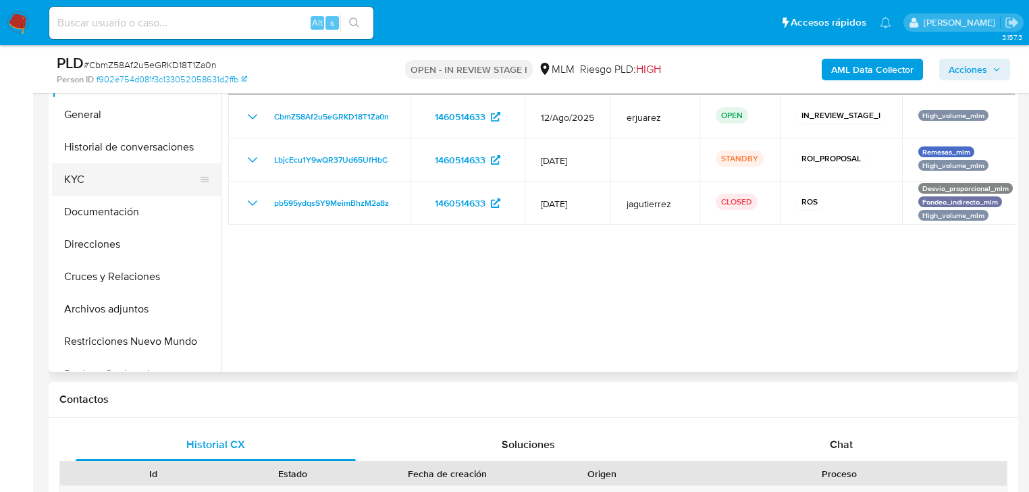
click at [90, 180] on button "KYC" at bounding box center [131, 179] width 158 height 32
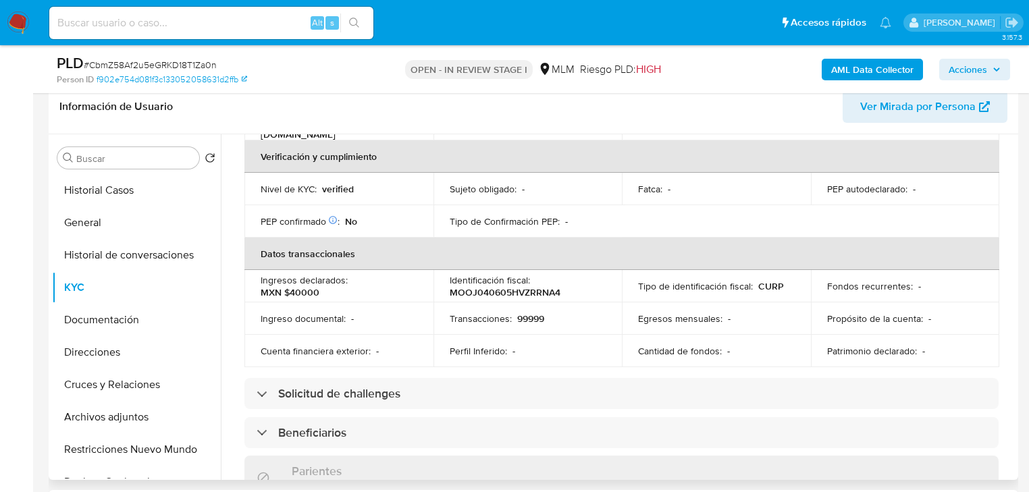
scroll to position [432, 0]
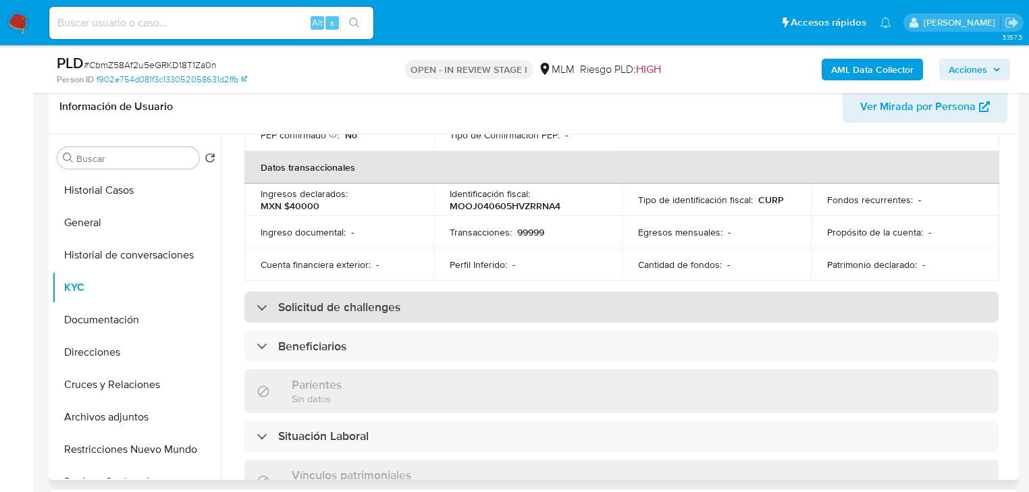
drag, startPoint x: 326, startPoint y: 321, endPoint x: 467, endPoint y: 273, distance: 149.0
click at [338, 339] on h3 "Beneficiarios" at bounding box center [312, 346] width 68 height 15
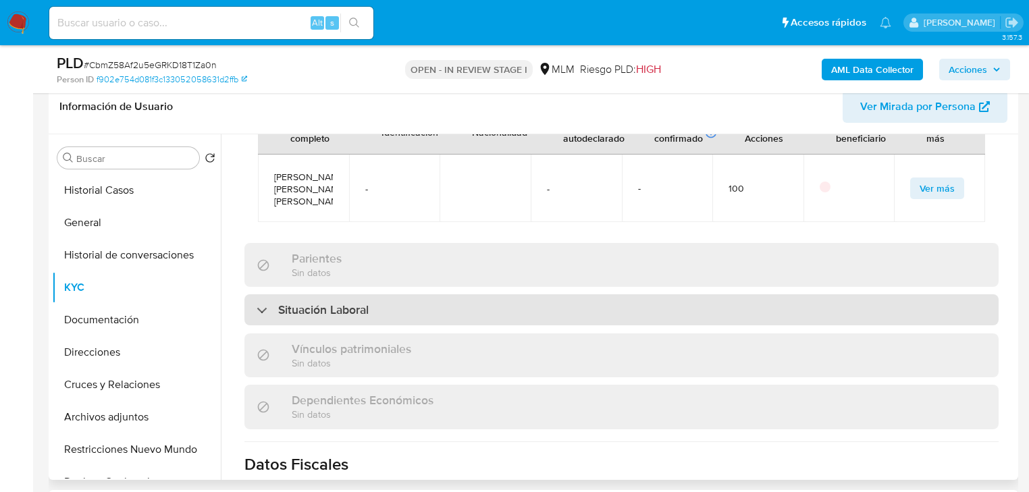
scroll to position [702, 0]
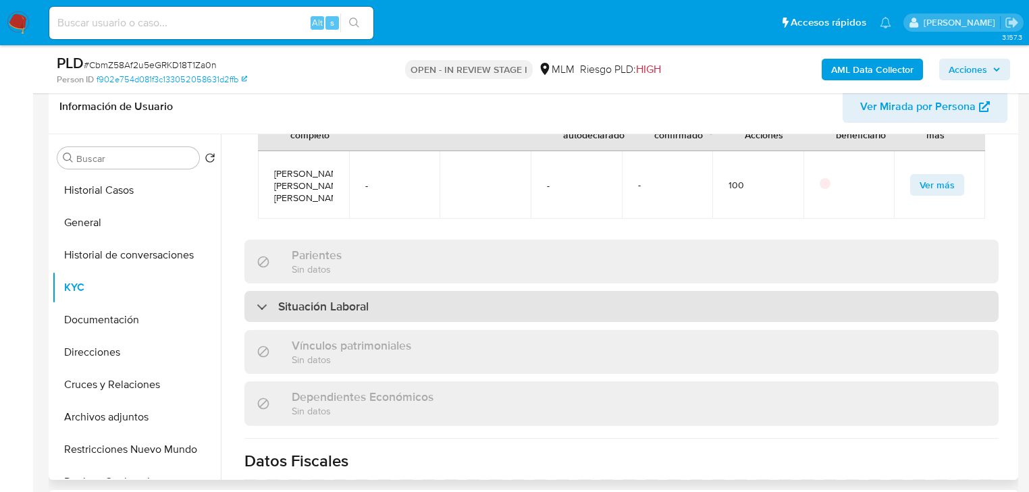
click at [361, 291] on div "Situación Laboral" at bounding box center [621, 306] width 754 height 31
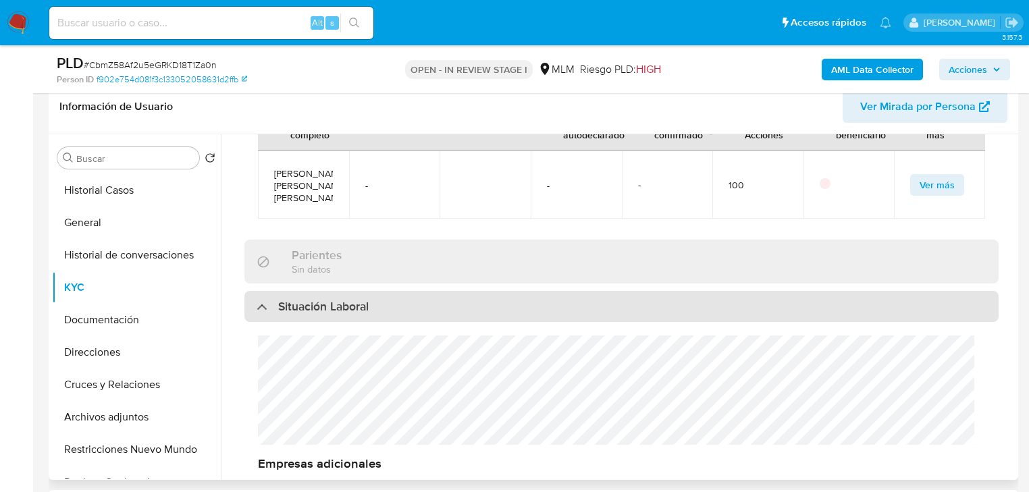
click at [394, 291] on div "Situación Laboral" at bounding box center [621, 306] width 754 height 31
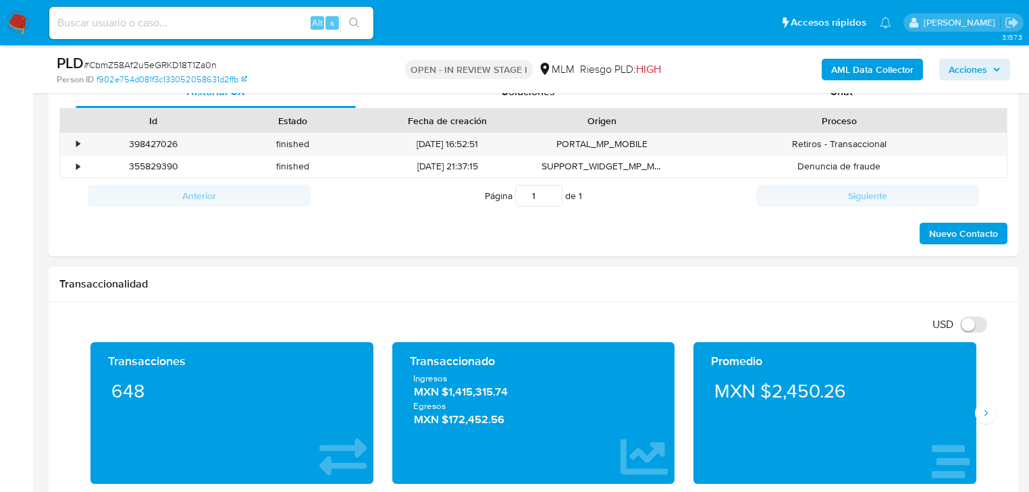
scroll to position [756, 0]
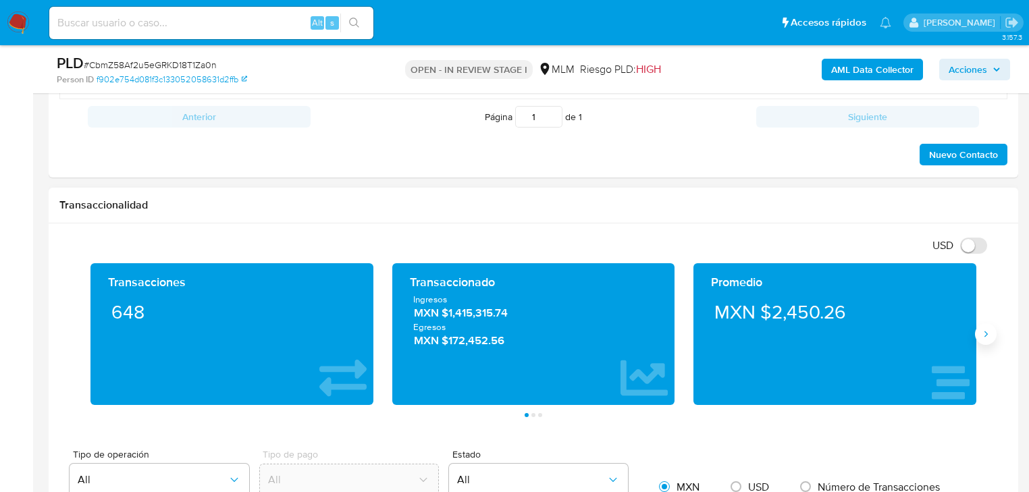
click at [986, 335] on icon "Siguiente" at bounding box center [985, 335] width 3 height 6
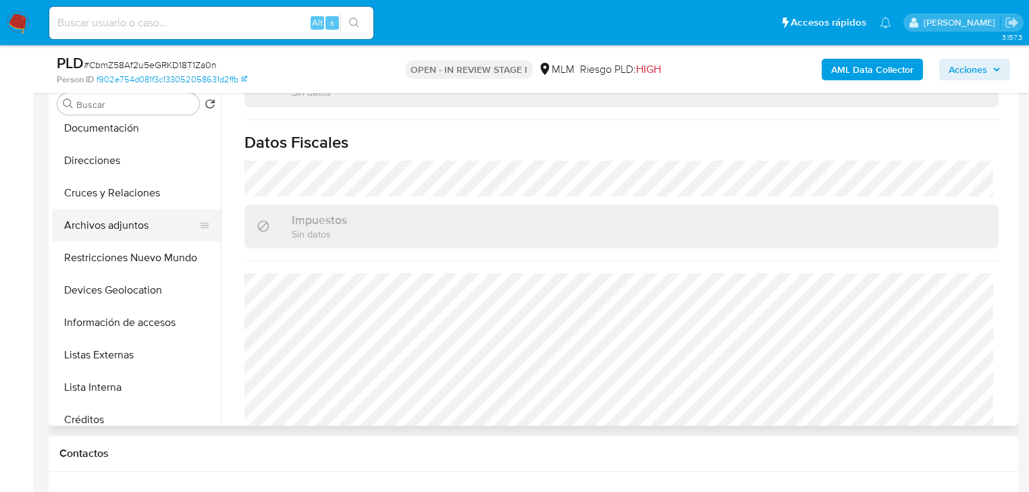
scroll to position [270, 0]
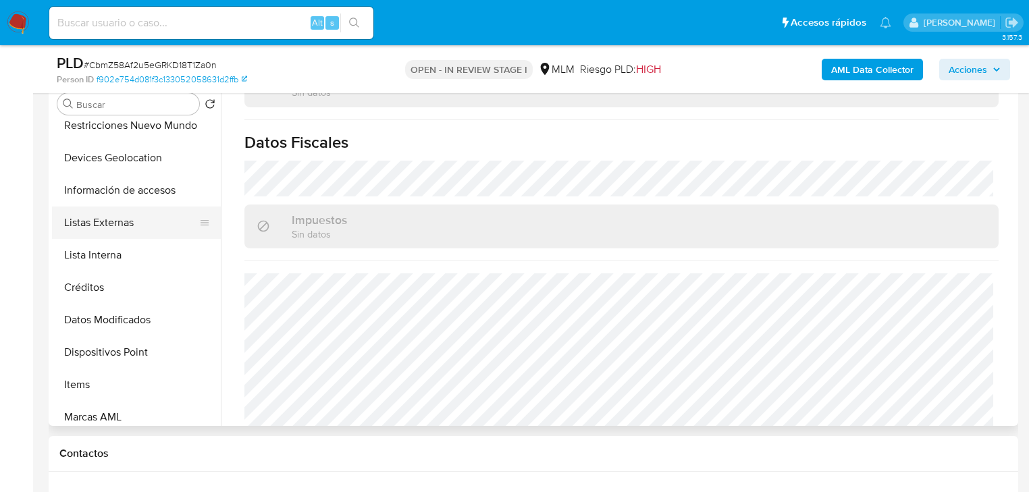
drag, startPoint x: 138, startPoint y: 230, endPoint x: 130, endPoint y: 228, distance: 8.4
click at [138, 230] on button "Listas Externas" at bounding box center [131, 223] width 158 height 32
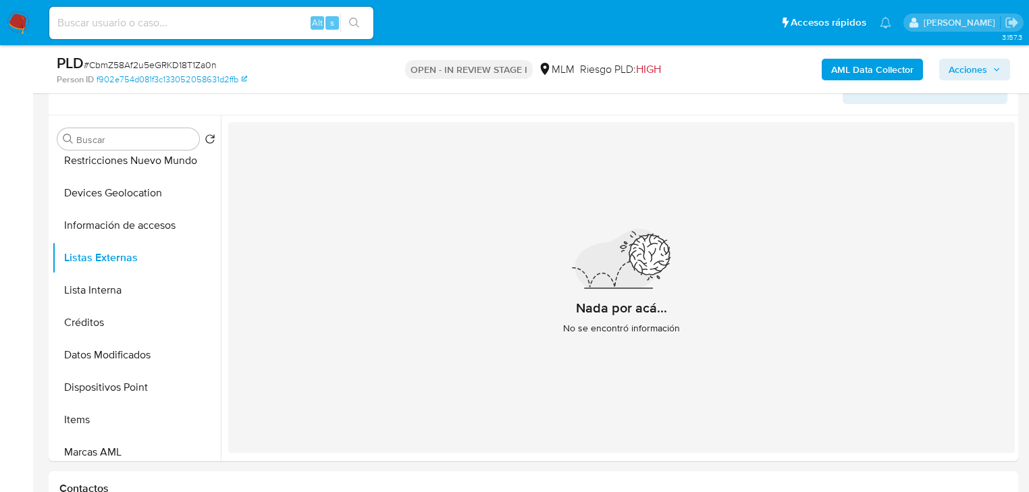
scroll to position [216, 0]
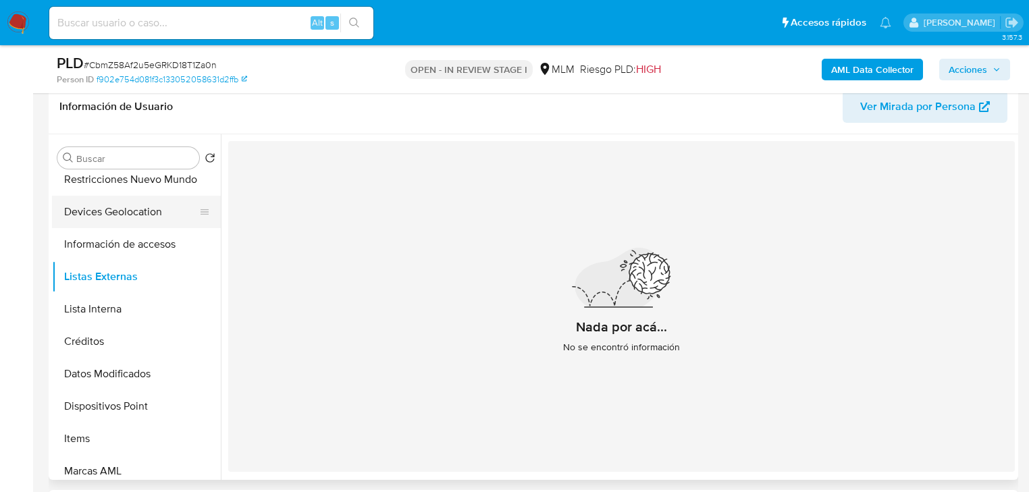
click at [136, 213] on button "Devices Geolocation" at bounding box center [131, 212] width 158 height 32
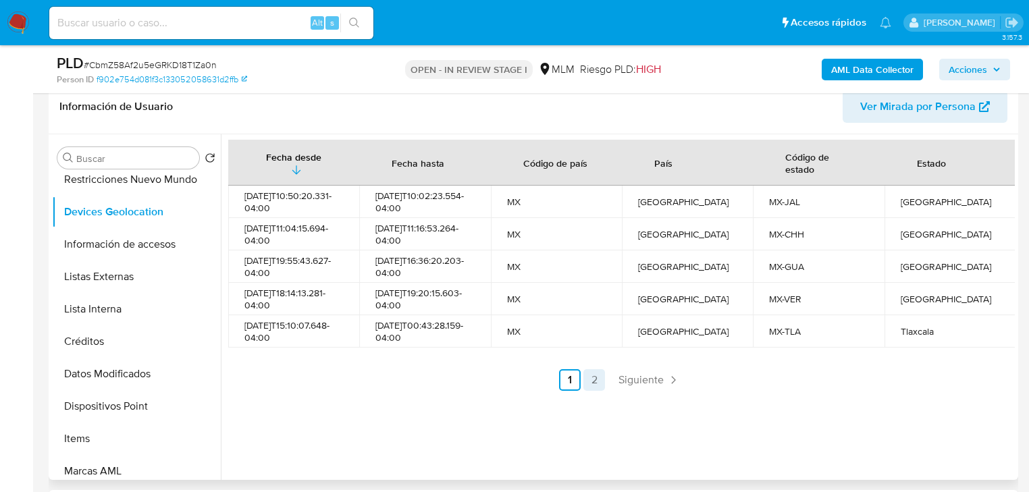
click at [587, 385] on link "2" at bounding box center [594, 380] width 22 height 22
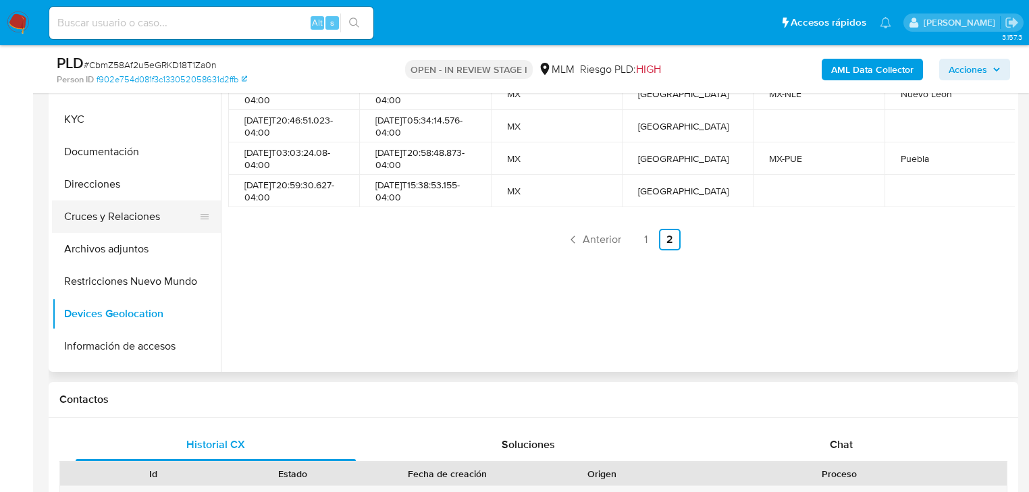
scroll to position [54, 0]
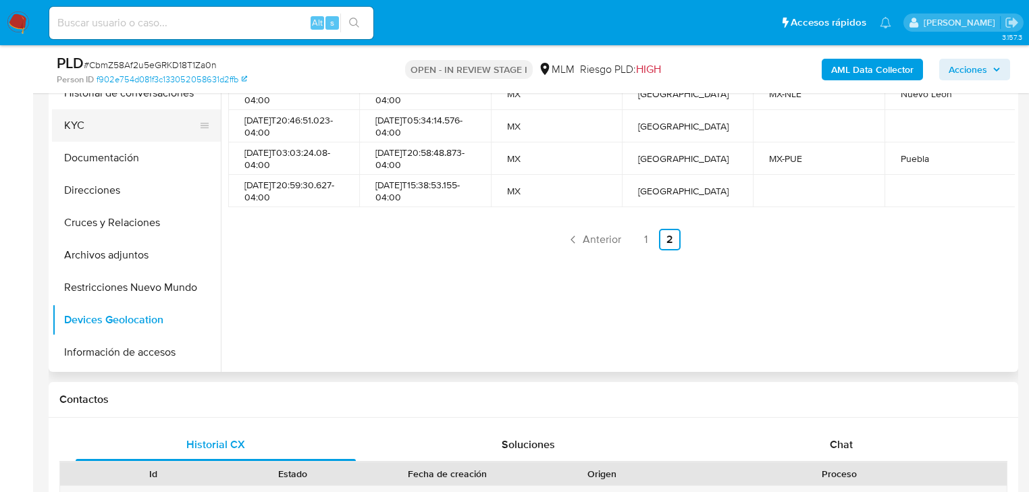
click at [89, 122] on button "KYC" at bounding box center [131, 125] width 158 height 32
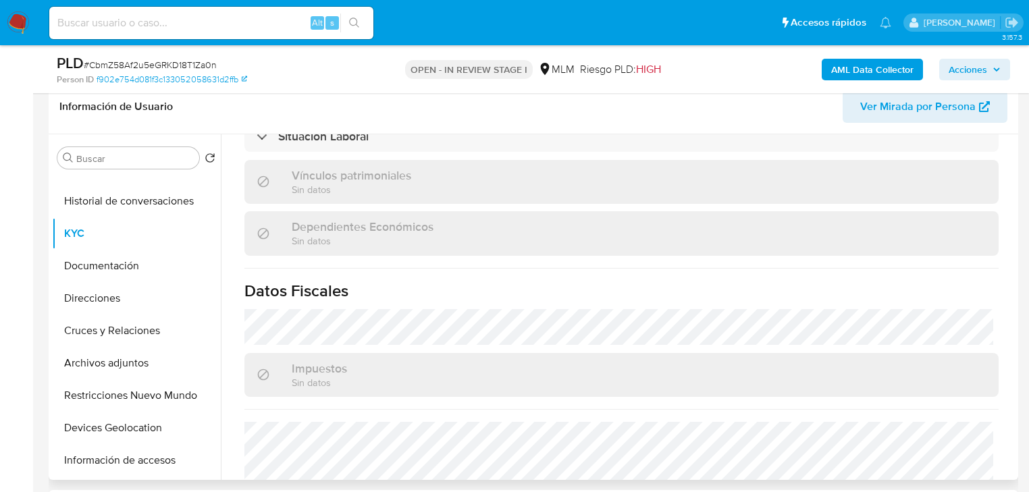
scroll to position [826, 0]
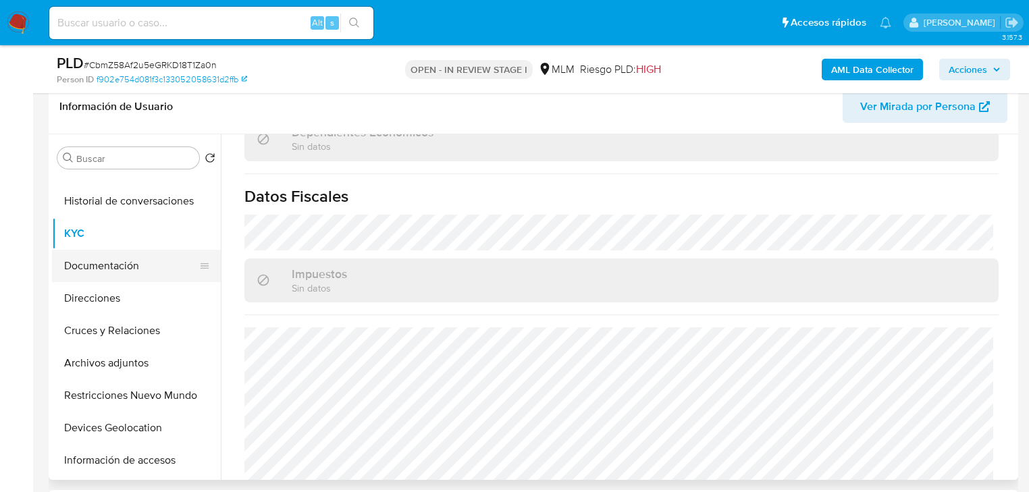
click at [121, 266] on button "Documentación" at bounding box center [131, 266] width 158 height 32
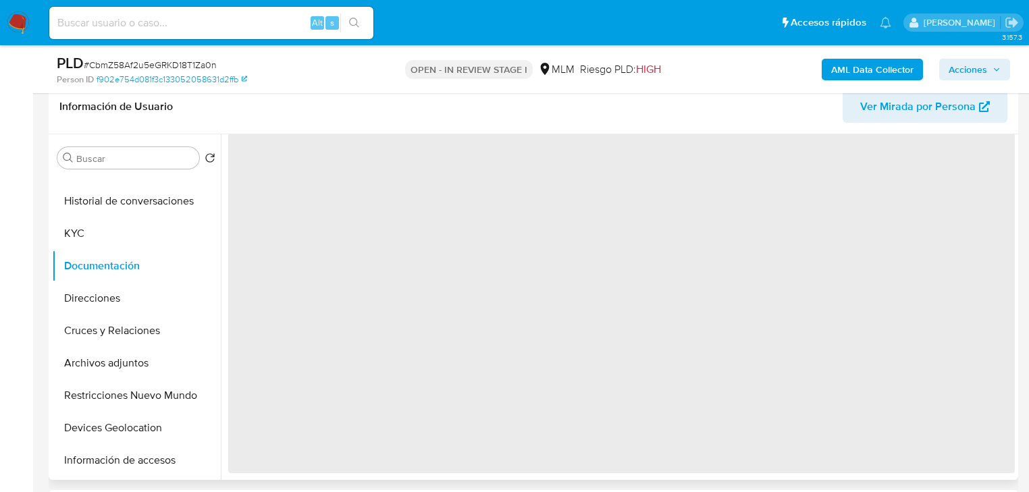
scroll to position [0, 0]
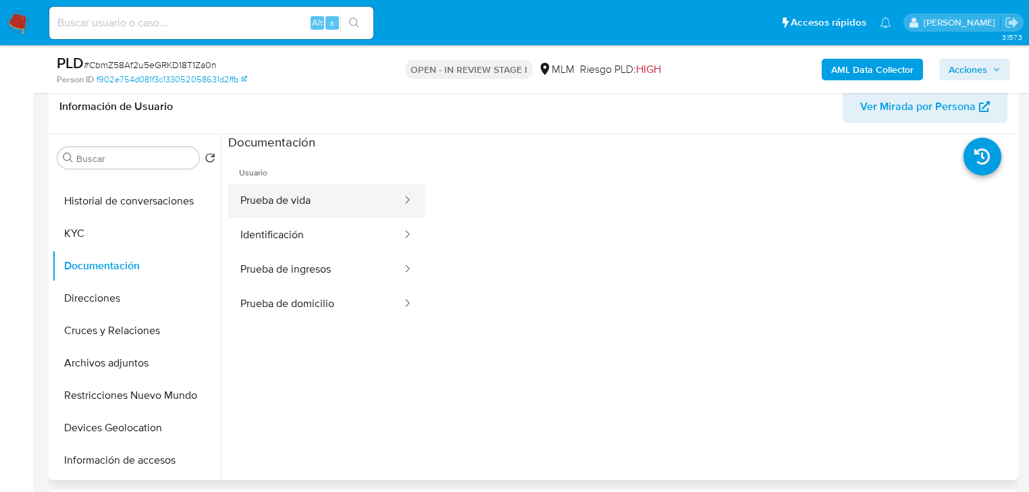
click at [315, 204] on button "Prueba de vida" at bounding box center [315, 201] width 175 height 34
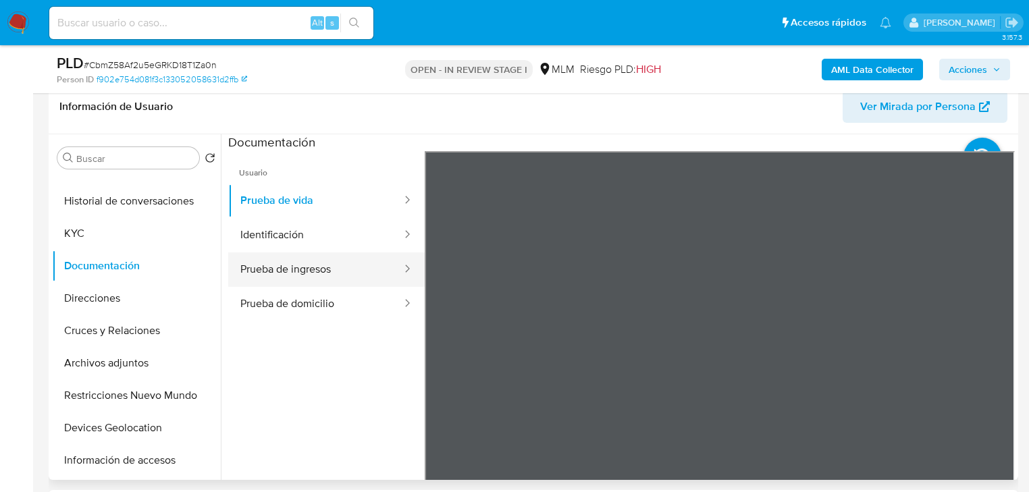
click at [313, 257] on button "Prueba de ingresos" at bounding box center [315, 270] width 175 height 34
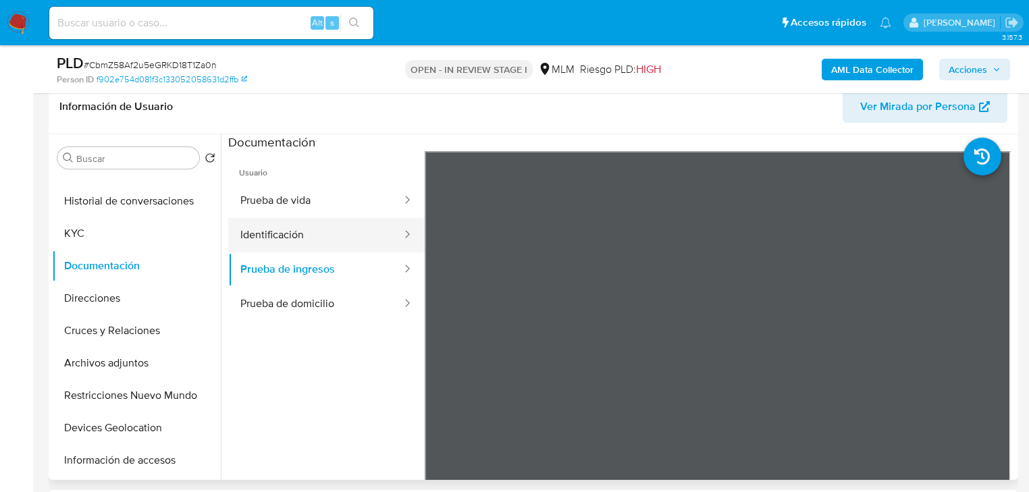
click at [290, 240] on button "Identificación" at bounding box center [315, 235] width 175 height 34
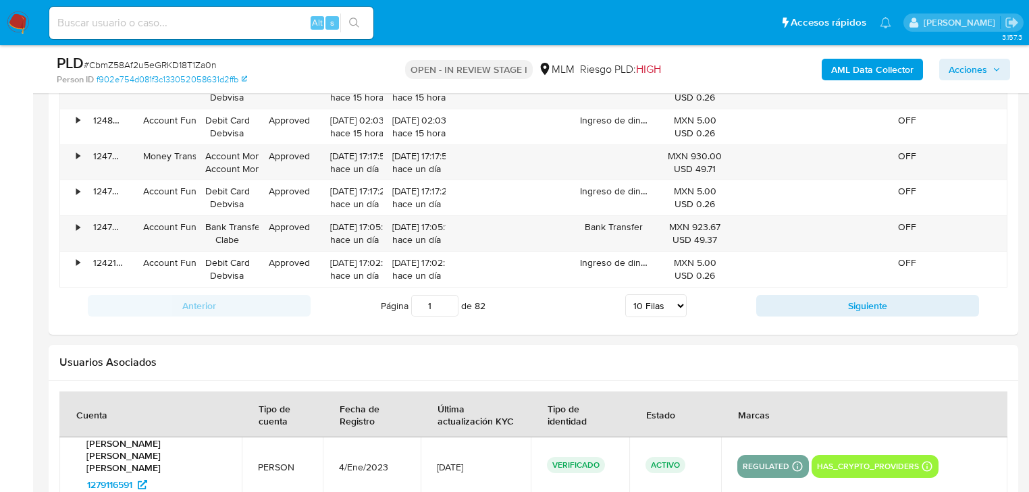
scroll to position [2053, 0]
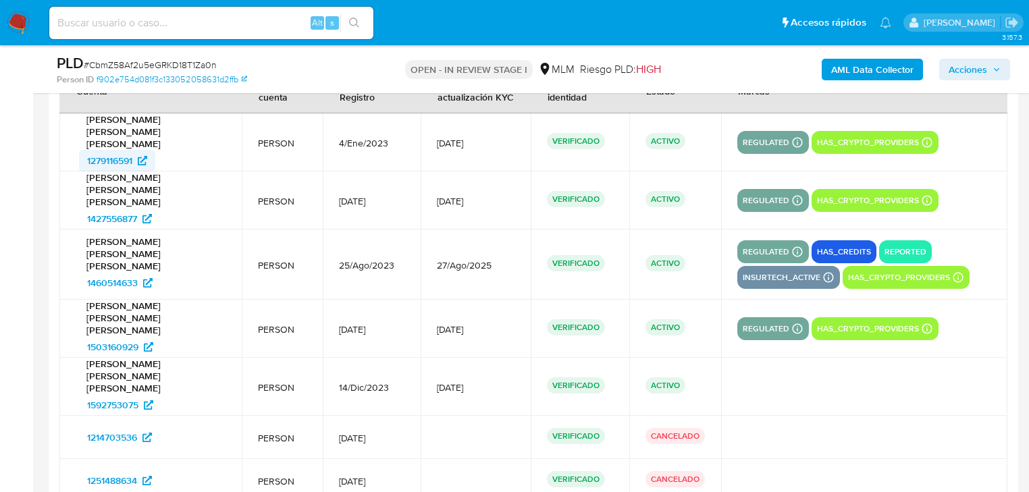
click at [95, 150] on span "1279116591" at bounding box center [109, 161] width 45 height 22
click at [136, 208] on span "1427556877" at bounding box center [112, 219] width 50 height 22
click at [127, 336] on span "1503160929" at bounding box center [112, 347] width 51 height 22
click at [128, 394] on span "1592753075" at bounding box center [112, 405] width 51 height 22
click at [864, 416] on td at bounding box center [864, 437] width 286 height 43
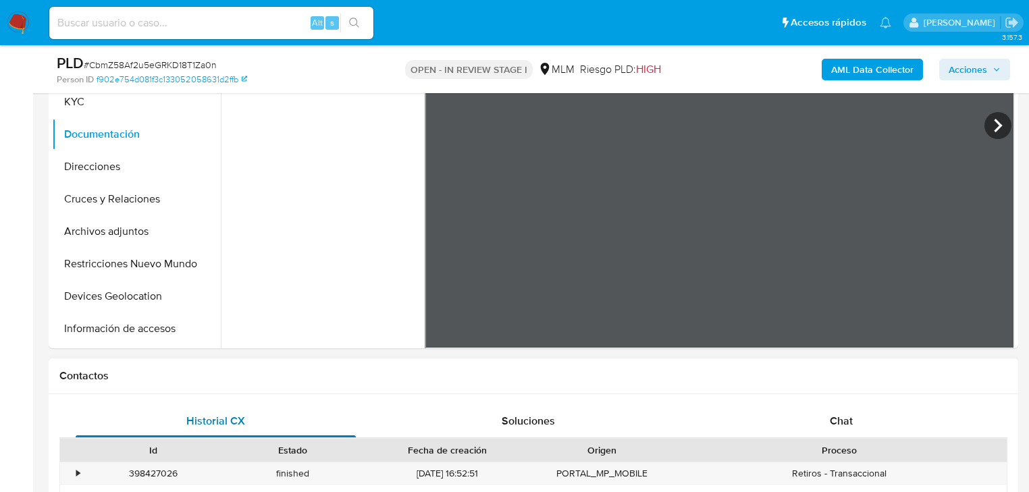
scroll to position [216, 0]
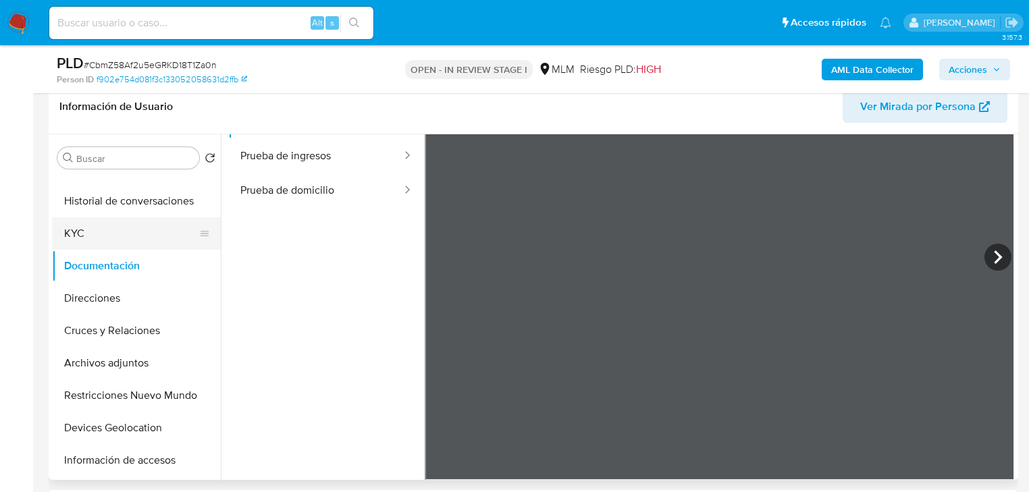
click at [81, 223] on button "KYC" at bounding box center [131, 233] width 158 height 32
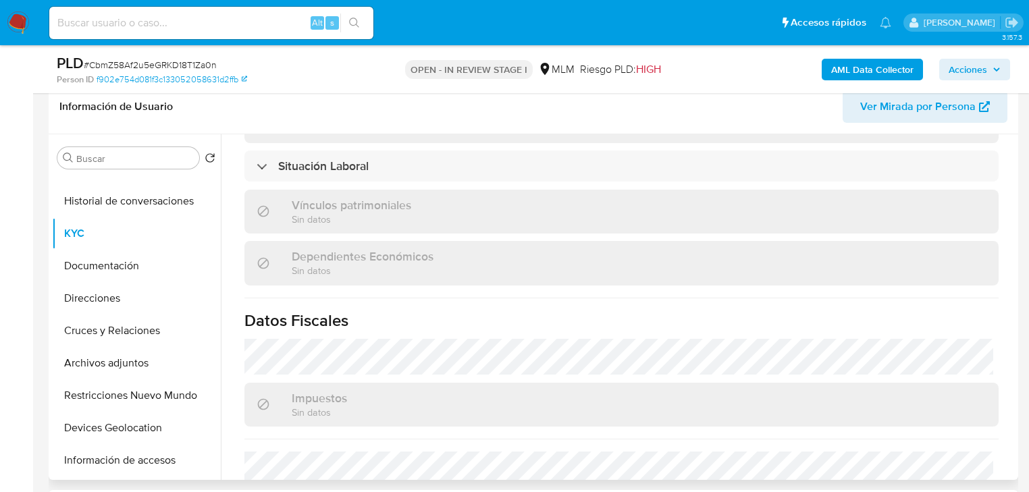
scroll to position [324, 0]
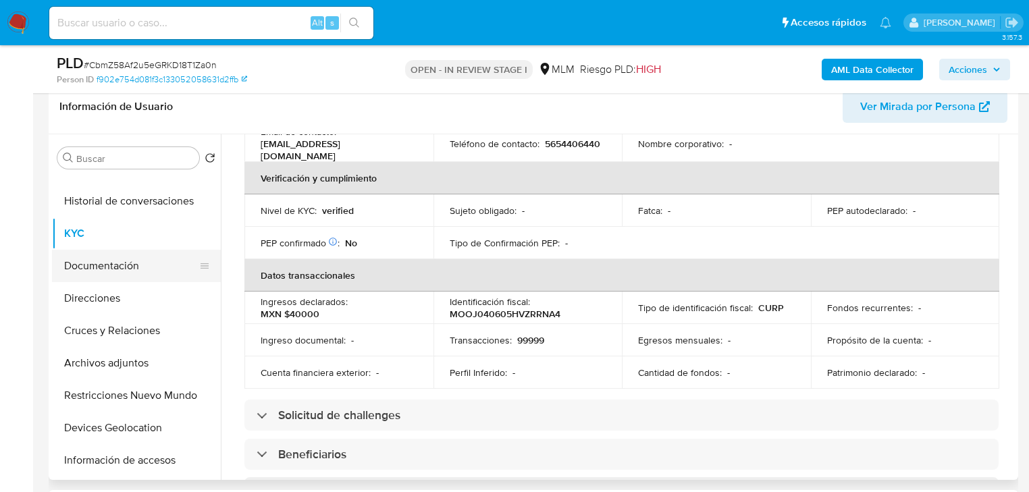
drag, startPoint x: 131, startPoint y: 261, endPoint x: 151, endPoint y: 258, distance: 19.9
click at [130, 261] on button "Documentación" at bounding box center [131, 266] width 158 height 32
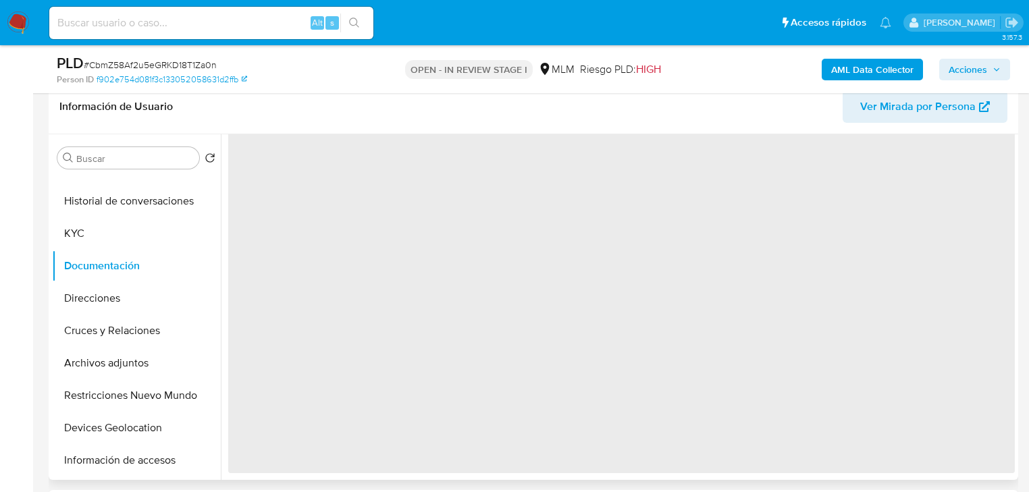
scroll to position [0, 0]
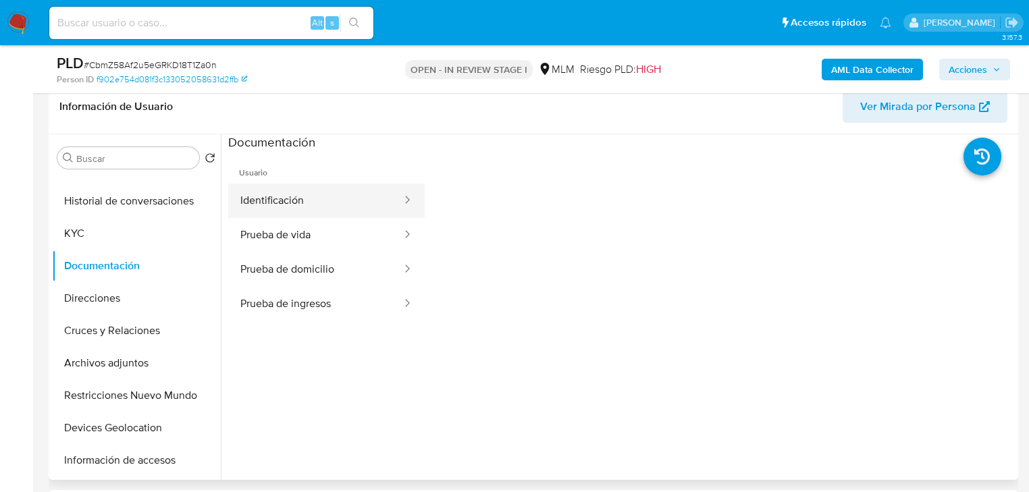
click at [302, 203] on button "Identificación" at bounding box center [315, 201] width 175 height 34
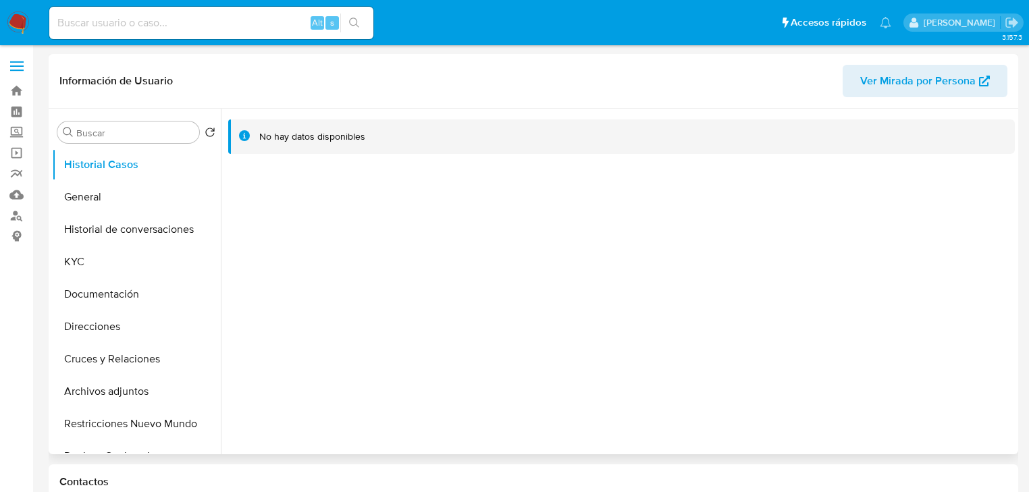
select select "10"
click at [841, 388] on div at bounding box center [618, 282] width 794 height 346
click at [130, 200] on button "General" at bounding box center [131, 197] width 158 height 32
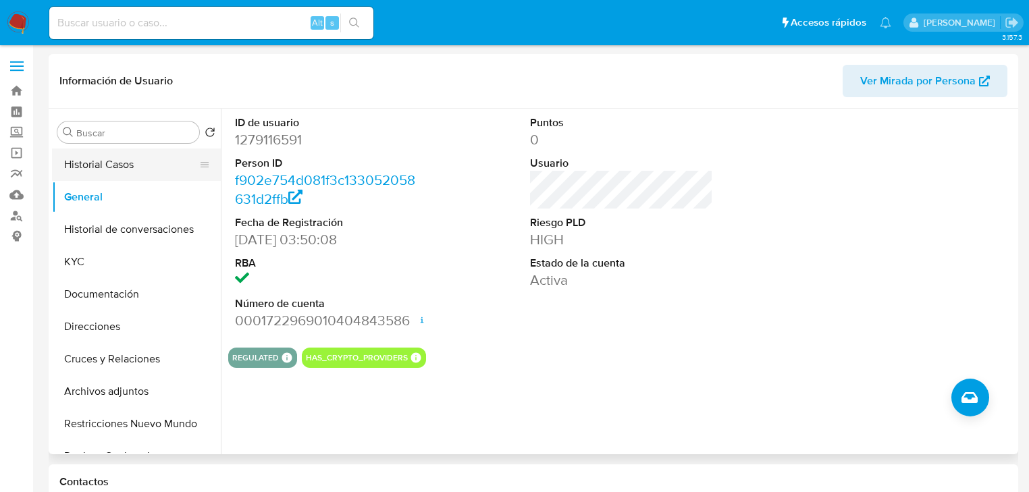
click at [118, 163] on button "Historial Casos" at bounding box center [131, 165] width 158 height 32
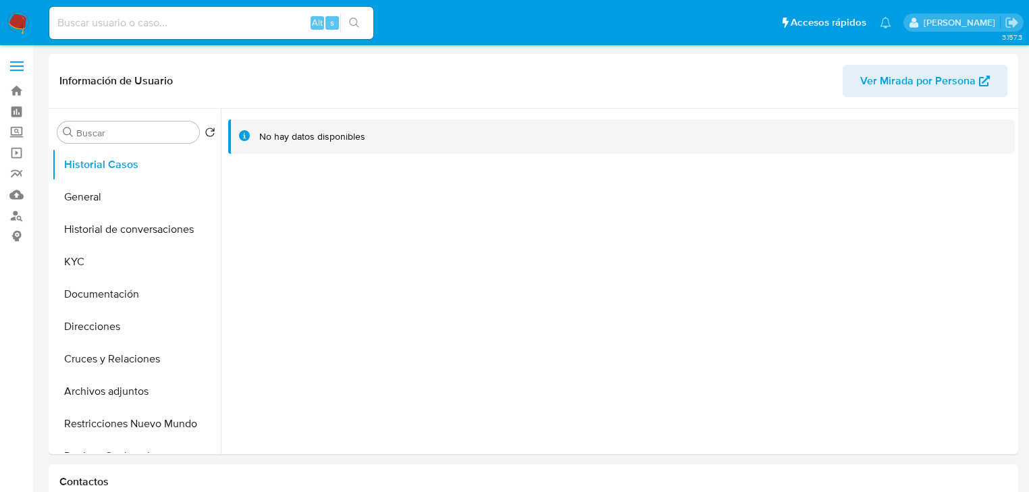
select select "10"
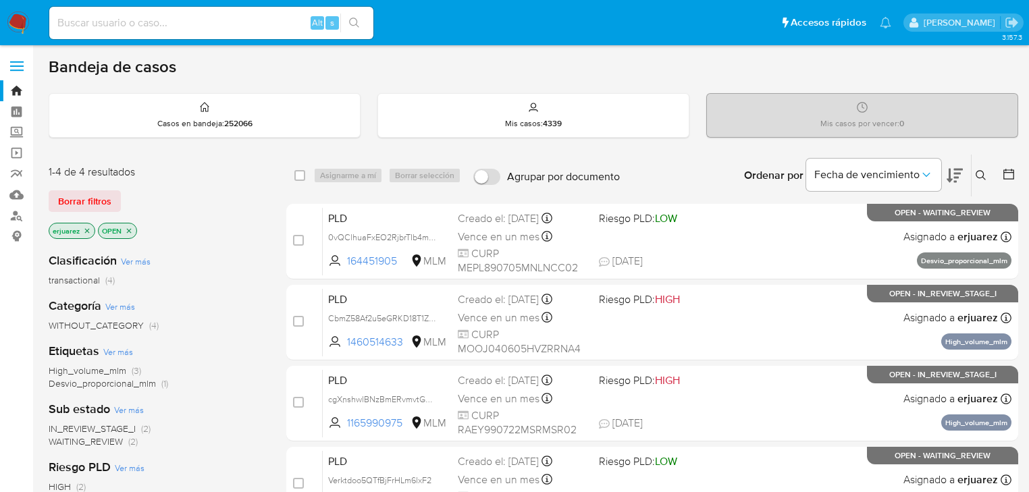
click at [113, 18] on input at bounding box center [211, 23] width 324 height 18
paste input "2419137909"
type input "2419137909"
click at [355, 16] on button "search-icon" at bounding box center [354, 23] width 28 height 19
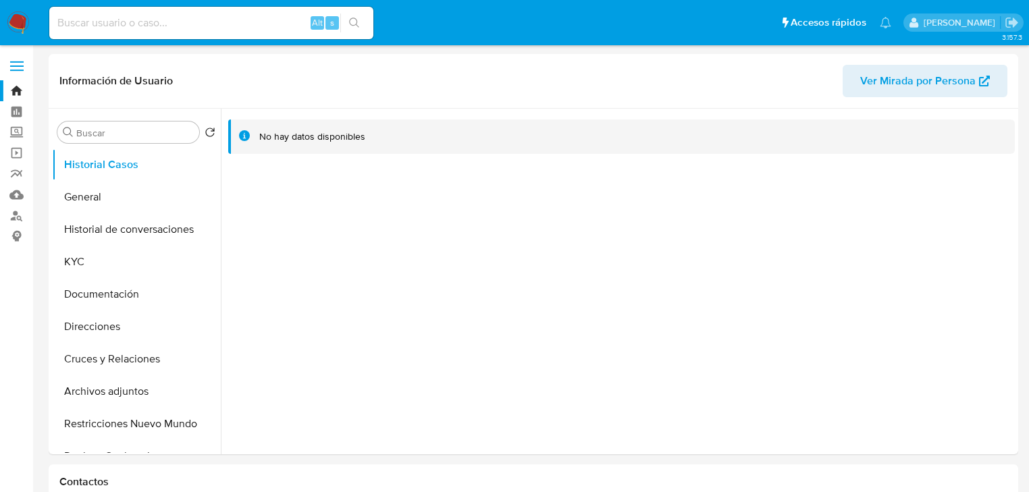
select select "10"
click at [93, 197] on button "General" at bounding box center [131, 197] width 158 height 32
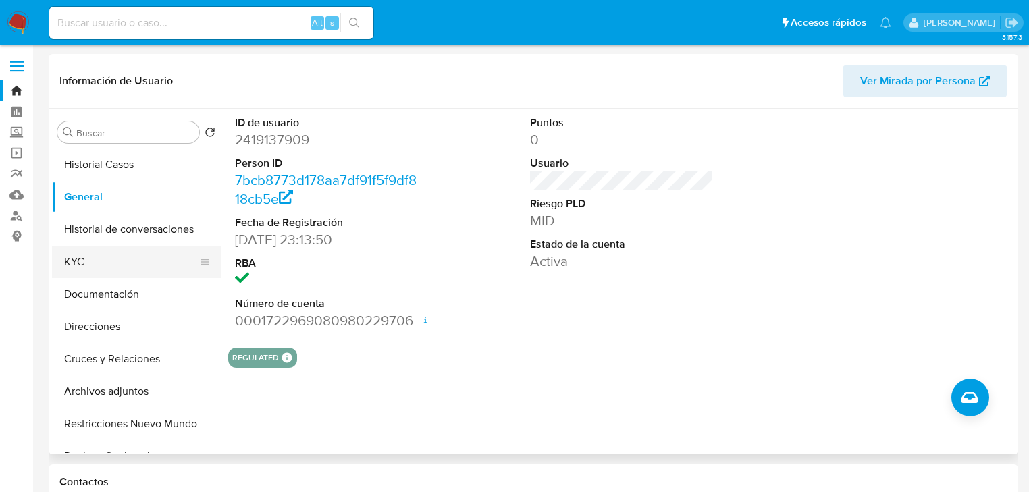
click at [109, 262] on button "KYC" at bounding box center [131, 262] width 158 height 32
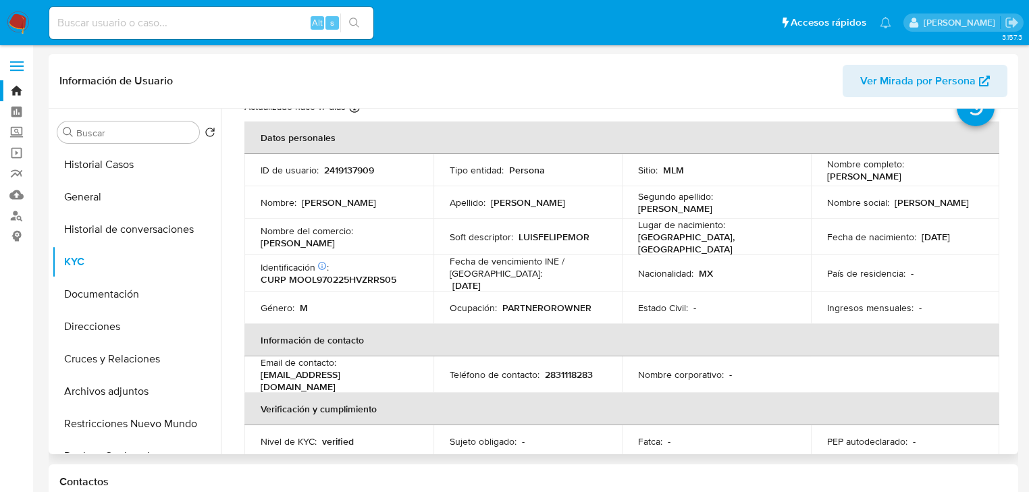
scroll to position [43, 0]
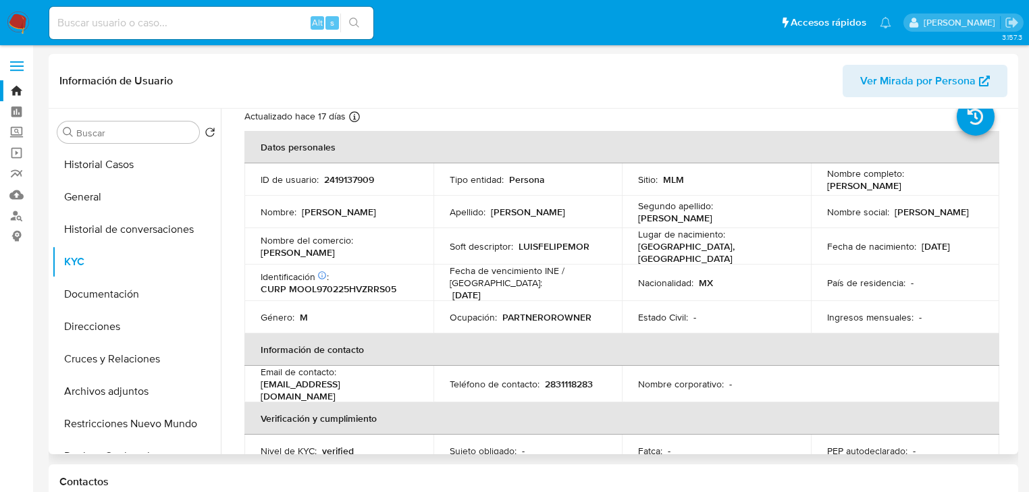
click at [904, 290] on td "País de residencia : -" at bounding box center [905, 283] width 189 height 36
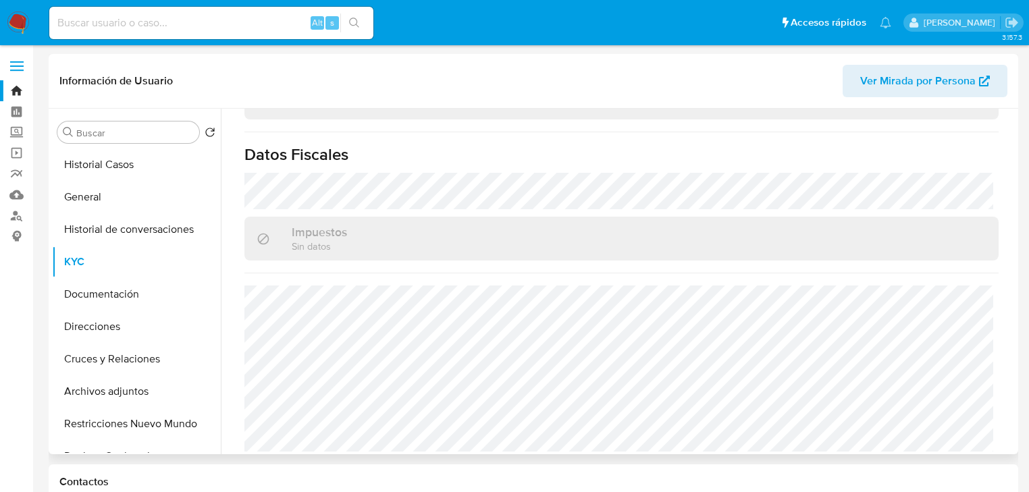
scroll to position [583, 0]
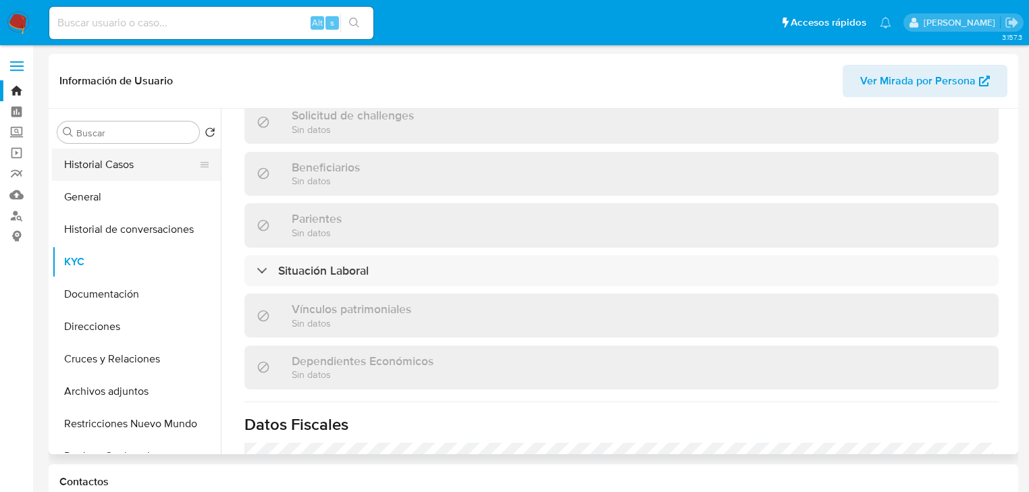
click at [129, 157] on button "Historial Casos" at bounding box center [131, 165] width 158 height 32
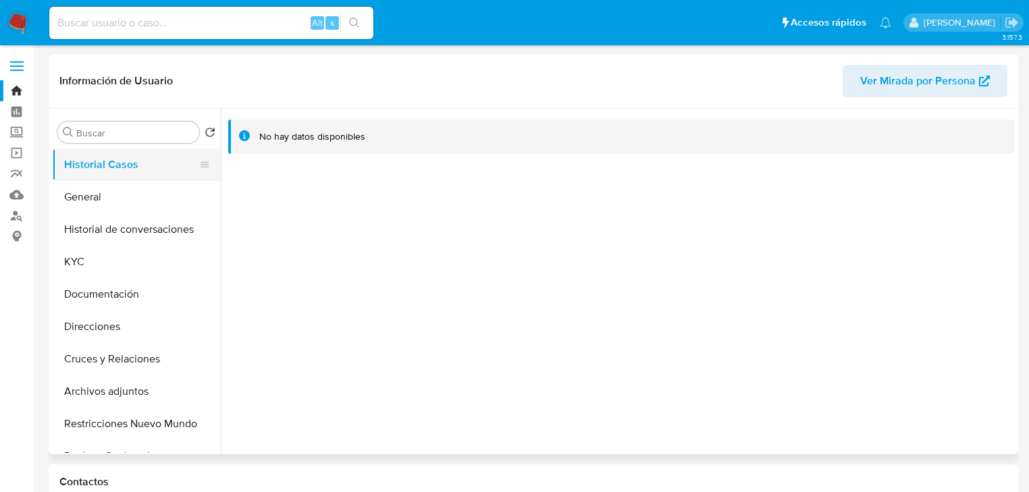
click at [122, 176] on button "Historial Casos" at bounding box center [131, 165] width 158 height 32
click at [14, 23] on img at bounding box center [18, 22] width 23 height 23
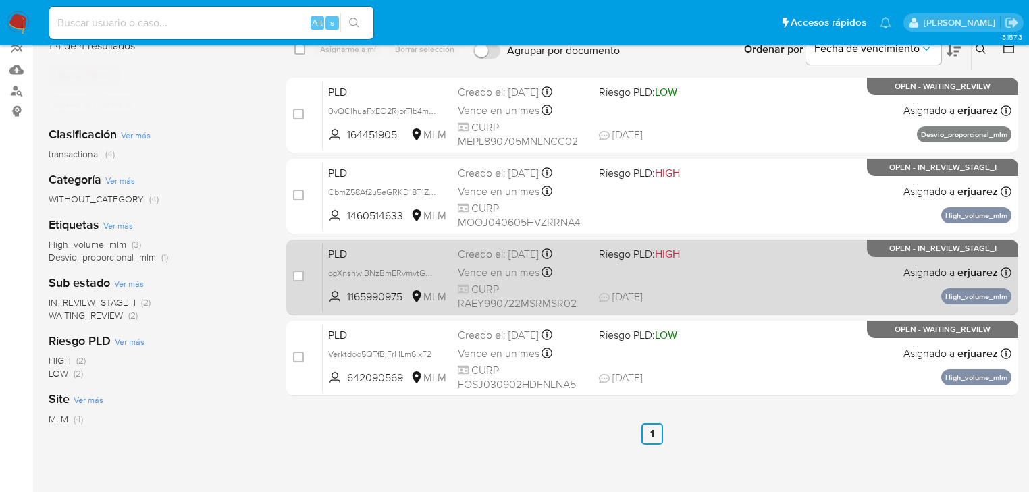
scroll to position [108, 0]
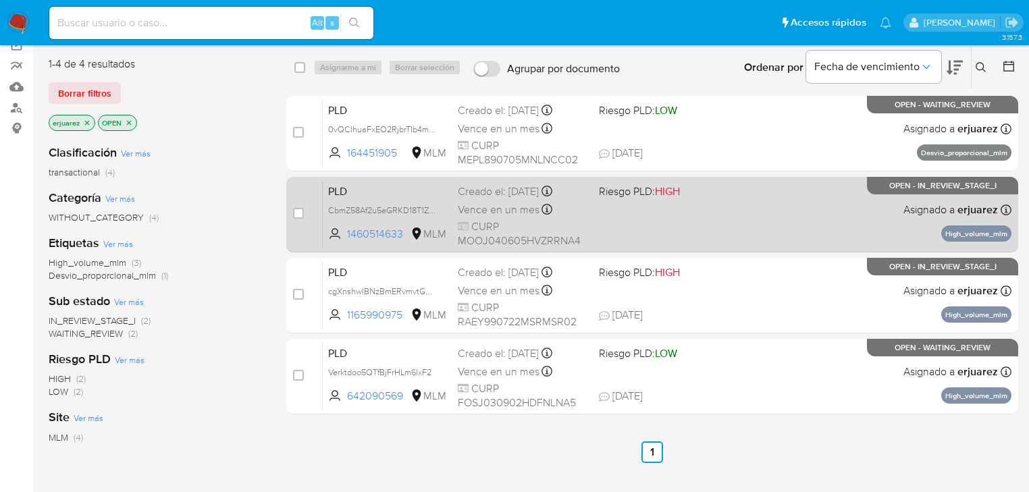
click at [813, 215] on div "PLD CbmZ58Af2u5eGRKD18T1Za0n 1460514633 MLM Riesgo PLD: HIGH Creado el: [DATE] …" at bounding box center [667, 214] width 689 height 68
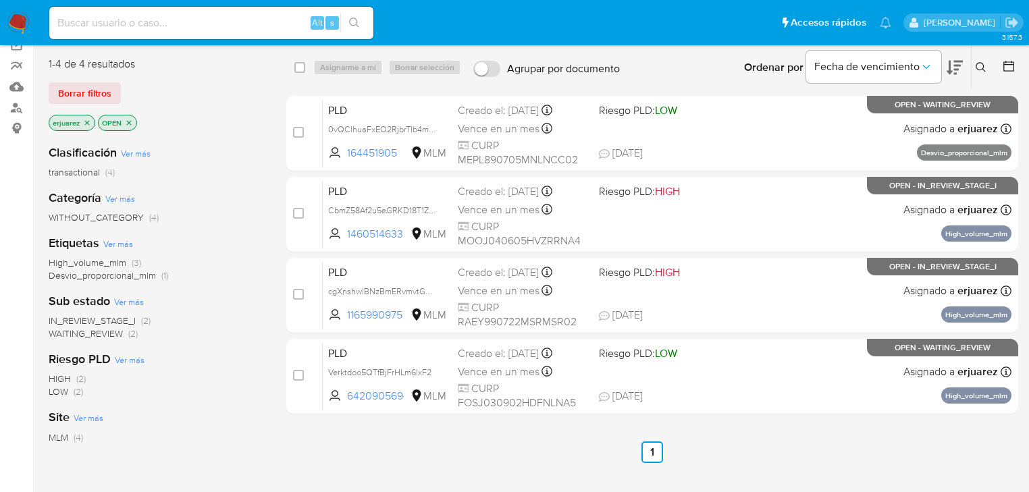
click at [107, 23] on input at bounding box center [211, 23] width 324 height 18
paste input "1639003308"
type input "1639003308"
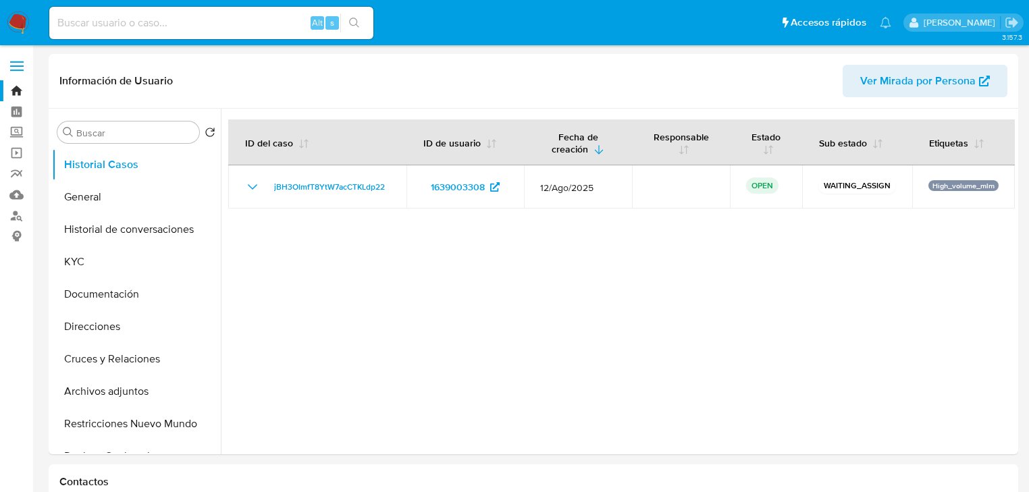
select select "10"
click at [113, 200] on button "General" at bounding box center [131, 197] width 158 height 32
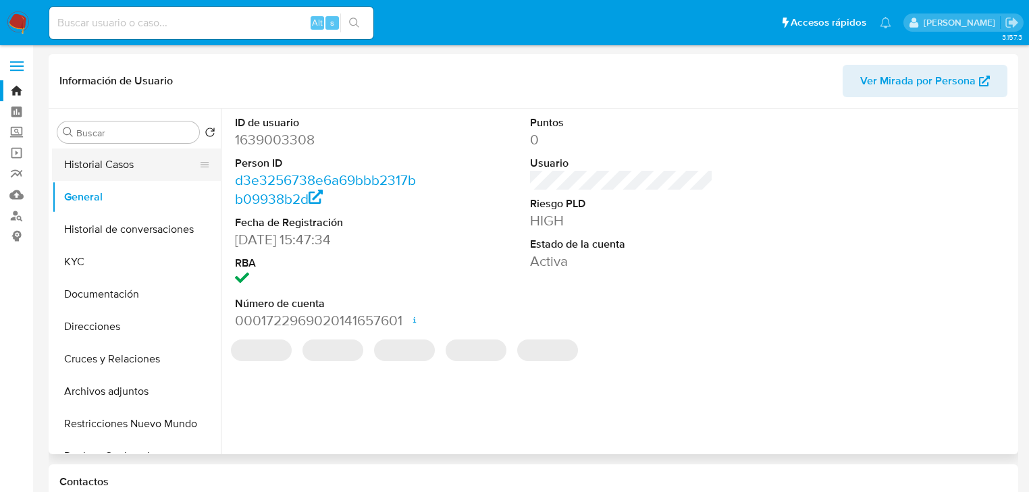
click at [132, 167] on button "Historial Casos" at bounding box center [131, 165] width 158 height 32
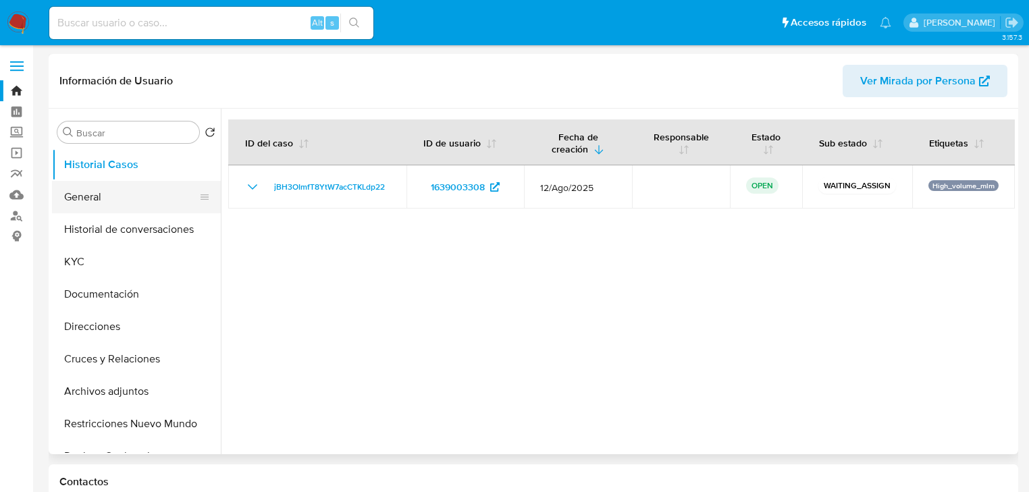
drag, startPoint x: 402, startPoint y: 189, endPoint x: 176, endPoint y: 189, distance: 226.2
click at [256, 189] on td "jBH3OImfT8YtW7acCTKLdp22" at bounding box center [317, 186] width 178 height 43
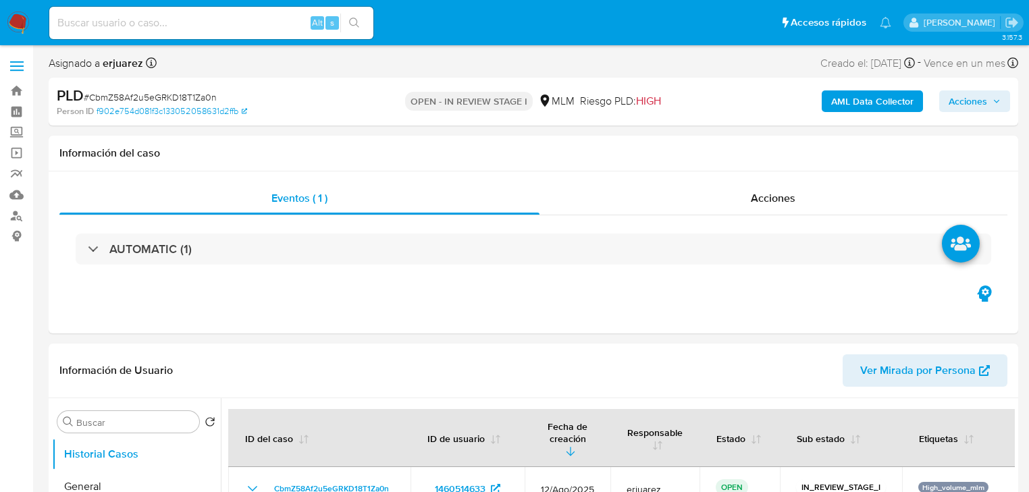
select select "10"
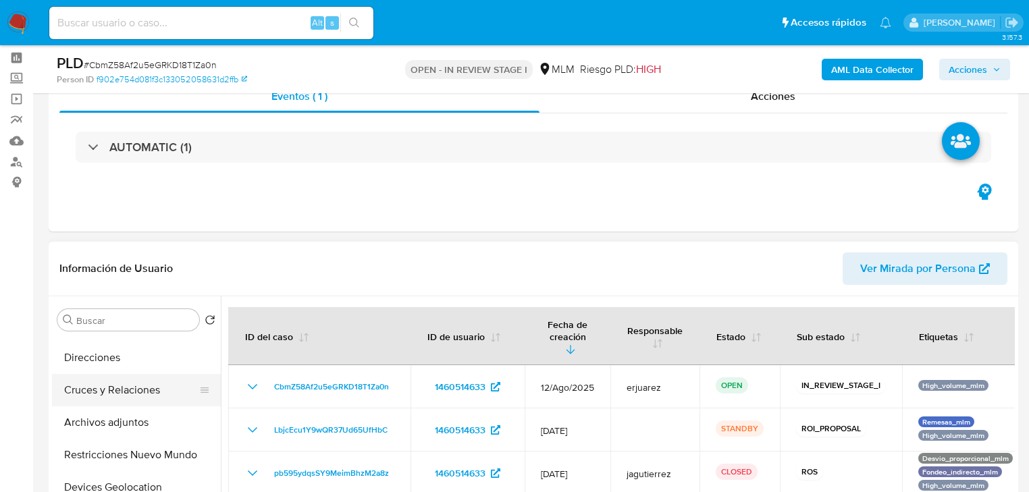
scroll to position [162, 0]
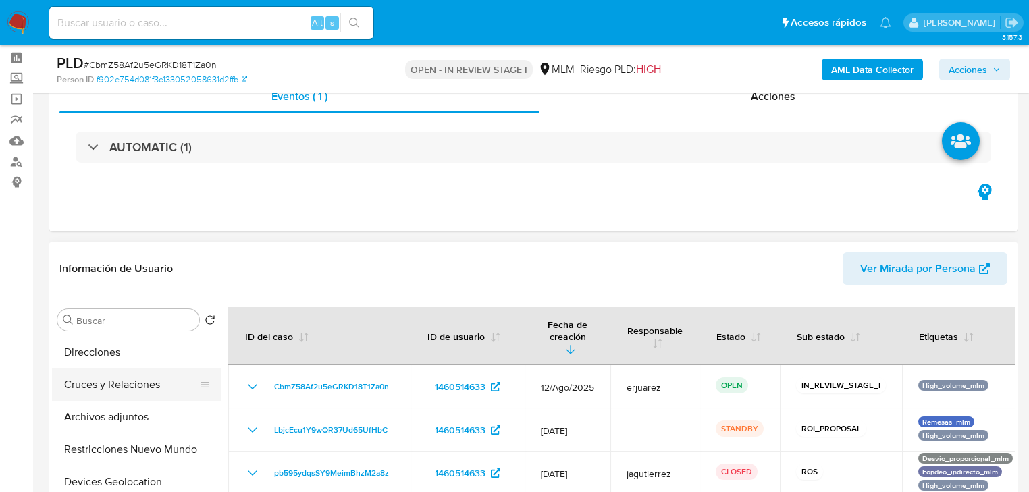
drag, startPoint x: 113, startPoint y: 416, endPoint x: 176, endPoint y: 393, distance: 66.2
click at [113, 416] on button "Archivos adjuntos" at bounding box center [136, 417] width 169 height 32
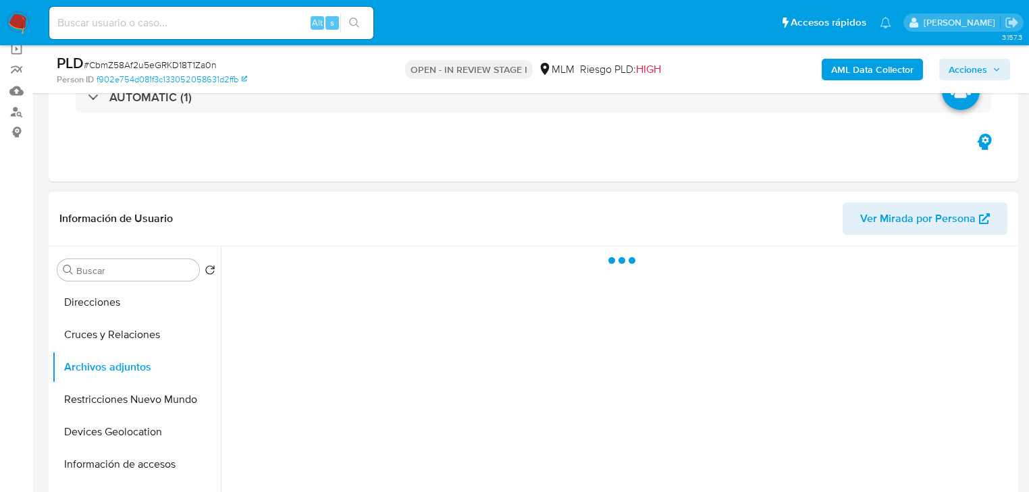
scroll to position [216, 0]
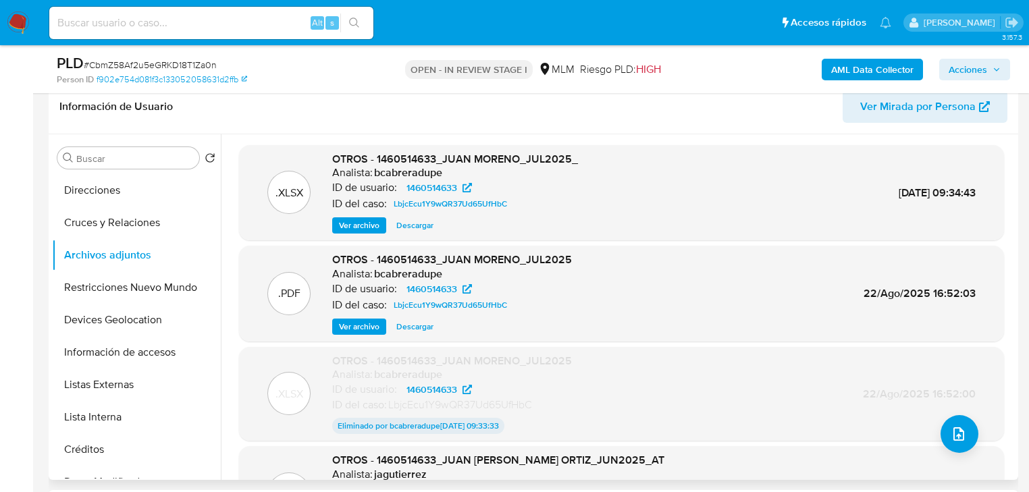
click at [359, 330] on span "Ver archivo" at bounding box center [359, 327] width 41 height 14
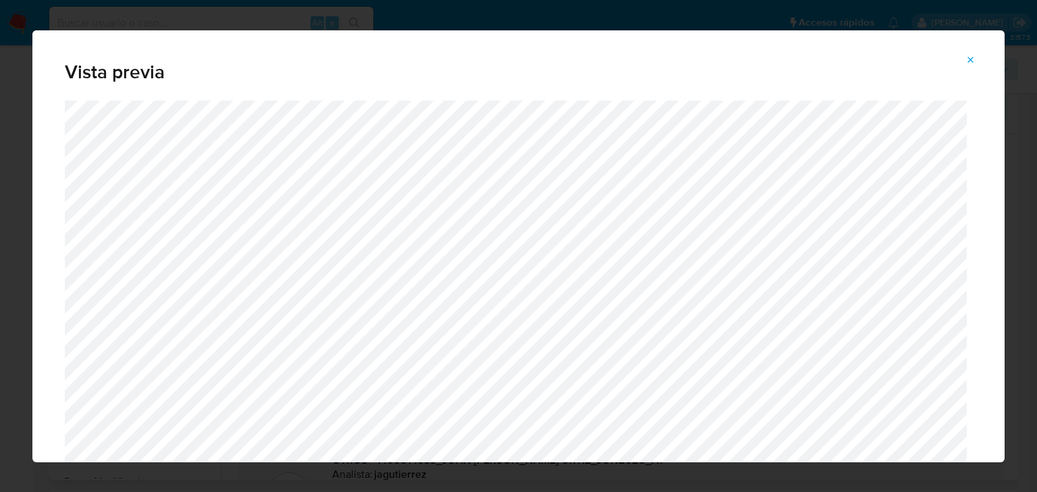
click at [975, 57] on icon "Attachment preview" at bounding box center [971, 60] width 11 height 11
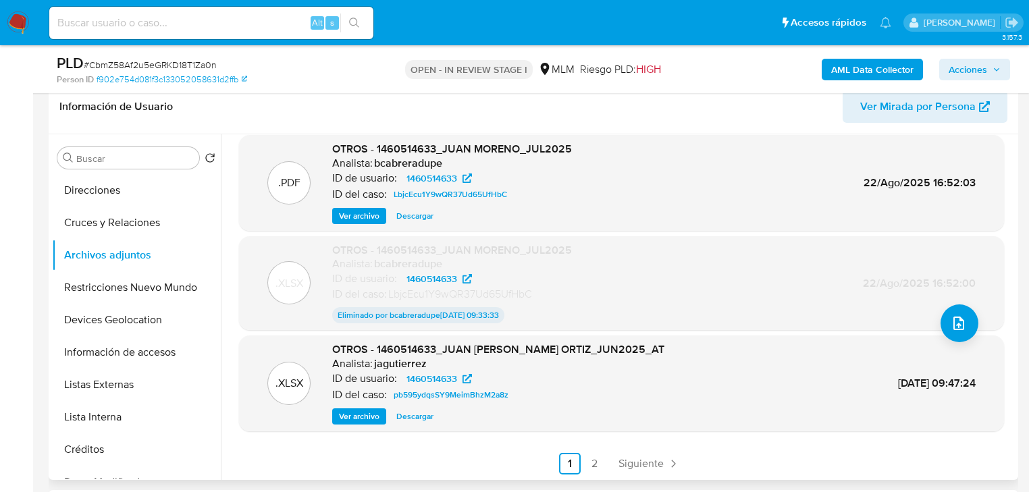
scroll to position [111, 0]
click at [622, 460] on span "Siguiente" at bounding box center [640, 463] width 45 height 11
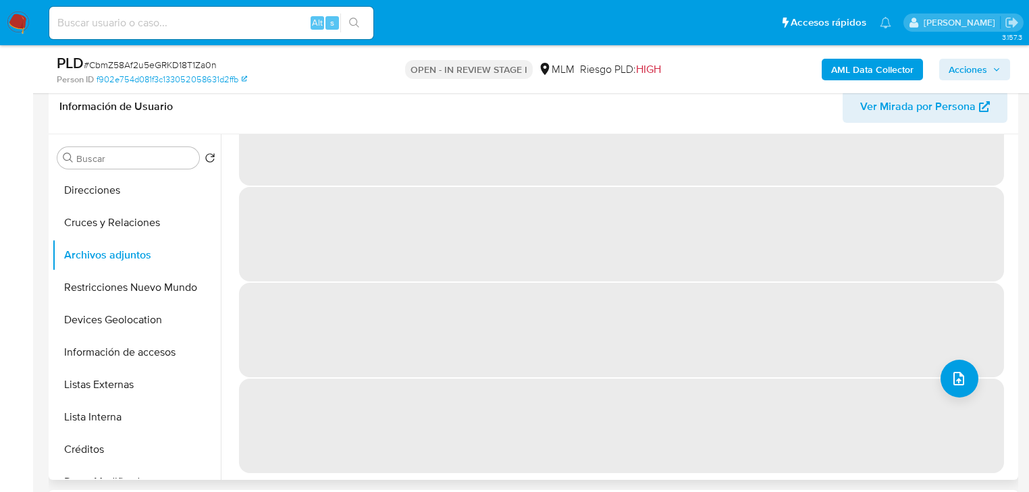
scroll to position [0, 0]
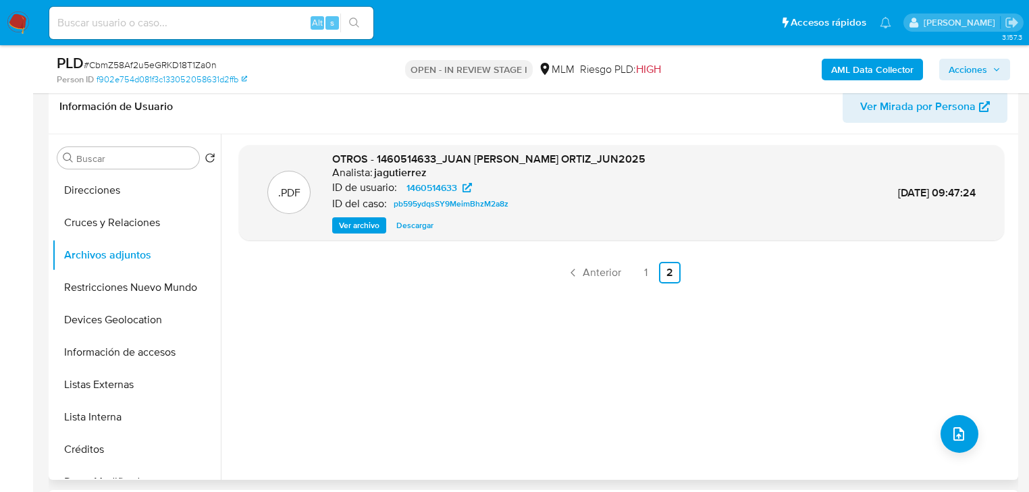
click at [375, 232] on span "Ver archivo" at bounding box center [359, 226] width 41 height 14
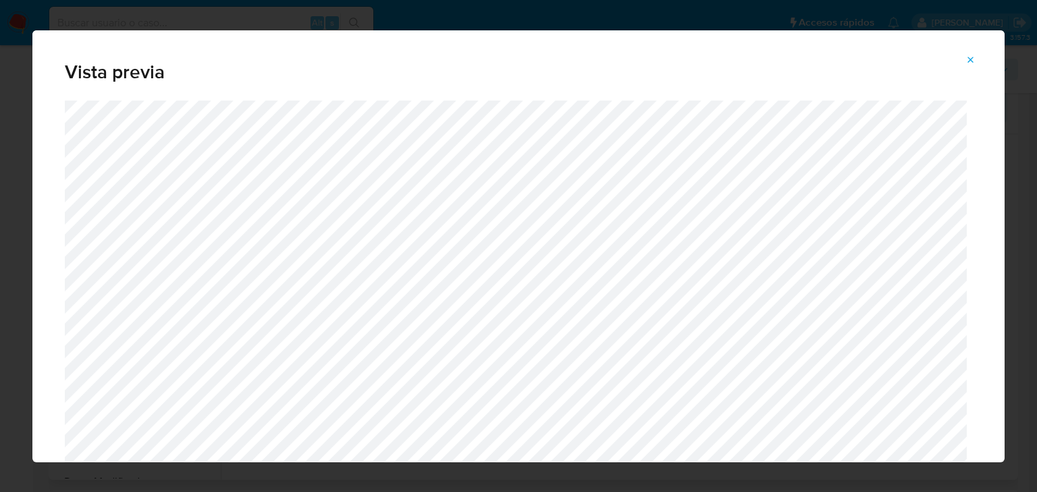
click at [969, 57] on icon "Attachment preview" at bounding box center [971, 60] width 6 height 6
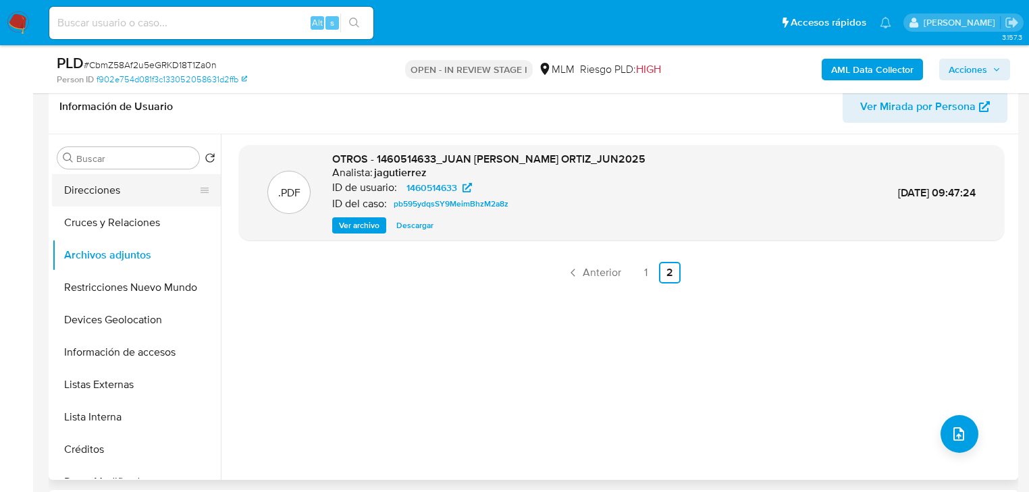
click at [129, 193] on button "Direcciones" at bounding box center [131, 190] width 158 height 32
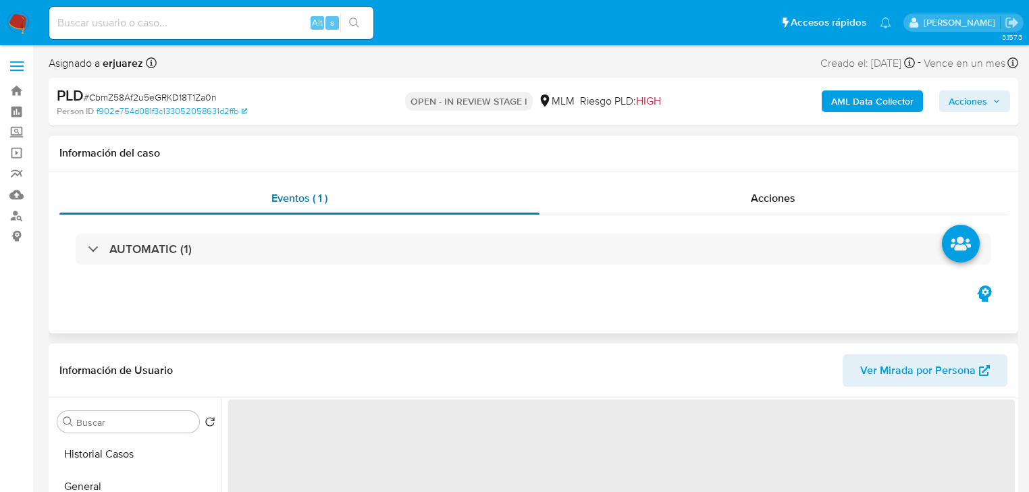
drag, startPoint x: 108, startPoint y: 456, endPoint x: 369, endPoint y: 187, distance: 374.8
click at [115, 454] on button "Historial Casos" at bounding box center [136, 454] width 169 height 32
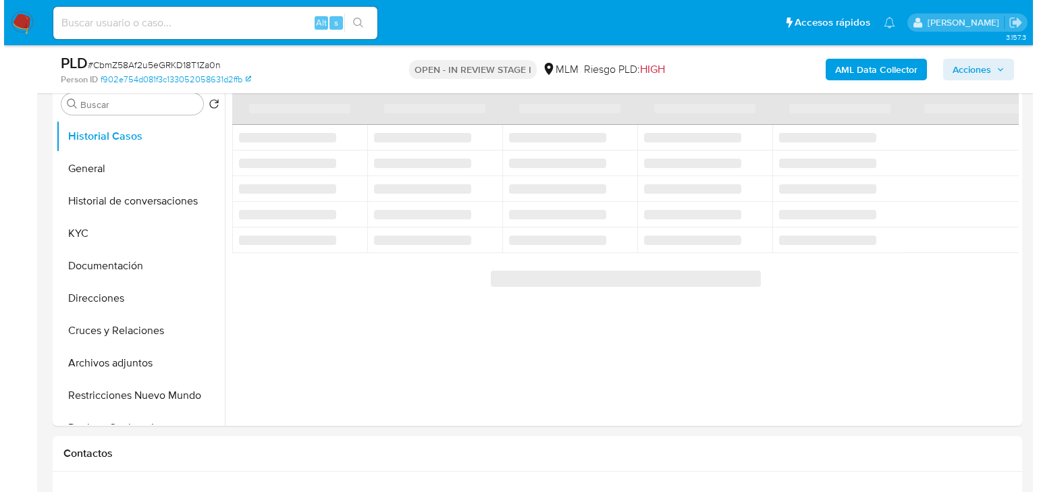
scroll to position [216, 0]
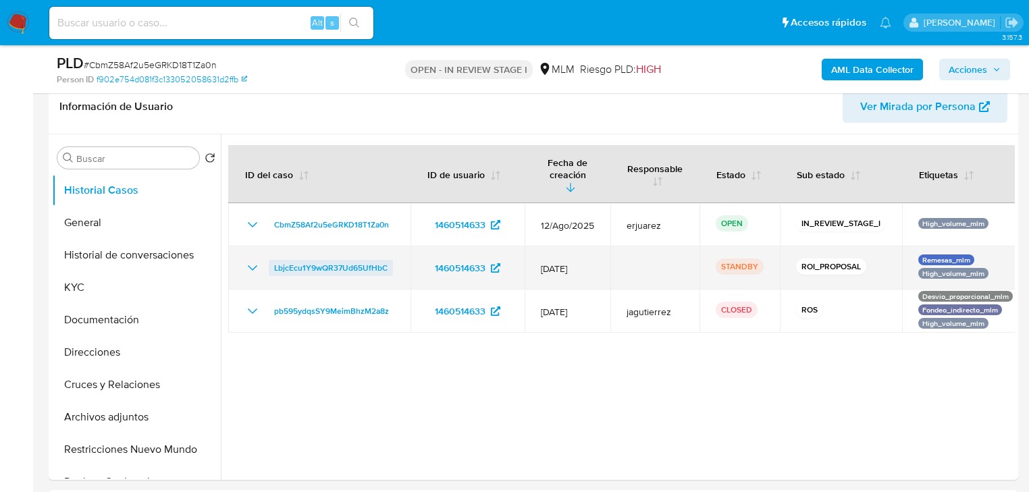
click at [298, 260] on span "LbjcEcu1Y9wQR37Ud65UfHbC" at bounding box center [330, 268] width 113 height 16
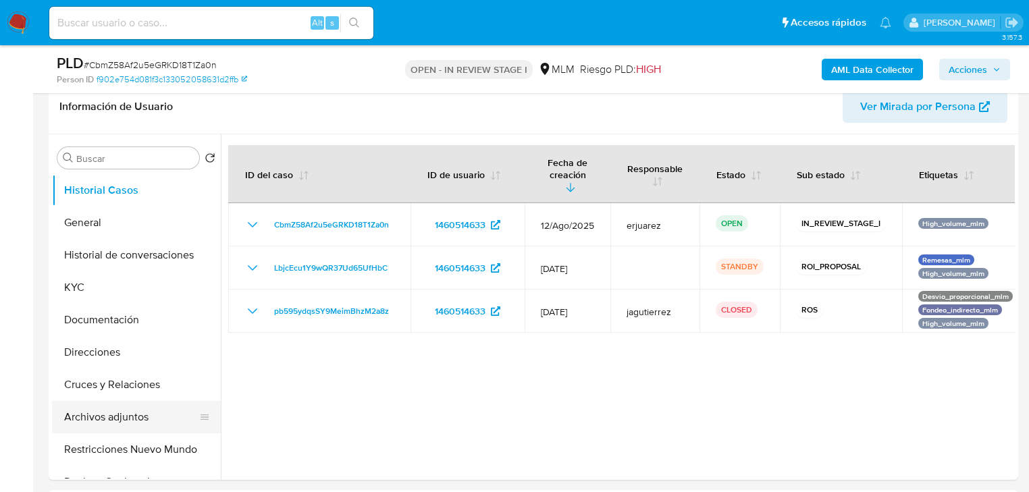
click at [127, 421] on button "Archivos adjuntos" at bounding box center [131, 417] width 158 height 32
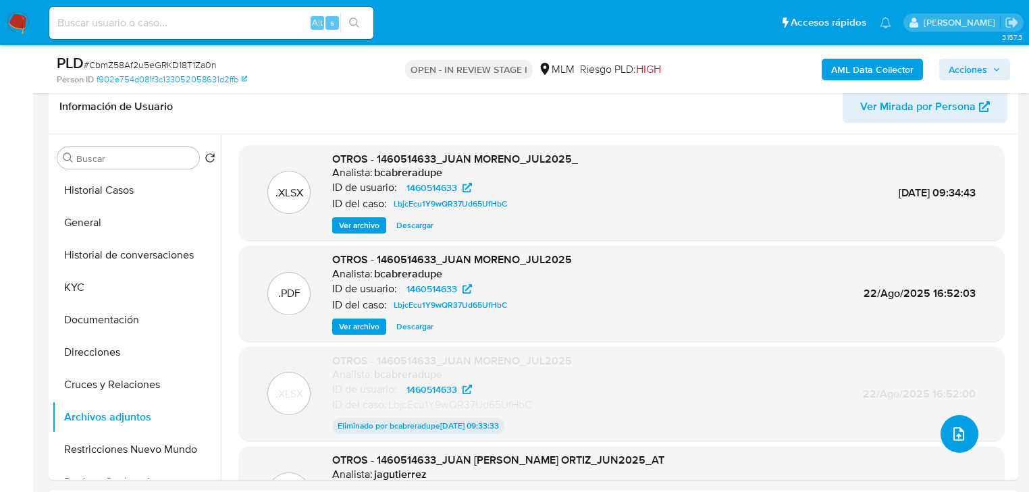
click at [959, 426] on span "upload-file" at bounding box center [959, 434] width 16 height 16
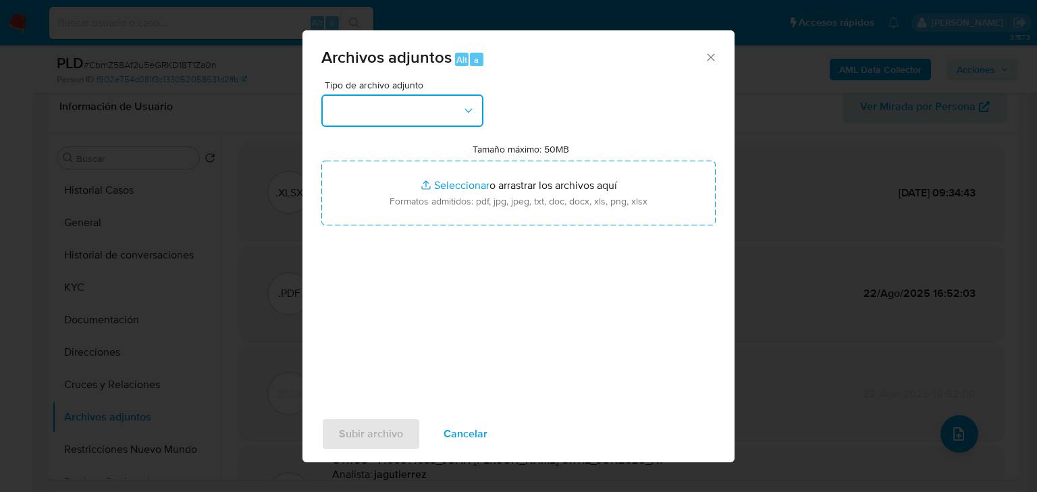
click at [411, 106] on button "button" at bounding box center [402, 111] width 162 height 32
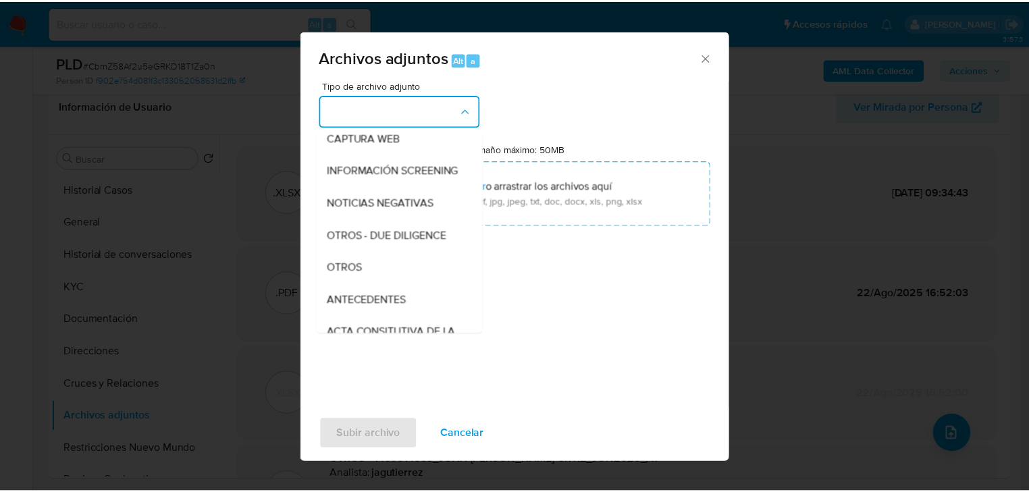
scroll to position [108, 0]
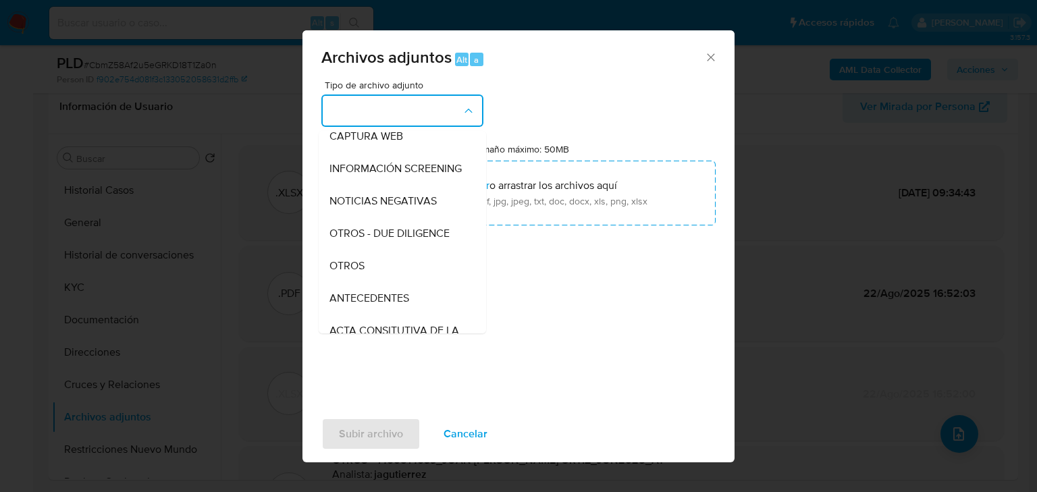
drag, startPoint x: 350, startPoint y: 278, endPoint x: 394, endPoint y: 241, distance: 57.5
click at [351, 273] on span "OTROS" at bounding box center [346, 266] width 35 height 14
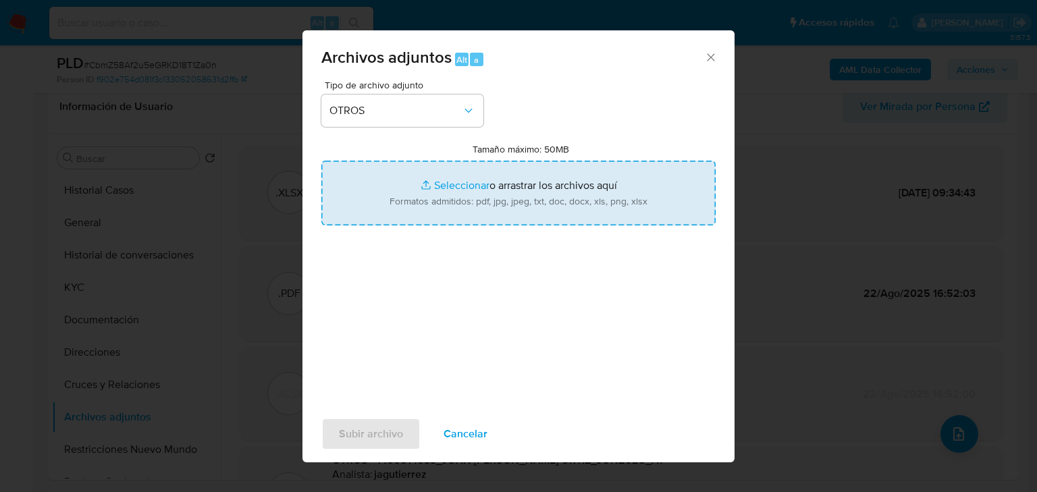
click at [475, 182] on input "Tamaño máximo: 50MB Seleccionar archivos" at bounding box center [518, 193] width 394 height 65
type input "C:\fakepath\1460514633_Juan Carlos Moreno Ortiz_Ago25.pdf"
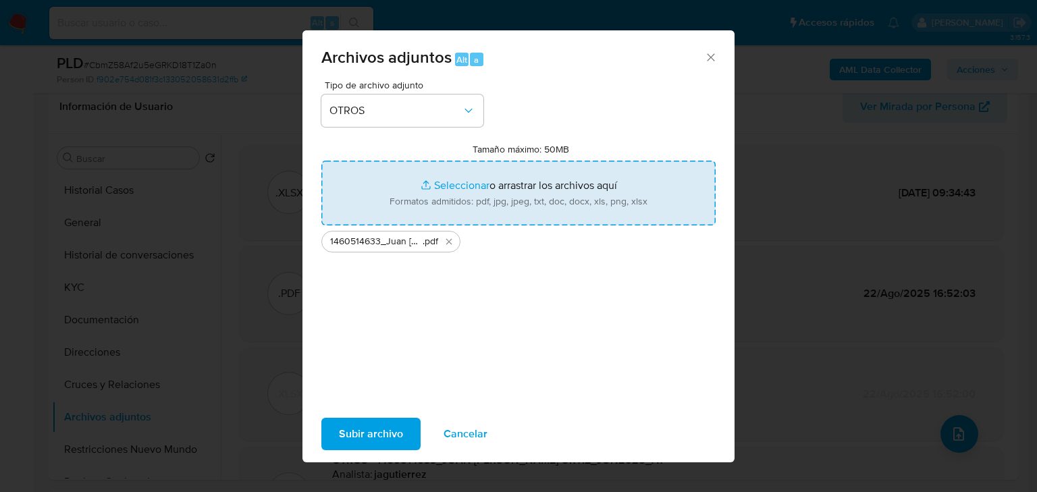
click at [434, 184] on input "Tamaño máximo: 50MB Seleccionar archivos" at bounding box center [518, 193] width 394 height 65
type input "C:\fakepath\1460514633_Juan Carlos Moreno Ortiz_Ago2025.xlsx"
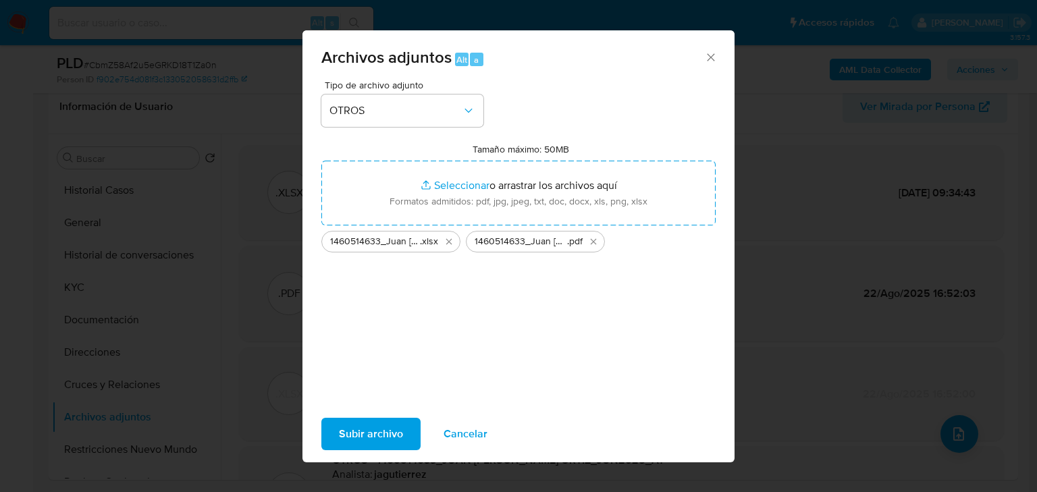
click at [371, 426] on span "Subir archivo" at bounding box center [371, 434] width 64 height 30
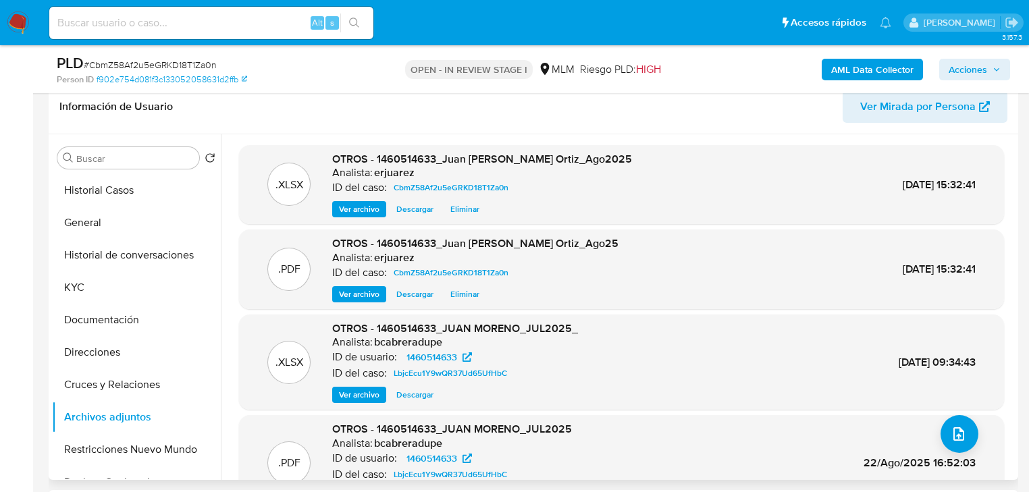
click at [365, 296] on span "Ver archivo" at bounding box center [359, 295] width 41 height 14
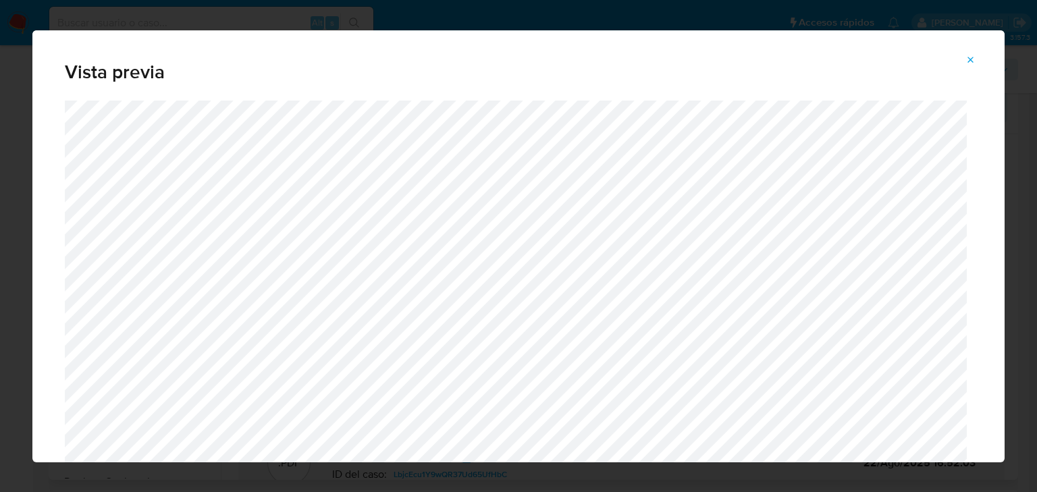
click at [968, 57] on icon "Attachment preview" at bounding box center [971, 60] width 11 height 11
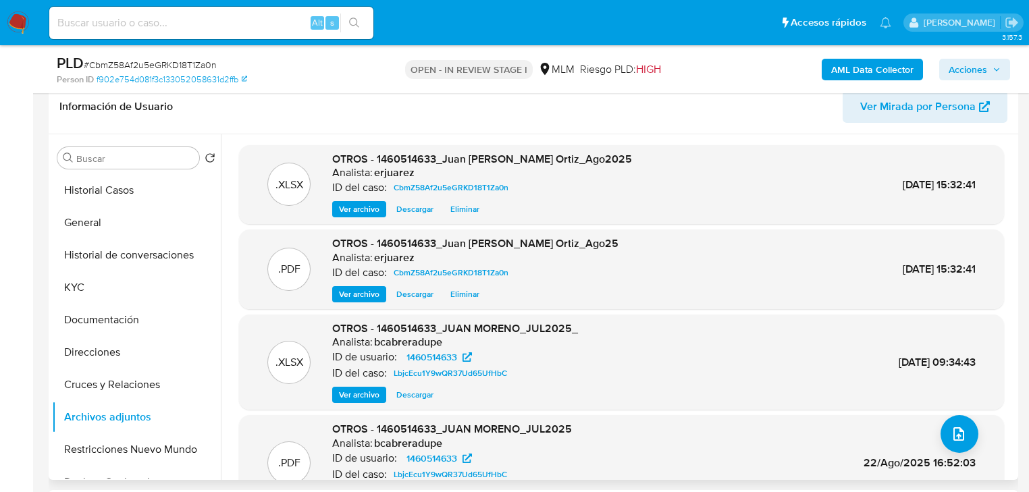
drag, startPoint x: 978, startPoint y: 68, endPoint x: 906, endPoint y: 74, distance: 71.9
click at [978, 68] on span "Acciones" at bounding box center [968, 70] width 38 height 22
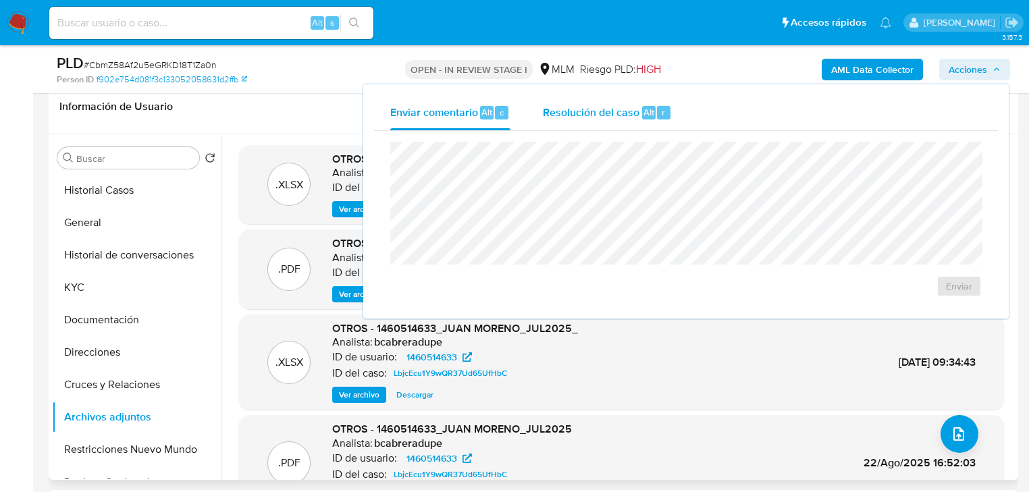
click at [558, 114] on span "Resolución del caso" at bounding box center [591, 112] width 97 height 16
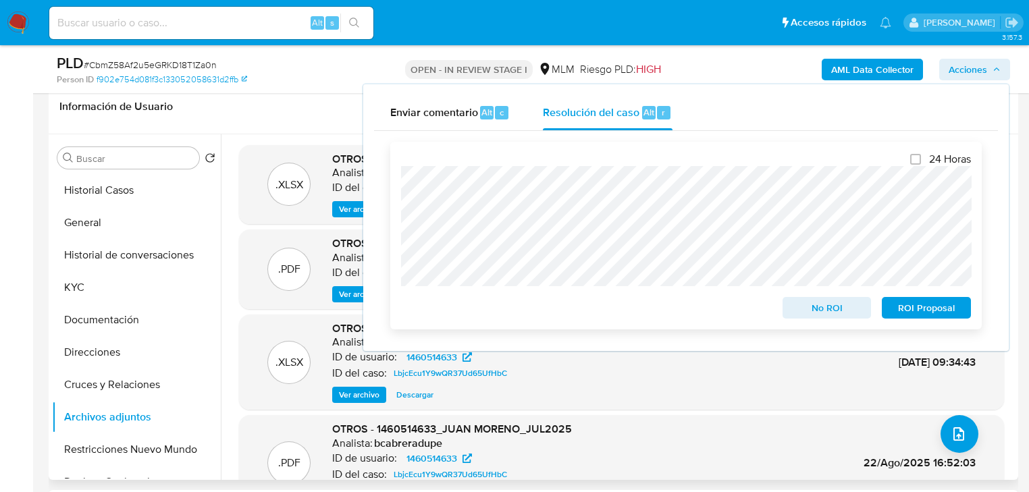
click at [811, 314] on span "No ROI" at bounding box center [827, 307] width 70 height 19
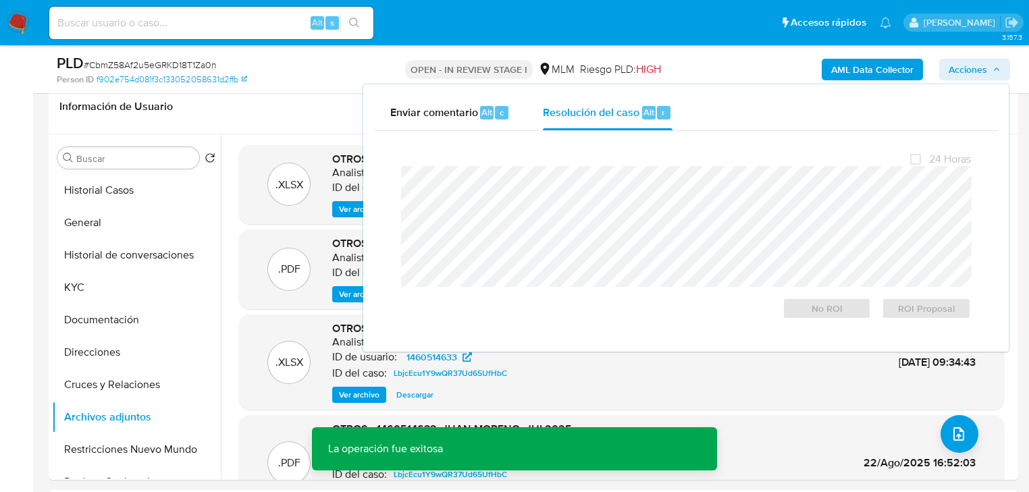
drag, startPoint x: 213, startPoint y: 388, endPoint x: 336, endPoint y: 220, distance: 208.1
click at [213, 386] on button "Cruces y Relaciones" at bounding box center [136, 385] width 169 height 32
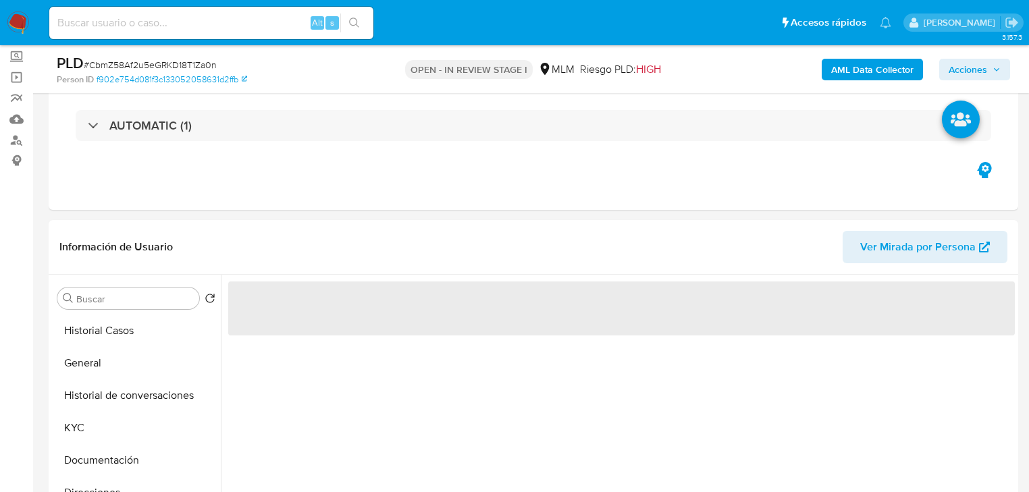
scroll to position [0, 0]
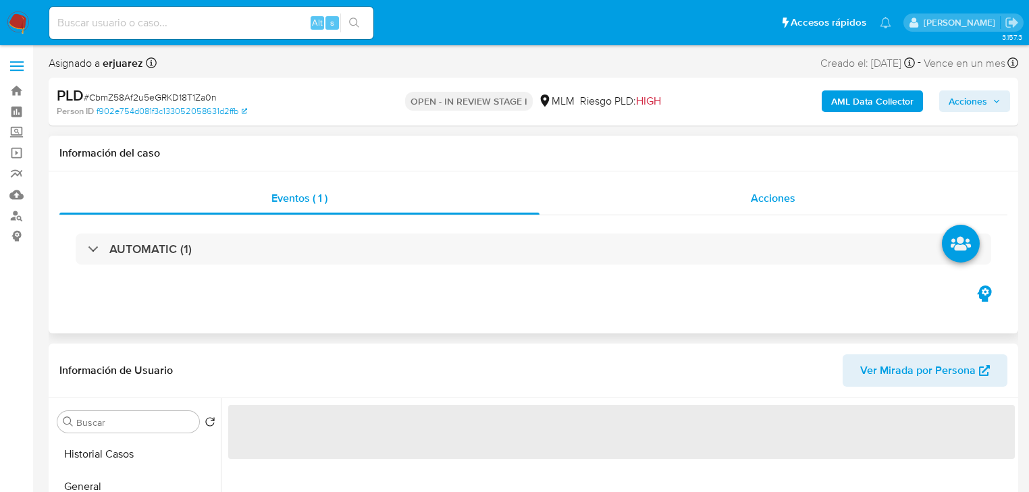
click at [715, 202] on div "Acciones" at bounding box center [773, 198] width 469 height 32
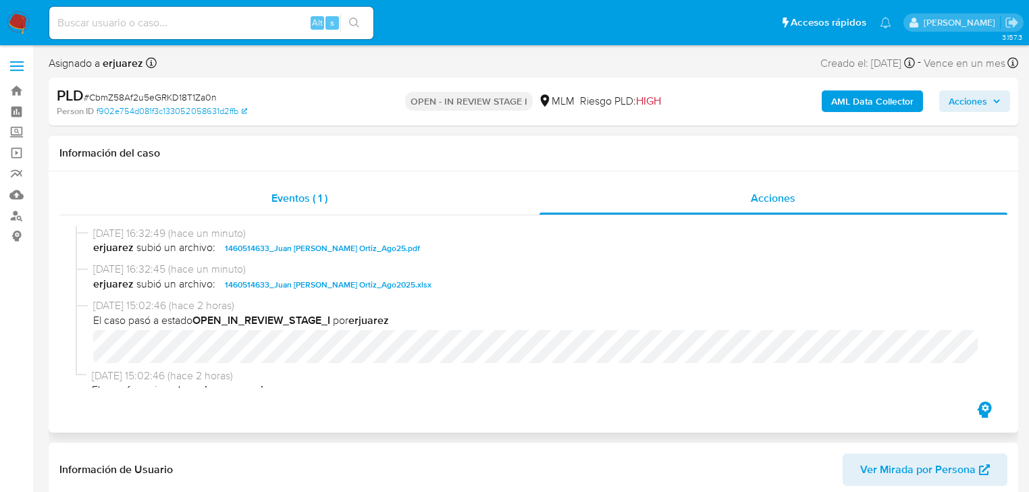
drag, startPoint x: 321, startPoint y: 204, endPoint x: 392, endPoint y: 203, distance: 70.9
click at [321, 203] on span "Eventos ( 1 )" at bounding box center [299, 198] width 56 height 16
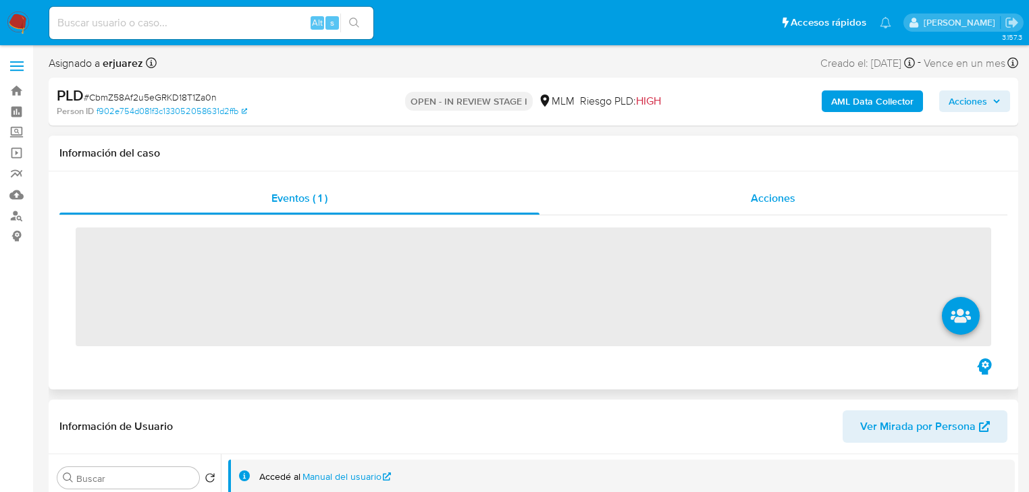
click at [756, 194] on span "Acciones" at bounding box center [773, 198] width 45 height 16
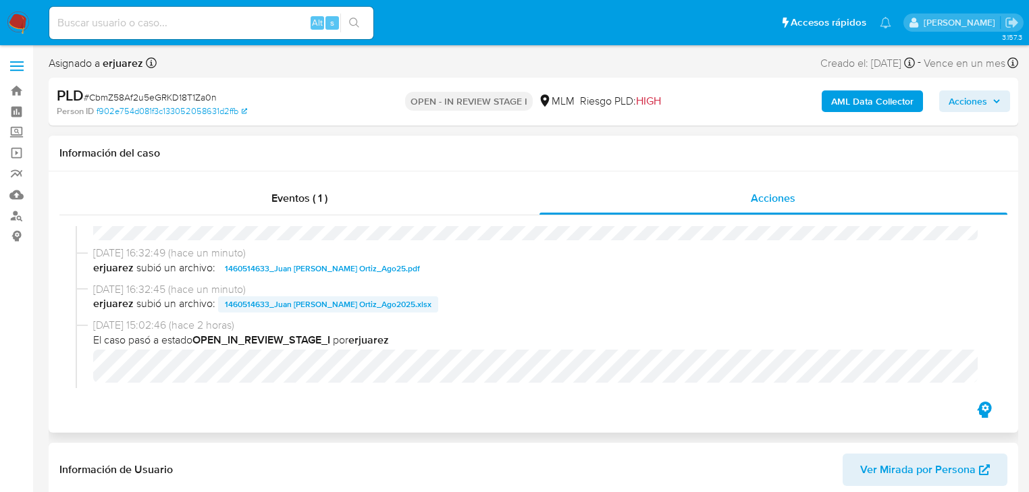
scroll to position [270, 0]
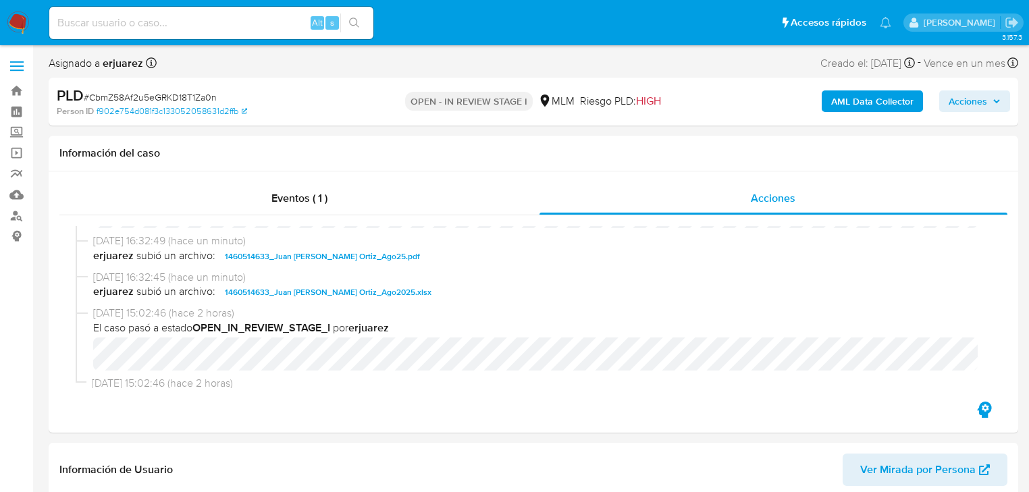
click at [11, 18] on img at bounding box center [18, 22] width 23 height 23
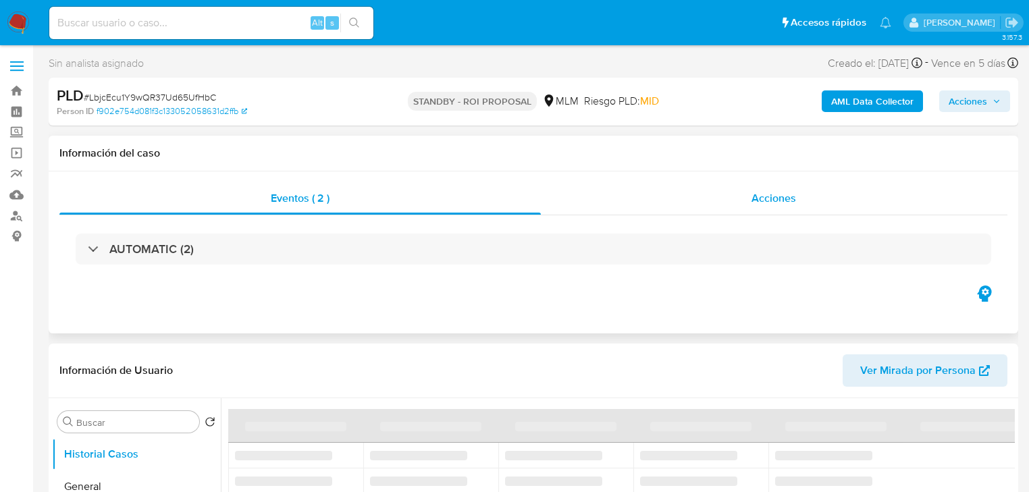
click at [687, 205] on div "Acciones" at bounding box center [774, 198] width 467 height 32
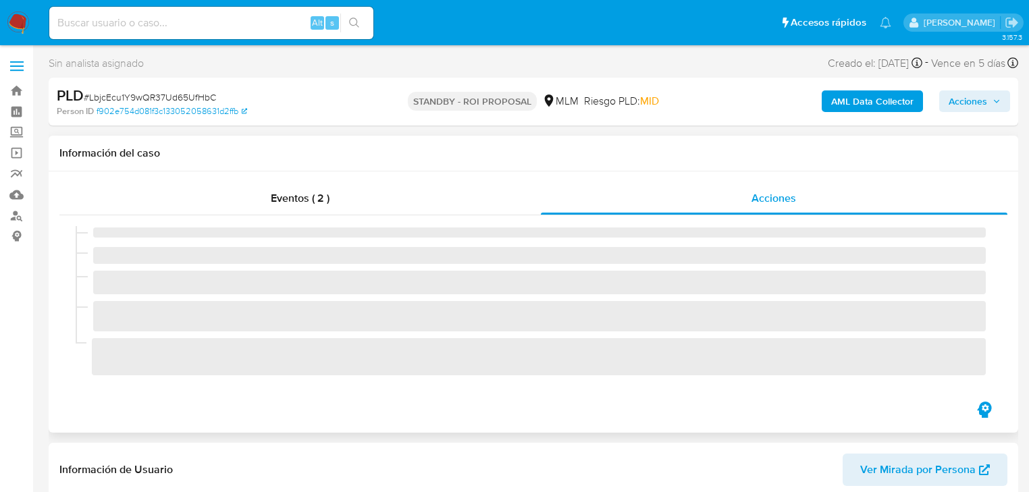
select select "10"
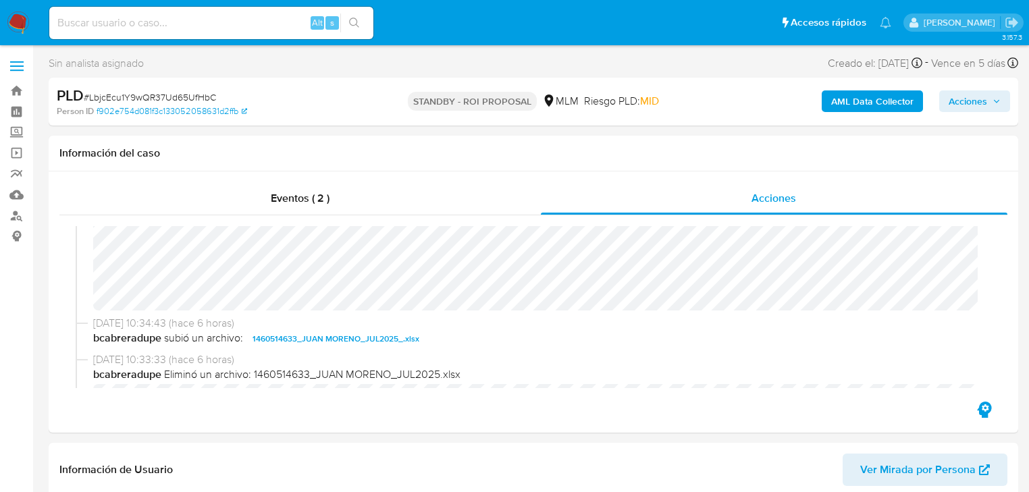
scroll to position [270, 0]
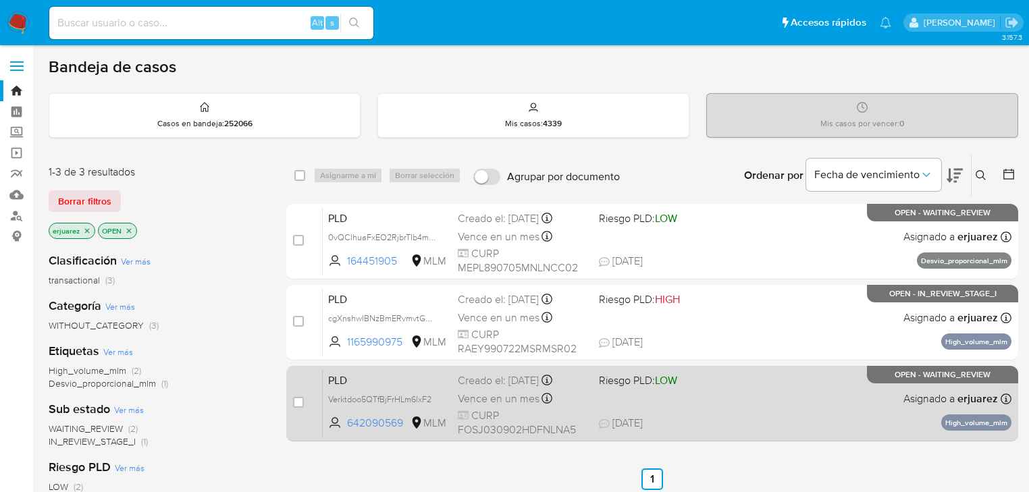
click at [702, 390] on div "PLD Verktdoo5QTfBjFrHLm6lxF2 642090569 MLM Riesgo PLD: LOW Creado el: 12/08/202…" at bounding box center [667, 403] width 689 height 68
drag, startPoint x: 294, startPoint y: 402, endPoint x: 294, endPoint y: 394, distance: 8.1
click at [294, 402] on input "checkbox" at bounding box center [298, 402] width 11 height 11
checkbox input "true"
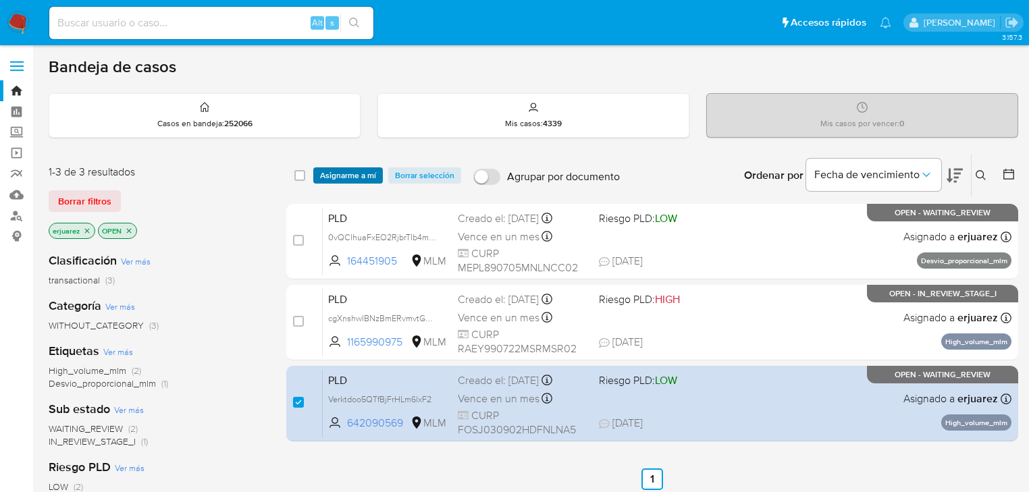
click at [340, 178] on span "Asignarme a mí" at bounding box center [348, 176] width 56 height 14
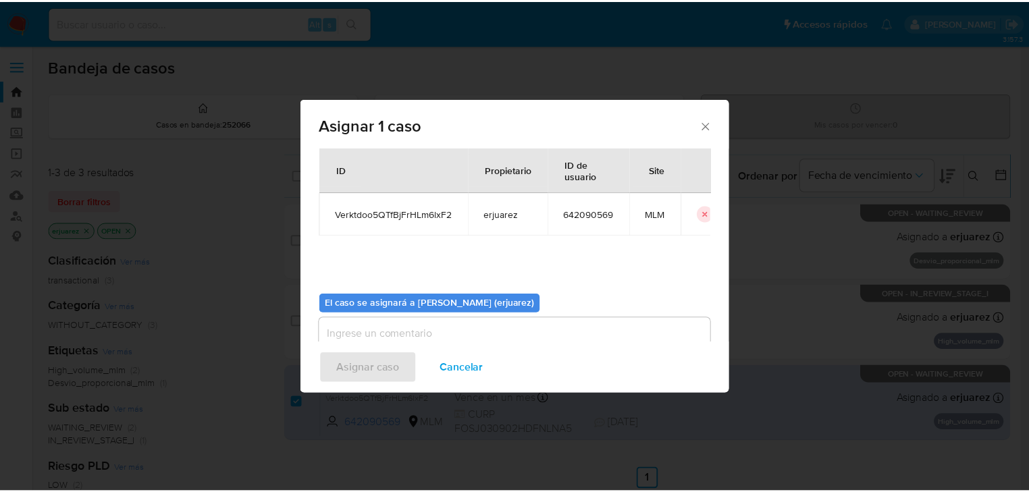
scroll to position [70, 0]
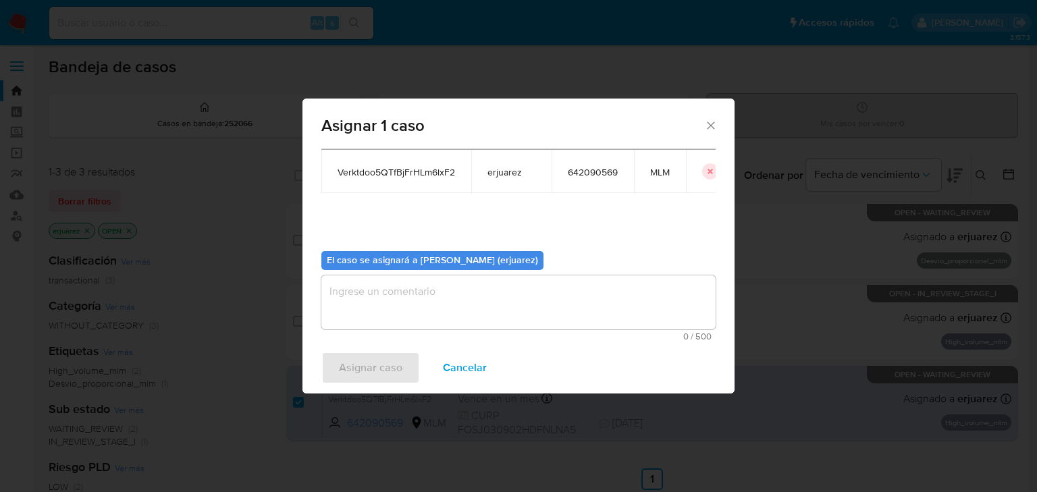
click at [370, 307] on textarea "assign-modal" at bounding box center [518, 302] width 394 height 54
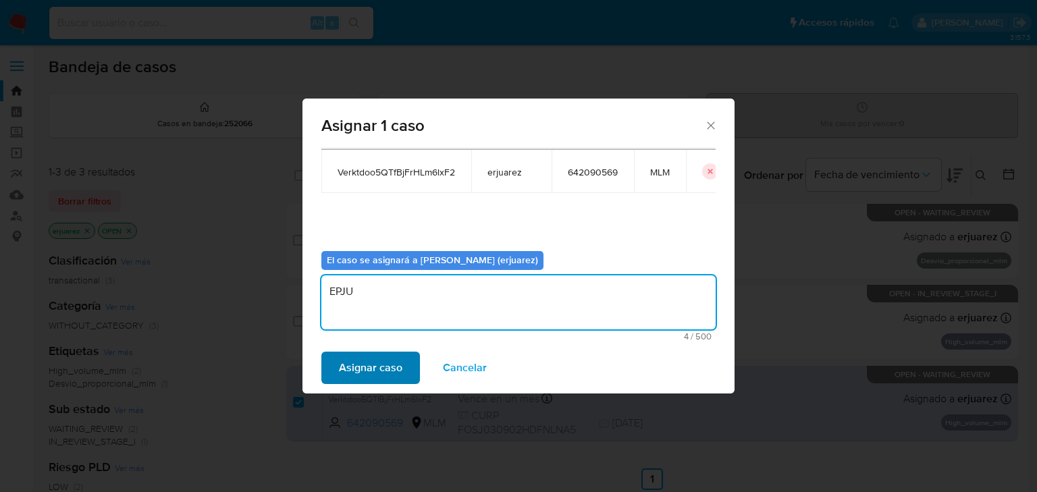
type textarea "EPJU"
click at [351, 365] on span "Asignar caso" at bounding box center [370, 368] width 63 height 30
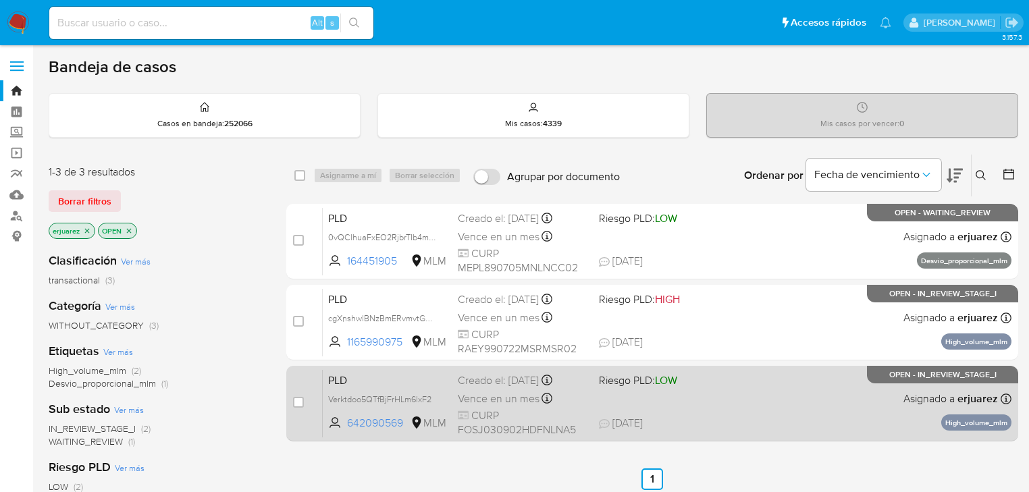
click at [717, 386] on span "Riesgo PLD: LOW" at bounding box center [664, 380] width 130 height 18
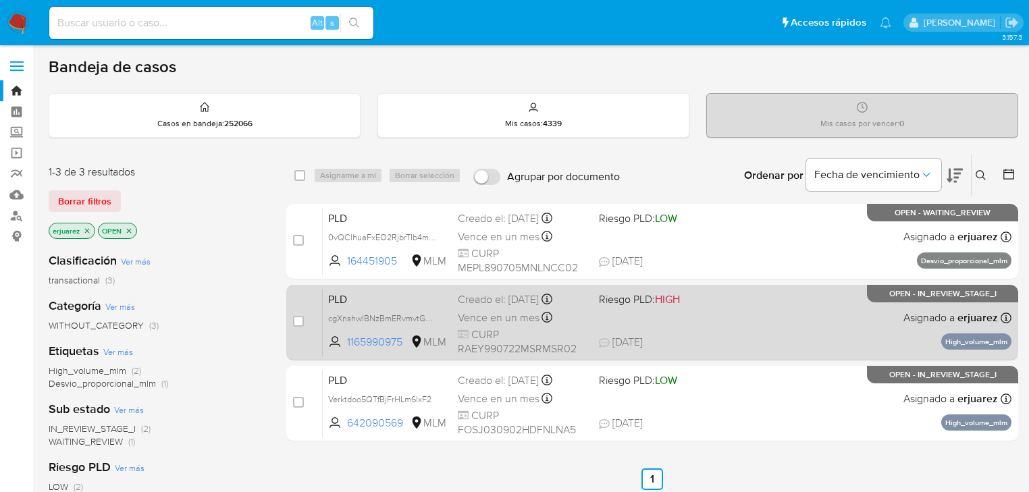
click at [608, 327] on div "PLD cgXnshwlBNzBmERvmvtG2eUD 1165990975 MLM Riesgo PLD: HIGH Creado el: 12/08/2…" at bounding box center [667, 322] width 689 height 68
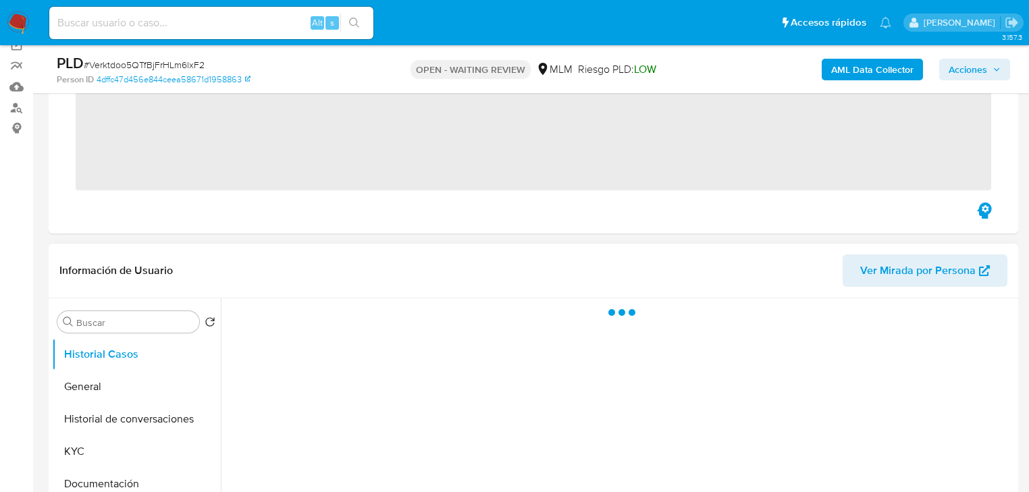
scroll to position [270, 0]
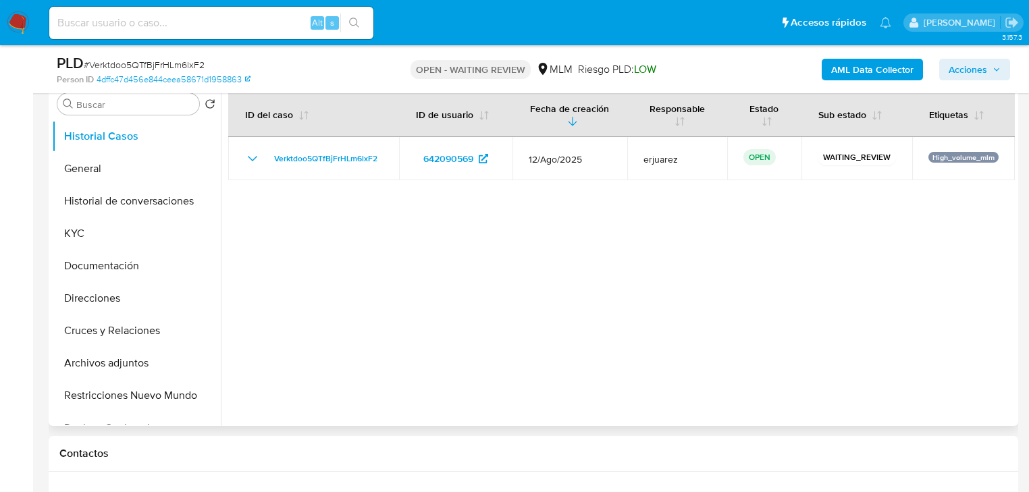
select select "10"
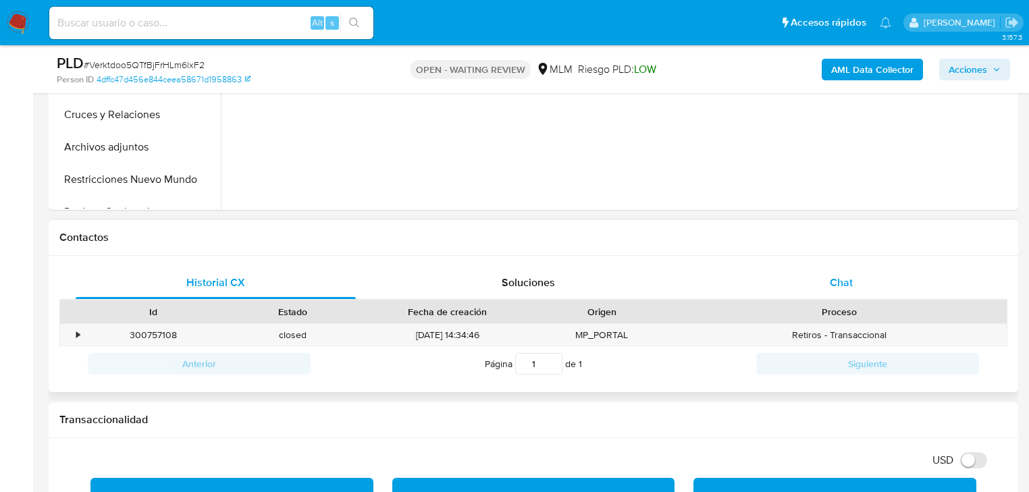
click at [840, 282] on span "Chat" at bounding box center [841, 283] width 23 height 16
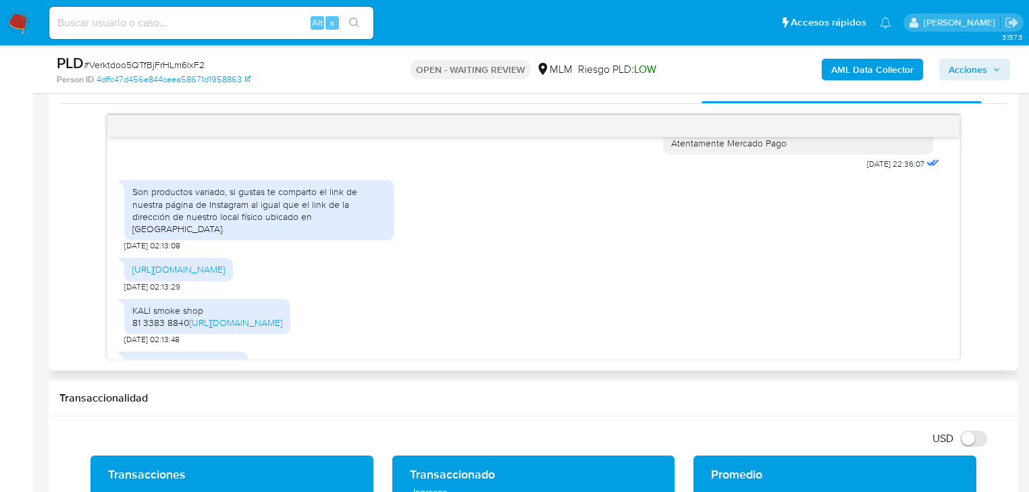
scroll to position [540, 0]
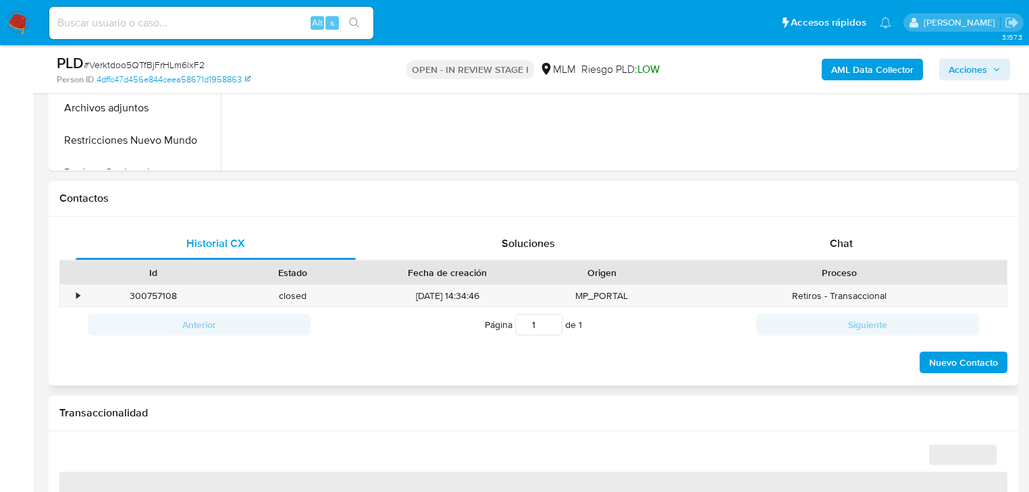
scroll to position [540, 0]
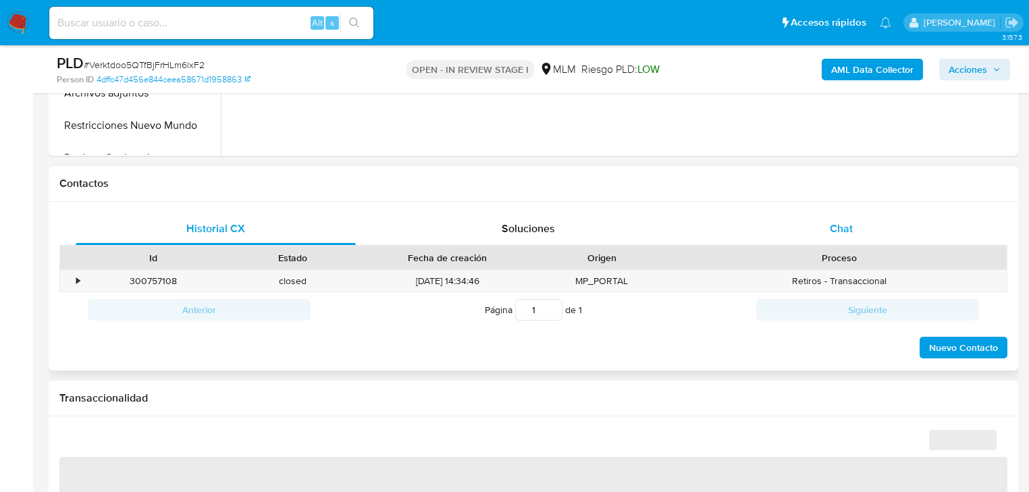
click at [850, 224] on span "Chat" at bounding box center [841, 229] width 23 height 16
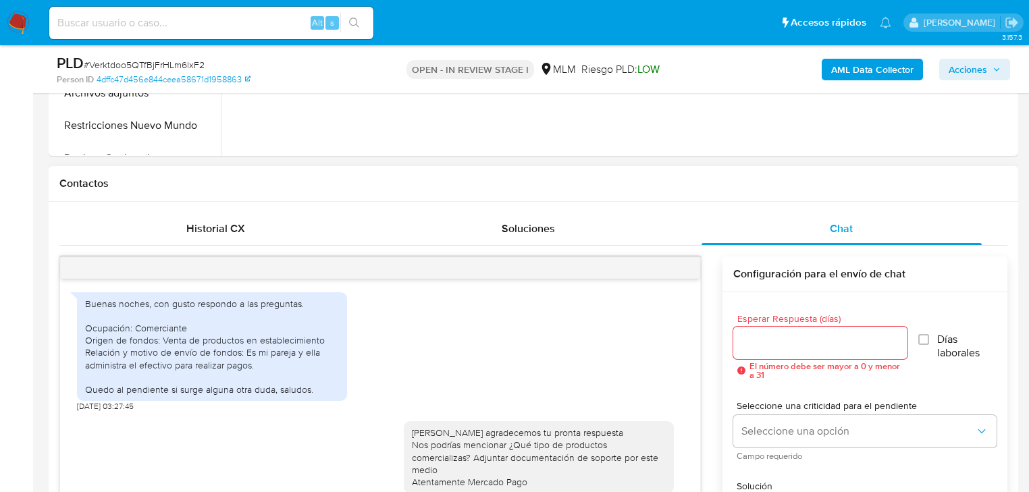
scroll to position [575, 0]
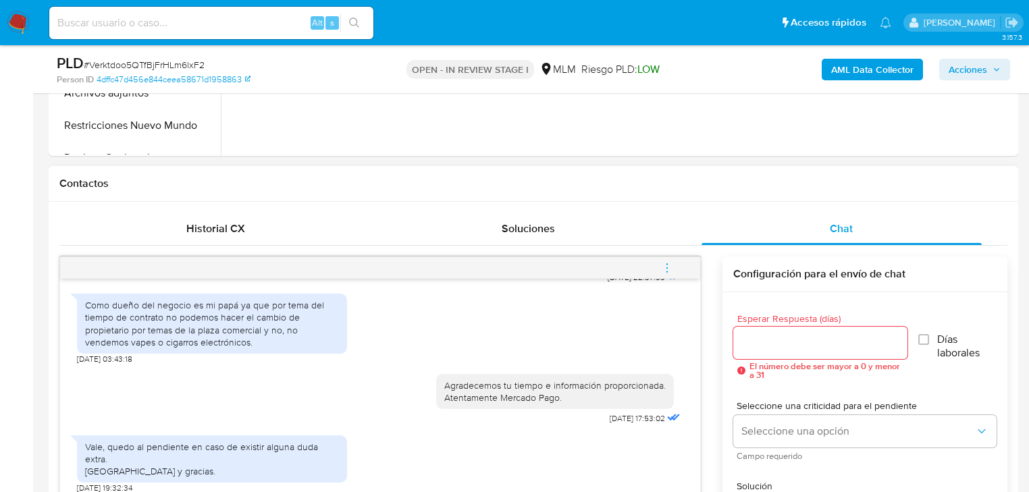
drag, startPoint x: 666, startPoint y: 265, endPoint x: 589, endPoint y: 234, distance: 83.0
click at [666, 265] on icon "menu-action" at bounding box center [667, 268] width 12 height 12
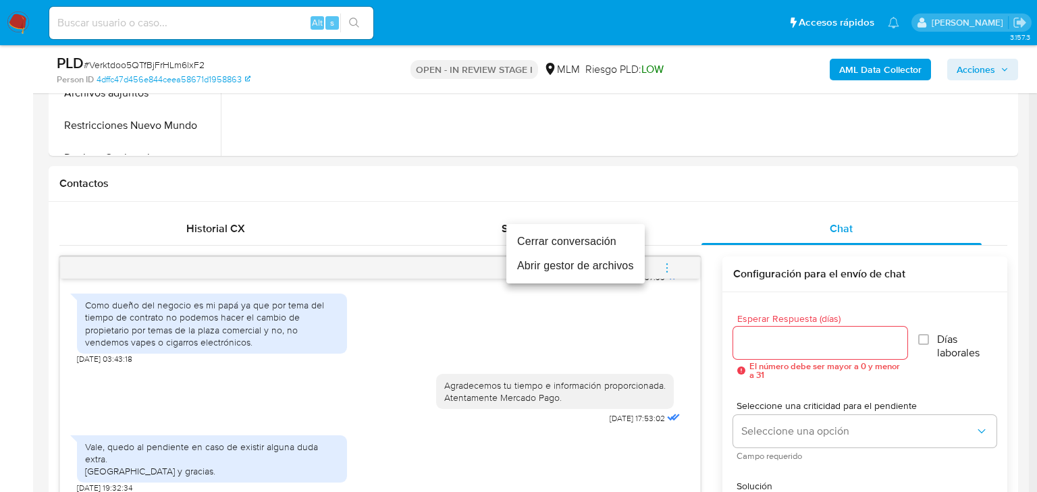
click at [533, 243] on li "Cerrar conversación" at bounding box center [575, 242] width 138 height 24
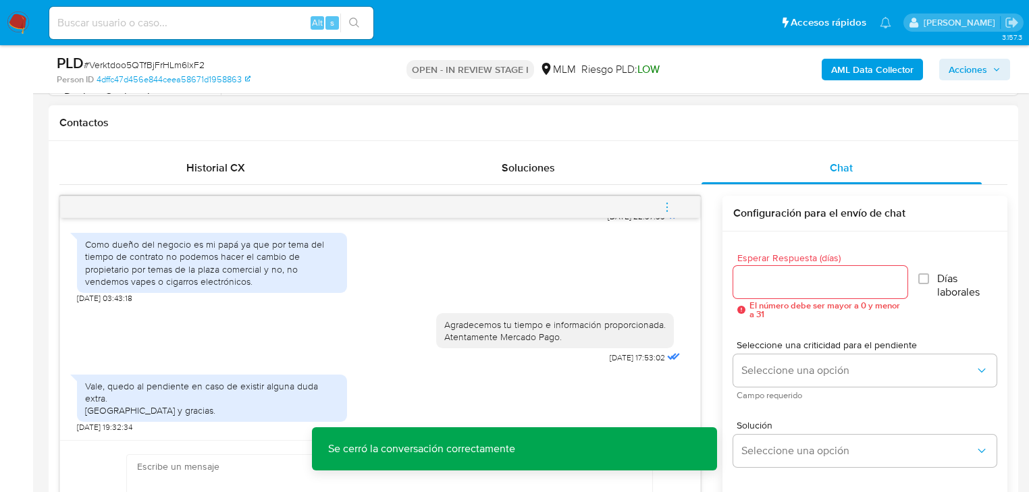
scroll to position [648, 0]
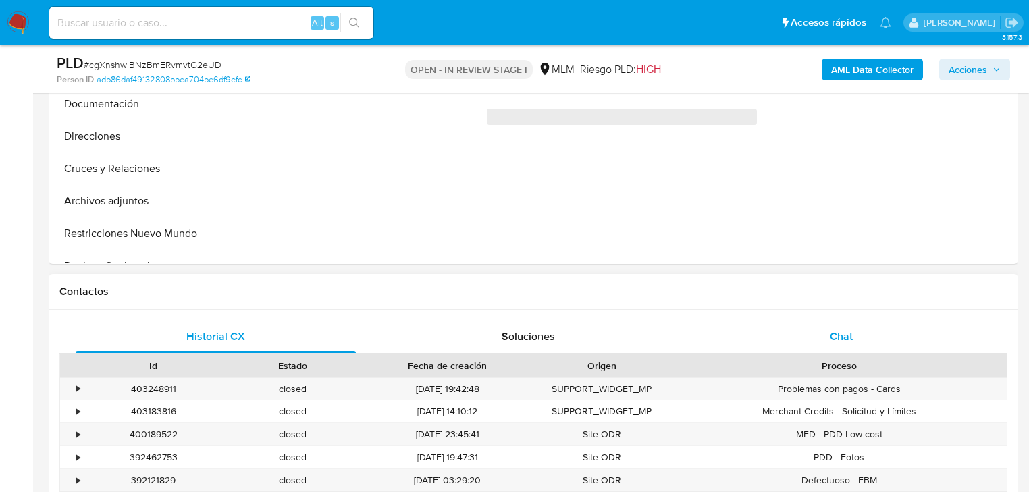
click at [845, 329] on span "Chat" at bounding box center [841, 337] width 23 height 16
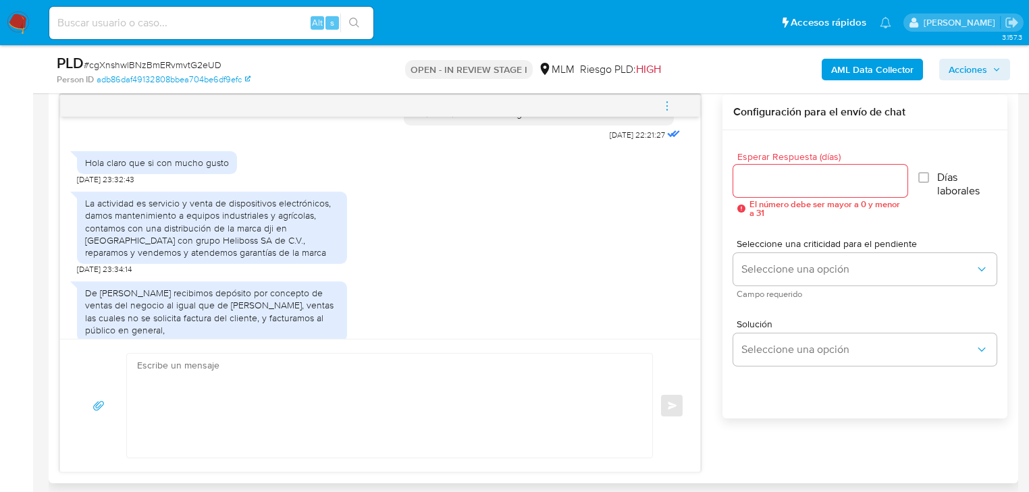
scroll to position [216, 0]
select select "10"
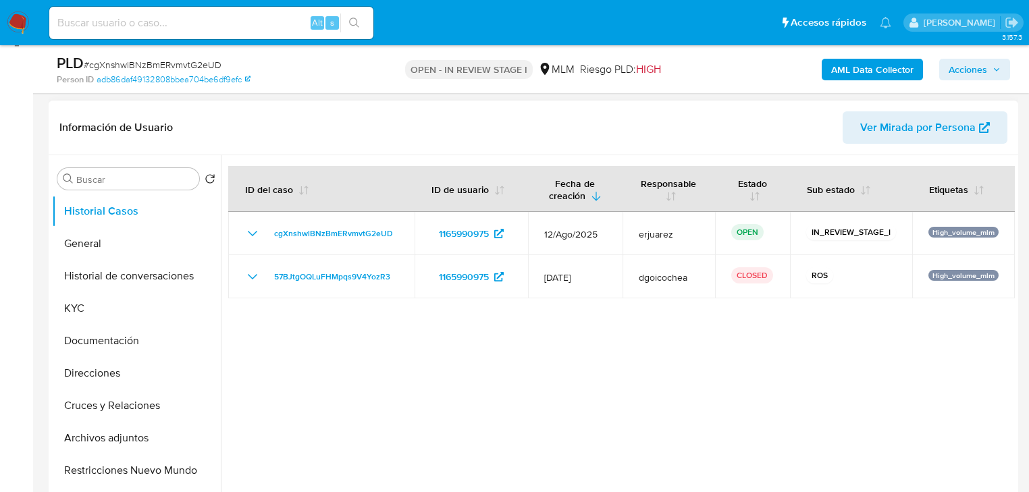
scroll to position [270, 0]
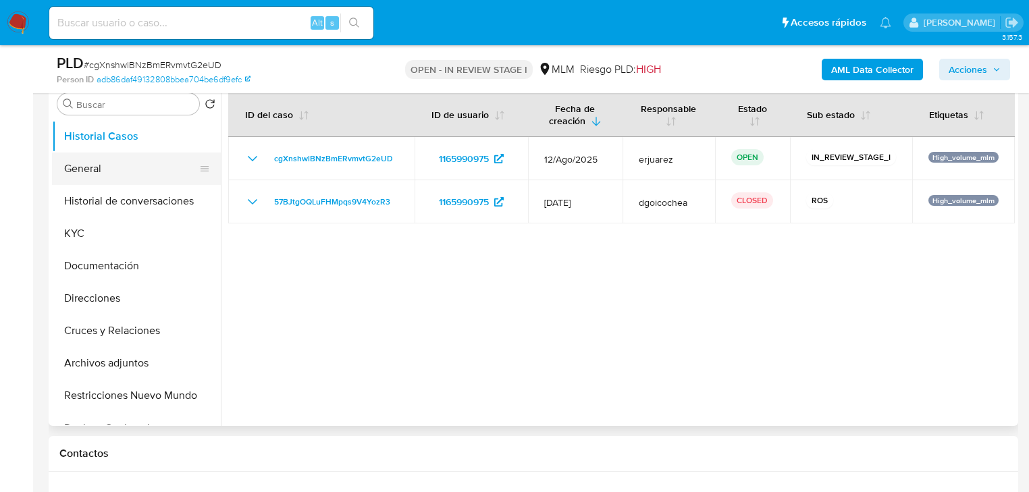
click at [128, 172] on button "General" at bounding box center [131, 169] width 158 height 32
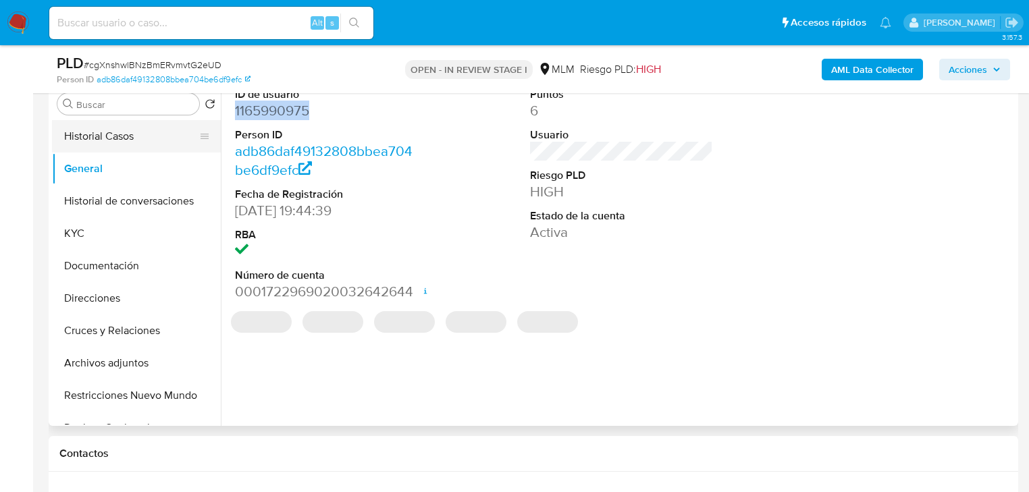
drag, startPoint x: 313, startPoint y: 111, endPoint x: 62, endPoint y: 146, distance: 253.6
click at [230, 109] on div "ID de usuario 1165990975 Person ID adb86daf49132808bbea704be6df9efc Fecha de Re…" at bounding box center [326, 194] width 196 height 228
copy dd "1165990975"
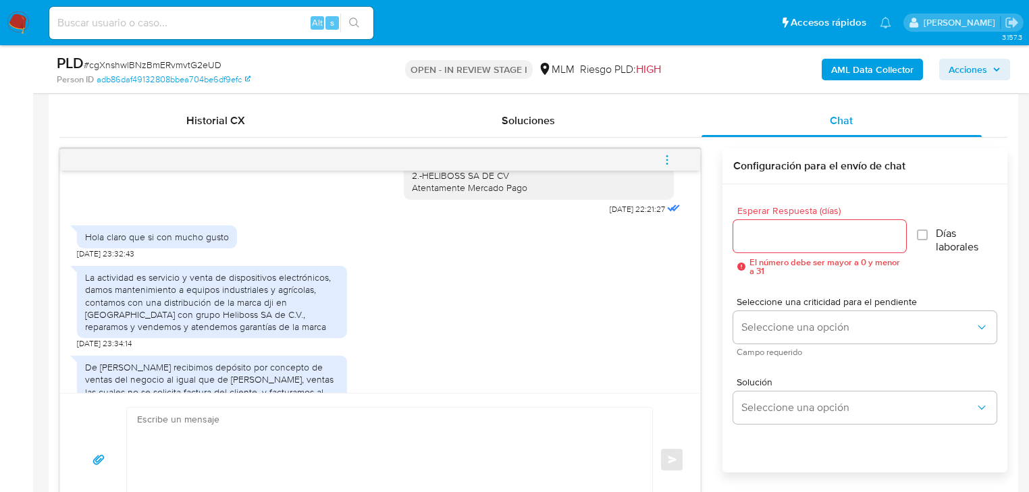
scroll to position [192, 0]
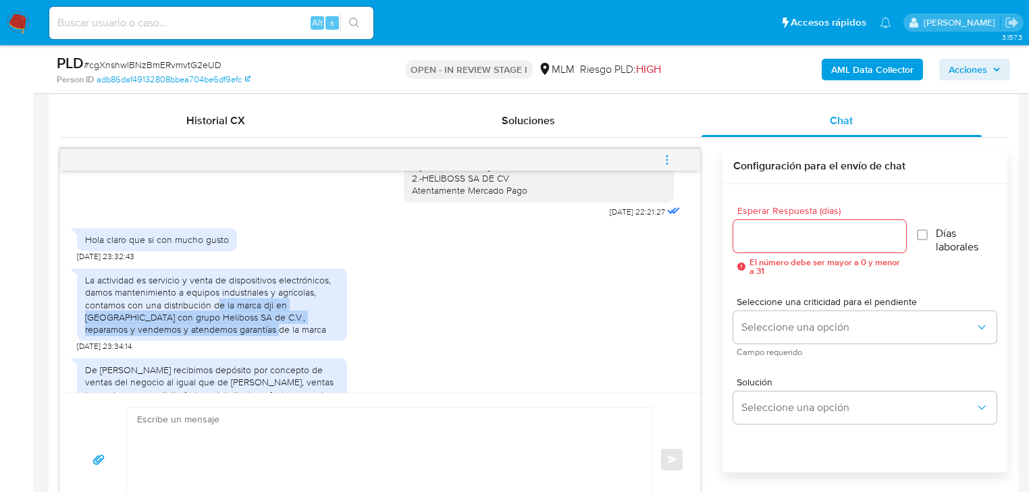
drag, startPoint x: 215, startPoint y: 307, endPoint x: 296, endPoint y: 338, distance: 87.2
click at [296, 338] on div "La actividad es servicio y venta de dispositivos electrónicos, damos mantenimie…" at bounding box center [212, 305] width 270 height 72
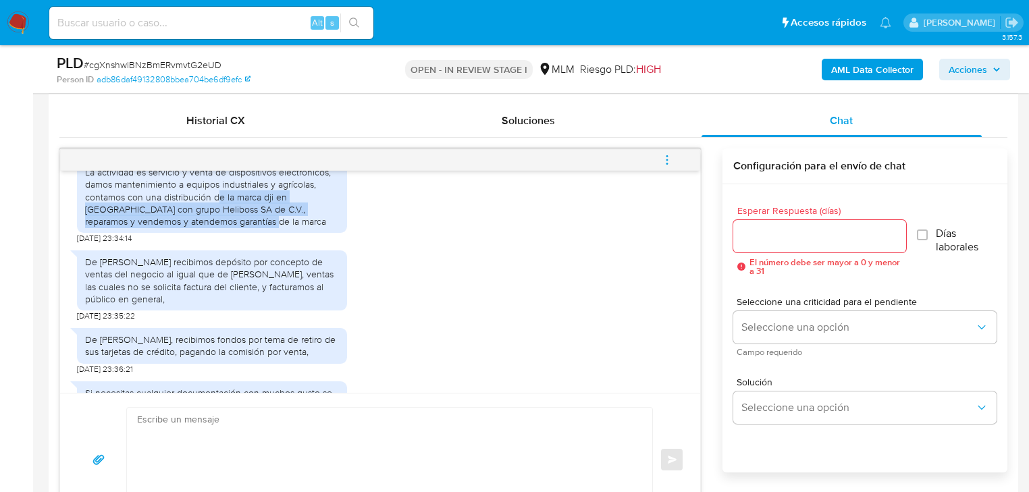
scroll to position [354, 0]
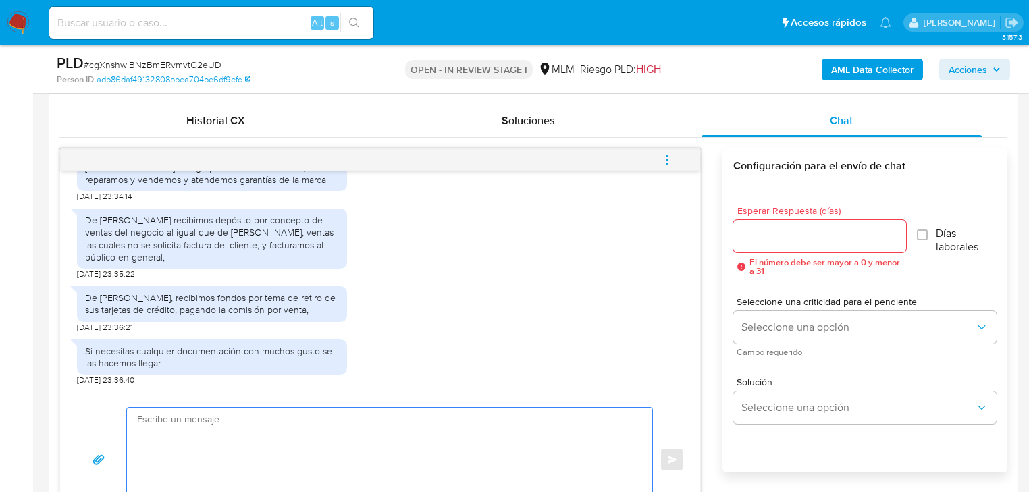
click at [230, 440] on textarea at bounding box center [386, 460] width 498 height 104
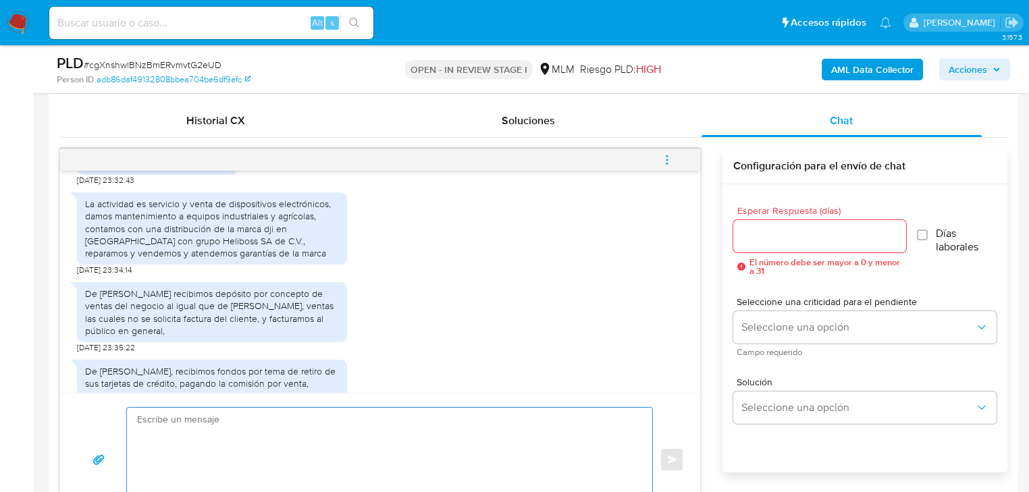
scroll to position [300, 0]
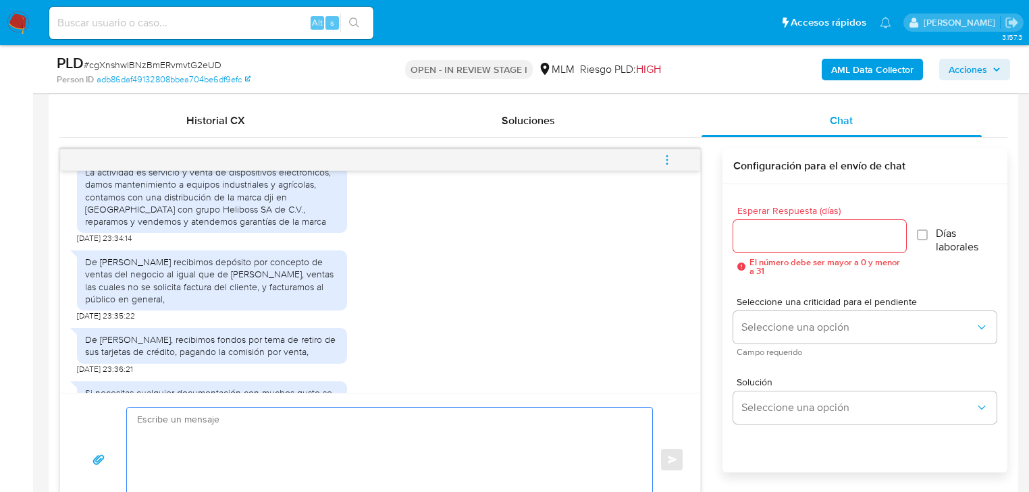
click at [273, 452] on textarea at bounding box center [386, 460] width 498 height 104
type textarea "h"
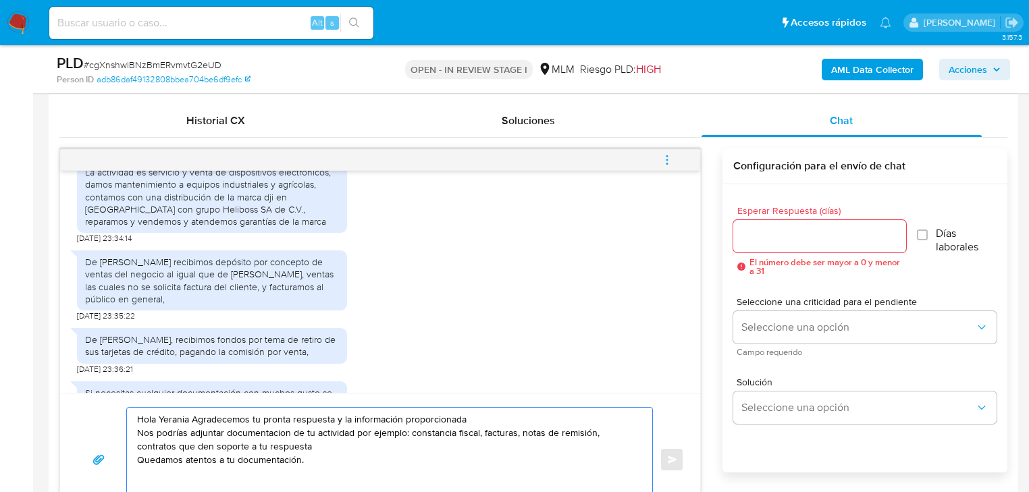
click at [514, 433] on textarea "Hola Yerania Agradecemos tu pronta respuesta y la información proporcionada Nos…" at bounding box center [386, 460] width 498 height 104
drag, startPoint x: 176, startPoint y: 421, endPoint x: 315, endPoint y: 456, distance: 143.5
click at [309, 450] on textarea "Hola Yerania Agradecemos tu pronta respuesta y la información proporcionada Nos…" at bounding box center [386, 460] width 498 height 104
click at [318, 459] on textarea "Hola Yerania Agradecemos tu pronta respuesta y la información proporcionada Nos…" at bounding box center [386, 460] width 498 height 104
click at [315, 463] on textarea "Hola Yerania Agradecemos tu pronta respuesta y la información proporcionada Nos…" at bounding box center [386, 460] width 498 height 104
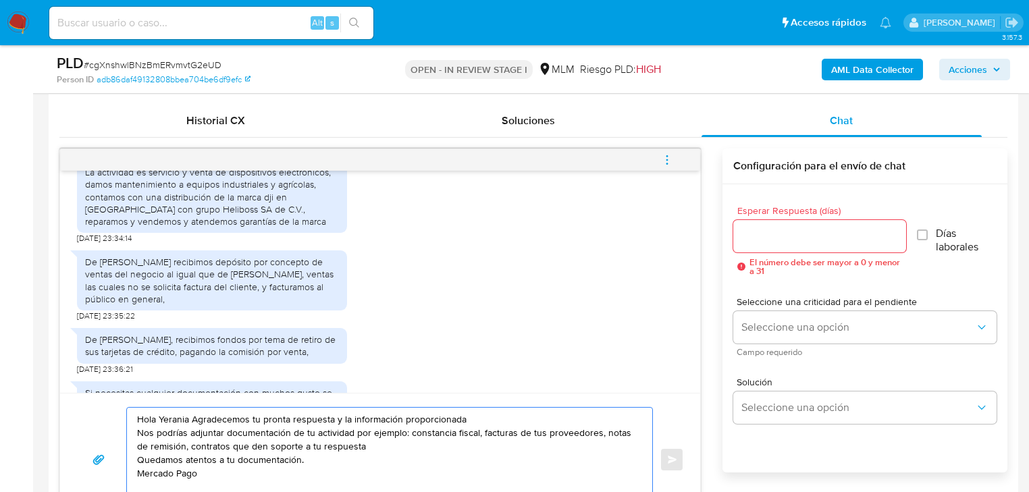
type textarea "Hola Yerania Agradecemos tu pronta respuesta y la información proporcionada Nos…"
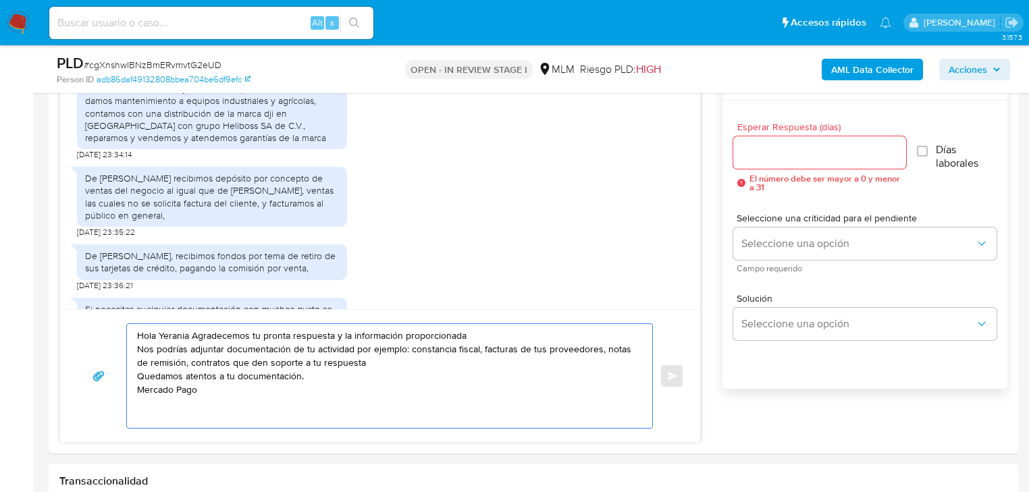
scroll to position [810, 0]
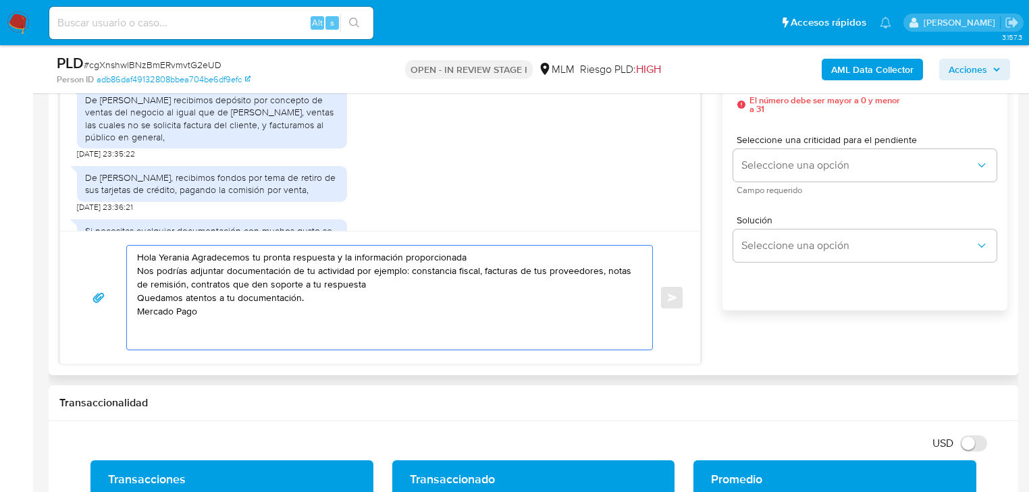
drag, startPoint x: 222, startPoint y: 313, endPoint x: 69, endPoint y: 220, distance: 179.4
click at [70, 216] on div "Estimada Yerania se ha identificado un cambio en el uso habitual de tu cuenta p…" at bounding box center [379, 175] width 641 height 378
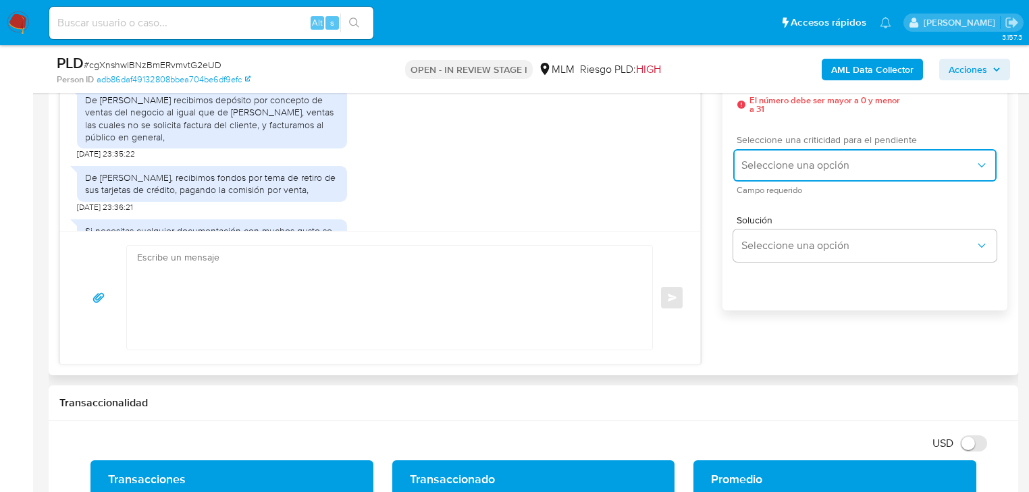
click at [781, 173] on button "Seleccione una opción" at bounding box center [864, 165] width 263 height 32
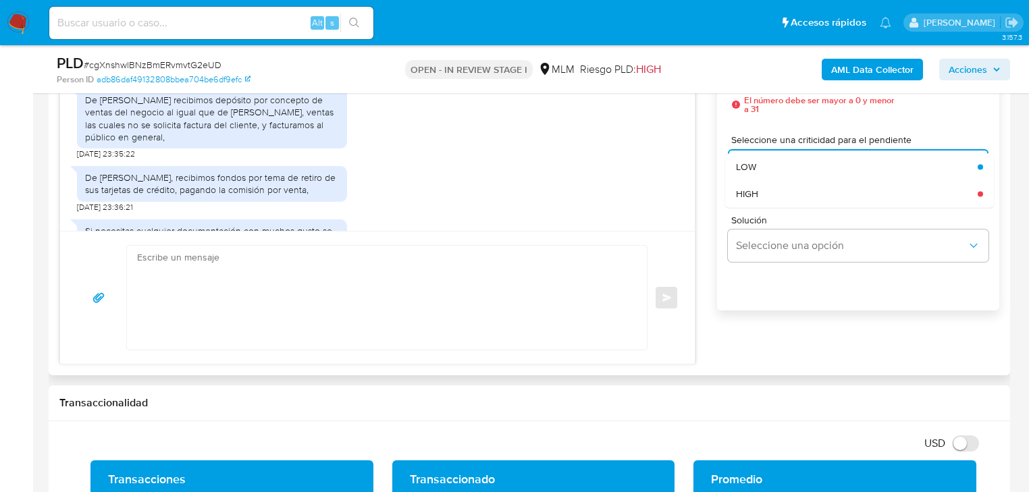
click at [561, 124] on div "De Jesús Abraham esquer quintana recibimos depósito por concepto de ventas del …" at bounding box center [377, 121] width 601 height 78
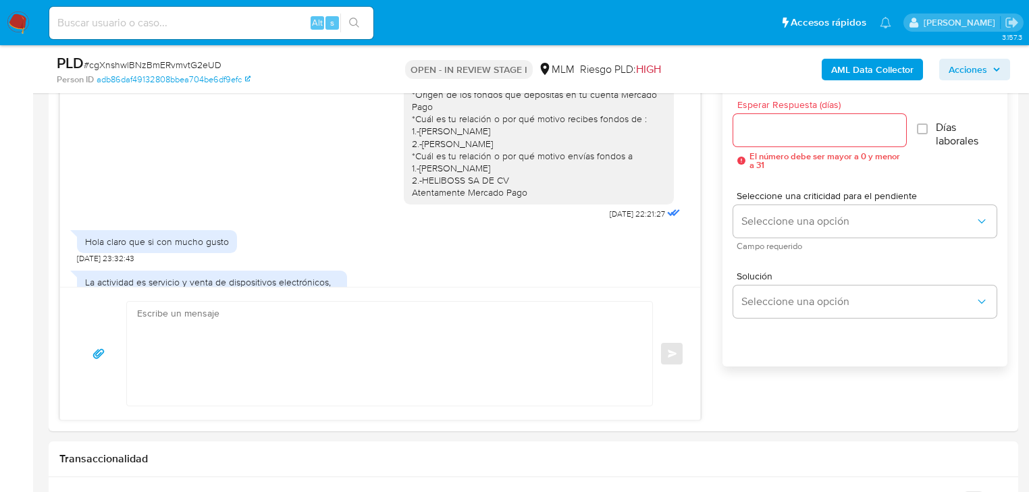
scroll to position [702, 0]
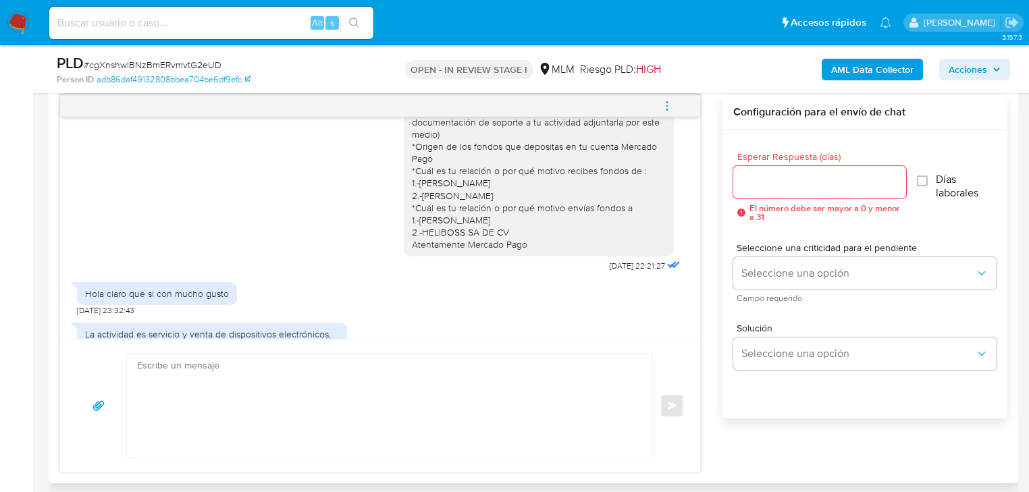
click at [766, 182] on input "Esperar Respuesta (días)" at bounding box center [819, 183] width 173 height 18
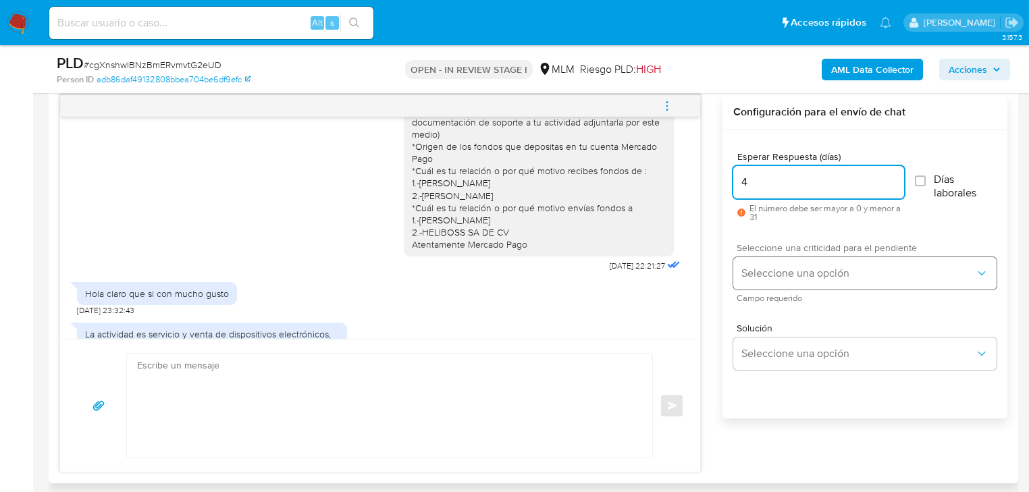
type input "4"
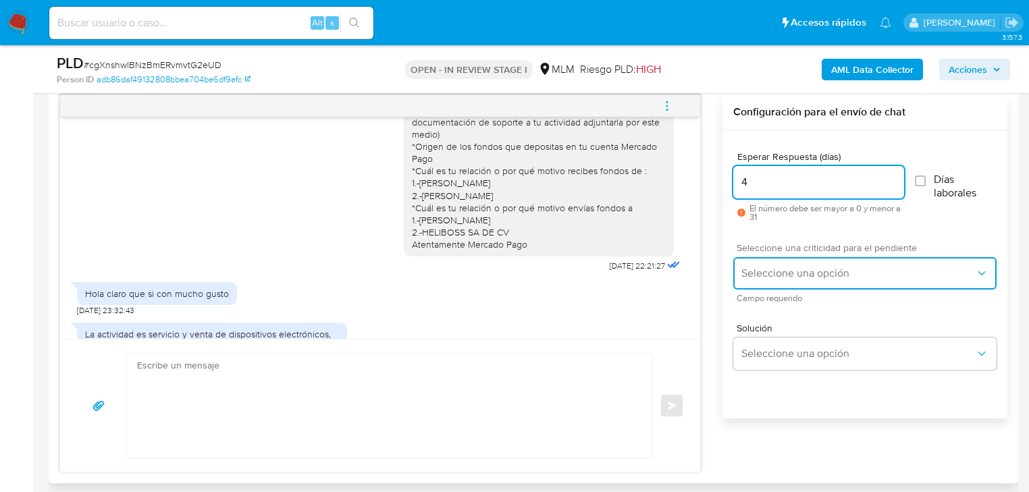
click at [762, 270] on span "Seleccione una opción" at bounding box center [858, 274] width 234 height 14
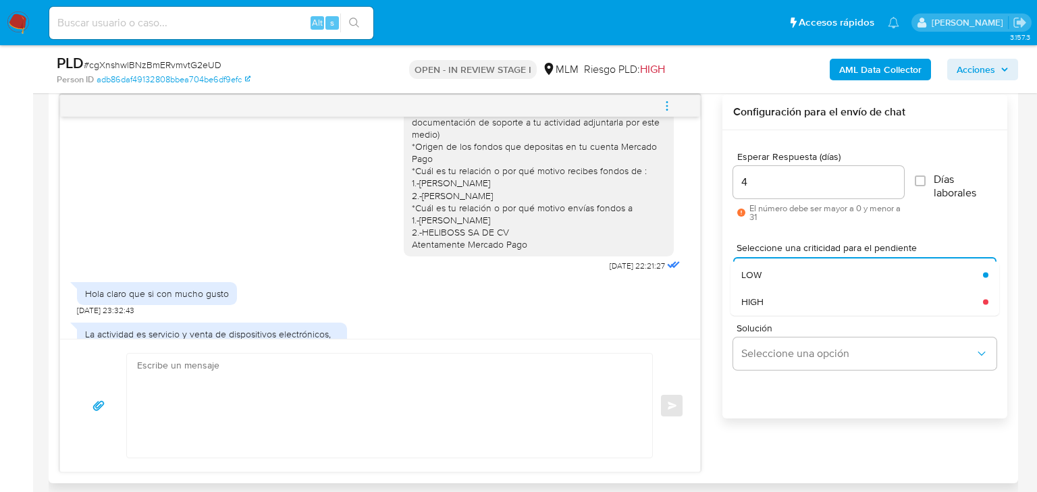
drag, startPoint x: 774, startPoint y: 294, endPoint x: 791, endPoint y: 317, distance: 28.9
click at [774, 294] on div "HIGH" at bounding box center [862, 301] width 242 height 27
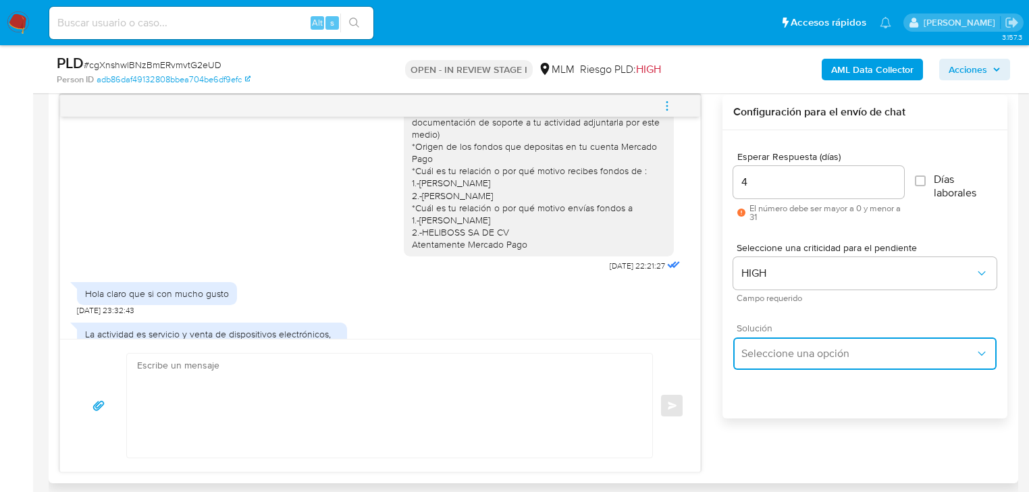
click at [807, 354] on span "Seleccione una opción" at bounding box center [858, 354] width 234 height 14
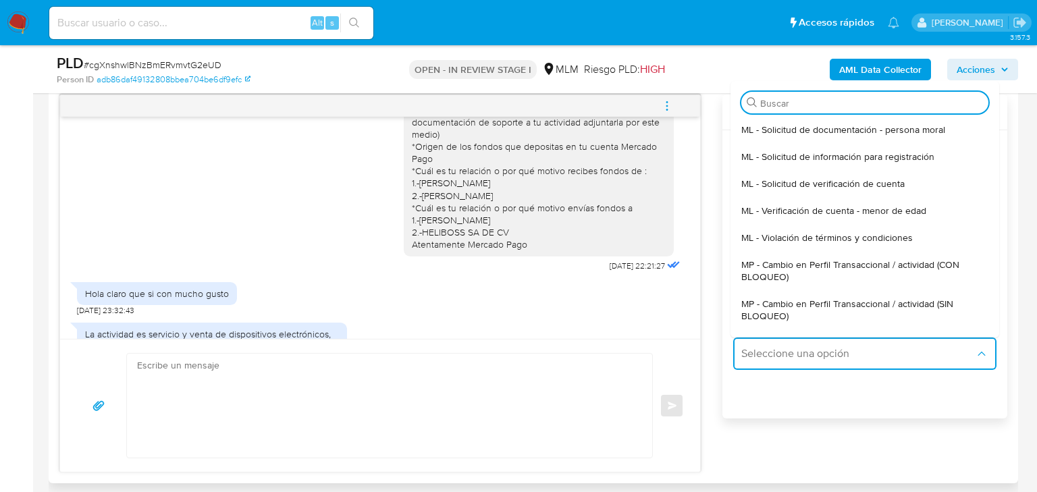
drag, startPoint x: 891, startPoint y: 294, endPoint x: 539, endPoint y: 356, distance: 357.1
click at [889, 295] on div "MP - Cambio en Perfil Transaccional / actividad (SIN BLOQUEO)" at bounding box center [864, 309] width 247 height 39
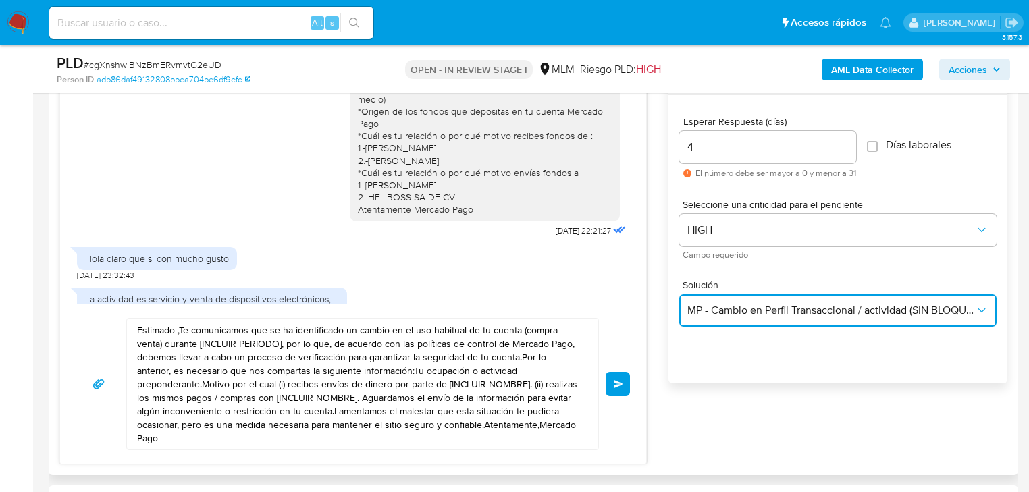
scroll to position [756, 0]
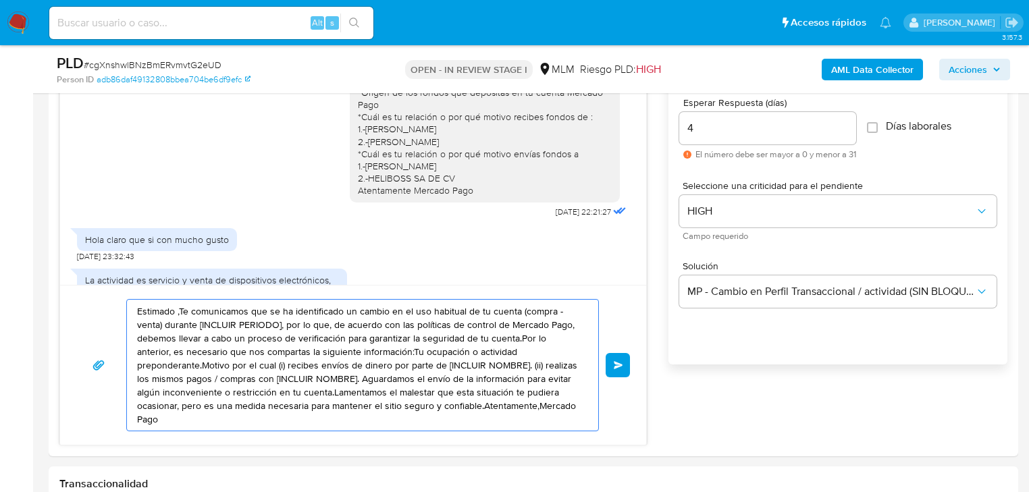
drag, startPoint x: 518, startPoint y: 411, endPoint x: -62, endPoint y: 242, distance: 604.1
paste textarea "Hola Yerania Agradecemos tu pronta respuesta y la información proporcionada Nos…"
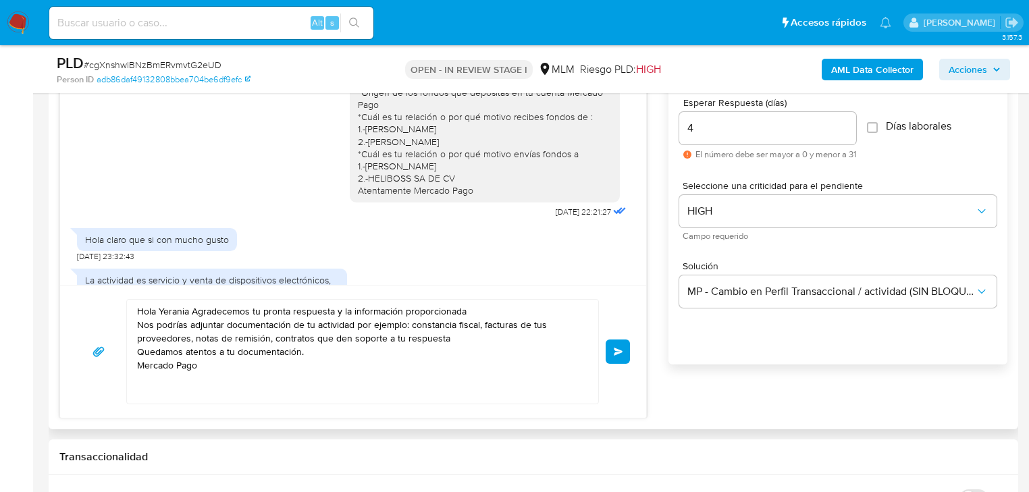
drag, startPoint x: 619, startPoint y: 359, endPoint x: 329, endPoint y: 314, distance: 293.8
click at [317, 332] on div "Hola Yerania Agradecemos tu pronta respuesta y la información proporcionada Nos…" at bounding box center [353, 351] width 554 height 105
click at [139, 324] on textarea "Hola Yerania Agradecemos tu pronta respuesta y la información proporcionada Nos…" at bounding box center [359, 352] width 444 height 104
click at [137, 348] on textarea "Hola Yerania Agradecemos tu pronta respuesta y la información proporcionada *No…" at bounding box center [359, 352] width 444 height 104
click at [140, 323] on textarea "Hola Yerania Agradecemos tu pronta respuesta y la información proporcionada *No…" at bounding box center [359, 352] width 444 height 104
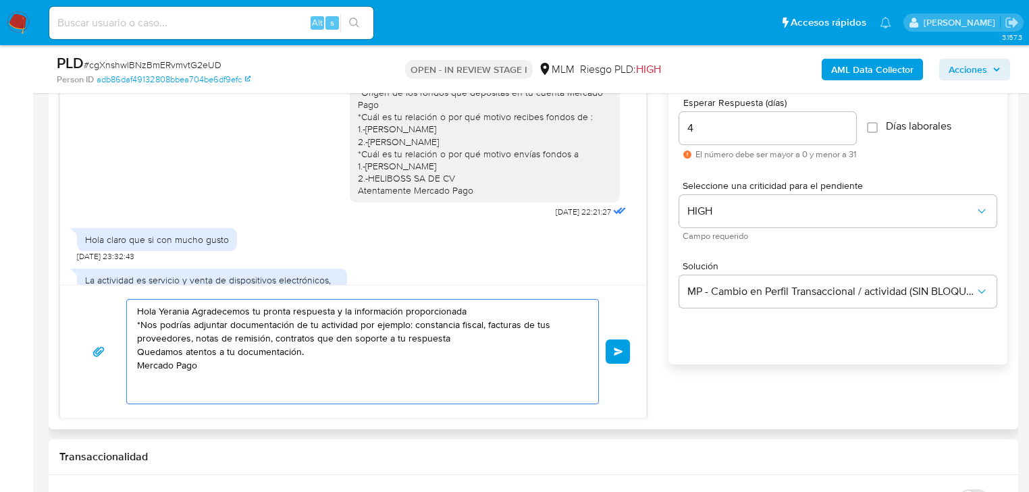
type textarea "Hola Yerania Agradecemos tu pronta respuesta y la información proporcionada Nos…"
click at [603, 358] on div "Hola Yerania Agradecemos tu pronta respuesta y la información proporcionada Nos…" at bounding box center [353, 351] width 554 height 105
click at [621, 348] on span "Enviar" at bounding box center [618, 352] width 9 height 8
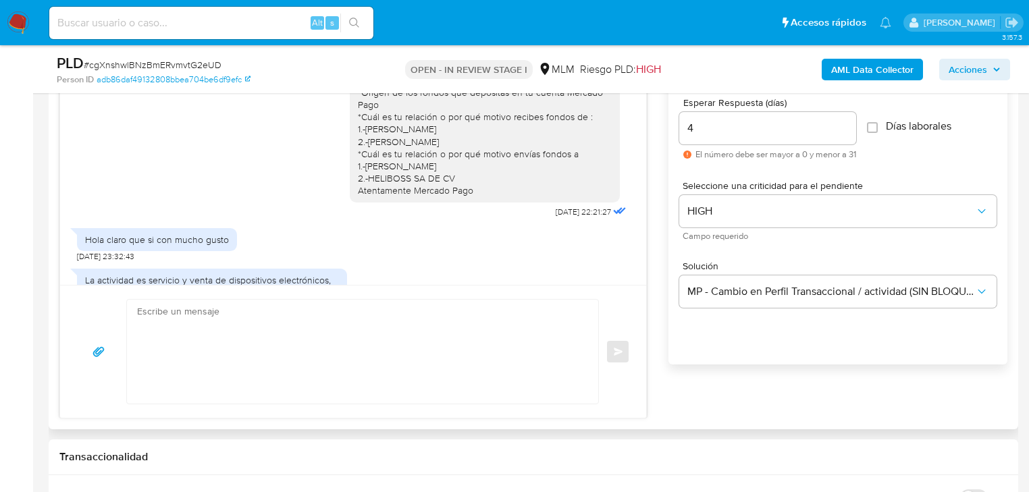
scroll to position [479, 0]
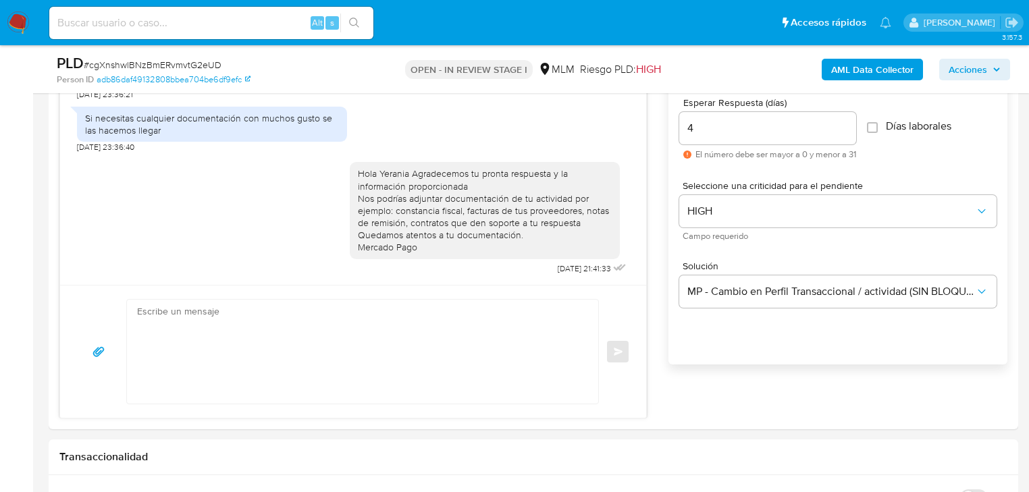
click at [11, 20] on img at bounding box center [18, 22] width 23 height 23
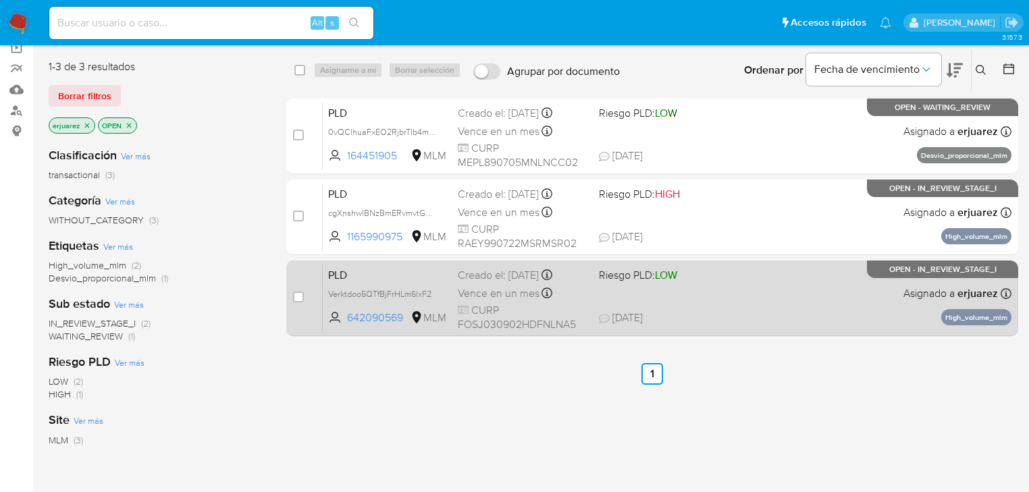
scroll to position [108, 0]
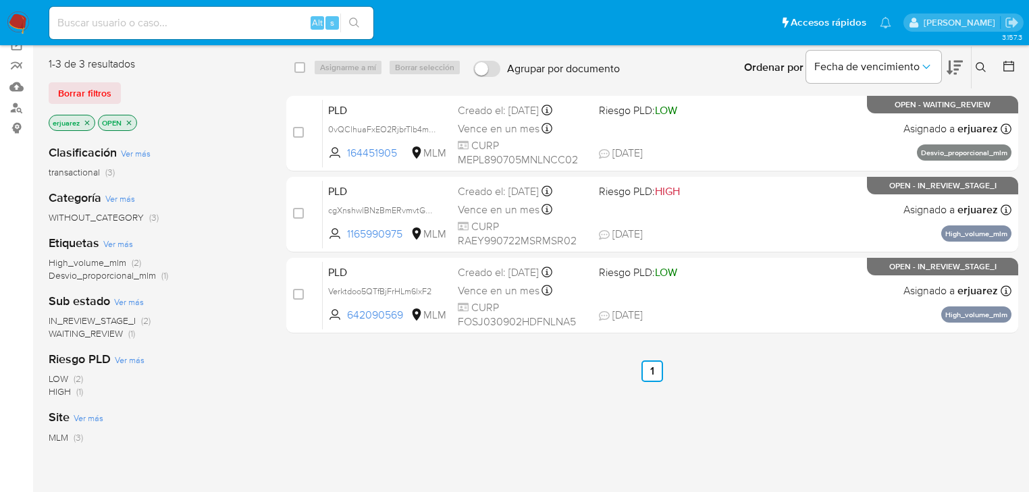
click at [988, 373] on ul "Anterior 1 Siguiente" at bounding box center [652, 372] width 732 height 22
click at [14, 19] on img at bounding box center [18, 22] width 23 height 23
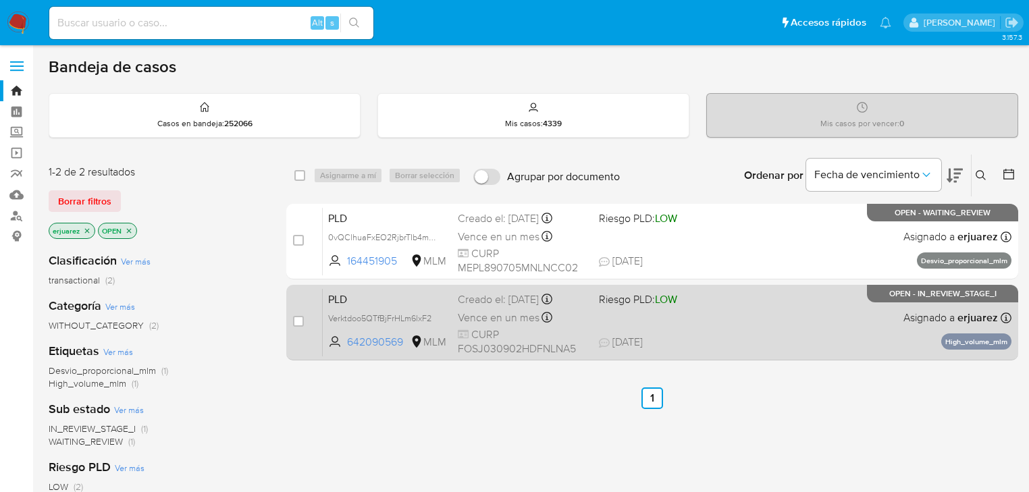
click at [602, 304] on span "Riesgo PLD: LOW" at bounding box center [638, 299] width 78 height 15
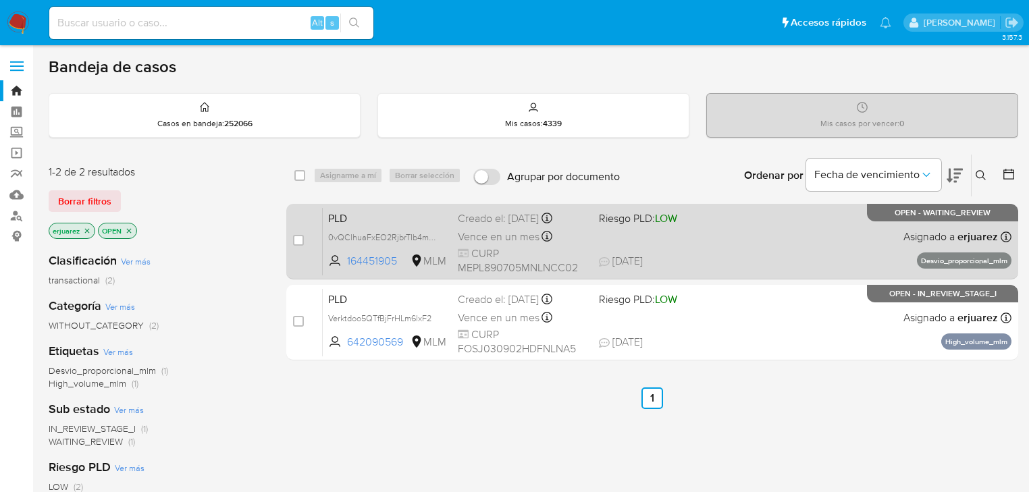
click at [574, 232] on div "Vence en un mes Vence el [DATE] 02:13:51" at bounding box center [523, 237] width 130 height 18
click at [294, 237] on input "checkbox" at bounding box center [298, 240] width 11 height 11
checkbox input "true"
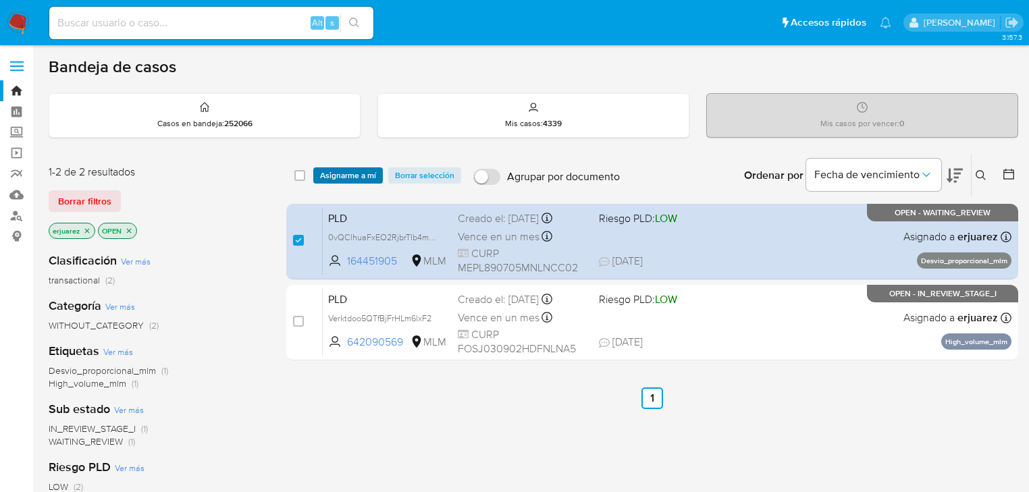
click at [360, 172] on span "Asignarme a mí" at bounding box center [348, 176] width 56 height 14
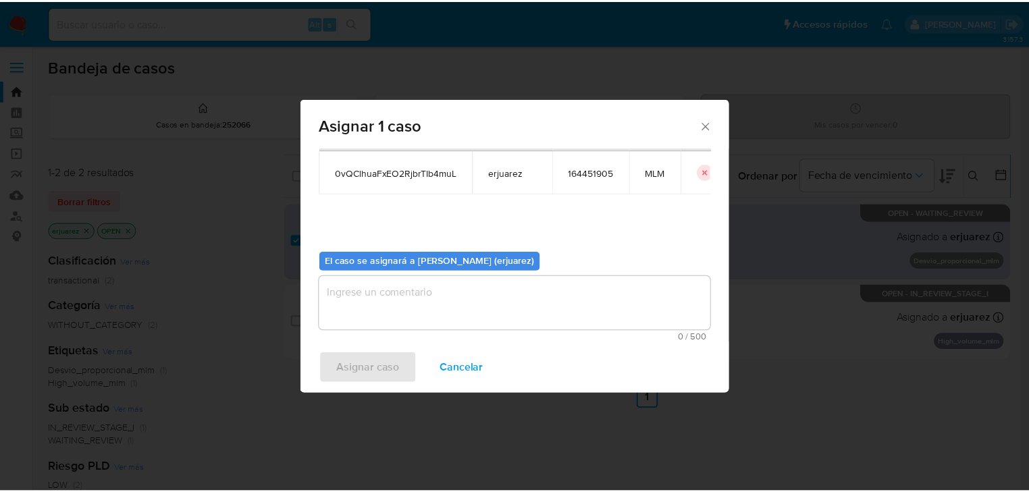
scroll to position [70, 0]
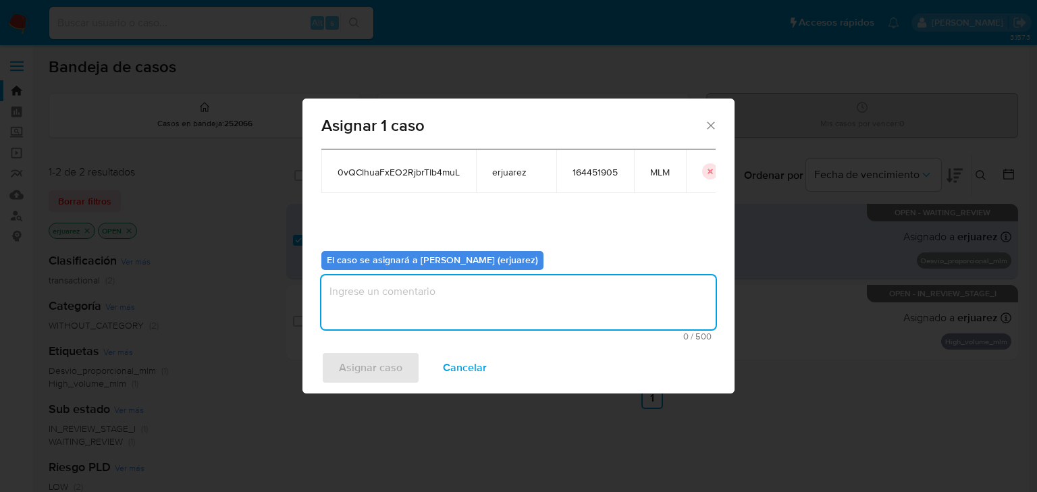
click at [417, 305] on textarea "assign-modal" at bounding box center [518, 302] width 394 height 54
type textarea "e"
type textarea "EPJU"
click at [344, 373] on span "Asignar caso" at bounding box center [370, 368] width 63 height 30
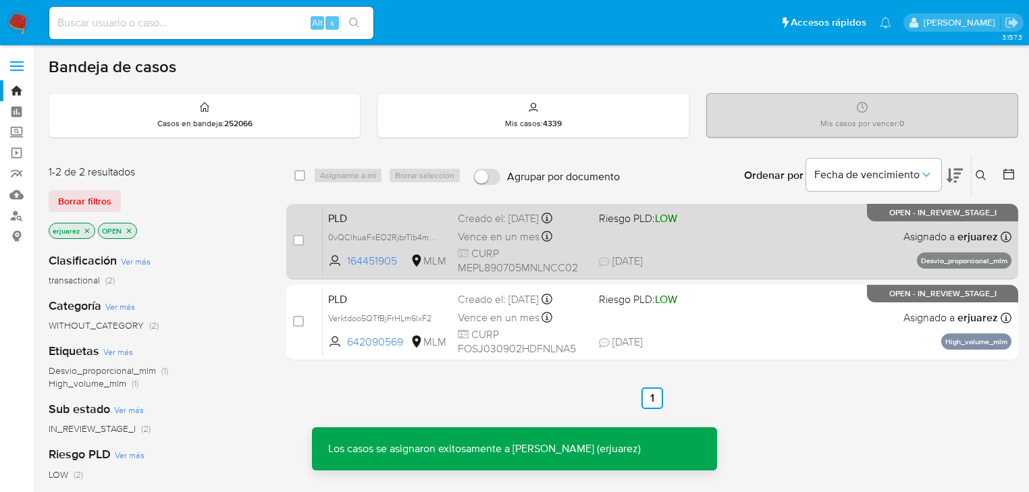
click at [799, 246] on div "PLD 0vQClhuaFxEO2RjbrTIb4muL 164451905 MLM Riesgo PLD: LOW Creado el: [DATE] Cr…" at bounding box center [667, 241] width 689 height 68
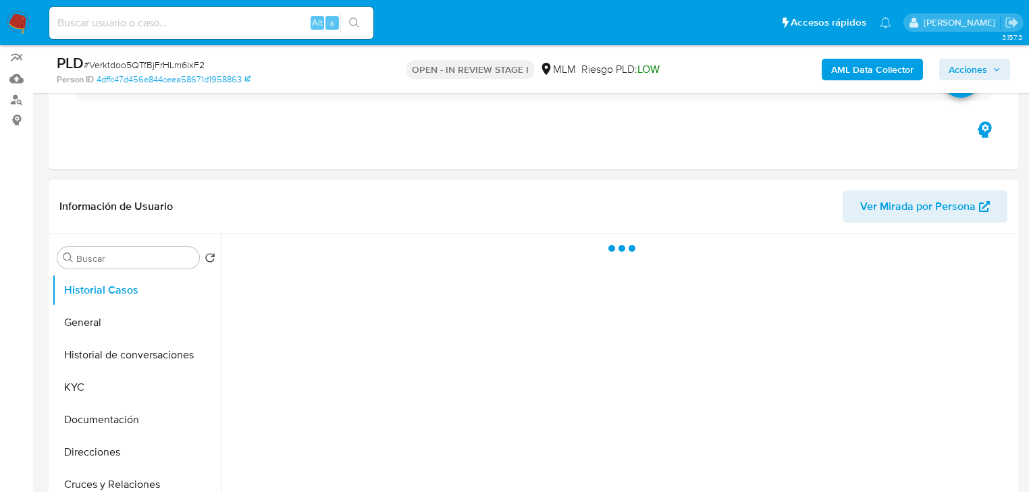
scroll to position [162, 0]
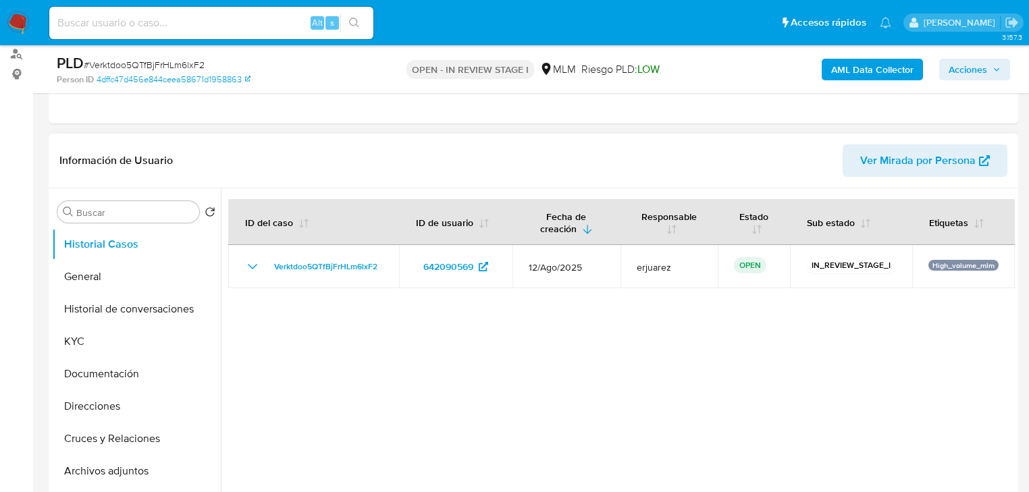
select select "10"
click at [95, 338] on button "KYC" at bounding box center [131, 341] width 158 height 32
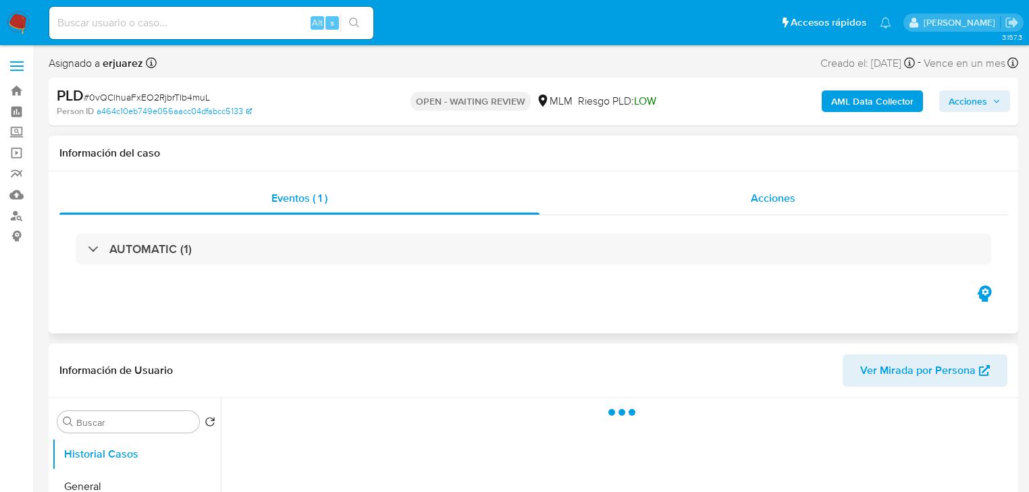
click at [778, 195] on span "Acciones" at bounding box center [773, 198] width 45 height 16
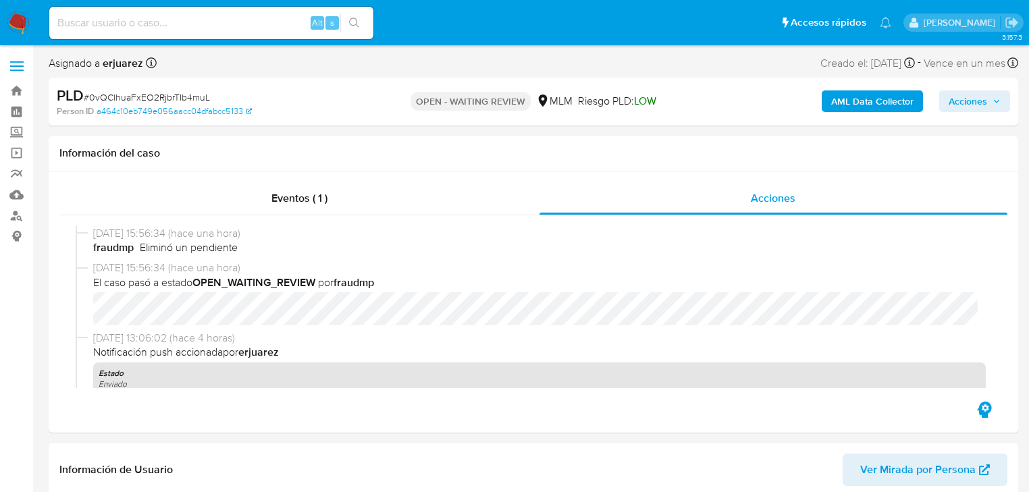
select select "10"
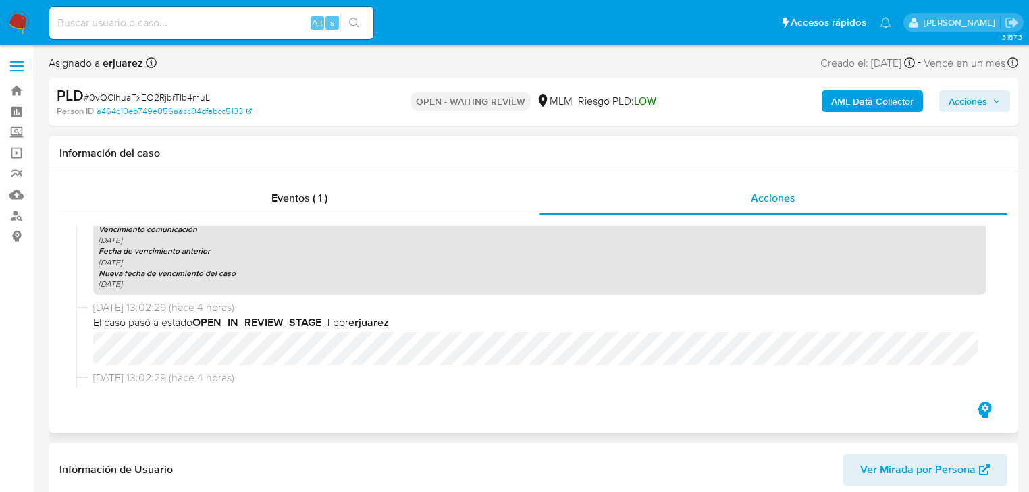
scroll to position [378, 0]
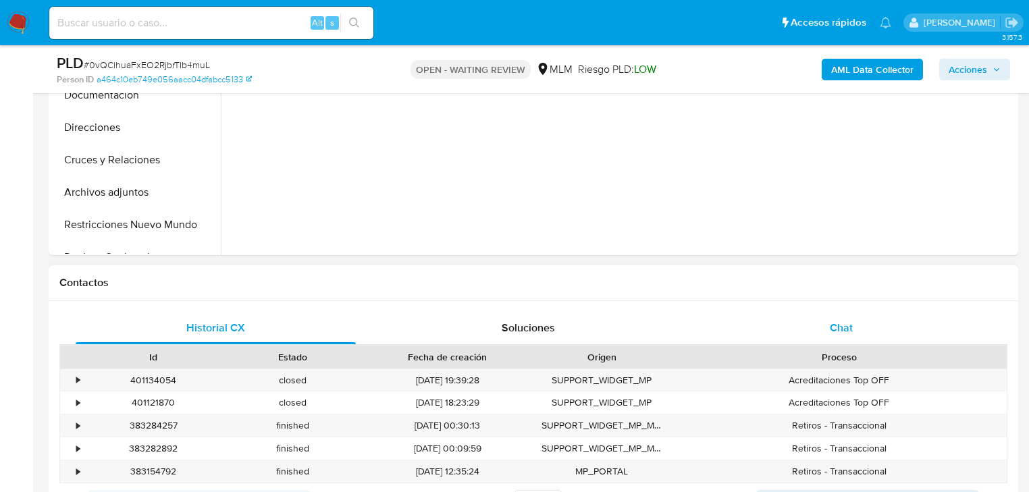
click at [827, 327] on div "Chat" at bounding box center [842, 328] width 280 height 32
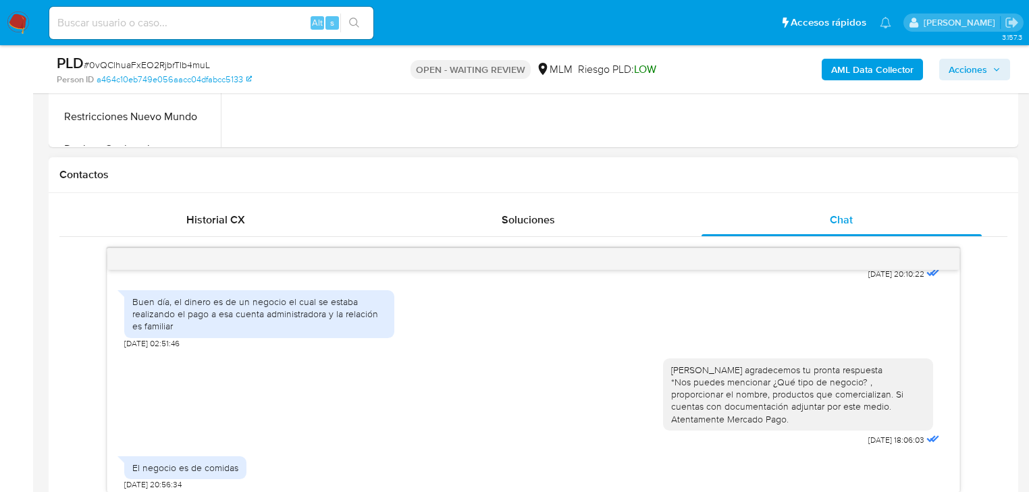
scroll to position [185, 0]
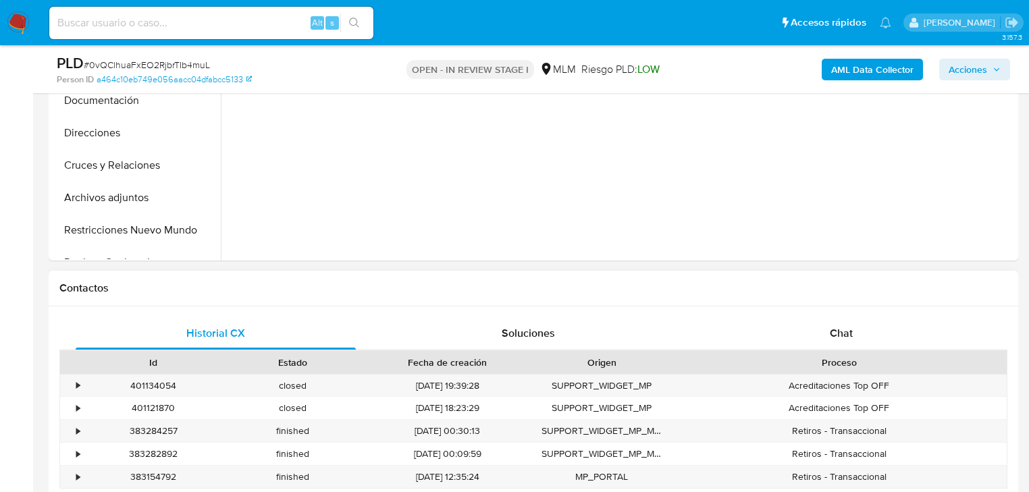
scroll to position [594, 0]
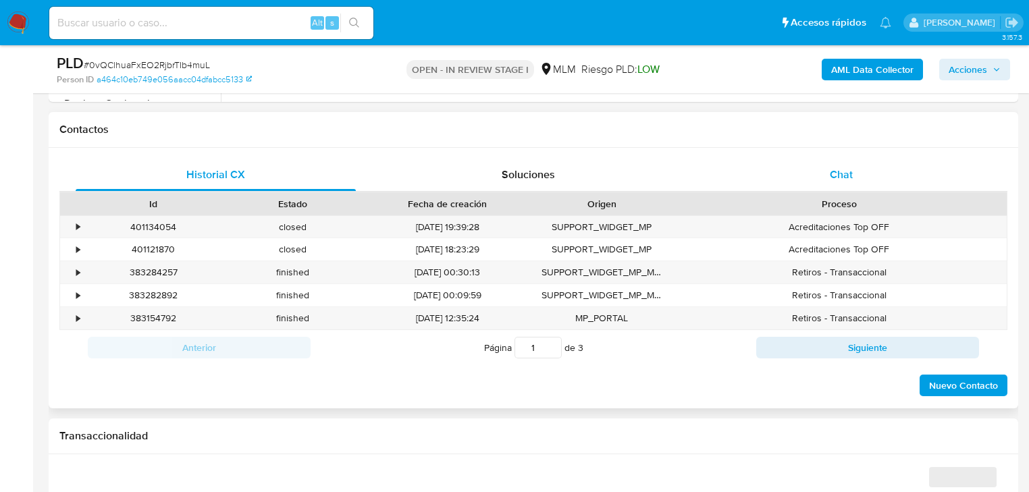
click at [836, 167] on span "Chat" at bounding box center [841, 175] width 23 height 16
select select "10"
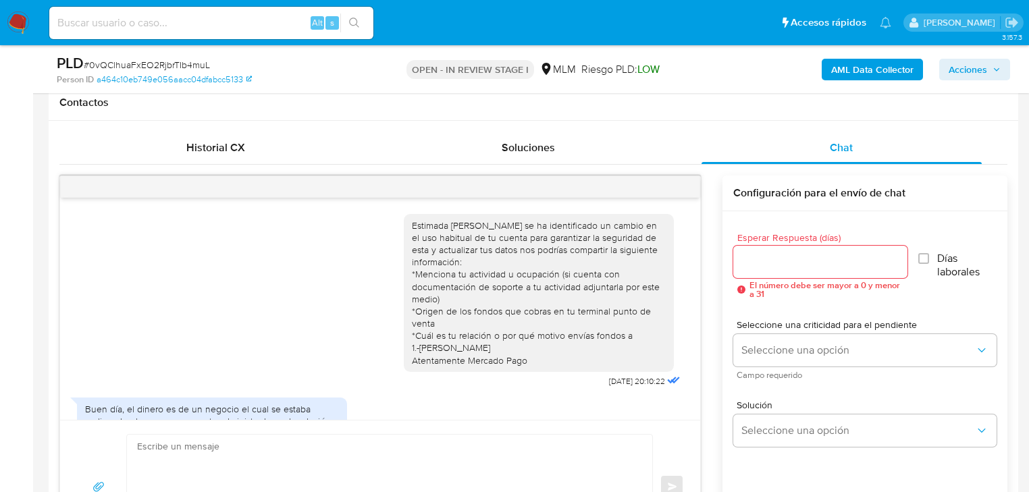
scroll to position [648, 0]
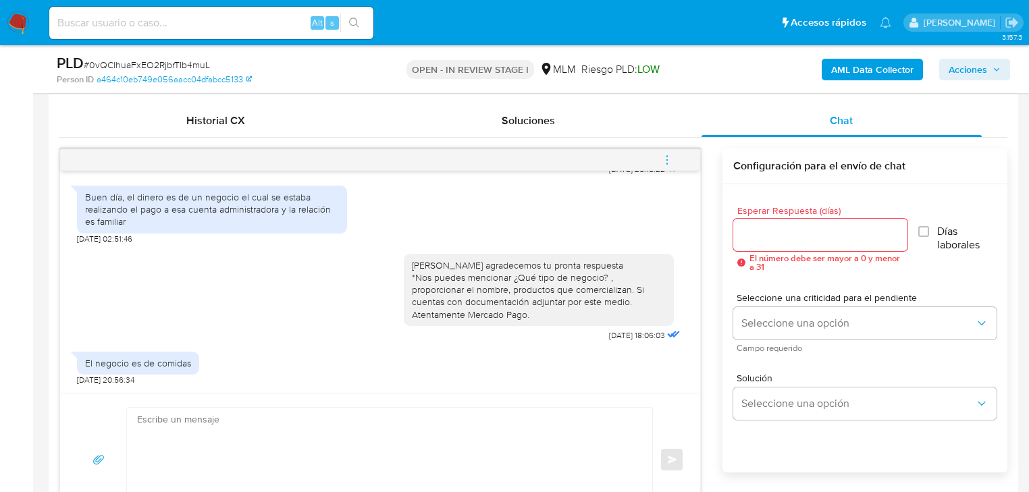
click at [300, 449] on textarea at bounding box center [386, 460] width 498 height 104
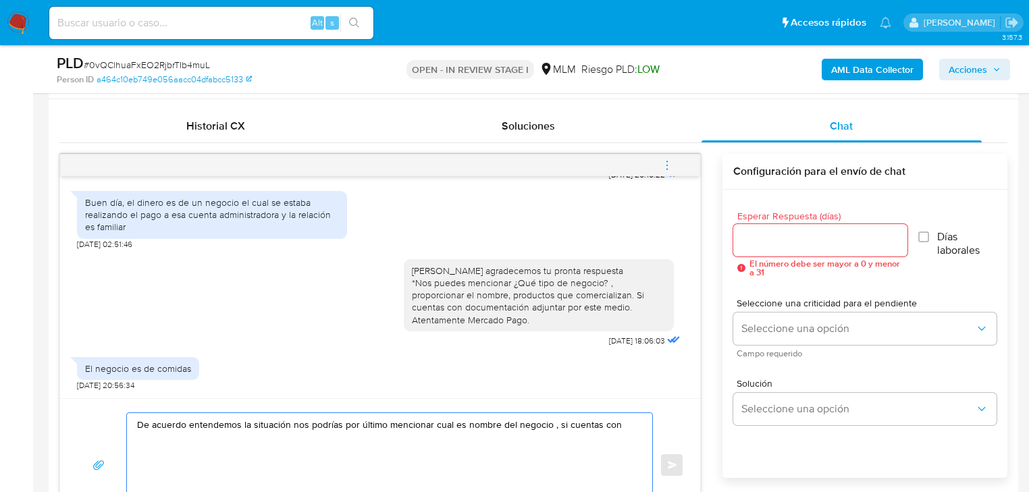
scroll to position [643, 0]
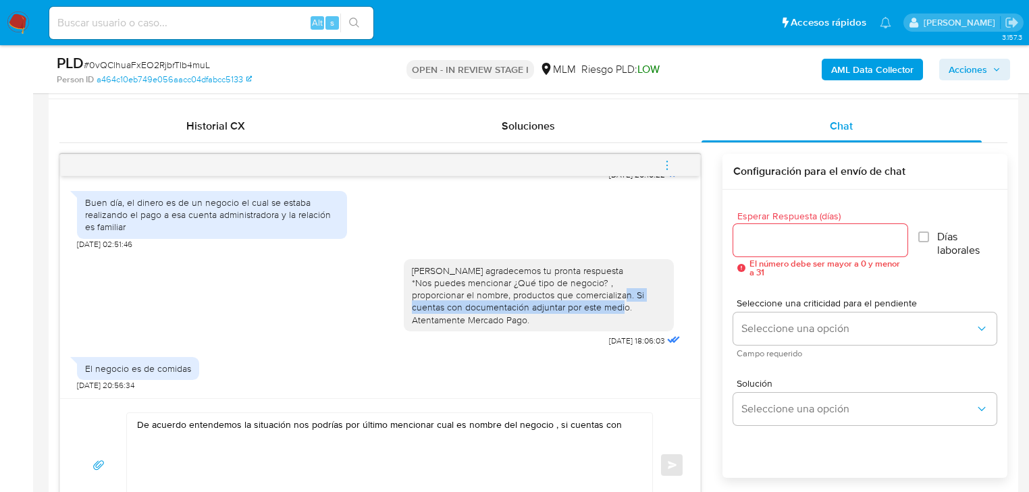
drag, startPoint x: 571, startPoint y: 294, endPoint x: 587, endPoint y: 305, distance: 20.0
click at [587, 305] on div "[PERSON_NAME] agradecemos tu pronta respuesta *Nos puedes mencionar ¿Qué tipo d…" at bounding box center [539, 295] width 254 height 61
copy div "Si cuentas con documentación adjuntar por este medio."
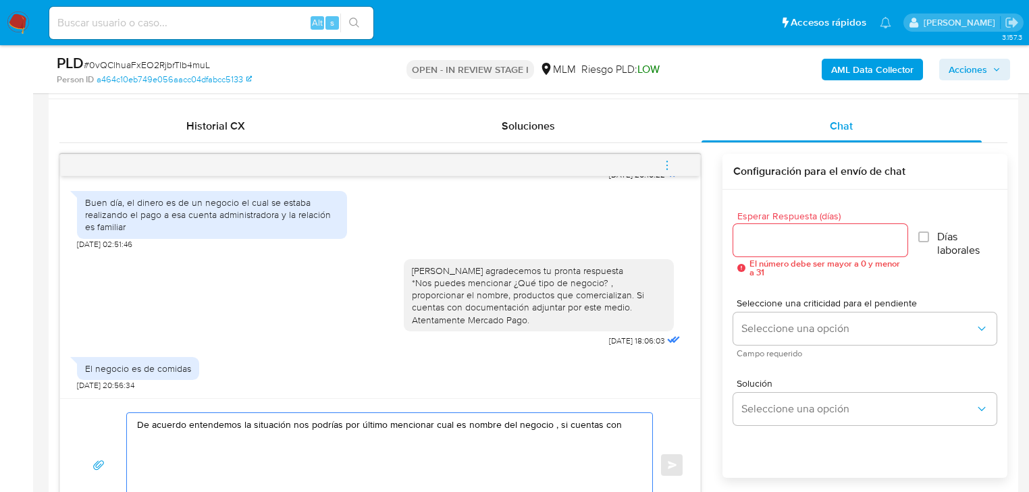
drag, startPoint x: 623, startPoint y: 424, endPoint x: 556, endPoint y: 424, distance: 67.5
click at [556, 424] on textarea "De acuerdo entendemos la situación nos podrías por último mencionar cual es nom…" at bounding box center [386, 465] width 498 height 104
paste textarea "Si cuentas con documentación adjuntar por este medio."
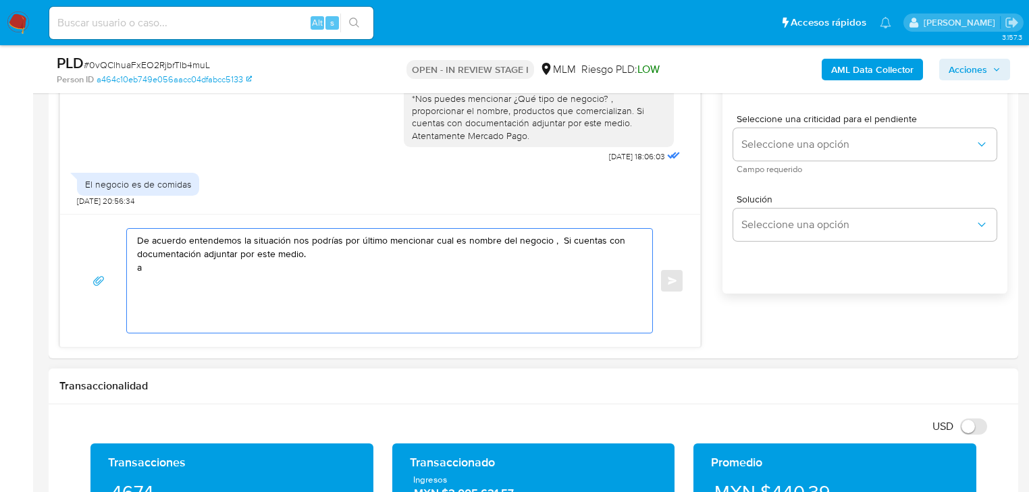
scroll to position [803, 0]
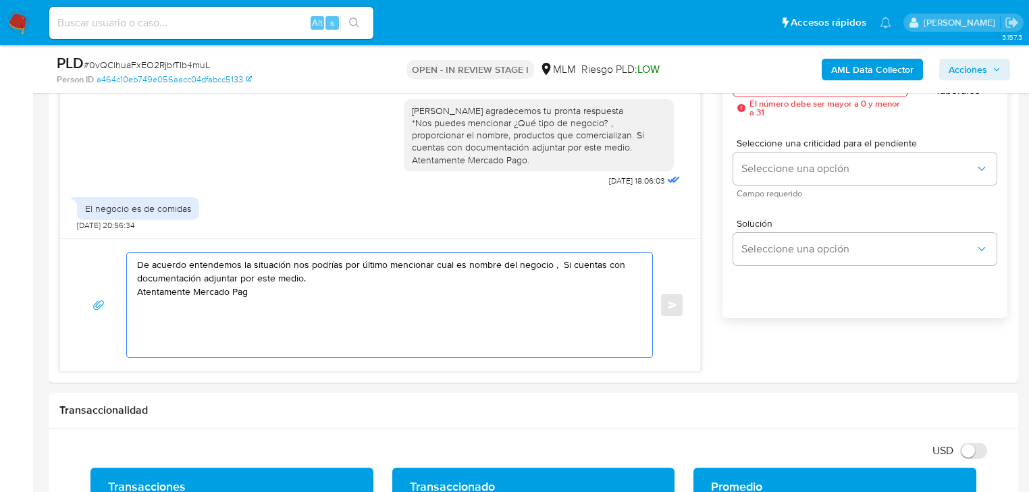
type textarea "De acuerdo entendemos la situación nos podrías por último mencionar cual es nom…"
drag, startPoint x: 267, startPoint y: 296, endPoint x: 63, endPoint y: 242, distance: 211.6
click at [63, 242] on div "De acuerdo entendemos la situación nos podrías por último mencionar cual es nom…" at bounding box center [380, 304] width 640 height 133
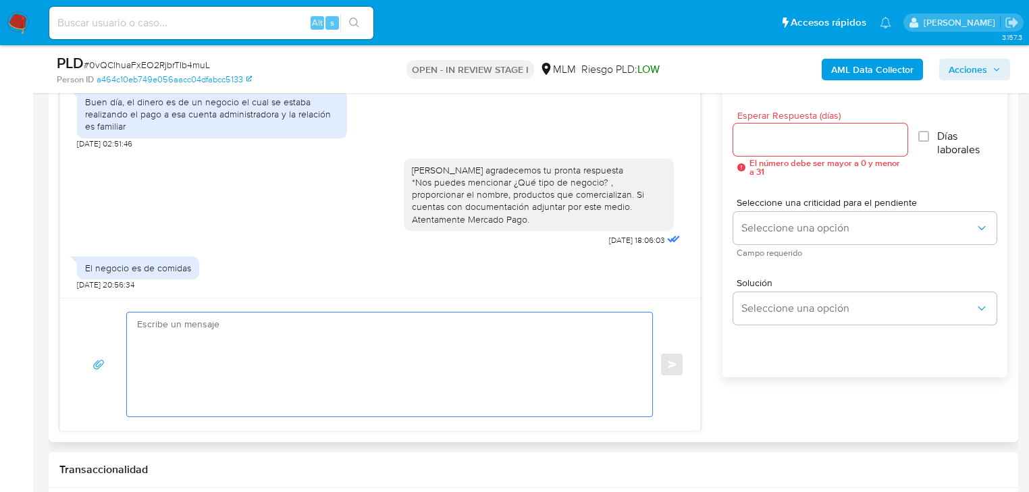
scroll to position [587, 0]
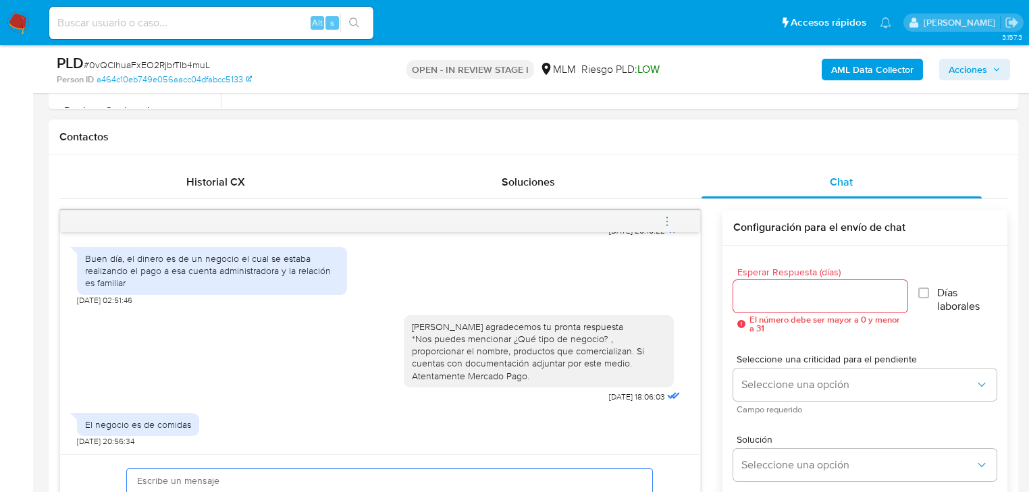
click at [762, 284] on div at bounding box center [820, 296] width 174 height 32
click at [764, 288] on input "Esperar Respuesta (días)" at bounding box center [820, 297] width 174 height 18
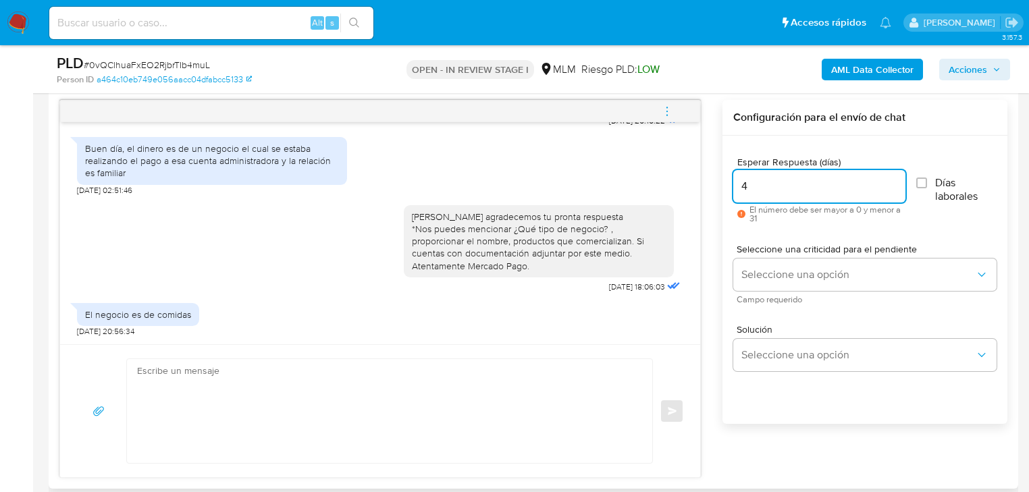
scroll to position [749, 0]
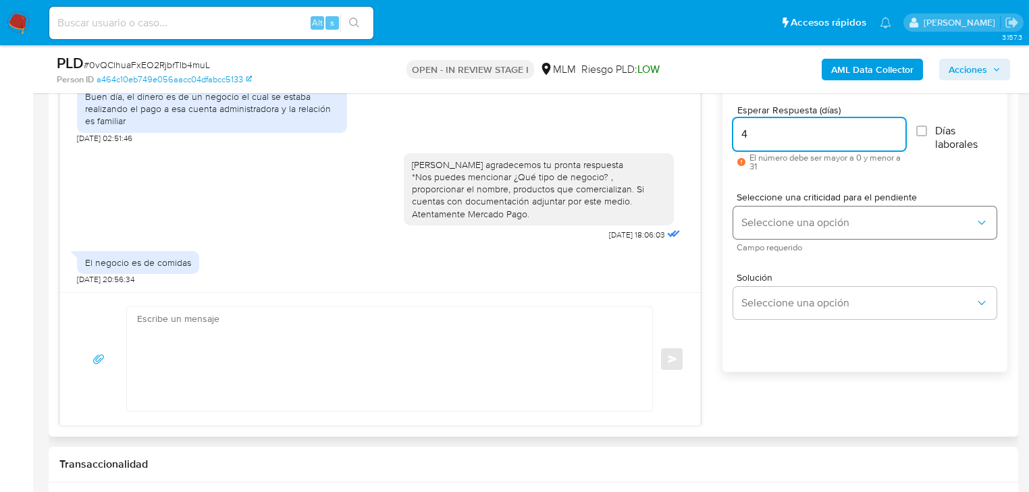
type input "4"
click at [779, 222] on span "Seleccione una opción" at bounding box center [858, 223] width 234 height 14
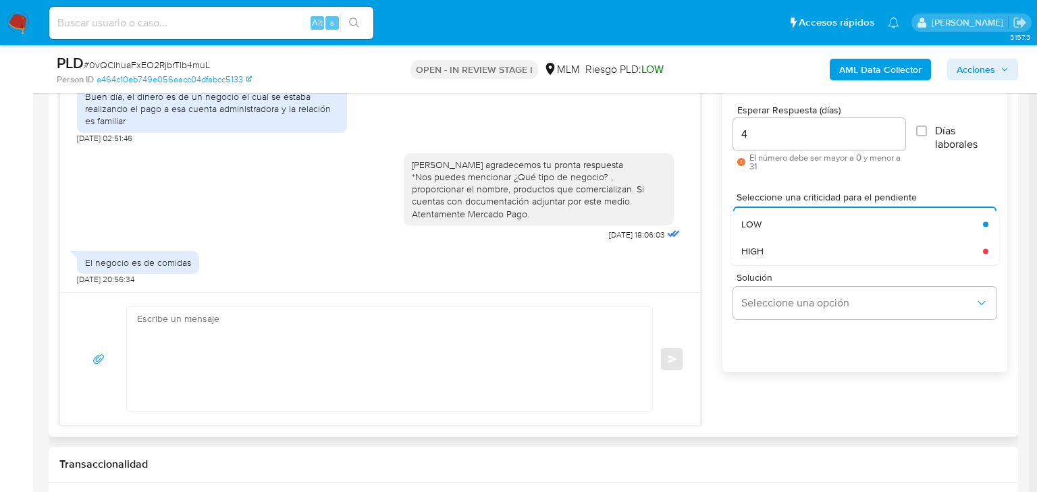
click at [754, 240] on div "HIGH" at bounding box center [858, 251] width 234 height 27
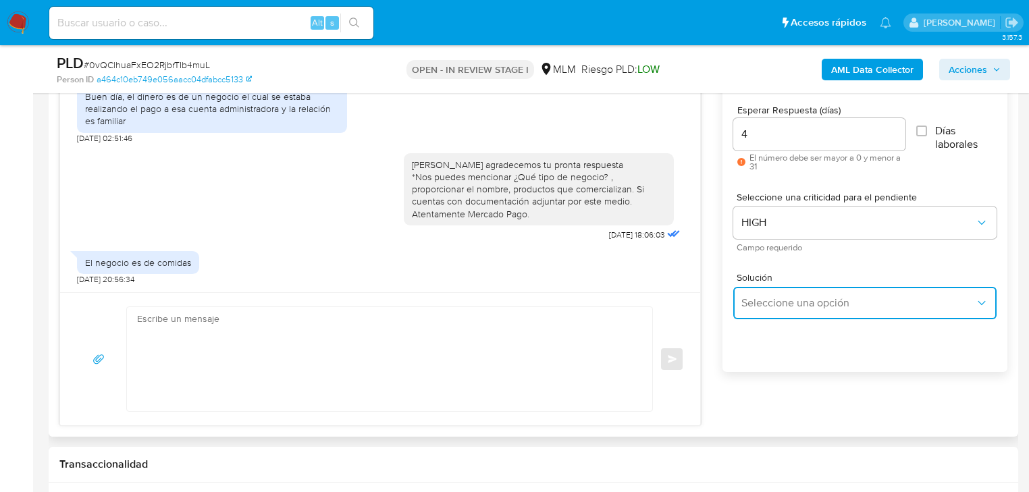
drag, startPoint x: 790, startPoint y: 317, endPoint x: 887, endPoint y: 292, distance: 100.2
click at [792, 316] on button "Seleccione una opción" at bounding box center [864, 303] width 263 height 32
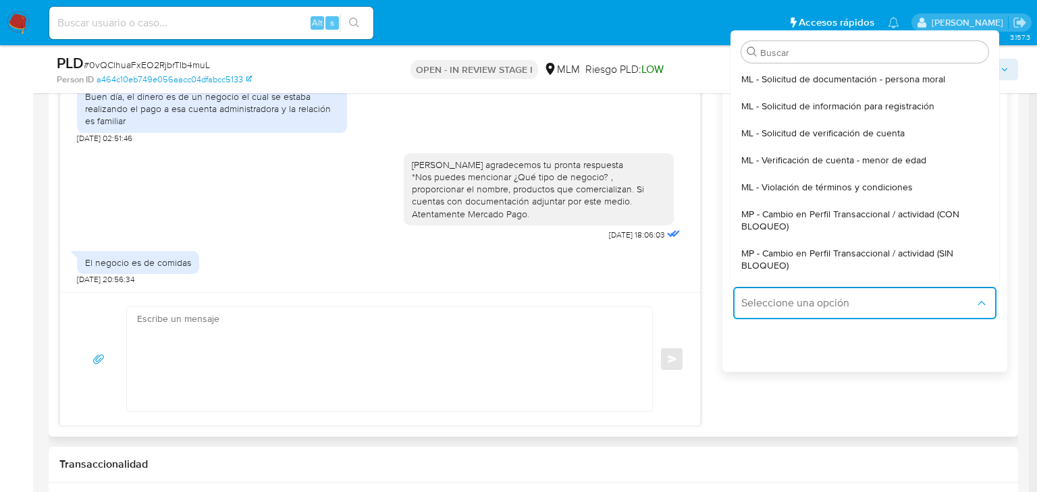
drag, startPoint x: 897, startPoint y: 249, endPoint x: 648, endPoint y: 301, distance: 253.9
click at [896, 250] on span "MP - Cambio en Perfil Transaccional / actividad (SIN BLOQUEO)" at bounding box center [860, 259] width 239 height 24
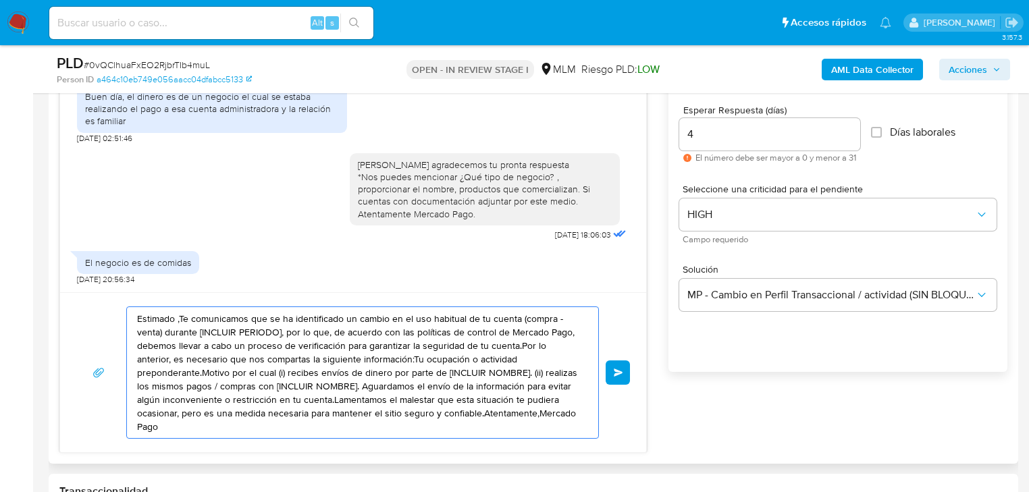
drag, startPoint x: 523, startPoint y: 410, endPoint x: 348, endPoint y: 321, distance: 196.6
paste textarea "De acuerdo entendemos la situación nos podrías por último mencionar cual es nom…"
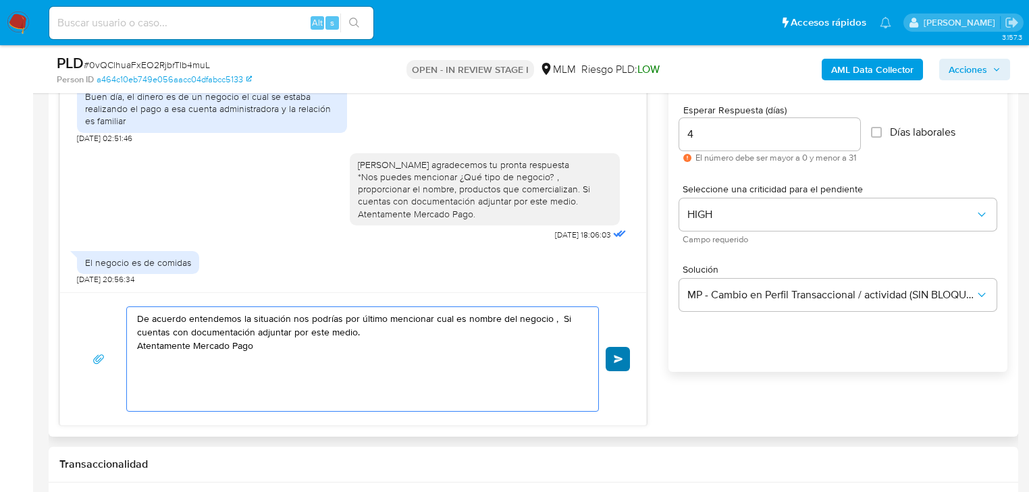
type textarea "De acuerdo entendemos la situación nos podrías por último mencionar cual es nom…"
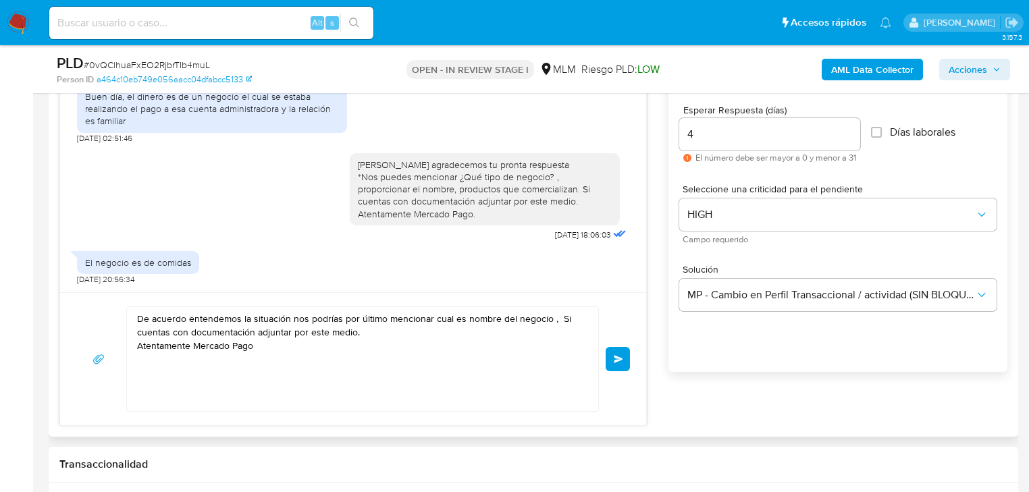
drag, startPoint x: 616, startPoint y: 352, endPoint x: 598, endPoint y: 353, distance: 18.2
click at [608, 352] on button "Enviar" at bounding box center [618, 359] width 24 height 24
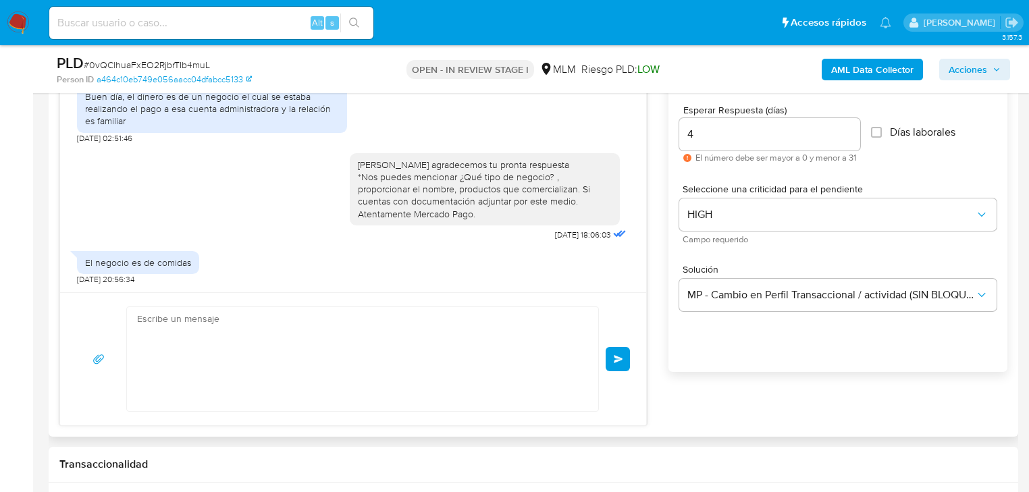
scroll to position [273, 0]
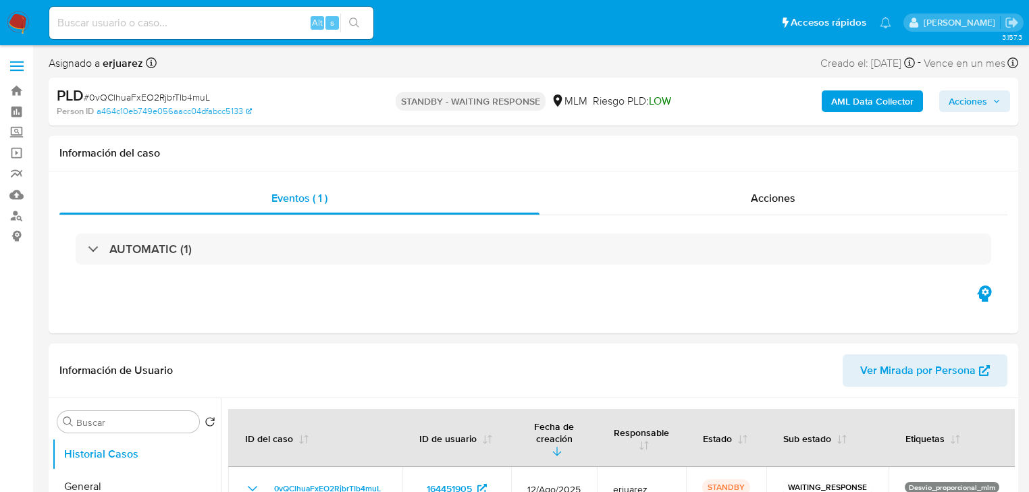
select select "10"
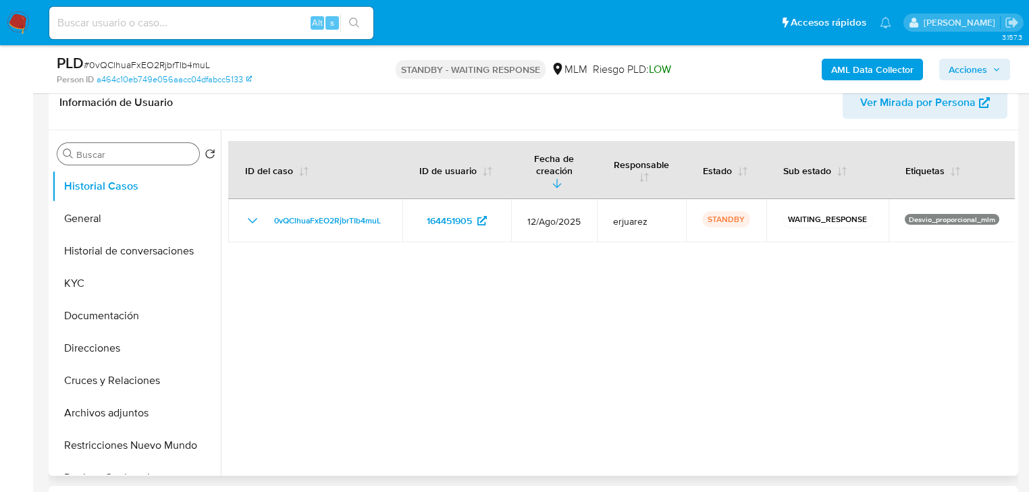
scroll to position [216, 0]
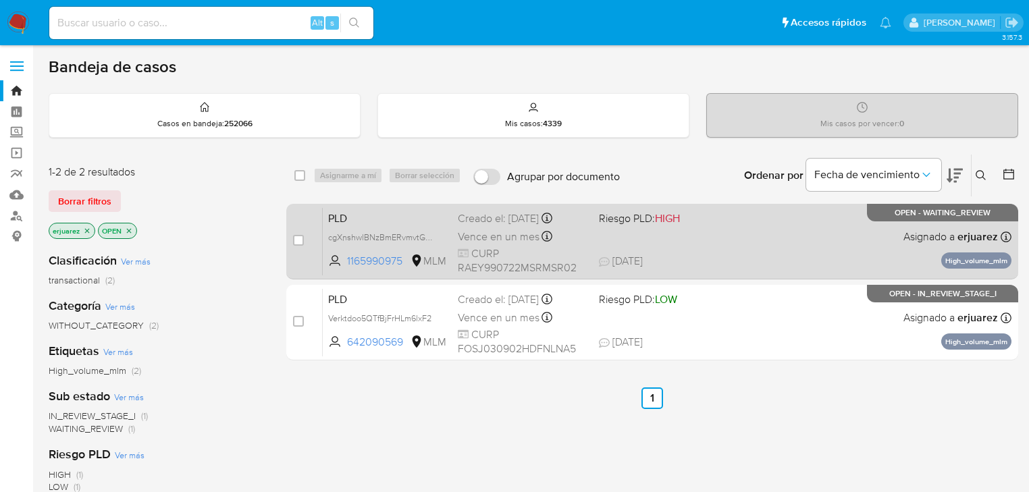
click at [681, 247] on div "PLD cgXnshwlBNzBmERvmvtG2eUD 1165990975 MLM Riesgo PLD: HIGH Creado el: 12/08/2…" at bounding box center [667, 241] width 689 height 68
drag, startPoint x: 294, startPoint y: 236, endPoint x: 311, endPoint y: 206, distance: 34.4
click at [294, 236] on input "checkbox" at bounding box center [298, 240] width 11 height 11
checkbox input "true"
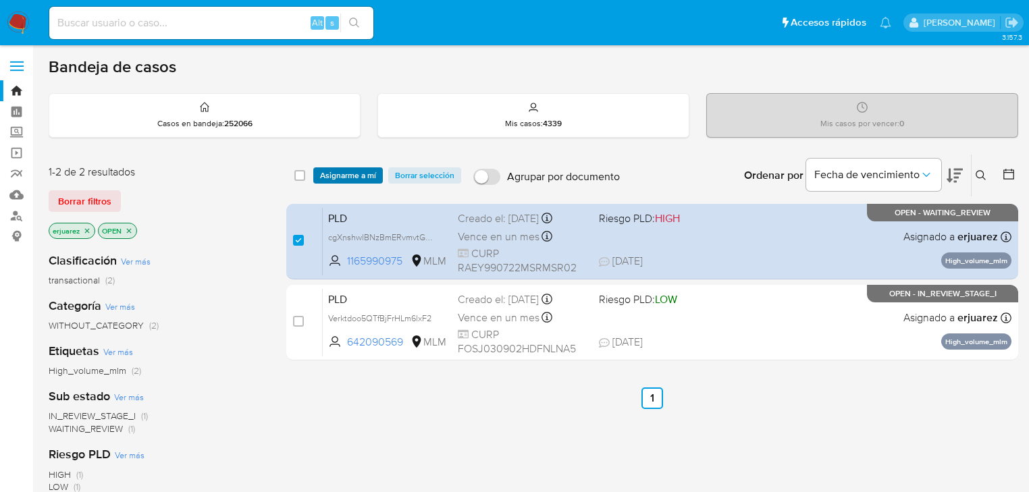
click at [352, 173] on span "Asignarme a mí" at bounding box center [348, 176] width 56 height 14
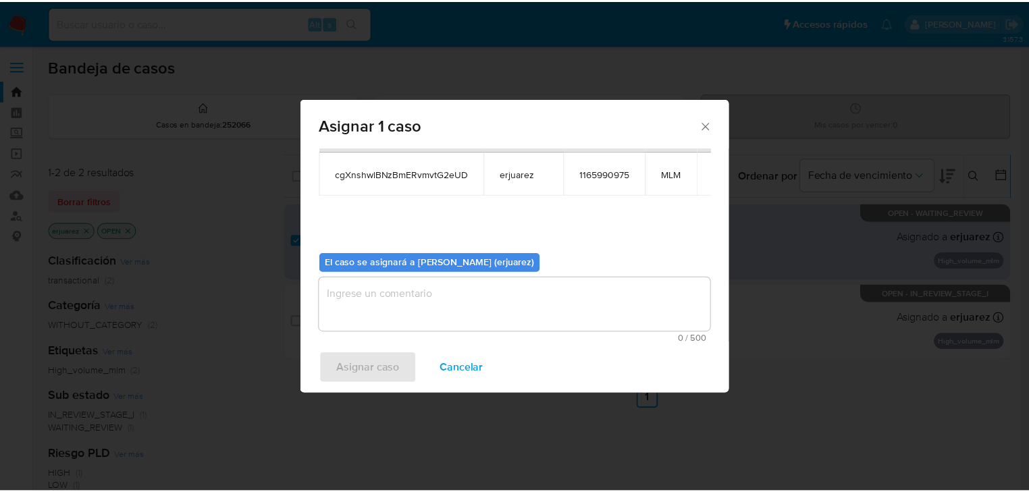
scroll to position [70, 0]
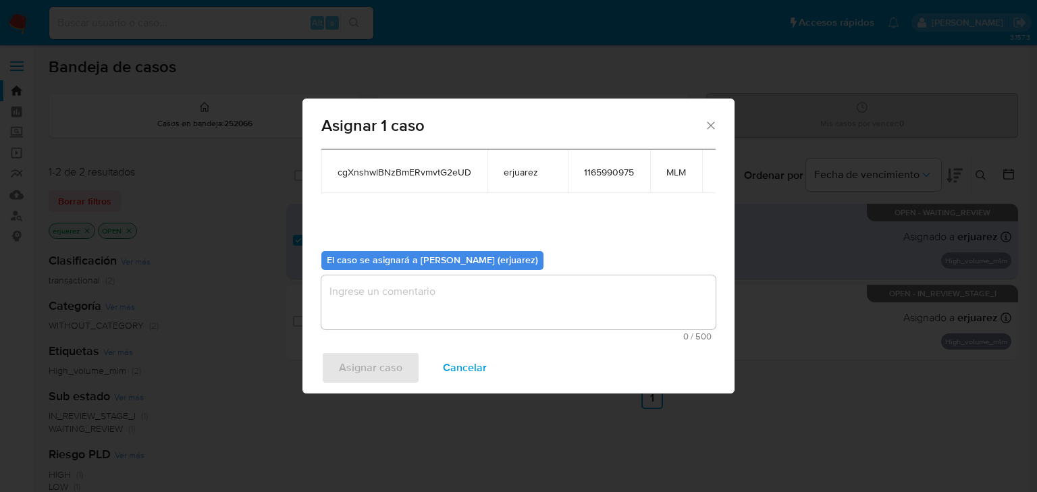
click at [429, 302] on textarea "assign-modal" at bounding box center [518, 302] width 394 height 54
type textarea "e"
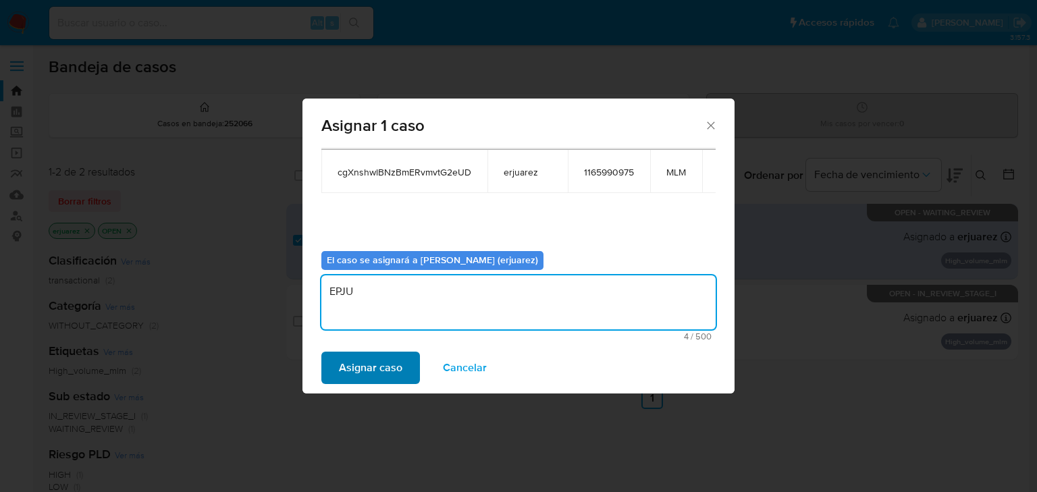
type textarea "EPJU"
click at [390, 377] on span "Asignar caso" at bounding box center [370, 368] width 63 height 30
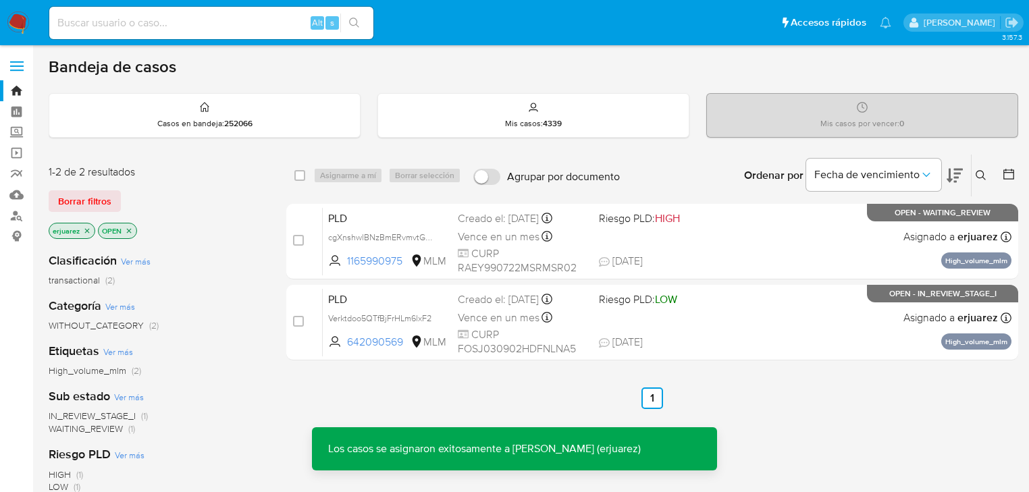
click at [590, 266] on div "PLD cgXnshwlBNzBmERvmvtG2eUD 1165990975 MLM Riesgo PLD: HIGH Creado el: 12/08/2…" at bounding box center [667, 241] width 689 height 68
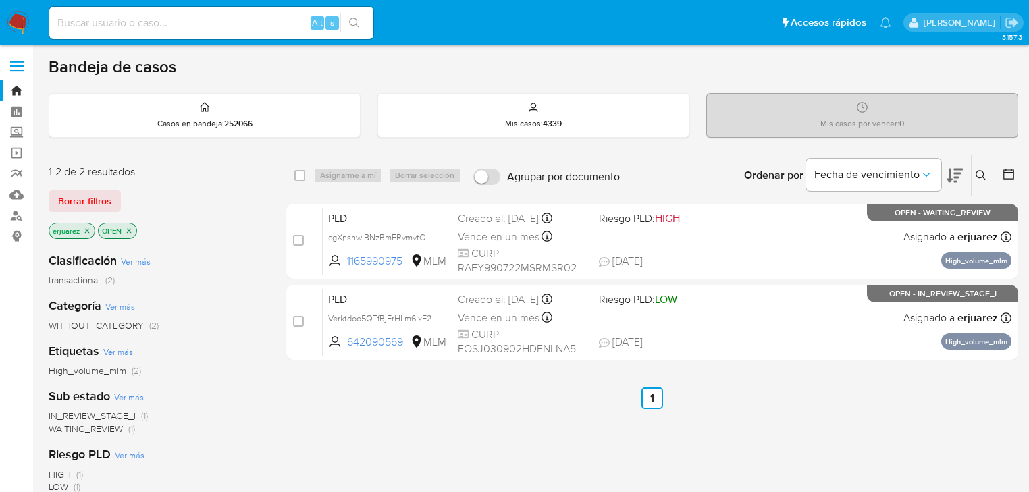
click at [19, 18] on img at bounding box center [18, 22] width 23 height 23
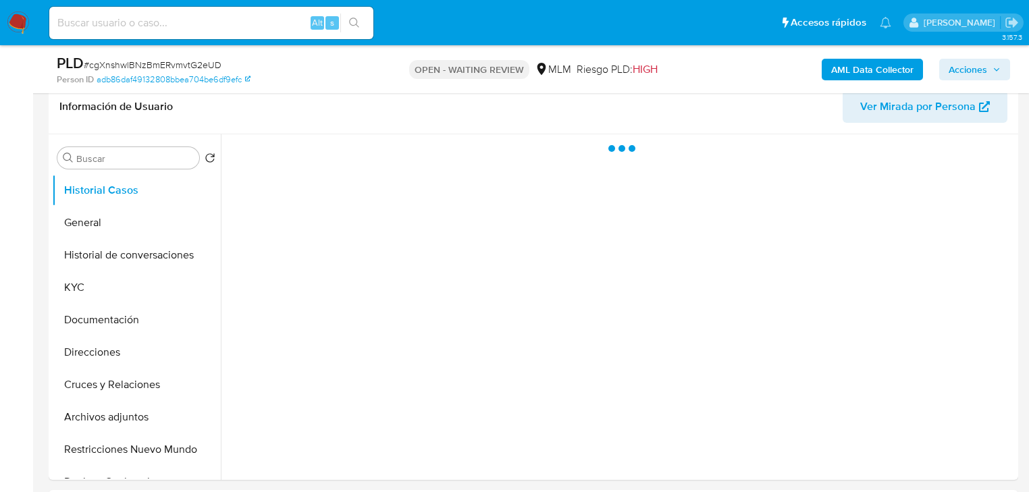
scroll to position [432, 0]
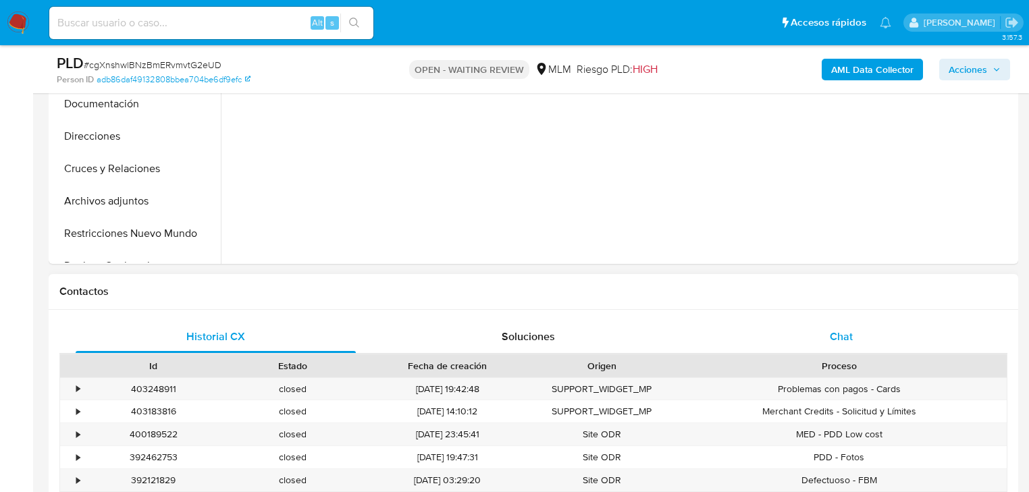
click at [847, 342] on span "Chat" at bounding box center [841, 337] width 23 height 16
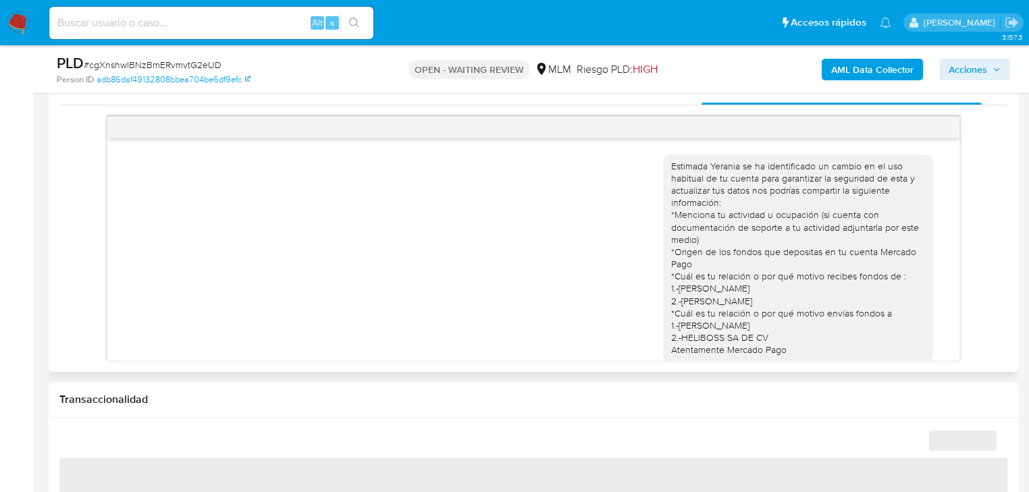
scroll to position [702, 0]
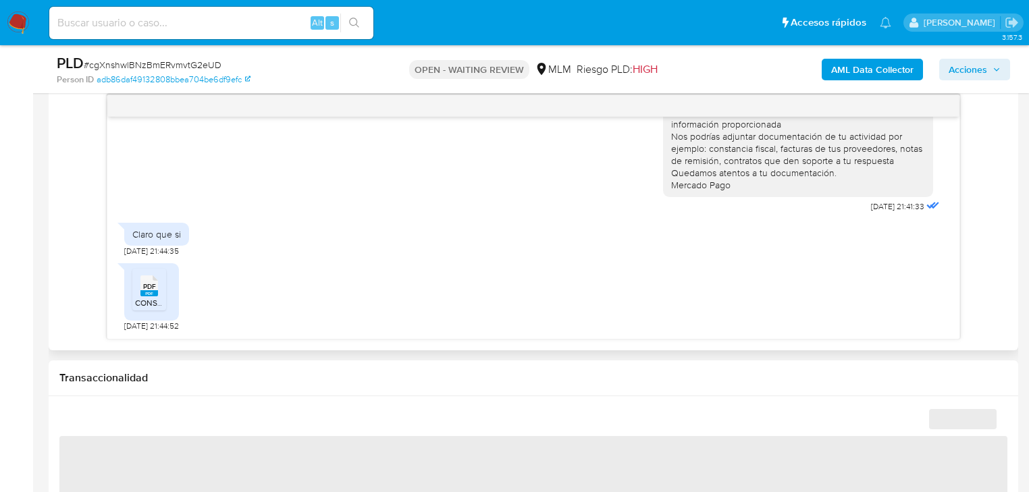
select select "10"
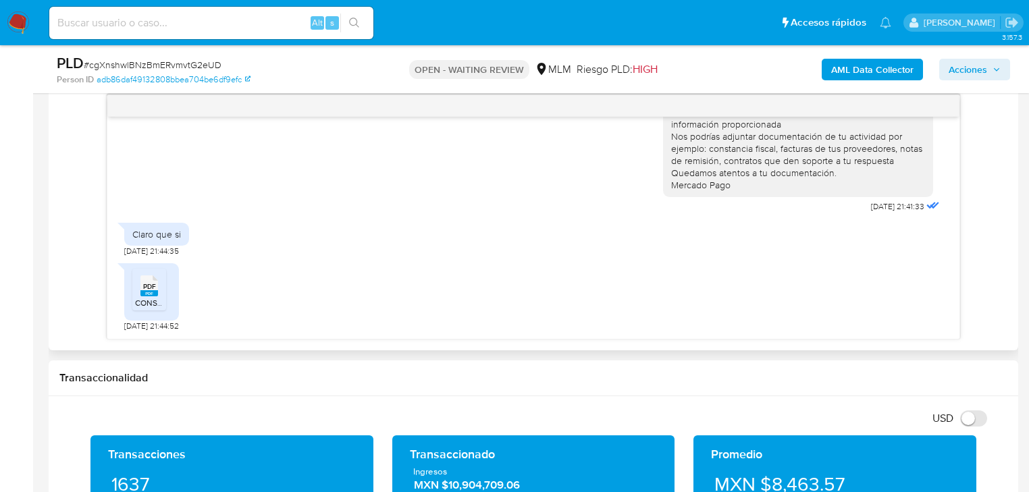
scroll to position [595, 0]
click at [149, 298] on span "CONSTANCIA SAT 2025.pdf" at bounding box center [185, 302] width 101 height 11
drag, startPoint x: 775, startPoint y: 294, endPoint x: 939, endPoint y: 87, distance: 263.9
click at [776, 293] on div "PDF PDF CONSTANCIA SAT 2025.pdf 04/09/2025 21:44:52" at bounding box center [533, 294] width 818 height 75
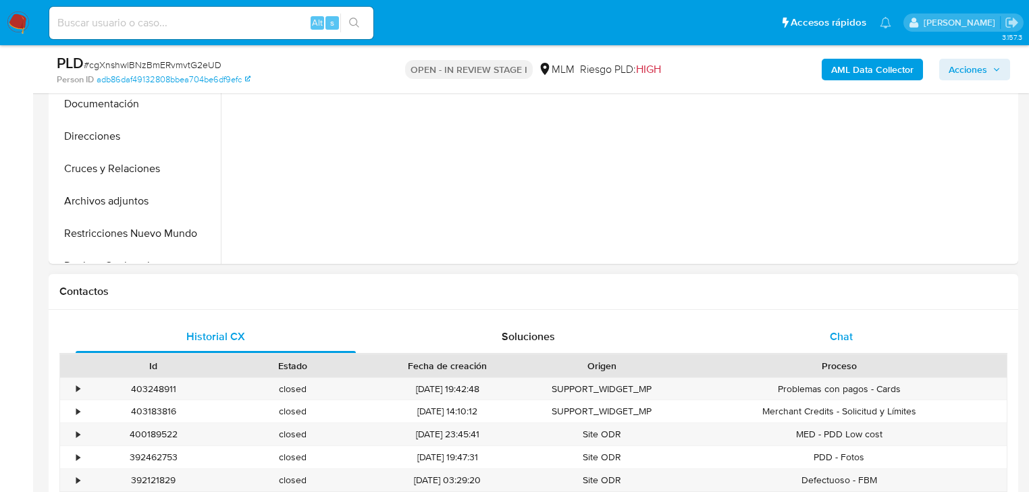
click at [843, 340] on span "Chat" at bounding box center [841, 337] width 23 height 16
select select "10"
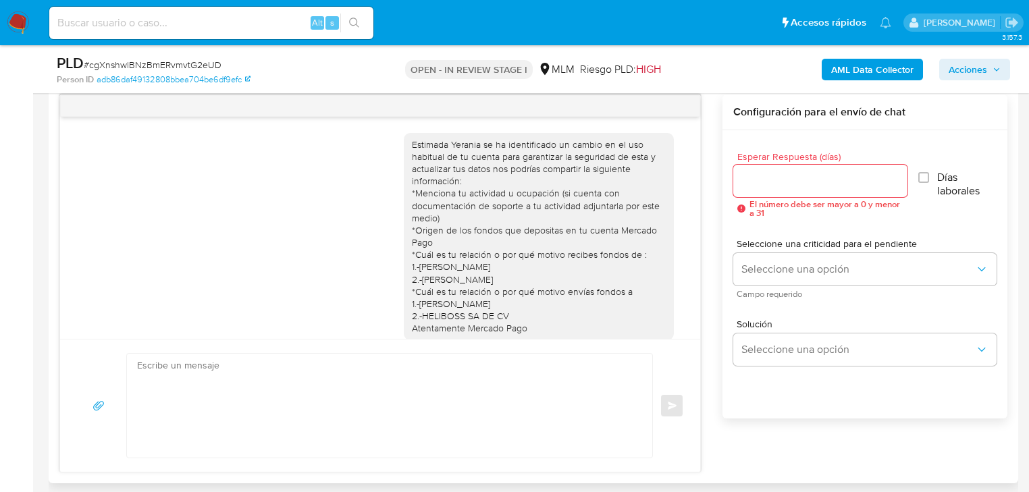
scroll to position [595, 0]
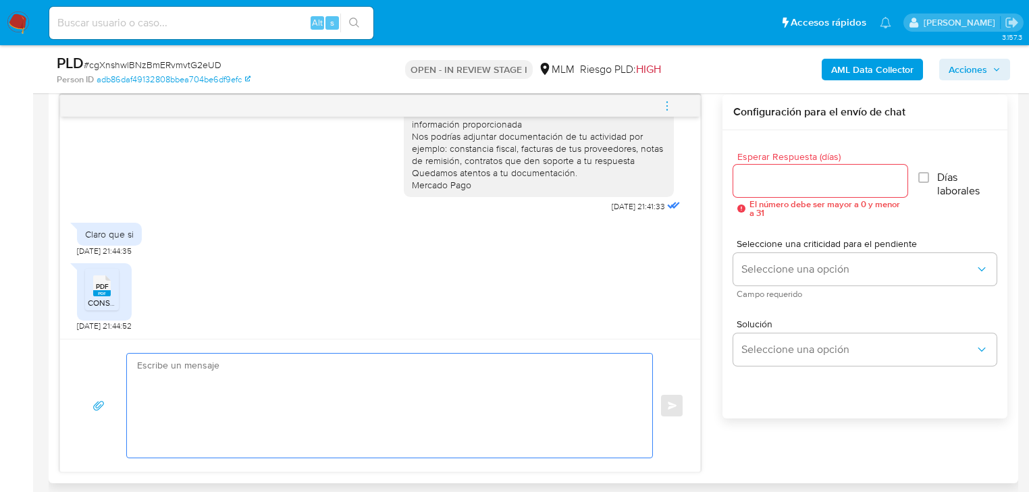
click at [254, 377] on textarea at bounding box center [386, 406] width 498 height 104
type textarea "D"
type textarea "m"
paste textarea "Agradecemos tu tiempo y documentación proporcionada. Te recordamos que esto fue…"
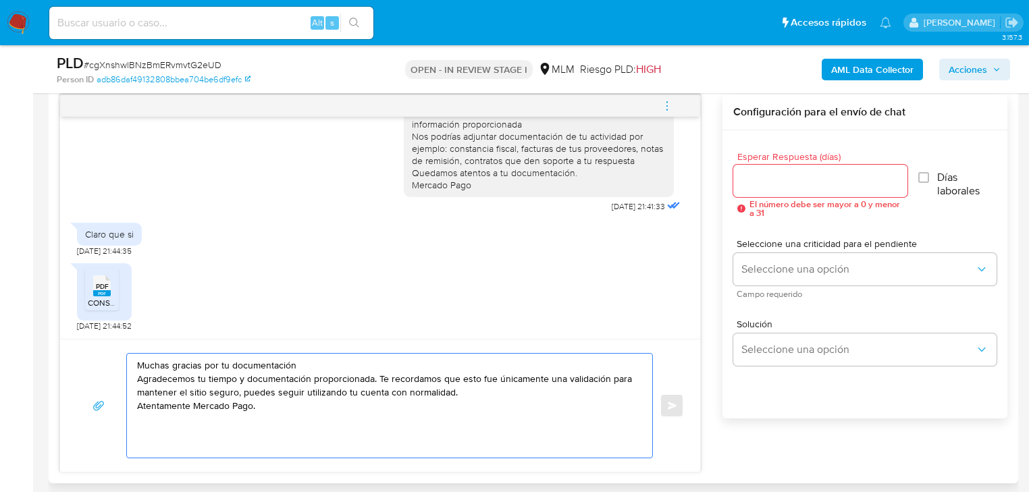
click at [134, 378] on div "Muchas gracias por tu documentación Agradecemos tu tiempo y documentación propo…" at bounding box center [386, 406] width 519 height 104
click at [138, 378] on textarea "Muchas gracias por tu documentación Agradecemos tu tiempo y documentación propo…" at bounding box center [386, 406] width 498 height 104
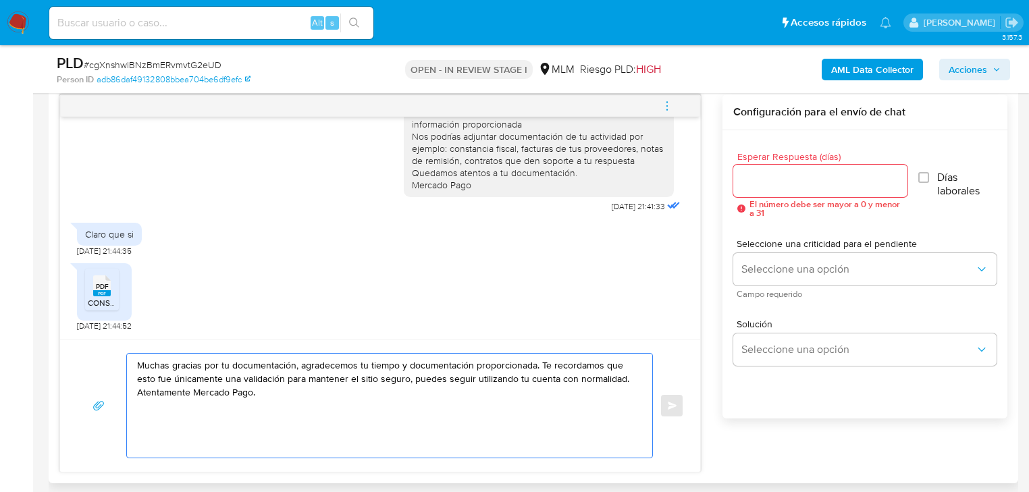
drag, startPoint x: 402, startPoint y: 367, endPoint x: 534, endPoint y: 365, distance: 131.7
click at [534, 365] on textarea "Muchas gracias por tu documentación, agradecemos tu tiempo y documentación prop…" at bounding box center [386, 406] width 498 height 104
click at [508, 375] on textarea "Muchas gracias por tu documentación, agradecemos tu tiempo. Te recordamos que e…" at bounding box center [386, 406] width 498 height 104
click at [502, 375] on textarea "Muchas gracias por tu documentación, agradecemos tu tiempo. Te recordamos que e…" at bounding box center [386, 406] width 498 height 104
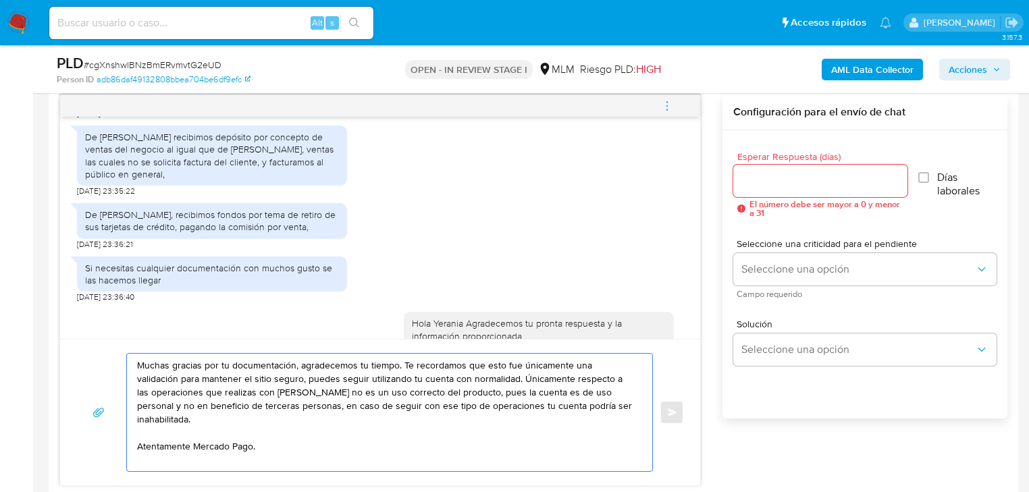
scroll to position [433, 0]
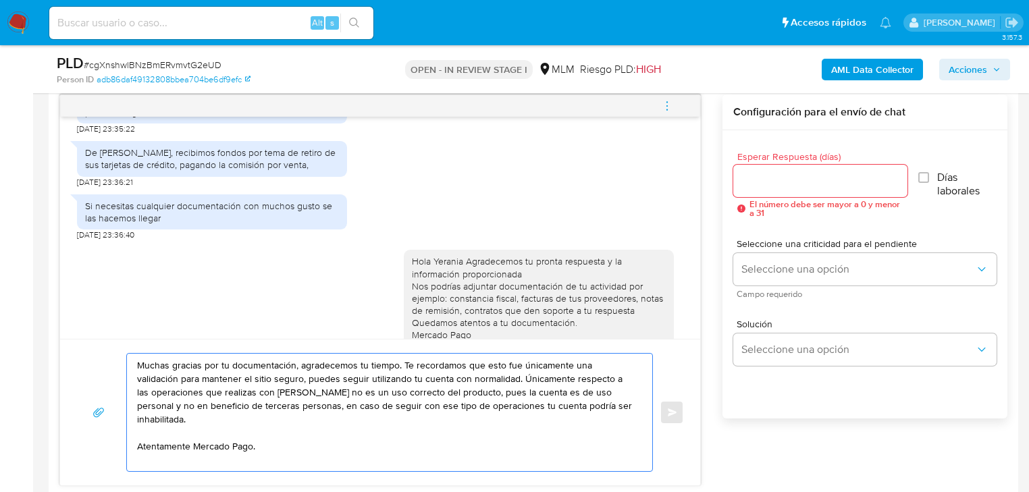
click at [160, 438] on textarea "Muchas gracias por tu documentación, agradecemos tu tiempo. Te recordamos que e…" at bounding box center [386, 412] width 498 height 117
click at [142, 427] on textarea "Muchas gracias por tu documentación, agradecemos tu tiempo. Te recordamos que e…" at bounding box center [386, 412] width 498 height 117
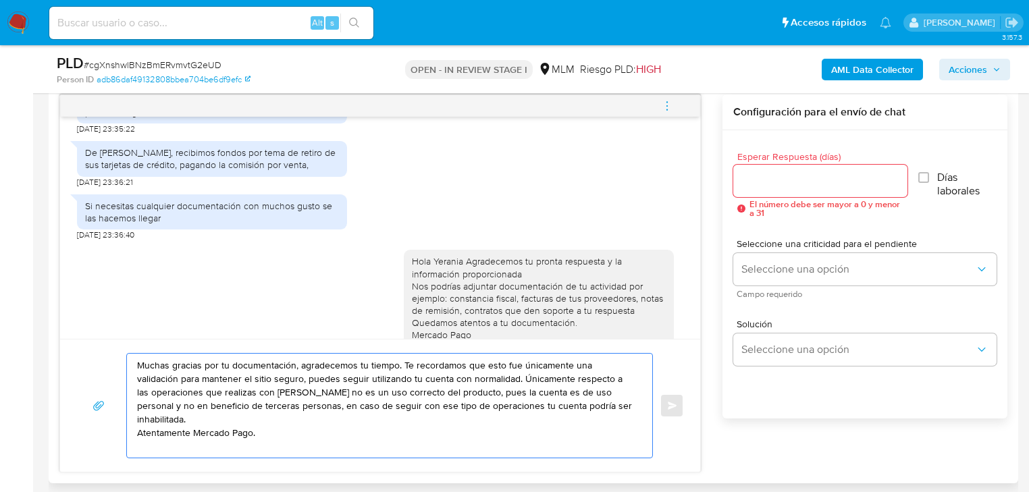
drag, startPoint x: 402, startPoint y: 363, endPoint x: 625, endPoint y: 408, distance: 226.7
click at [625, 408] on textarea "Muchas gracias por tu documentación, agradecemos tu tiempo. Te recordamos que e…" at bounding box center [386, 406] width 498 height 104
click at [329, 410] on textarea "Muchas gracias por tu documentación, agradecemos tu tiempo. Te recordamos que e…" at bounding box center [386, 406] width 498 height 104
drag, startPoint x: 398, startPoint y: 405, endPoint x: 584, endPoint y: 429, distance: 187.9
click at [584, 429] on textarea "Muchas gracias por tu documentación, agradecemos tu tiempo. Te recordamos que e…" at bounding box center [386, 406] width 498 height 104
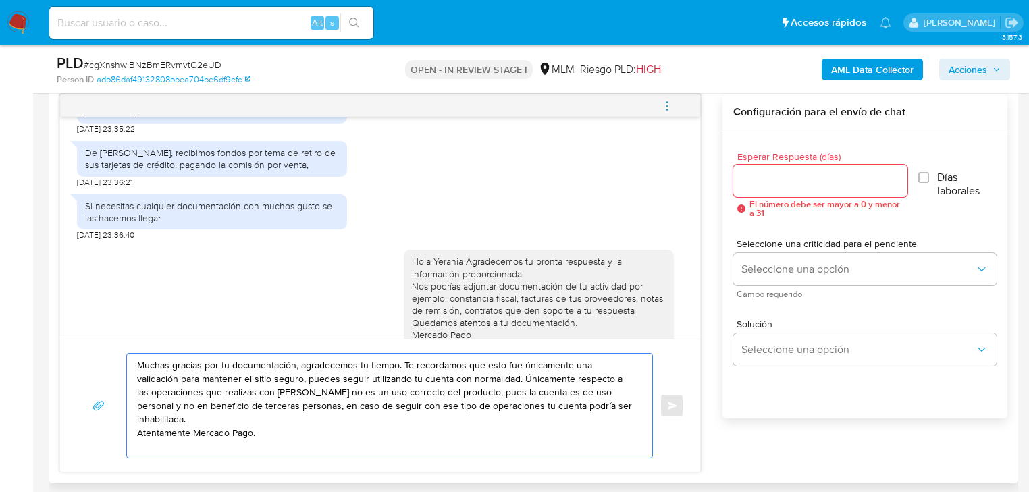
type textarea "Muchas gracias por tu documentación, agradecemos tu tiempo. Te recordamos que e…"
drag, startPoint x: 274, startPoint y: 151, endPoint x: 291, endPoint y: 181, distance: 34.2
click at [291, 171] on div "De fausto alejandro Zazueta Galaz, recibimos fondos por tema de retiro de sus t…" at bounding box center [212, 159] width 254 height 24
click at [249, 424] on textarea "Muchas gracias por tu documentación, agradecemos tu tiempo. Te recordamos que e…" at bounding box center [386, 406] width 498 height 104
drag, startPoint x: 261, startPoint y: 436, endPoint x: 105, endPoint y: 352, distance: 177.0
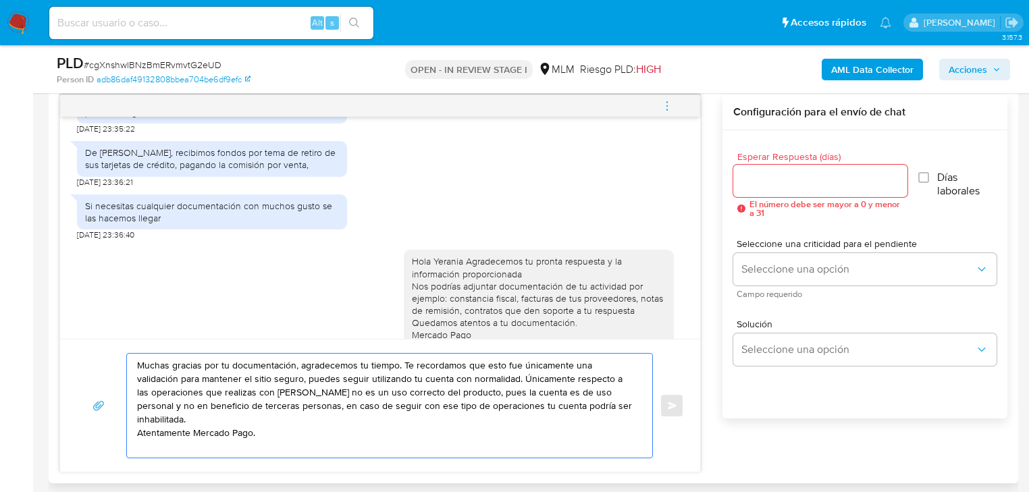
click at [105, 353] on div "Muchas gracias por tu documentación, agradecemos tu tiempo. Te recordamos que e…" at bounding box center [380, 405] width 608 height 105
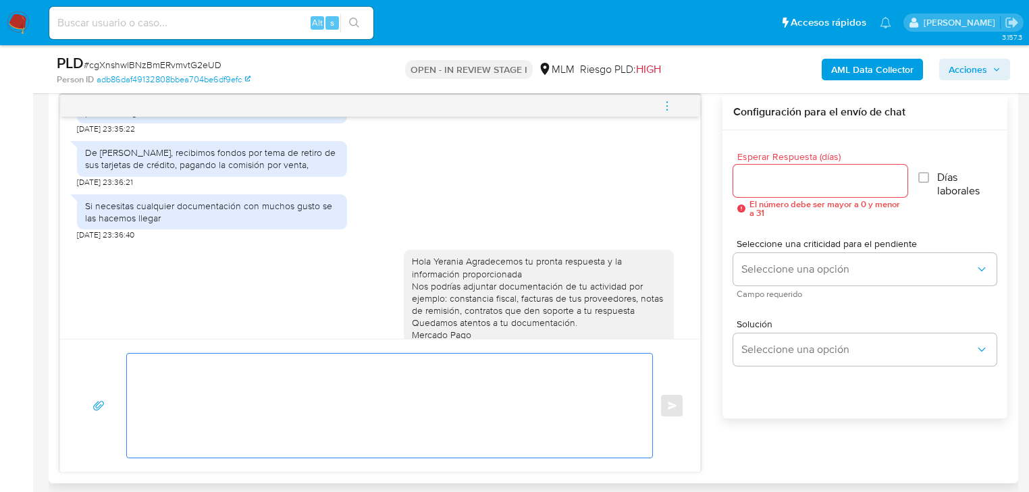
paste textarea "Muchas gracias por tu documentación, agradecemos tu tiempo. Te recordamos que e…"
type textarea "Muchas gracias por tu documentación, agradecemos tu tiempo. Te recordamos que e…"
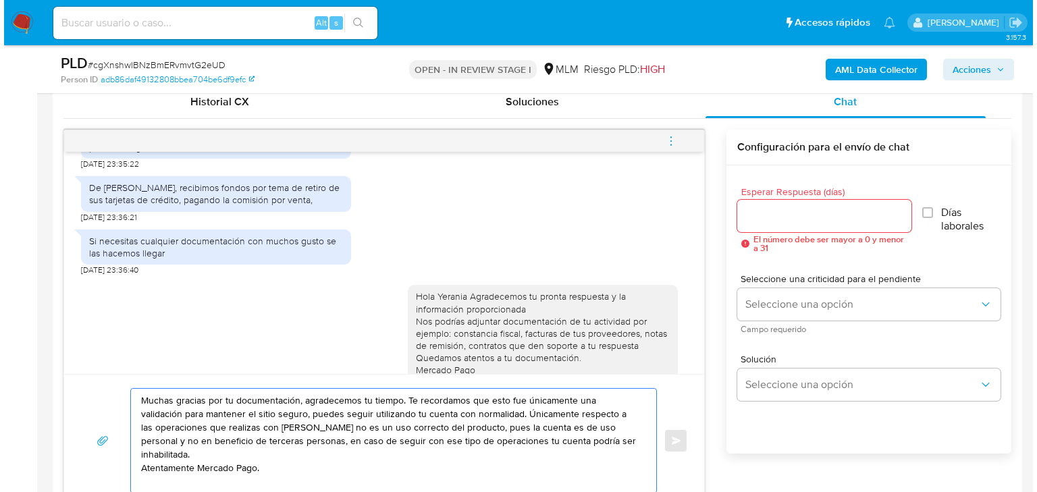
scroll to position [648, 0]
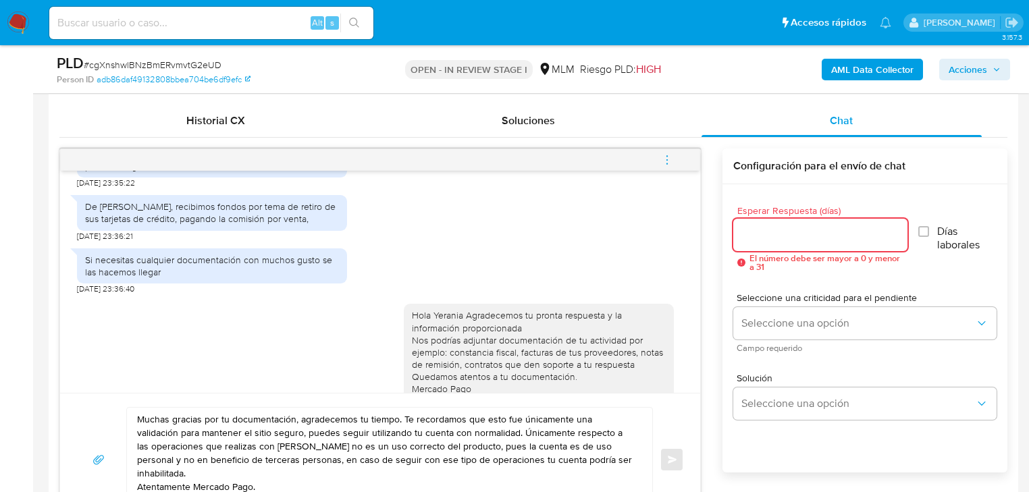
click at [764, 242] on input "Esperar Respuesta (días)" at bounding box center [820, 235] width 174 height 18
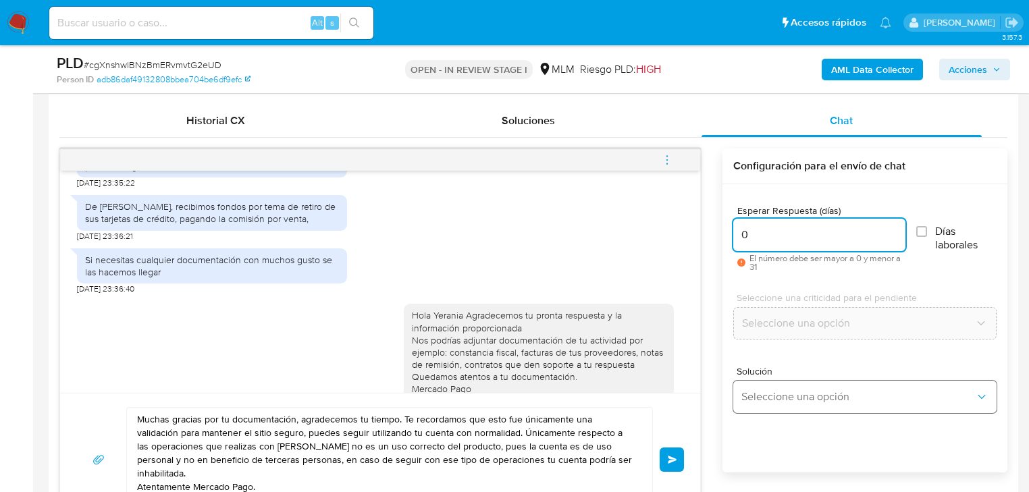
type input "0"
click at [781, 392] on span "Seleccione una opción" at bounding box center [858, 397] width 234 height 14
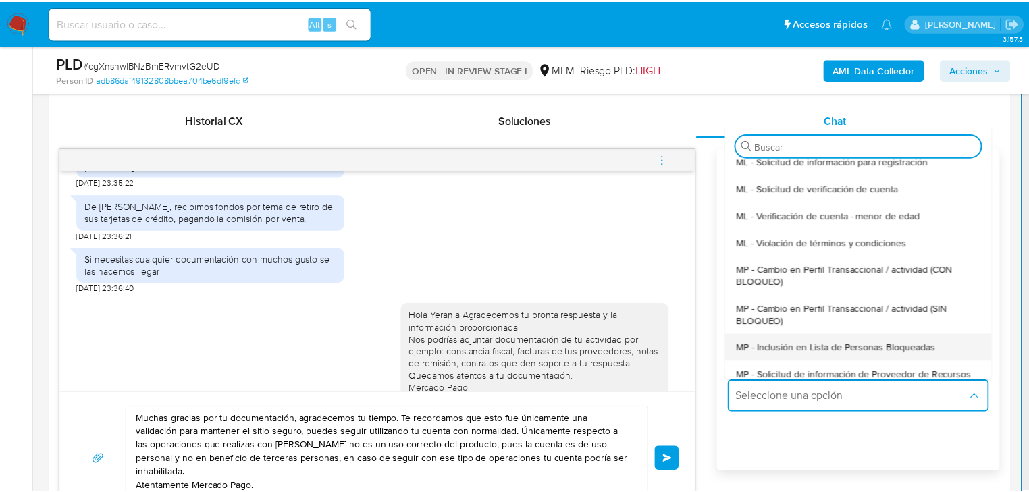
scroll to position [54, 0]
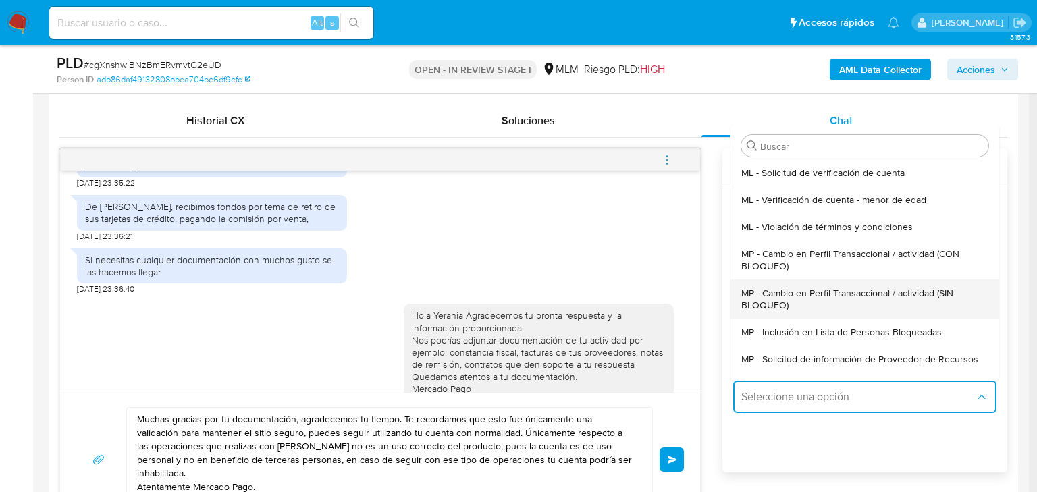
click at [849, 302] on span "MP - Cambio en Perfil Transaccional / actividad (SIN BLOQUEO)" at bounding box center [860, 299] width 239 height 24
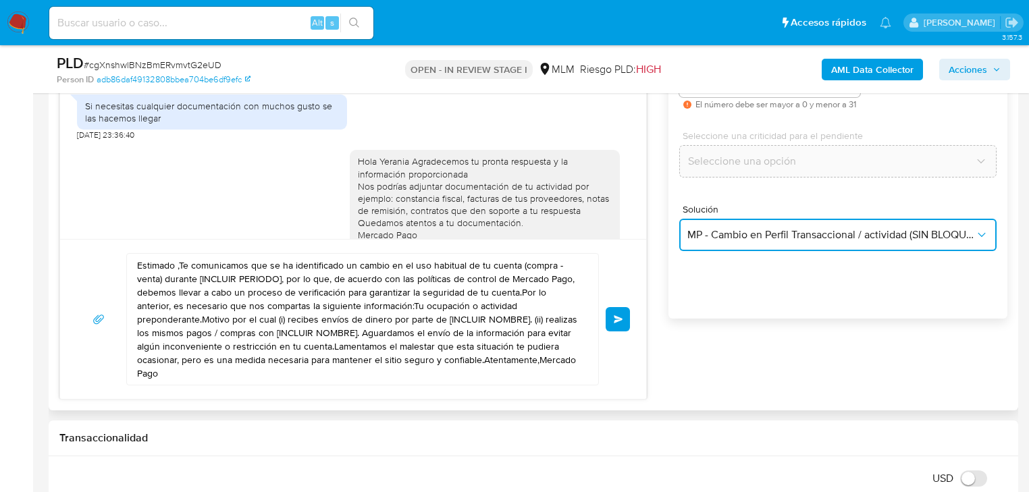
scroll to position [810, 0]
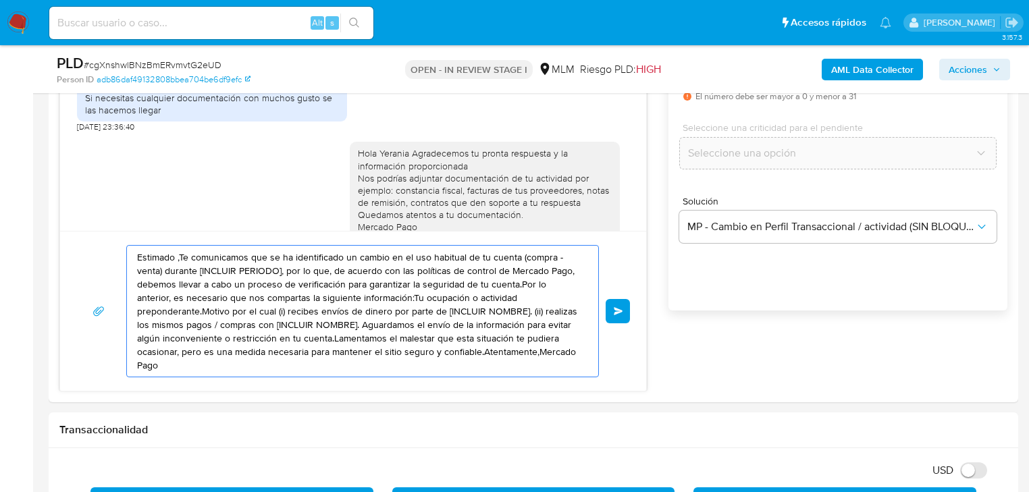
drag, startPoint x: 308, startPoint y: 273, endPoint x: -73, endPoint y: 176, distance: 392.9
paste textarea "Muchas gracias por tu documentación, agradecemos tu tiempo. Te recordamos que e…"
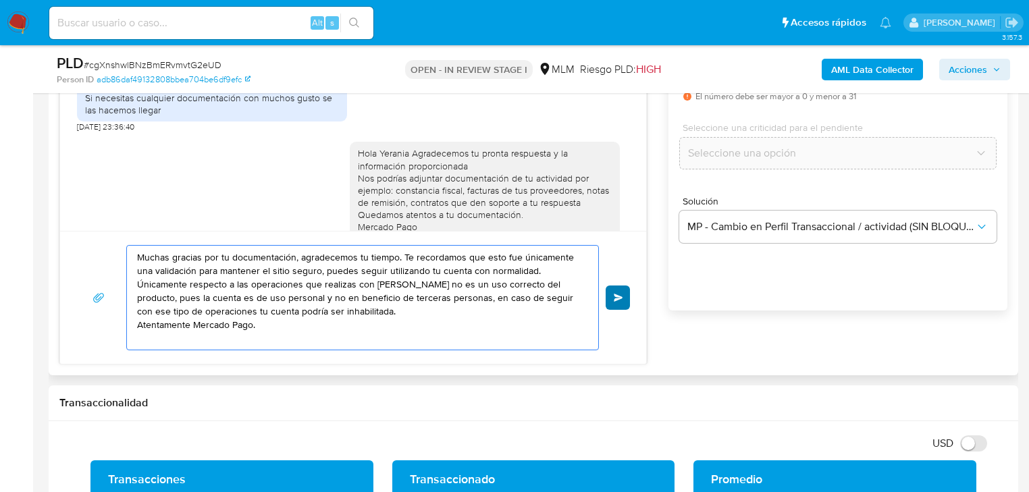
type textarea "Muchas gracias por tu documentación, agradecemos tu tiempo. Te recordamos que e…"
click at [623, 296] on span "Enviar" at bounding box center [618, 298] width 9 height 8
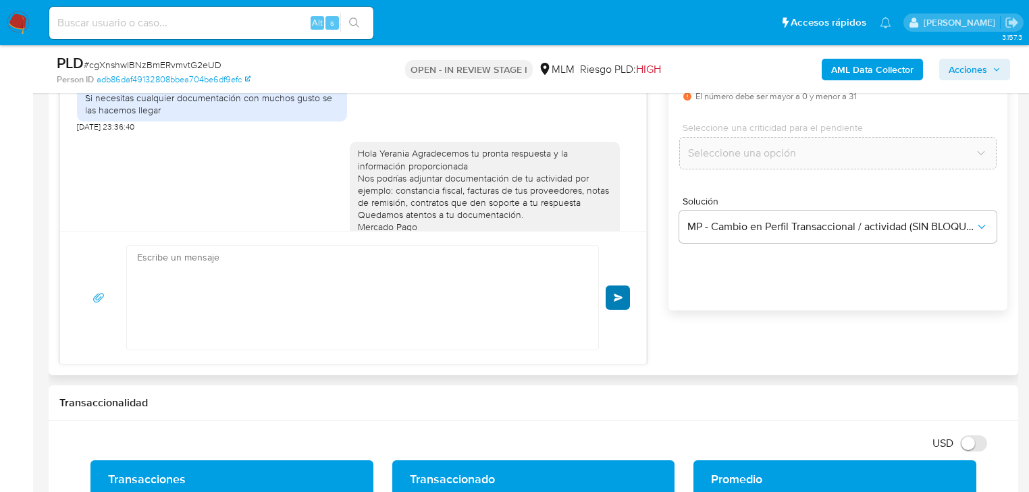
scroll to position [758, 0]
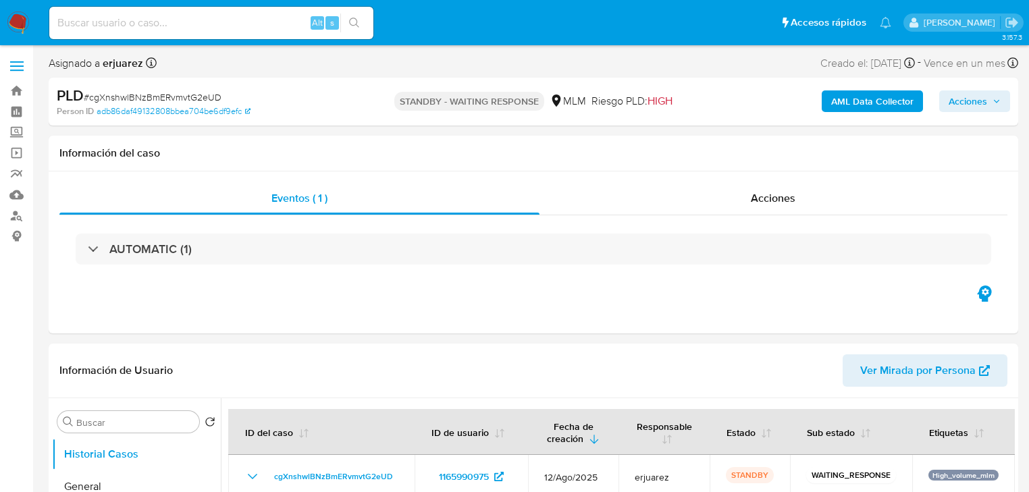
select select "10"
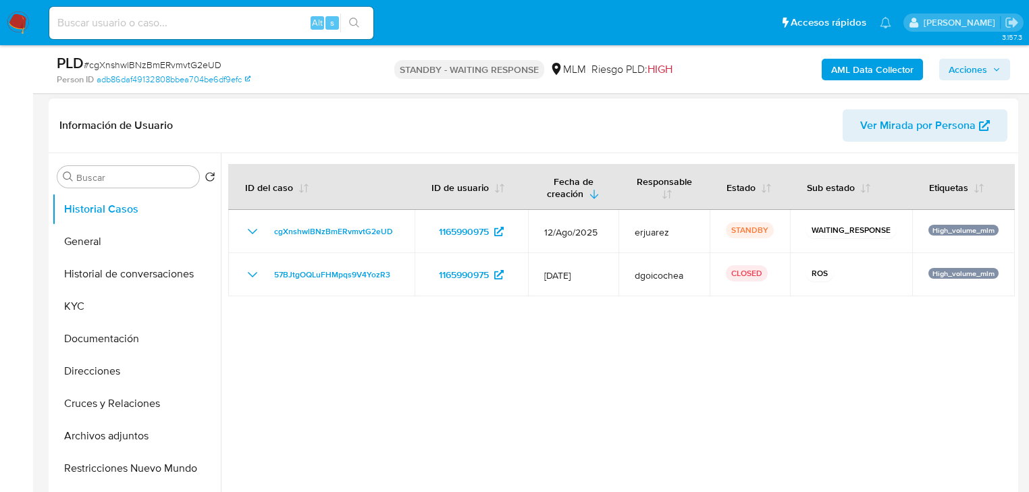
scroll to position [216, 0]
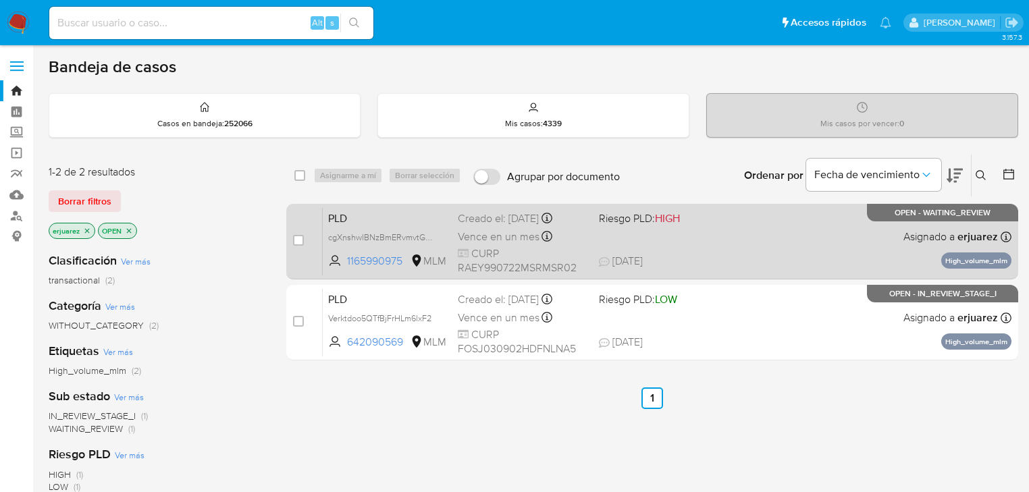
click at [597, 234] on div "PLD cgXnshwlBNzBmERvmvtG2eUD 1165990975 MLM Riesgo PLD: HIGH Creado el: [DATE] …" at bounding box center [667, 241] width 689 height 68
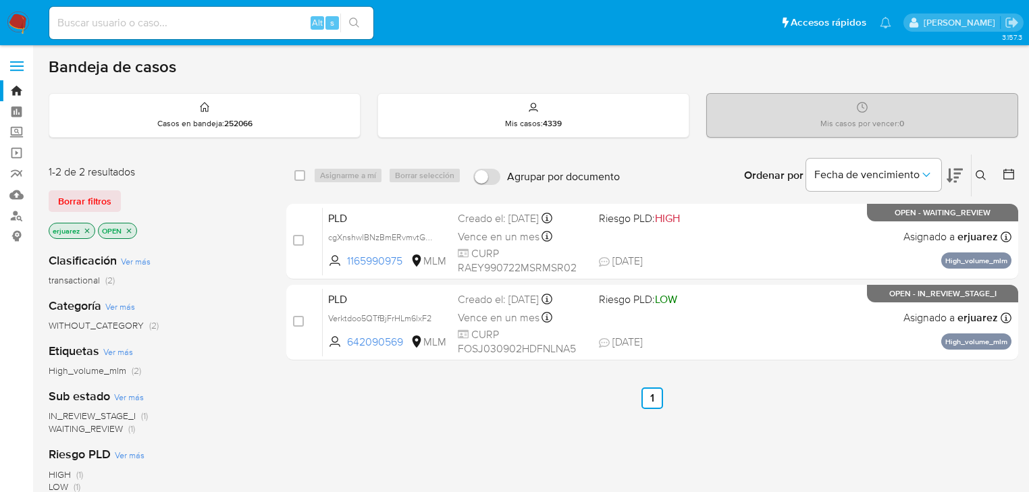
click at [84, 232] on icon "close-filter" at bounding box center [87, 231] width 8 height 8
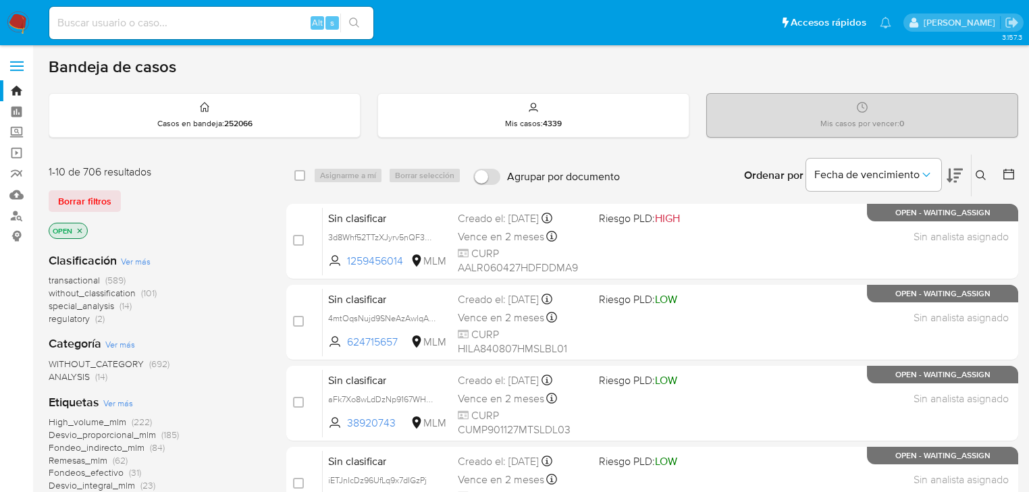
click at [981, 167] on button at bounding box center [983, 175] width 22 height 16
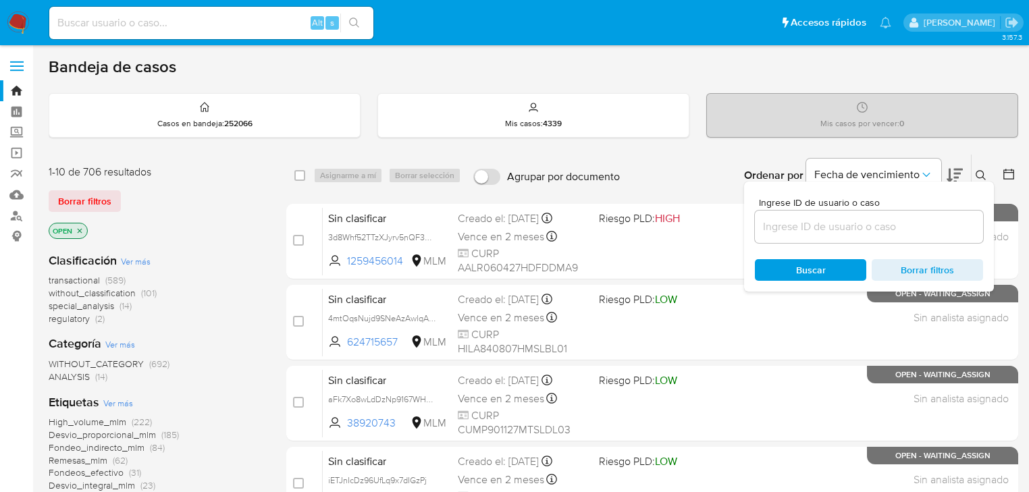
click at [820, 228] on input at bounding box center [869, 227] width 228 height 18
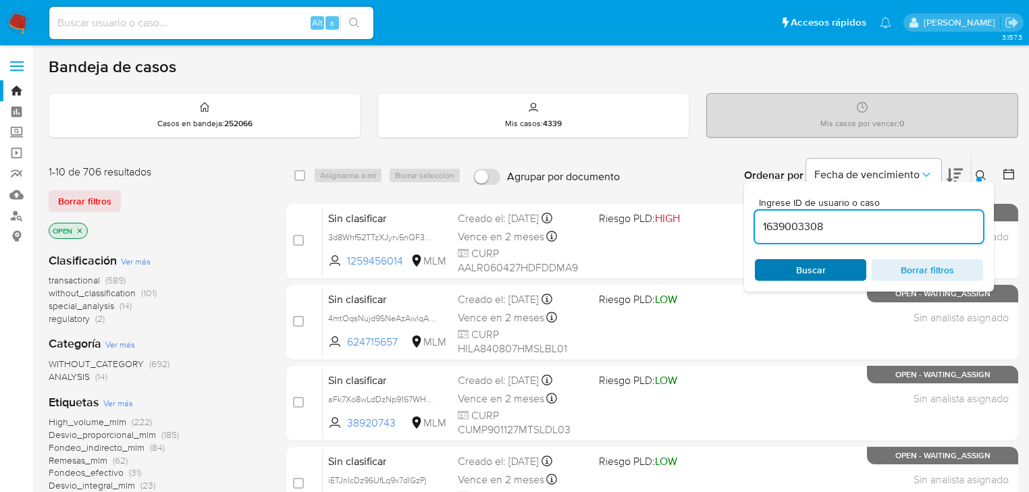
type input "1639003308"
click at [772, 268] on span "Buscar" at bounding box center [810, 270] width 93 height 19
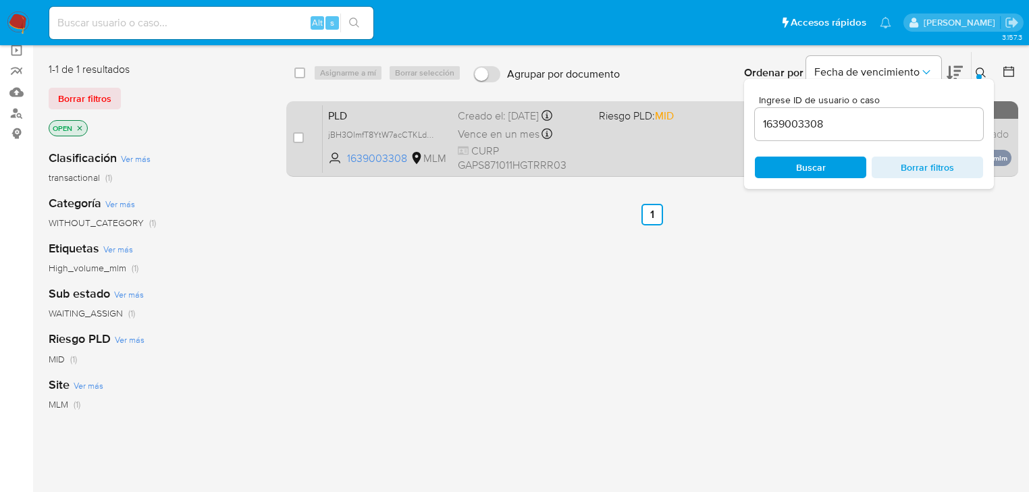
scroll to position [108, 0]
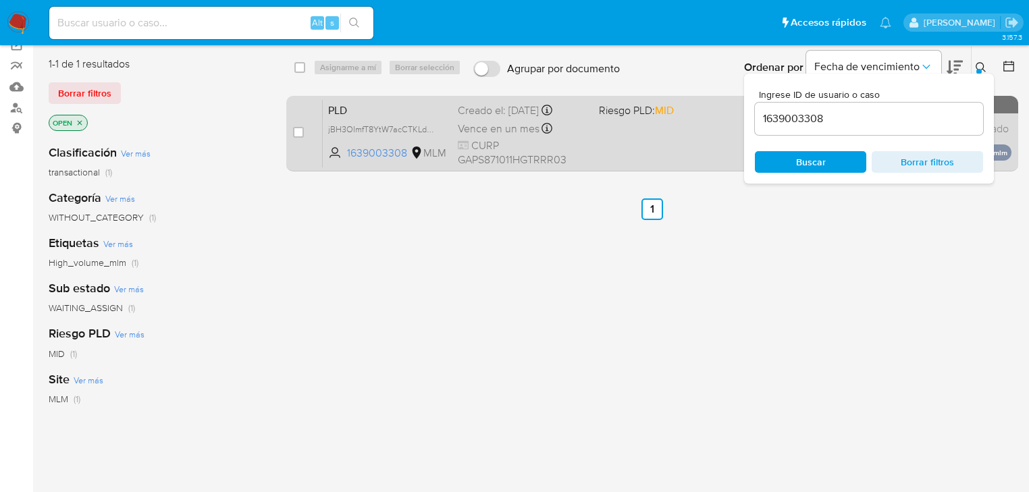
click at [602, 133] on div "PLD jBH3OImfT8YtW7acCTKLdp22 1639003308 MLM Riesgo PLD: MID Creado el: 12/08/20…" at bounding box center [667, 133] width 689 height 68
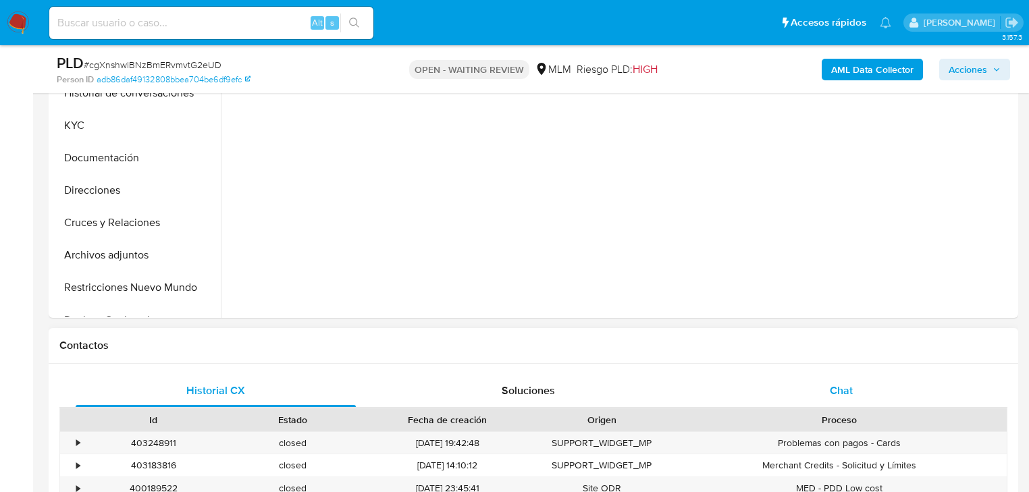
click at [851, 394] on span "Chat" at bounding box center [841, 391] width 23 height 16
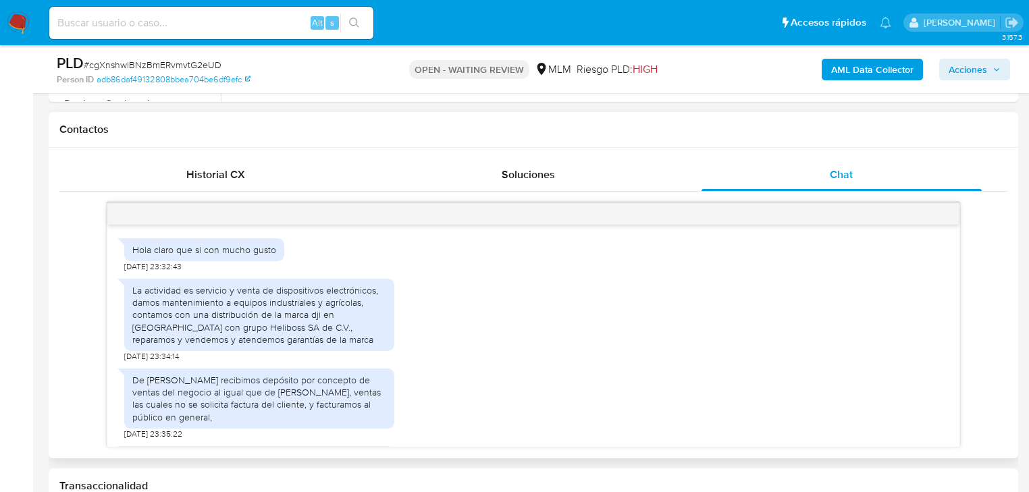
scroll to position [609, 0]
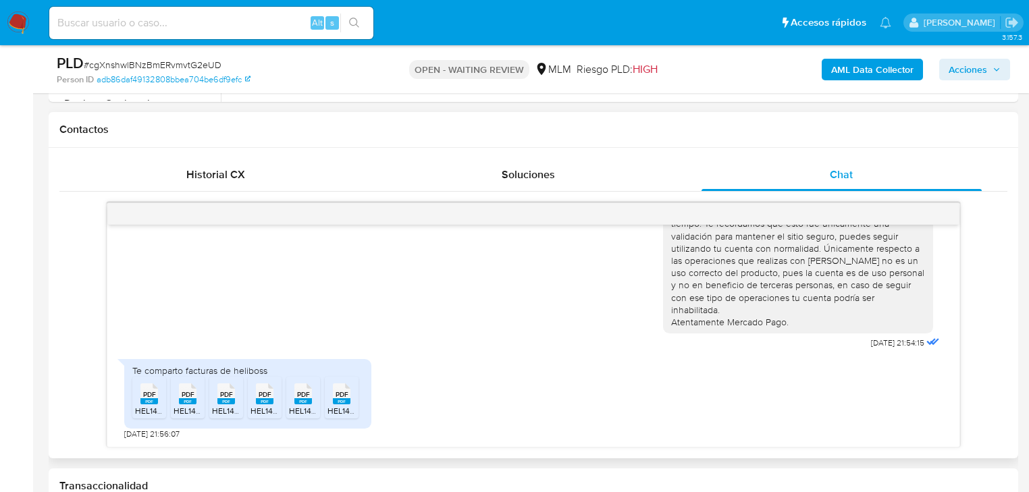
select select "10"
click at [142, 398] on rect at bounding box center [149, 401] width 18 height 6
click at [182, 397] on span "PDF" at bounding box center [188, 394] width 13 height 9
click at [224, 396] on span "PDF" at bounding box center [226, 394] width 13 height 9
drag, startPoint x: 263, startPoint y: 396, endPoint x: 300, endPoint y: 395, distance: 37.8
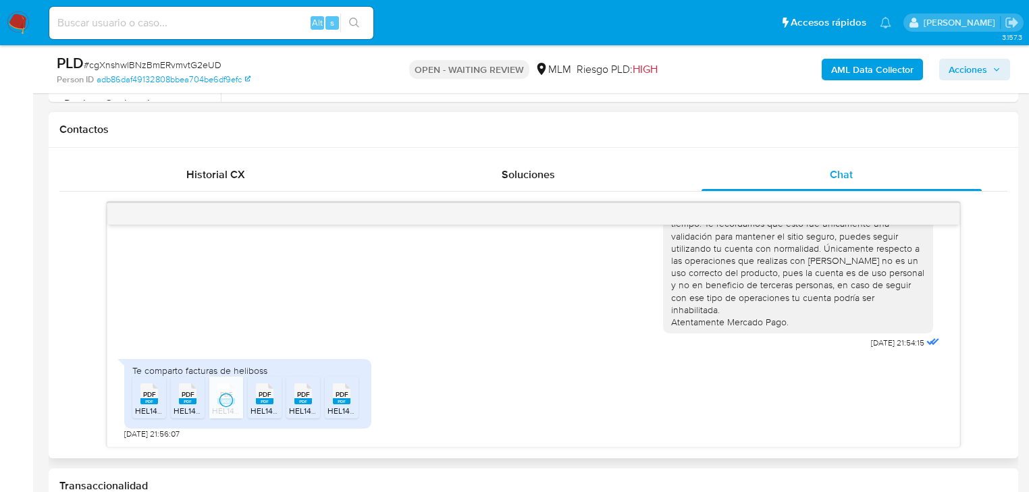
click at [263, 396] on span "PDF" at bounding box center [265, 394] width 13 height 9
drag, startPoint x: 304, startPoint y: 395, endPoint x: 358, endPoint y: 395, distance: 54.0
click at [305, 395] on span "PDF" at bounding box center [303, 394] width 13 height 9
click at [358, 395] on li "PDF PDF HEL140318C4A_Factura_FA62725_20250818.pdf" at bounding box center [342, 398] width 34 height 42
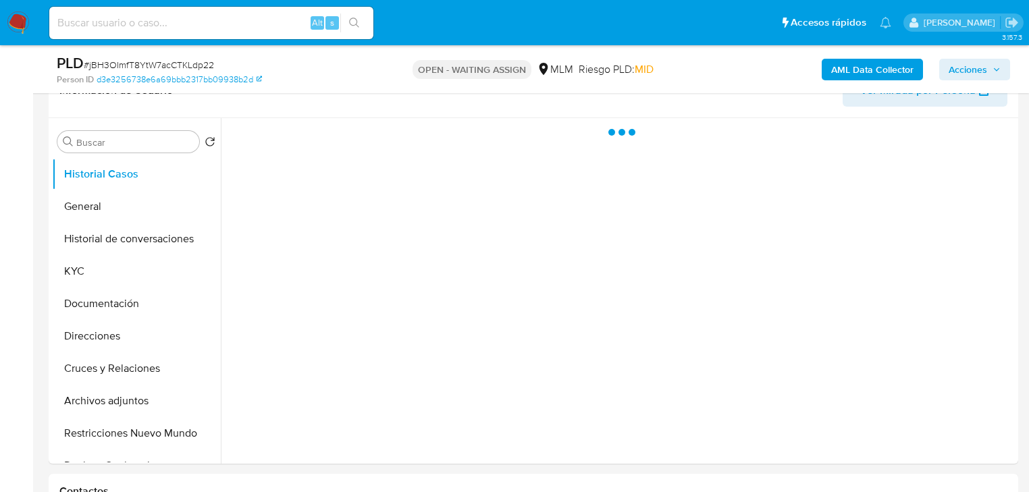
scroll to position [270, 0]
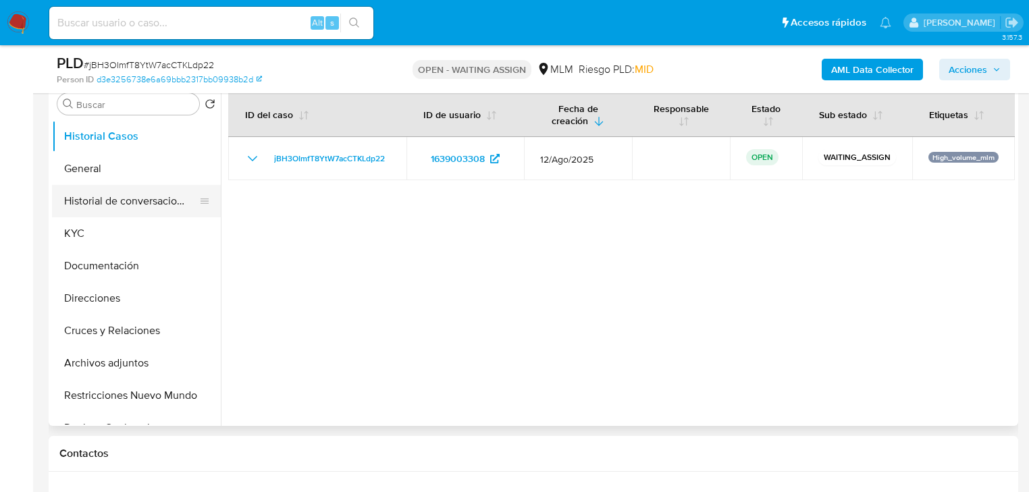
select select "10"
click at [79, 242] on button "KYC" at bounding box center [131, 233] width 158 height 32
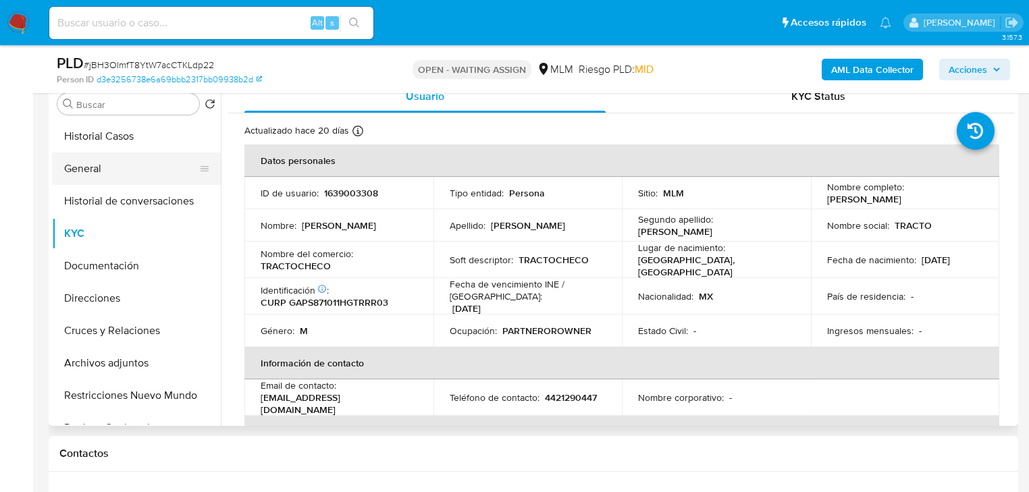
drag, startPoint x: 110, startPoint y: 158, endPoint x: 128, endPoint y: 161, distance: 18.4
click at [110, 158] on button "General" at bounding box center [131, 169] width 158 height 32
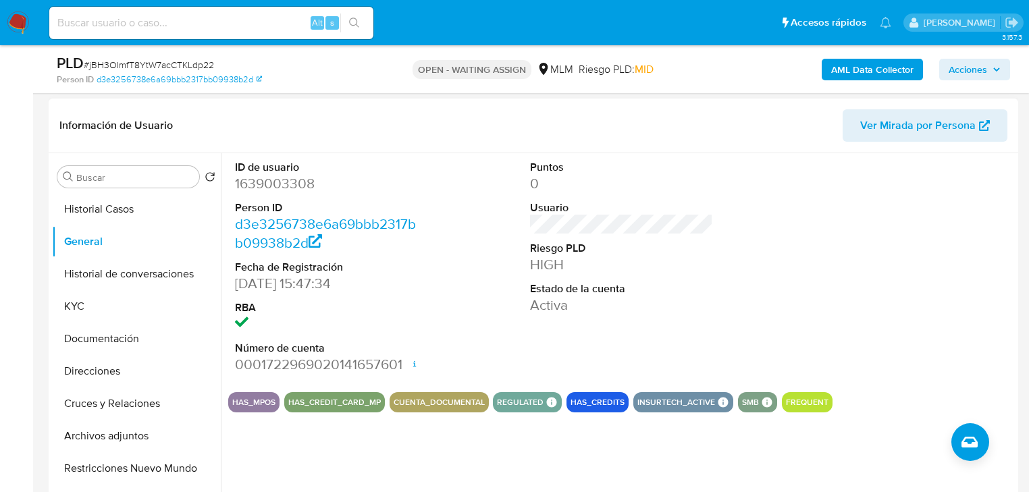
scroll to position [216, 0]
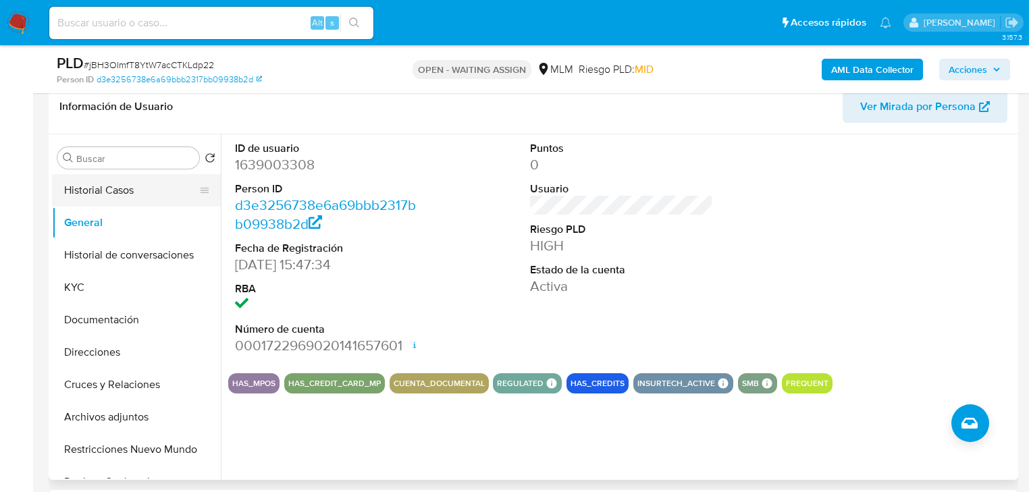
click at [105, 192] on button "Historial Casos" at bounding box center [131, 190] width 158 height 32
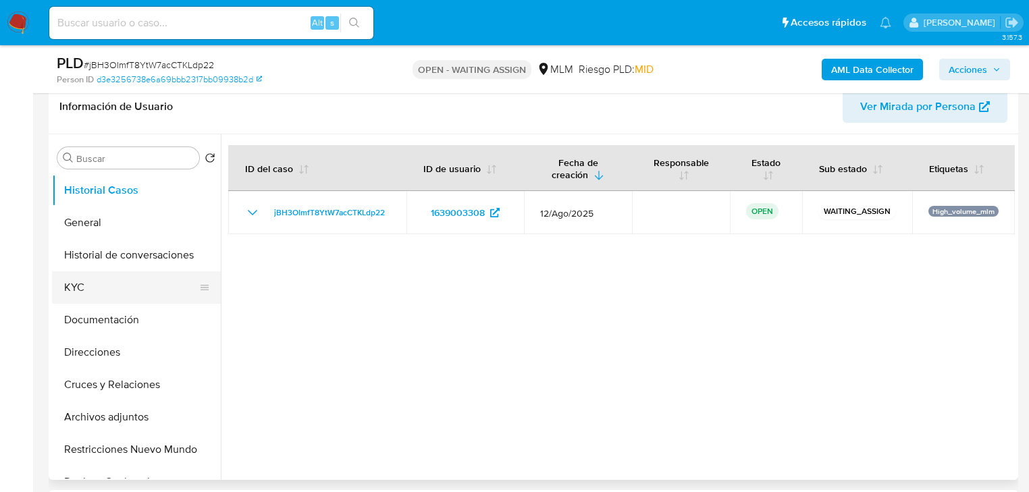
click at [111, 284] on button "KYC" at bounding box center [131, 287] width 158 height 32
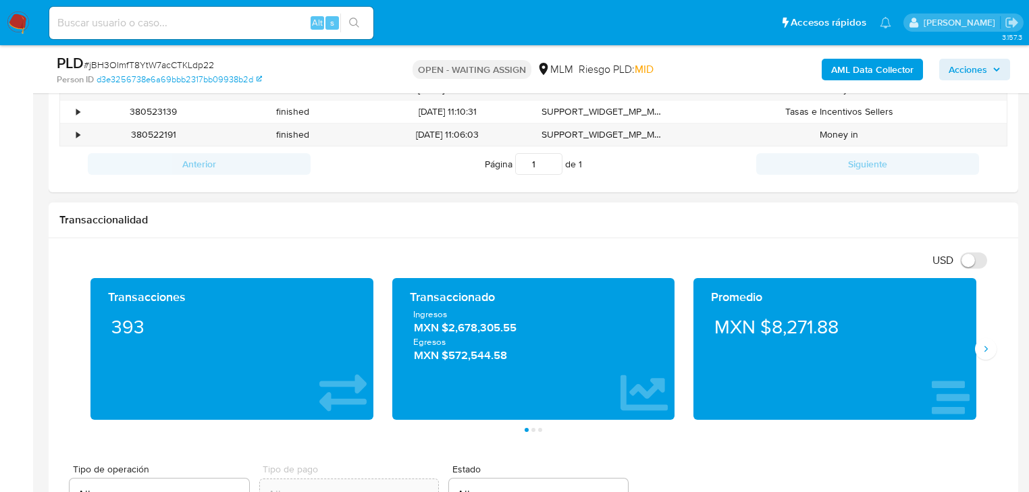
scroll to position [810, 0]
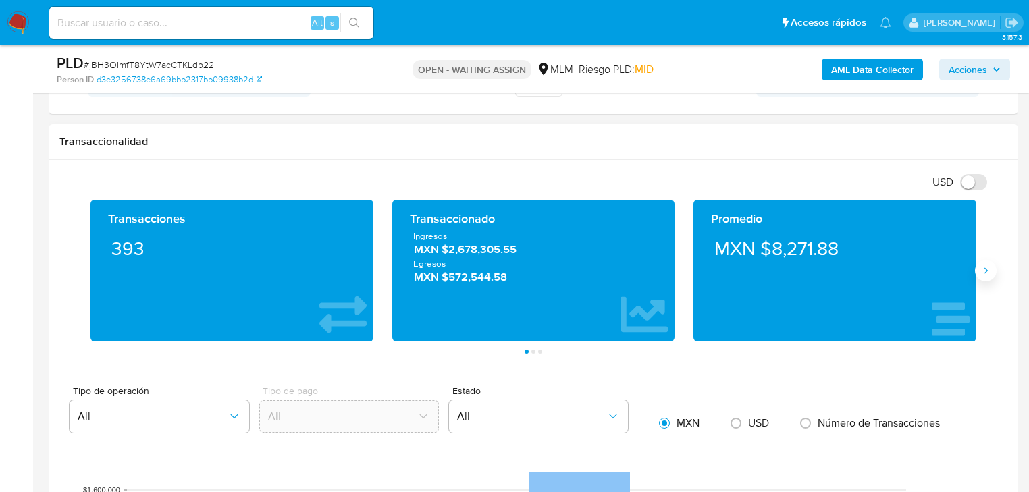
click at [986, 265] on icon "Siguiente" at bounding box center [985, 270] width 11 height 11
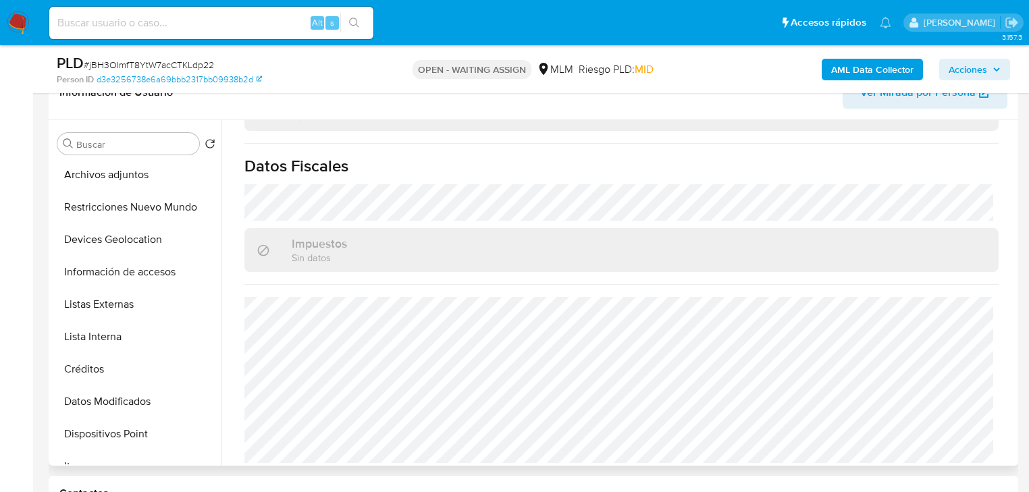
scroll to position [216, 0]
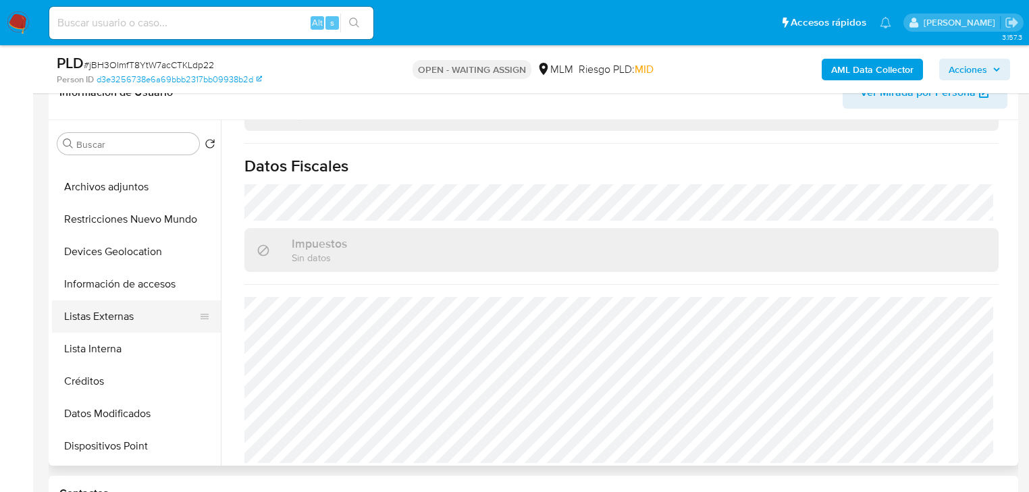
drag, startPoint x: 122, startPoint y: 311, endPoint x: 114, endPoint y: 310, distance: 8.1
click at [122, 311] on button "Listas Externas" at bounding box center [131, 316] width 158 height 32
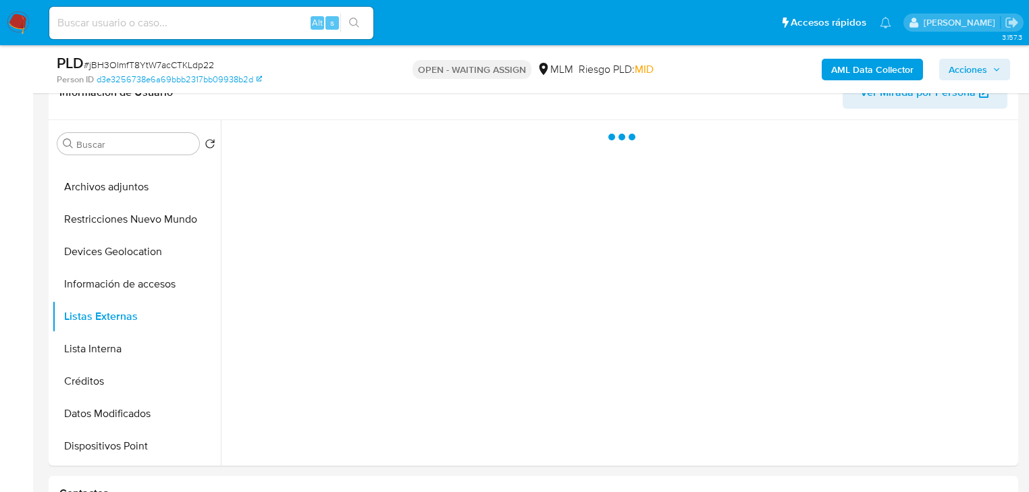
scroll to position [0, 0]
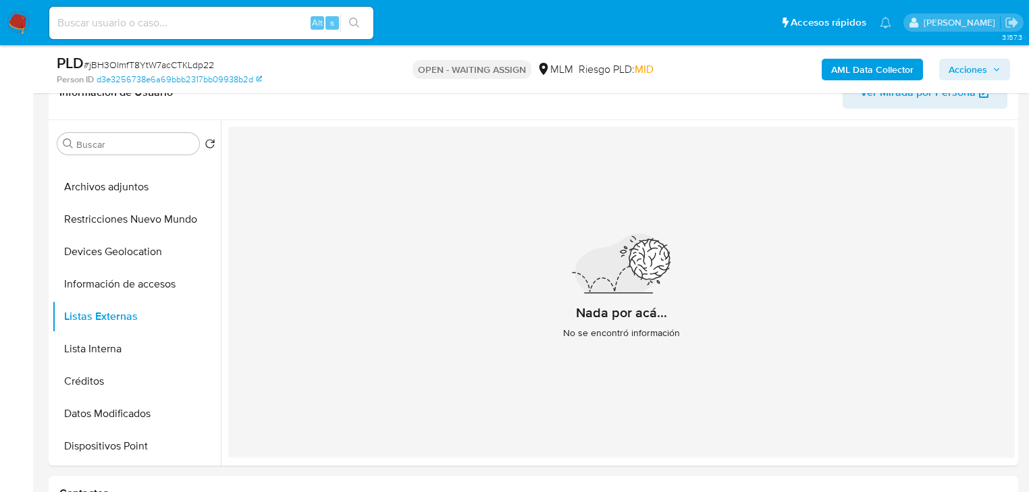
click at [101, 354] on button "Lista Interna" at bounding box center [131, 349] width 158 height 32
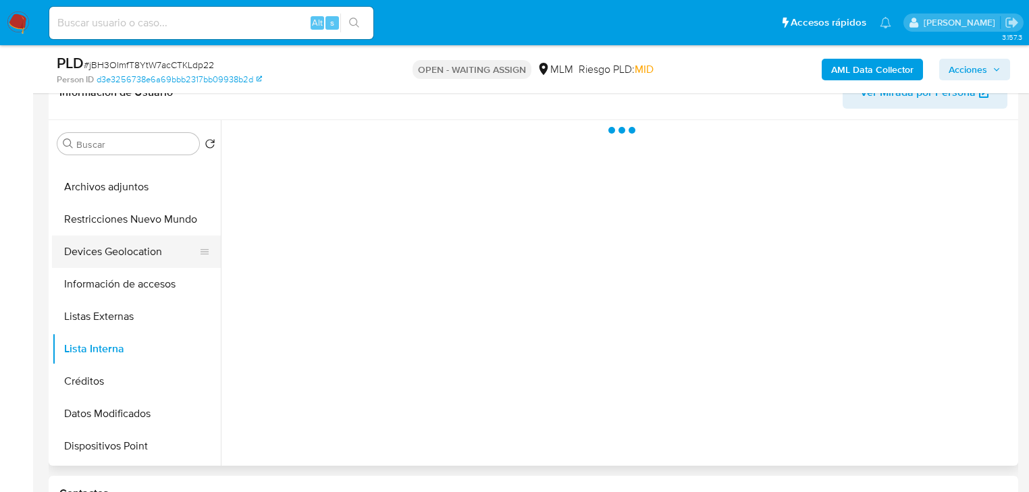
click at [112, 253] on button "Devices Geolocation" at bounding box center [131, 252] width 158 height 32
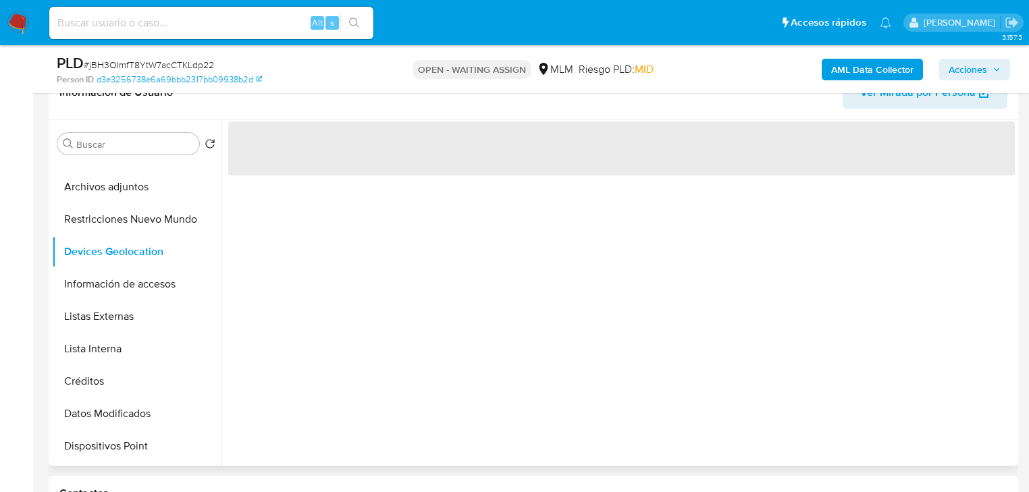
scroll to position [176, 0]
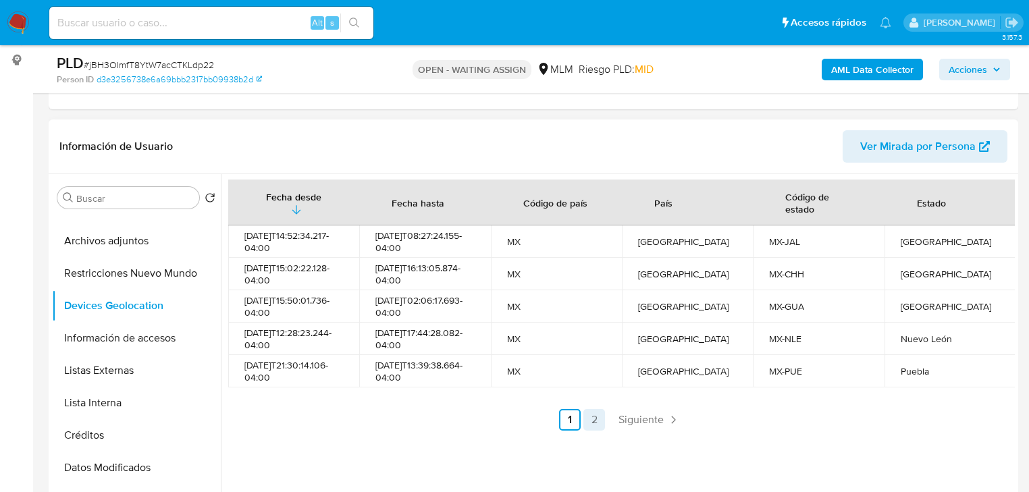
click at [594, 420] on link "2" at bounding box center [594, 420] width 22 height 22
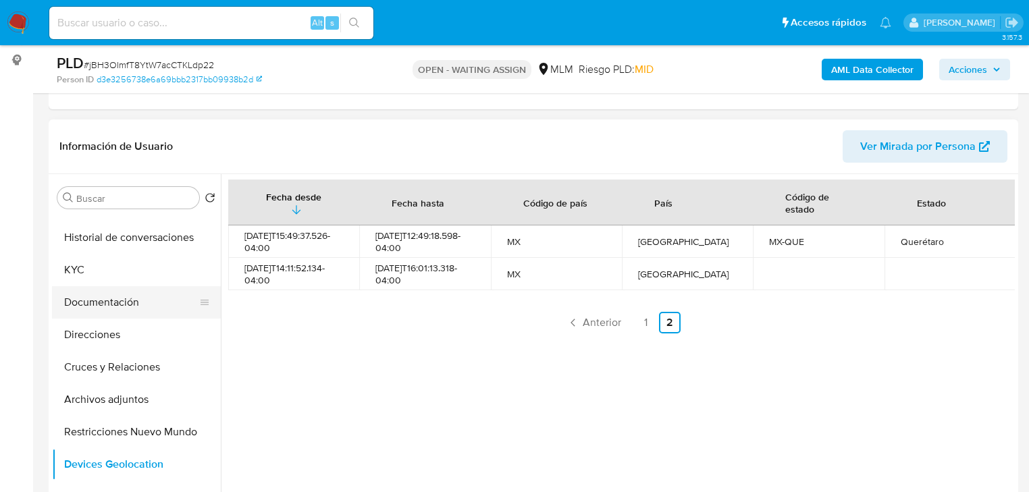
scroll to position [54, 0]
click at [117, 307] on button "Documentación" at bounding box center [131, 306] width 158 height 32
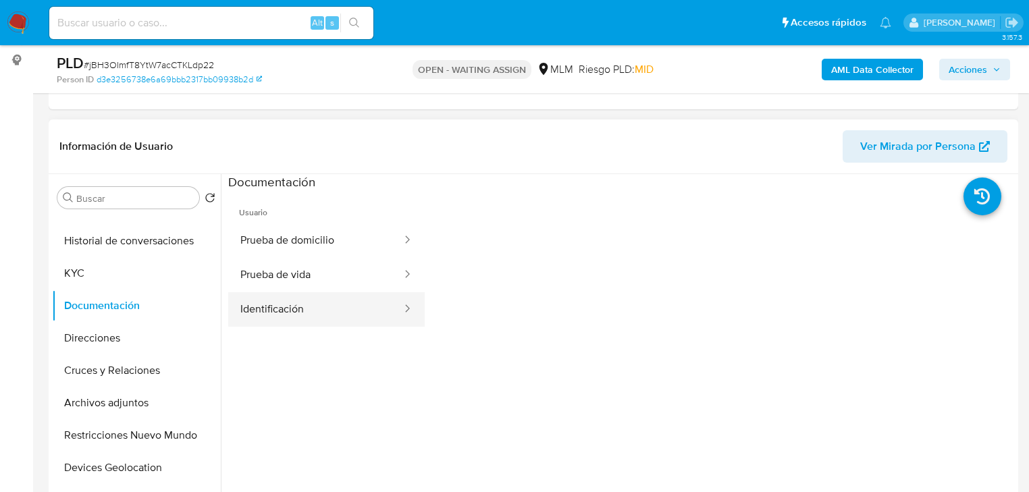
click at [348, 302] on button "Identificación" at bounding box center [315, 309] width 175 height 34
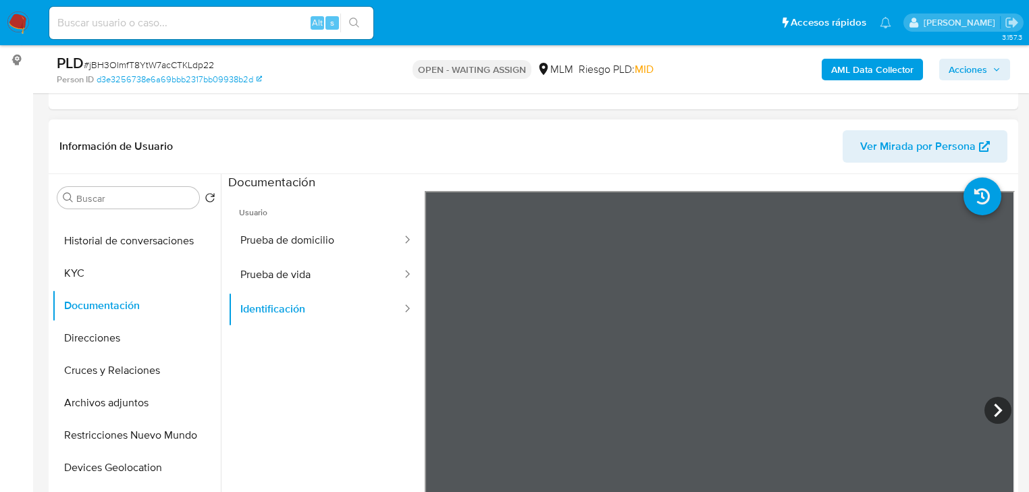
scroll to position [0, 0]
click at [989, 402] on icon at bounding box center [997, 410] width 27 height 27
click at [305, 279] on button "Prueba de vida" at bounding box center [315, 275] width 175 height 34
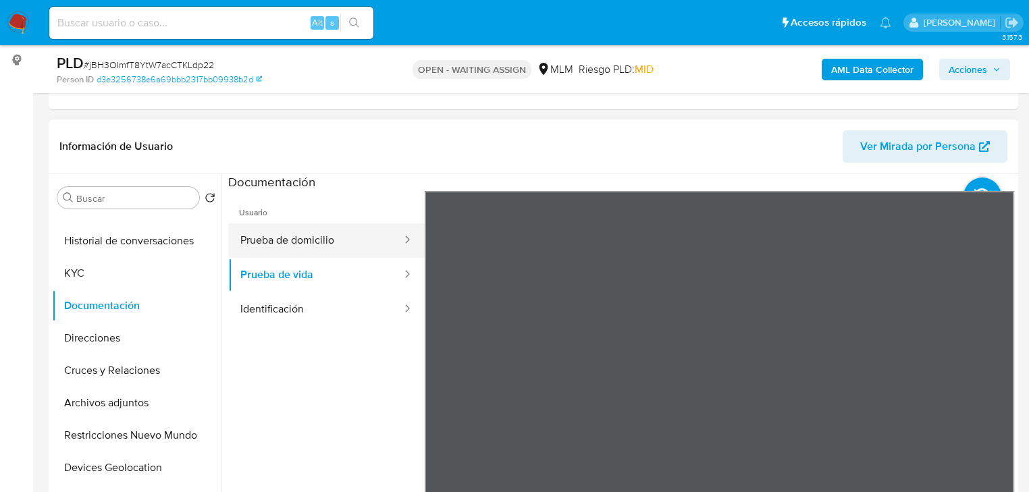
click at [301, 240] on button "Prueba de domicilio" at bounding box center [315, 240] width 175 height 34
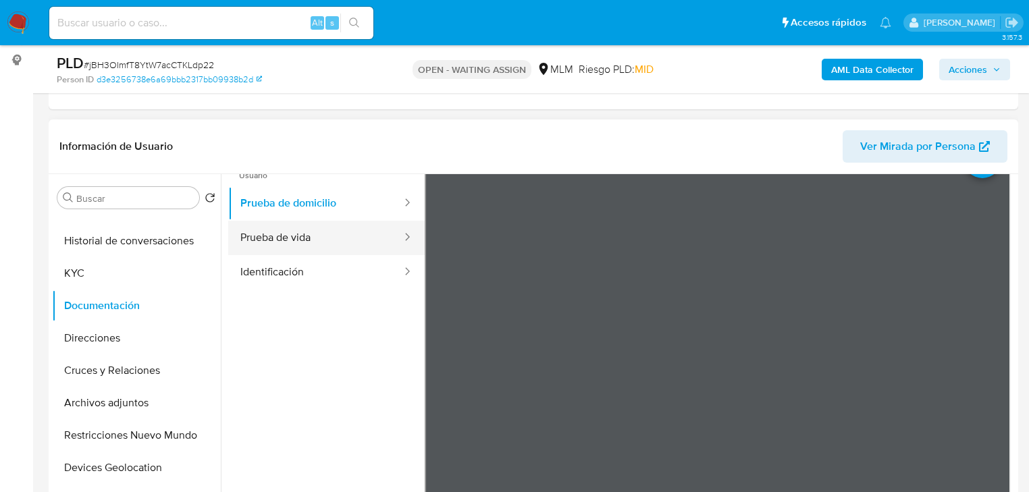
scroll to position [54, 0]
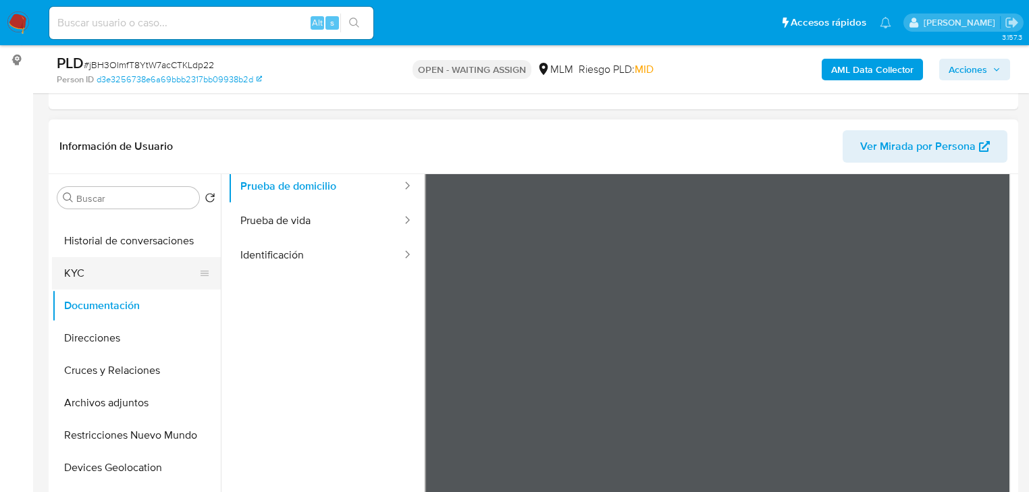
click at [110, 278] on button "KYC" at bounding box center [131, 273] width 158 height 32
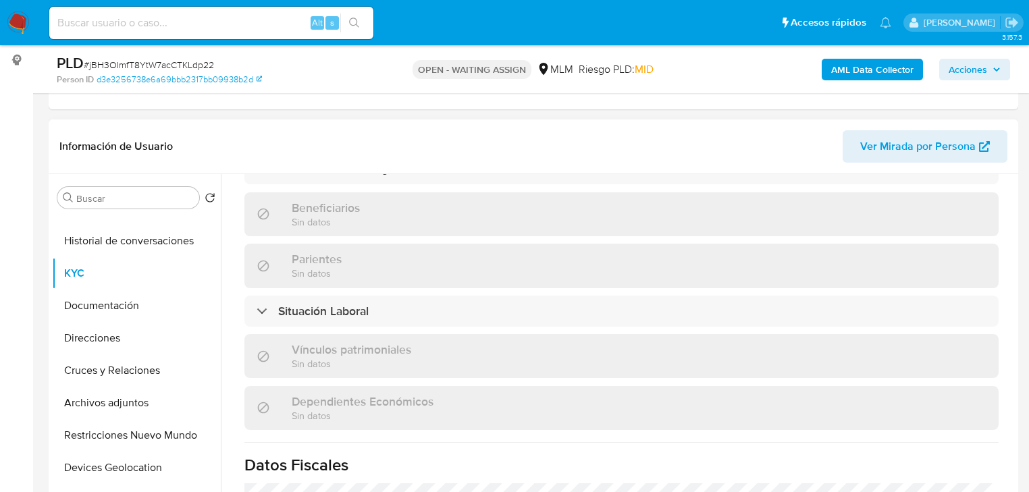
scroll to position [839, 0]
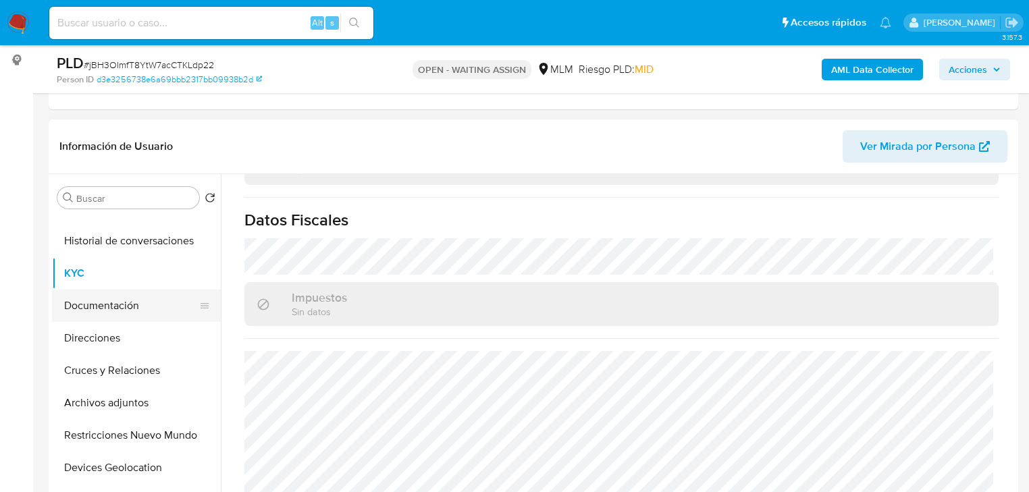
click at [122, 313] on button "Documentación" at bounding box center [131, 306] width 158 height 32
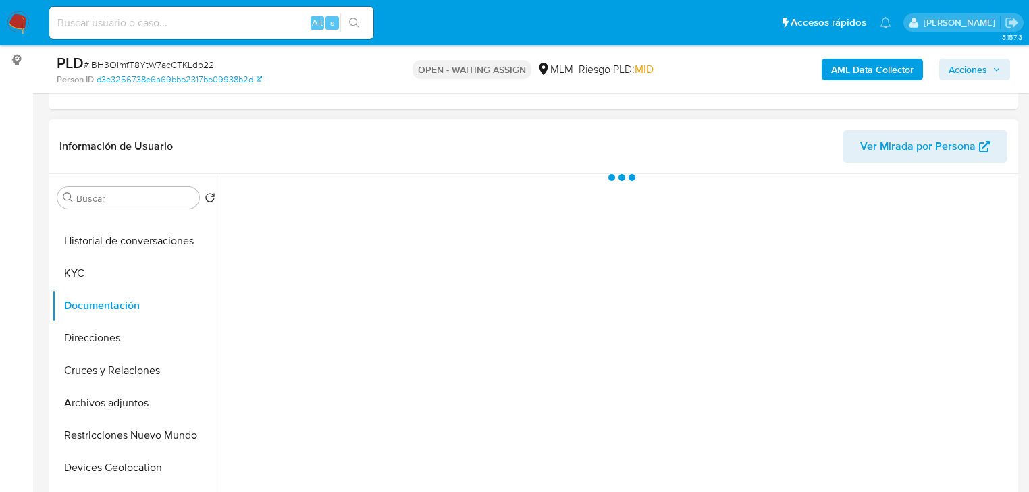
scroll to position [0, 0]
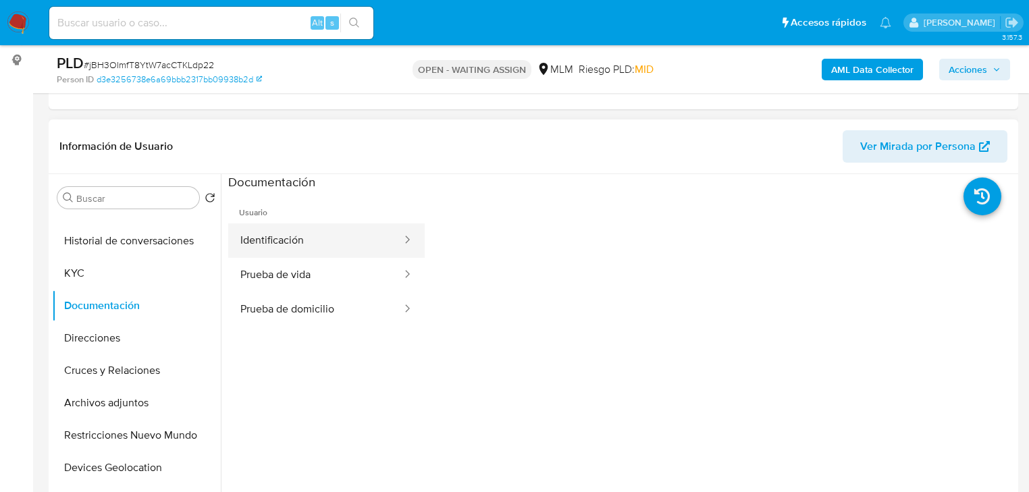
click at [292, 242] on button "Identificación" at bounding box center [315, 240] width 175 height 34
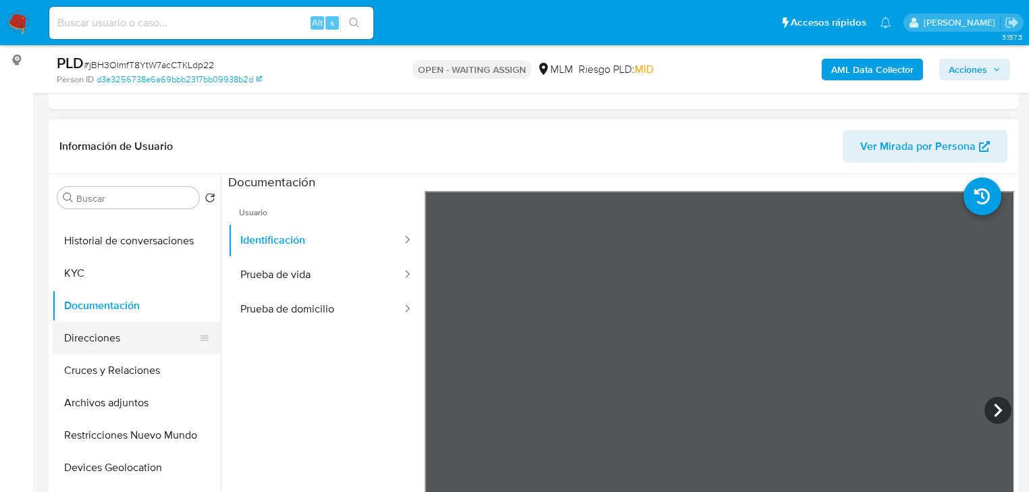
click at [84, 339] on button "Direcciones" at bounding box center [131, 338] width 158 height 32
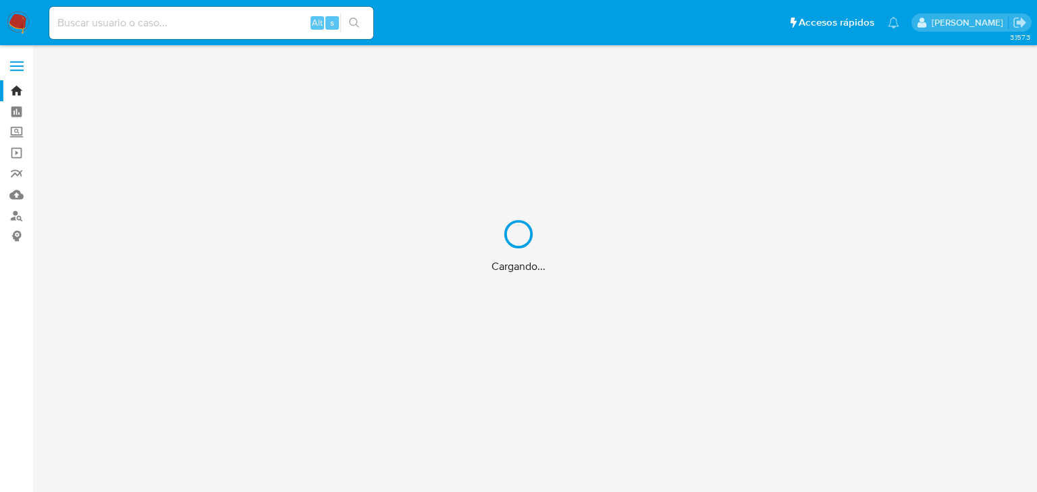
click at [165, 20] on div "Cargando..." at bounding box center [518, 246] width 1037 height 492
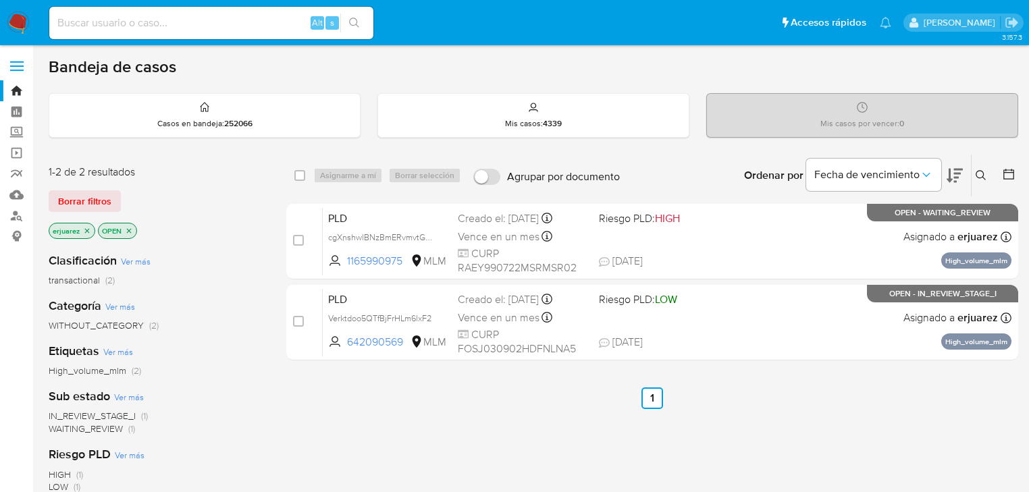
click at [163, 23] on input at bounding box center [211, 23] width 324 height 18
paste input "uG5dx8PJa9wJ7HQeZtXqXWmu"
type input "uG5dx8PJa9wJ7HQeZtXqXWmu"
click at [354, 25] on icon "search-icon" at bounding box center [354, 23] width 11 height 11
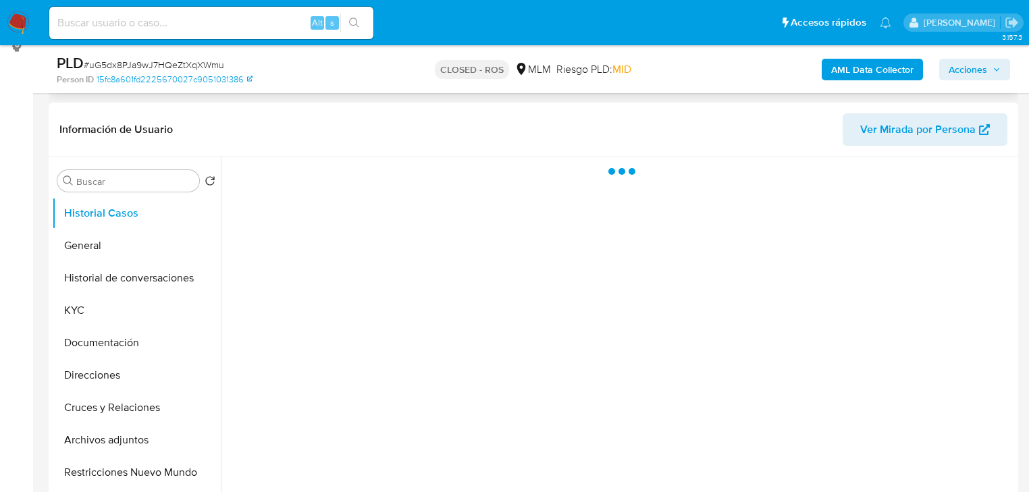
scroll to position [216, 0]
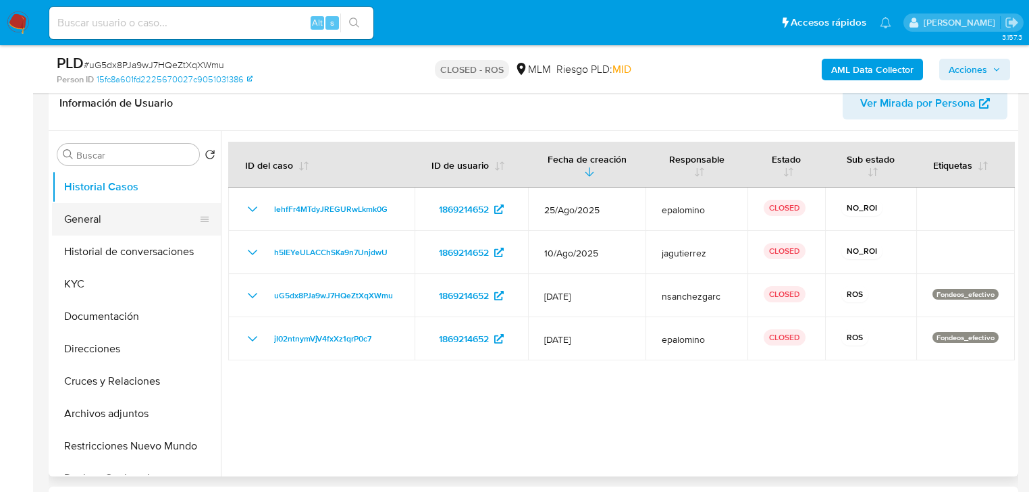
select select "10"
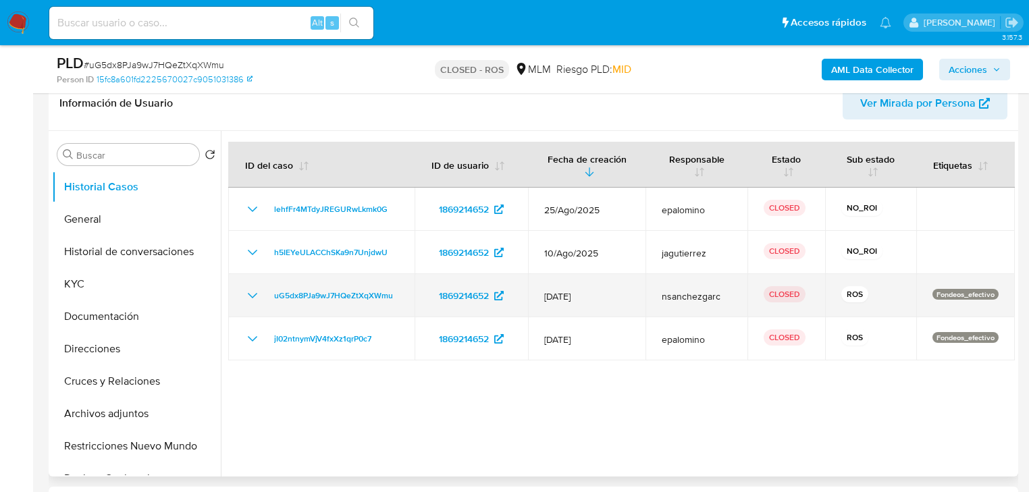
click at [245, 294] on icon "Mostrar/Ocultar" at bounding box center [252, 296] width 16 height 16
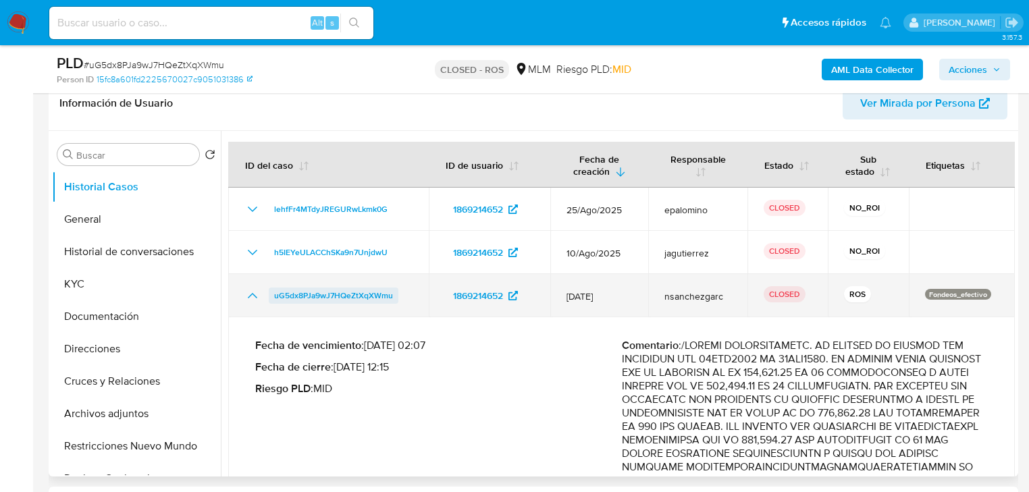
click at [285, 295] on span "uG5dx8PJa9wJ7HQeZtXqXWmu" at bounding box center [333, 296] width 119 height 16
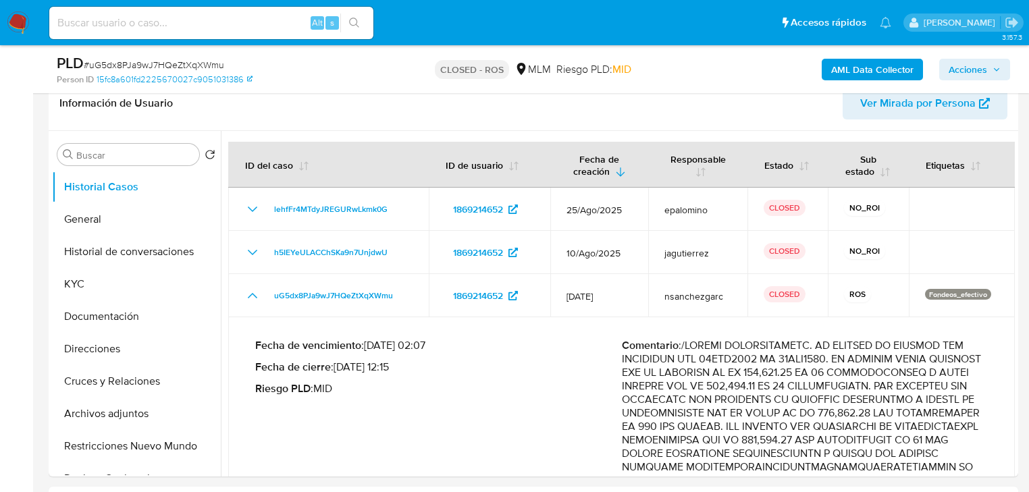
click at [165, 18] on input at bounding box center [211, 23] width 324 height 18
paste input "BbcaZ2X1P8jms1v3BibjoTQh"
type input "BbcaZ2X1P8jms1v3BibjoTQh"
click at [359, 18] on icon "search-icon" at bounding box center [354, 23] width 11 height 11
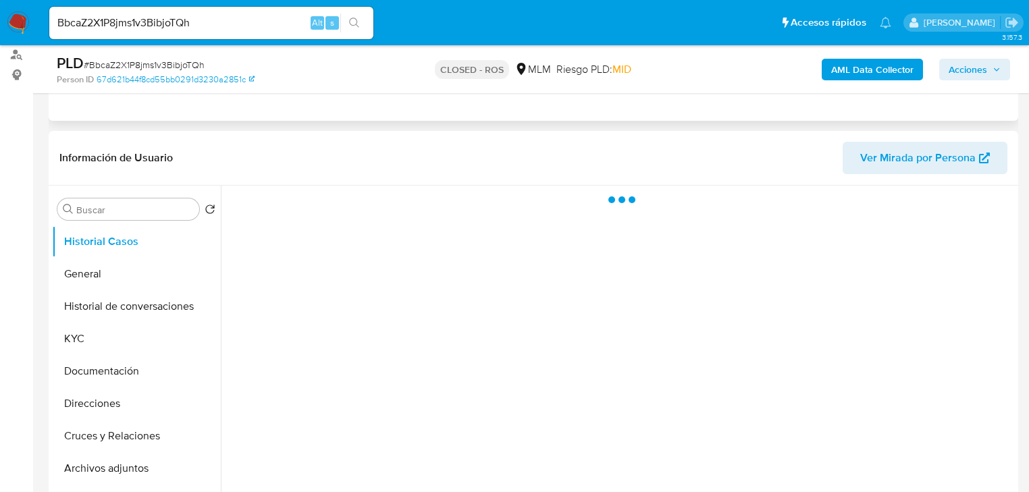
scroll to position [162, 0]
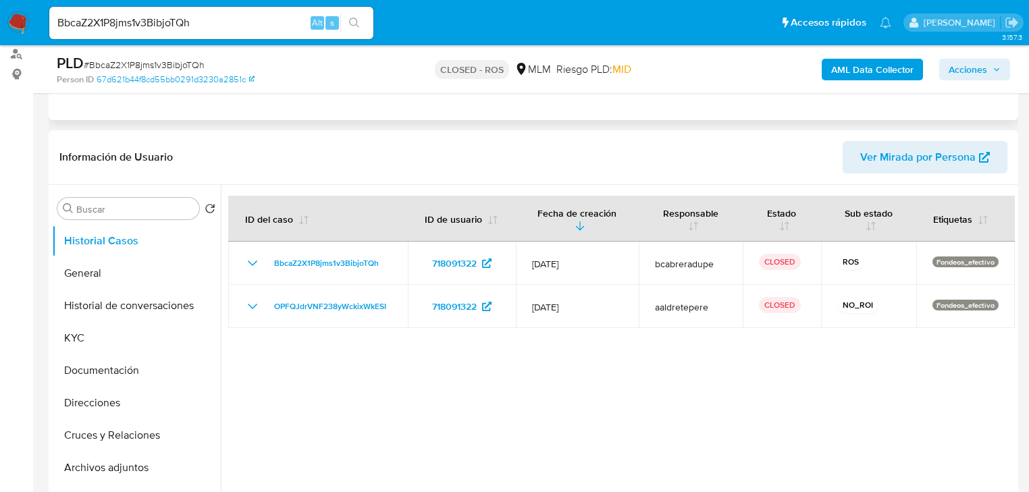
select select "10"
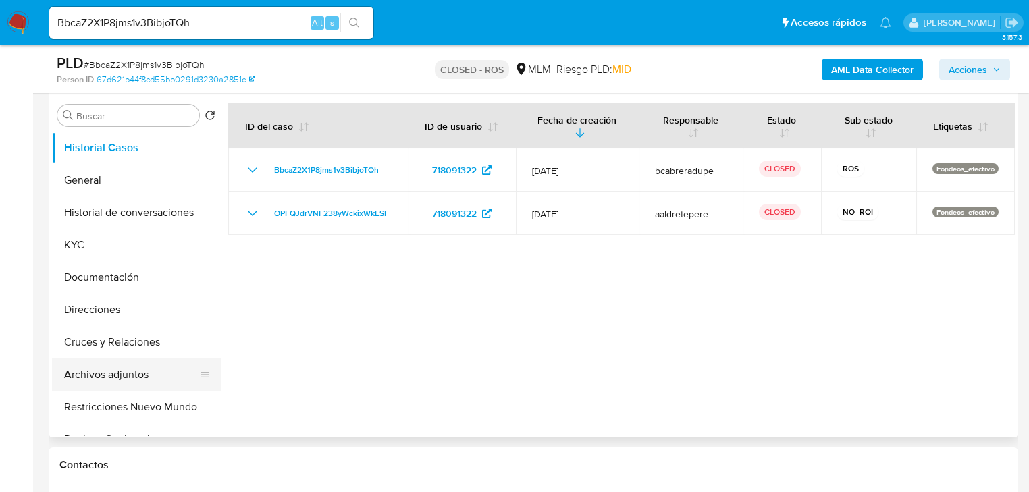
scroll to position [270, 0]
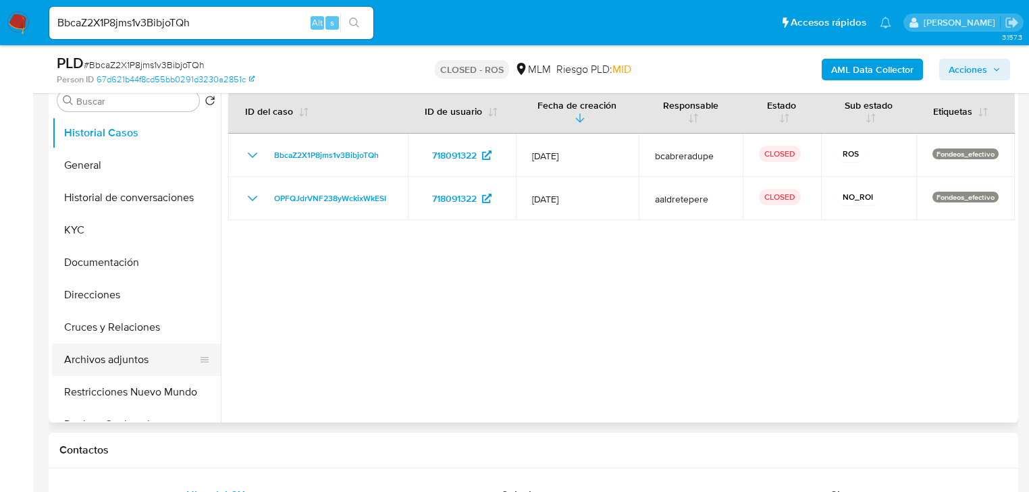
drag, startPoint x: 142, startPoint y: 354, endPoint x: 154, endPoint y: 355, distance: 11.5
click at [143, 355] on button "Archivos adjuntos" at bounding box center [131, 360] width 158 height 32
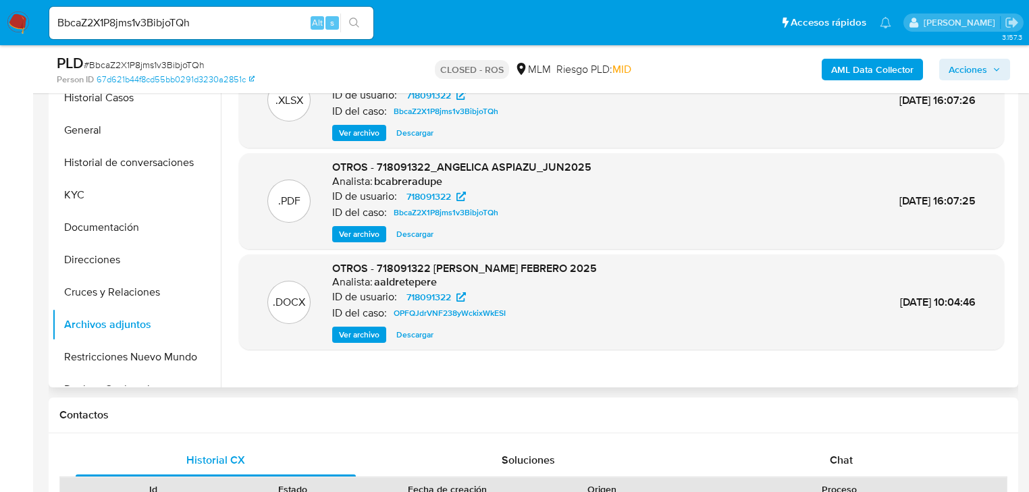
scroll to position [324, 0]
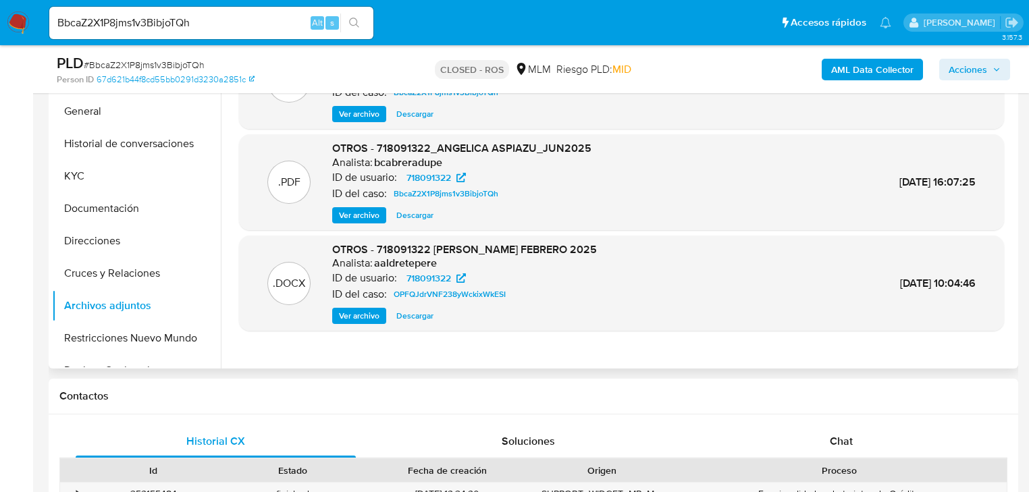
click at [367, 321] on span "Ver archivo" at bounding box center [359, 316] width 41 height 14
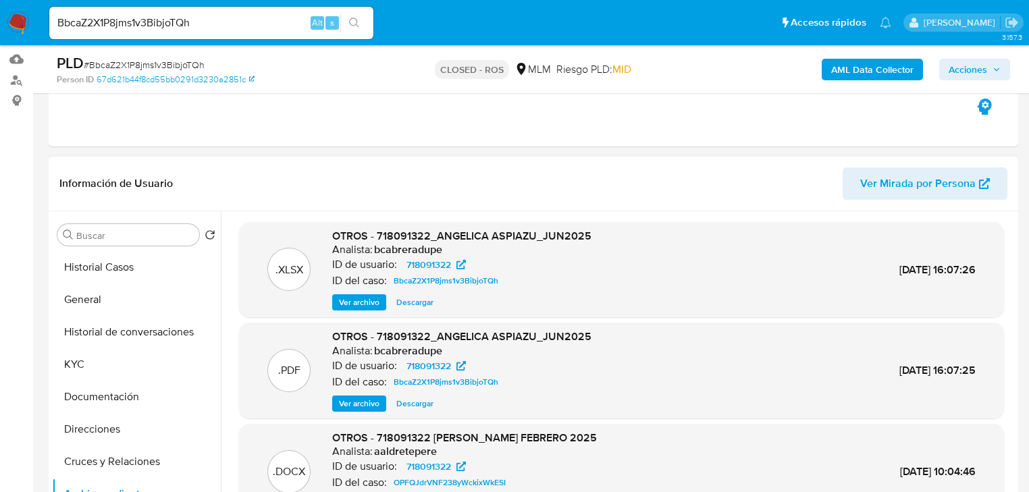
scroll to position [216, 0]
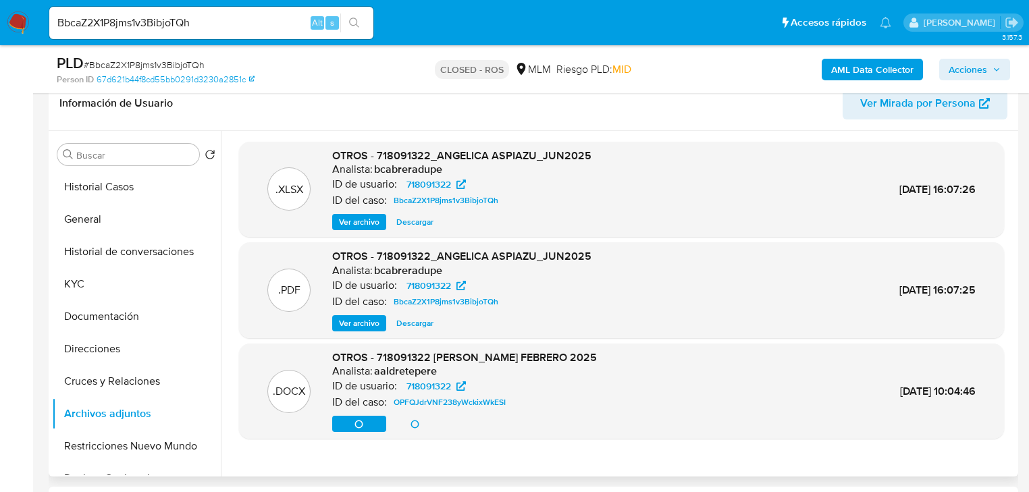
click at [351, 325] on span "Ver archivo" at bounding box center [359, 324] width 41 height 14
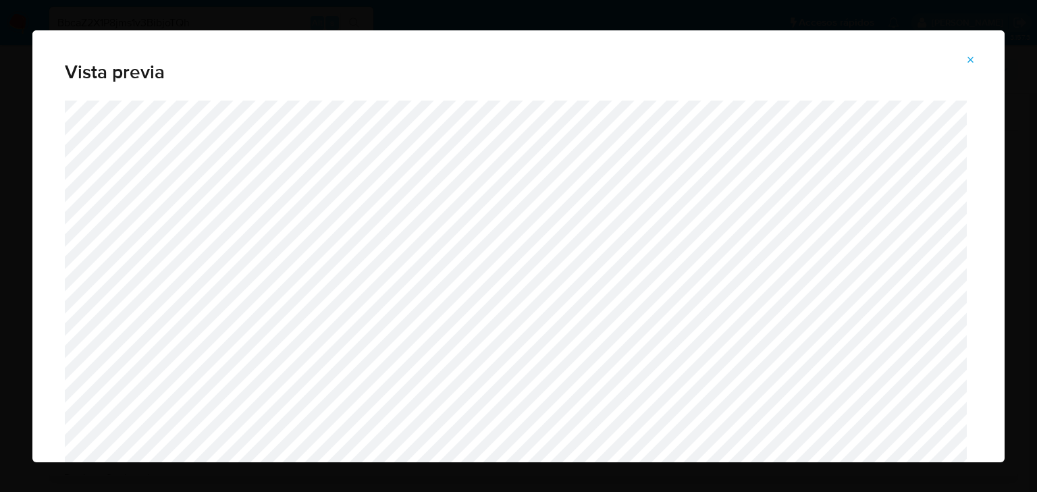
click at [975, 58] on div "Vista previa" at bounding box center [518, 246] width 972 height 432
click at [972, 58] on icon "Attachment preview" at bounding box center [971, 60] width 6 height 6
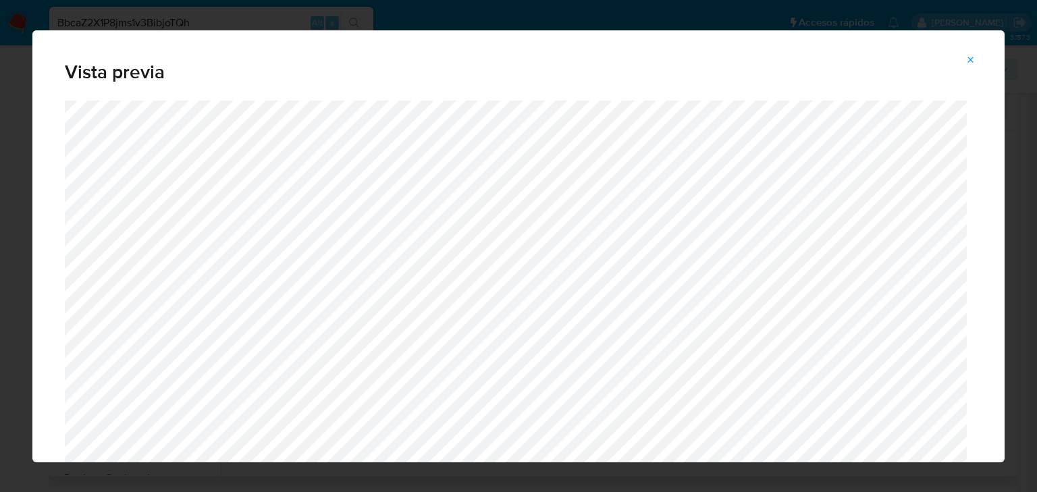
drag, startPoint x: 970, startPoint y: 61, endPoint x: 956, endPoint y: 57, distance: 14.7
click at [969, 60] on icon "Attachment preview" at bounding box center [971, 60] width 11 height 11
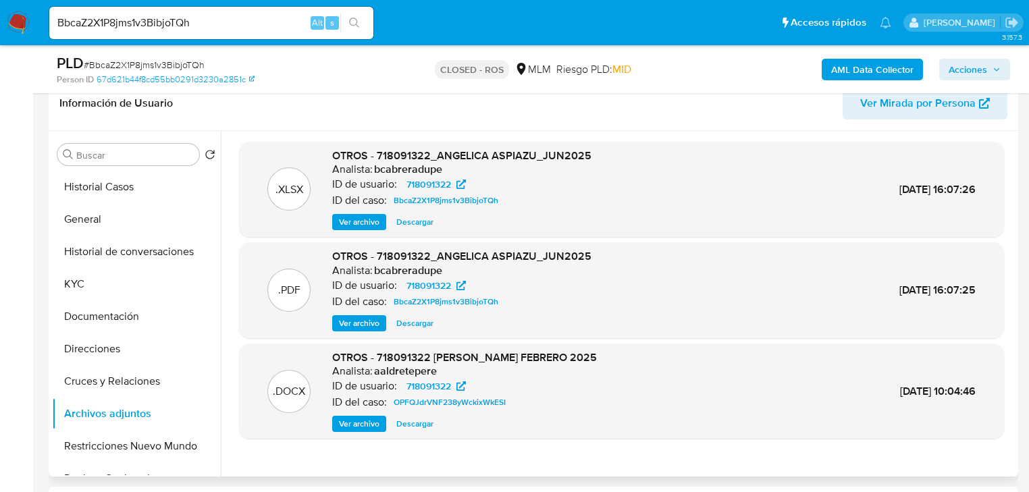
click at [350, 323] on span "Ver archivo" at bounding box center [359, 324] width 41 height 14
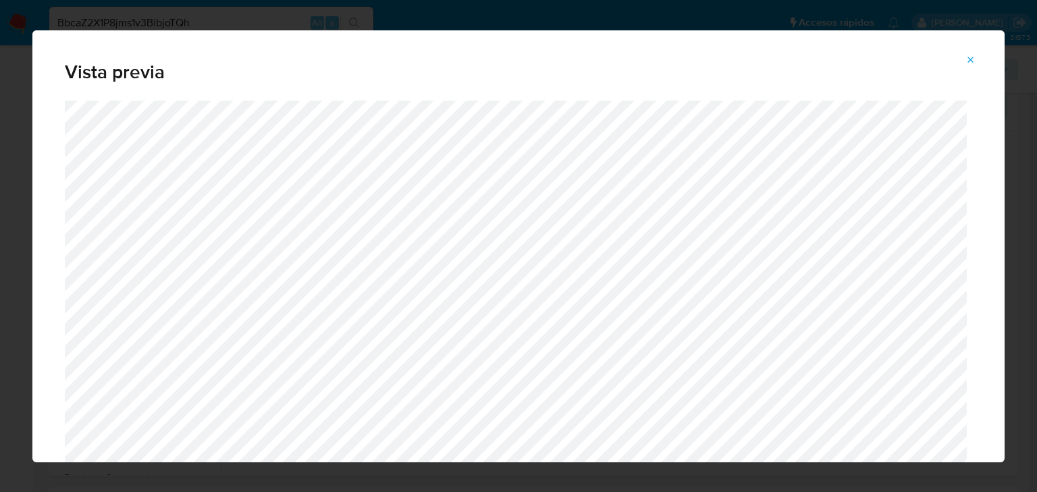
click at [972, 59] on icon "Attachment preview" at bounding box center [971, 60] width 6 height 6
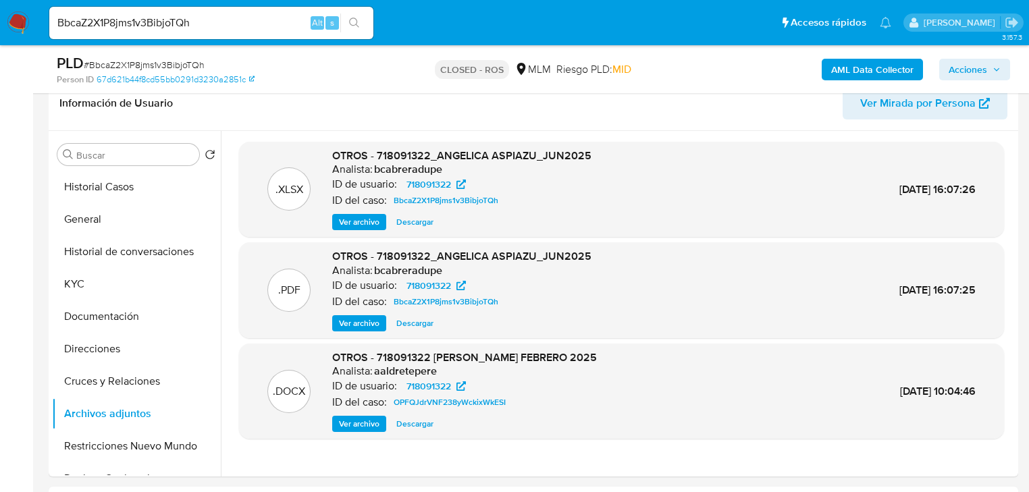
click at [16, 21] on img at bounding box center [18, 22] width 23 height 23
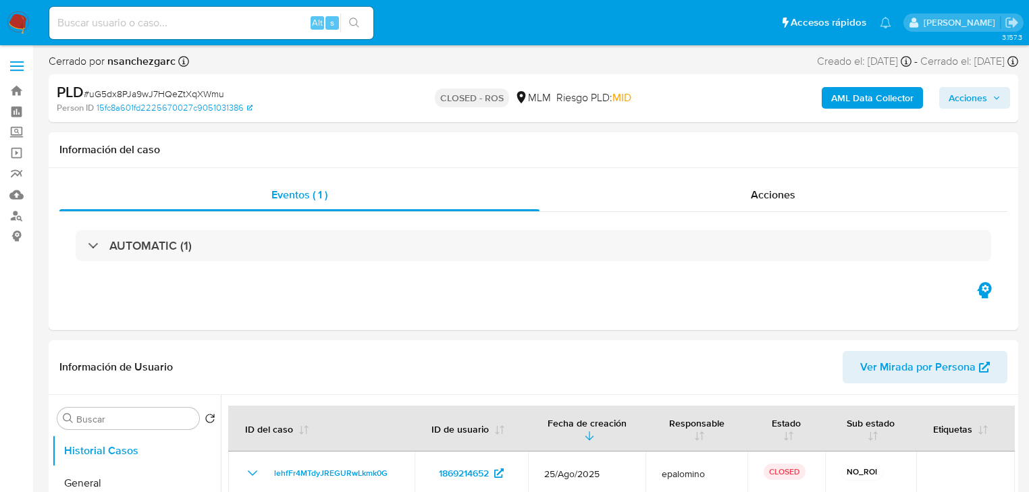
select select "10"
drag, startPoint x: 768, startPoint y: 192, endPoint x: 731, endPoint y: 192, distance: 37.8
click at [768, 192] on span "Acciones" at bounding box center [773, 195] width 45 height 16
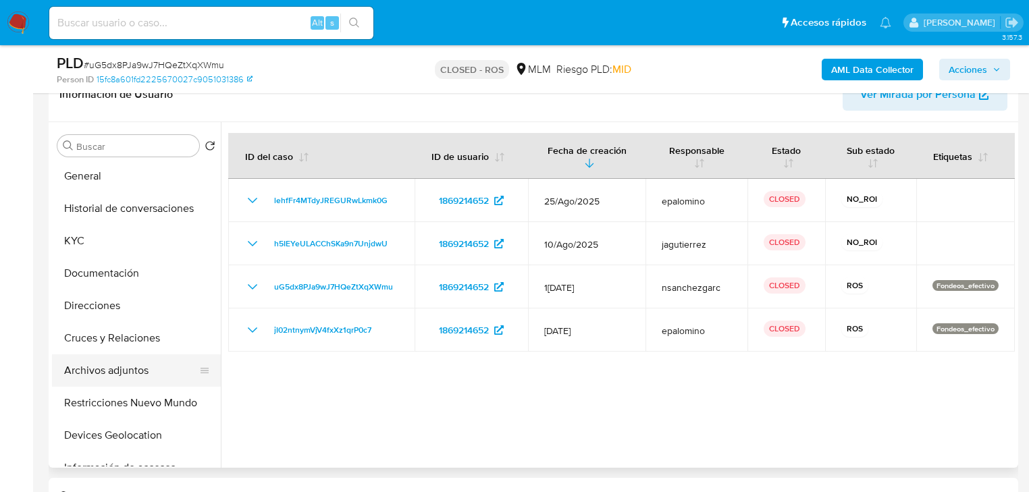
scroll to position [54, 0]
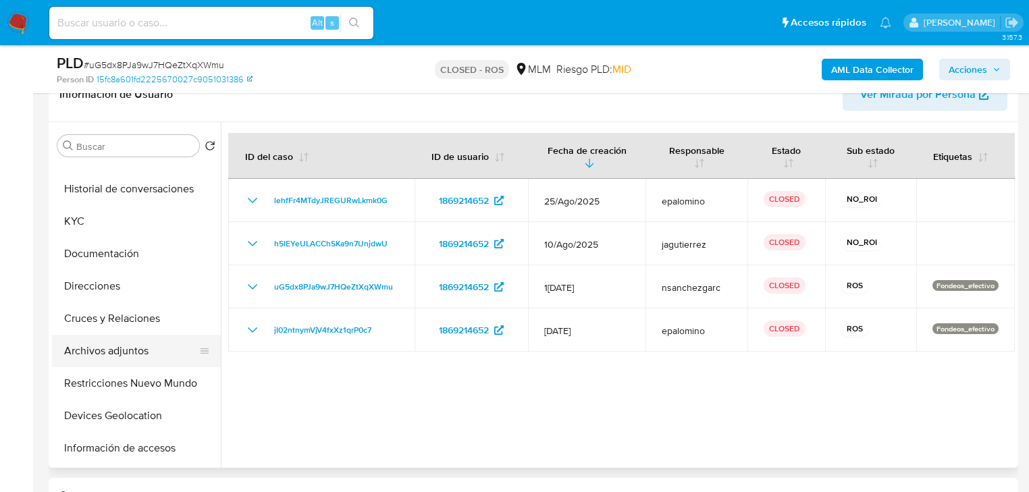
click at [138, 346] on button "Archivos adjuntos" at bounding box center [131, 351] width 158 height 32
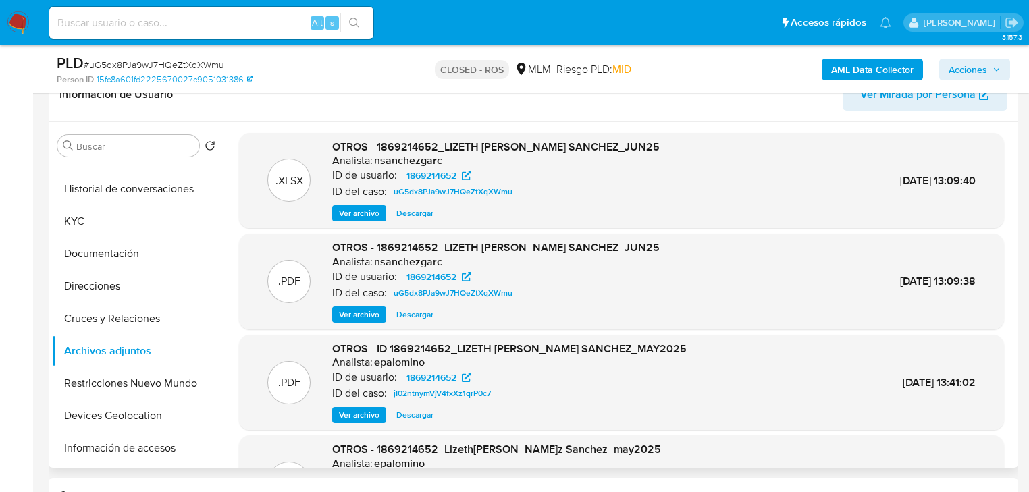
click at [354, 309] on span "Ver archivo" at bounding box center [359, 315] width 41 height 14
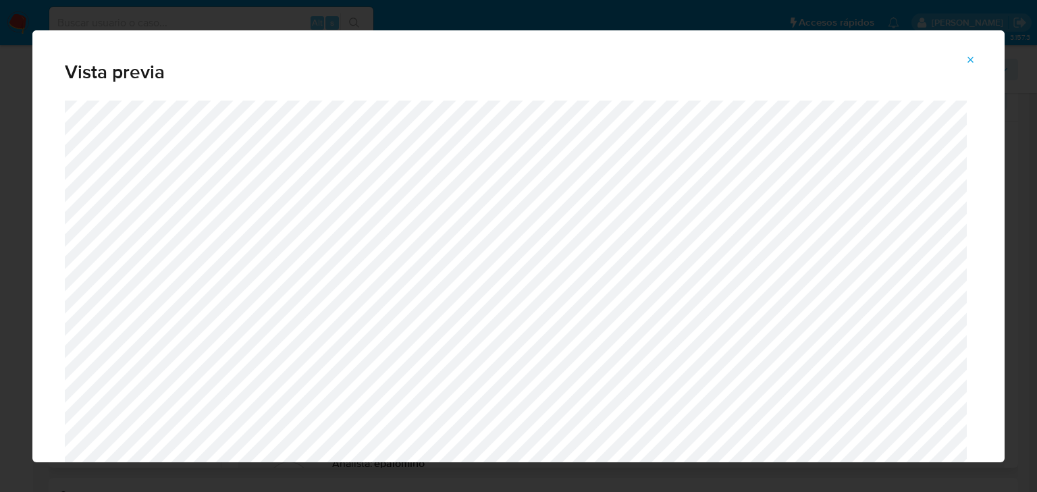
click at [975, 60] on button "Attachment preview" at bounding box center [971, 60] width 30 height 22
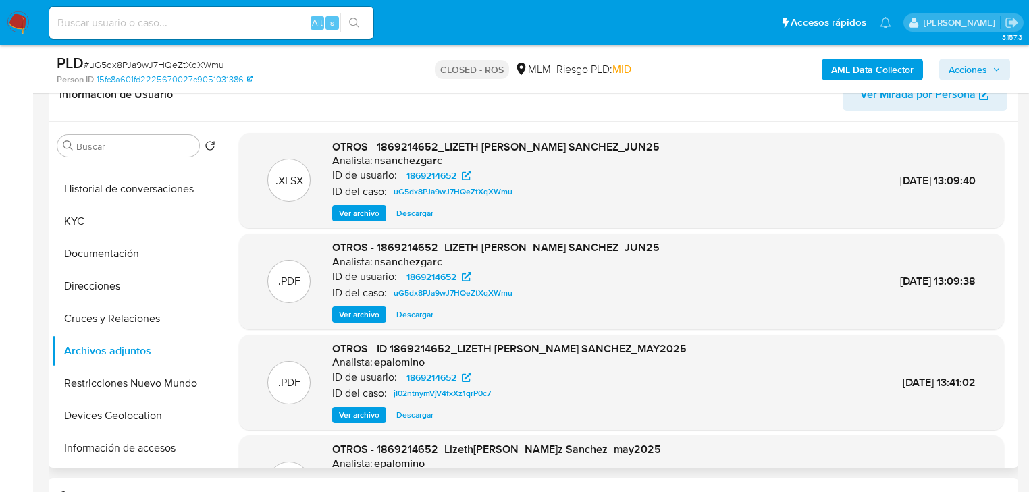
click at [222, 22] on input at bounding box center [211, 23] width 324 height 18
paste input "eOkahW7QMhzNgkGp6yQ4qiU6"
type input "eOkahW7QMhzNgkGp6yQ4qiU6"
click at [343, 19] on button "search-icon" at bounding box center [354, 23] width 28 height 19
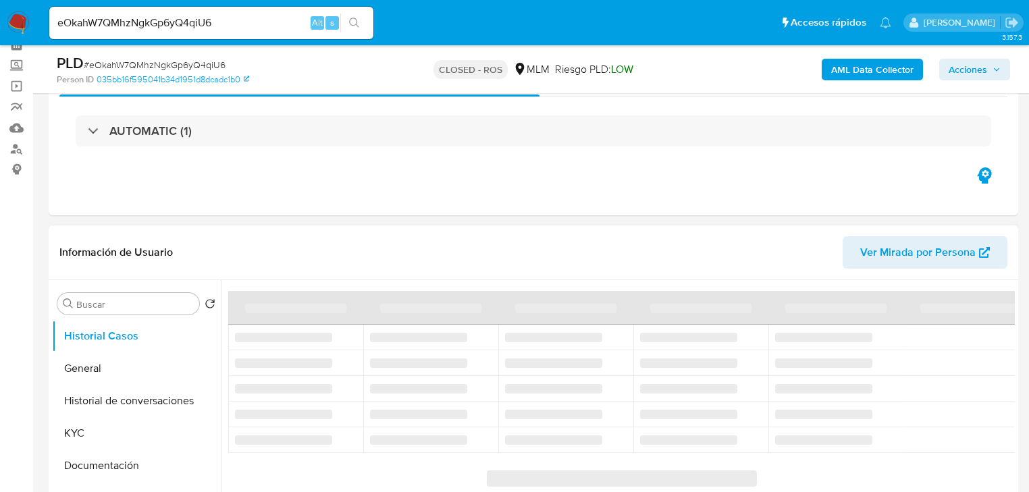
scroll to position [108, 0]
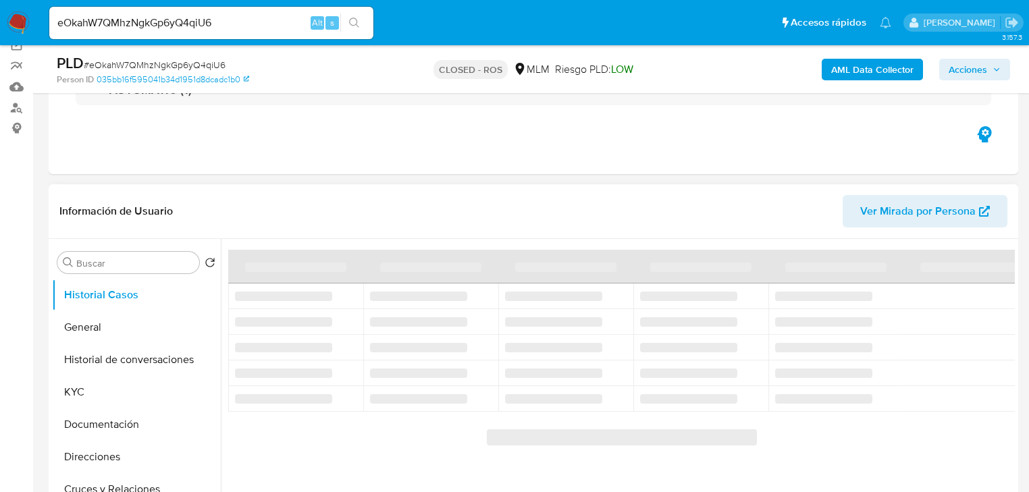
select select "10"
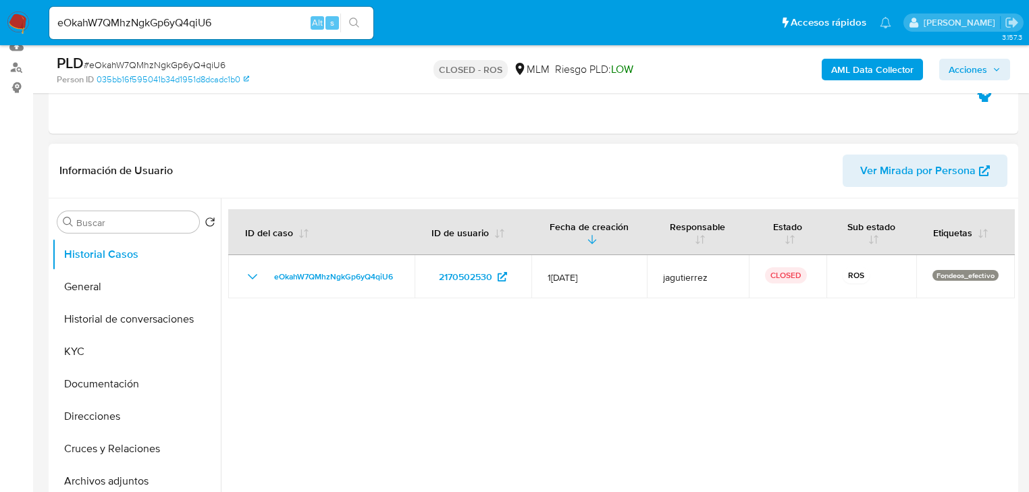
scroll to position [216, 0]
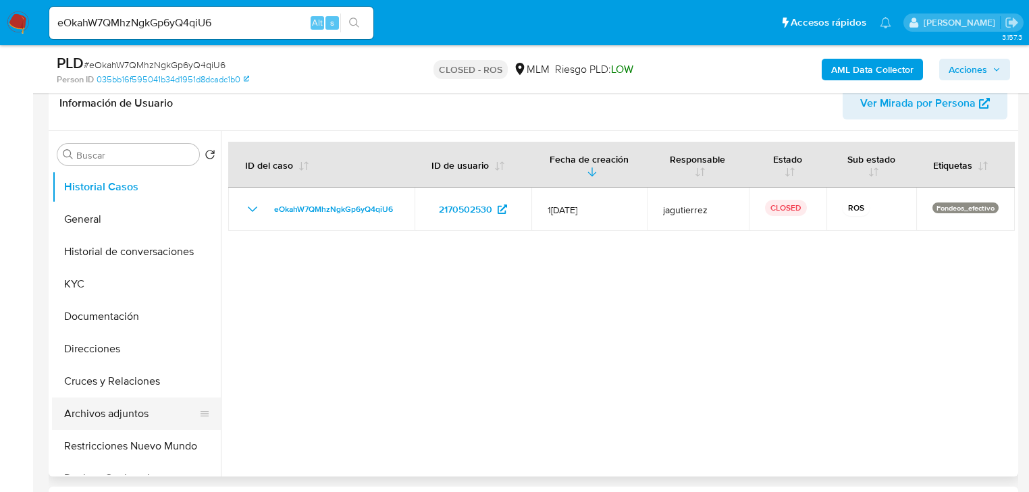
click at [138, 414] on button "Archivos adjuntos" at bounding box center [131, 414] width 158 height 32
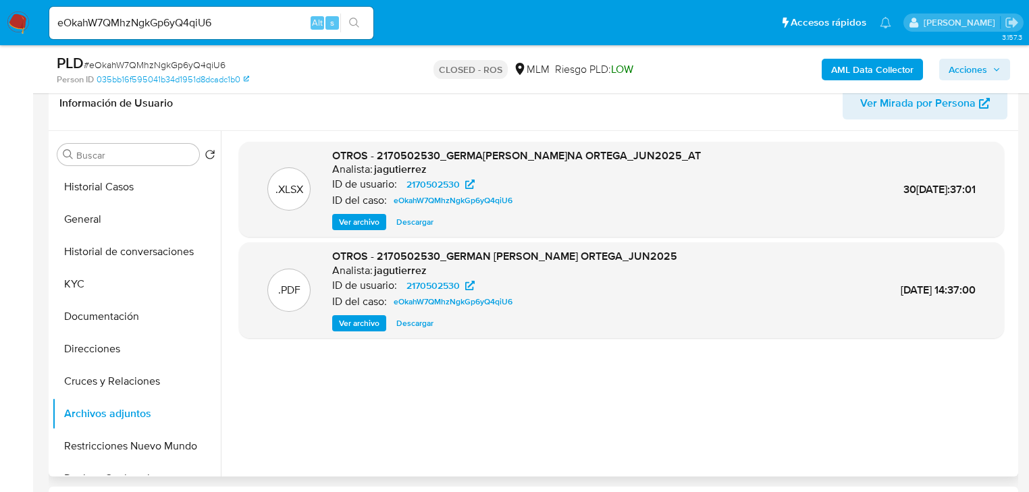
click at [367, 321] on span "Ver archivo" at bounding box center [359, 324] width 41 height 14
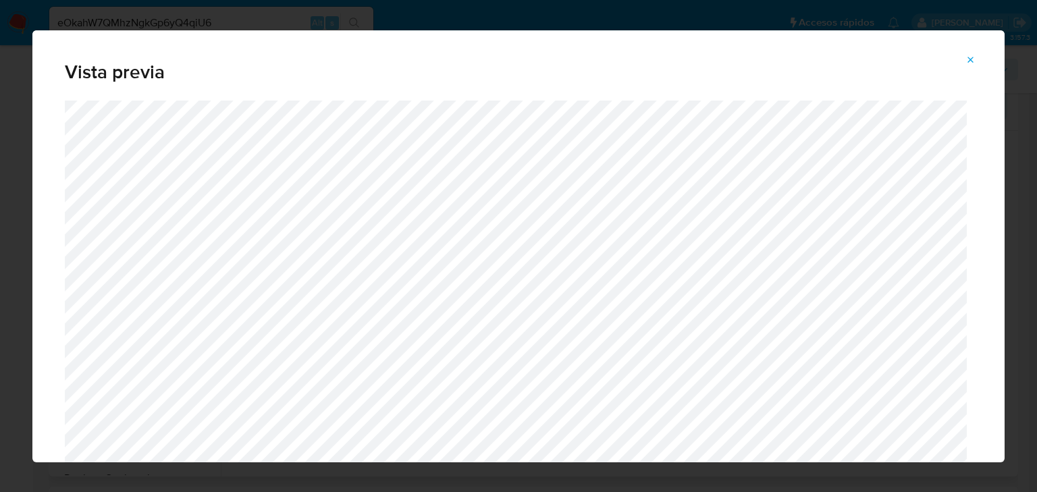
click at [970, 57] on icon "Attachment preview" at bounding box center [971, 60] width 11 height 11
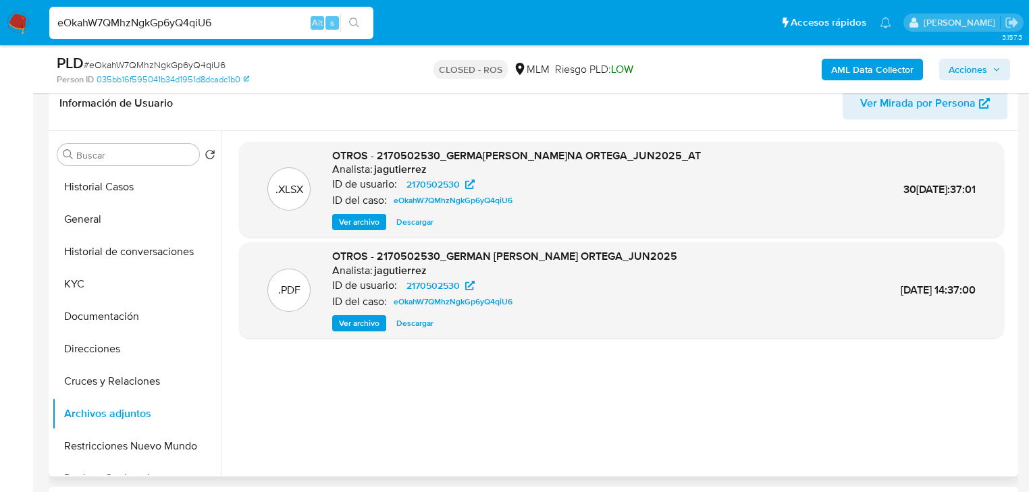
drag, startPoint x: 213, startPoint y: 20, endPoint x: -188, endPoint y: -23, distance: 403.4
paste input "rGnzBOSOH9Qqe3DFZjBHa4jb"
type input "rGnzBOSOH9Qqe3DFZjBHa4jb"
click at [354, 27] on icon "search-icon" at bounding box center [354, 23] width 11 height 11
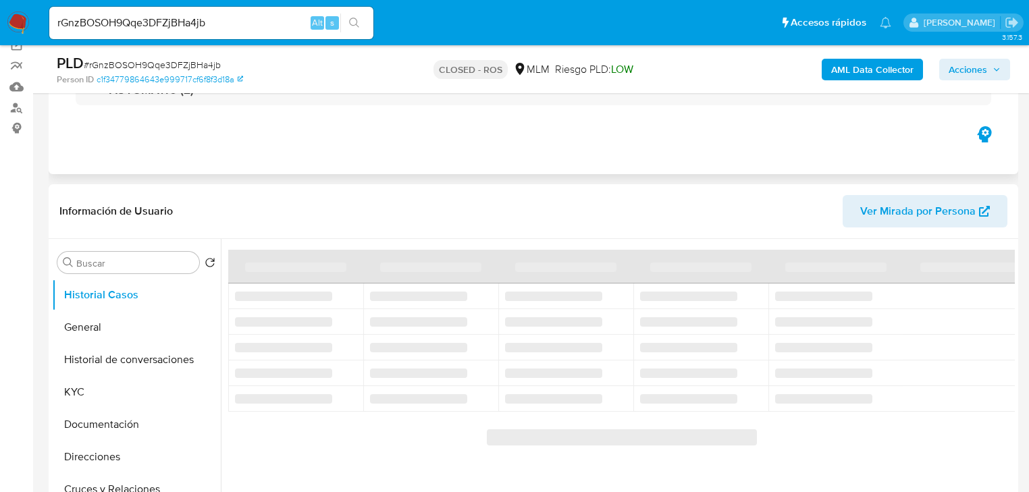
scroll to position [162, 0]
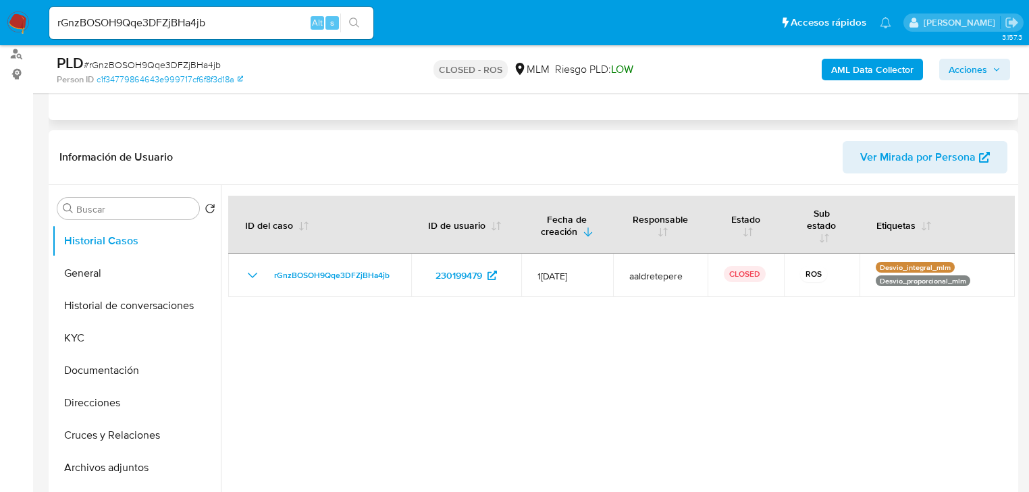
select select "10"
drag, startPoint x: 773, startPoint y: 419, endPoint x: 591, endPoint y: 334, distance: 200.6
click at [748, 412] on div at bounding box center [618, 358] width 794 height 346
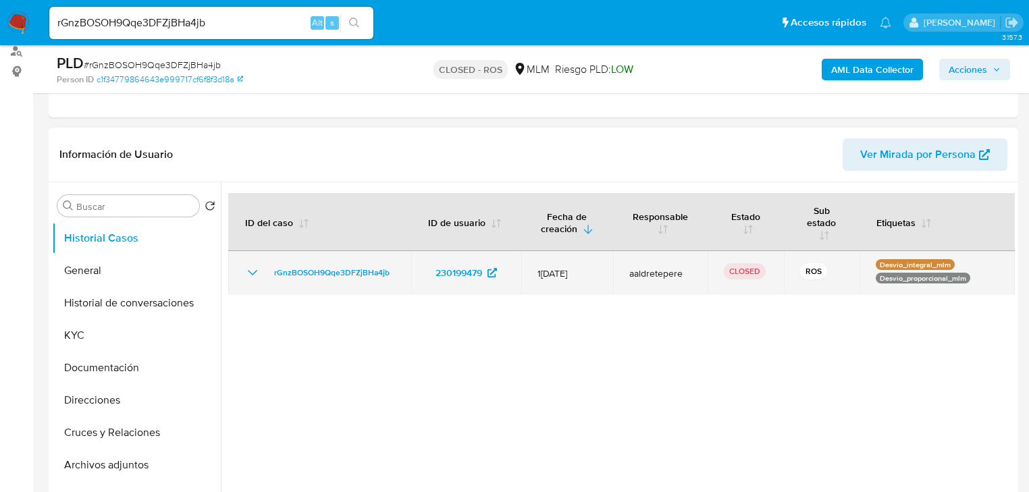
scroll to position [324, 0]
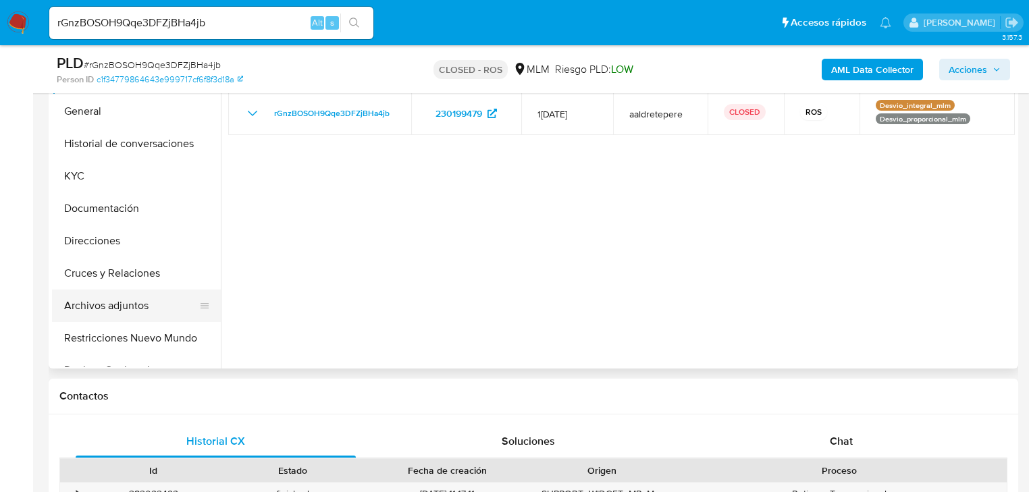
drag, startPoint x: 143, startPoint y: 300, endPoint x: 154, endPoint y: 296, distance: 11.5
click at [143, 300] on button "Archivos adjuntos" at bounding box center [131, 306] width 158 height 32
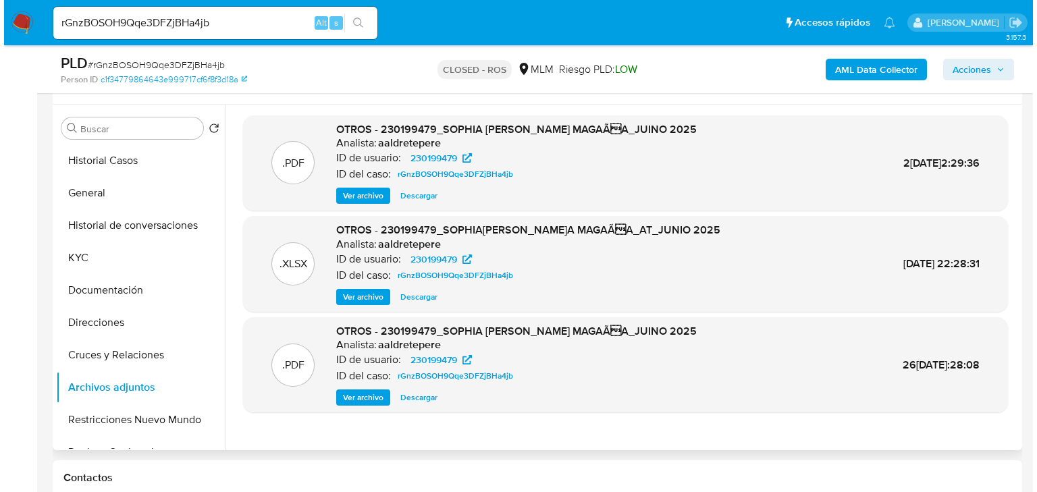
scroll to position [216, 0]
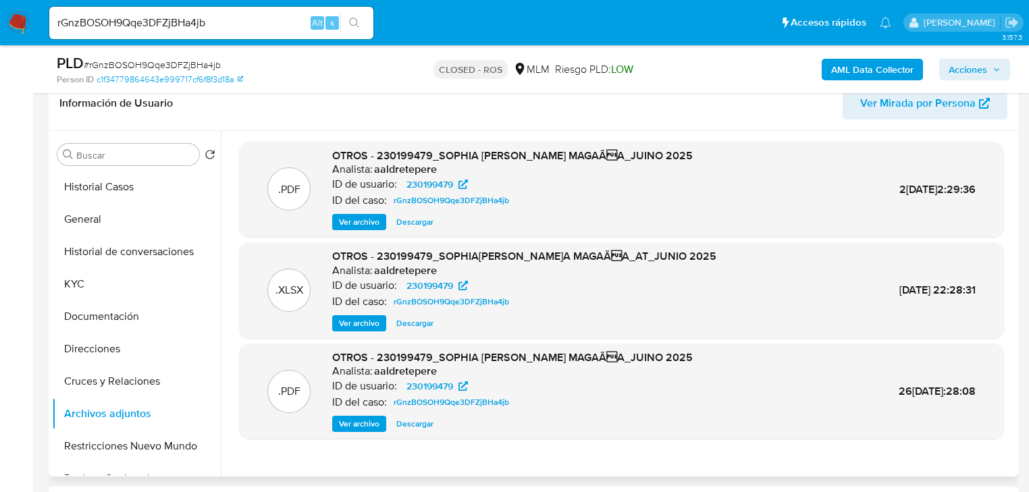
drag, startPoint x: 367, startPoint y: 219, endPoint x: 389, endPoint y: 209, distance: 23.6
click at [367, 219] on span "Ver archivo" at bounding box center [359, 222] width 41 height 14
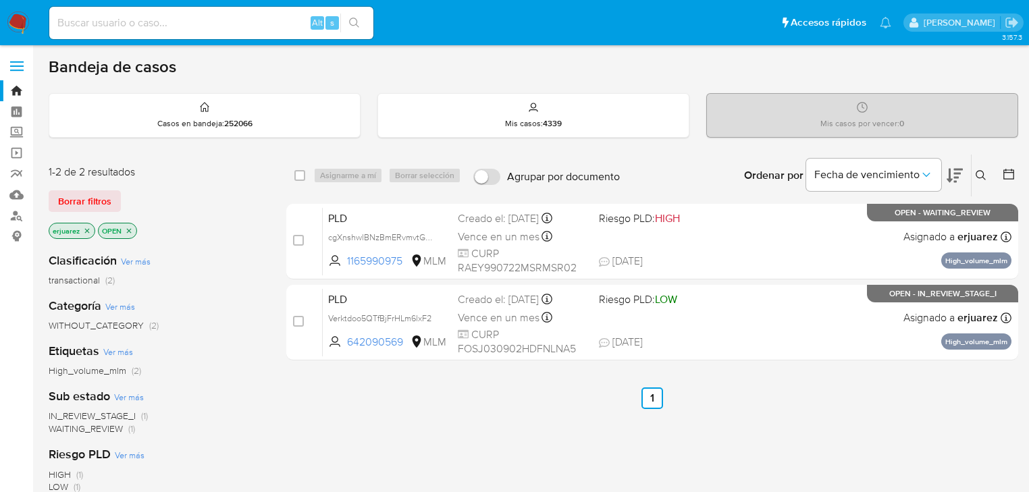
drag, startPoint x: 764, startPoint y: 417, endPoint x: 772, endPoint y: 407, distance: 12.5
click at [767, 416] on div "select-all-cases-checkbox Asignarme a mí Borrar selección Agrupar por documento…" at bounding box center [652, 460] width 732 height 612
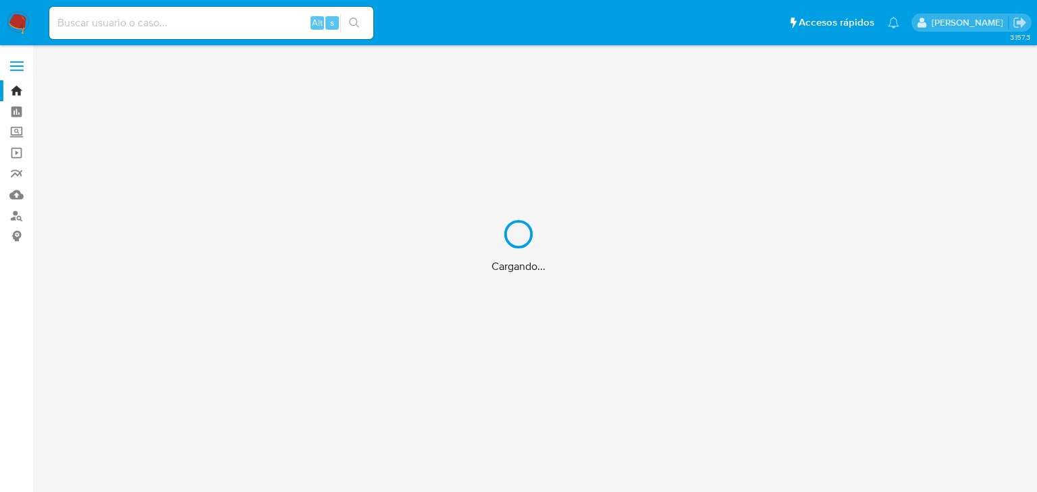
click at [172, 27] on div "Cargando..." at bounding box center [518, 246] width 1037 height 492
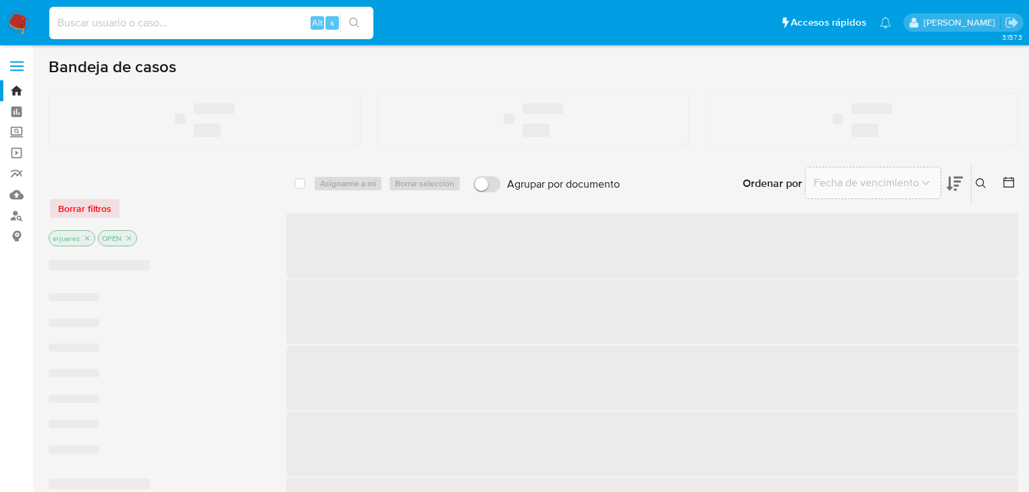
click at [172, 20] on input at bounding box center [211, 23] width 324 height 18
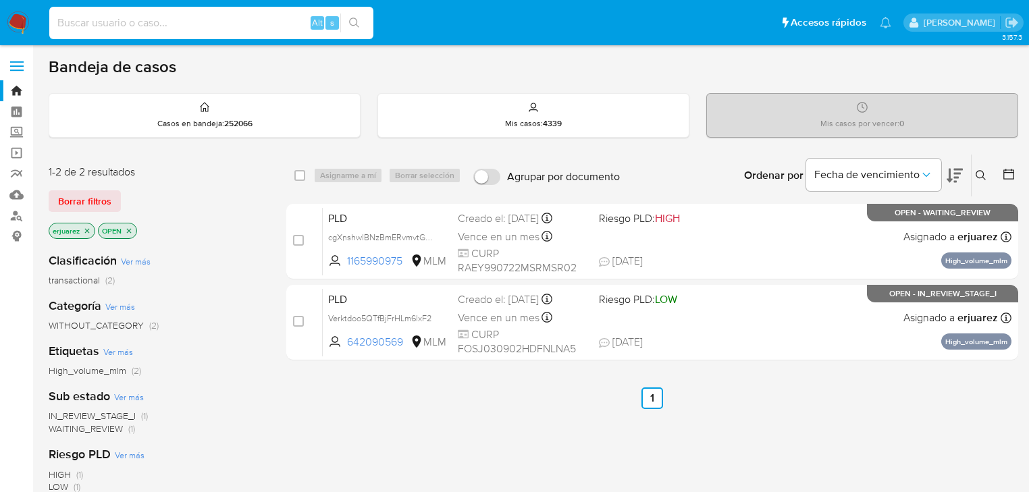
paste input "374401152"
type input "374401152"
click at [361, 22] on button "search-icon" at bounding box center [354, 23] width 28 height 19
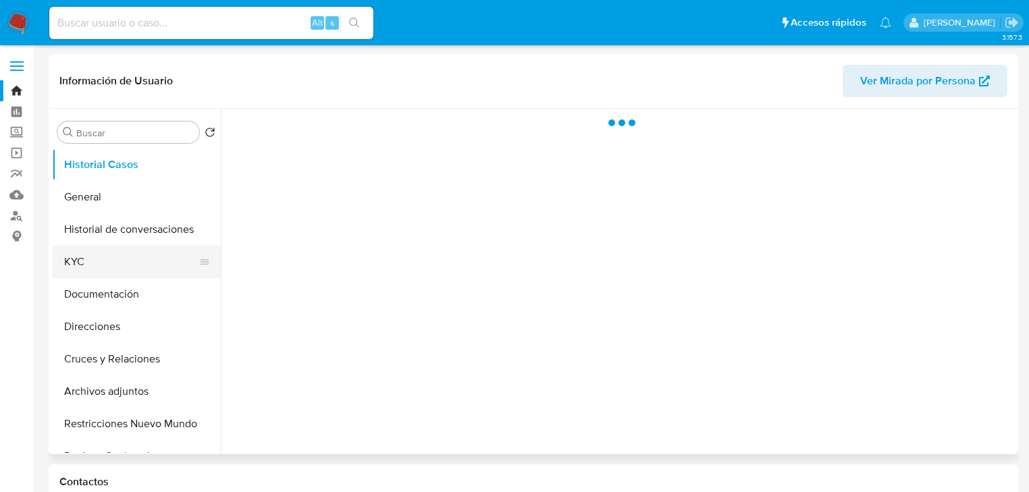
click at [103, 265] on button "KYC" at bounding box center [131, 262] width 158 height 32
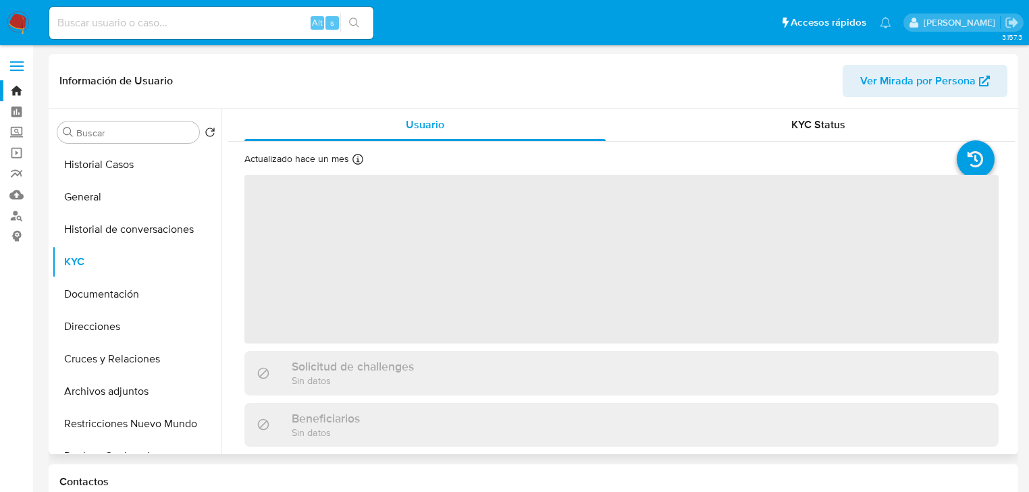
select select "10"
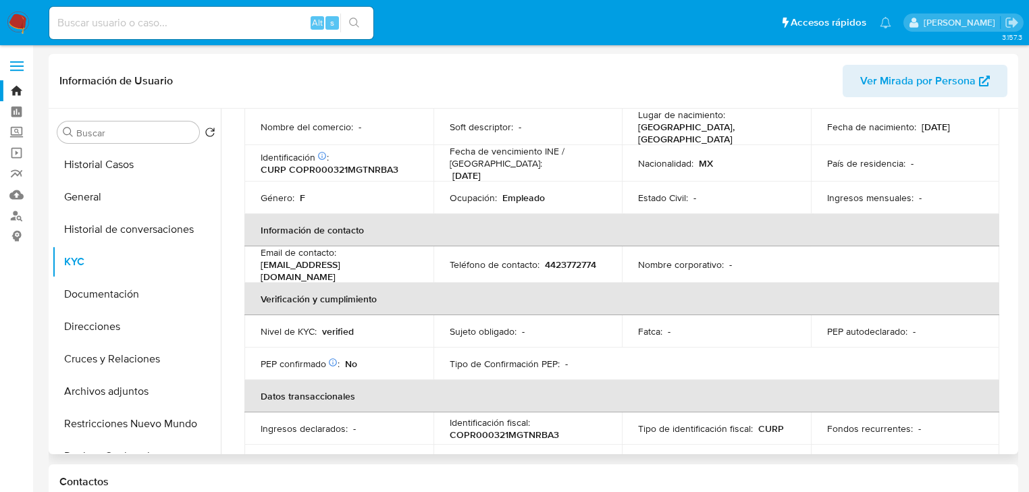
scroll to position [54, 0]
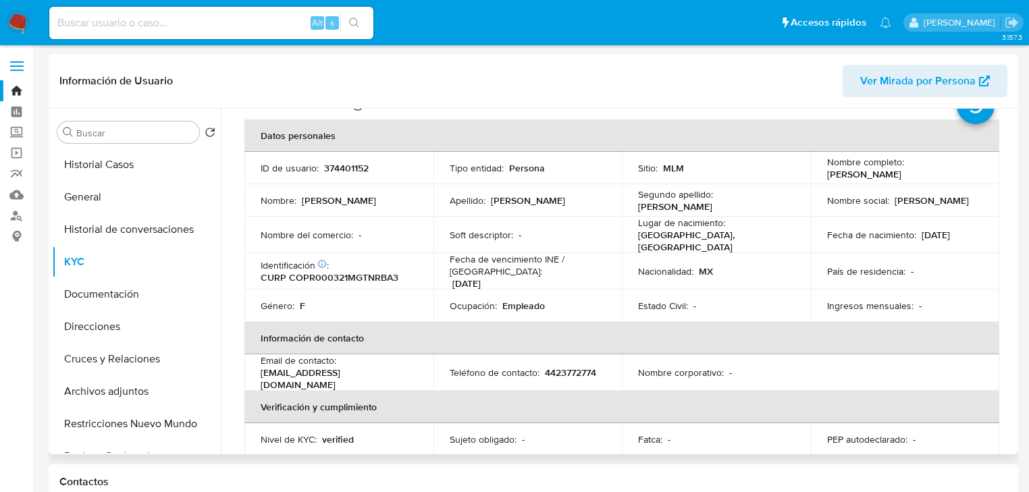
click at [887, 322] on th "Información de contacto" at bounding box center [621, 338] width 755 height 32
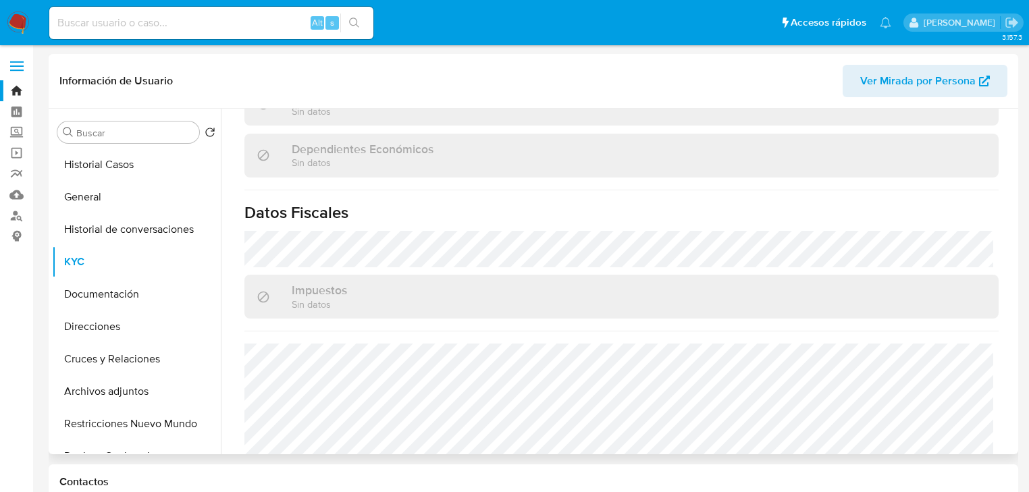
scroll to position [853, 0]
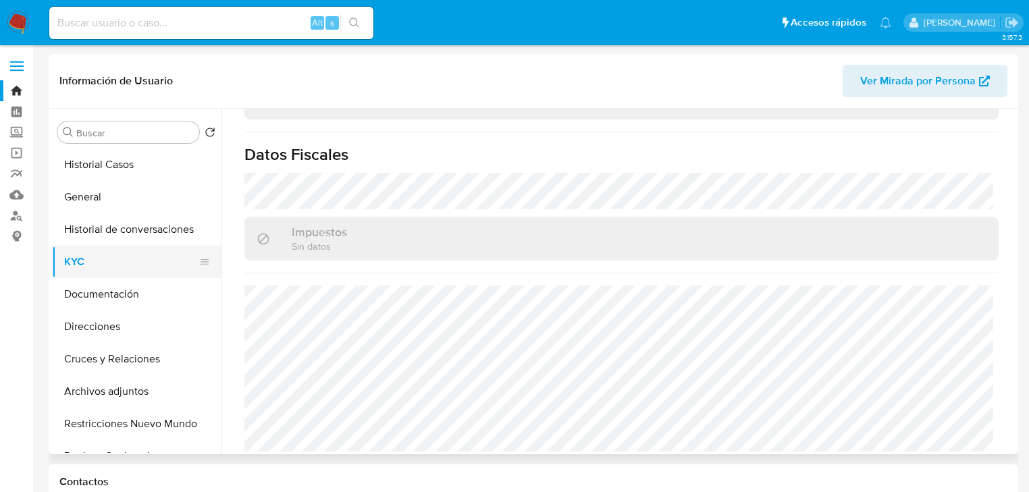
drag, startPoint x: 92, startPoint y: 297, endPoint x: 154, endPoint y: 270, distance: 67.7
click at [93, 297] on button "Documentación" at bounding box center [136, 294] width 169 height 32
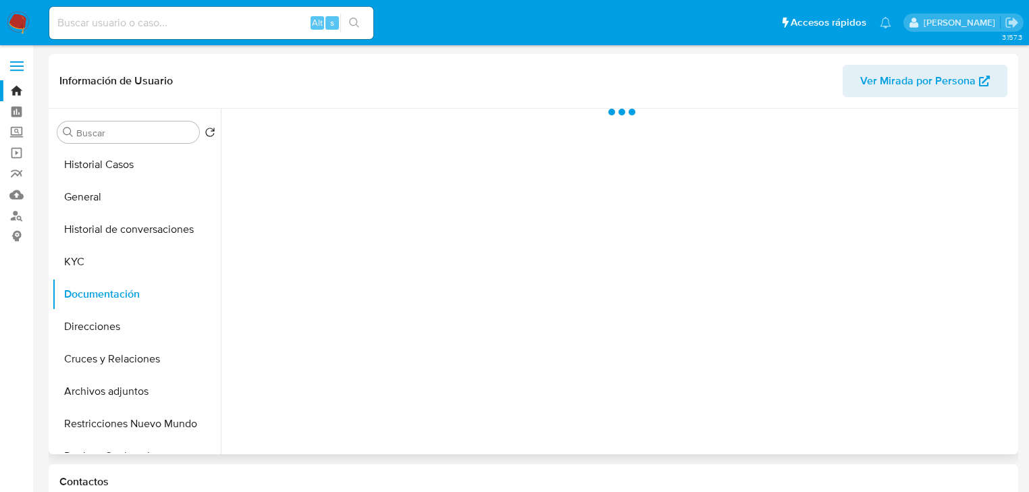
scroll to position [0, 0]
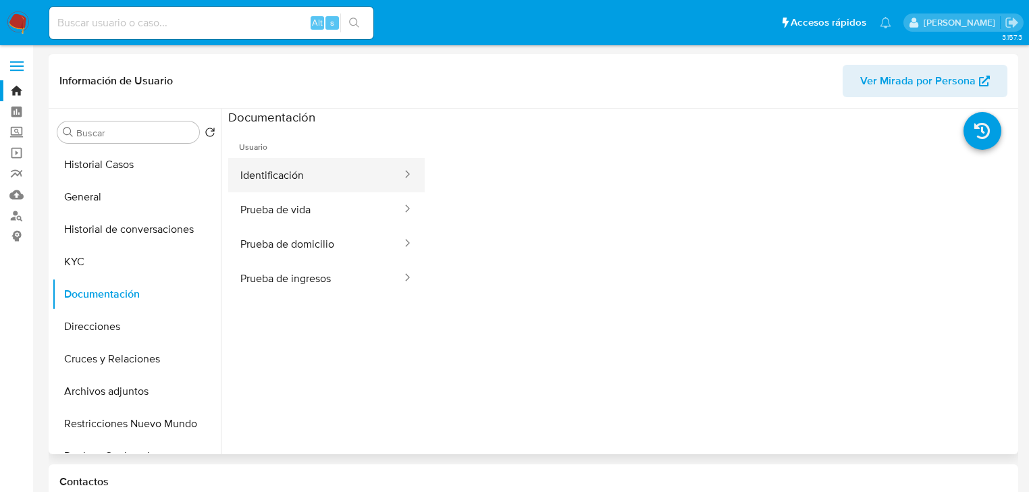
click at [289, 170] on button "Identificación" at bounding box center [315, 175] width 175 height 34
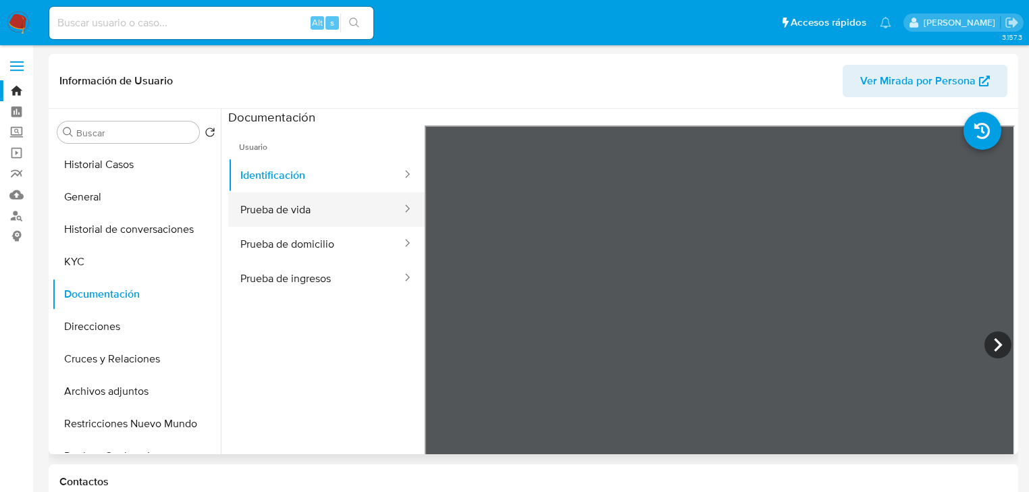
click at [263, 213] on button "Prueba de vida" at bounding box center [315, 209] width 175 height 34
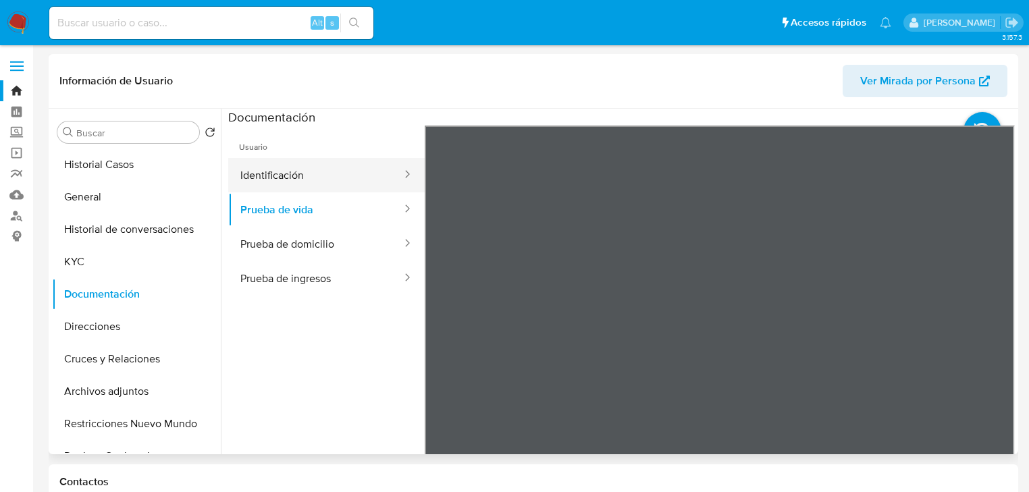
click at [299, 178] on button "Identificación" at bounding box center [315, 175] width 175 height 34
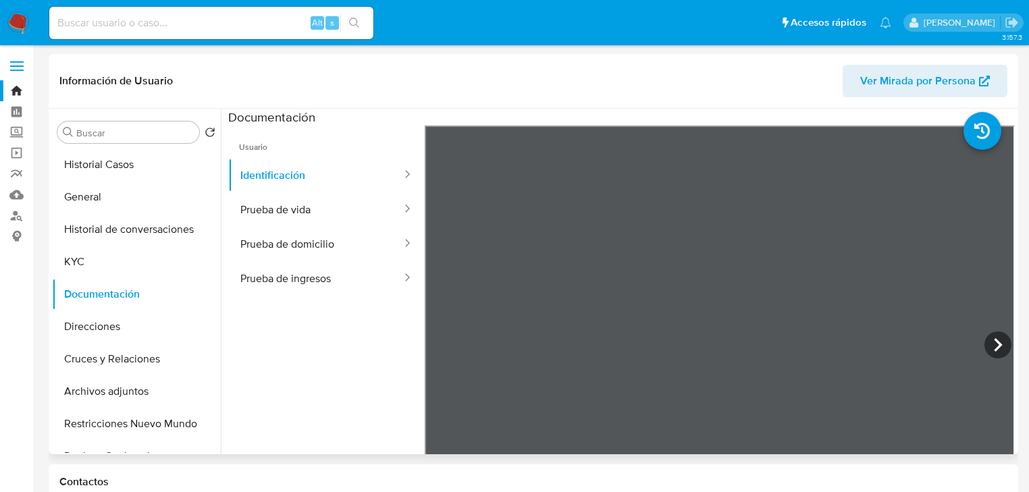
scroll to position [63, 0]
click at [232, 259] on button "Prueba de domicilio" at bounding box center [315, 244] width 175 height 34
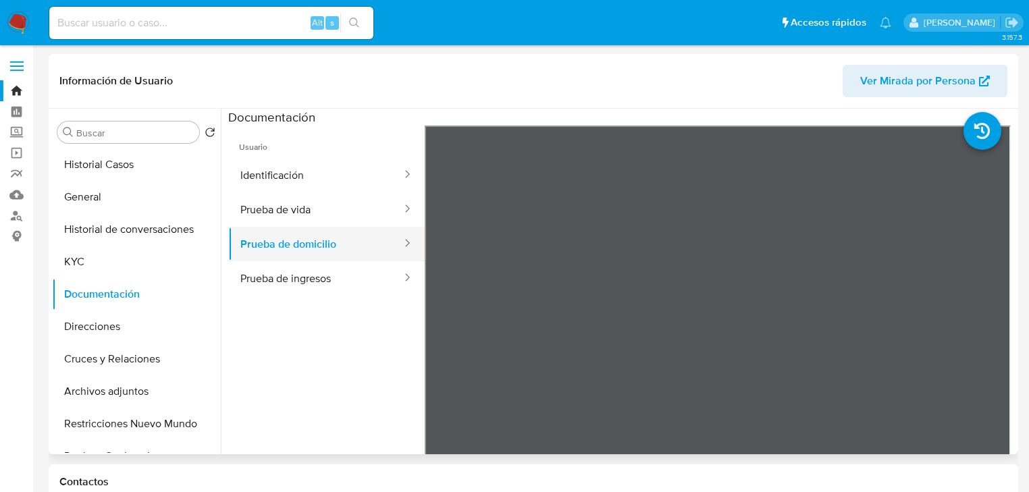
drag, startPoint x: 257, startPoint y: 264, endPoint x: 396, endPoint y: 253, distance: 139.6
click at [260, 264] on button "Prueba de ingresos" at bounding box center [315, 278] width 175 height 34
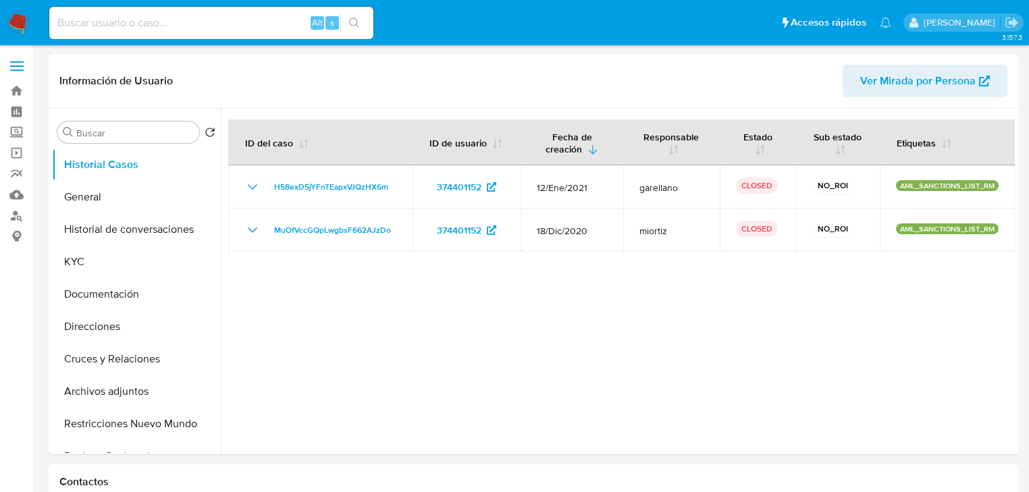
select select "10"
click at [18, 134] on label "Screening" at bounding box center [80, 132] width 161 height 21
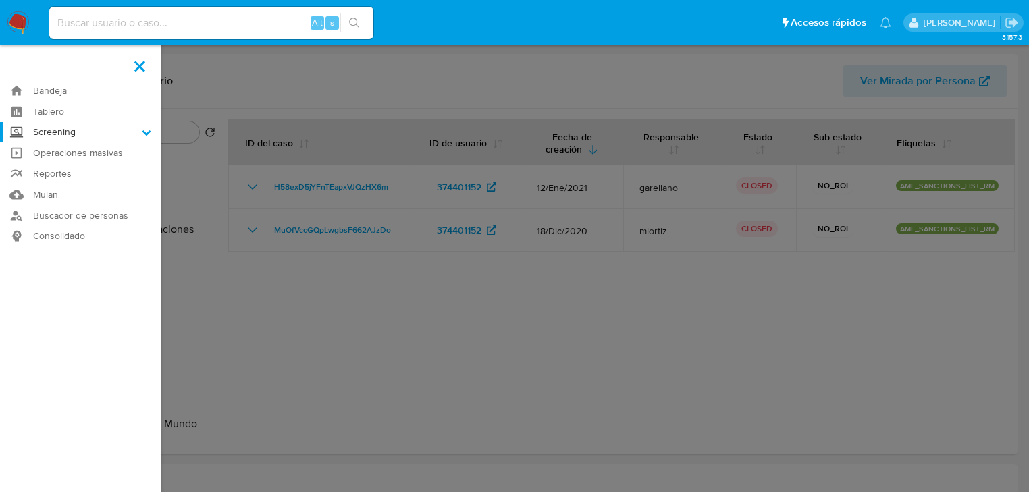
click at [0, 0] on input "Screening" at bounding box center [0, 0] width 0 height 0
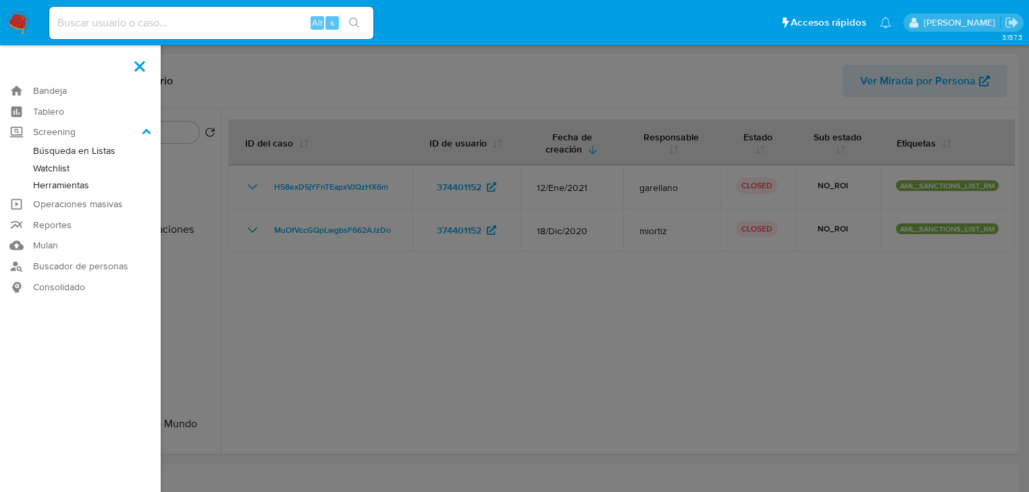
drag, startPoint x: 49, startPoint y: 185, endPoint x: 293, endPoint y: 213, distance: 246.1
click at [49, 185] on link "Herramientas" at bounding box center [80, 185] width 161 height 17
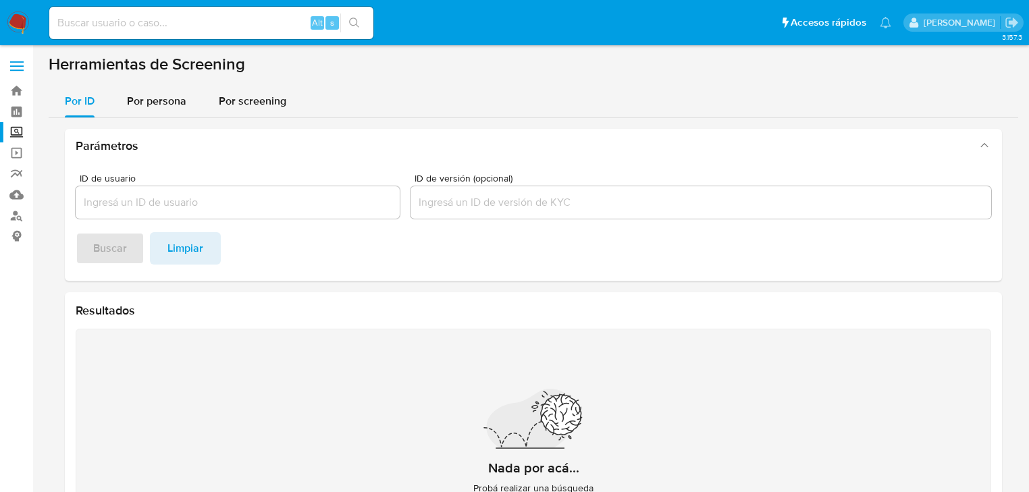
drag, startPoint x: 172, startPoint y: 104, endPoint x: 165, endPoint y: 122, distance: 19.2
click at [170, 107] on span "Por persona" at bounding box center [156, 101] width 59 height 16
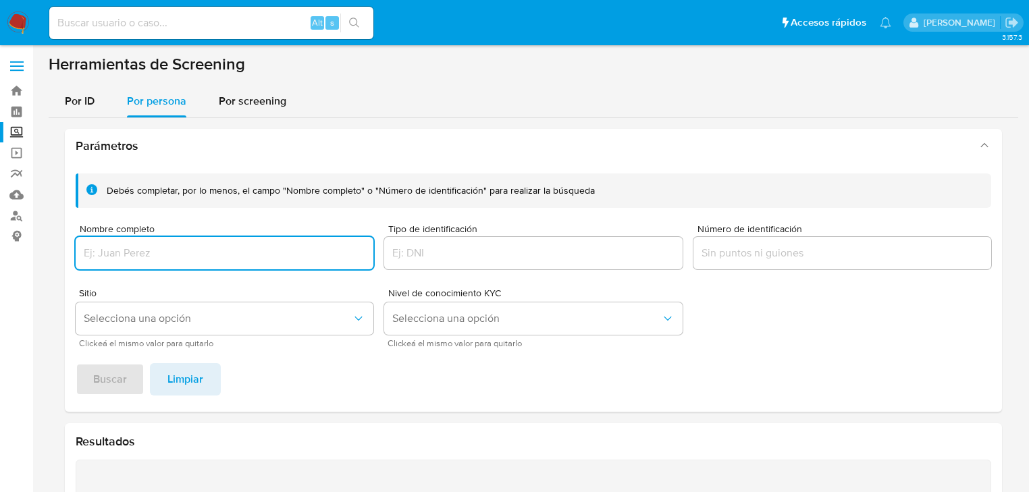
click at [143, 247] on input "Nombre completo" at bounding box center [225, 253] width 298 height 18
type input "[PERSON_NAME]"
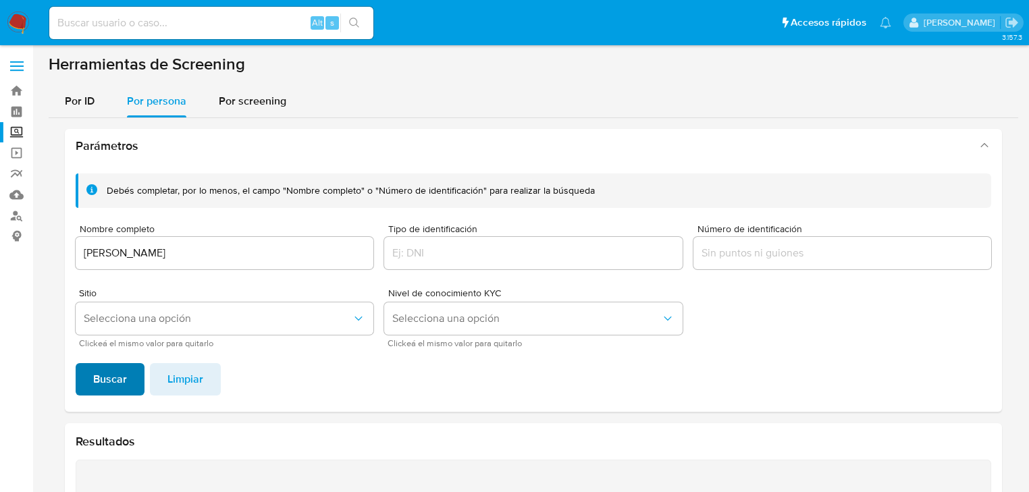
click at [94, 370] on span "Buscar" at bounding box center [110, 380] width 34 height 30
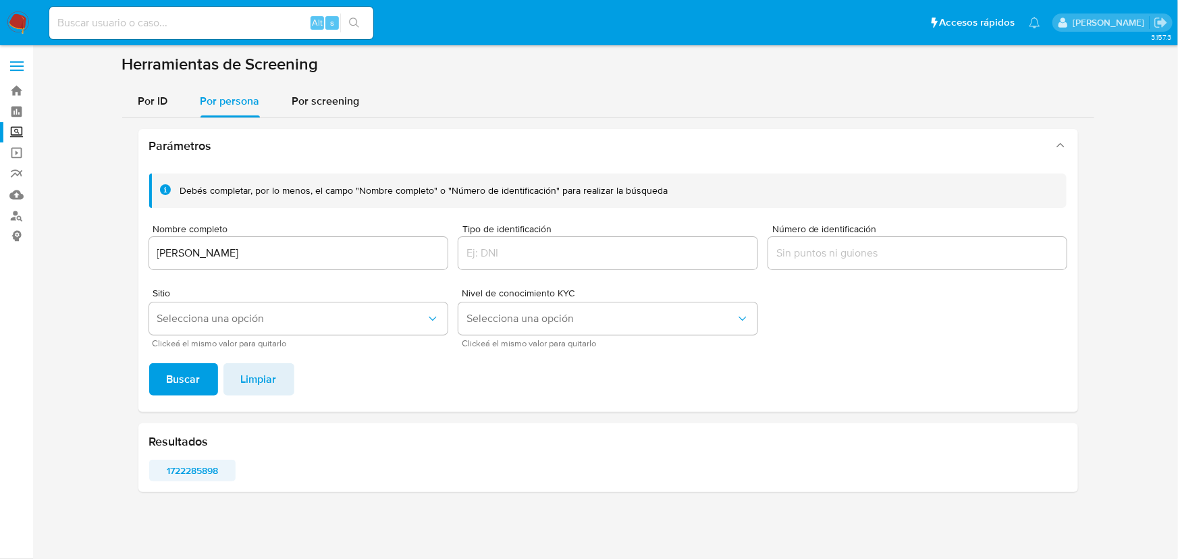
click at [186, 474] on span "1722285898" at bounding box center [193, 470] width 68 height 19
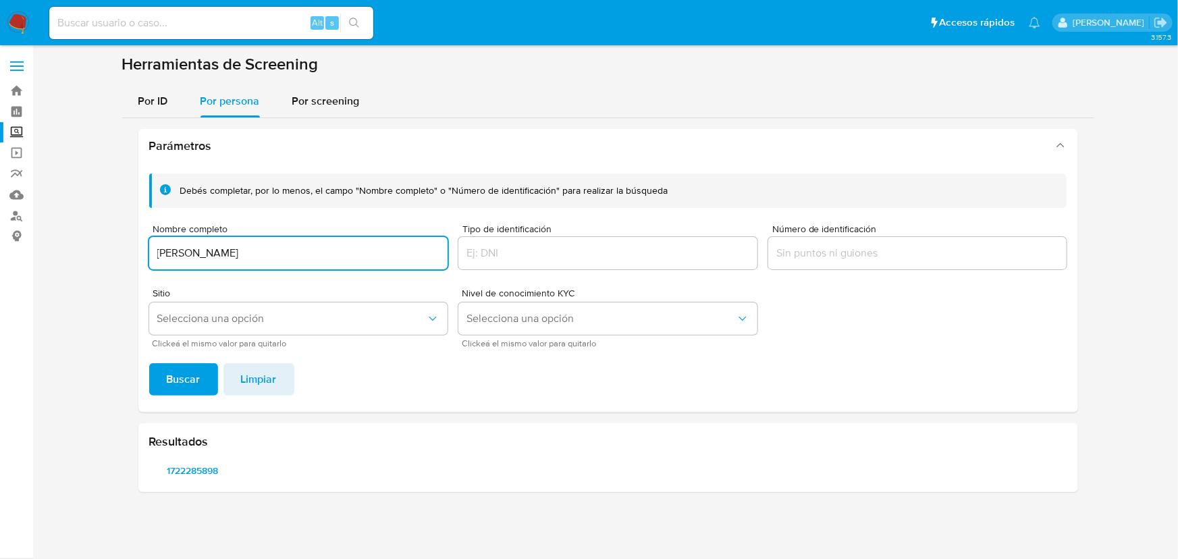
drag, startPoint x: 317, startPoint y: 255, endPoint x: 169, endPoint y: 350, distance: 175.3
click at [140, 258] on div "Debés completar, por lo menos, el campo "Nombre completo" o "Número de identifi…" at bounding box center [608, 287] width 940 height 249
click at [175, 383] on span "Buscar" at bounding box center [184, 380] width 34 height 30
click at [190, 471] on span "742438917" at bounding box center [193, 470] width 68 height 19
drag, startPoint x: 298, startPoint y: 247, endPoint x: 155, endPoint y: 311, distance: 156.0
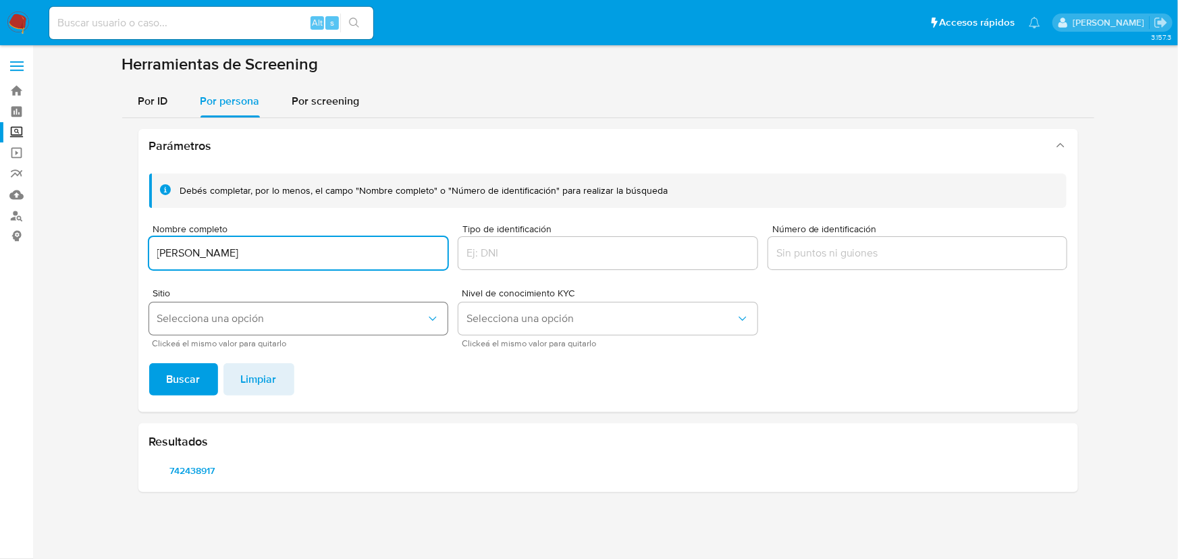
click at [70, 233] on section at bounding box center [608, 278] width 1119 height 449
click at [175, 373] on span "Buscar" at bounding box center [184, 380] width 34 height 30
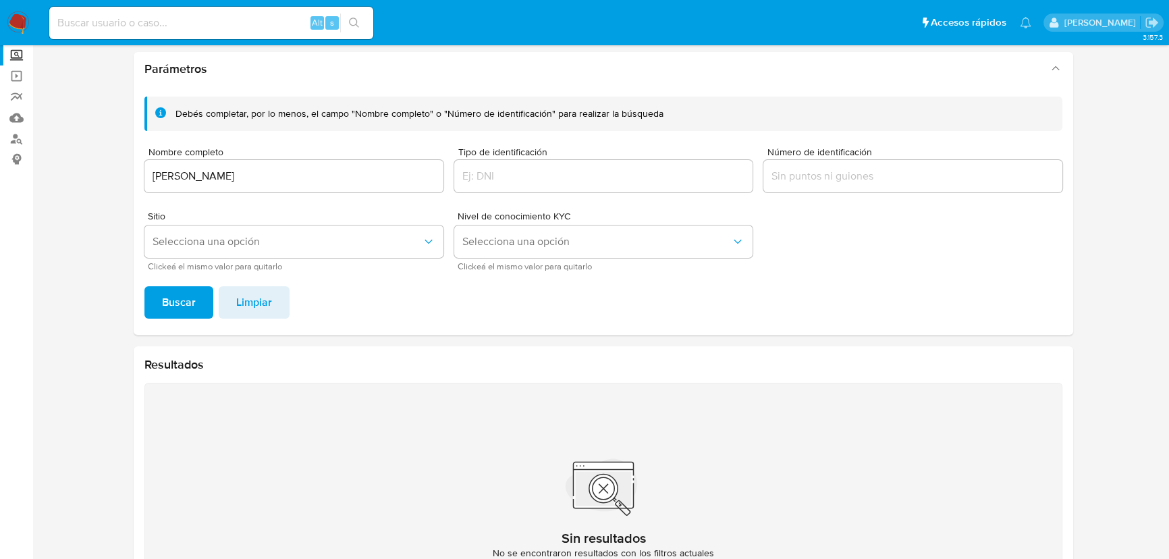
scroll to position [167, 0]
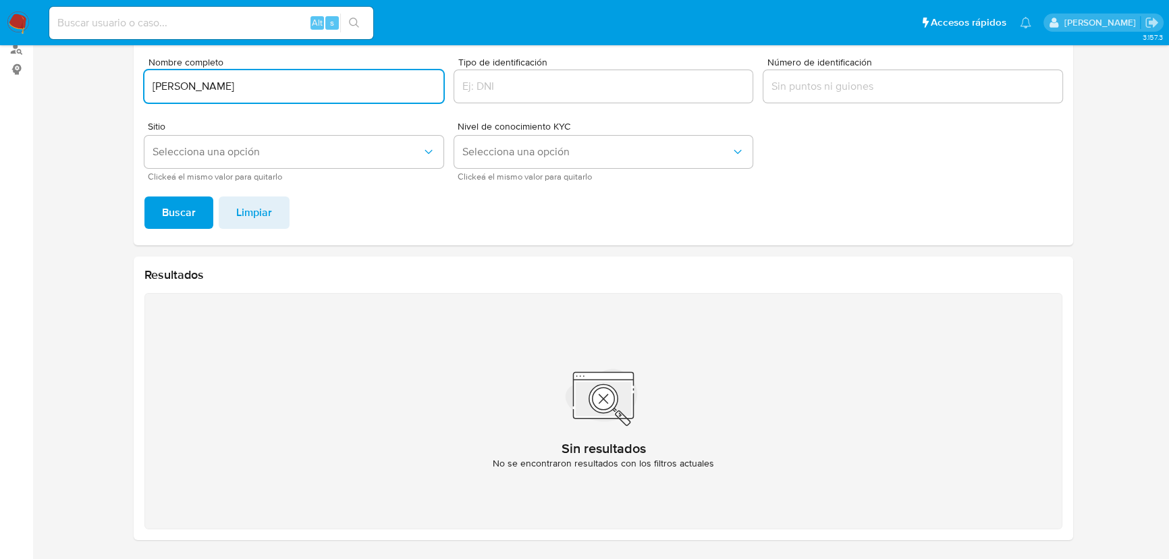
drag, startPoint x: 361, startPoint y: 88, endPoint x: 142, endPoint y: 163, distance: 230.8
click at [135, 95] on div "Debés completar, por lo menos, el campo "Nombre completo" o "Número de identifi…" at bounding box center [604, 120] width 940 height 249
type input "[PERSON_NAME]"
click at [158, 213] on button "Buscar" at bounding box center [178, 212] width 69 height 32
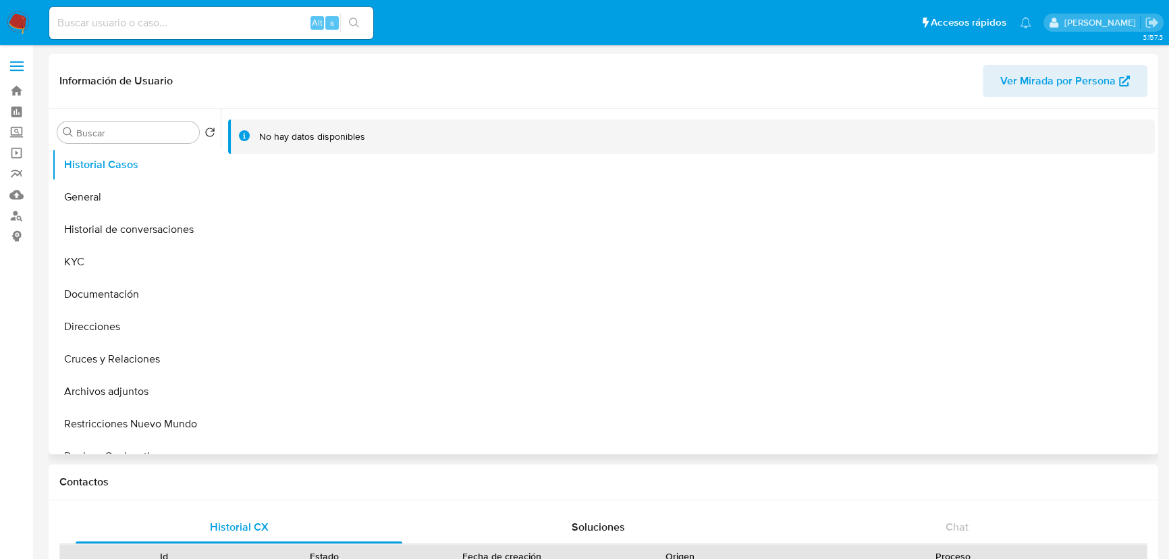
select select "10"
click at [104, 201] on button "General" at bounding box center [131, 197] width 158 height 32
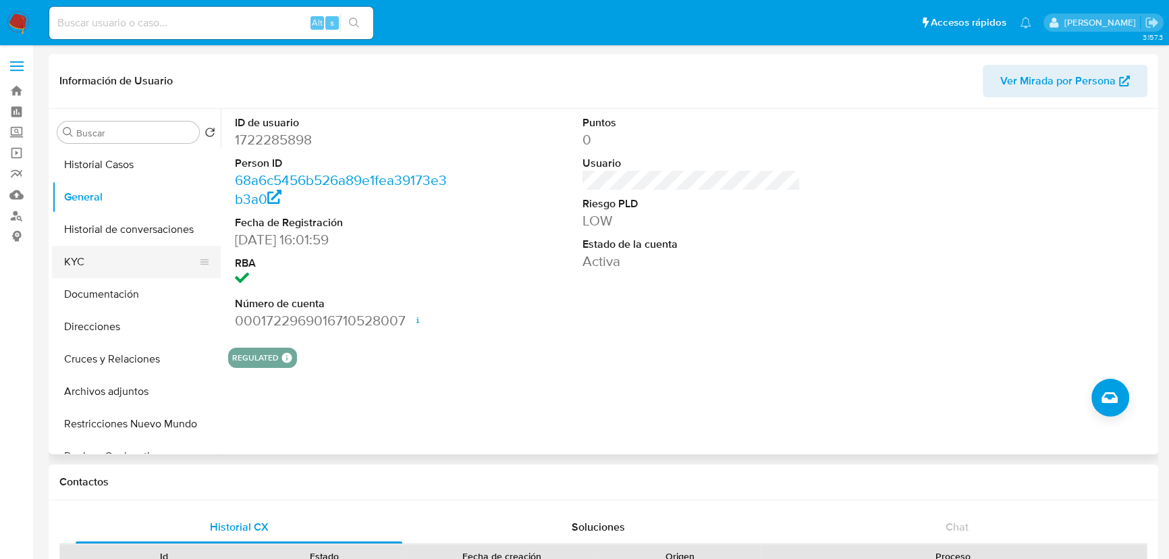
click at [83, 269] on button "KYC" at bounding box center [131, 262] width 158 height 32
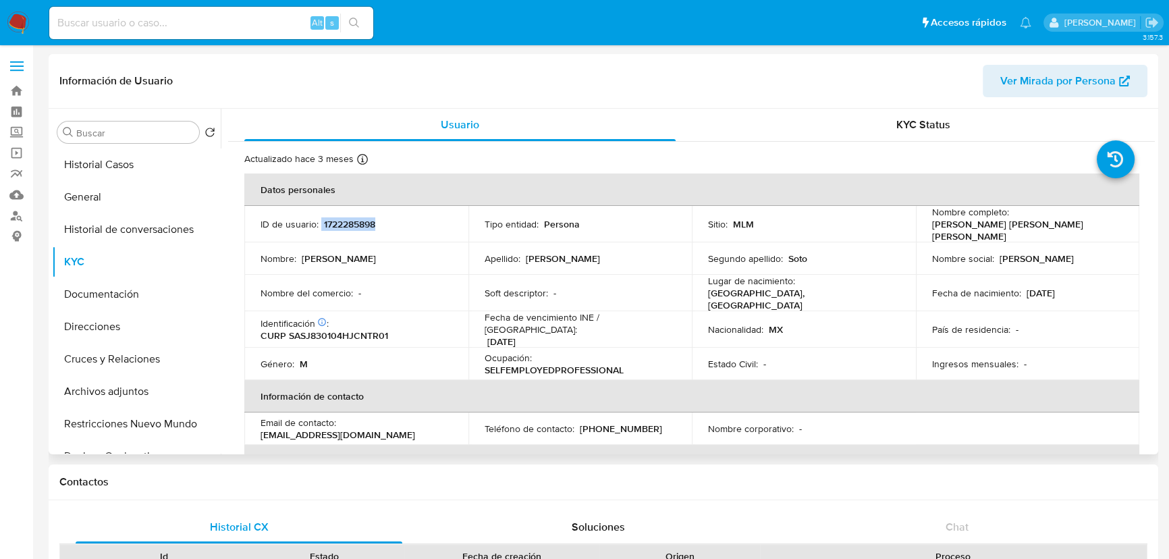
drag, startPoint x: 399, startPoint y: 221, endPoint x: 118, endPoint y: 184, distance: 283.3
click at [319, 219] on div "ID de usuario : 1722285898" at bounding box center [357, 224] width 192 height 12
copy div "1722285898"
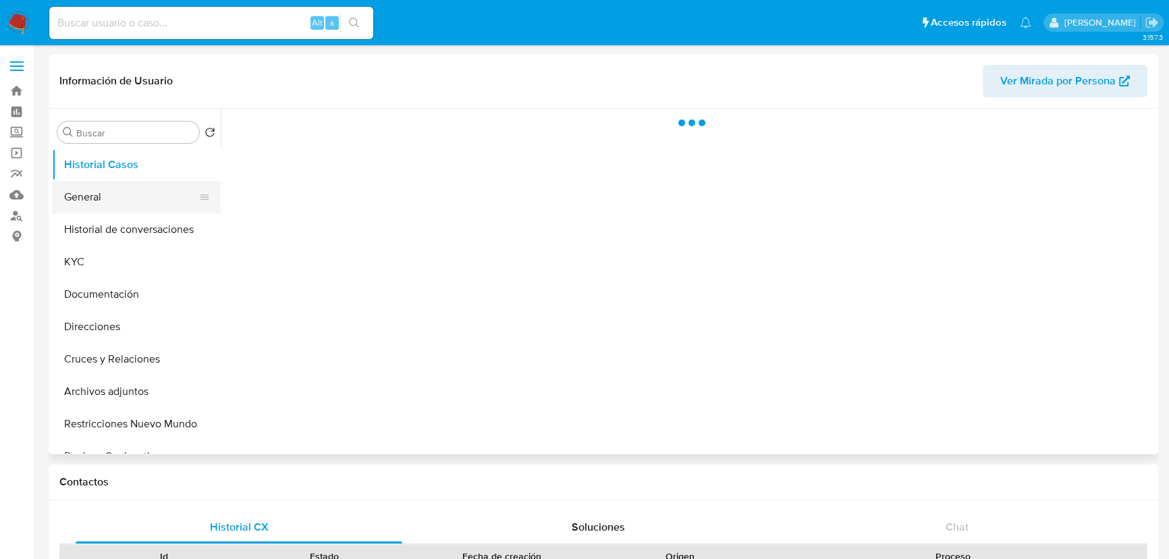
click at [99, 200] on button "General" at bounding box center [131, 197] width 158 height 32
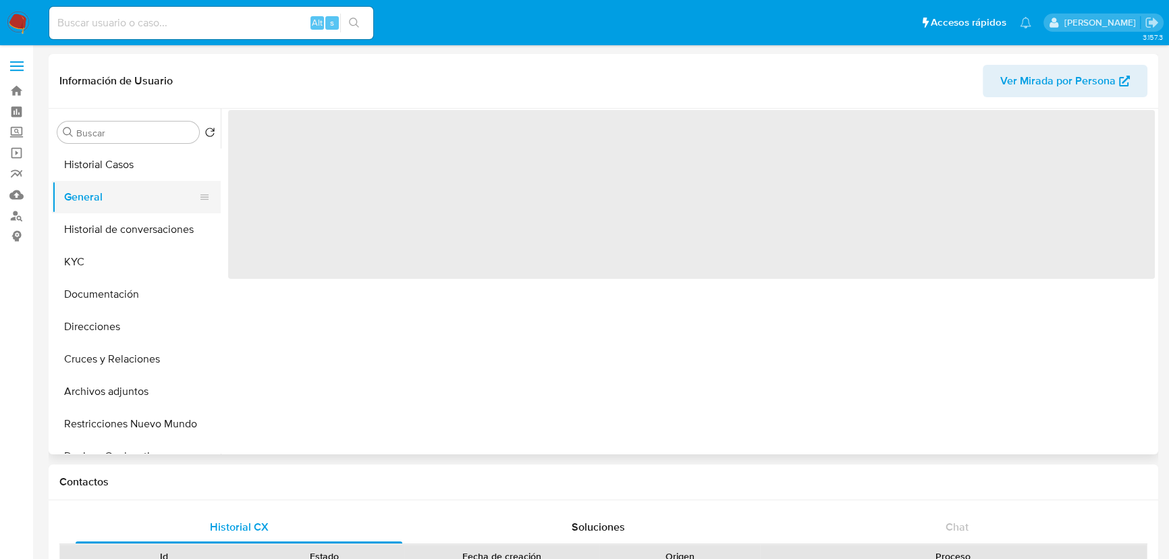
select select "10"
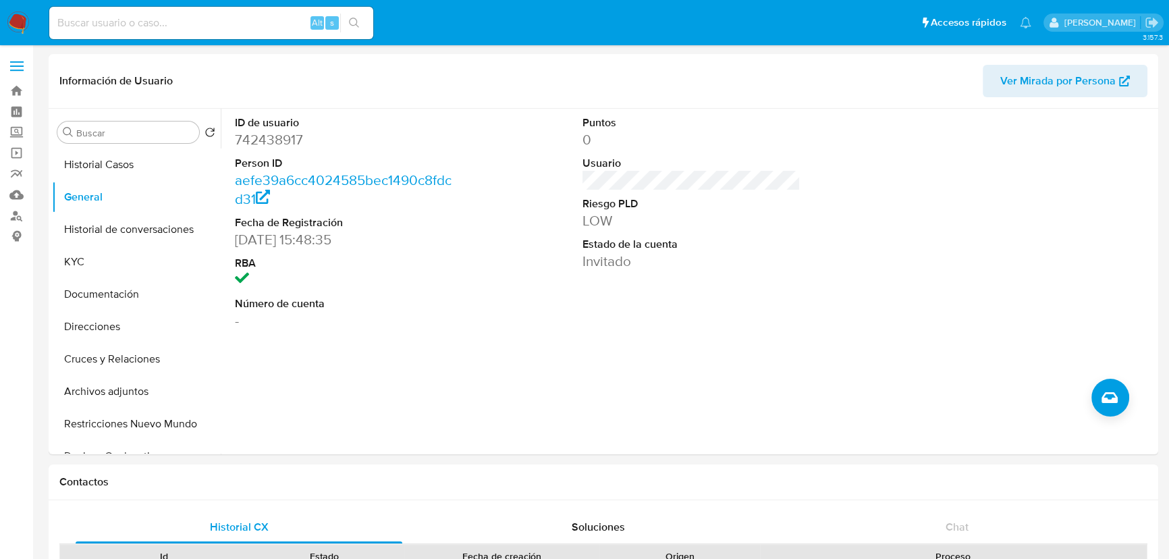
drag, startPoint x: 18, startPoint y: 22, endPoint x: 58, endPoint y: 0, distance: 46.2
click at [18, 22] on img at bounding box center [18, 22] width 23 height 23
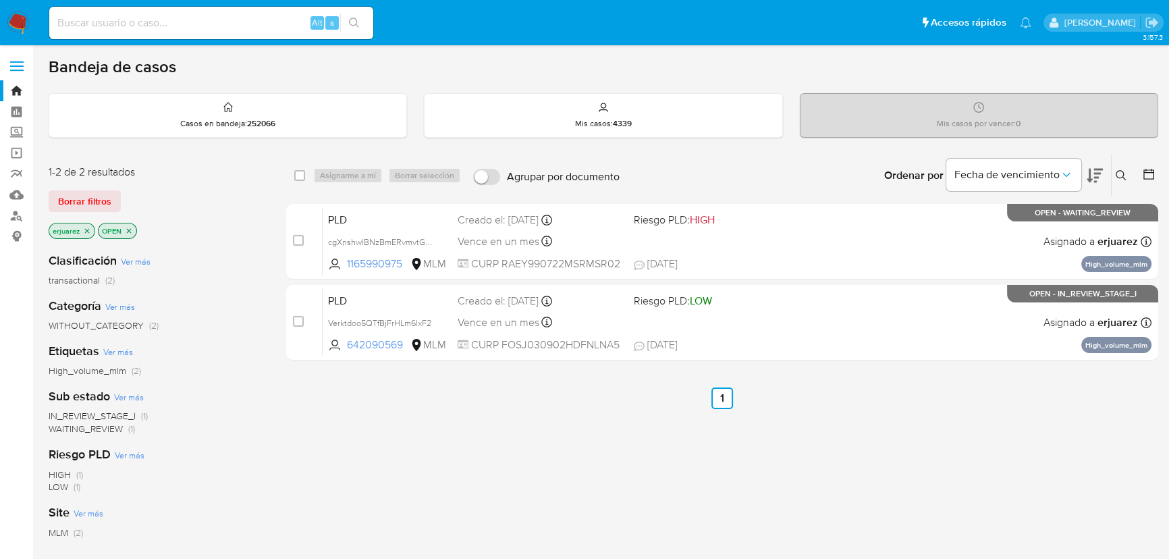
click at [85, 231] on icon "close-filter" at bounding box center [87, 230] width 5 height 5
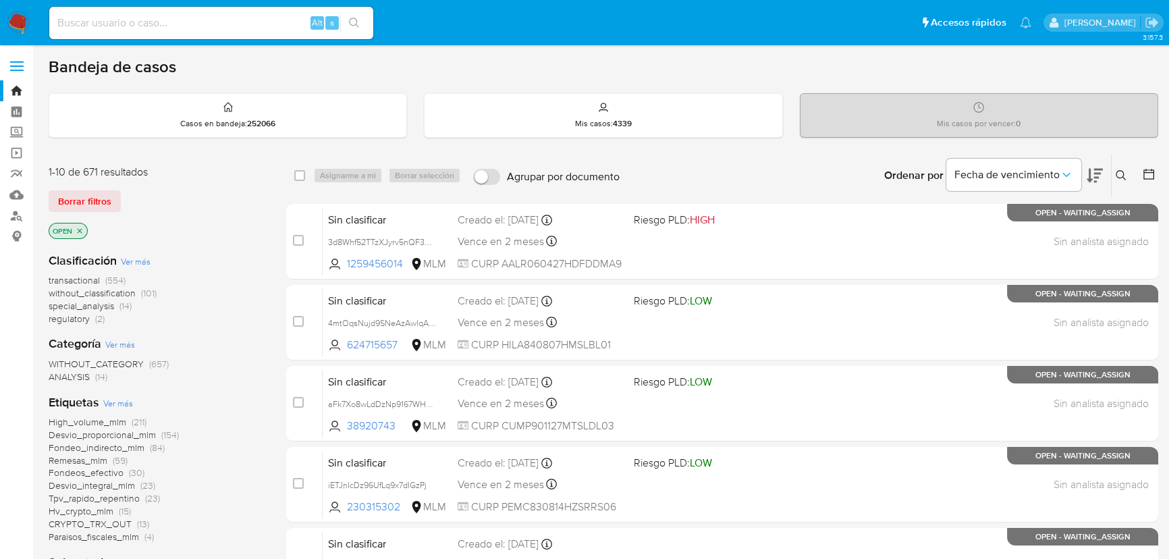
click at [1122, 172] on icon at bounding box center [1121, 175] width 11 height 11
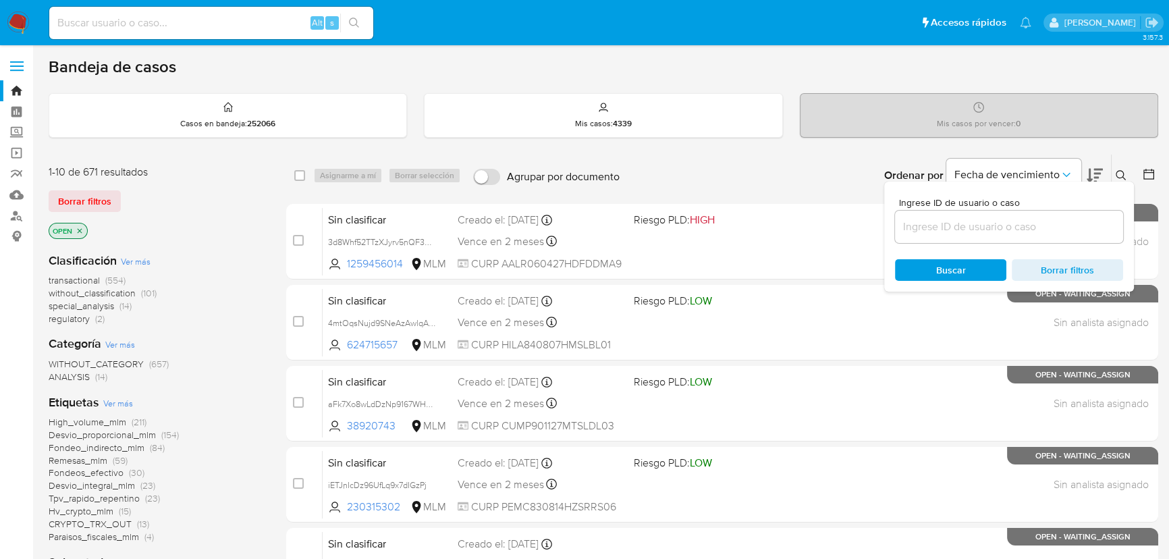
click at [970, 236] on div at bounding box center [1009, 227] width 228 height 32
click at [972, 232] on input at bounding box center [1009, 227] width 228 height 18
paste input "1639003308"
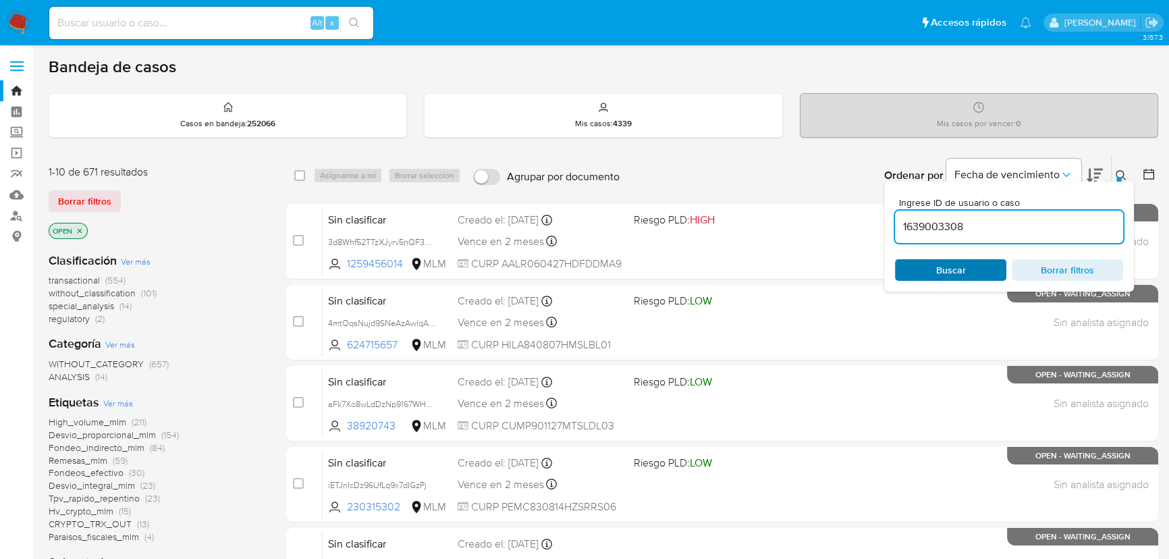
type input "1639003308"
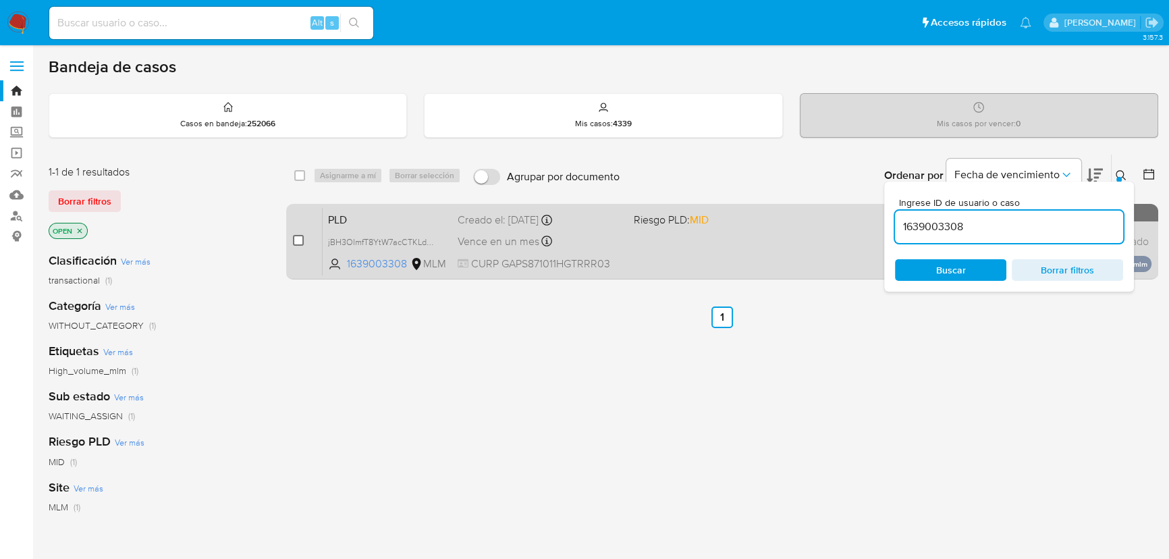
click at [297, 239] on input "checkbox" at bounding box center [298, 240] width 11 height 11
checkbox input "true"
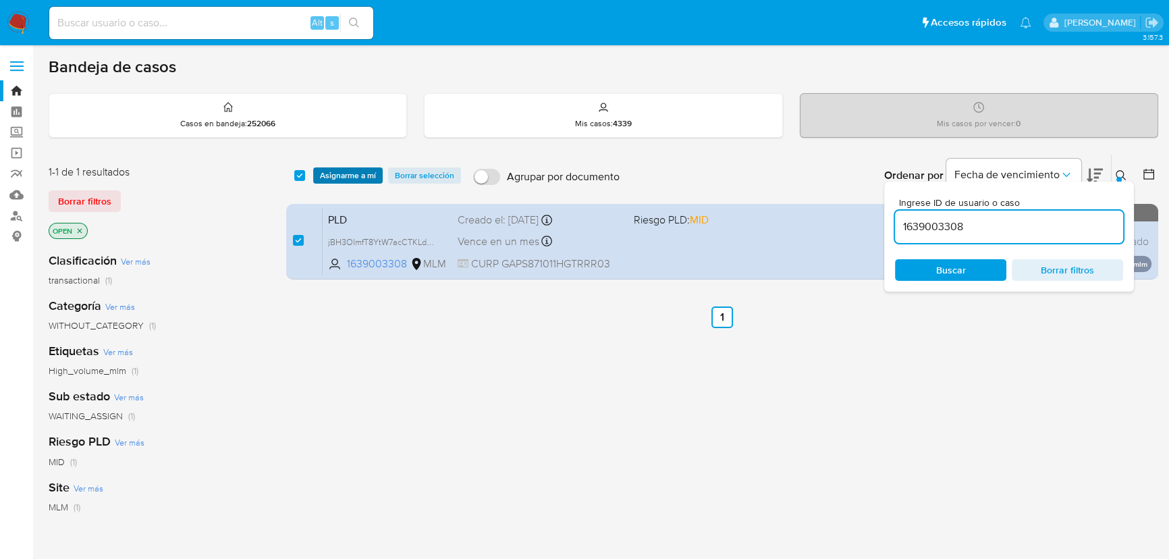
click at [346, 171] on span "Asignarme a mí" at bounding box center [348, 176] width 56 height 14
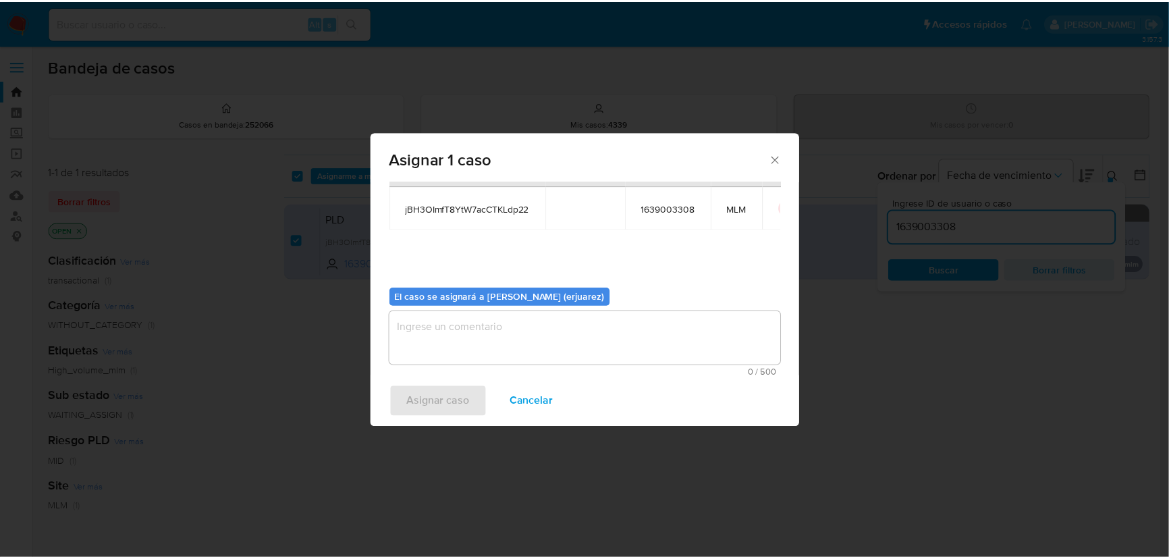
scroll to position [69, 0]
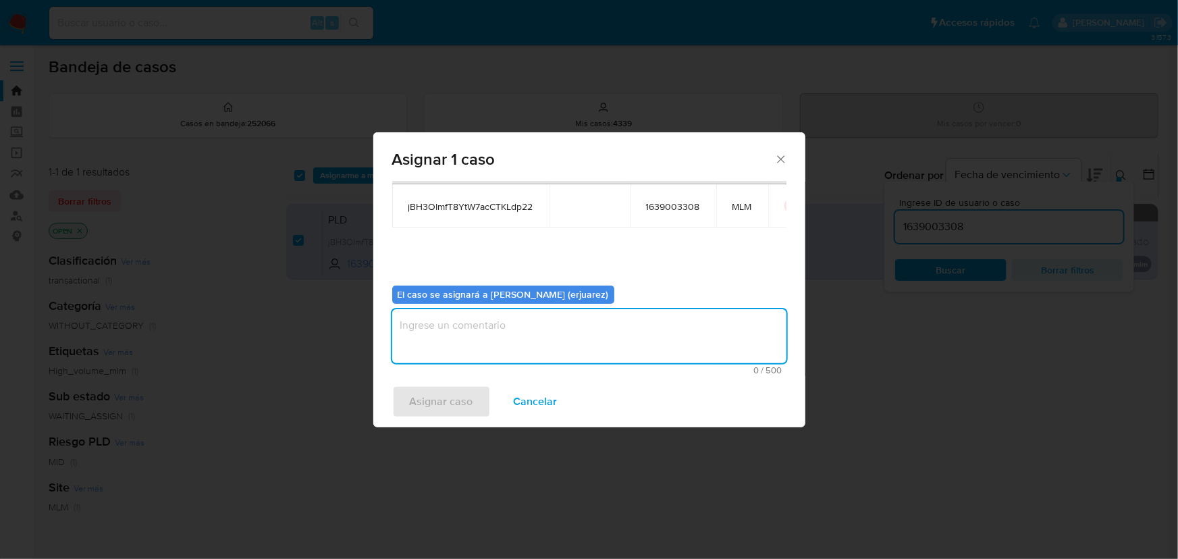
click at [461, 344] on textarea "assign-modal" at bounding box center [589, 336] width 394 height 54
type textarea "e"
type textarea "EPJU"
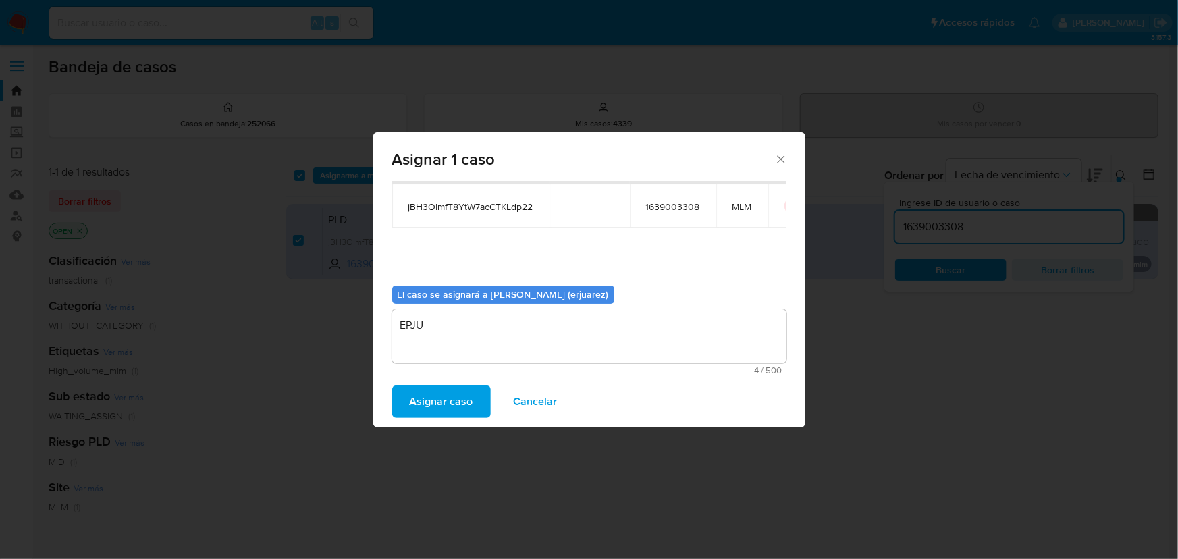
click at [448, 405] on span "Asignar caso" at bounding box center [441, 402] width 63 height 30
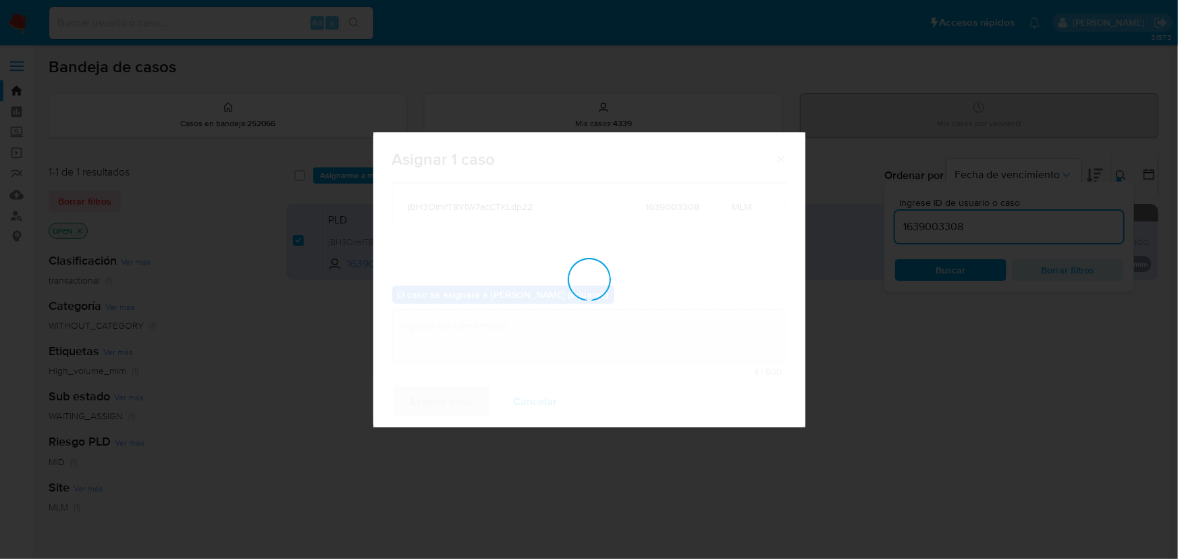
checkbox input "false"
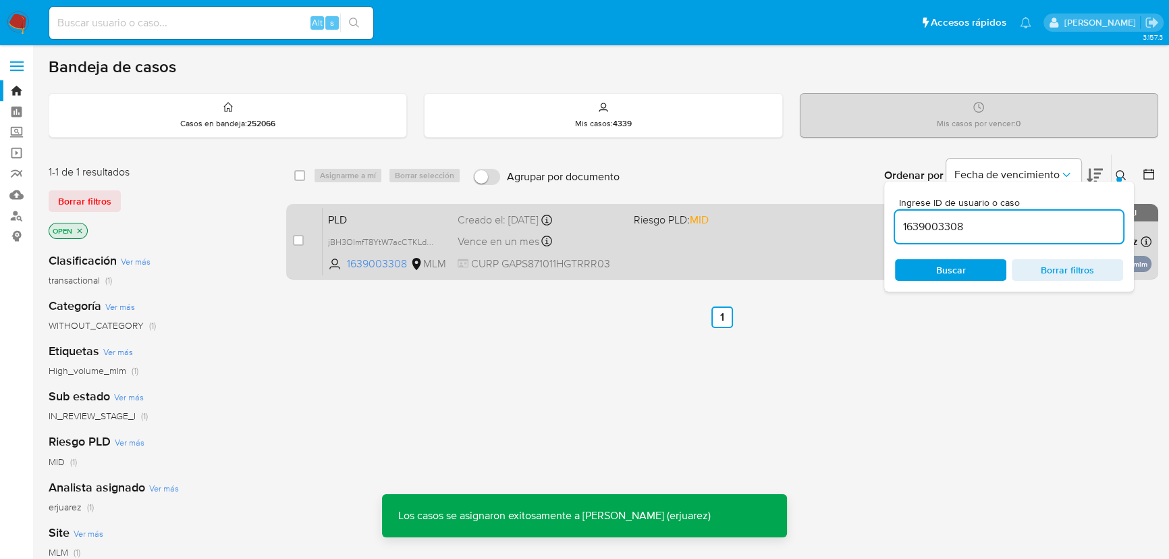
click at [685, 242] on div "PLD jBH3OImfT8YtW7acCTKLdp22 1639003308 MLM Riesgo PLD: MID Creado el: [DATE] C…" at bounding box center [737, 241] width 829 height 68
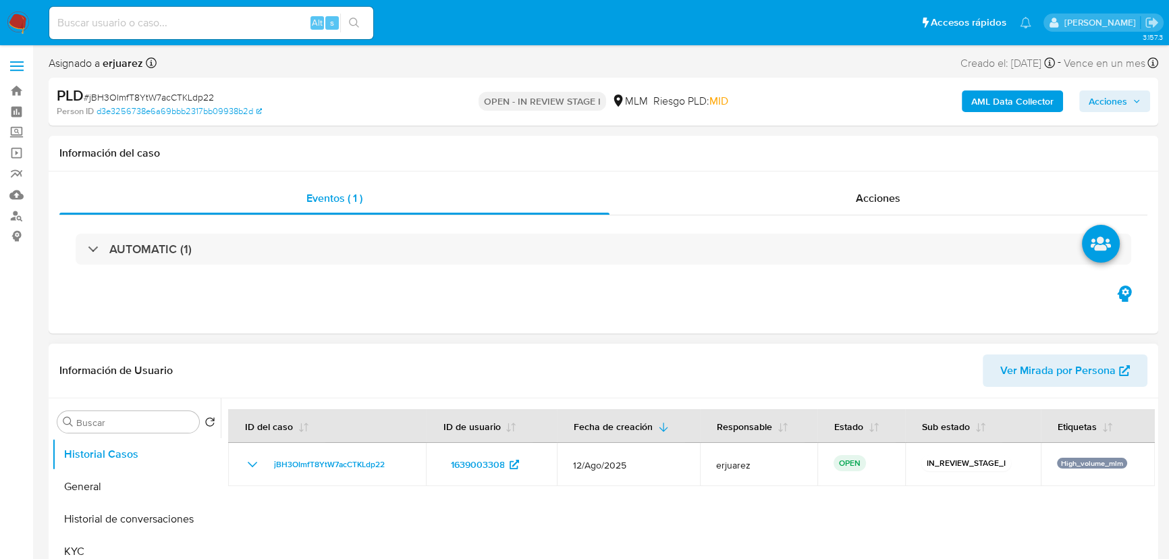
select select "10"
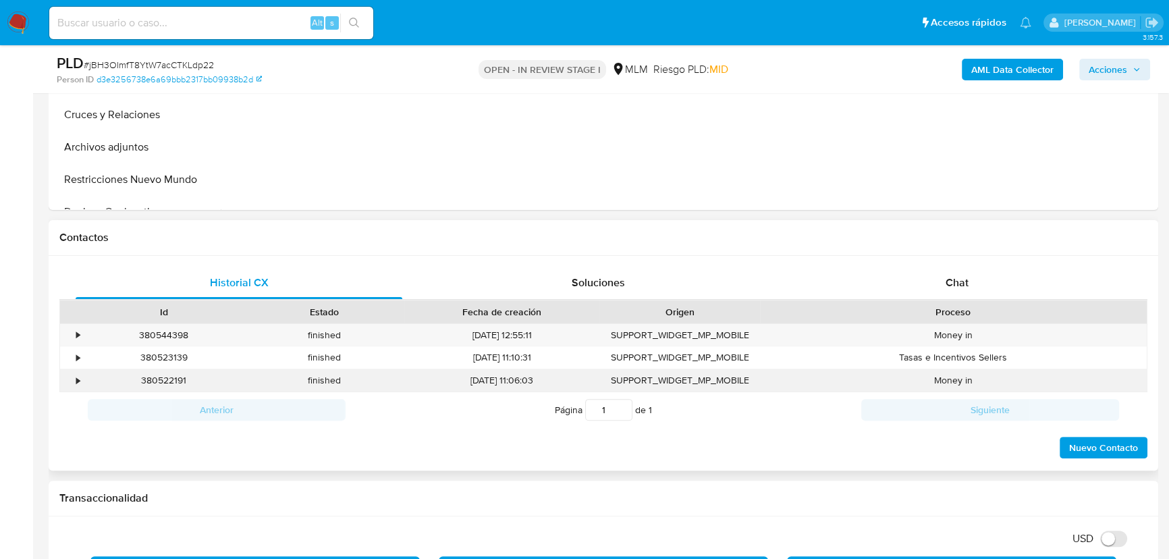
scroll to position [491, 0]
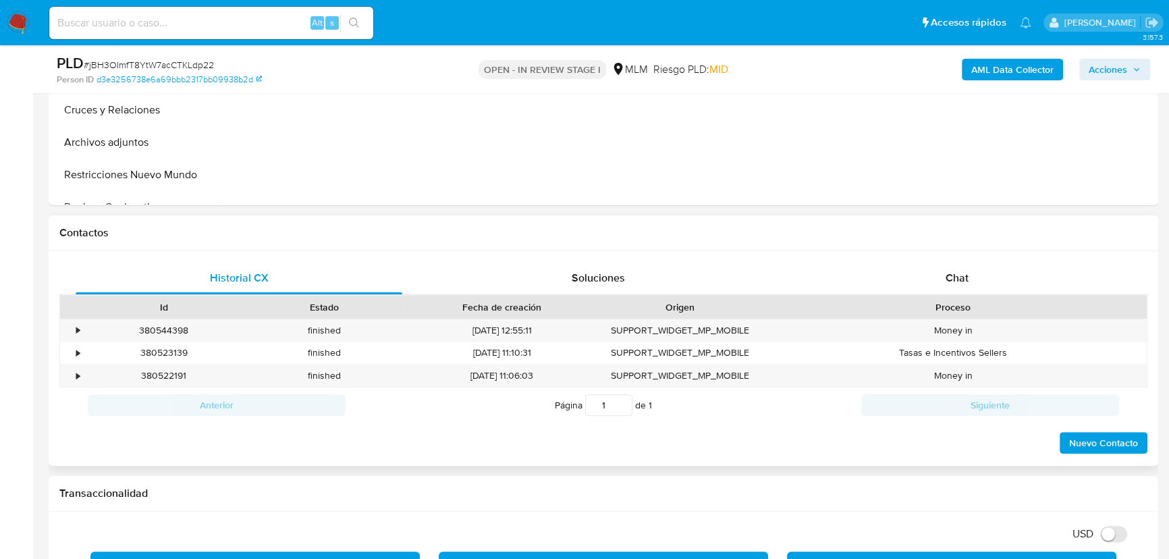
click at [953, 257] on div "Historial CX Soluciones Chat Id Estado Fecha de creación Origen Proceso • 38054…" at bounding box center [604, 358] width 1110 height 215
click at [957, 274] on span "Chat" at bounding box center [957, 278] width 23 height 16
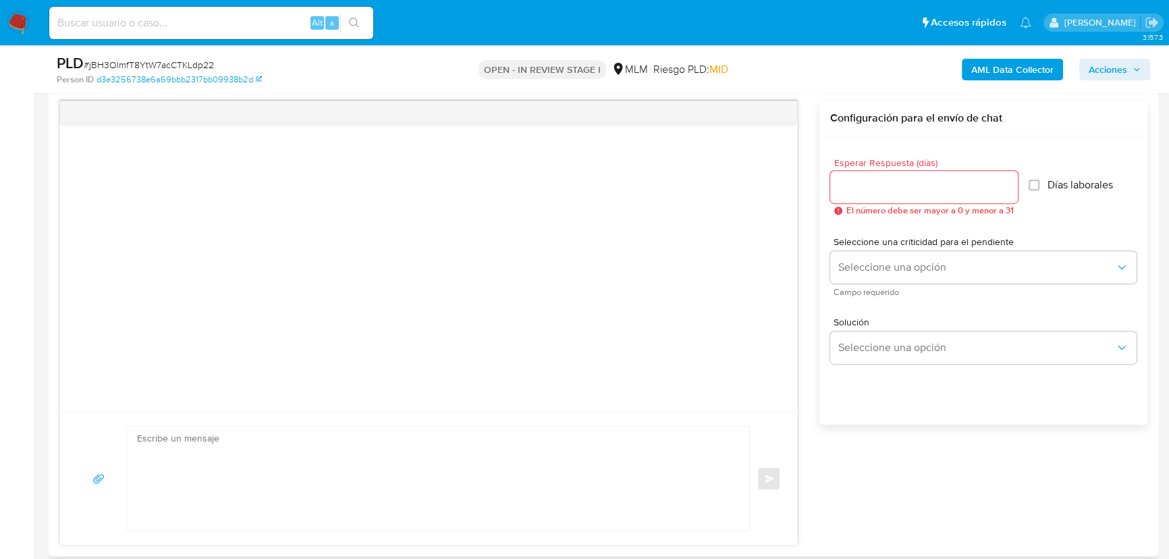
scroll to position [675, 0]
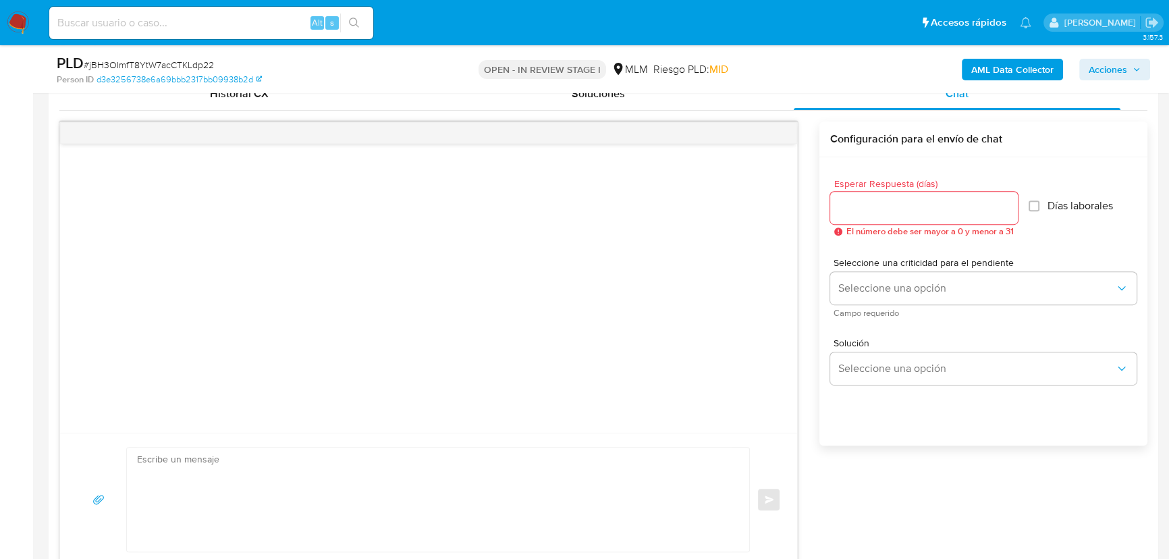
drag, startPoint x: 885, startPoint y: 200, endPoint x: 886, endPoint y: 207, distance: 7.5
click at [885, 201] on input "Esperar Respuesta (días)" at bounding box center [925, 208] width 188 height 18
type input "5"
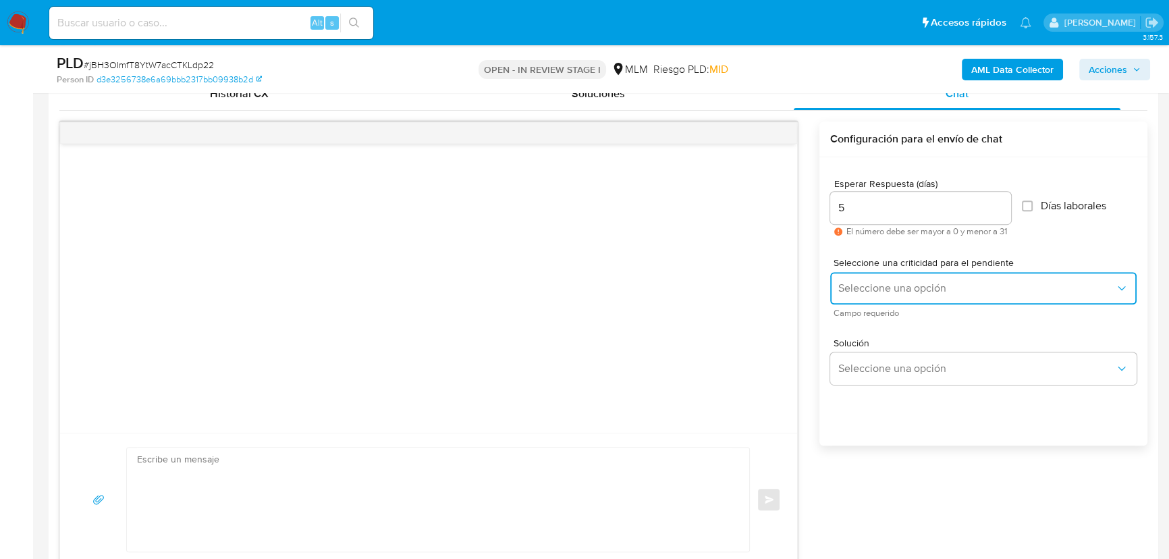
click at [872, 285] on span "Seleccione una opción" at bounding box center [977, 289] width 277 height 14
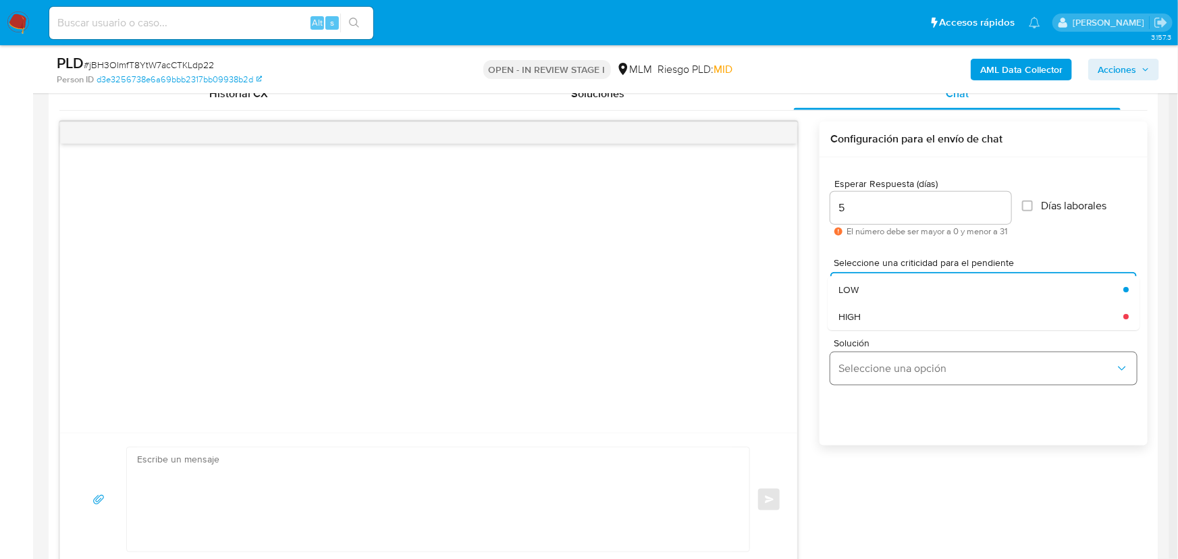
drag, startPoint x: 868, startPoint y: 312, endPoint x: 878, endPoint y: 359, distance: 47.7
click at [868, 313] on div "HIGH" at bounding box center [977, 316] width 277 height 27
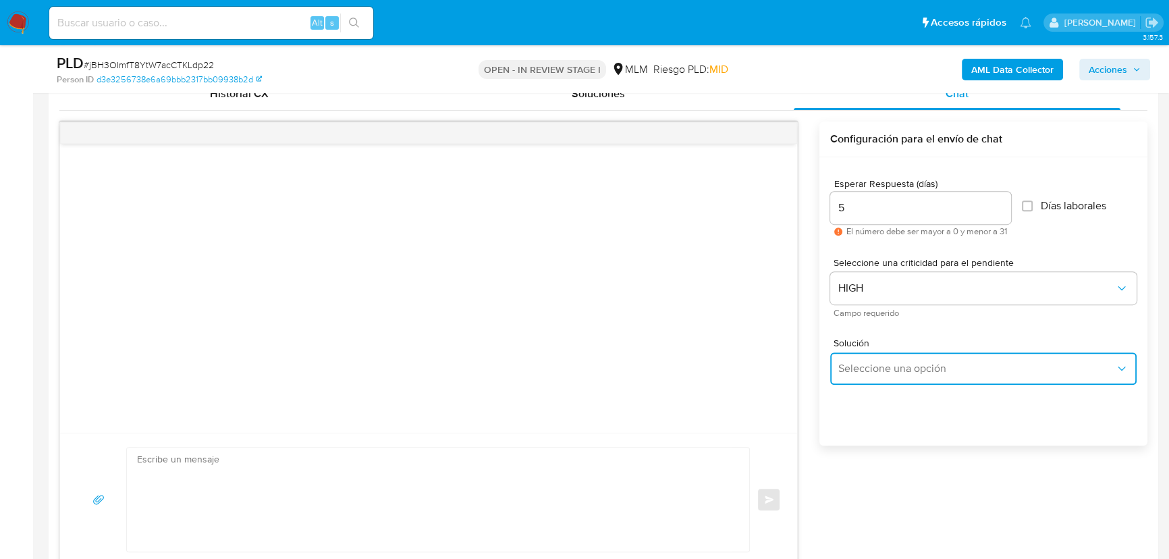
drag, startPoint x: 876, startPoint y: 357, endPoint x: 981, endPoint y: 365, distance: 104.9
click at [880, 357] on button "Seleccione una opción" at bounding box center [984, 368] width 307 height 32
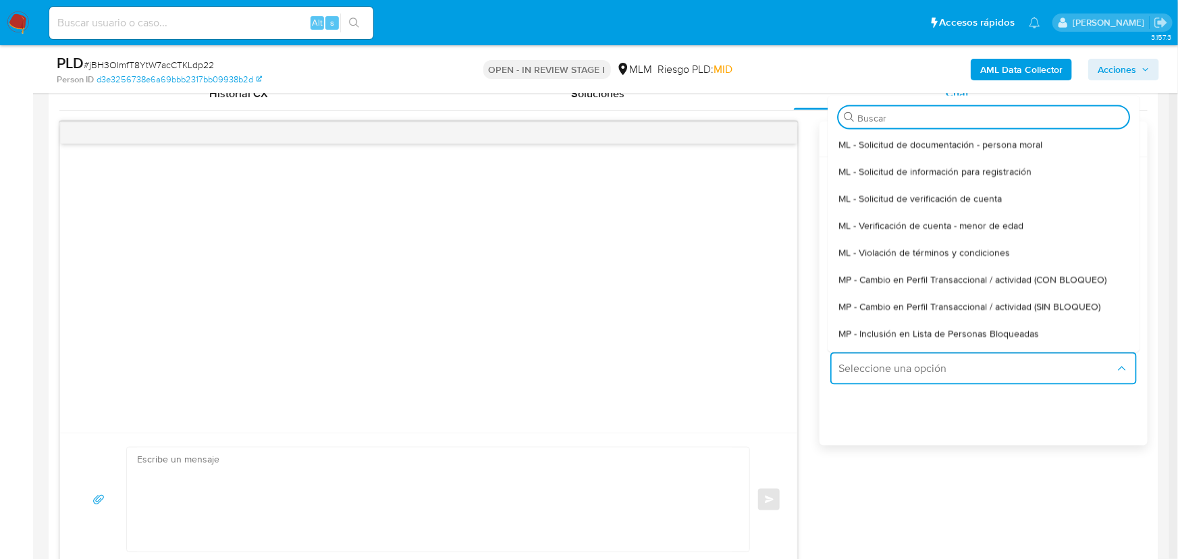
drag, startPoint x: 995, startPoint y: 304, endPoint x: 515, endPoint y: 350, distance: 481.6
click at [993, 304] on span "MP - Cambio en Perfil Transaccional / actividad (SIN BLOQUEO)" at bounding box center [970, 306] width 262 height 12
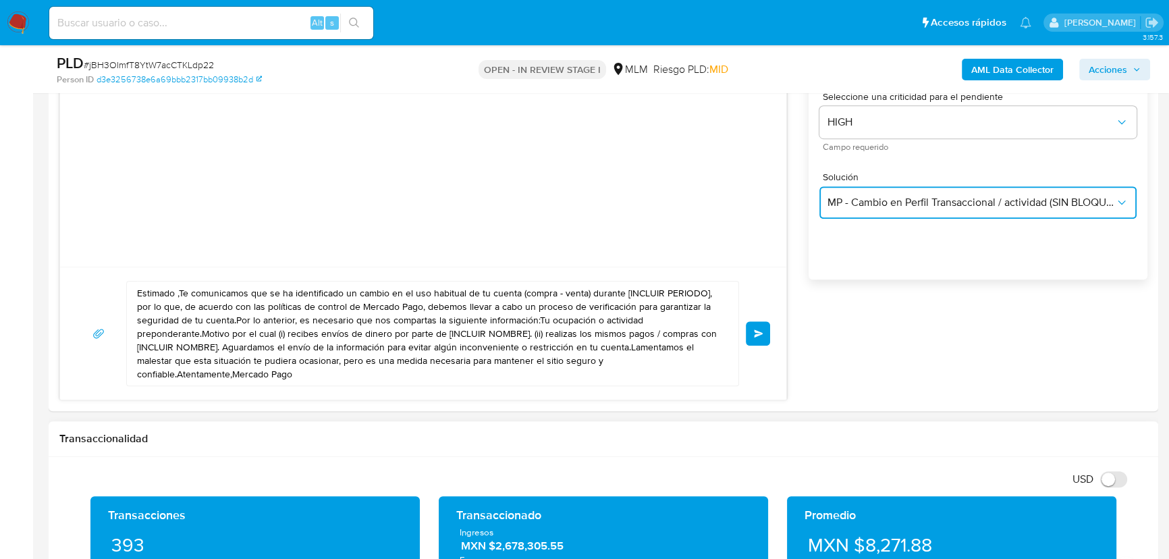
scroll to position [859, 0]
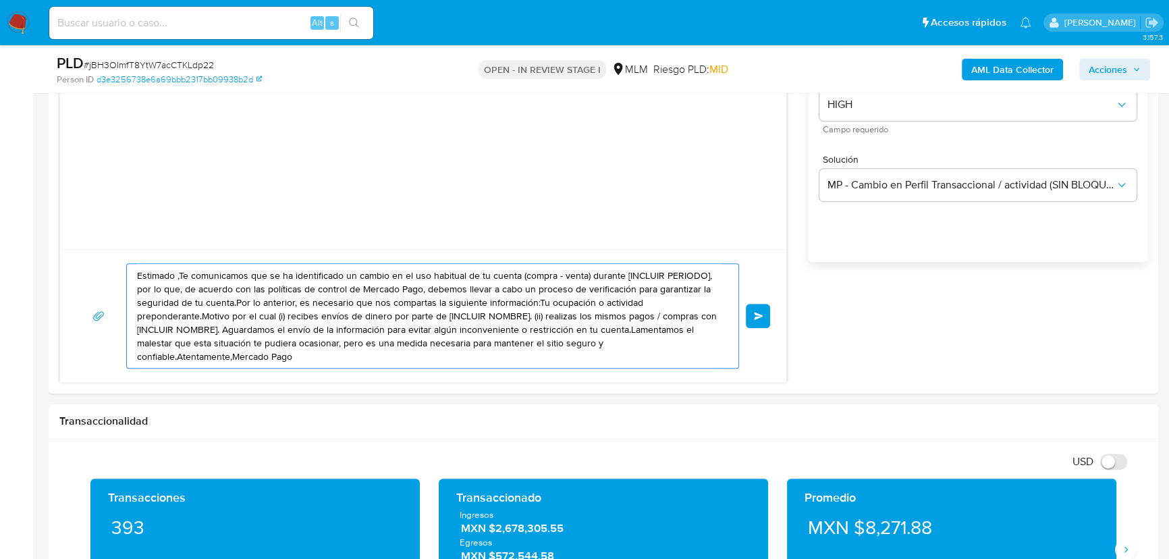
drag, startPoint x: 206, startPoint y: 312, endPoint x: 28, endPoint y: 231, distance: 195.2
paste textarea "Sergio se ha identificado un cambio en el uso habitual de tu cuenta para garant…"
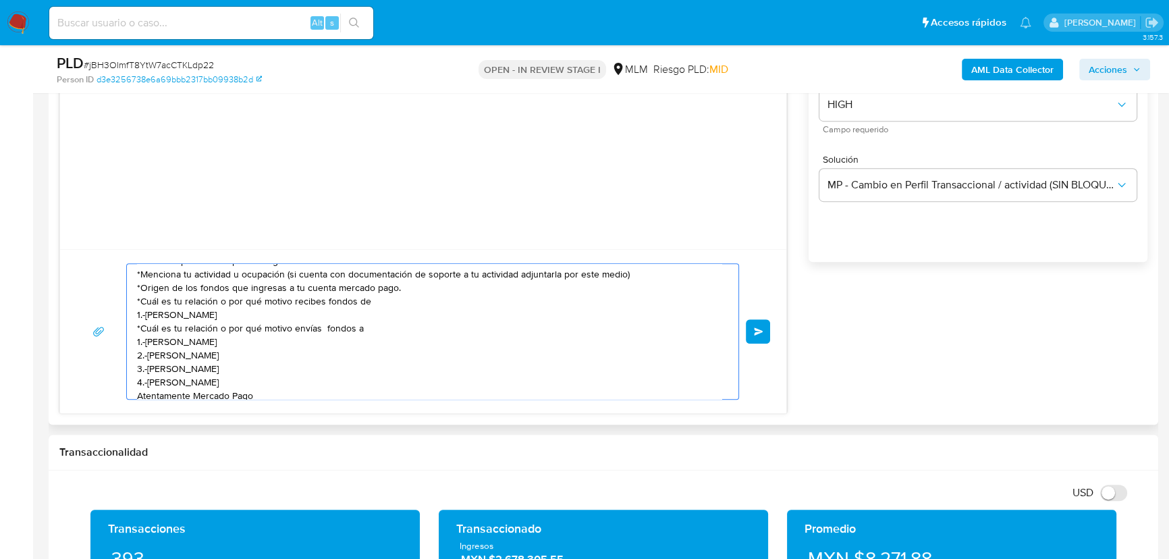
scroll to position [36, 0]
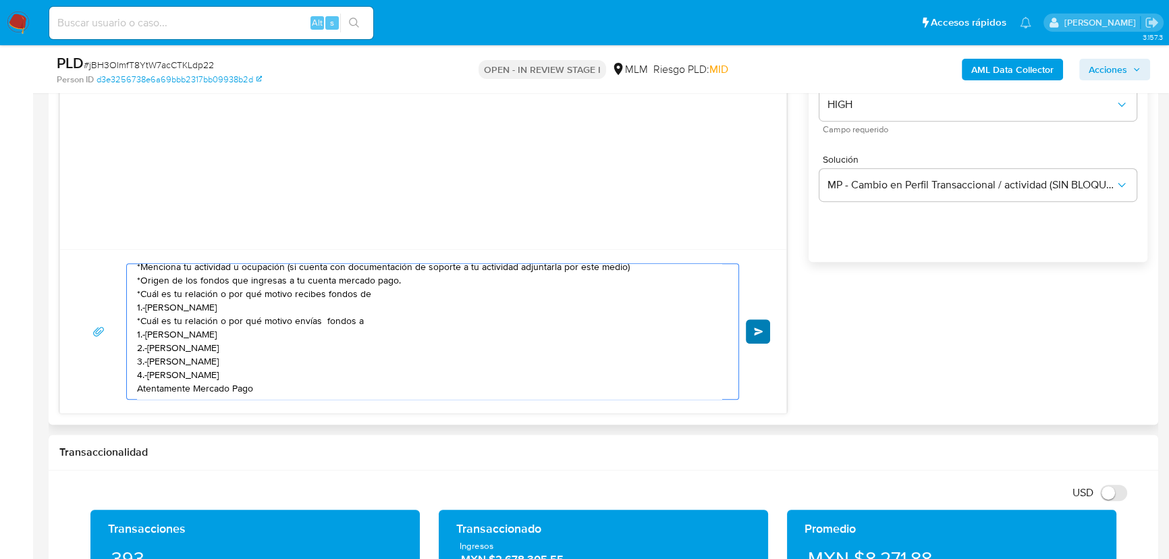
type textarea "Estimado Sergio se ha identificado un cambio en el uso habitual de tu cuenta pa…"
click at [758, 337] on button "Enviar" at bounding box center [758, 331] width 24 height 24
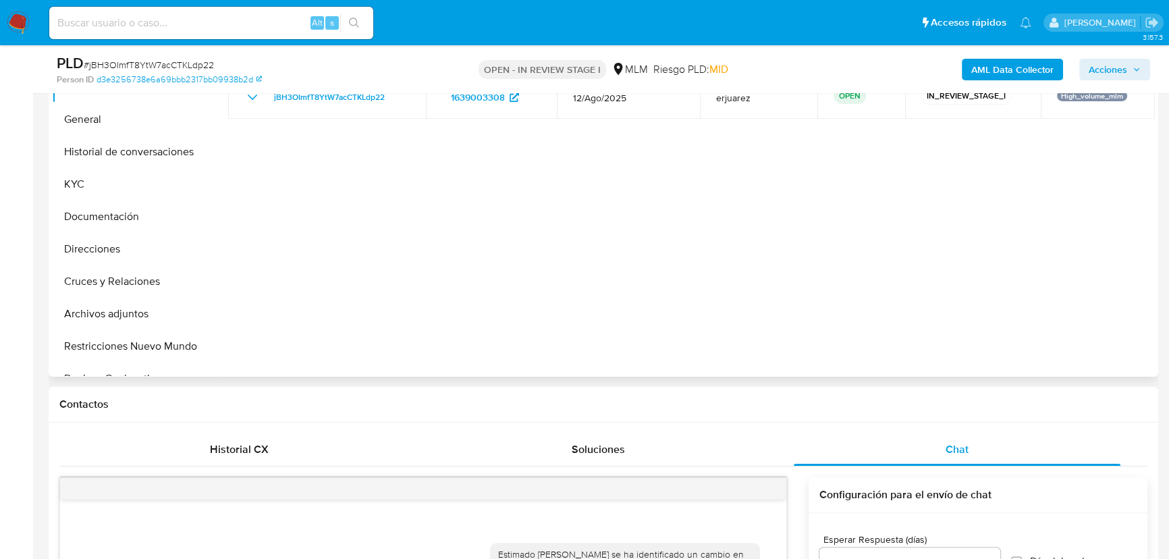
scroll to position [307, 0]
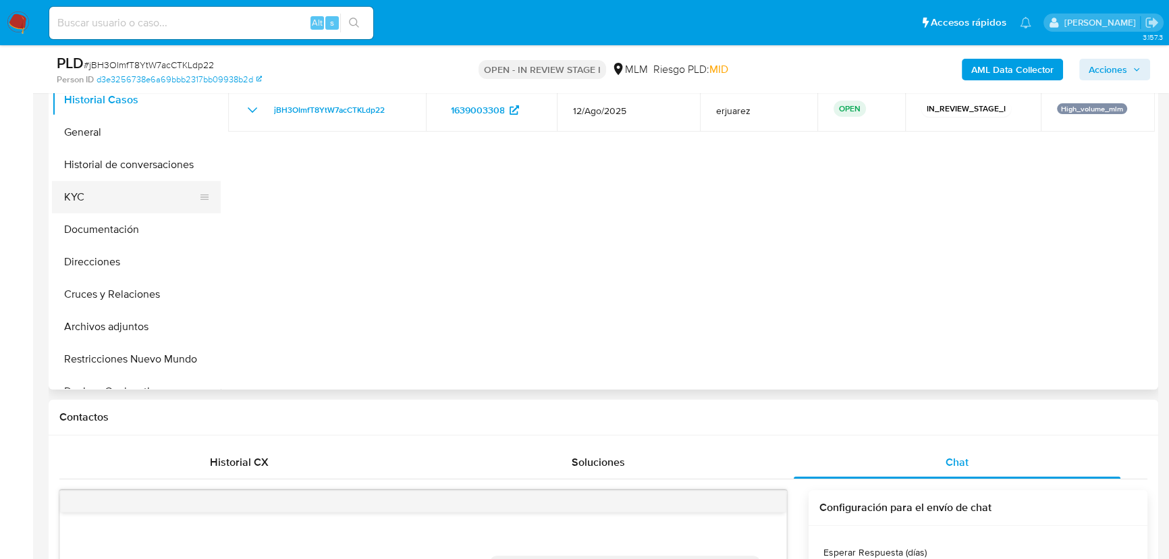
click at [95, 190] on button "KYC" at bounding box center [131, 197] width 158 height 32
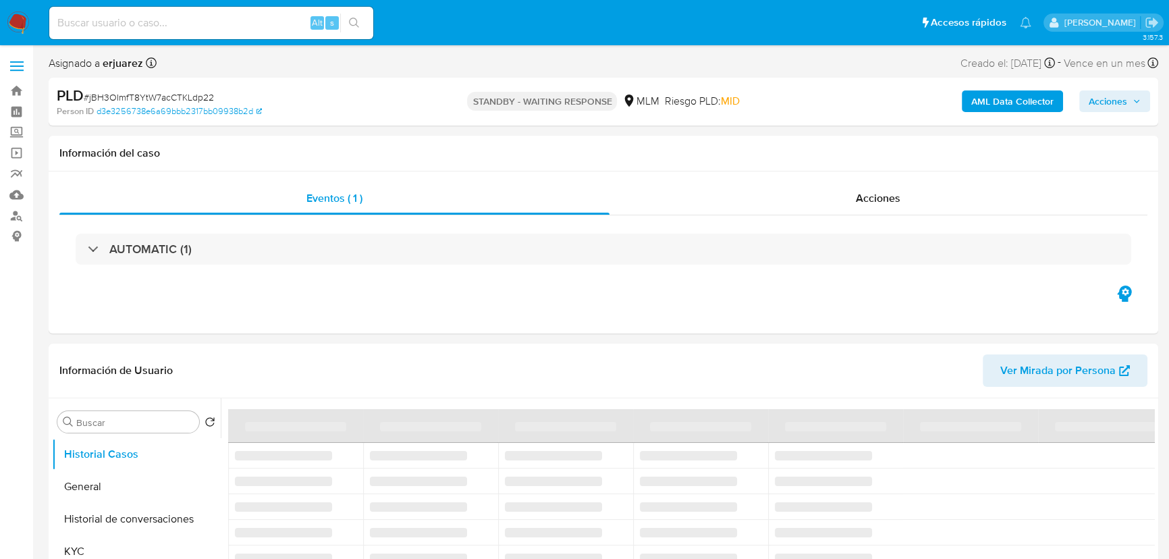
select select "10"
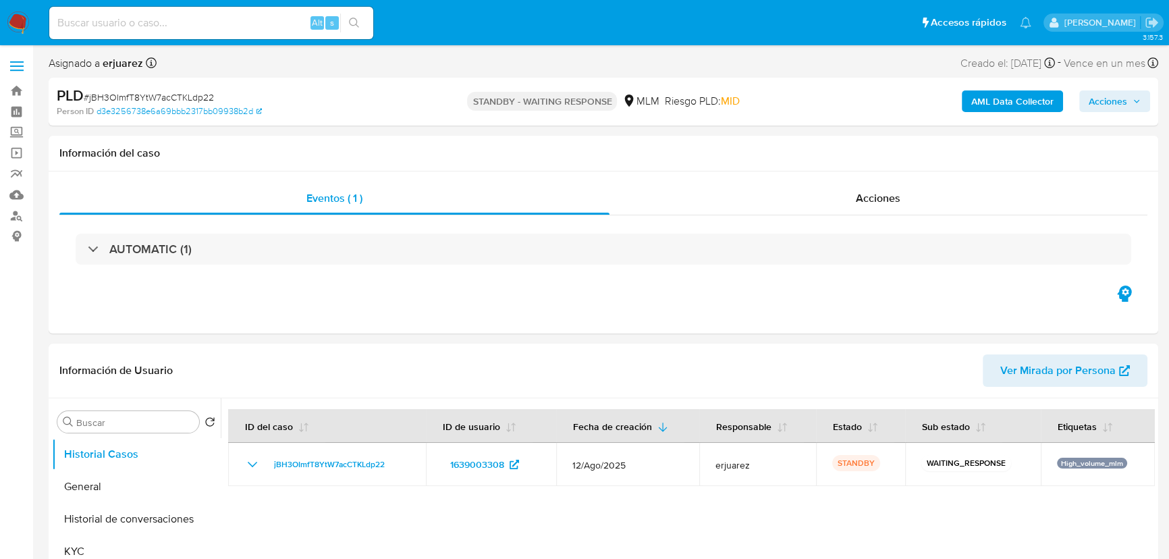
click at [156, 18] on input at bounding box center [211, 23] width 324 height 18
paste input "374401152"
click at [61, 23] on input "374401152" at bounding box center [211, 23] width 324 height 18
type input "374401152"
click at [344, 23] on button "search-icon" at bounding box center [354, 23] width 28 height 19
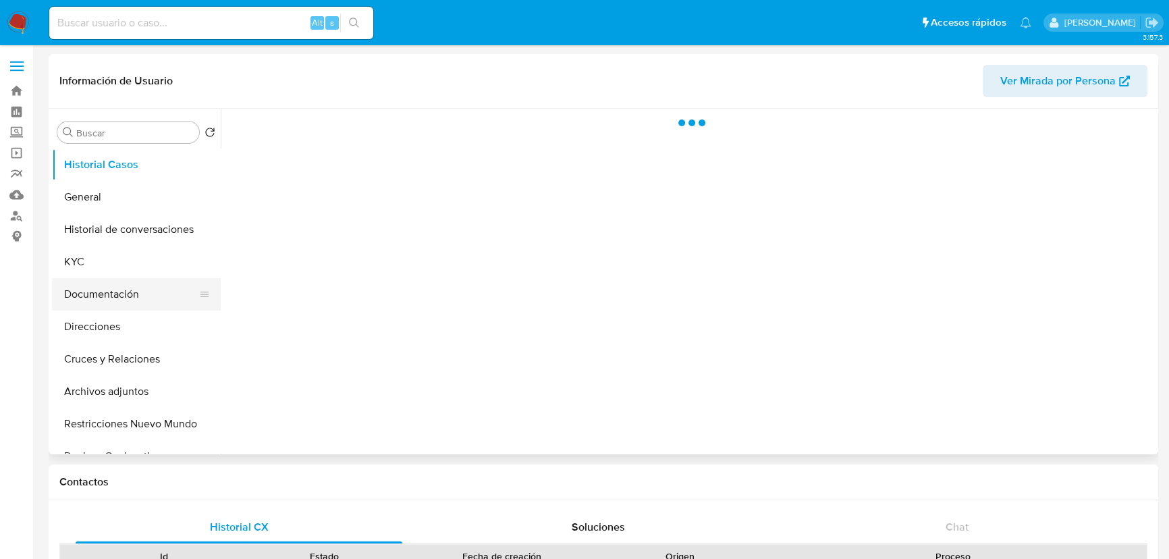
click at [122, 290] on button "Documentación" at bounding box center [131, 294] width 158 height 32
select select "10"
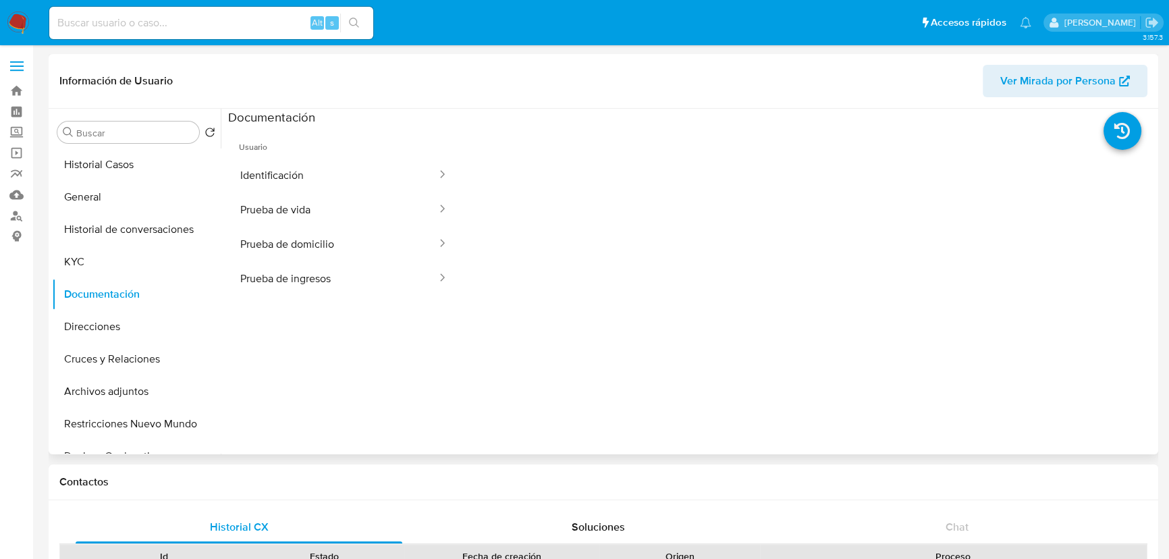
click at [293, 136] on span "Usuario" at bounding box center [344, 142] width 232 height 32
click at [305, 170] on button "Identificación" at bounding box center [333, 175] width 210 height 34
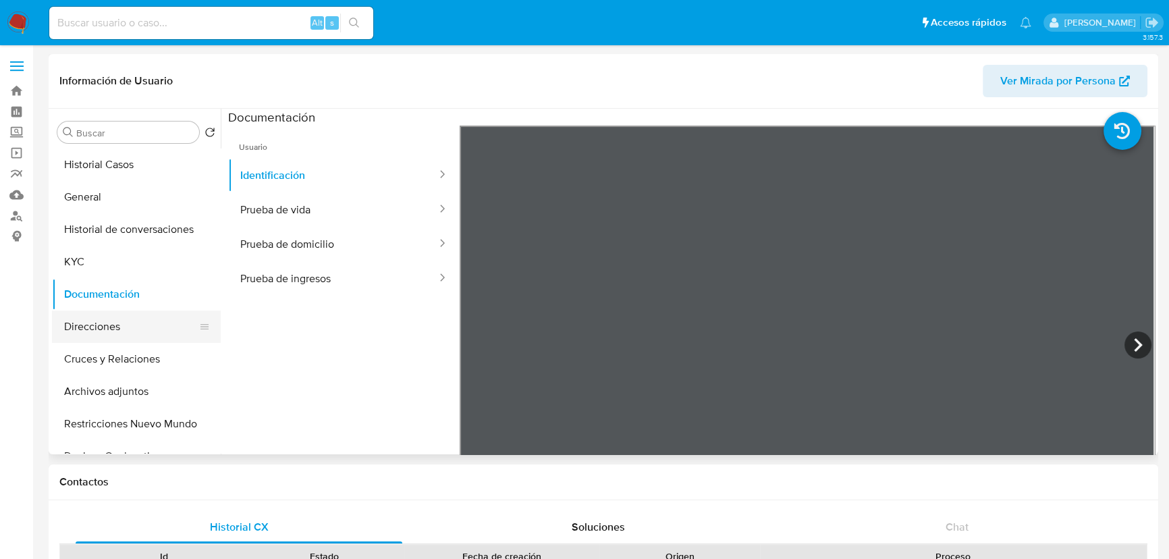
click at [95, 328] on button "Direcciones" at bounding box center [131, 327] width 158 height 32
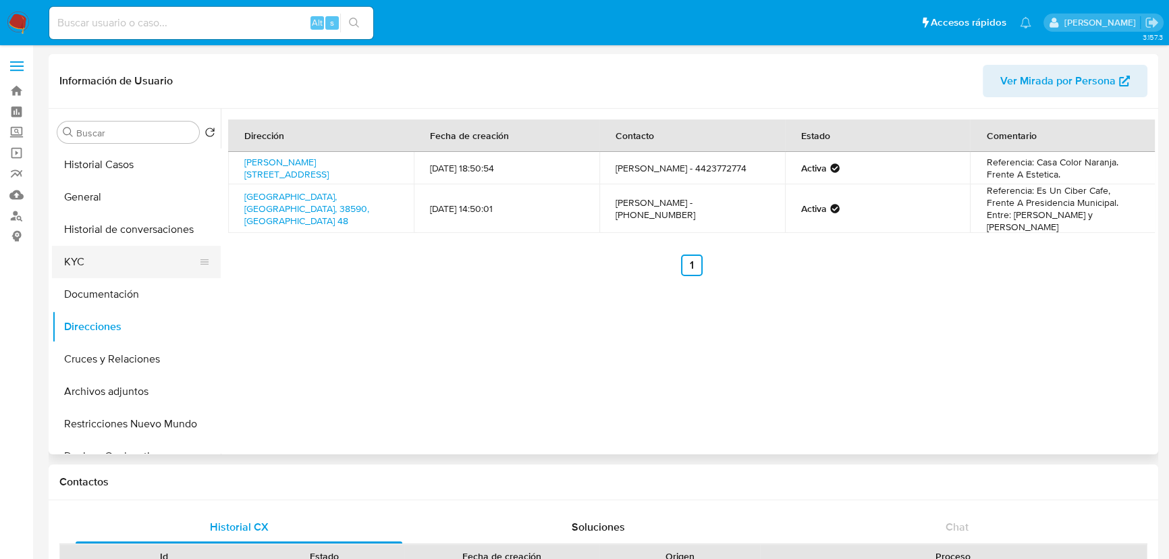
click at [94, 260] on button "KYC" at bounding box center [131, 262] width 158 height 32
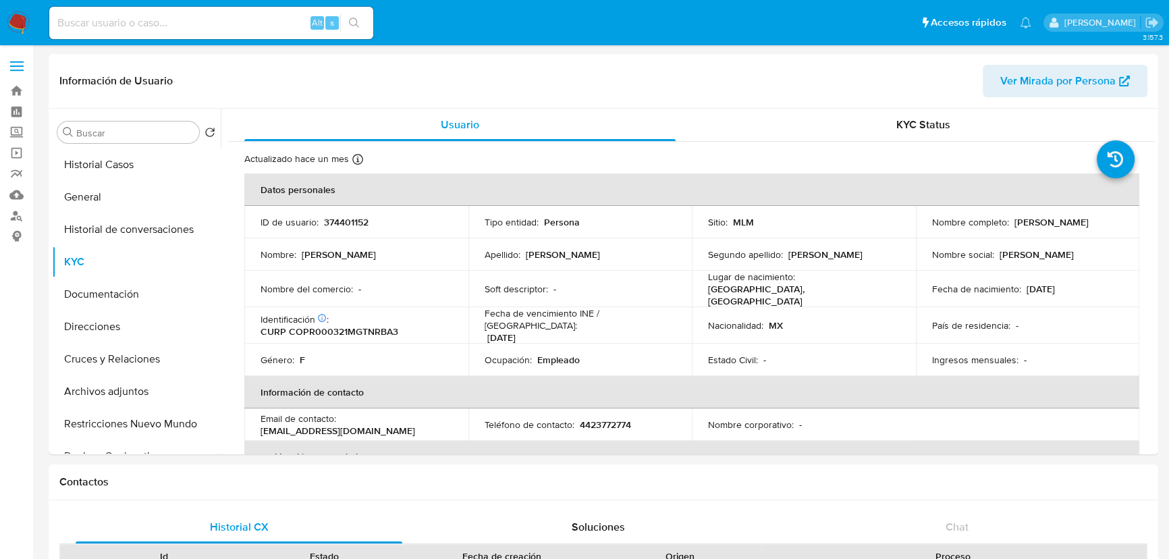
click at [11, 18] on img at bounding box center [18, 22] width 23 height 23
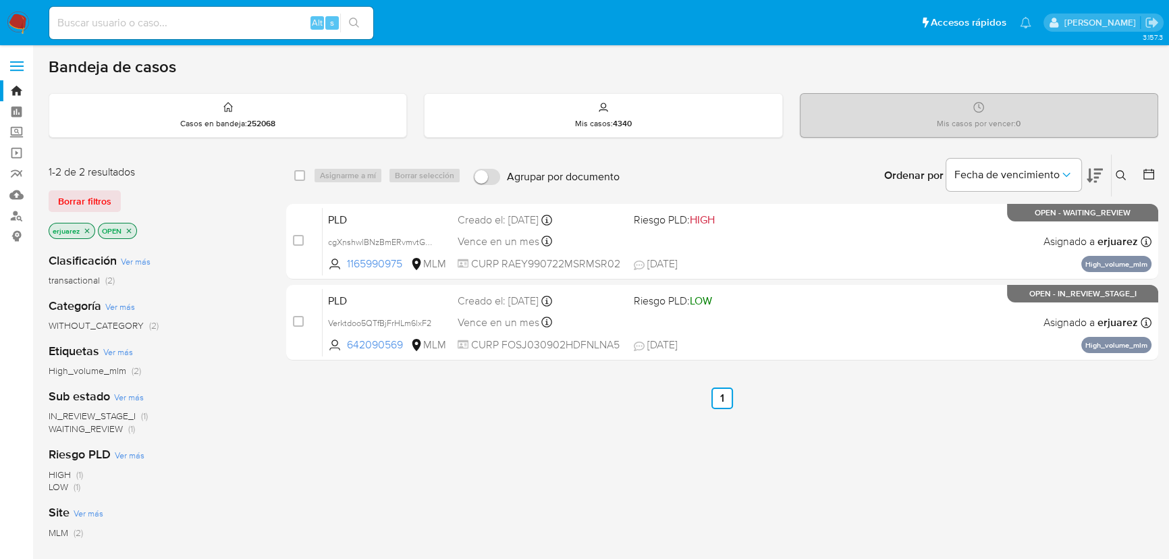
drag, startPoint x: 627, startPoint y: 452, endPoint x: 639, endPoint y: 450, distance: 13.0
click at [630, 452] on div "select-all-cases-checkbox Asignarme a mí Borrar selección Agrupar por documento…" at bounding box center [722, 460] width 872 height 612
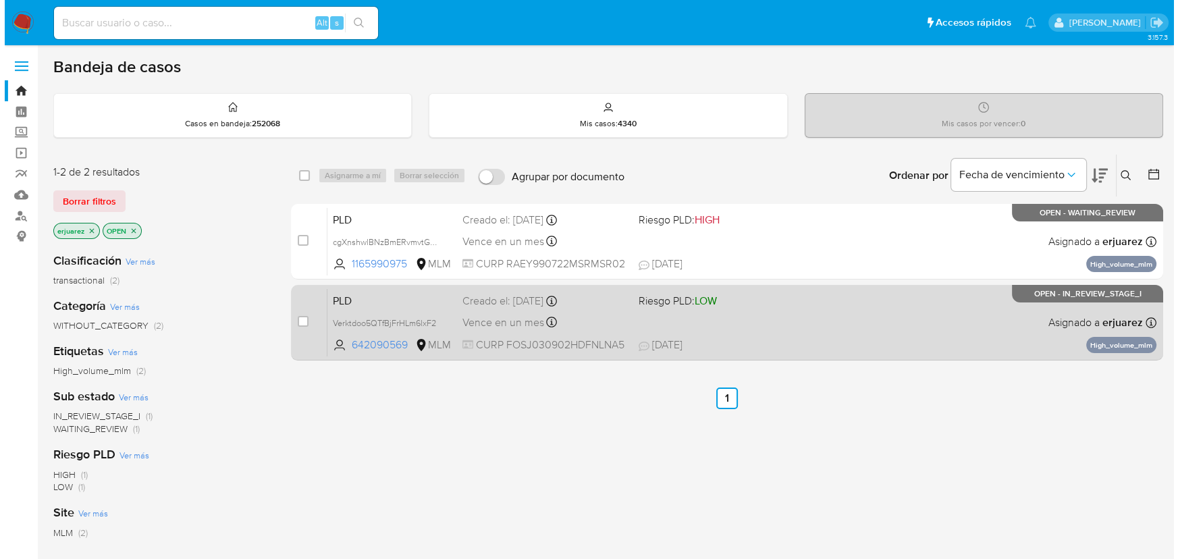
scroll to position [61, 0]
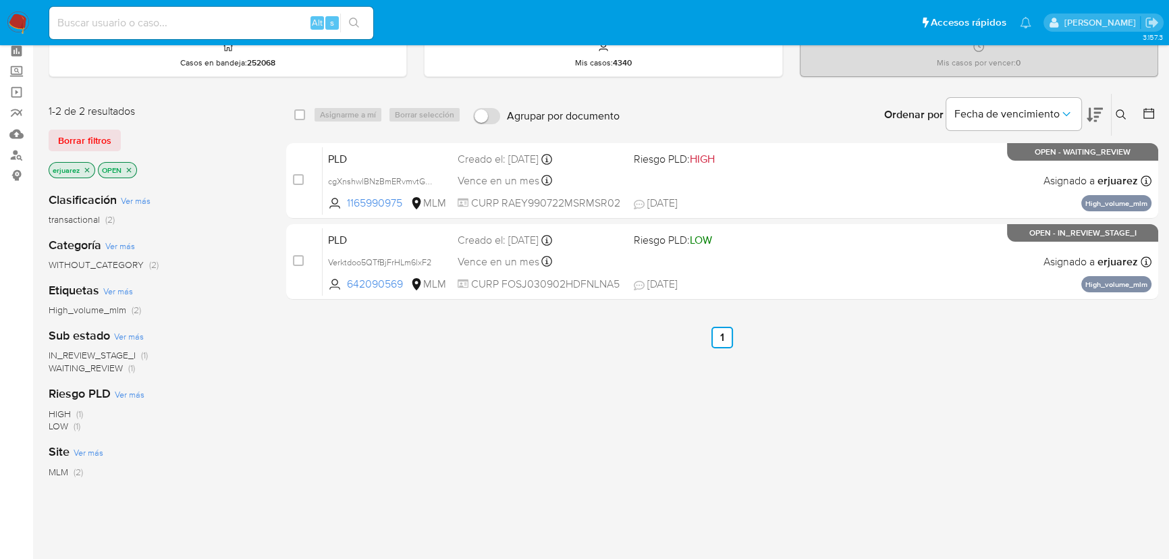
drag, startPoint x: 86, startPoint y: 166, endPoint x: 147, endPoint y: 166, distance: 60.1
click at [86, 166] on icon "close-filter" at bounding box center [87, 170] width 8 height 8
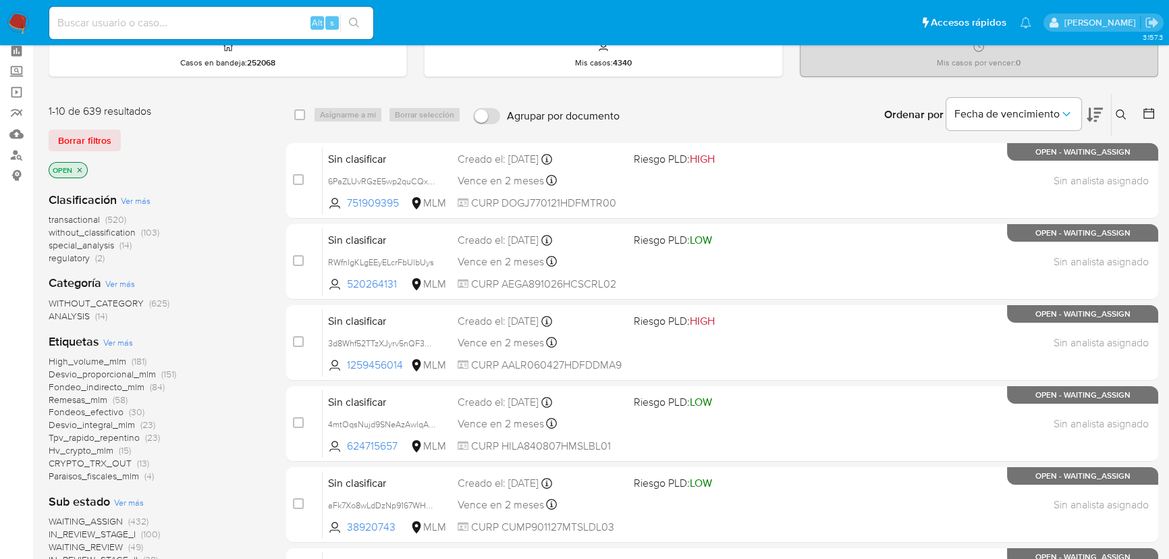
click at [1117, 110] on icon at bounding box center [1121, 114] width 11 height 11
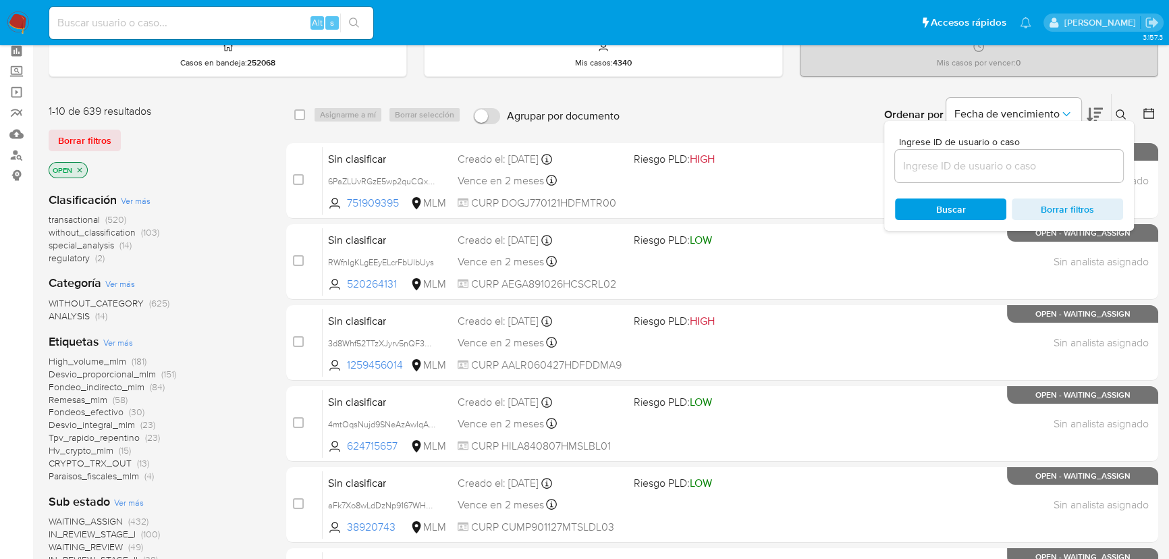
click at [930, 159] on input at bounding box center [1009, 166] width 228 height 18
type input "1941440394"
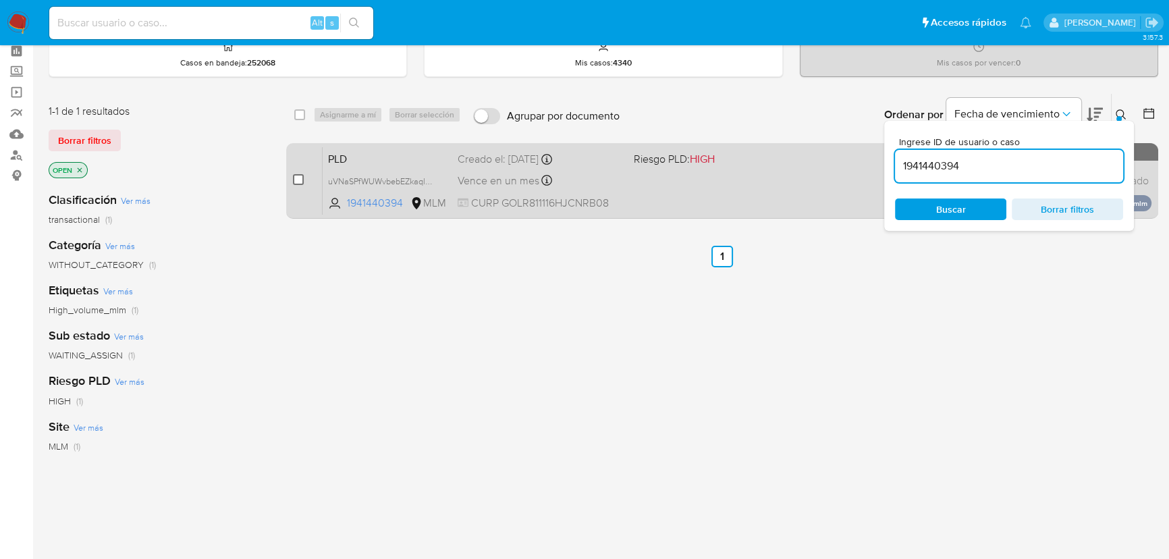
click at [296, 182] on input "checkbox" at bounding box center [298, 179] width 11 height 11
checkbox input "true"
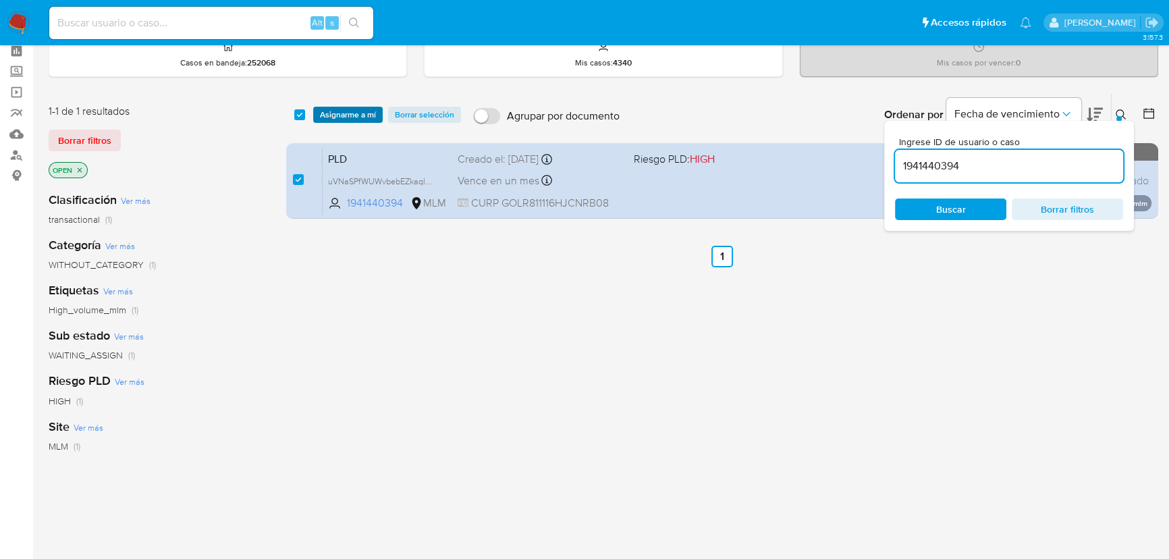
click at [333, 115] on span "Asignarme a mí" at bounding box center [348, 115] width 56 height 14
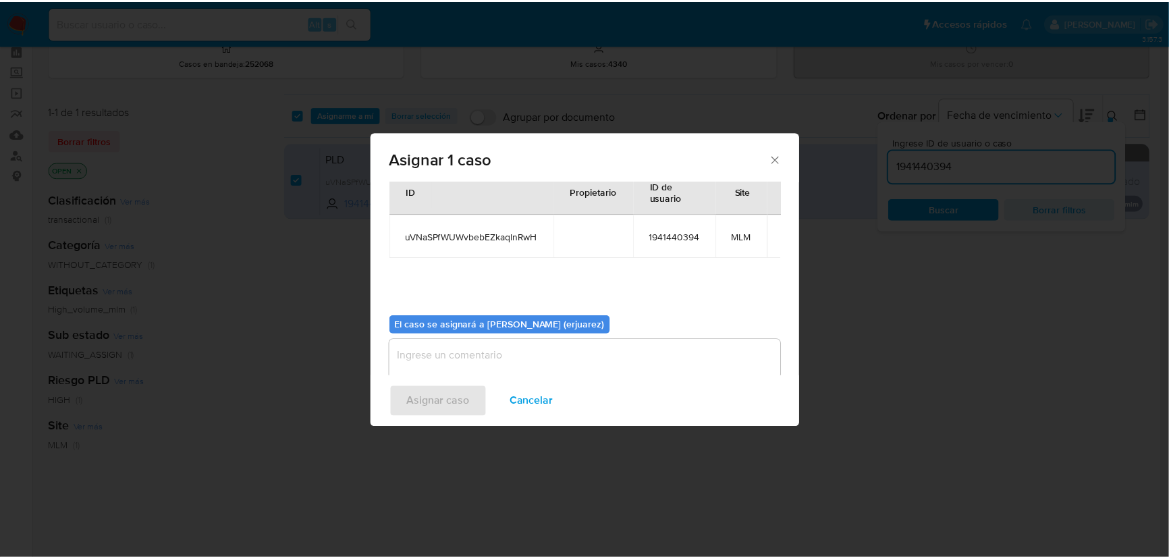
scroll to position [69, 0]
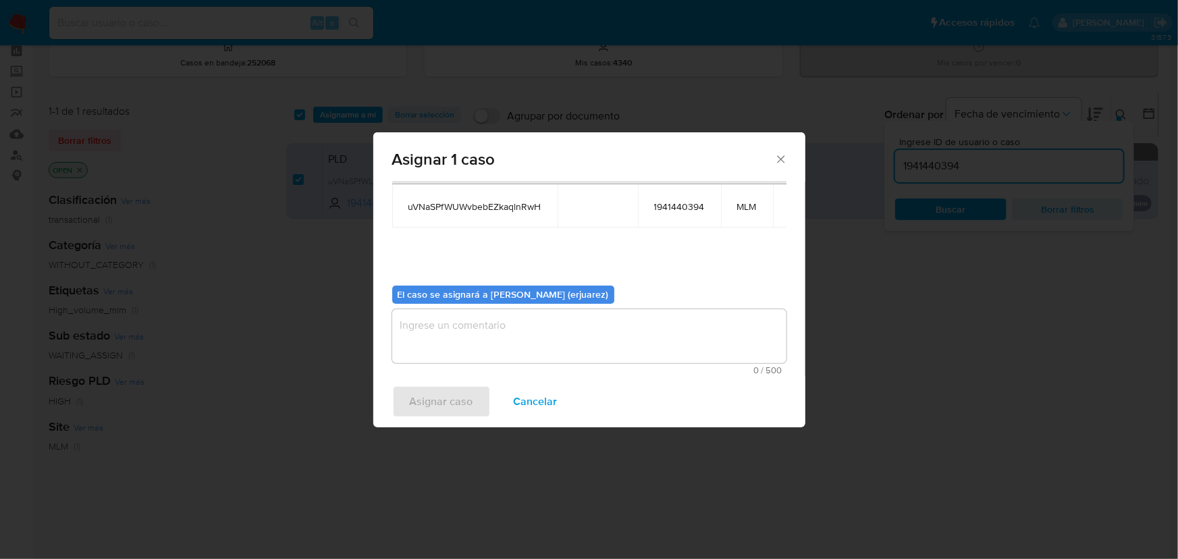
click at [446, 319] on textarea "assign-modal" at bounding box center [589, 336] width 394 height 54
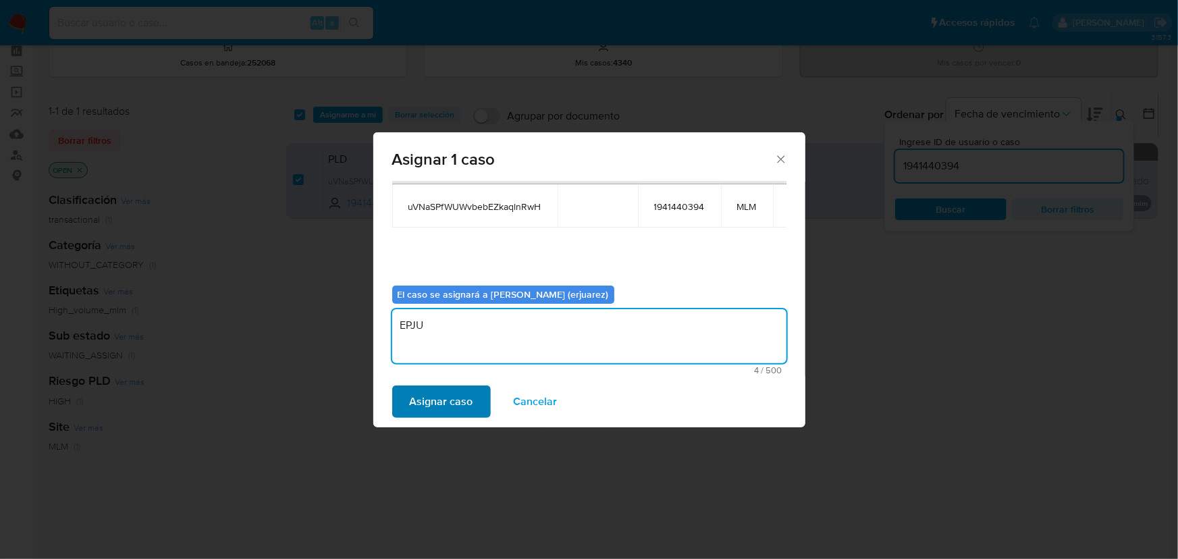
type textarea "EPJU"
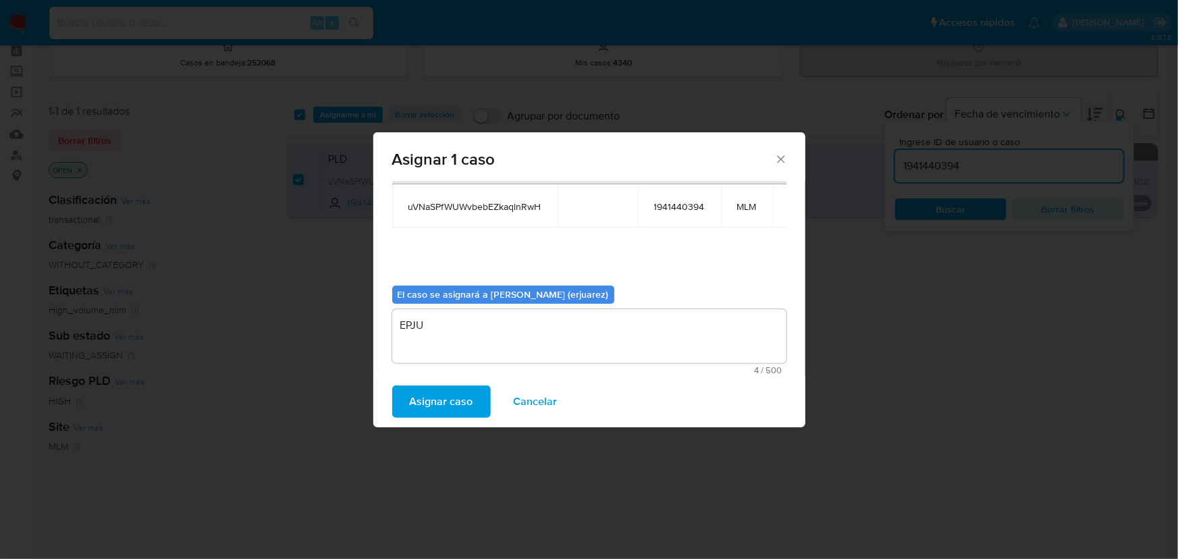
click at [436, 388] on span "Asignar caso" at bounding box center [441, 402] width 63 height 30
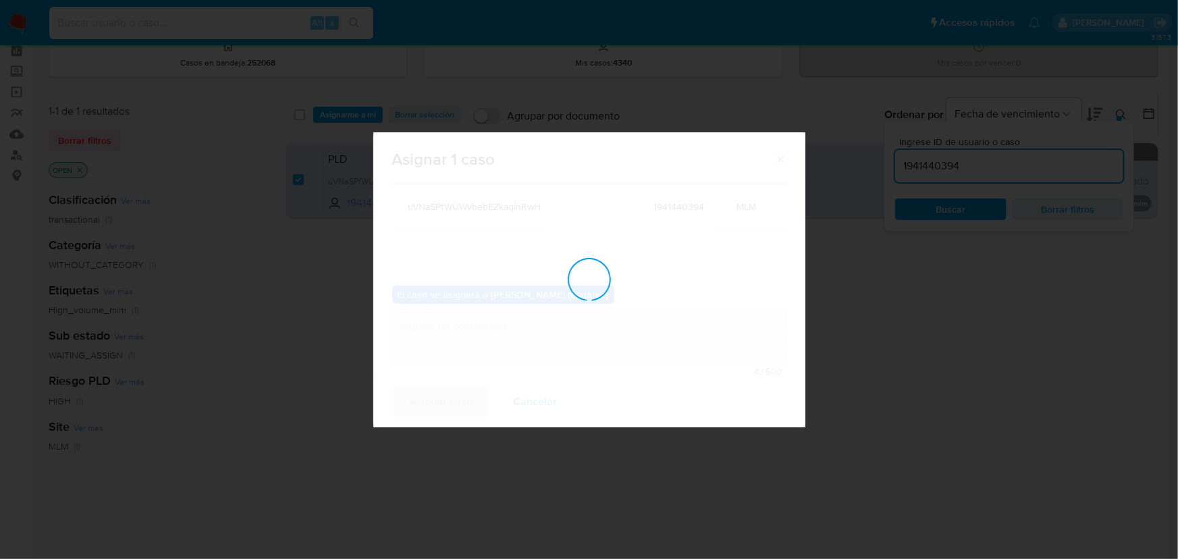
checkbox input "false"
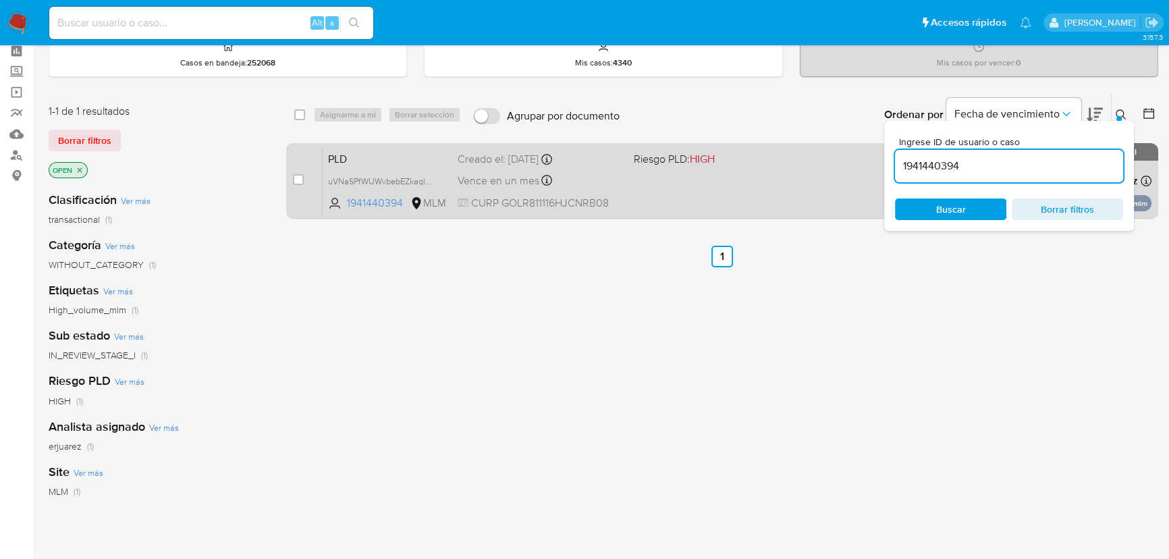
click at [731, 183] on div "PLD uVNaSPfWUWvbebEZkaqlnRwH 1941440394 MLM Riesgo PLD: HIGH Creado el: 12/08/2…" at bounding box center [737, 181] width 829 height 68
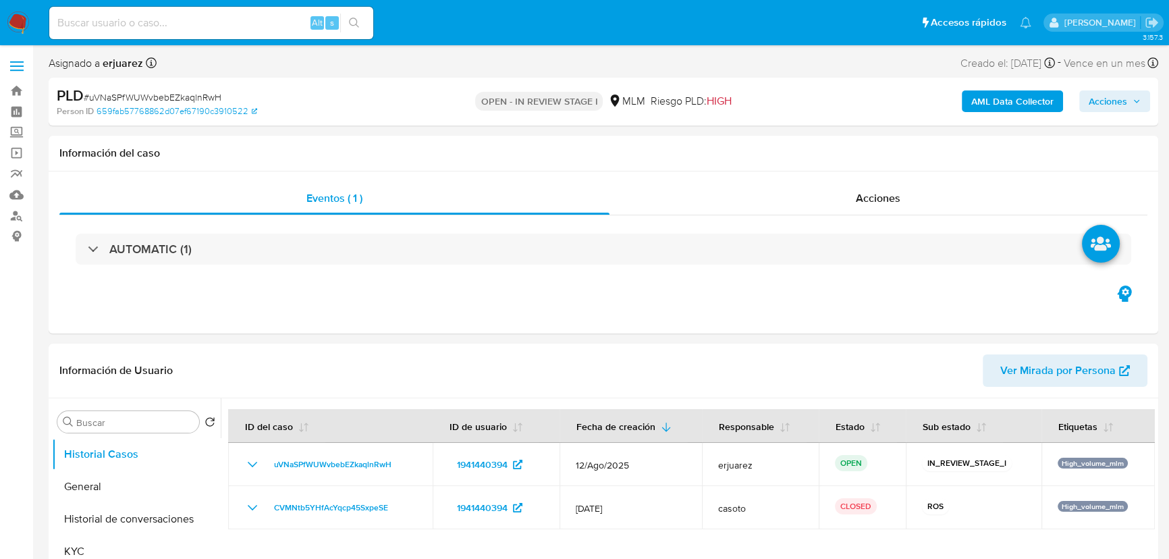
select select "10"
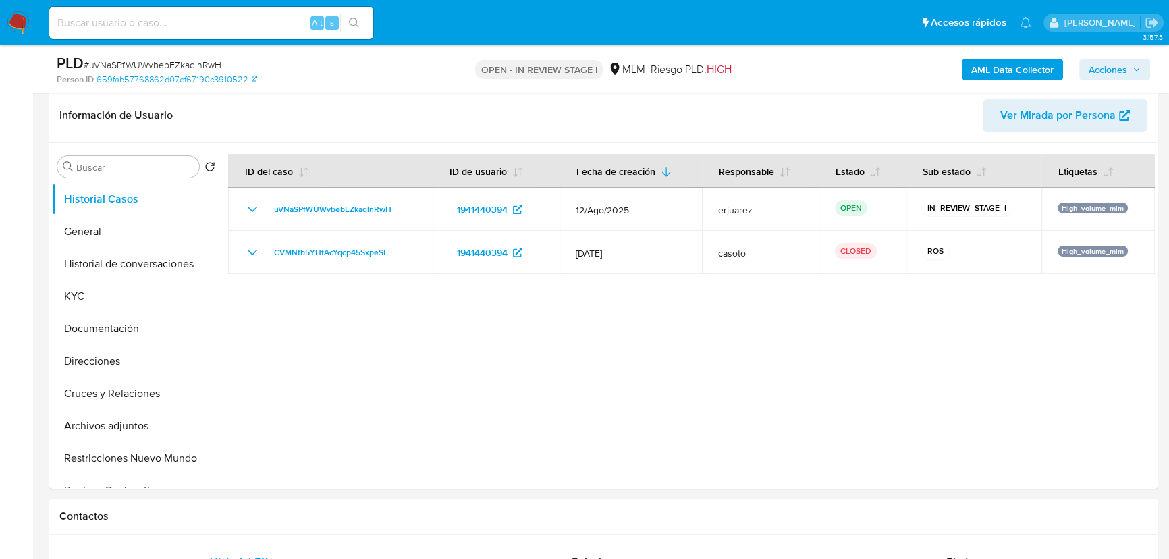
scroll to position [245, 0]
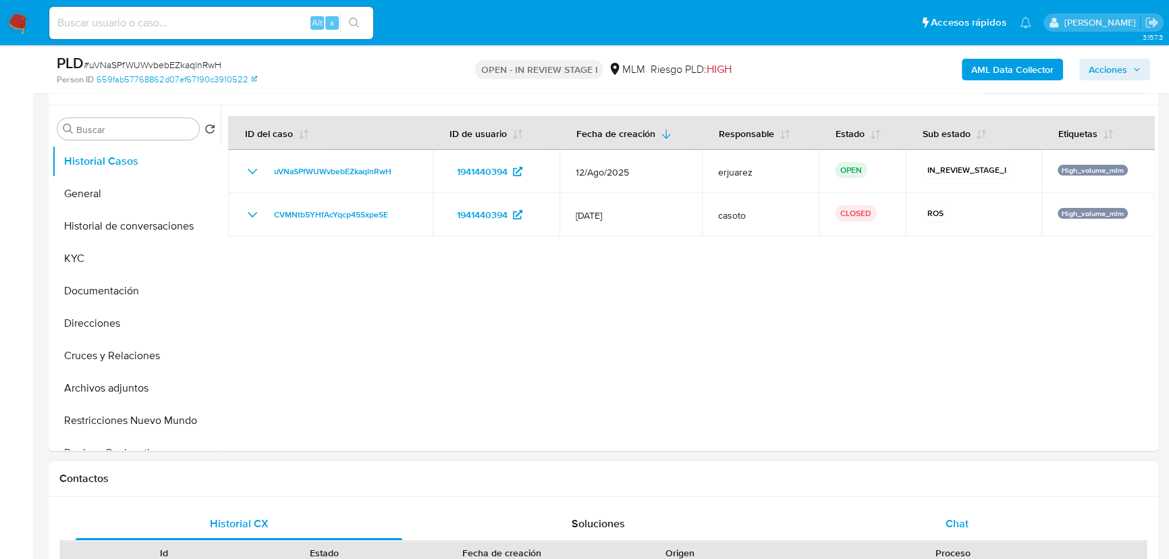
click at [952, 517] on span "Chat" at bounding box center [957, 524] width 23 height 16
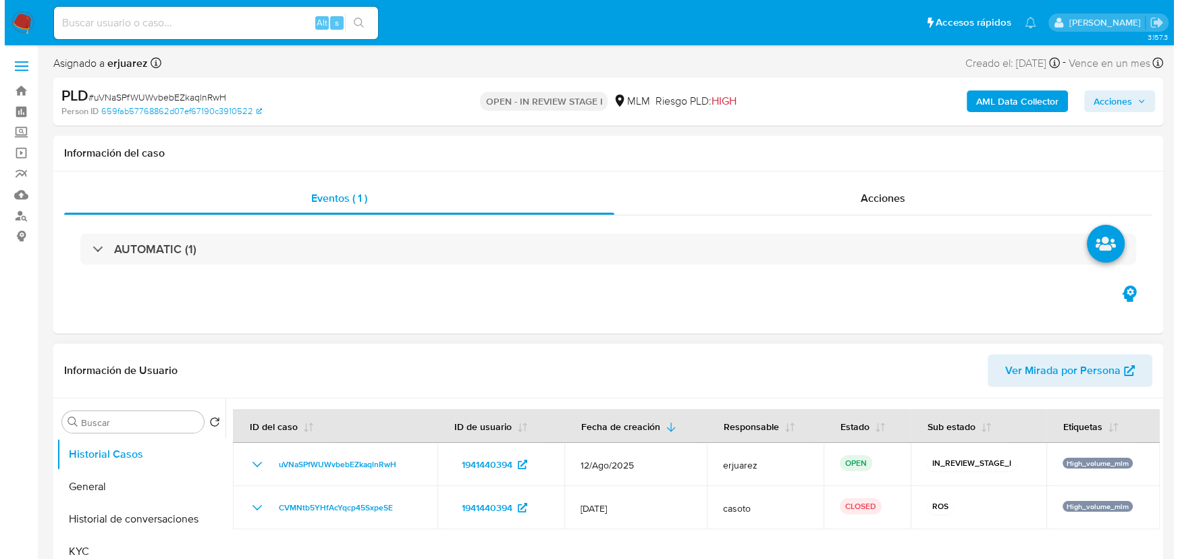
scroll to position [122, 0]
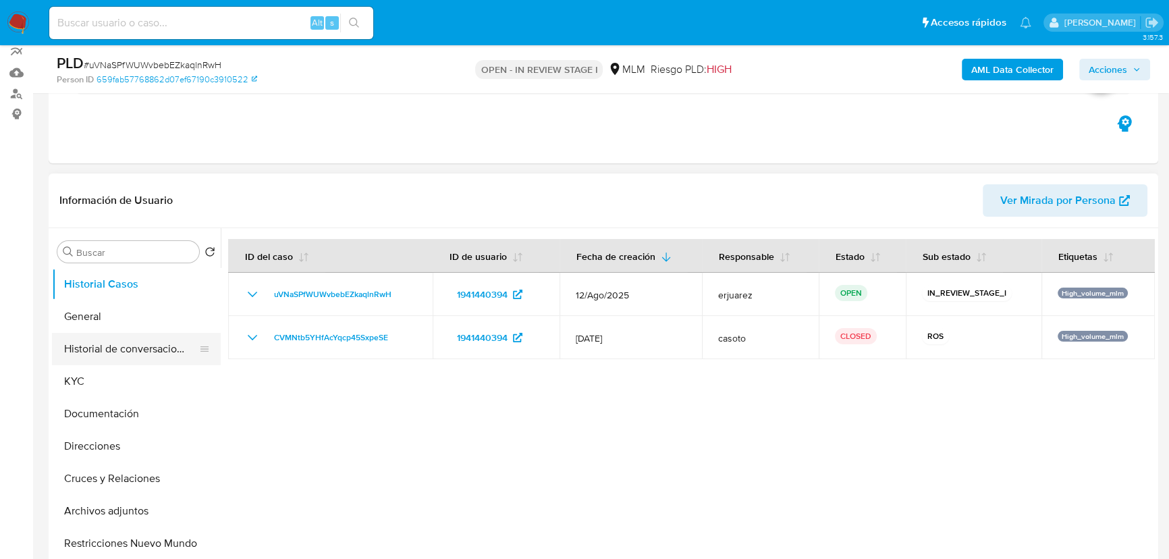
drag, startPoint x: 142, startPoint y: 350, endPoint x: 310, endPoint y: 350, distance: 167.5
click at [144, 350] on button "Historial de conversaciones" at bounding box center [136, 349] width 169 height 32
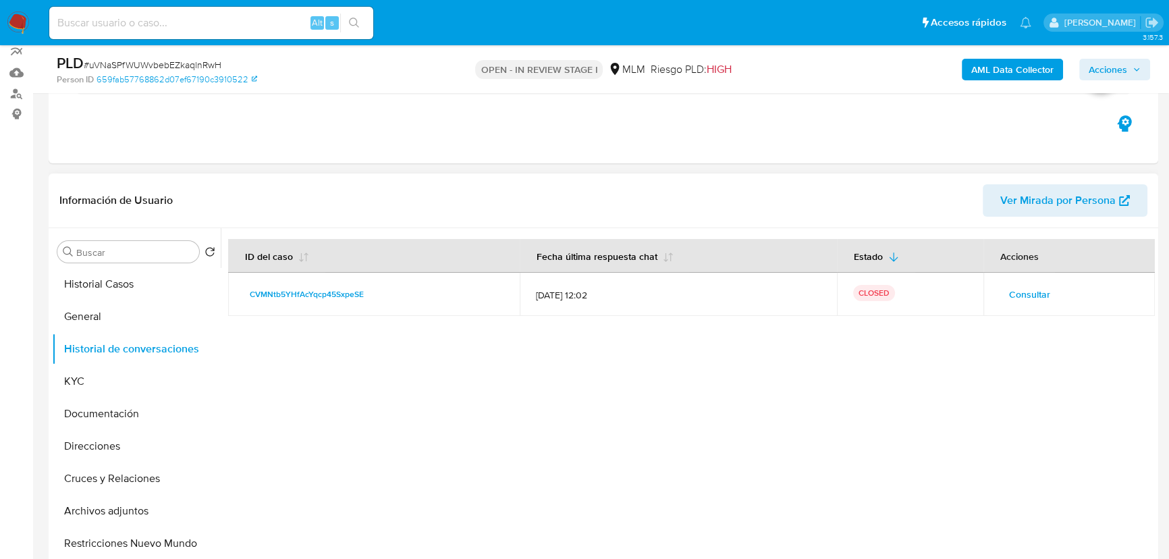
click at [1032, 289] on span "Consultar" at bounding box center [1029, 294] width 41 height 19
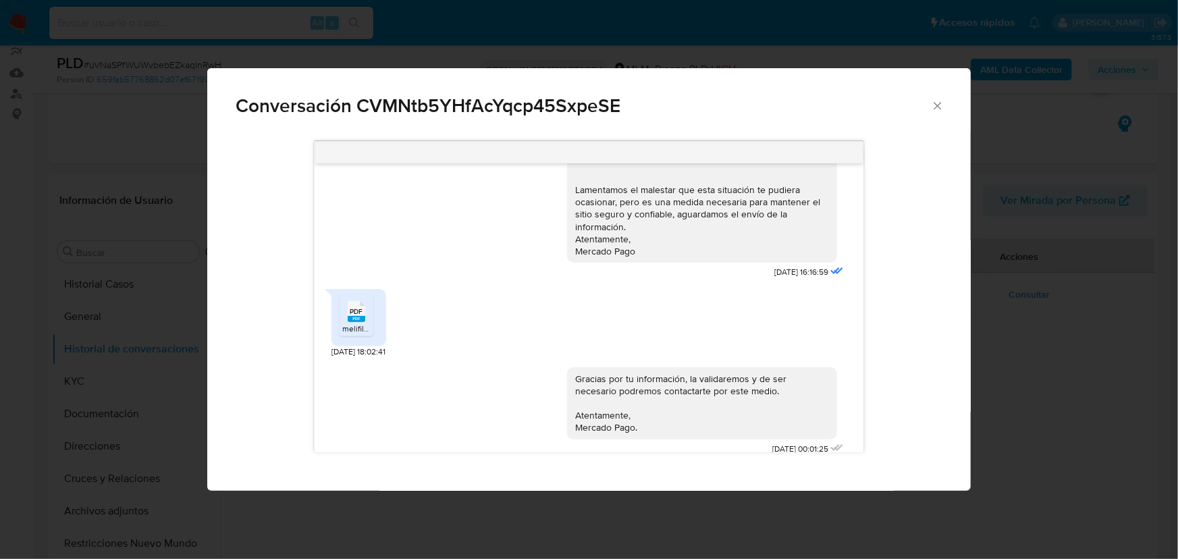
scroll to position [309, 0]
click at [352, 315] on rect "Comunicación" at bounding box center [357, 318] width 18 height 6
click at [1038, 283] on div "Conversación CVMNtb5YHfAcYqcp45SxpeSE [DATE] 16:16:59 PDF PDF melifile675958242…" at bounding box center [589, 279] width 1178 height 559
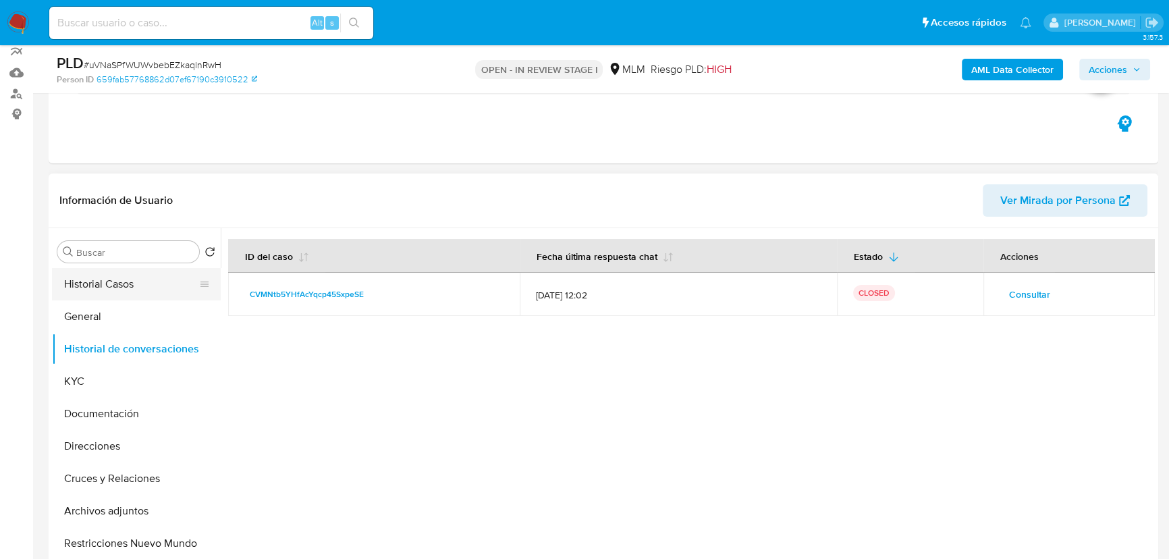
click at [122, 286] on button "Historial Casos" at bounding box center [131, 284] width 158 height 32
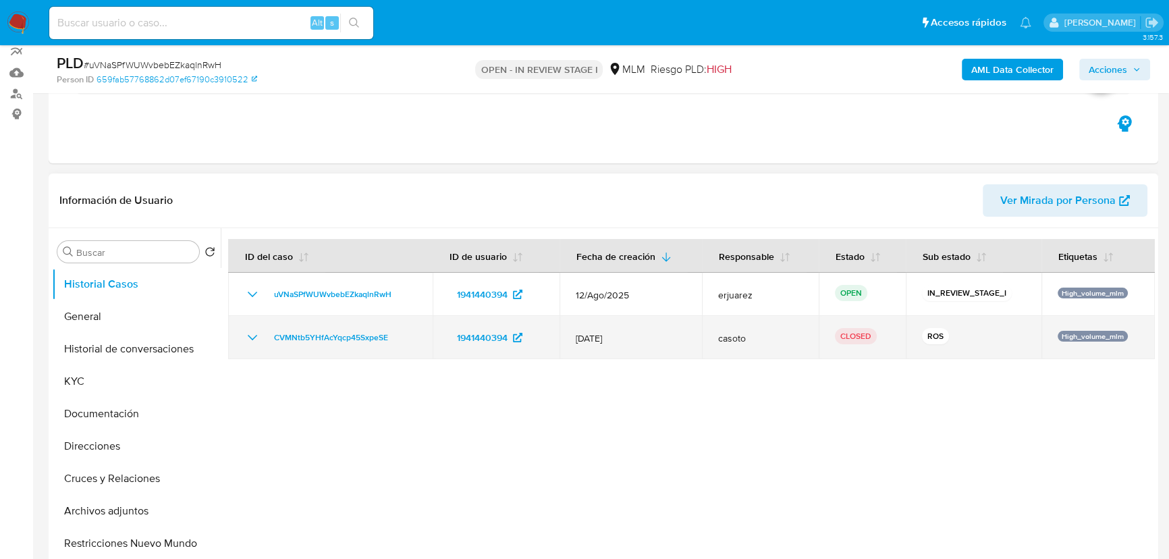
click at [247, 337] on icon "Mostrar/Ocultar" at bounding box center [252, 337] width 16 height 16
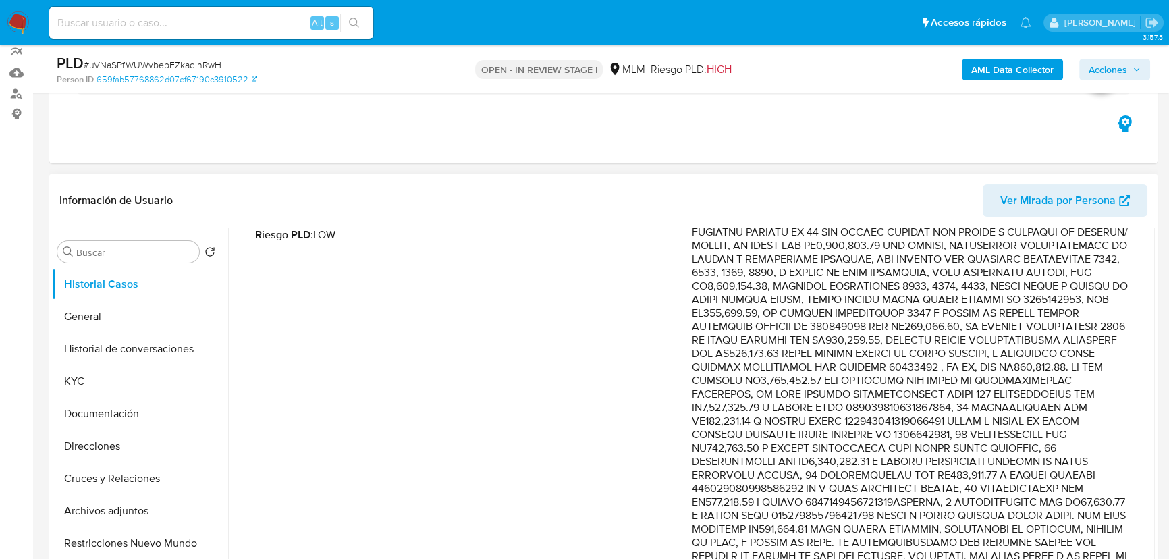
scroll to position [245, 0]
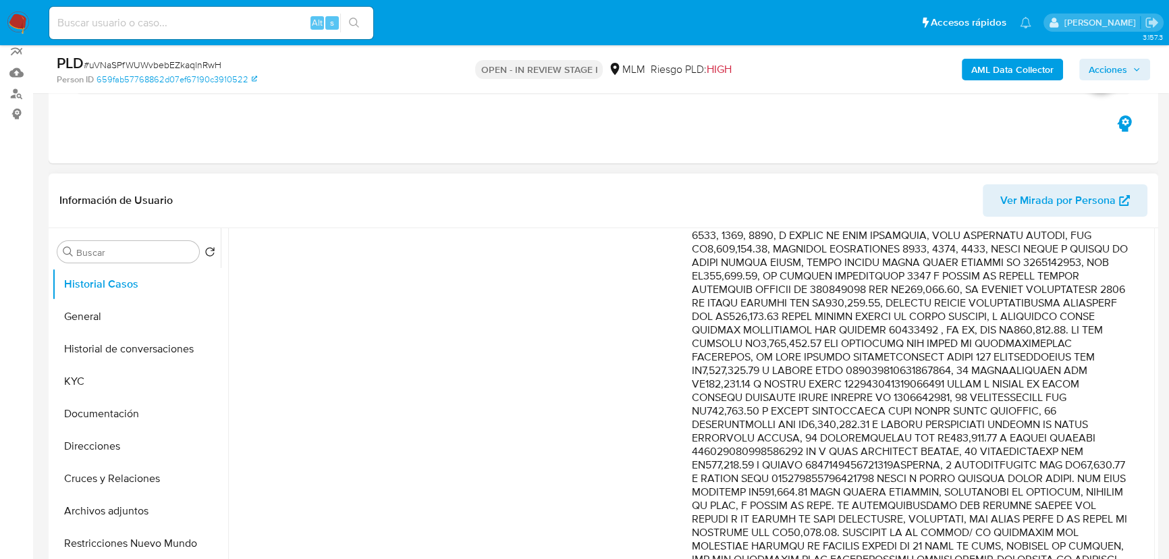
drag, startPoint x: 804, startPoint y: 266, endPoint x: 825, endPoint y: 308, distance: 46.8
click at [825, 308] on p "Comentario :" at bounding box center [910, 479] width 437 height 662
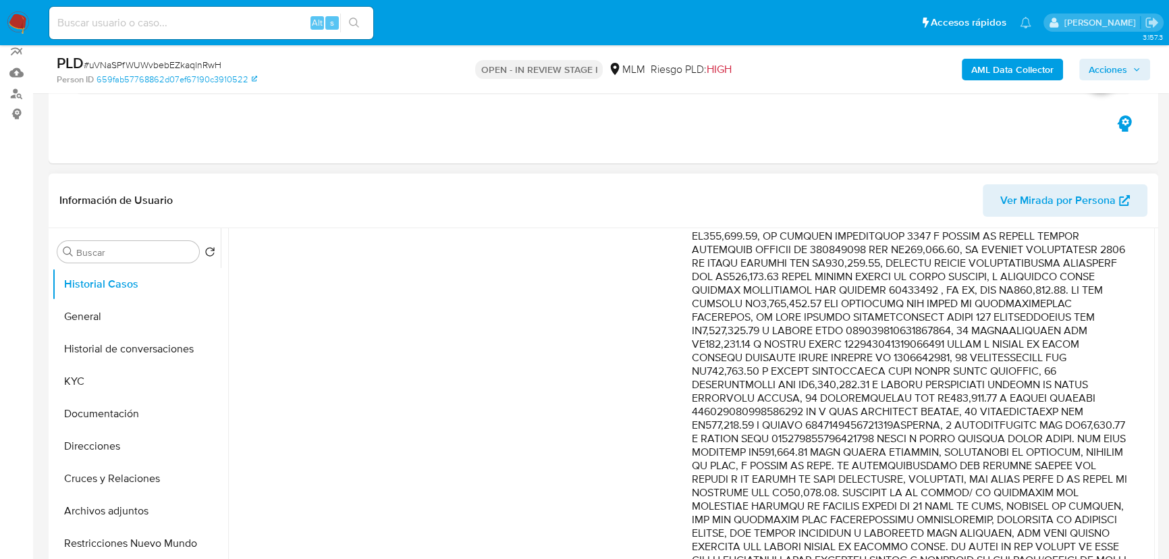
scroll to position [307, 0]
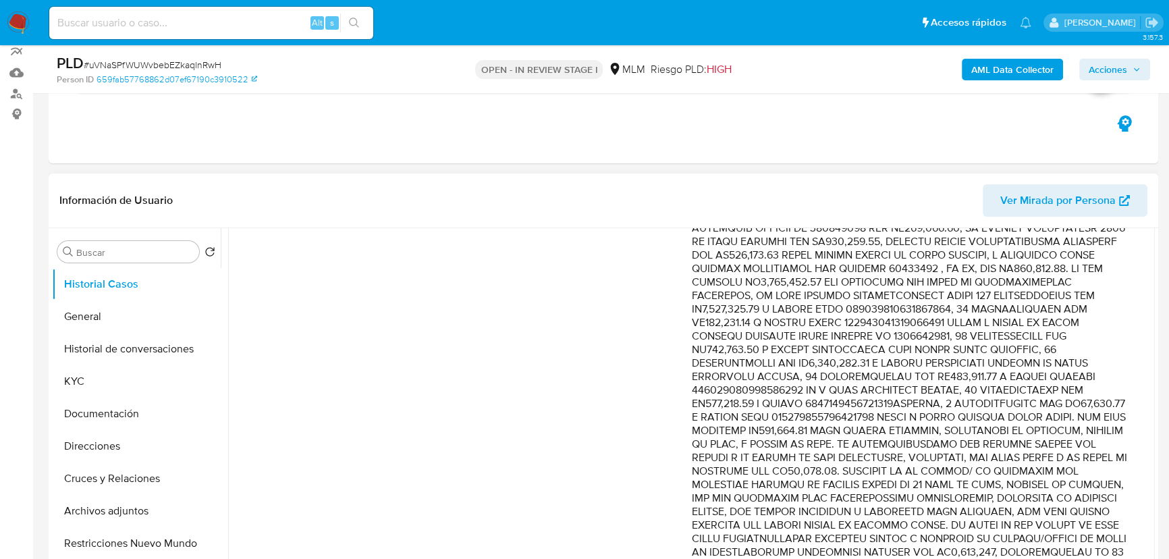
drag, startPoint x: 824, startPoint y: 286, endPoint x: 864, endPoint y: 326, distance: 57.3
click at [864, 326] on p "Comentario :" at bounding box center [910, 417] width 437 height 662
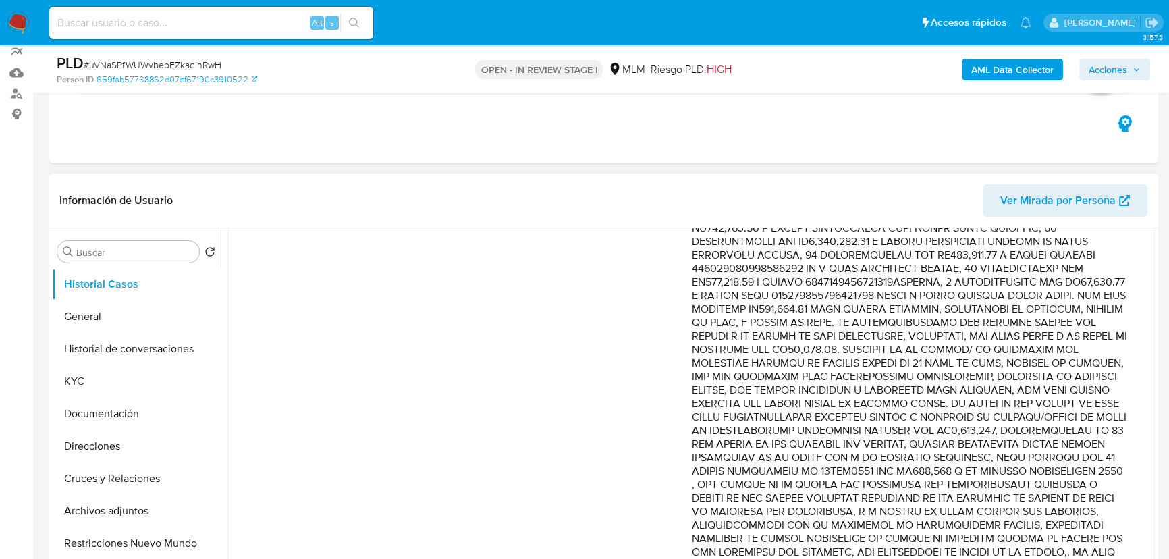
scroll to position [429, 0]
drag, startPoint x: 864, startPoint y: 325, endPoint x: 882, endPoint y: 363, distance: 41.7
click at [882, 363] on p "Comentario :" at bounding box center [910, 295] width 437 height 662
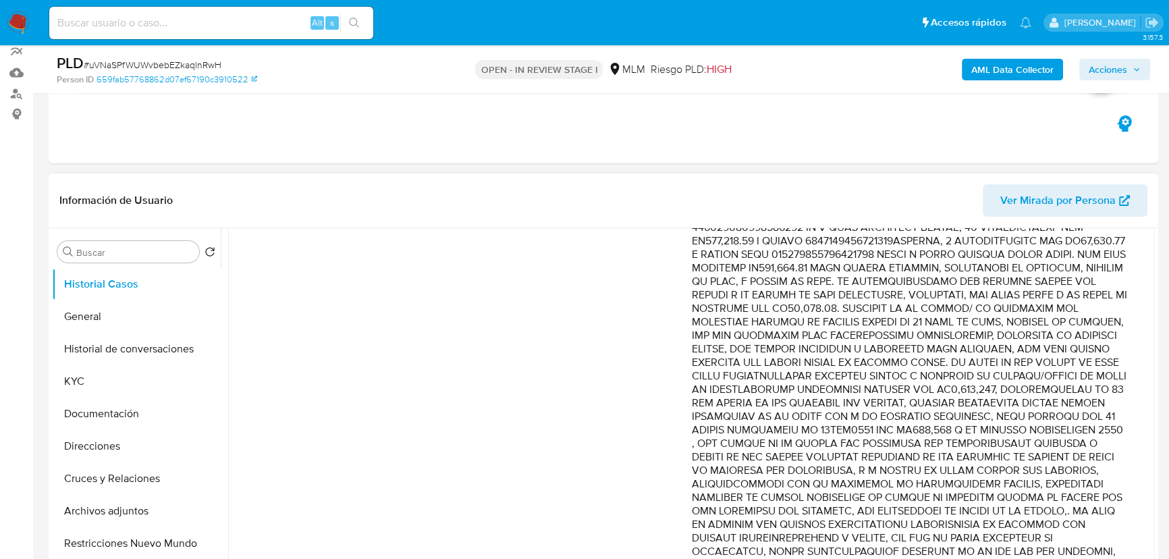
scroll to position [491, 0]
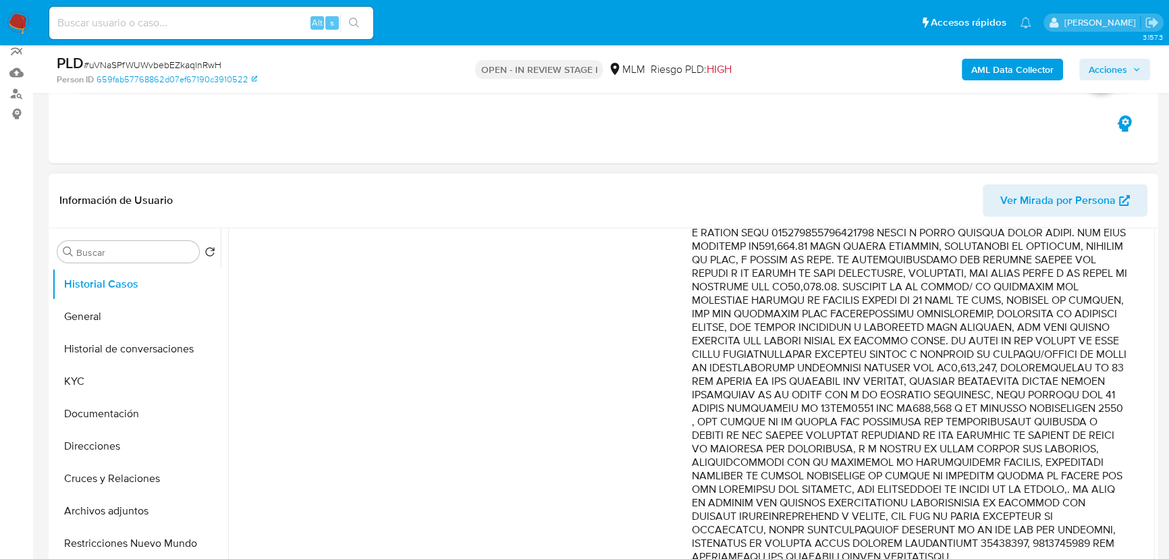
drag, startPoint x: 1022, startPoint y: 294, endPoint x: 1040, endPoint y: 337, distance: 46.0
click at [1040, 337] on p "Comentario :" at bounding box center [910, 233] width 437 height 662
click at [1006, 325] on p "Comentario :" at bounding box center [910, 233] width 437 height 662
drag, startPoint x: 680, startPoint y: 344, endPoint x: 821, endPoint y: 342, distance: 141.1
click at [814, 342] on div "Fecha de vencimiento : [DATE] 02:03 Fecha de cierre : [DATE] 10:00 Riesgo PLD :…" at bounding box center [691, 243] width 873 height 705
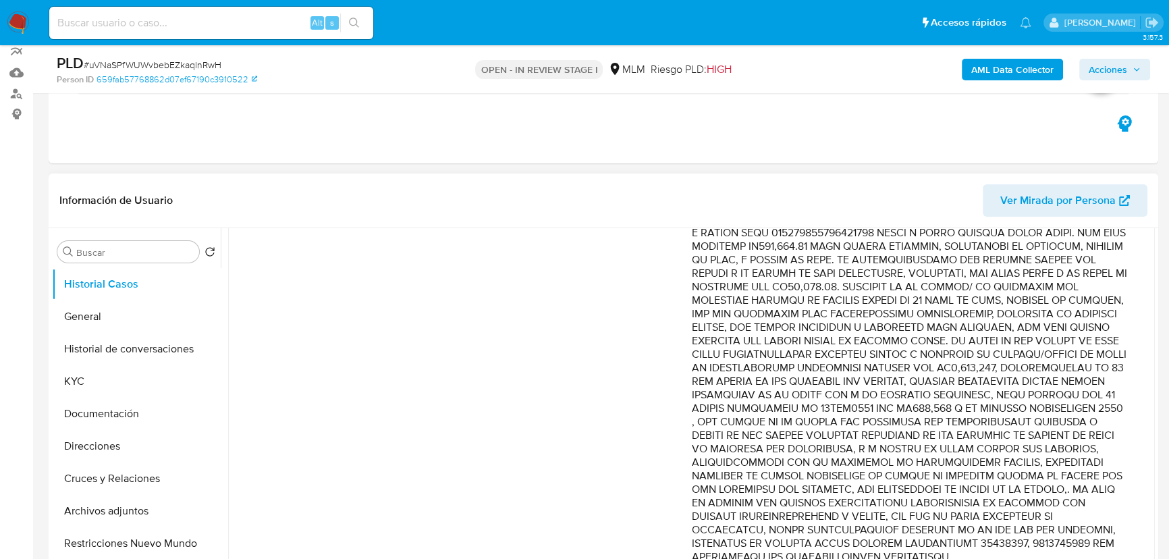
drag, startPoint x: 899, startPoint y: 340, endPoint x: 945, endPoint y: 340, distance: 45.2
click at [926, 340] on p "Comentario :" at bounding box center [910, 233] width 437 height 662
drag, startPoint x: 1032, startPoint y: 340, endPoint x: 1040, endPoint y: 359, distance: 20.2
click at [1040, 361] on p "Comentario :" at bounding box center [910, 233] width 437 height 662
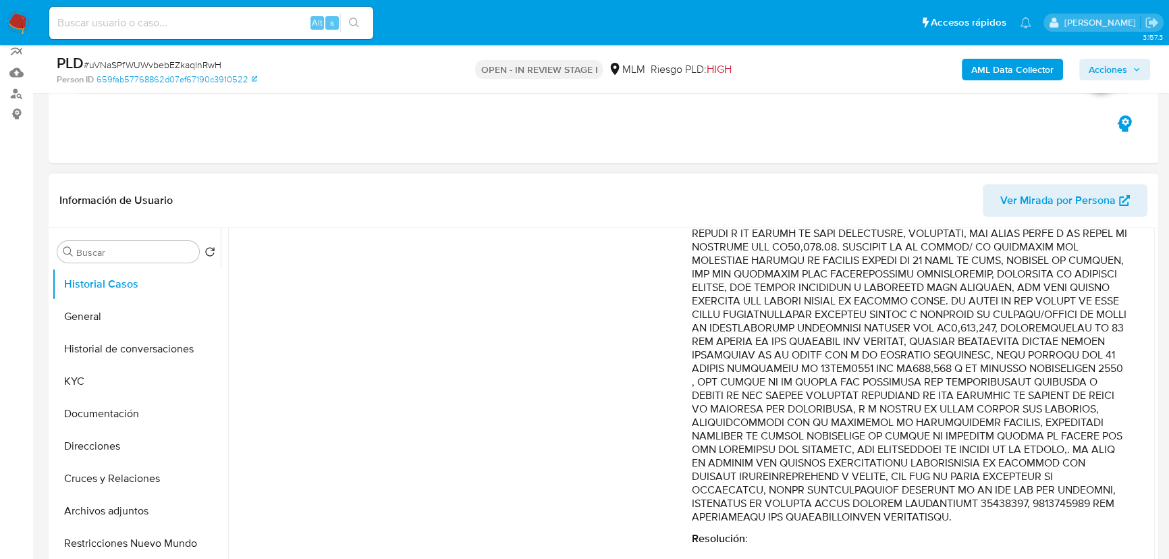
scroll to position [558, 0]
click at [974, 286] on p "Comentario :" at bounding box center [910, 193] width 437 height 662
click at [966, 326] on p "Comentario :" at bounding box center [910, 193] width 437 height 662
drag, startPoint x: 930, startPoint y: 298, endPoint x: 1074, endPoint y: 338, distance: 149.4
click at [1074, 338] on p "Comentario :" at bounding box center [910, 193] width 437 height 662
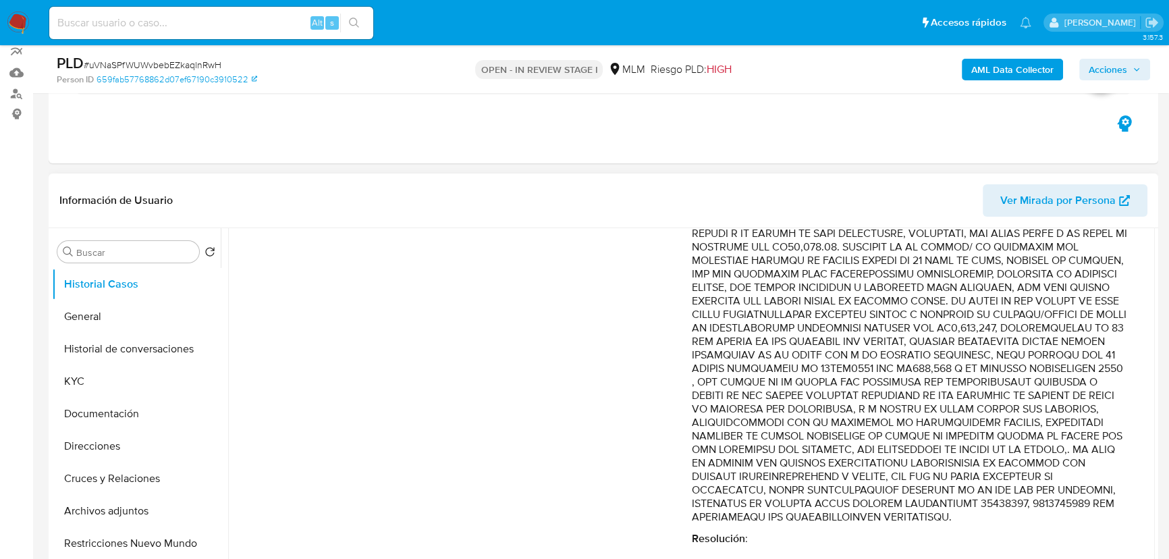
click at [925, 344] on p "Comentario :" at bounding box center [910, 193] width 437 height 662
drag, startPoint x: 934, startPoint y: 335, endPoint x: 924, endPoint y: 271, distance: 64.2
click at [922, 351] on p "Comentario :" at bounding box center [910, 193] width 437 height 662
drag, startPoint x: 1040, startPoint y: 382, endPoint x: 1117, endPoint y: 459, distance: 109.3
click at [1117, 459] on p "Comentario :" at bounding box center [910, 193] width 437 height 662
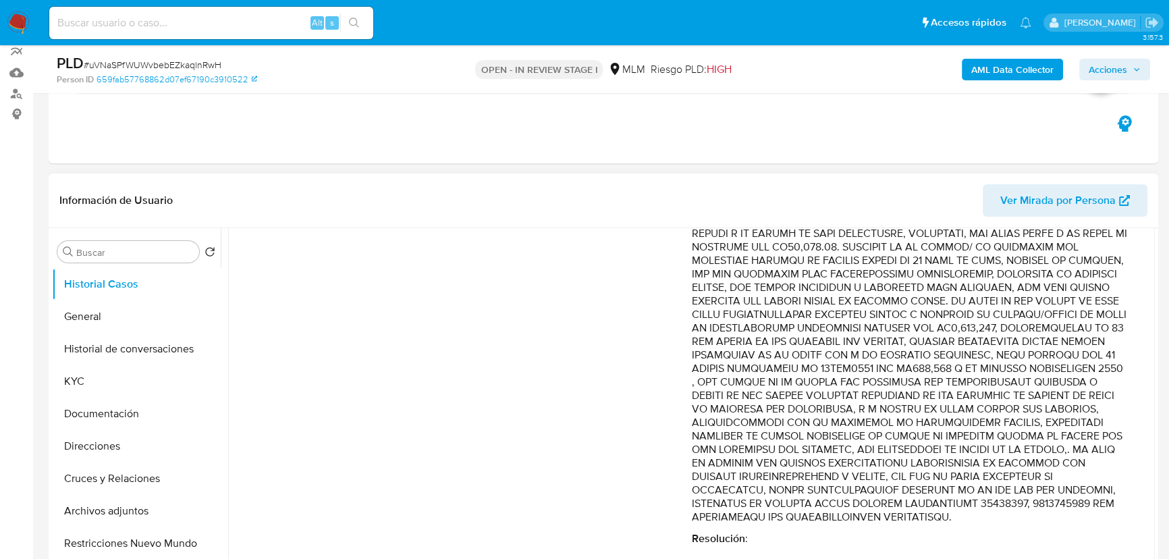
scroll to position [184, 0]
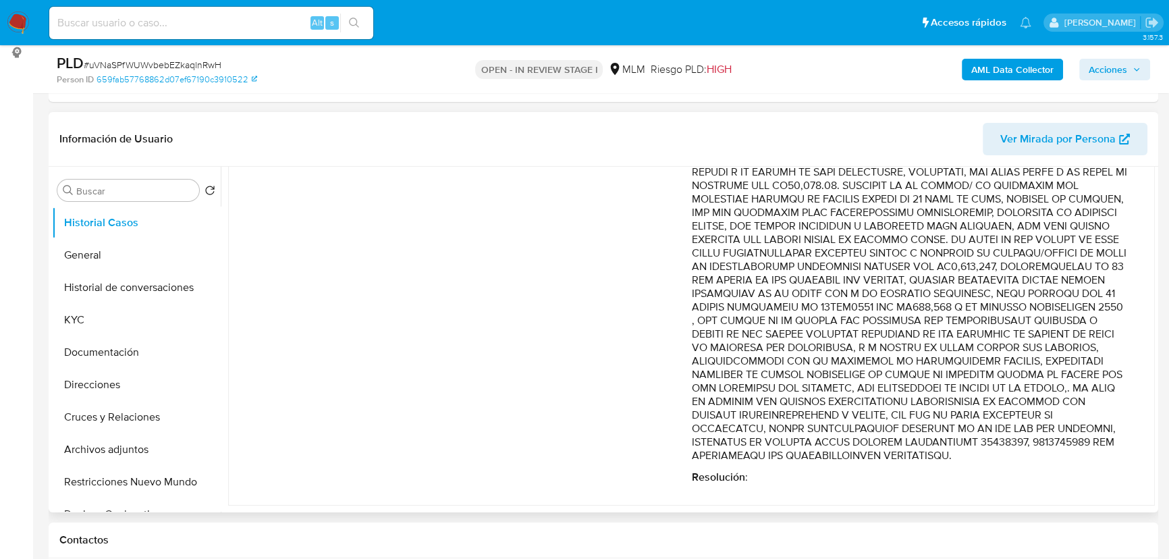
click at [860, 381] on p "Comentario :" at bounding box center [910, 132] width 437 height 662
drag, startPoint x: 919, startPoint y: 467, endPoint x: 914, endPoint y: 462, distance: 7.2
click at [914, 462] on div "Comentario : Resolución :" at bounding box center [910, 142] width 437 height 683
click at [827, 365] on p "Comentario :" at bounding box center [910, 132] width 437 height 662
drag, startPoint x: 886, startPoint y: 445, endPoint x: 1128, endPoint y: 465, distance: 242.6
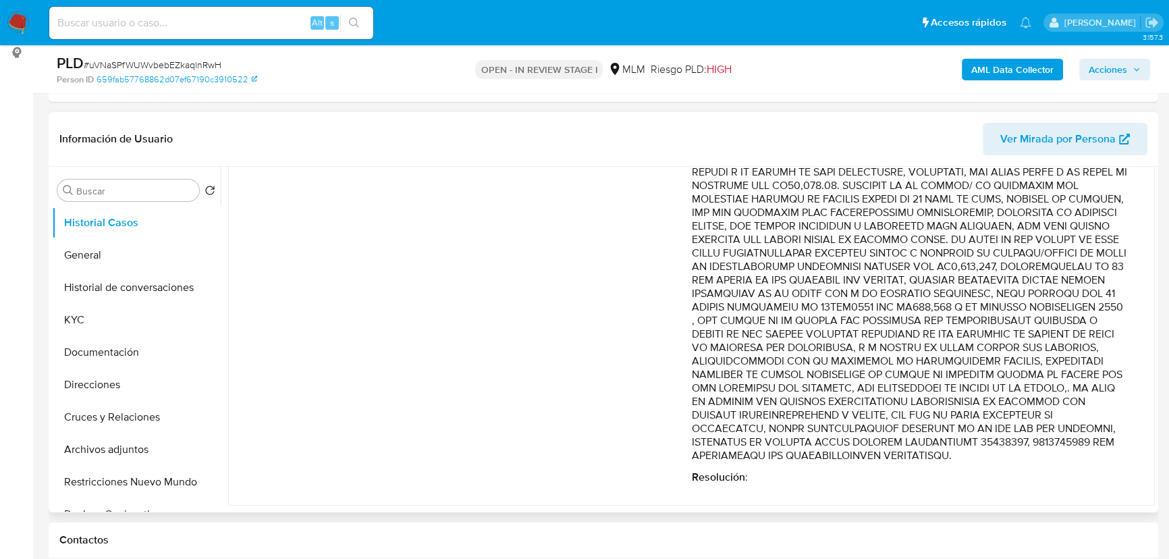
click at [1128, 465] on div "Fecha de vencimiento : [DATE] 02:03 Fecha de cierre : [DATE] 10:00 Riesgo PLD :…" at bounding box center [691, 142] width 895 height 705
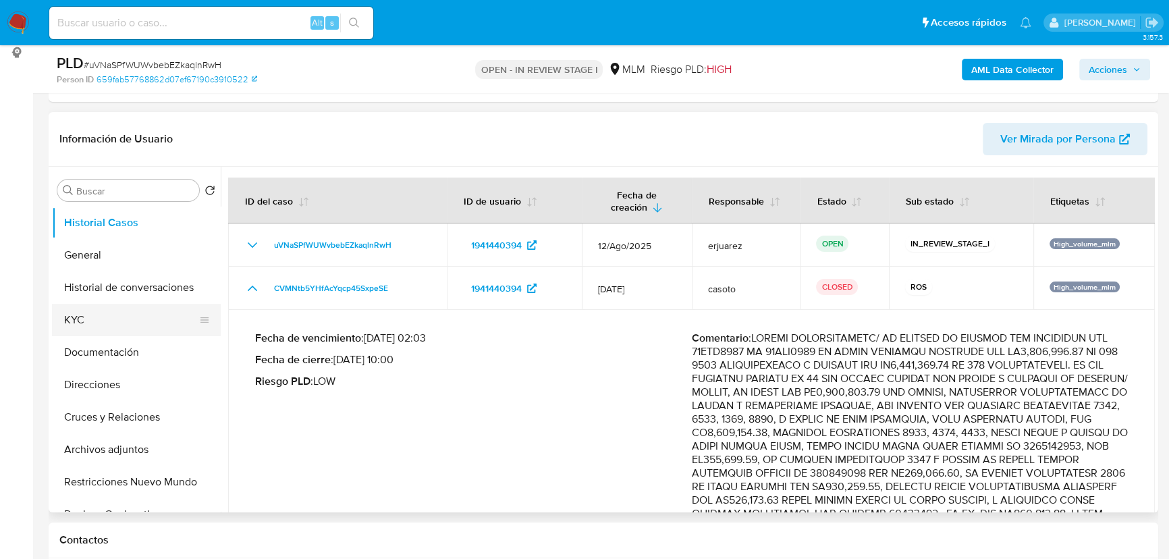
drag, startPoint x: 95, startPoint y: 321, endPoint x: 189, endPoint y: 286, distance: 100.6
click at [97, 320] on button "KYC" at bounding box center [136, 320] width 169 height 32
